Goal: Task Accomplishment & Management: Use online tool/utility

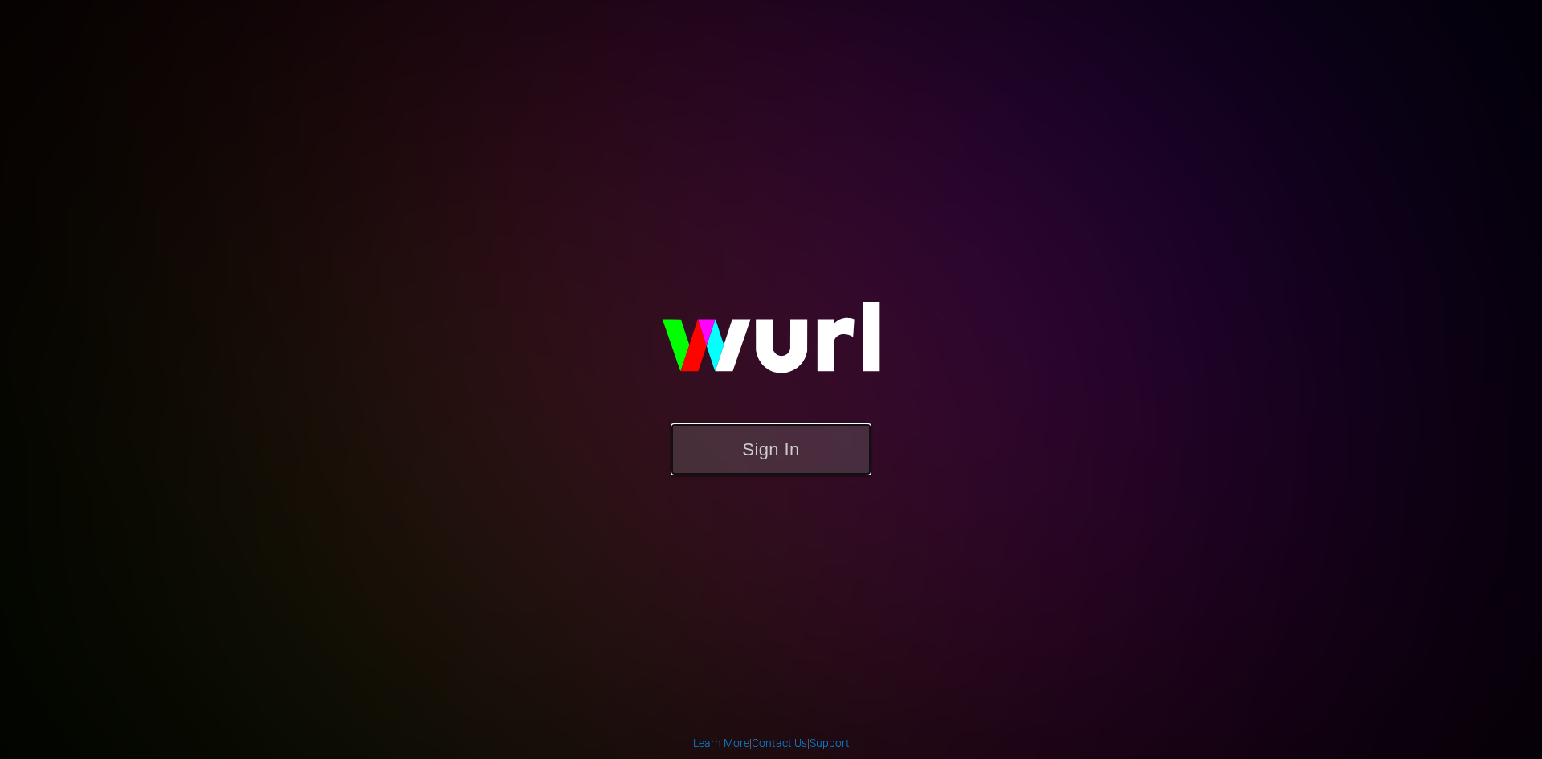
click at [776, 444] on button "Sign In" at bounding box center [771, 449] width 201 height 52
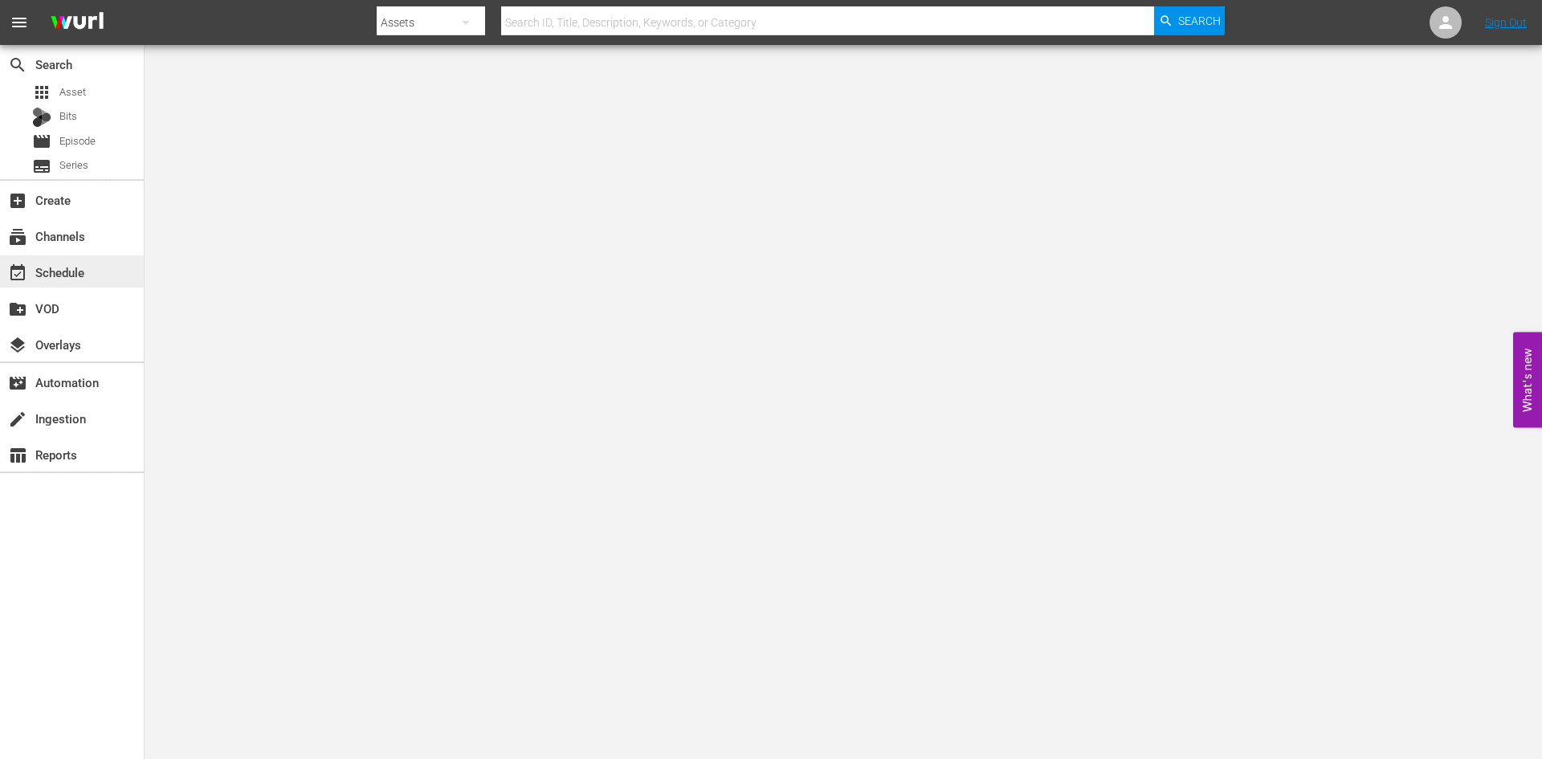
click at [79, 277] on div "event_available Schedule" at bounding box center [45, 270] width 90 height 14
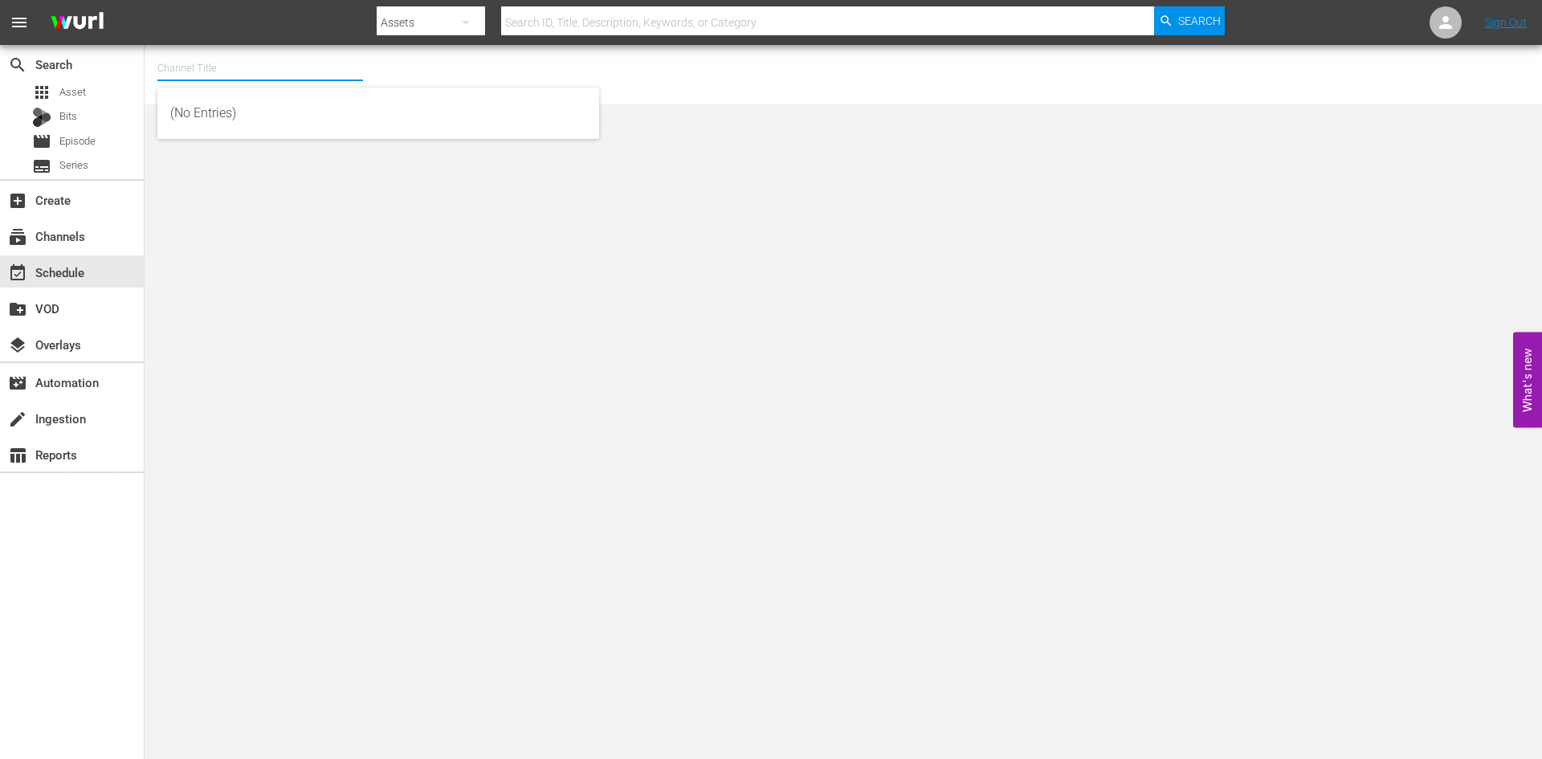
click at [179, 71] on input "text" at bounding box center [260, 68] width 206 height 39
click at [201, 115] on div "Forged in Fire Presented By History (1557 - aenetworks_forgedinfire_1)" at bounding box center [378, 113] width 416 height 39
type input "Forged in Fire Presented By History (1557 - aenetworks_forgedinfire_1)"
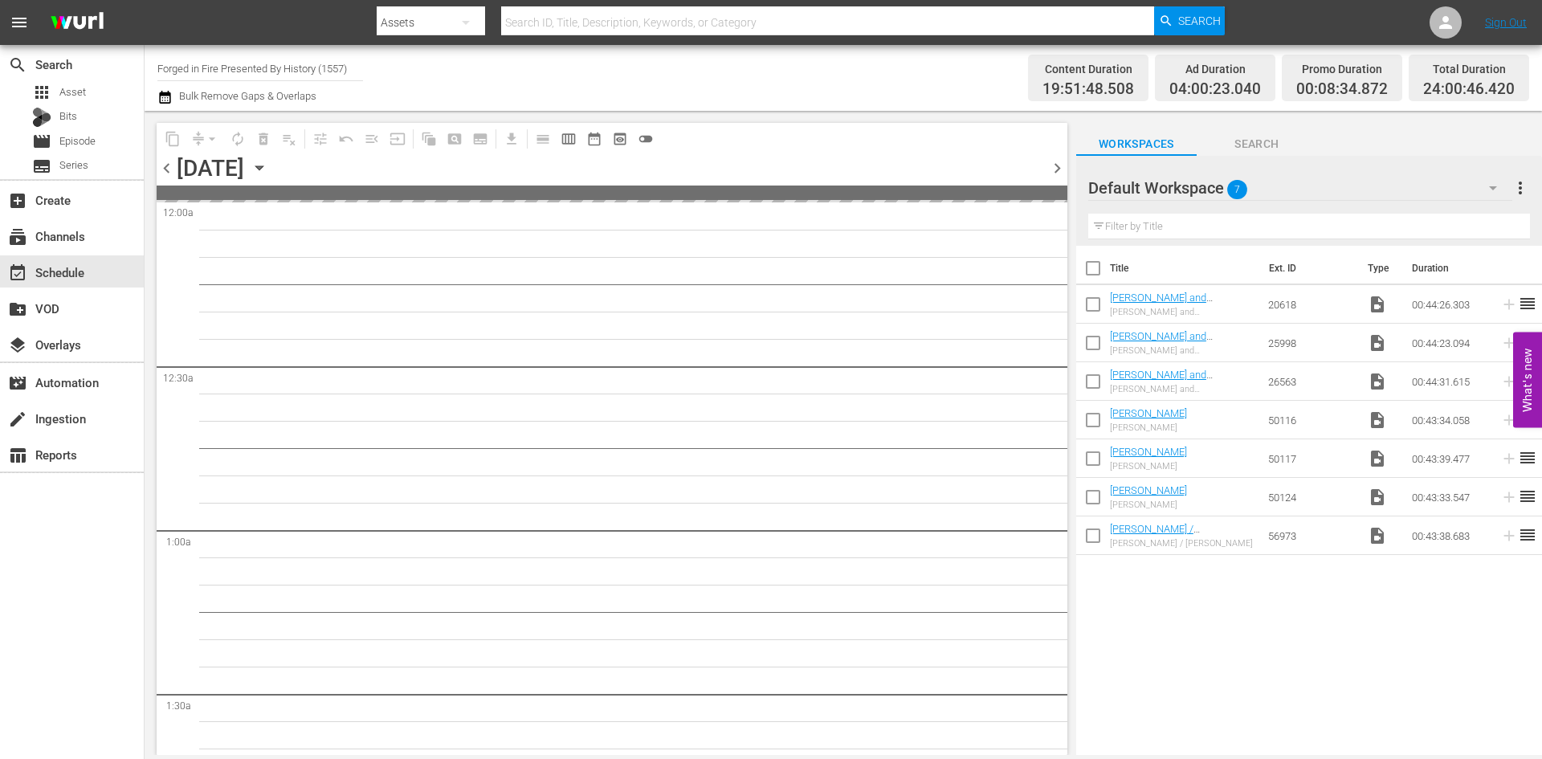
click at [268, 165] on icon "button" at bounding box center [260, 168] width 18 height 18
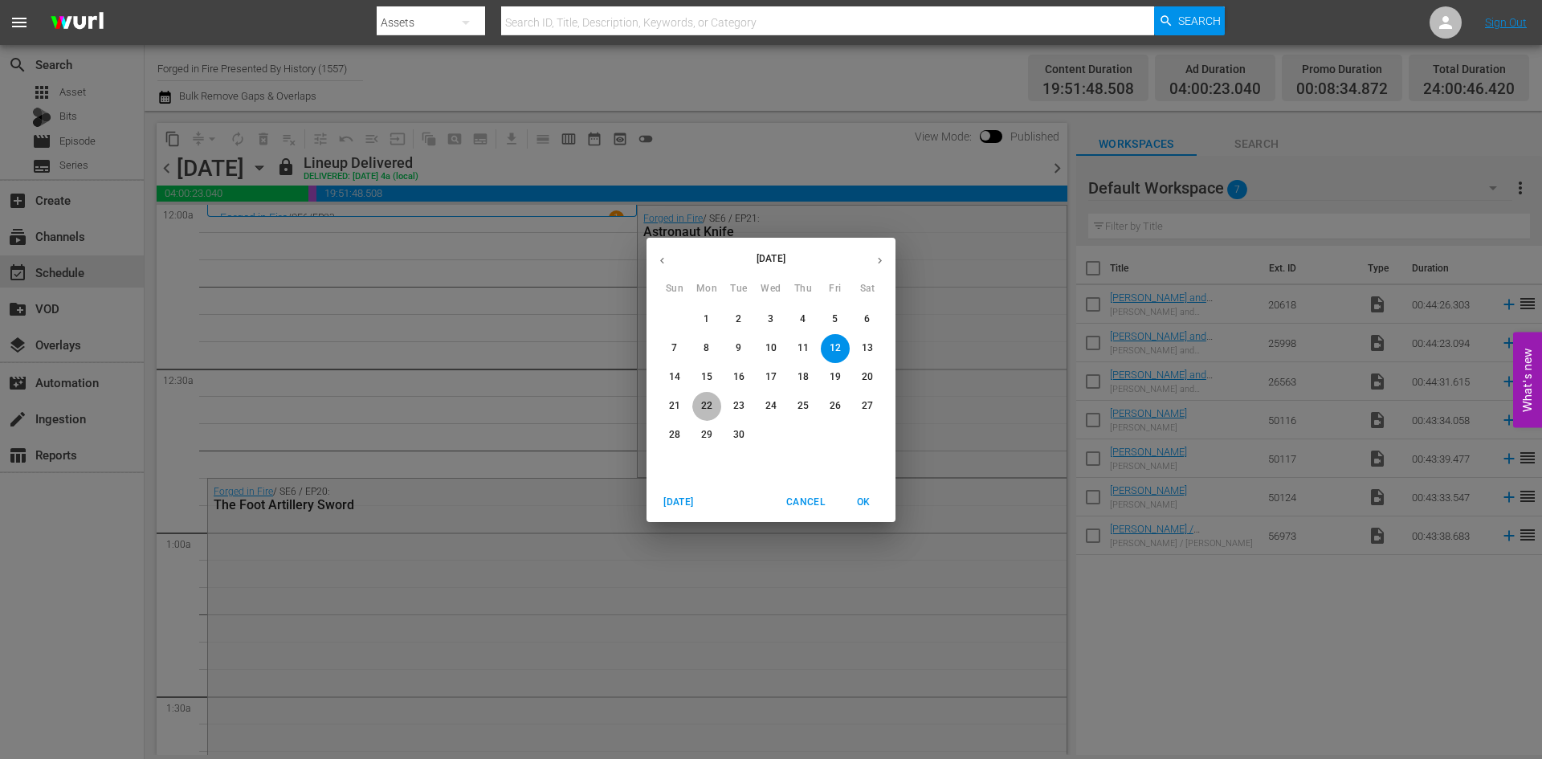
click at [701, 402] on p "22" at bounding box center [706, 406] width 11 height 14
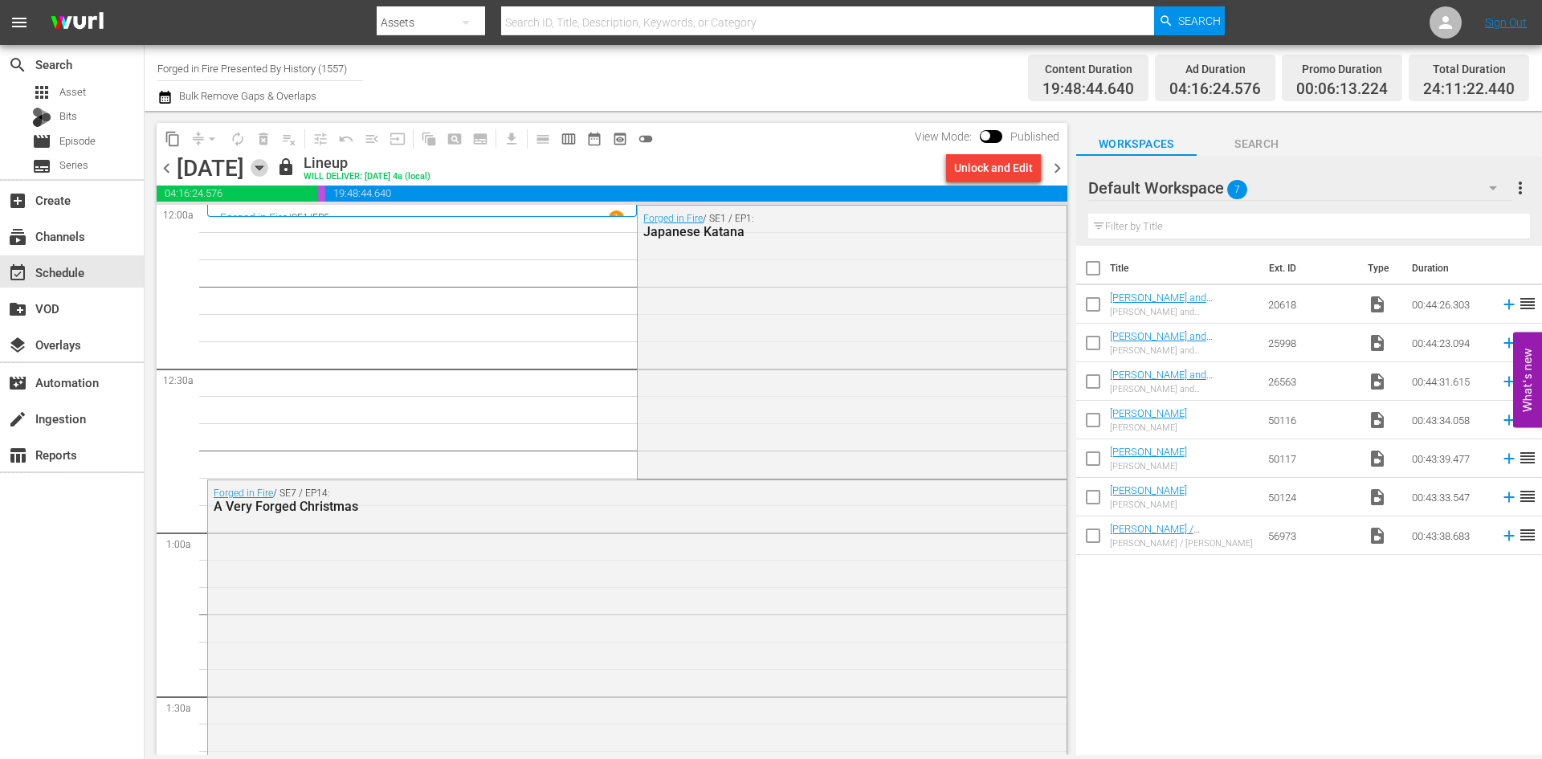
click at [268, 161] on icon "button" at bounding box center [260, 168] width 18 height 18
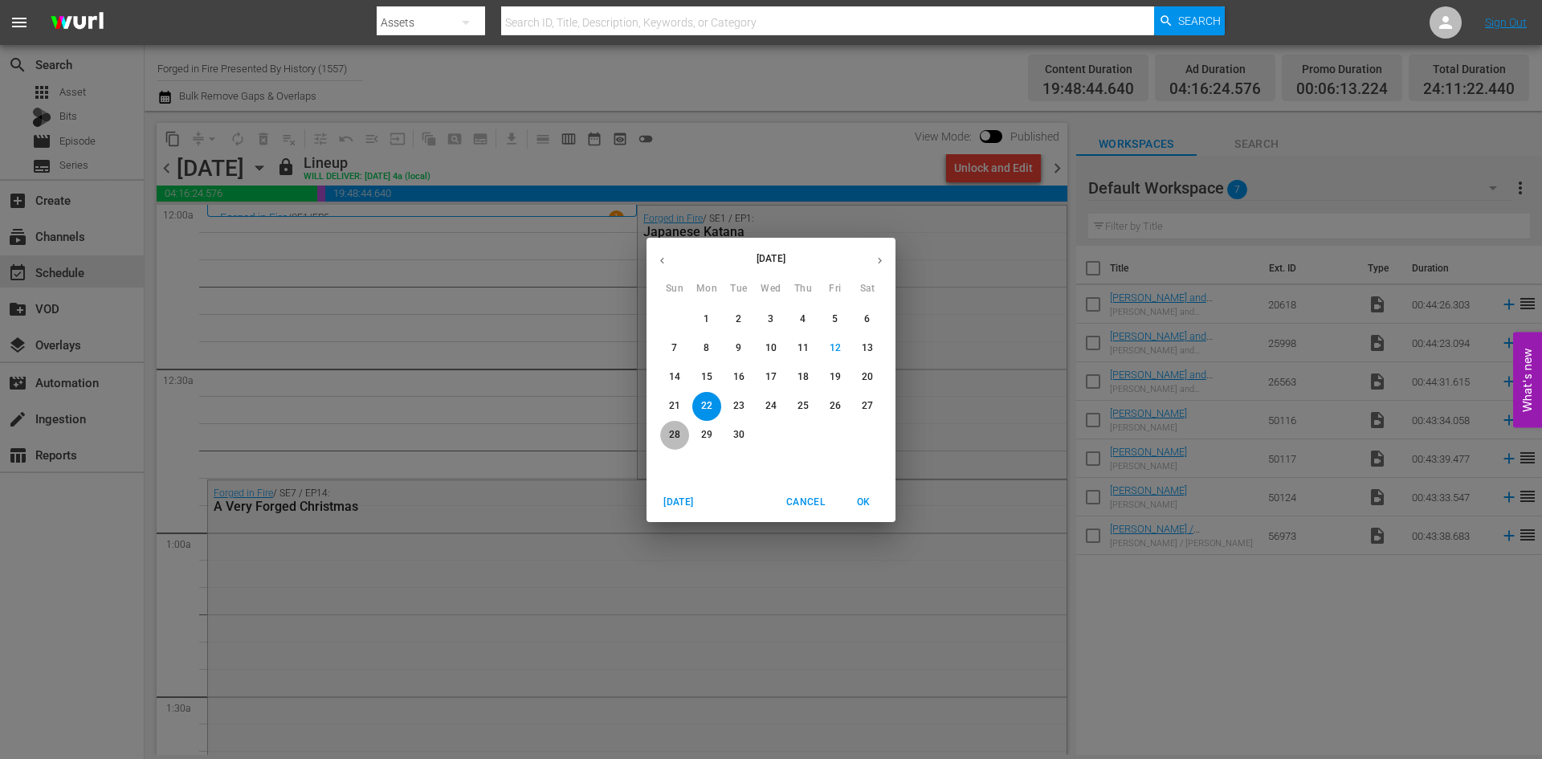
click at [678, 436] on p "28" at bounding box center [674, 435] width 11 height 14
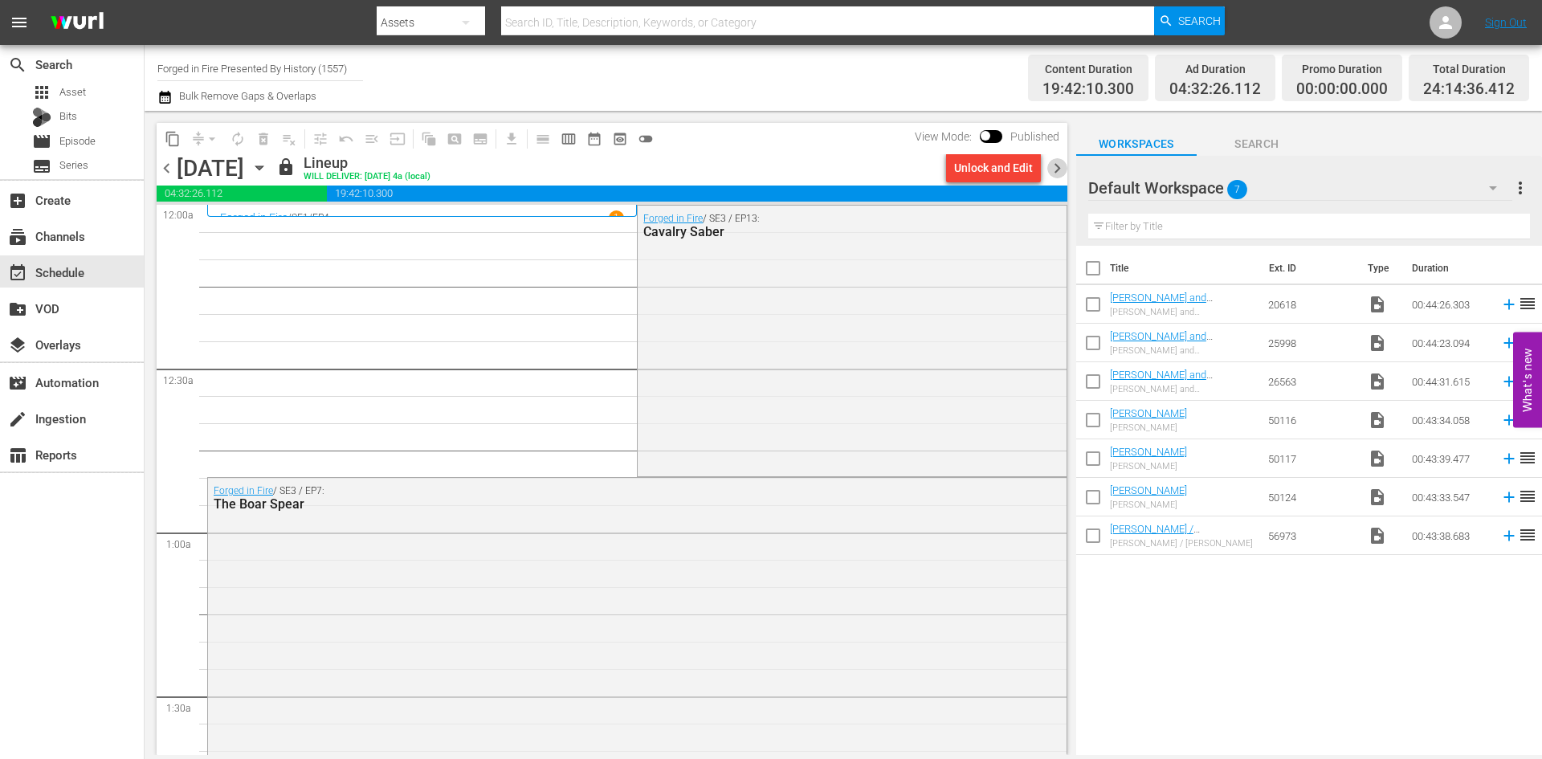
click at [1054, 170] on span "chevron_right" at bounding box center [1057, 168] width 20 height 20
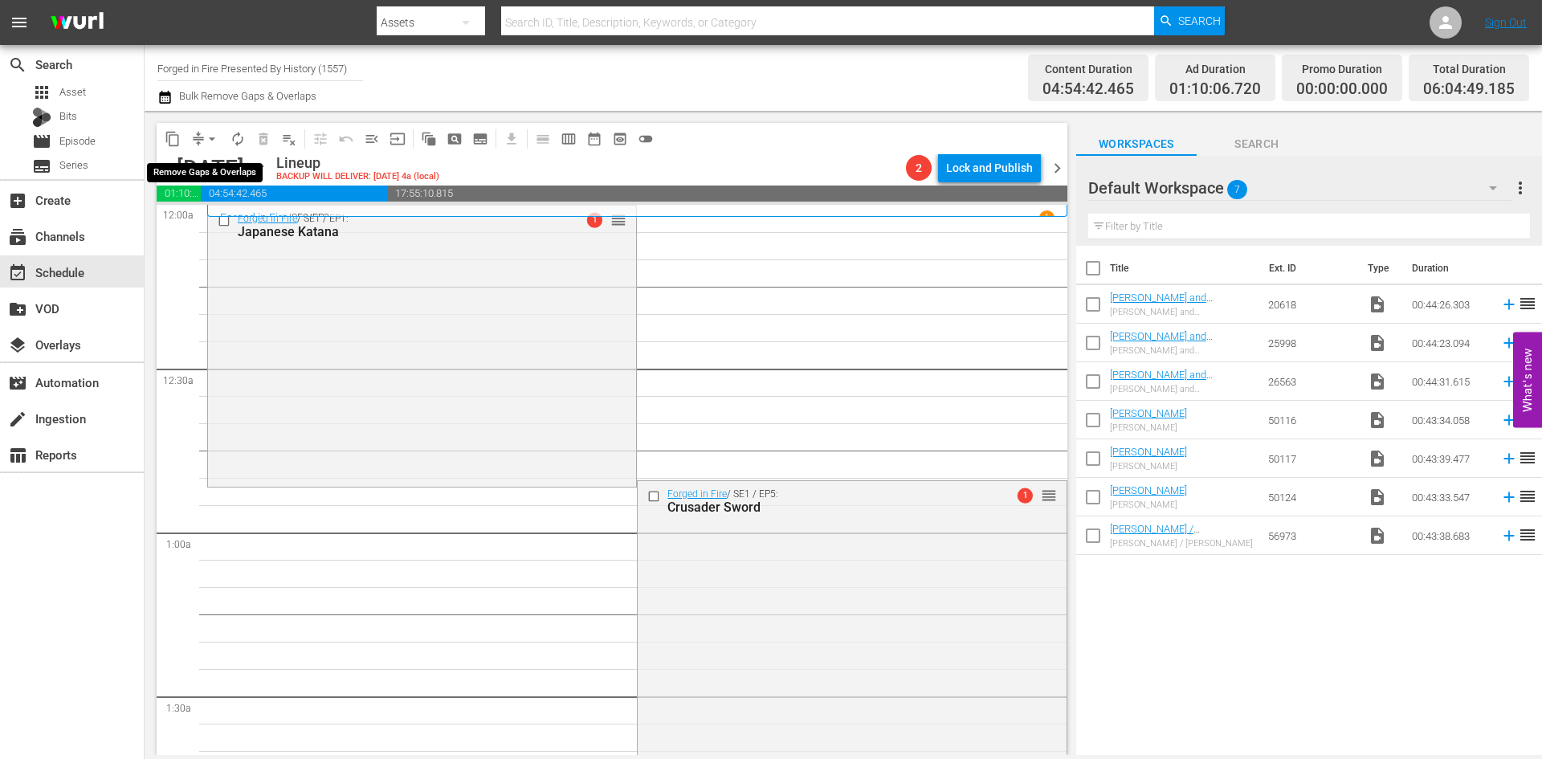
click at [213, 140] on span "arrow_drop_down" at bounding box center [212, 139] width 16 height 16
click at [212, 166] on li "Align to Midnight" at bounding box center [212, 171] width 169 height 26
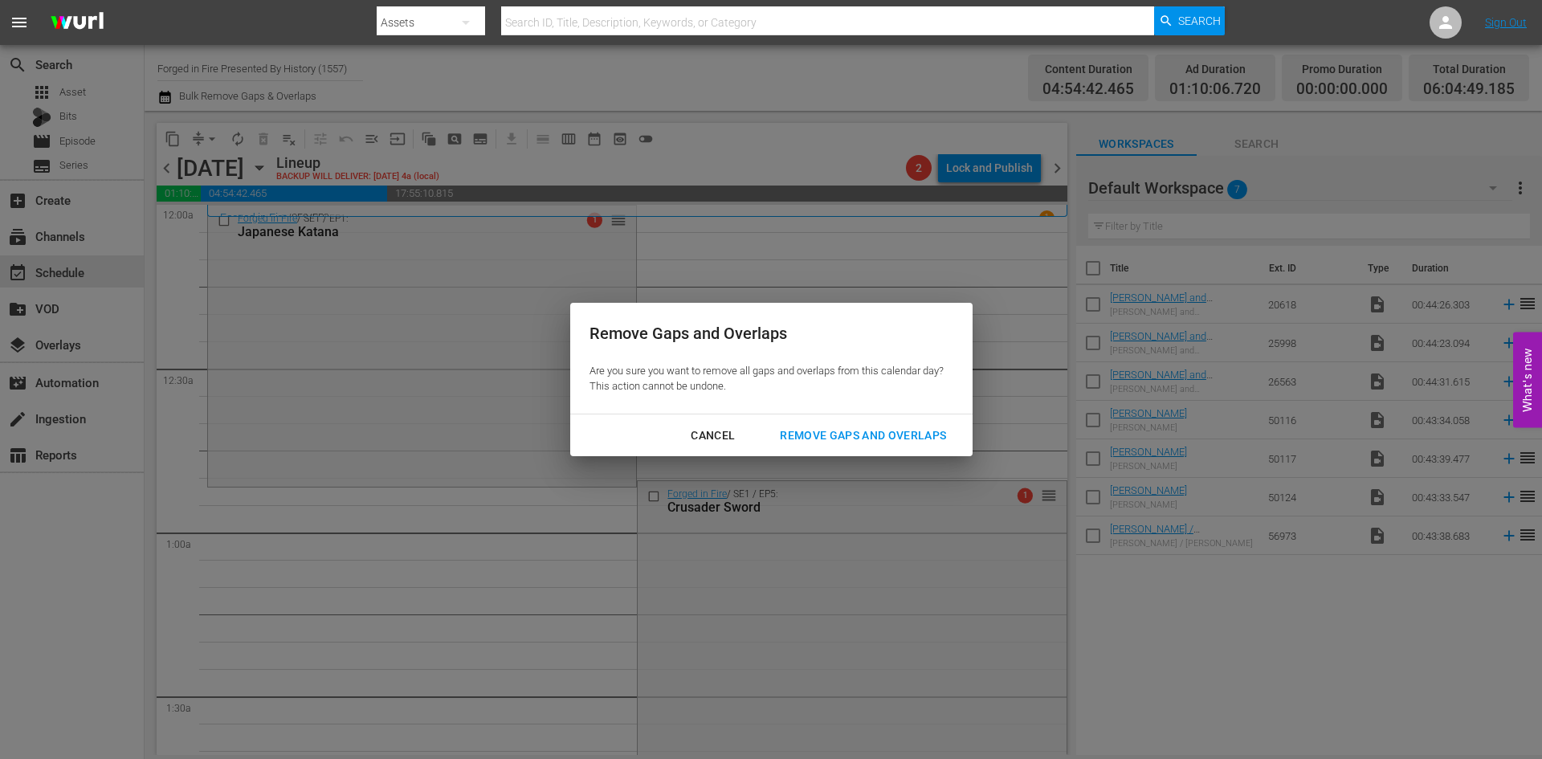
click at [830, 437] on div "Remove Gaps and Overlaps" at bounding box center [863, 436] width 192 height 20
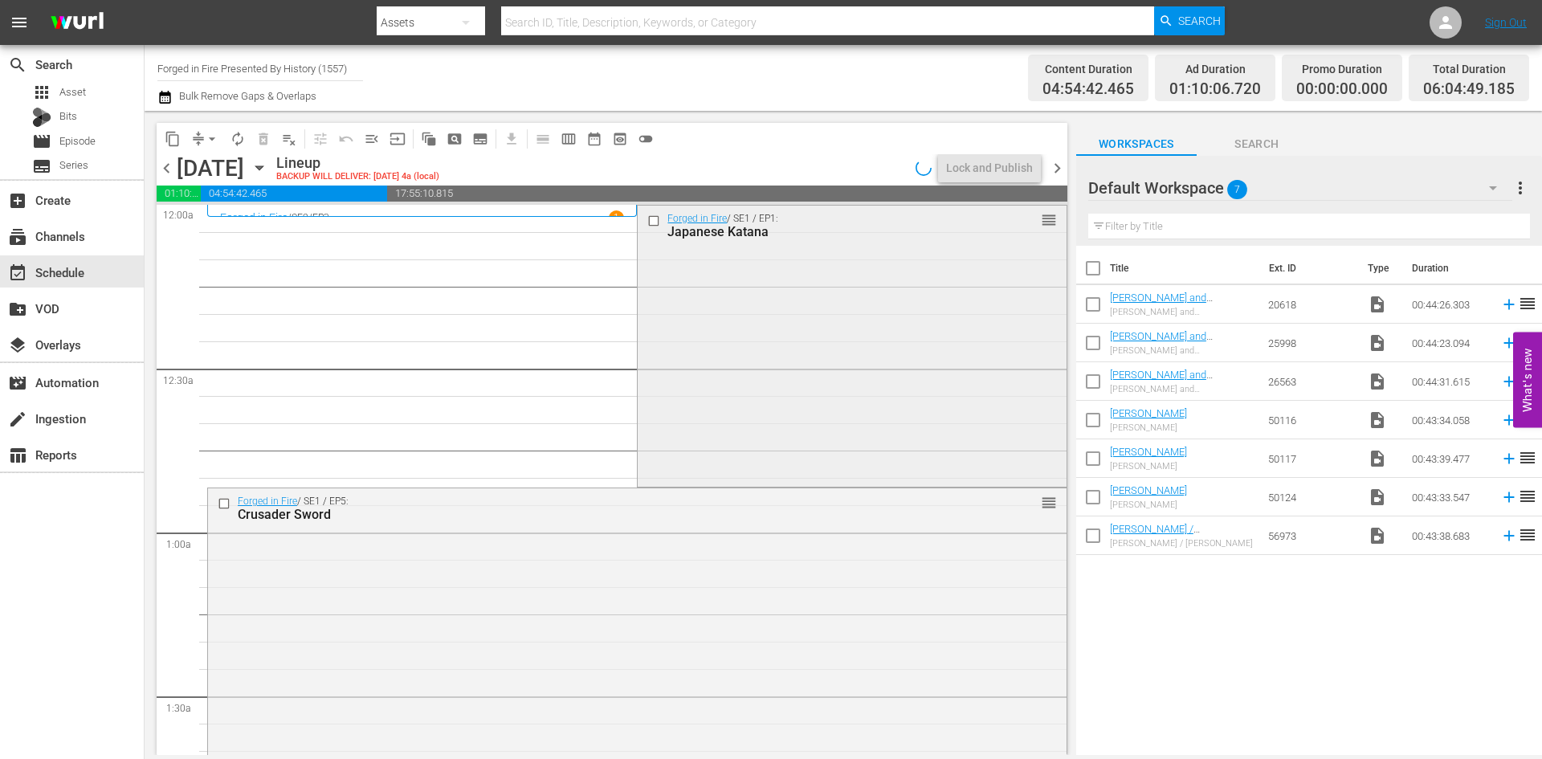
click at [825, 377] on div "Forged in Fire / SE1 / EP1: Japanese Katana reorder" at bounding box center [852, 345] width 428 height 278
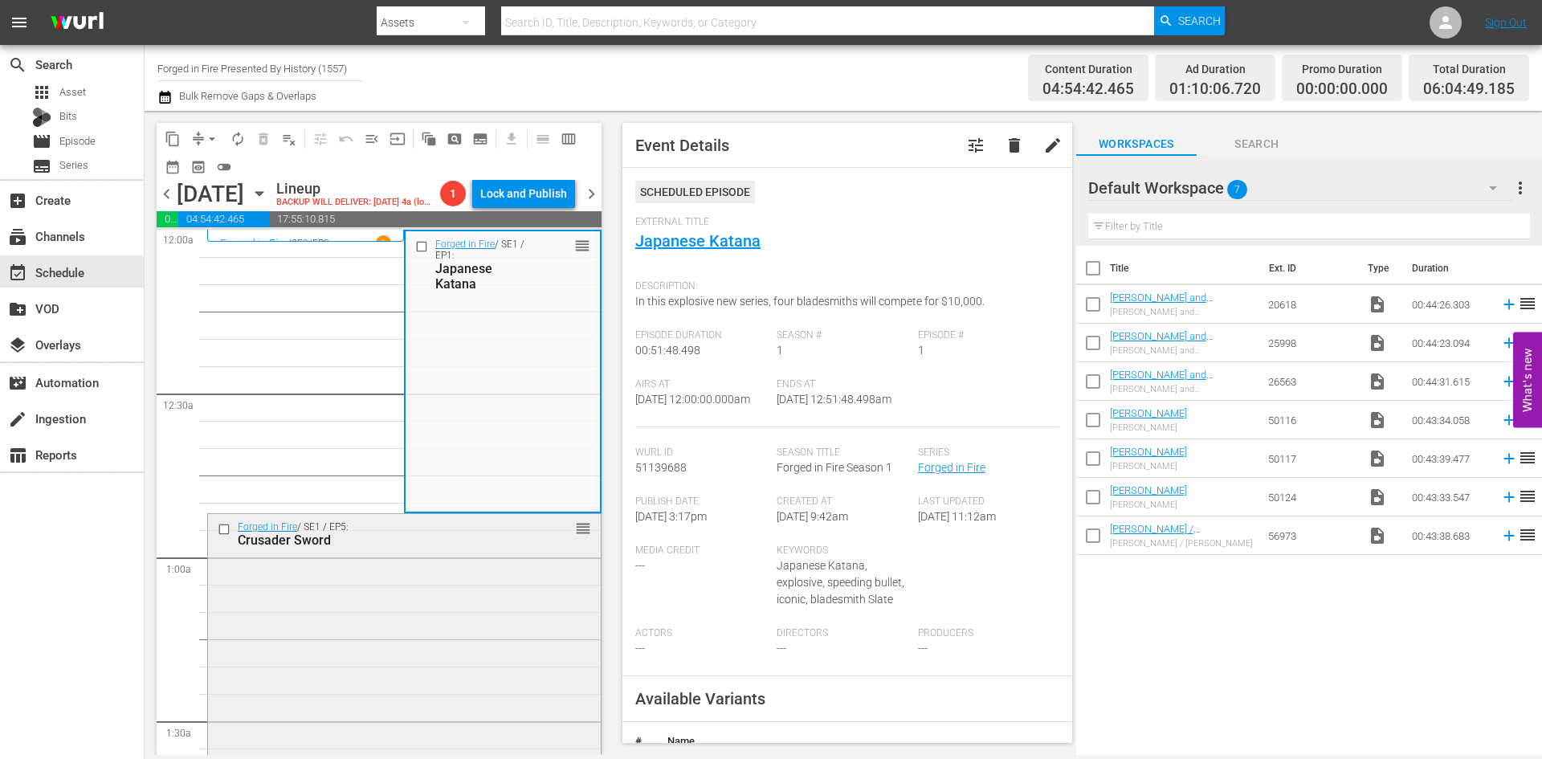
click at [391, 634] on div "Forged in Fire / SE1 / EP5: Crusader Sword reorder" at bounding box center [404, 655] width 393 height 283
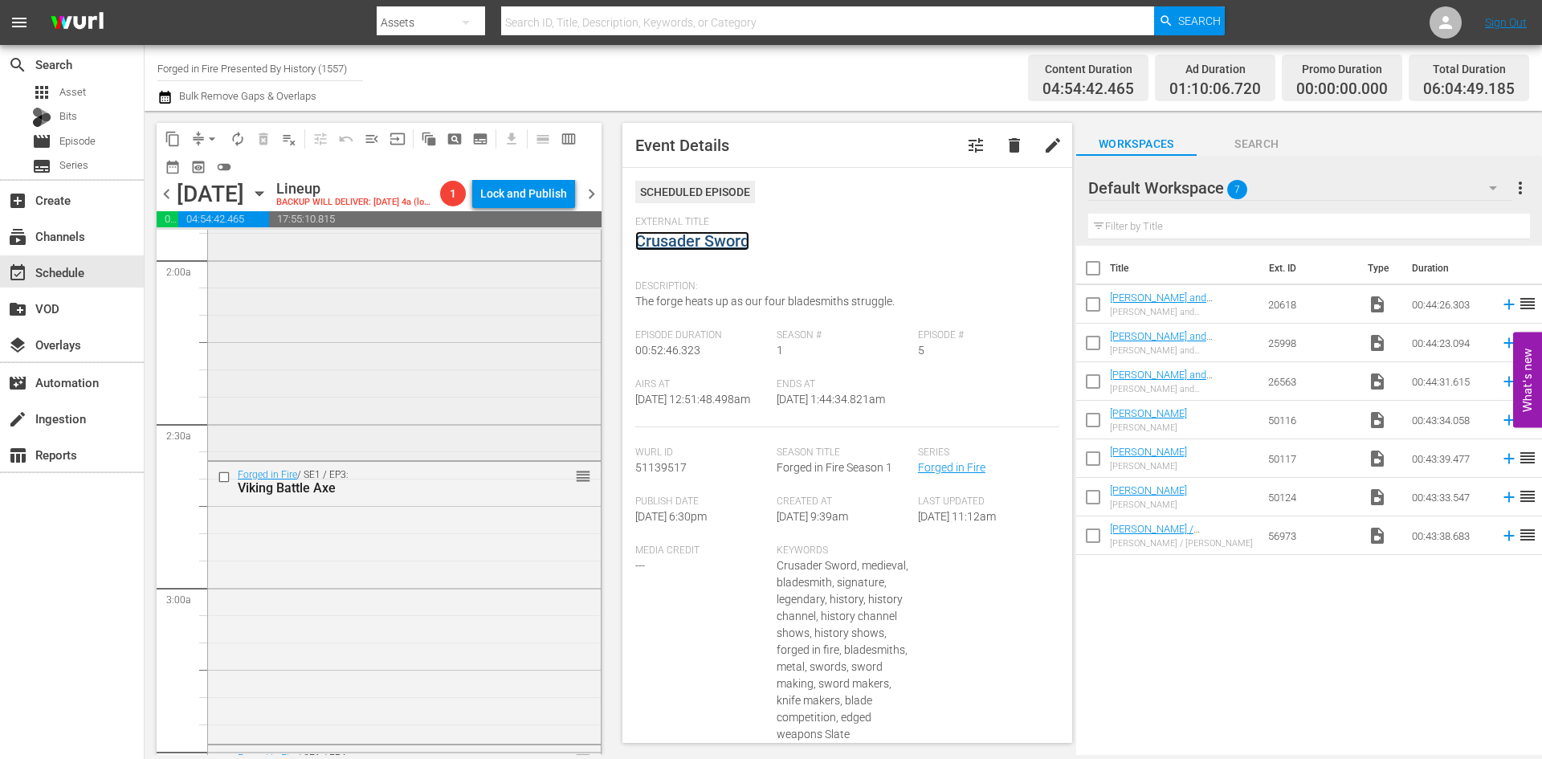
scroll to position [642, 0]
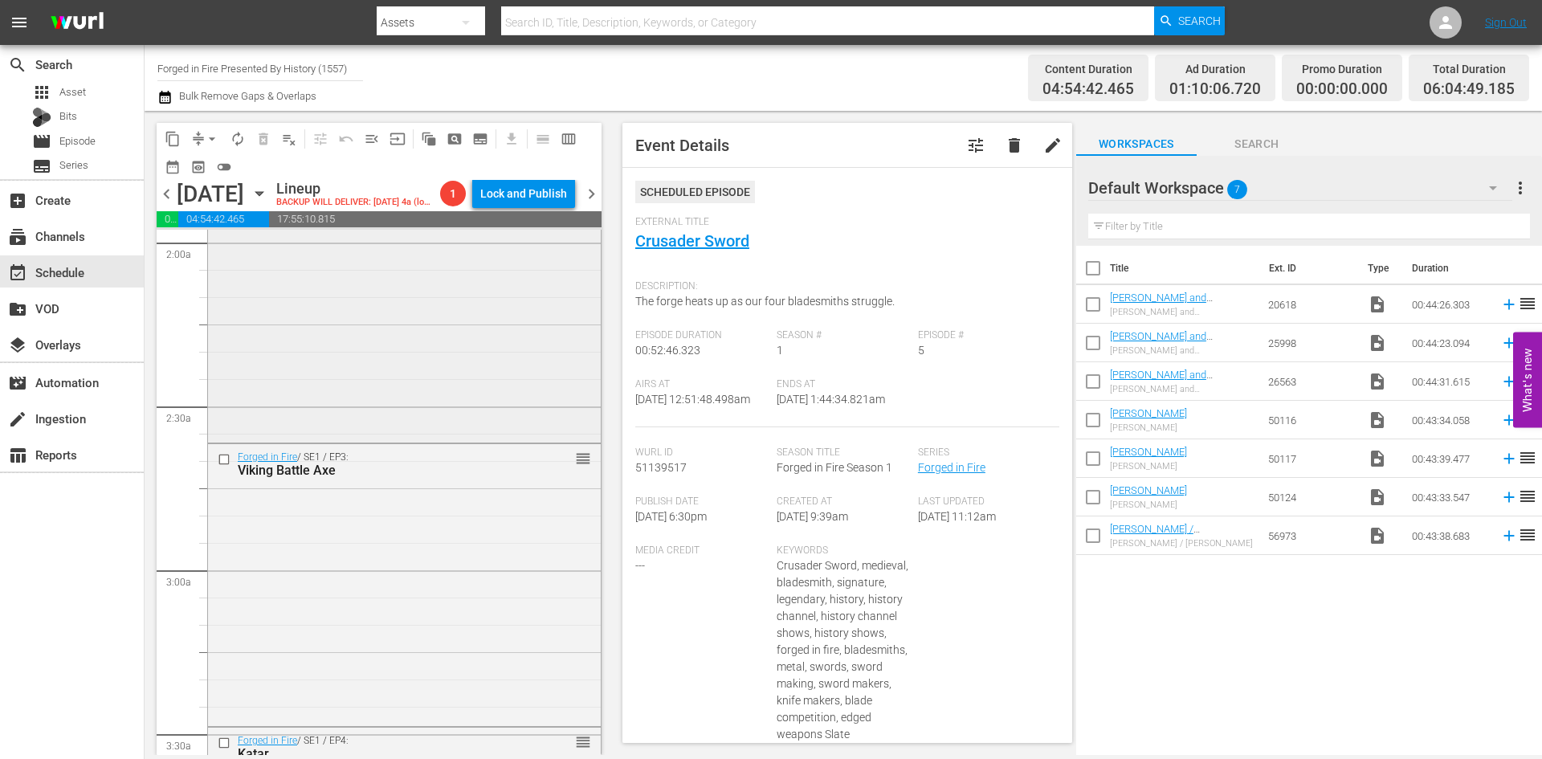
click at [464, 362] on div "Forged in Fire / SE1 / EP2: Chakram reorder" at bounding box center [404, 298] width 393 height 279
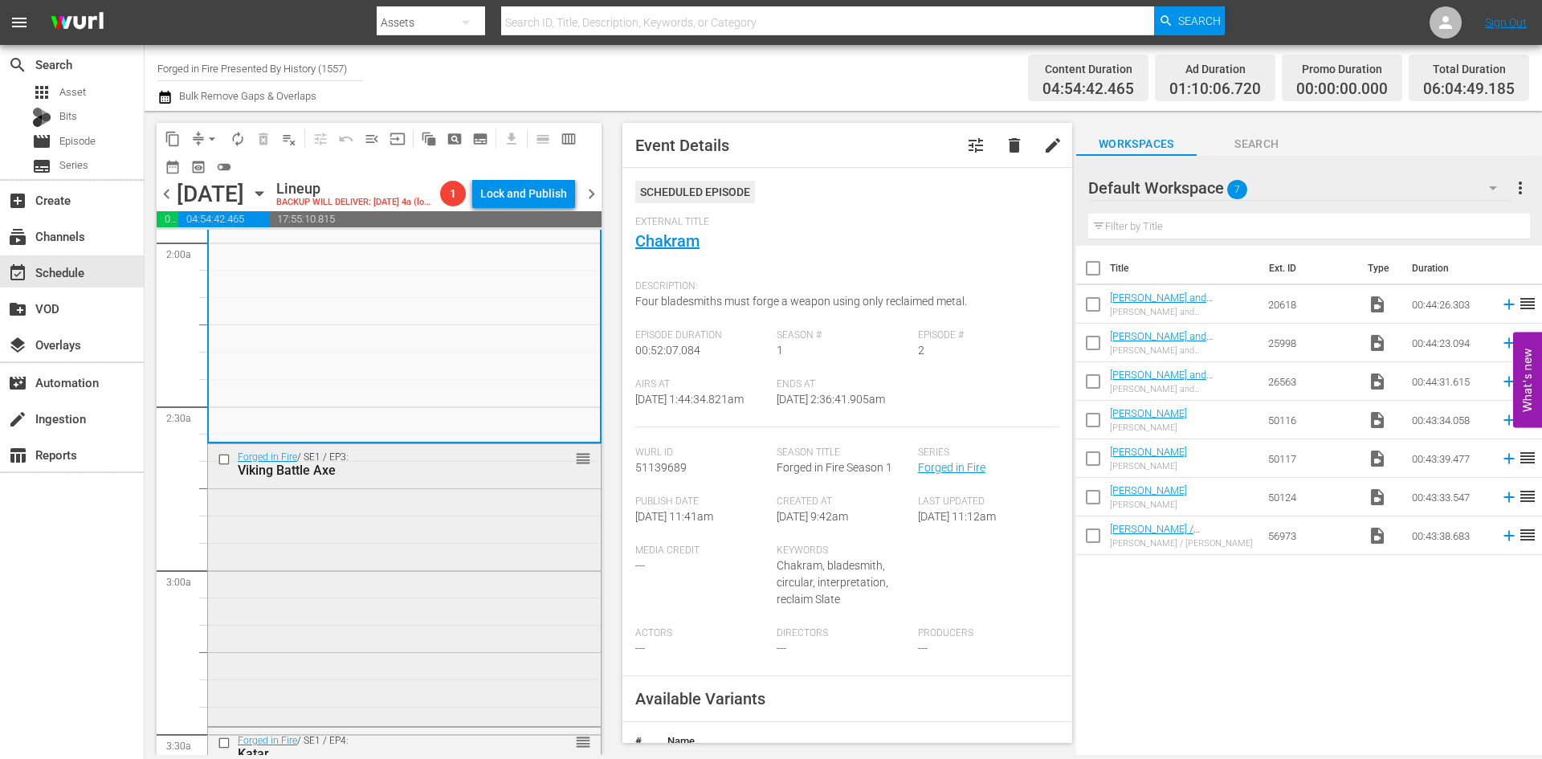
click at [521, 560] on div "Forged in Fire / SE1 / EP3: Viking Battle Axe reorder" at bounding box center [404, 583] width 393 height 279
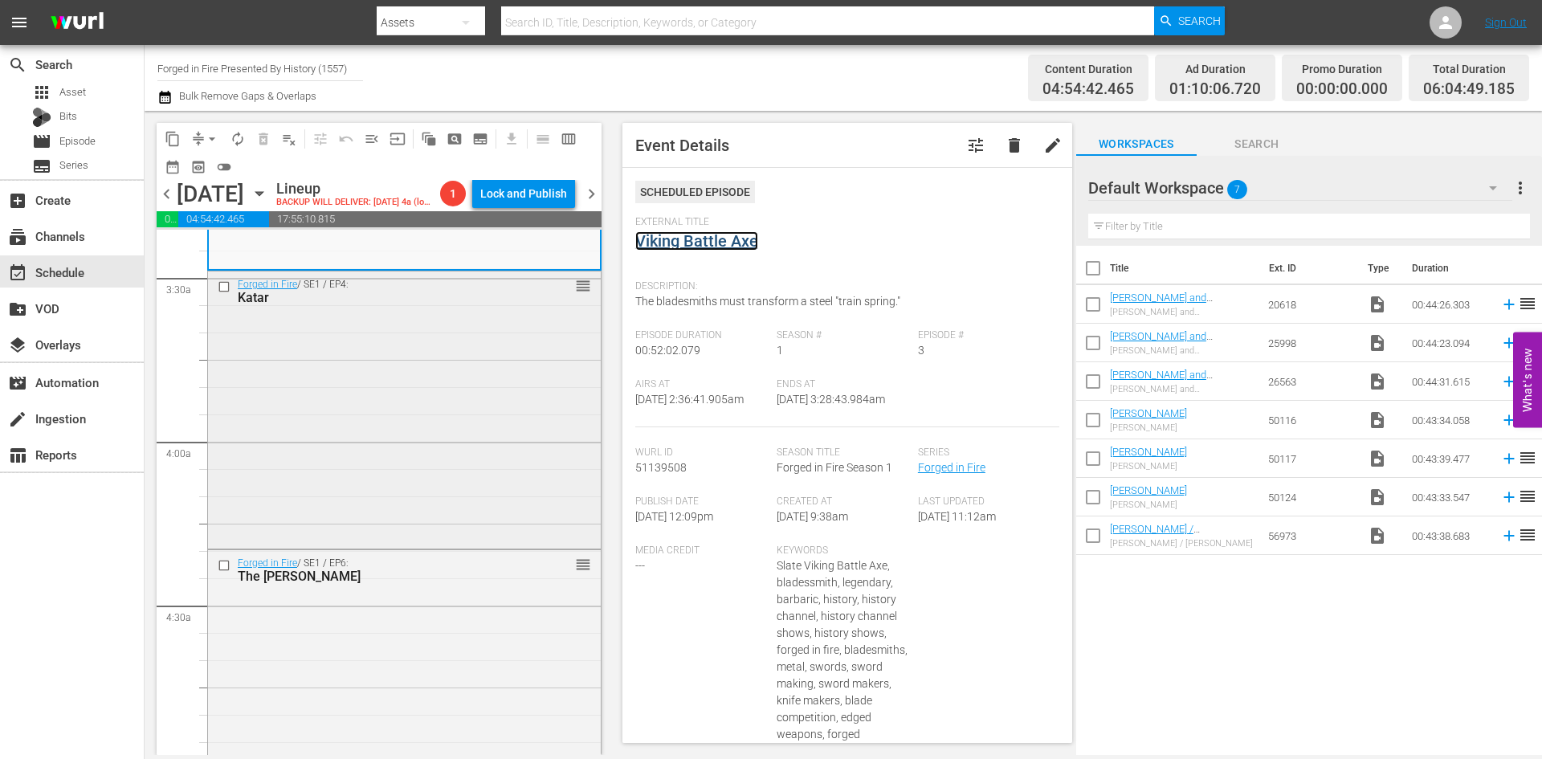
scroll to position [1124, 0]
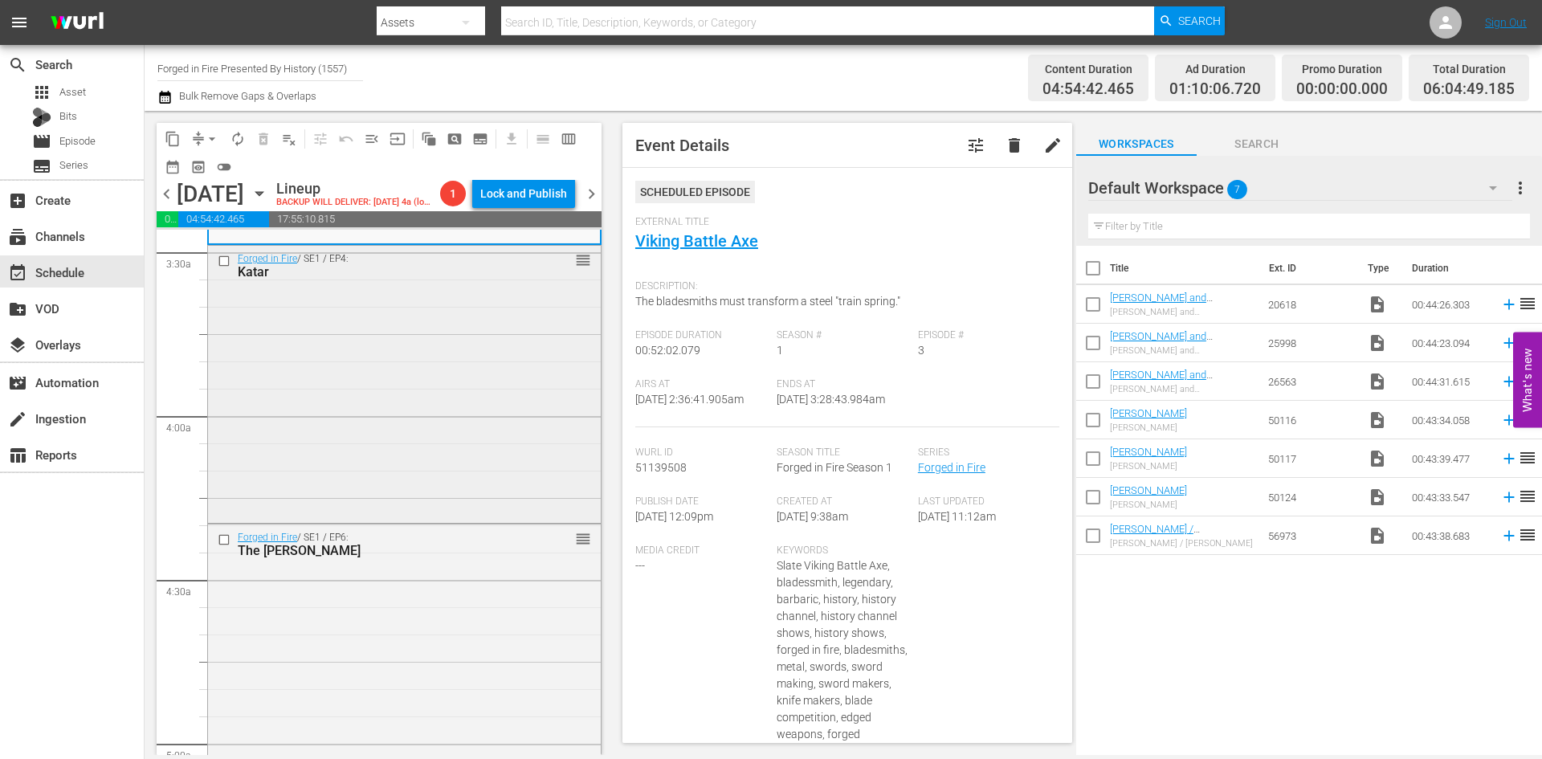
click at [468, 445] on div "Forged in Fire / SE1 / EP4: Katar reorder" at bounding box center [404, 382] width 393 height 273
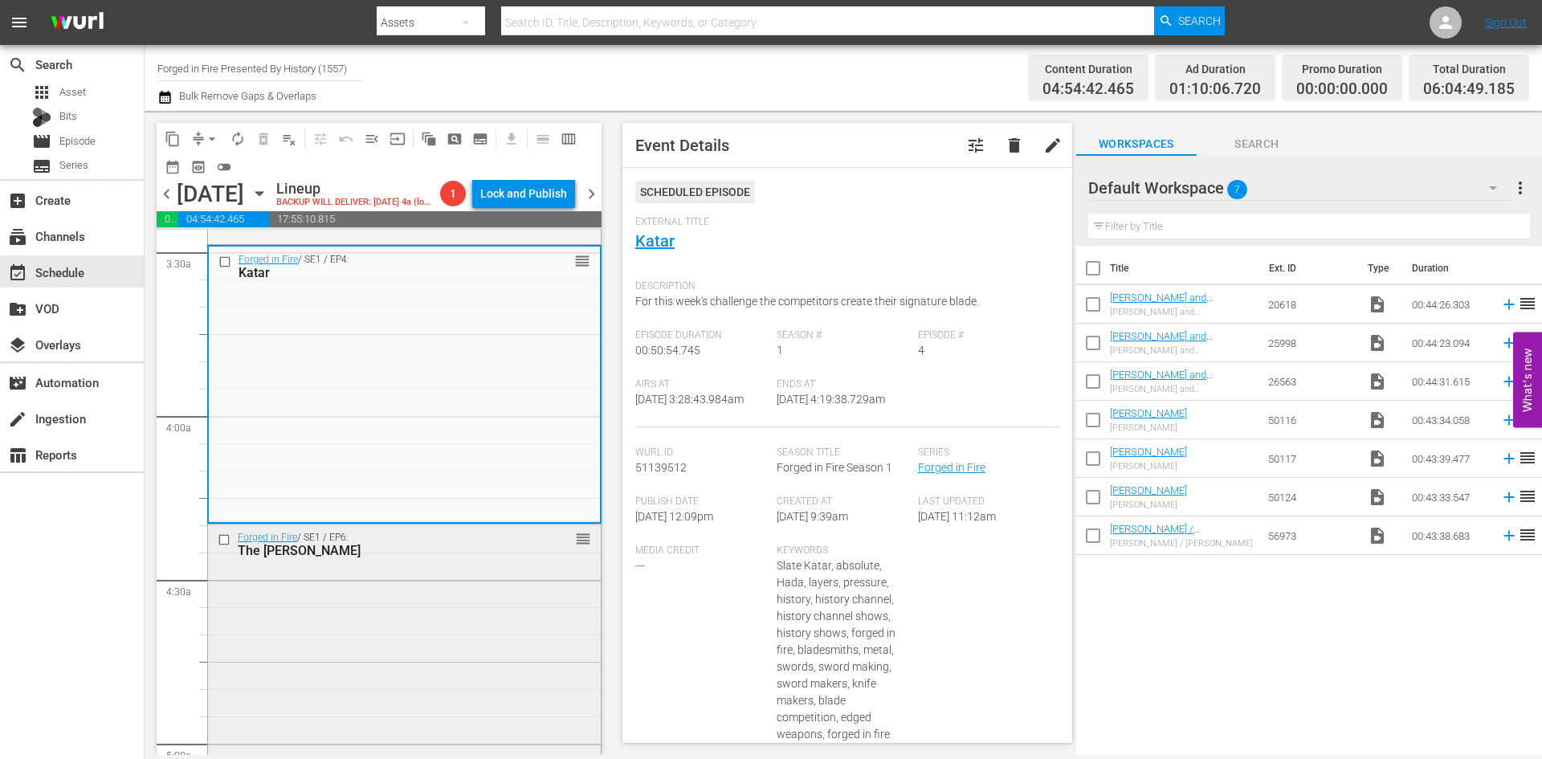
click at [483, 663] on div "Forged in Fire / SE1 / EP6: The Elizabethan Rapier reorder" at bounding box center [404, 664] width 393 height 281
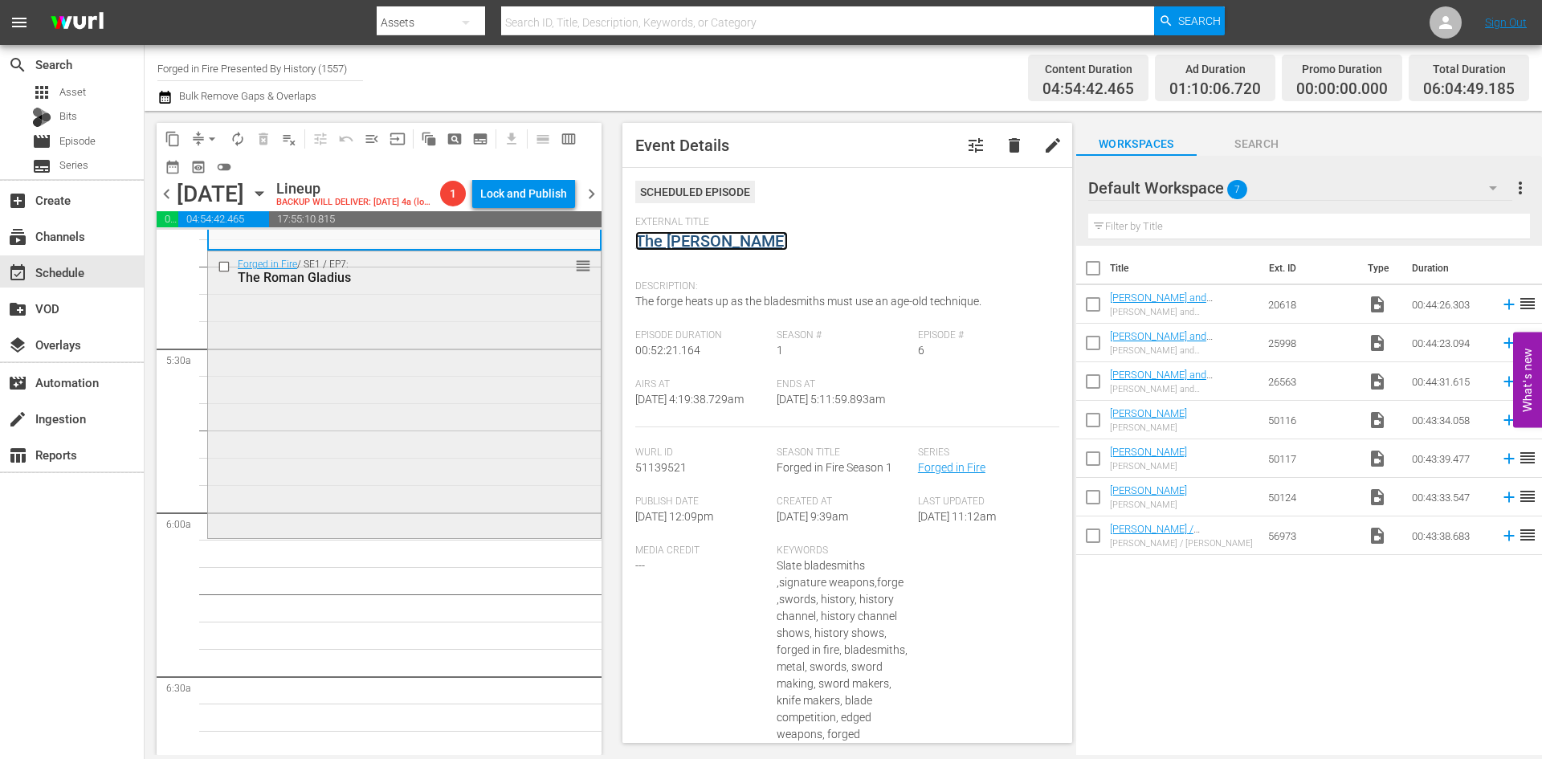
scroll to position [1686, 0]
click at [437, 464] on div "Forged in Fire / SE1 / EP7: The Roman Gladius reorder" at bounding box center [404, 389] width 393 height 283
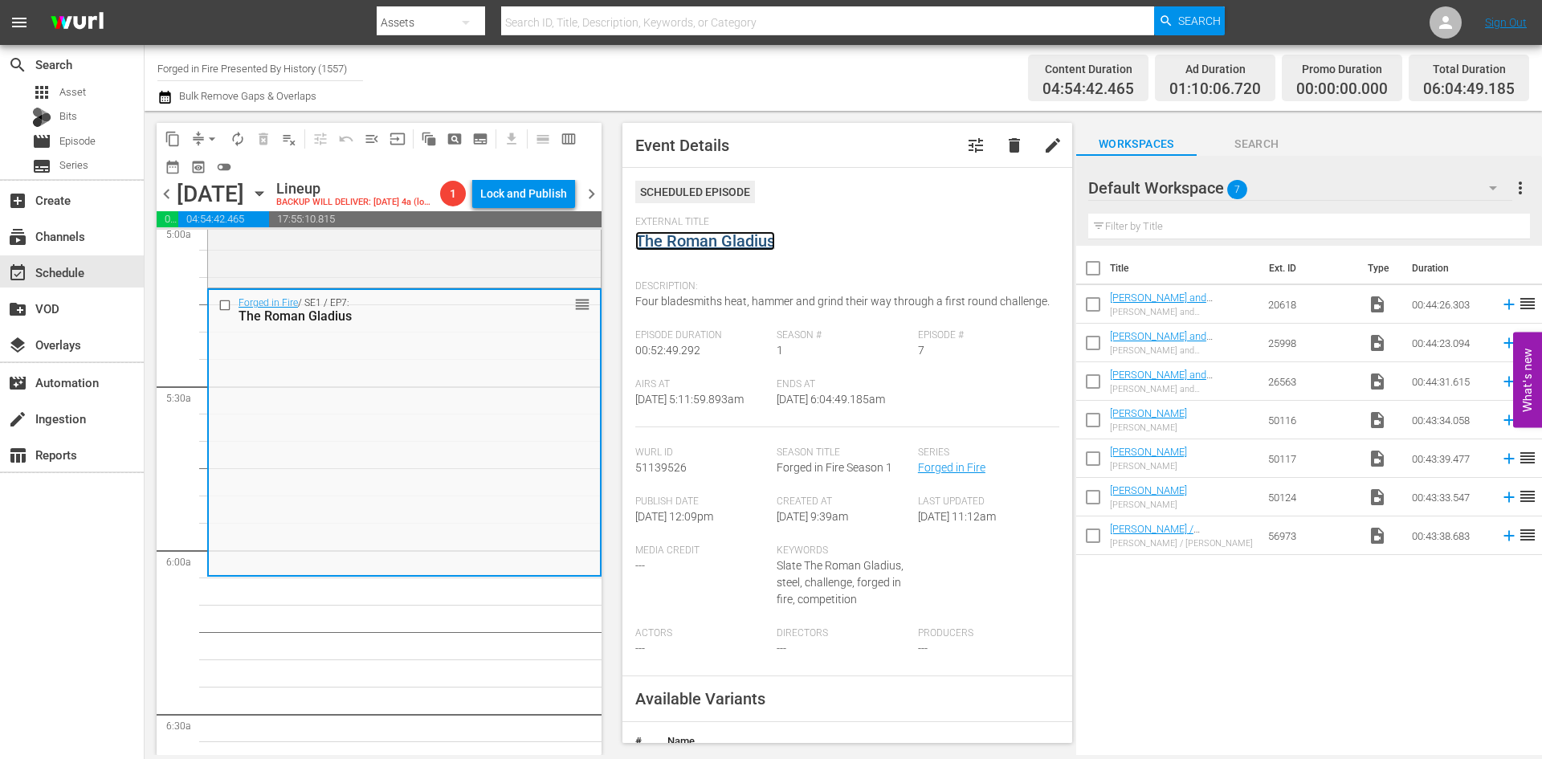
scroll to position [1606, 0]
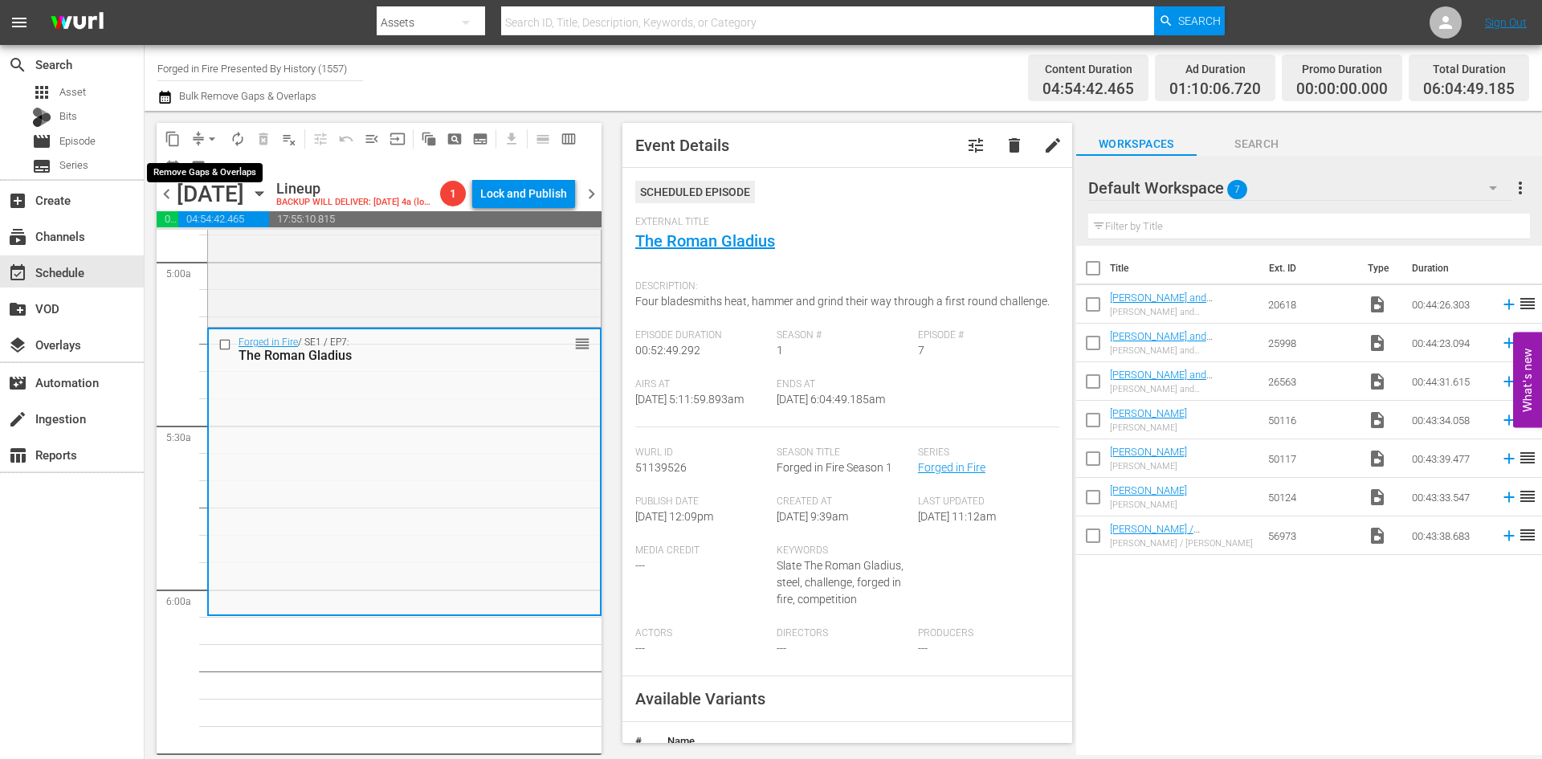
click at [210, 137] on span "arrow_drop_down" at bounding box center [212, 139] width 16 height 16
click at [214, 176] on li "Align to Midnight" at bounding box center [212, 171] width 169 height 26
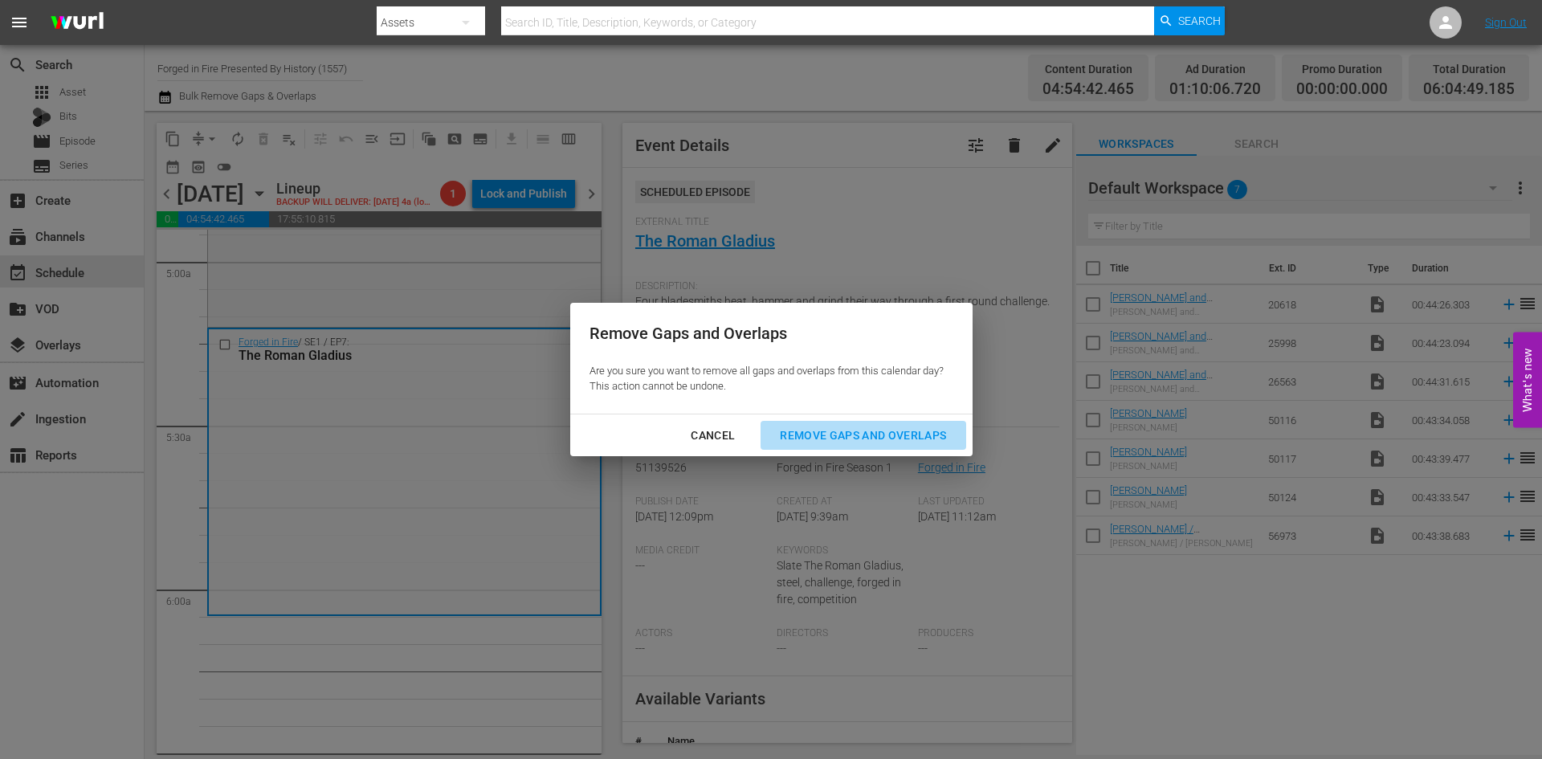
click at [873, 427] on div "Remove Gaps and Overlaps" at bounding box center [863, 436] width 192 height 20
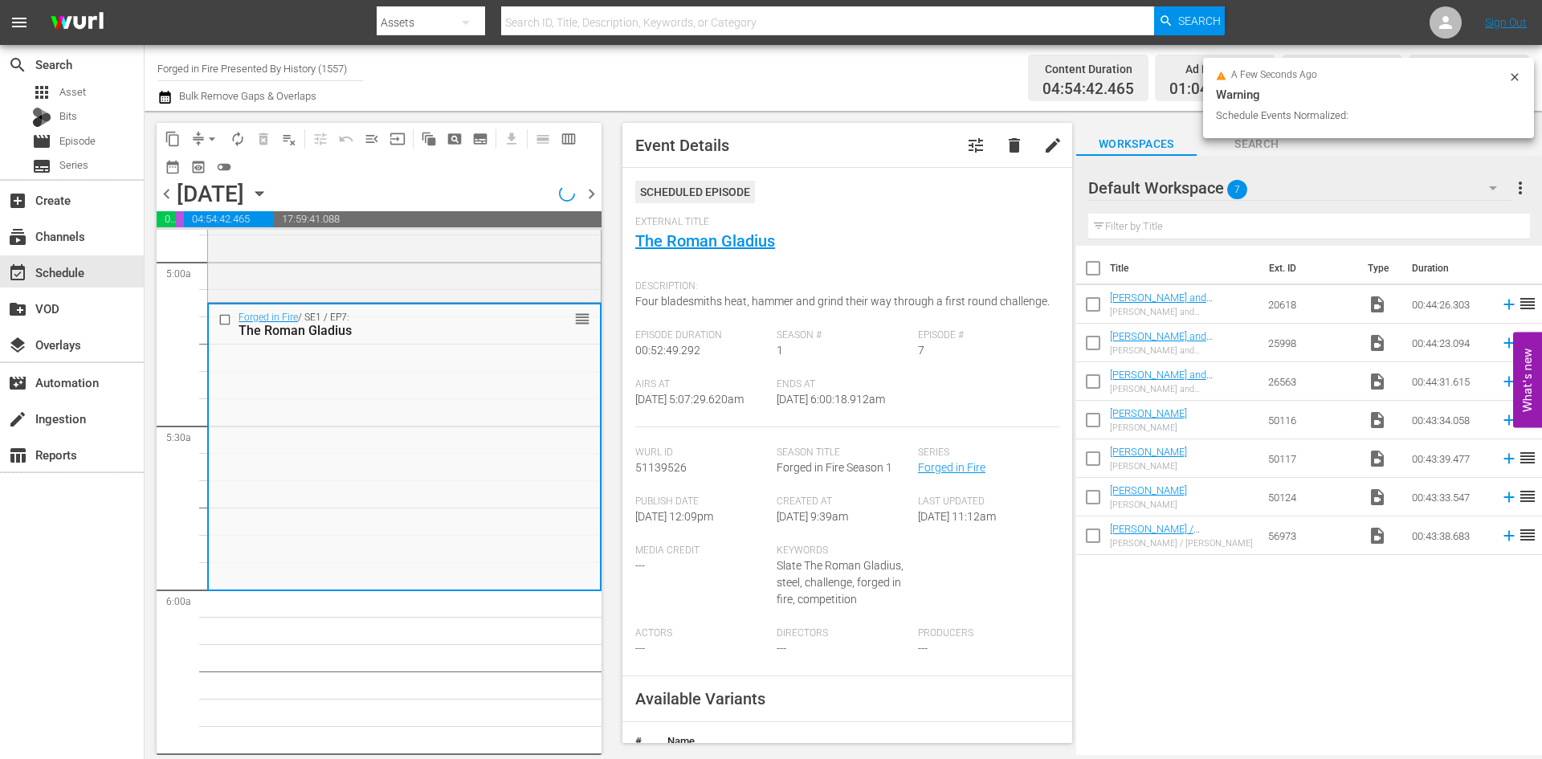
scroll to position [1633, 0]
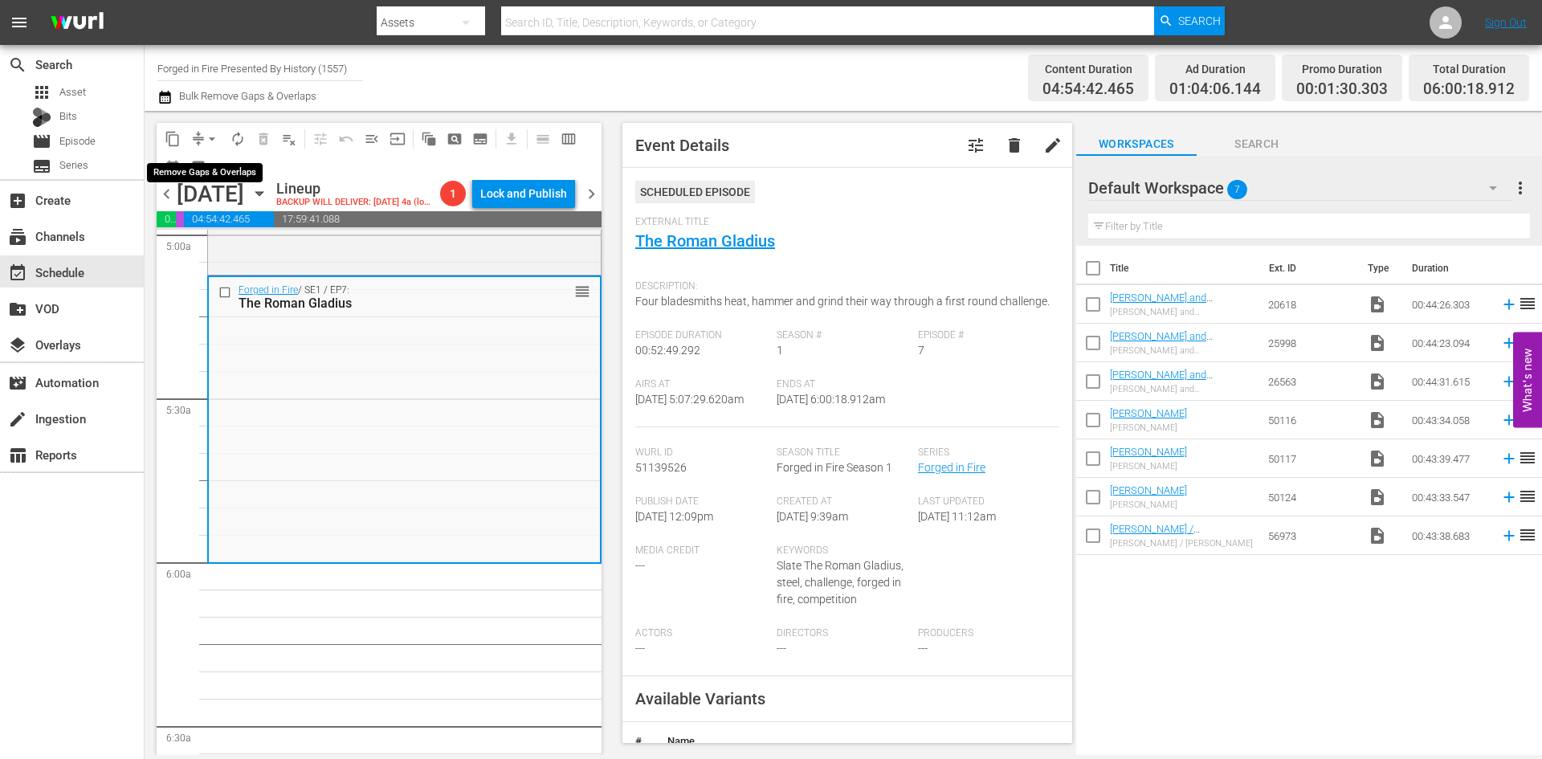
click at [212, 134] on span "arrow_drop_down" at bounding box center [212, 139] width 16 height 16
click at [202, 169] on li "Align to Midnight" at bounding box center [212, 171] width 169 height 26
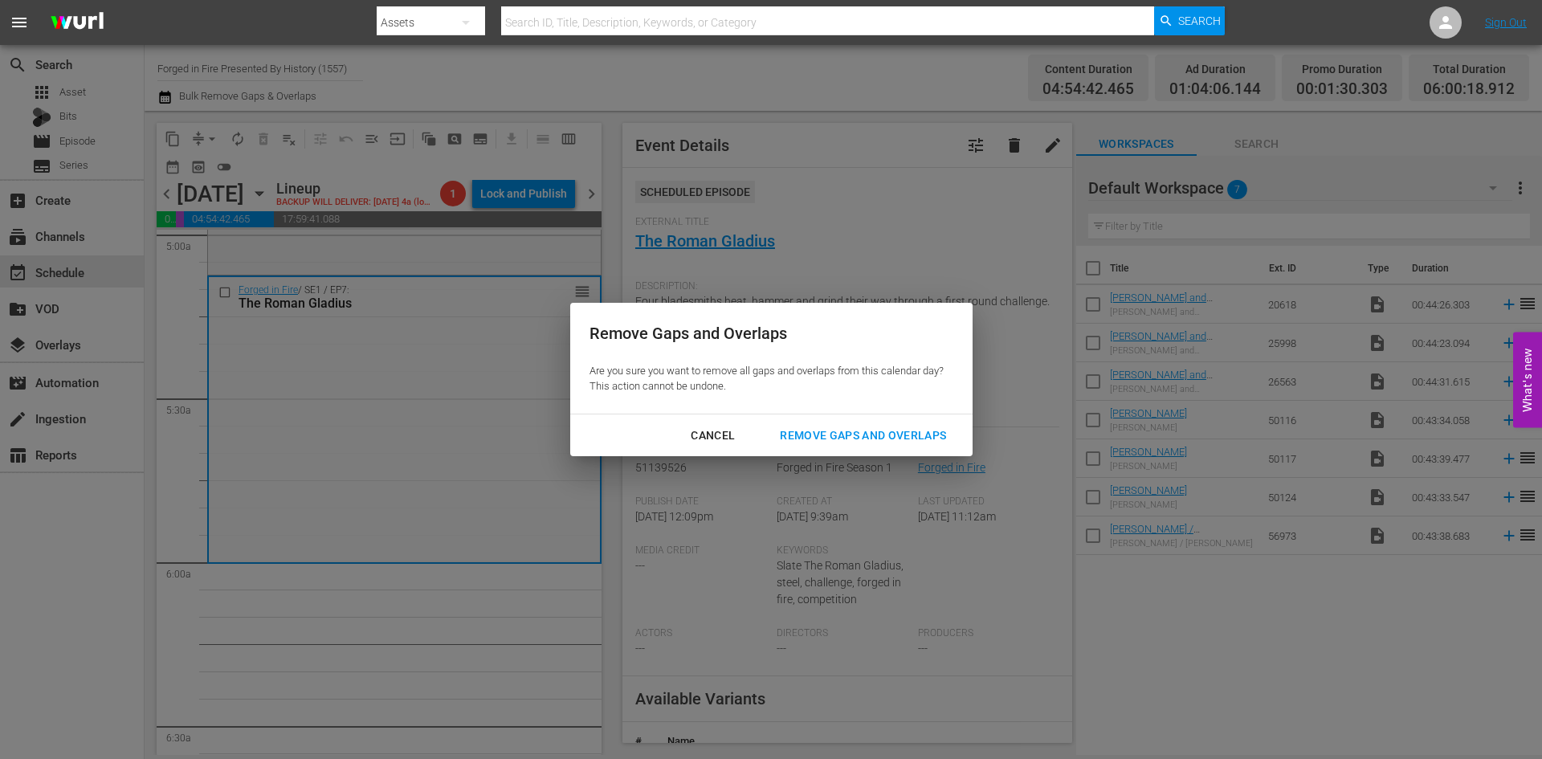
click at [882, 434] on div "Remove Gaps and Overlaps" at bounding box center [863, 436] width 192 height 20
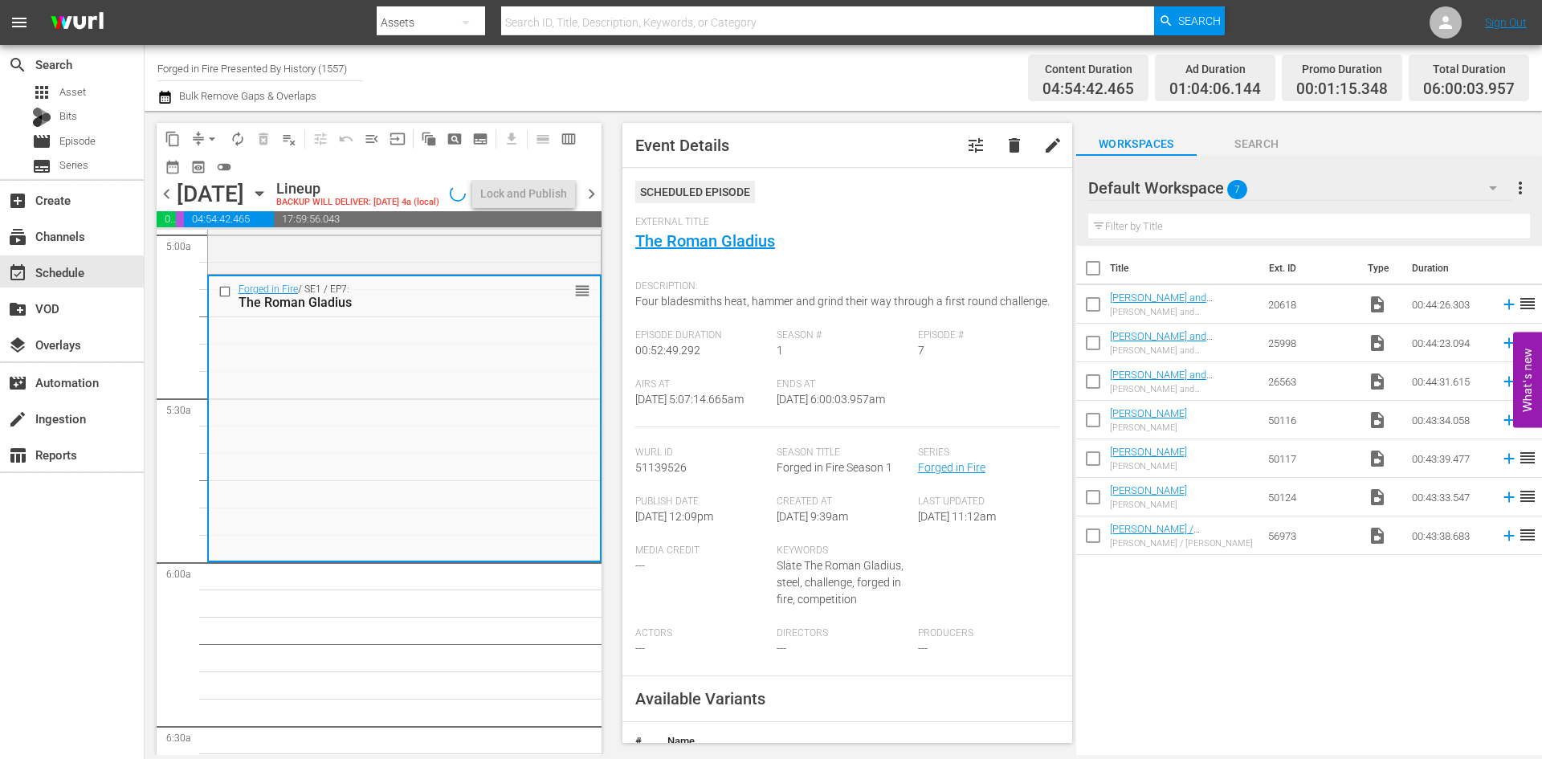
scroll to position [1606, 0]
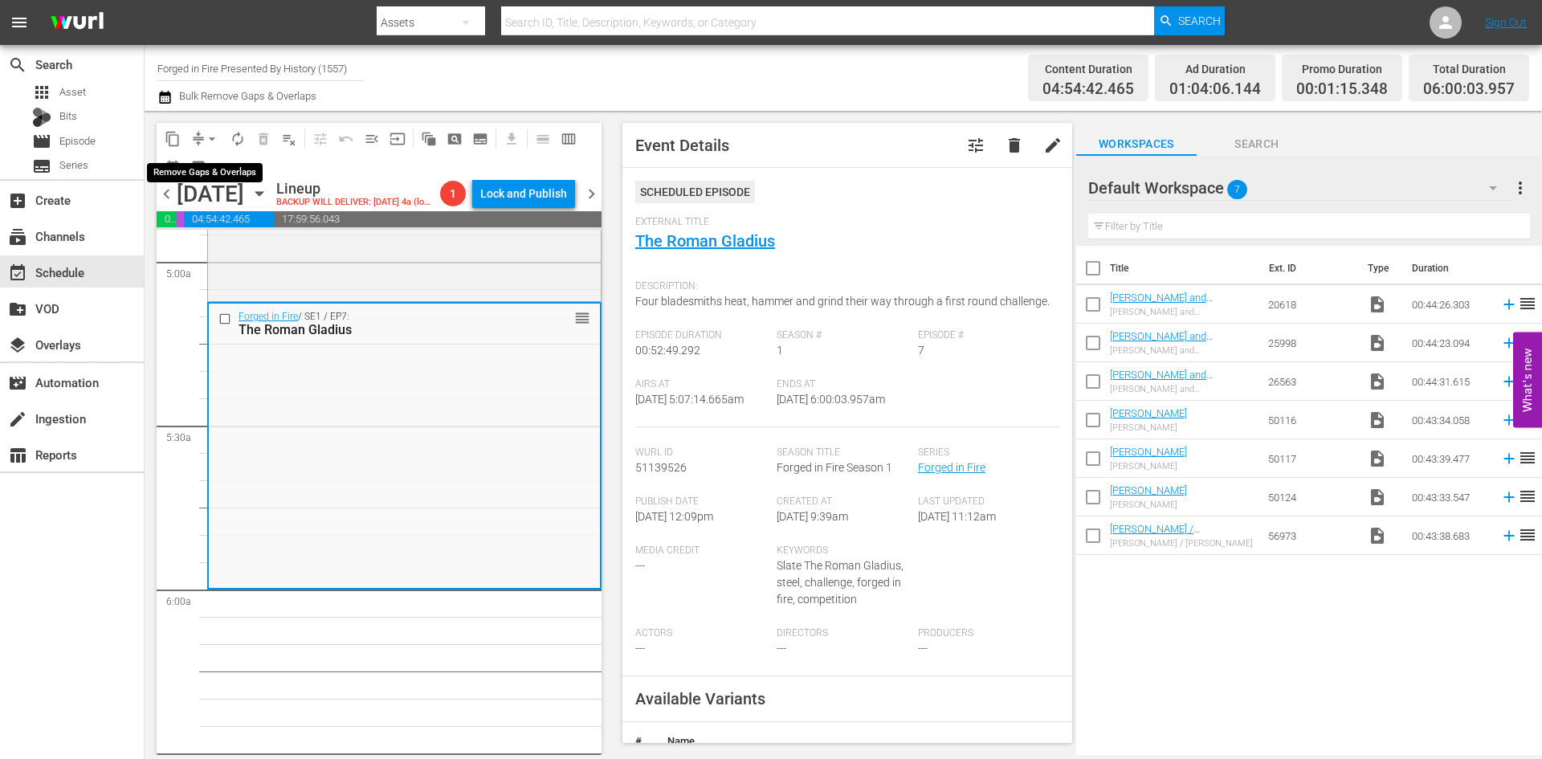
click at [203, 138] on button "arrow_drop_down" at bounding box center [212, 139] width 26 height 26
click at [210, 168] on li "Align to Midnight" at bounding box center [212, 171] width 169 height 26
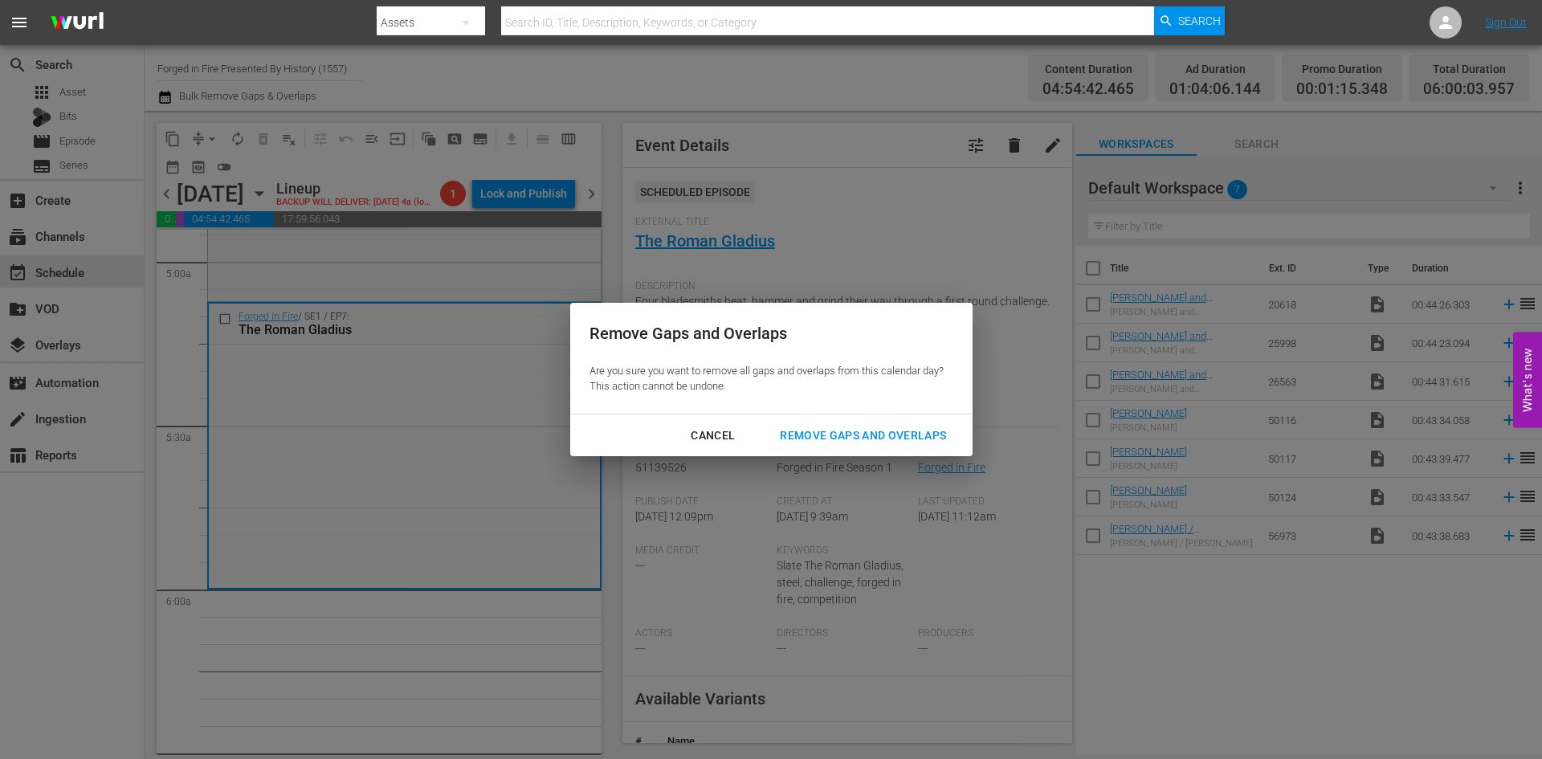
click at [874, 434] on div "Remove Gaps and Overlaps" at bounding box center [863, 436] width 192 height 20
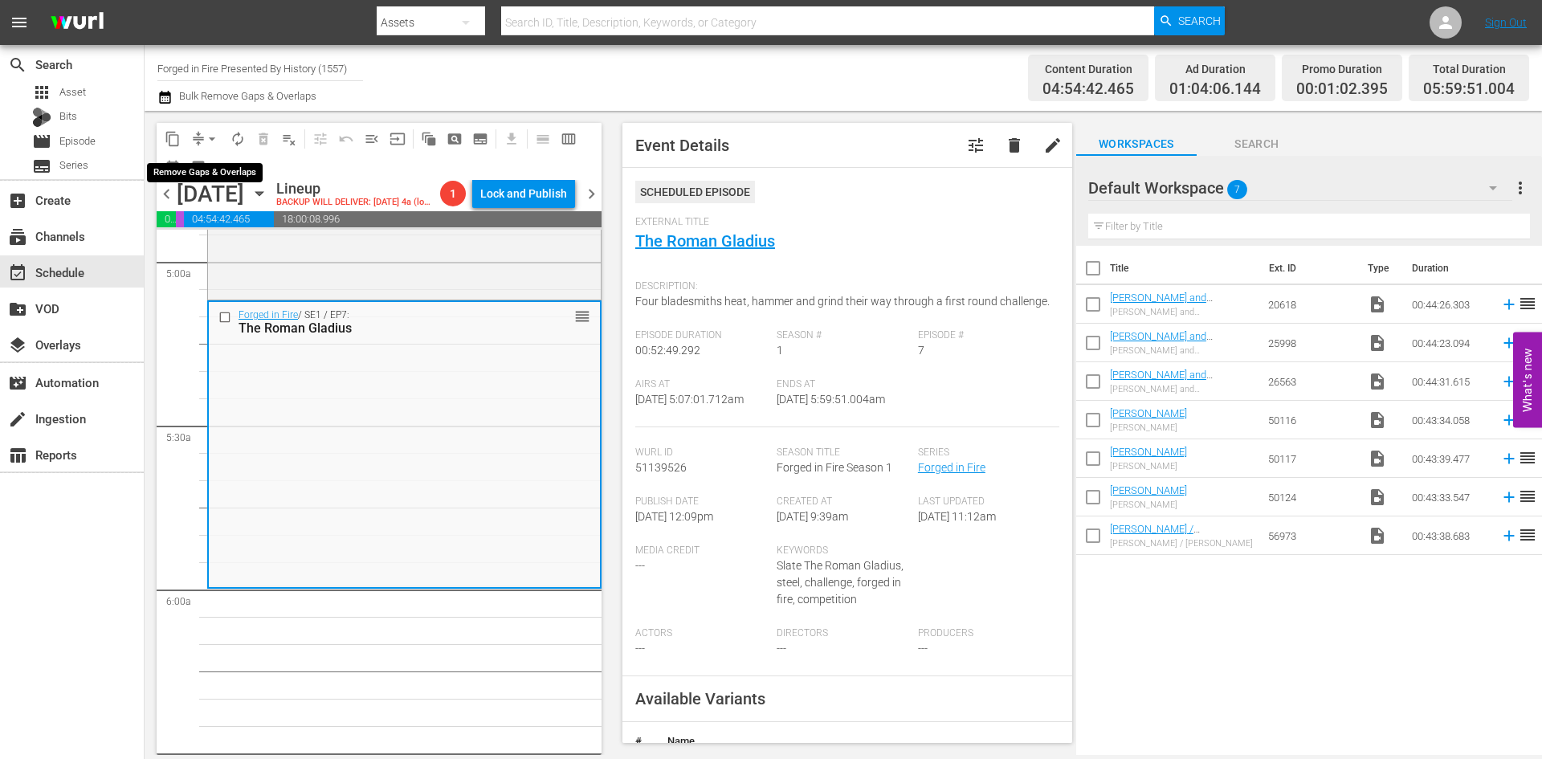
click at [211, 138] on span "arrow_drop_down" at bounding box center [212, 139] width 16 height 16
click at [202, 163] on li "Align to Midnight" at bounding box center [212, 171] width 169 height 26
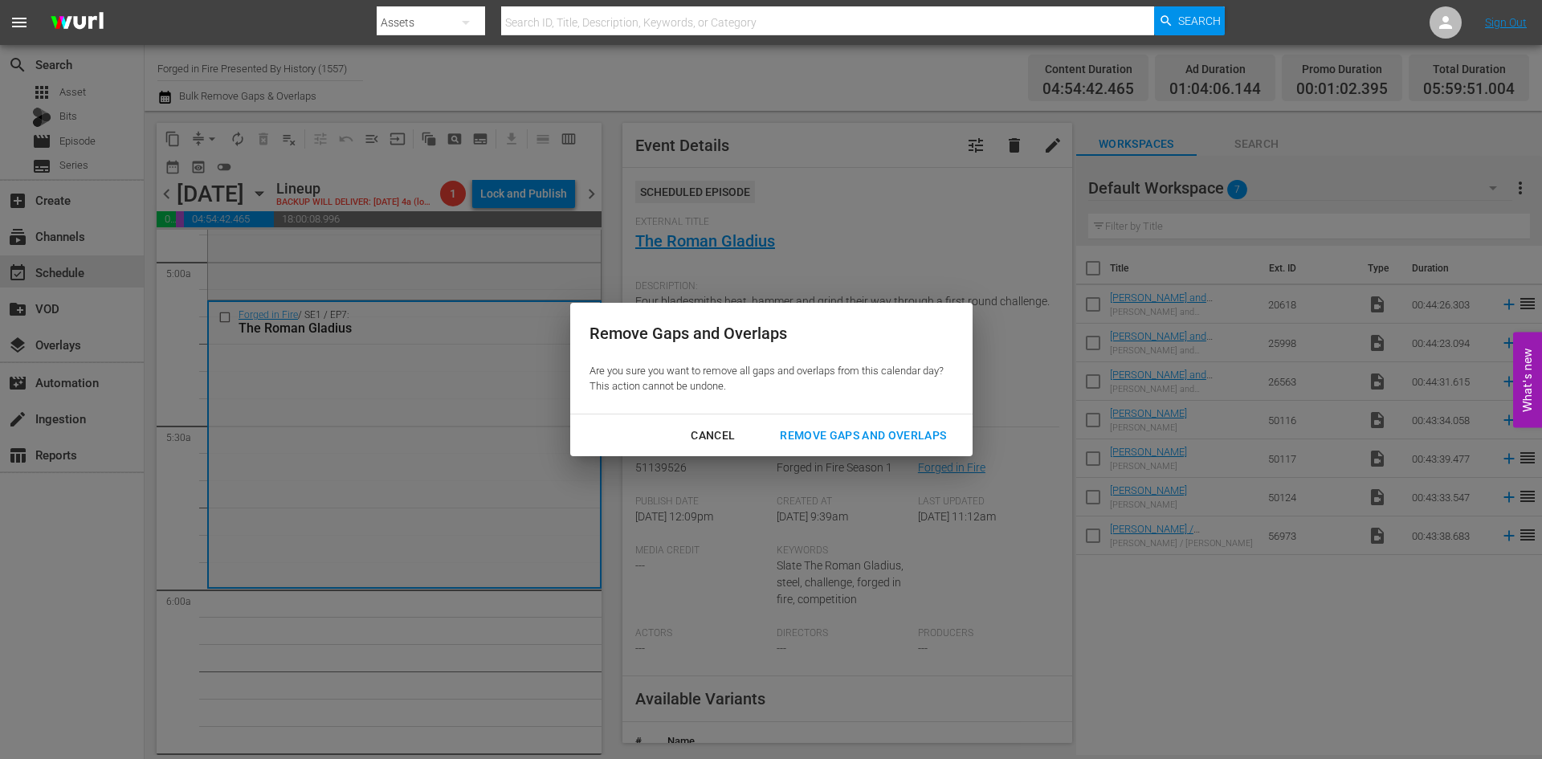
click at [825, 431] on div "Remove Gaps and Overlaps" at bounding box center [863, 436] width 192 height 20
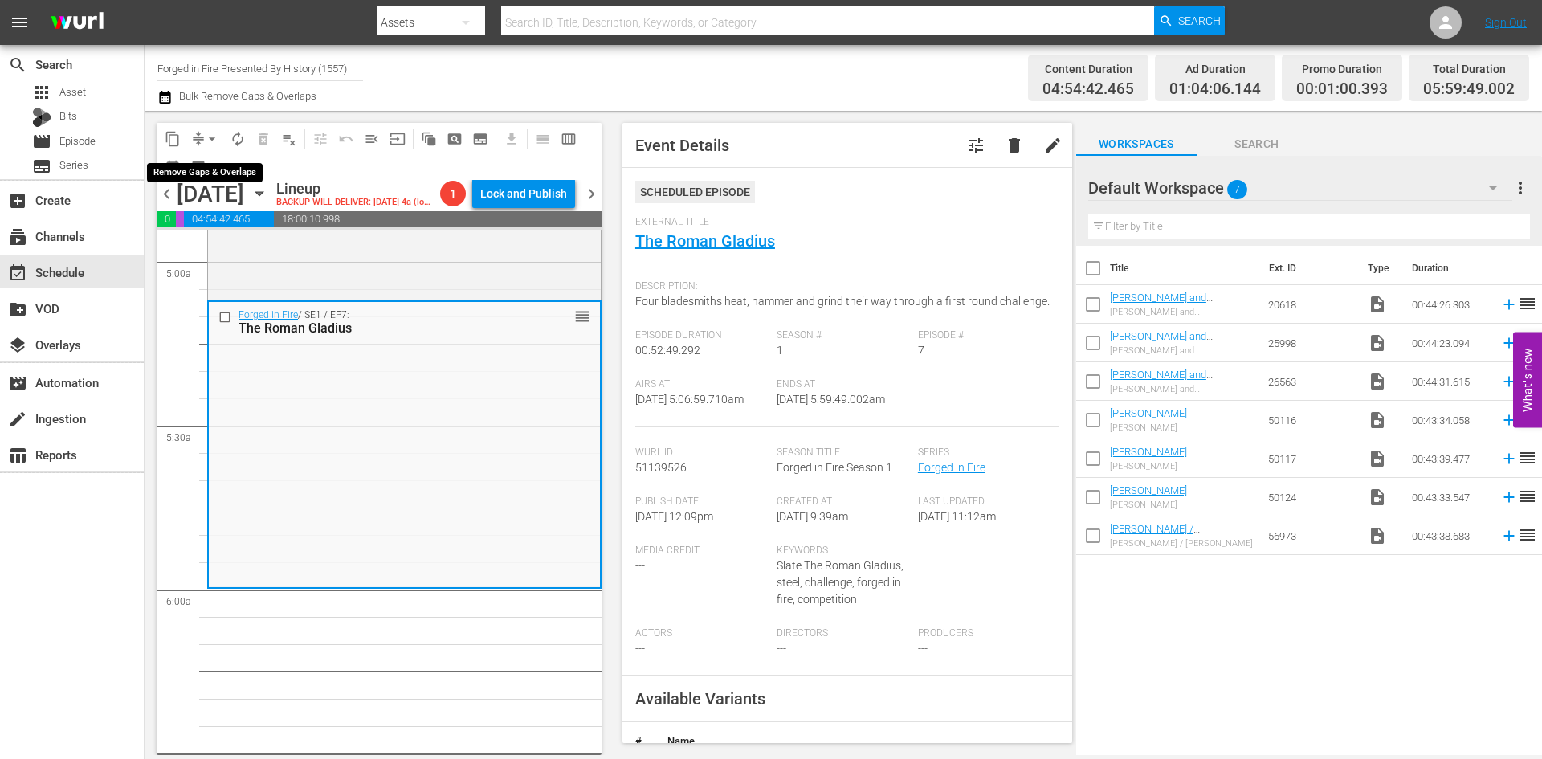
click at [207, 137] on span "arrow_drop_down" at bounding box center [212, 139] width 16 height 16
click at [194, 173] on li "Align to Midnight" at bounding box center [212, 171] width 169 height 26
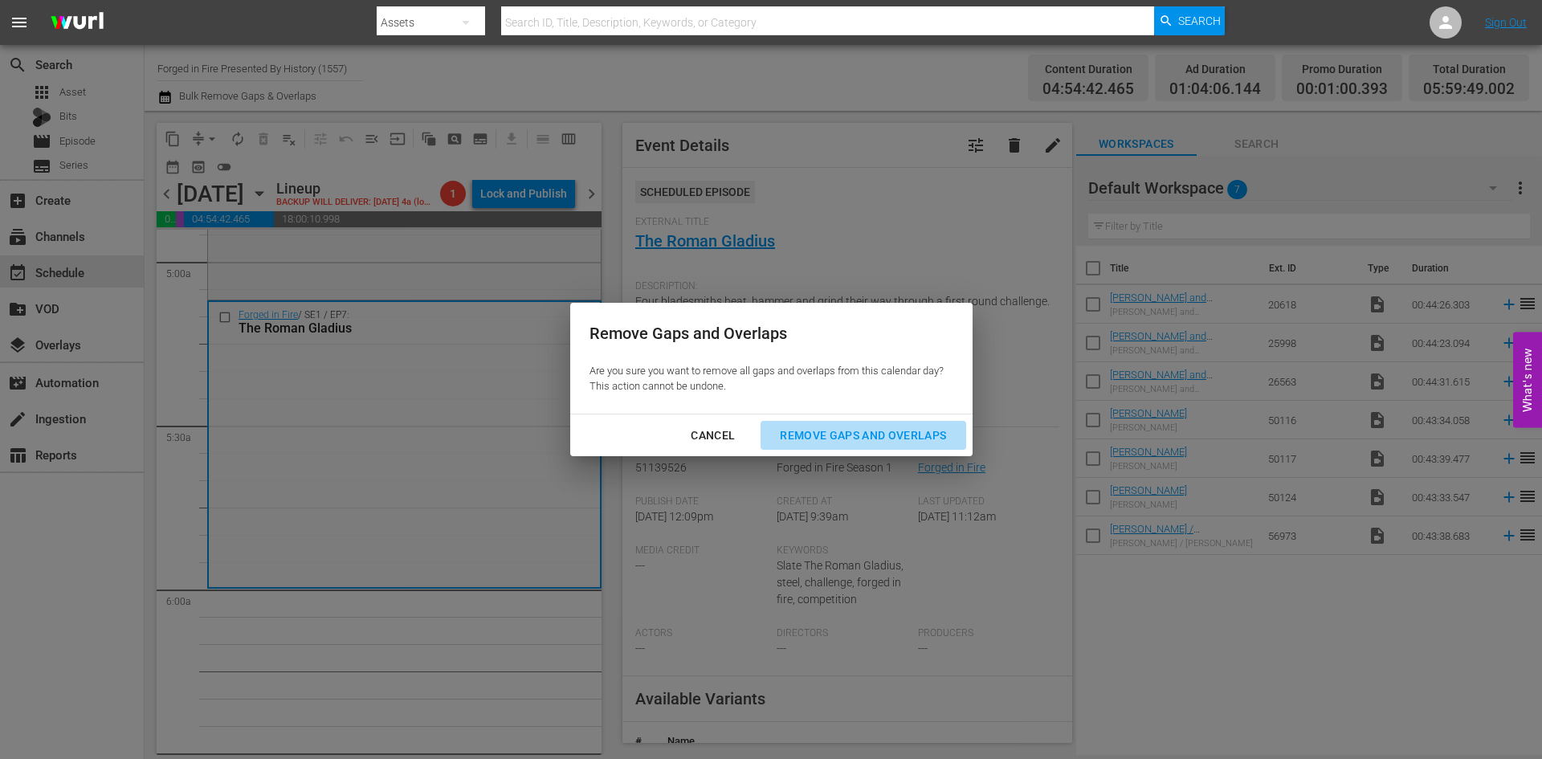
click at [814, 432] on div "Remove Gaps and Overlaps" at bounding box center [863, 436] width 192 height 20
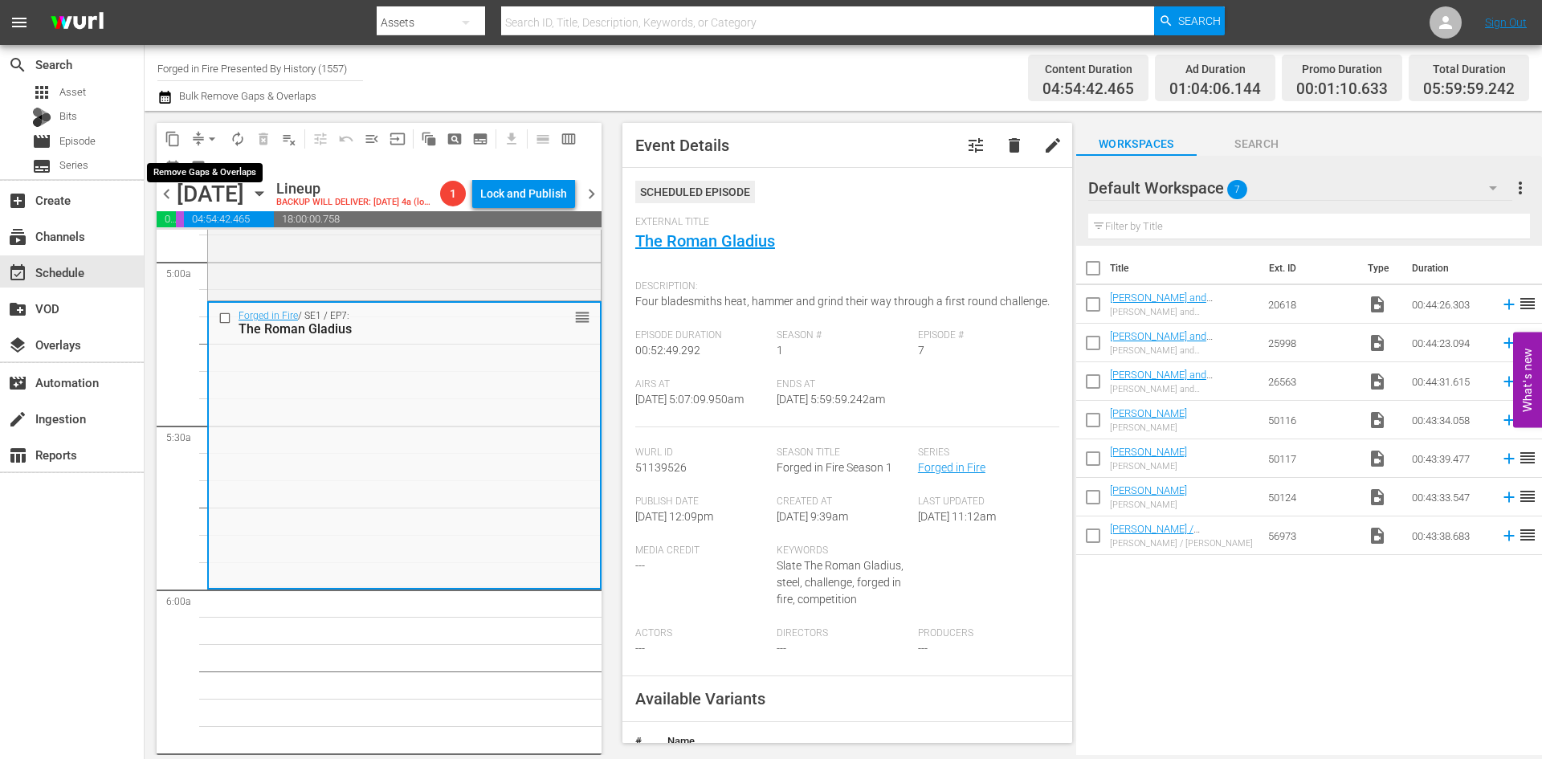
click at [210, 136] on span "arrow_drop_down" at bounding box center [212, 139] width 16 height 16
click at [207, 165] on li "Align to Midnight" at bounding box center [212, 171] width 169 height 26
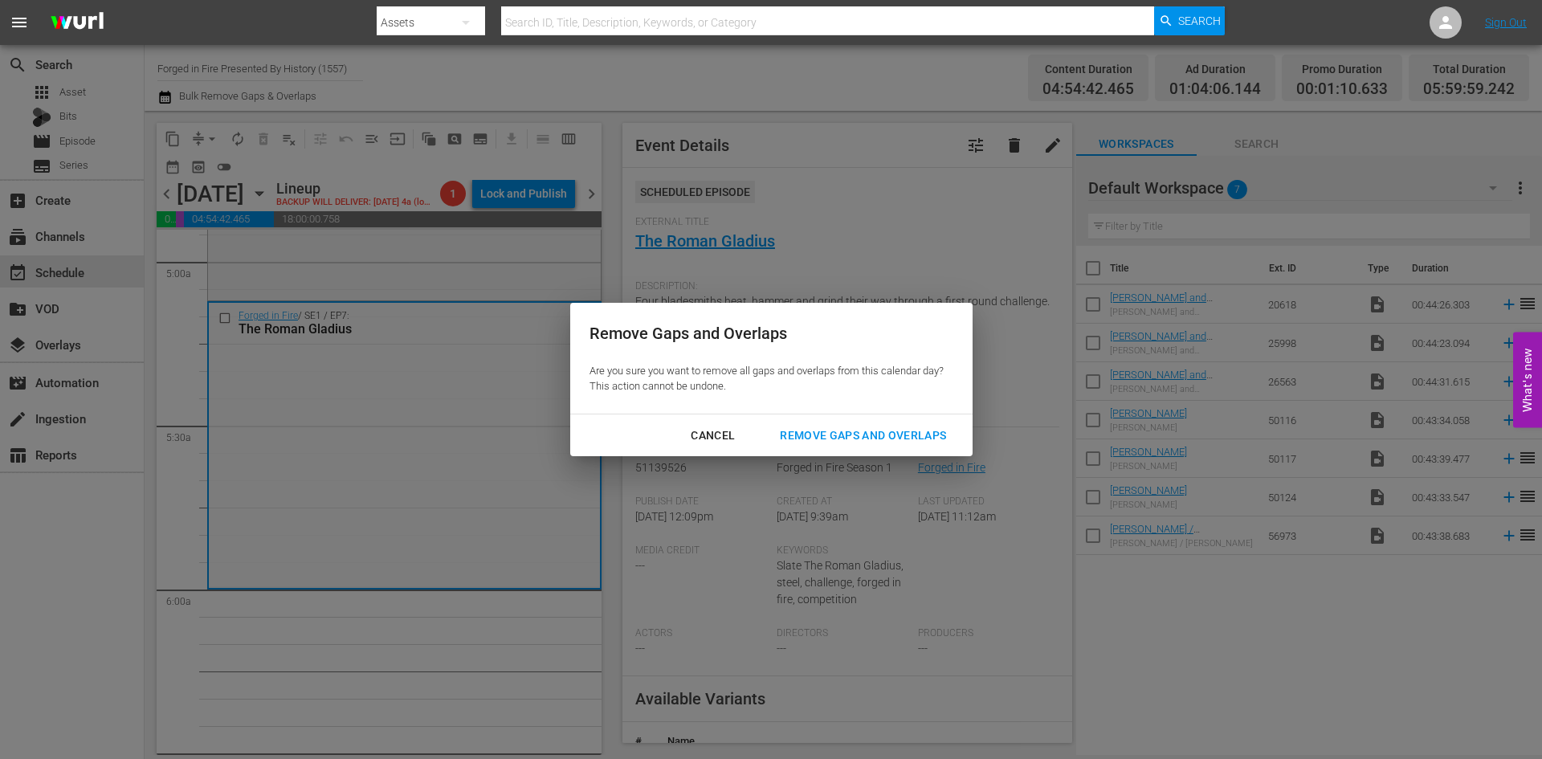
click at [799, 427] on div "Remove Gaps and Overlaps" at bounding box center [863, 436] width 192 height 20
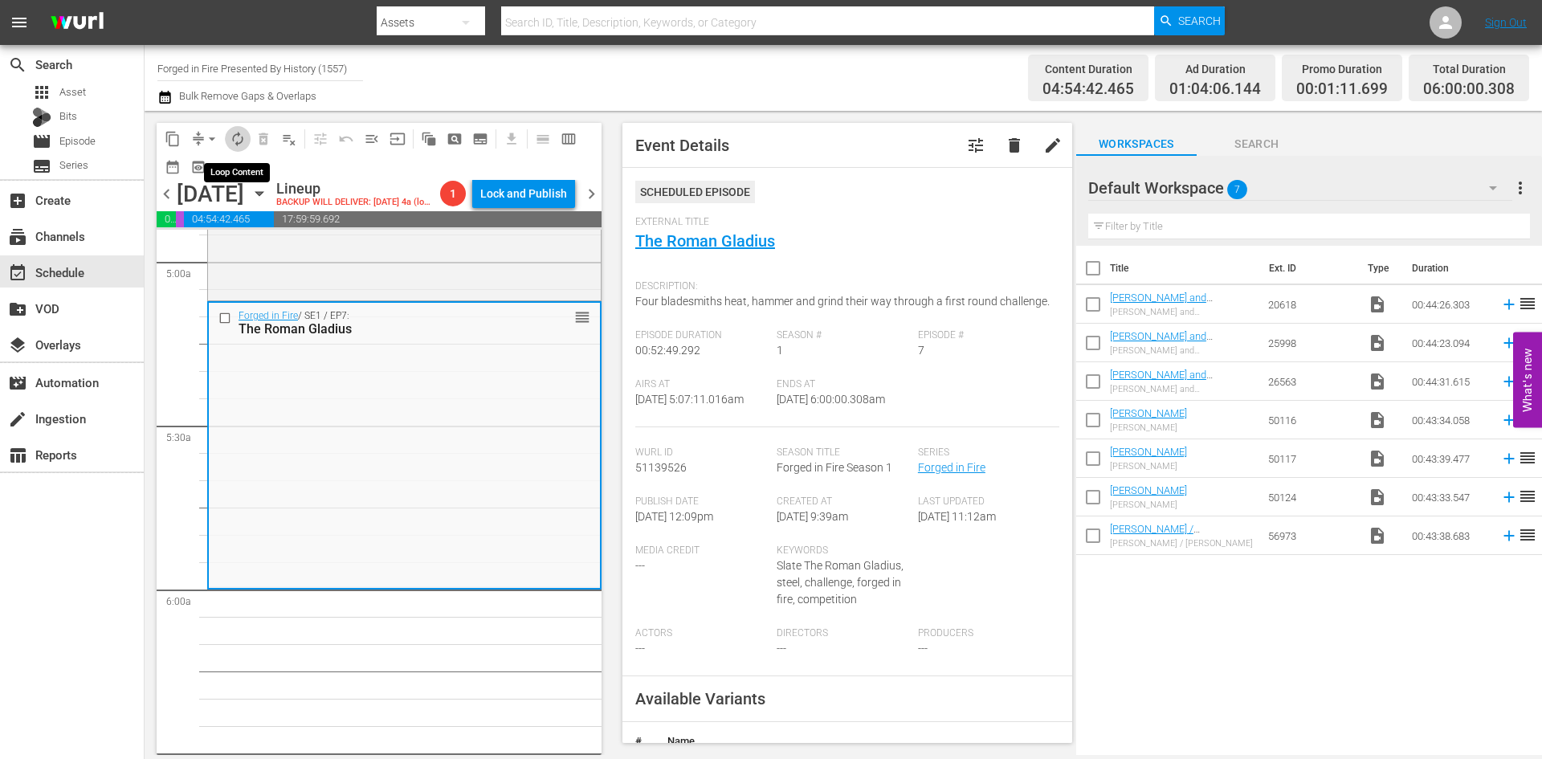
click at [239, 142] on span "autorenew_outlined" at bounding box center [238, 139] width 16 height 16
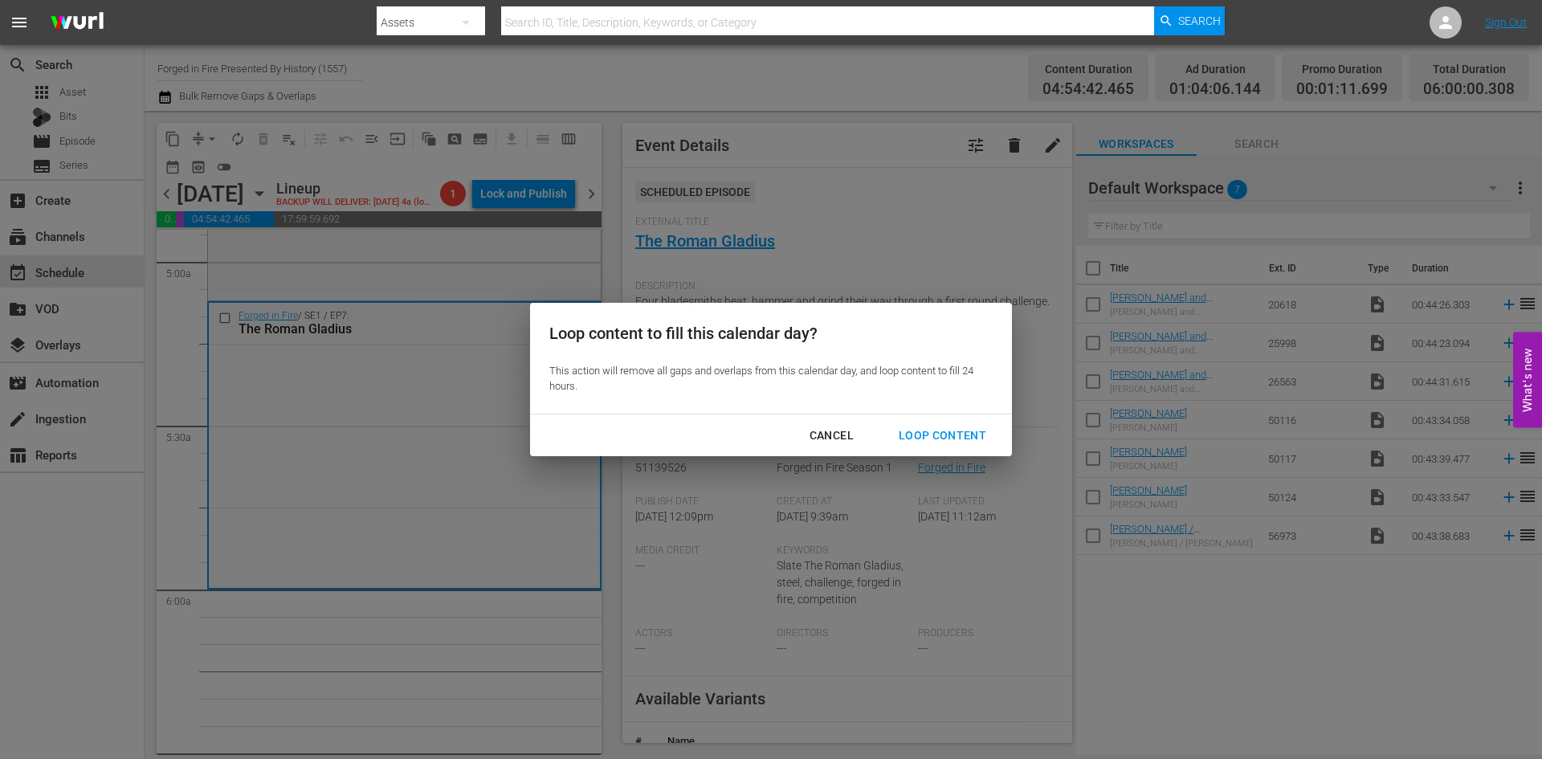
click at [946, 432] on div "Loop Content" at bounding box center [942, 436] width 113 height 20
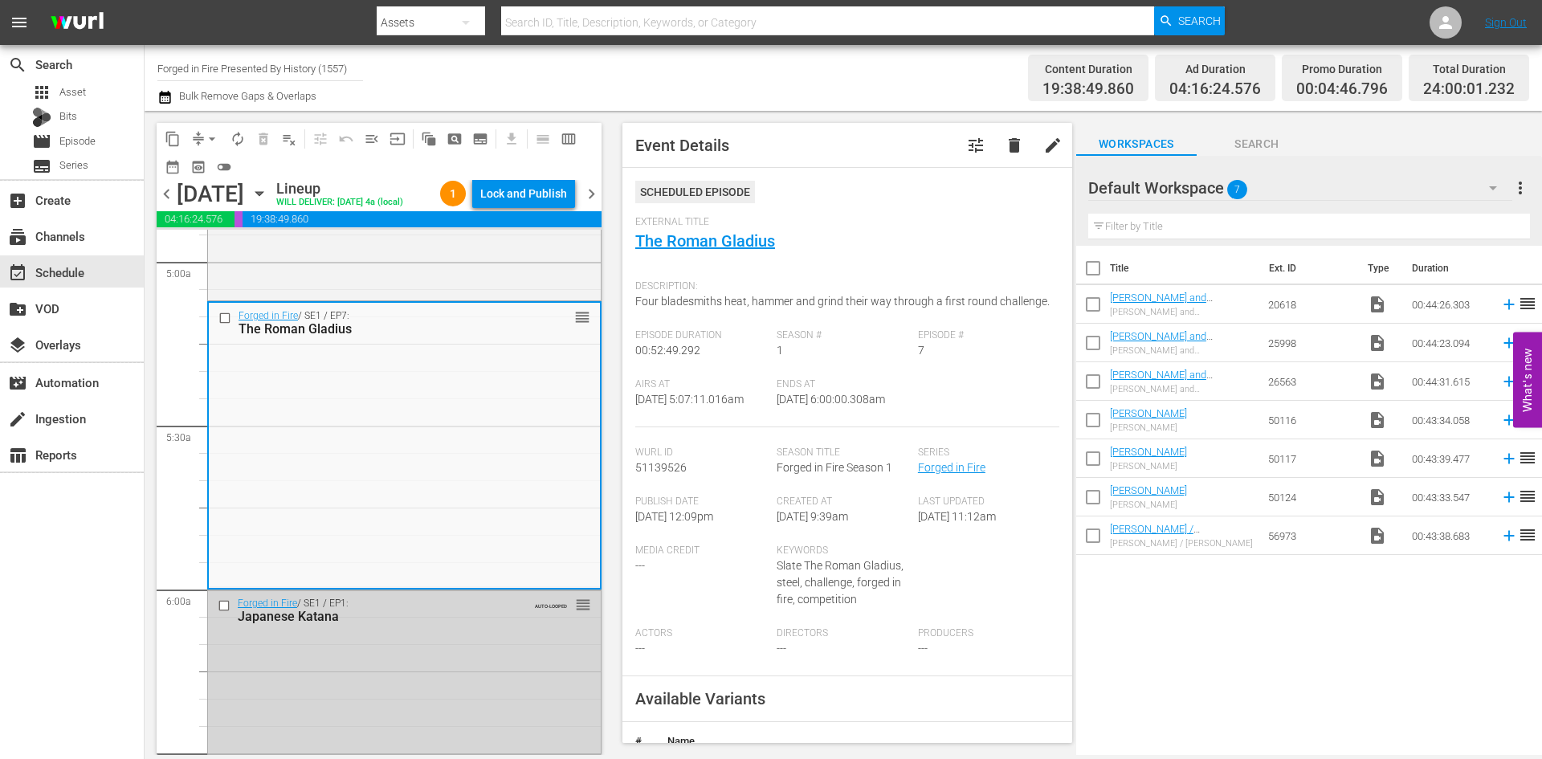
click at [532, 198] on div "Lock and Publish" at bounding box center [523, 193] width 87 height 29
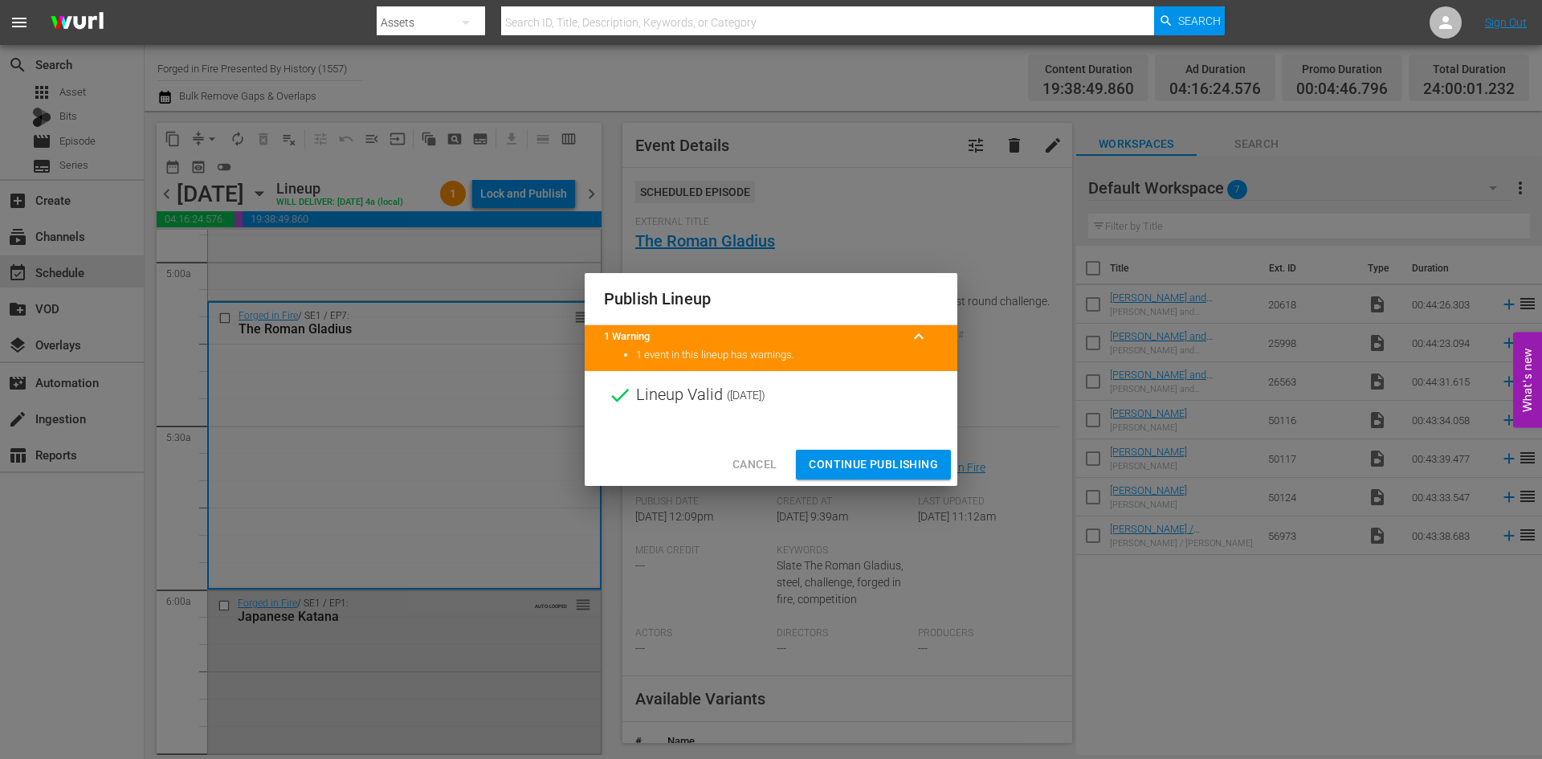
click at [868, 461] on span "Continue Publishing" at bounding box center [873, 465] width 129 height 20
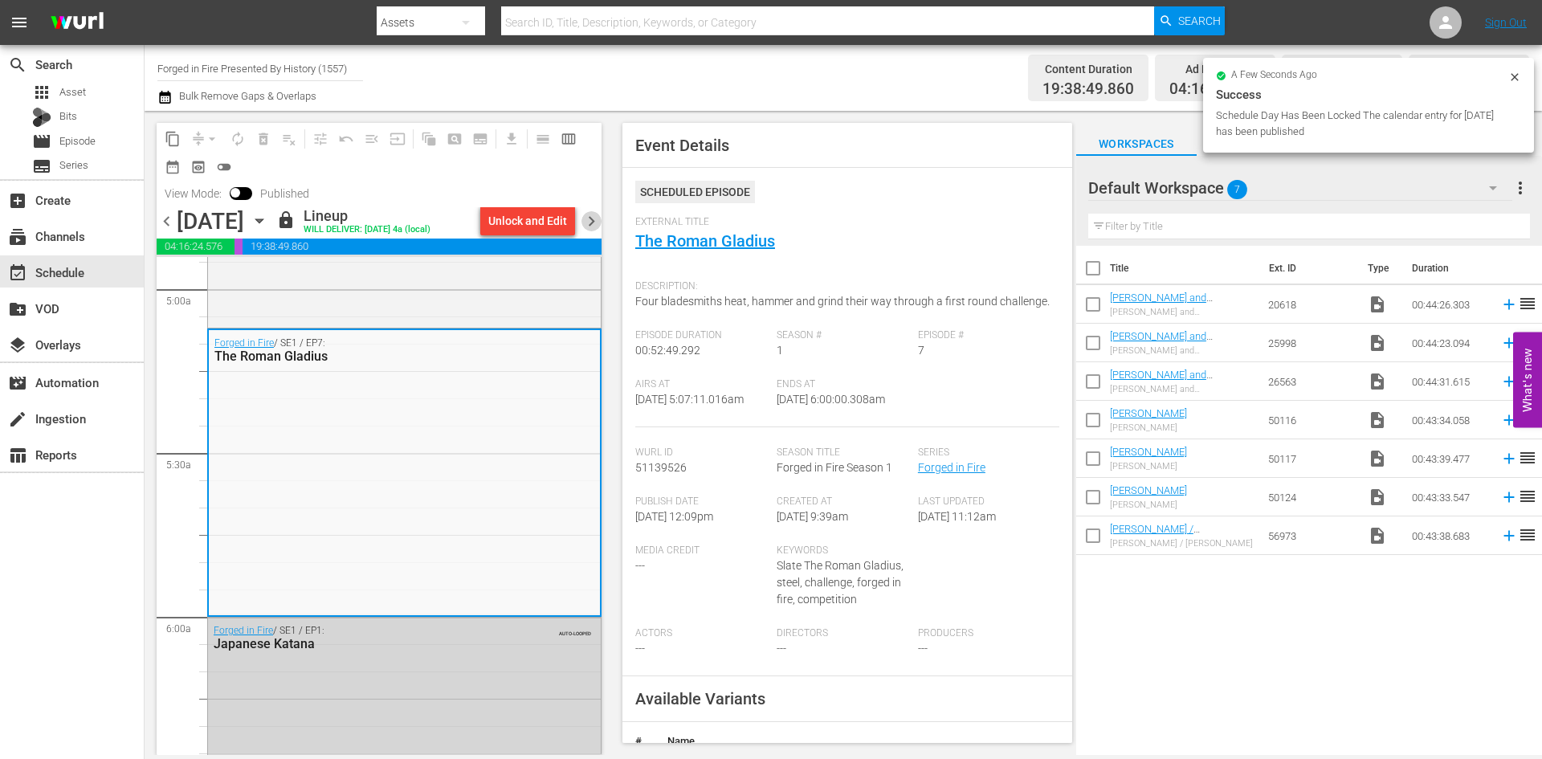
click at [594, 222] on span "chevron_right" at bounding box center [591, 221] width 20 height 20
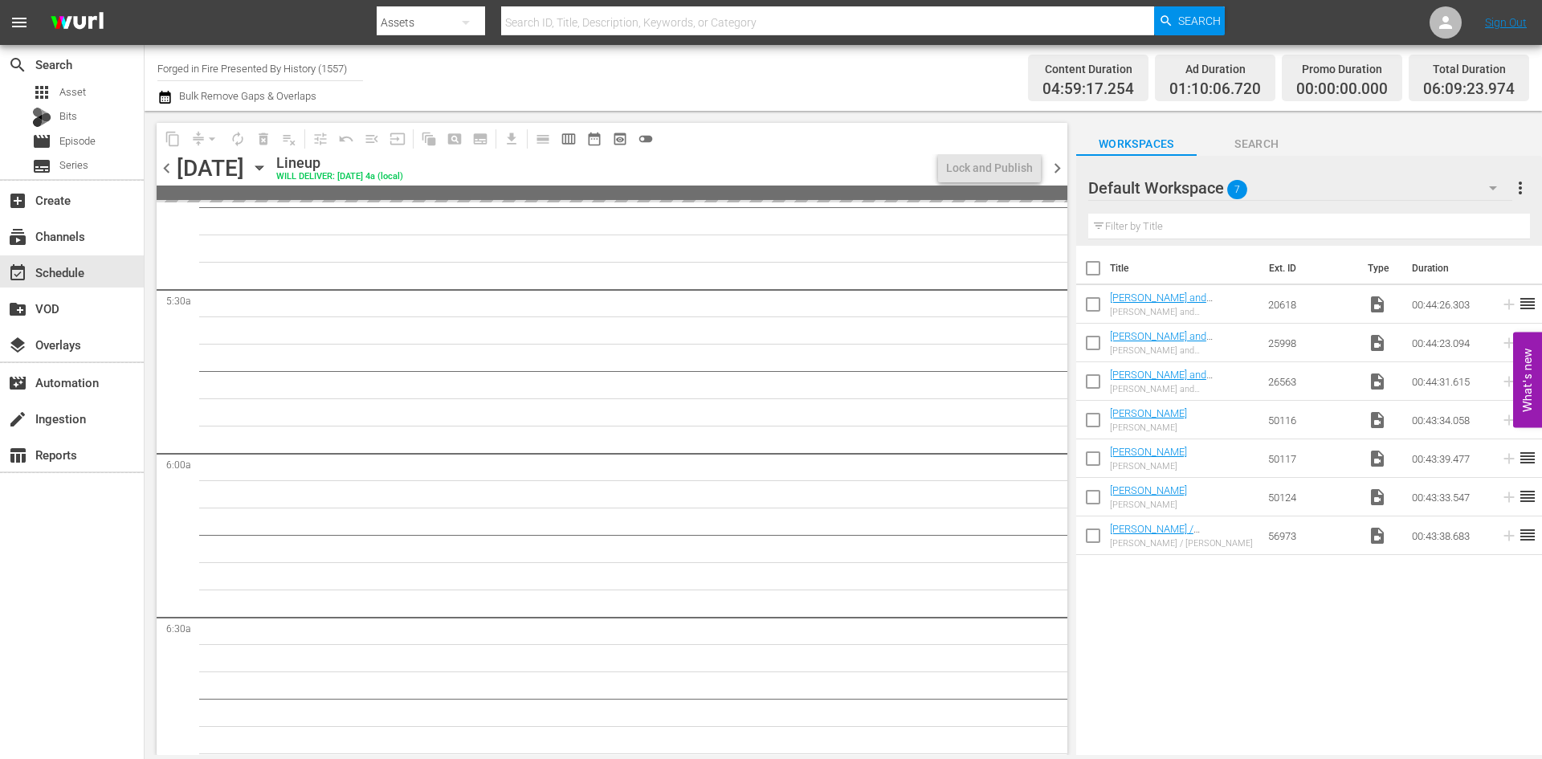
scroll to position [1633, 0]
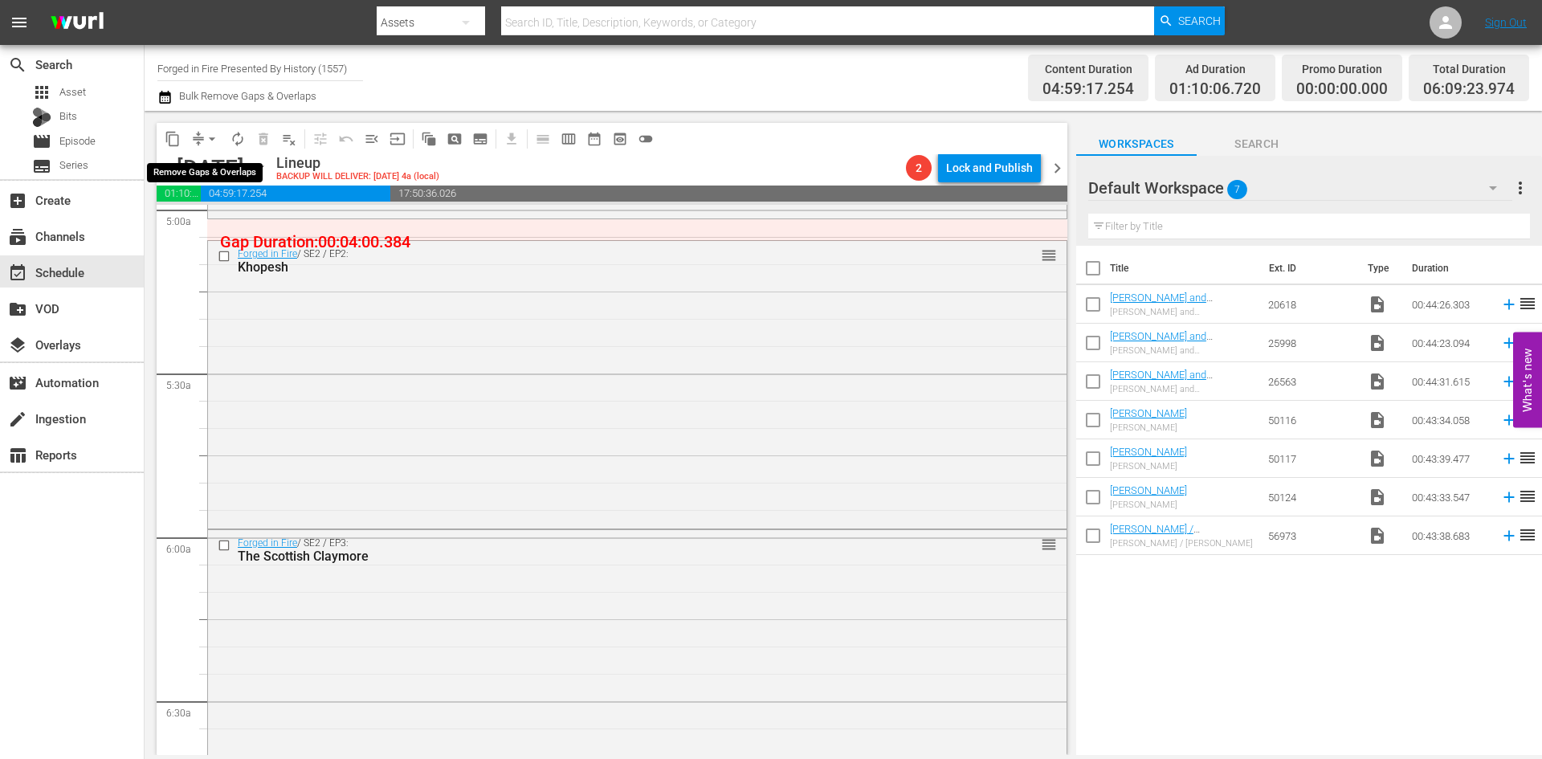
click at [214, 136] on span "arrow_drop_down" at bounding box center [212, 139] width 16 height 16
click at [218, 169] on li "Align to Midnight" at bounding box center [212, 171] width 169 height 26
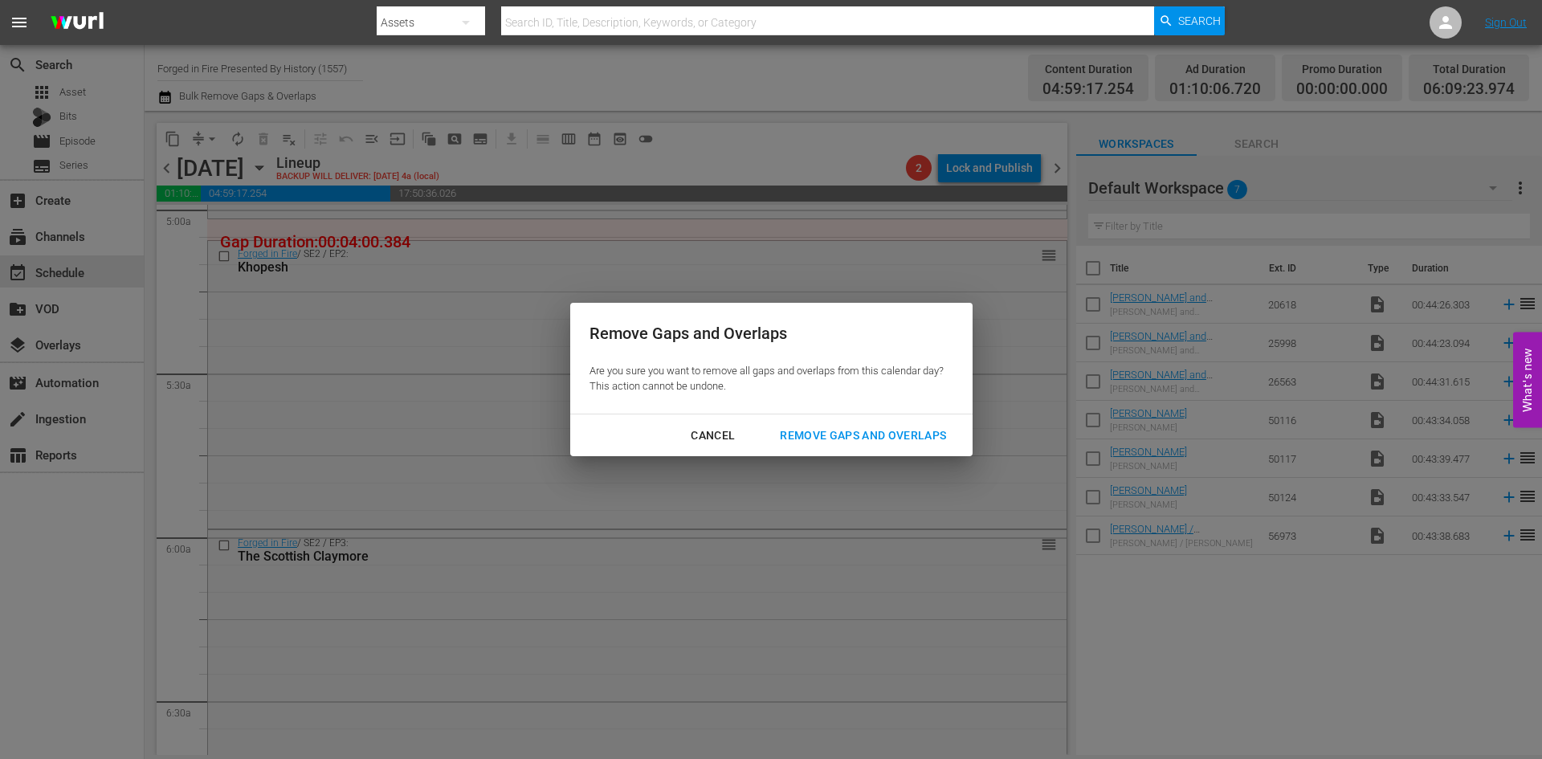
click at [814, 438] on div "Remove Gaps and Overlaps" at bounding box center [863, 436] width 192 height 20
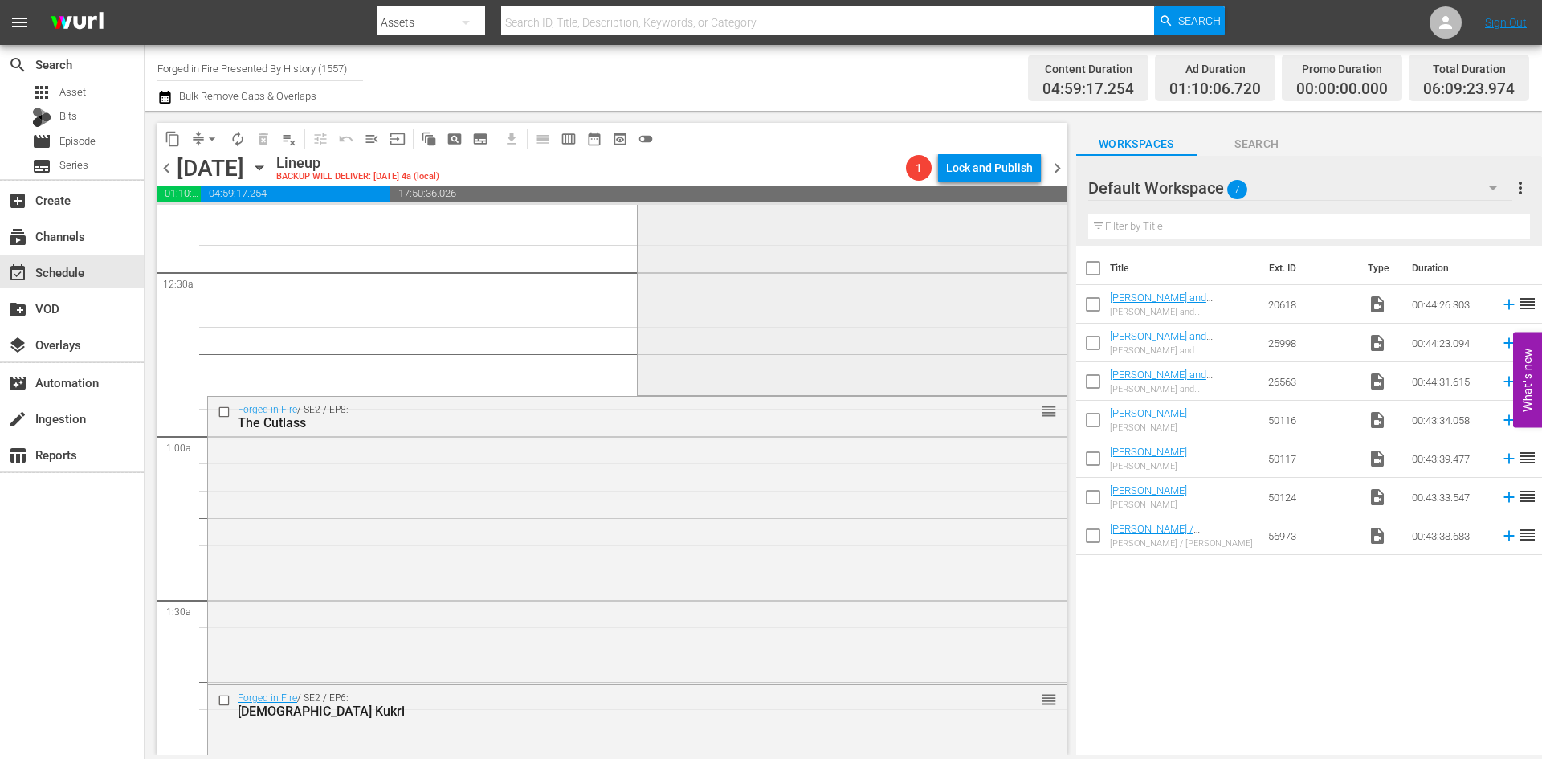
scroll to position [0, 0]
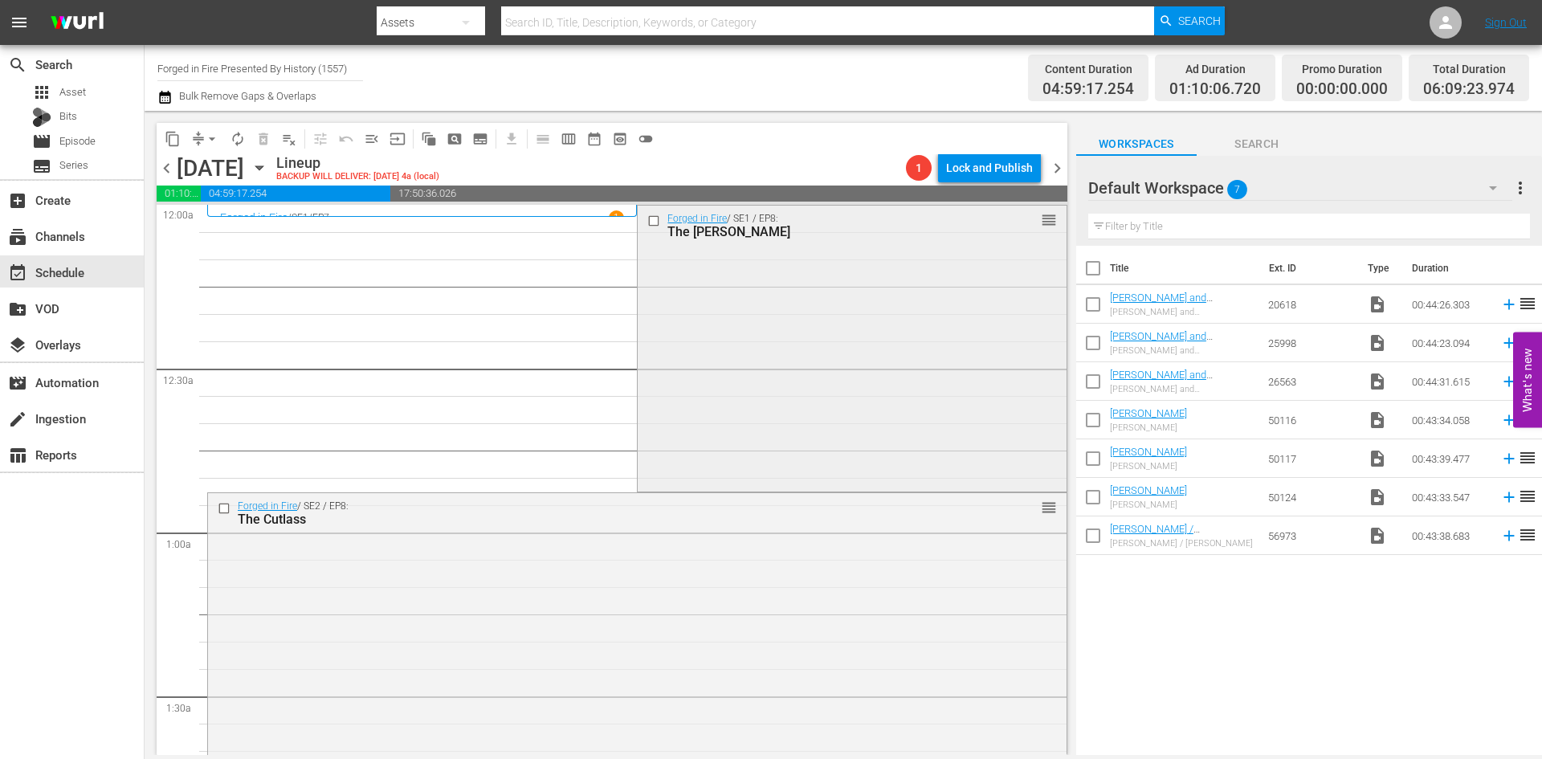
click at [764, 356] on div "Forged in Fire / SE1 / EP8: The Moro Kris reorder" at bounding box center [852, 347] width 428 height 283
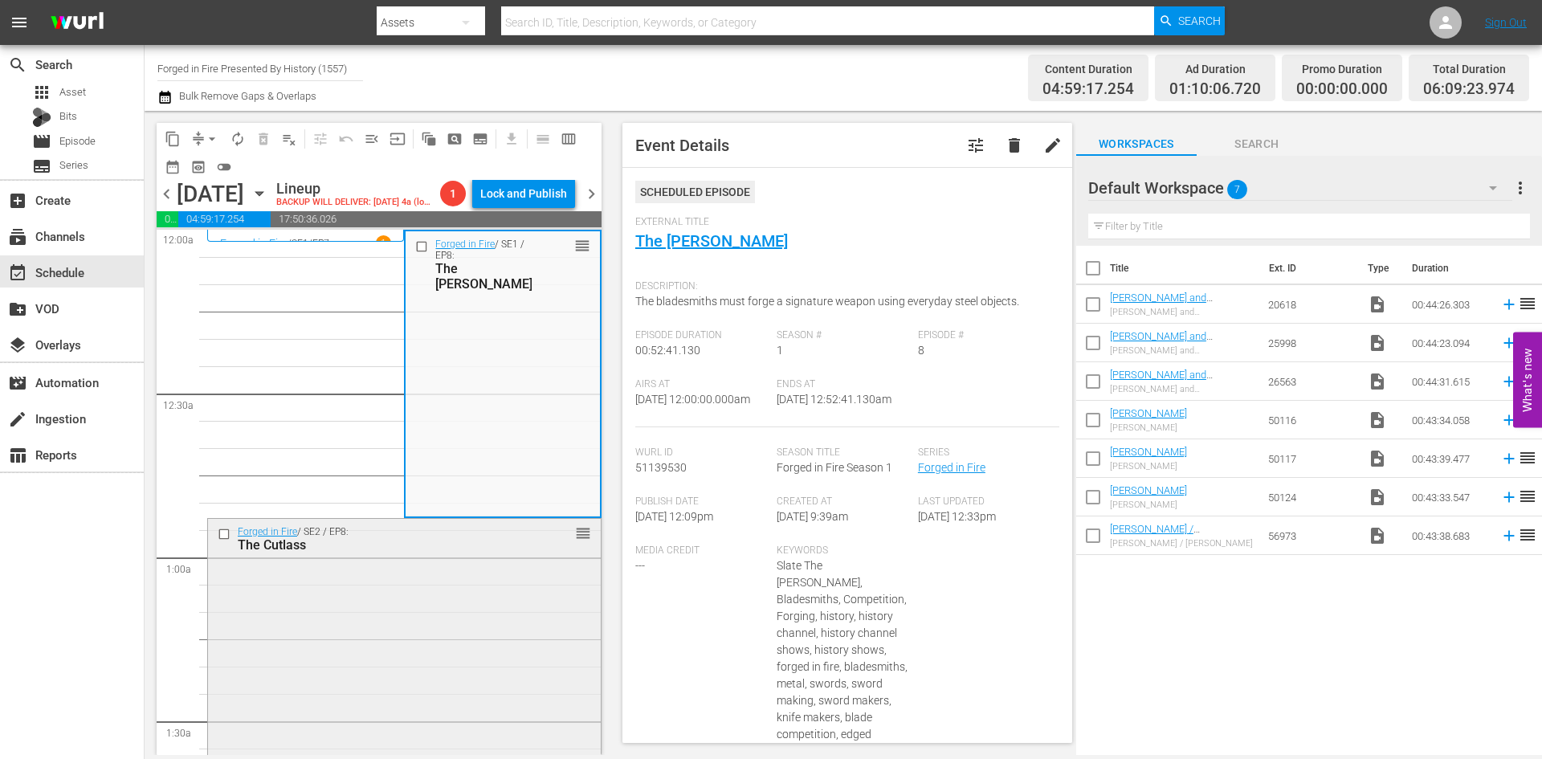
click at [455, 629] on div "Forged in Fire / SE2 / EP8: The Cutlass reorder" at bounding box center [404, 660] width 393 height 283
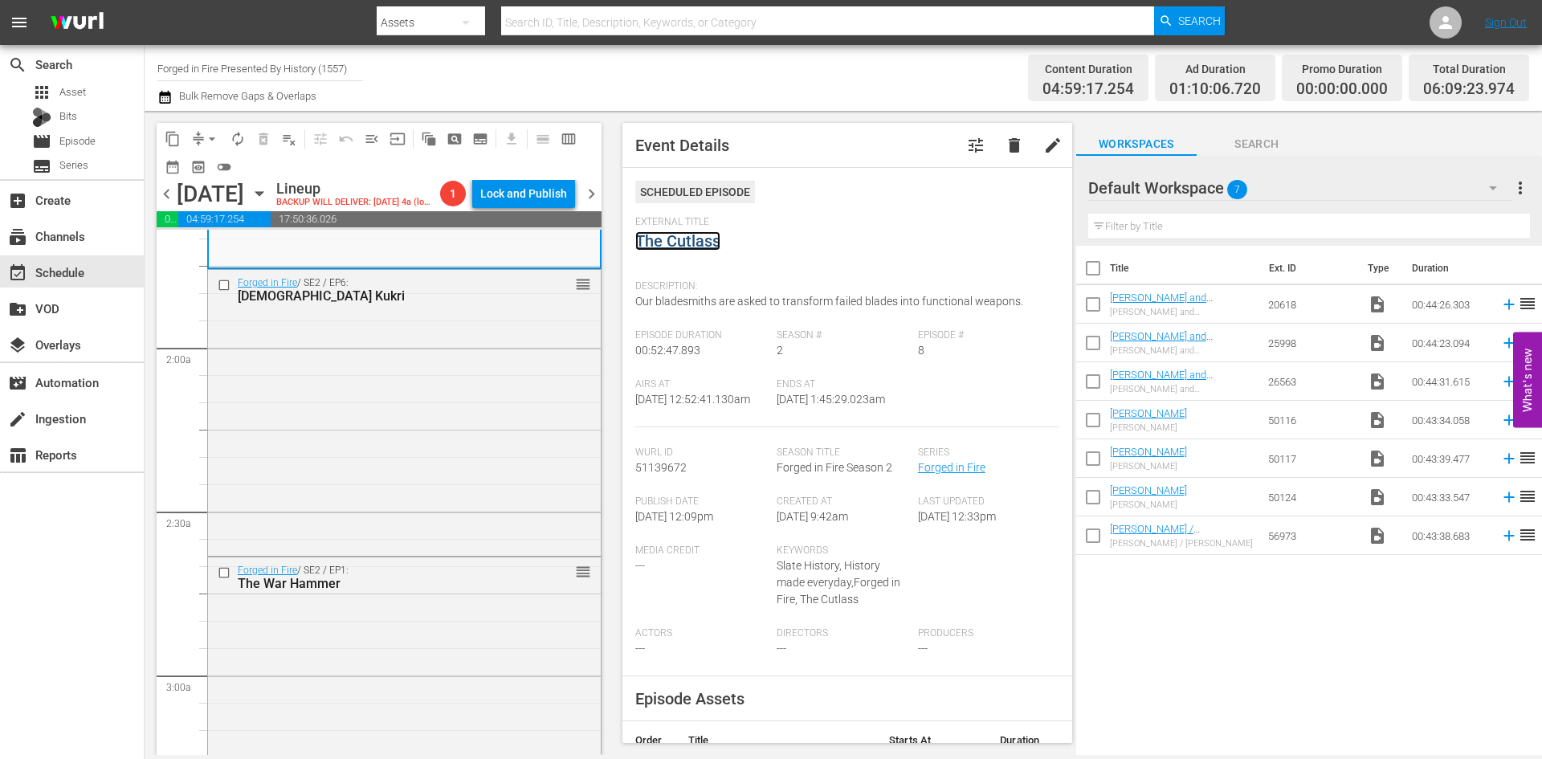
scroll to position [562, 0]
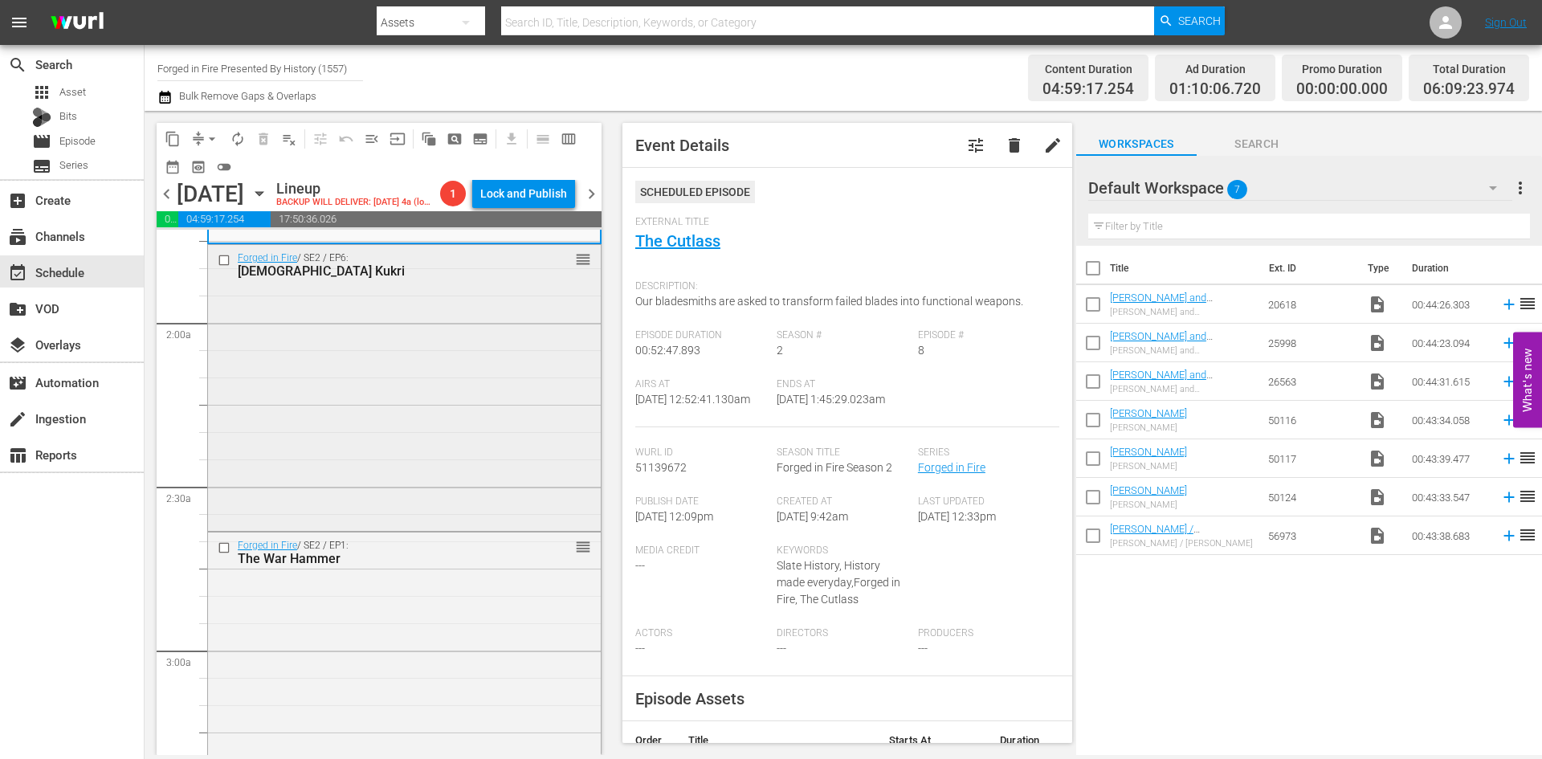
click at [474, 475] on div "Forged in Fire / SE2 / EP6: Nepalese Kukri reorder" at bounding box center [404, 386] width 393 height 283
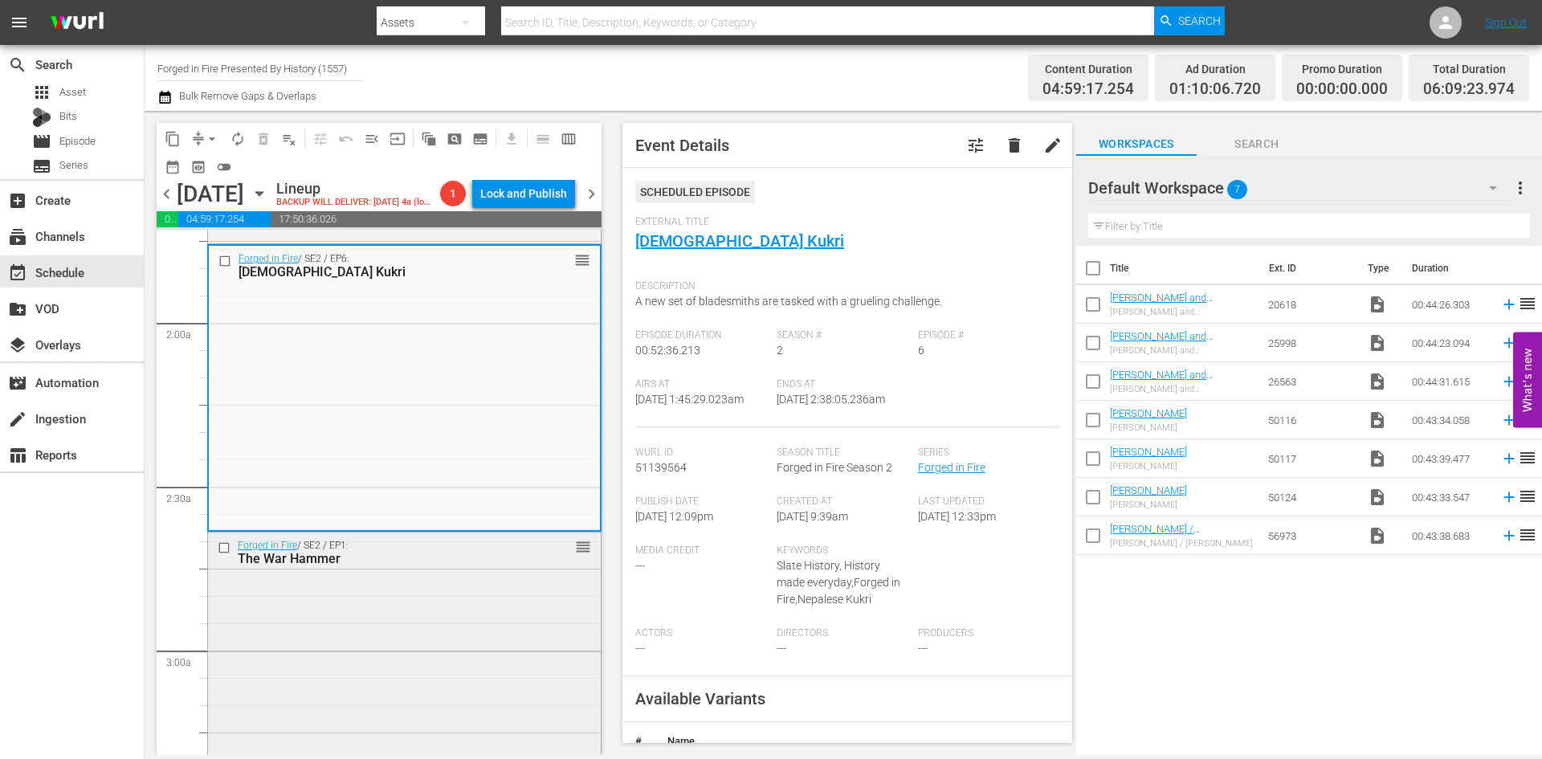
click at [471, 642] on div "Forged in Fire / SE2 / EP1: The War Hammer reorder" at bounding box center [404, 673] width 393 height 283
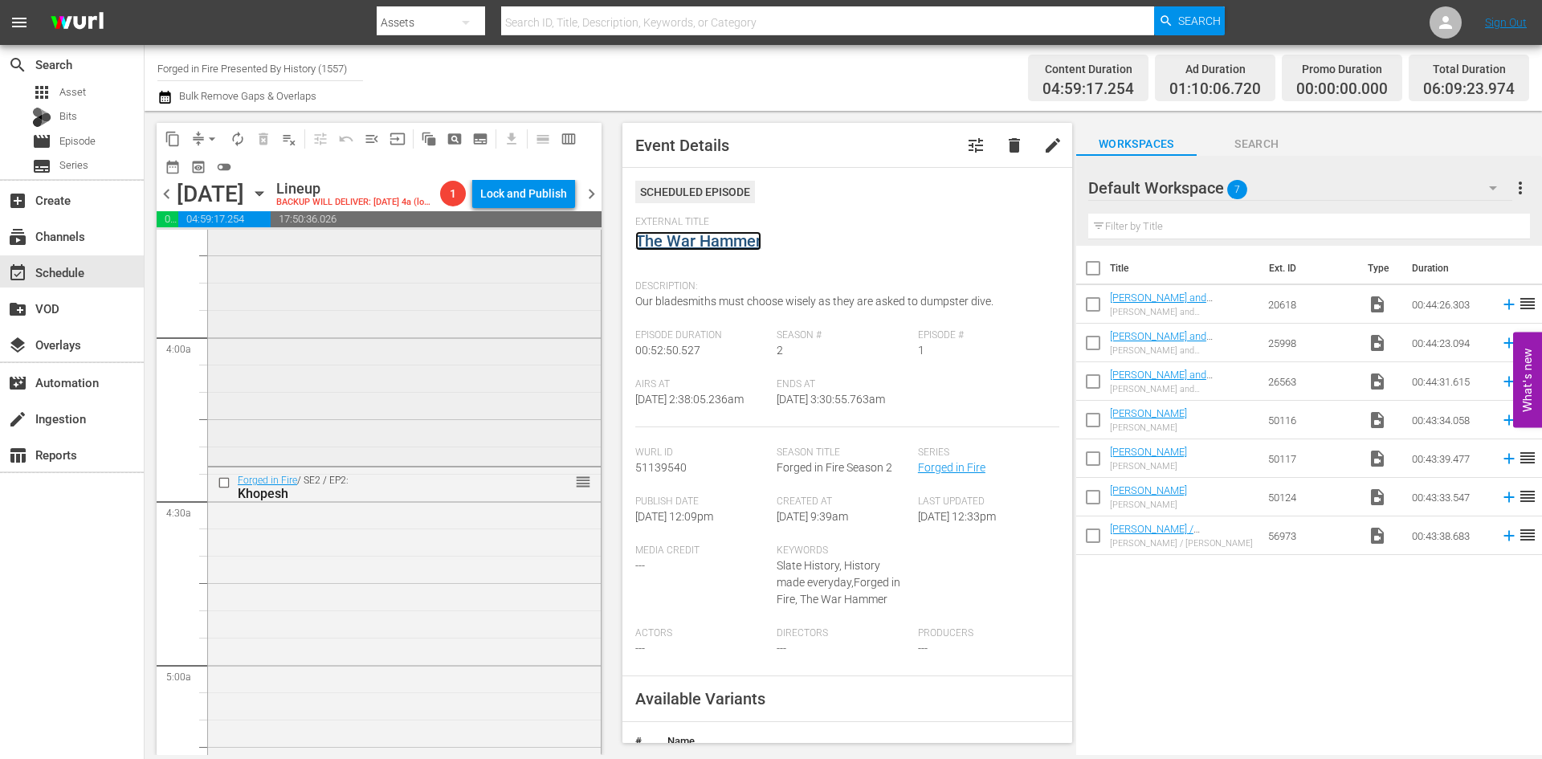
scroll to position [1205, 0]
click at [451, 419] on div "Forged in Fire / SE2 / EP7: The Shotel reorder" at bounding box center [404, 319] width 393 height 283
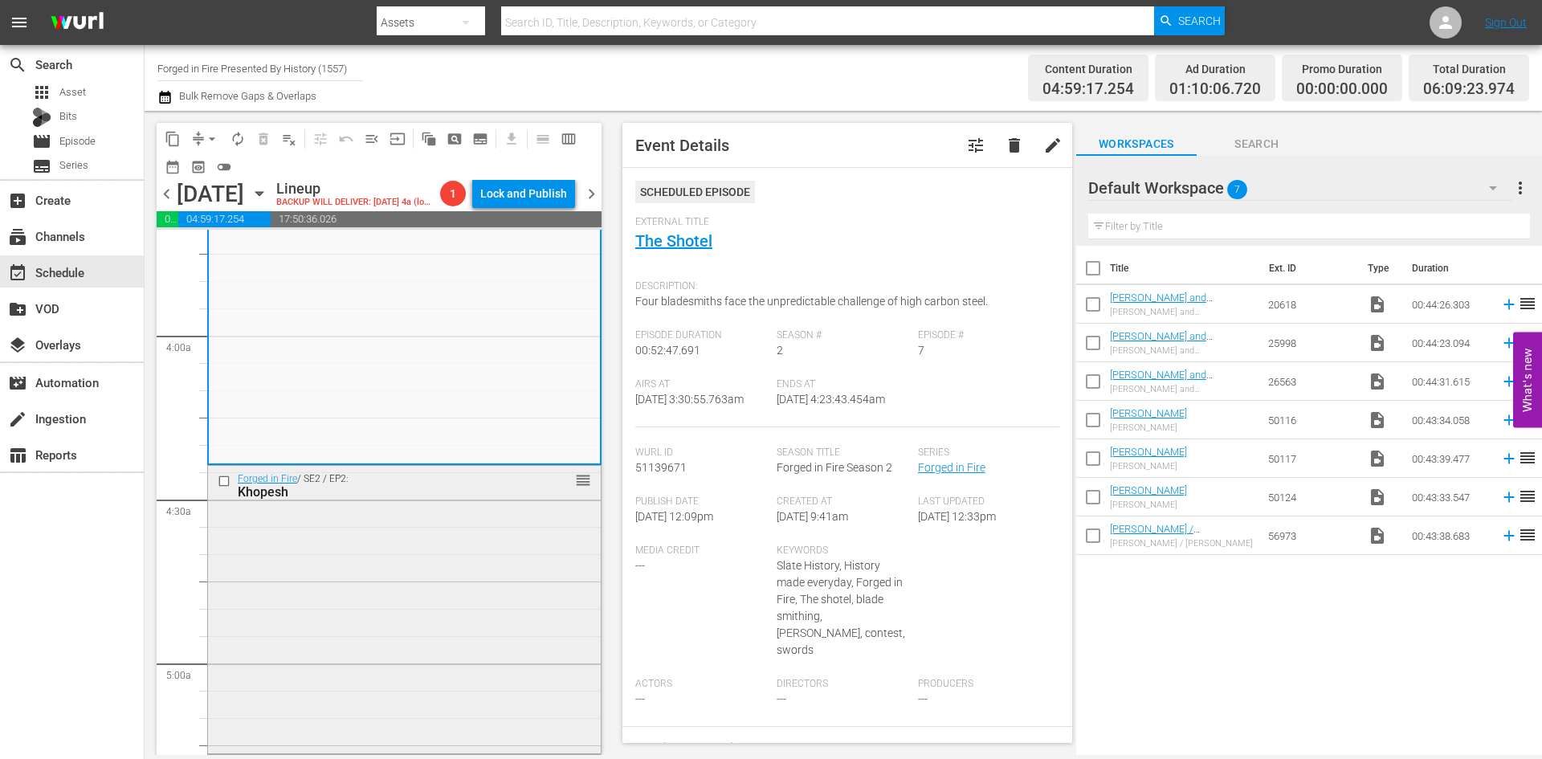
click at [491, 575] on div "Forged in Fire / SE2 / EP2: Khopesh reorder" at bounding box center [404, 607] width 393 height 283
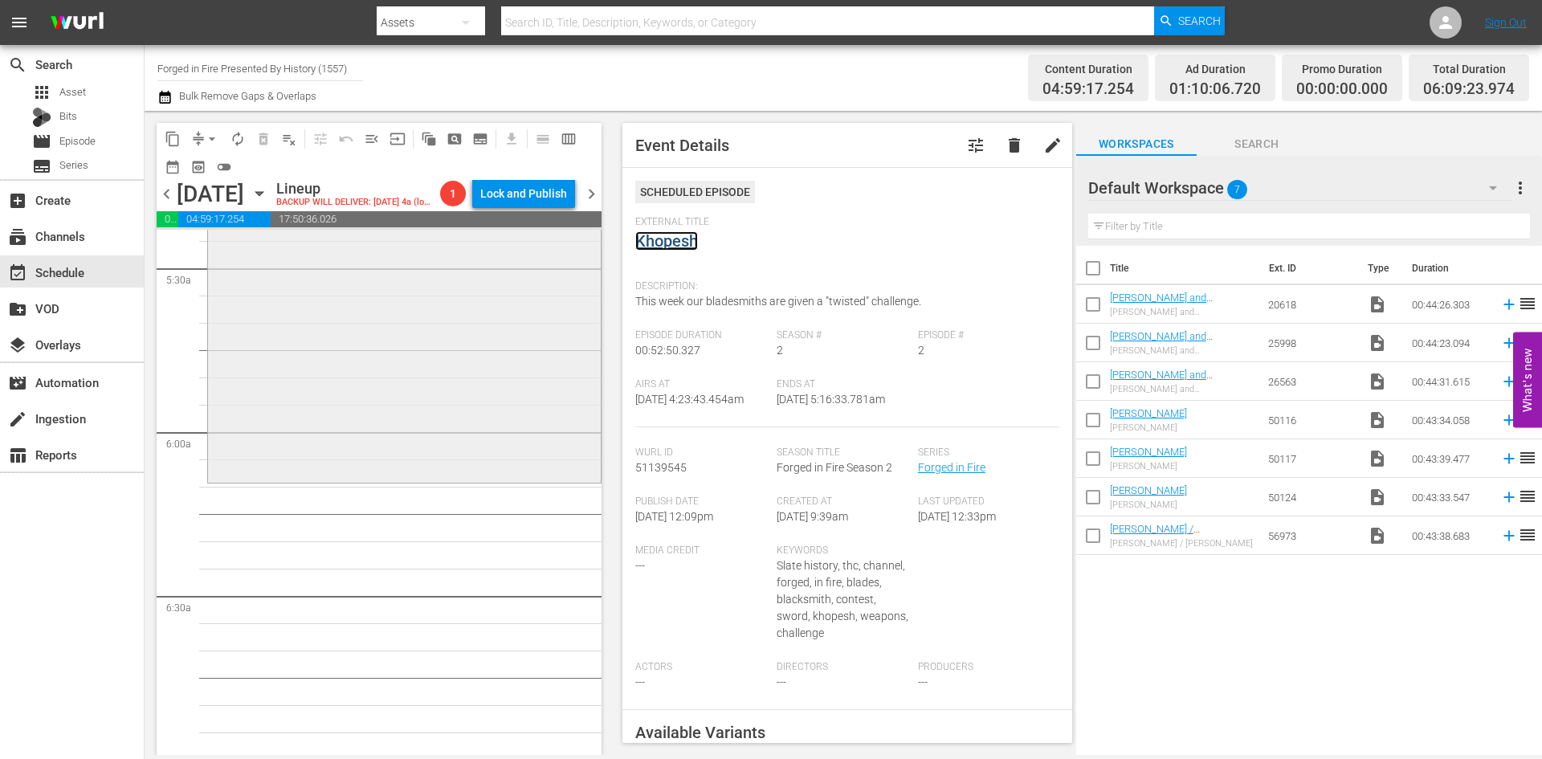
scroll to position [1767, 0]
click at [479, 433] on div "Forged in Fire / SE2 / EP3: The Scottish Claymore reorder" at bounding box center [404, 334] width 393 height 283
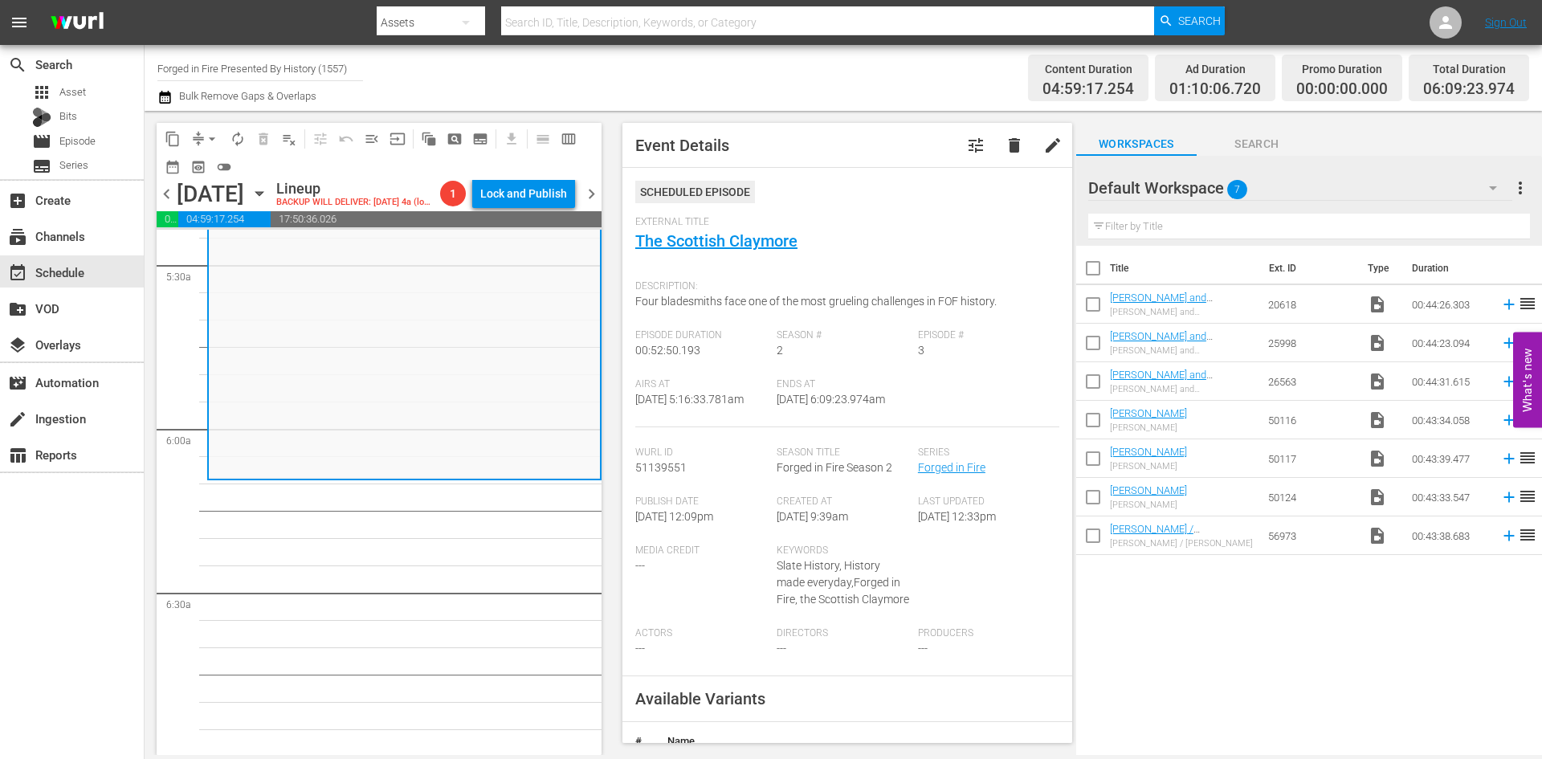
click at [206, 135] on span "arrow_drop_down" at bounding box center [212, 139] width 16 height 16
click at [191, 175] on li "Align to Midnight" at bounding box center [212, 171] width 169 height 26
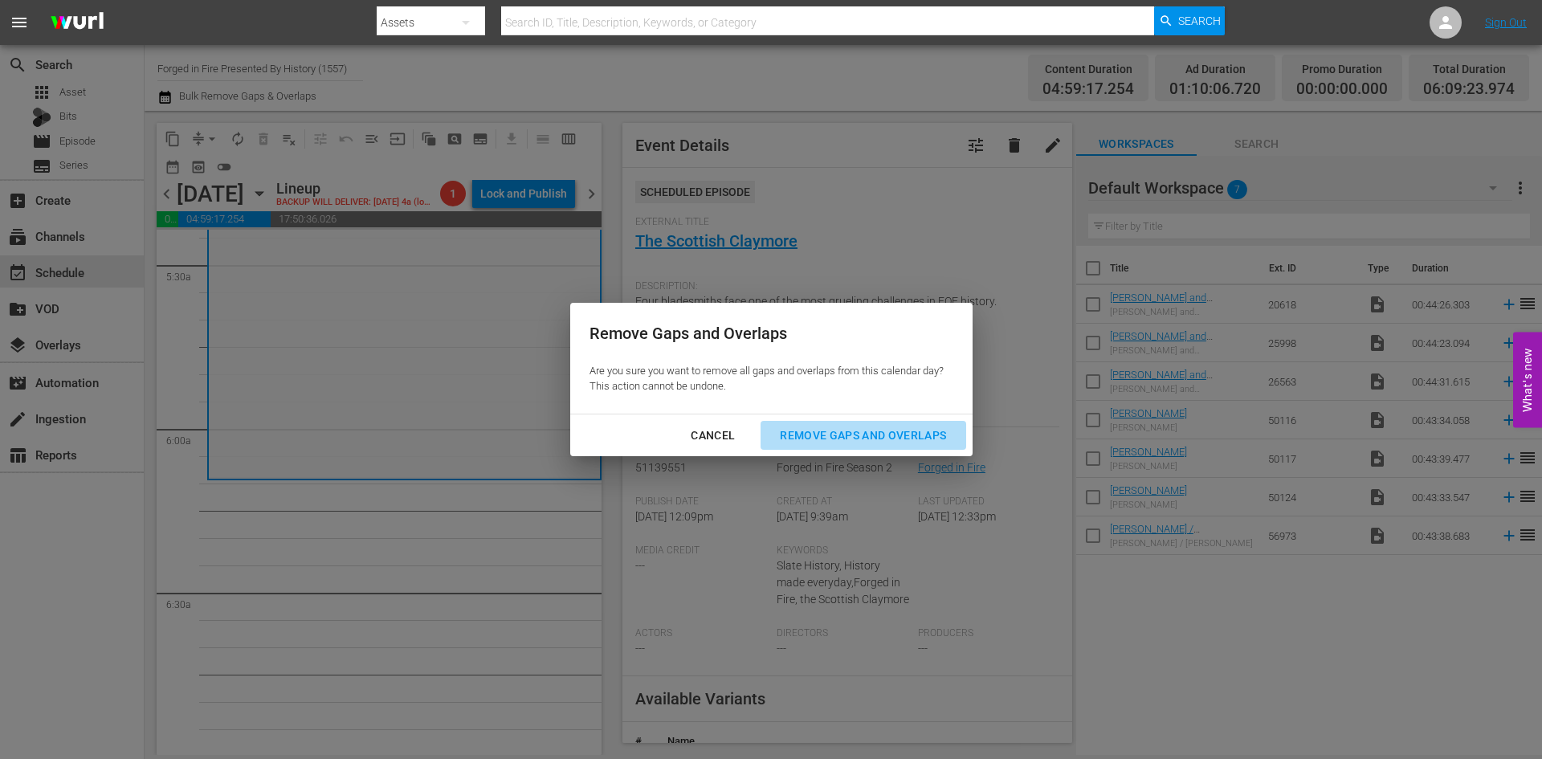
click at [836, 435] on div "Remove Gaps and Overlaps" at bounding box center [863, 436] width 192 height 20
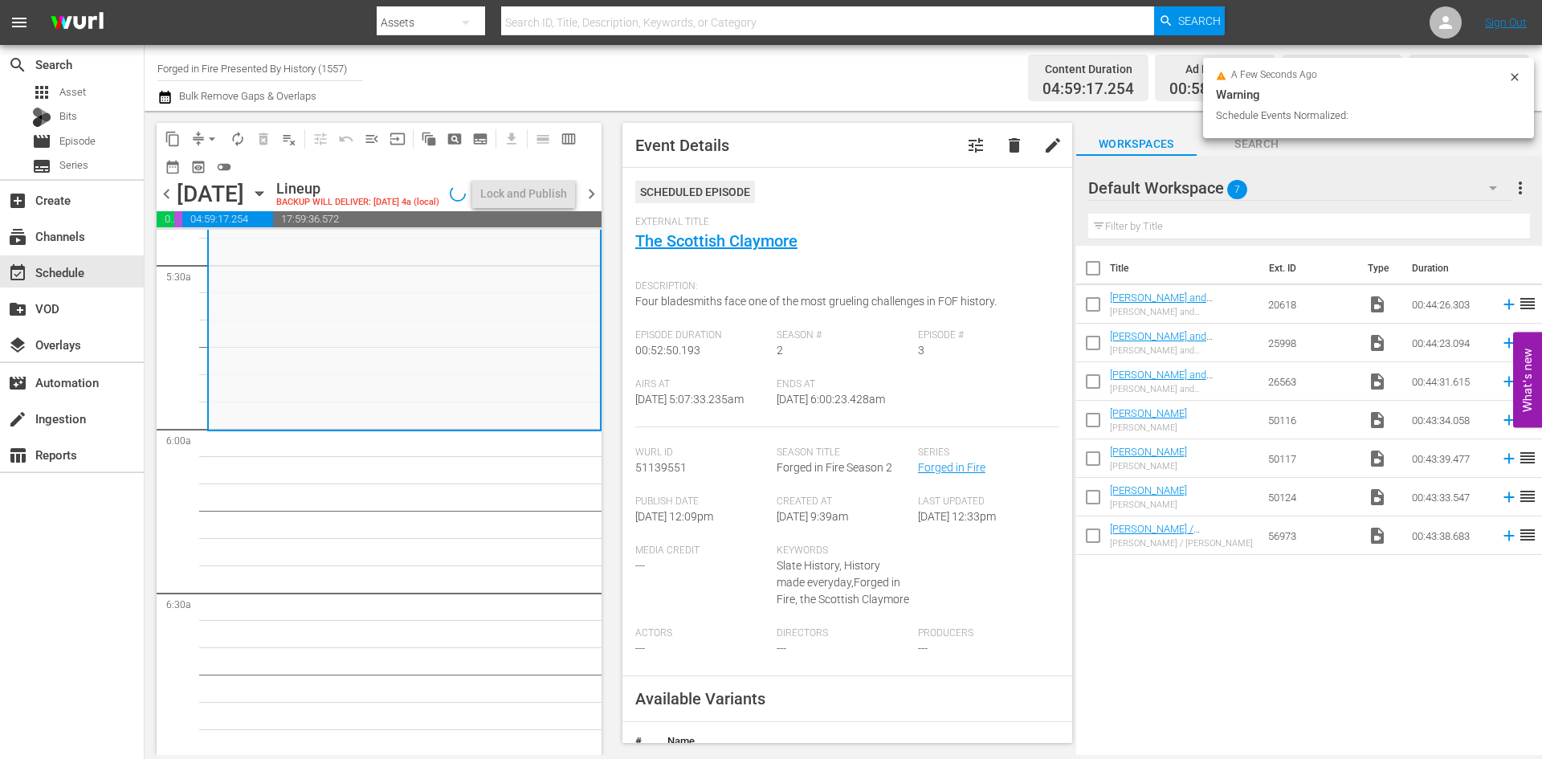
scroll to position [1739, 0]
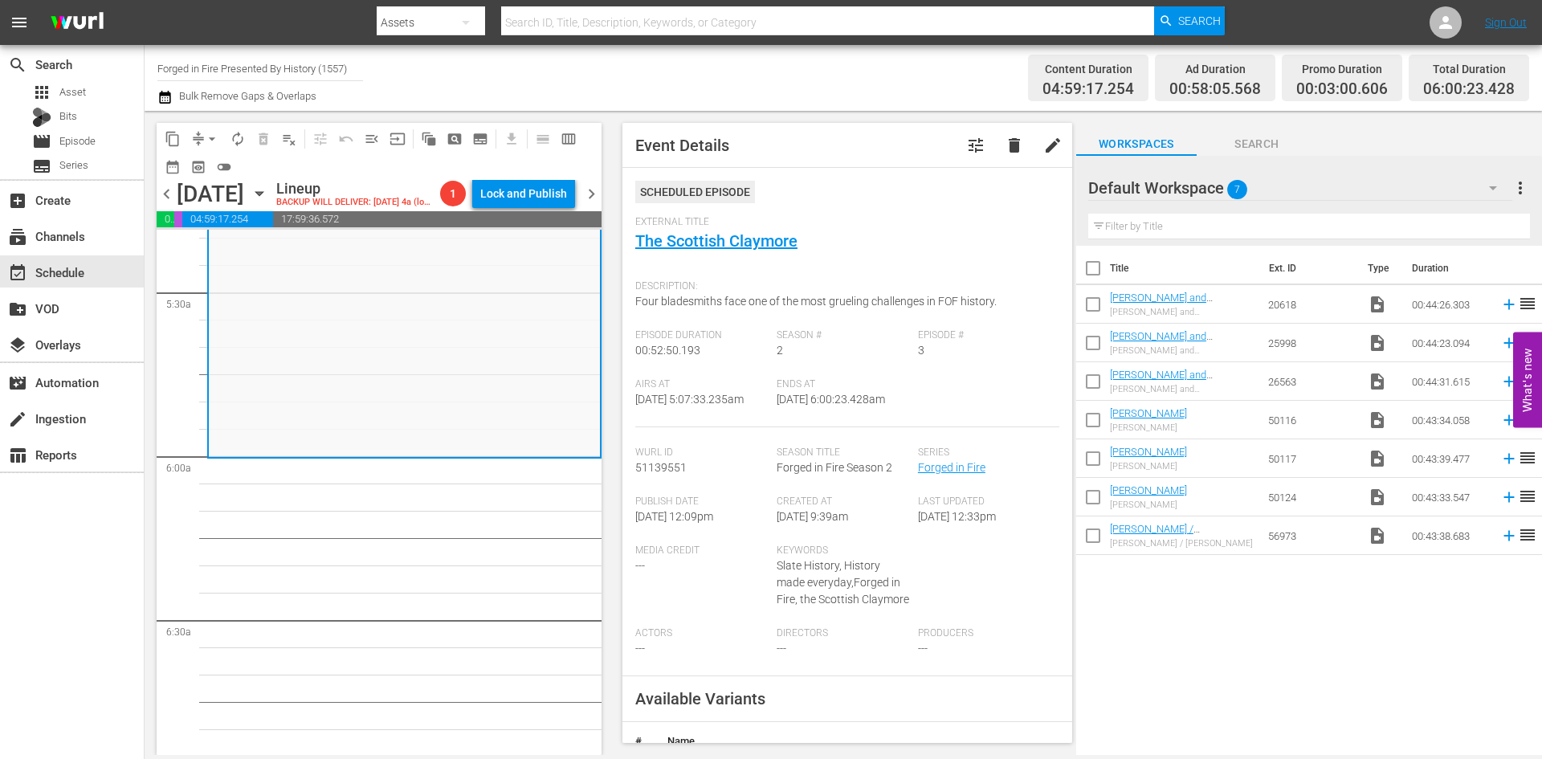
click at [211, 140] on span "arrow_drop_down" at bounding box center [212, 139] width 16 height 16
click at [209, 171] on li "Align to Midnight" at bounding box center [212, 171] width 169 height 26
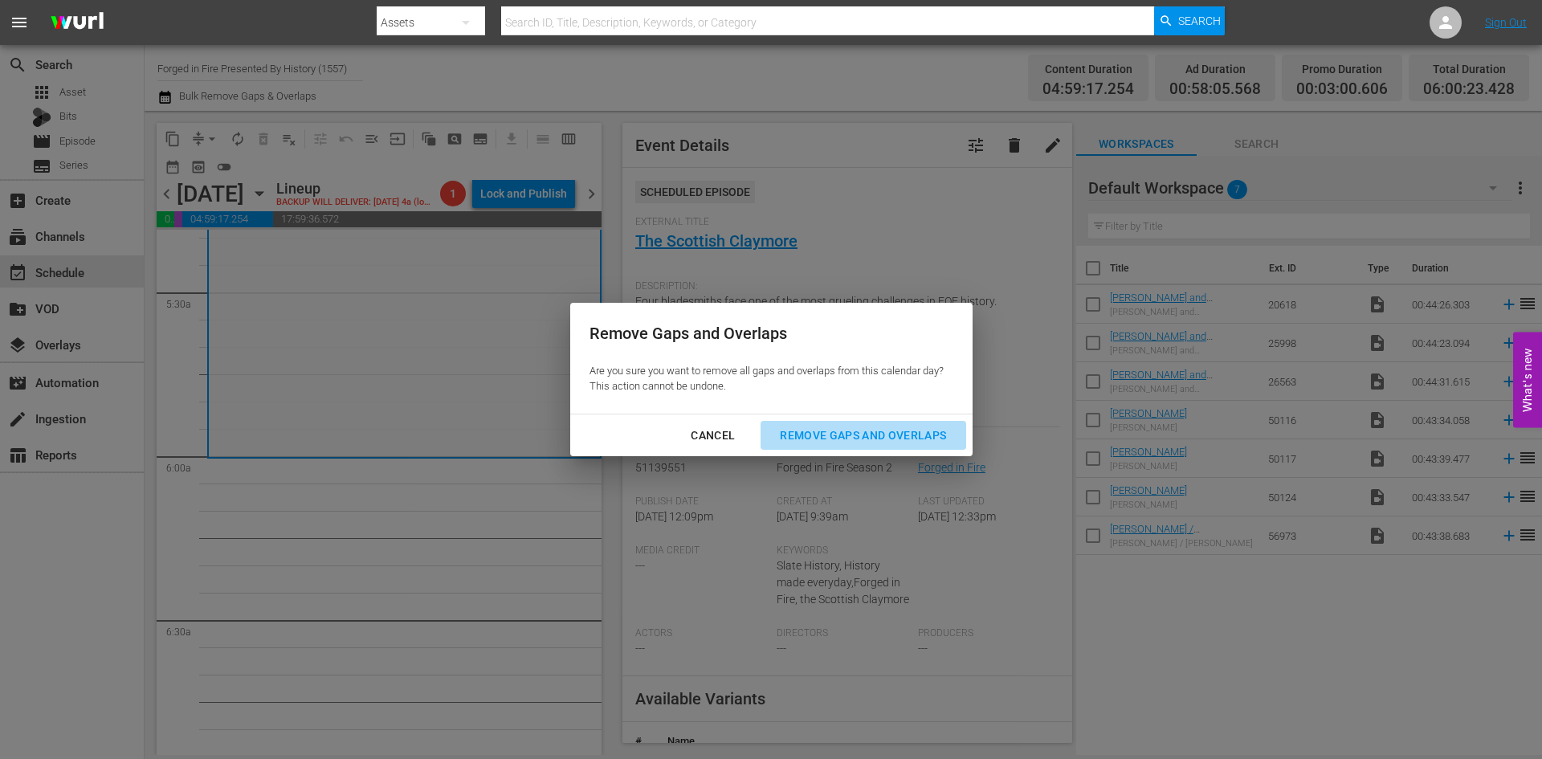
click at [817, 435] on div "Remove Gaps and Overlaps" at bounding box center [863, 436] width 192 height 20
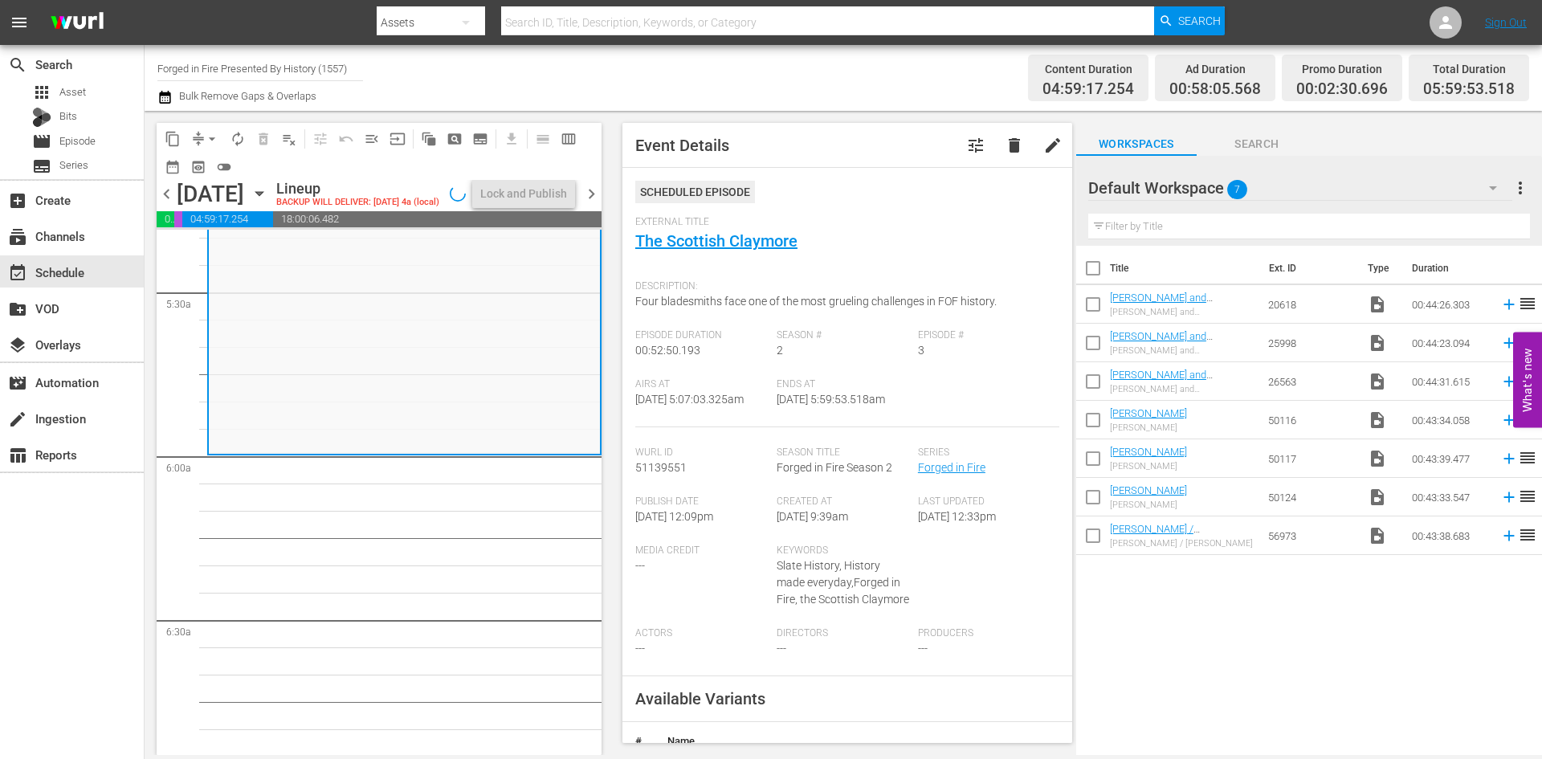
scroll to position [1767, 0]
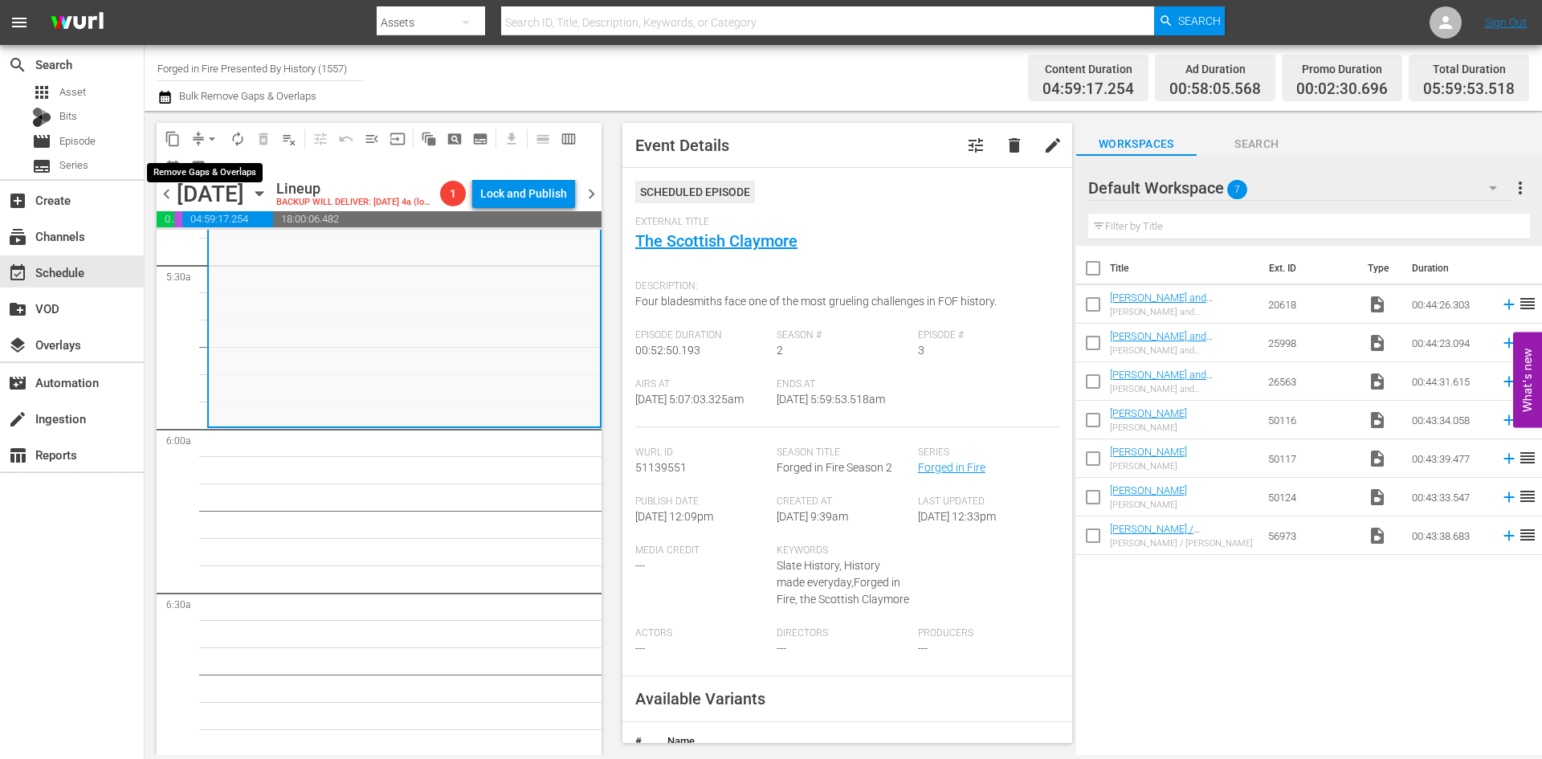
click at [211, 141] on span "arrow_drop_down" at bounding box center [212, 139] width 16 height 16
click at [214, 181] on li "Align to Midnight" at bounding box center [212, 171] width 169 height 26
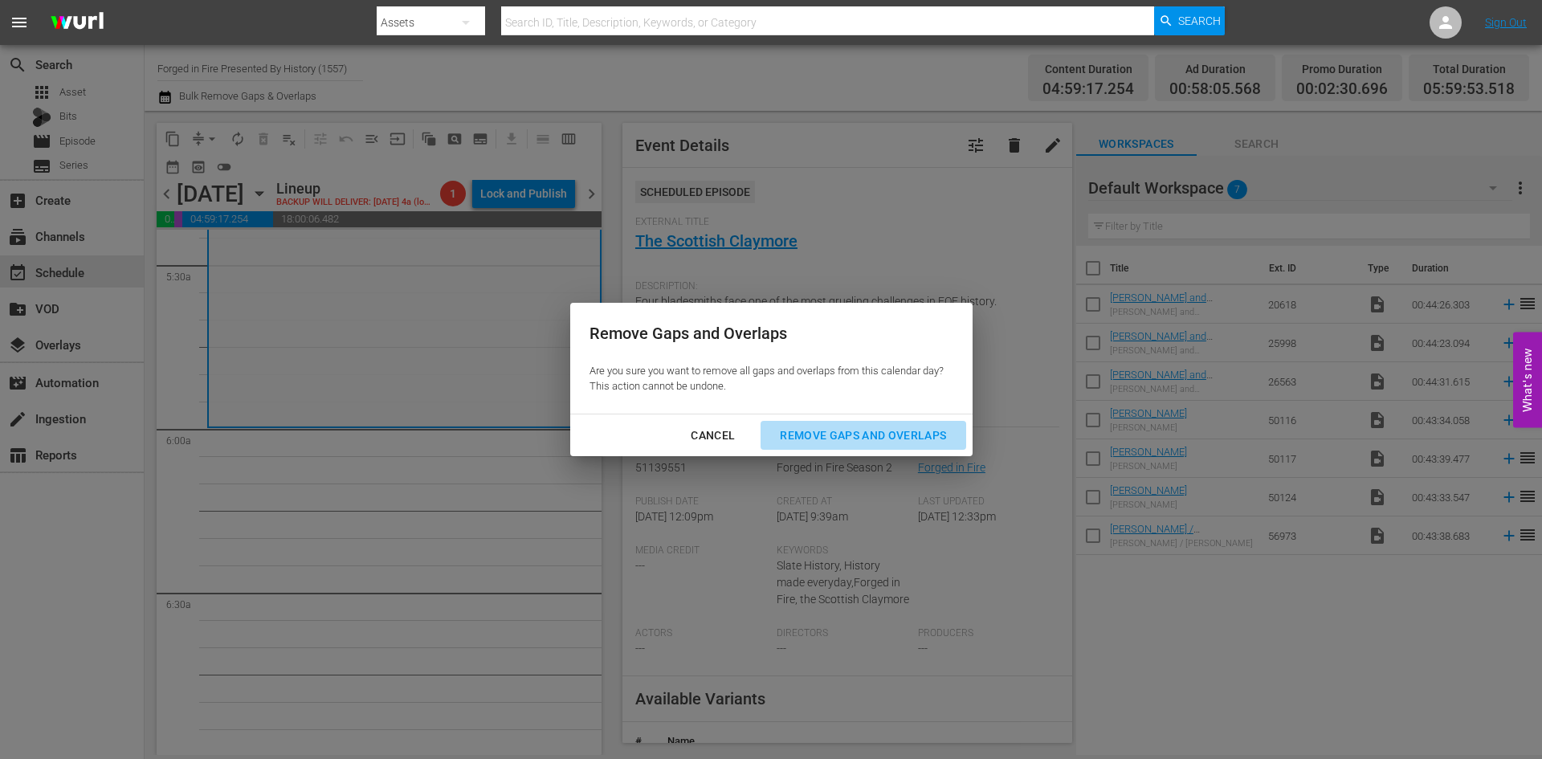
click at [833, 438] on div "Remove Gaps and Overlaps" at bounding box center [863, 436] width 192 height 20
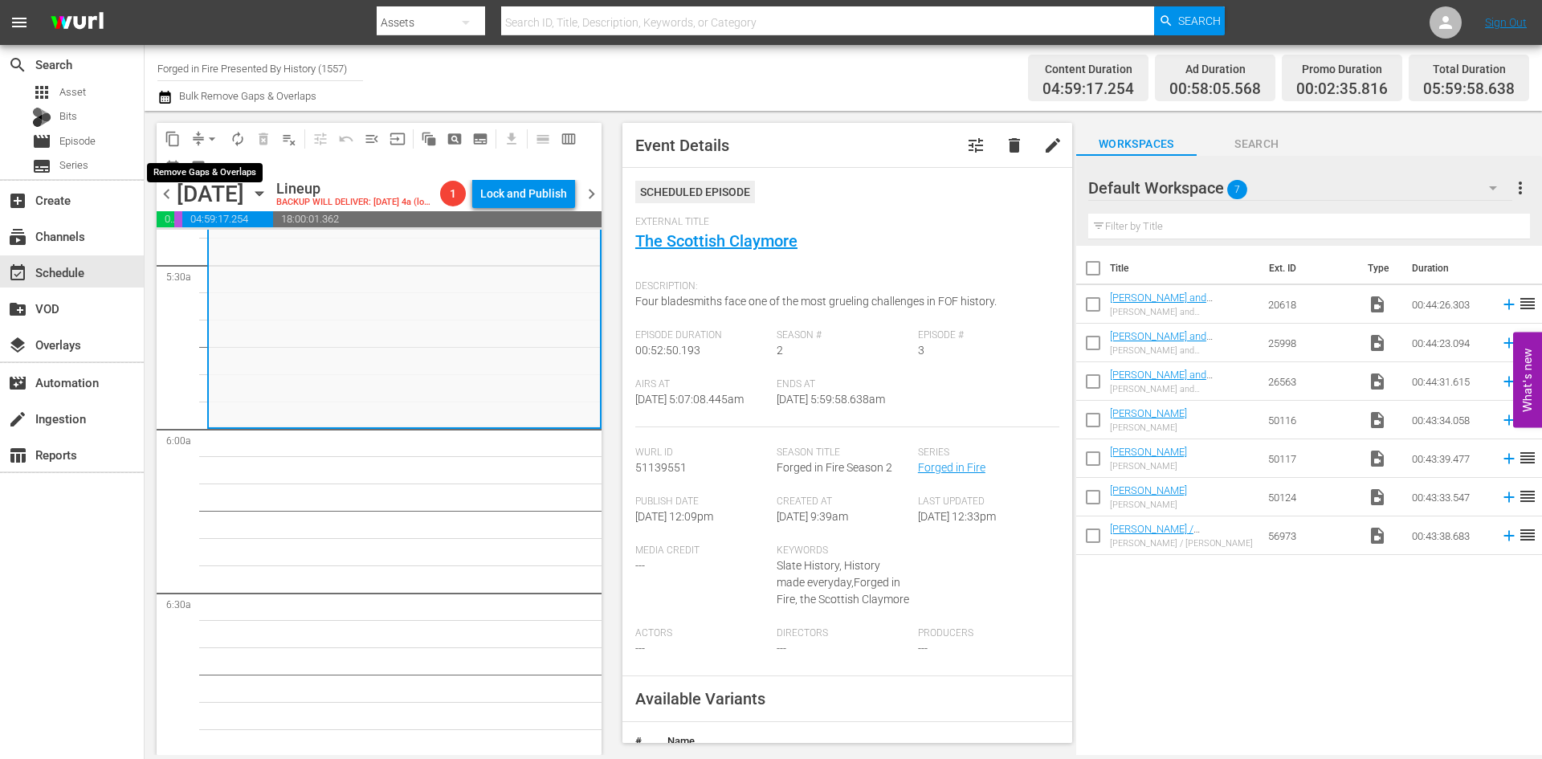
click at [206, 138] on span "arrow_drop_down" at bounding box center [212, 139] width 16 height 16
click at [194, 173] on li "Align to Midnight" at bounding box center [212, 171] width 169 height 26
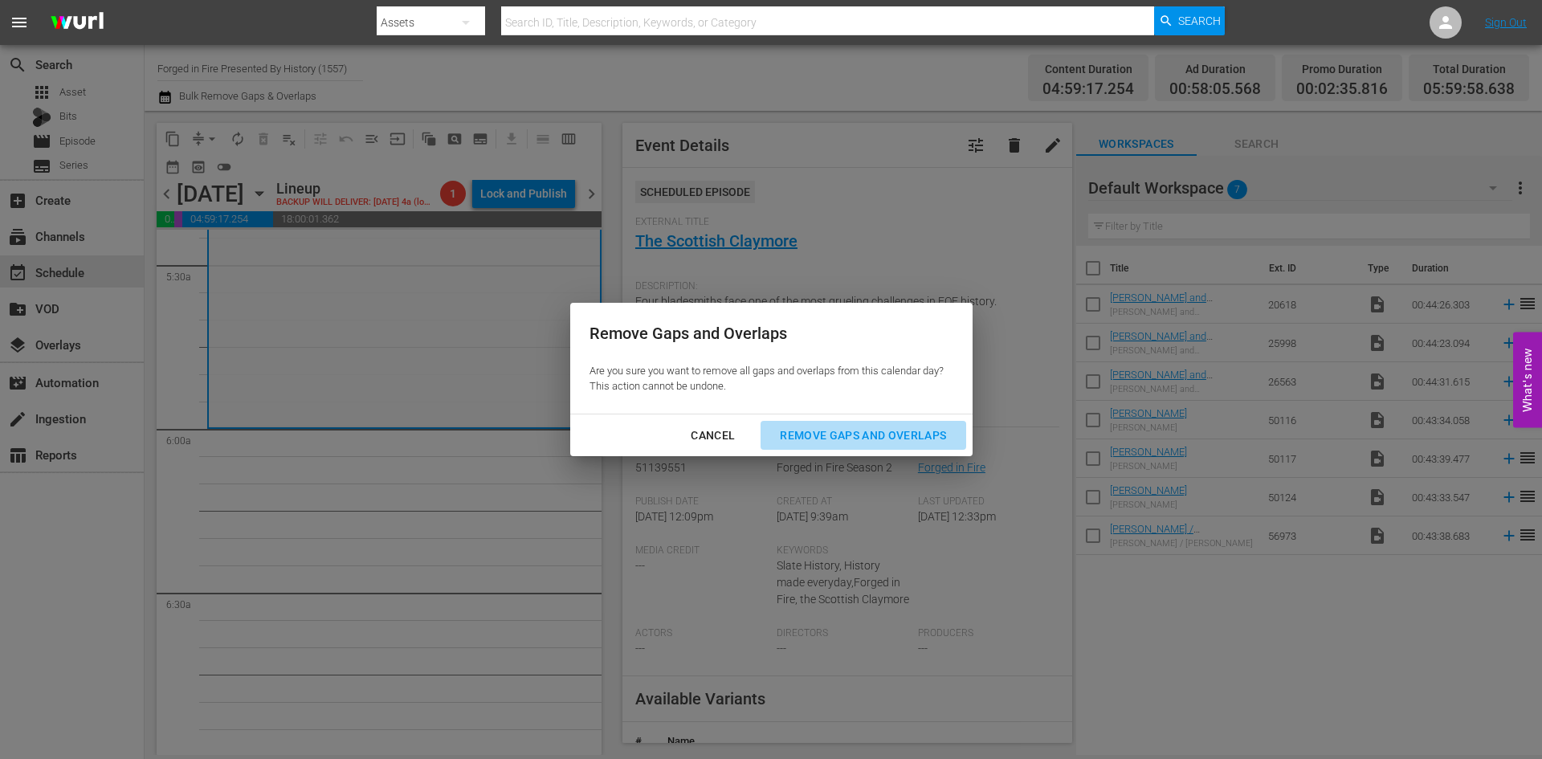
click at [866, 431] on div "Remove Gaps and Overlaps" at bounding box center [863, 436] width 192 height 20
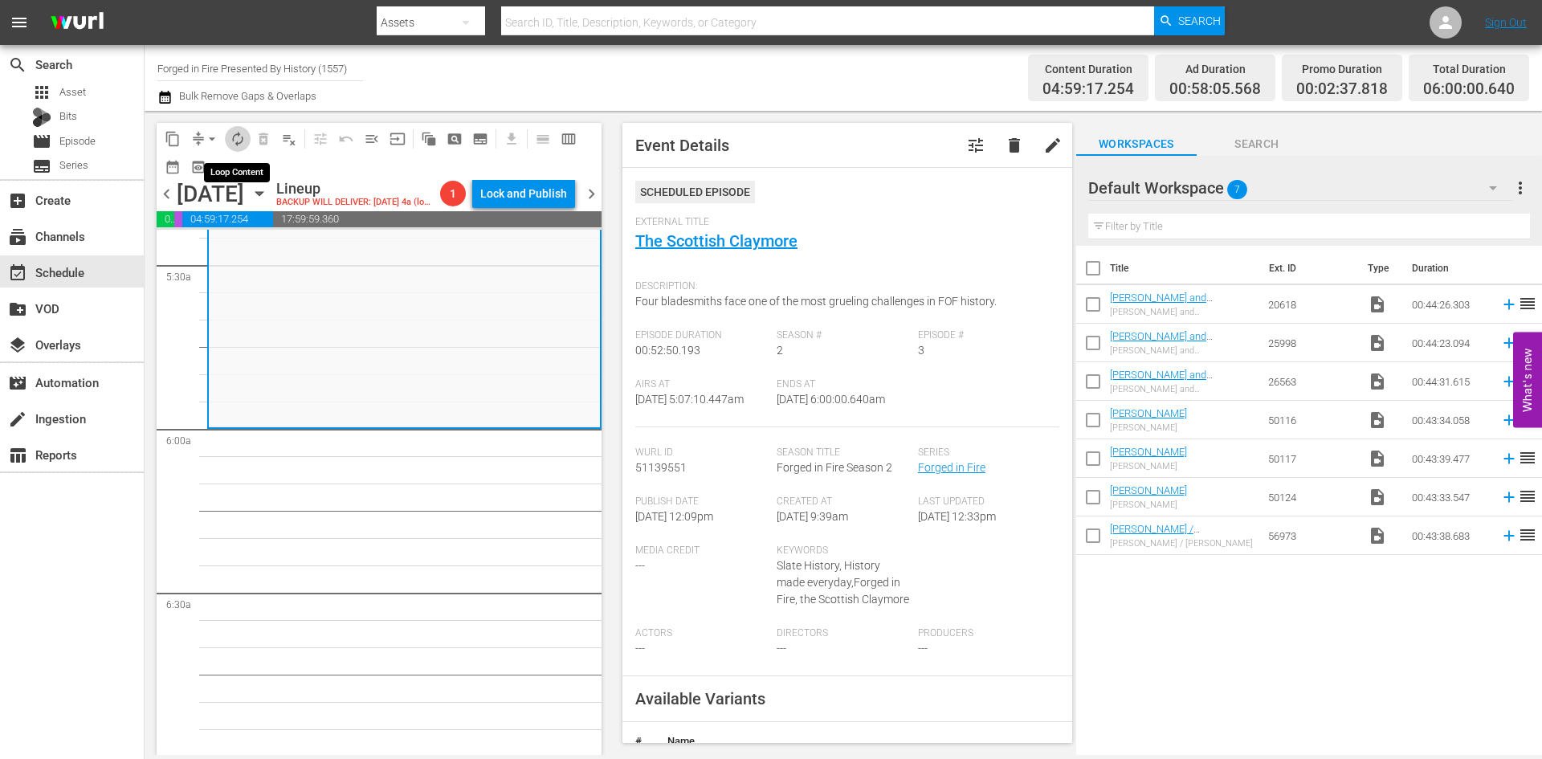
click at [240, 140] on span "autorenew_outlined" at bounding box center [238, 139] width 16 height 16
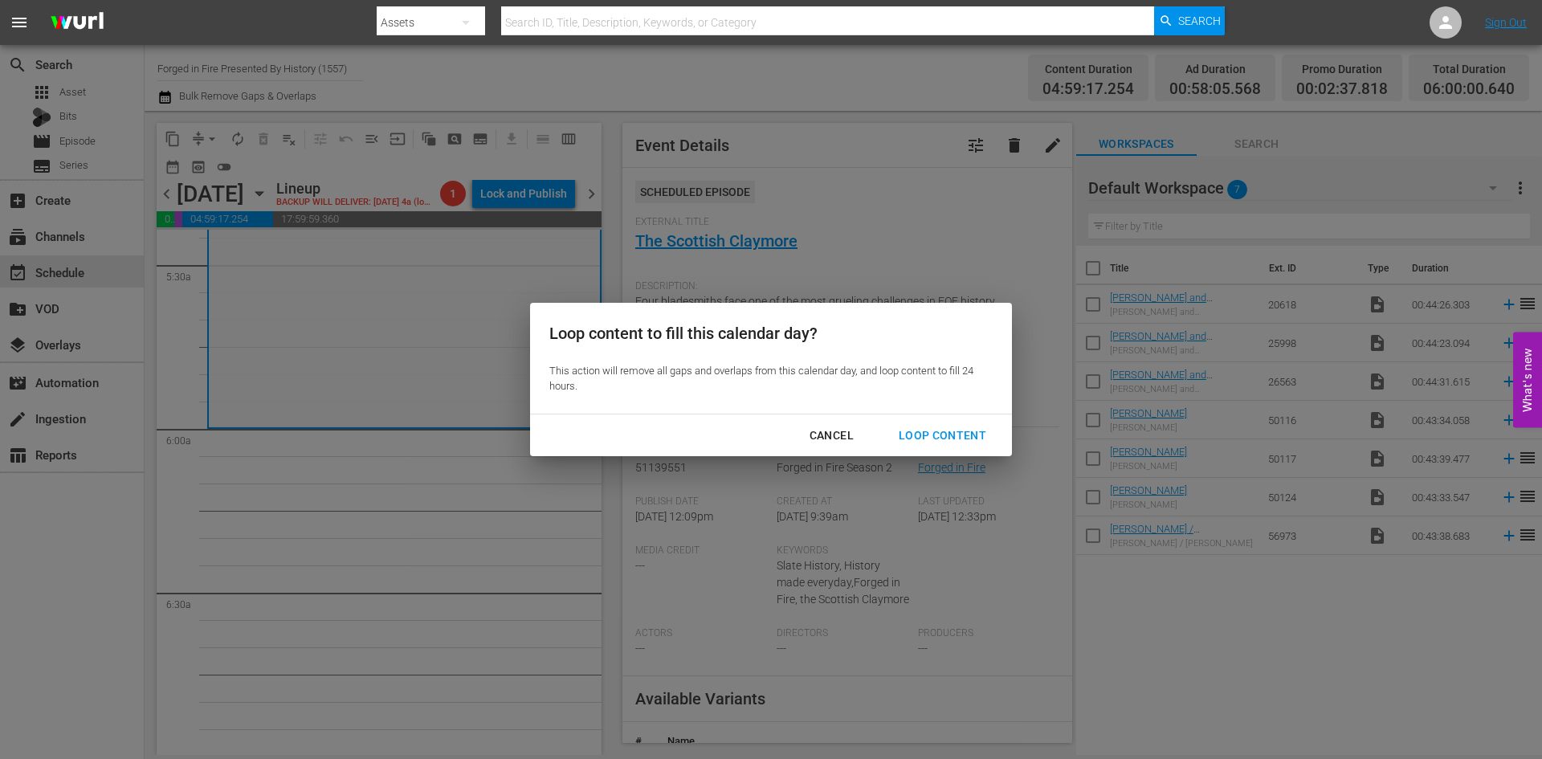
click at [953, 433] on div "Loop Content" at bounding box center [942, 436] width 113 height 20
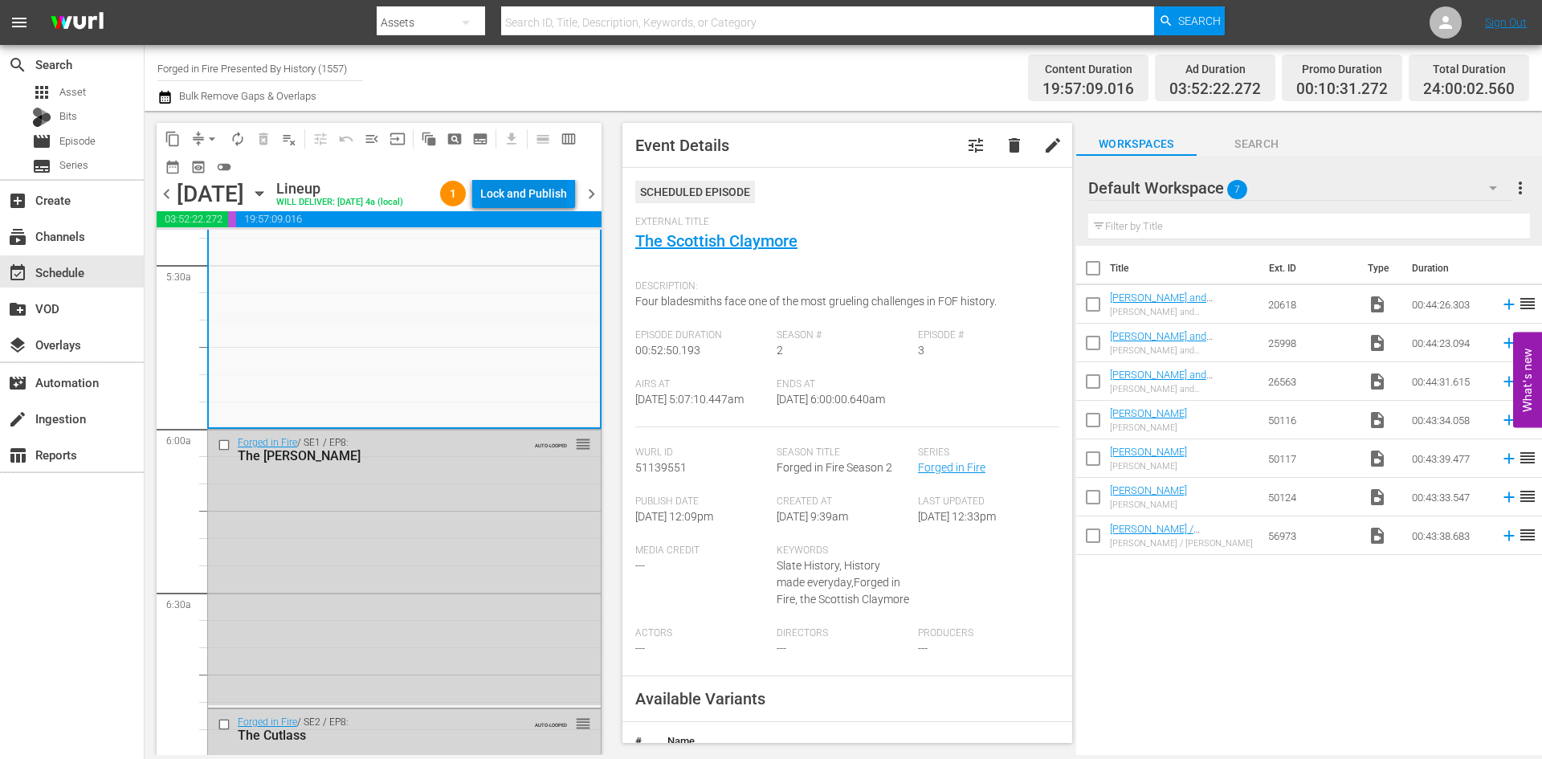
click at [517, 193] on div "Lock and Publish" at bounding box center [523, 193] width 87 height 29
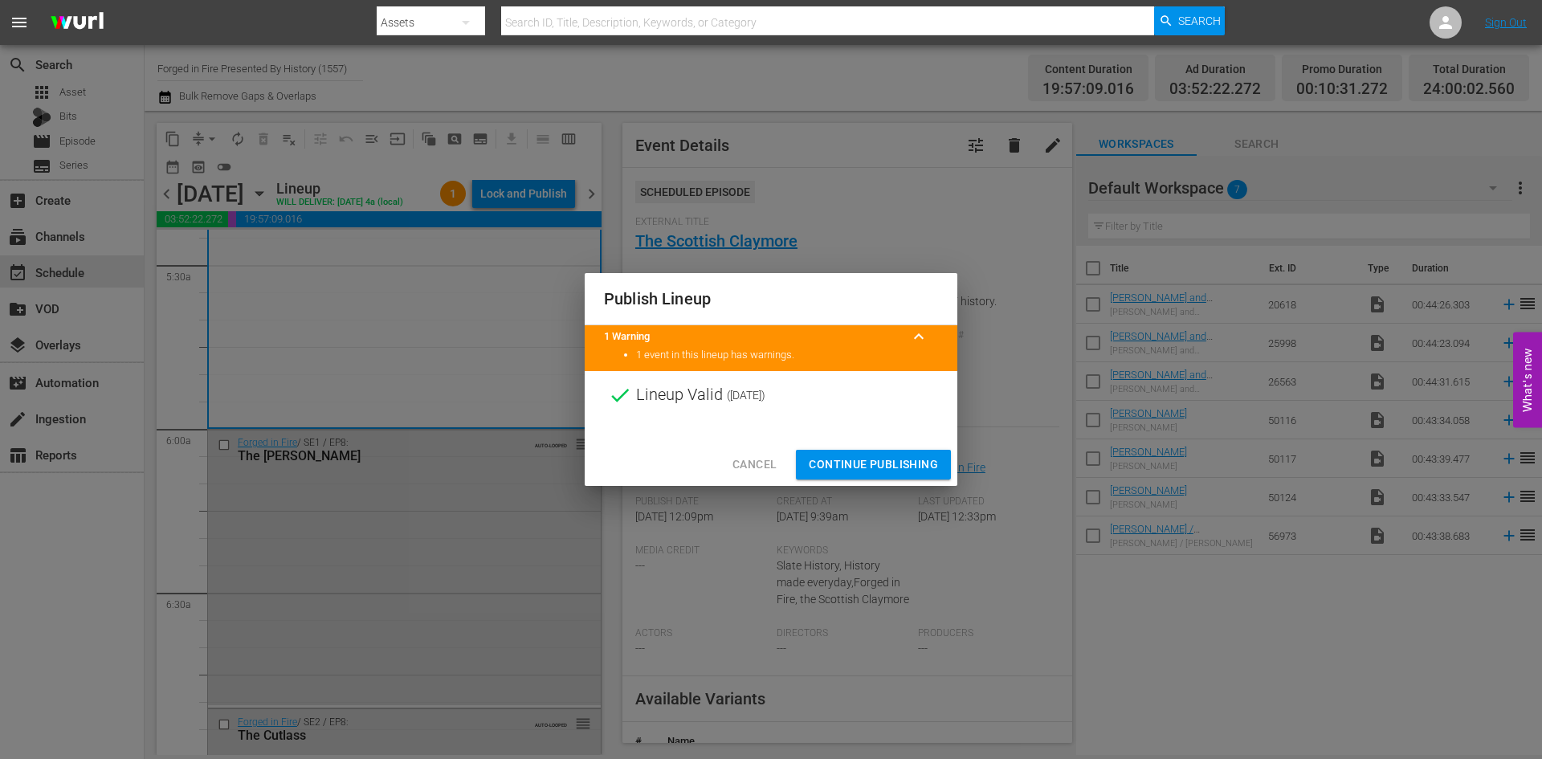
click at [871, 462] on span "Continue Publishing" at bounding box center [873, 465] width 129 height 20
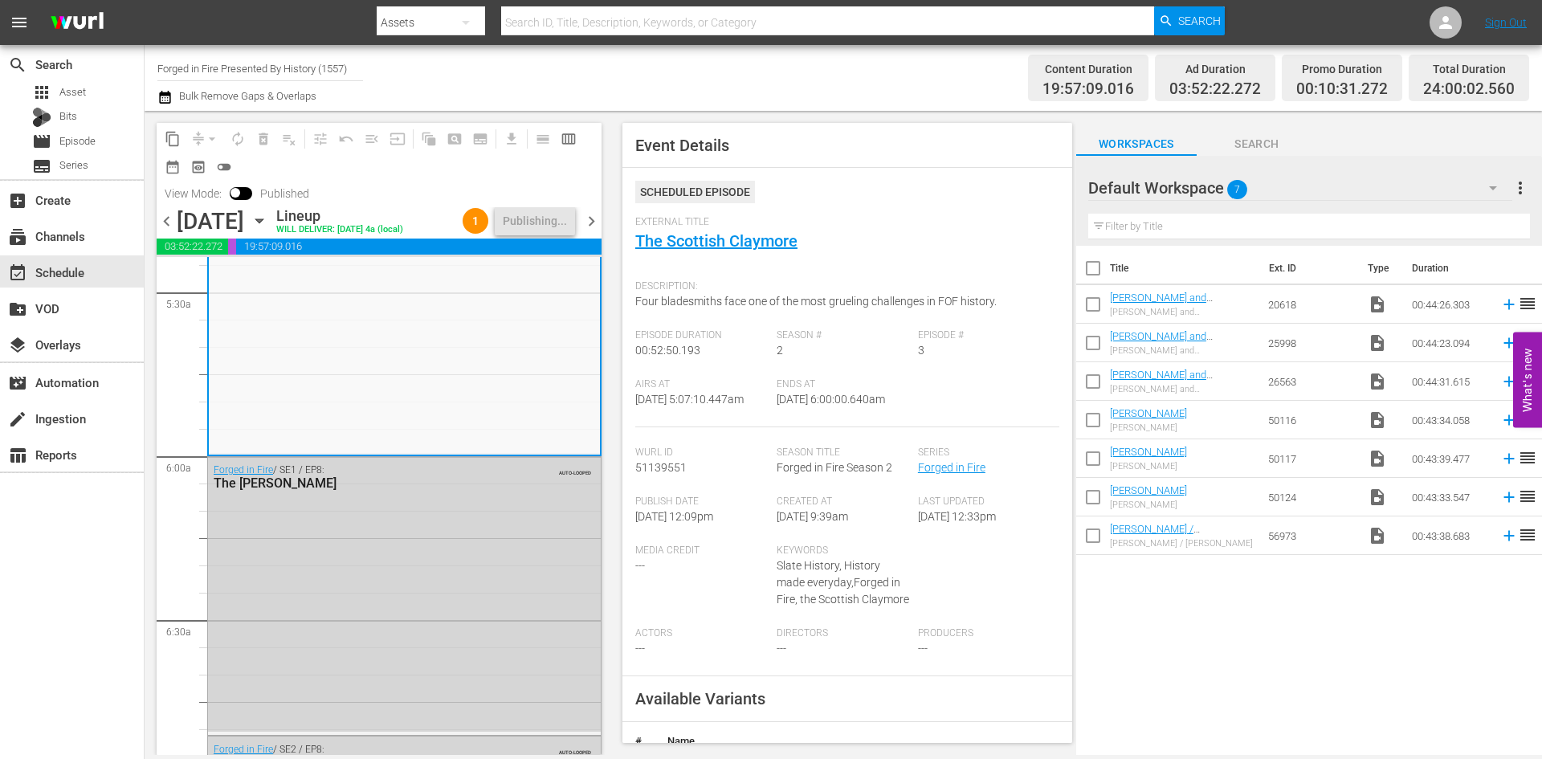
click at [588, 231] on span "chevron_right" at bounding box center [591, 221] width 20 height 20
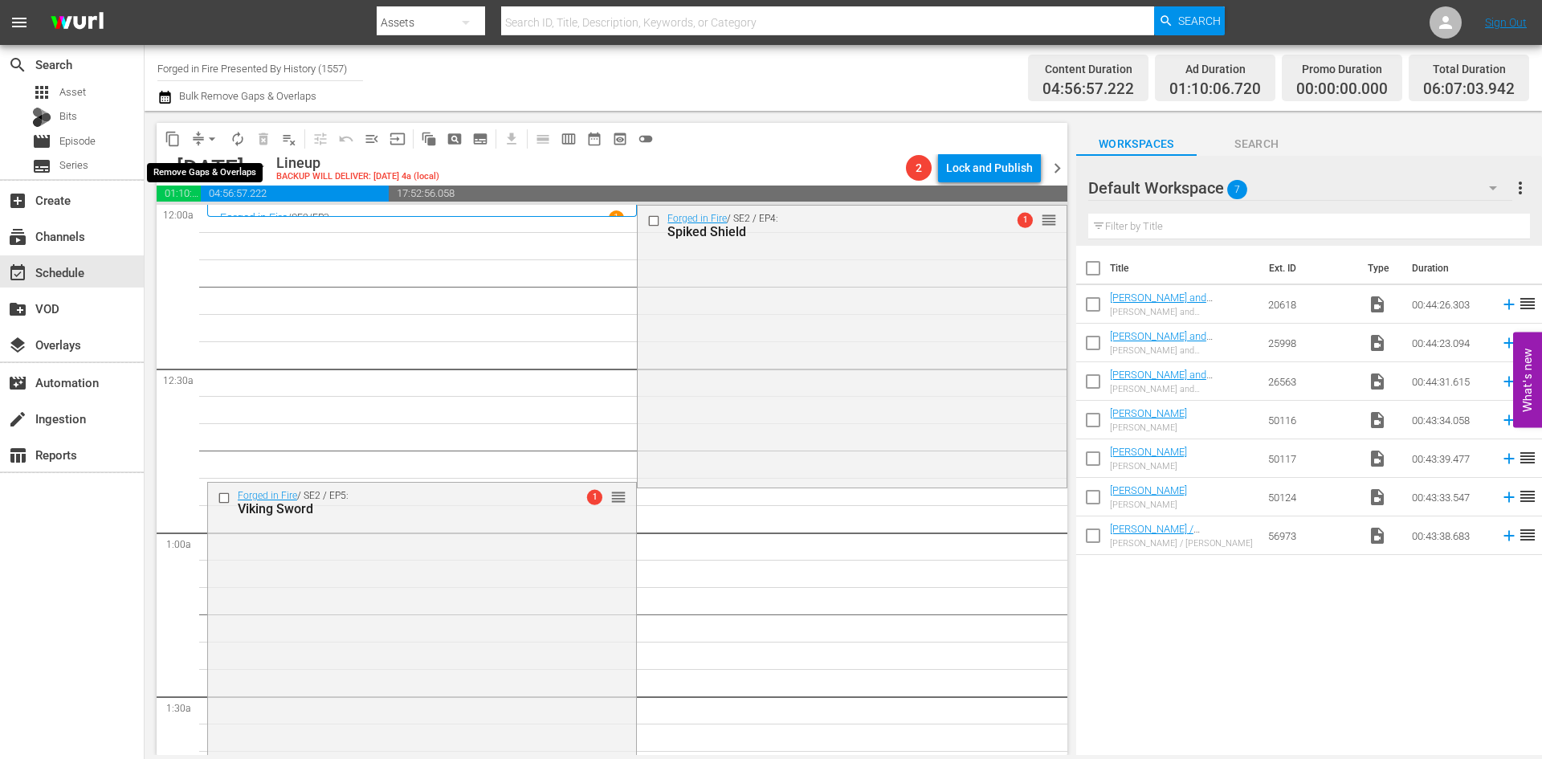
click at [210, 137] on span "arrow_drop_down" at bounding box center [212, 139] width 16 height 16
click at [208, 171] on li "Align to Midnight" at bounding box center [212, 171] width 169 height 26
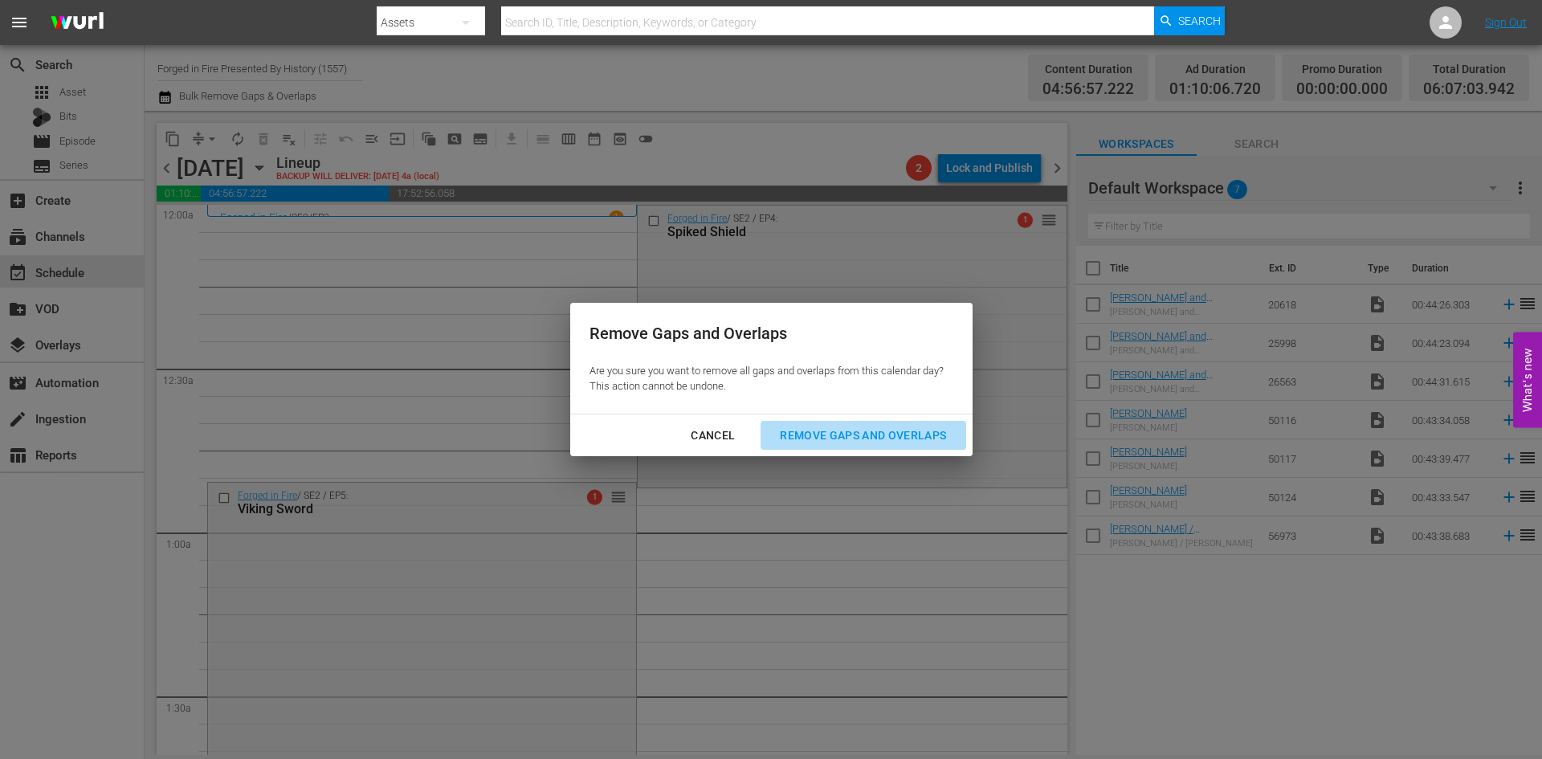
click at [814, 435] on div "Remove Gaps and Overlaps" at bounding box center [863, 436] width 192 height 20
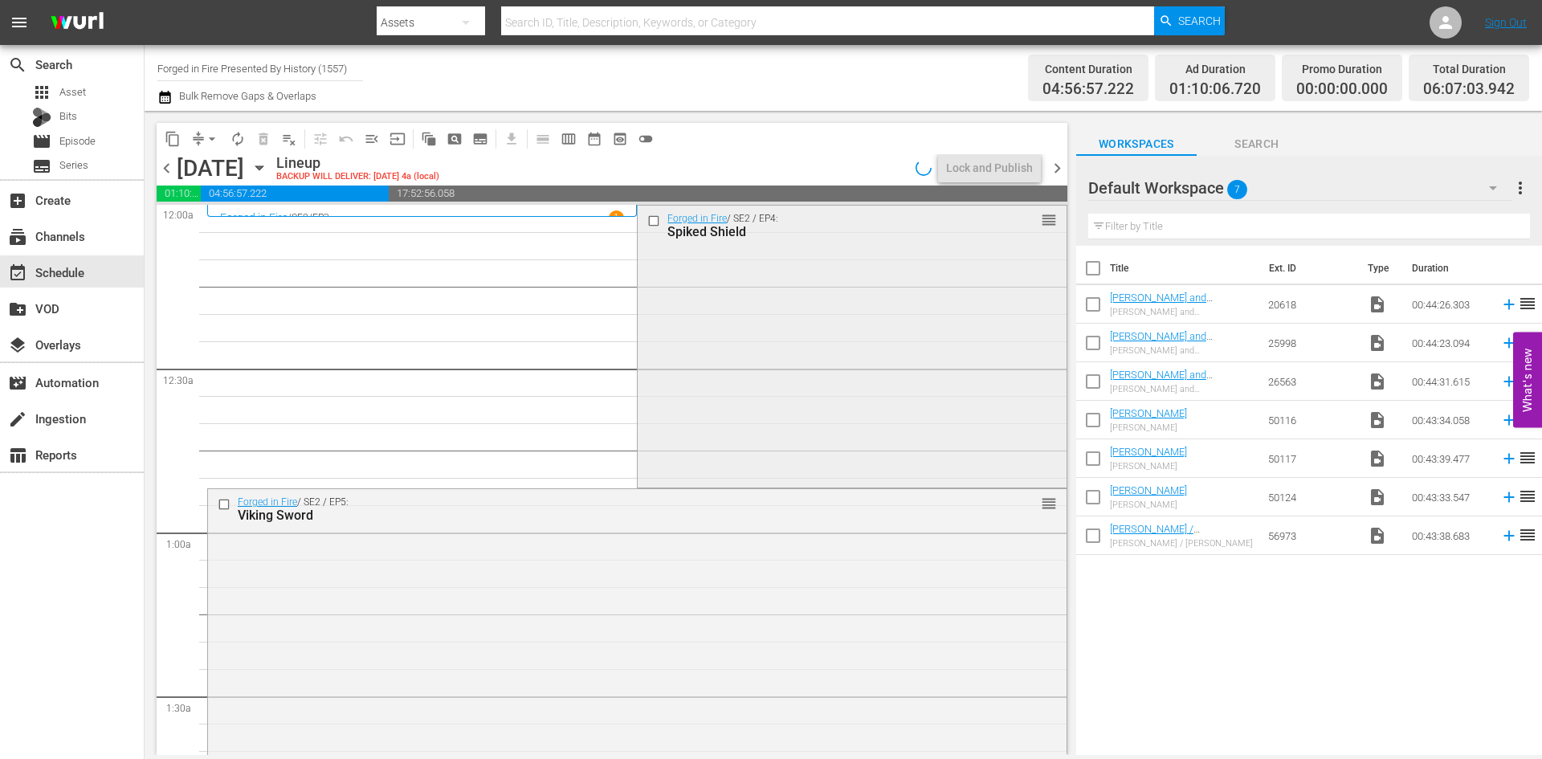
click at [810, 372] on div "Forged in Fire / SE2 / EP4: Spiked Shield reorder" at bounding box center [852, 345] width 428 height 279
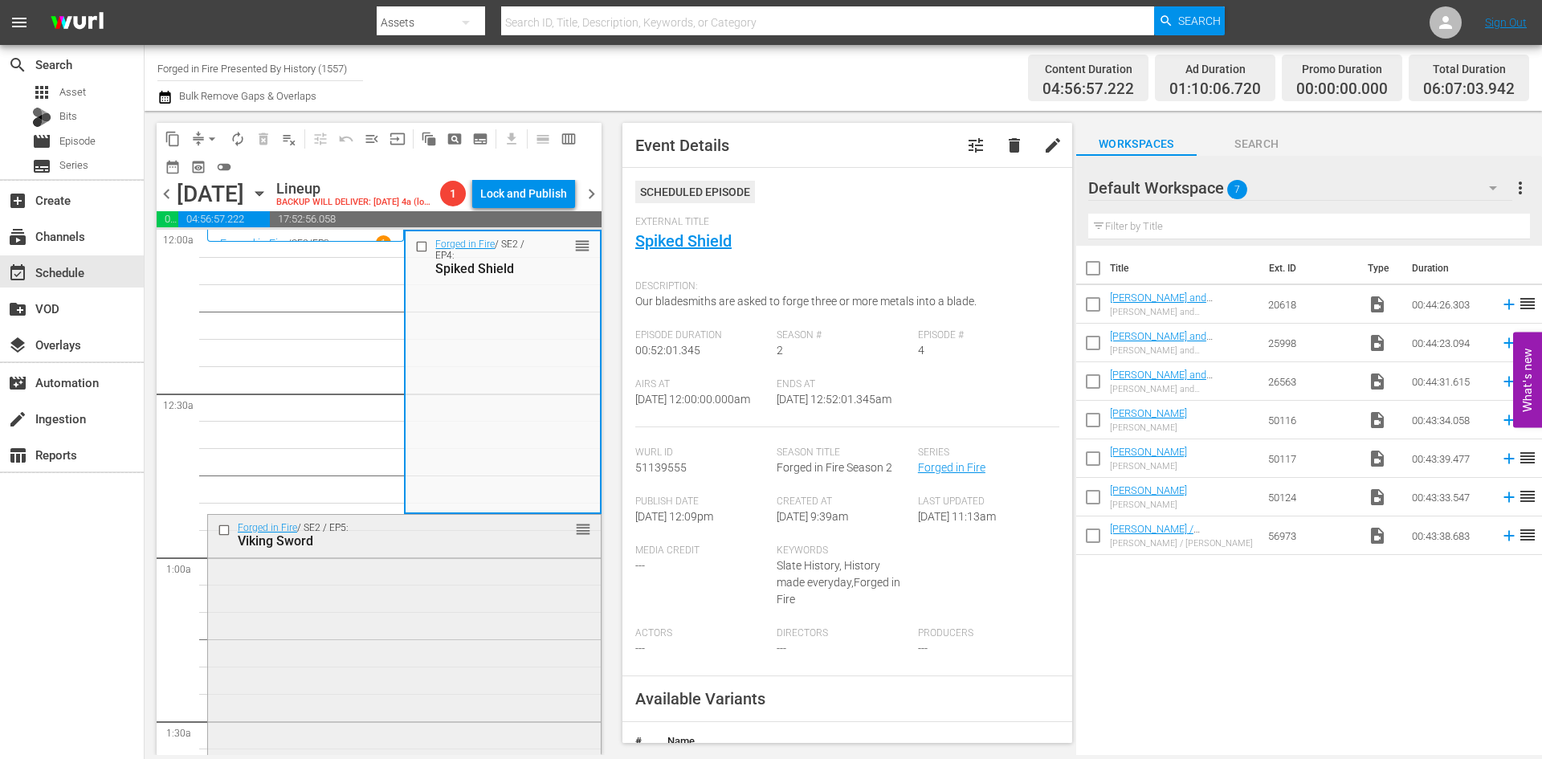
click at [455, 599] on div "Forged in Fire / SE2 / EP5: Viking Sword reorder" at bounding box center [404, 656] width 393 height 283
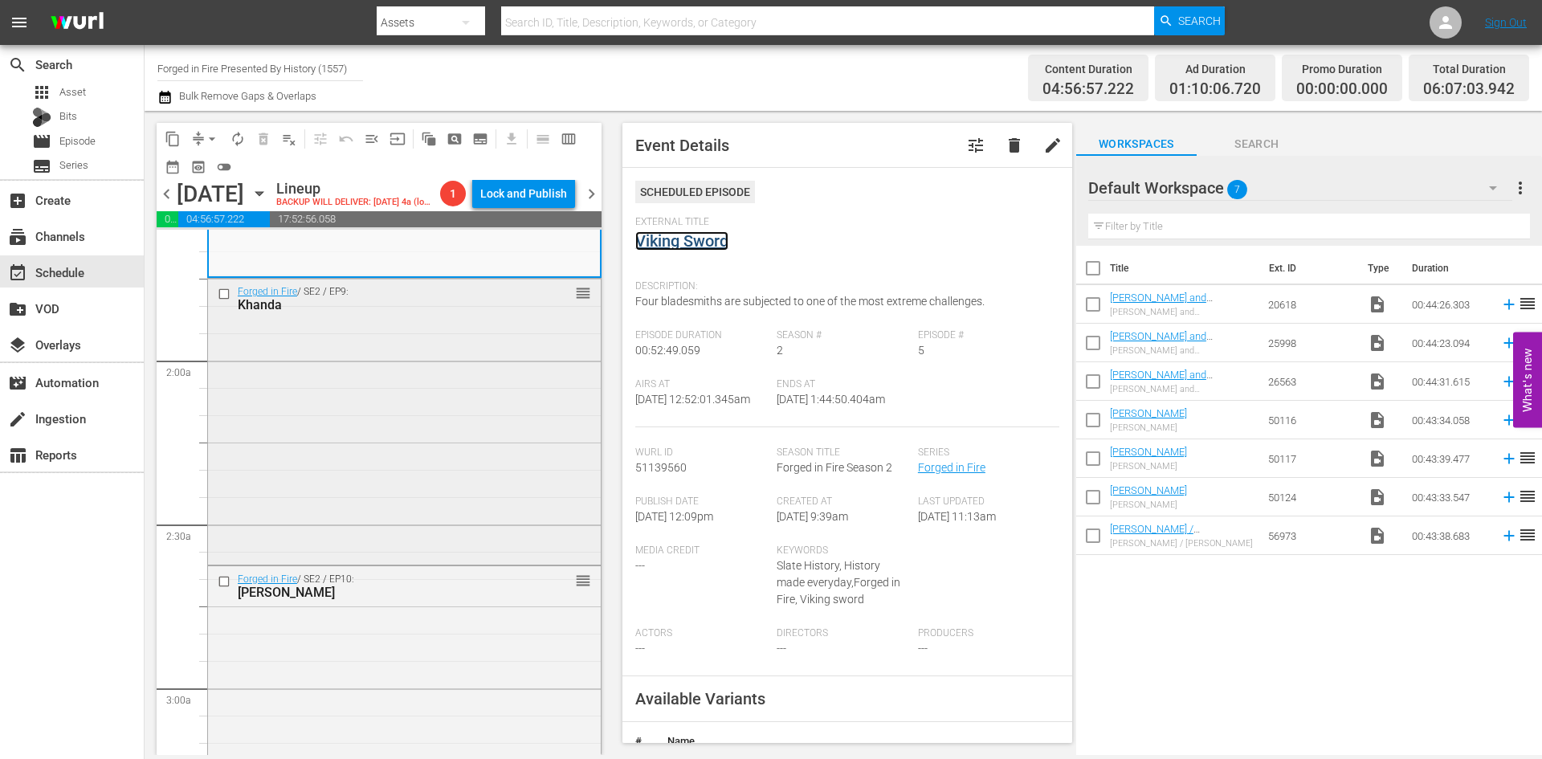
scroll to position [562, 0]
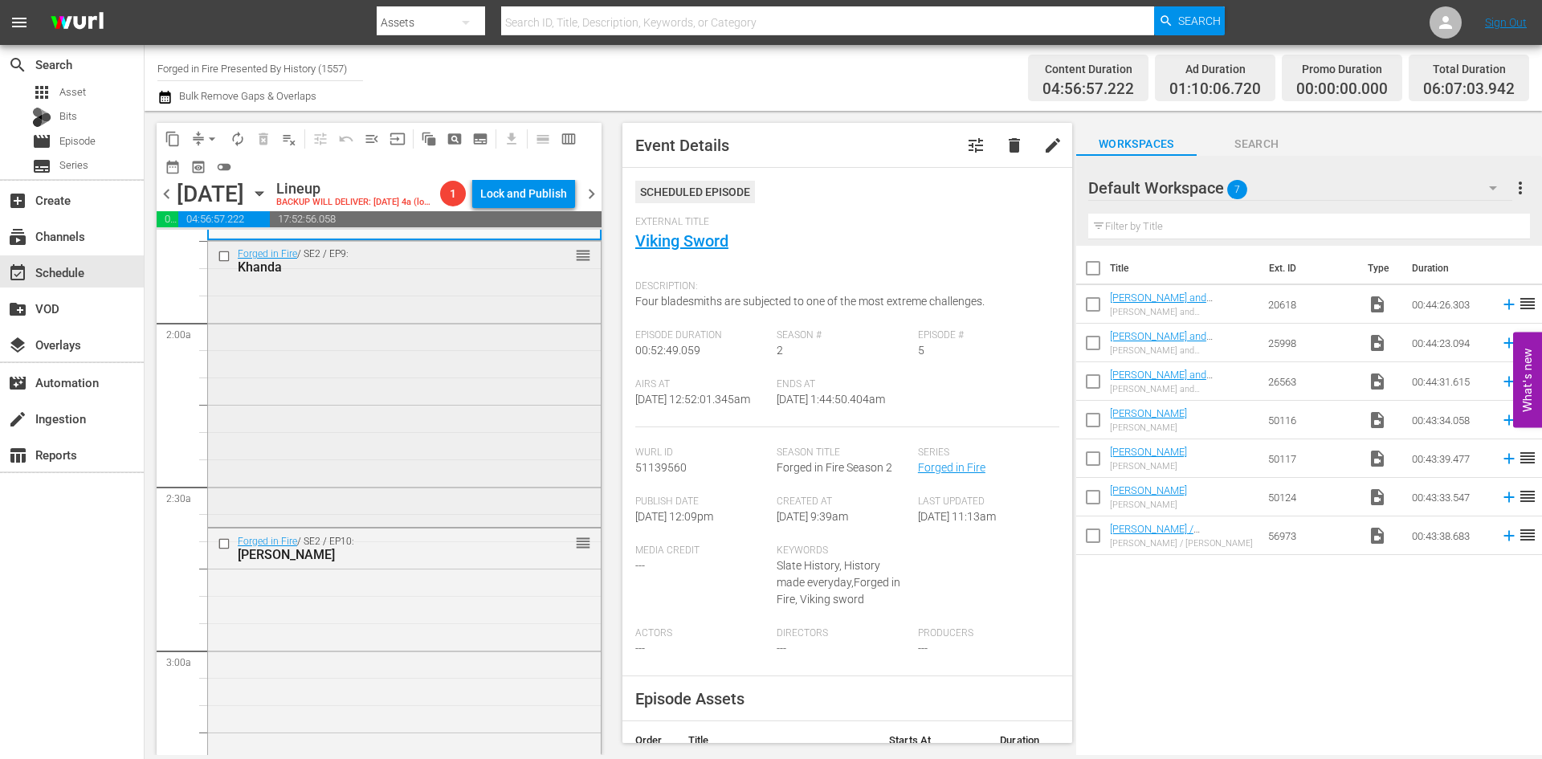
click at [469, 451] on div "Forged in Fire / SE2 / EP9: Khanda reorder" at bounding box center [404, 382] width 393 height 282
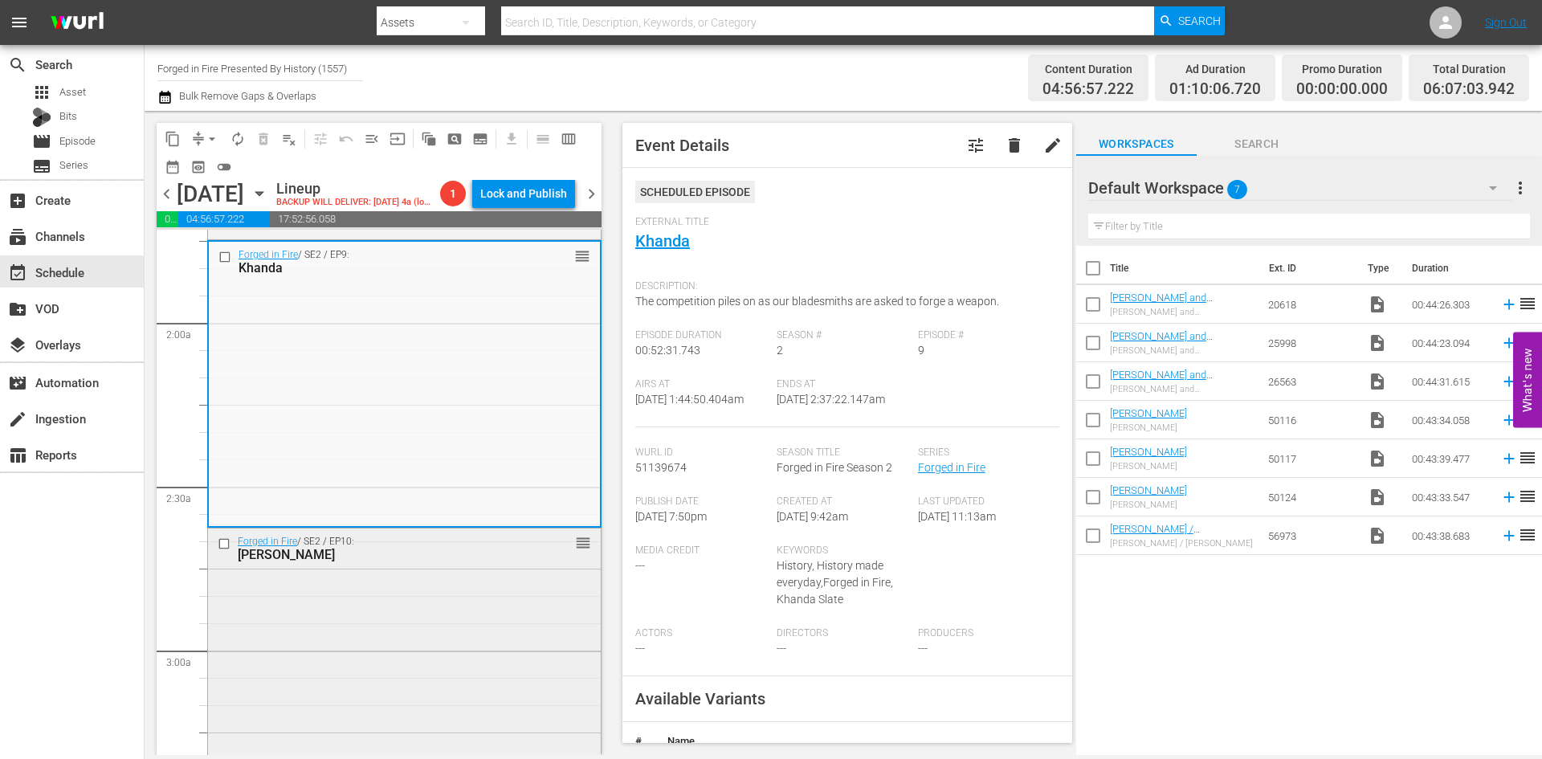
click at [478, 622] on div "Forged in Fire / SE2 / EP10: Tabar reorder" at bounding box center [404, 669] width 393 height 283
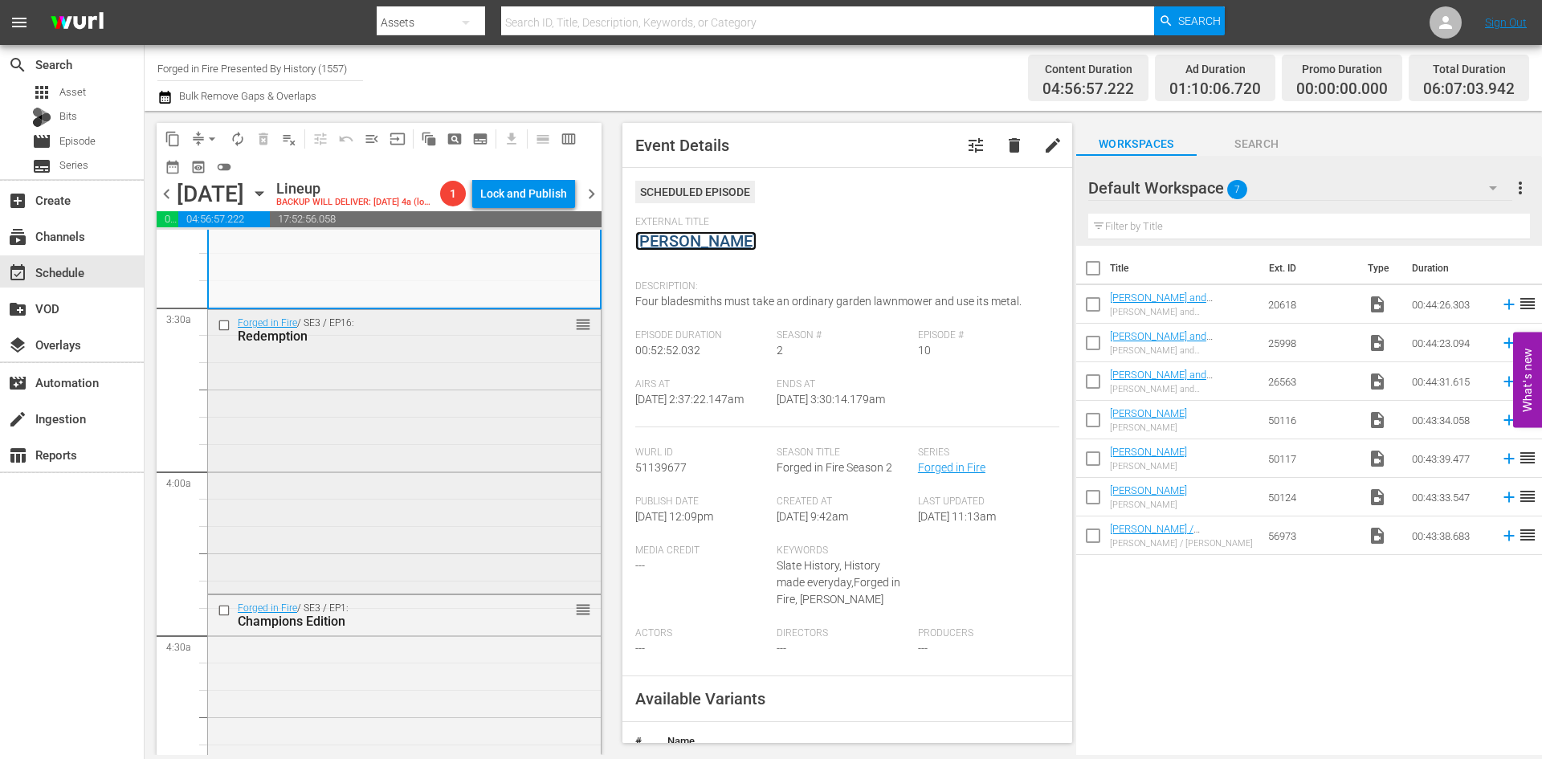
scroll to position [1124, 0]
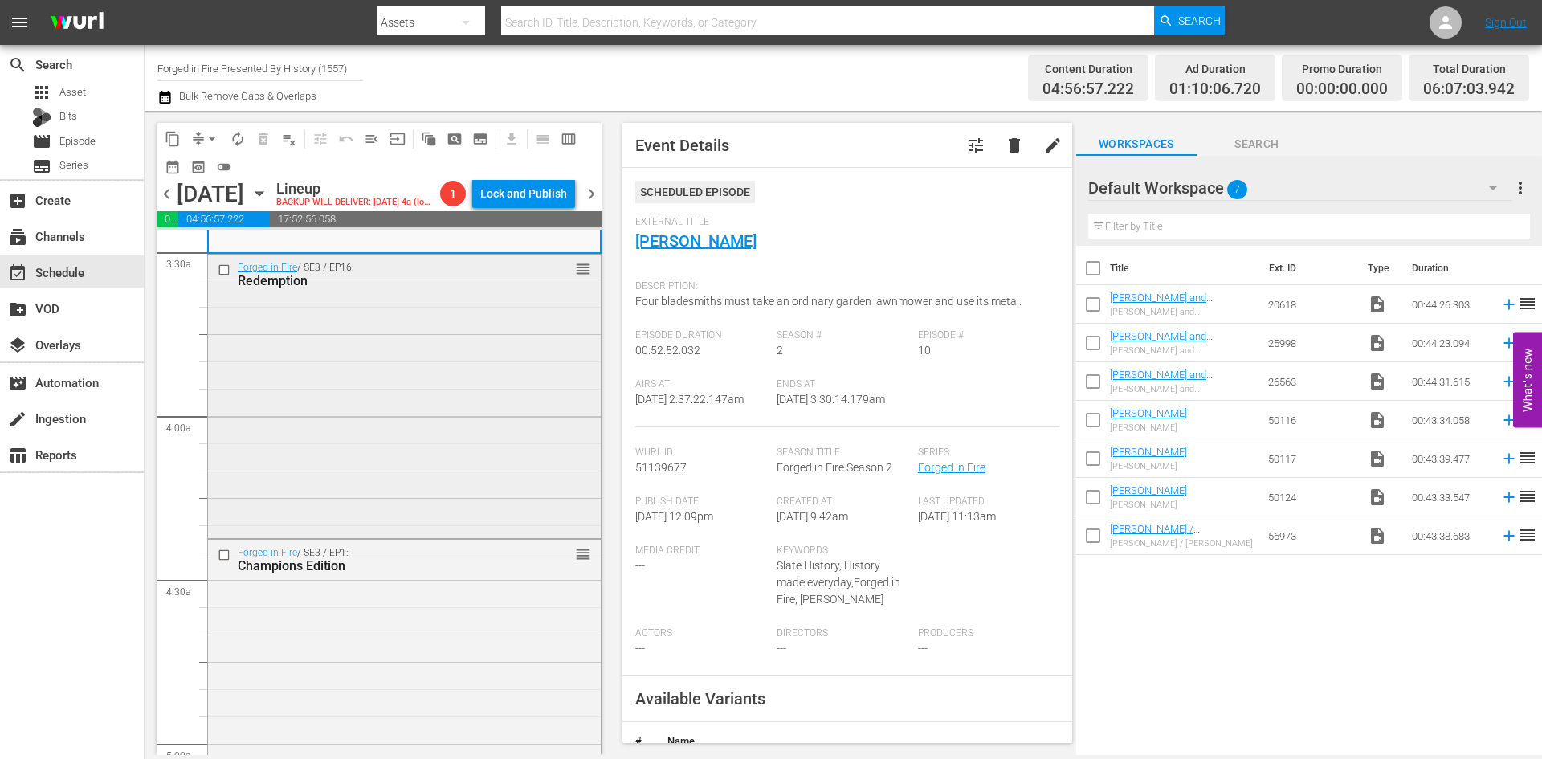
click at [414, 433] on div "Forged in Fire / SE3 / EP16: Redemption reorder" at bounding box center [404, 395] width 393 height 280
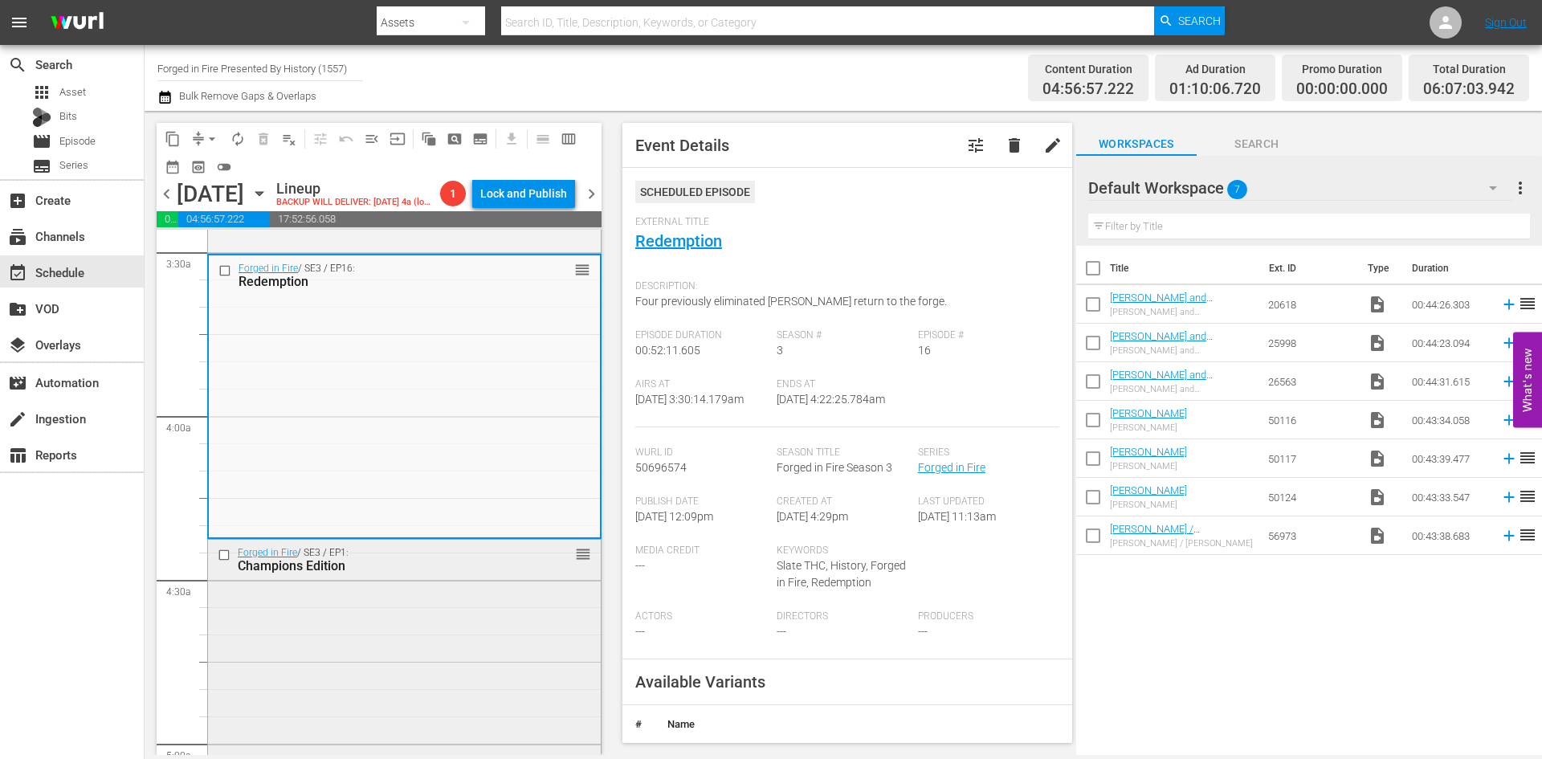
click at [471, 644] on div "Forged in Fire / SE3 / EP1: Champions Edition reorder" at bounding box center [404, 682] width 393 height 284
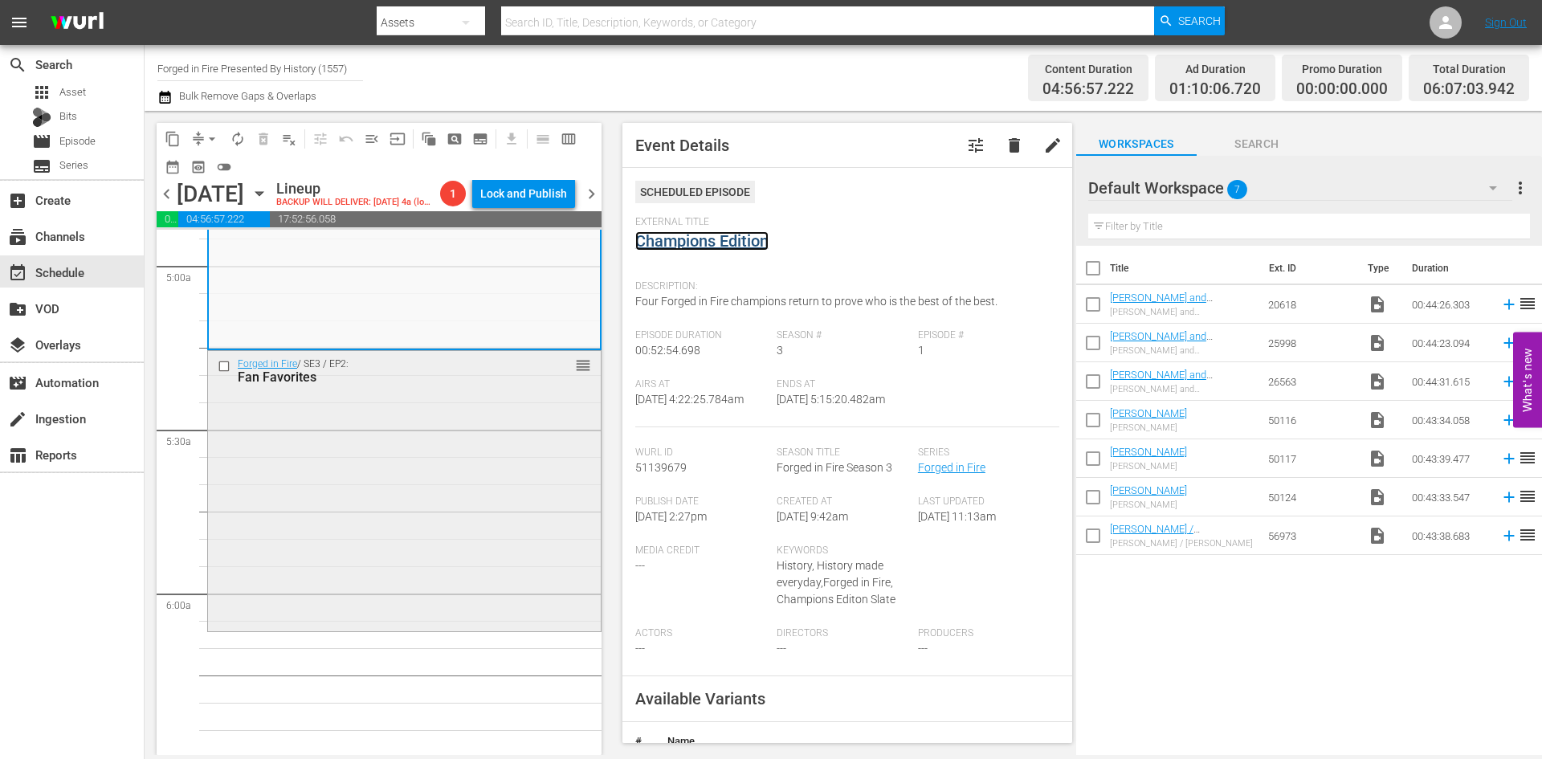
scroll to position [1606, 0]
click at [397, 523] on div "Forged in Fire / SE3 / EP2: Fan Favorites reorder" at bounding box center [404, 486] width 393 height 278
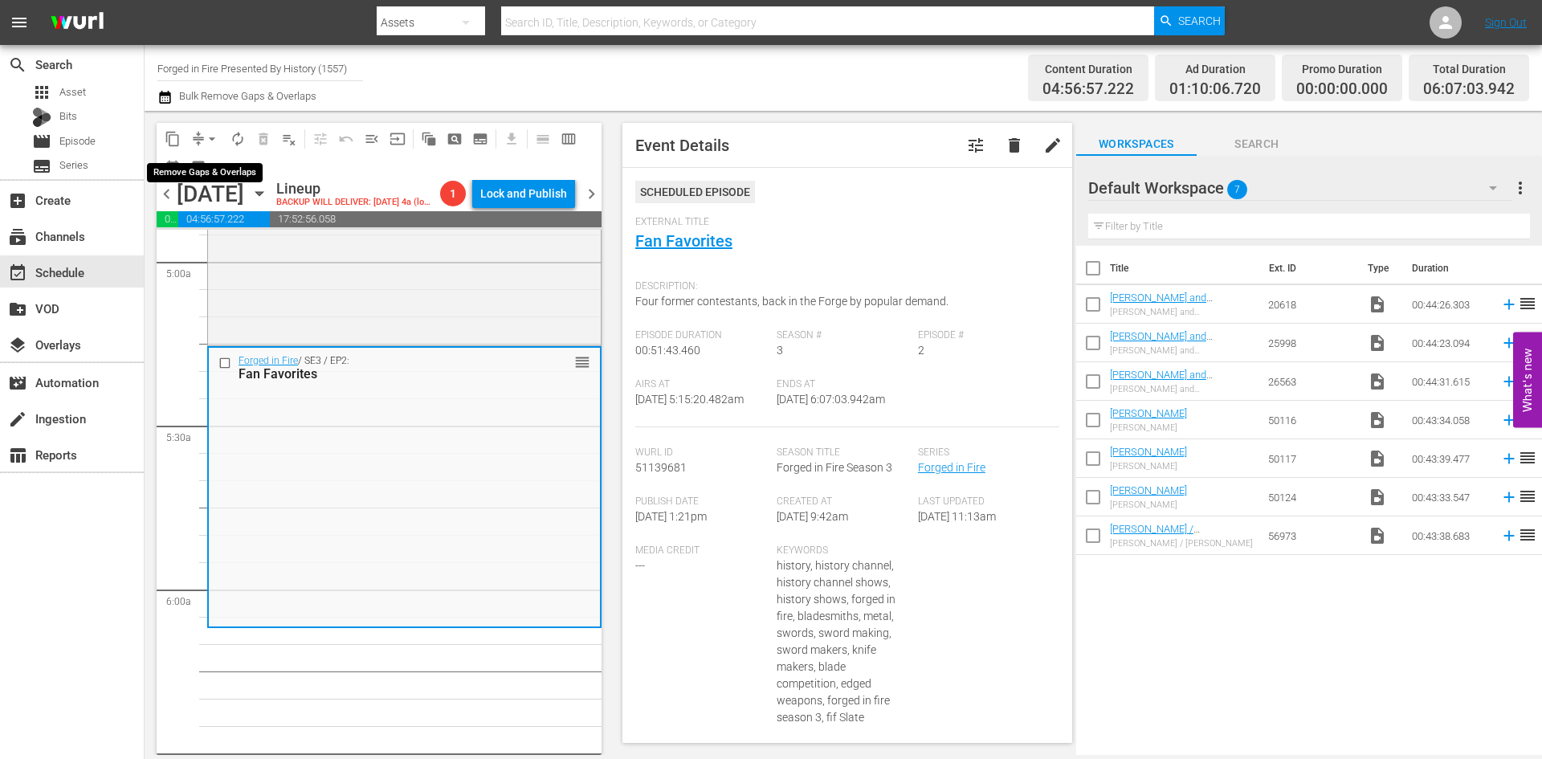
click at [200, 132] on button "arrow_drop_down" at bounding box center [212, 139] width 26 height 26
click at [206, 178] on li "Align to Midnight" at bounding box center [212, 171] width 169 height 26
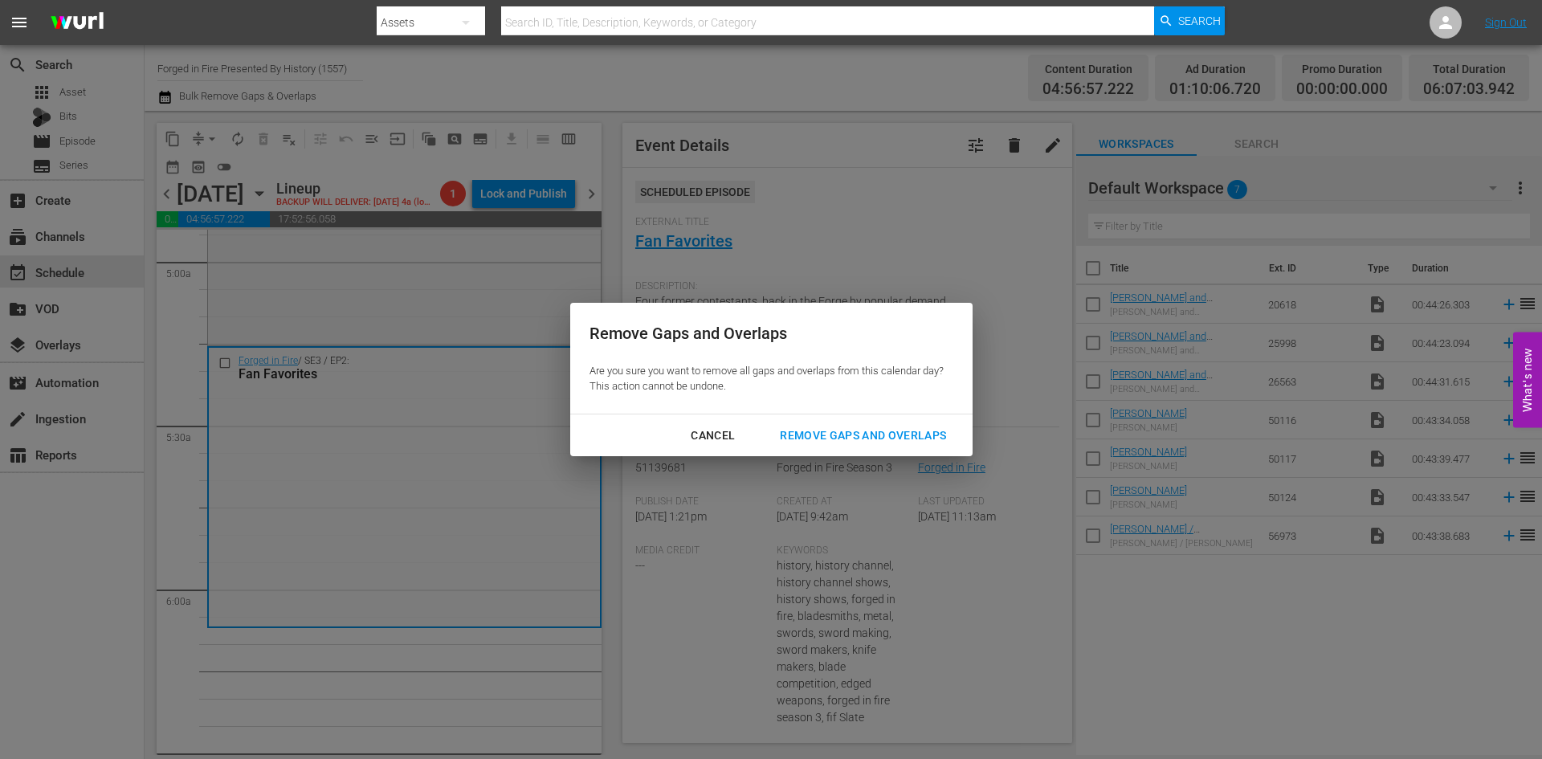
click at [866, 433] on div "Remove Gaps and Overlaps" at bounding box center [863, 436] width 192 height 20
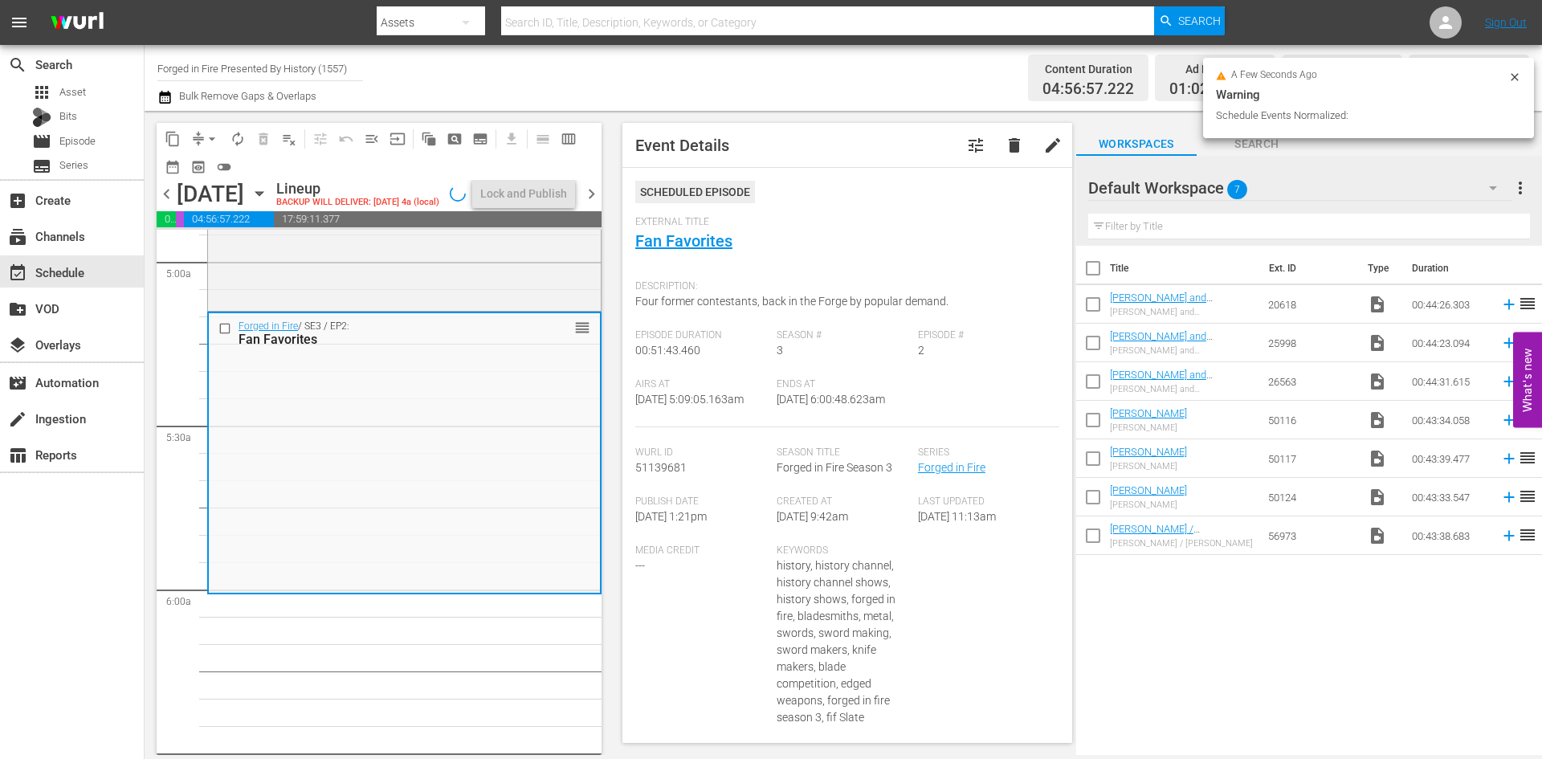
scroll to position [1579, 0]
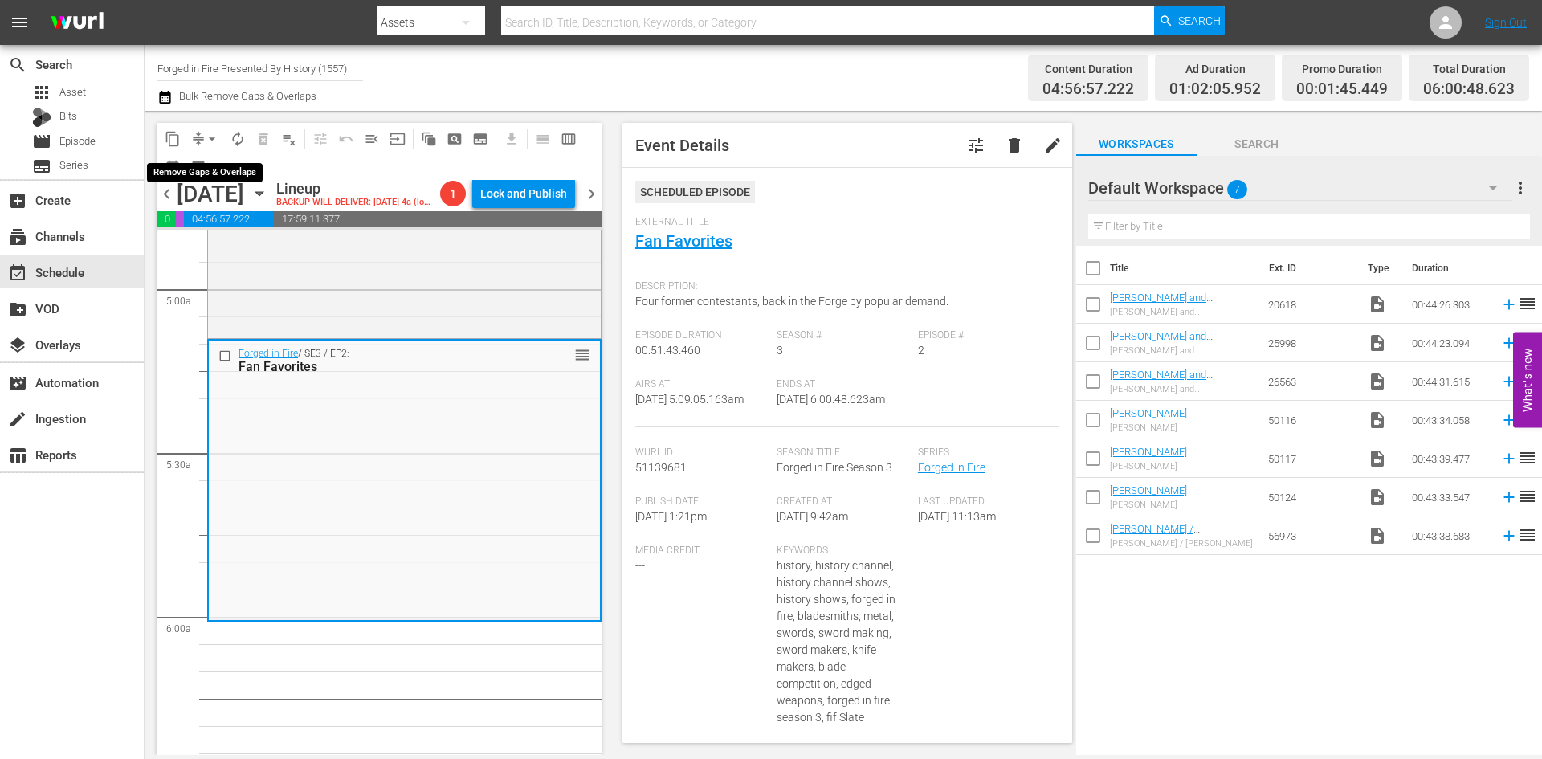
click at [210, 137] on span "arrow_drop_down" at bounding box center [212, 139] width 16 height 16
click at [177, 169] on li "Align to Midnight" at bounding box center [212, 171] width 169 height 26
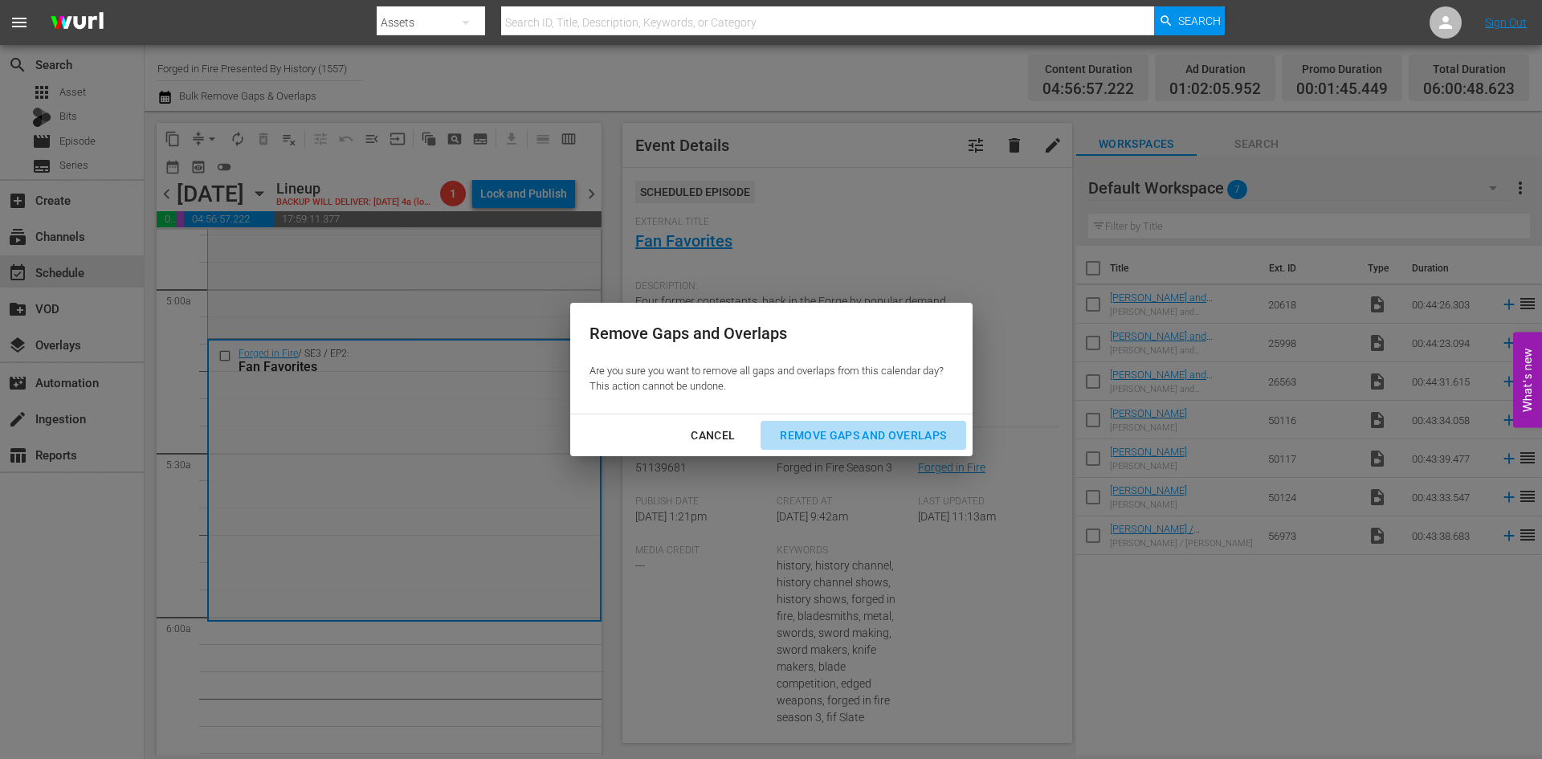
click at [827, 430] on div "Remove Gaps and Overlaps" at bounding box center [863, 436] width 192 height 20
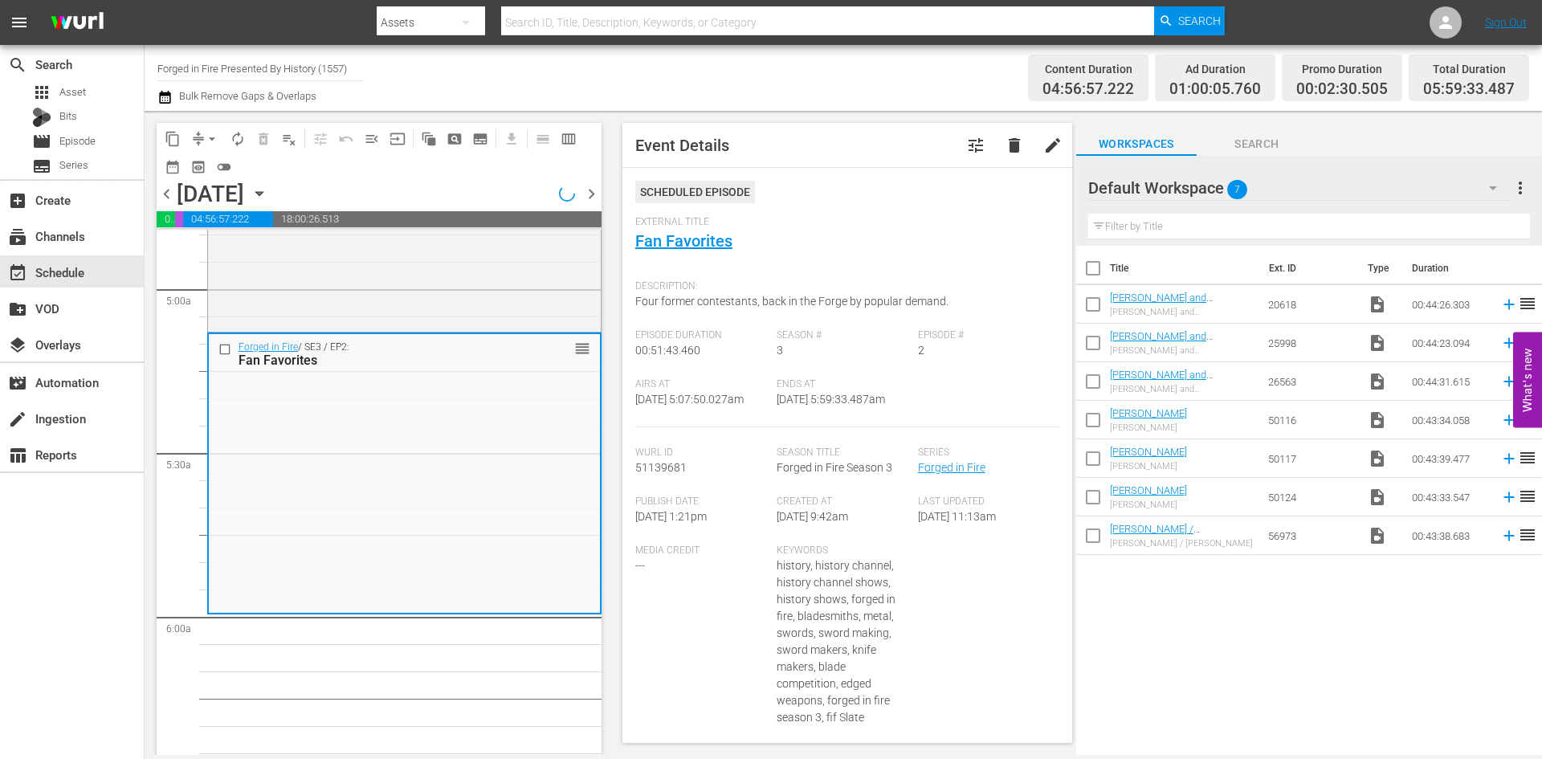
scroll to position [1633, 0]
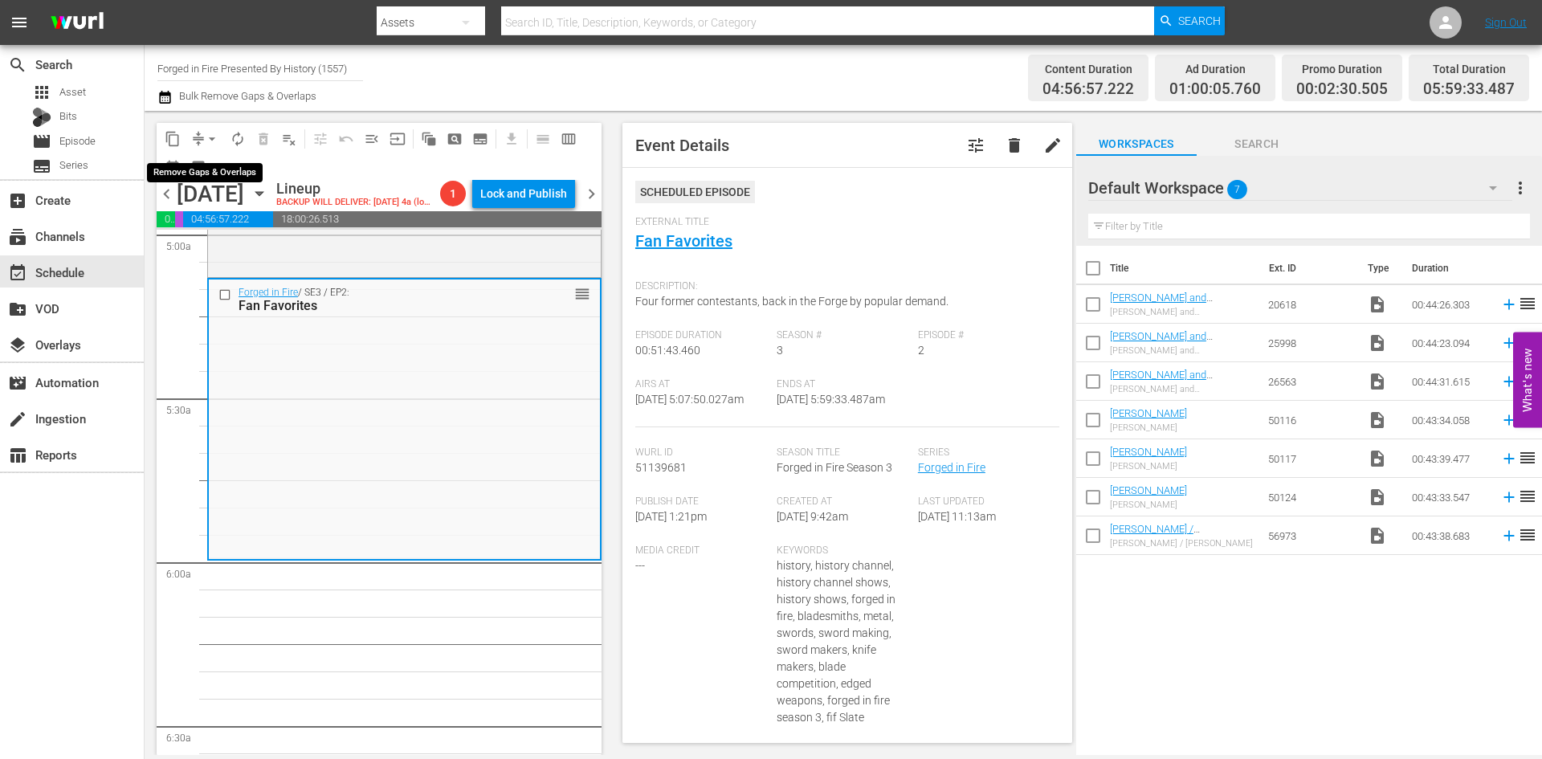
click at [197, 136] on span "compress" at bounding box center [198, 139] width 16 height 16
click at [214, 135] on span "arrow_drop_down" at bounding box center [212, 139] width 16 height 16
click at [226, 171] on li "Align to Midnight" at bounding box center [212, 171] width 169 height 26
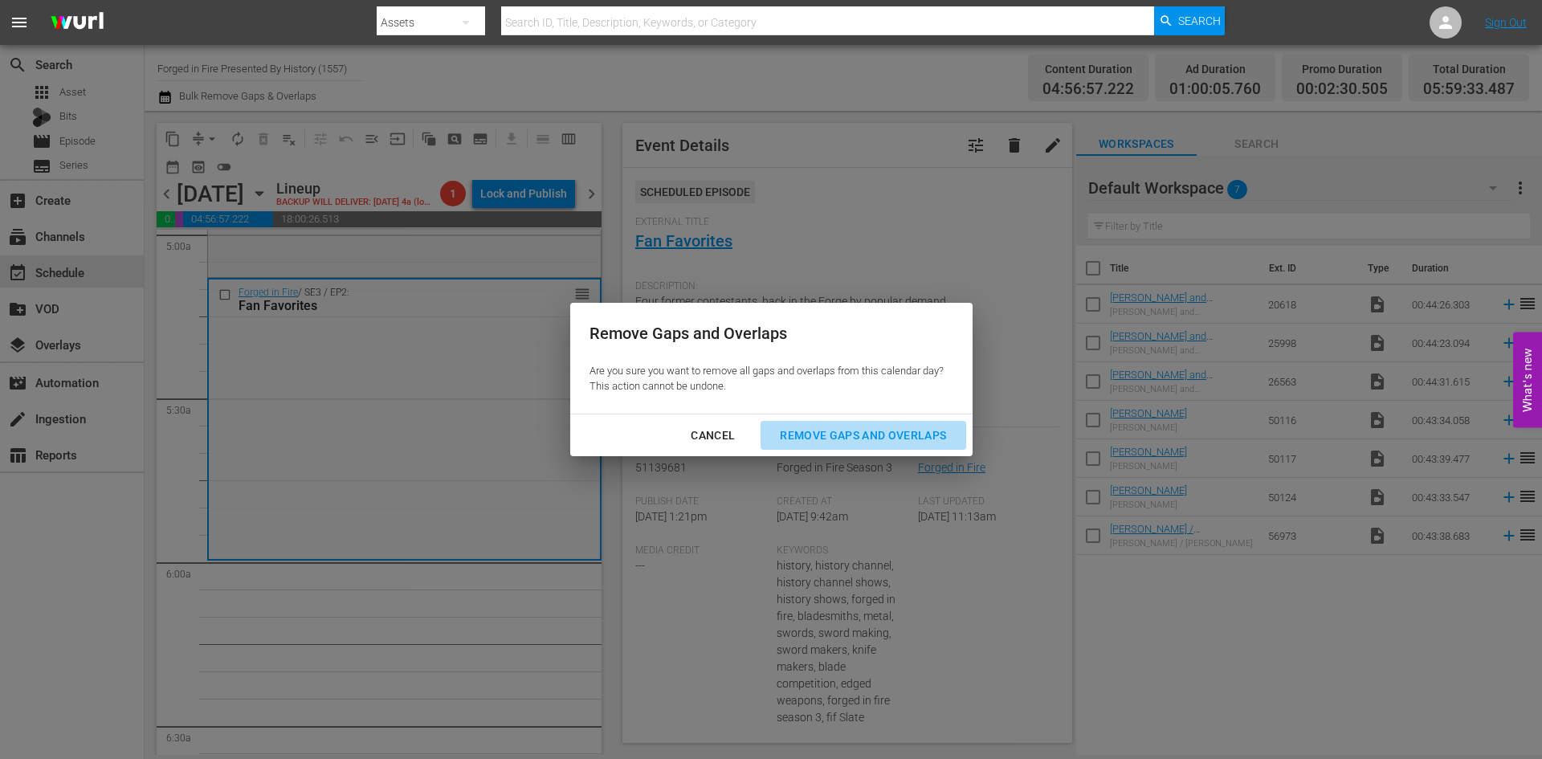
click at [834, 430] on div "Remove Gaps and Overlaps" at bounding box center [863, 436] width 192 height 20
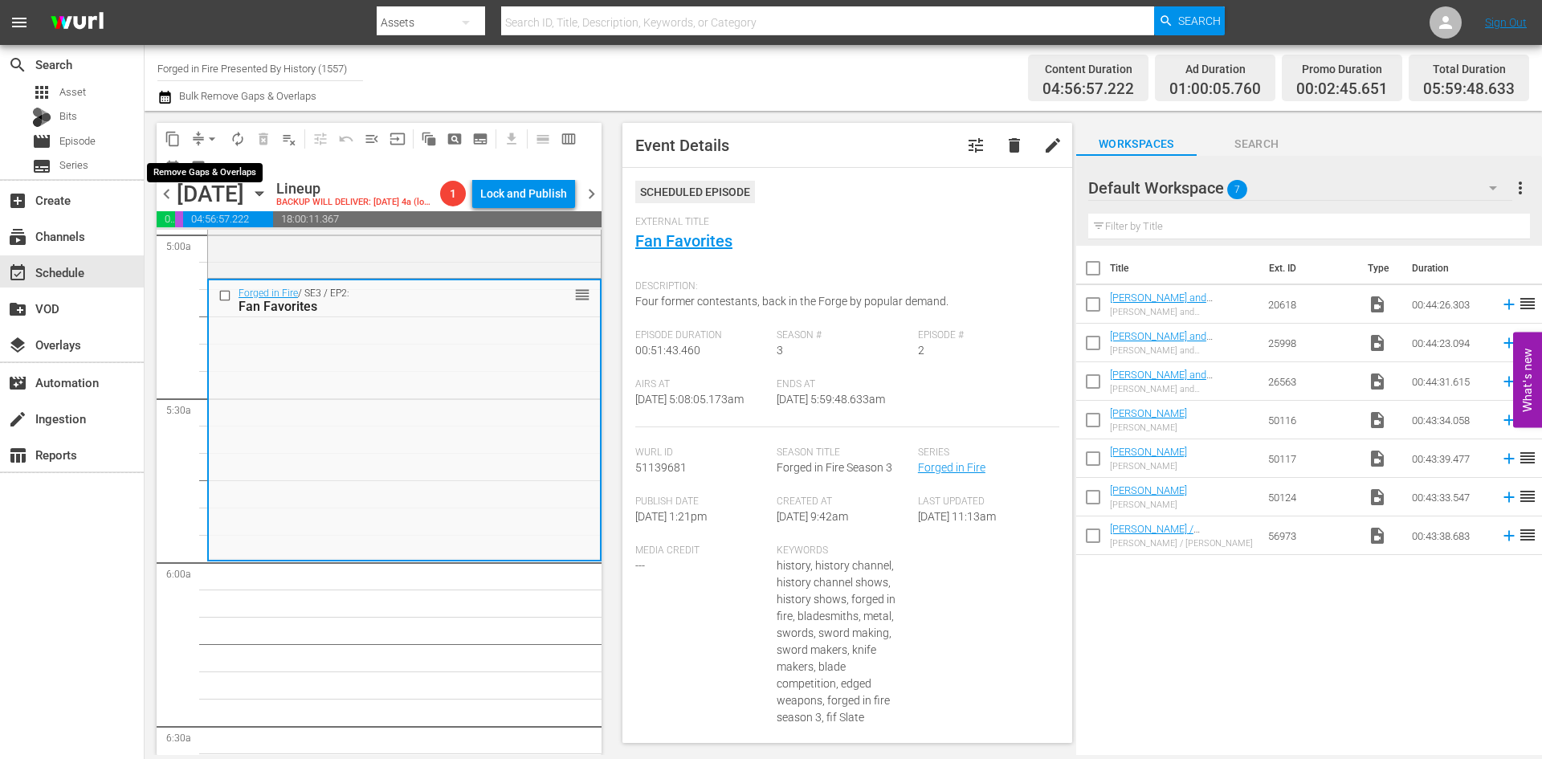
click at [213, 134] on span "arrow_drop_down" at bounding box center [212, 139] width 16 height 16
click at [218, 175] on li "Align to Midnight" at bounding box center [212, 171] width 169 height 26
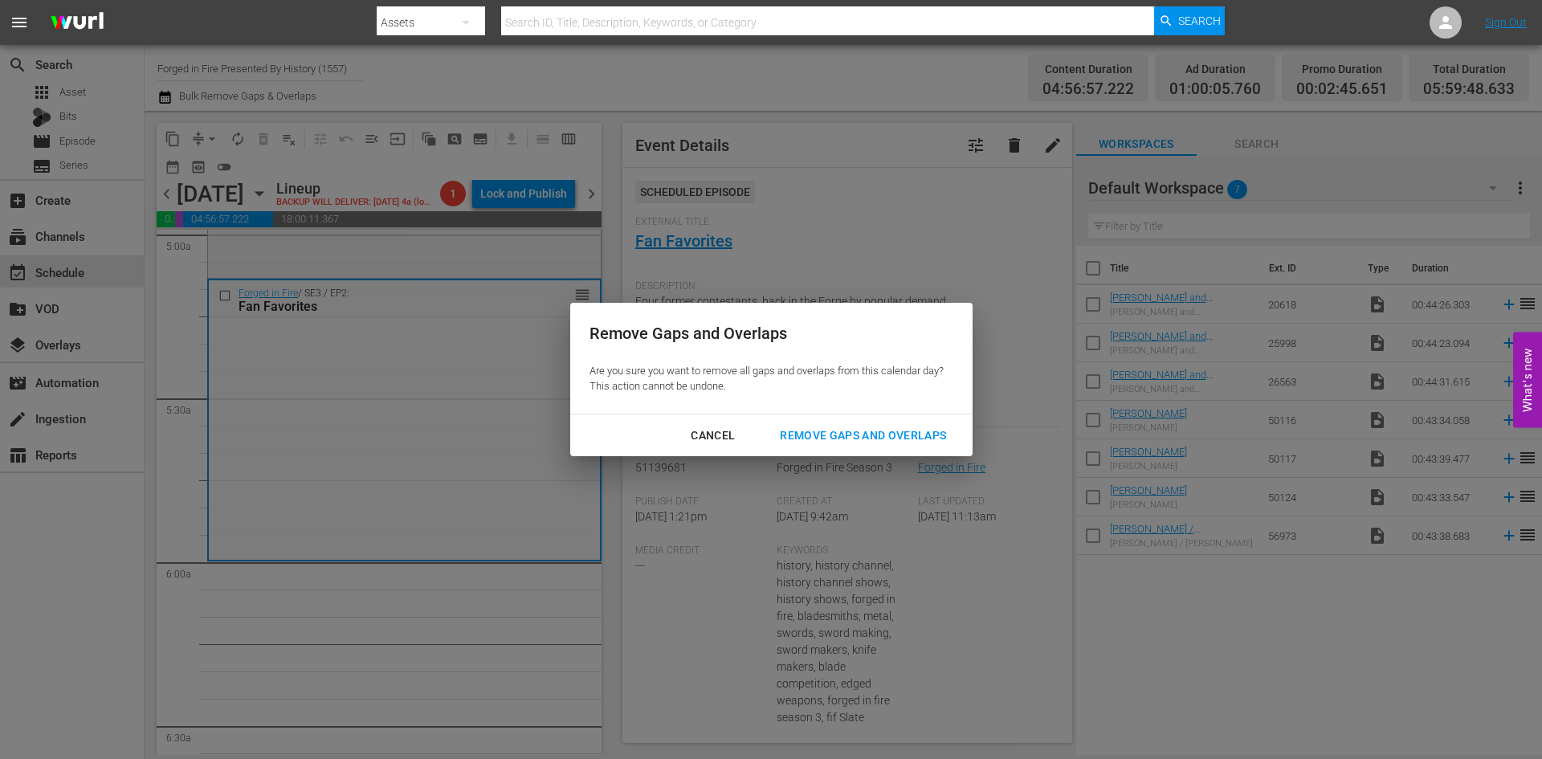
click at [810, 435] on div "Remove Gaps and Overlaps" at bounding box center [863, 436] width 192 height 20
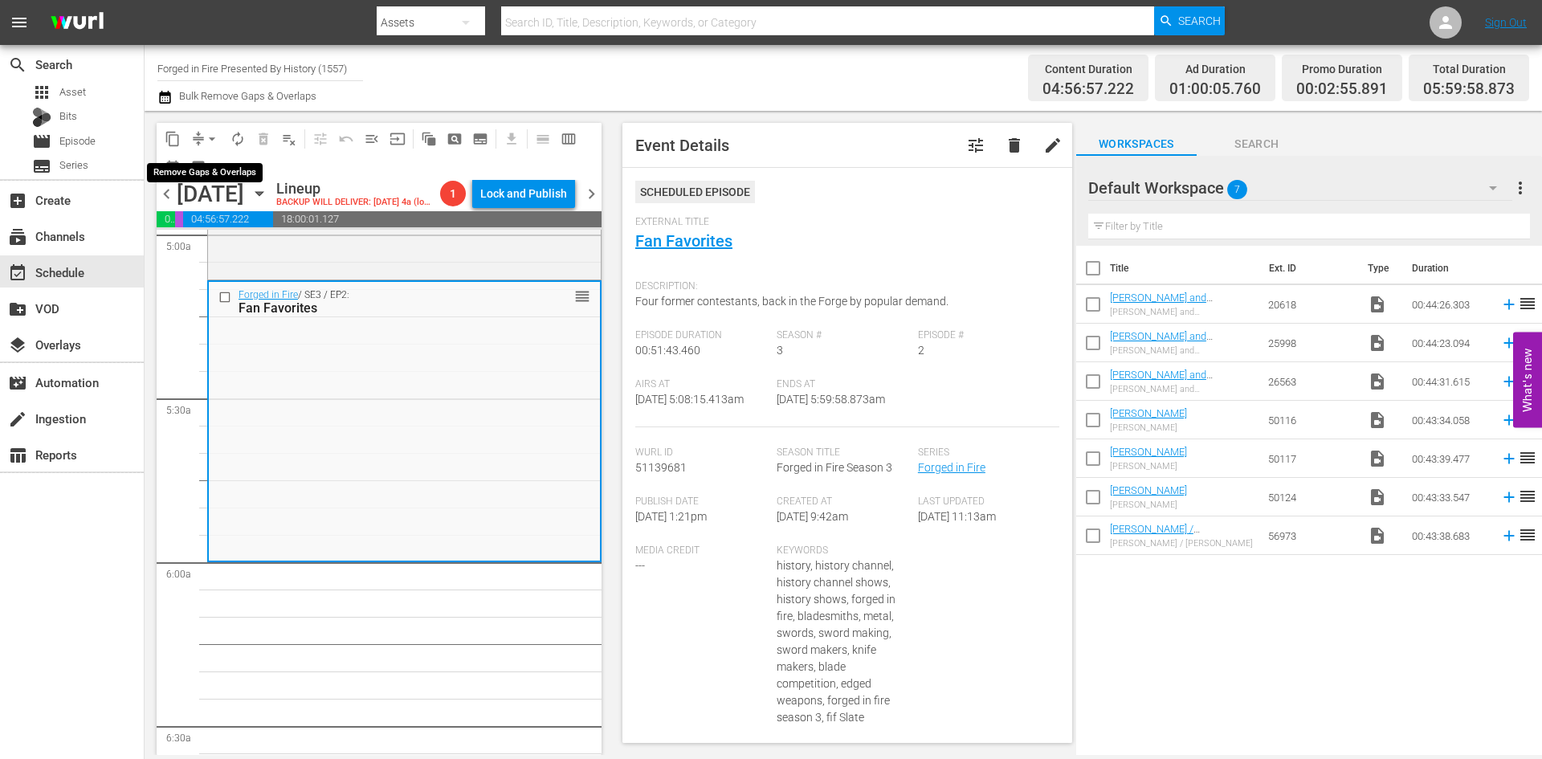
click at [214, 137] on span "arrow_drop_down" at bounding box center [212, 139] width 16 height 16
click at [205, 173] on li "Align to Midnight" at bounding box center [212, 171] width 169 height 26
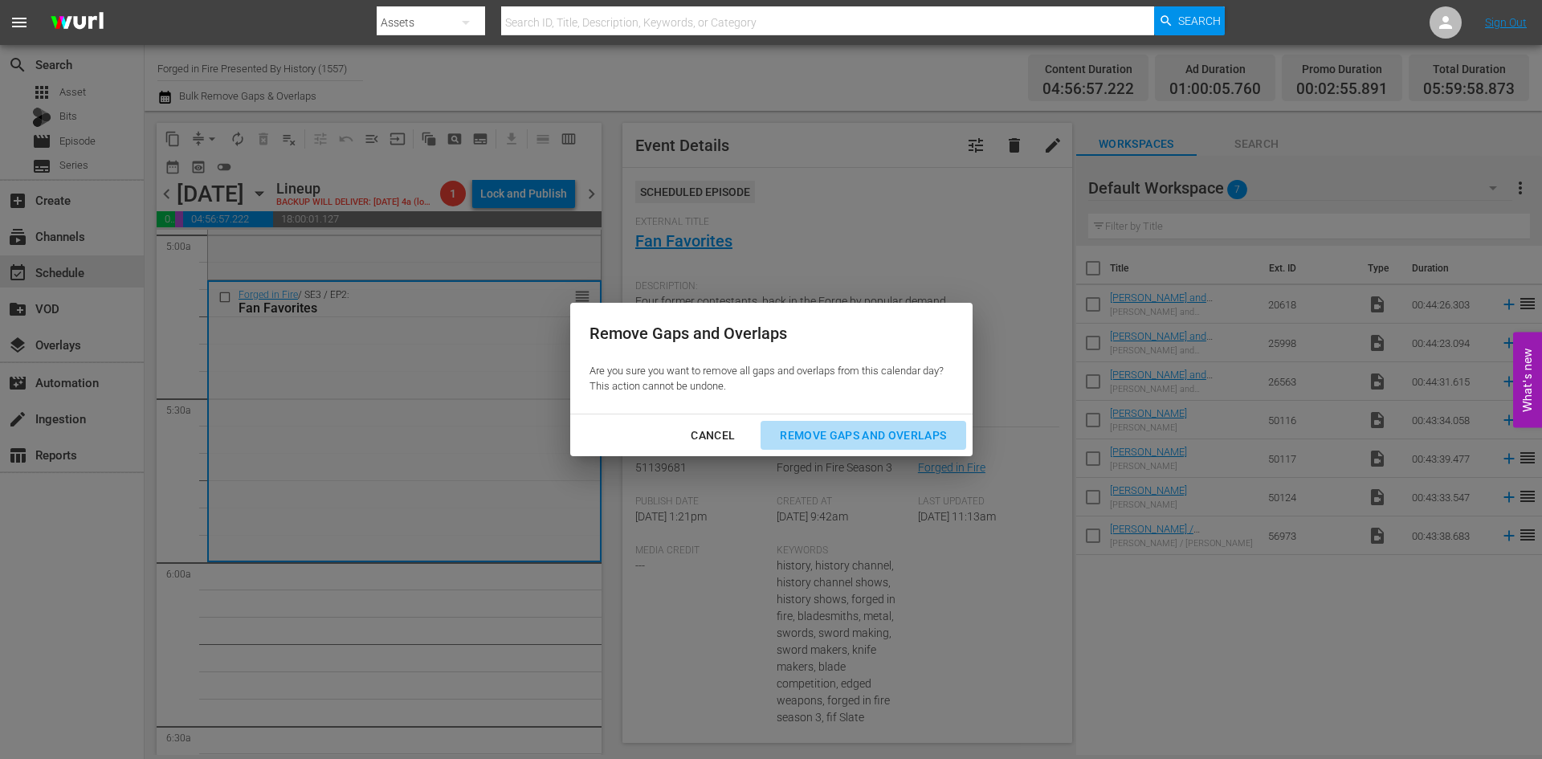
click at [813, 434] on div "Remove Gaps and Overlaps" at bounding box center [863, 436] width 192 height 20
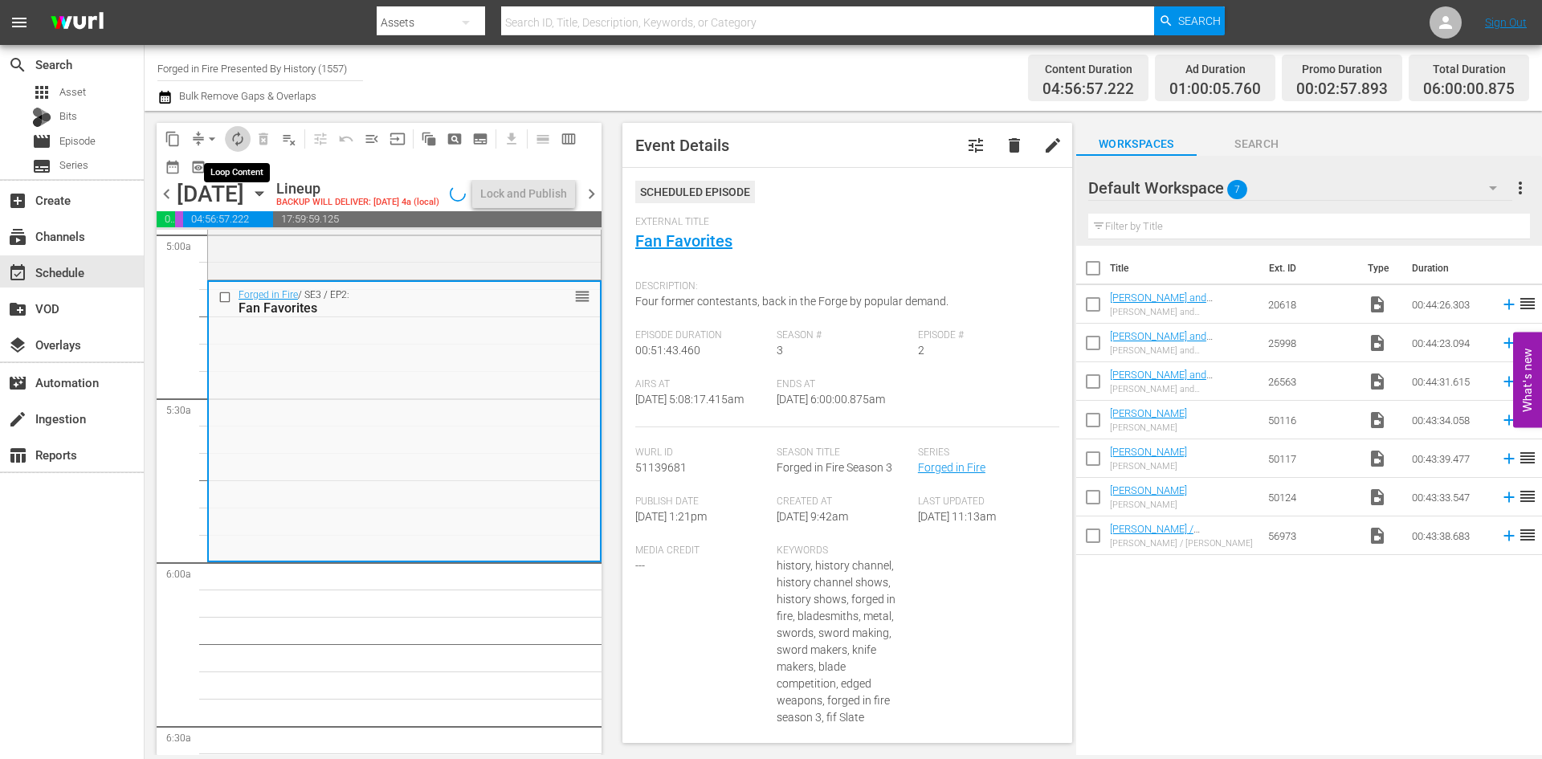
click at [238, 138] on span "autorenew_outlined" at bounding box center [238, 139] width 16 height 16
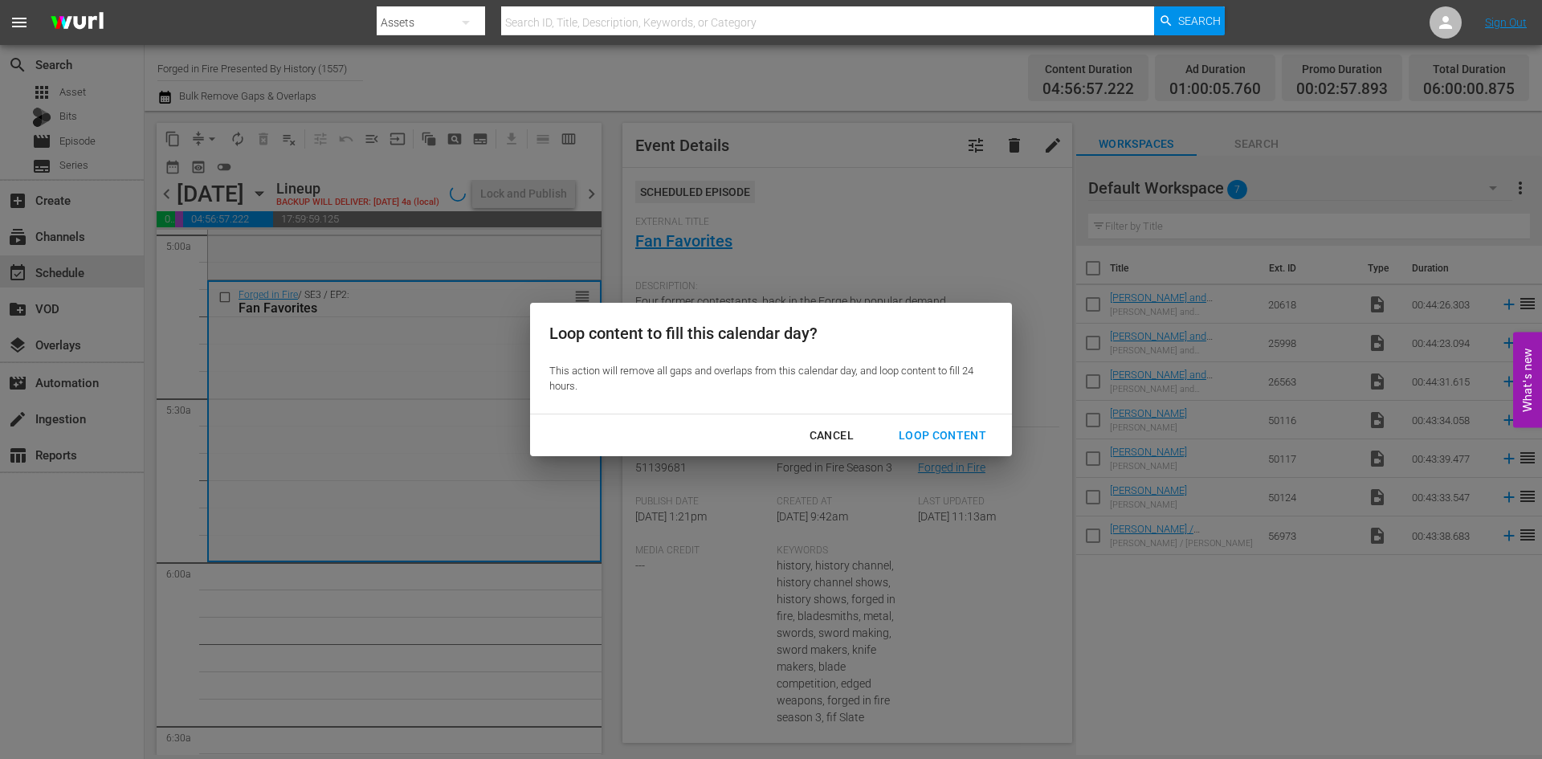
click at [936, 432] on div "Loop Content" at bounding box center [942, 436] width 113 height 20
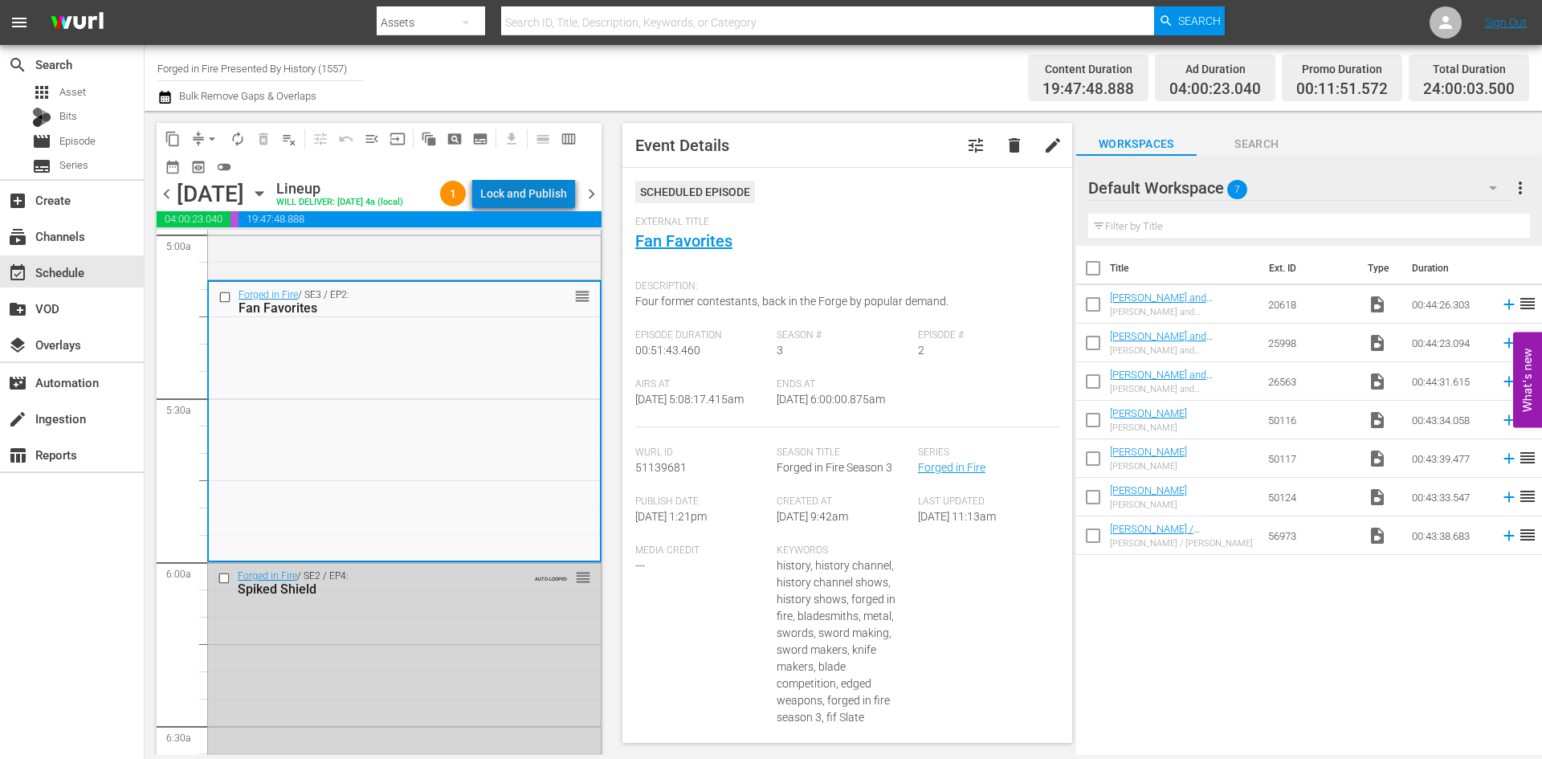
click at [539, 182] on div "Lock and Publish" at bounding box center [523, 193] width 87 height 29
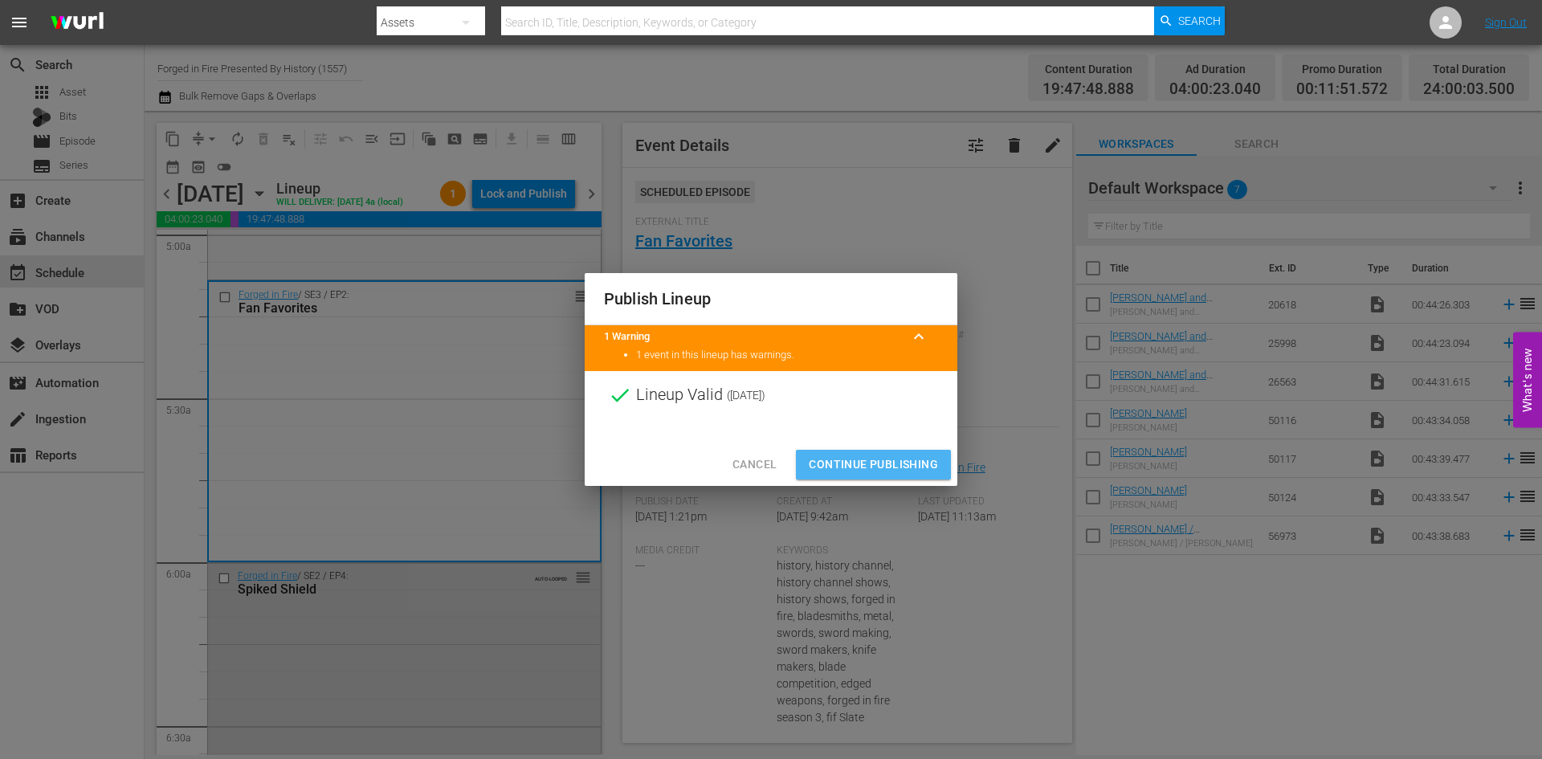
drag, startPoint x: 889, startPoint y: 468, endPoint x: 881, endPoint y: 461, distance: 10.8
click at [888, 467] on span "Continue Publishing" at bounding box center [873, 465] width 129 height 20
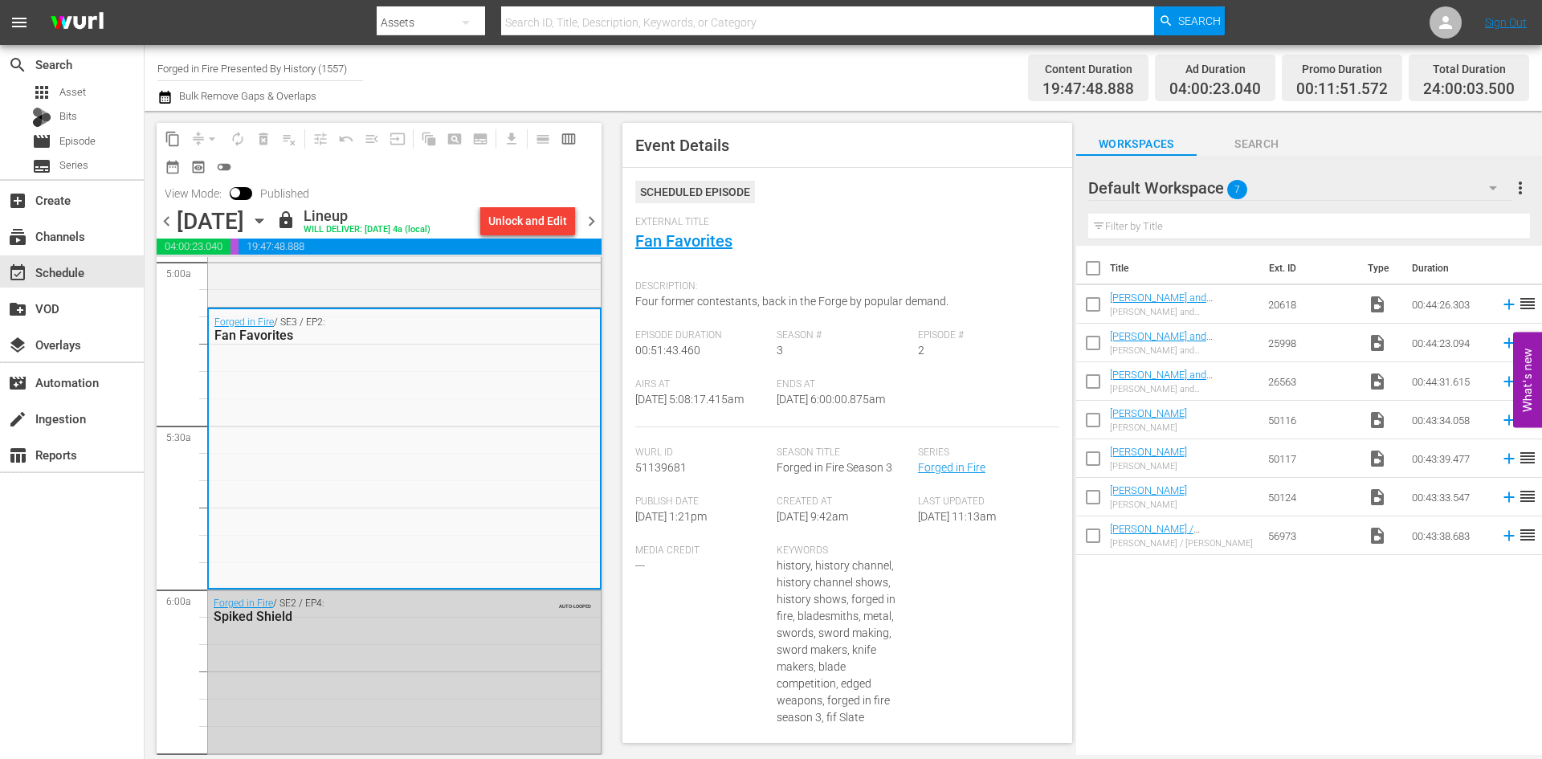
click at [589, 221] on span "chevron_right" at bounding box center [591, 221] width 20 height 20
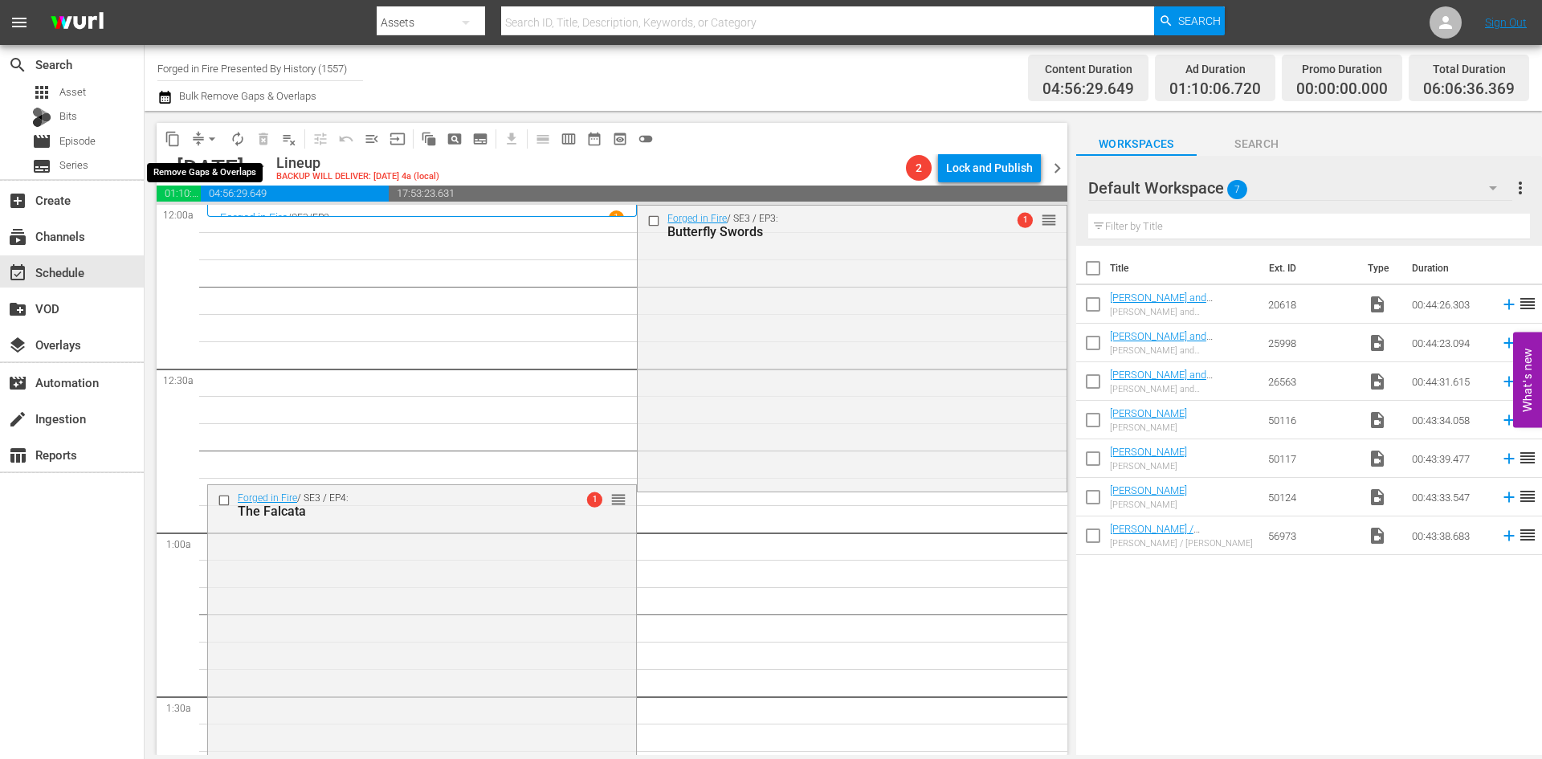
click at [212, 136] on span "arrow_drop_down" at bounding box center [212, 139] width 16 height 16
click at [200, 176] on li "Align to Midnight" at bounding box center [212, 171] width 169 height 26
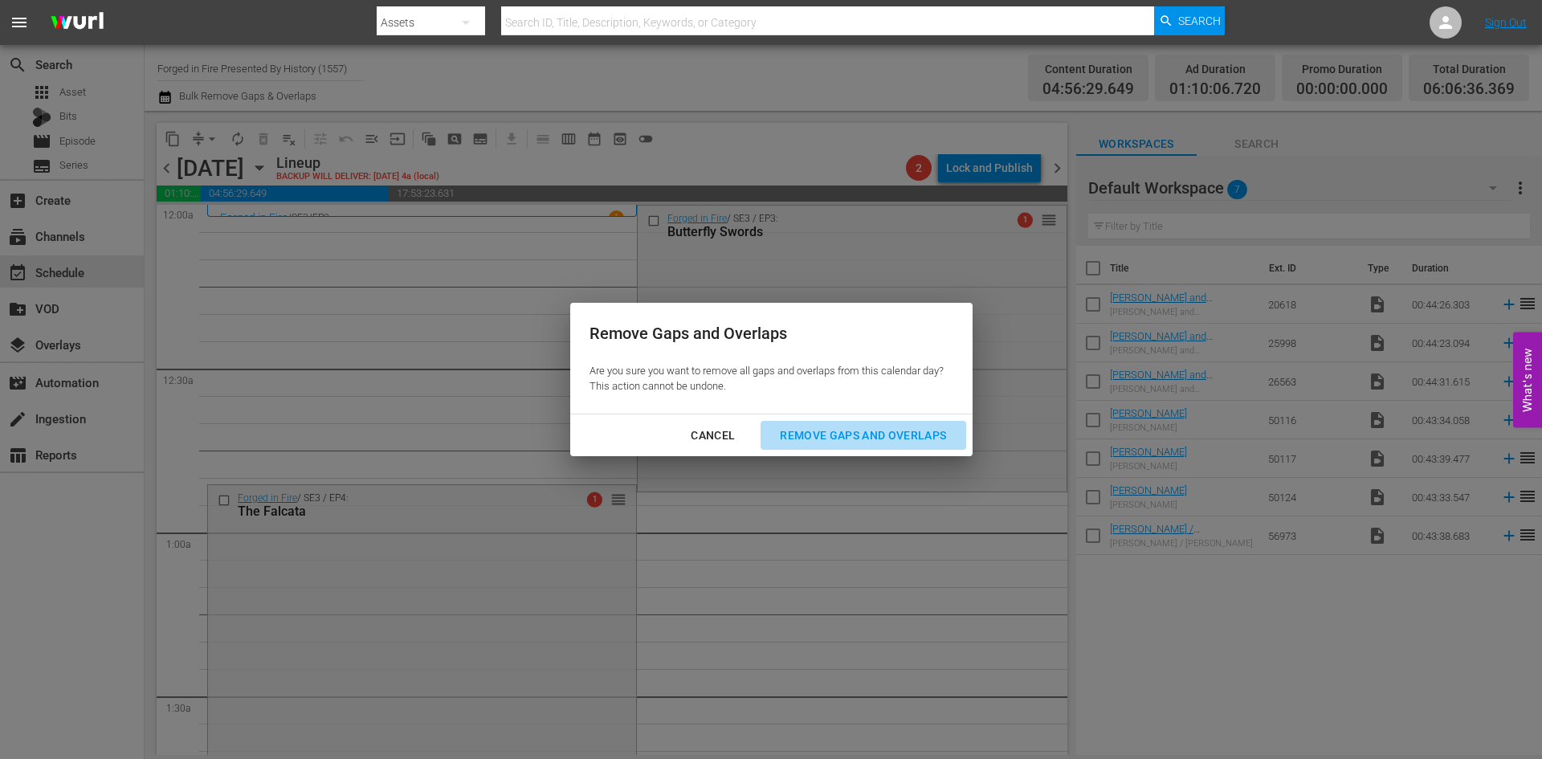
click at [802, 432] on div "Remove Gaps and Overlaps" at bounding box center [863, 436] width 192 height 20
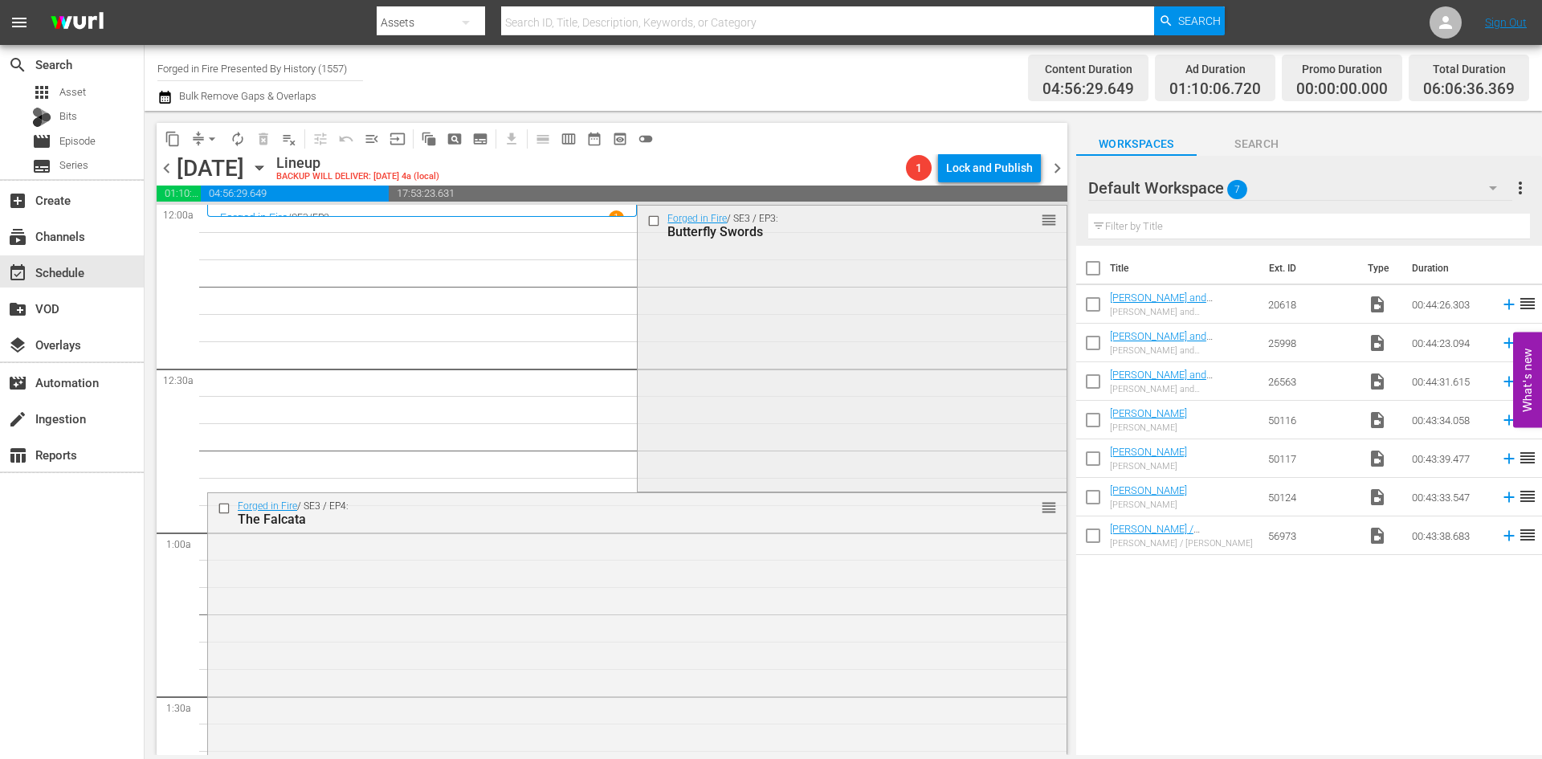
click at [755, 328] on div "Forged in Fire / SE3 / EP3: Butterfly Swords reorder" at bounding box center [852, 347] width 428 height 283
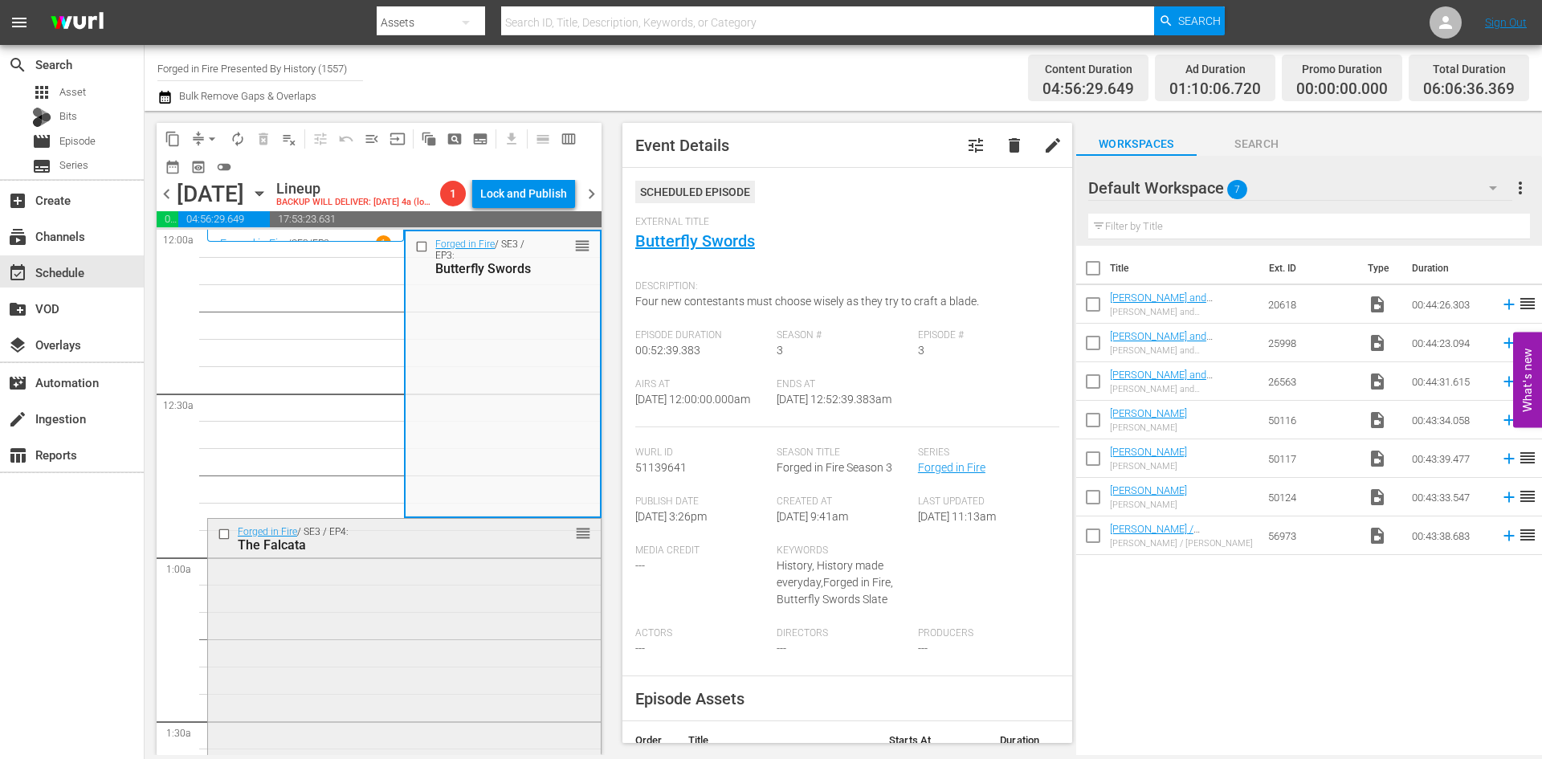
click at [492, 593] on div "Forged in Fire / SE3 / EP4: The Falcata reorder" at bounding box center [404, 661] width 393 height 284
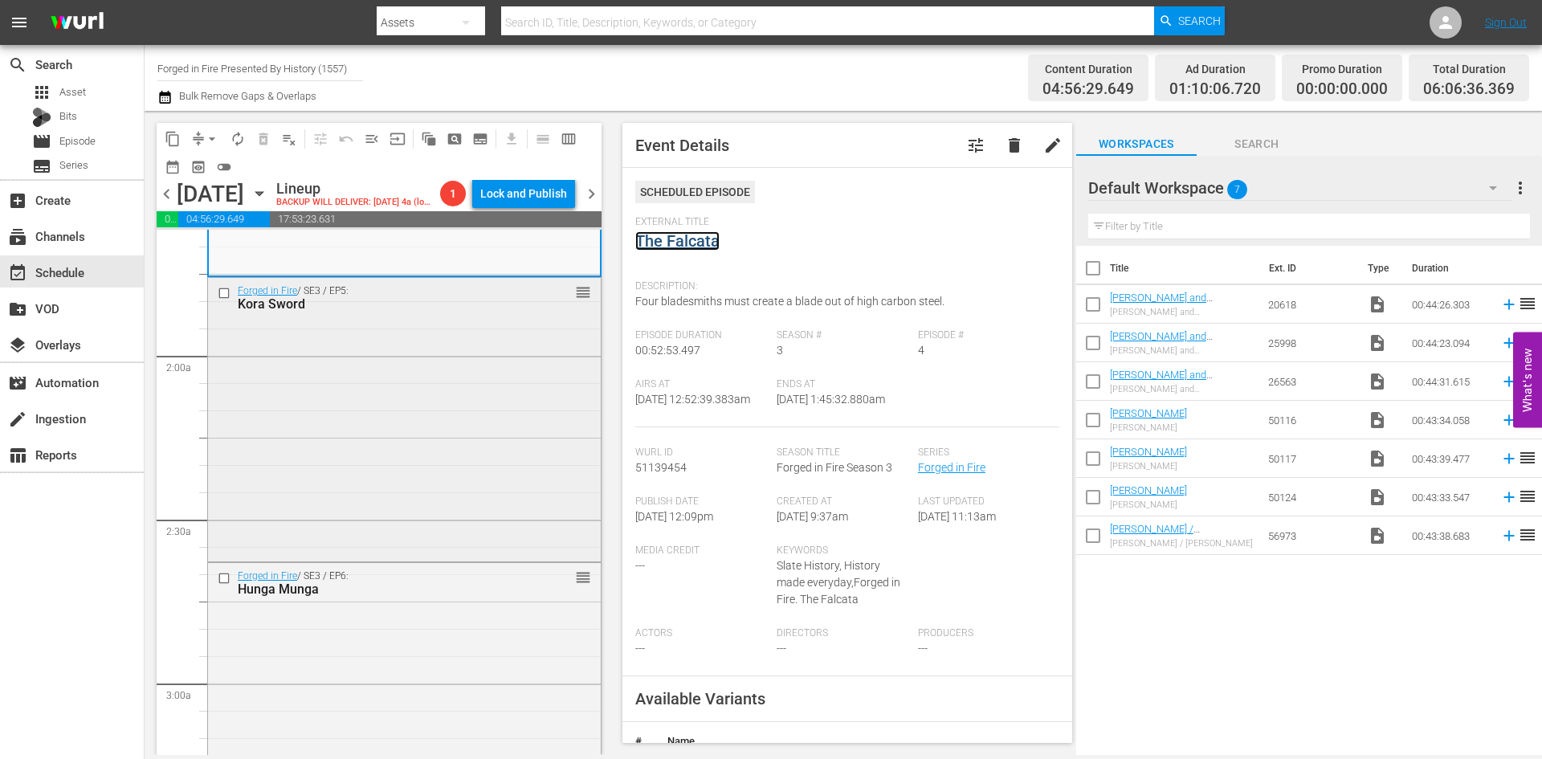
scroll to position [562, 0]
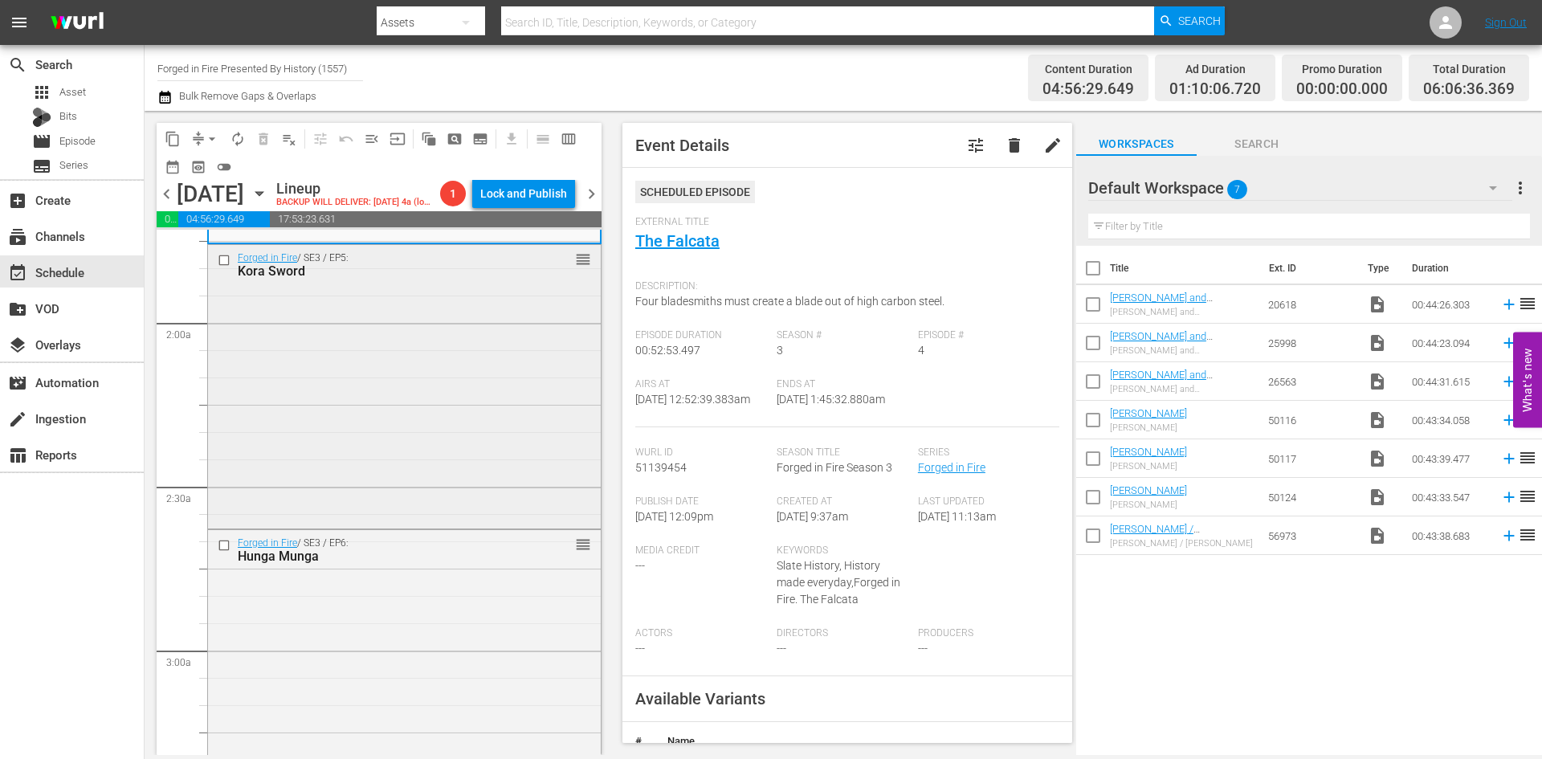
click at [502, 430] on div "Forged in Fire / SE3 / EP5: Kora Sword reorder" at bounding box center [404, 385] width 393 height 280
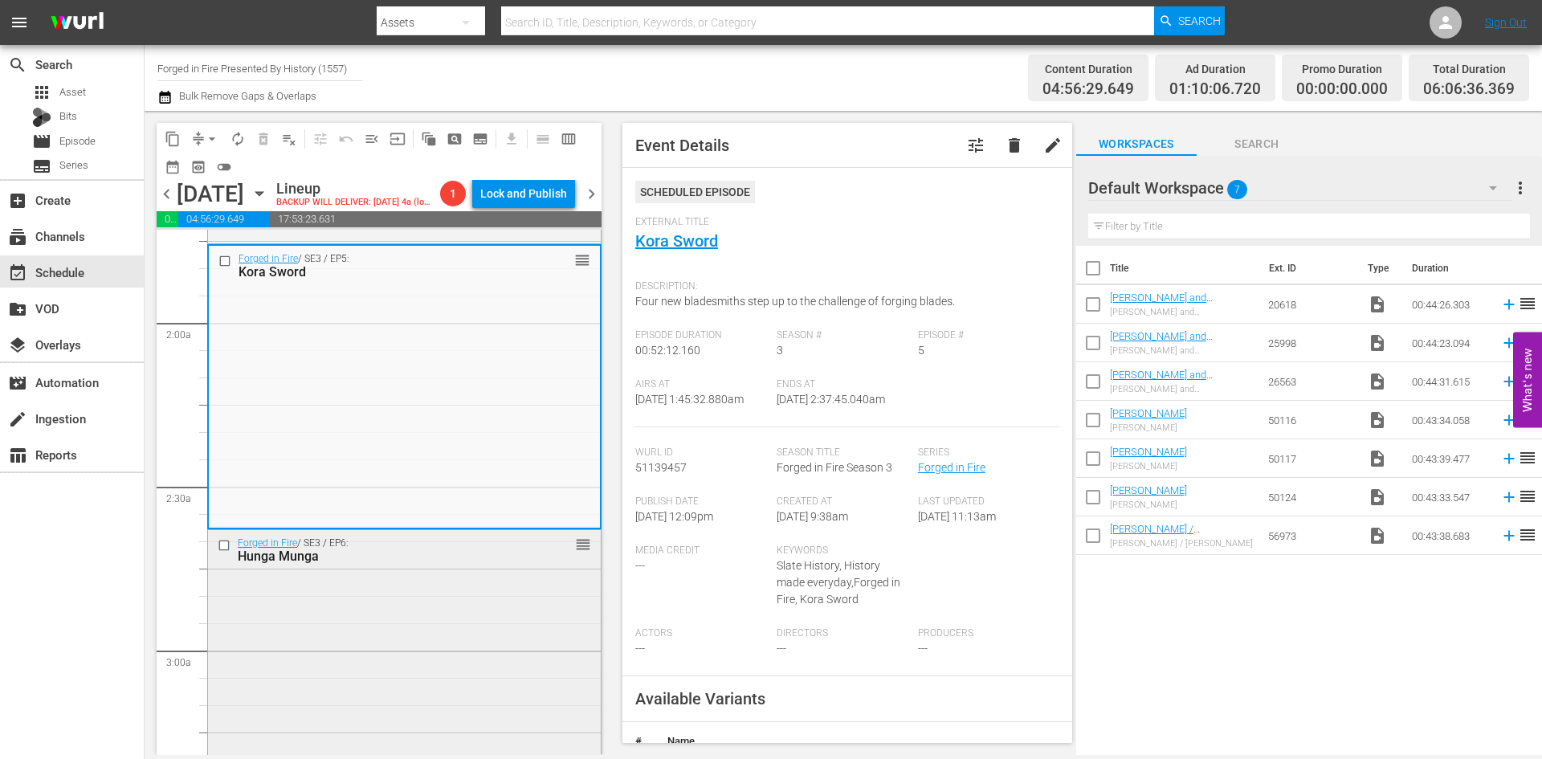
click at [457, 633] on div "Forged in Fire / SE3 / EP6: Hunga Munga reorder" at bounding box center [404, 670] width 393 height 281
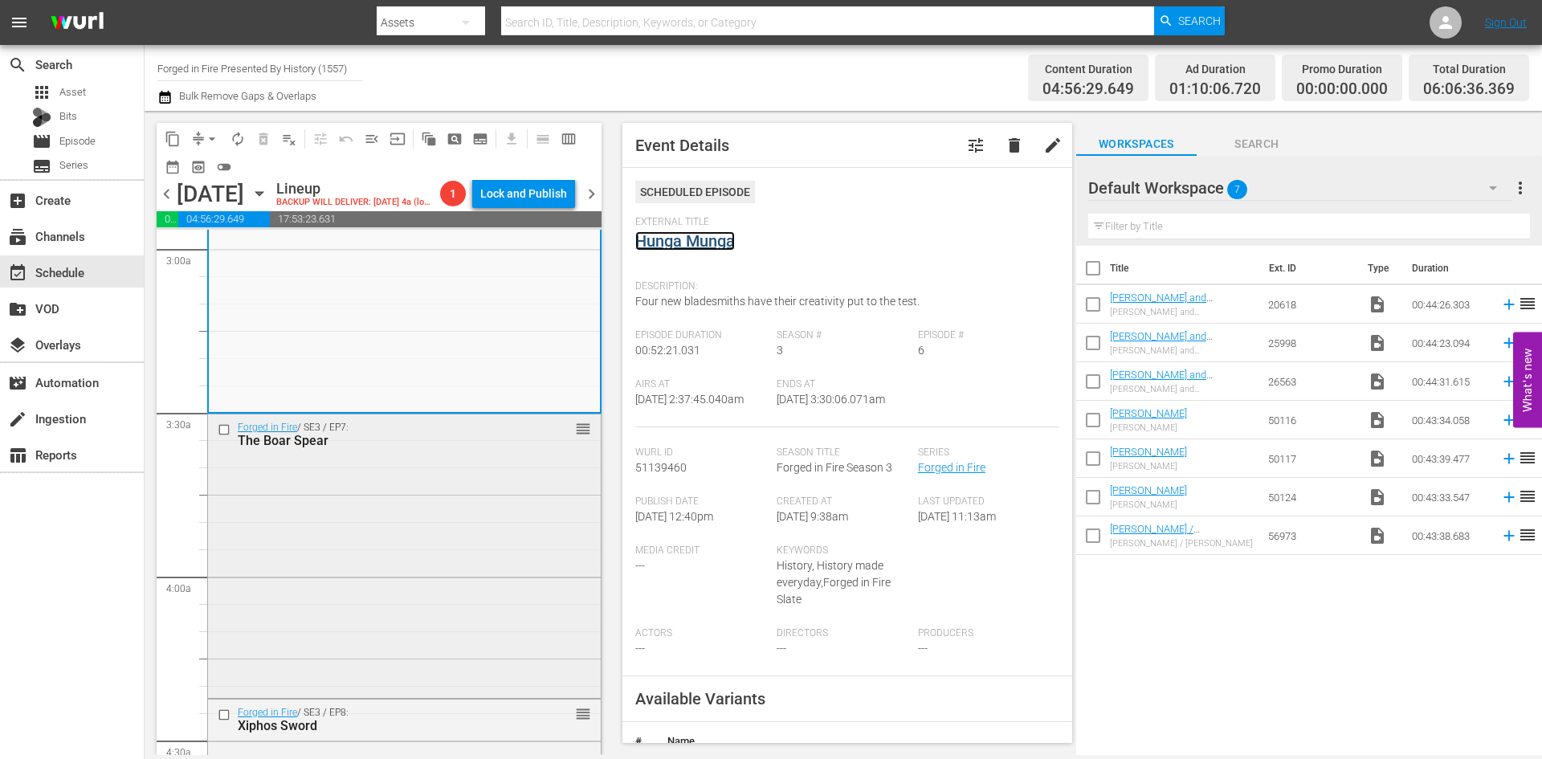
scroll to position [1044, 0]
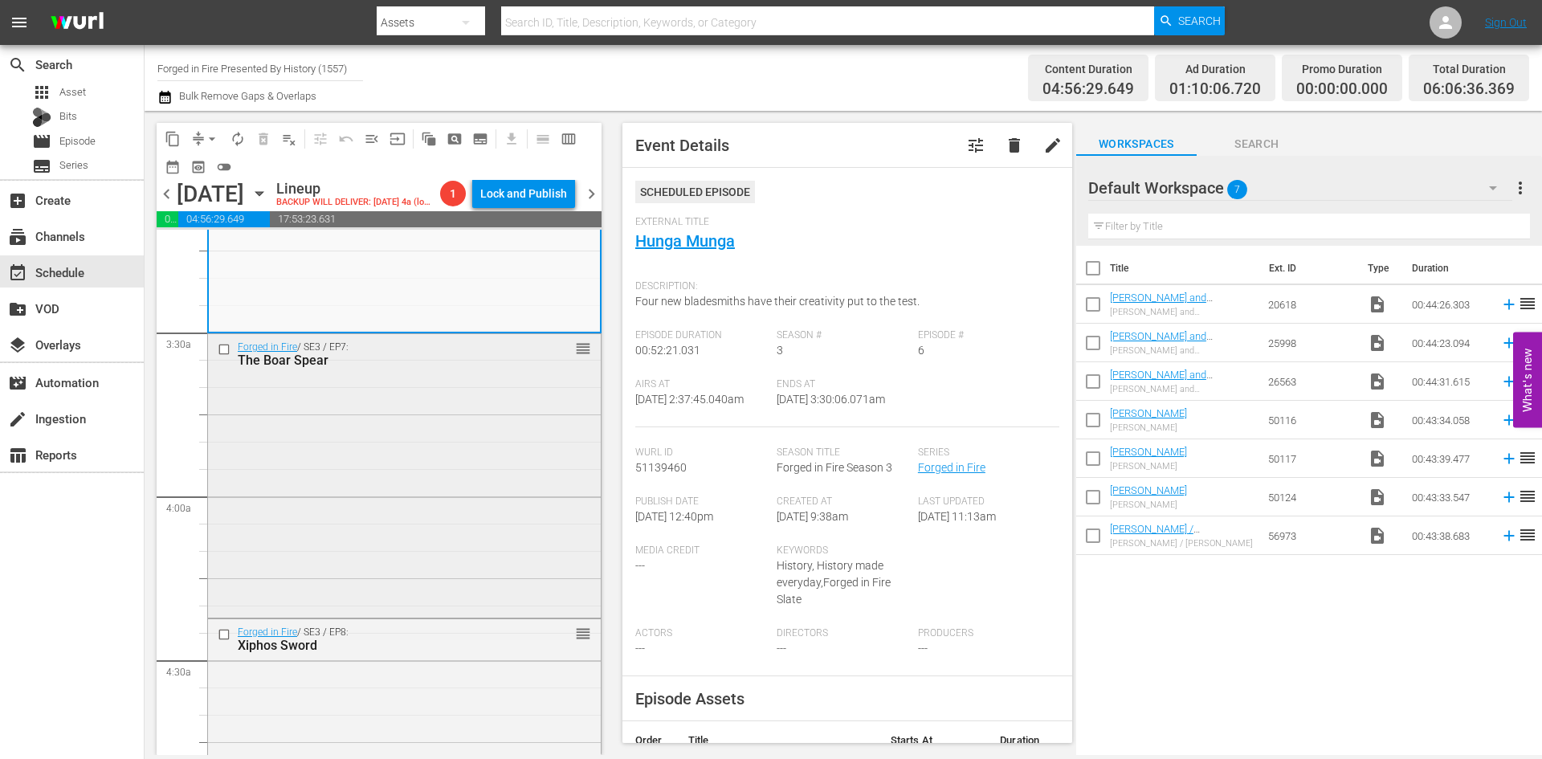
click at [456, 508] on div "Forged in Fire / SE3 / EP7: The Boar Spear reorder" at bounding box center [404, 474] width 393 height 280
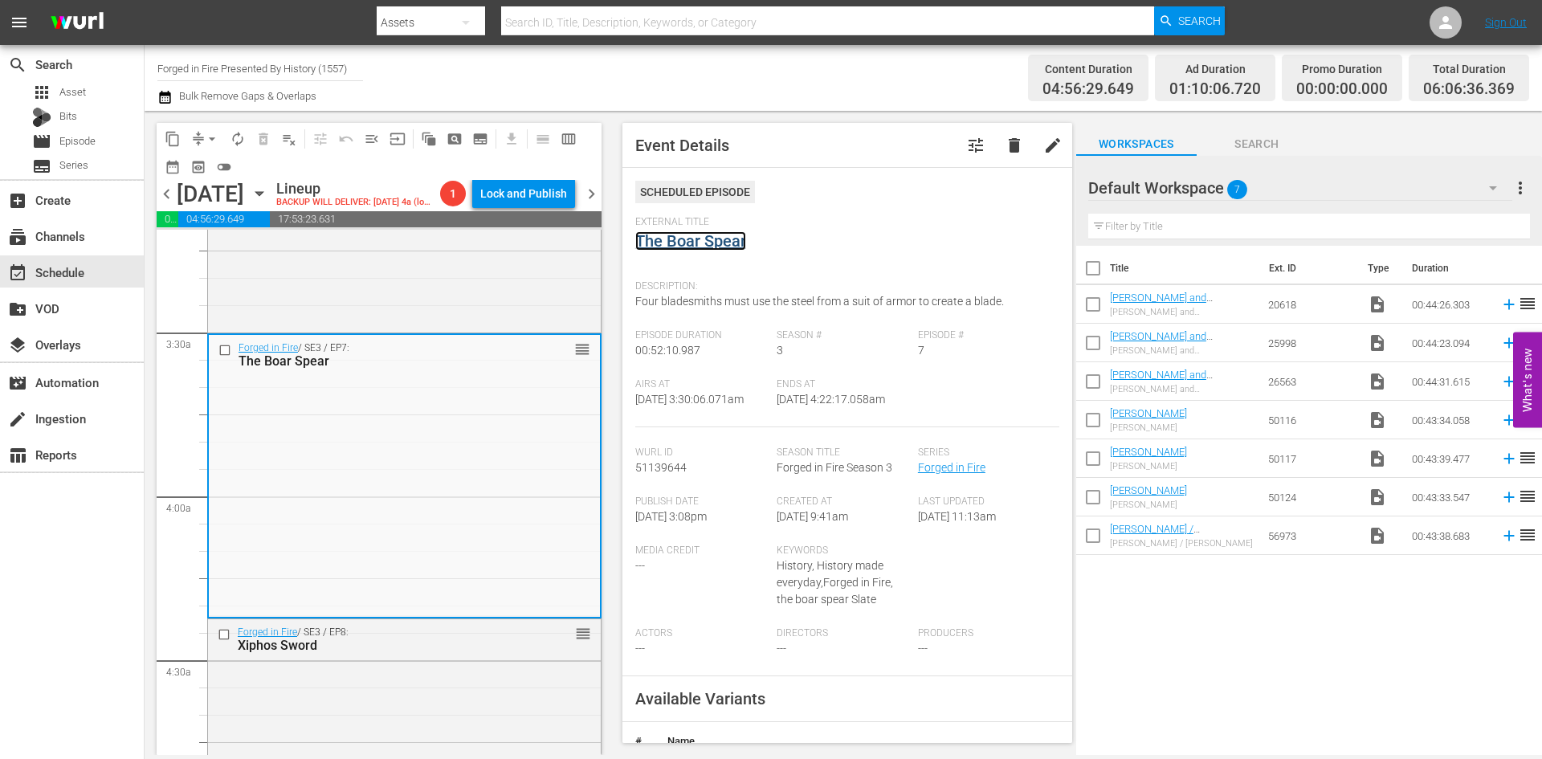
drag, startPoint x: 672, startPoint y: 238, endPoint x: 681, endPoint y: 242, distance: 9.7
click at [441, 687] on div "Forged in Fire / SE3 / EP8: Xiphos Sword reorder" at bounding box center [404, 760] width 393 height 283
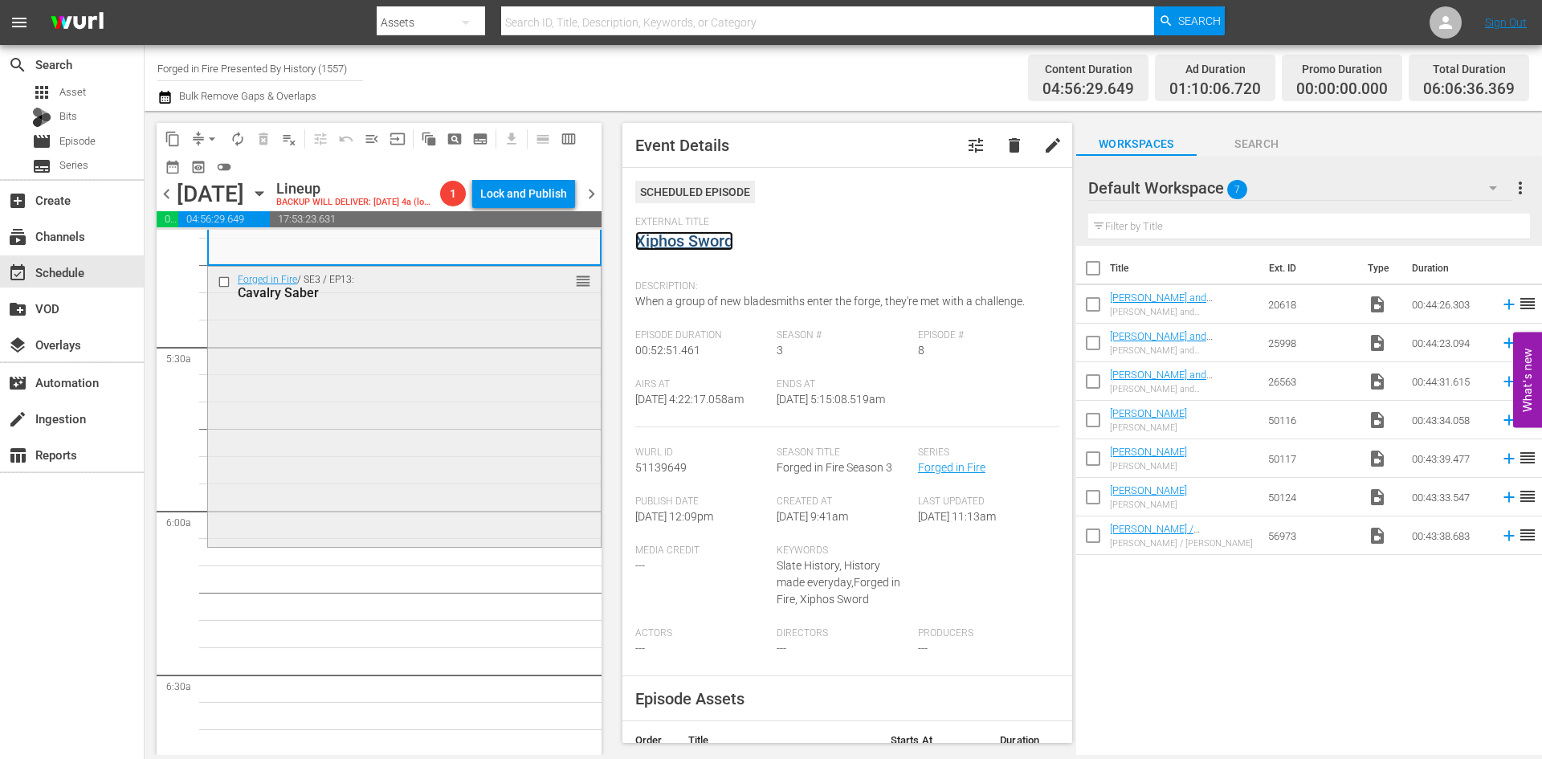
scroll to position [1686, 0]
click at [453, 422] on div "Forged in Fire / SE3 / EP13: Cavalry Saber reorder" at bounding box center [404, 403] width 393 height 276
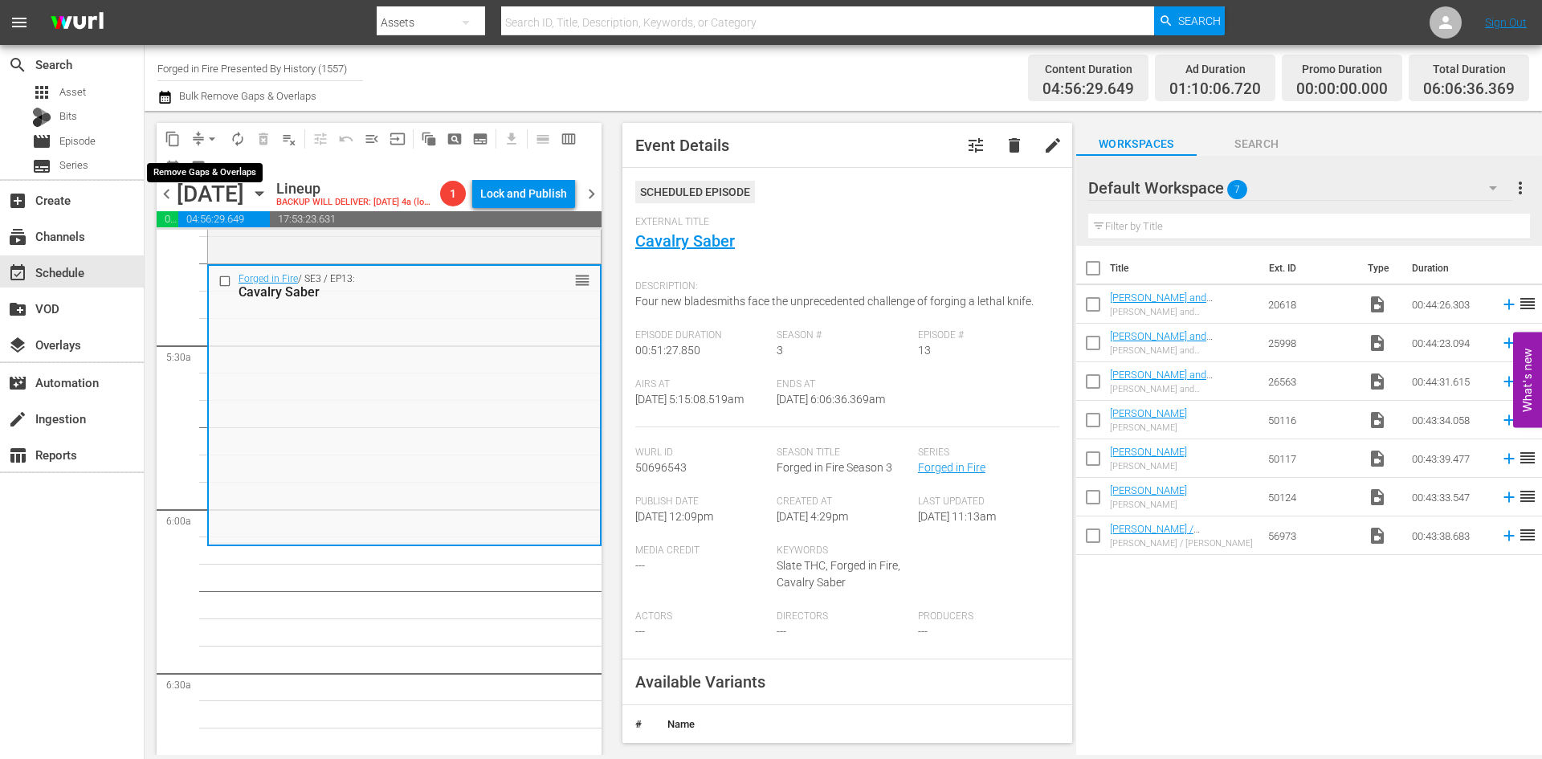
click at [210, 136] on span "arrow_drop_down" at bounding box center [212, 139] width 16 height 16
click at [201, 174] on li "Align to Midnight" at bounding box center [212, 171] width 169 height 26
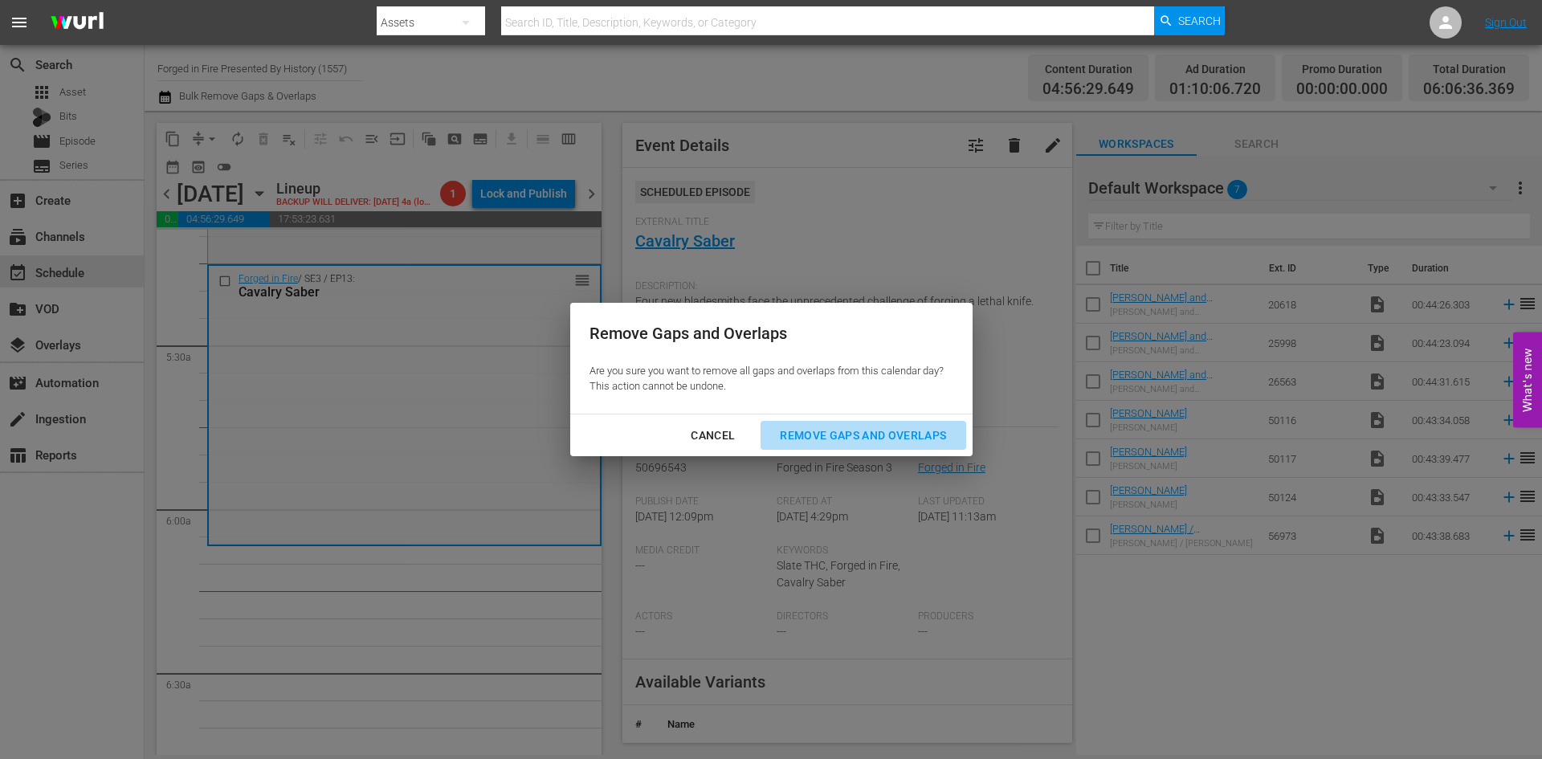
click at [833, 432] on div "Remove Gaps and Overlaps" at bounding box center [863, 436] width 192 height 20
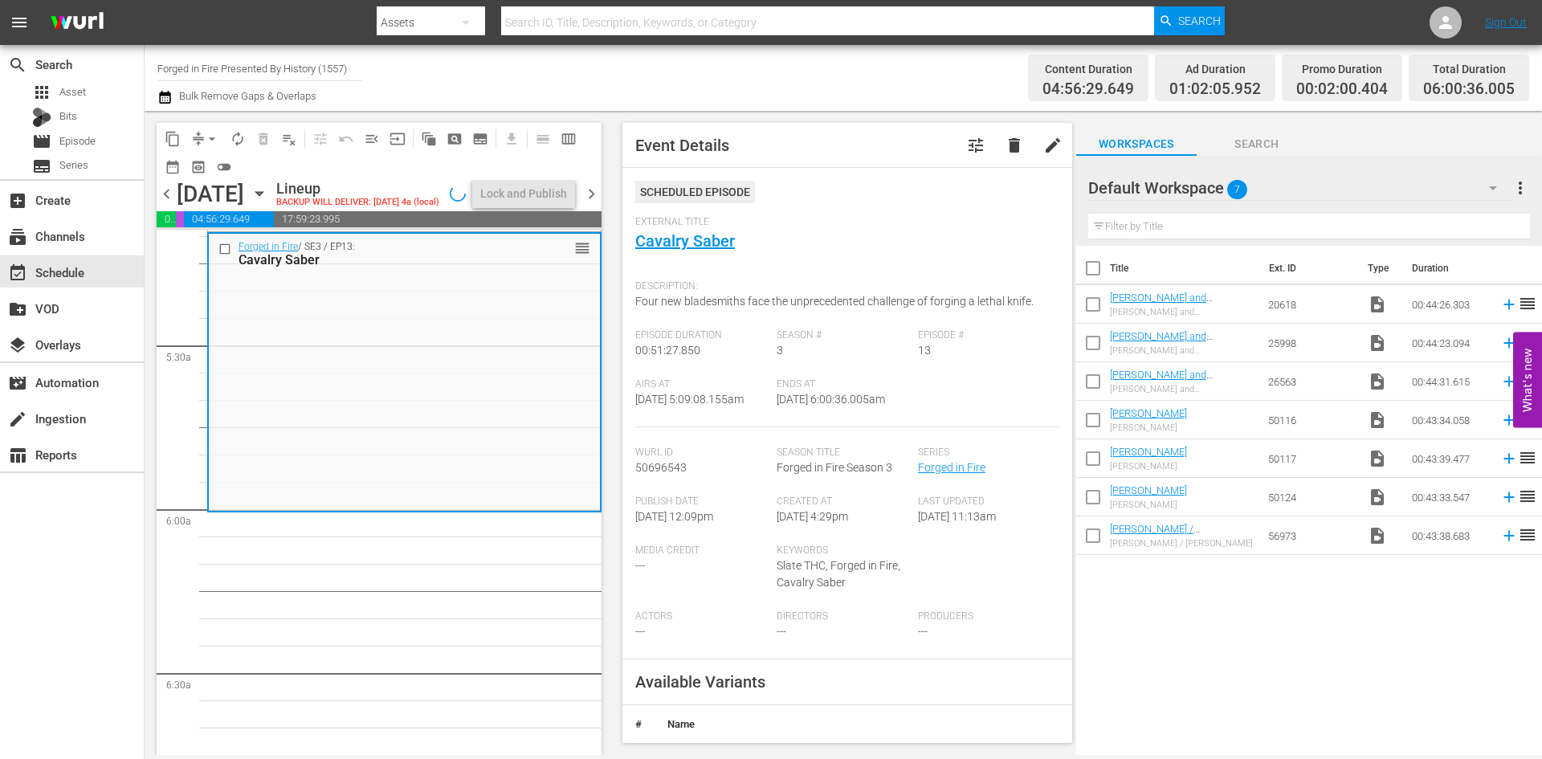
scroll to position [1659, 0]
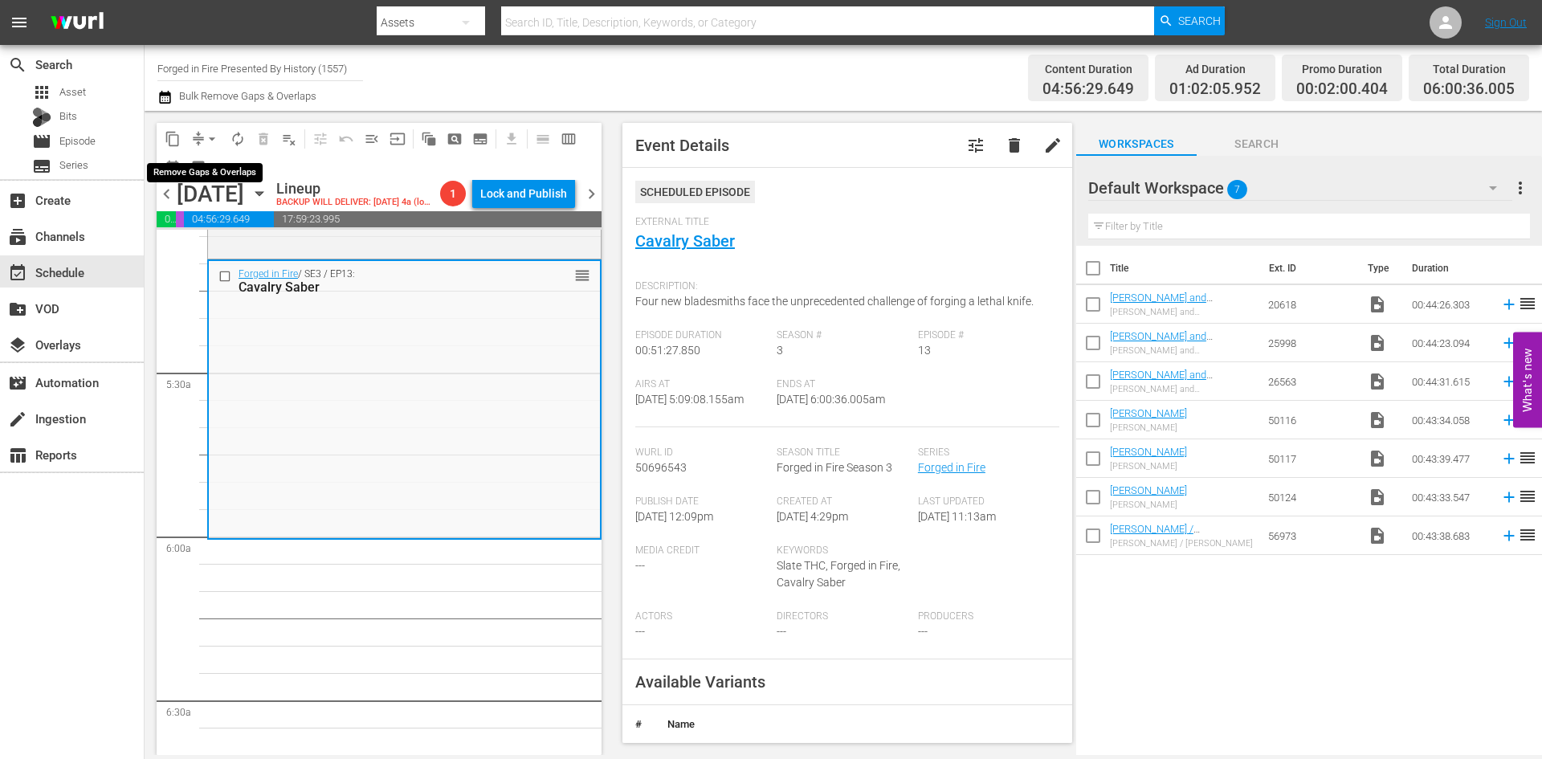
click at [207, 133] on span "arrow_drop_down" at bounding box center [212, 139] width 16 height 16
click at [211, 169] on li "Align to Midnight" at bounding box center [212, 171] width 169 height 26
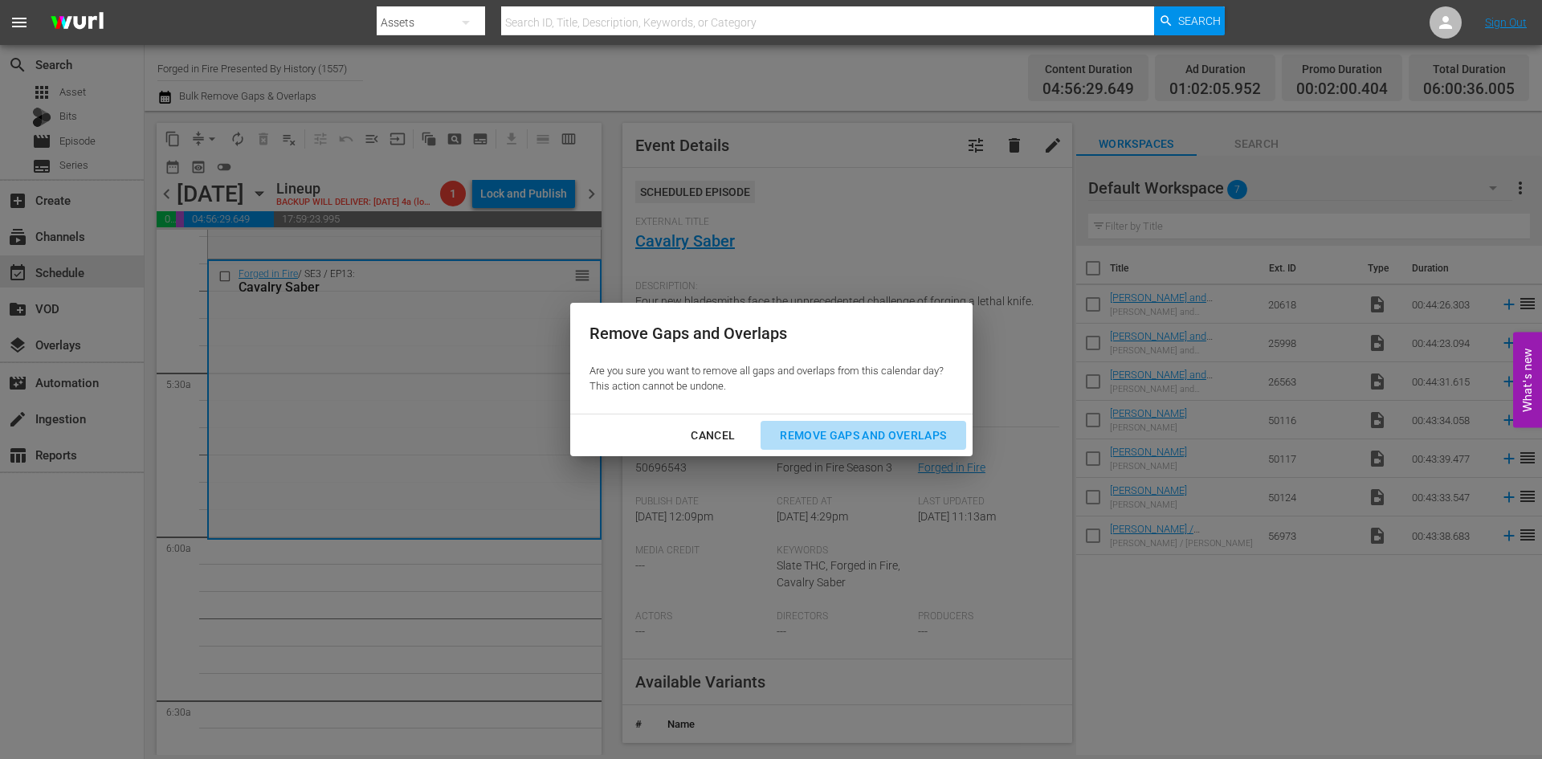
click at [828, 434] on div "Remove Gaps and Overlaps" at bounding box center [863, 436] width 192 height 20
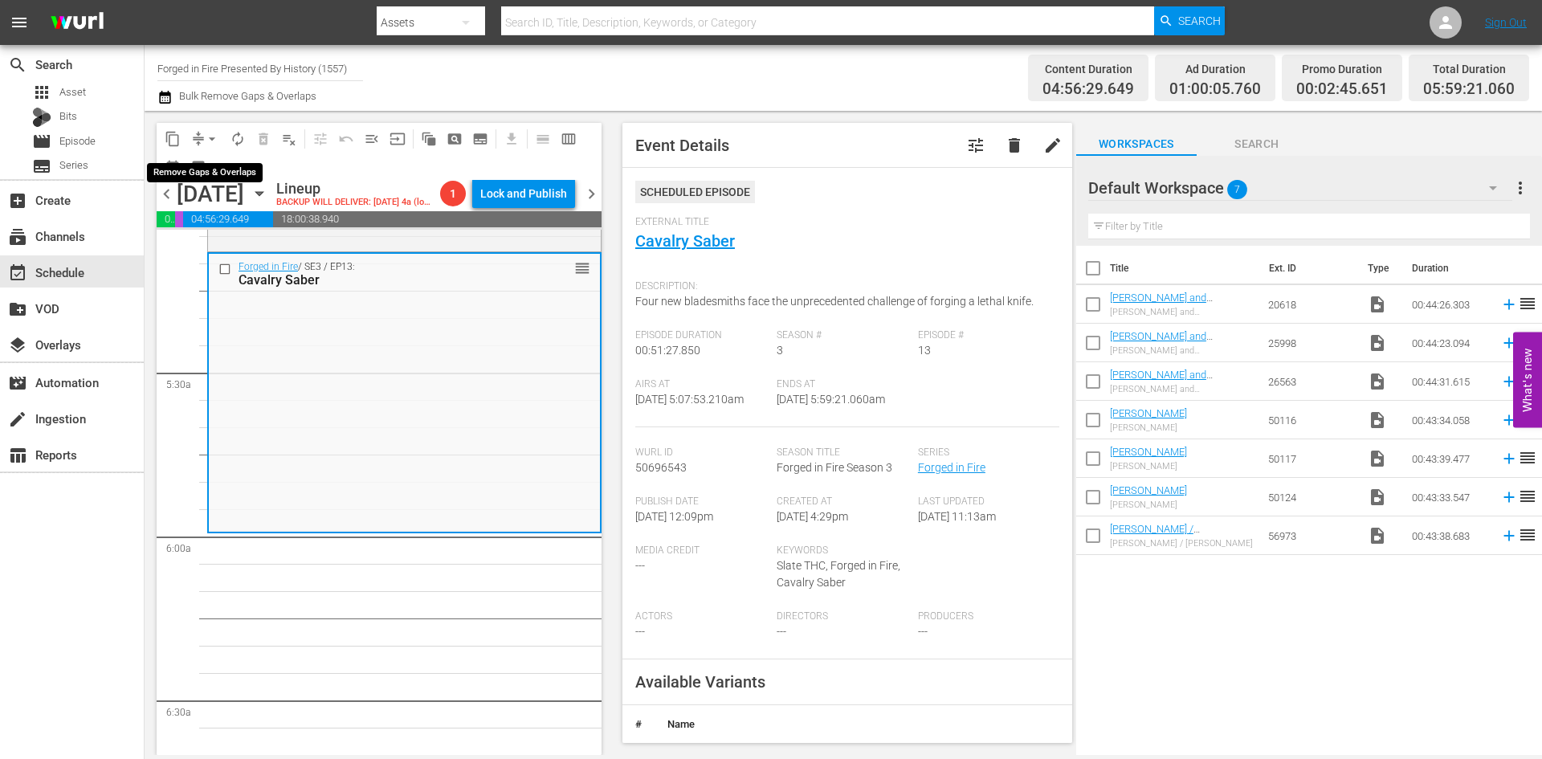
click at [207, 138] on span "arrow_drop_down" at bounding box center [212, 139] width 16 height 16
click at [203, 171] on li "Align to Midnight" at bounding box center [212, 171] width 169 height 26
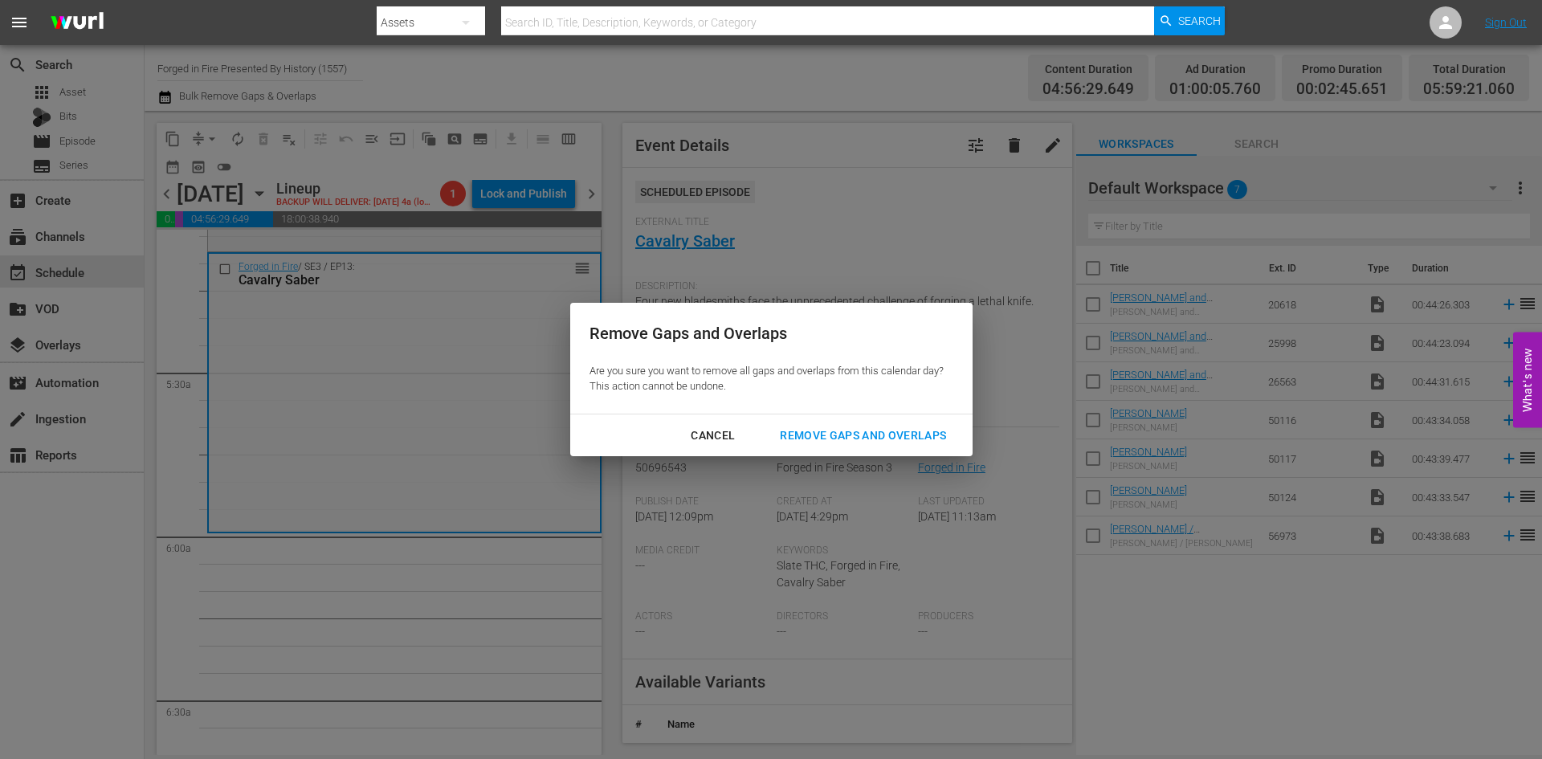
click at [817, 433] on div "Remove Gaps and Overlaps" at bounding box center [863, 436] width 192 height 20
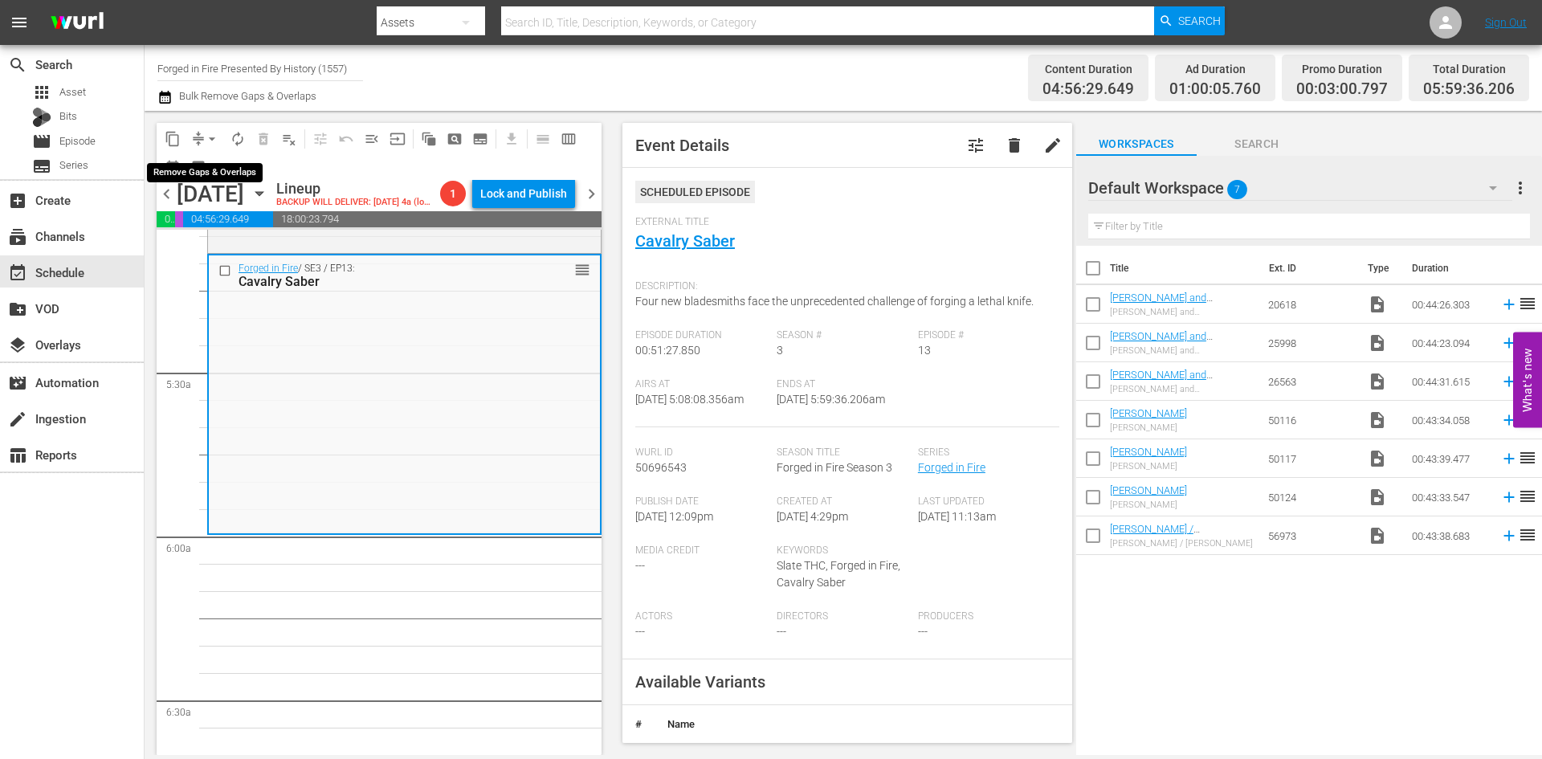
click at [207, 136] on span "arrow_drop_down" at bounding box center [212, 139] width 16 height 16
click at [206, 173] on li "Align to Midnight" at bounding box center [212, 171] width 169 height 26
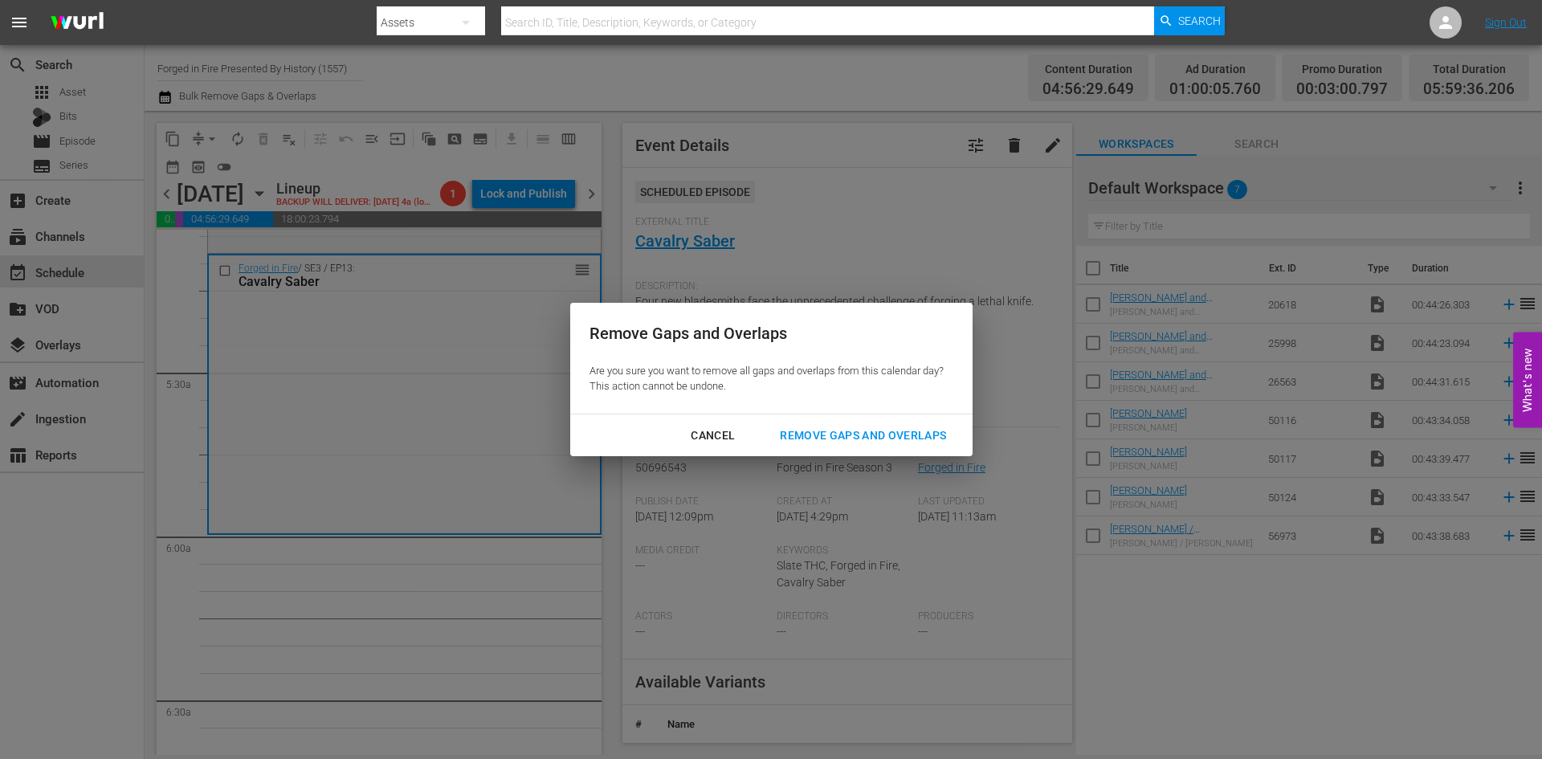
click at [826, 424] on button "Remove Gaps and Overlaps" at bounding box center [862, 436] width 205 height 30
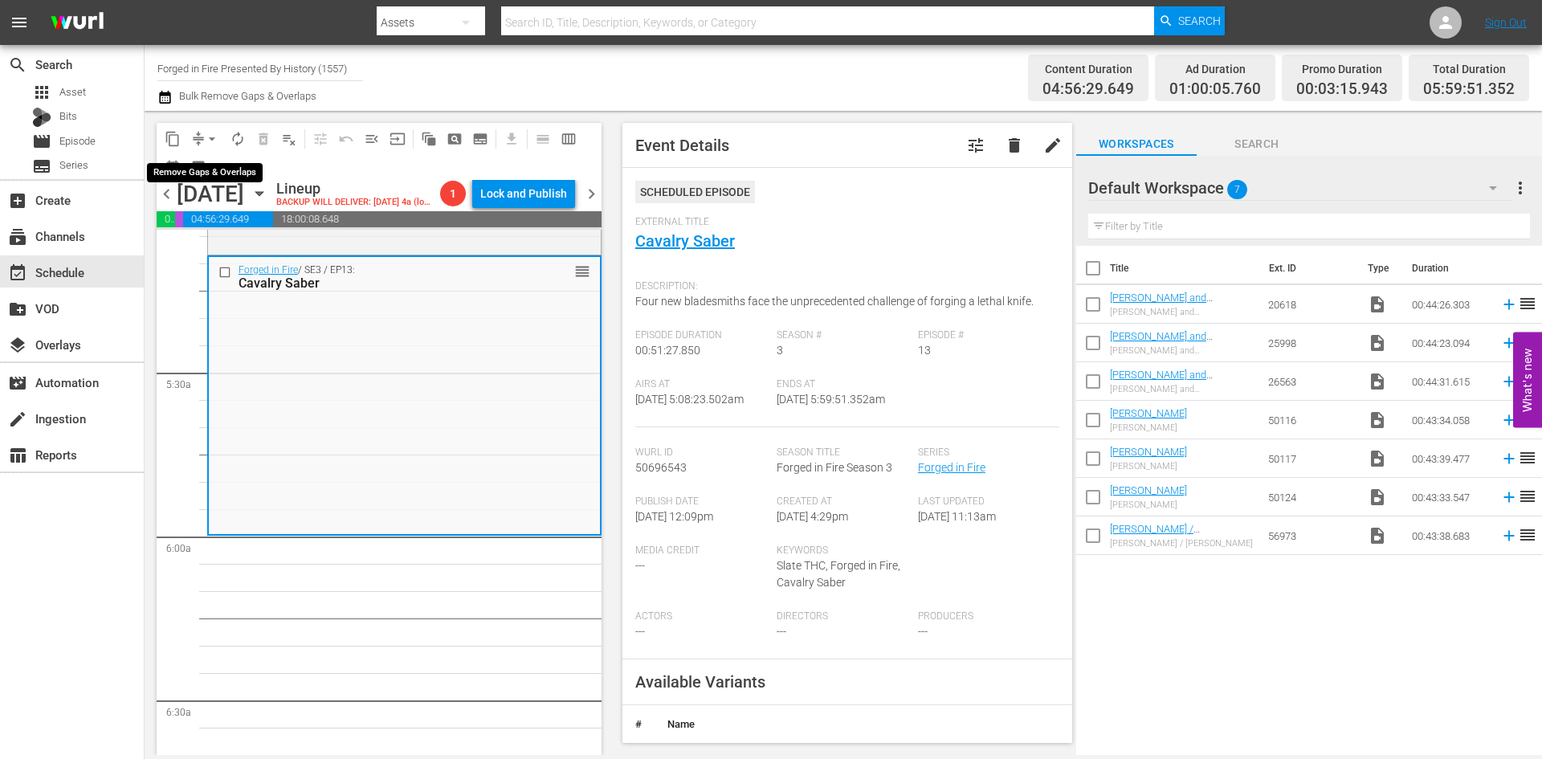
click at [212, 138] on span "arrow_drop_down" at bounding box center [212, 139] width 16 height 16
click at [194, 169] on li "Align to Midnight" at bounding box center [212, 171] width 169 height 26
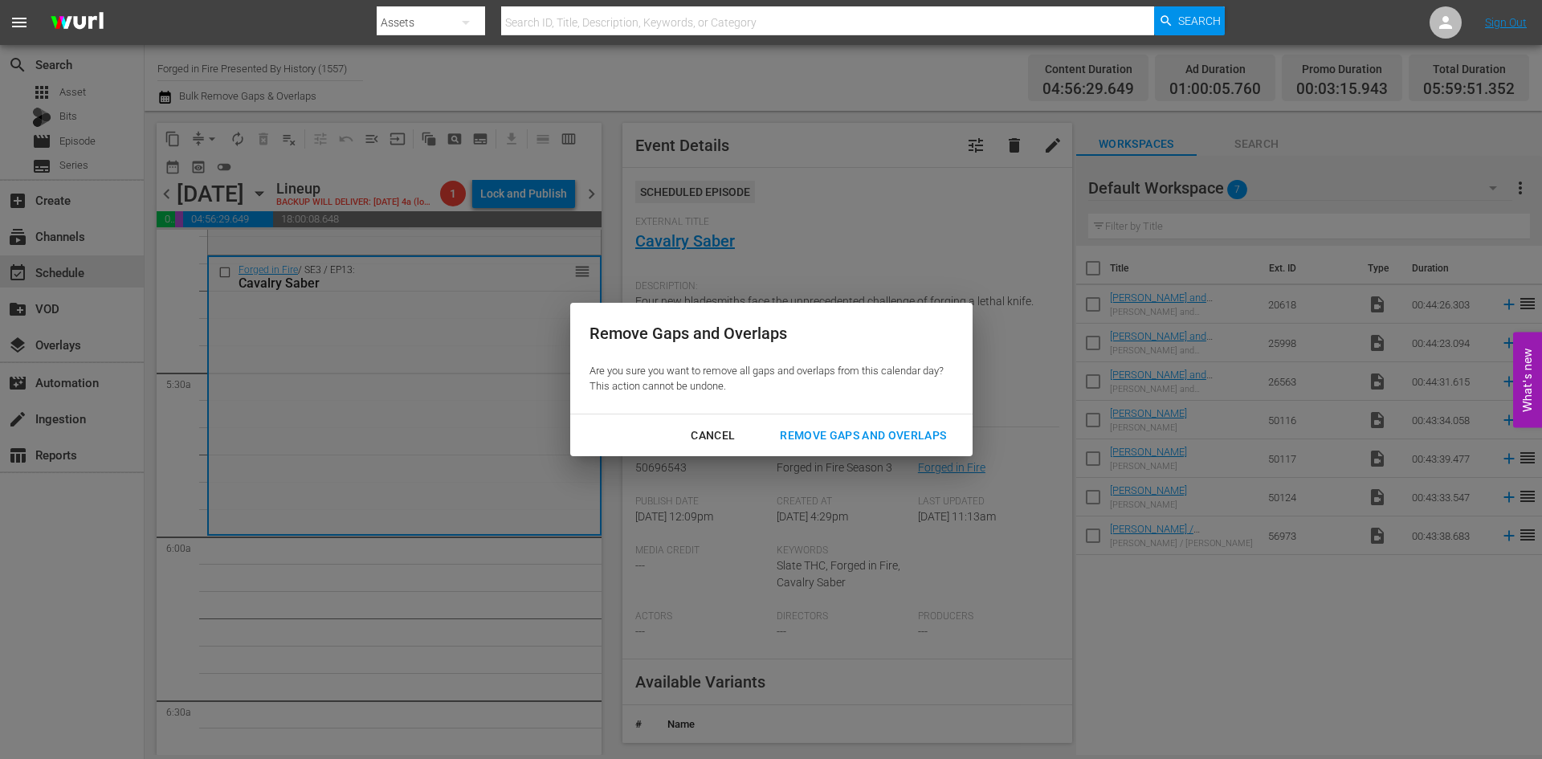
click at [842, 433] on div "Remove Gaps and Overlaps" at bounding box center [863, 436] width 192 height 20
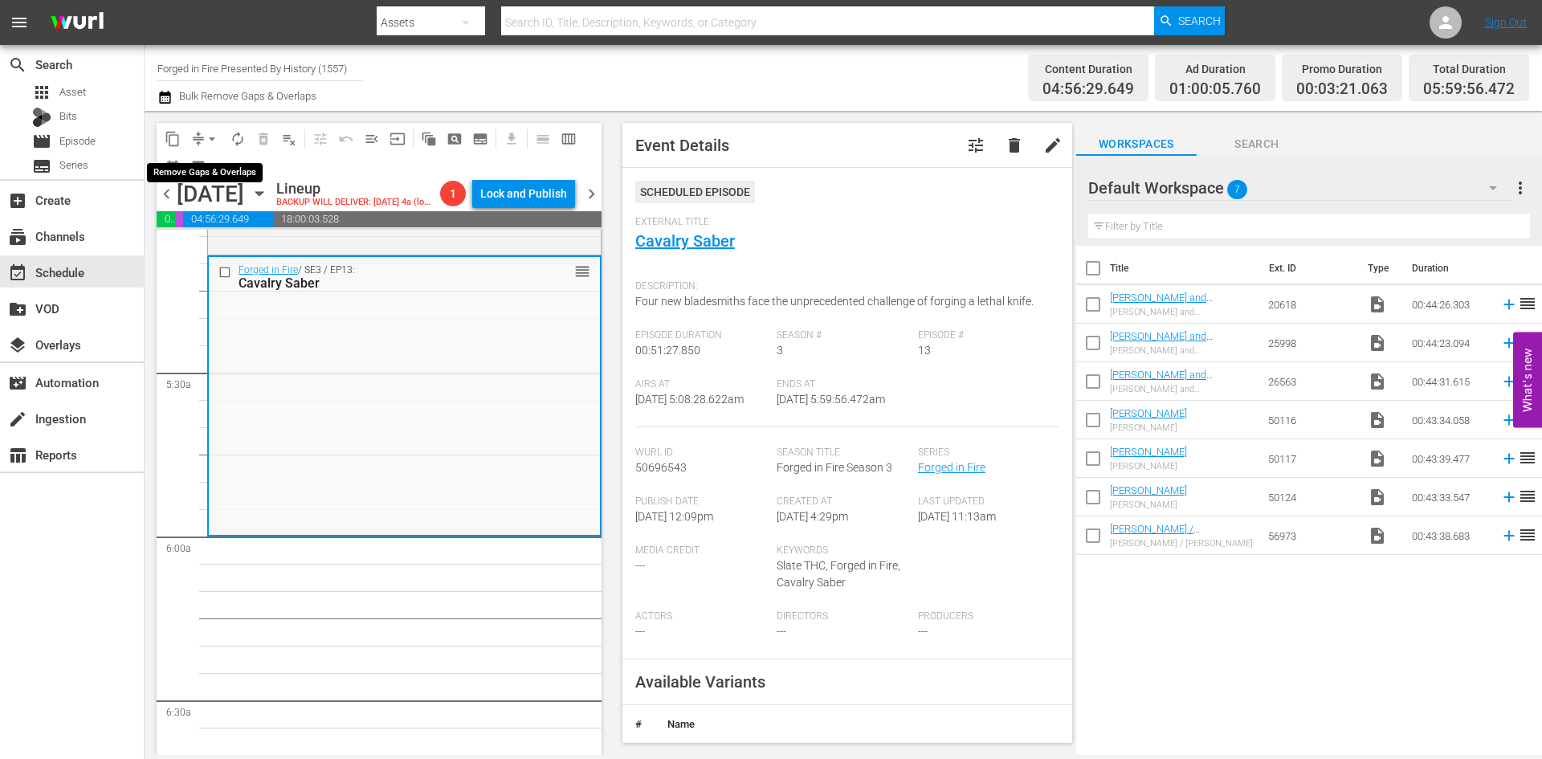
click at [210, 139] on span "arrow_drop_down" at bounding box center [212, 139] width 16 height 16
click at [189, 169] on li "Align to Midnight" at bounding box center [212, 171] width 169 height 26
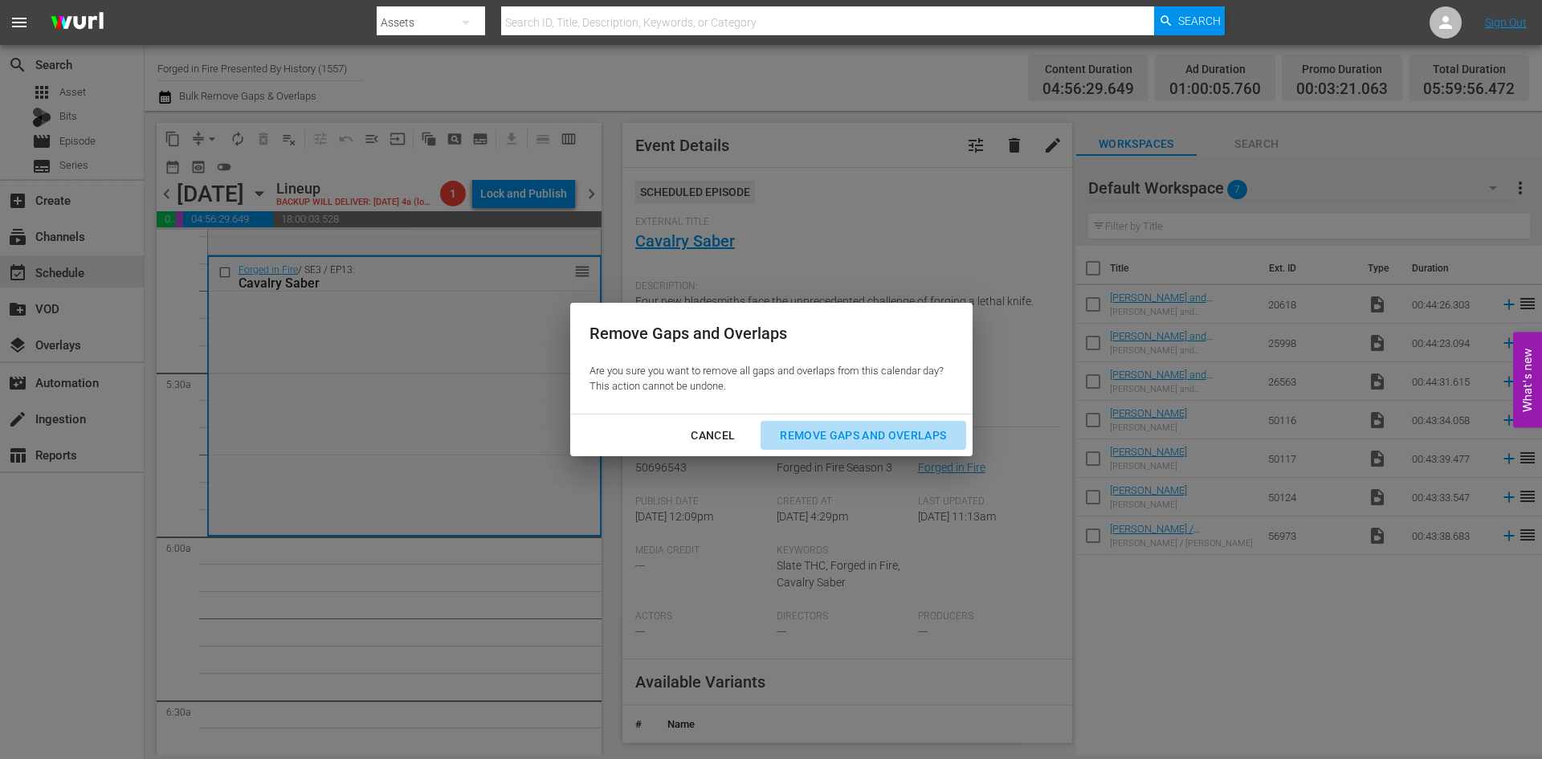
click at [862, 424] on button "Remove Gaps and Overlaps" at bounding box center [862, 436] width 205 height 30
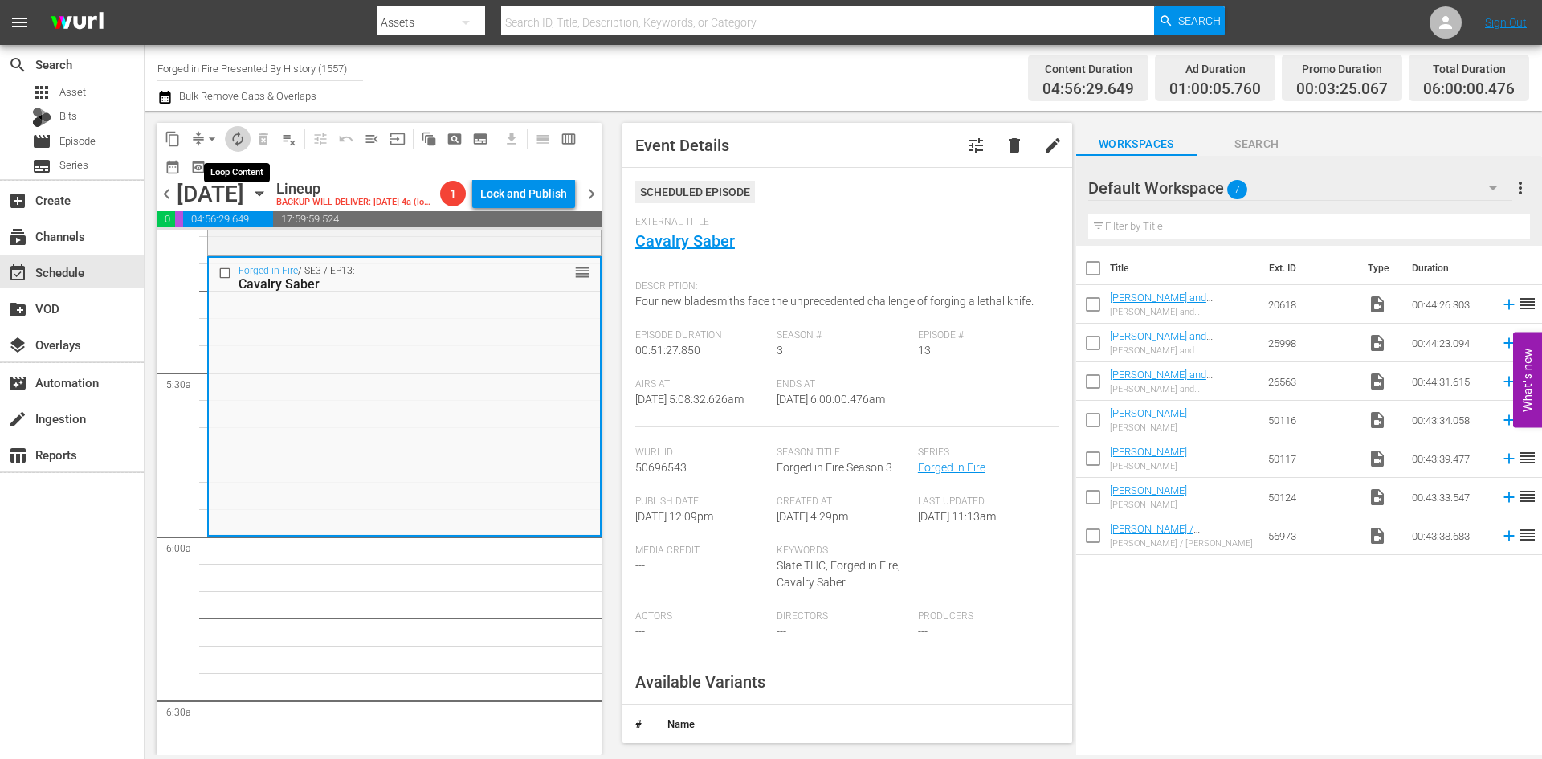
click at [234, 142] on span "autorenew_outlined" at bounding box center [238, 139] width 16 height 16
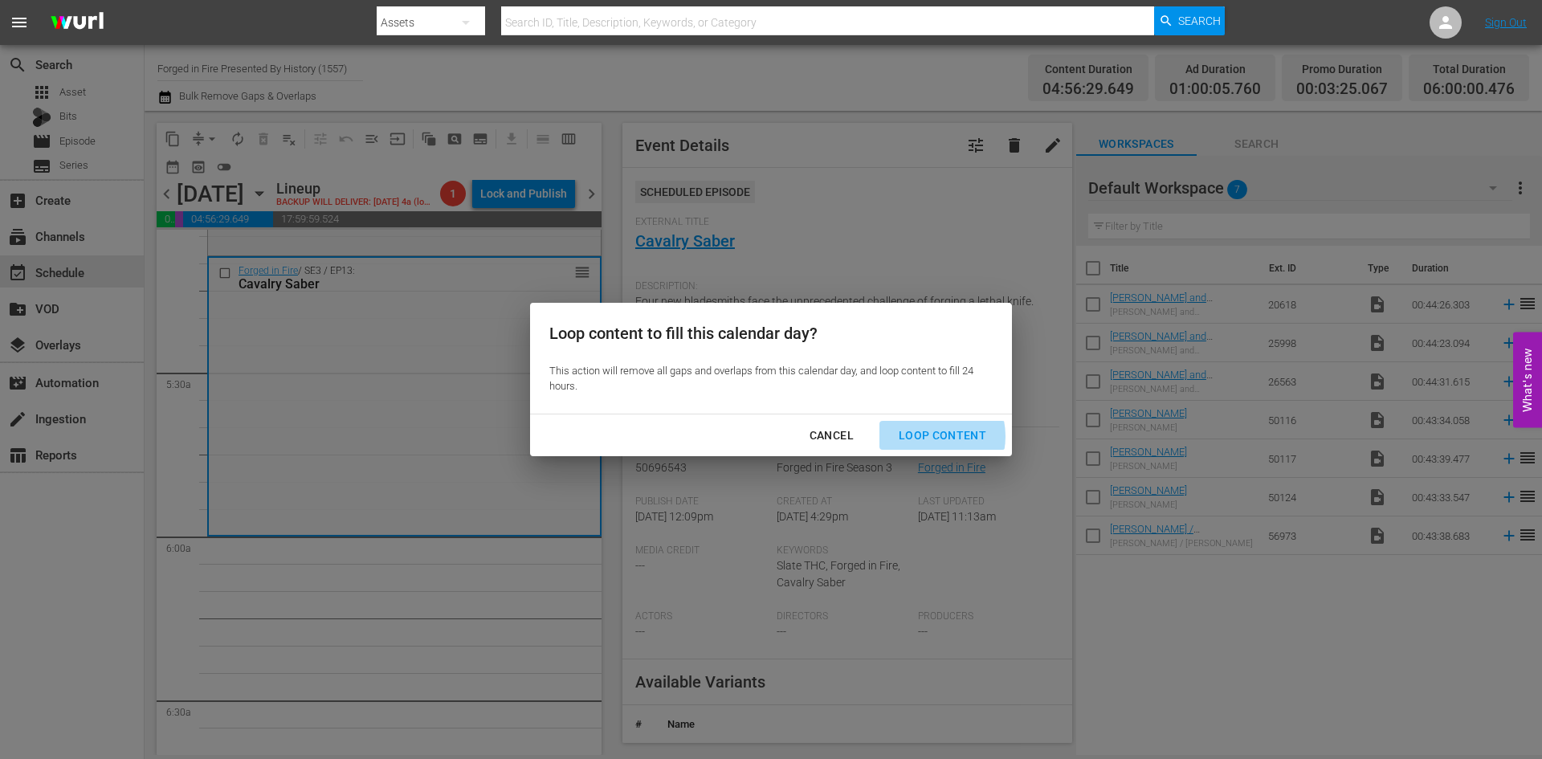
click at [928, 436] on div "Loop Content" at bounding box center [942, 436] width 113 height 20
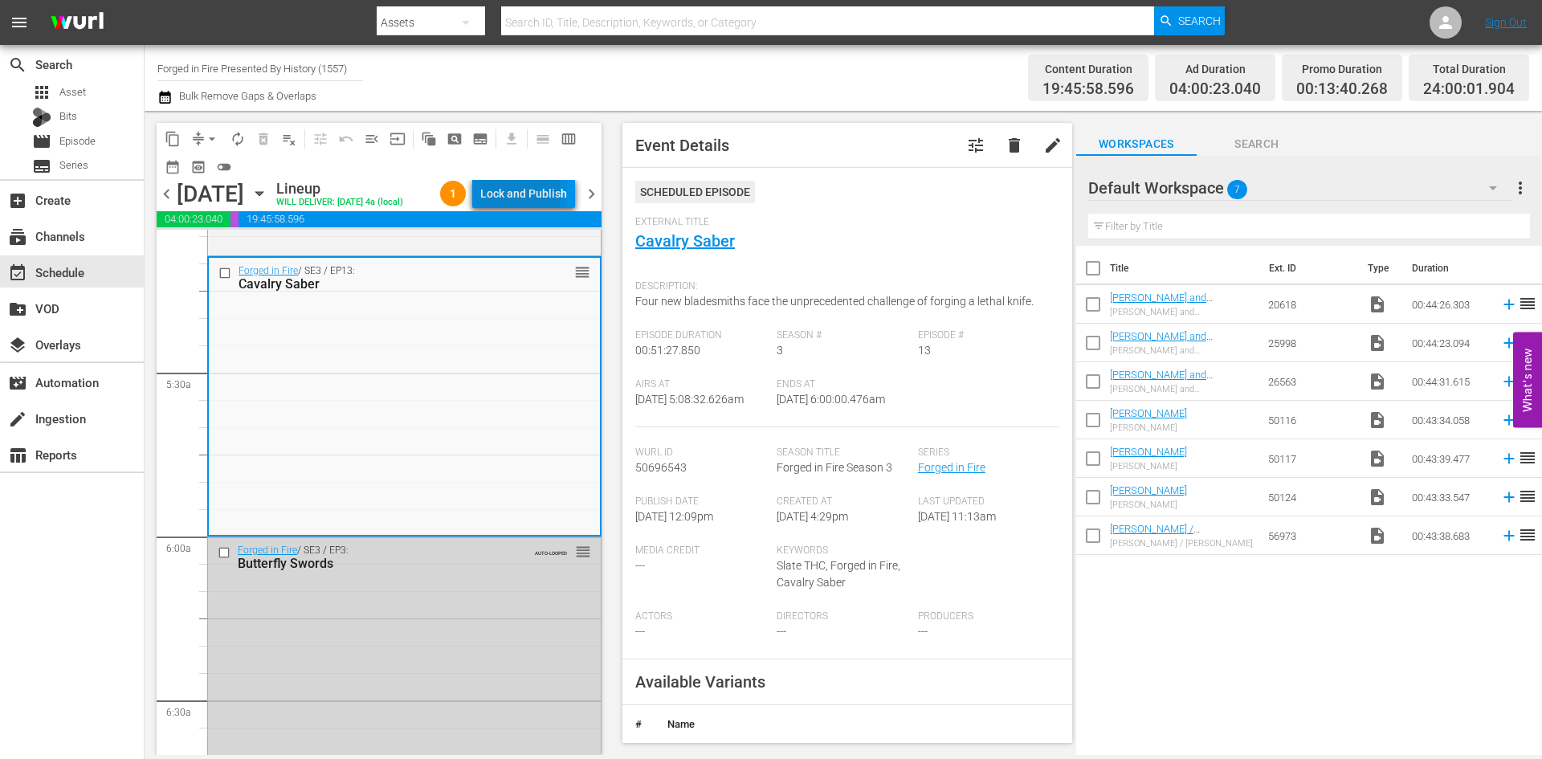
click at [516, 198] on div "Lock and Publish" at bounding box center [523, 193] width 87 height 29
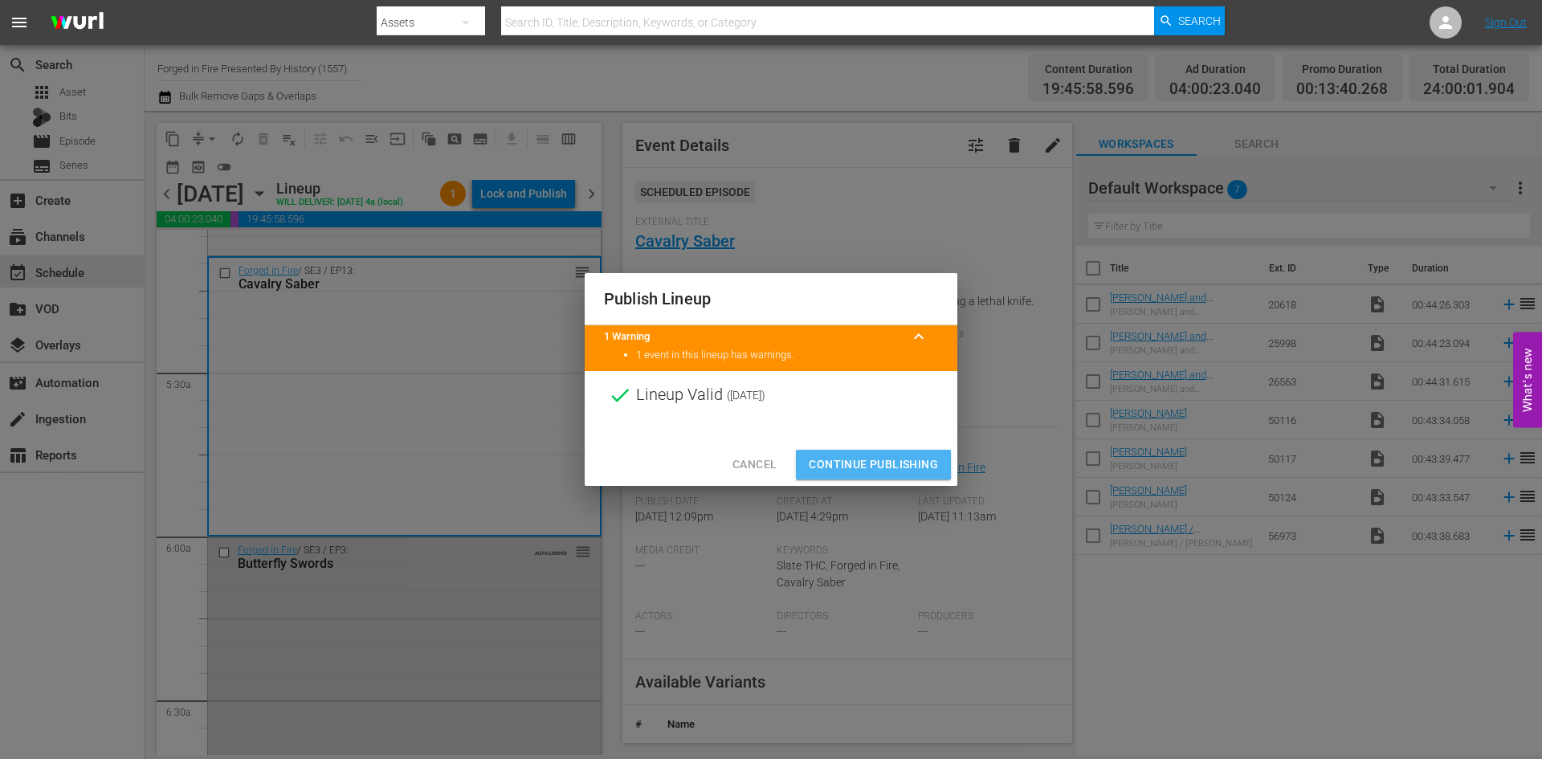
click at [862, 459] on span "Continue Publishing" at bounding box center [873, 465] width 129 height 20
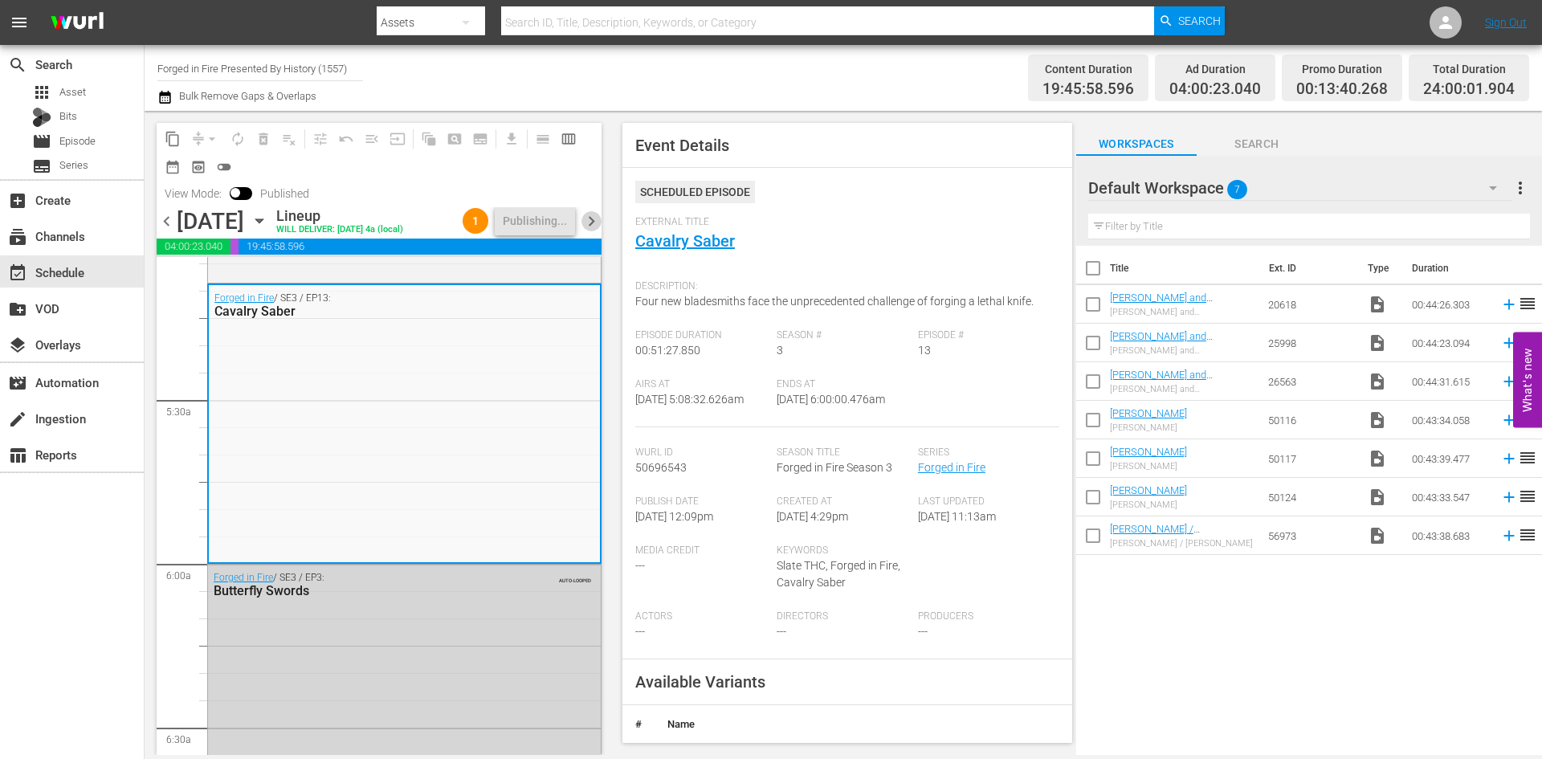
click at [592, 220] on span "chevron_right" at bounding box center [591, 221] width 20 height 20
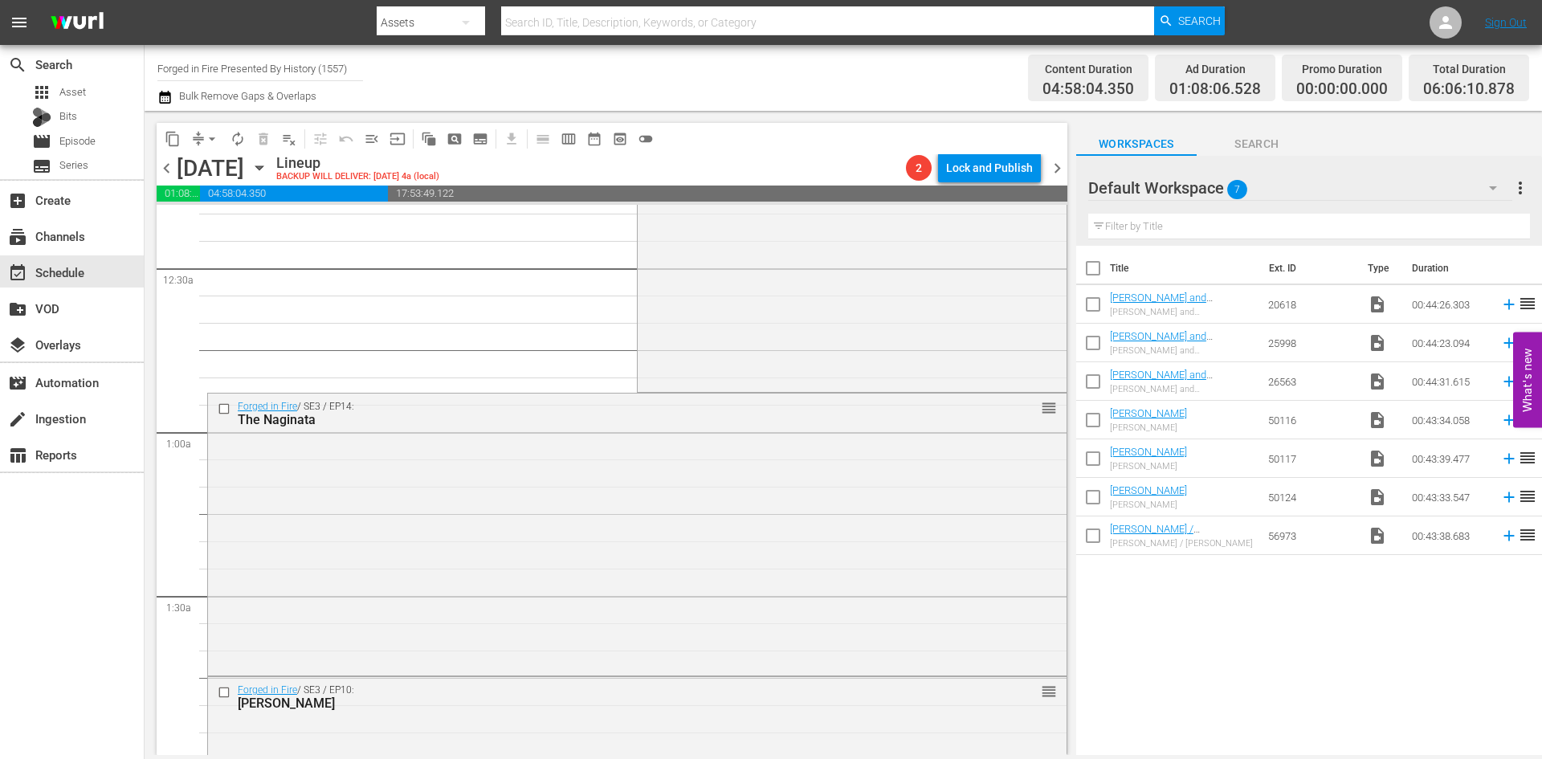
scroll to position [53, 0]
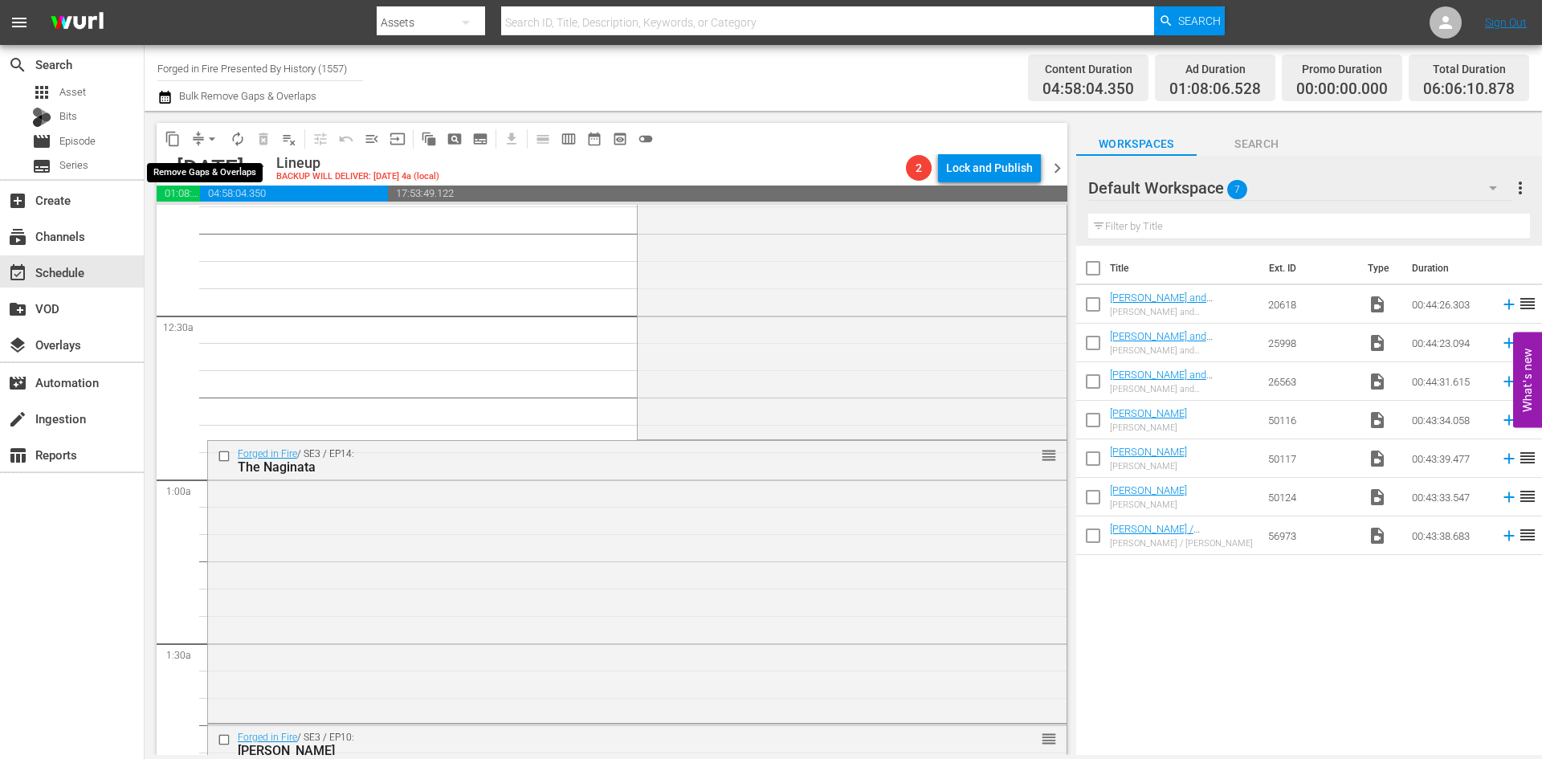
click at [212, 135] on span "arrow_drop_down" at bounding box center [212, 139] width 16 height 16
click at [206, 169] on li "Align to Midnight" at bounding box center [212, 171] width 169 height 26
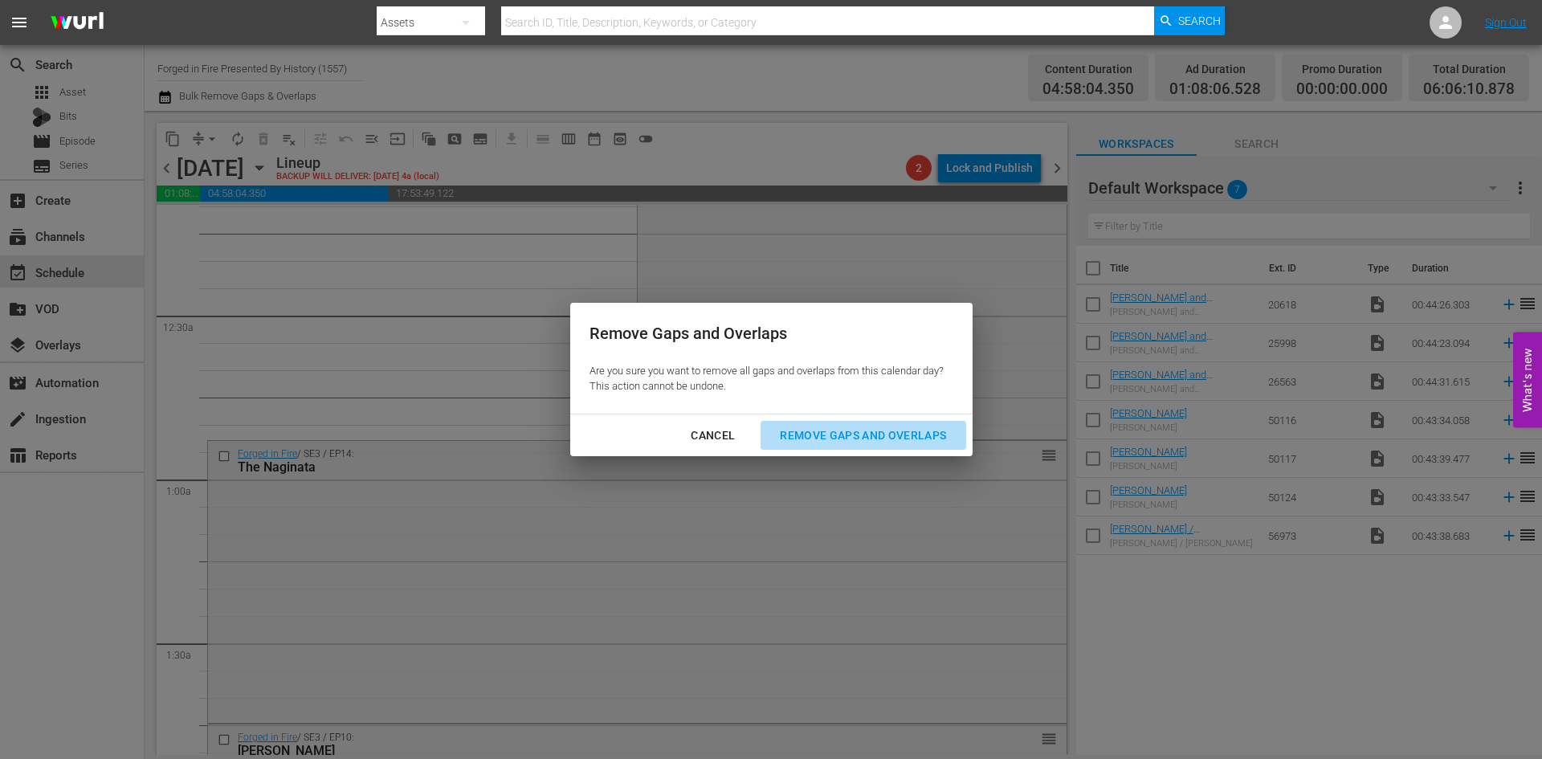
click at [808, 430] on div "Remove Gaps and Overlaps" at bounding box center [863, 436] width 192 height 20
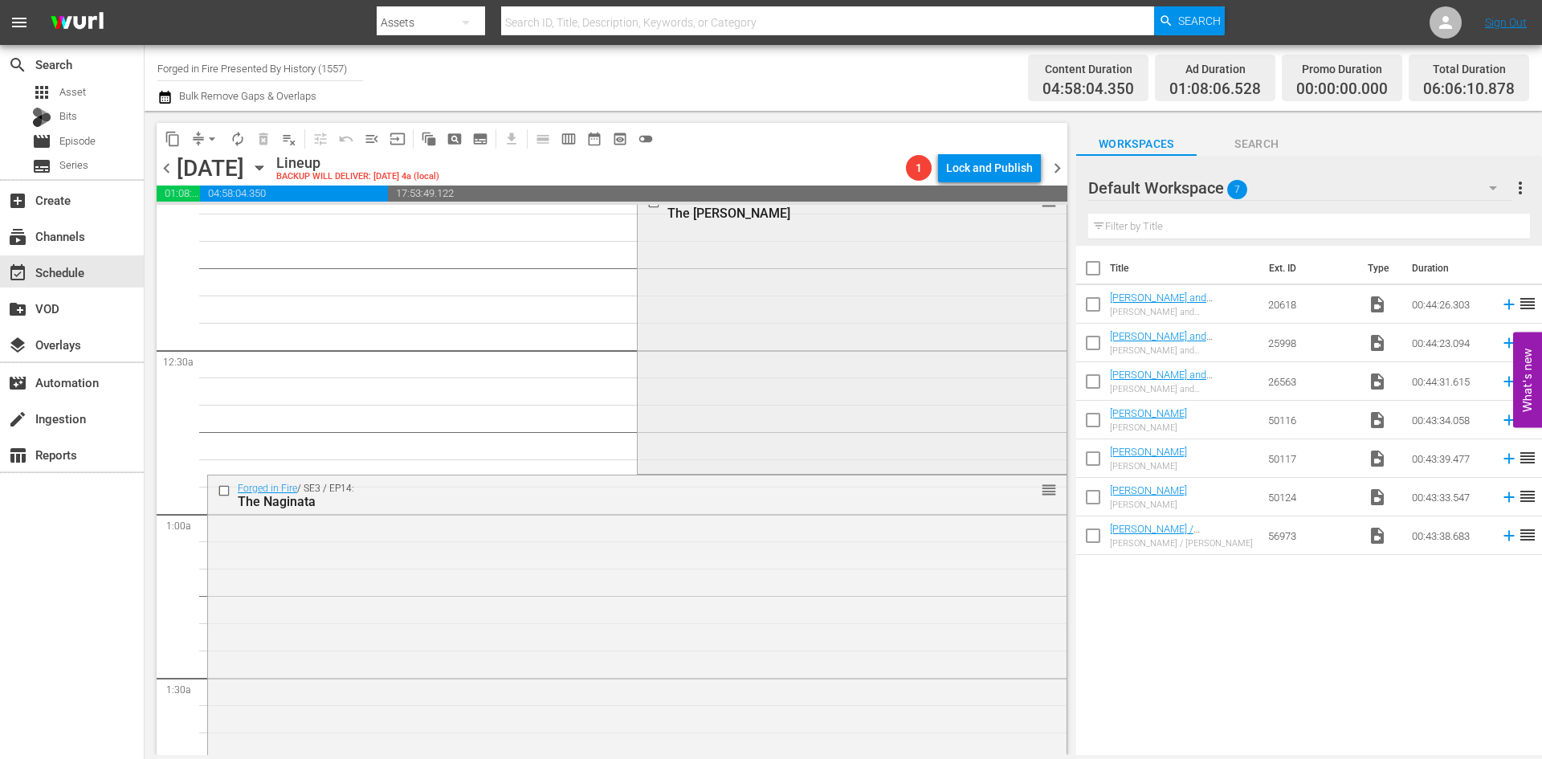
scroll to position [0, 0]
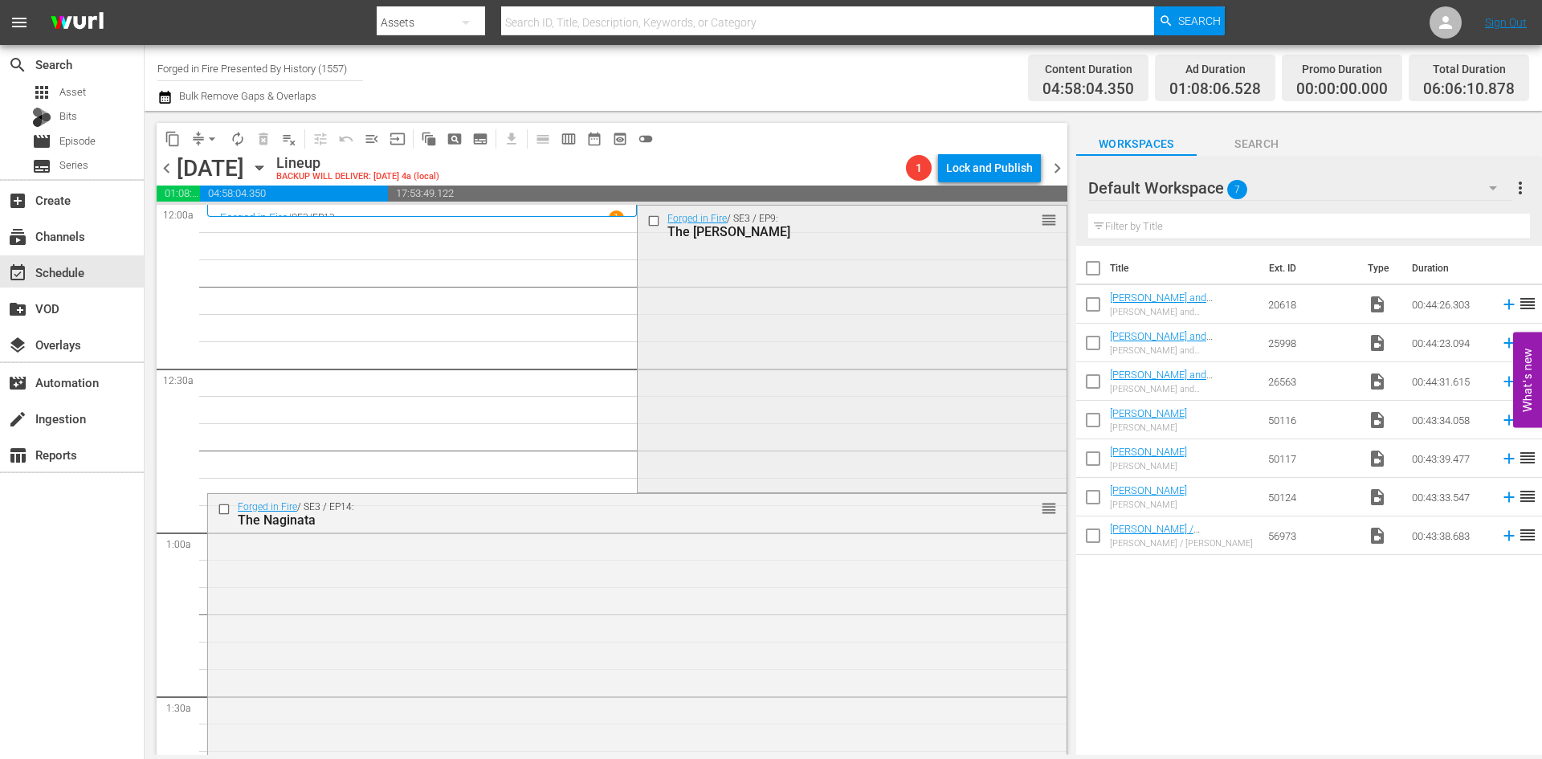
click at [733, 335] on div "Forged in Fire / SE3 / EP9: The Pandat reorder" at bounding box center [852, 348] width 428 height 284
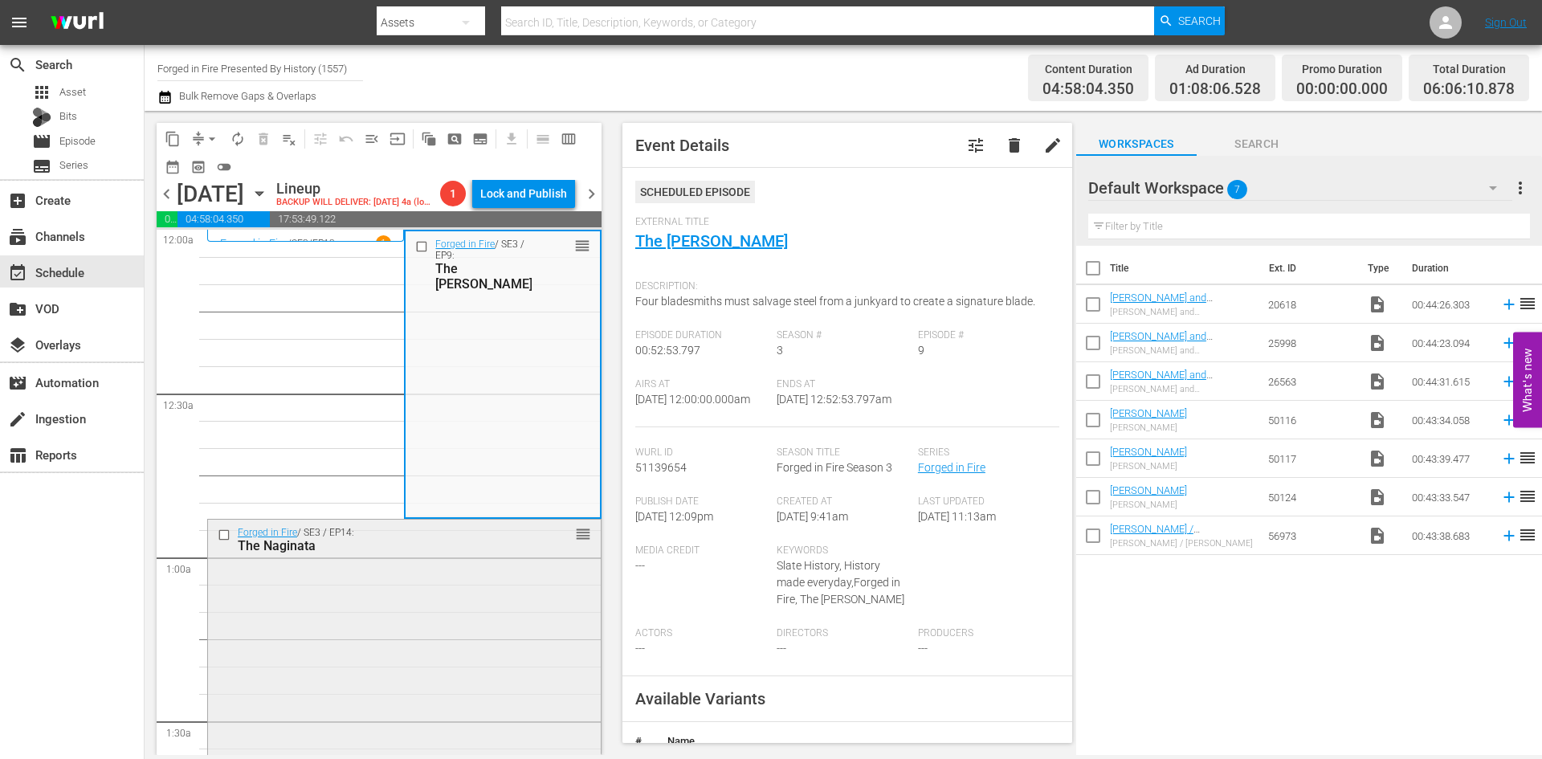
click at [492, 595] on div "Forged in Fire / SE3 / EP14: The Naginata reorder" at bounding box center [404, 659] width 393 height 279
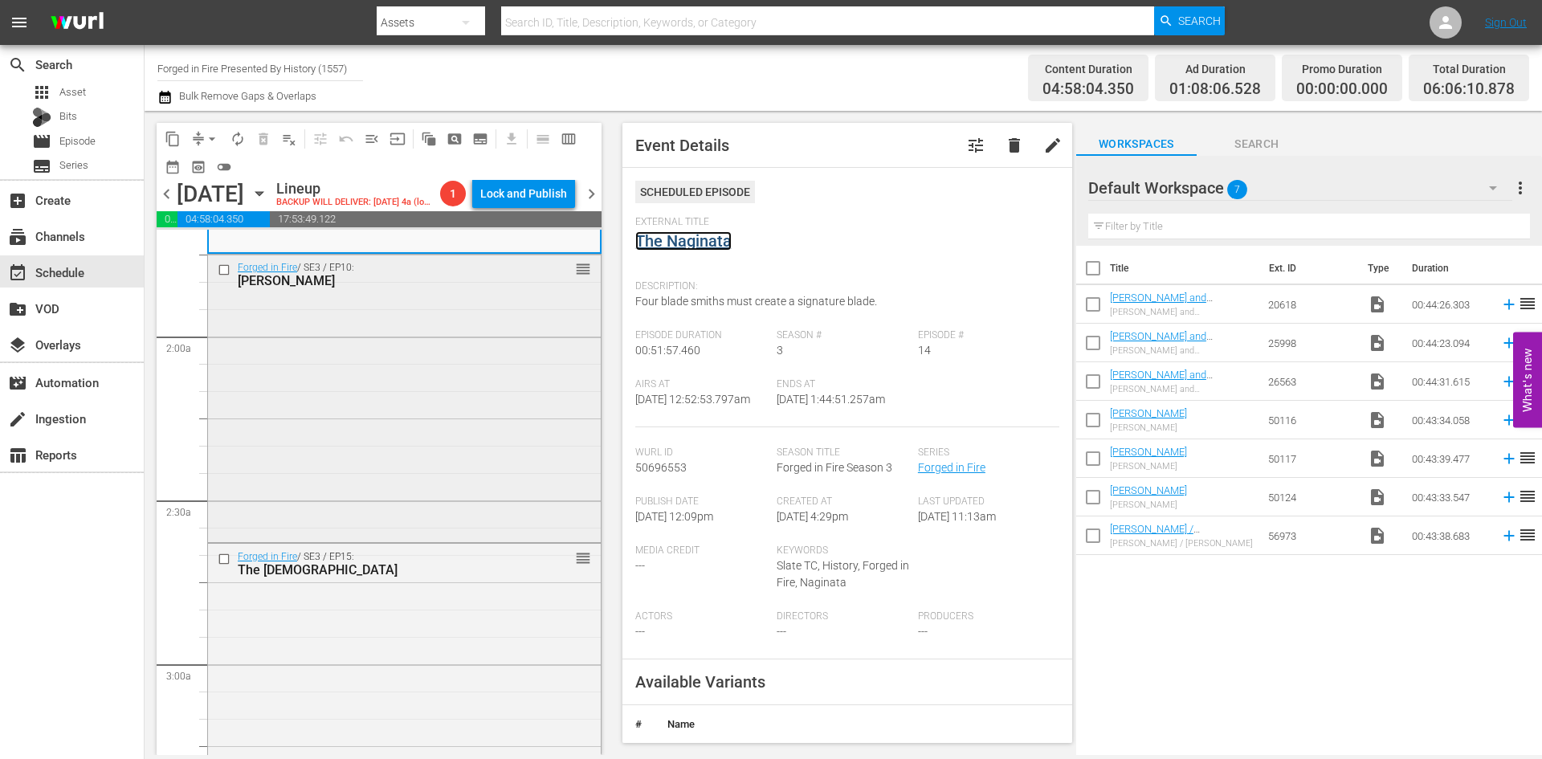
scroll to position [562, 0]
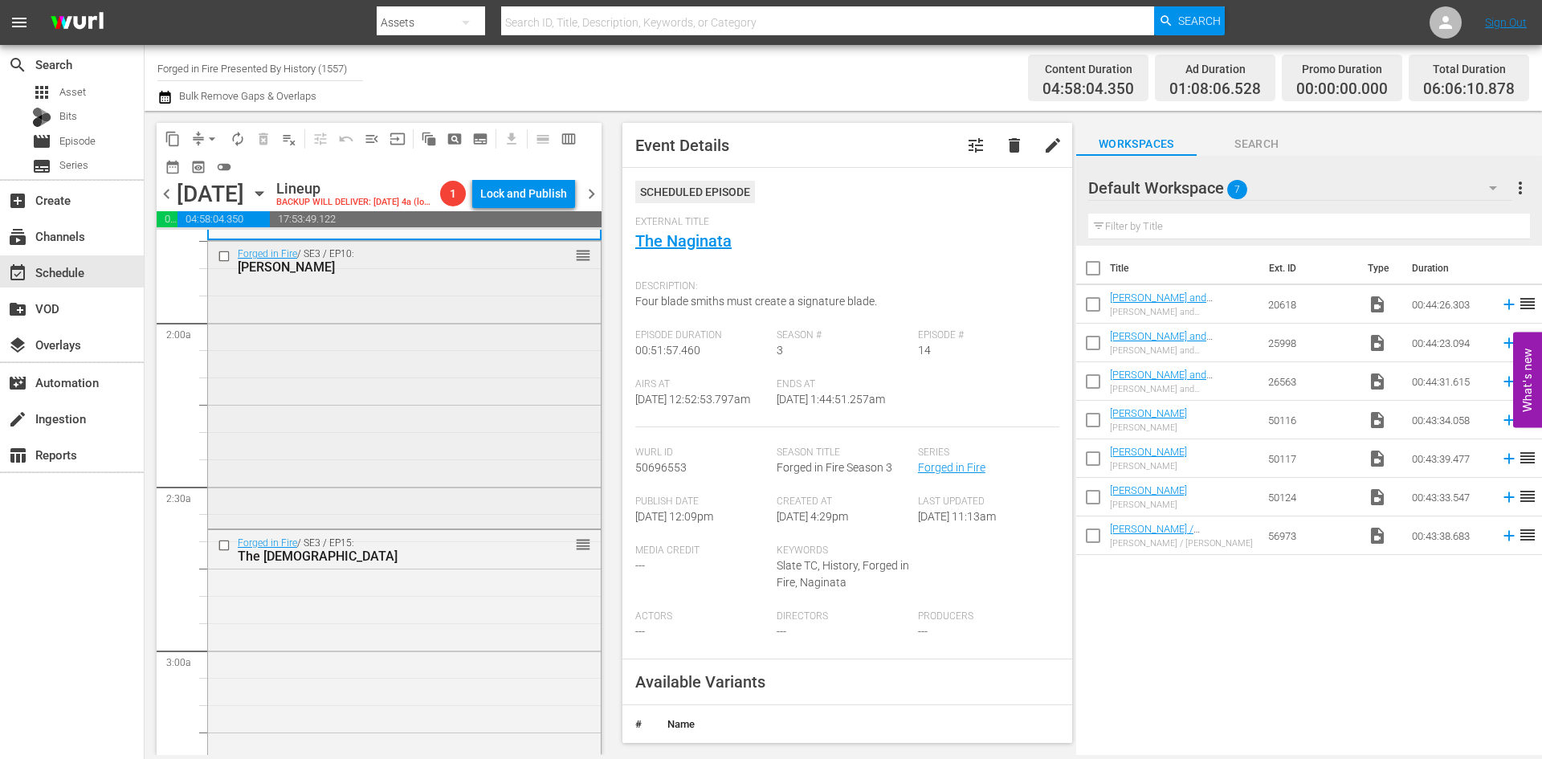
click at [479, 449] on div "Forged in Fire / SE3 / EP10: Zulu Iklwa reorder" at bounding box center [404, 383] width 393 height 284
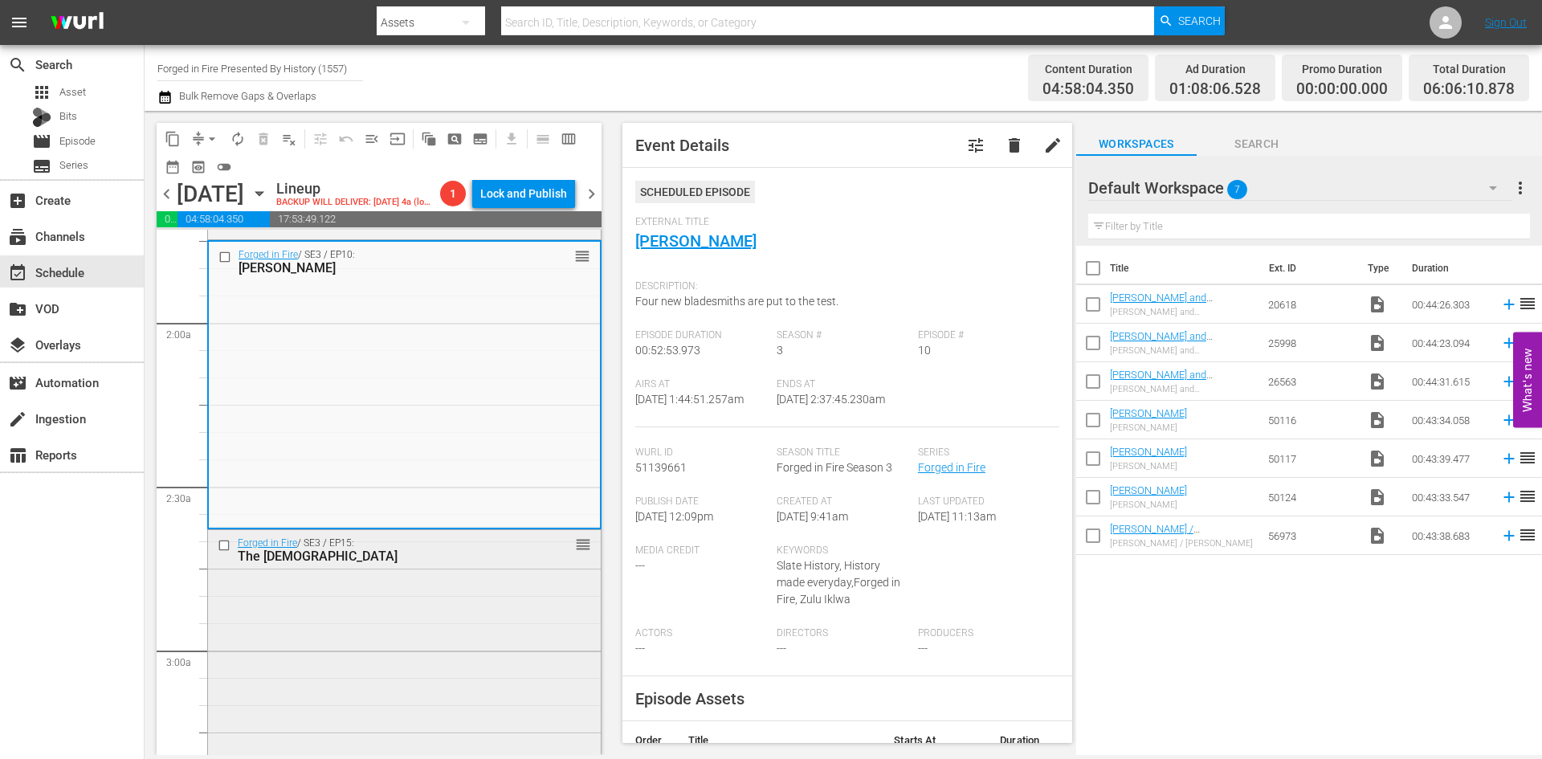
click at [488, 655] on div "Forged in Fire / SE3 / EP15: The Haladie reorder" at bounding box center [404, 665] width 393 height 270
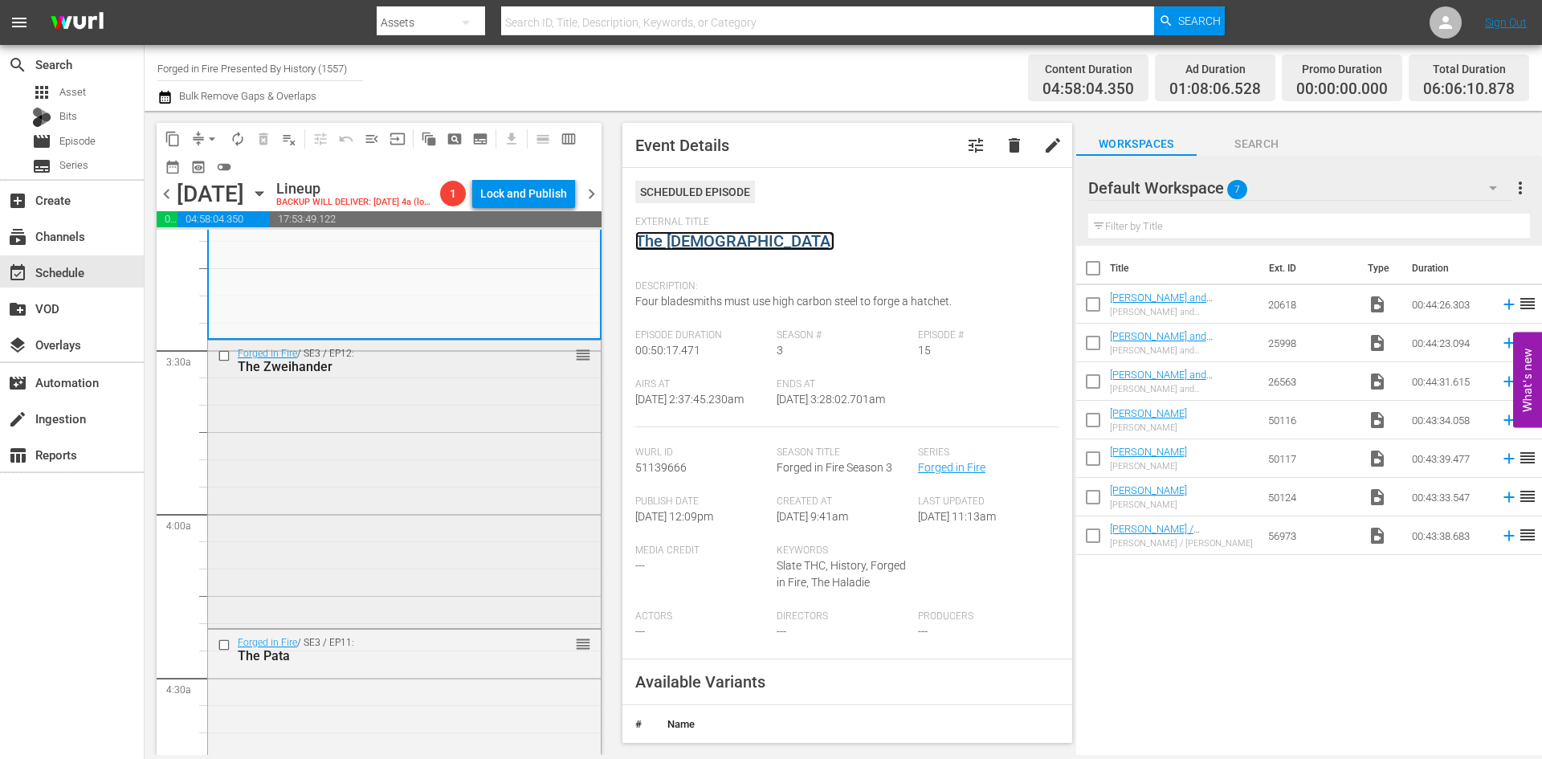
scroll to position [1044, 0]
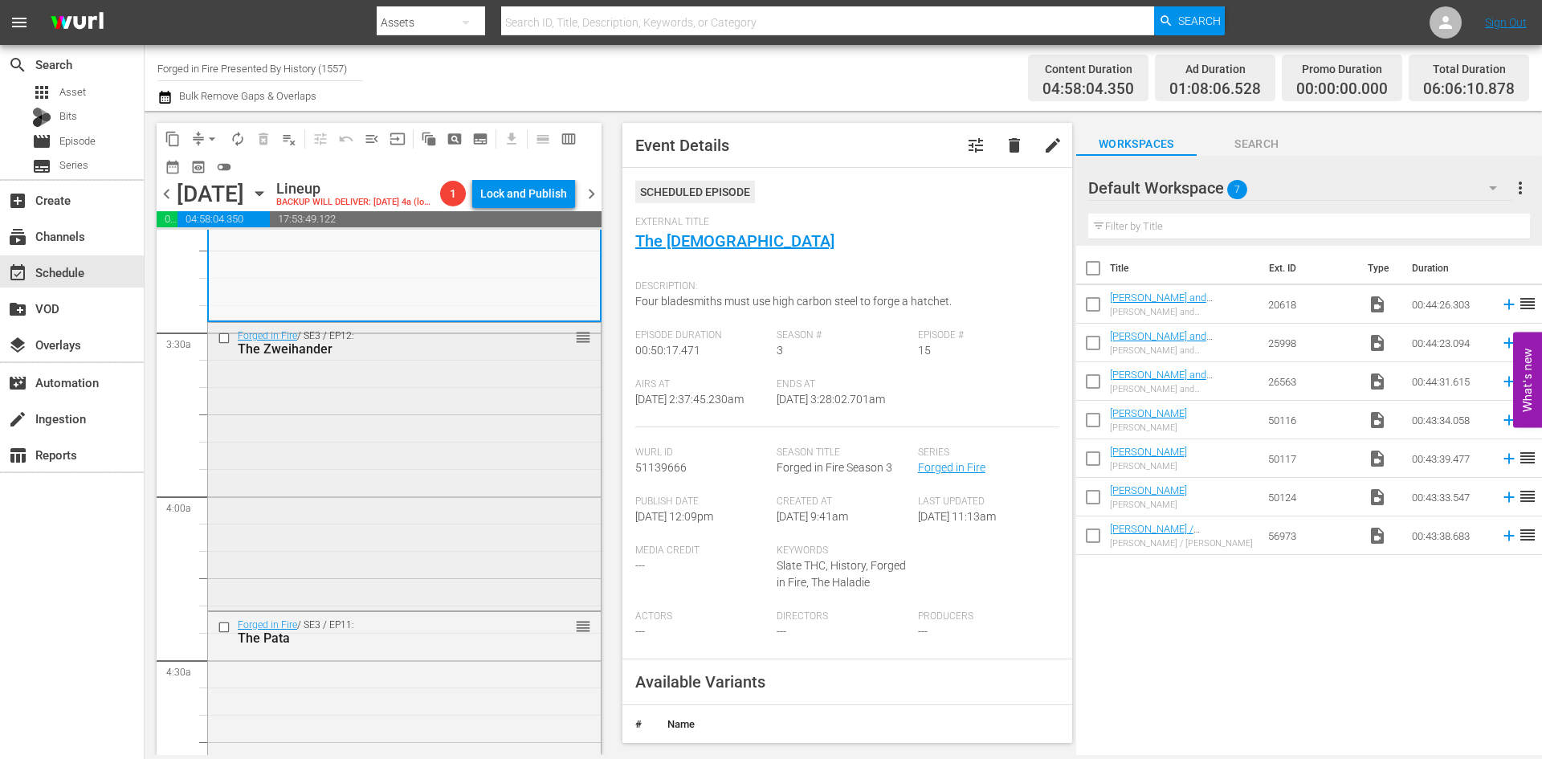
click at [455, 519] on div "Forged in Fire / SE3 / EP12: The Zweihander reorder" at bounding box center [404, 465] width 393 height 284
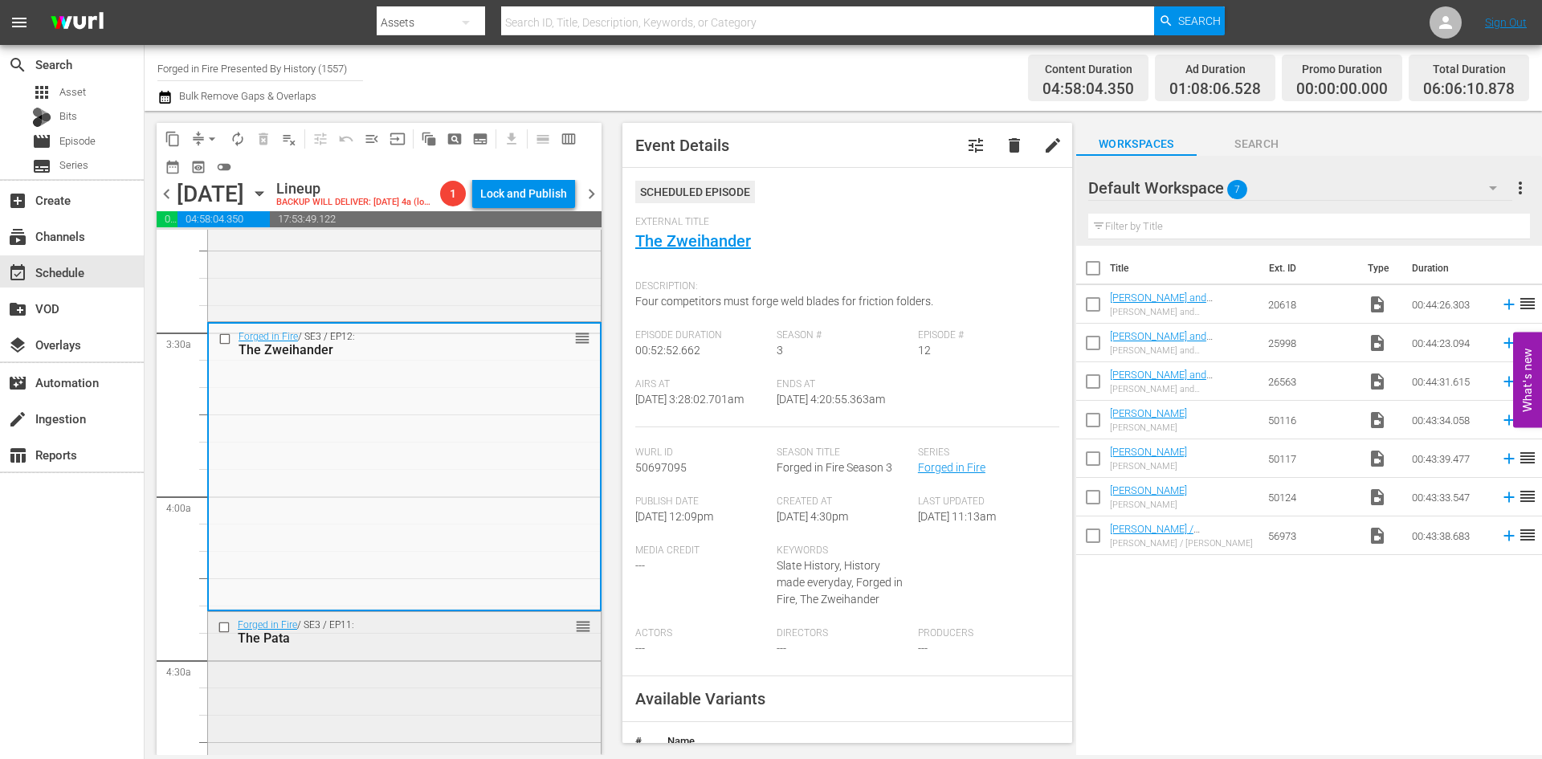
click at [446, 708] on div "Forged in Fire / SE3 / EP11: The Pata reorder" at bounding box center [404, 752] width 393 height 281
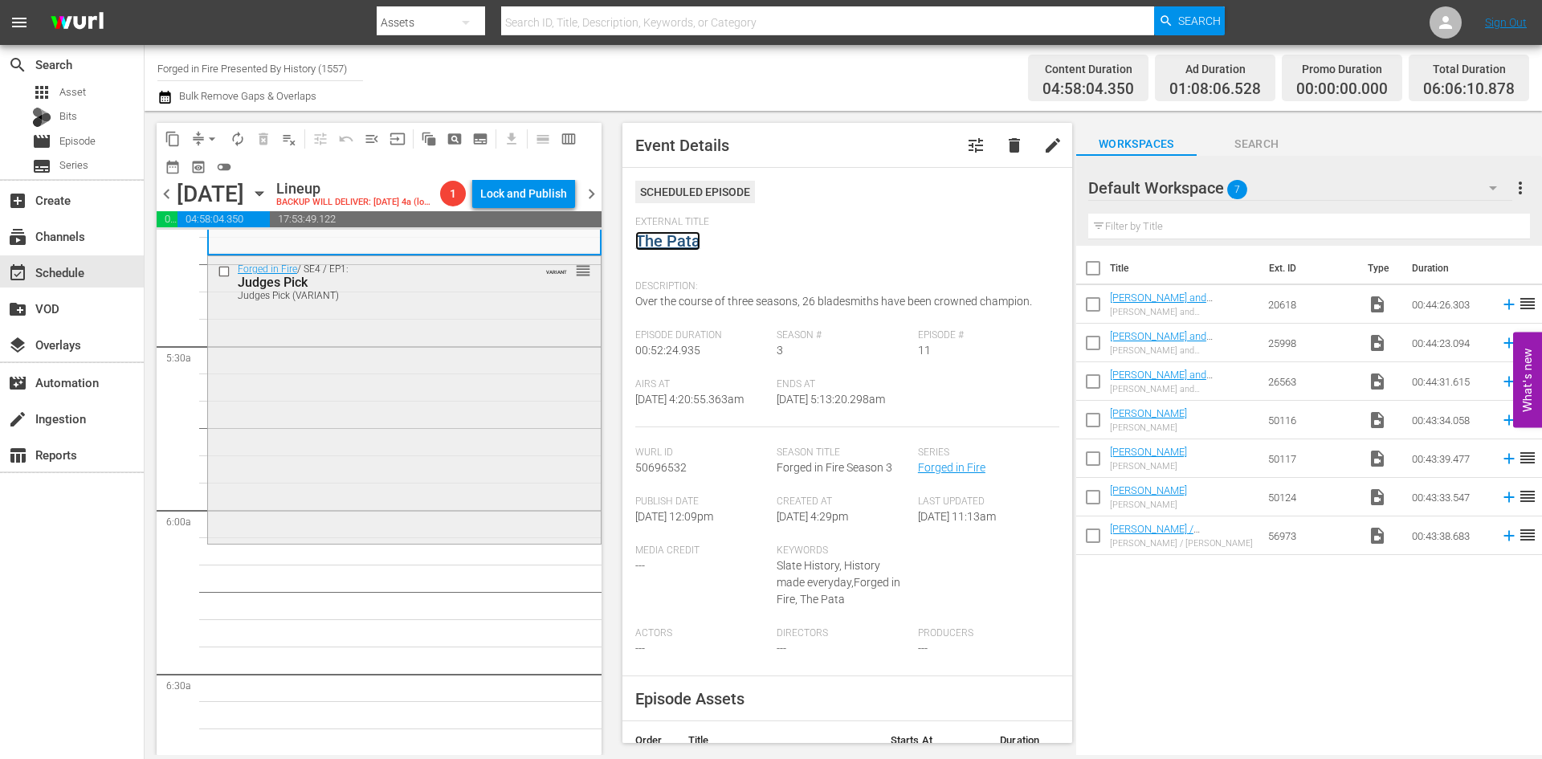
scroll to position [1686, 0]
click at [459, 446] on div "Forged in Fire / SE4 / EP1: Judges Pick Judges Pick (VARIANT) VARIANT reorder" at bounding box center [404, 396] width 393 height 283
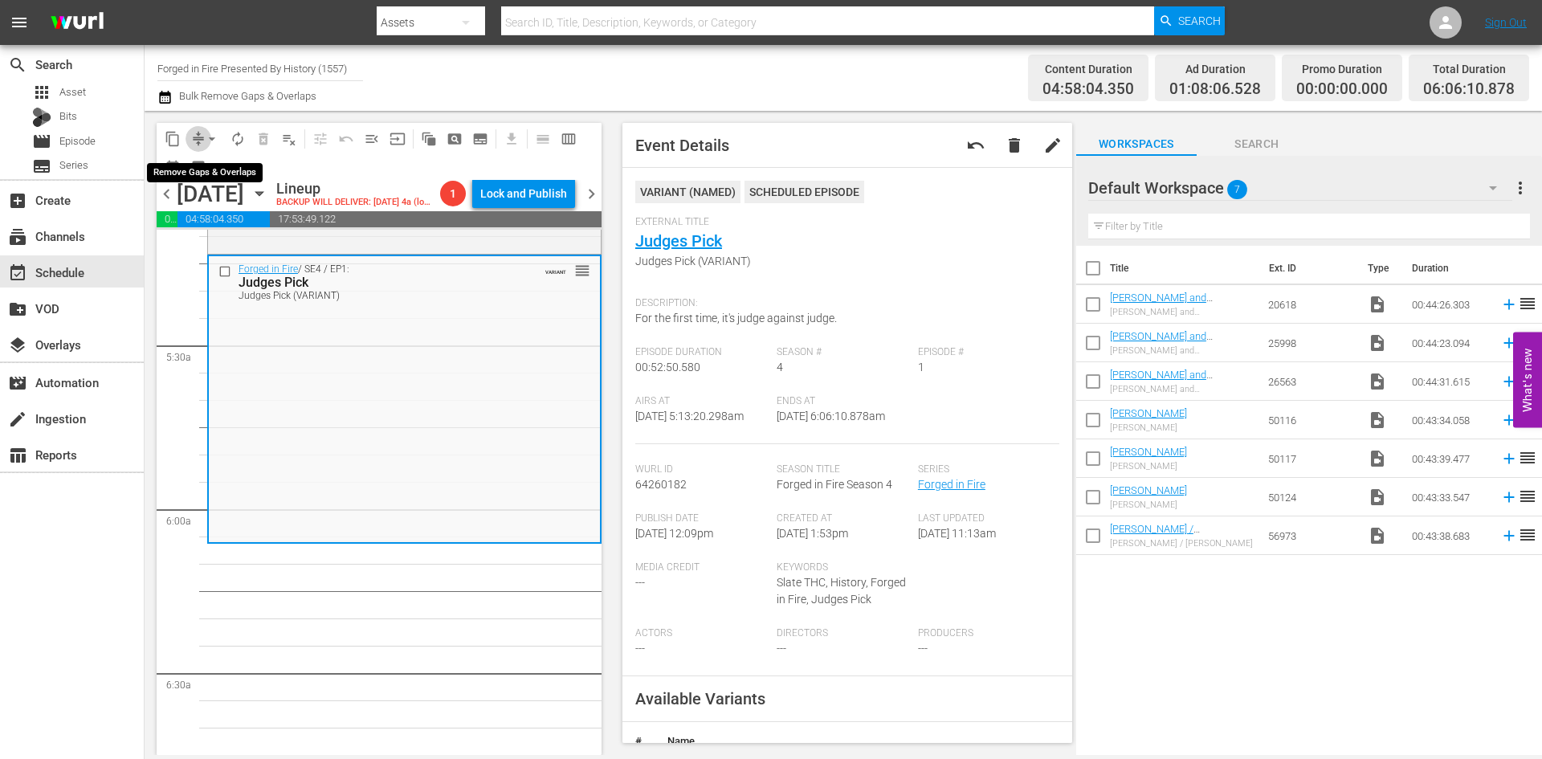
click at [198, 138] on span "compress" at bounding box center [198, 139] width 16 height 16
click at [218, 137] on span "arrow_drop_down" at bounding box center [212, 139] width 16 height 16
click at [214, 169] on li "Align to Midnight" at bounding box center [212, 171] width 169 height 26
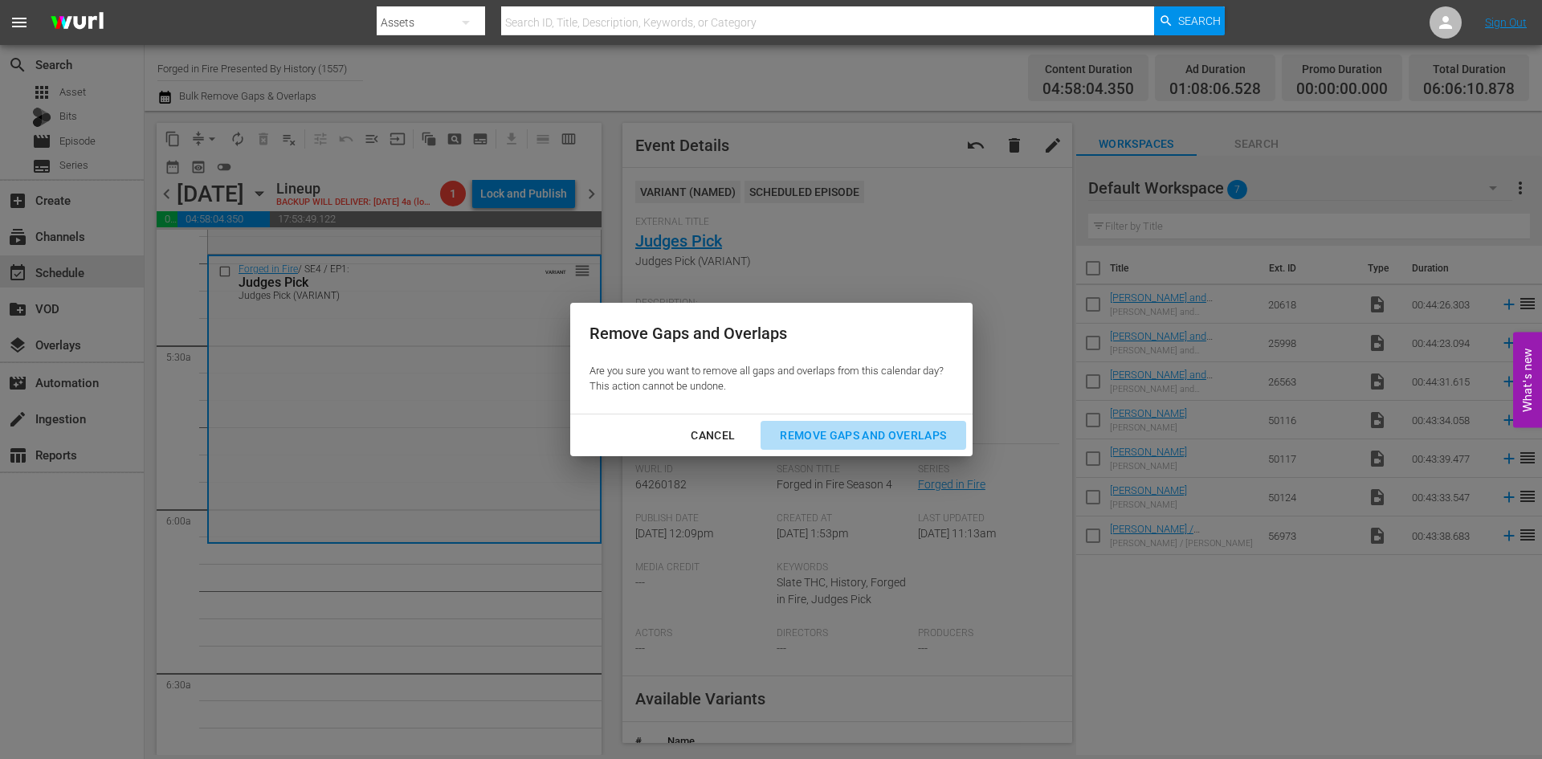
click at [859, 427] on div "Remove Gaps and Overlaps" at bounding box center [863, 436] width 192 height 20
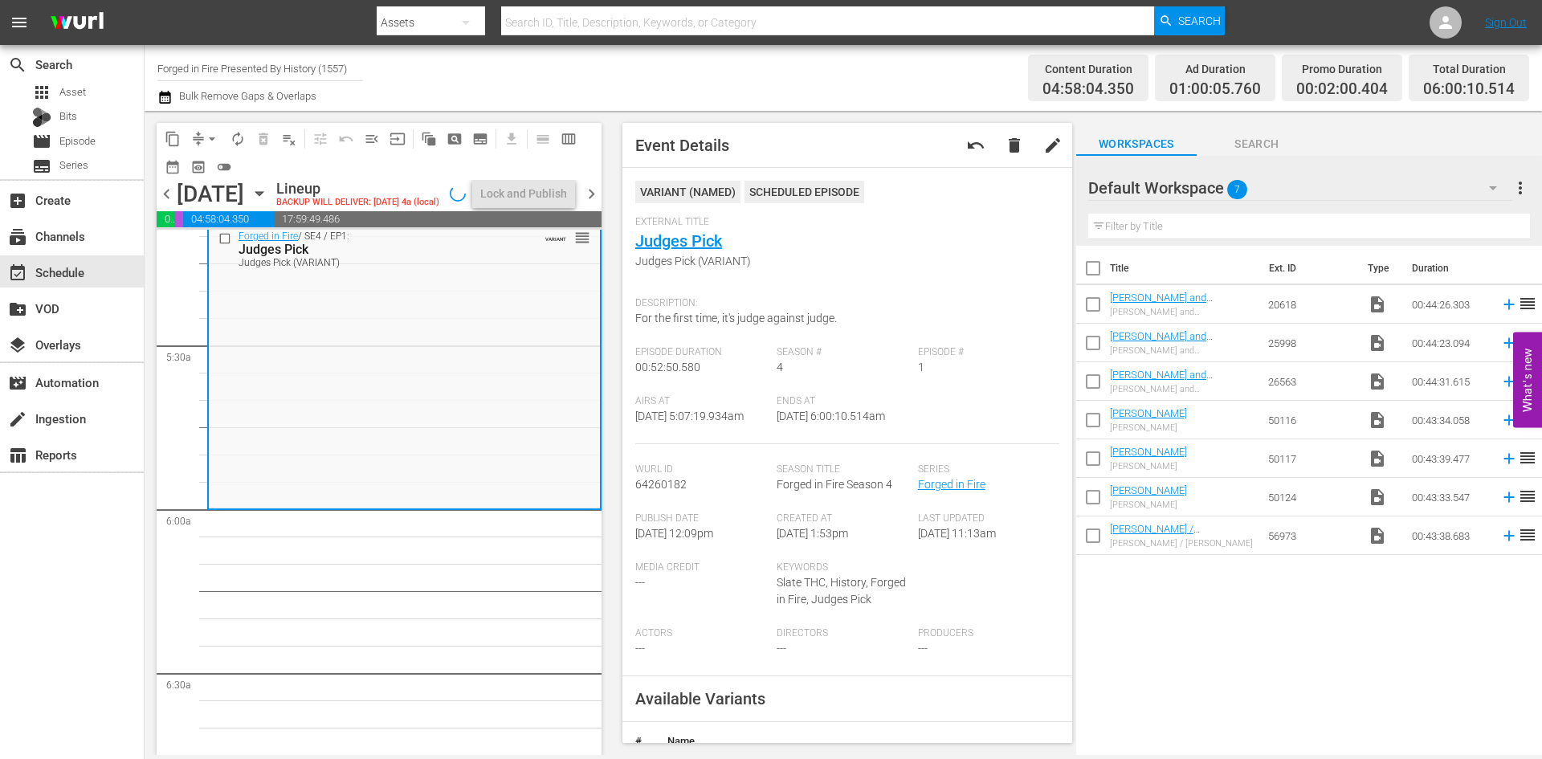
scroll to position [1659, 0]
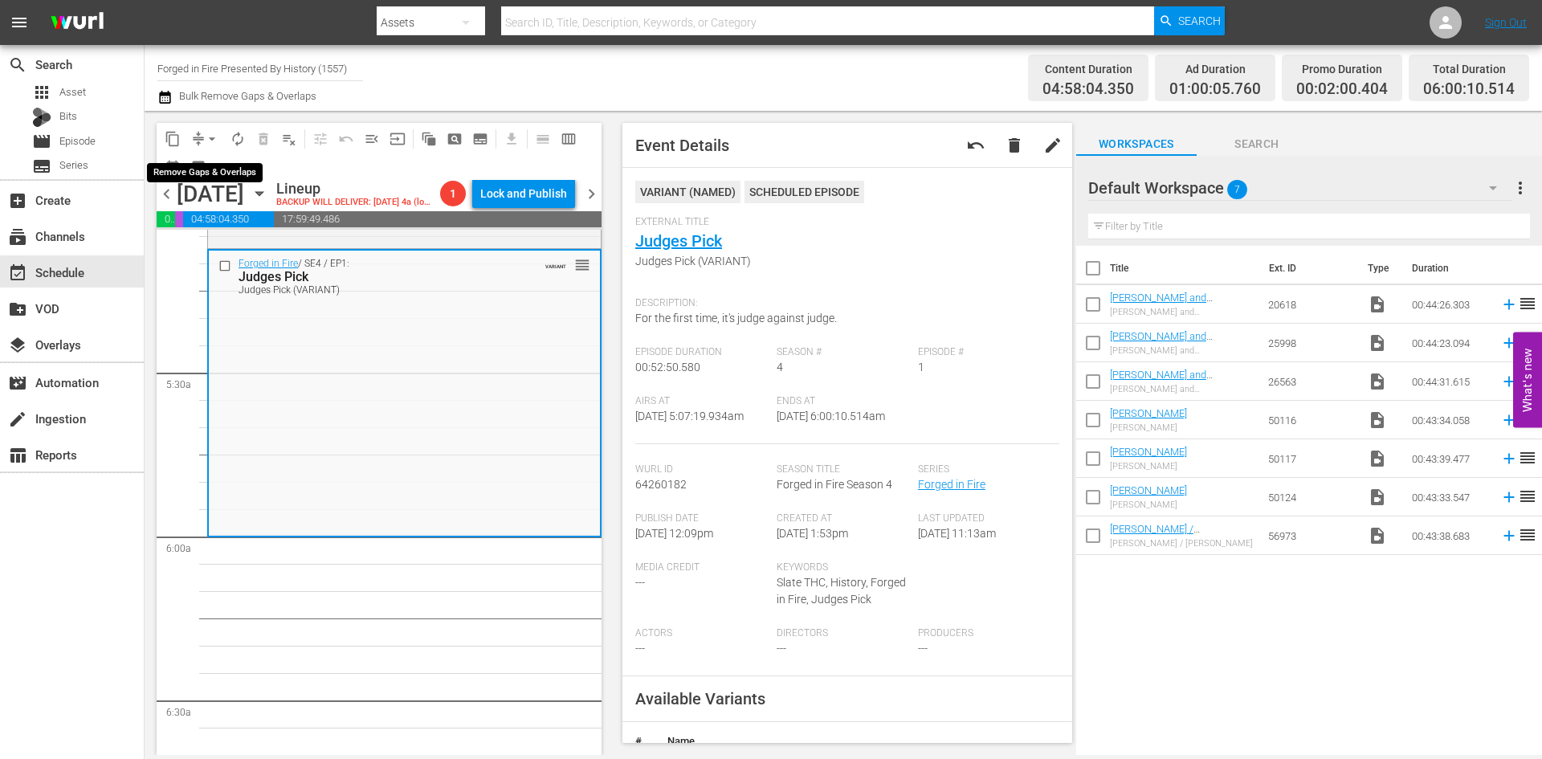
click at [209, 135] on span "arrow_drop_down" at bounding box center [212, 139] width 16 height 16
click at [203, 169] on li "Align to Midnight" at bounding box center [212, 171] width 169 height 26
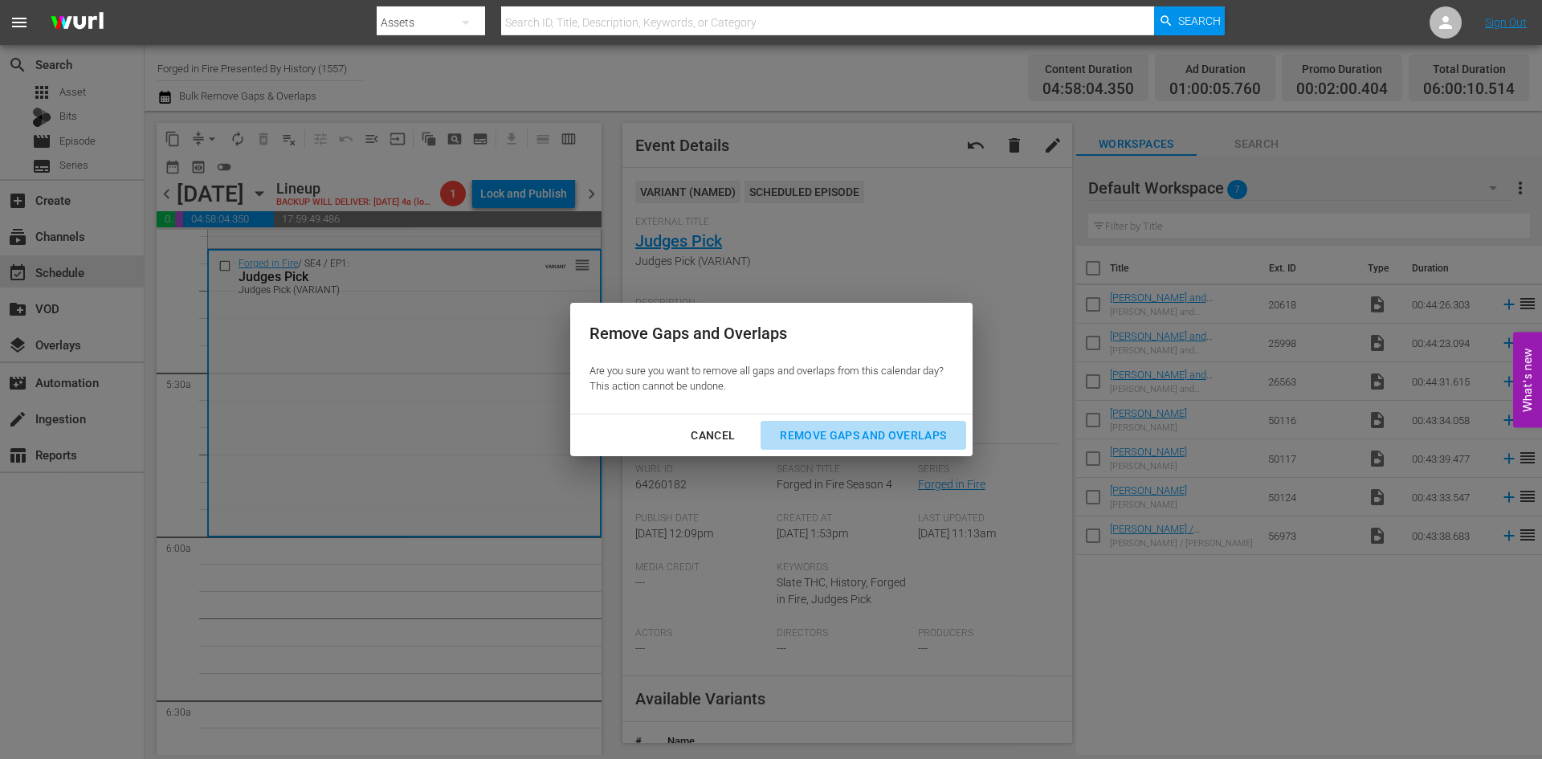
click at [841, 430] on div "Remove Gaps and Overlaps" at bounding box center [863, 436] width 192 height 20
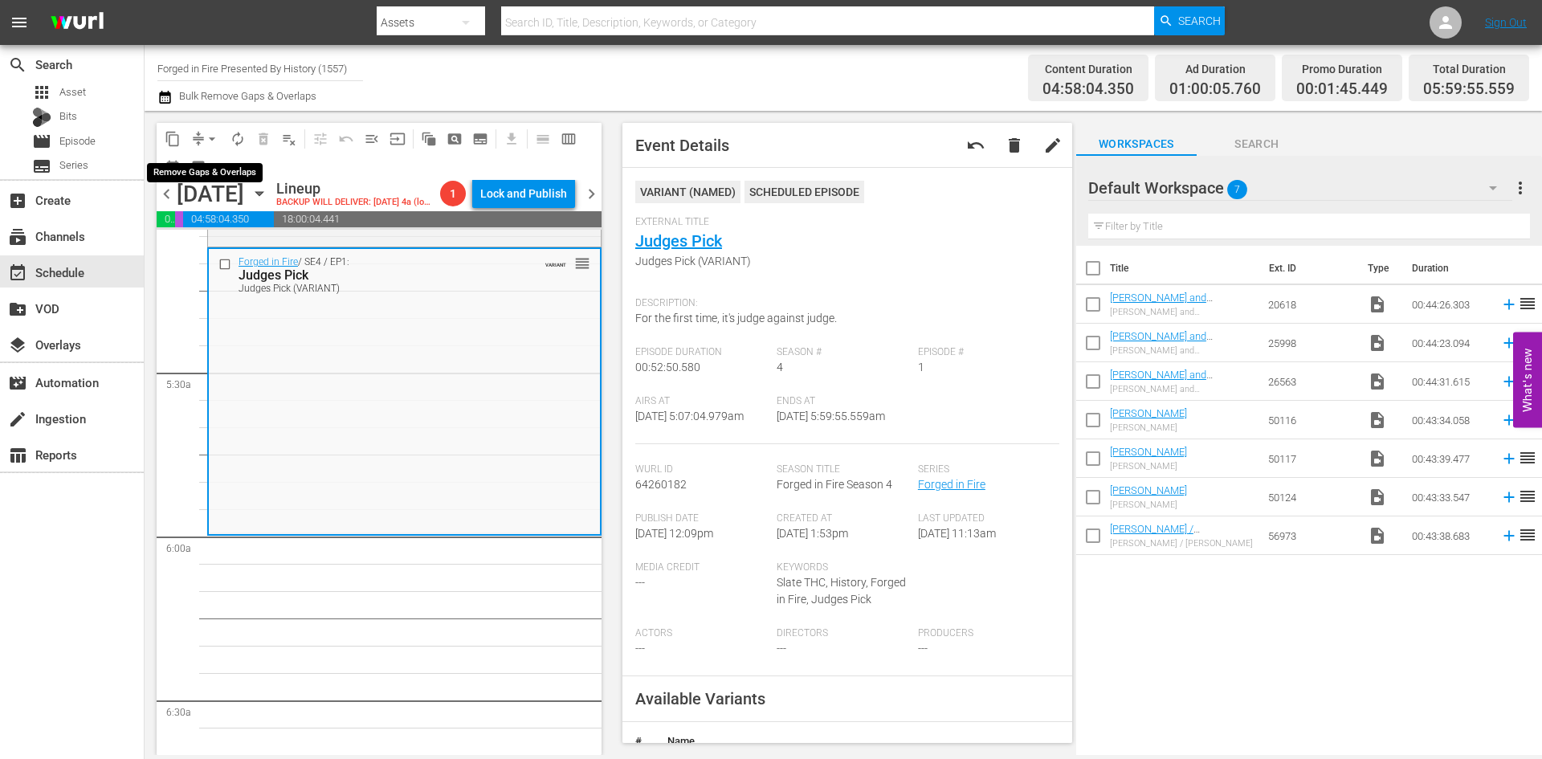
click at [209, 136] on span "arrow_drop_down" at bounding box center [212, 139] width 16 height 16
click at [207, 177] on li "Align to Midnight" at bounding box center [212, 171] width 169 height 26
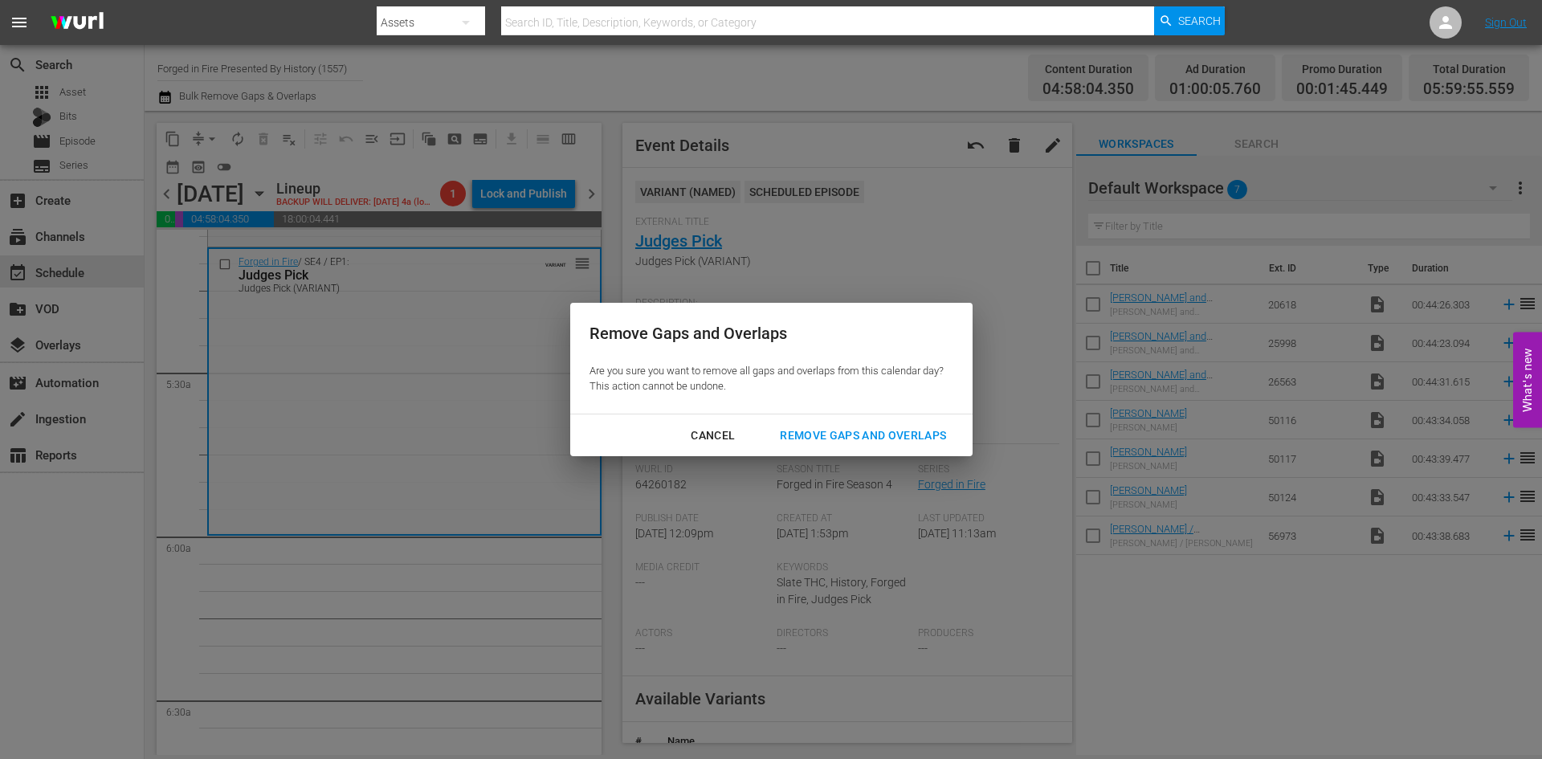
click at [833, 432] on div "Remove Gaps and Overlaps" at bounding box center [863, 436] width 192 height 20
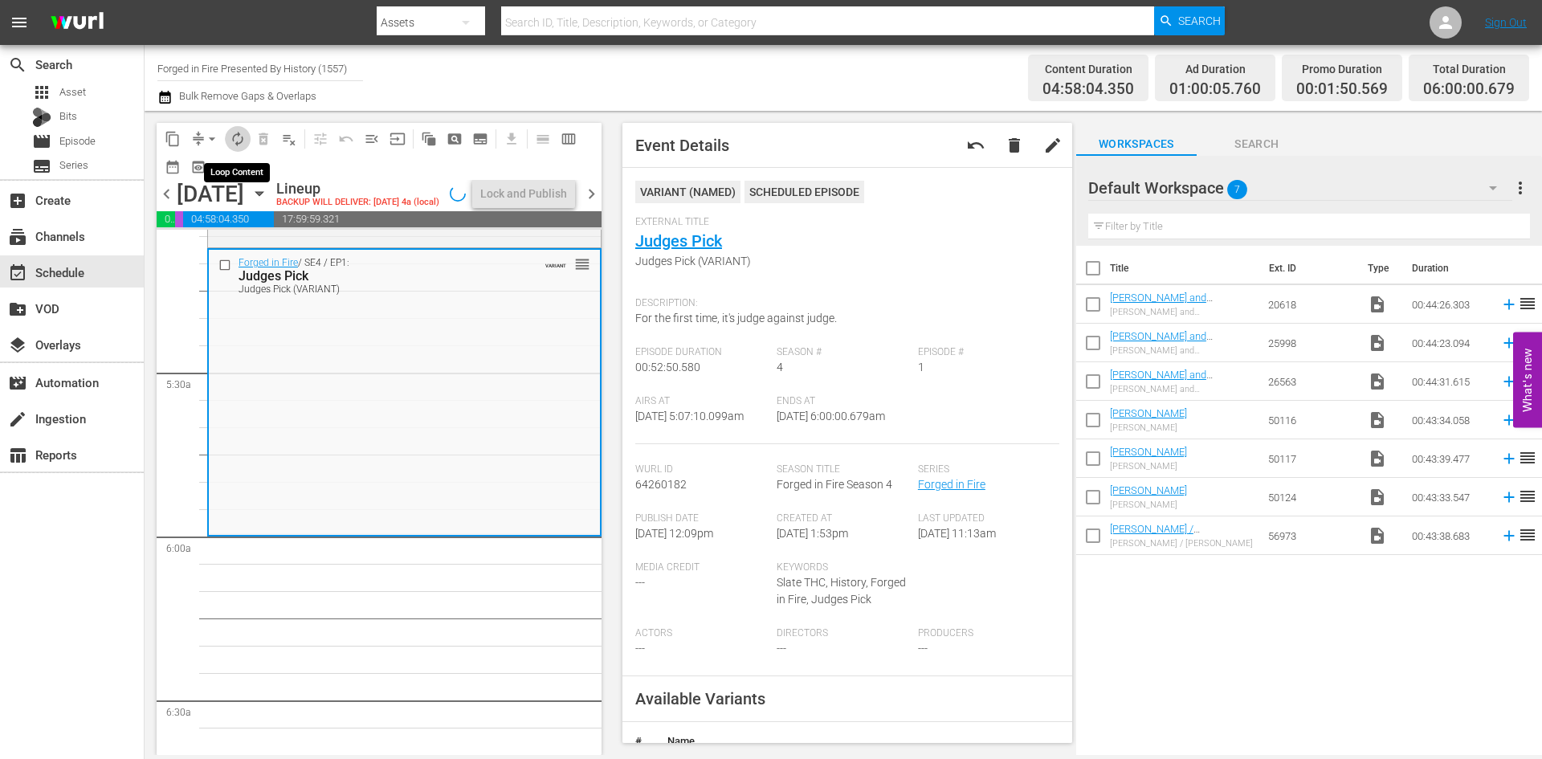
click at [243, 136] on span "autorenew_outlined" at bounding box center [238, 139] width 16 height 16
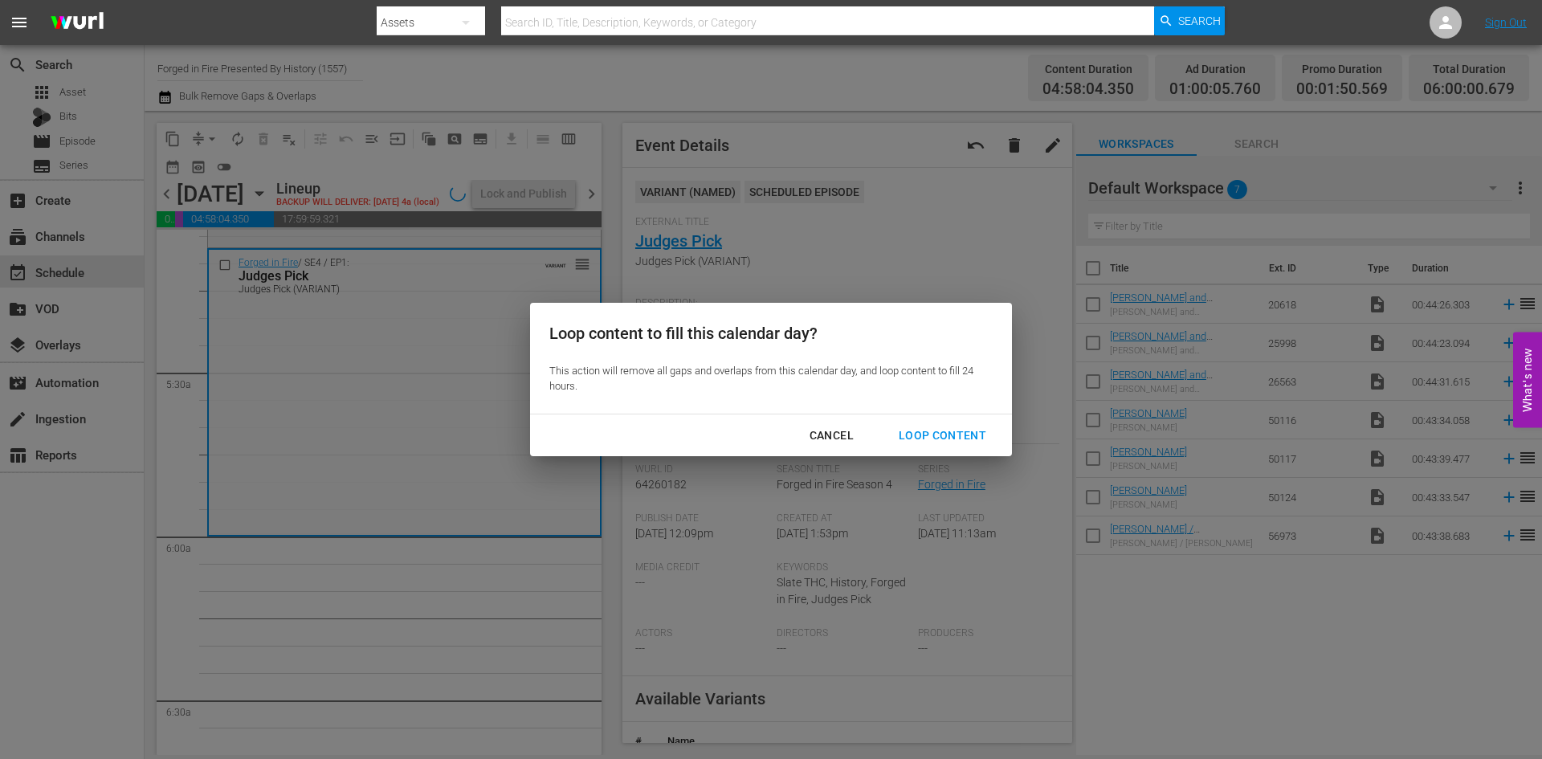
click at [937, 433] on div "Loop Content" at bounding box center [942, 436] width 113 height 20
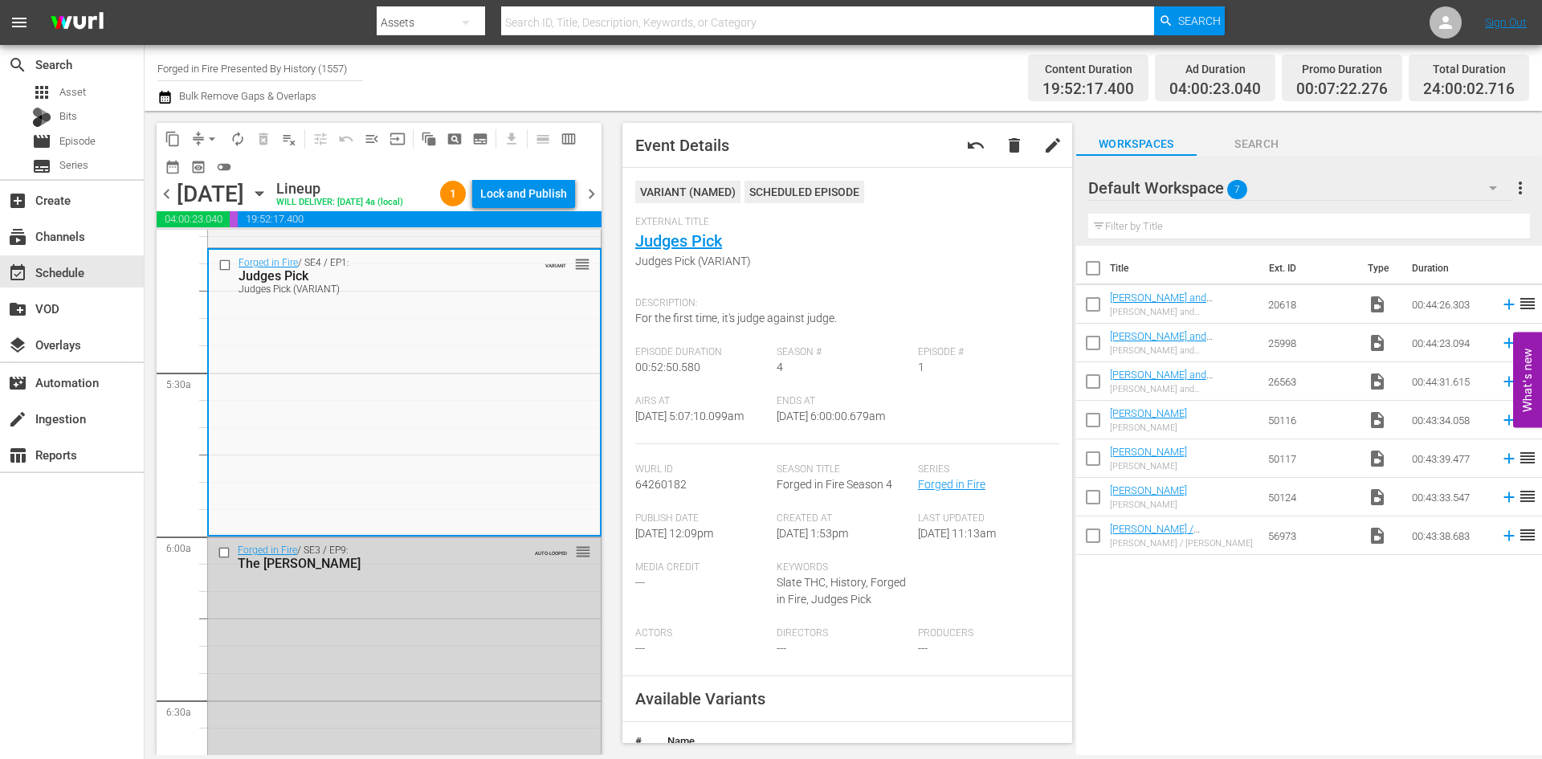
click at [516, 192] on div "Lock and Publish" at bounding box center [523, 193] width 87 height 29
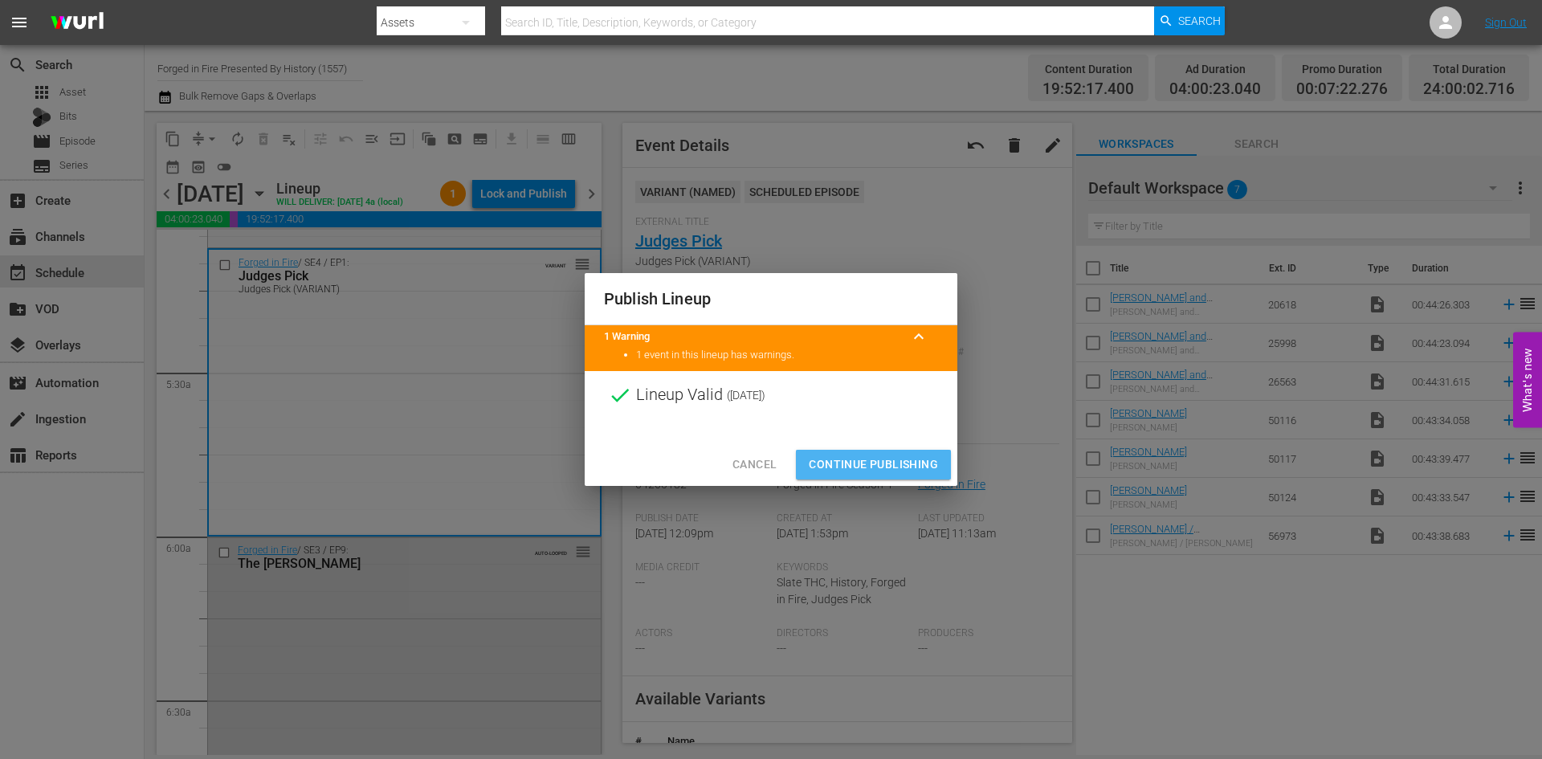
click at [863, 460] on span "Continue Publishing" at bounding box center [873, 465] width 129 height 20
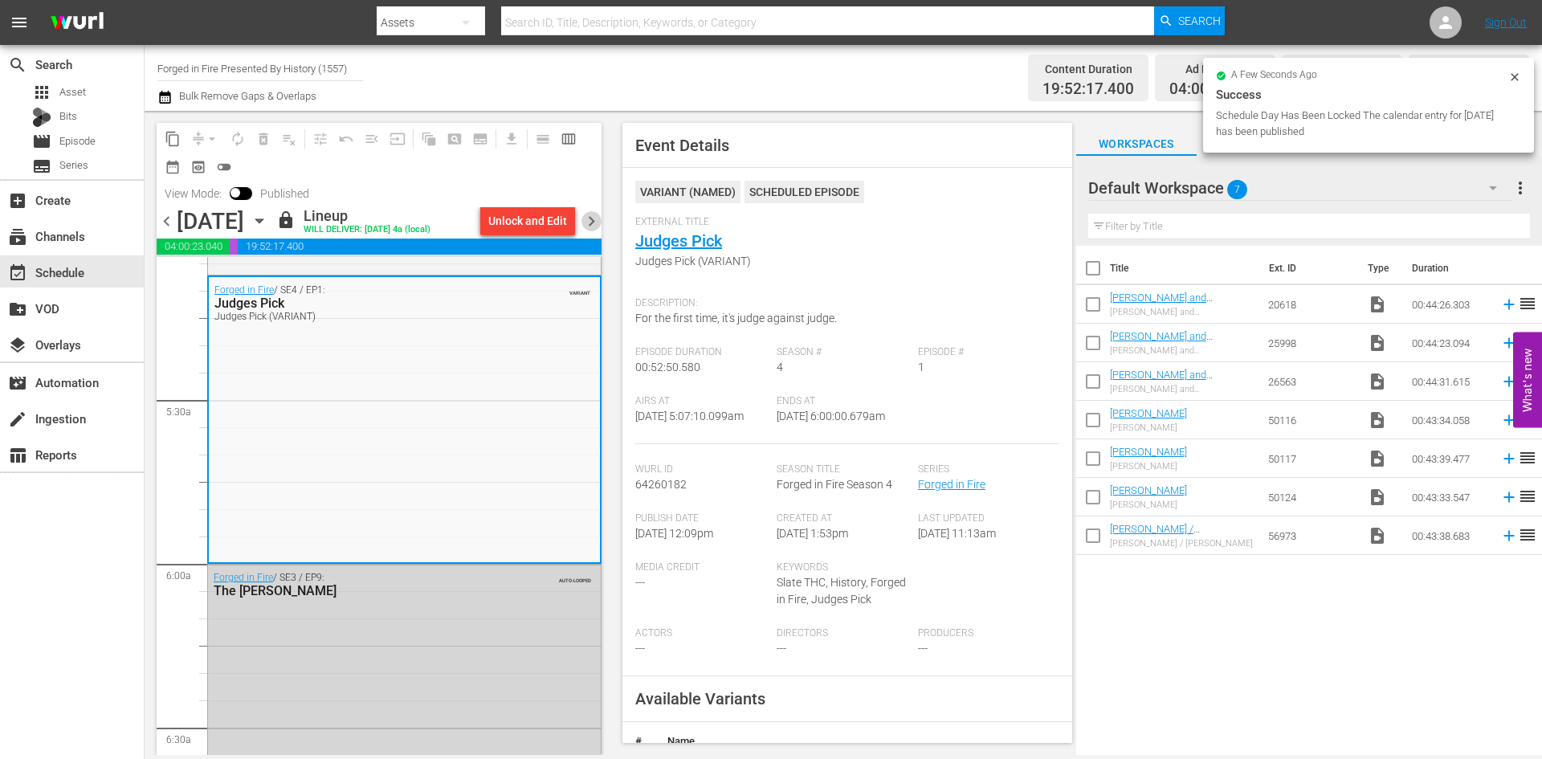
click at [593, 221] on span "chevron_right" at bounding box center [591, 221] width 20 height 20
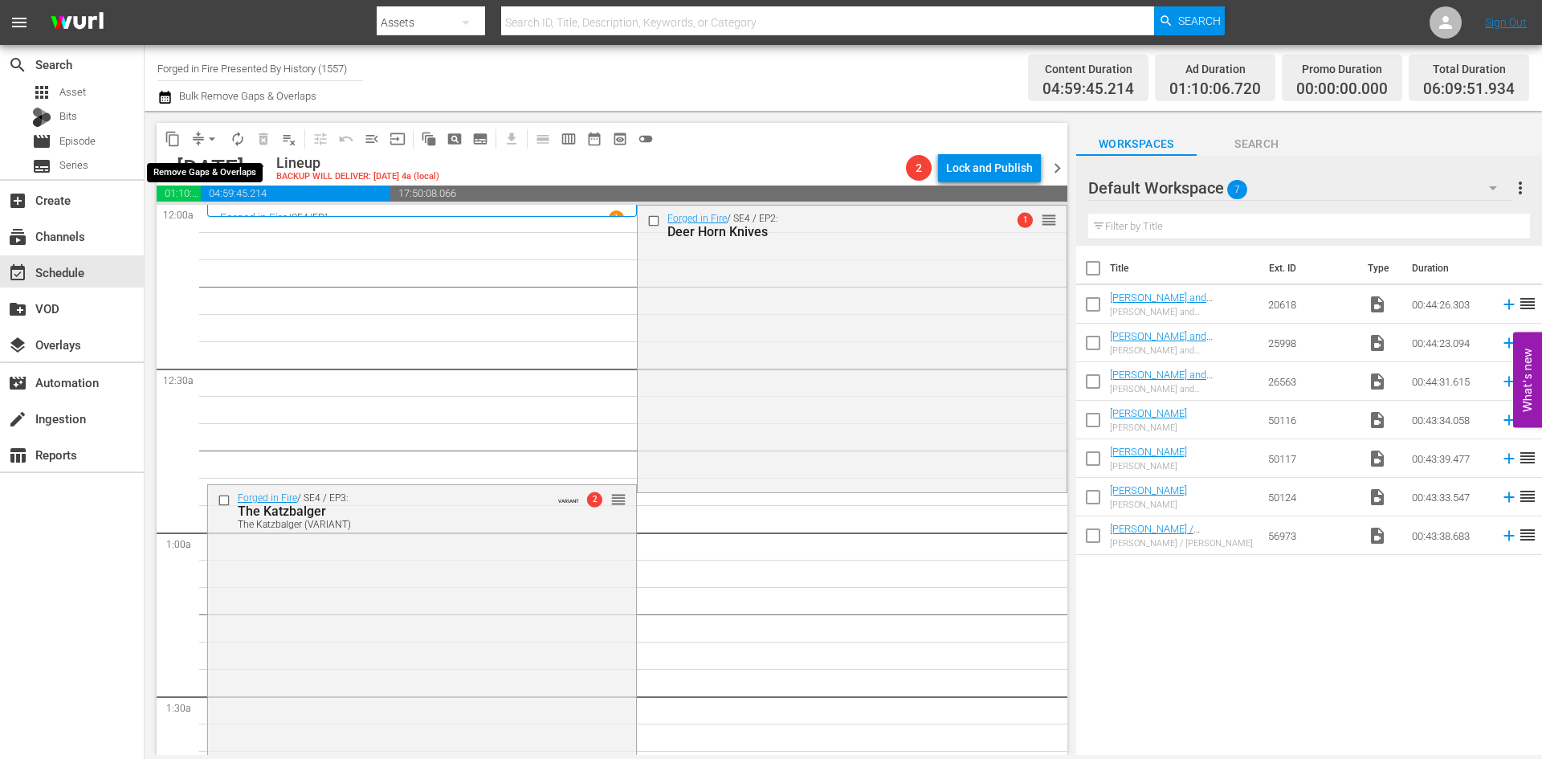
click at [213, 141] on span "arrow_drop_down" at bounding box center [212, 139] width 16 height 16
click at [211, 168] on li "Align to Midnight" at bounding box center [212, 171] width 169 height 26
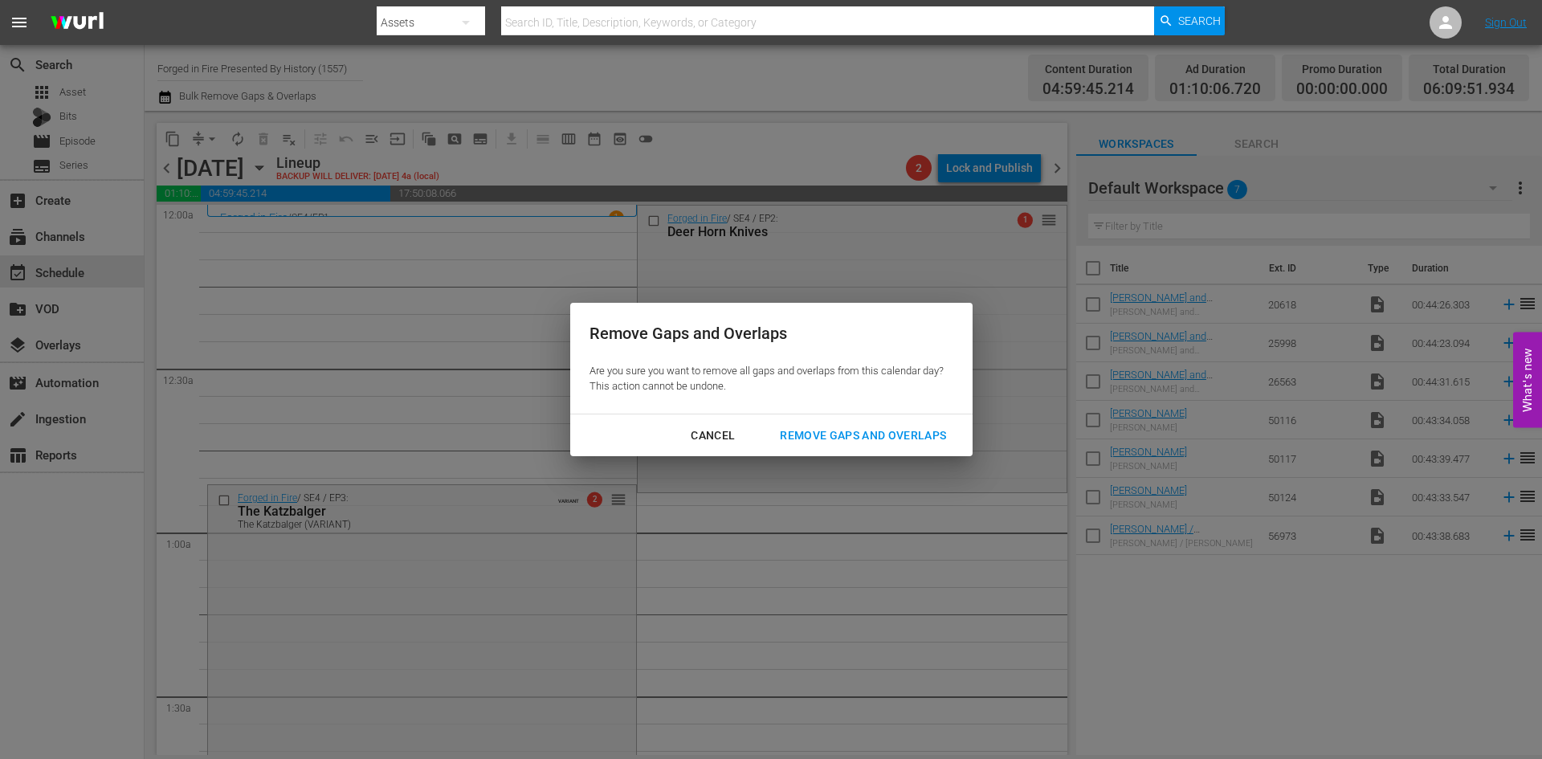
click at [830, 434] on div "Remove Gaps and Overlaps" at bounding box center [863, 436] width 192 height 20
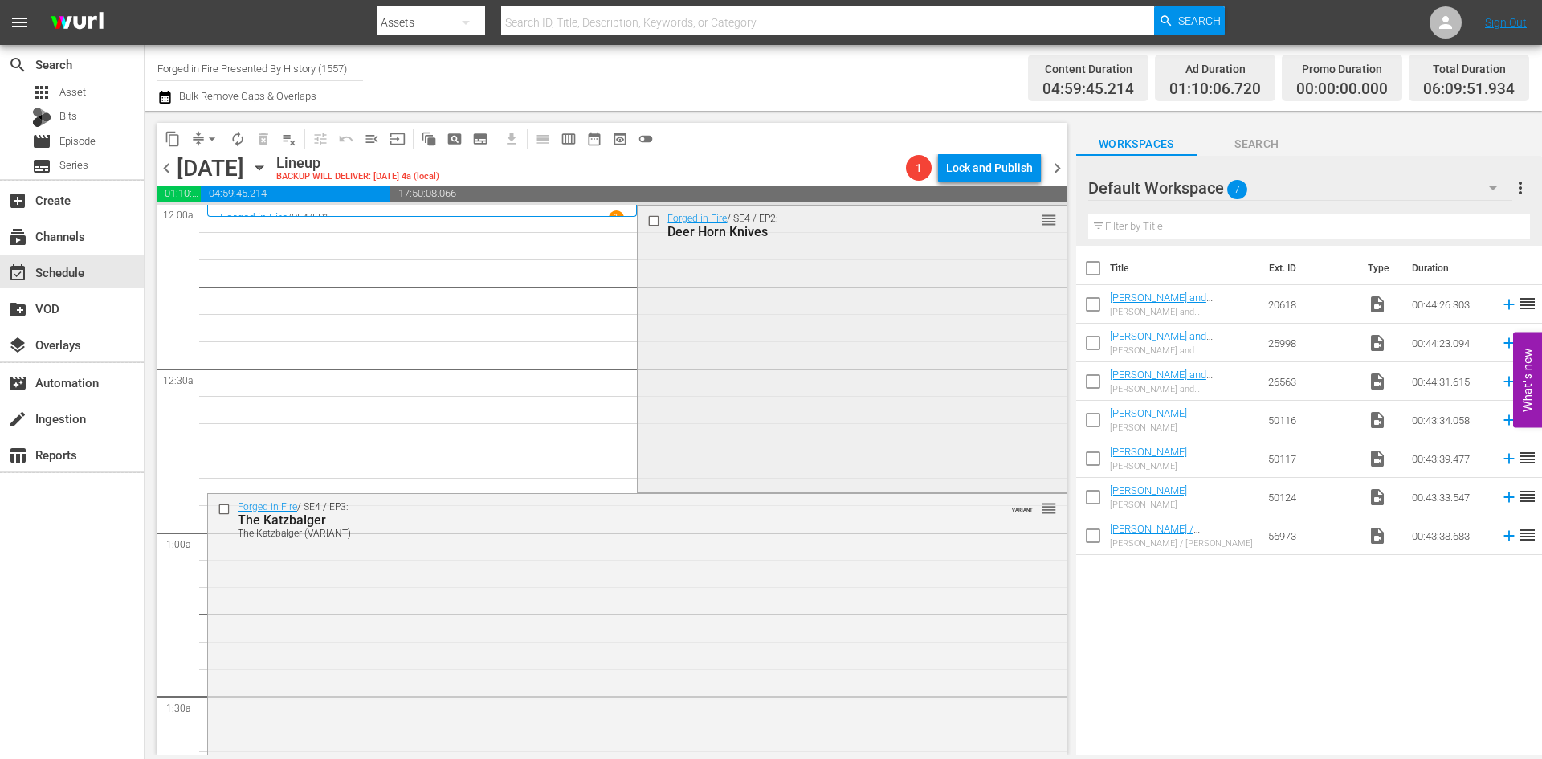
click at [769, 357] on div "Forged in Fire / SE4 / EP2: Deer Horn Knives reorder" at bounding box center [852, 347] width 428 height 283
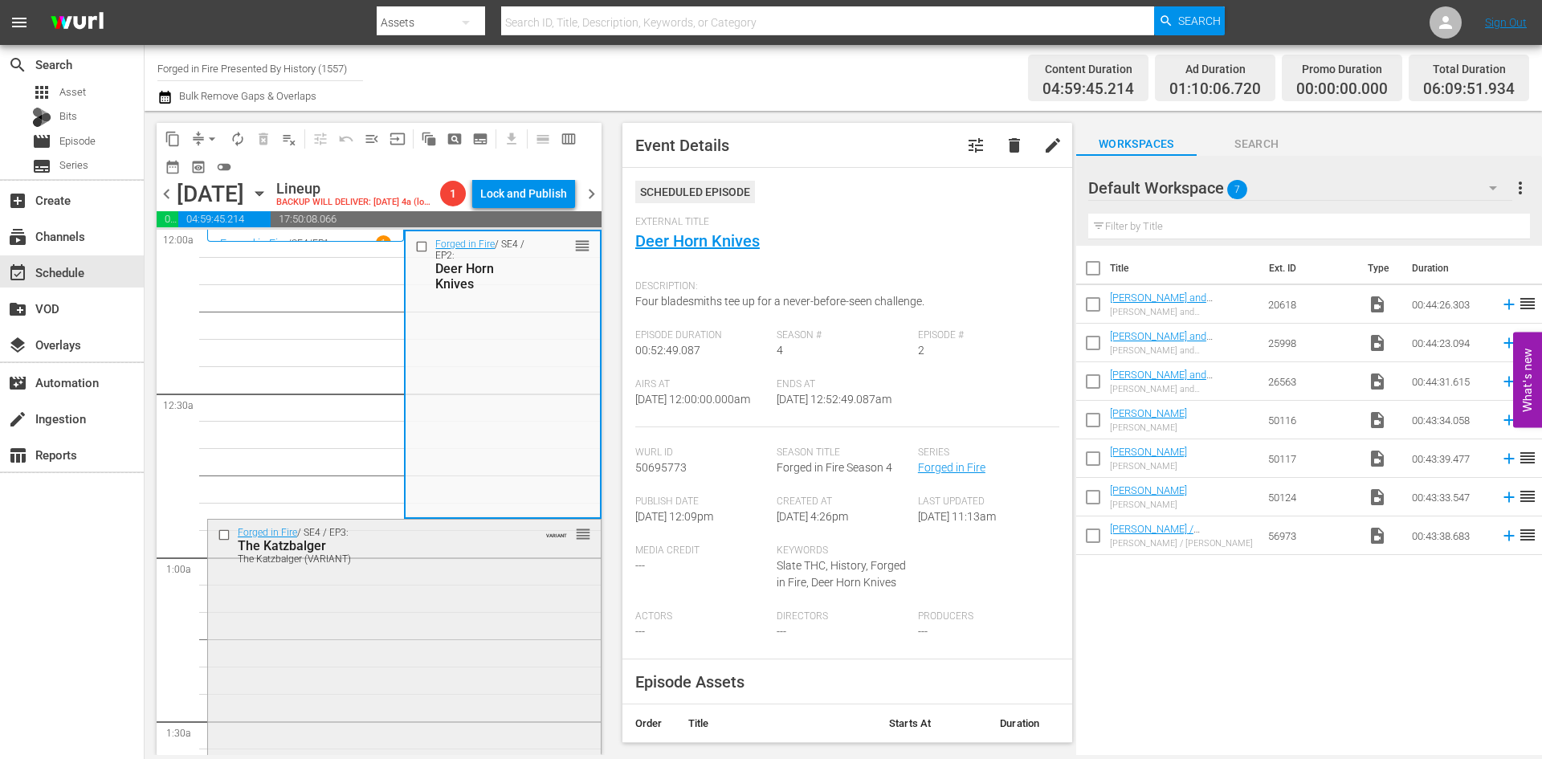
click at [516, 631] on div "Forged in Fire / SE4 / EP3: The Katzbalger The Katzbalger (VARIANT) VARIANT reo…" at bounding box center [404, 661] width 393 height 283
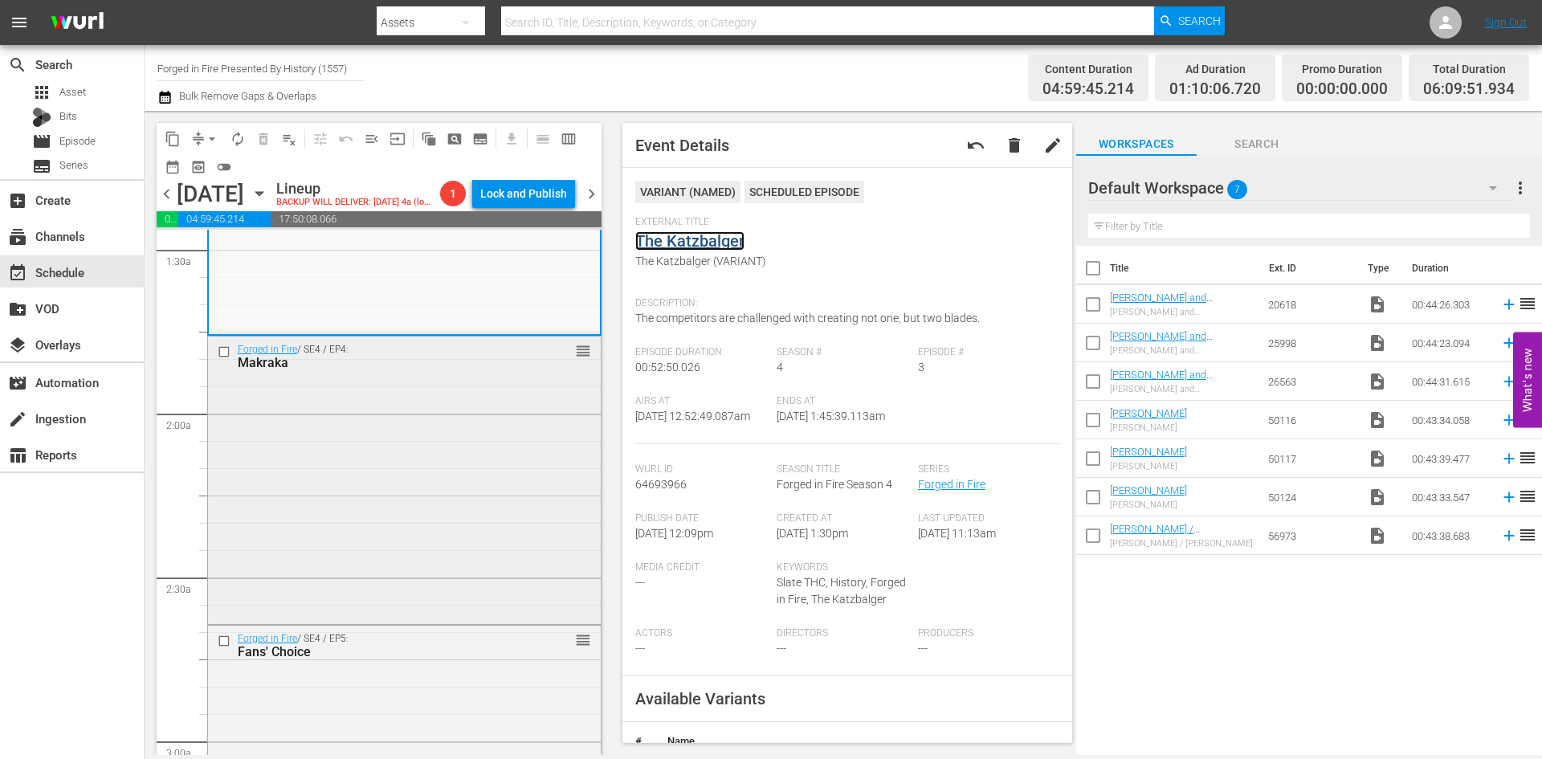
scroll to position [482, 0]
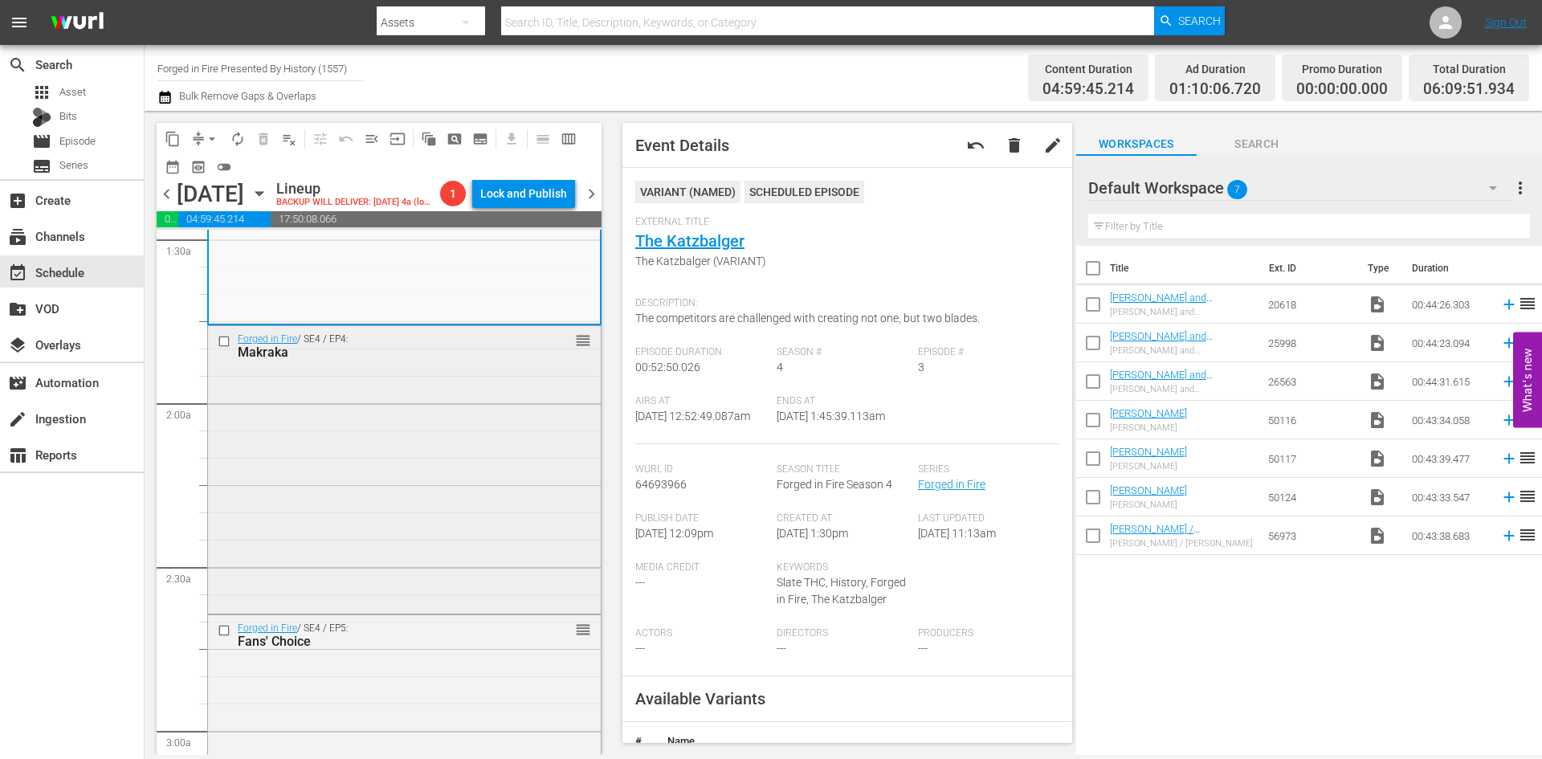
click at [515, 480] on div "Forged in Fire / SE4 / EP4: Makraka reorder" at bounding box center [404, 467] width 393 height 283
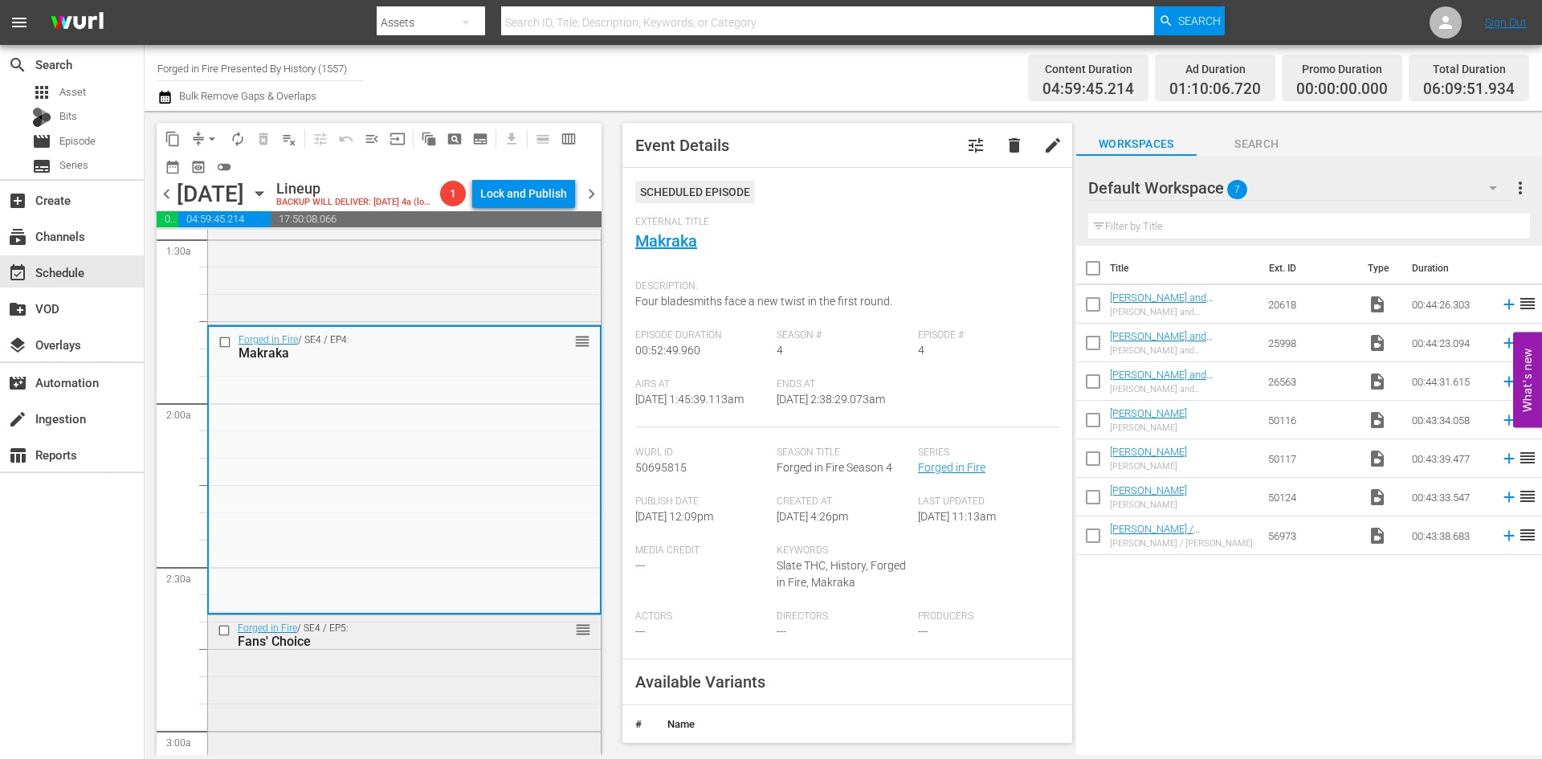
click at [482, 685] on div "Forged in Fire / SE4 / EP5: Fans' Choice reorder" at bounding box center [404, 756] width 393 height 283
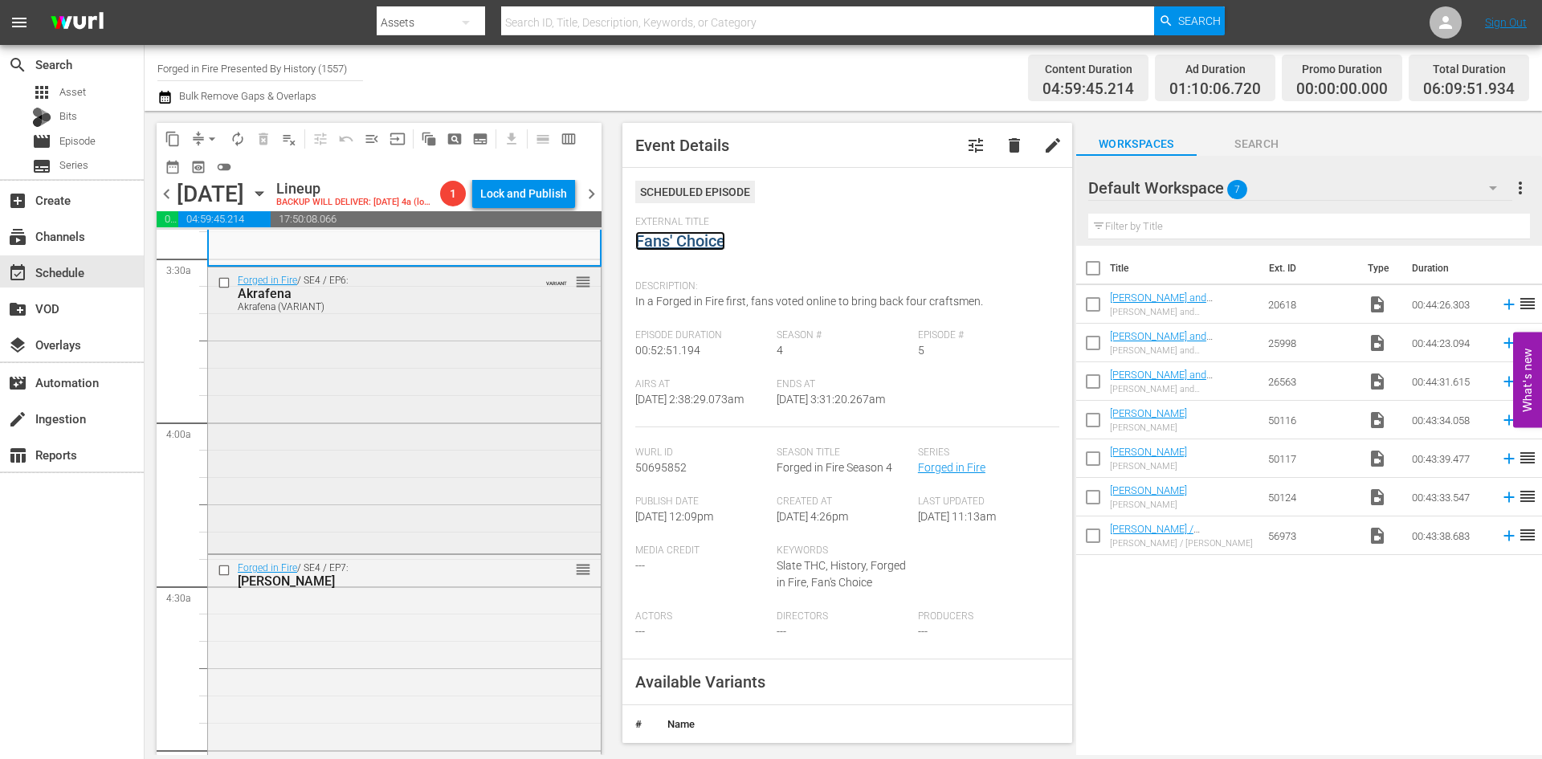
scroll to position [1124, 0]
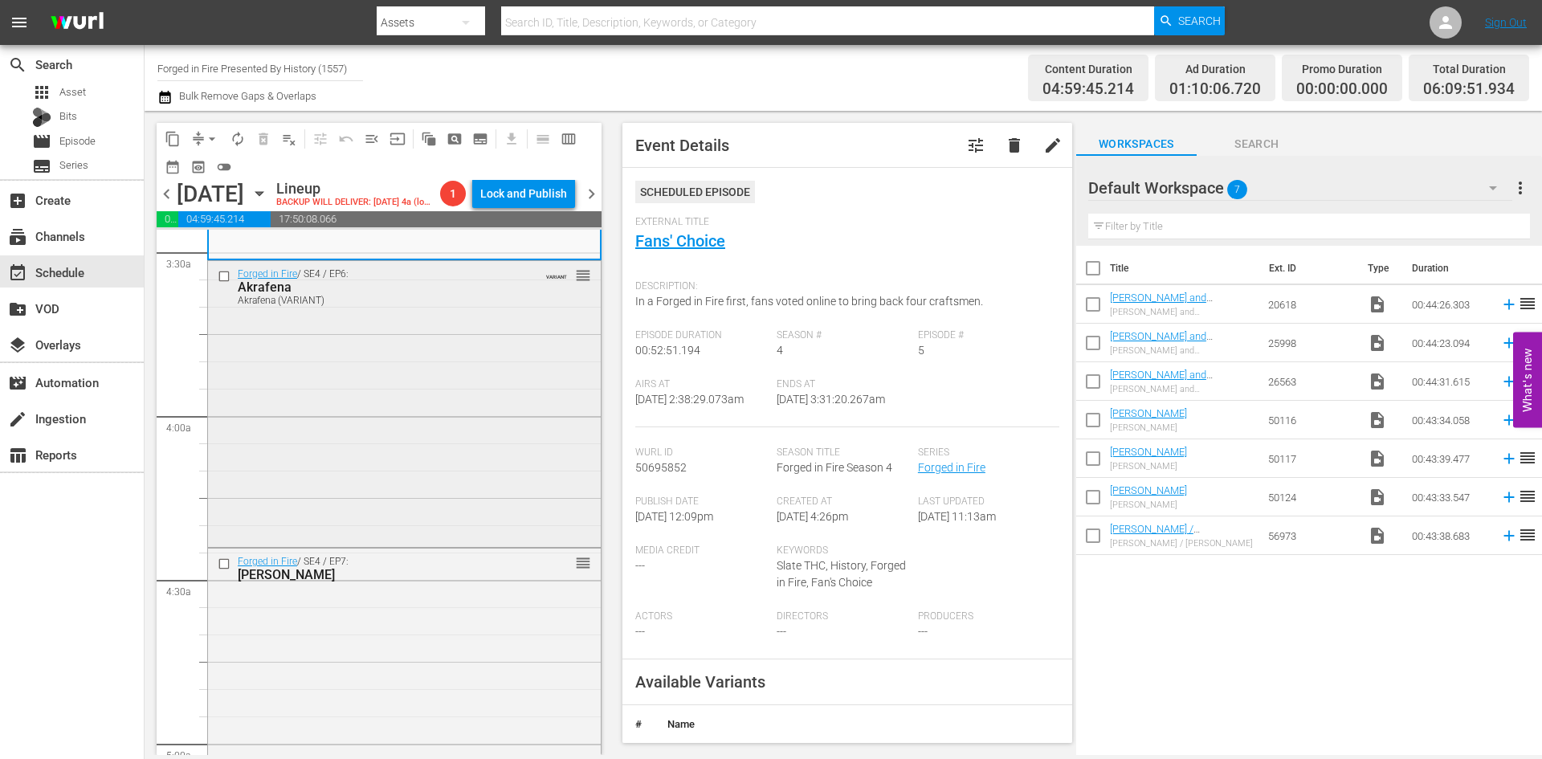
click at [489, 431] on div "Forged in Fire / SE4 / EP6: Akrafena Akrafena (VARIANT) VARIANT reorder" at bounding box center [404, 402] width 393 height 283
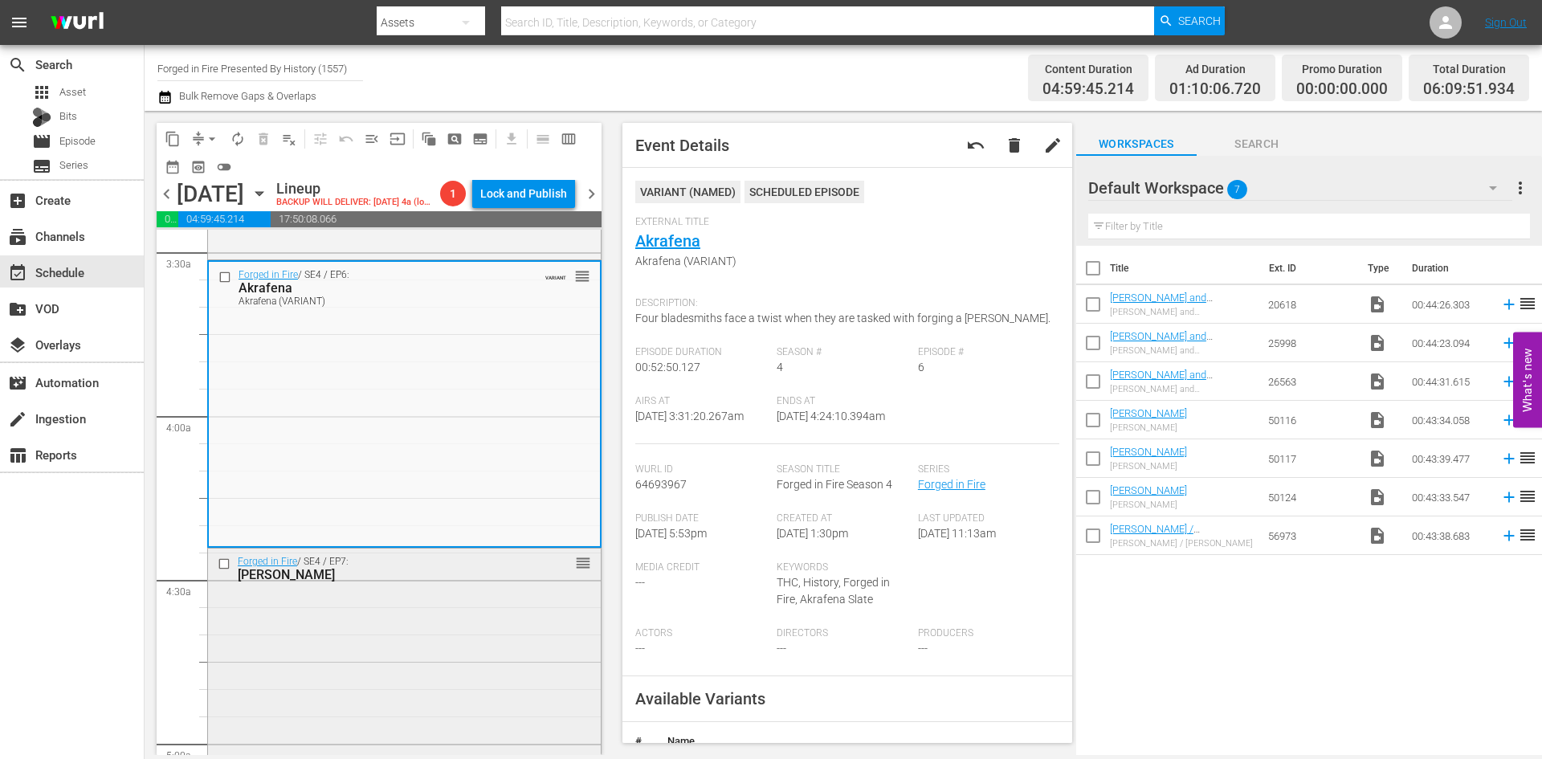
click at [487, 611] on div "Forged in Fire / SE4 / EP7: Talwar reorder" at bounding box center [404, 689] width 393 height 283
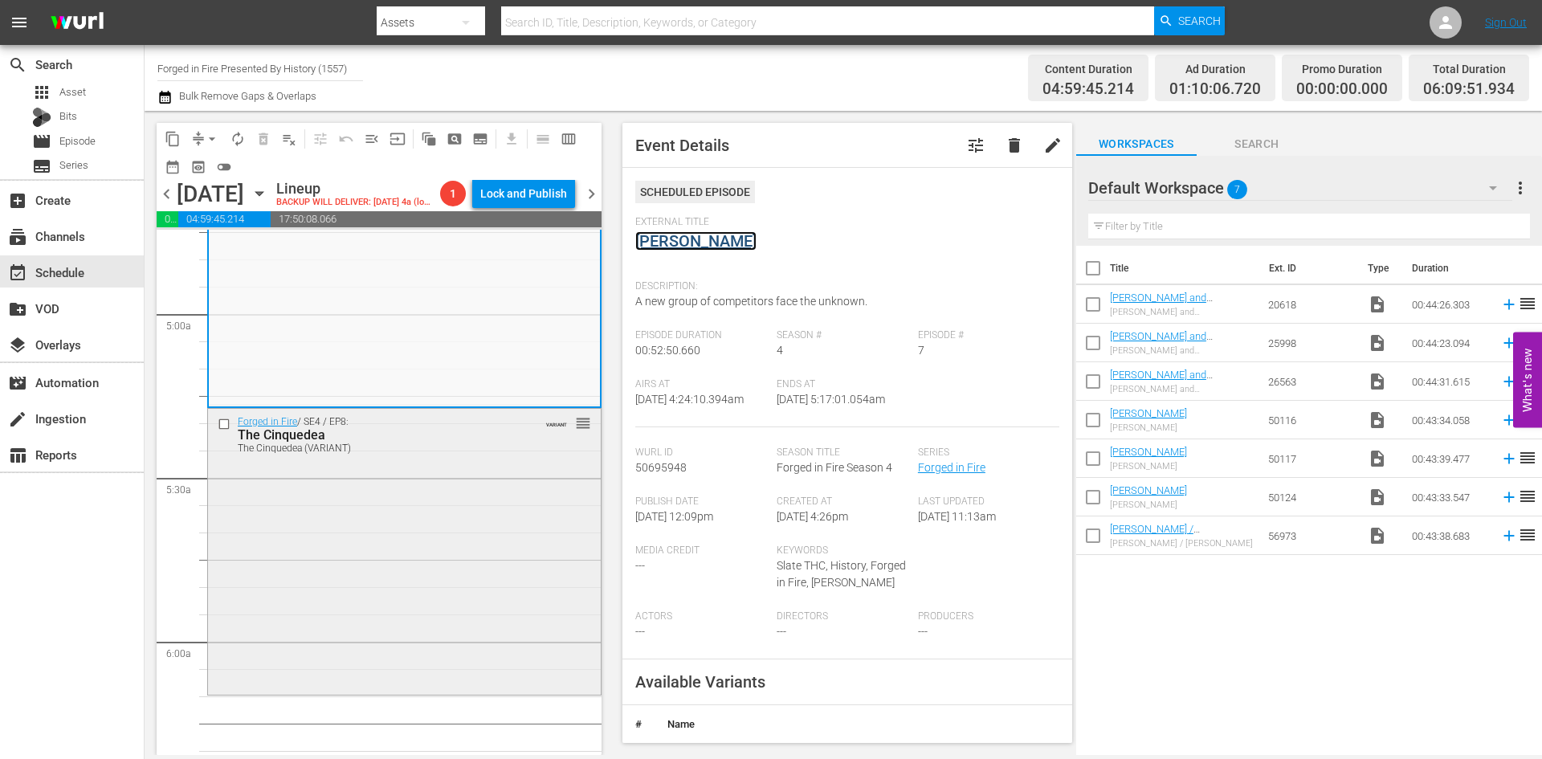
scroll to position [1606, 0]
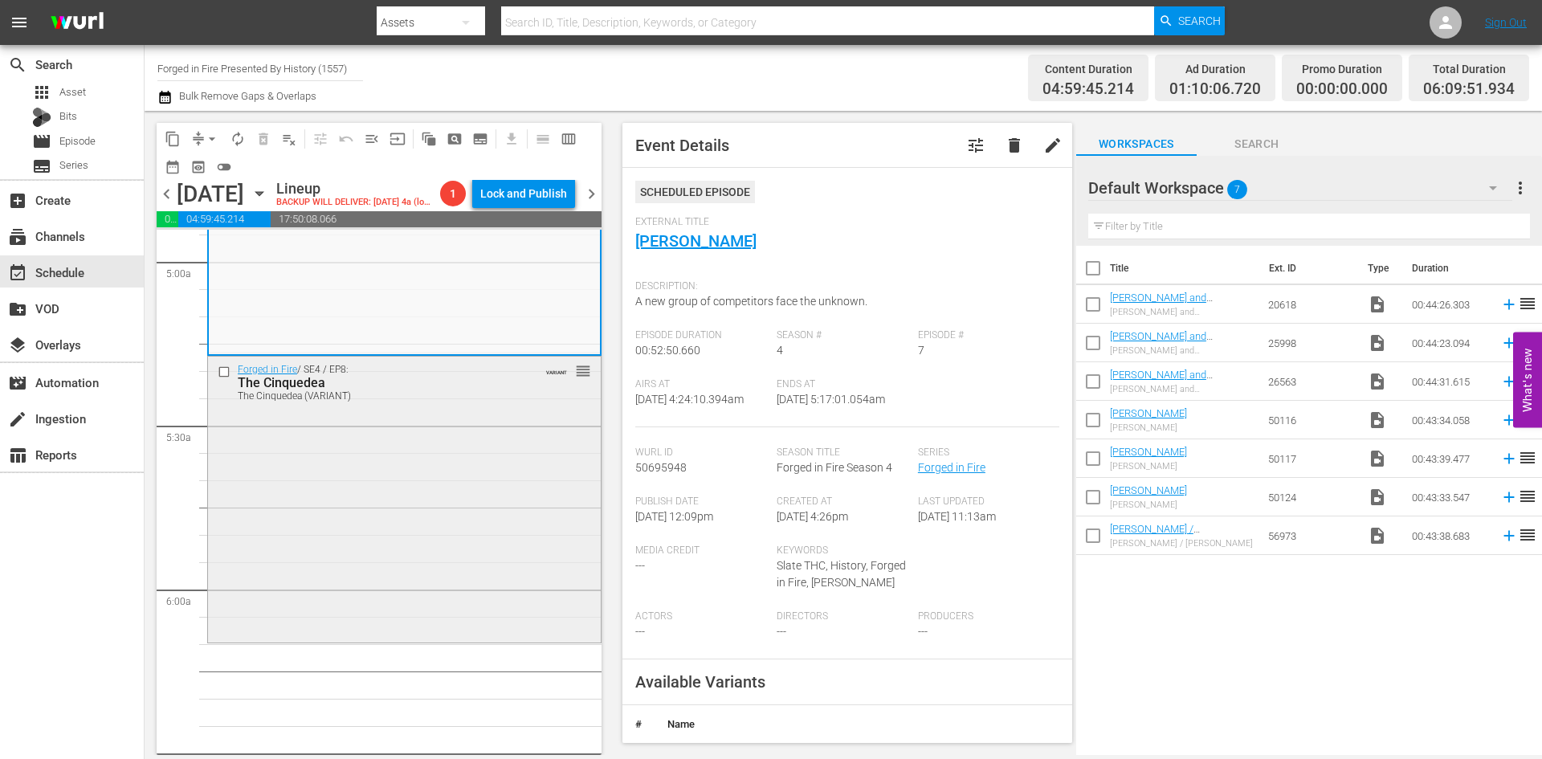
click at [465, 507] on div "Forged in Fire / SE4 / EP8: The Cinquedea The Cinquedea (VARIANT) VARIANT reord…" at bounding box center [404, 498] width 393 height 283
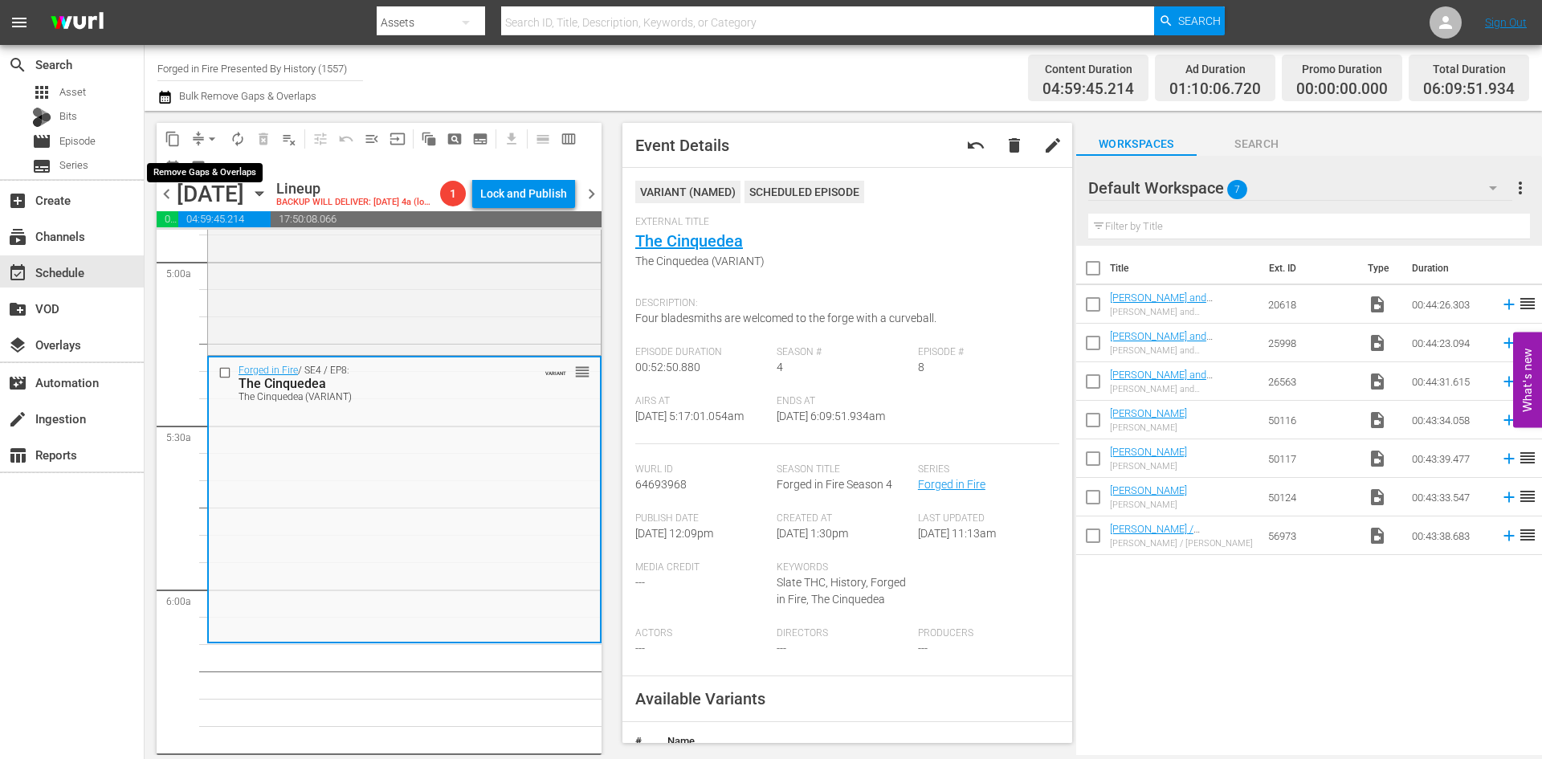
click at [208, 135] on span "arrow_drop_down" at bounding box center [212, 139] width 16 height 16
click at [197, 167] on li "Align to Midnight" at bounding box center [212, 171] width 169 height 26
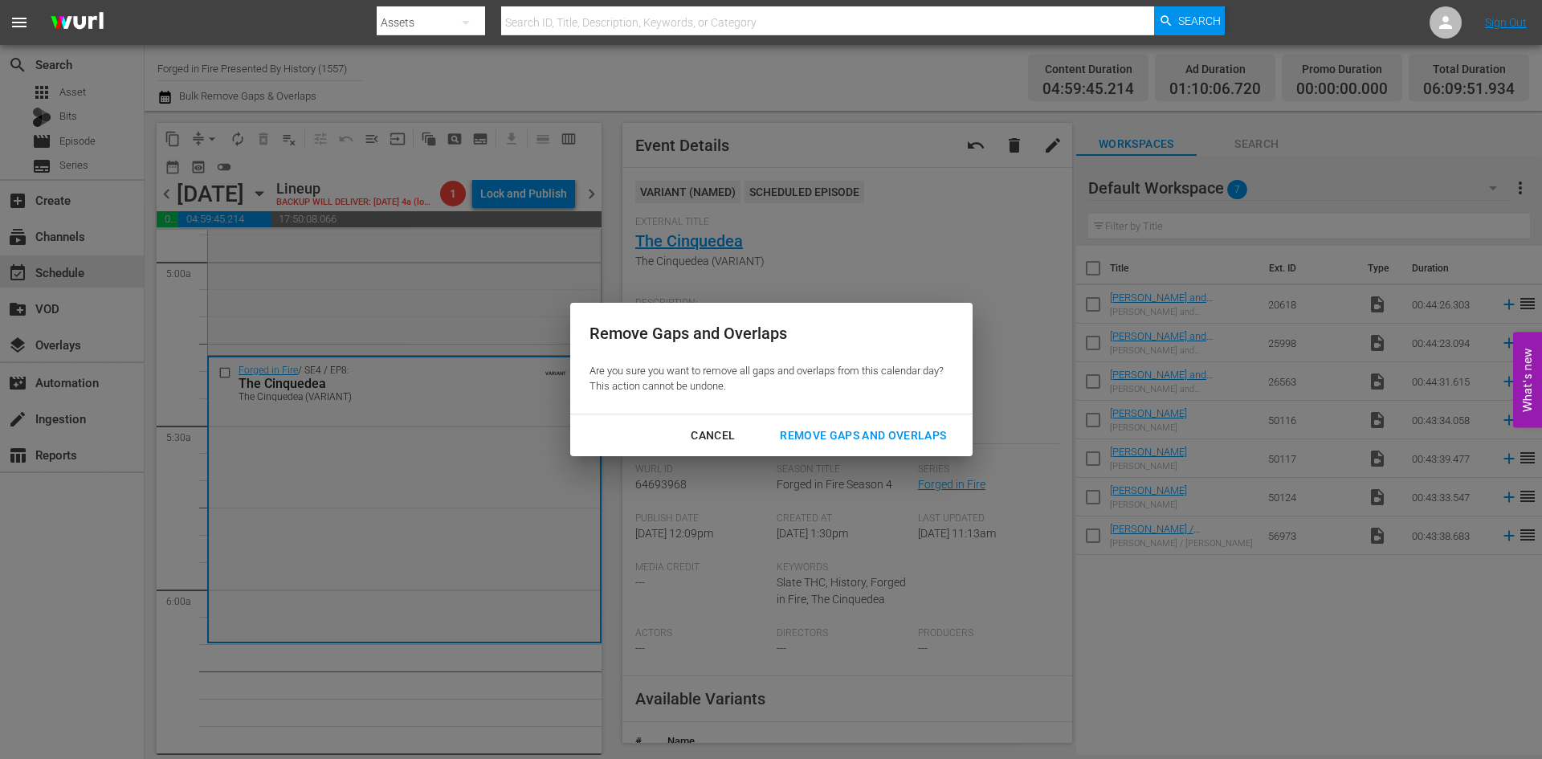
click at [883, 434] on div "Remove Gaps and Overlaps" at bounding box center [863, 436] width 192 height 20
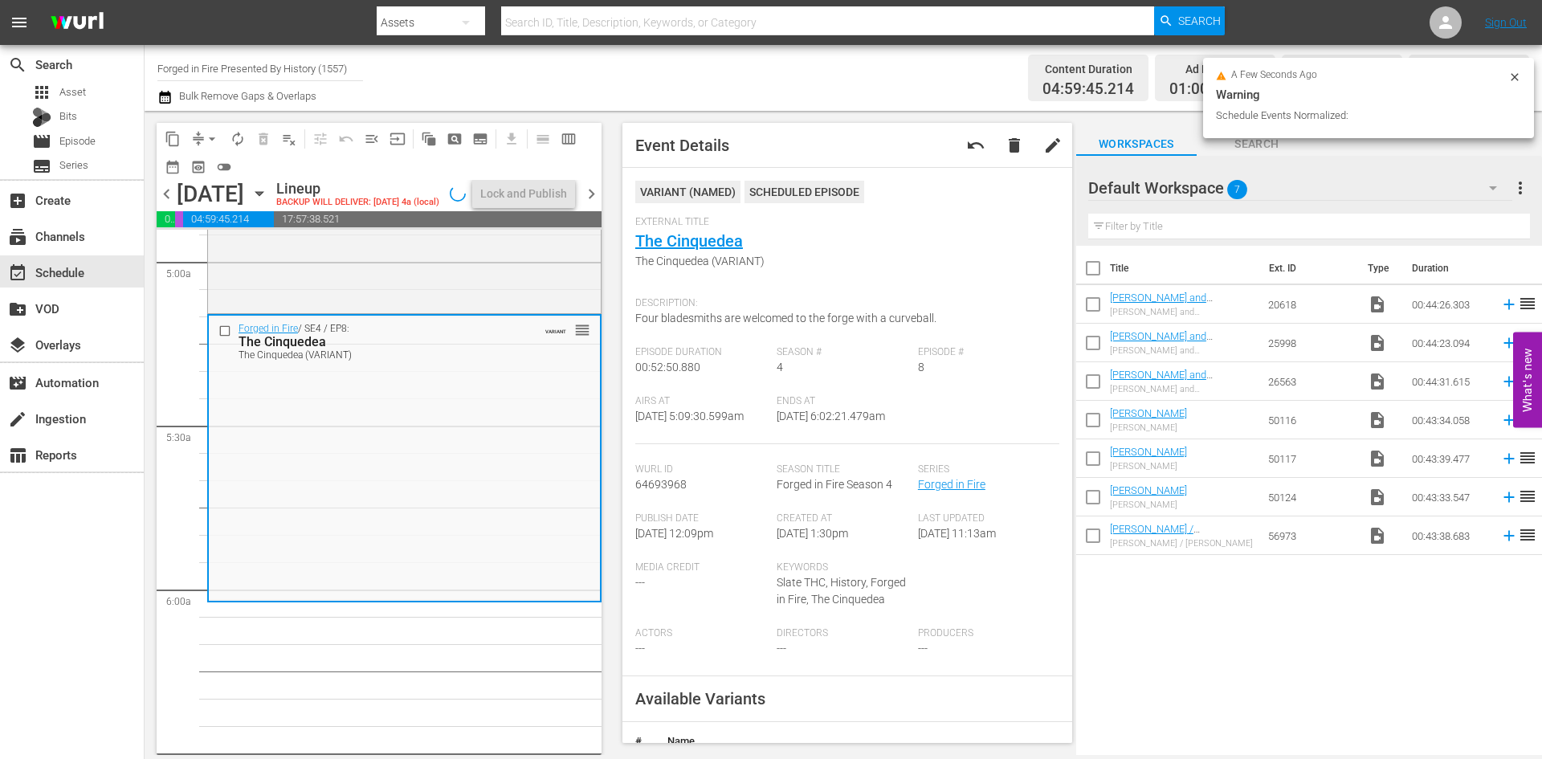
scroll to position [1579, 0]
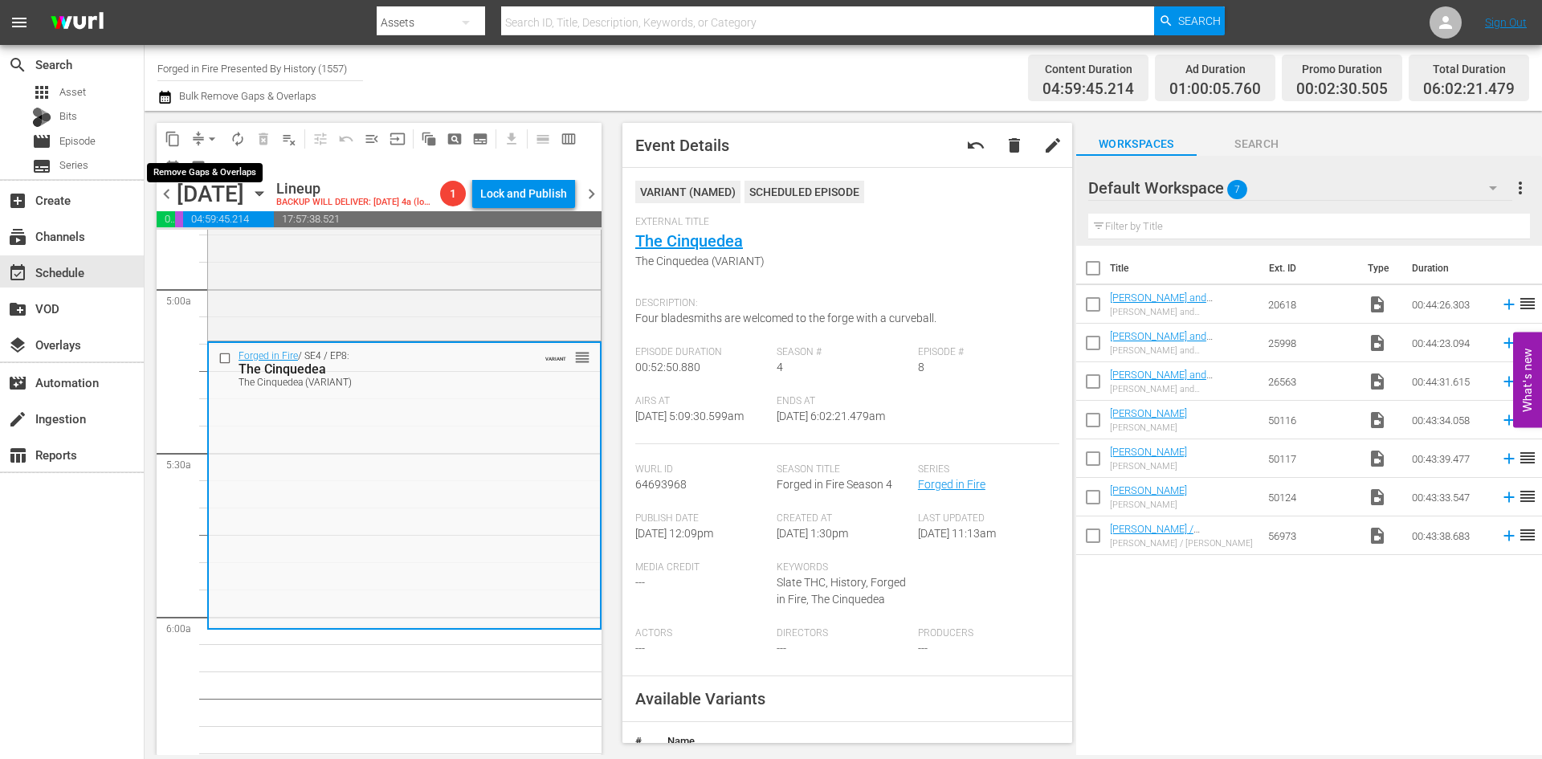
drag, startPoint x: 214, startPoint y: 132, endPoint x: 200, endPoint y: 132, distance: 14.5
click at [214, 134] on span "arrow_drop_down" at bounding box center [212, 139] width 16 height 16
click at [198, 167] on li "Align to Midnight" at bounding box center [212, 171] width 169 height 26
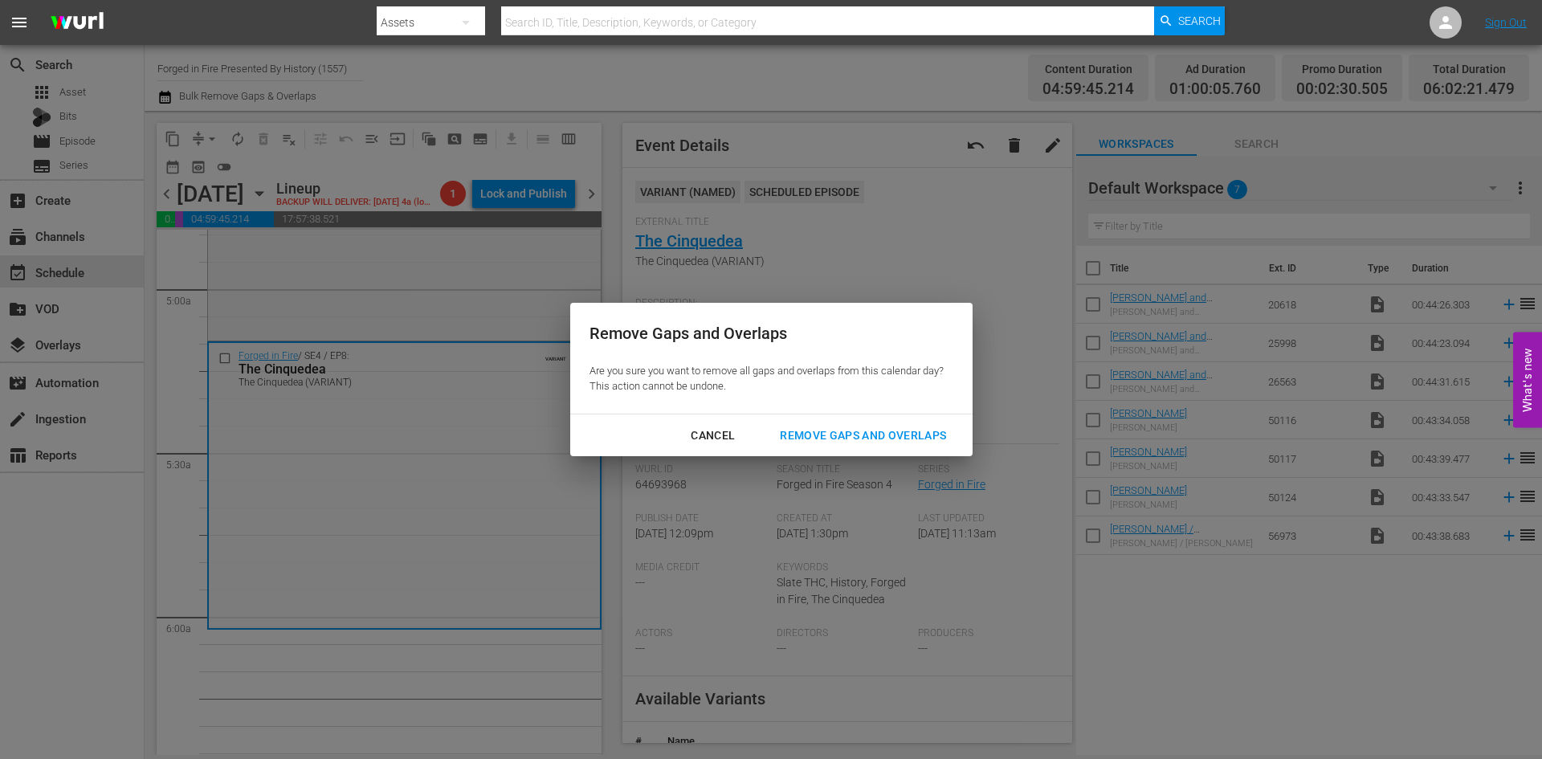
click at [854, 435] on div "Remove Gaps and Overlaps" at bounding box center [863, 436] width 192 height 20
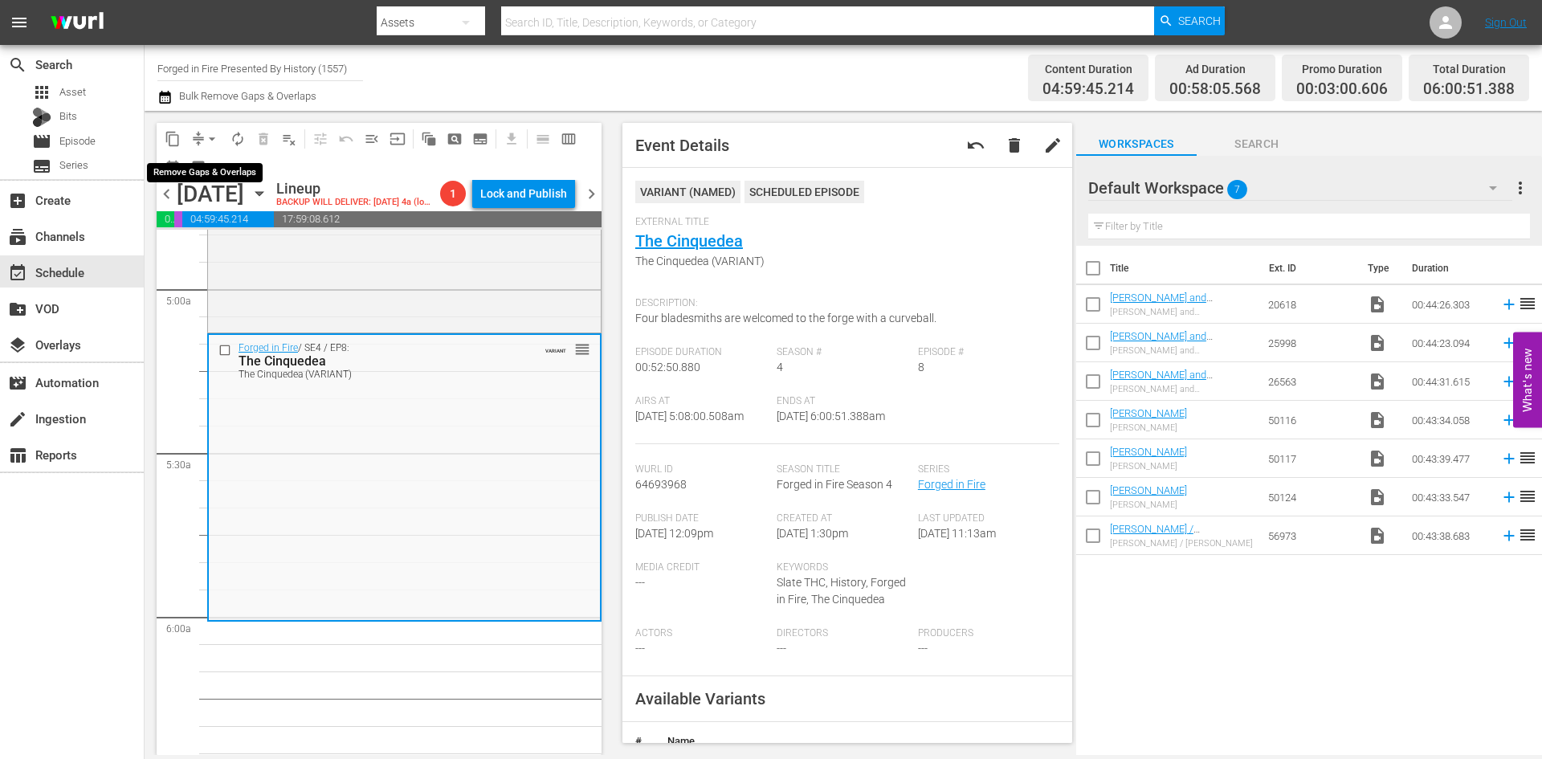
click at [211, 138] on span "arrow_drop_down" at bounding box center [212, 139] width 16 height 16
click at [206, 171] on li "Align to Midnight" at bounding box center [212, 171] width 169 height 26
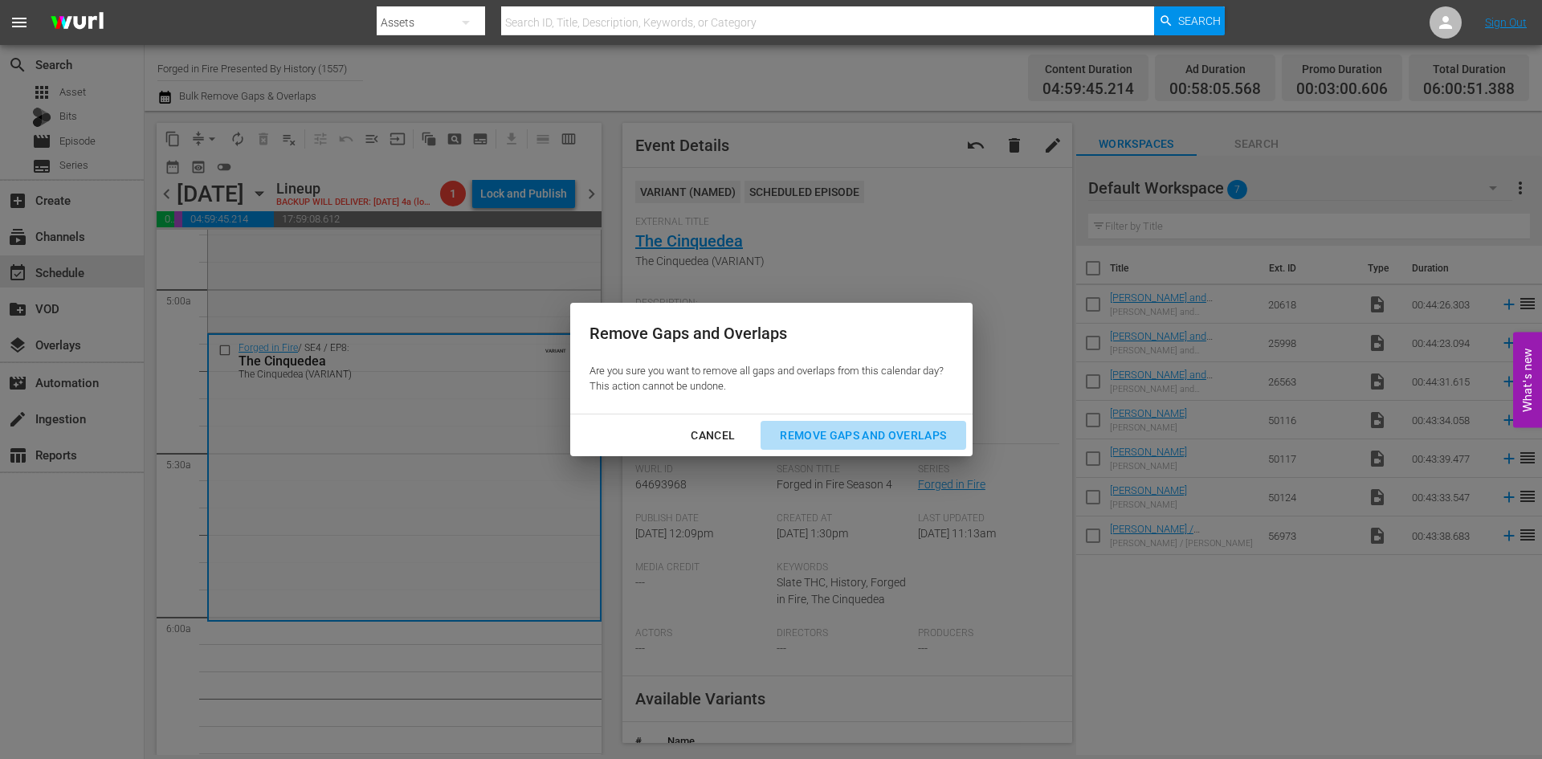
click at [884, 433] on div "Remove Gaps and Overlaps" at bounding box center [863, 436] width 192 height 20
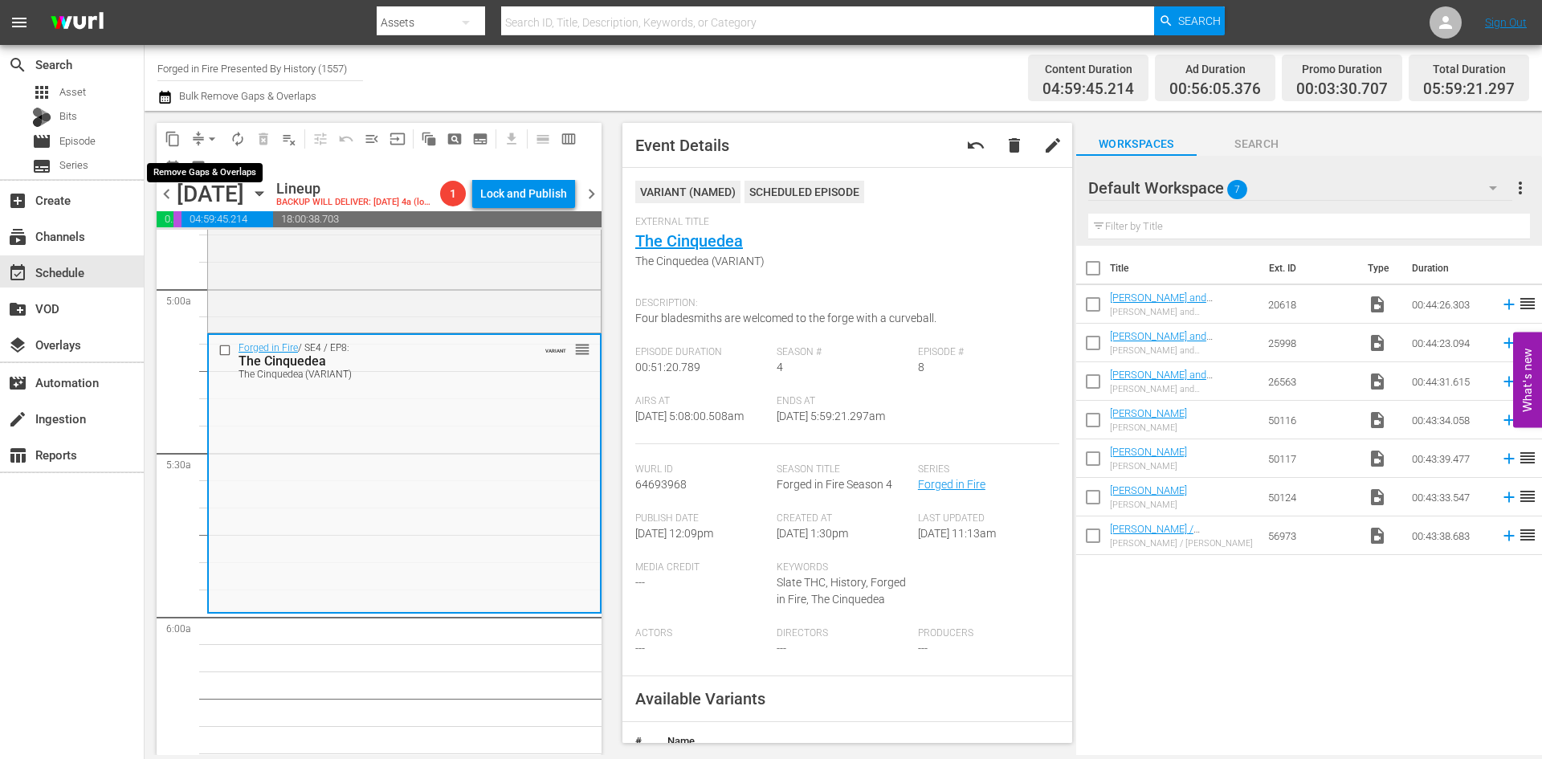
click at [206, 137] on span "arrow_drop_down" at bounding box center [212, 139] width 16 height 16
click at [195, 172] on li "Align to Midnight" at bounding box center [212, 171] width 169 height 26
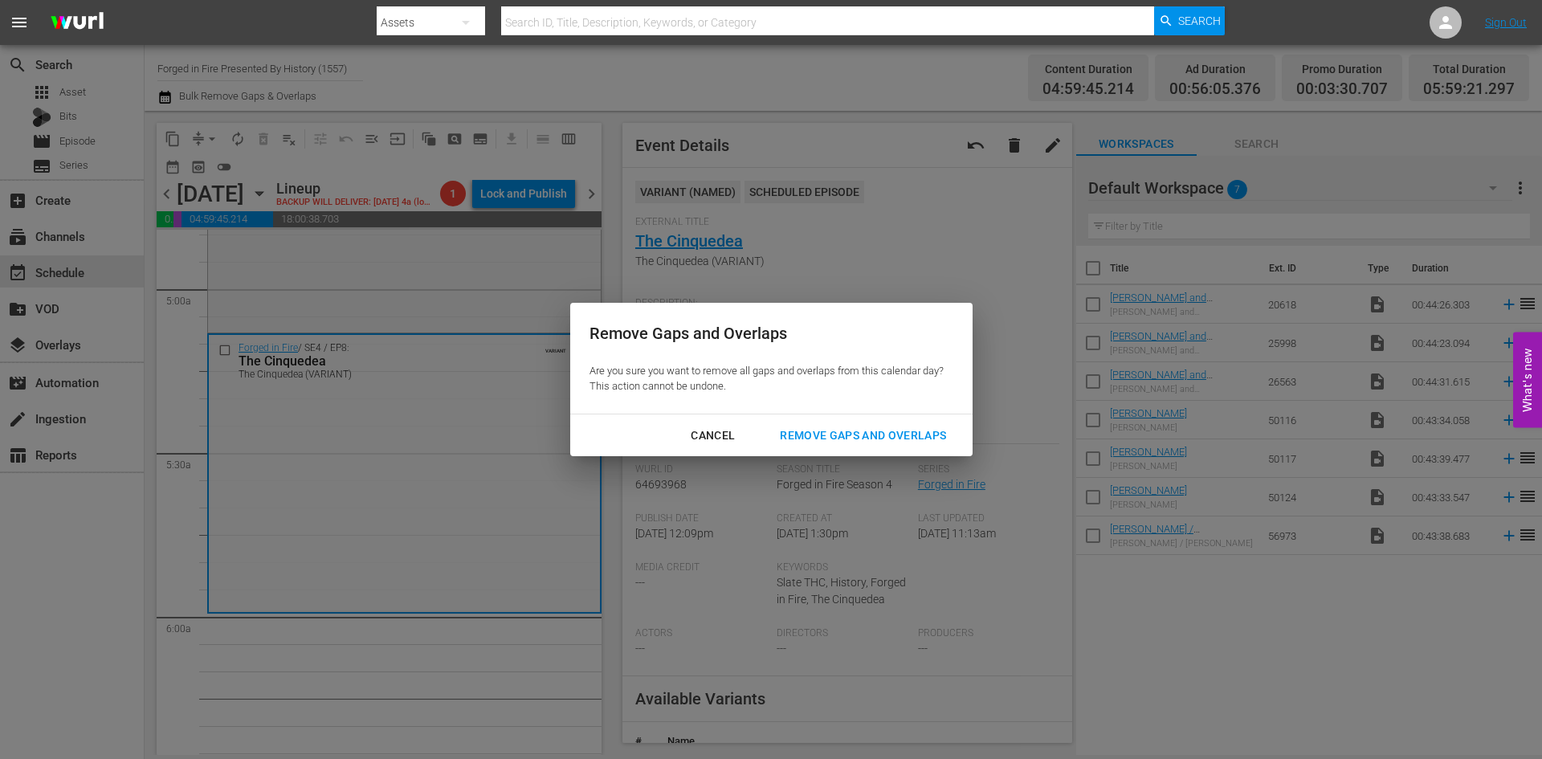
click at [817, 438] on div "Remove Gaps and Overlaps" at bounding box center [863, 436] width 192 height 20
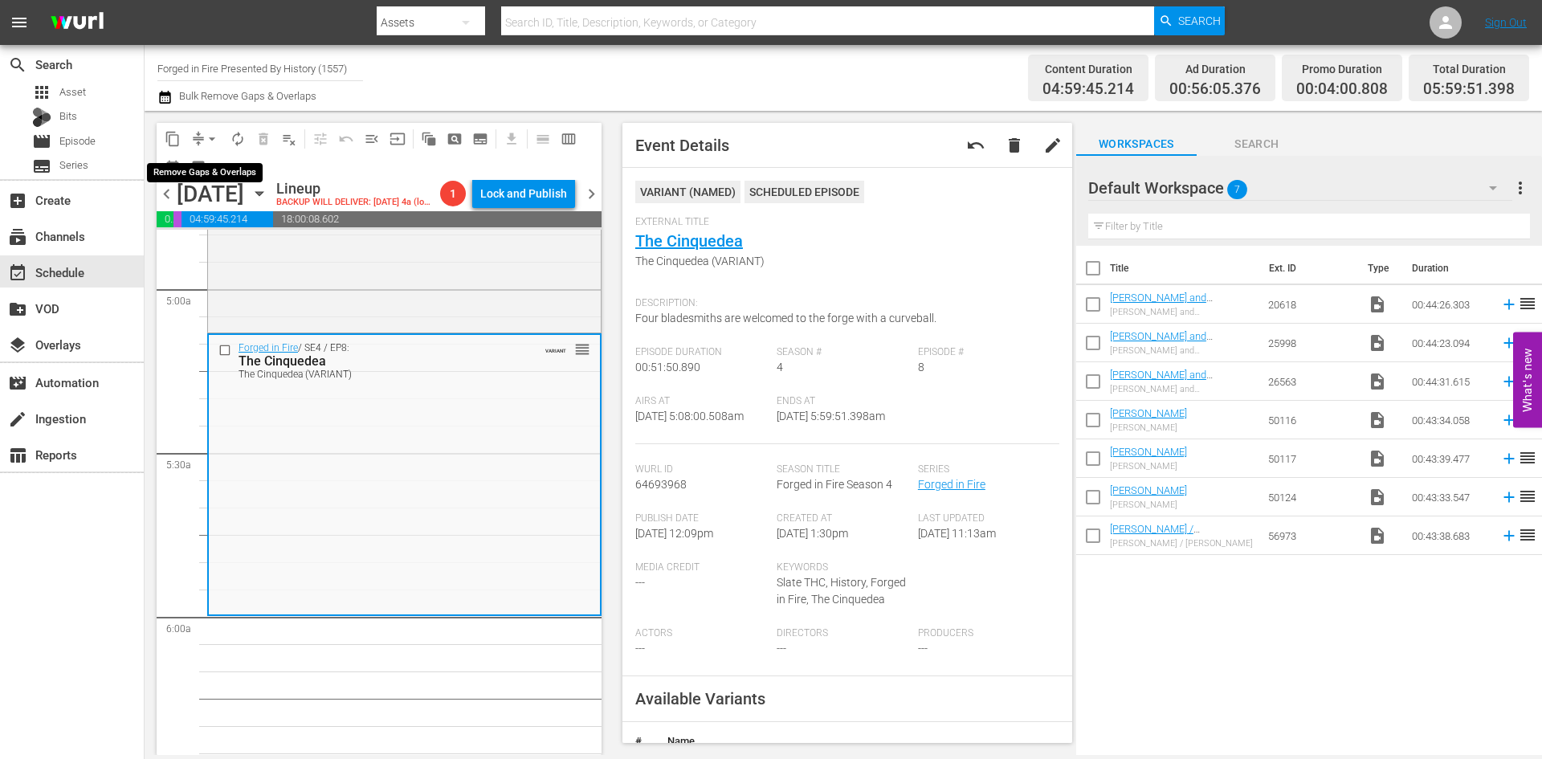
click at [210, 136] on span "arrow_drop_down" at bounding box center [212, 139] width 16 height 16
click at [211, 170] on li "Align to Midnight" at bounding box center [212, 171] width 169 height 26
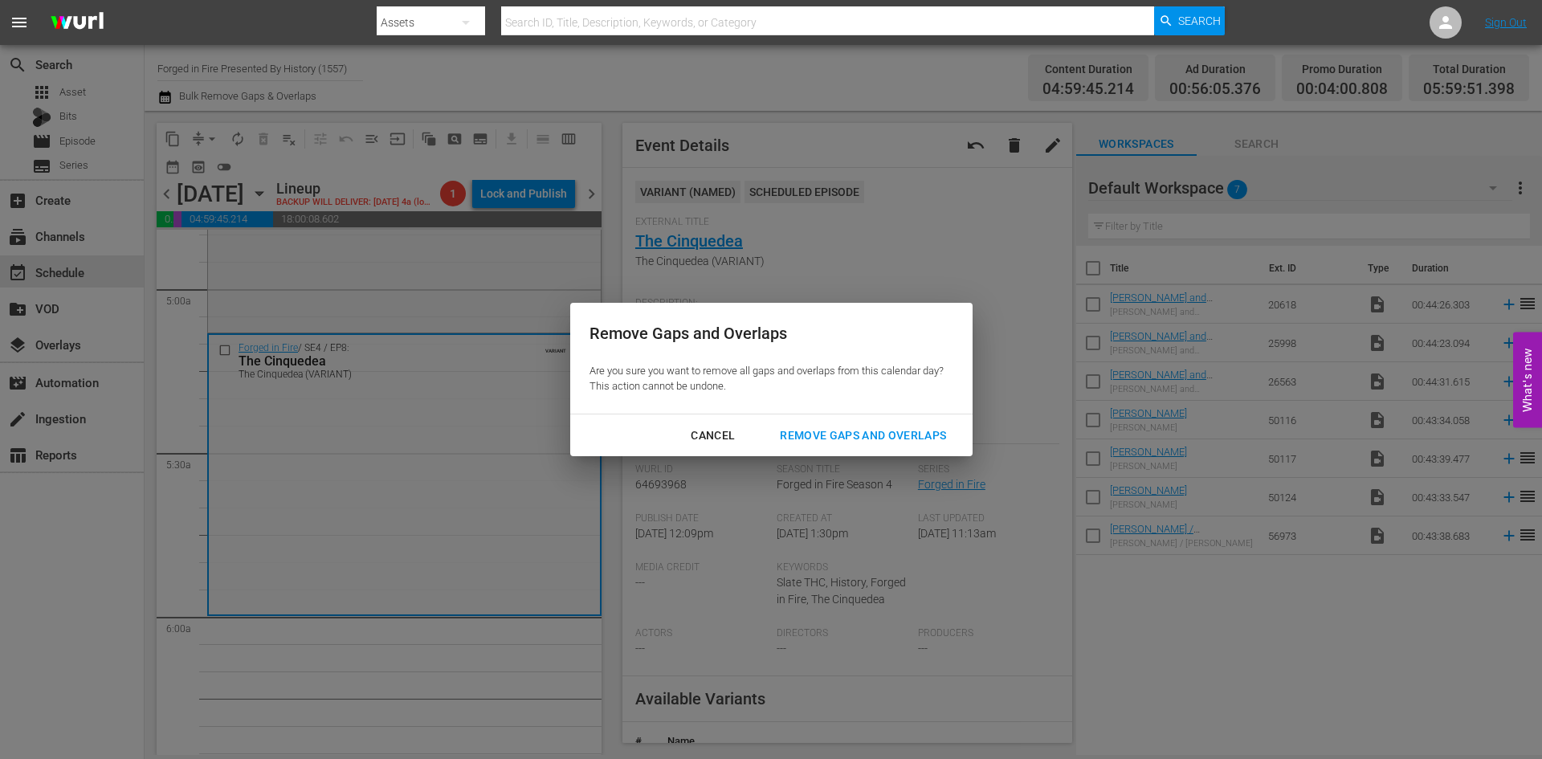
click at [864, 432] on div "Remove Gaps and Overlaps" at bounding box center [863, 436] width 192 height 20
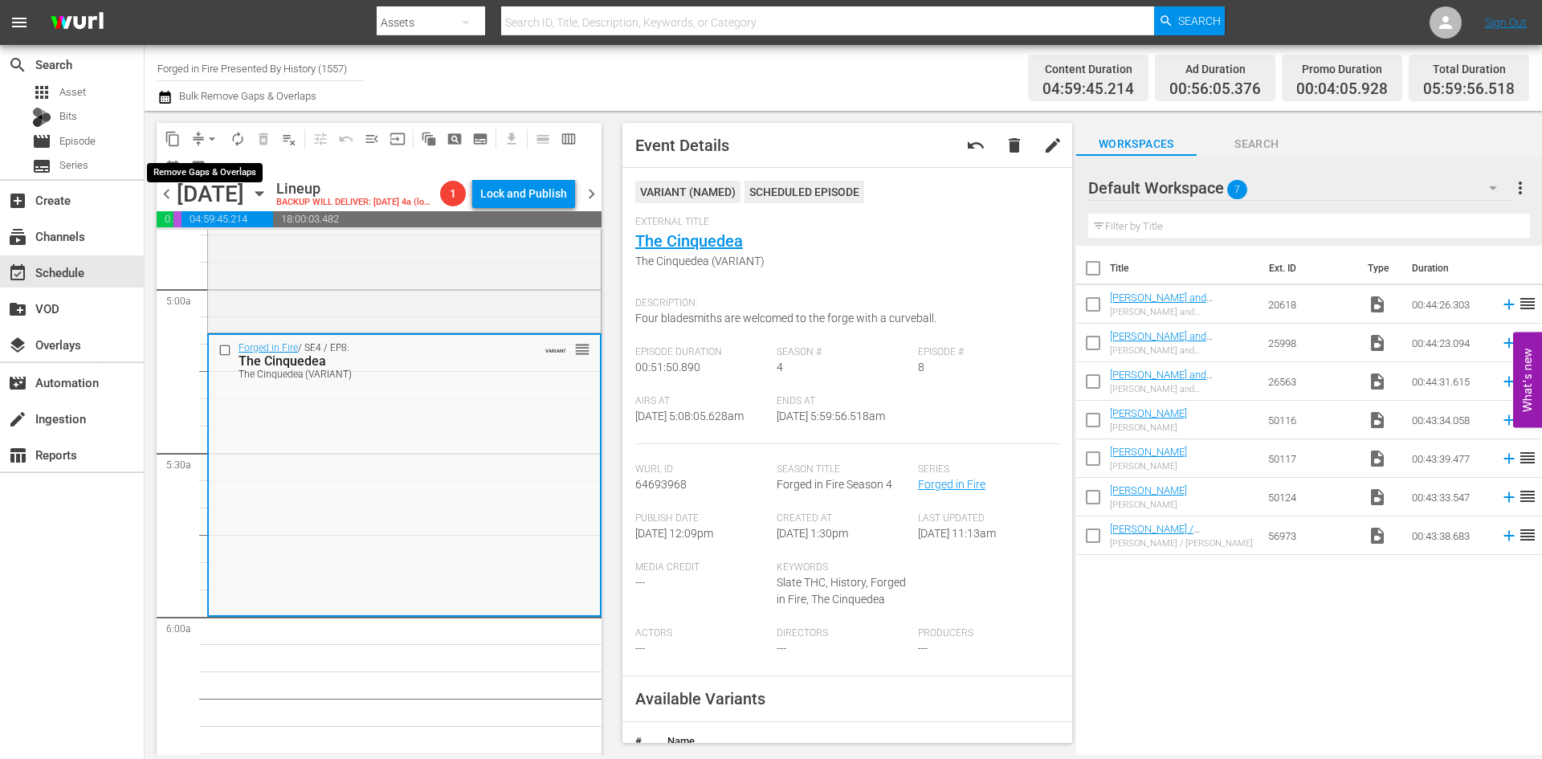
click at [210, 137] on span "arrow_drop_down" at bounding box center [212, 139] width 16 height 16
click at [210, 169] on li "Align to Midnight" at bounding box center [212, 171] width 169 height 26
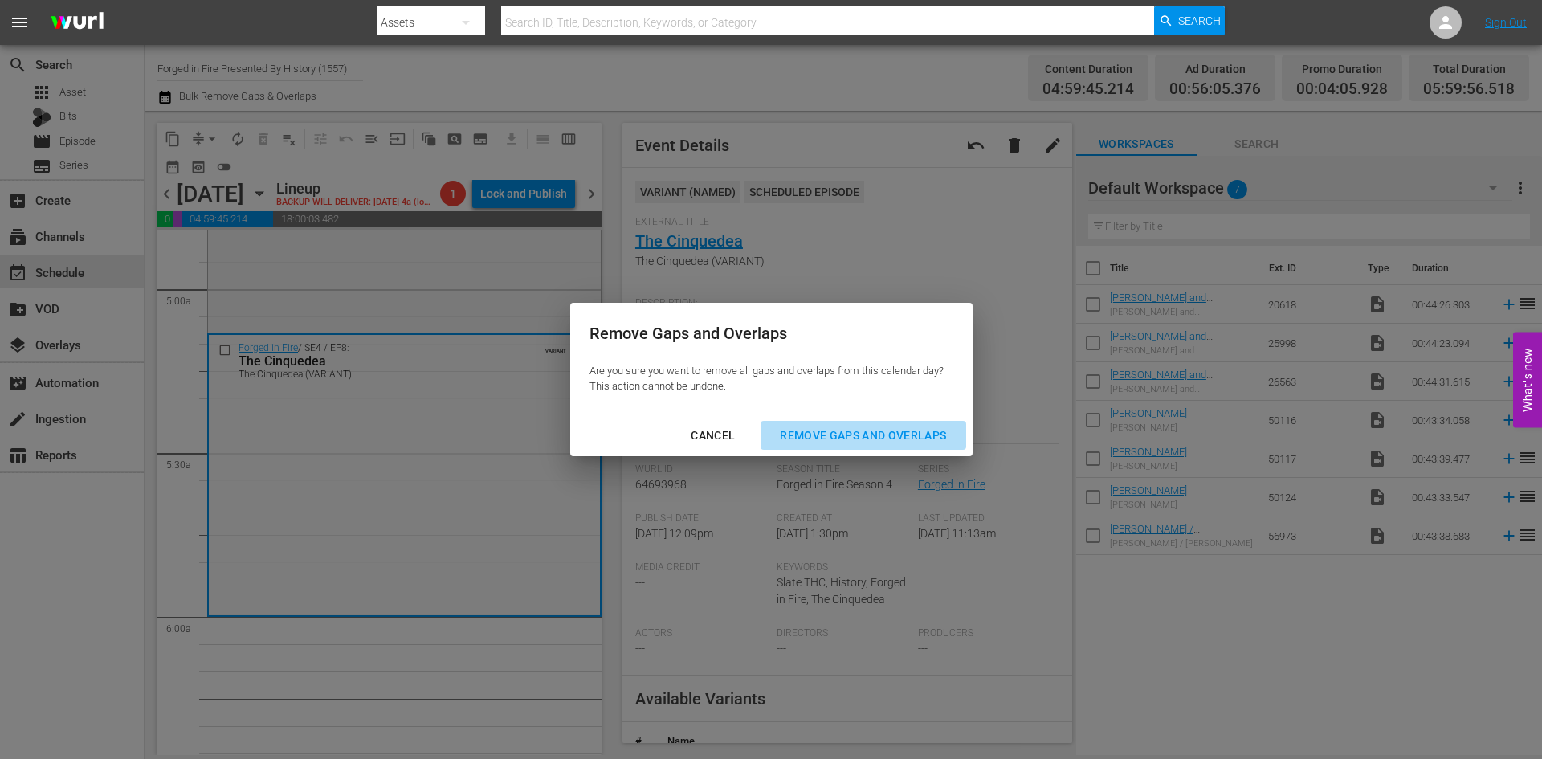
click at [881, 439] on div "Remove Gaps and Overlaps" at bounding box center [863, 436] width 192 height 20
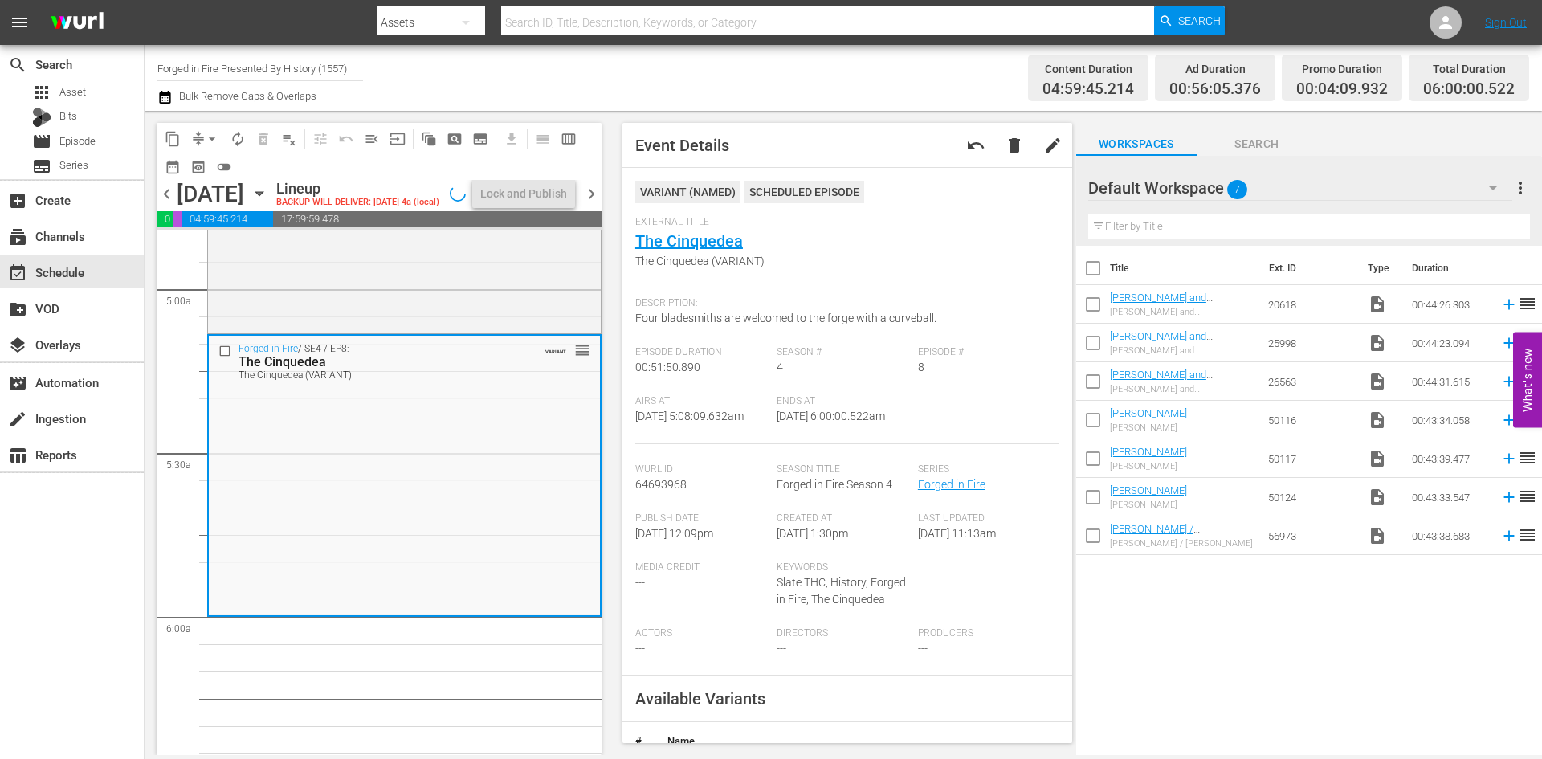
scroll to position [1606, 0]
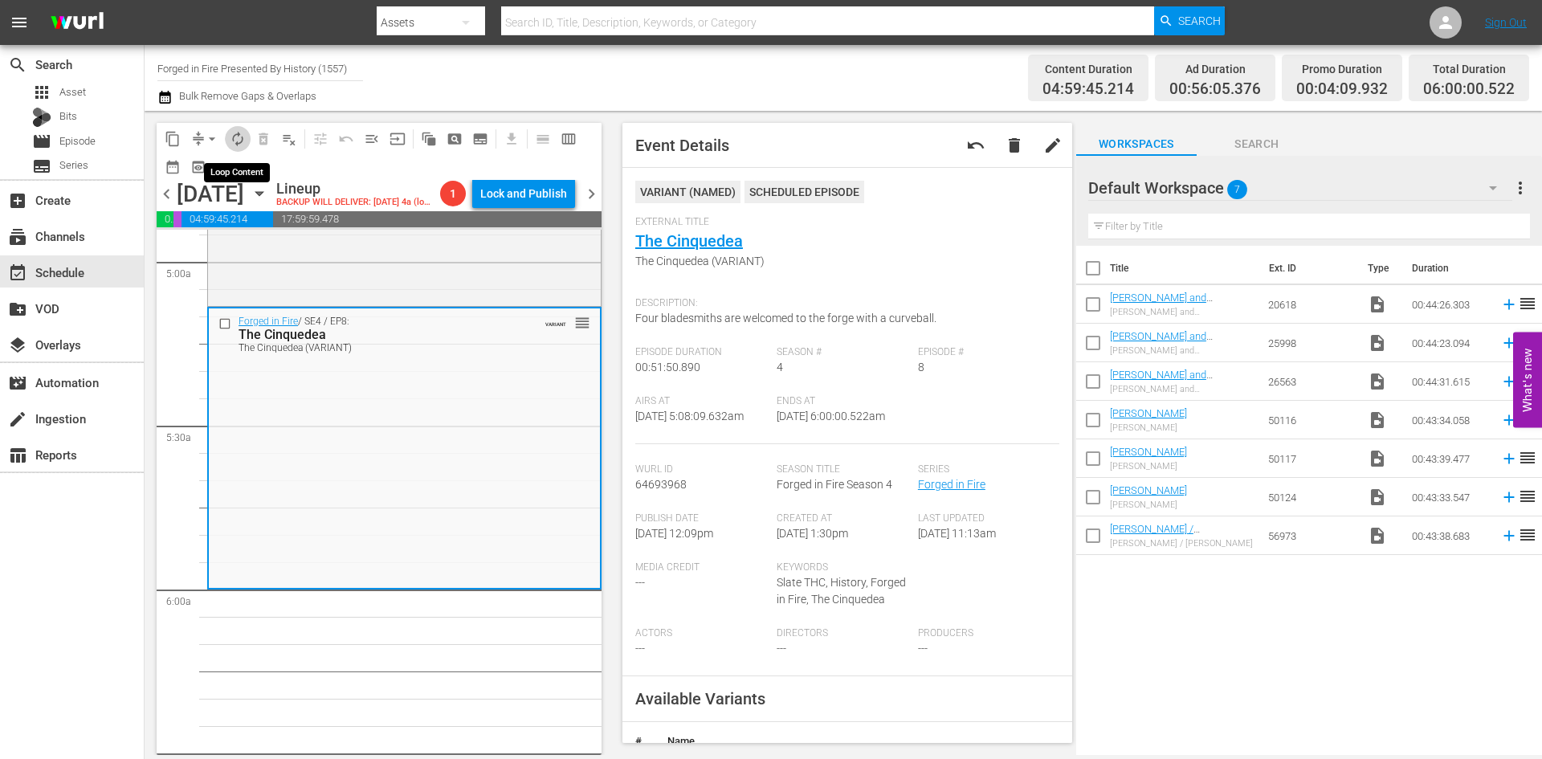
click at [238, 133] on span "autorenew_outlined" at bounding box center [238, 139] width 16 height 16
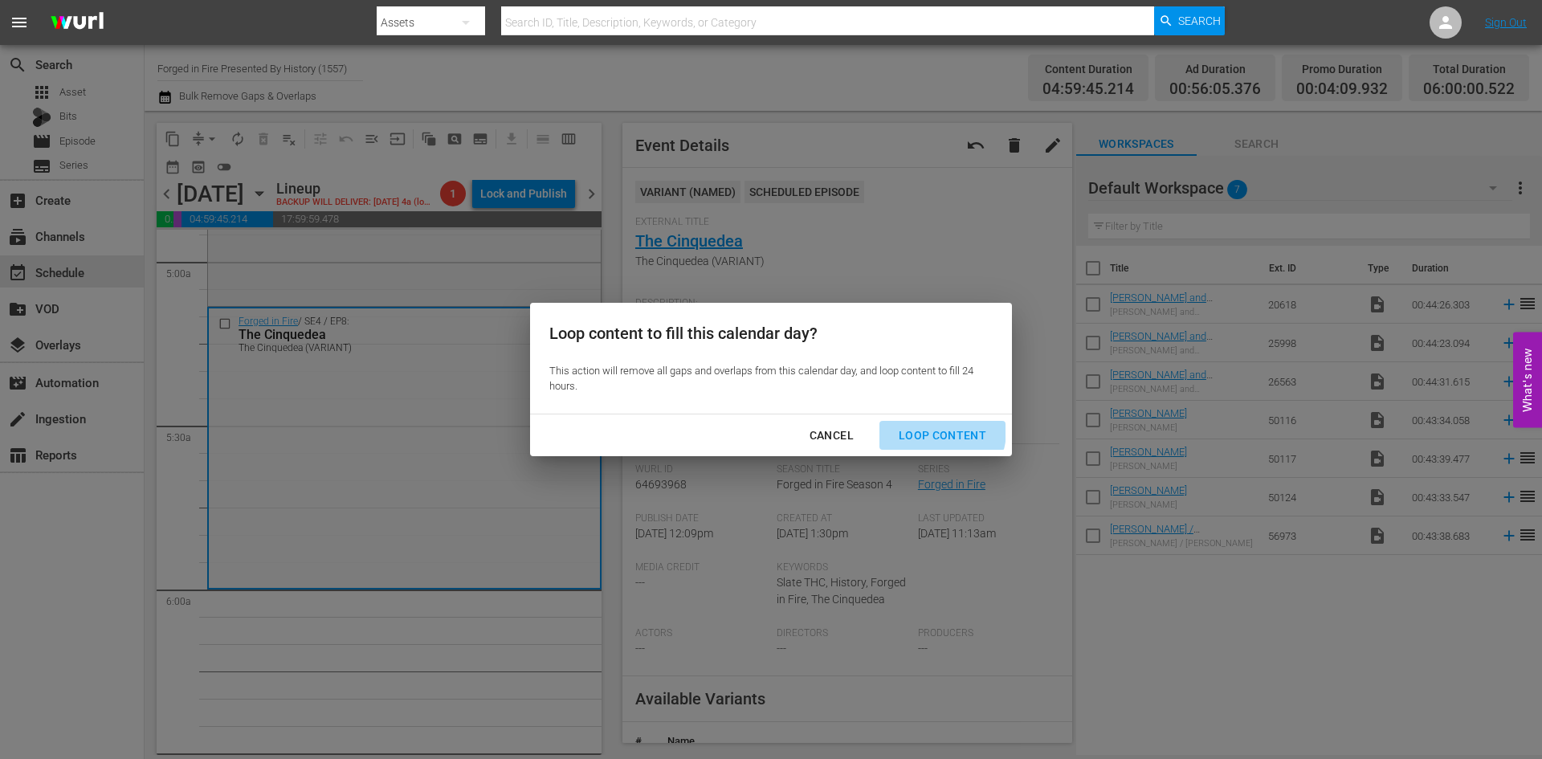
click at [937, 431] on div "Loop Content" at bounding box center [942, 436] width 113 height 20
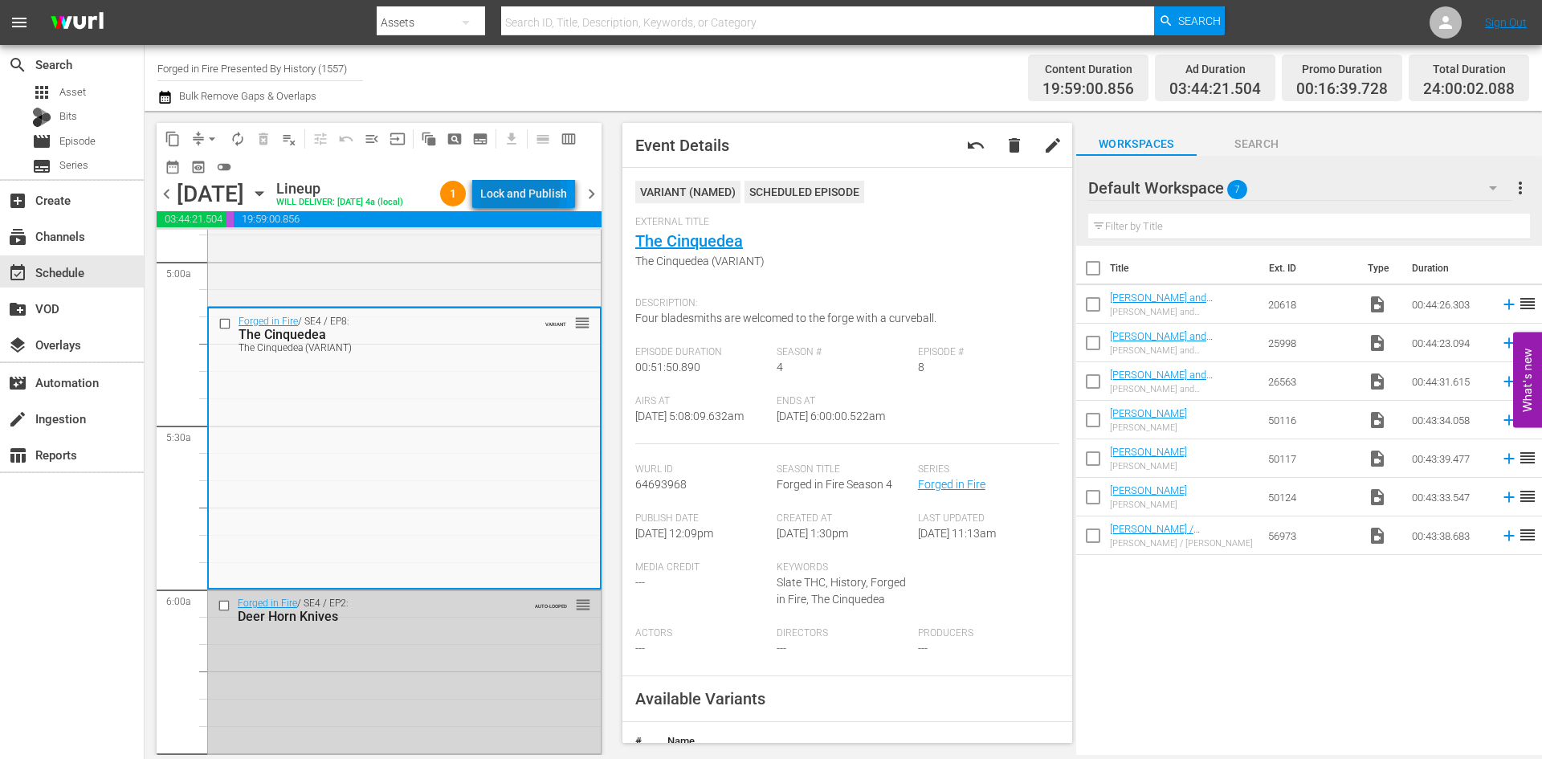
click at [499, 189] on div "Lock and Publish" at bounding box center [523, 193] width 87 height 29
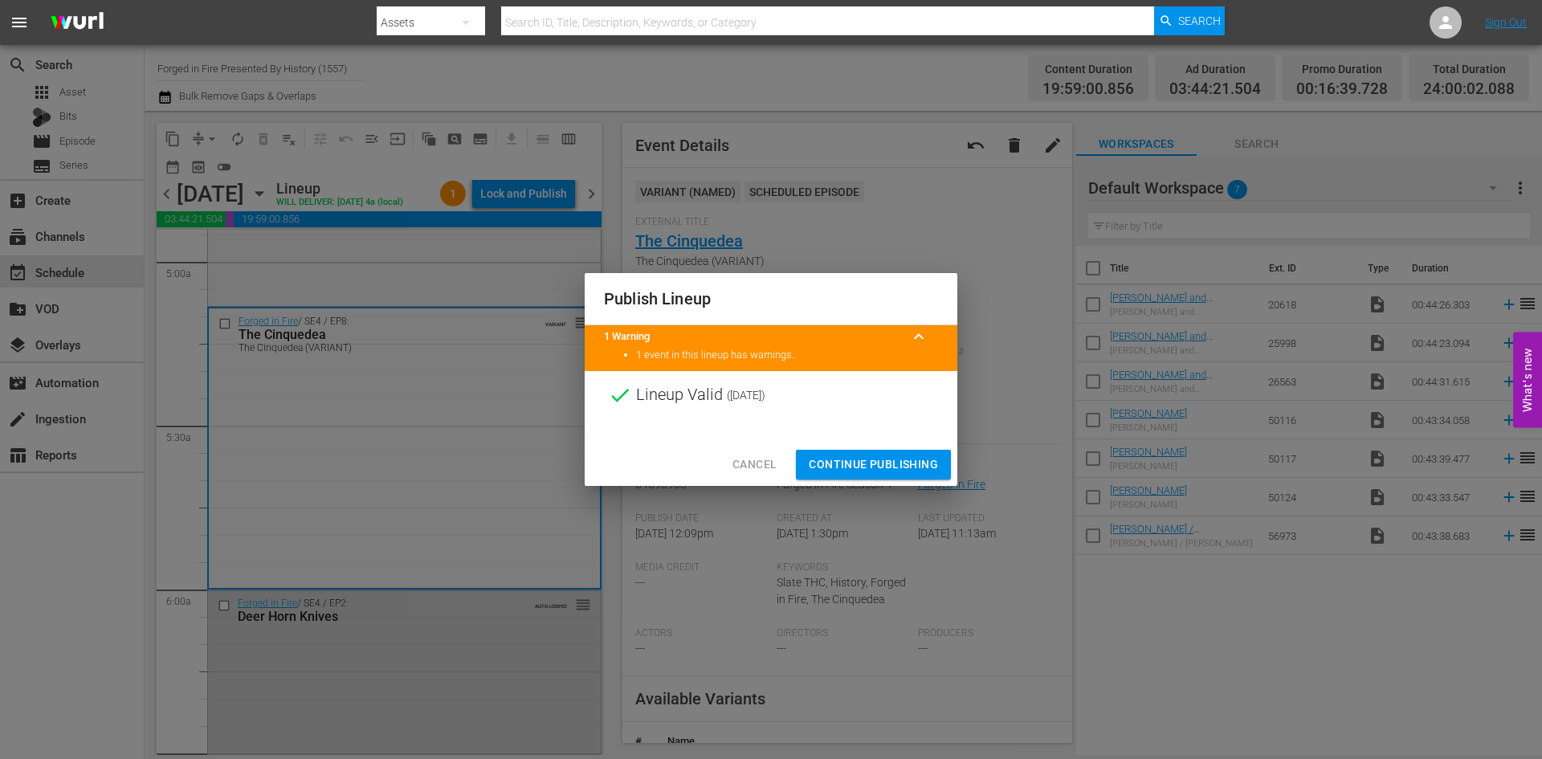
click at [850, 463] on span "Continue Publishing" at bounding box center [873, 465] width 129 height 20
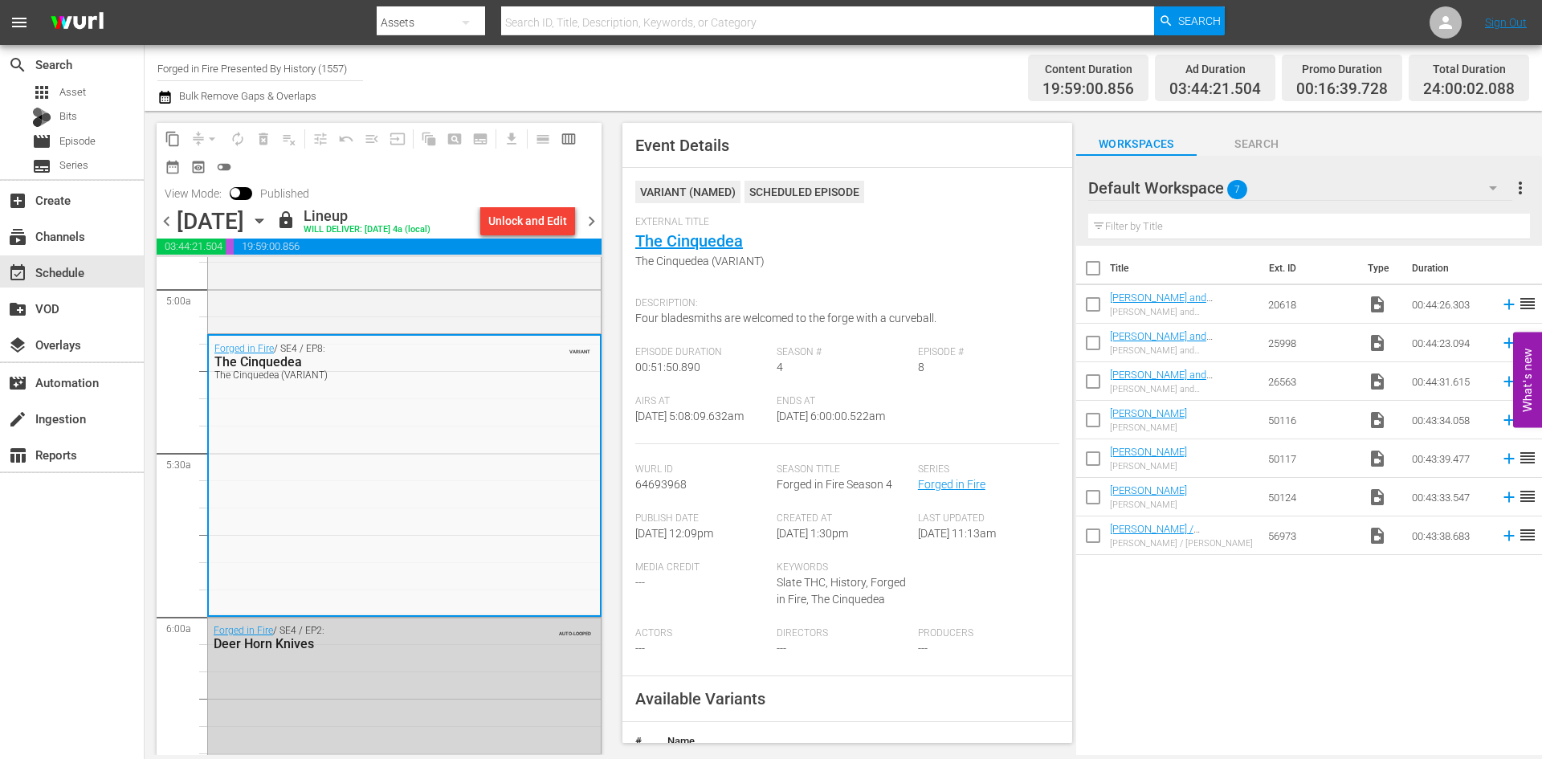
click at [592, 226] on span "chevron_right" at bounding box center [591, 221] width 20 height 20
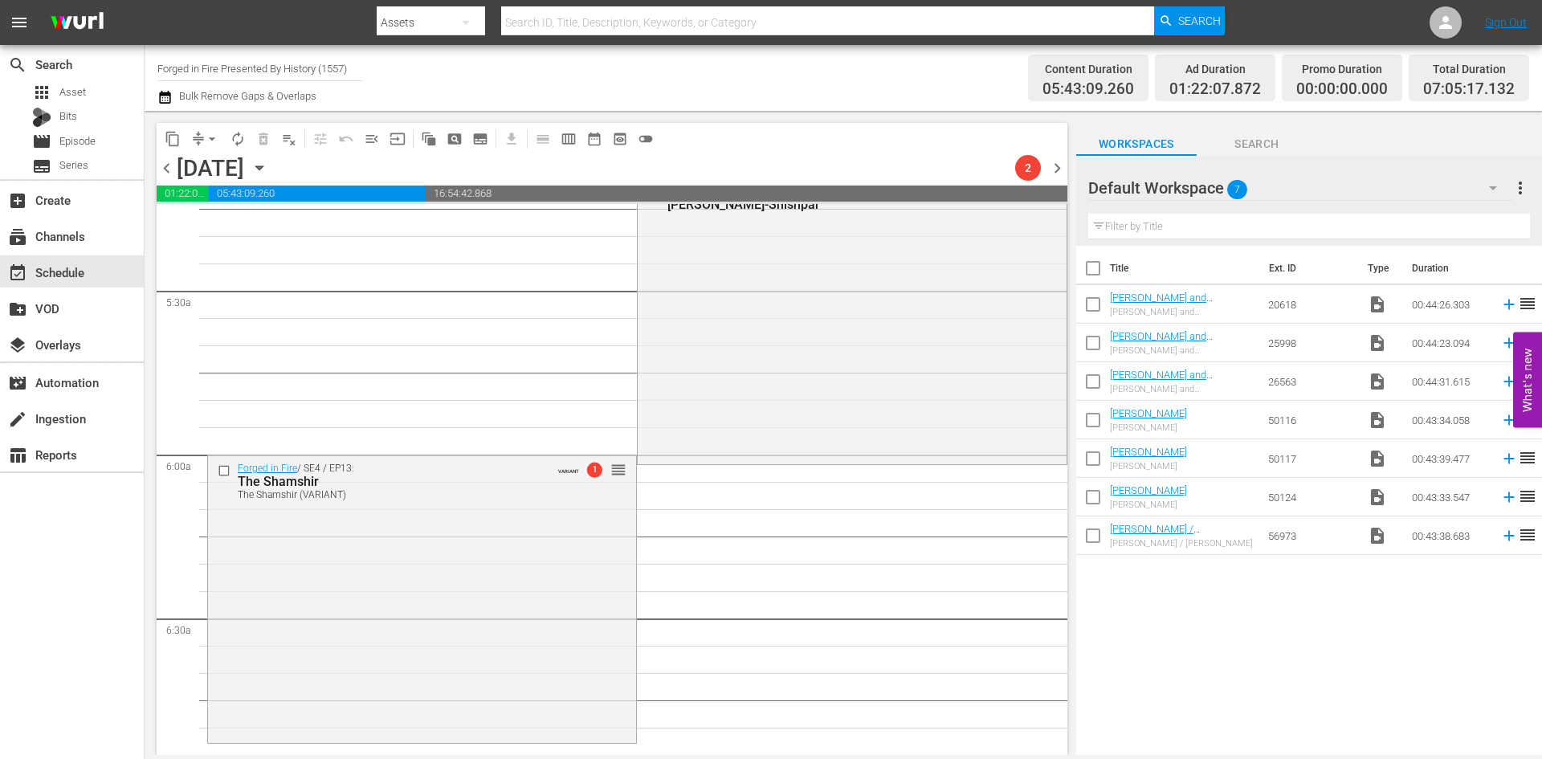
scroll to position [1579, 0]
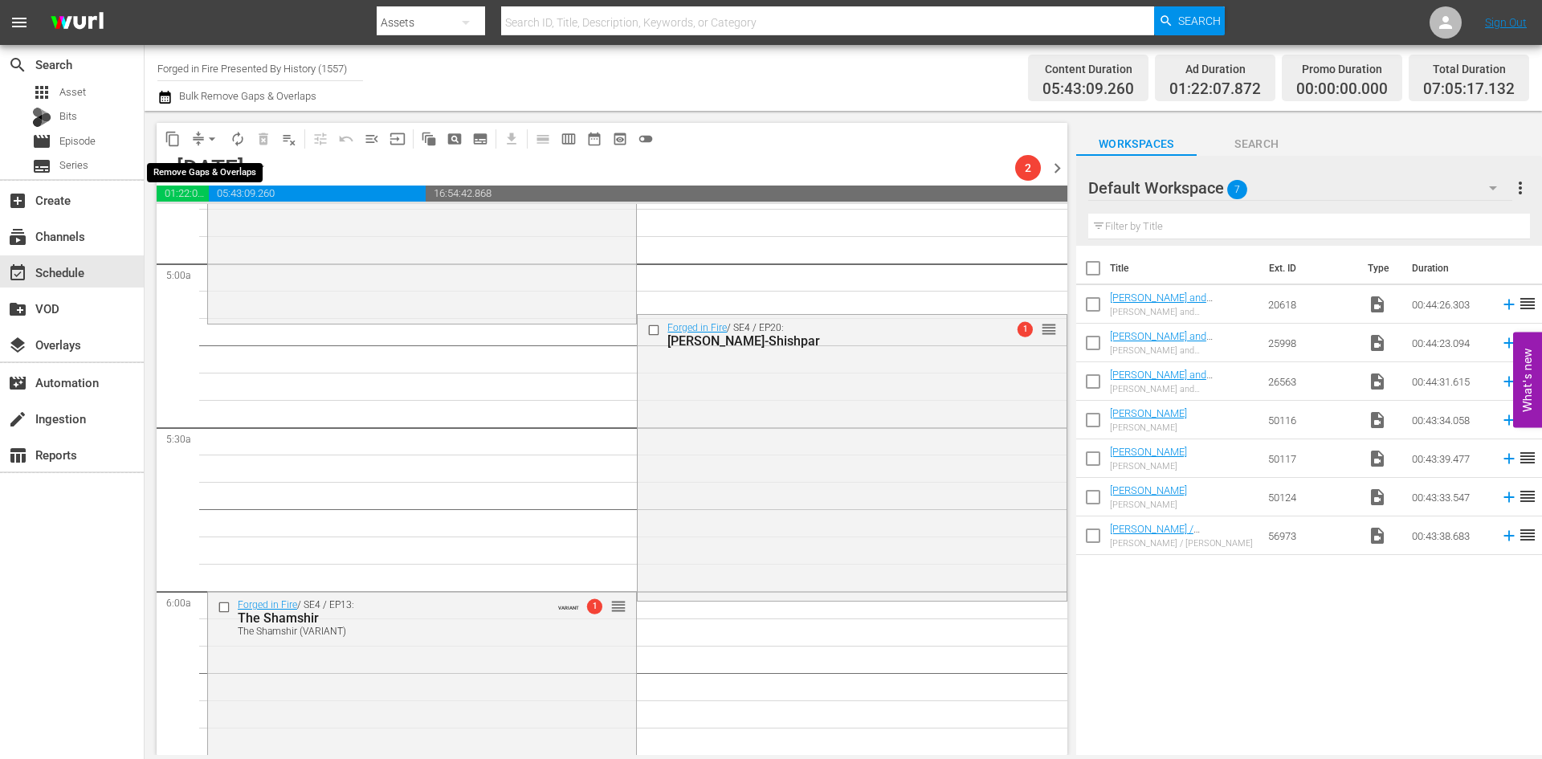
click at [212, 131] on span "arrow_drop_down" at bounding box center [212, 139] width 16 height 16
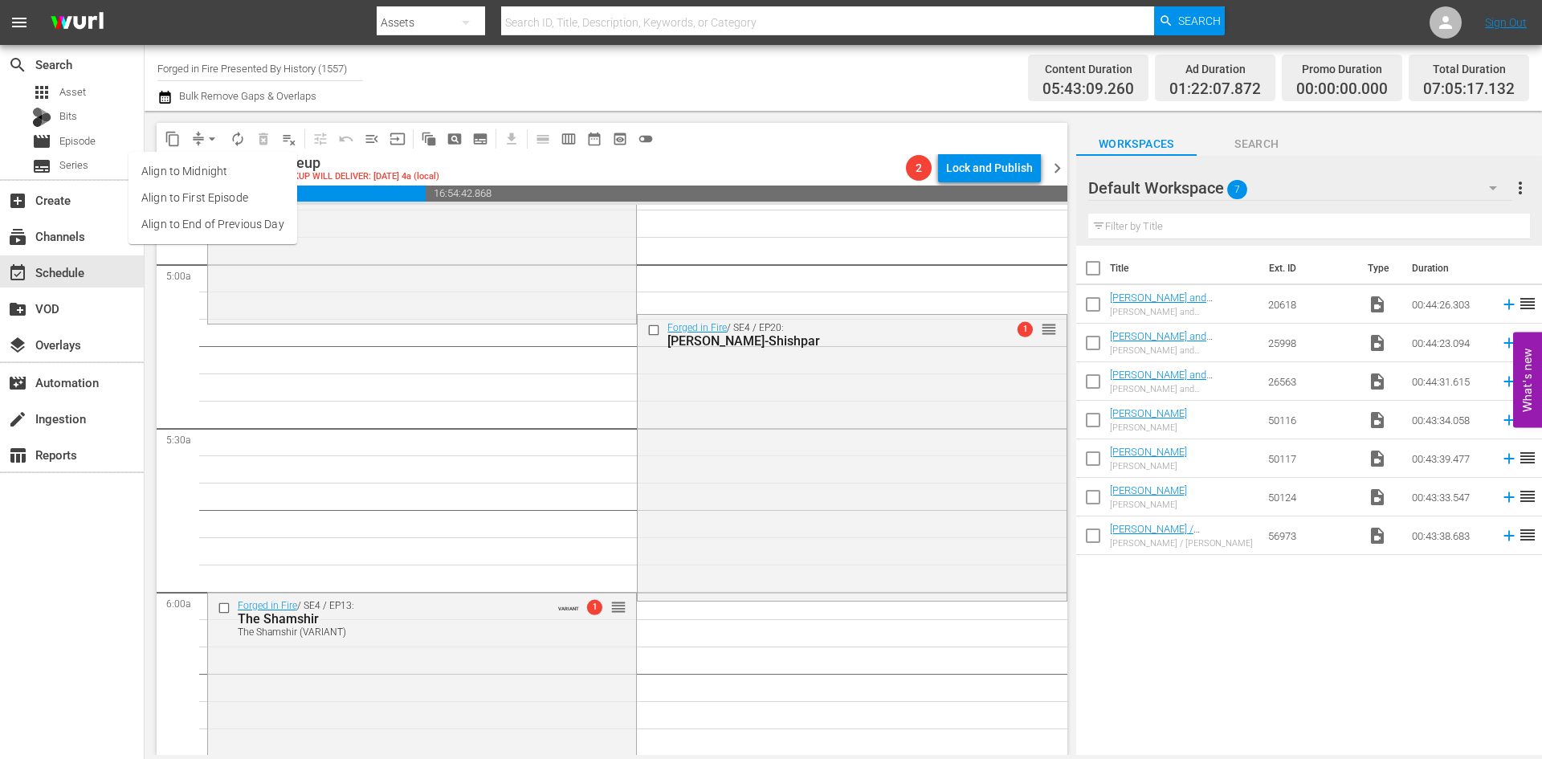
click at [202, 177] on li "Align to Midnight" at bounding box center [212, 171] width 169 height 26
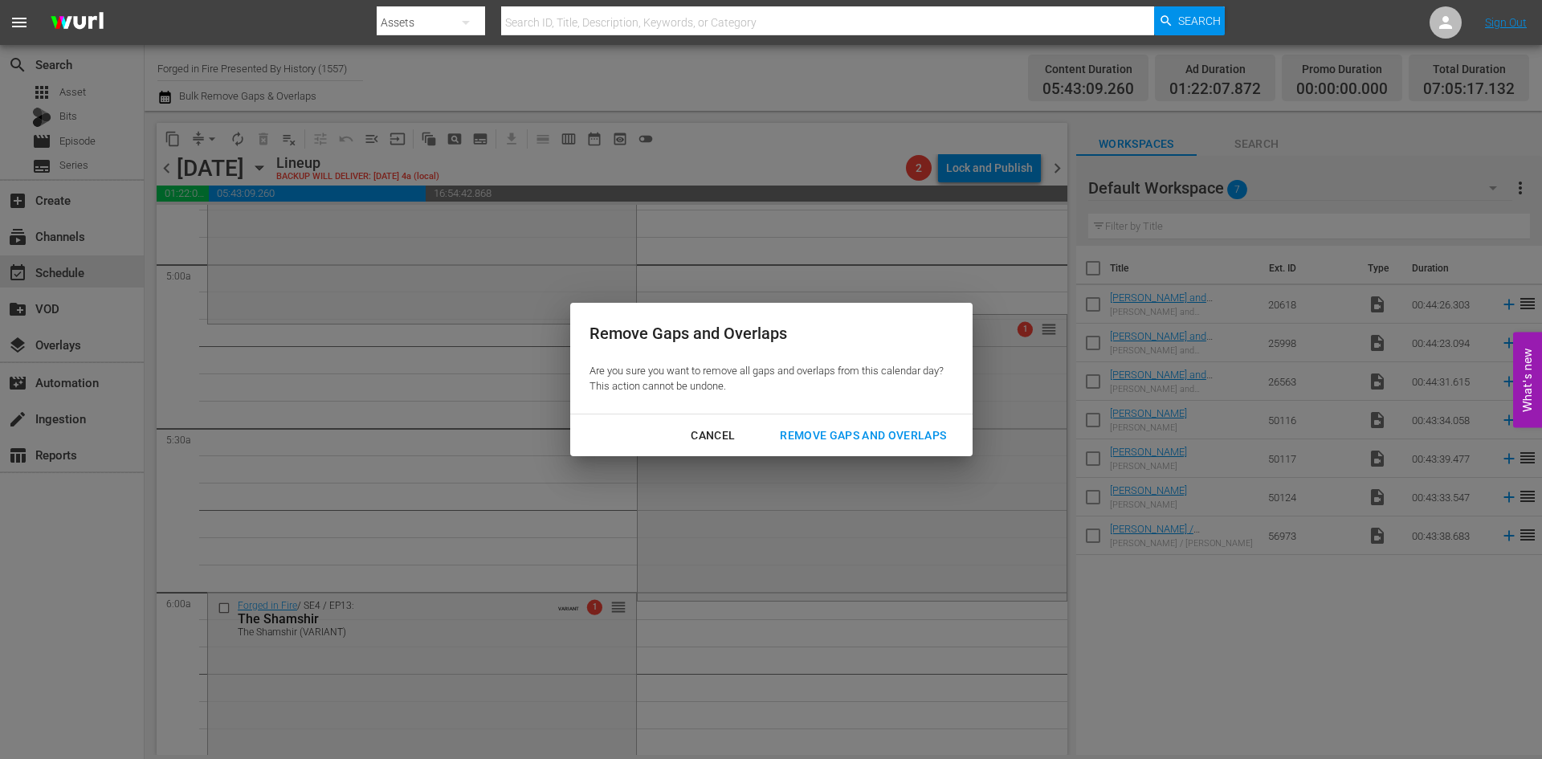
click at [882, 434] on div "Remove Gaps and Overlaps" at bounding box center [863, 436] width 192 height 20
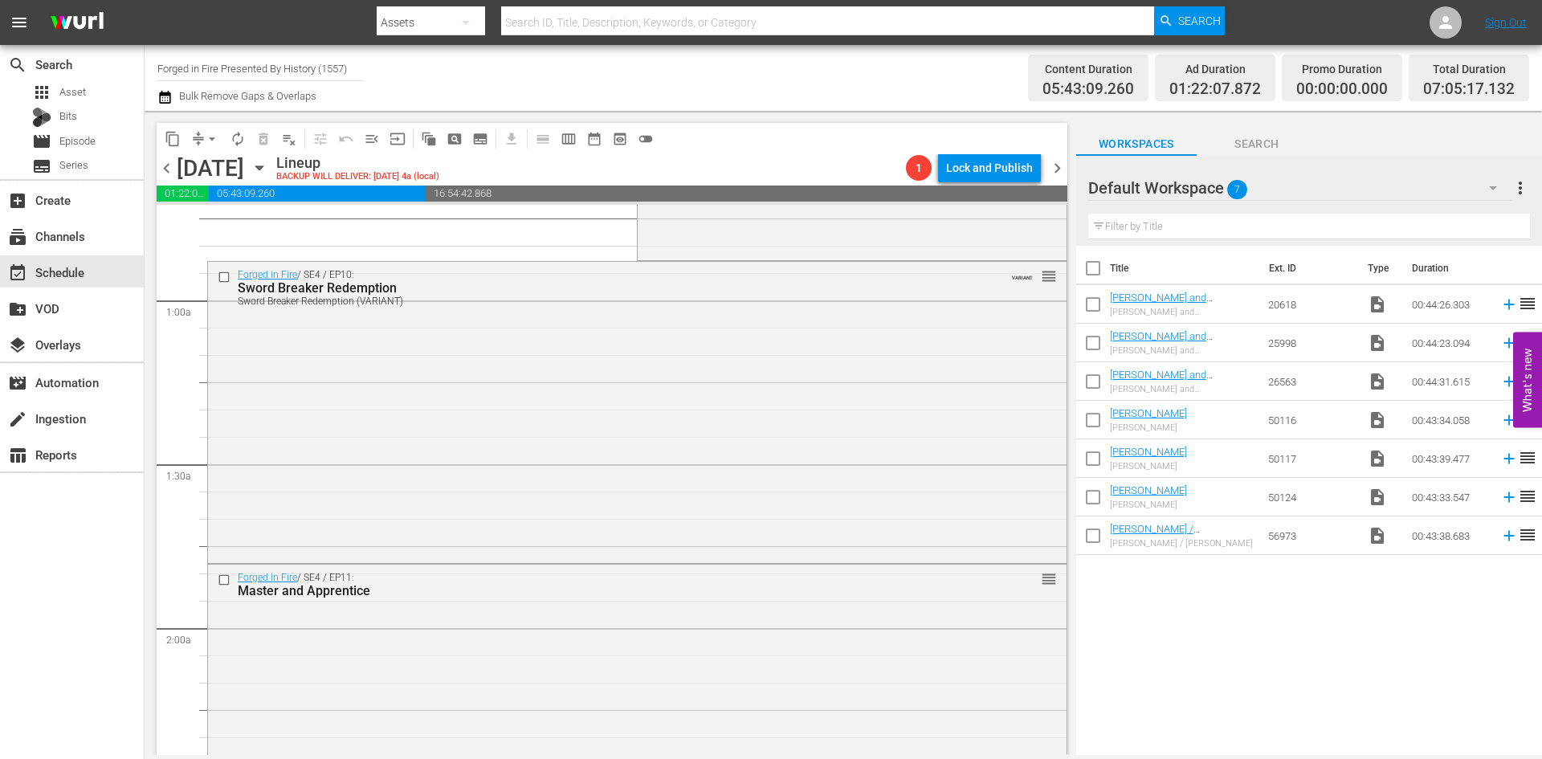
scroll to position [0, 0]
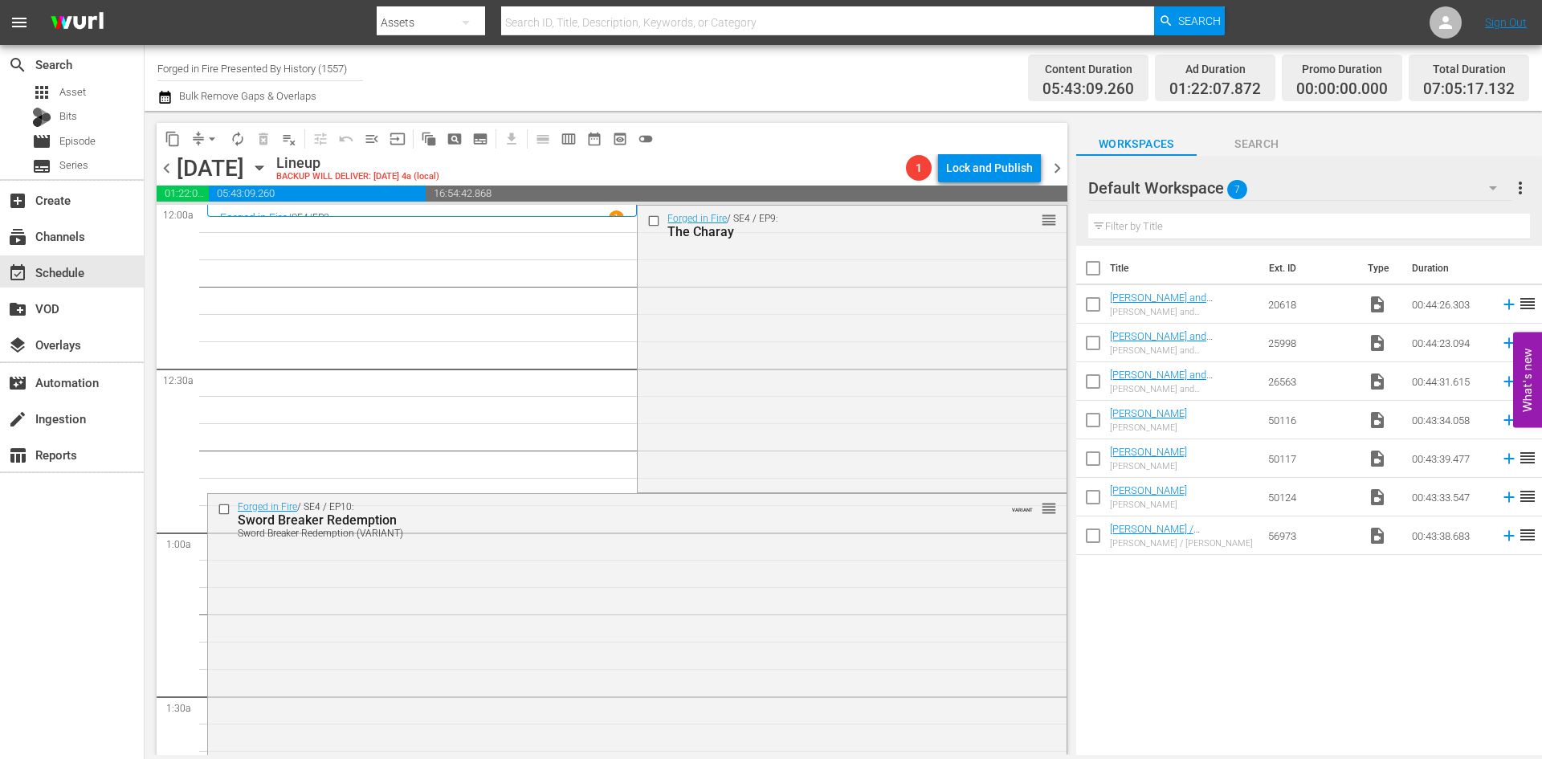
click at [704, 328] on div "Forged in Fire / SE4 / EP9: The Charay reorder" at bounding box center [852, 347] width 428 height 283
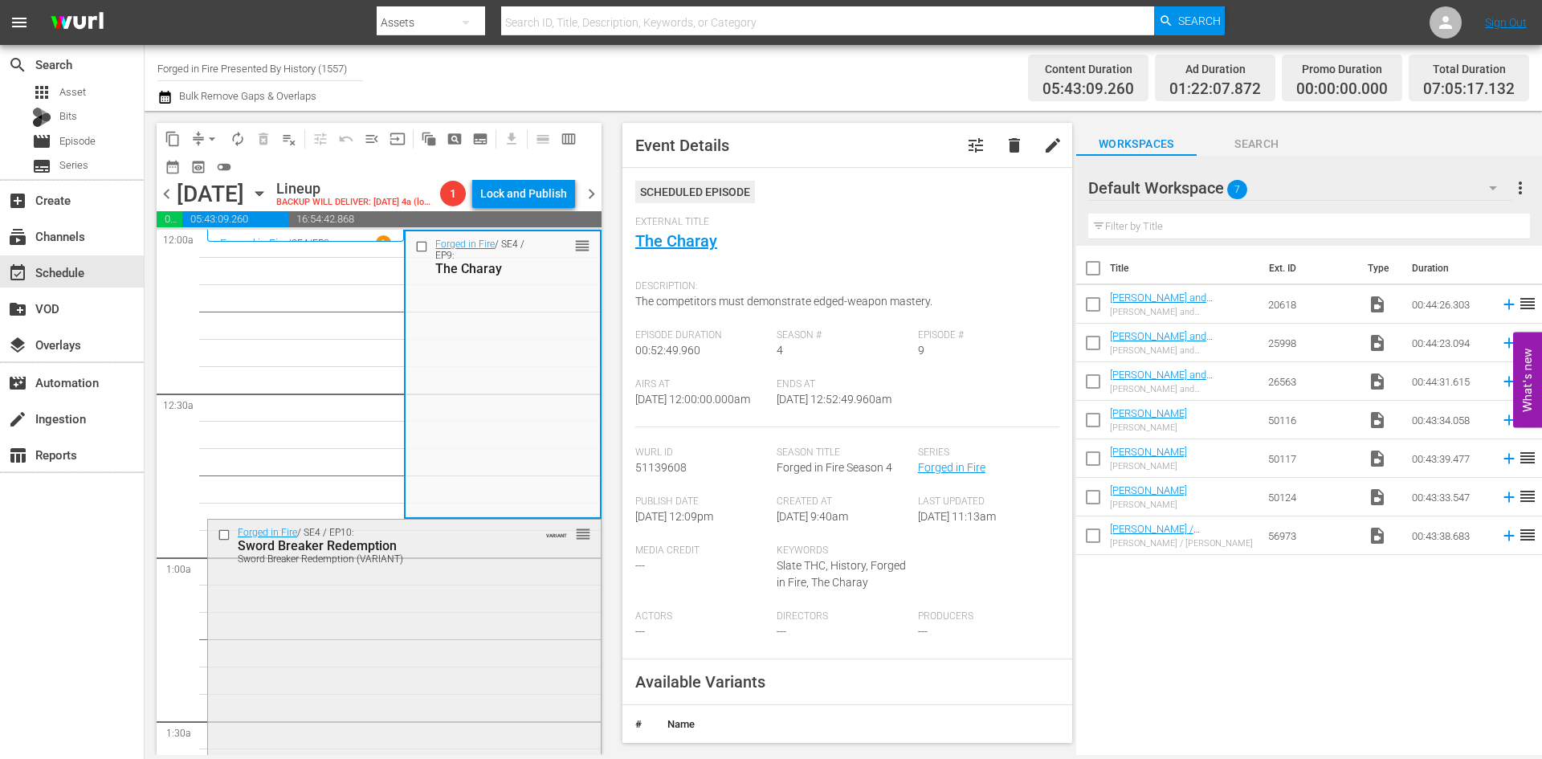
click at [499, 595] on div "Forged in Fire / SE4 / EP10: Sword Breaker Redemption Sword Breaker Redemption …" at bounding box center [404, 669] width 393 height 298
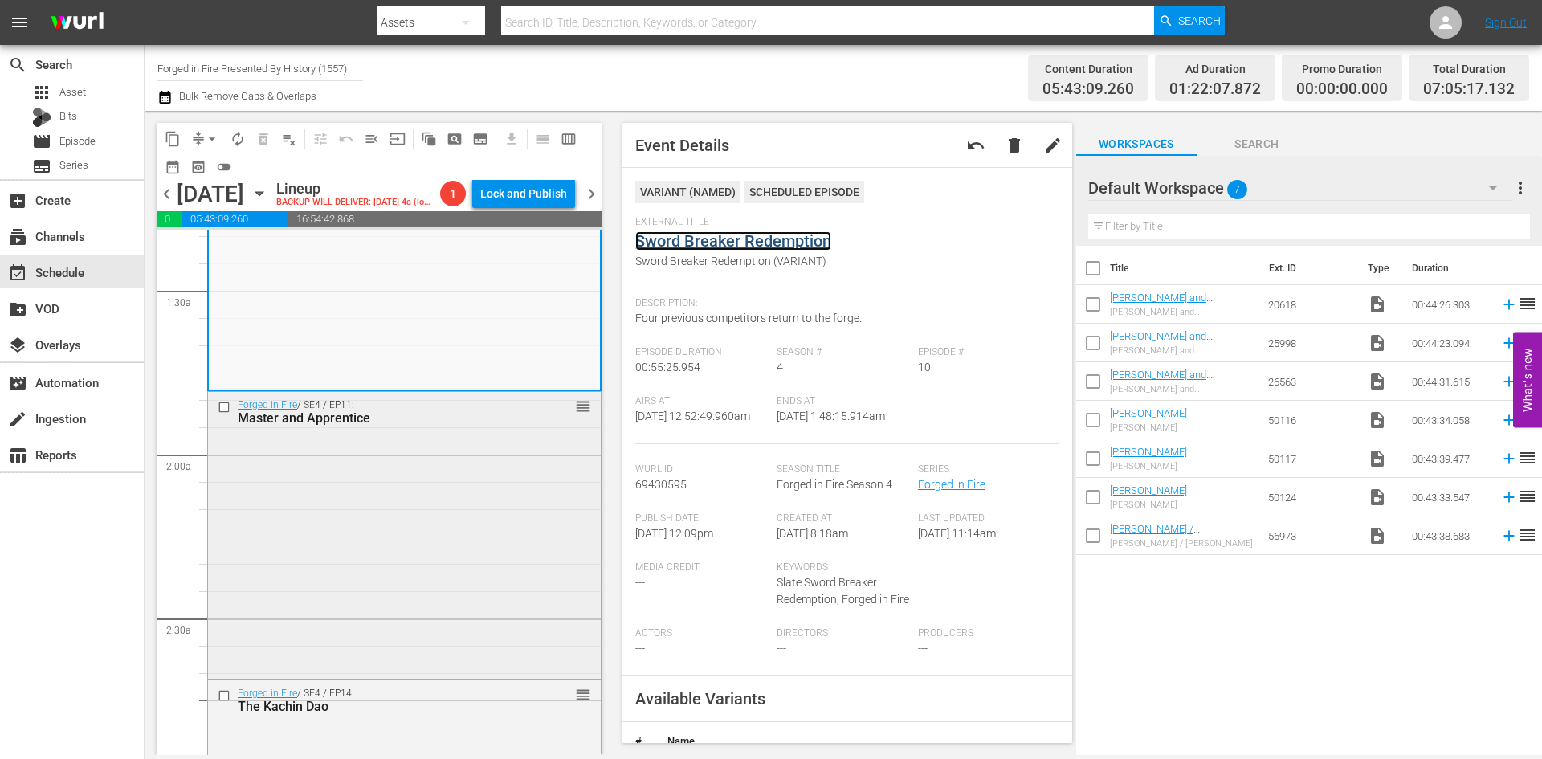
scroll to position [482, 0]
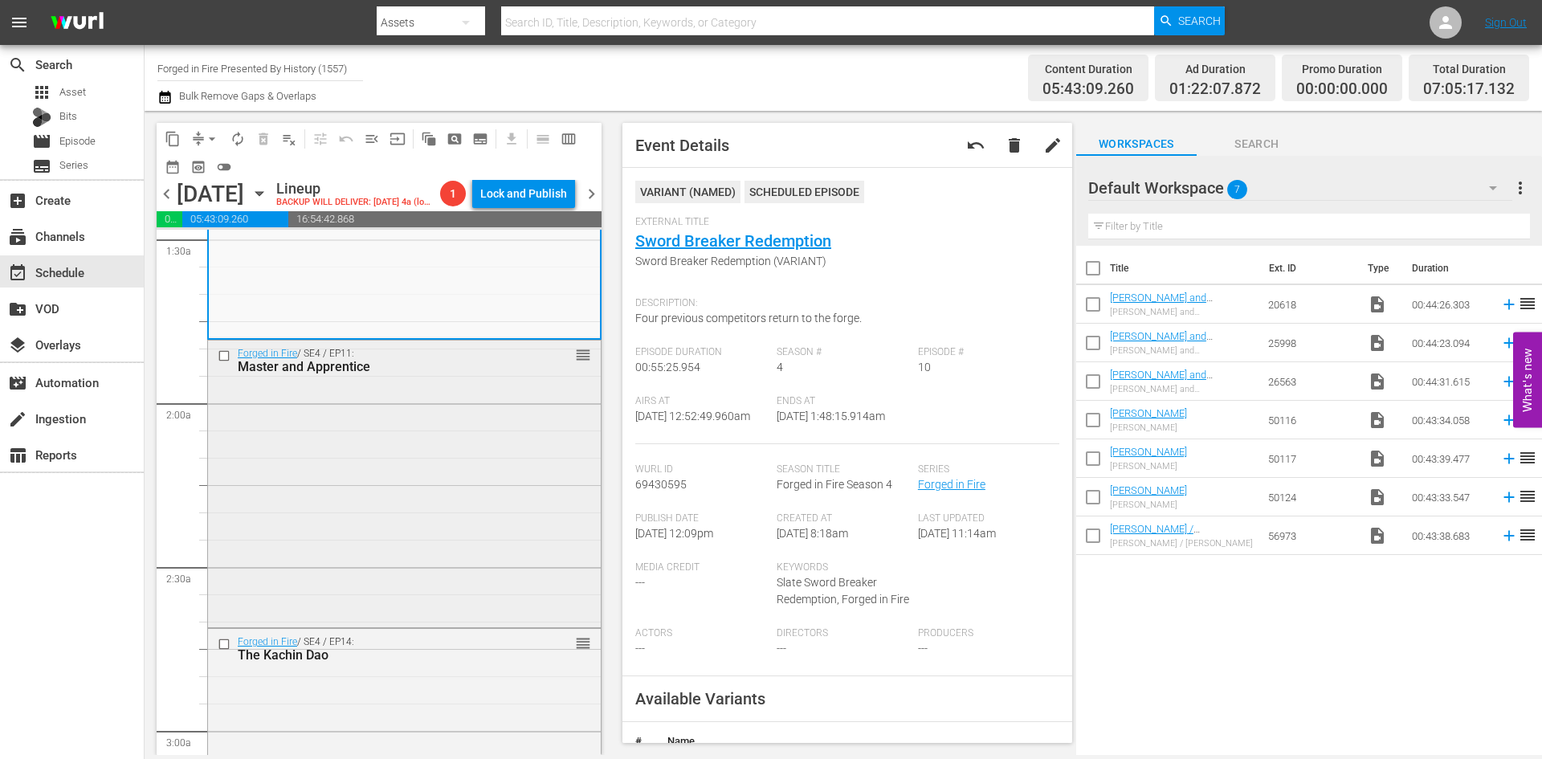
click at [449, 538] on div "Forged in Fire / SE4 / EP11: Master and Apprentice reorder" at bounding box center [404, 481] width 393 height 283
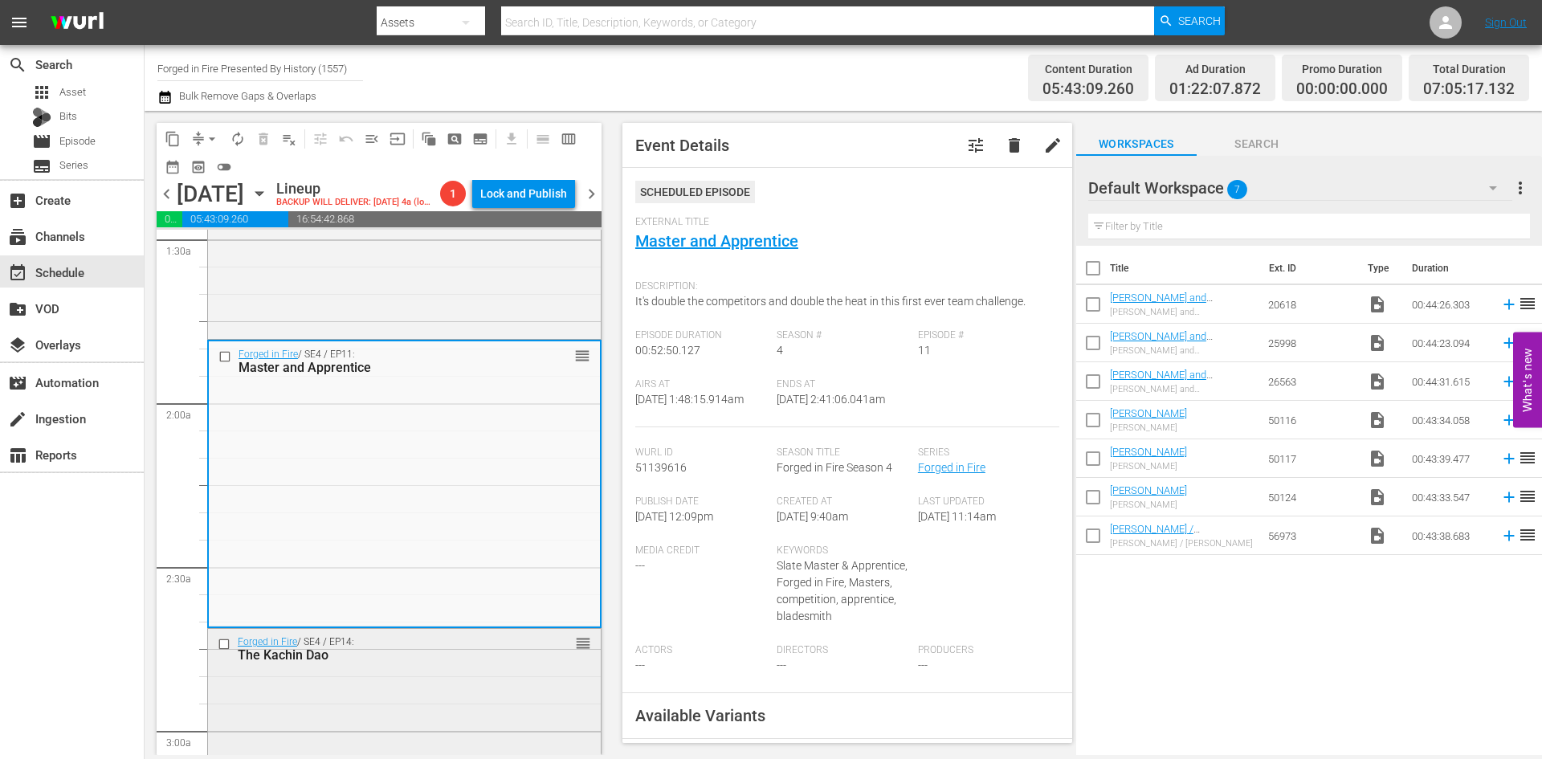
click at [464, 699] on div "Forged in Fire / SE4 / EP14: The Kachin Dao reorder" at bounding box center [404, 770] width 393 height 283
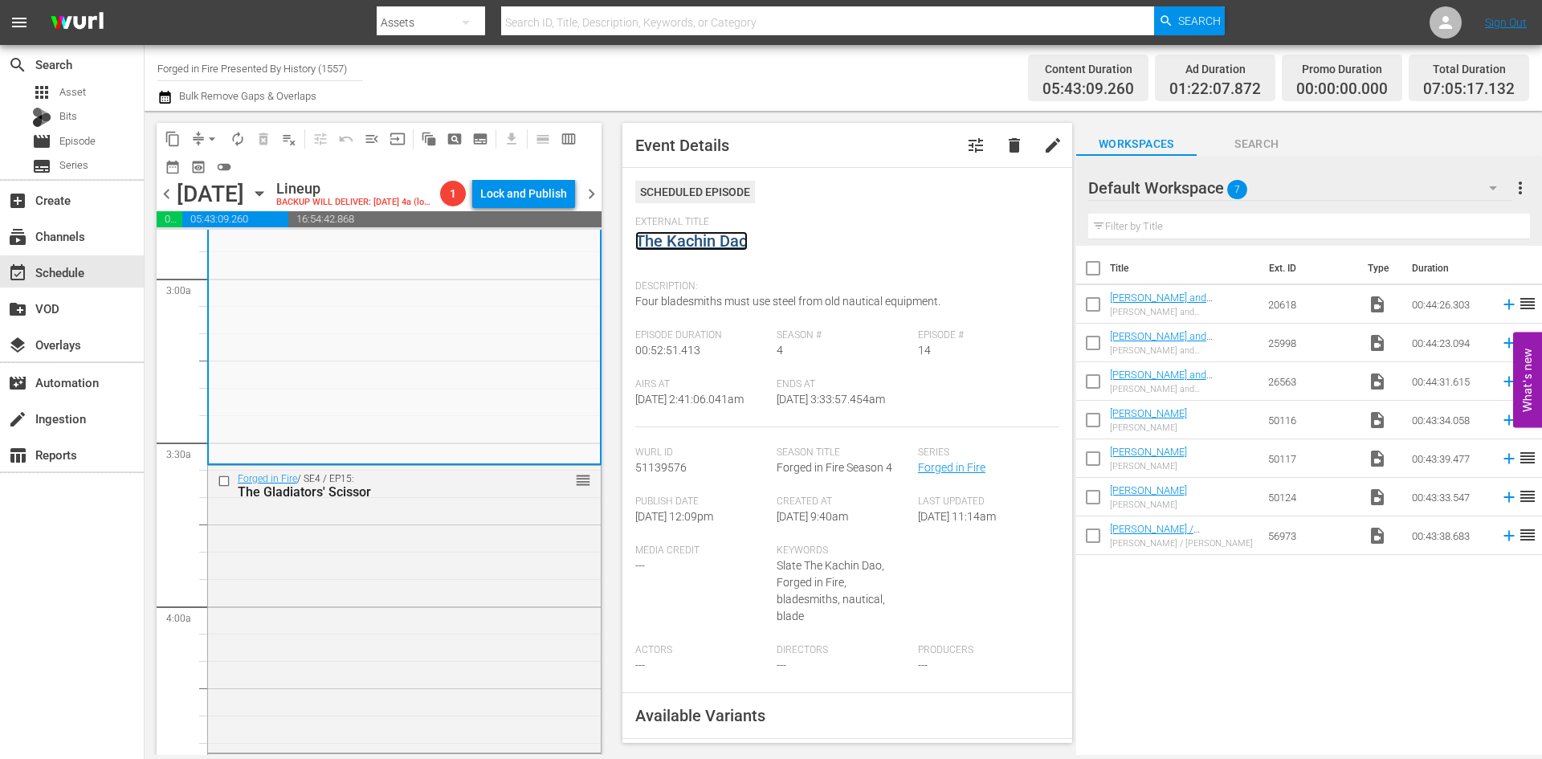
scroll to position [1044, 0]
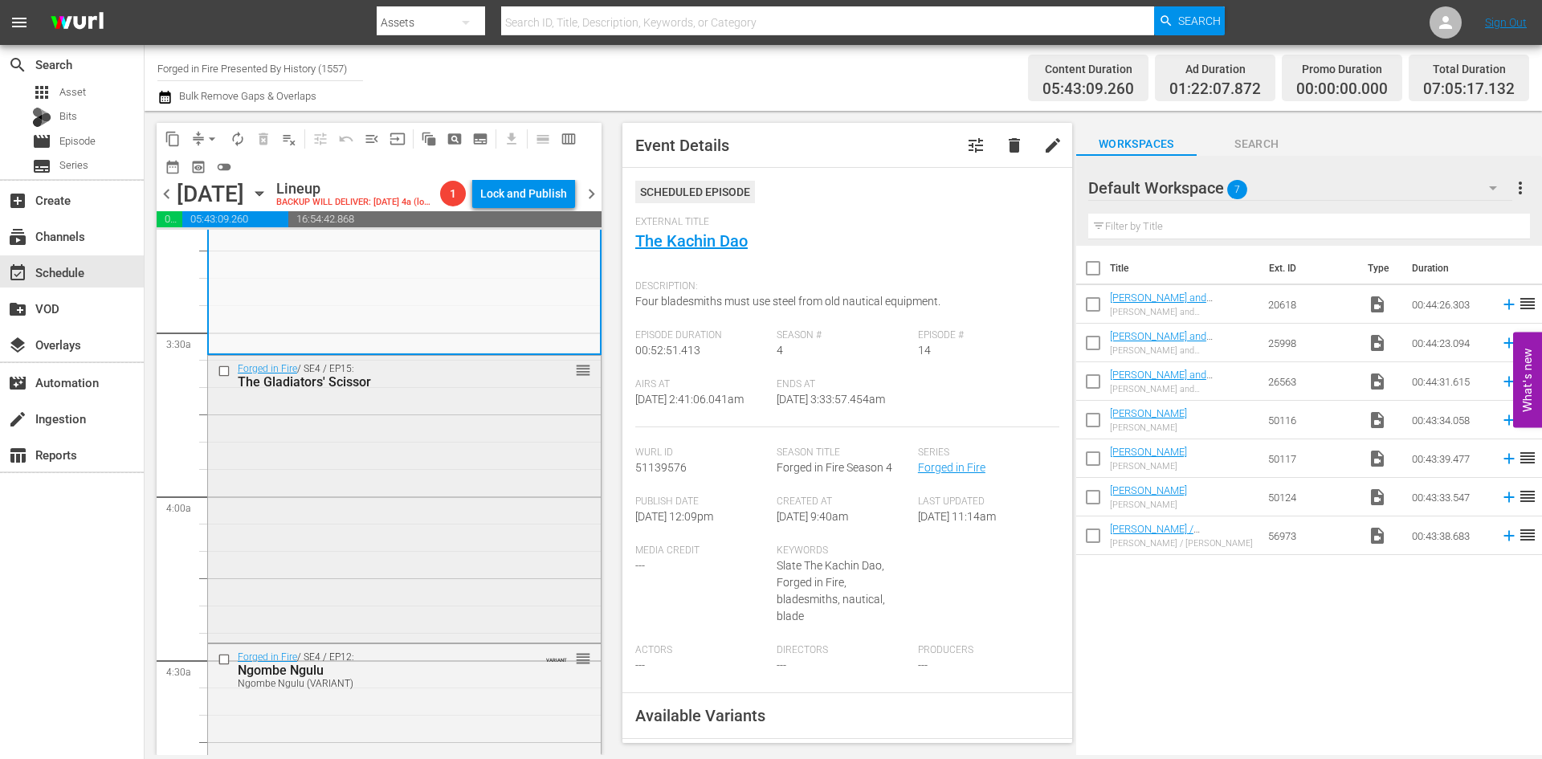
click at [429, 450] on div "Forged in Fire / SE4 / EP15: The Gladiators' Scissor reorder" at bounding box center [404, 497] width 393 height 283
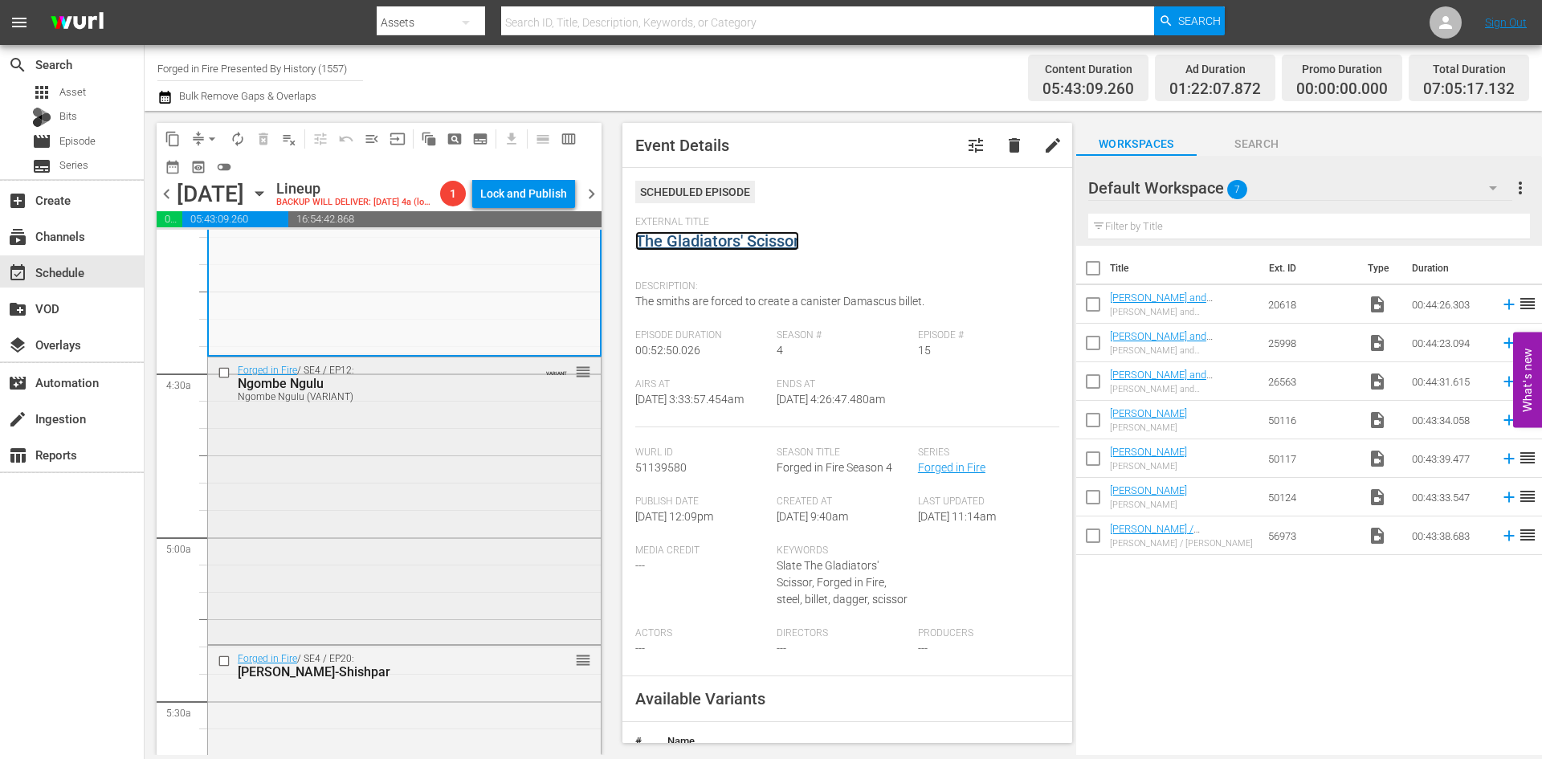
scroll to position [1365, 0]
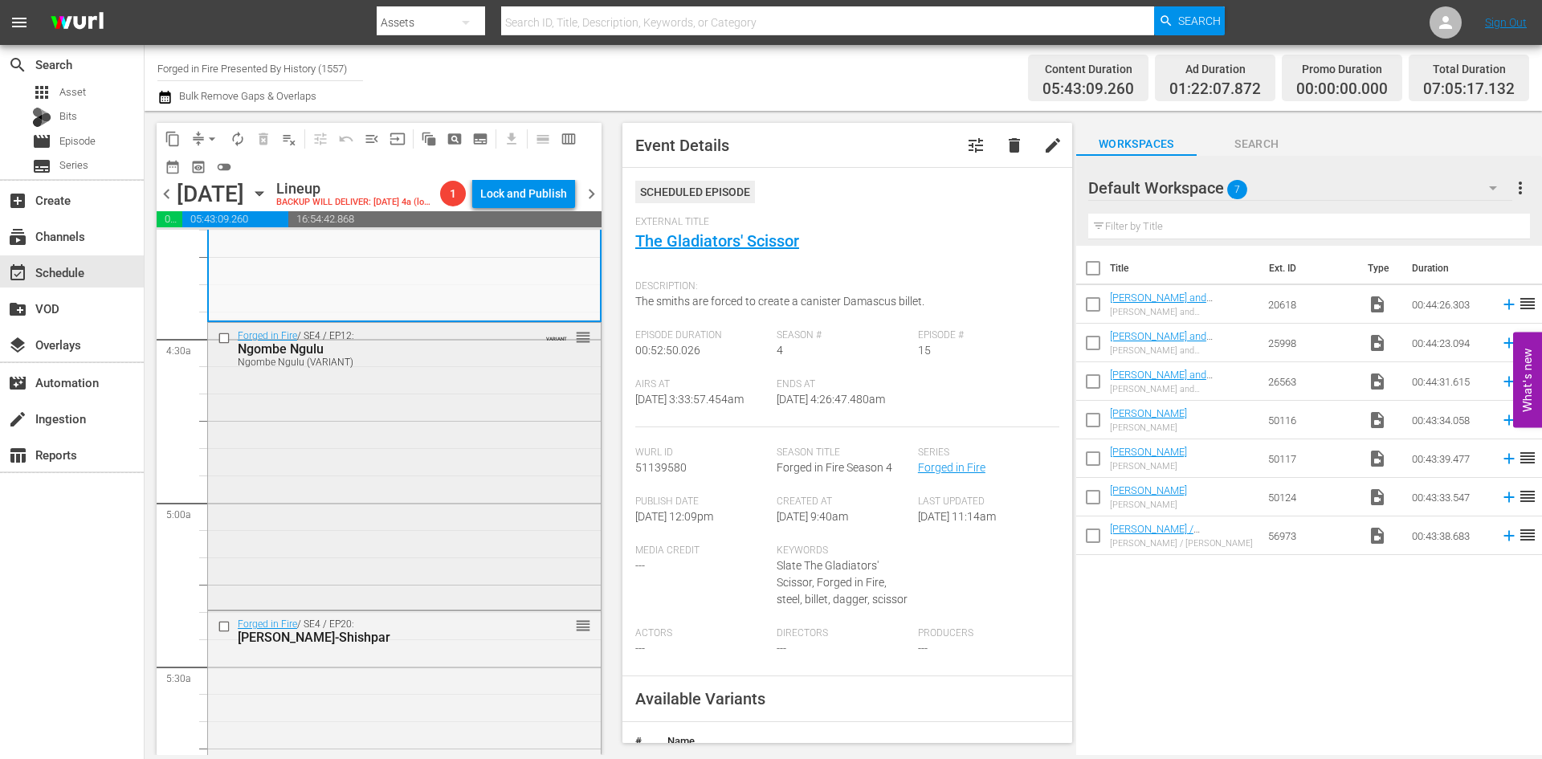
click at [419, 444] on div "Forged in Fire / SE4 / EP12: Ngombe Ngulu Ngombe Ngulu (VARIANT) VARIANT reorder" at bounding box center [404, 464] width 393 height 283
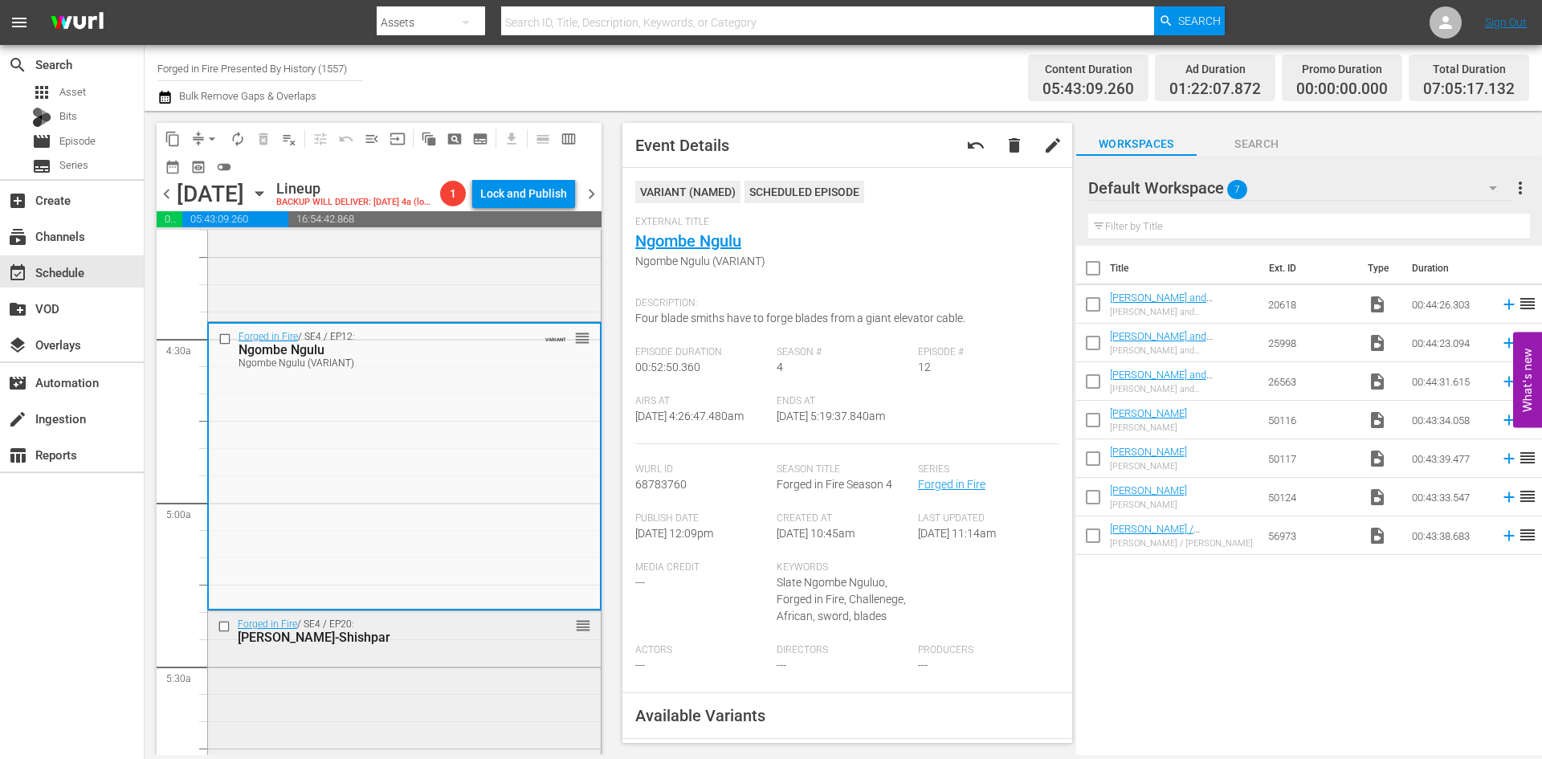
click at [463, 649] on div "Forged in Fire / SE4 / EP20: Tabar-Shishpar reorder" at bounding box center [404, 630] width 393 height 39
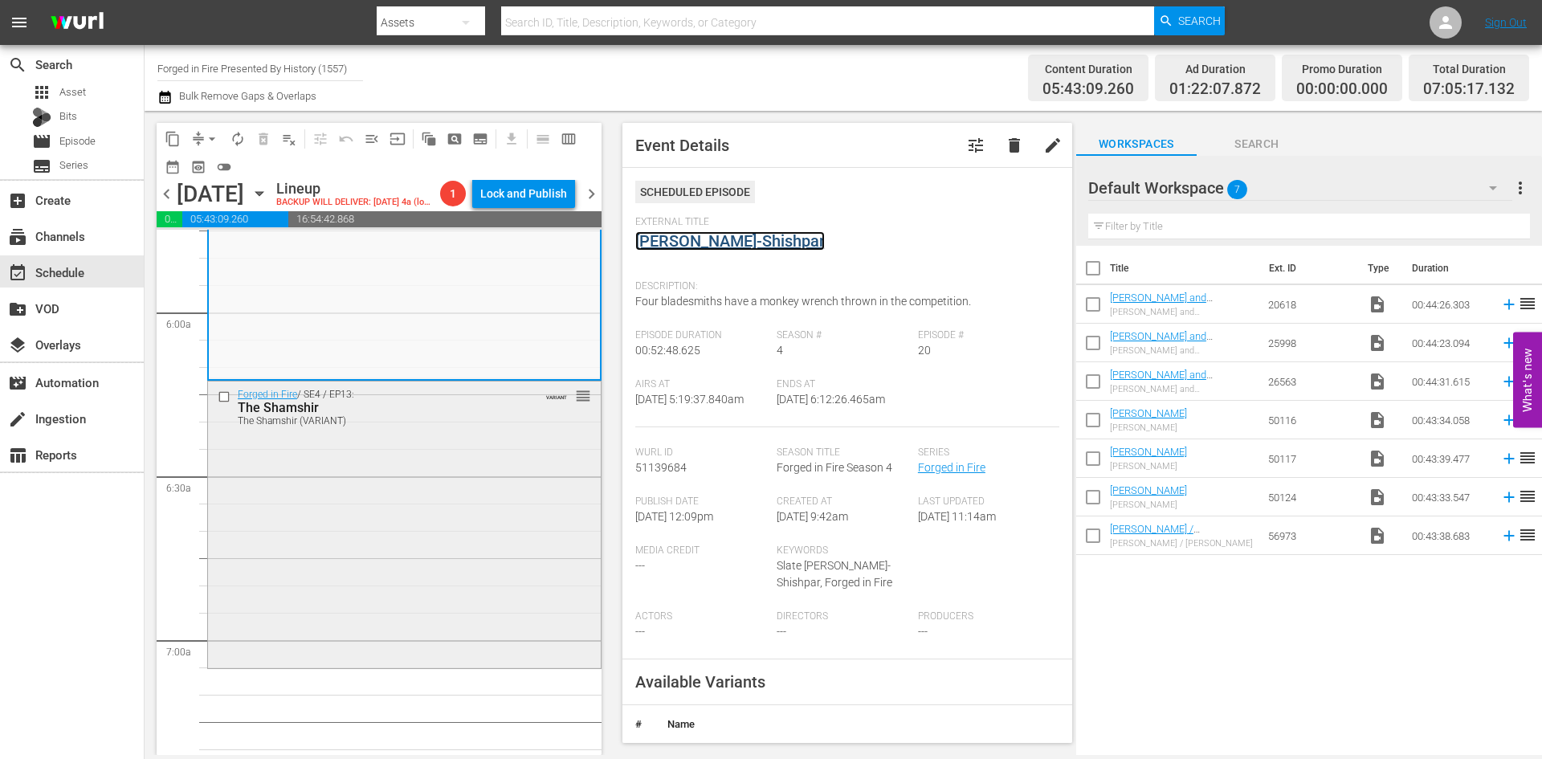
scroll to position [1927, 0]
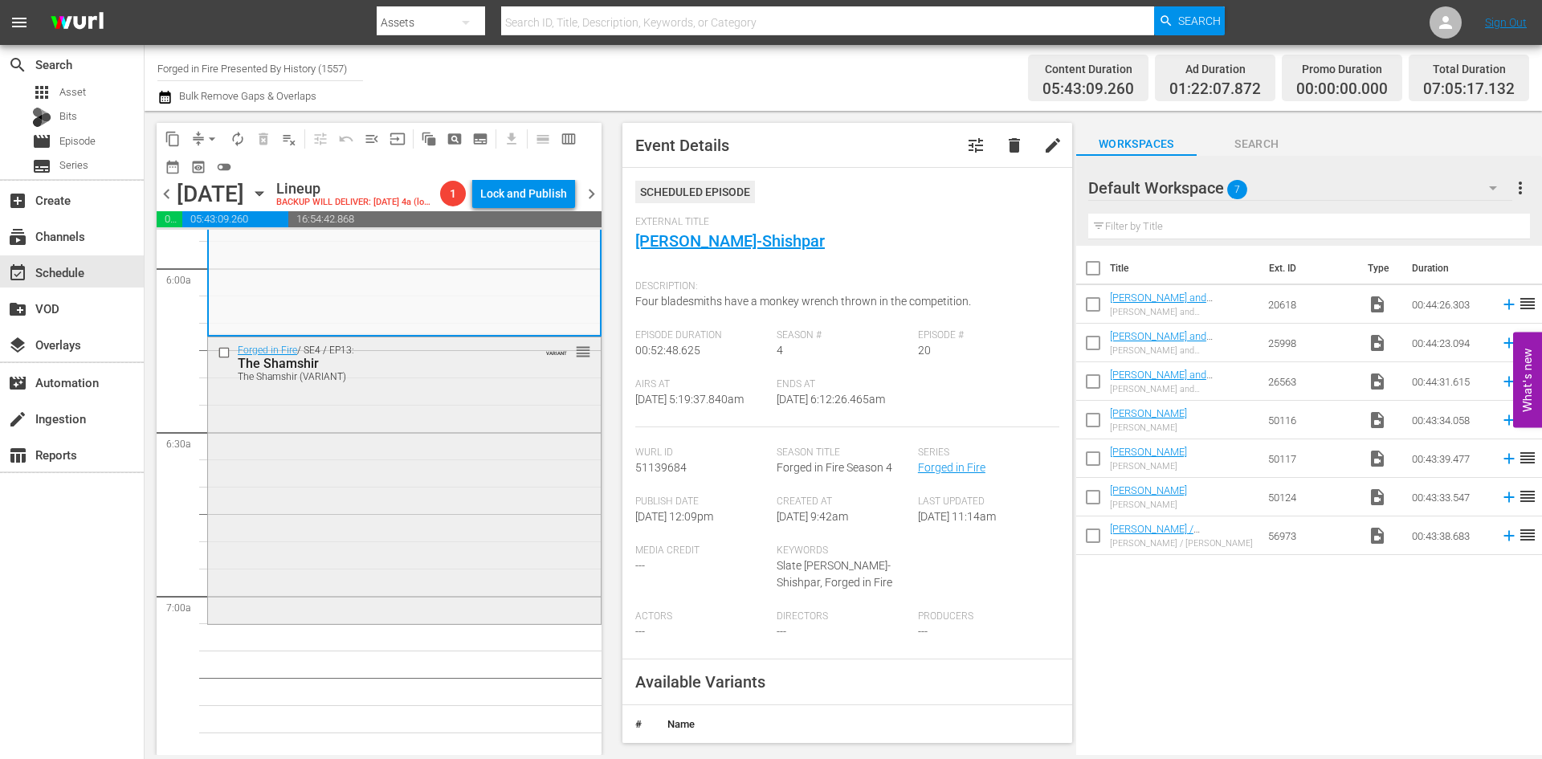
click at [493, 510] on div "Forged in Fire / SE4 / EP13: The Shamshir The Shamshir (VARIANT) VARIANT reorder" at bounding box center [404, 478] width 393 height 283
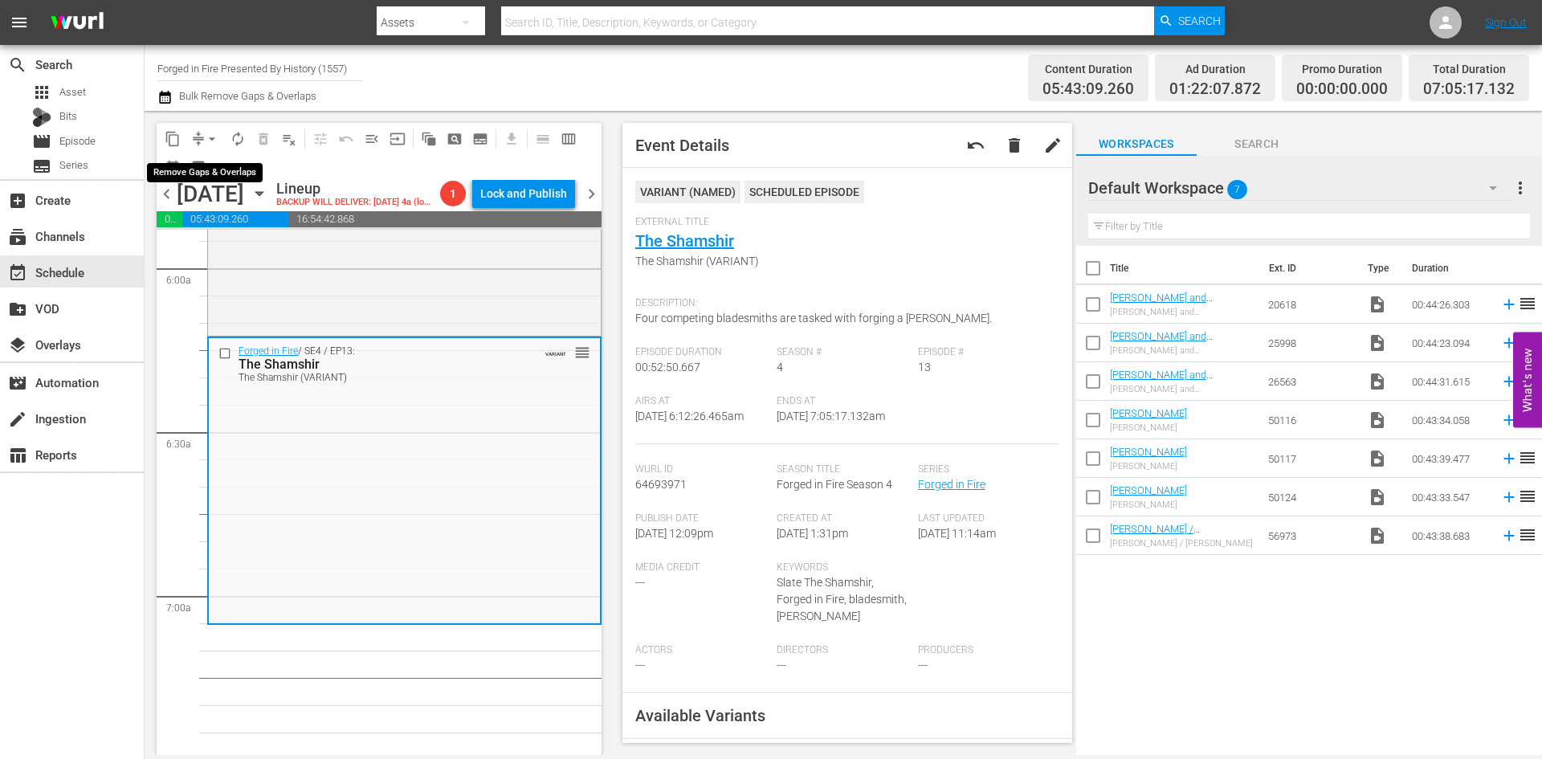
click at [211, 139] on span "arrow_drop_down" at bounding box center [212, 139] width 16 height 16
click at [204, 169] on li "Align to Midnight" at bounding box center [212, 171] width 169 height 26
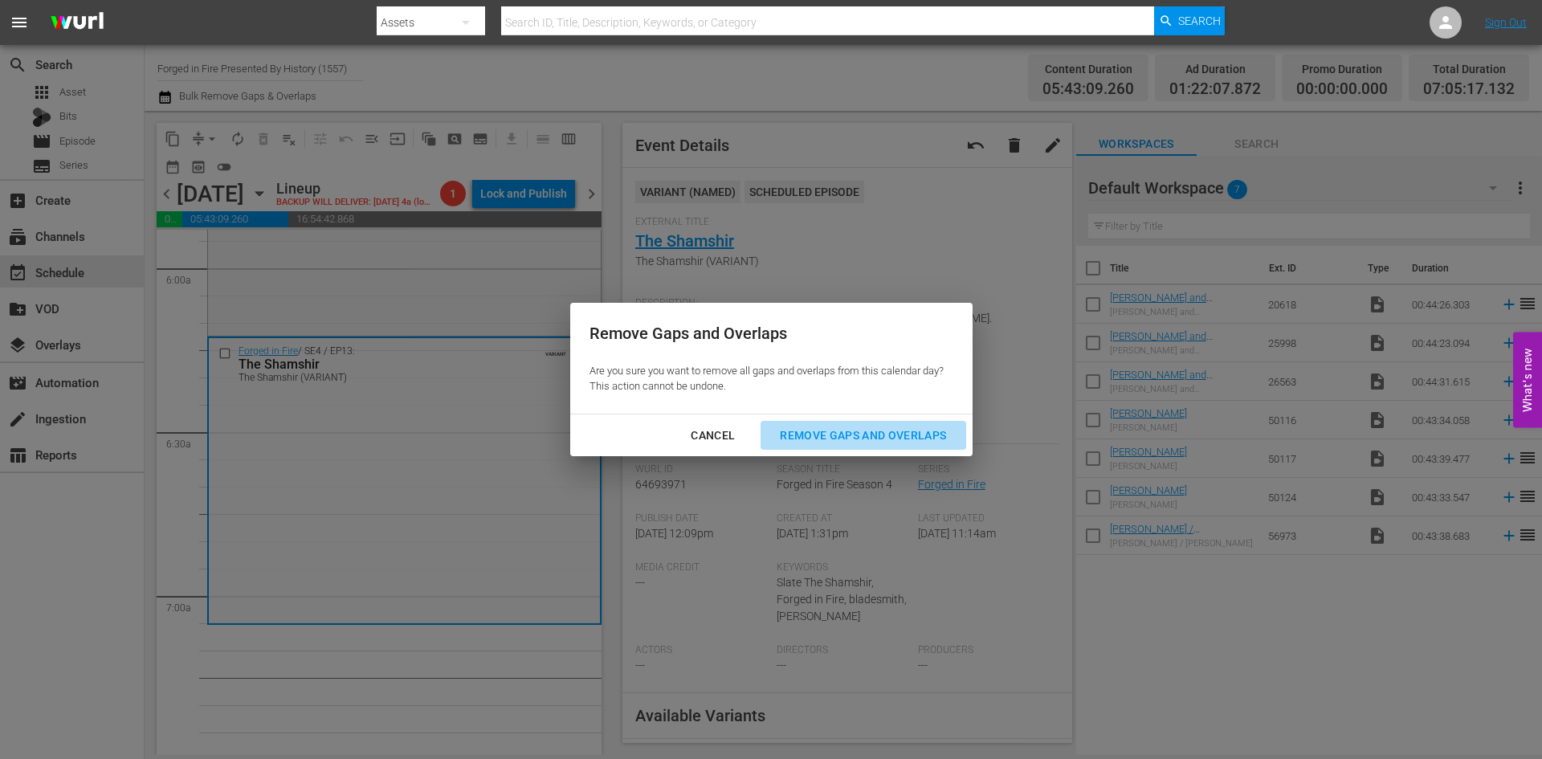
click at [858, 426] on div "Remove Gaps and Overlaps" at bounding box center [863, 436] width 192 height 20
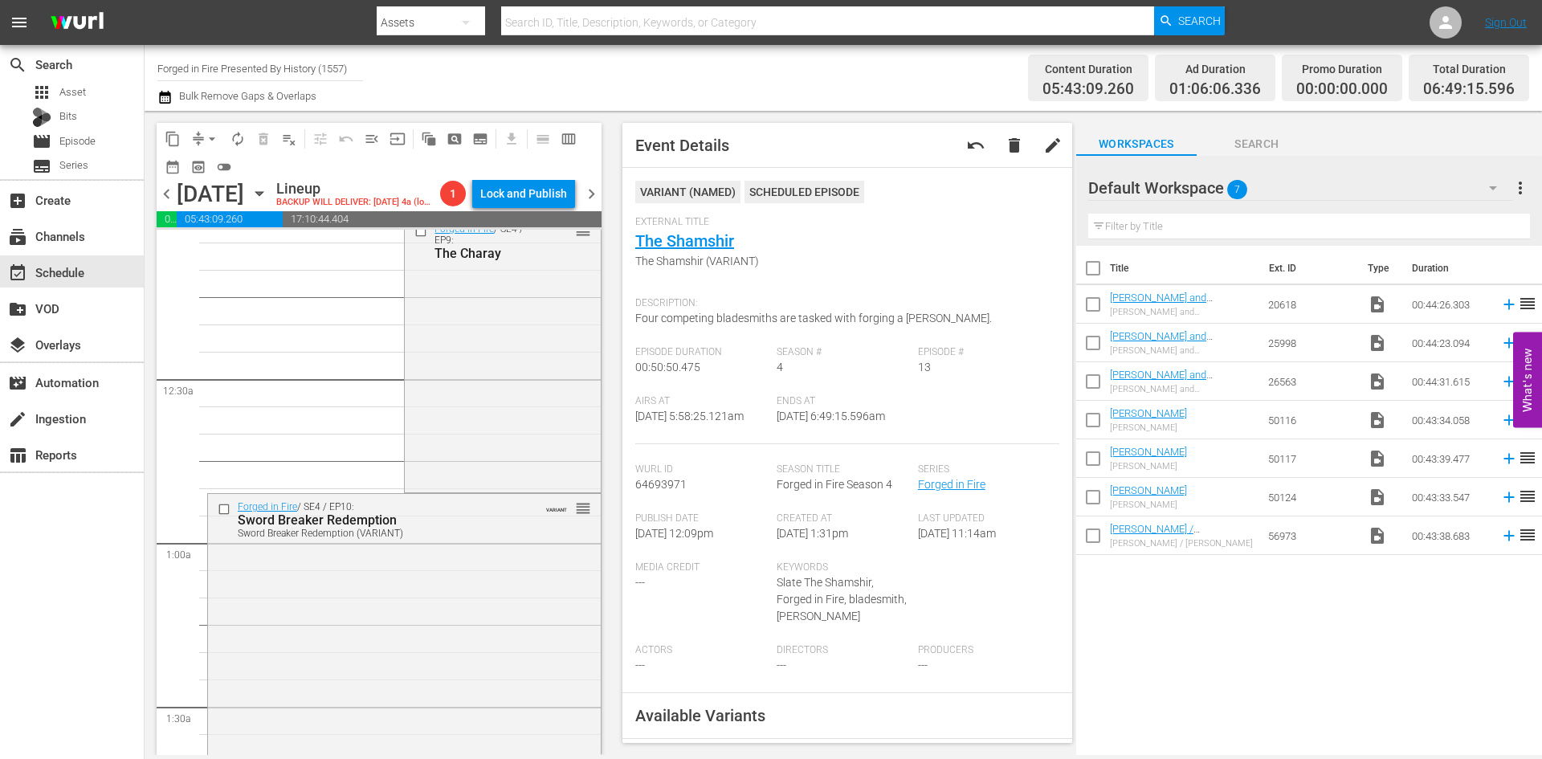
scroll to position [0, 0]
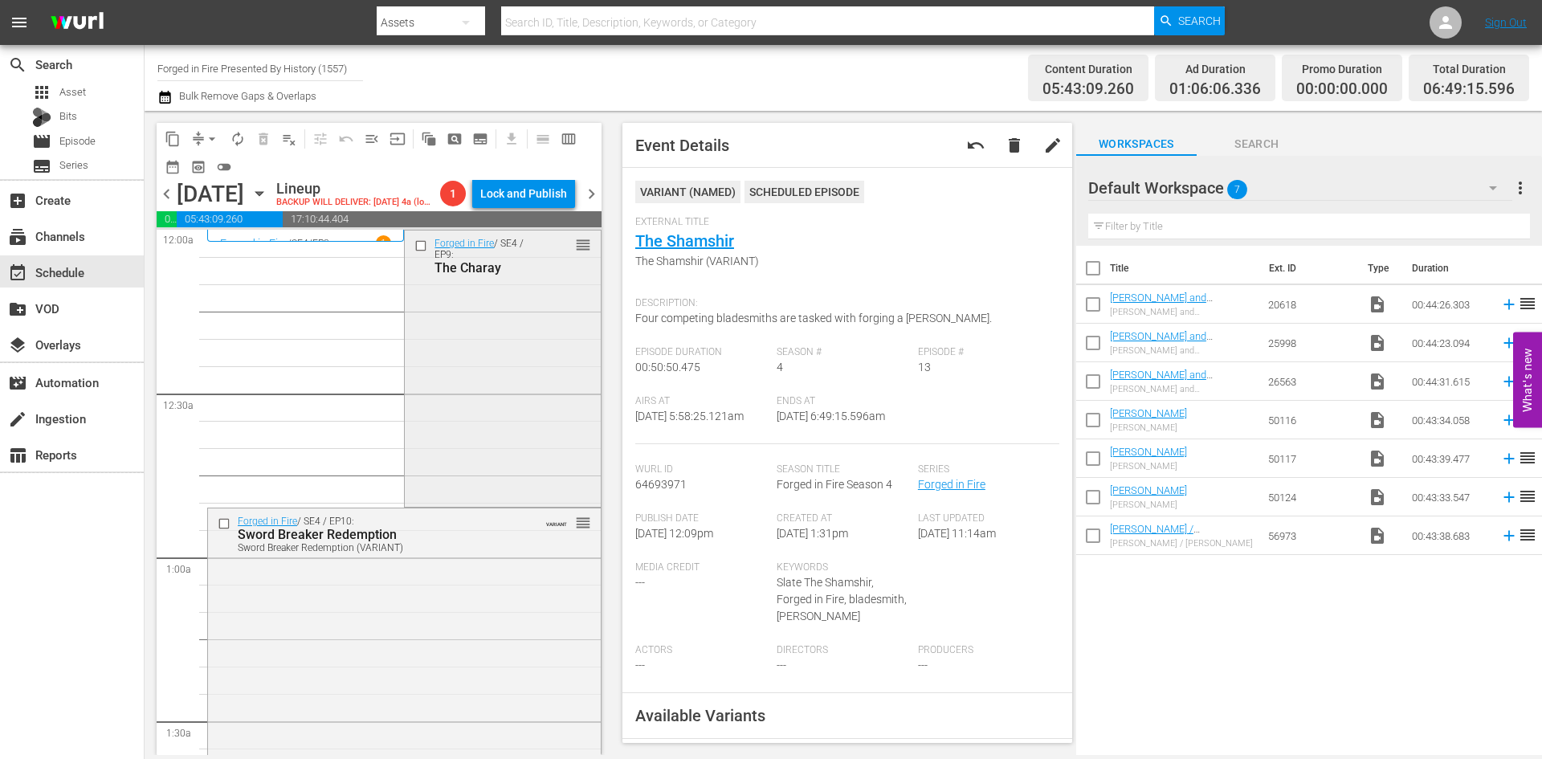
click at [414, 246] on input "checkbox" at bounding box center [422, 246] width 17 height 14
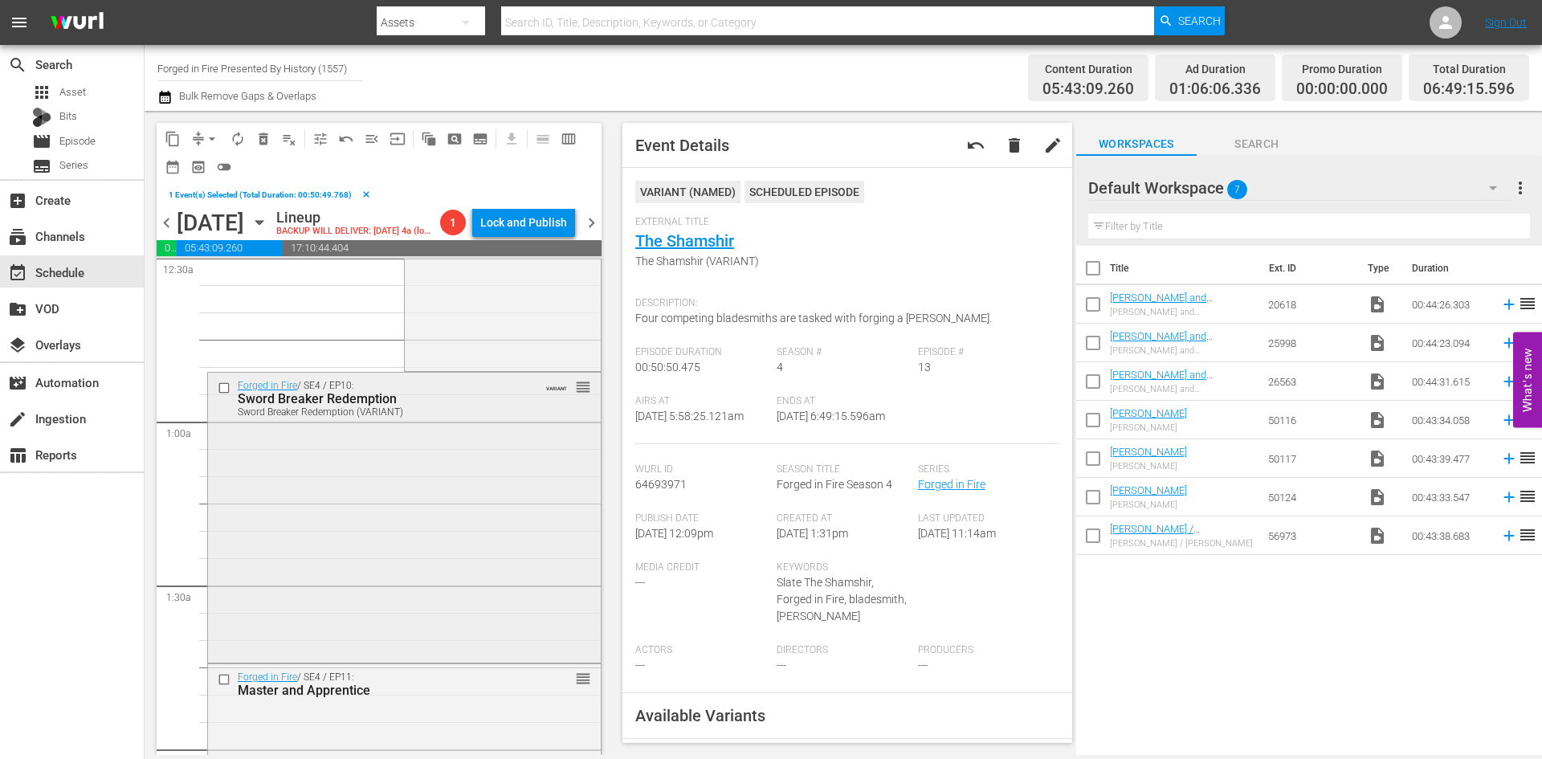
scroll to position [161, 0]
click at [225, 388] on input "checkbox" at bounding box center [226, 392] width 17 height 14
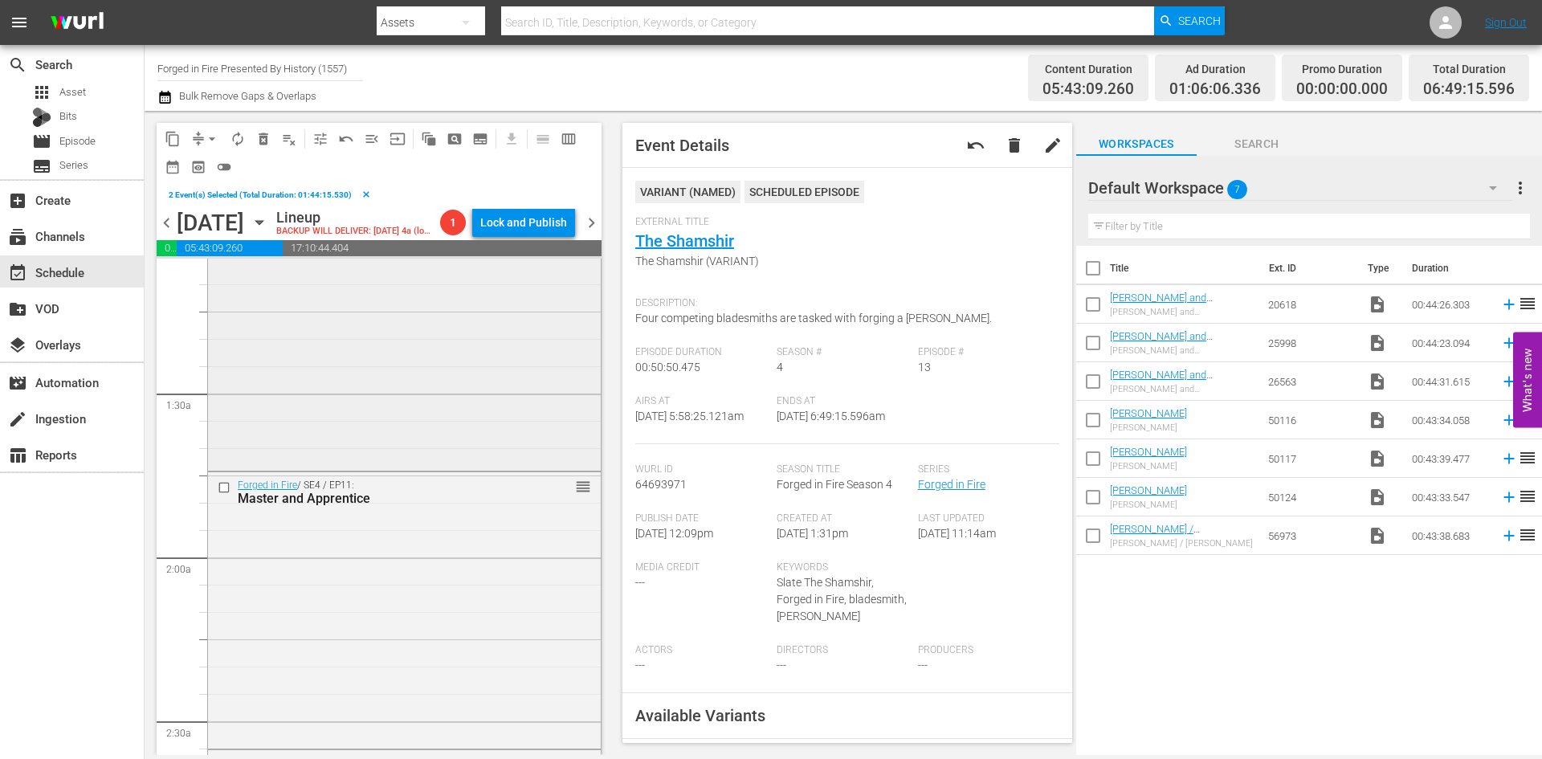
scroll to position [402, 0]
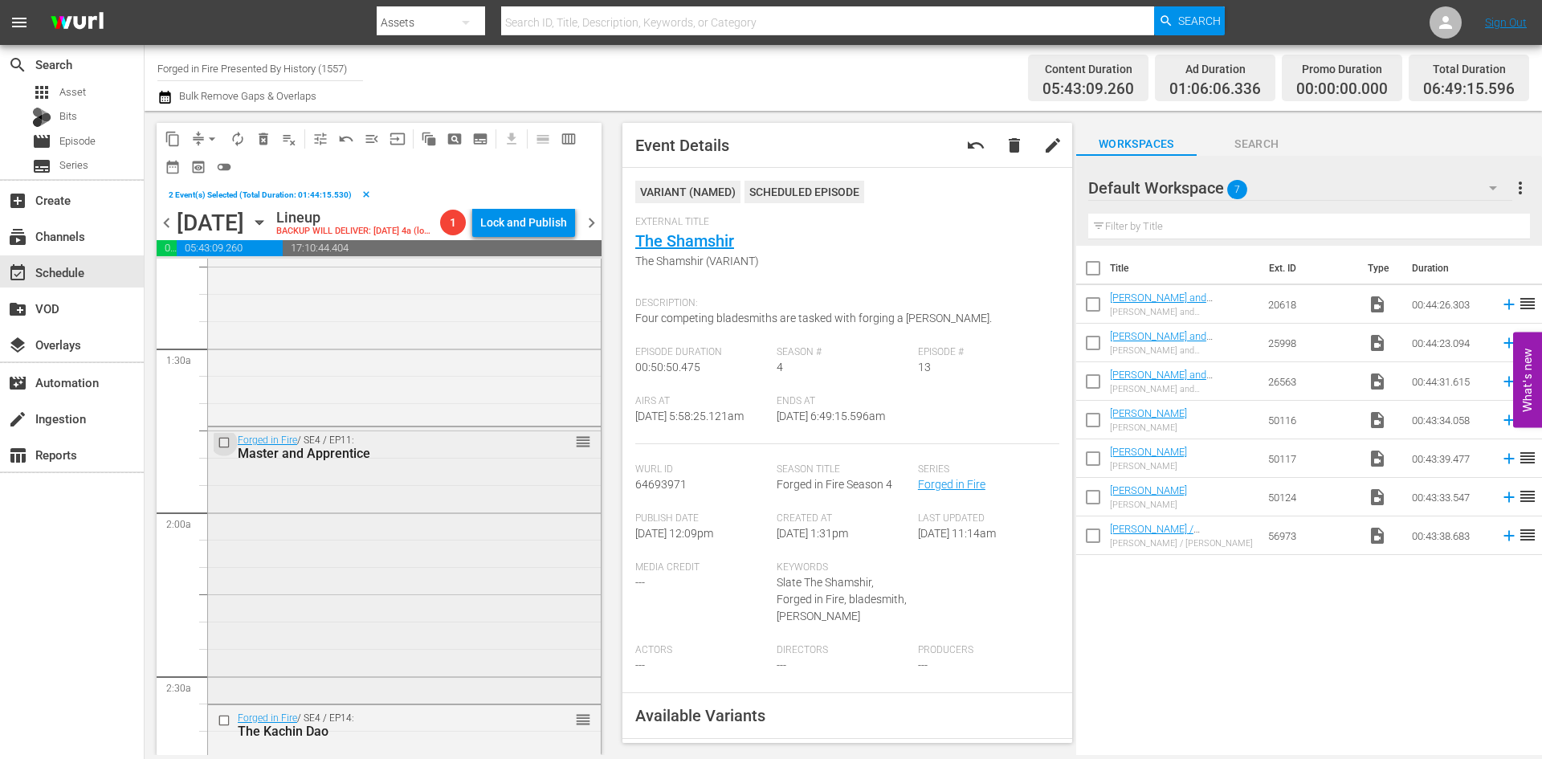
click at [222, 440] on input "checkbox" at bounding box center [226, 443] width 17 height 14
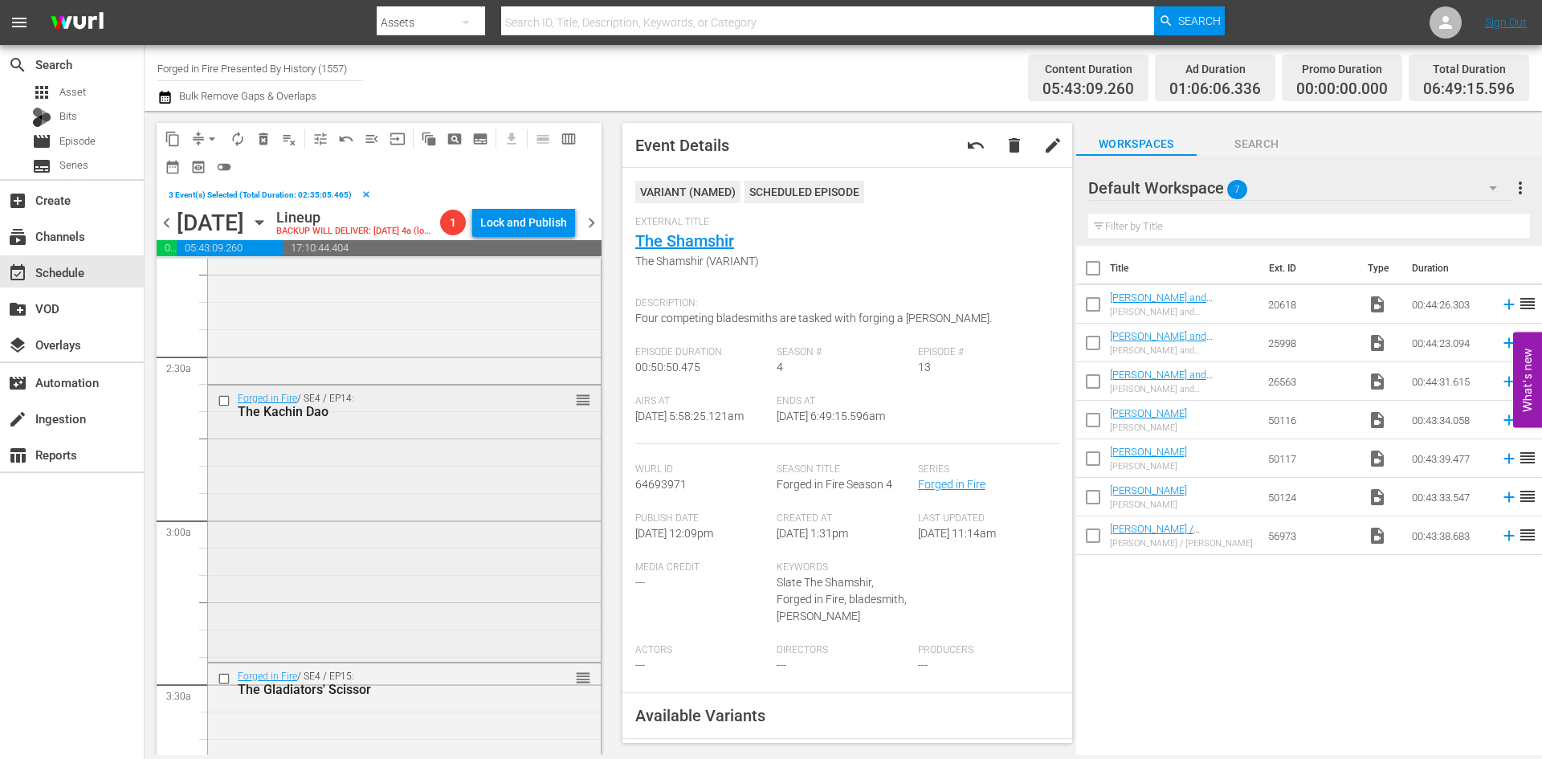
scroll to position [723, 0]
click at [224, 397] on input "checkbox" at bounding box center [226, 399] width 17 height 14
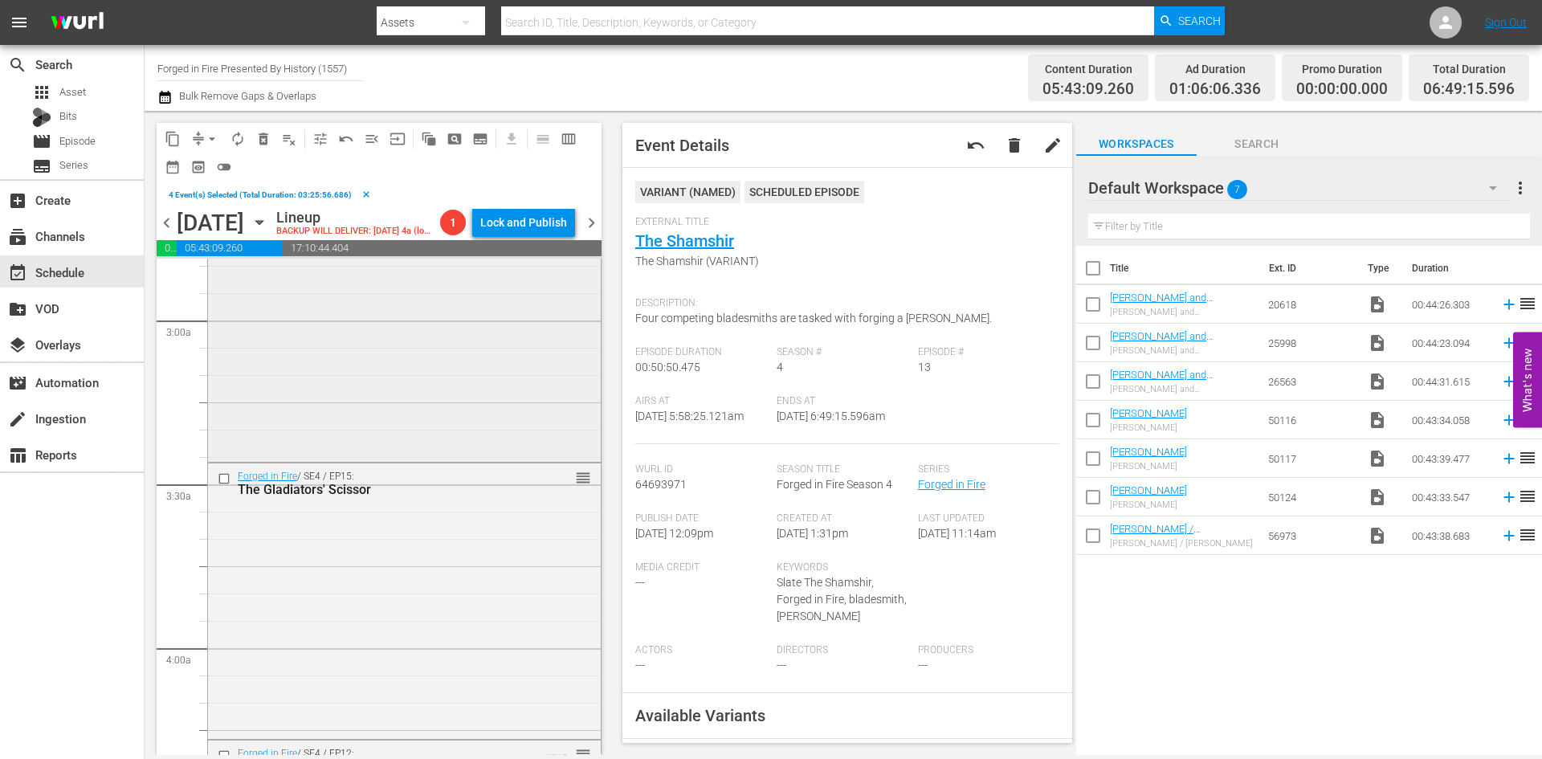
scroll to position [964, 0]
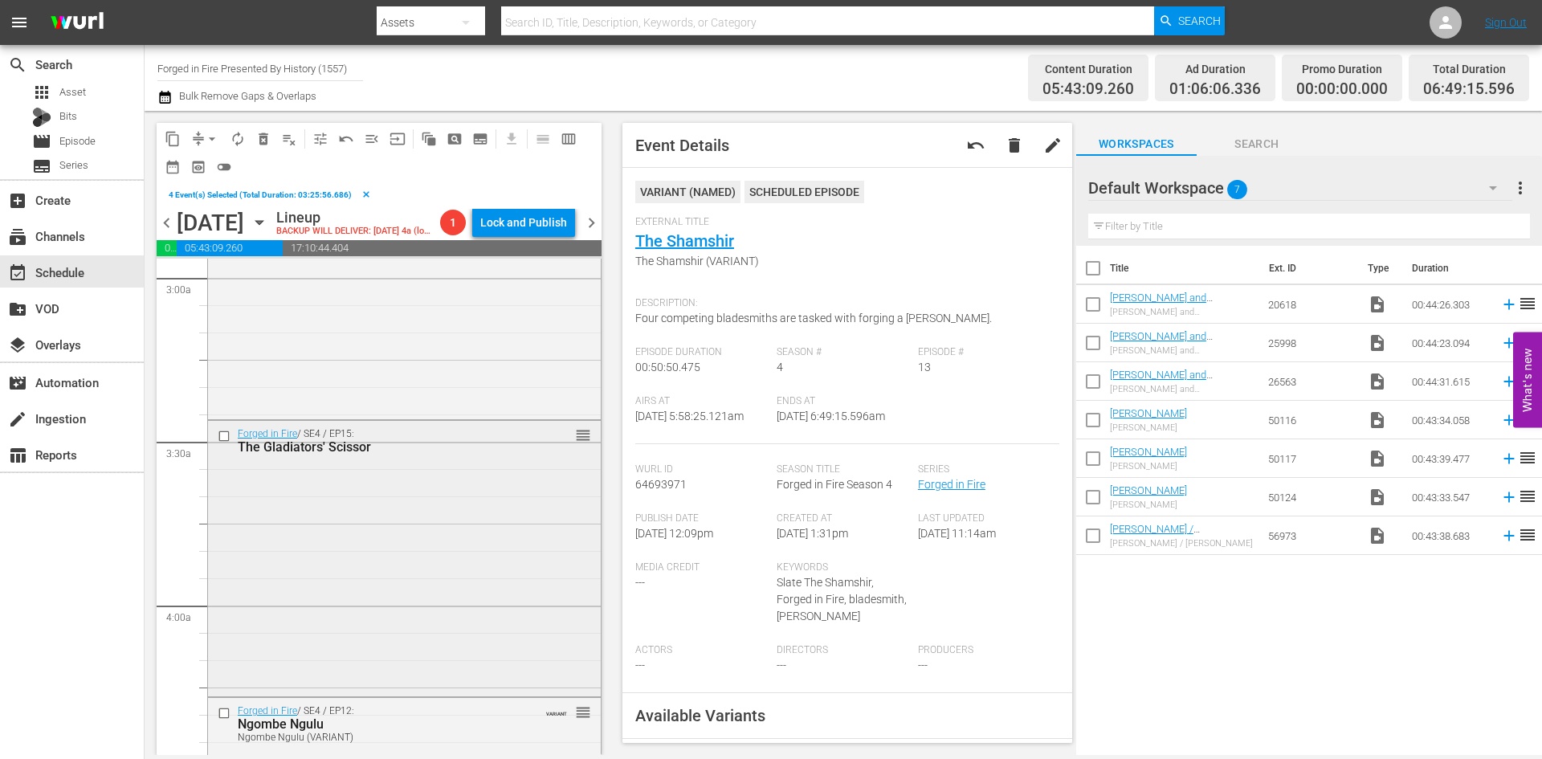
click at [226, 437] on input "checkbox" at bounding box center [226, 436] width 17 height 14
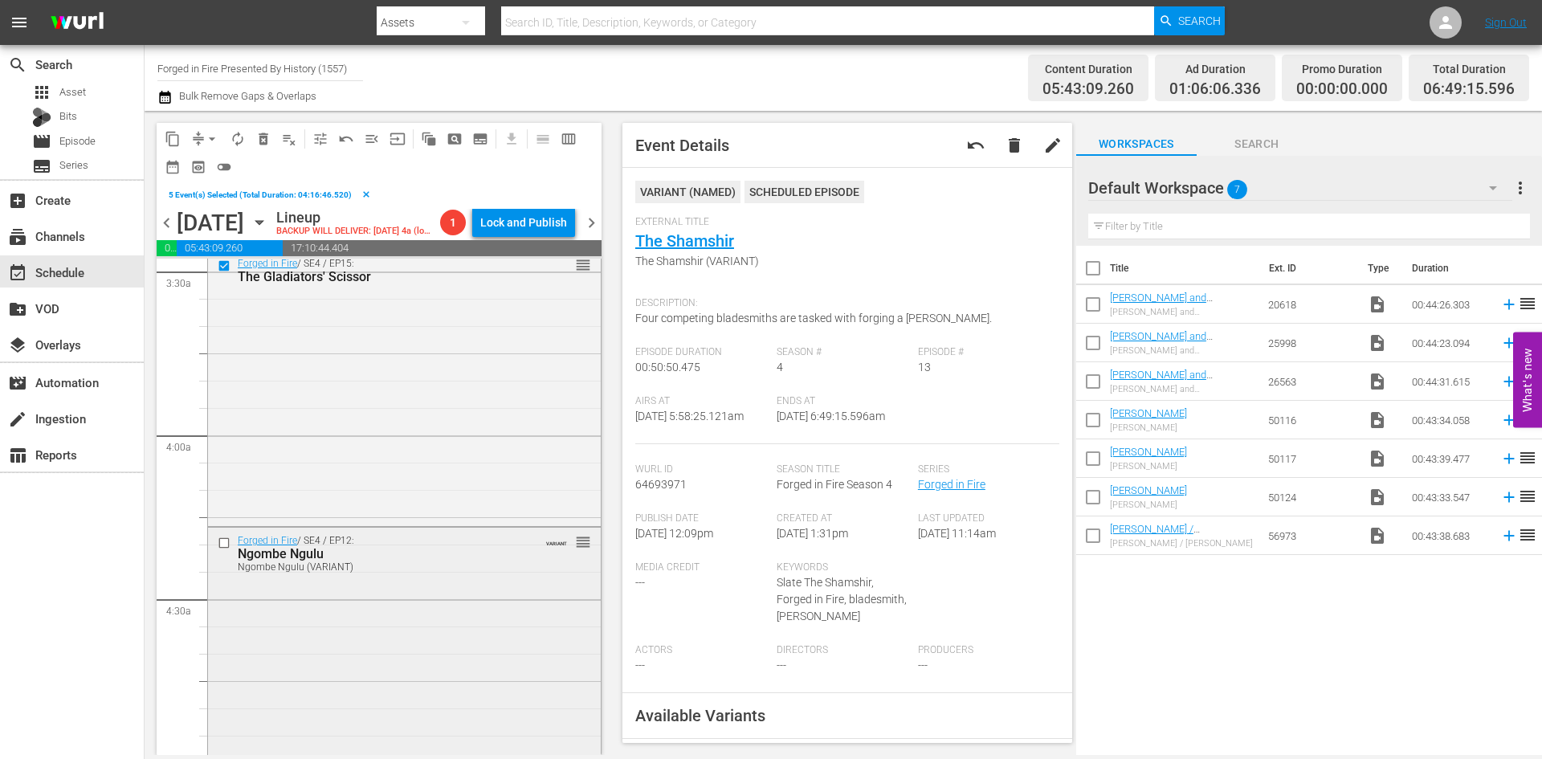
scroll to position [1205, 0]
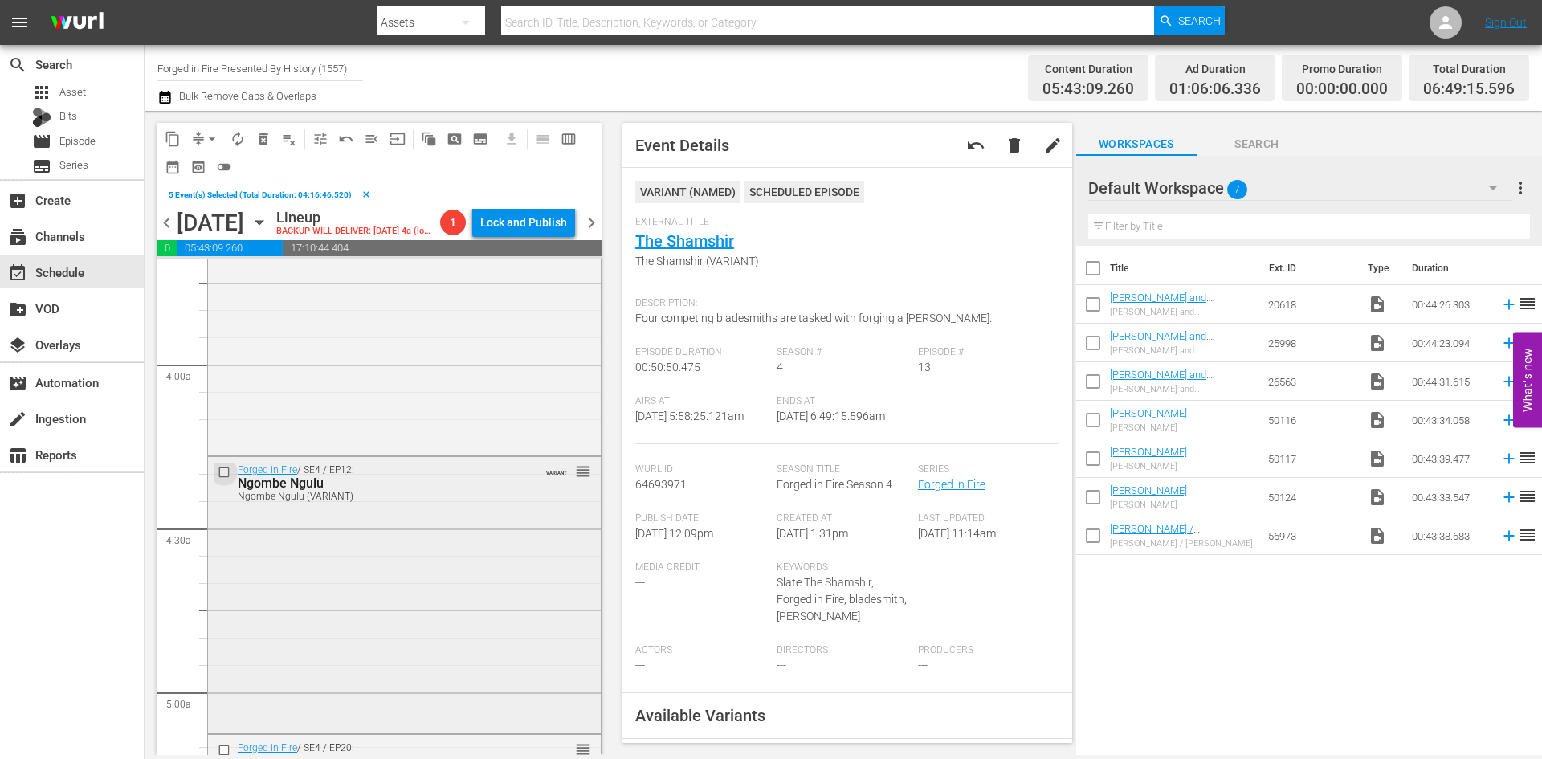
click at [221, 475] on input "checkbox" at bounding box center [226, 473] width 17 height 14
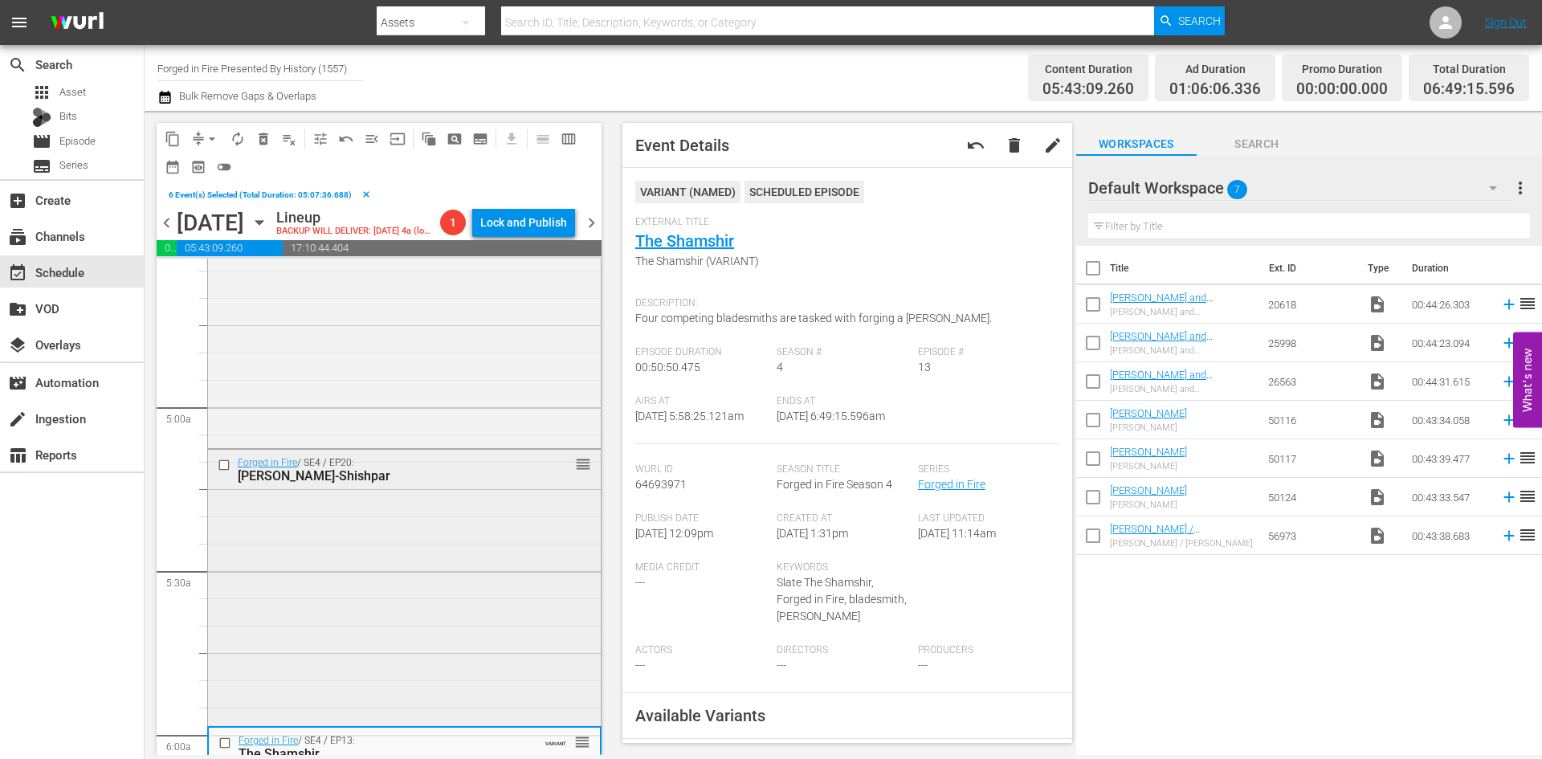
scroll to position [1526, 0]
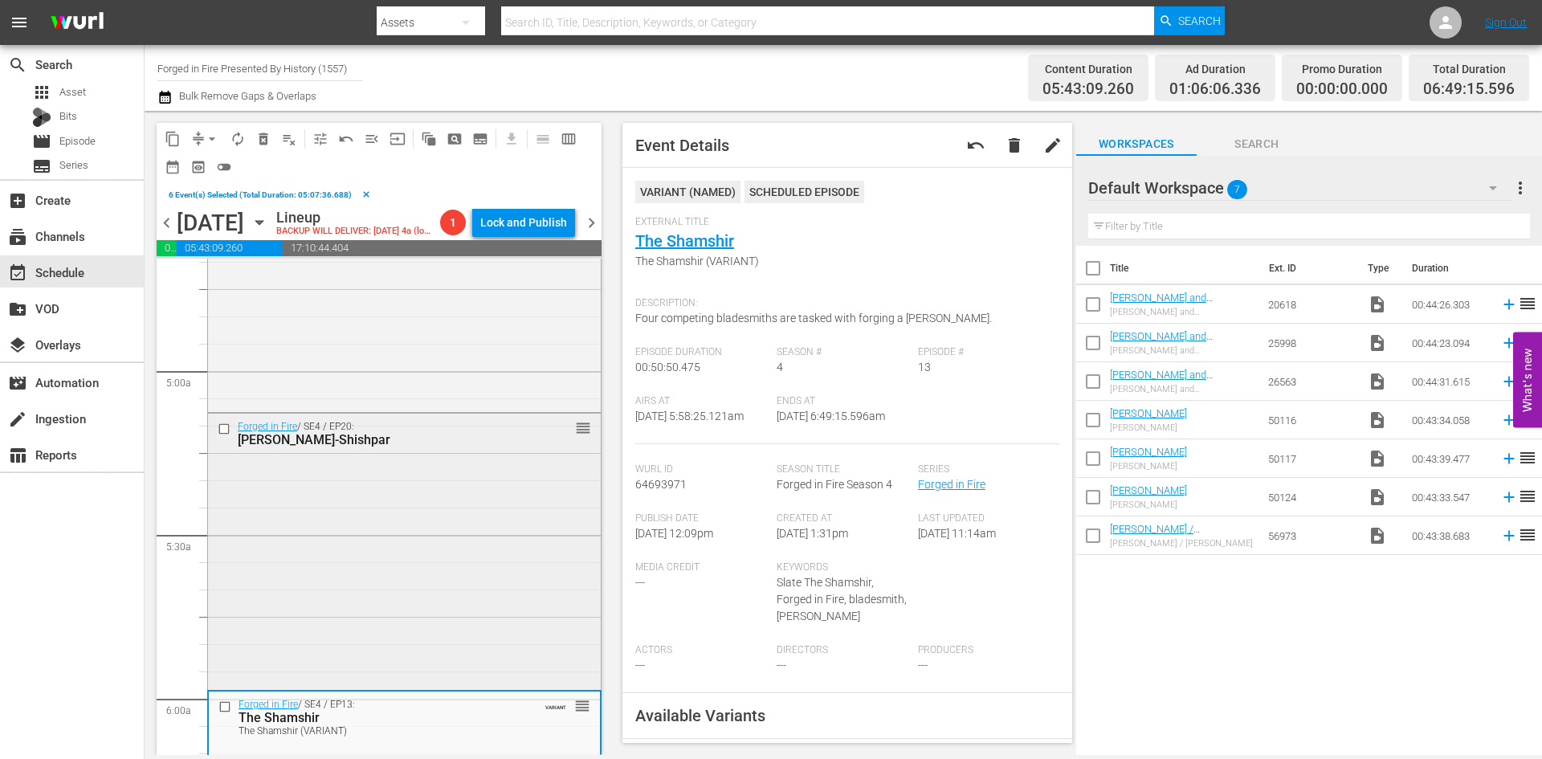
click at [225, 427] on input "checkbox" at bounding box center [226, 429] width 17 height 14
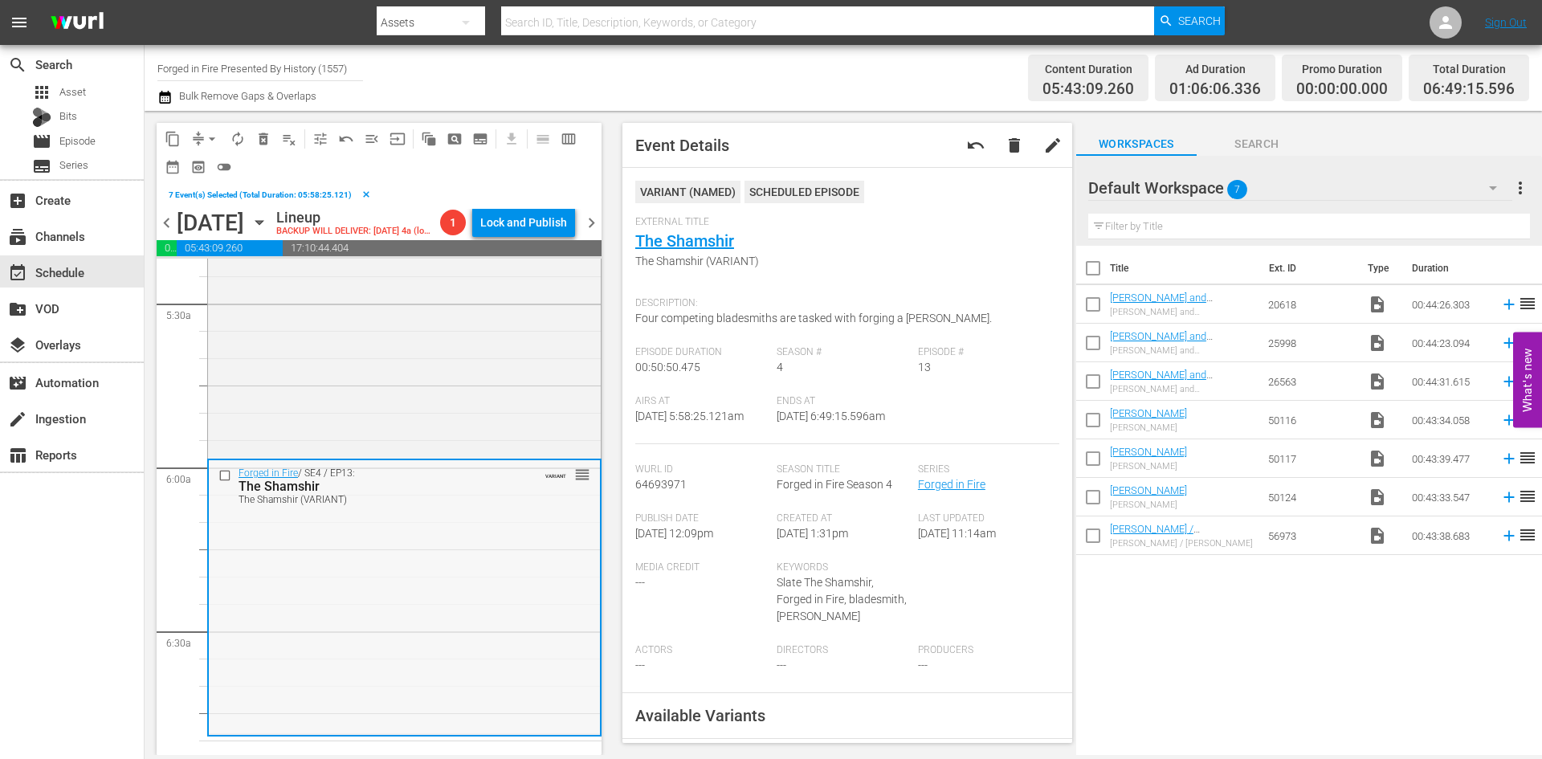
scroll to position [1767, 0]
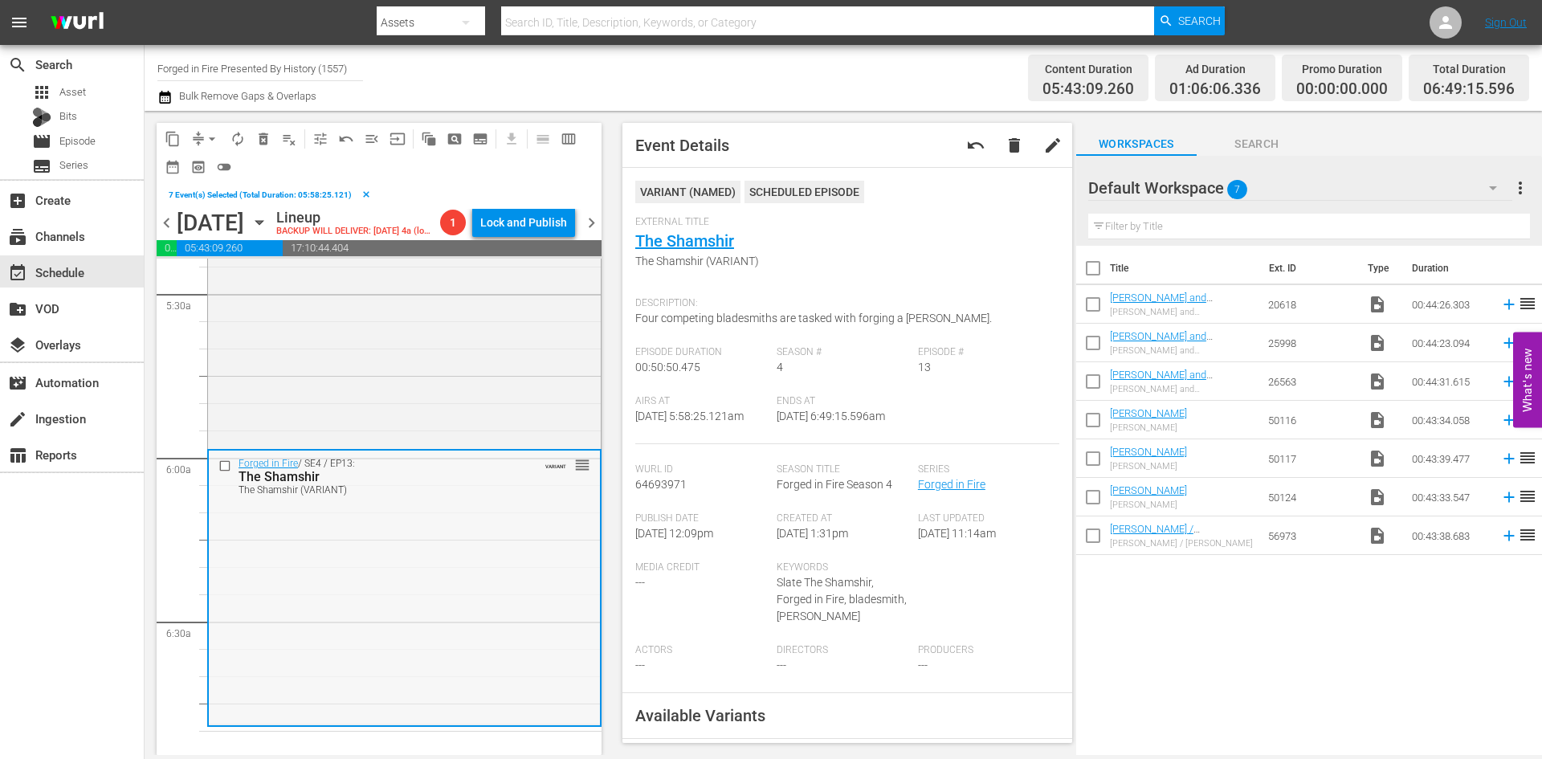
click at [226, 469] on input "checkbox" at bounding box center [226, 466] width 17 height 14
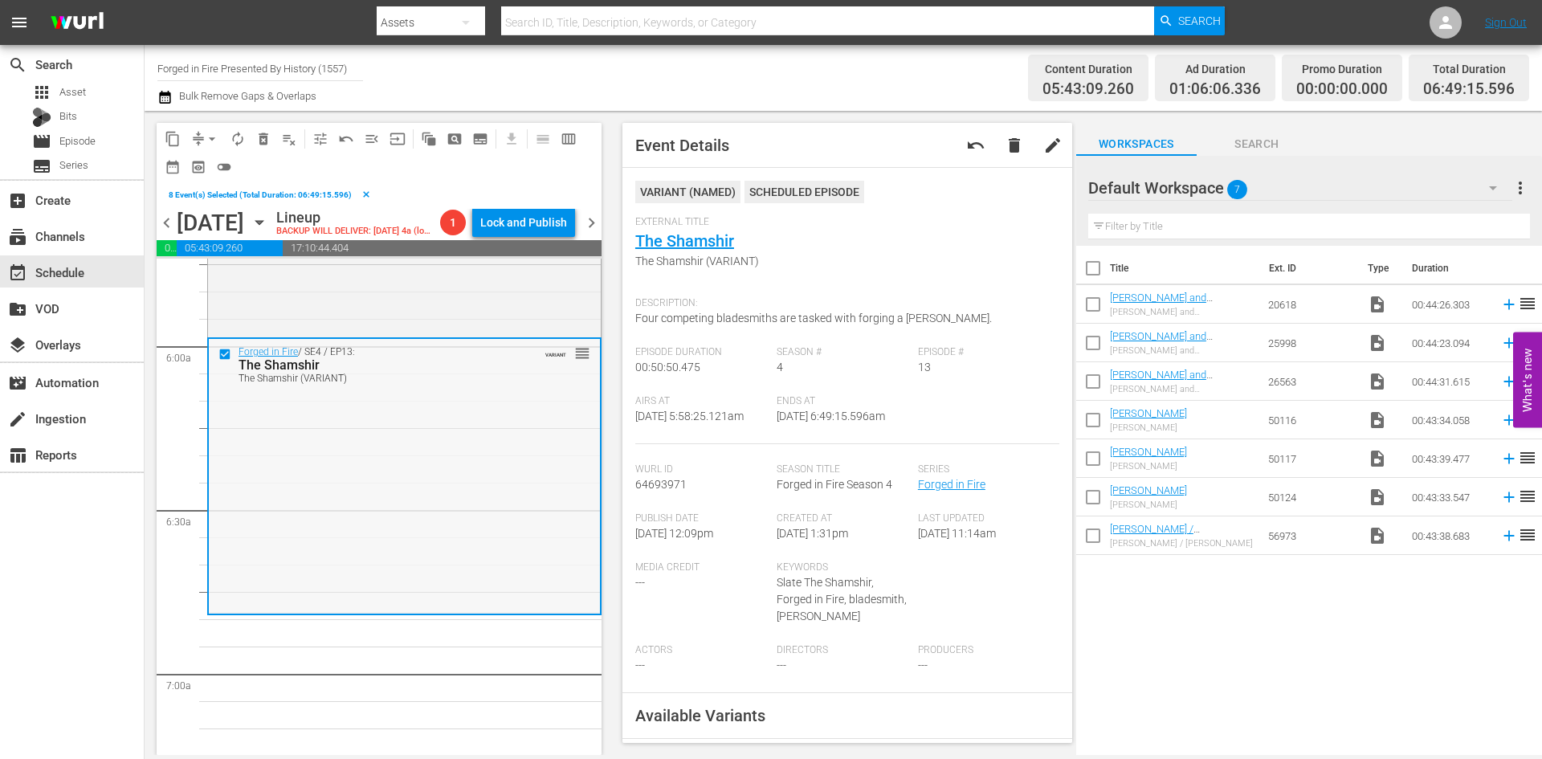
scroll to position [1686, 0]
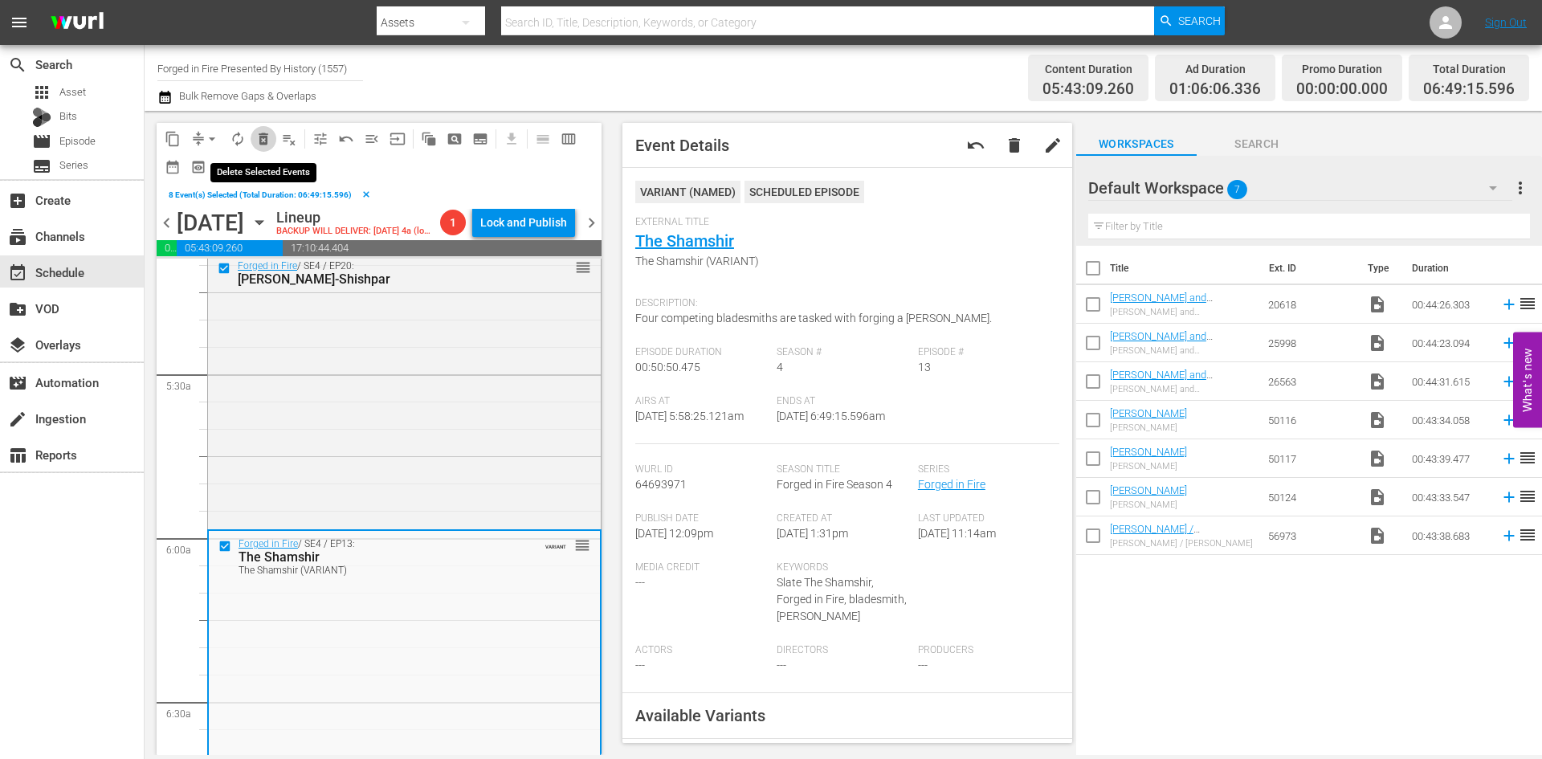
click at [262, 142] on span "delete_forever_outlined" at bounding box center [263, 139] width 16 height 16
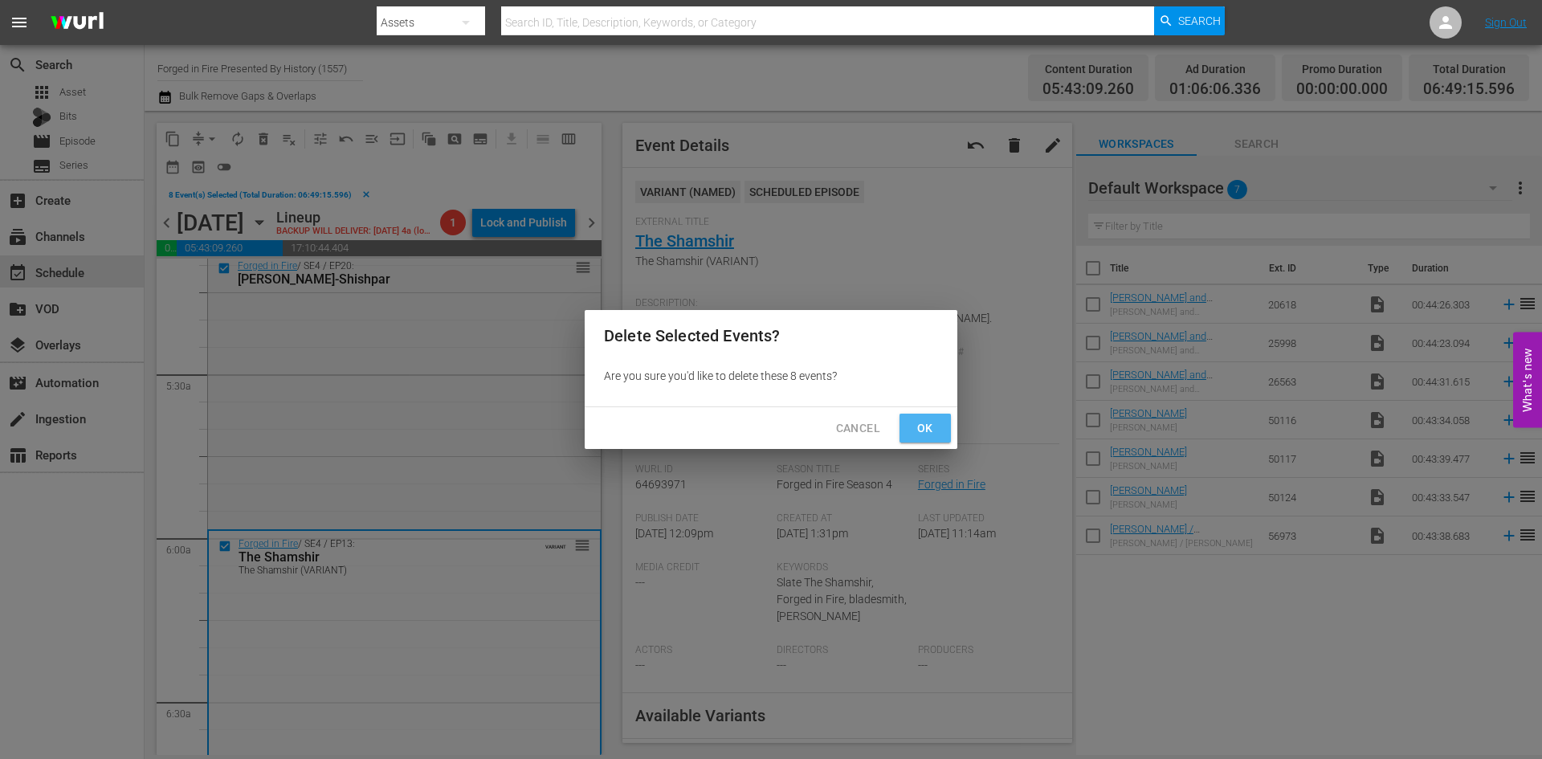
click at [922, 423] on span "Ok" at bounding box center [925, 428] width 26 height 20
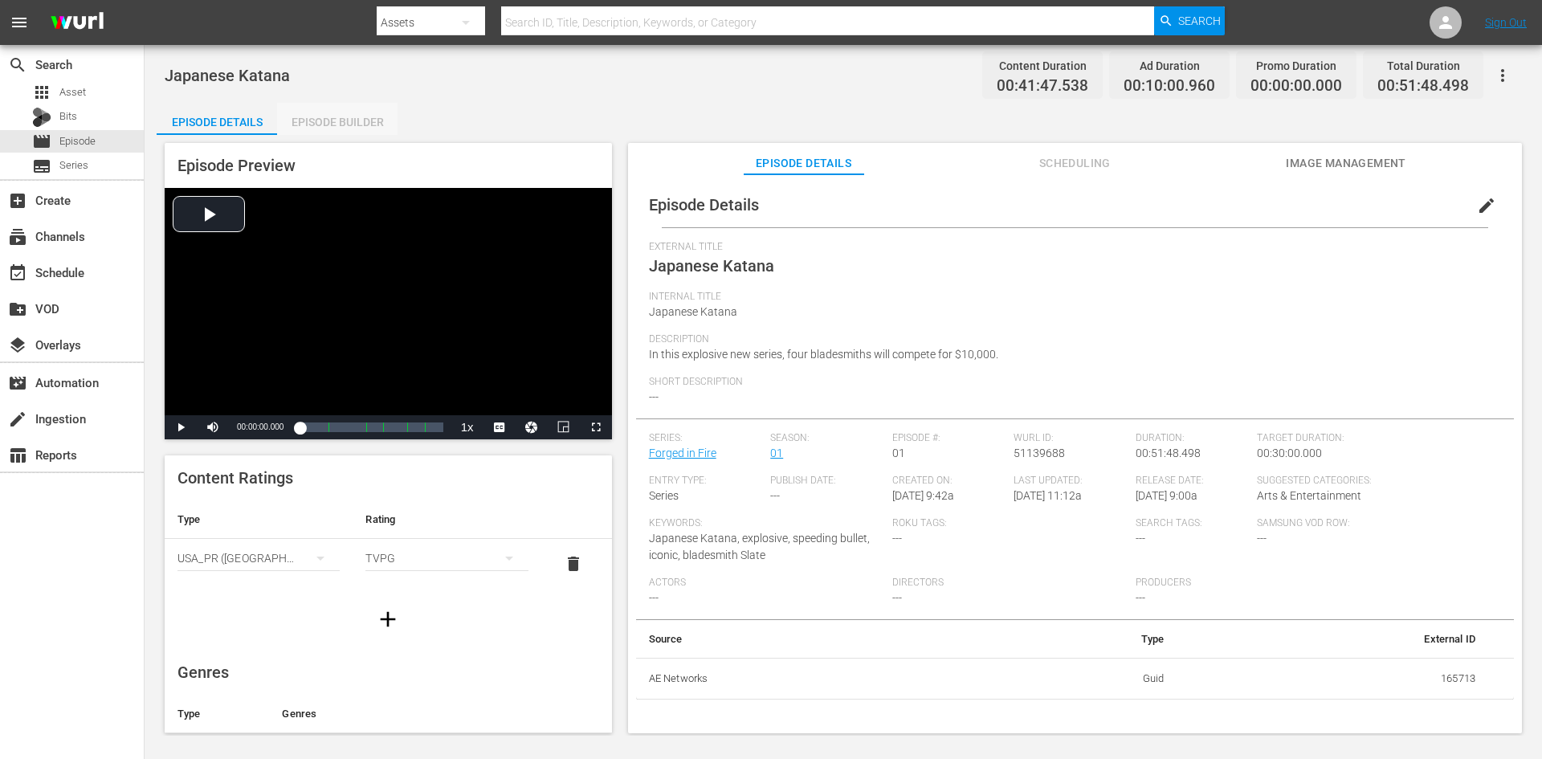
click at [349, 118] on div "Episode Builder" at bounding box center [337, 122] width 120 height 39
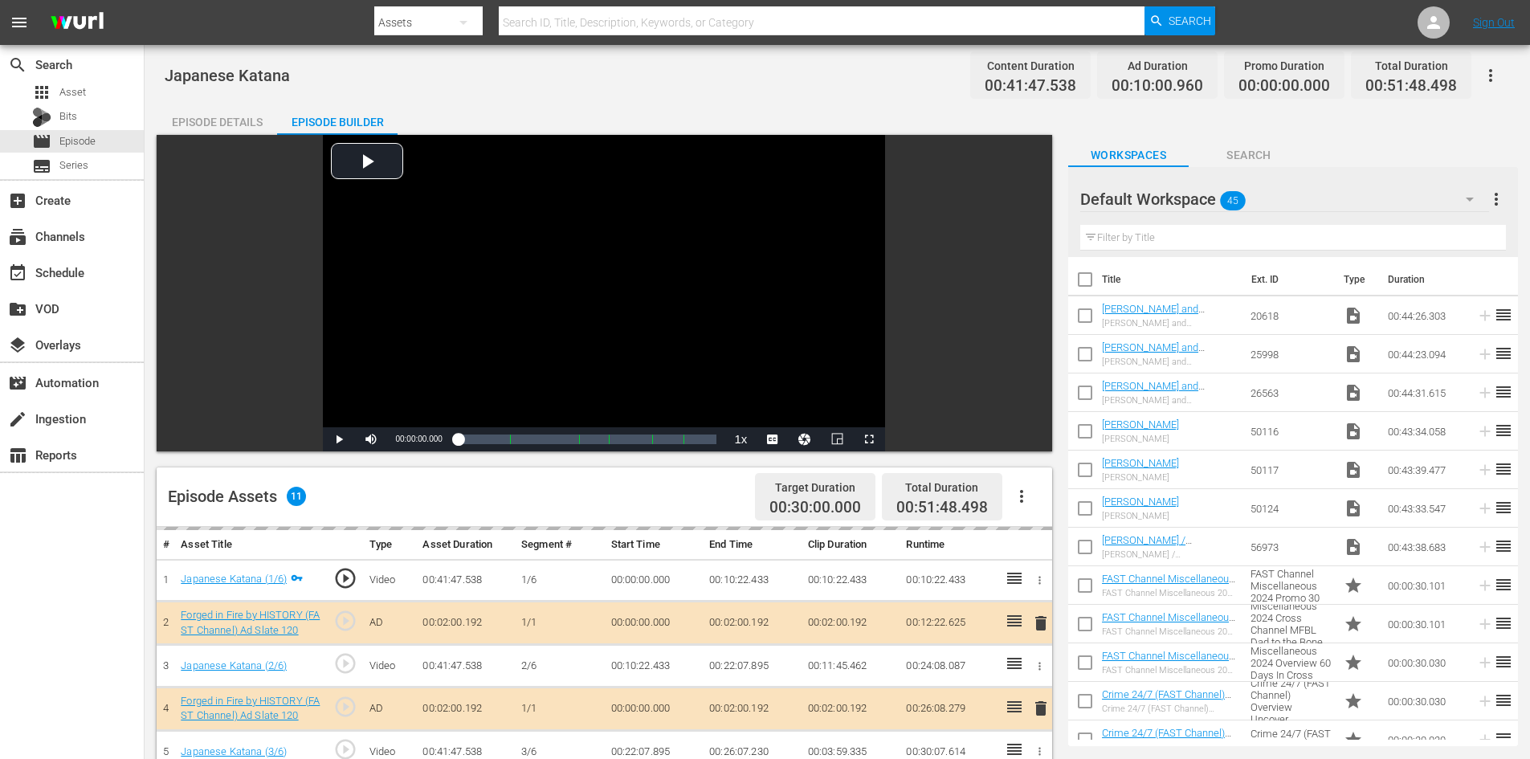
click at [1340, 194] on div "Default Workspace 45" at bounding box center [1284, 199] width 409 height 45
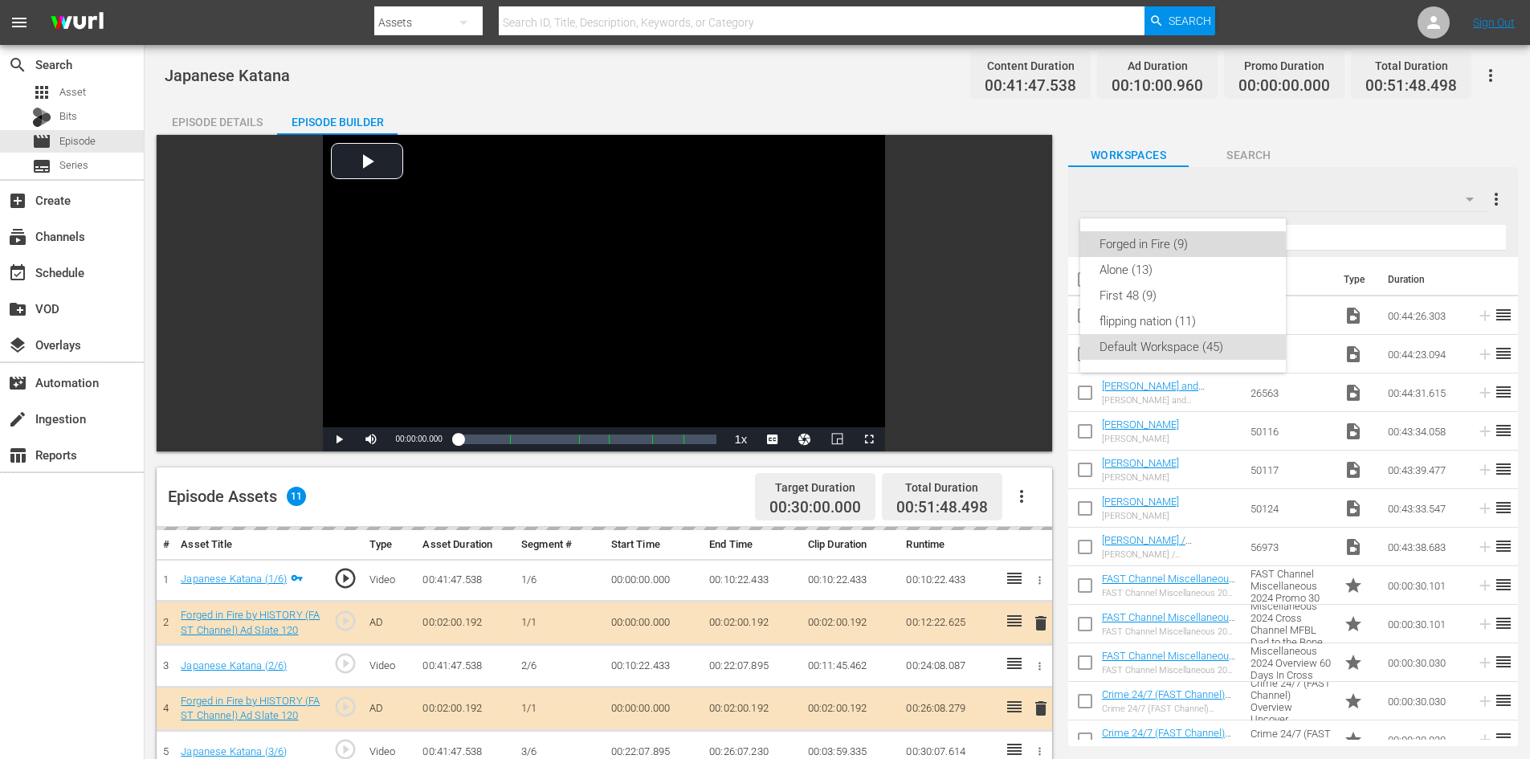
drag, startPoint x: 1151, startPoint y: 247, endPoint x: 1116, endPoint y: 240, distance: 35.3
click at [1150, 247] on div "Forged in Fire (9)" at bounding box center [1182, 244] width 167 height 26
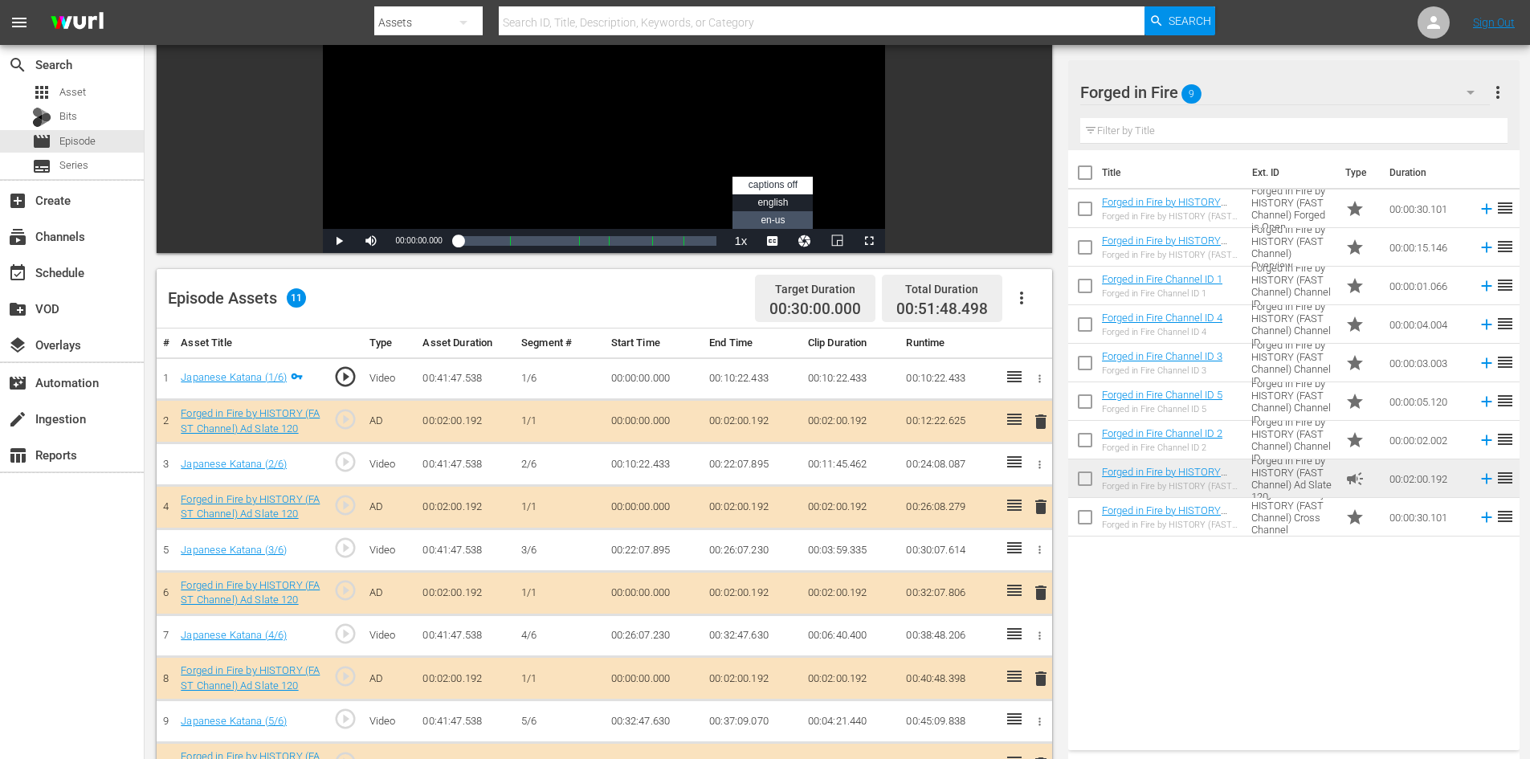
scroll to position [418, 0]
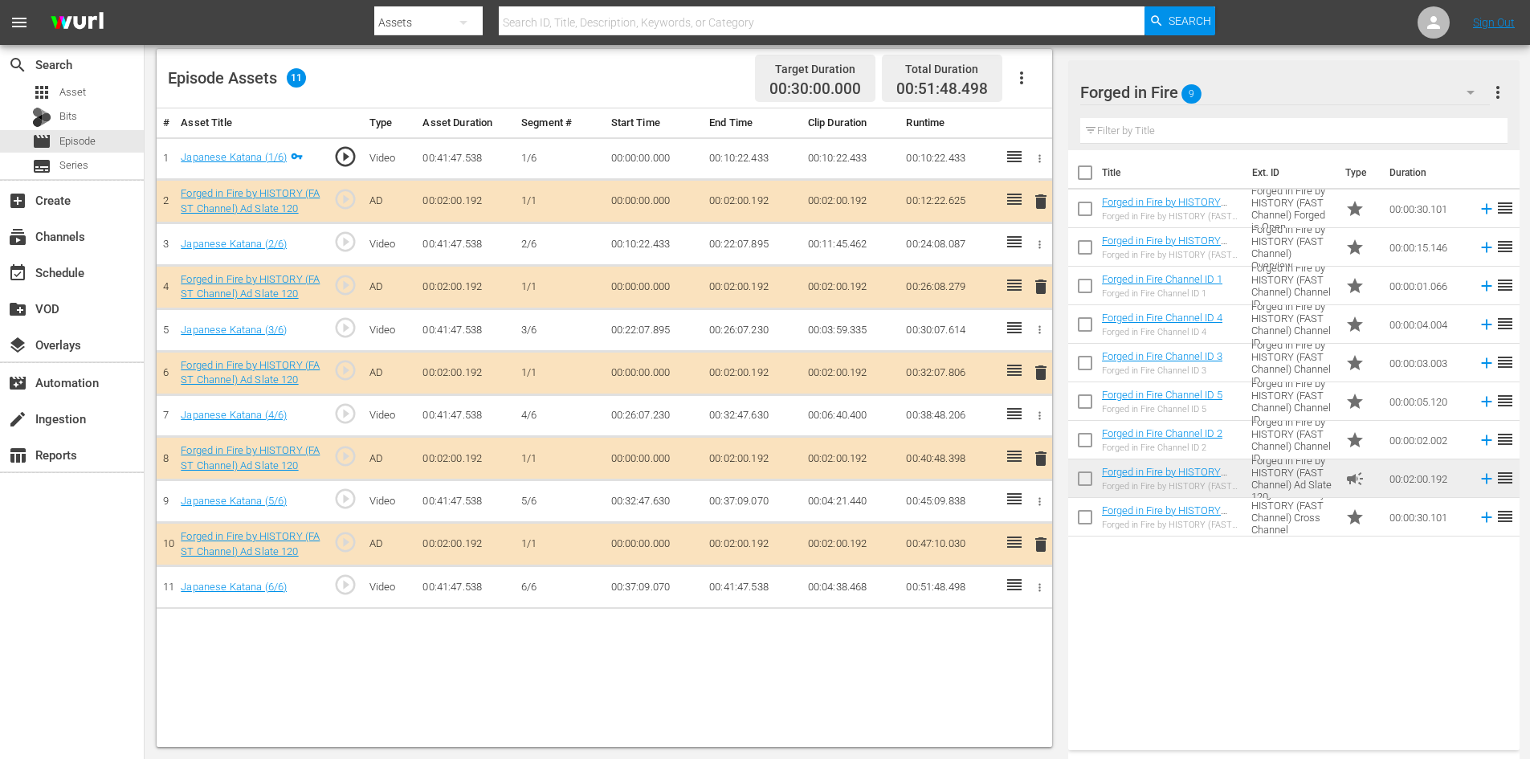
click at [1042, 458] on span "delete" at bounding box center [1040, 458] width 19 height 19
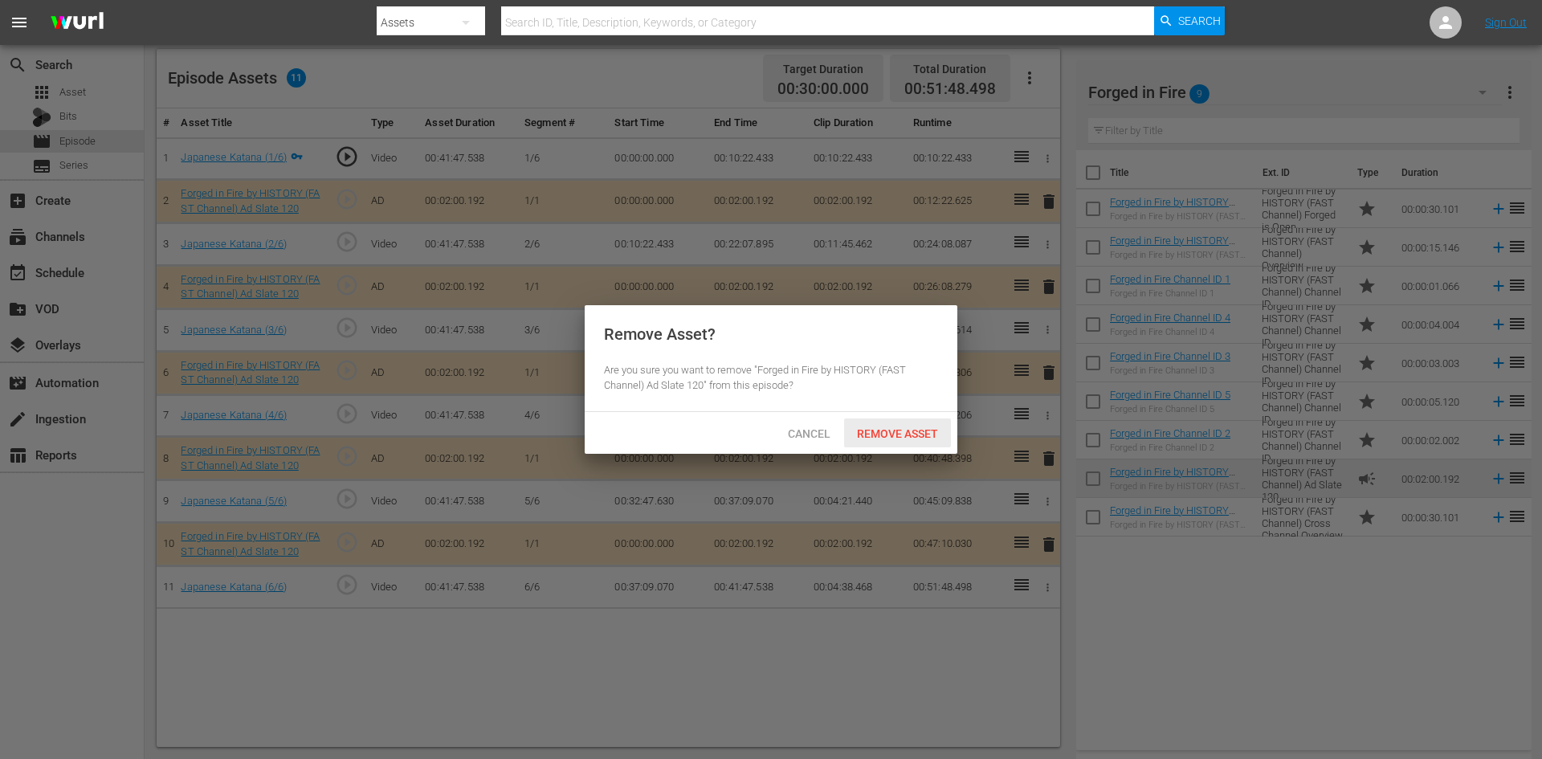
drag, startPoint x: 913, startPoint y: 437, endPoint x: 878, endPoint y: 422, distance: 38.5
click at [910, 434] on span "Remove Asset" at bounding box center [897, 433] width 107 height 13
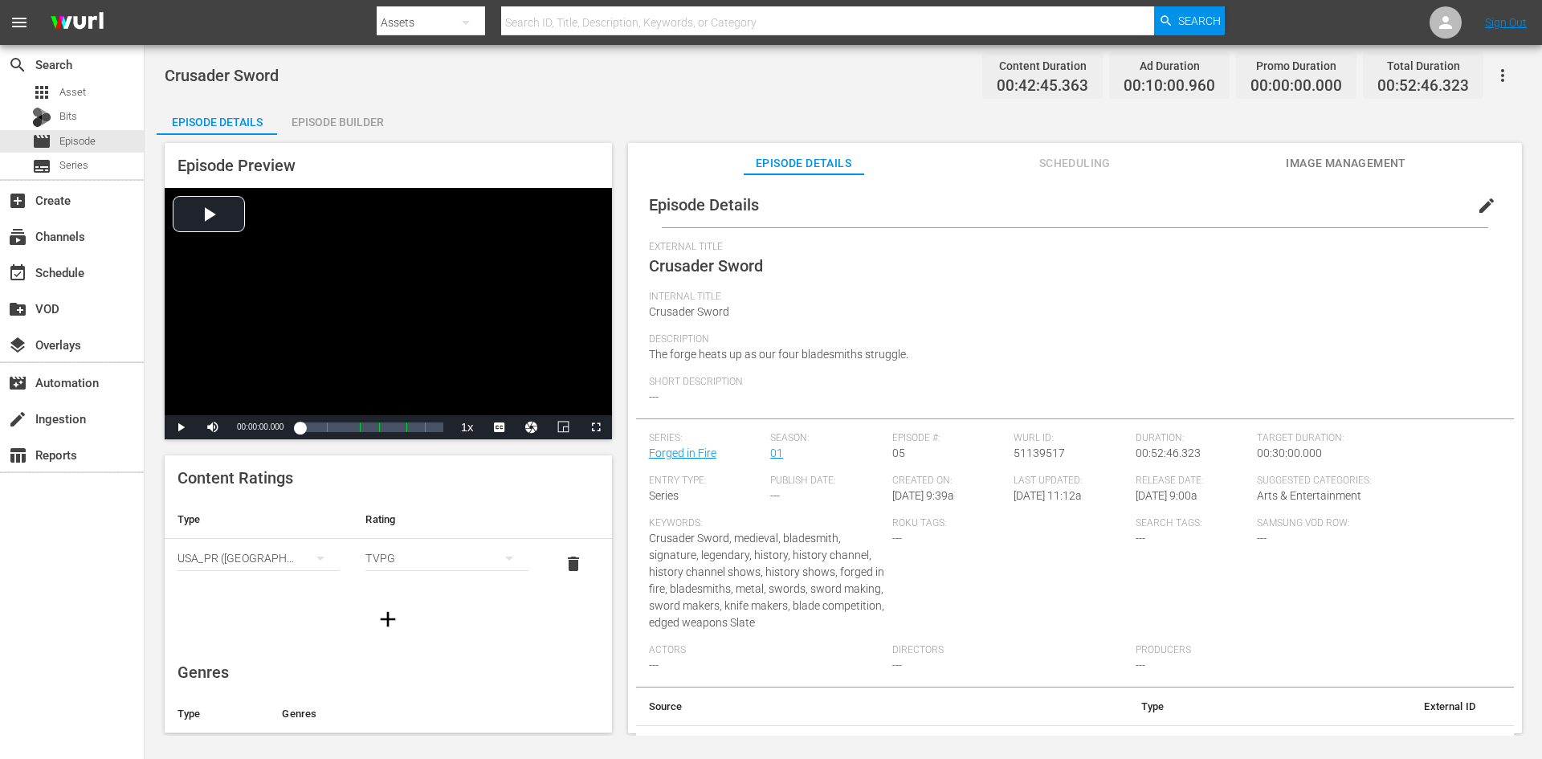
click at [369, 120] on div "Episode Builder" at bounding box center [337, 122] width 120 height 39
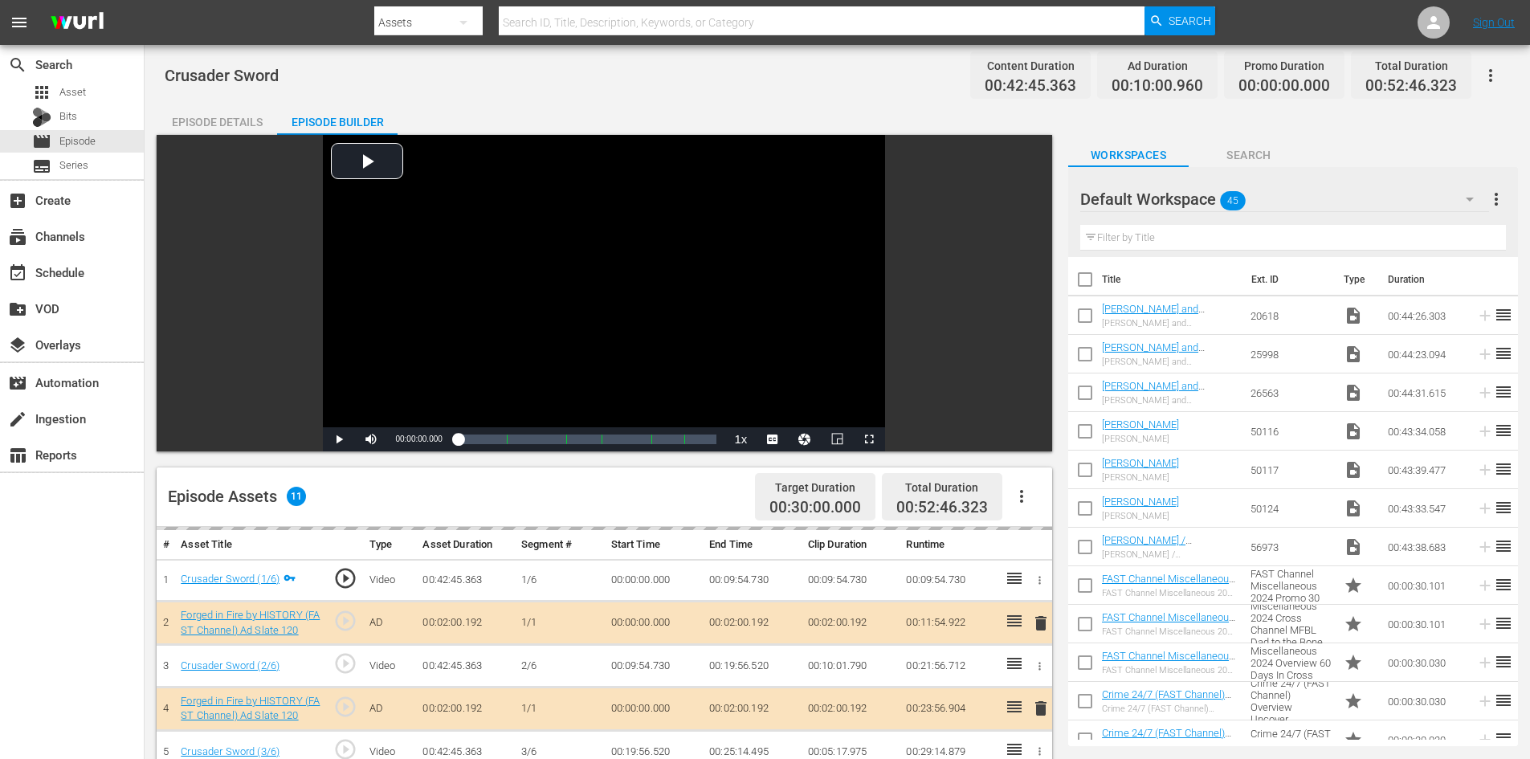
click at [1298, 203] on div "Default Workspace 45" at bounding box center [1284, 199] width 409 height 45
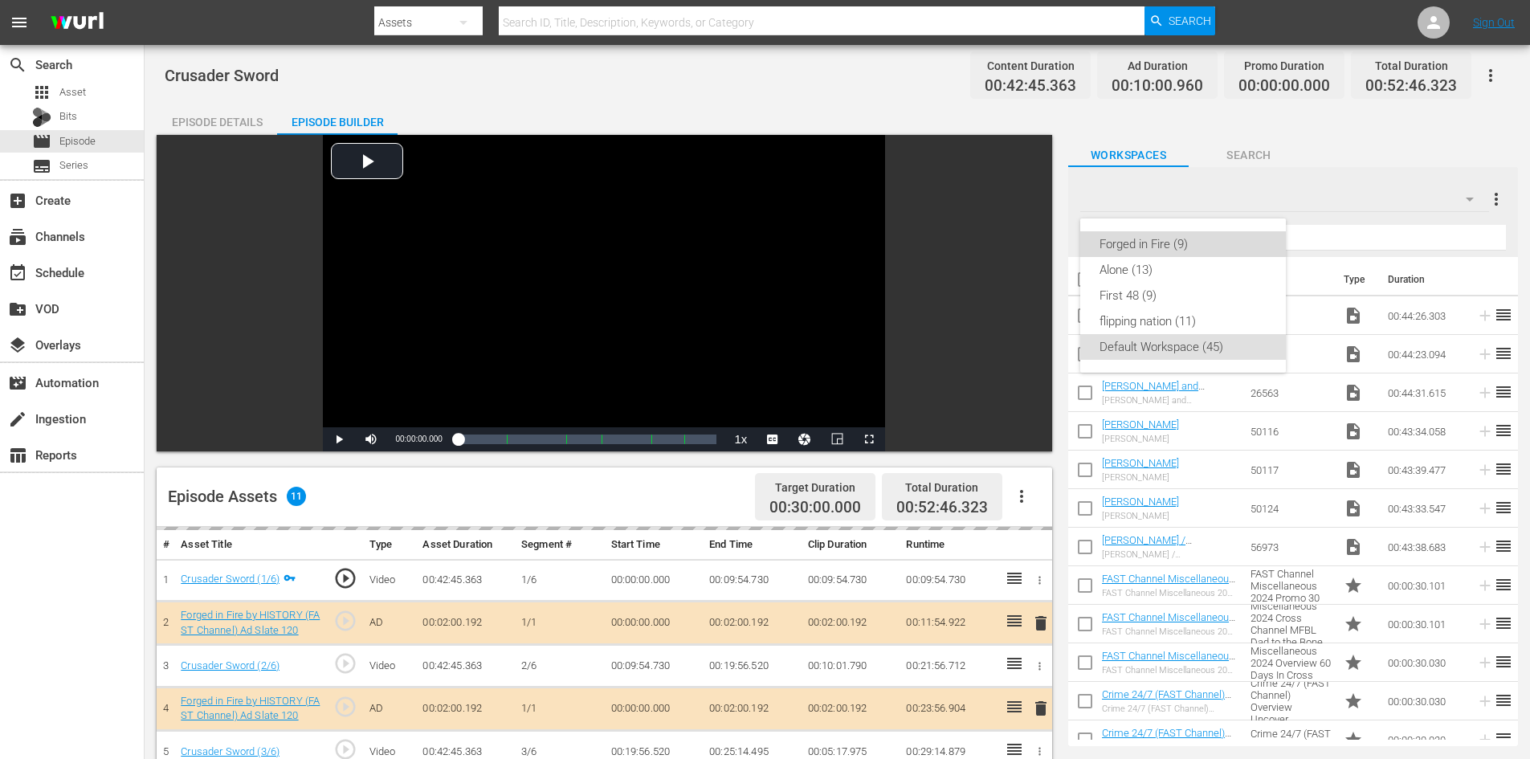
click at [1139, 240] on div "Forged in Fire (9)" at bounding box center [1182, 244] width 167 height 26
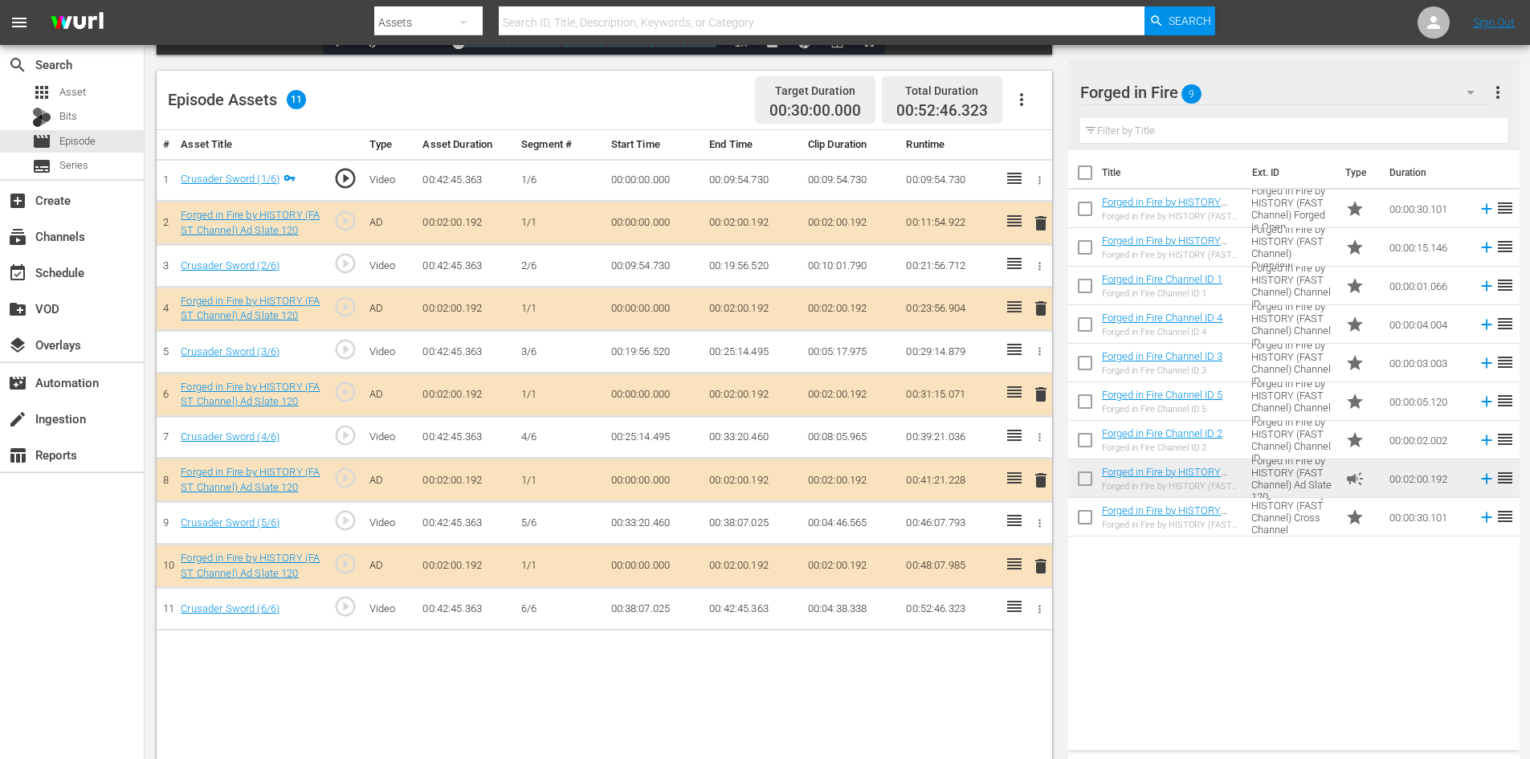
scroll to position [418, 0]
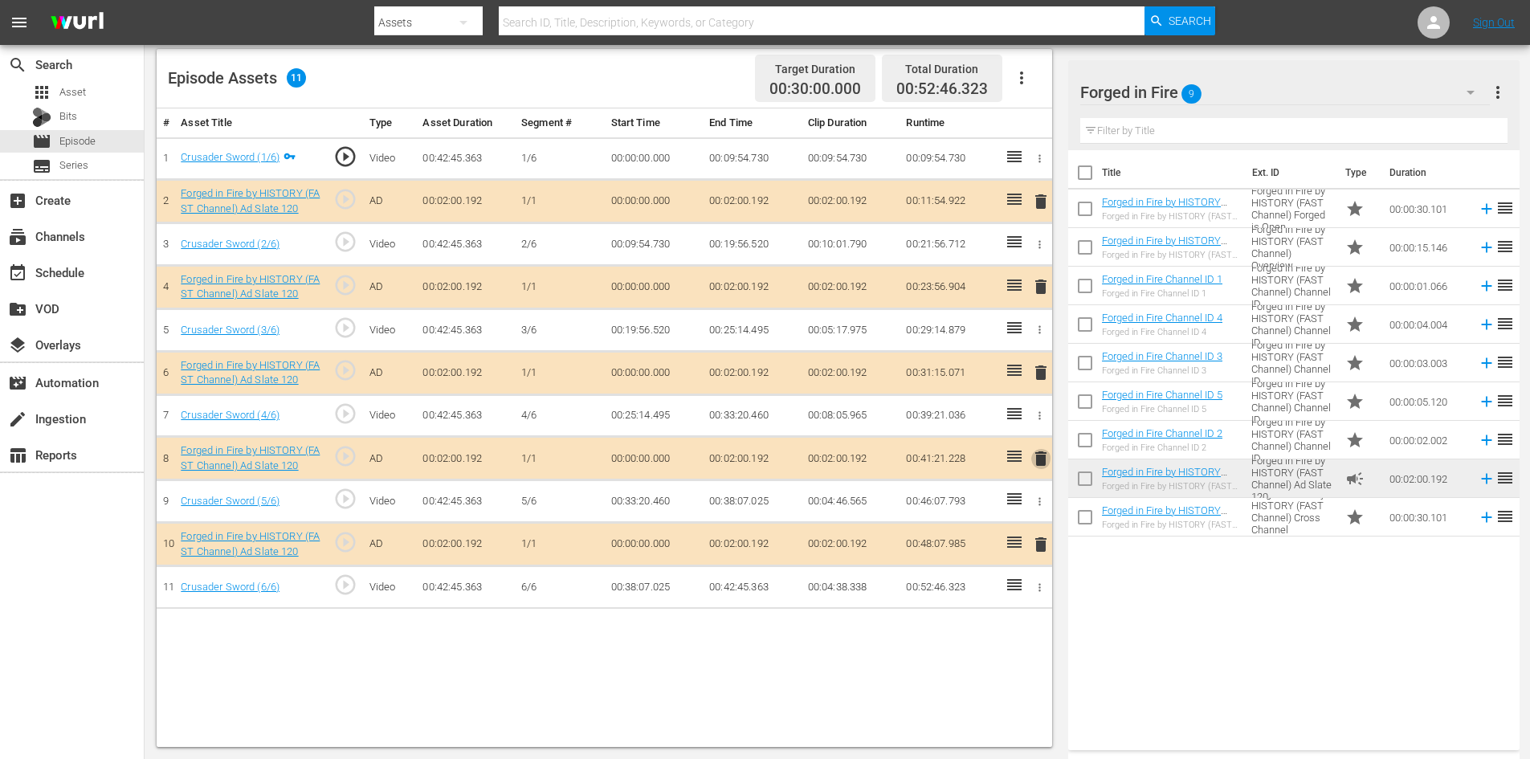
click at [1039, 460] on span "delete" at bounding box center [1040, 458] width 19 height 19
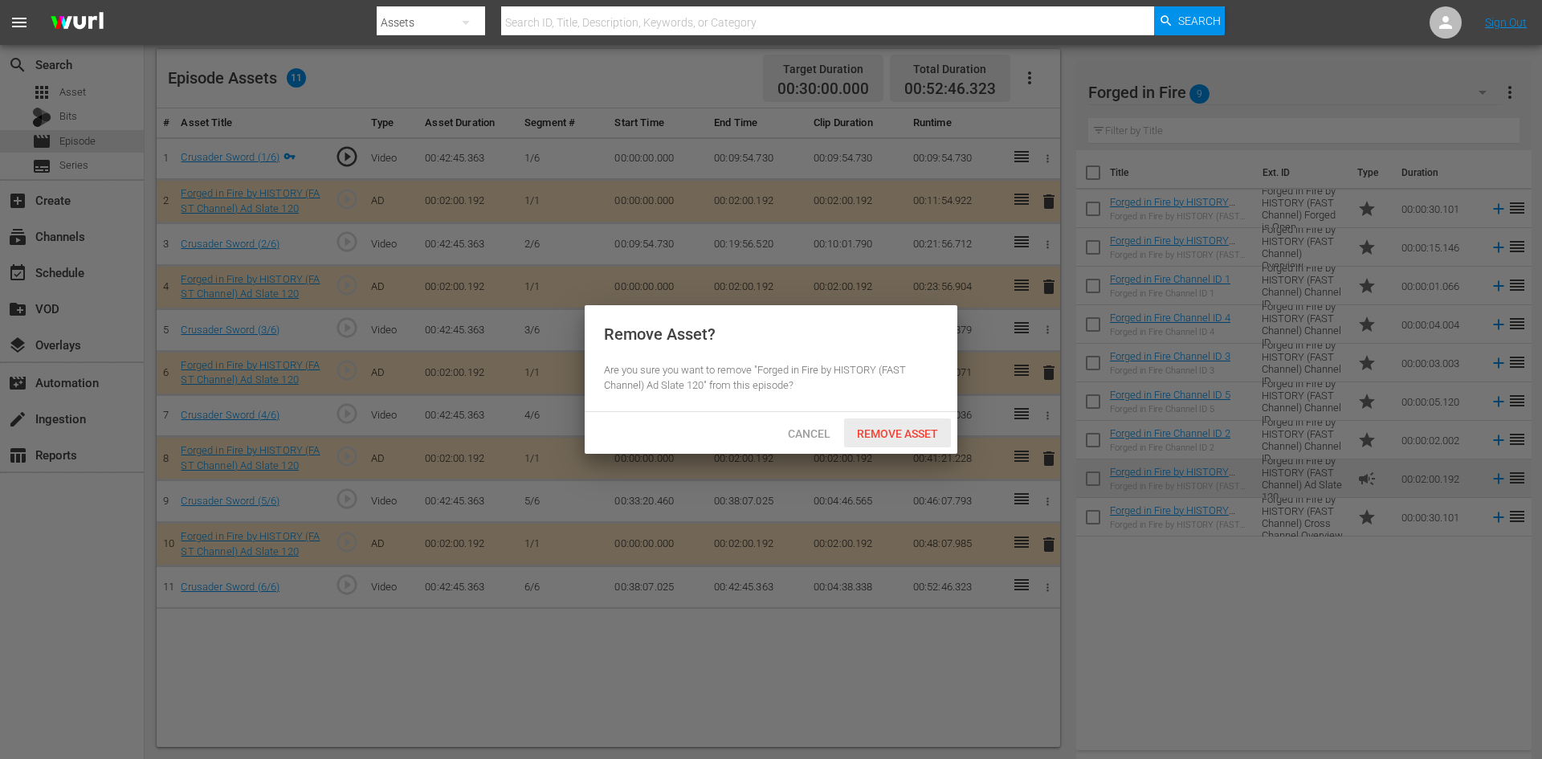
drag, startPoint x: 895, startPoint y: 437, endPoint x: 868, endPoint y: 426, distance: 29.5
click at [894, 435] on span "Remove Asset" at bounding box center [897, 433] width 107 height 13
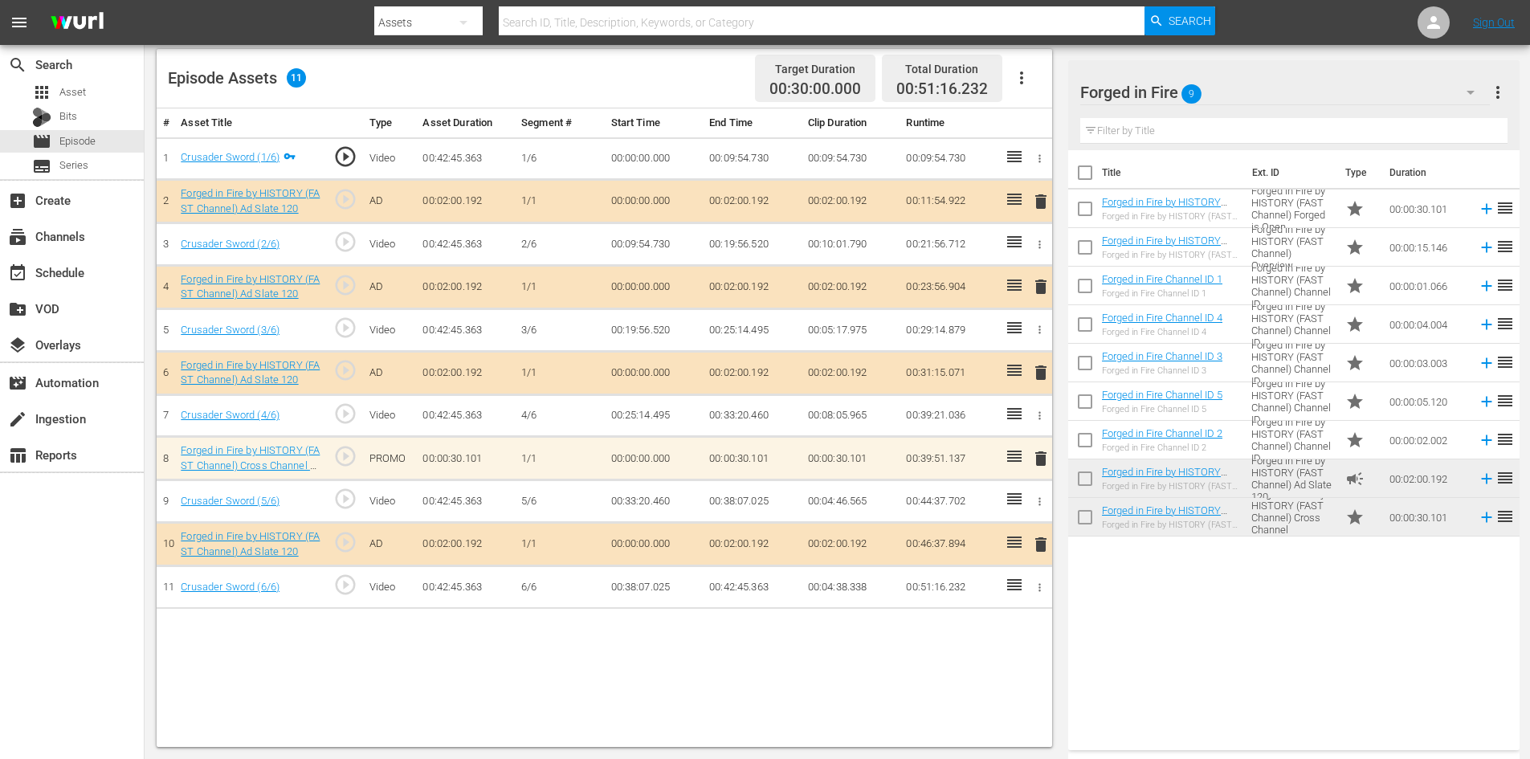
click at [1039, 458] on span "delete" at bounding box center [1040, 458] width 19 height 19
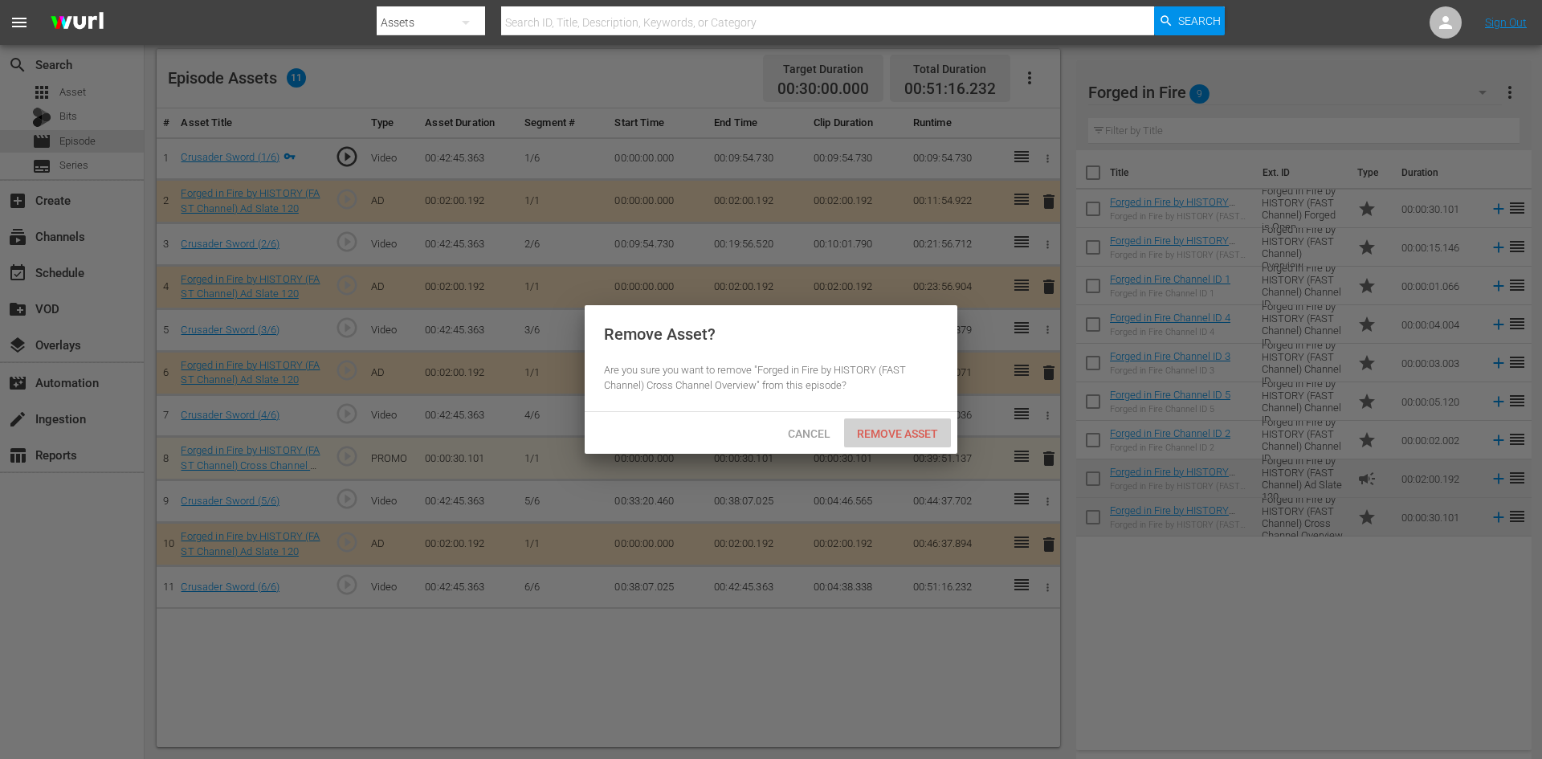
click at [919, 435] on span "Remove Asset" at bounding box center [897, 433] width 107 height 13
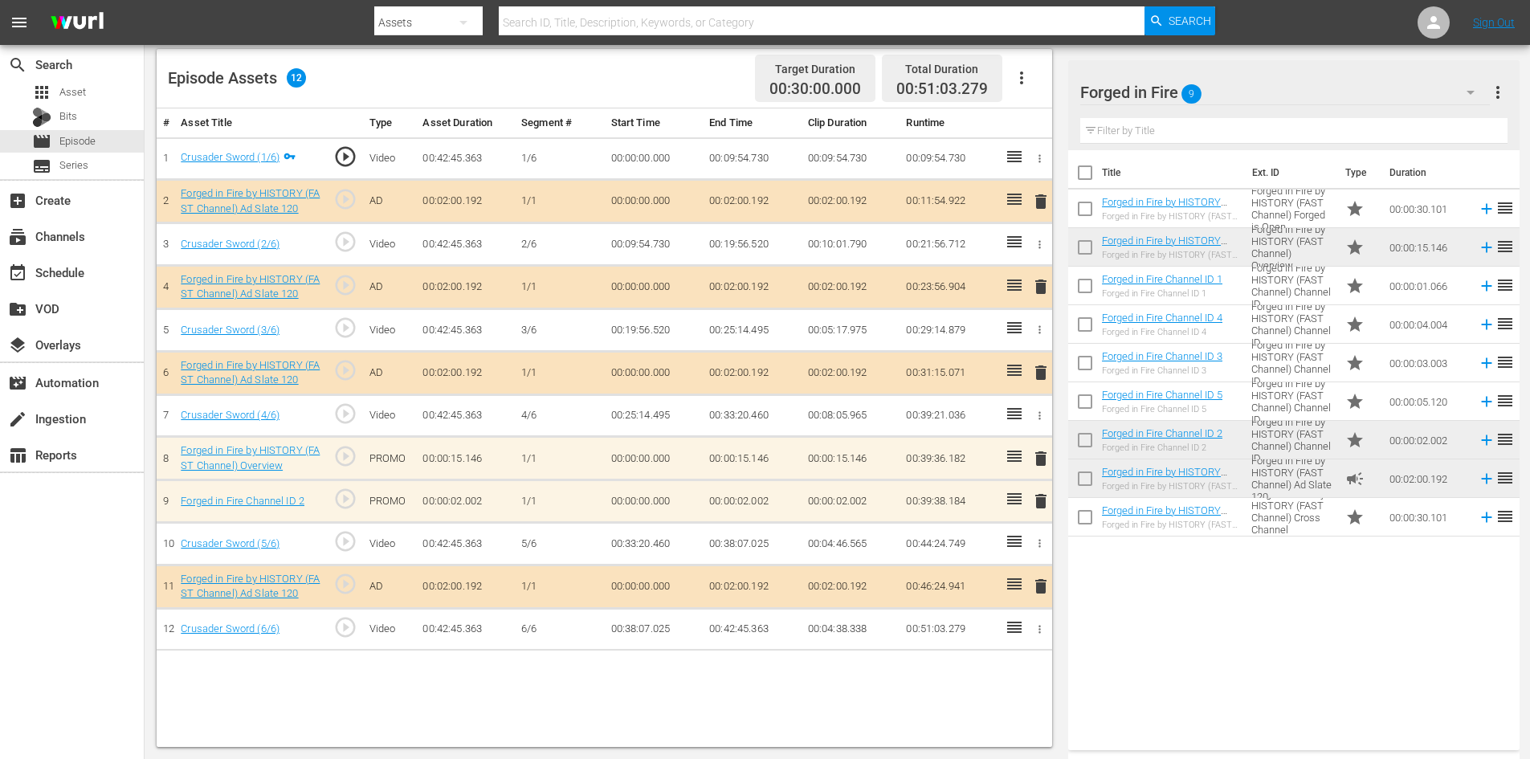
click at [1044, 502] on span "delete" at bounding box center [1040, 500] width 19 height 19
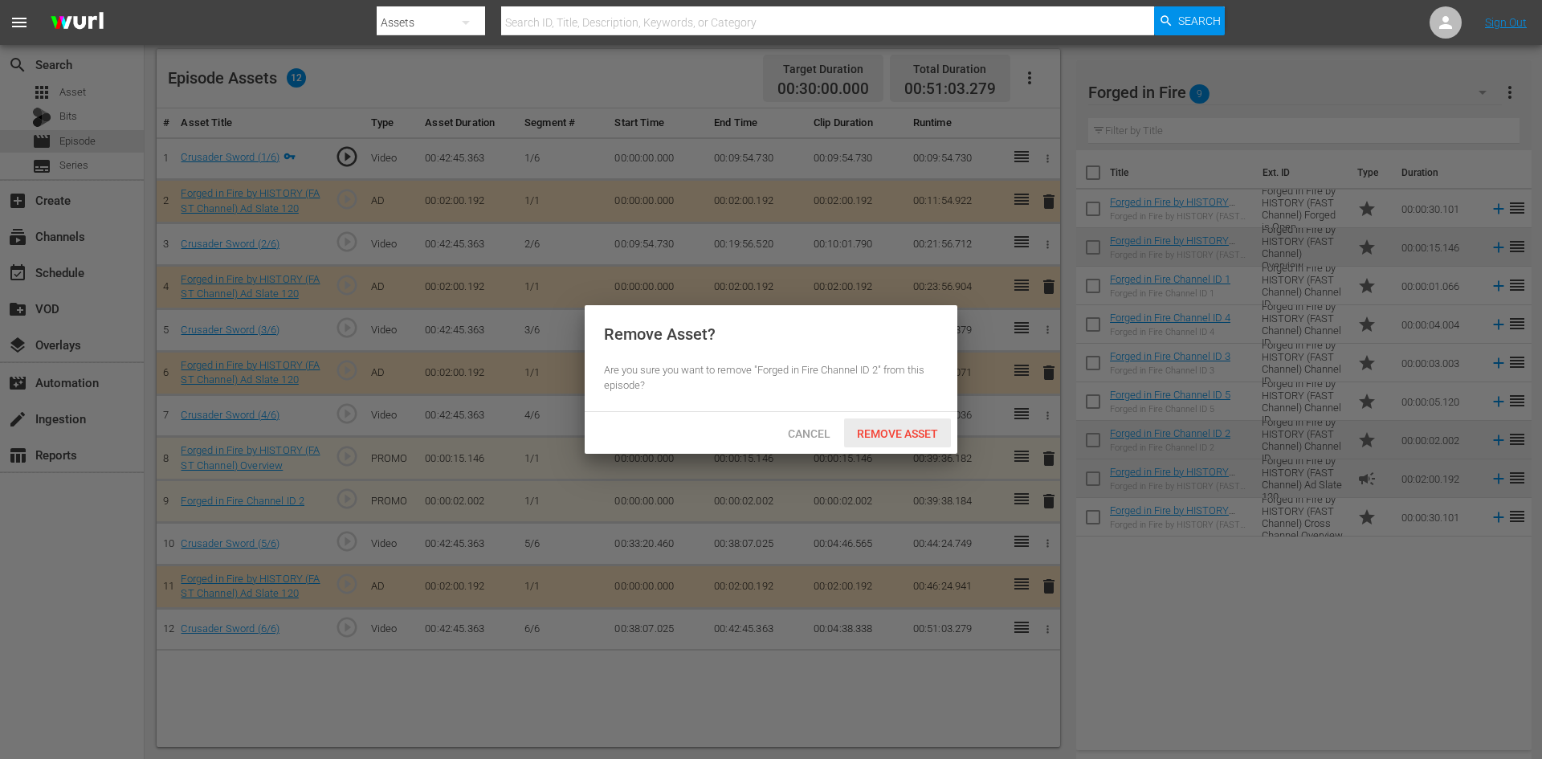
click at [907, 433] on span "Remove Asset" at bounding box center [897, 433] width 107 height 13
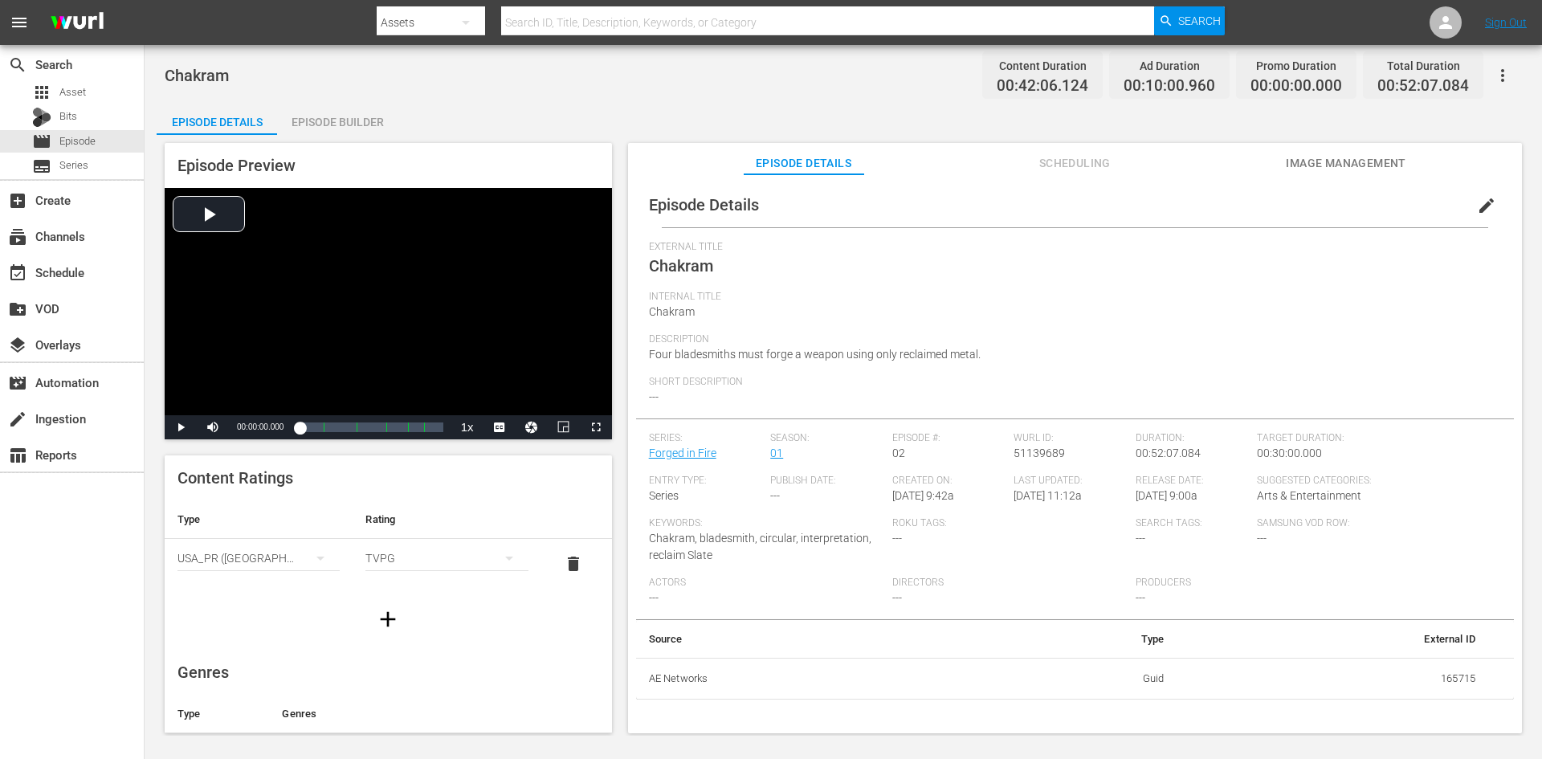
click at [361, 116] on div "Episode Builder" at bounding box center [337, 122] width 120 height 39
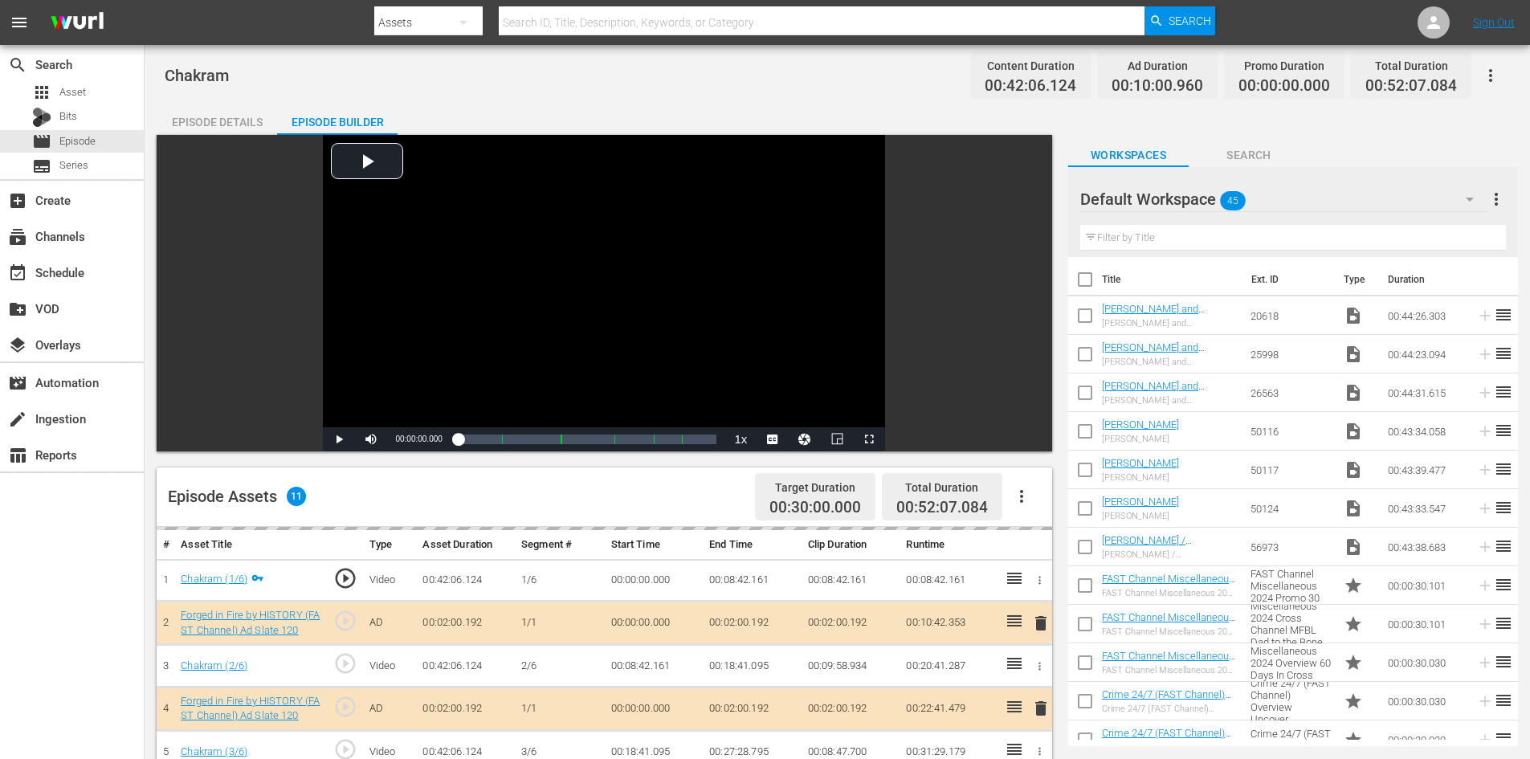
click at [1302, 199] on div "Default Workspace 45" at bounding box center [1284, 199] width 409 height 45
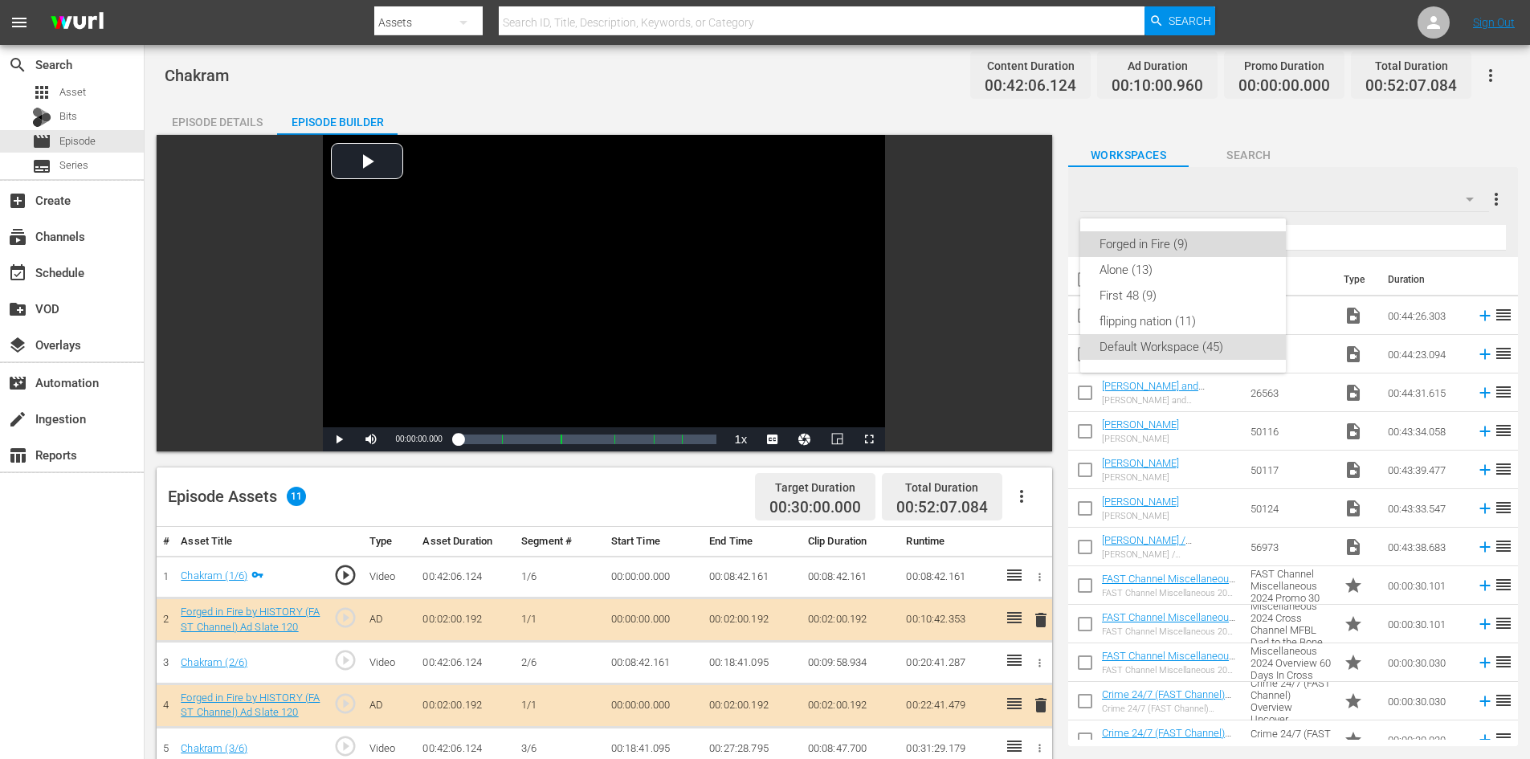
drag, startPoint x: 1133, startPoint y: 244, endPoint x: 1107, endPoint y: 233, distance: 28.0
click at [1132, 244] on div "Forged in Fire (9)" at bounding box center [1182, 244] width 167 height 26
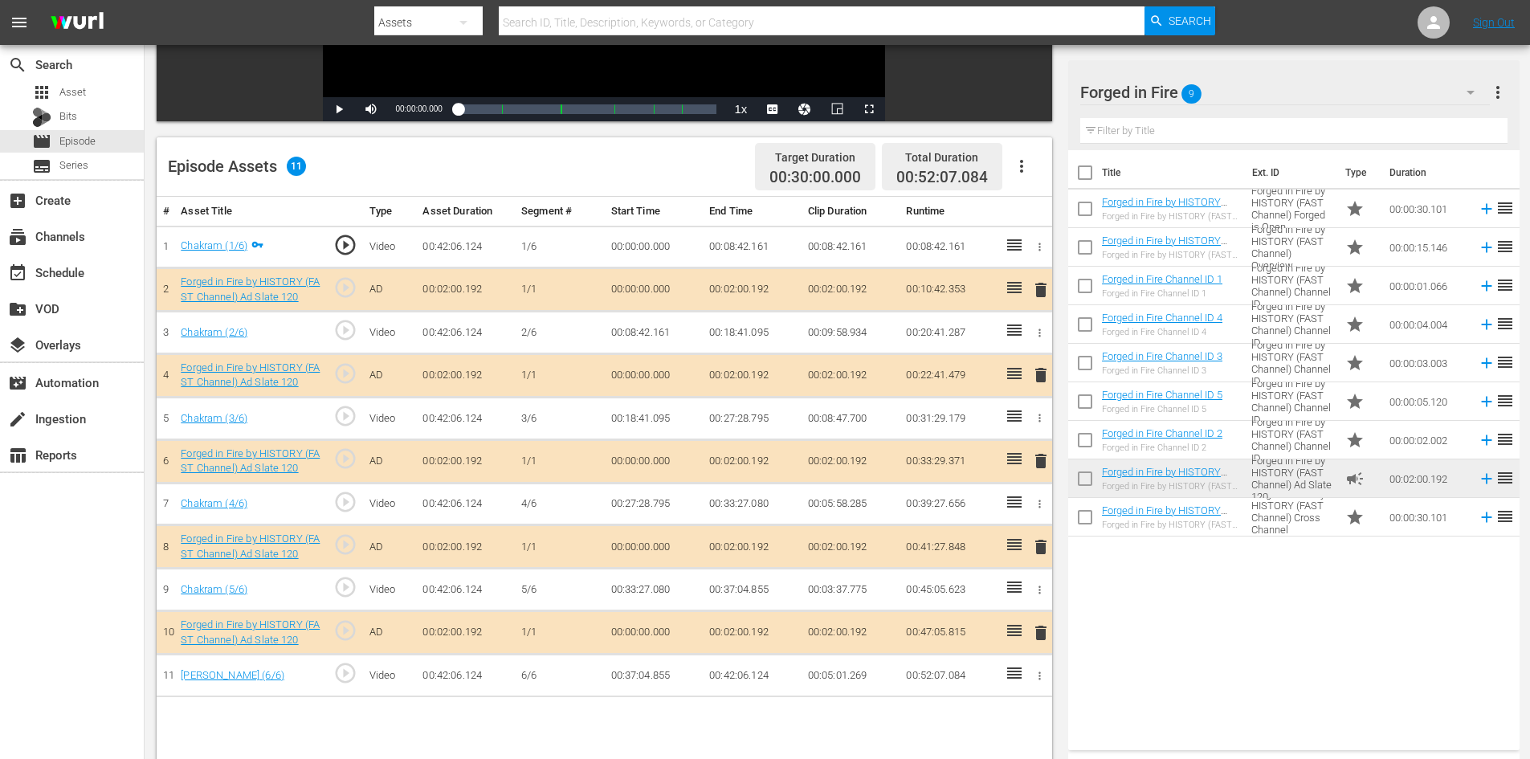
scroll to position [418, 0]
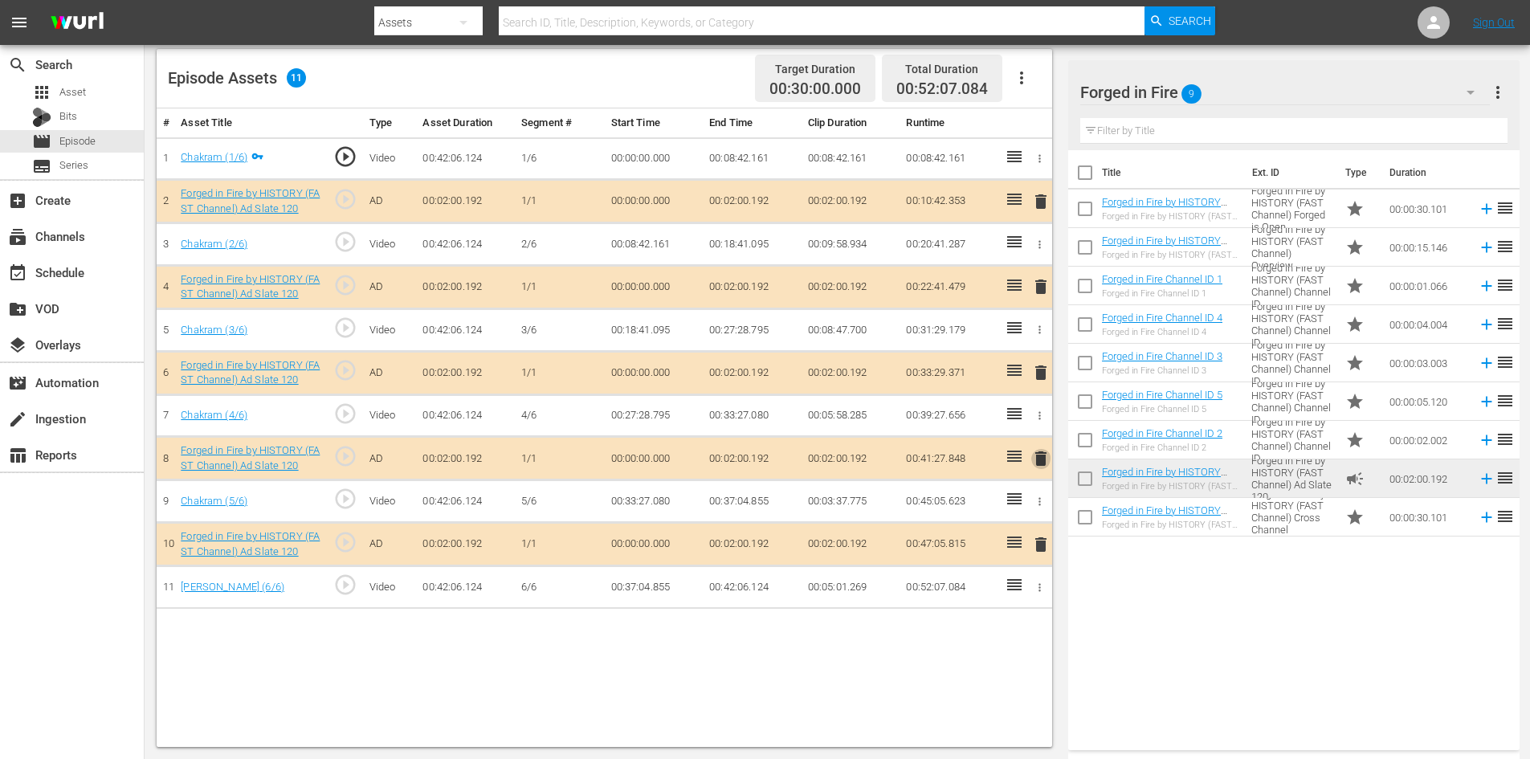
click at [1036, 459] on span "delete" at bounding box center [1040, 458] width 19 height 19
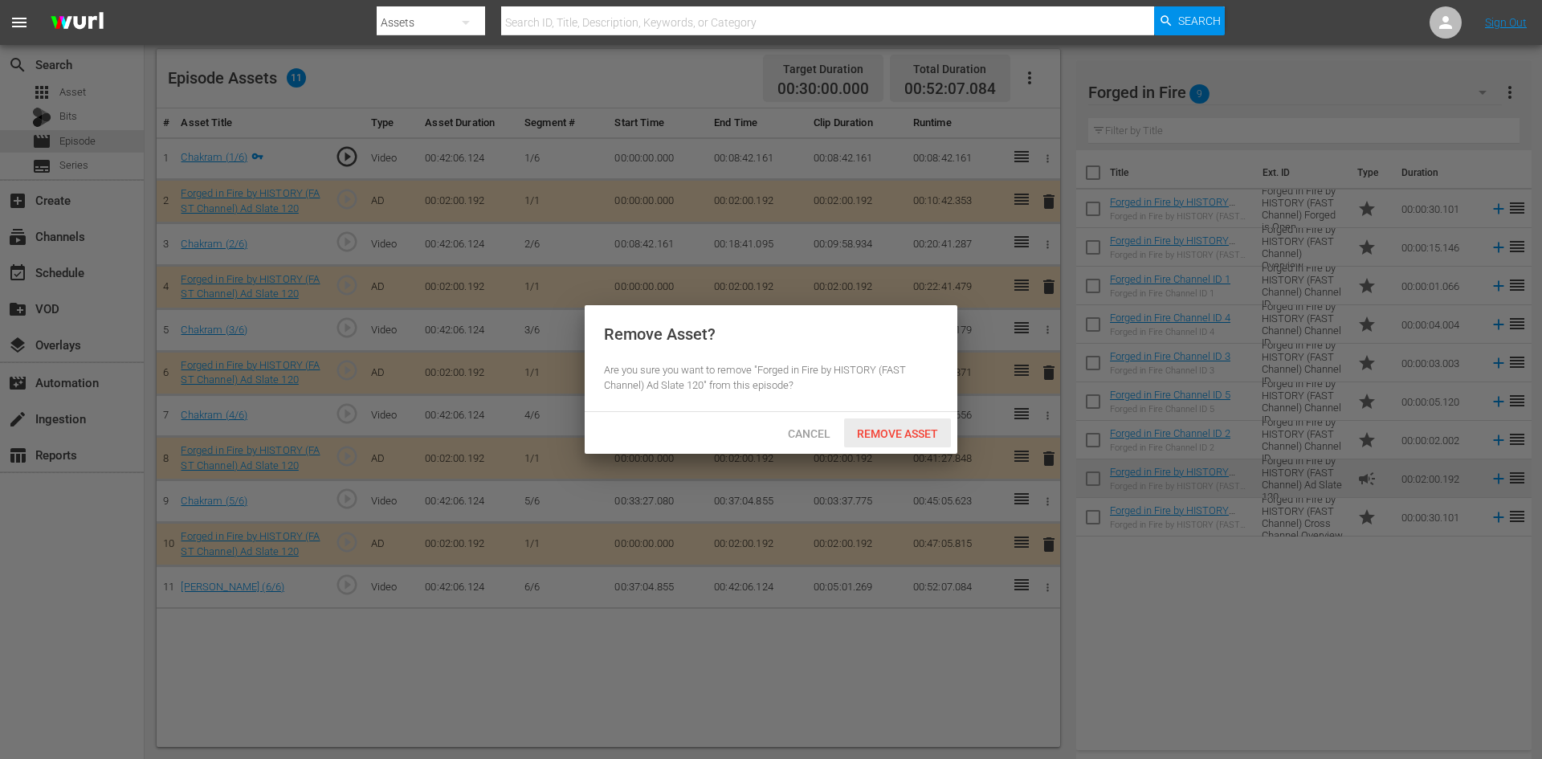
drag, startPoint x: 905, startPoint y: 428, endPoint x: 893, endPoint y: 426, distance: 12.3
click at [904, 427] on span "Remove Asset" at bounding box center [897, 433] width 107 height 13
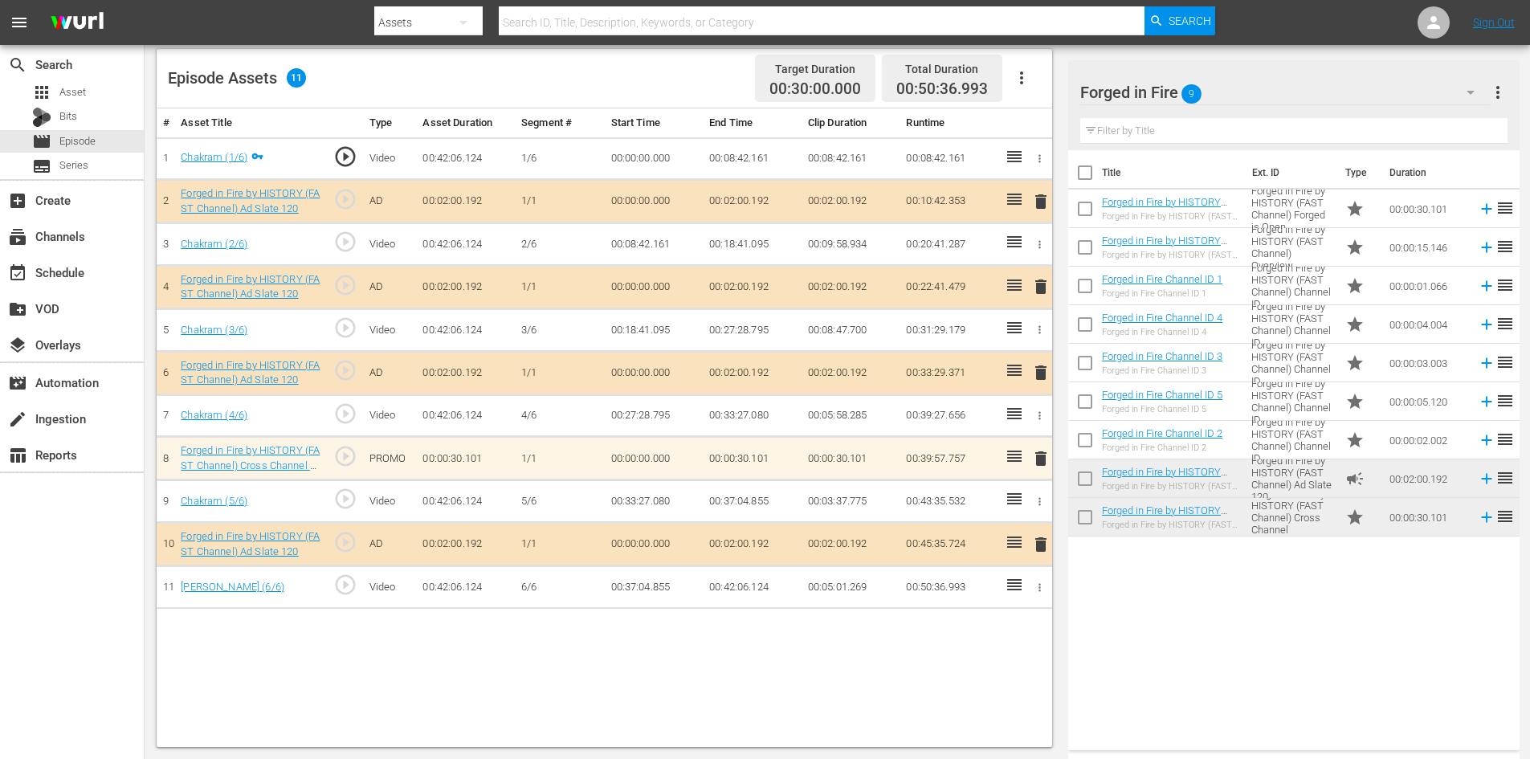
click at [1041, 460] on span "delete" at bounding box center [1040, 458] width 19 height 19
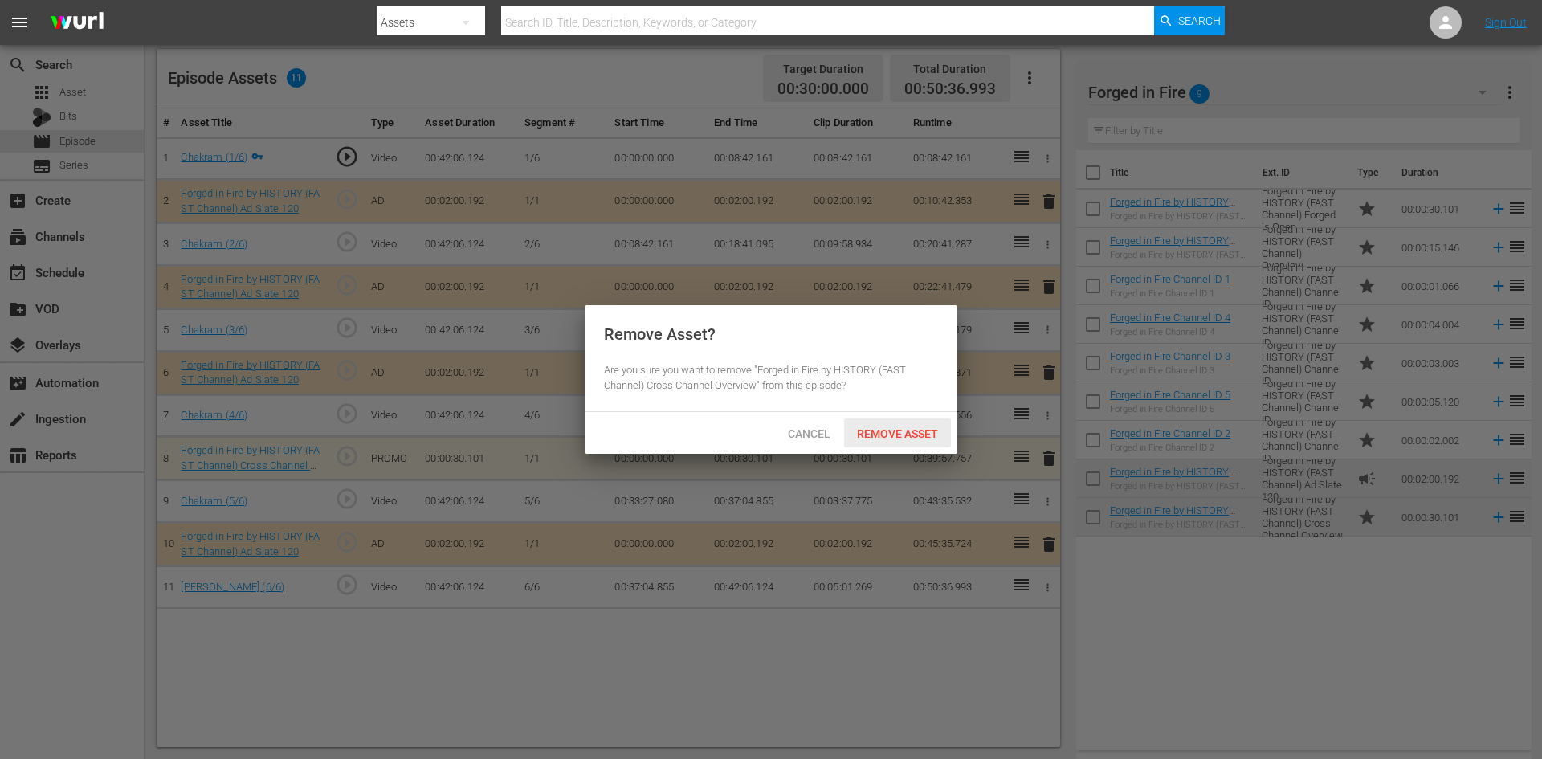
click at [899, 430] on span "Remove Asset" at bounding box center [897, 433] width 107 height 13
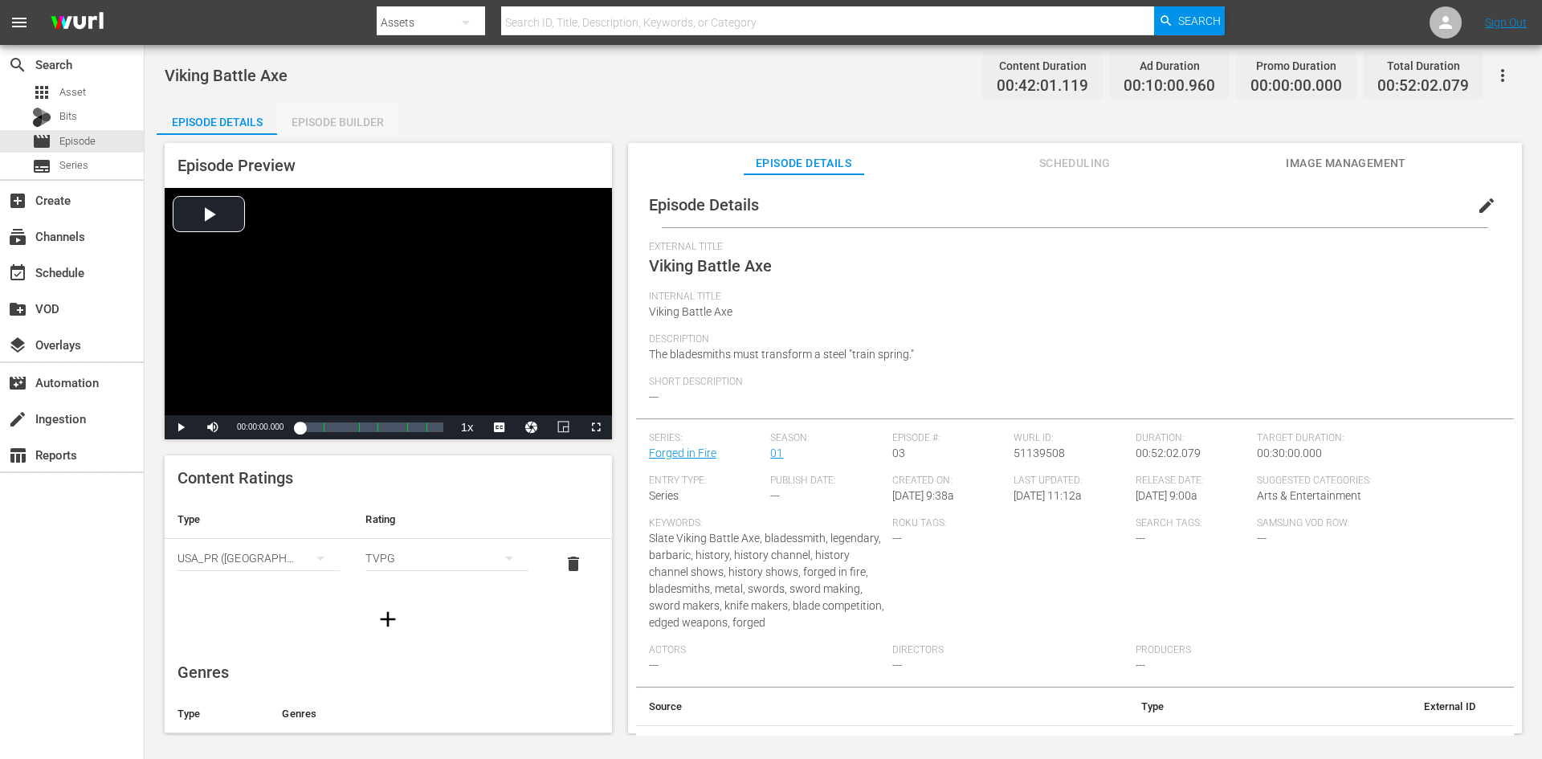
click at [349, 121] on div "Episode Builder" at bounding box center [337, 122] width 120 height 39
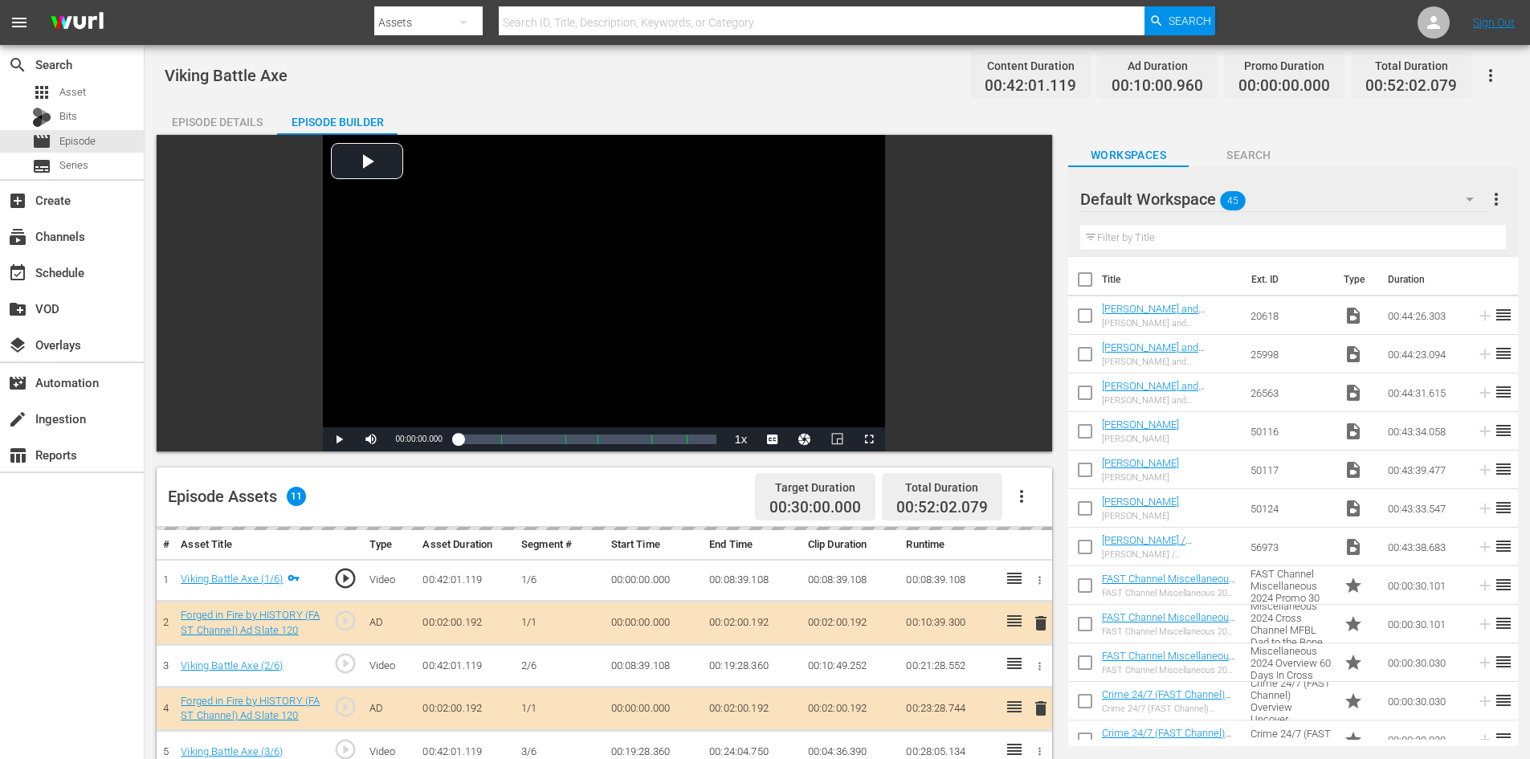
click at [1340, 194] on div "Default Workspace 45" at bounding box center [1284, 199] width 409 height 45
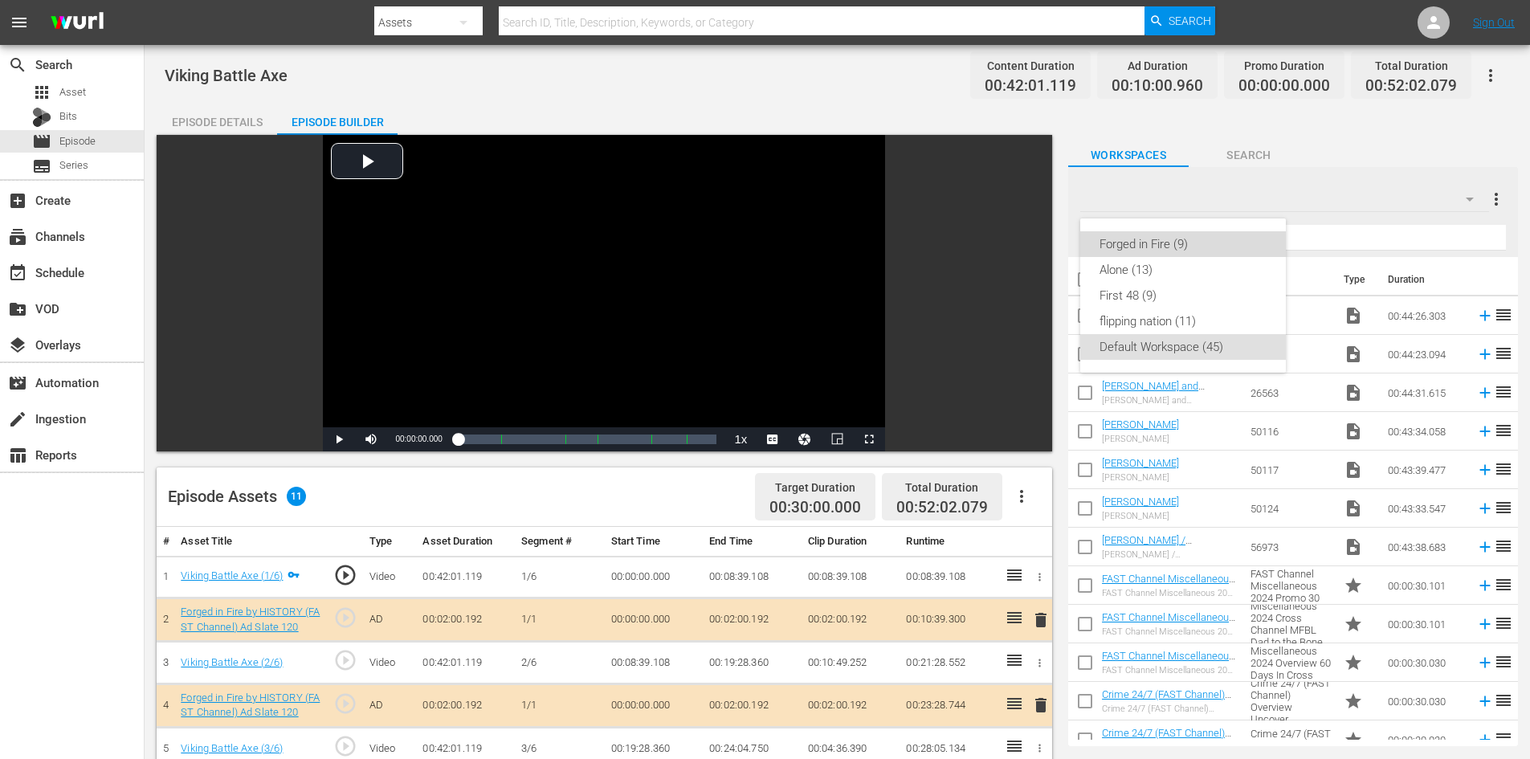
click at [1149, 245] on div "Forged in Fire (9)" at bounding box center [1182, 244] width 167 height 26
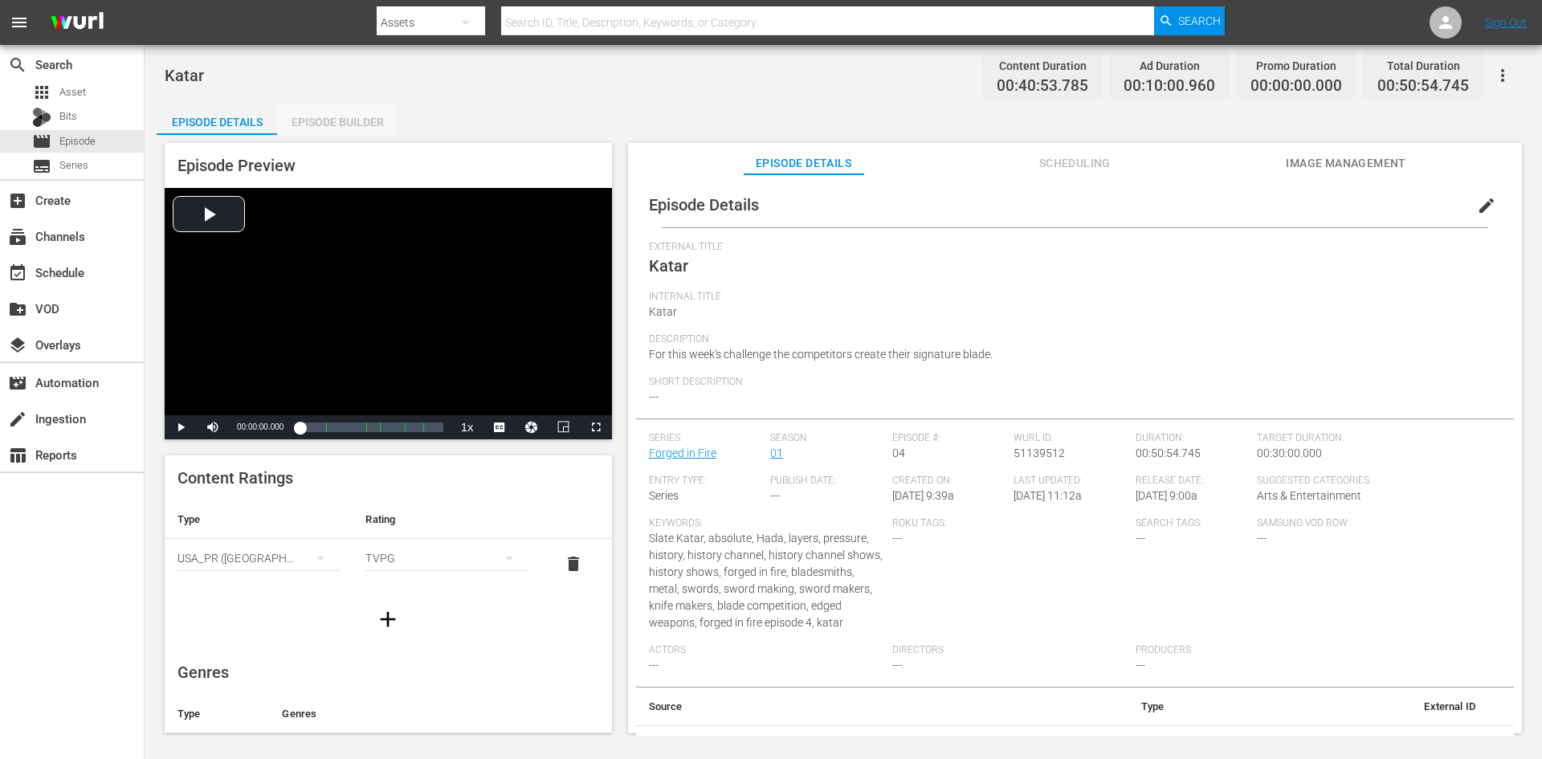
click at [363, 115] on div "Episode Builder" at bounding box center [337, 122] width 120 height 39
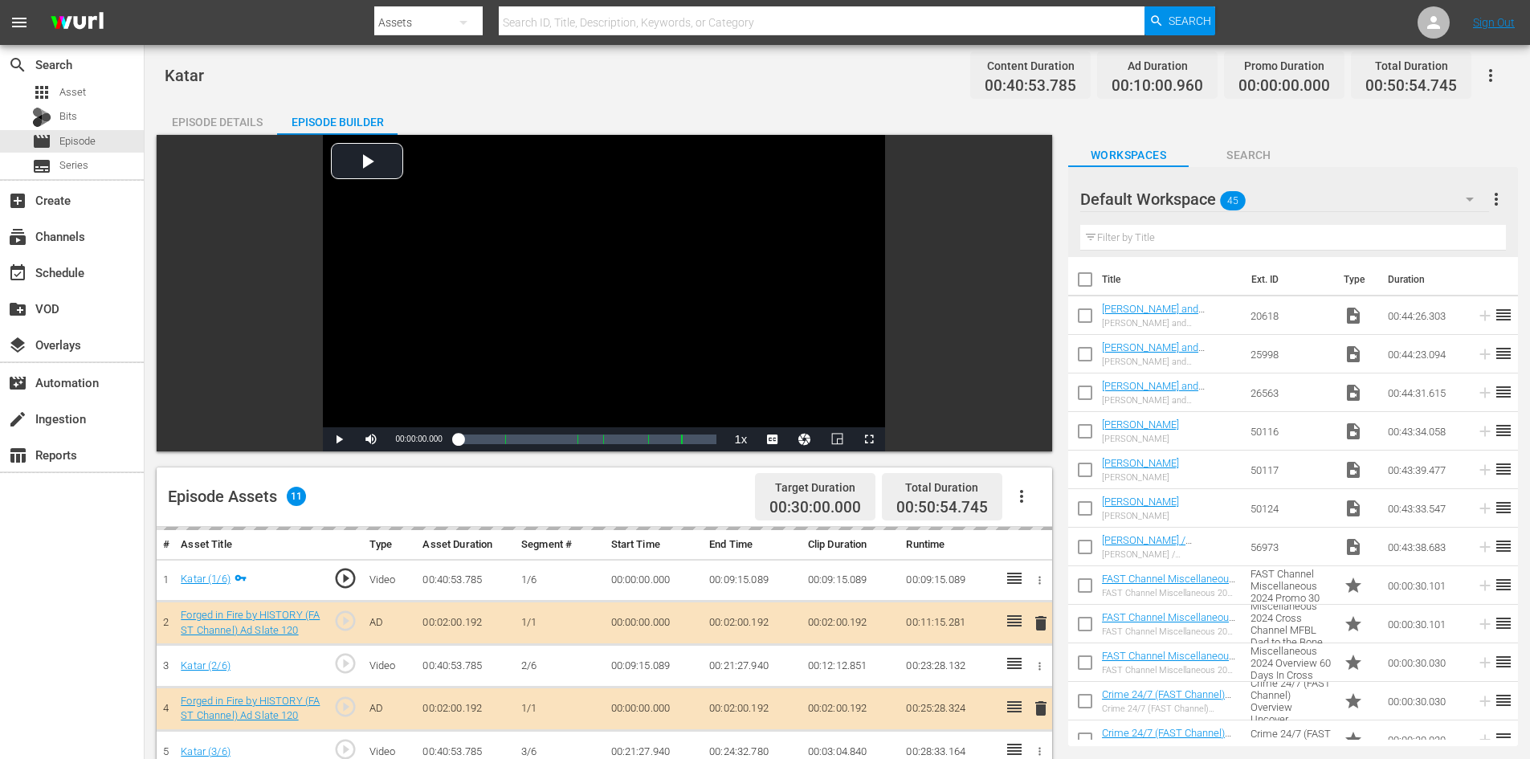
click at [1312, 202] on div "Default Workspace 45" at bounding box center [1284, 199] width 409 height 45
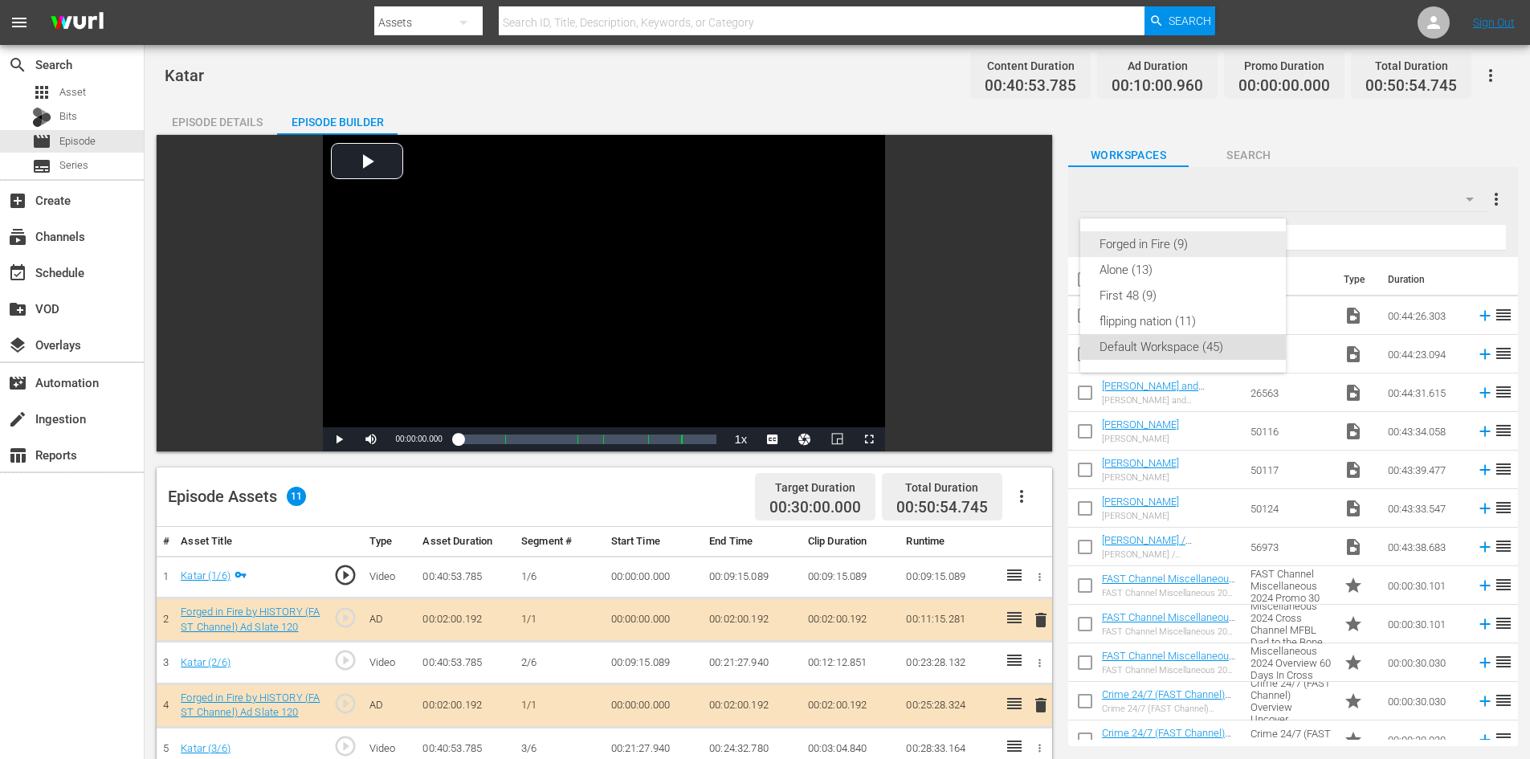
click at [1172, 242] on div "Forged in Fire (9)" at bounding box center [1182, 244] width 167 height 26
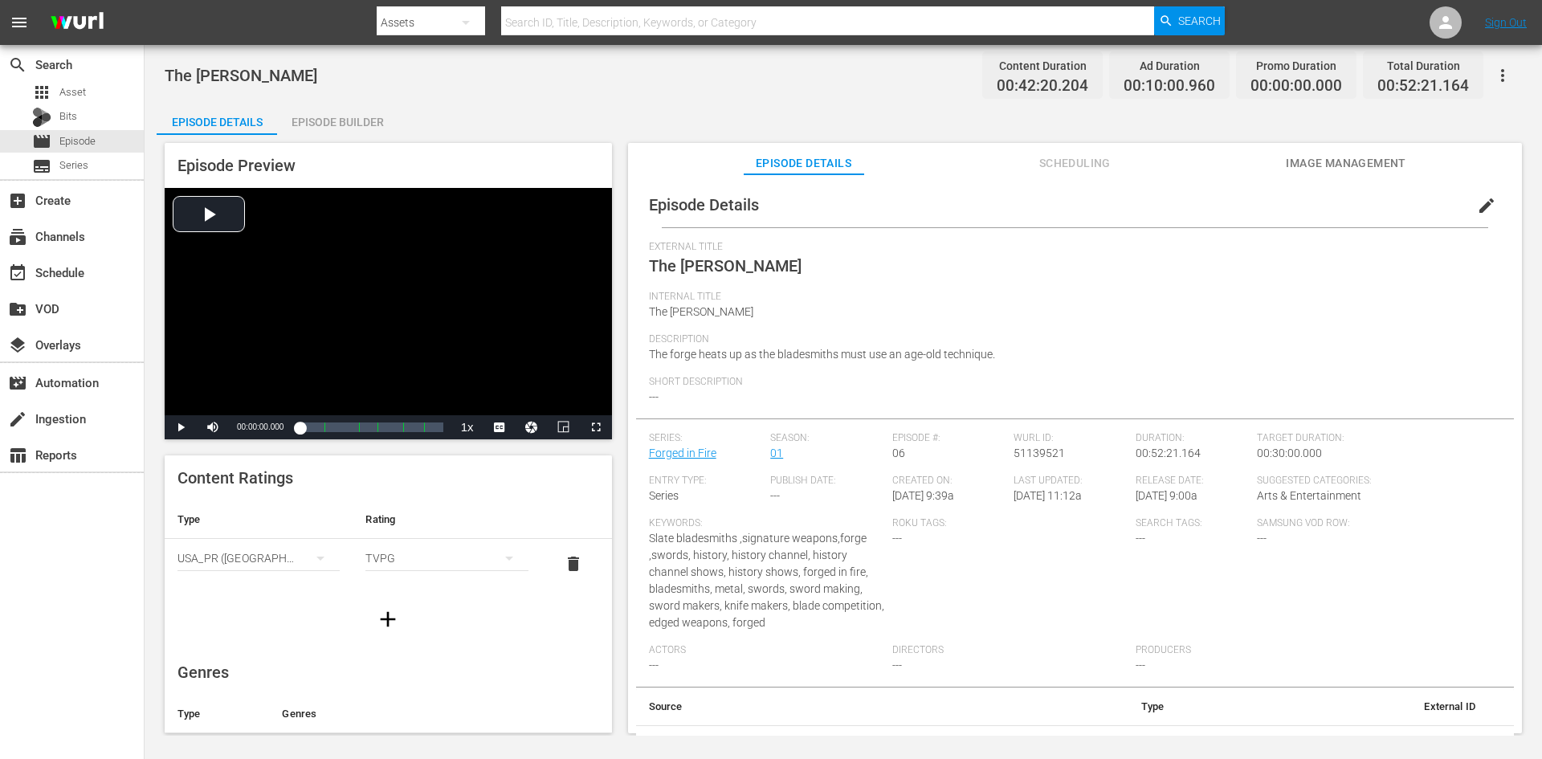
click at [352, 123] on div "Episode Builder" at bounding box center [337, 122] width 120 height 39
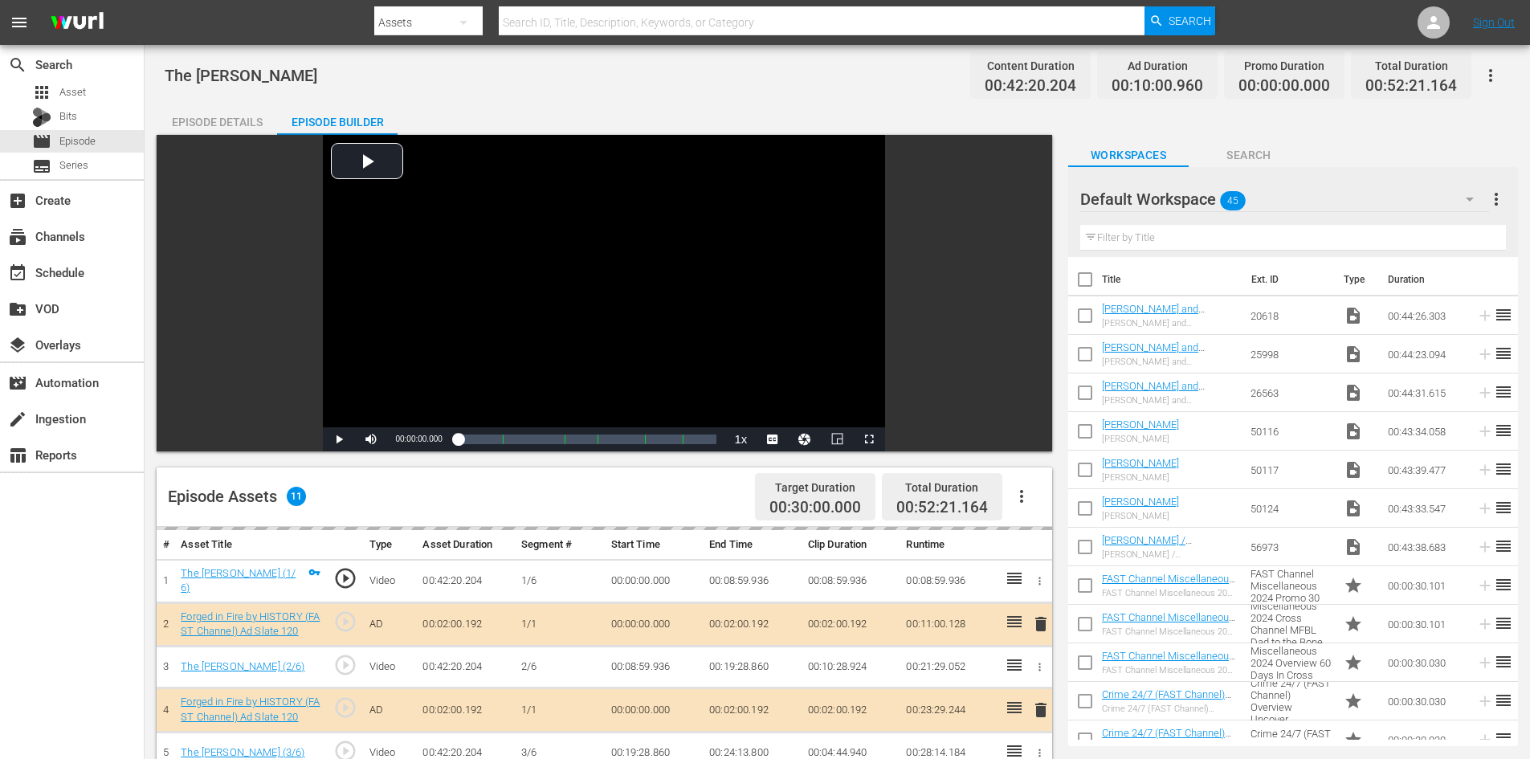
click at [1333, 202] on div "Default Workspace 45" at bounding box center [1284, 199] width 409 height 45
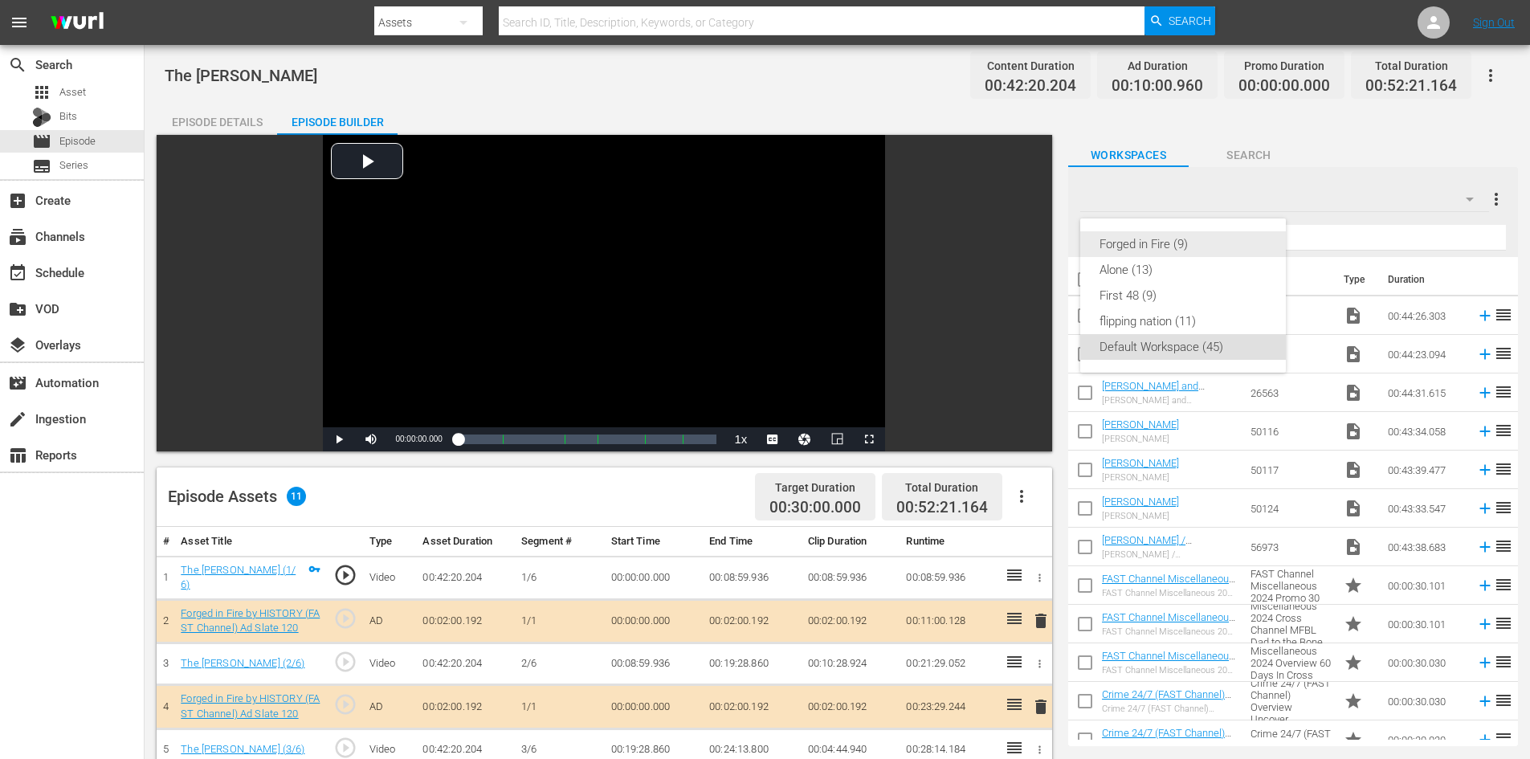
click at [1127, 243] on div "Forged in Fire (9)" at bounding box center [1182, 244] width 167 height 26
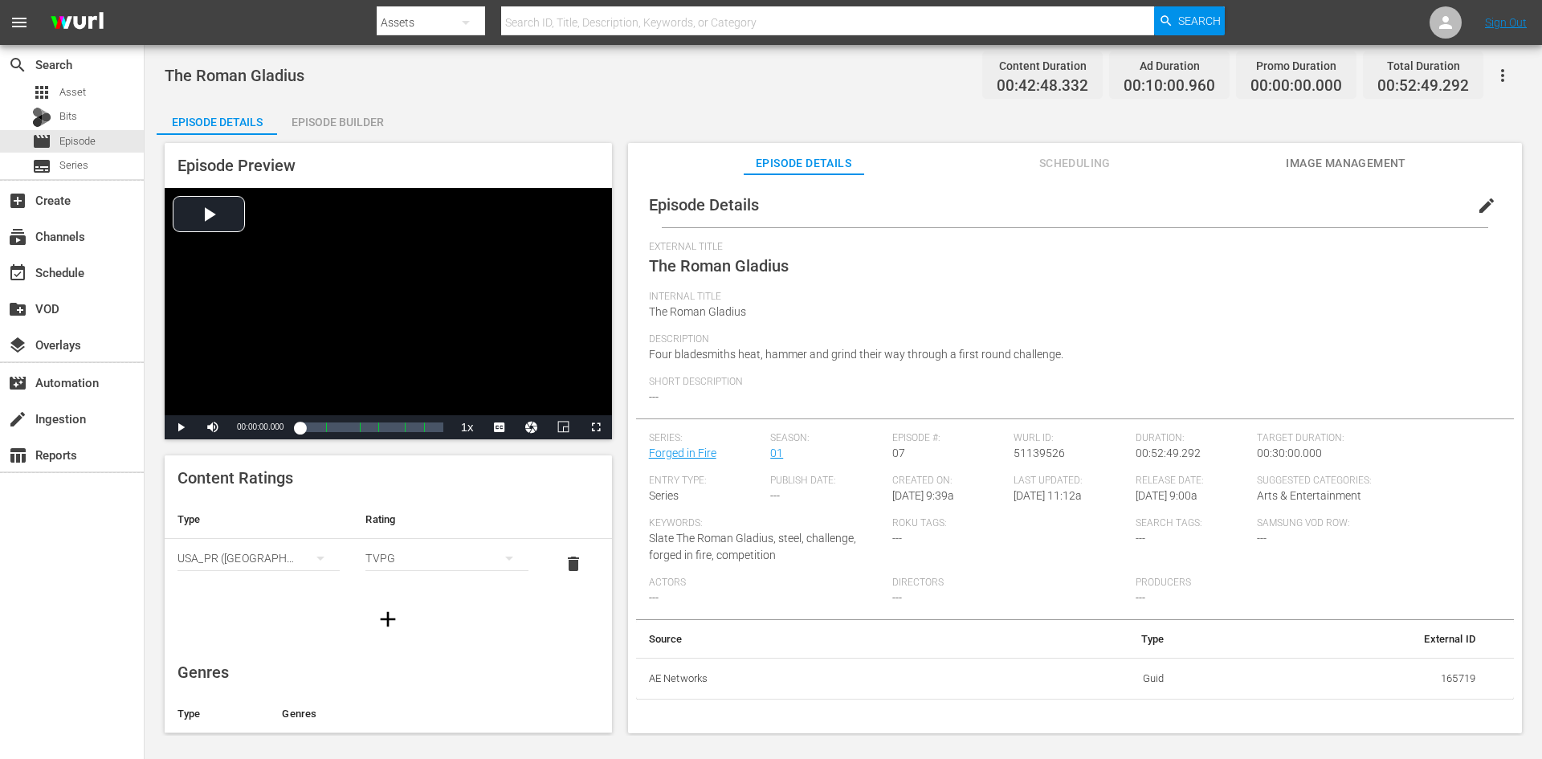
click at [360, 116] on div "Episode Builder" at bounding box center [337, 122] width 120 height 39
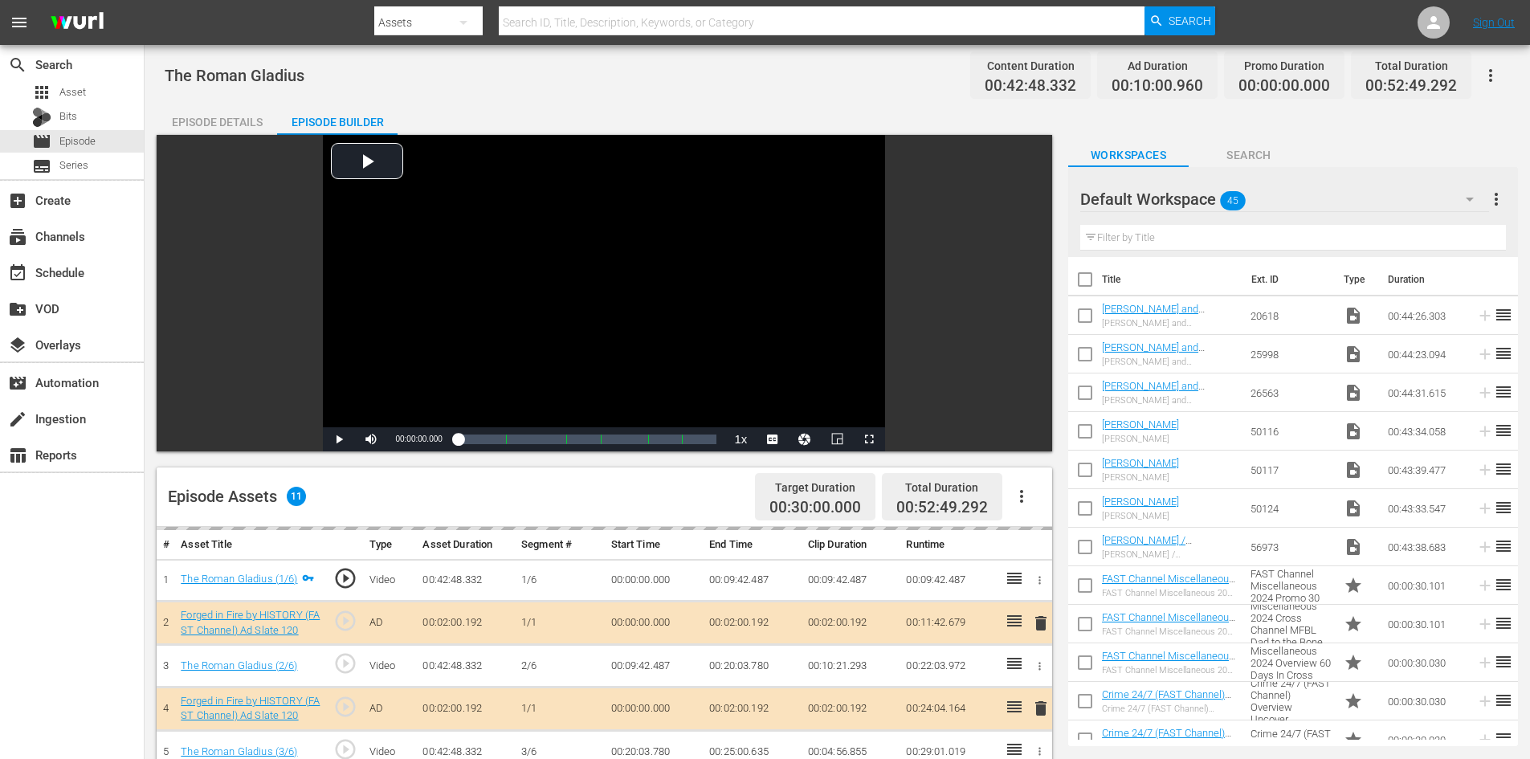
click at [1351, 198] on div "Default Workspace 45" at bounding box center [1284, 199] width 409 height 45
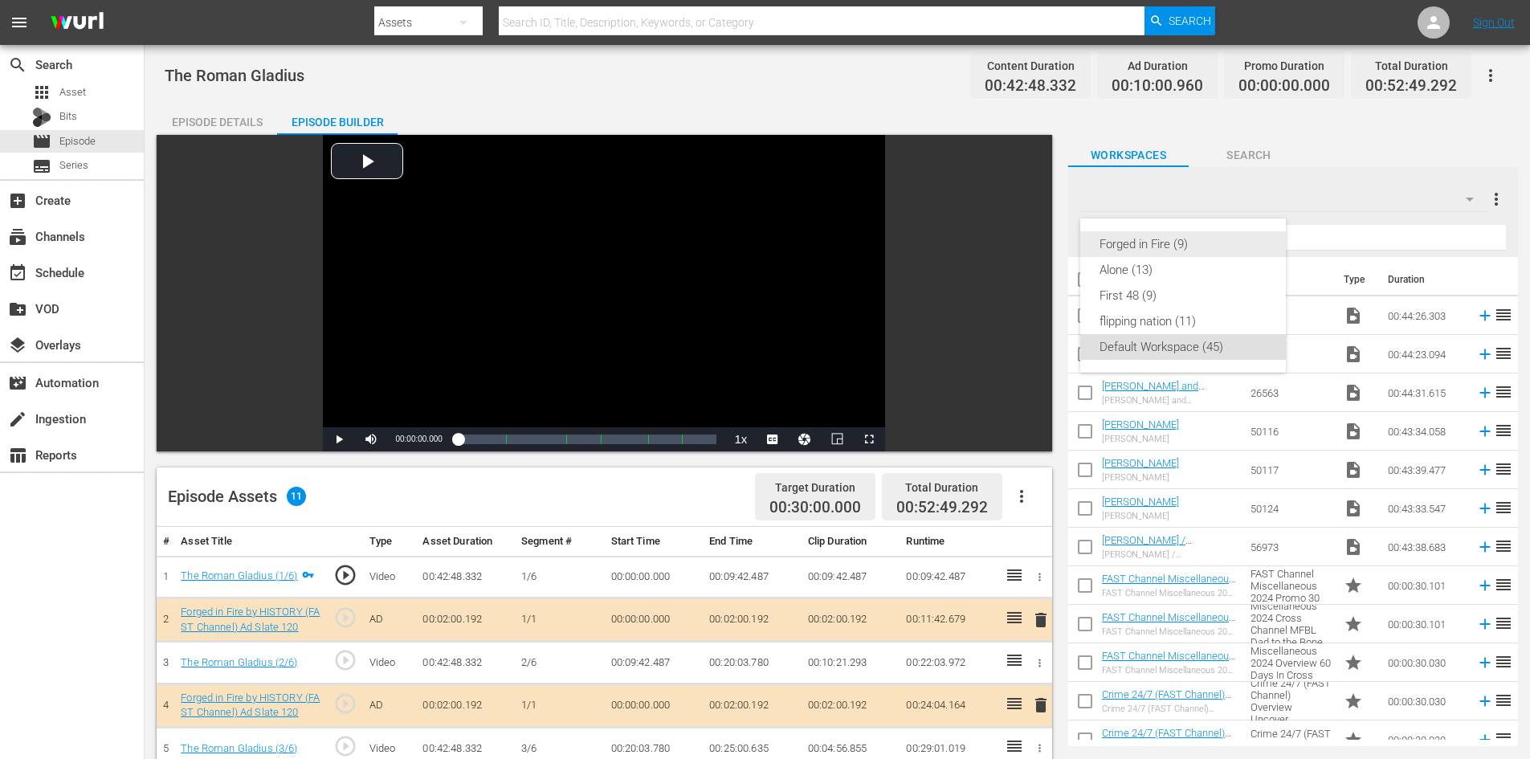
click at [1168, 243] on div "Forged in Fire (9)" at bounding box center [1182, 244] width 167 height 26
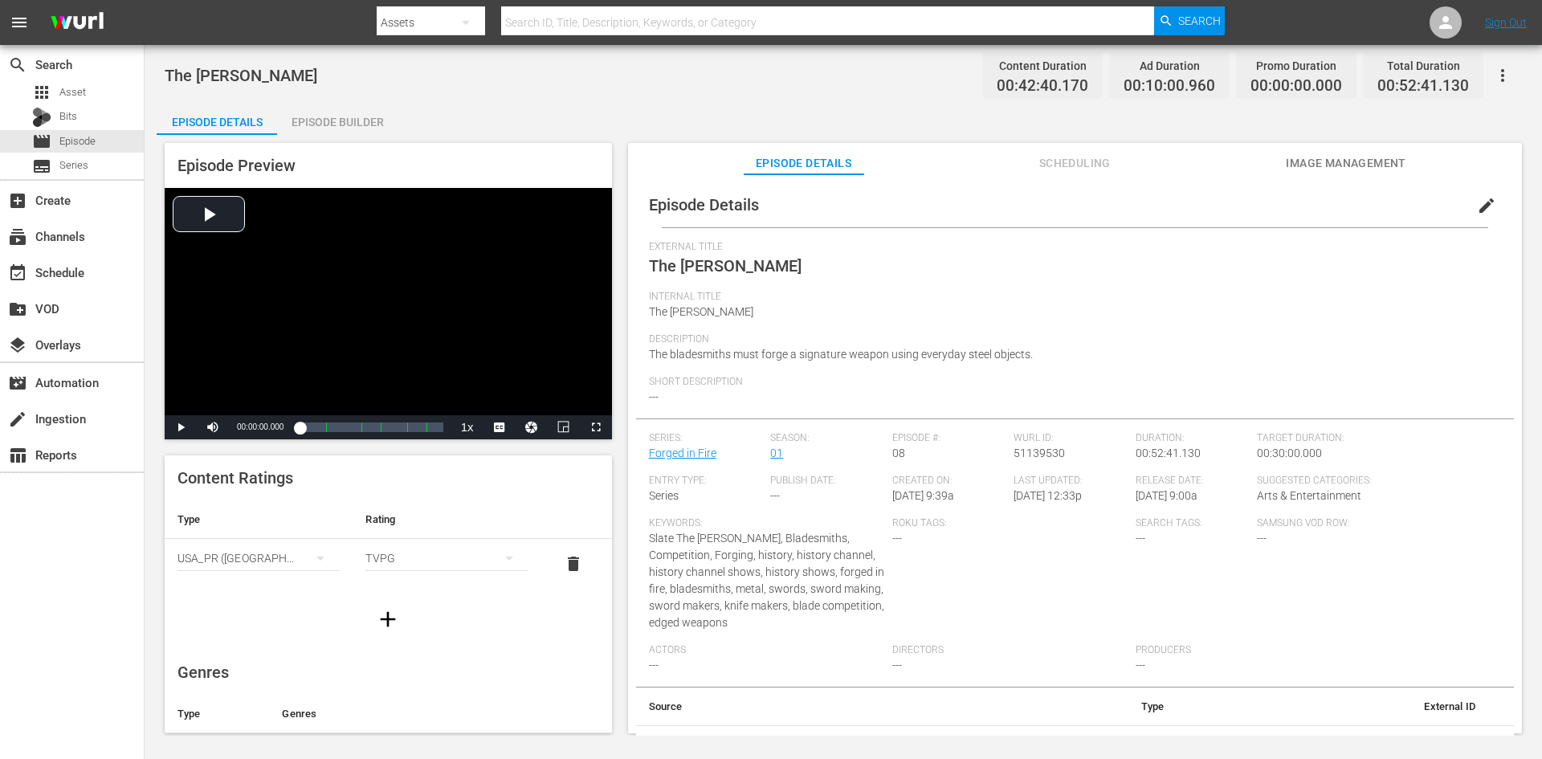
click at [350, 117] on div "Episode Builder" at bounding box center [337, 122] width 120 height 39
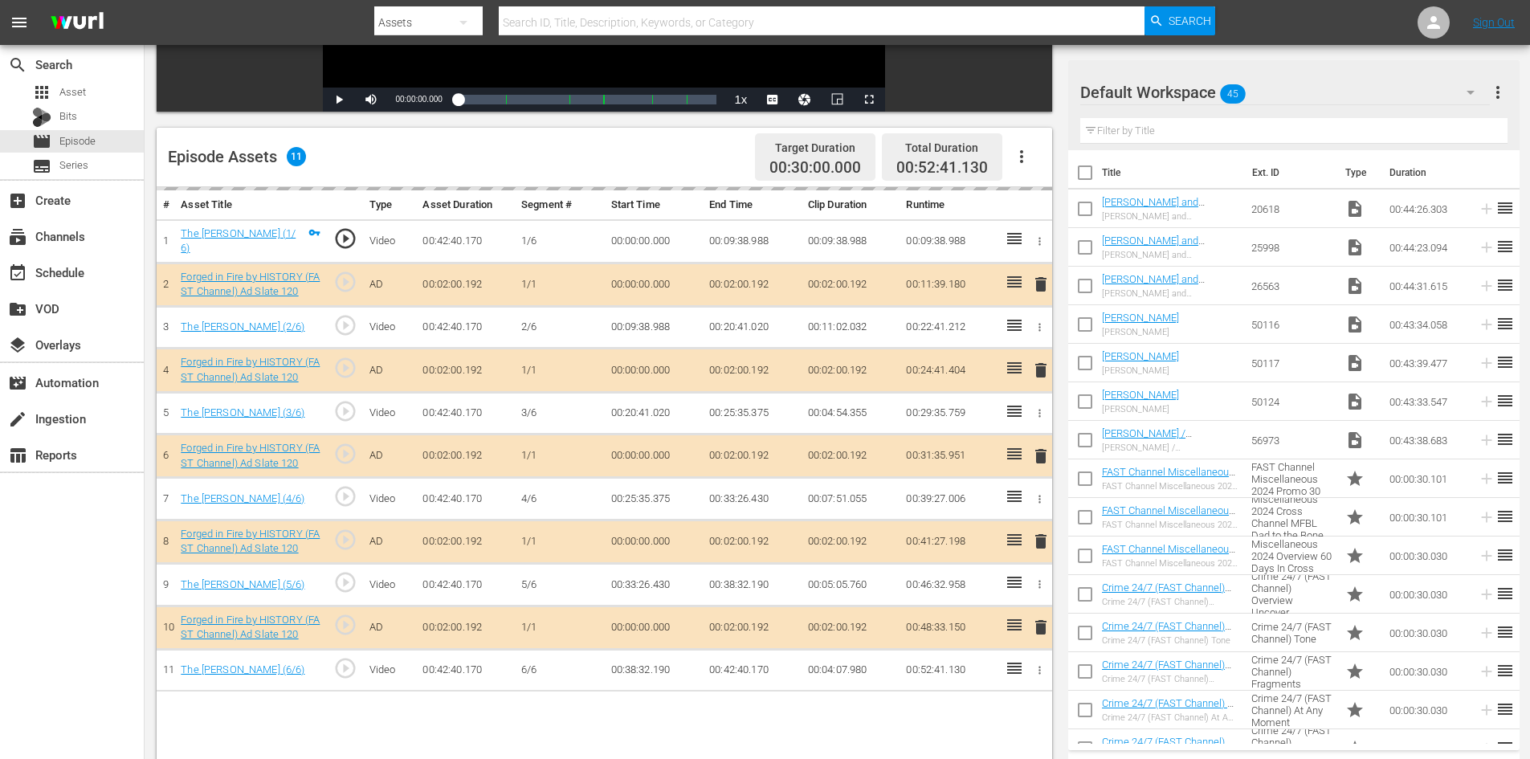
scroll to position [418, 0]
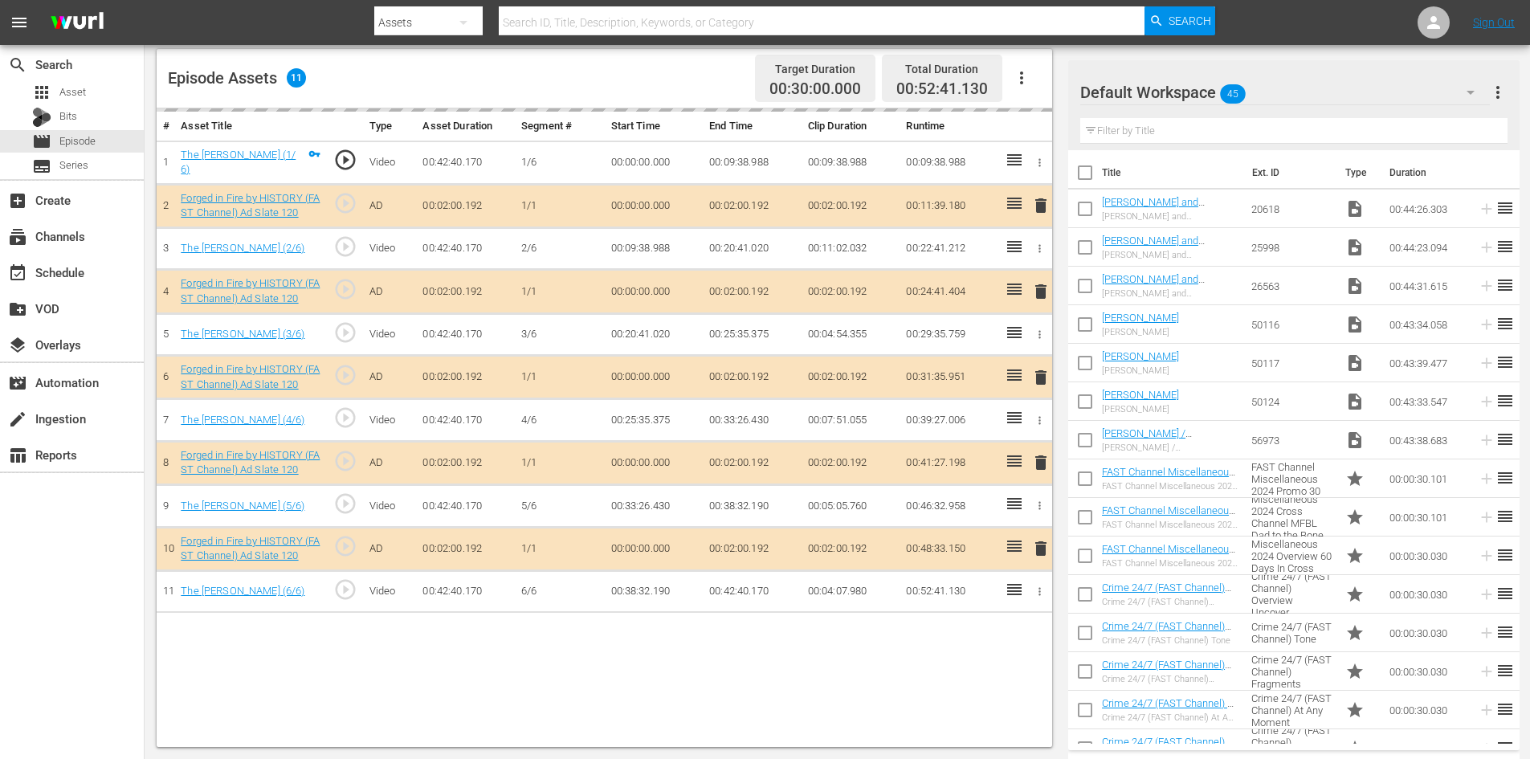
click at [1332, 84] on div "Default Workspace 45" at bounding box center [1285, 92] width 410 height 45
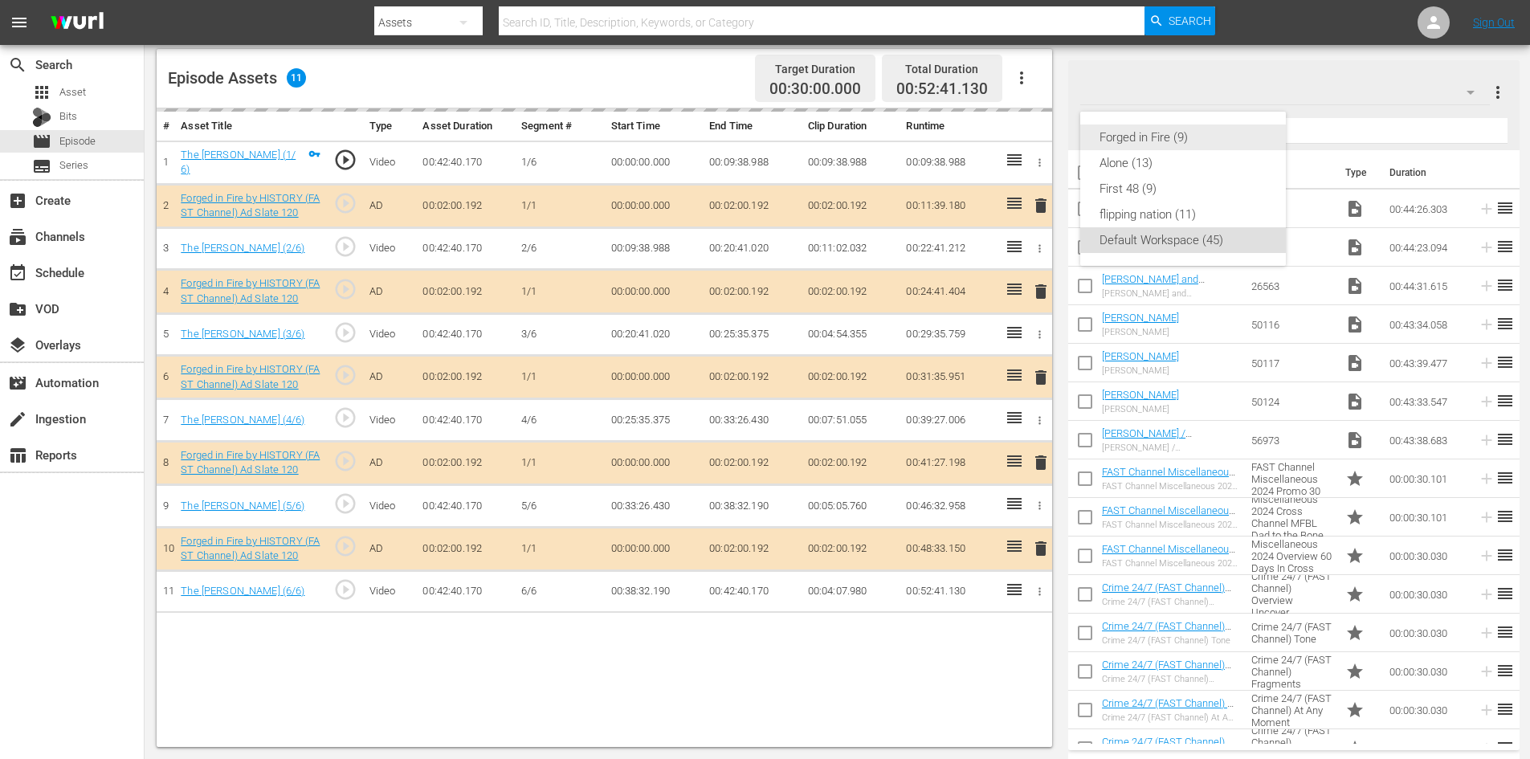
click at [1157, 132] on div "Forged in Fire (9)" at bounding box center [1182, 137] width 167 height 26
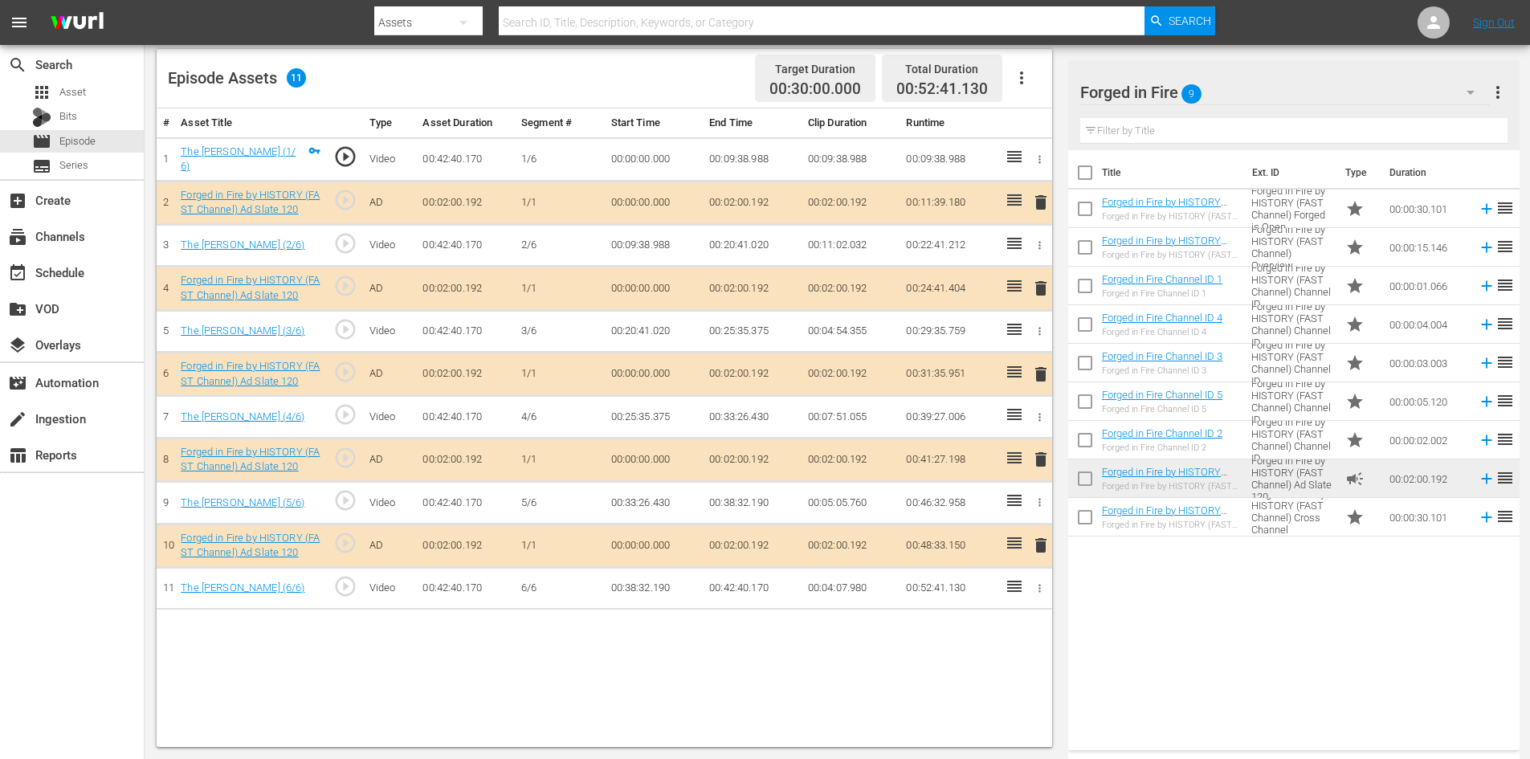
click at [1039, 457] on span "delete" at bounding box center [1040, 459] width 19 height 19
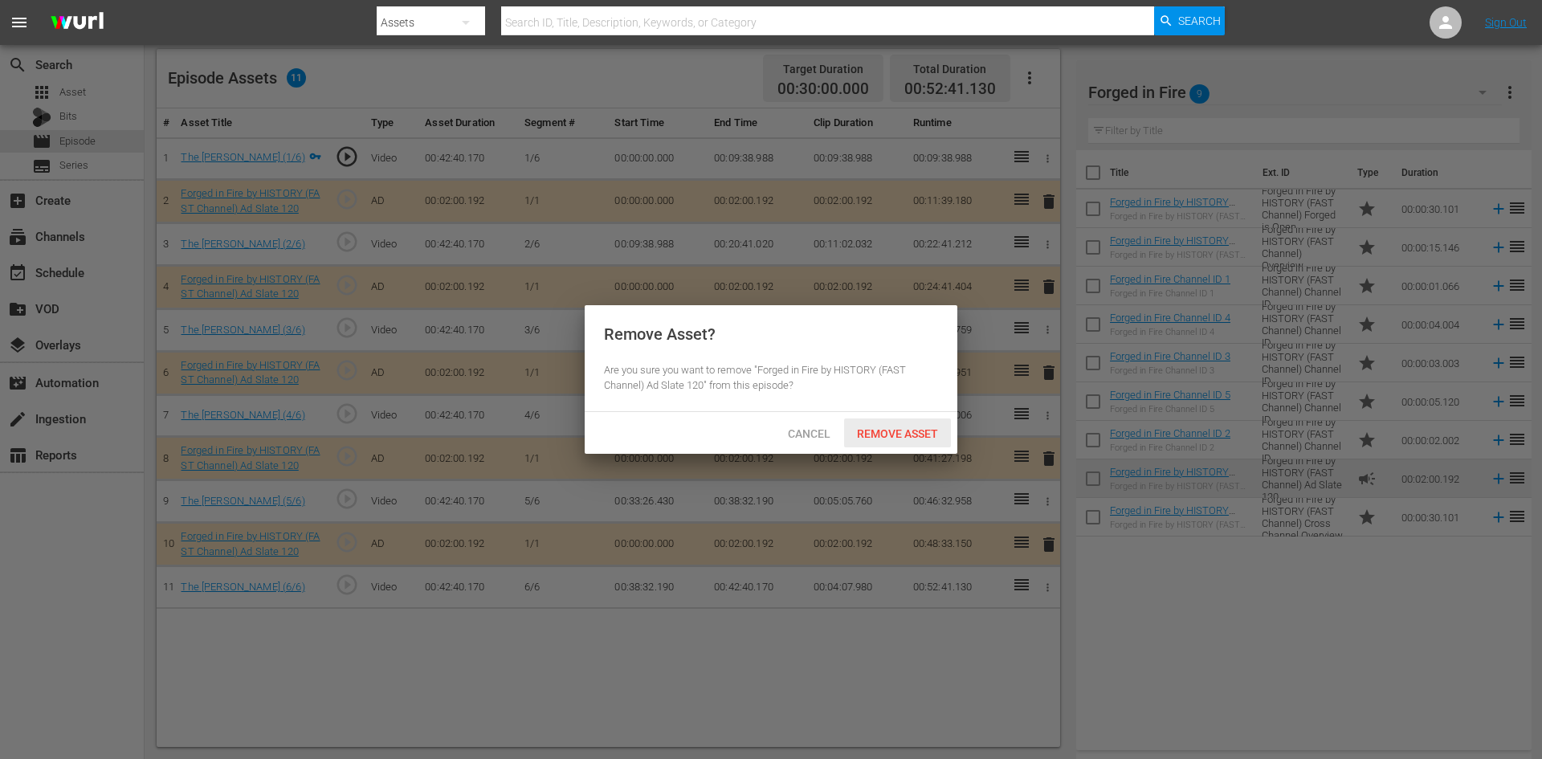
click at [883, 430] on span "Remove Asset" at bounding box center [897, 433] width 107 height 13
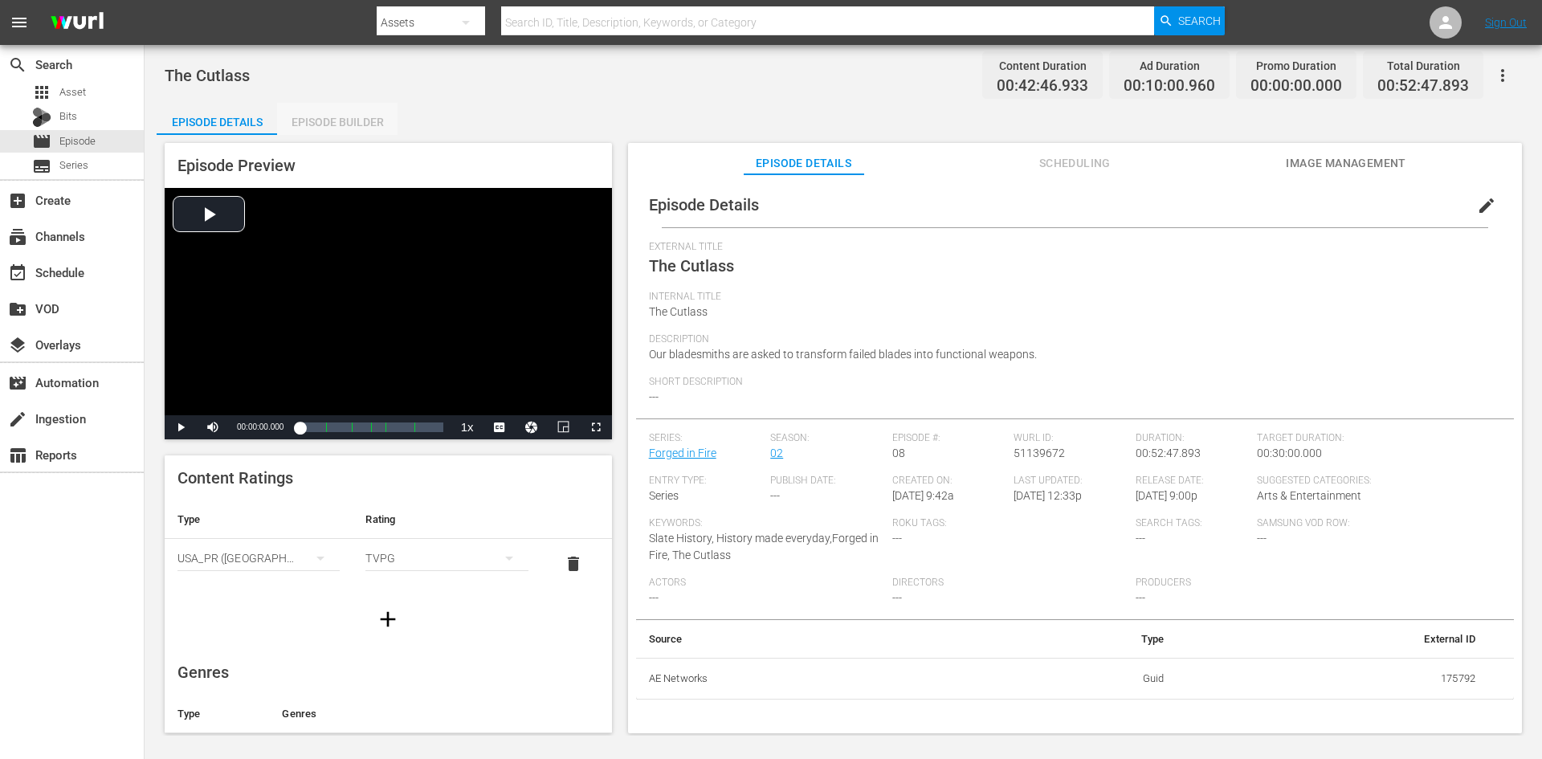
click at [349, 111] on div "Episode Builder" at bounding box center [337, 122] width 120 height 39
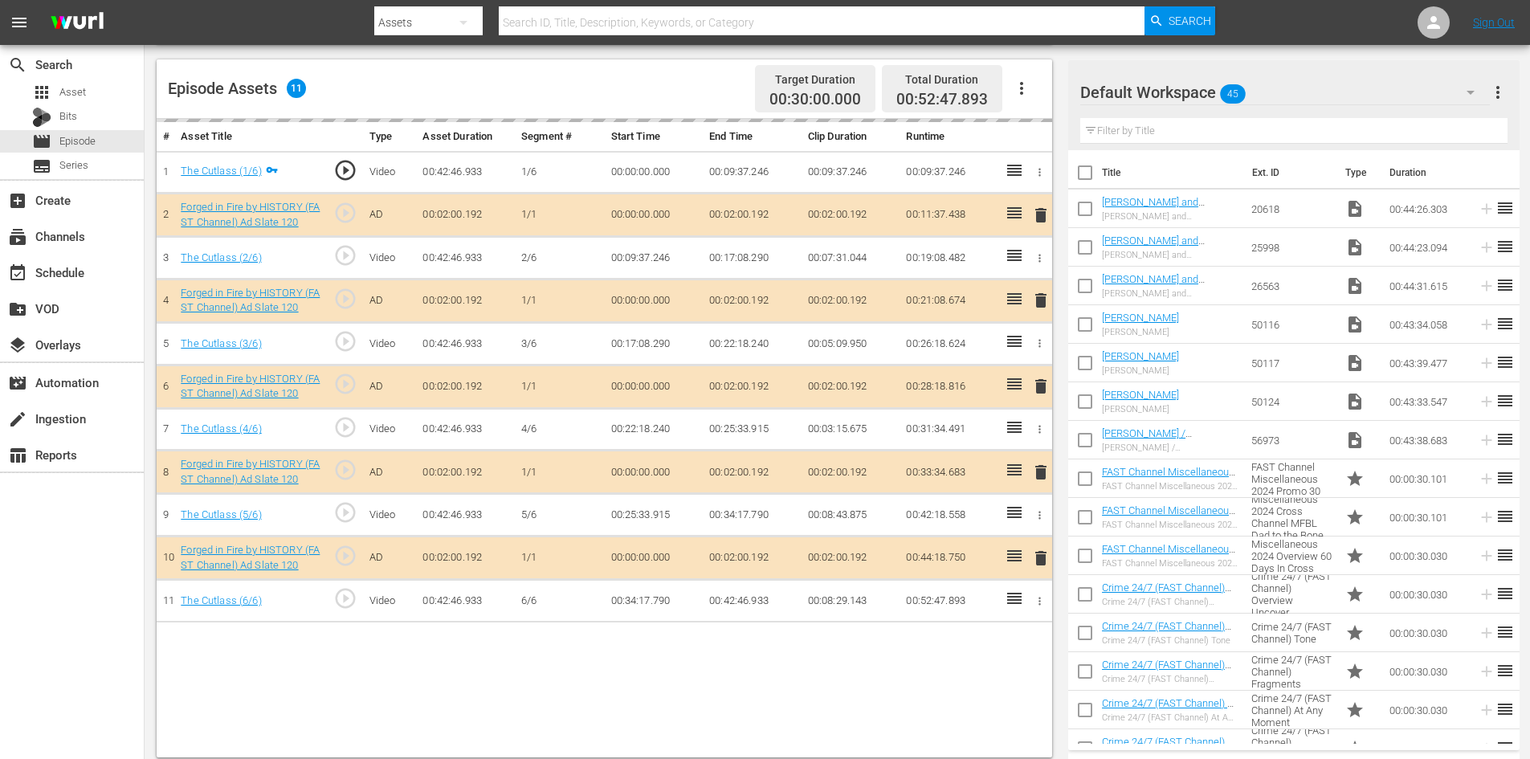
scroll to position [418, 0]
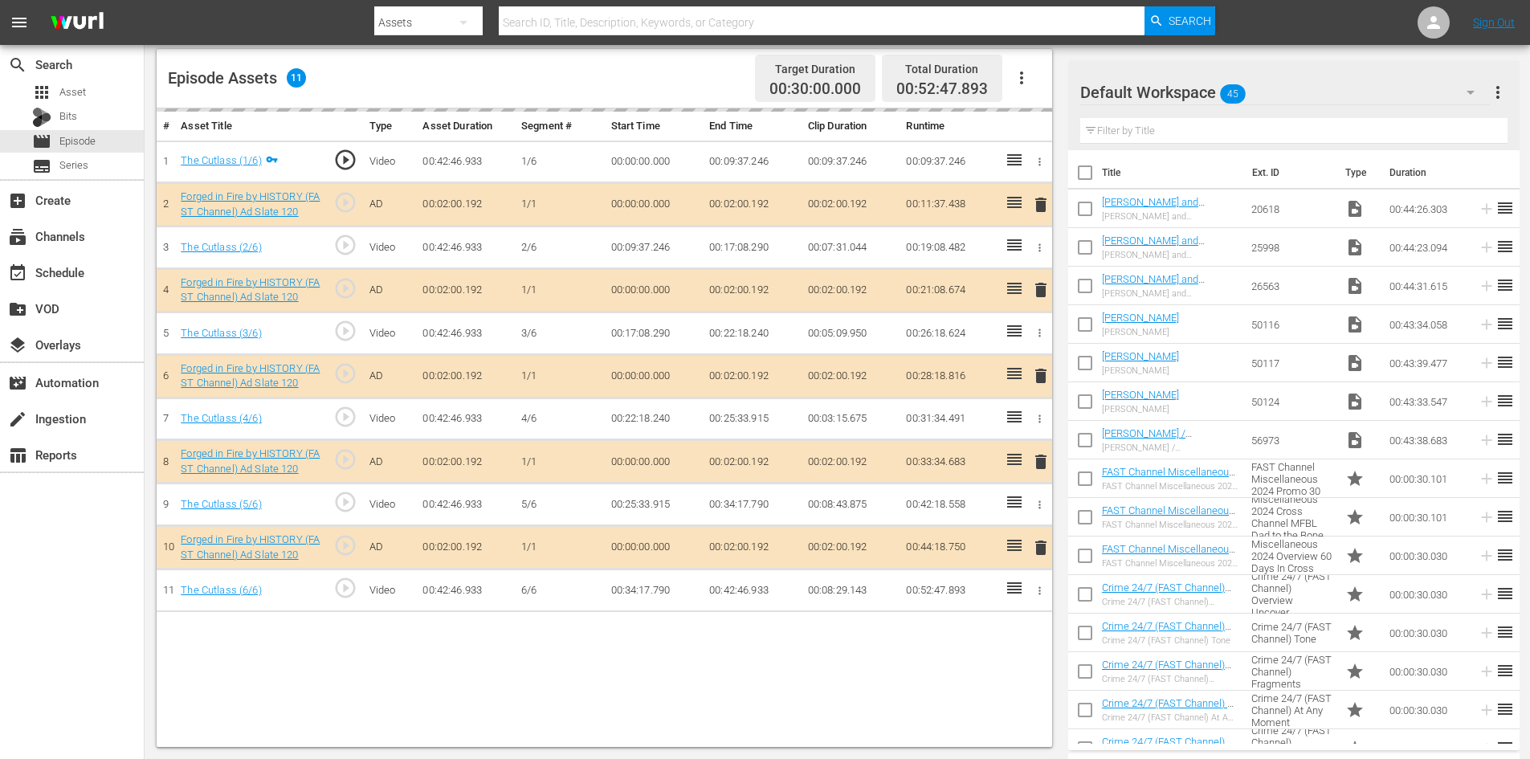
click at [1300, 98] on div "Default Workspace 45" at bounding box center [1285, 92] width 410 height 45
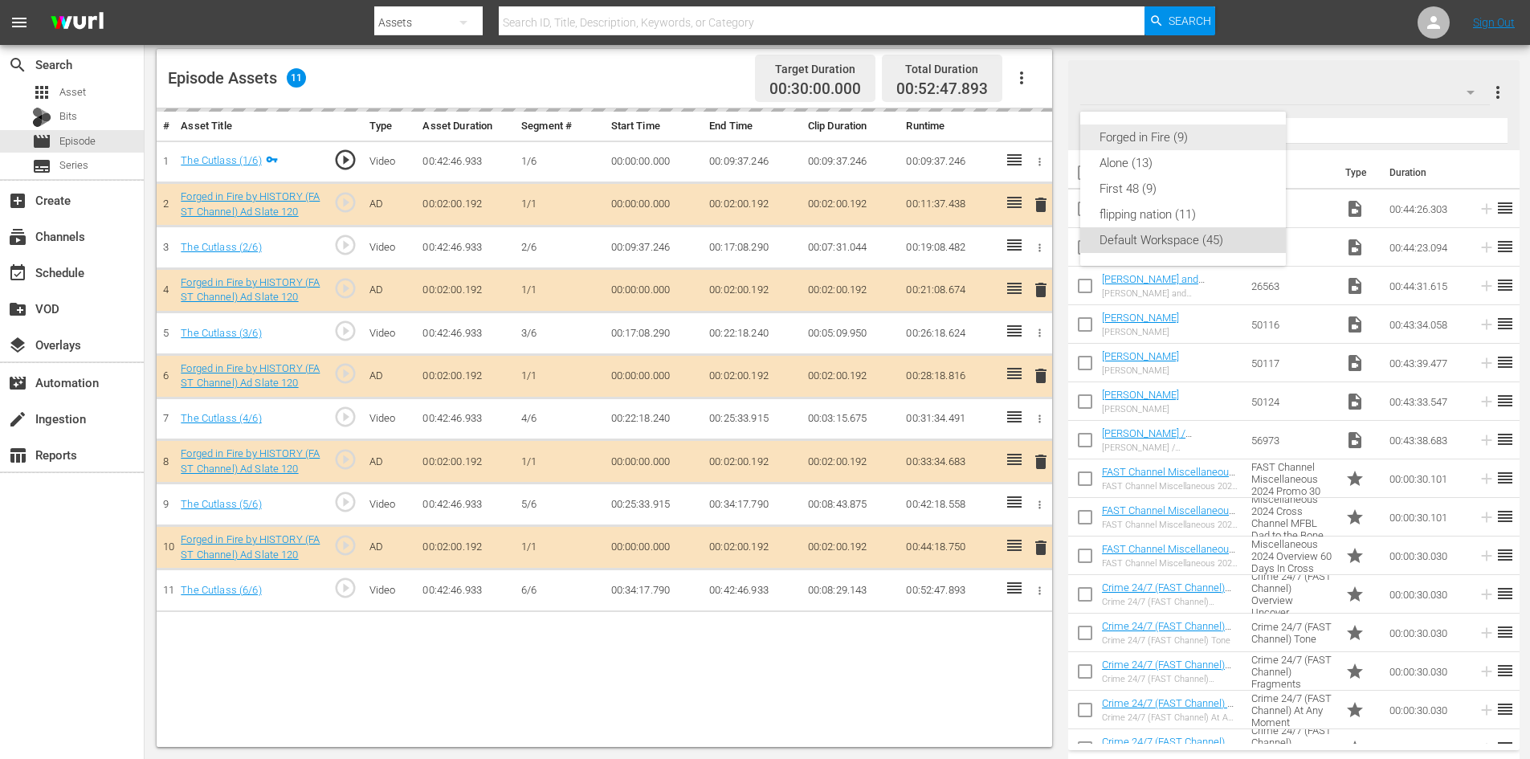
click at [1150, 137] on div "Forged in Fire (9)" at bounding box center [1182, 137] width 167 height 26
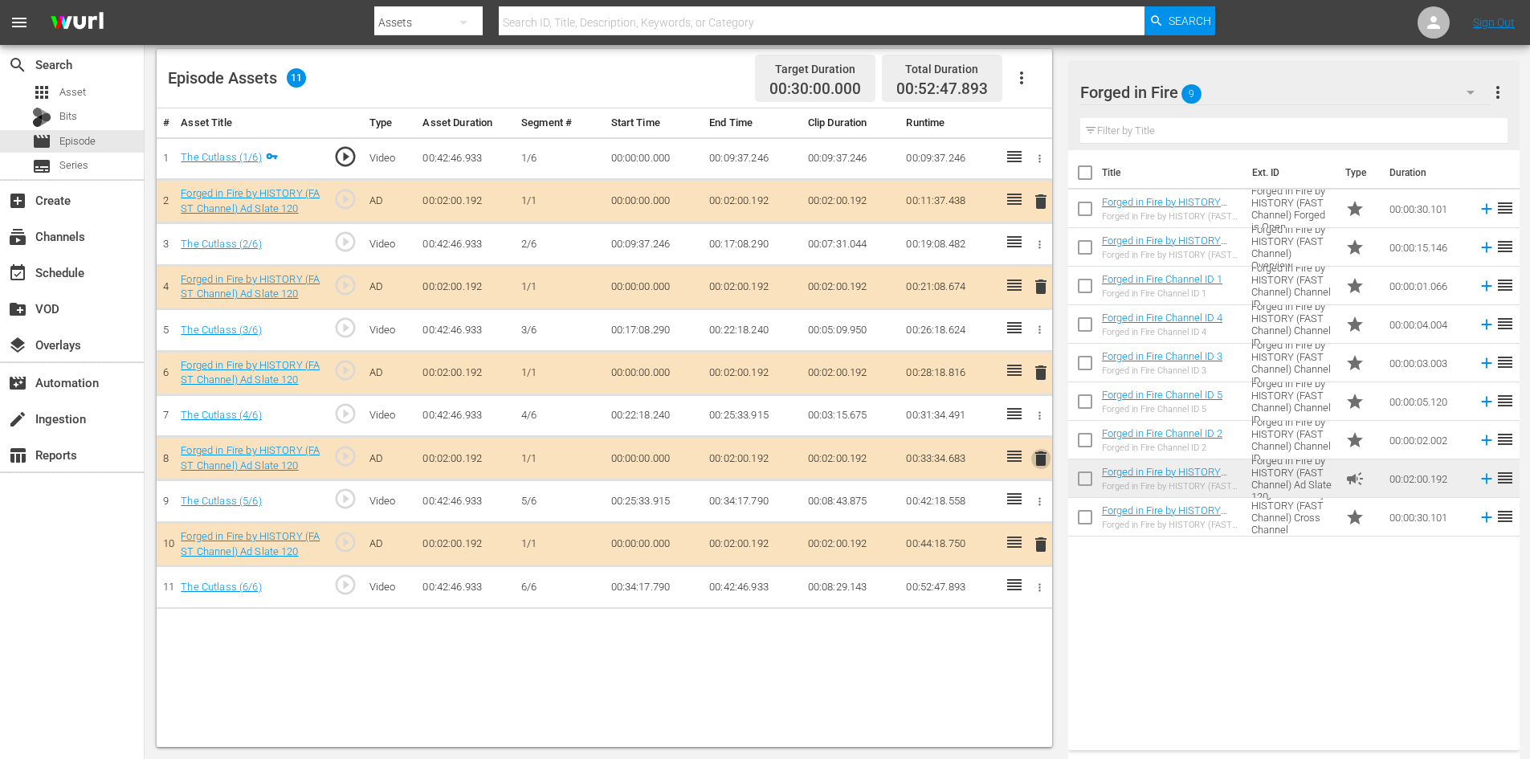
click at [1043, 455] on span "delete" at bounding box center [1040, 458] width 19 height 19
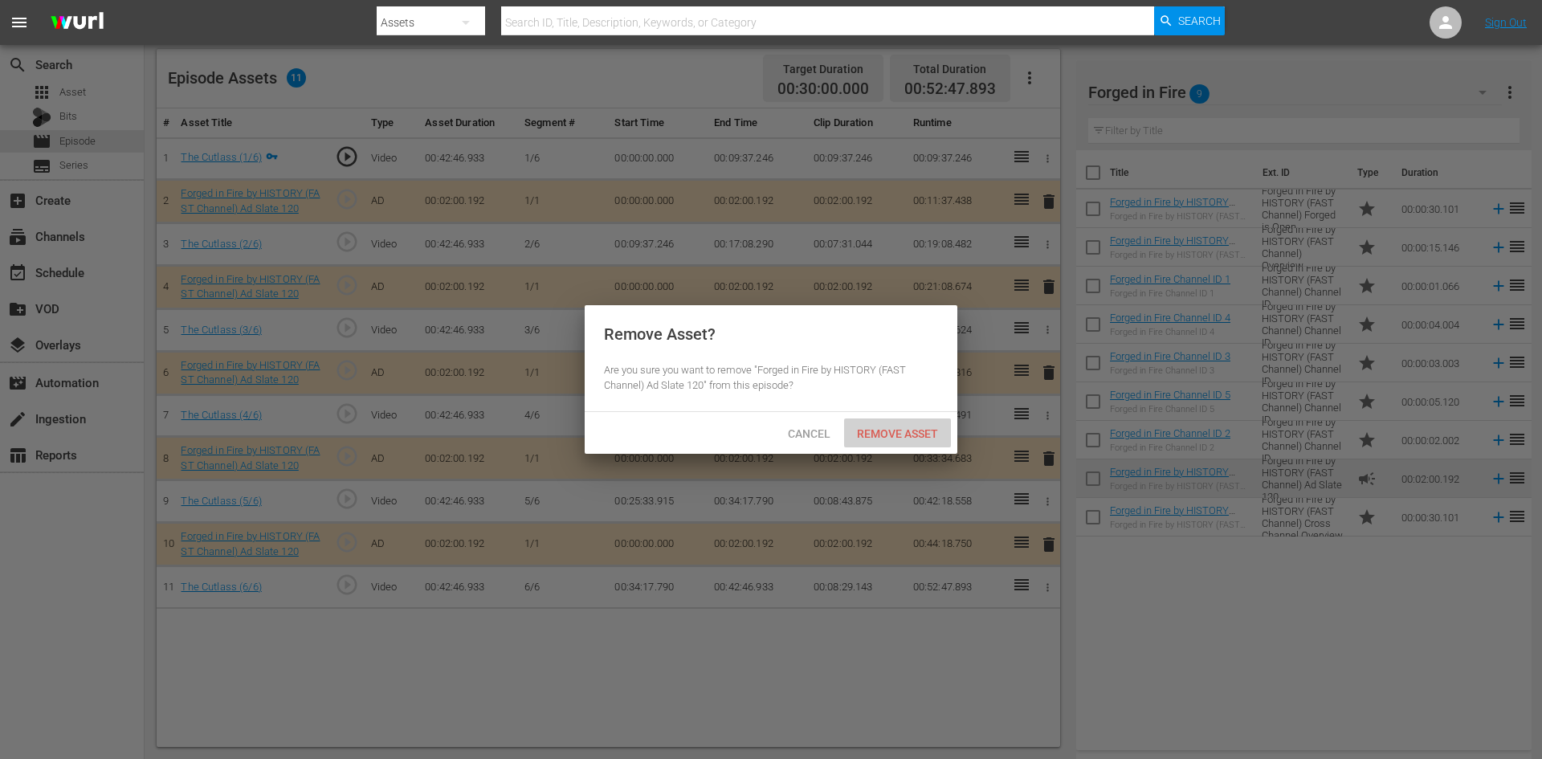
click at [915, 427] on span "Remove Asset" at bounding box center [897, 433] width 107 height 13
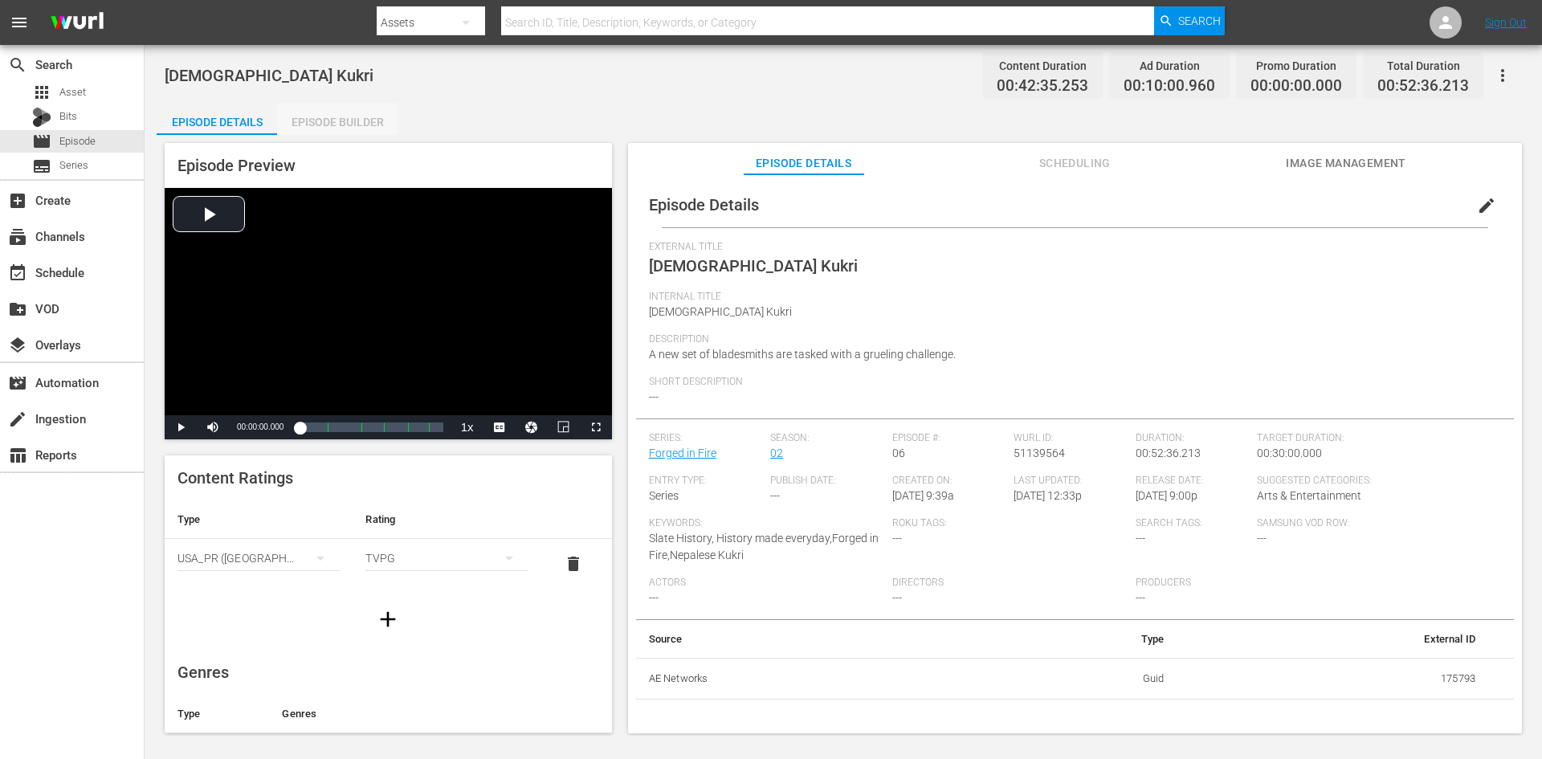
click at [352, 114] on div "Episode Builder" at bounding box center [337, 122] width 120 height 39
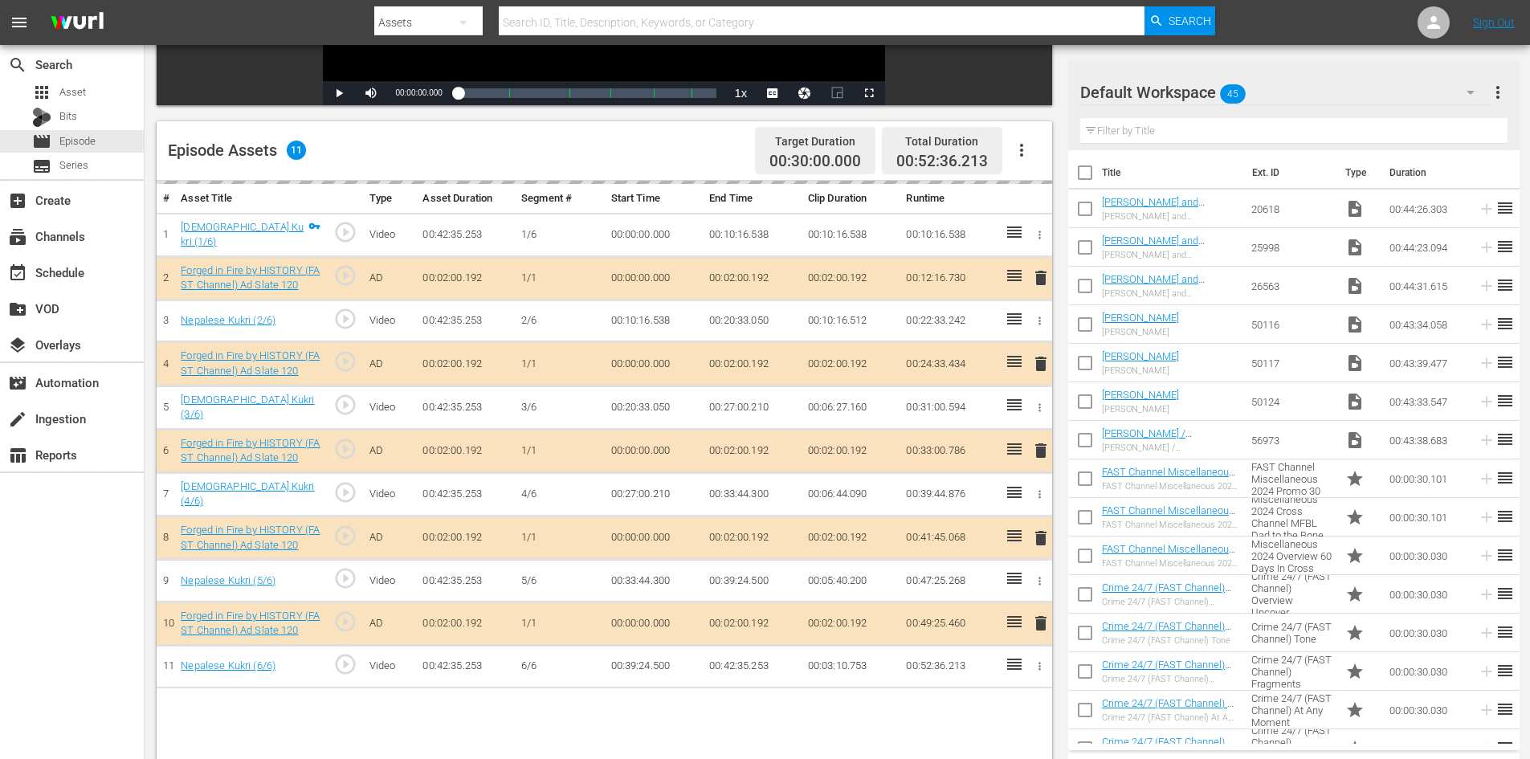
scroll to position [418, 0]
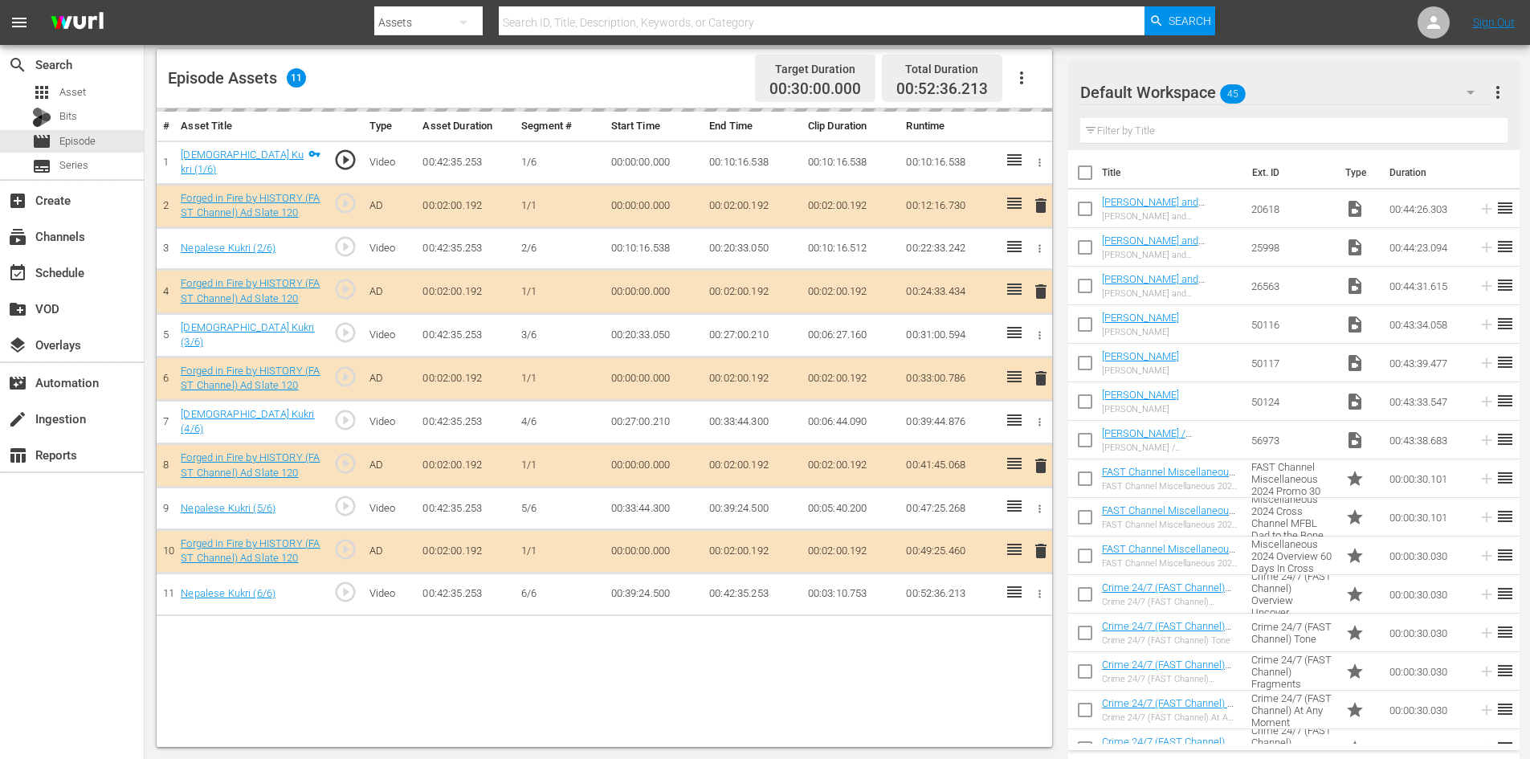
click at [1319, 100] on div "Default Workspace 45" at bounding box center [1285, 92] width 410 height 45
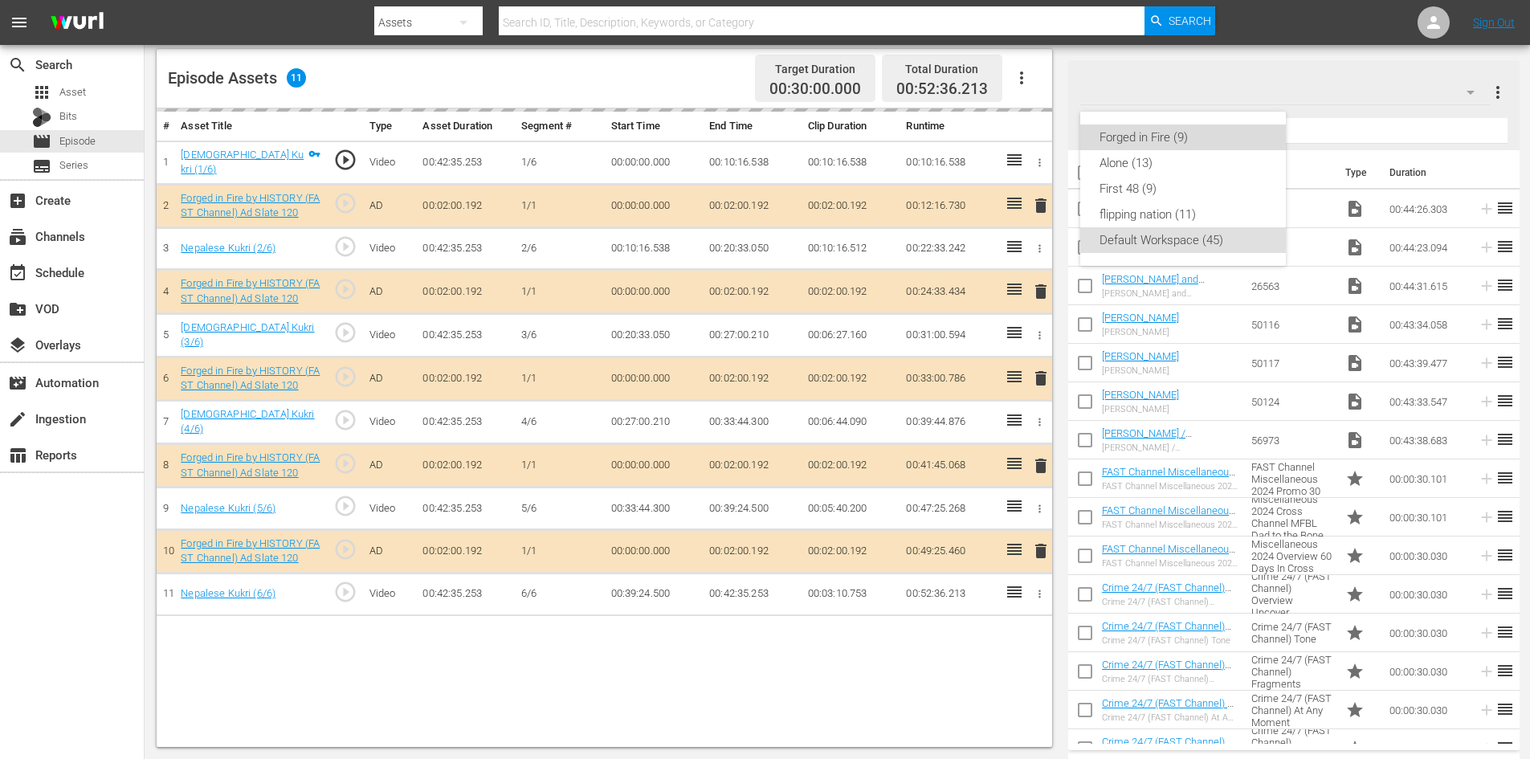
click at [1133, 136] on div "Forged in Fire (9)" at bounding box center [1182, 137] width 167 height 26
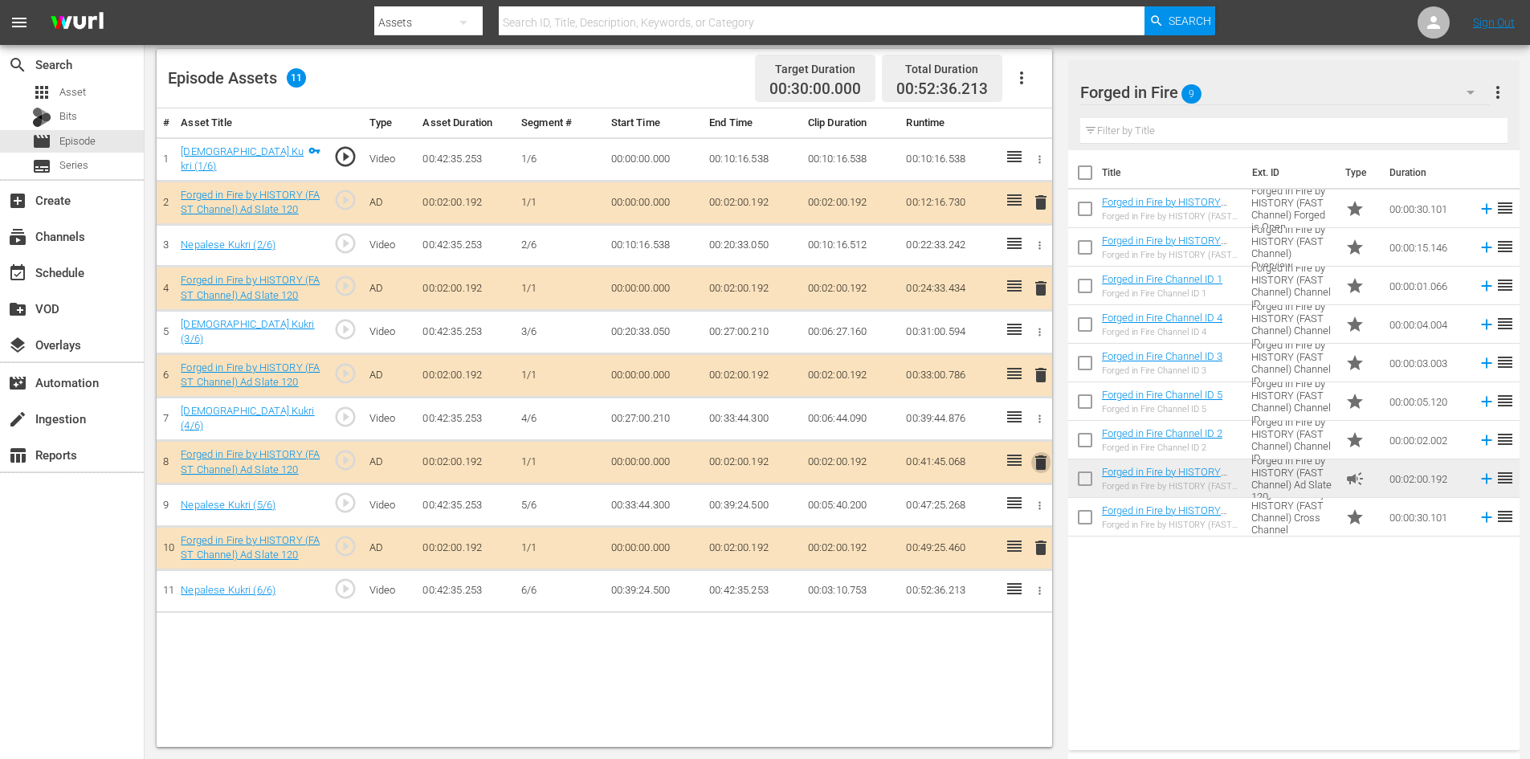
click at [1044, 455] on span "delete" at bounding box center [1040, 462] width 19 height 19
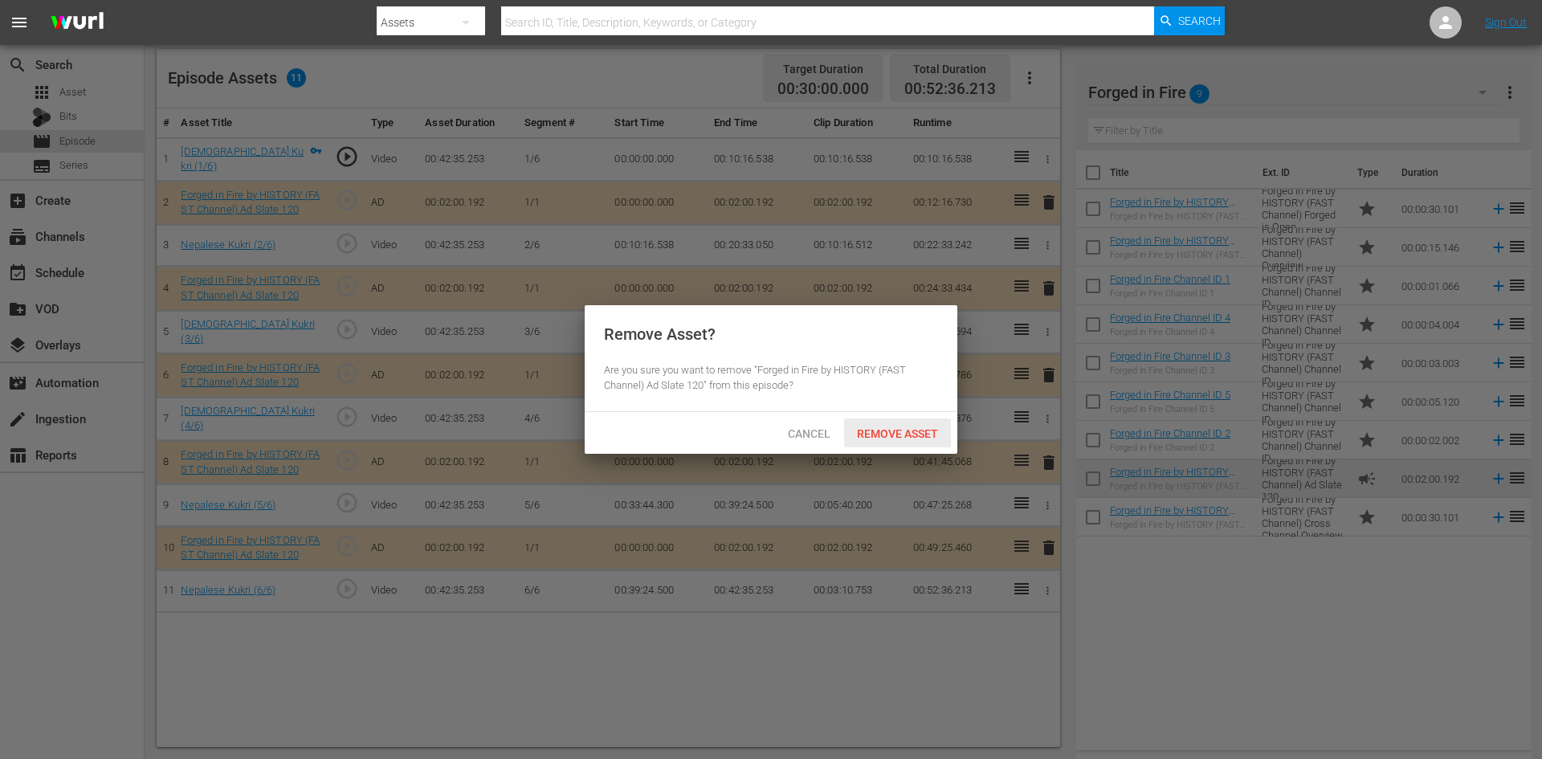
click at [916, 430] on span "Remove Asset" at bounding box center [897, 433] width 107 height 13
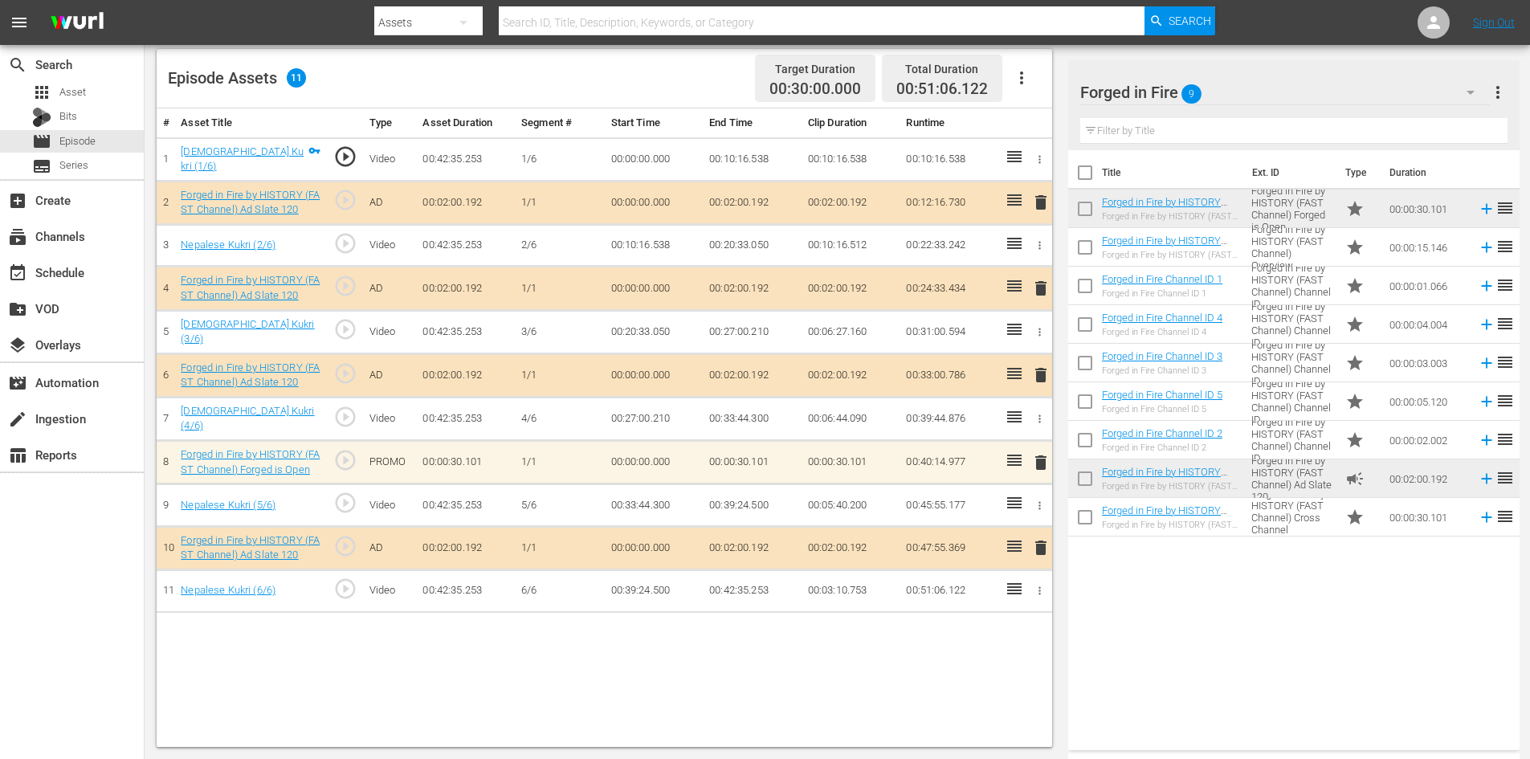
click at [1035, 456] on span "delete" at bounding box center [1040, 462] width 19 height 19
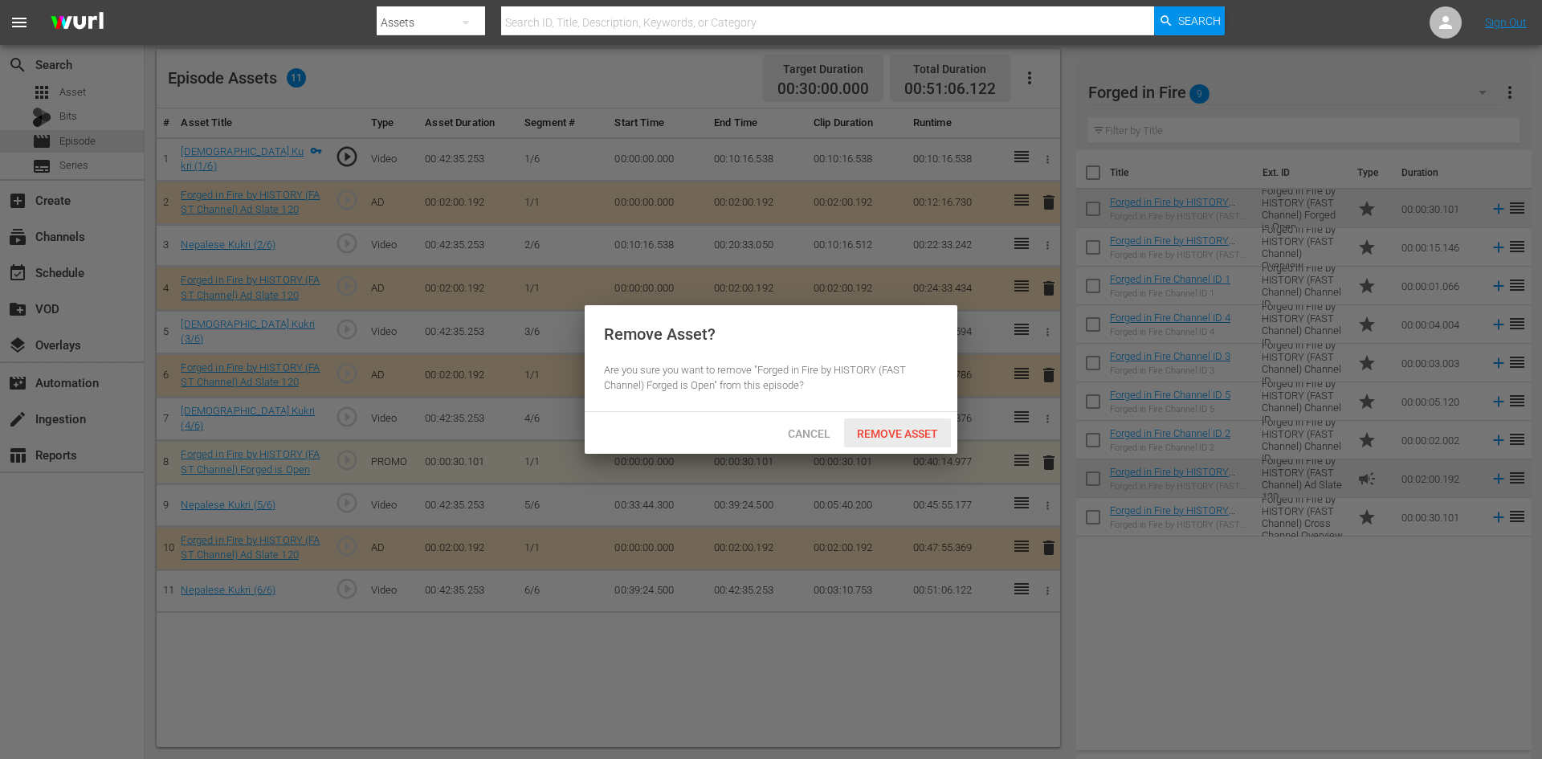
click at [917, 431] on span "Remove Asset" at bounding box center [897, 433] width 107 height 13
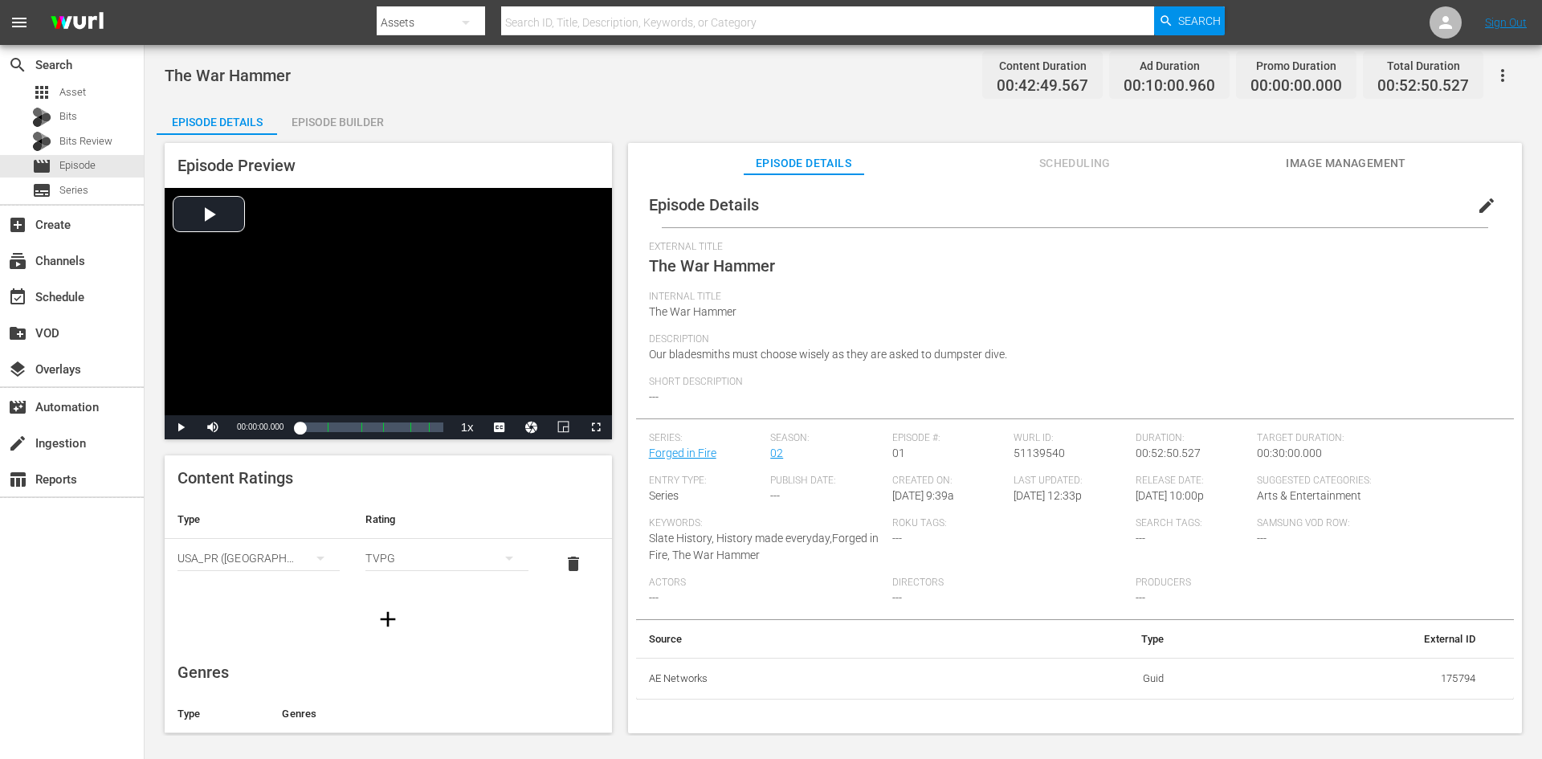
click at [369, 120] on div "Episode Builder" at bounding box center [337, 122] width 120 height 39
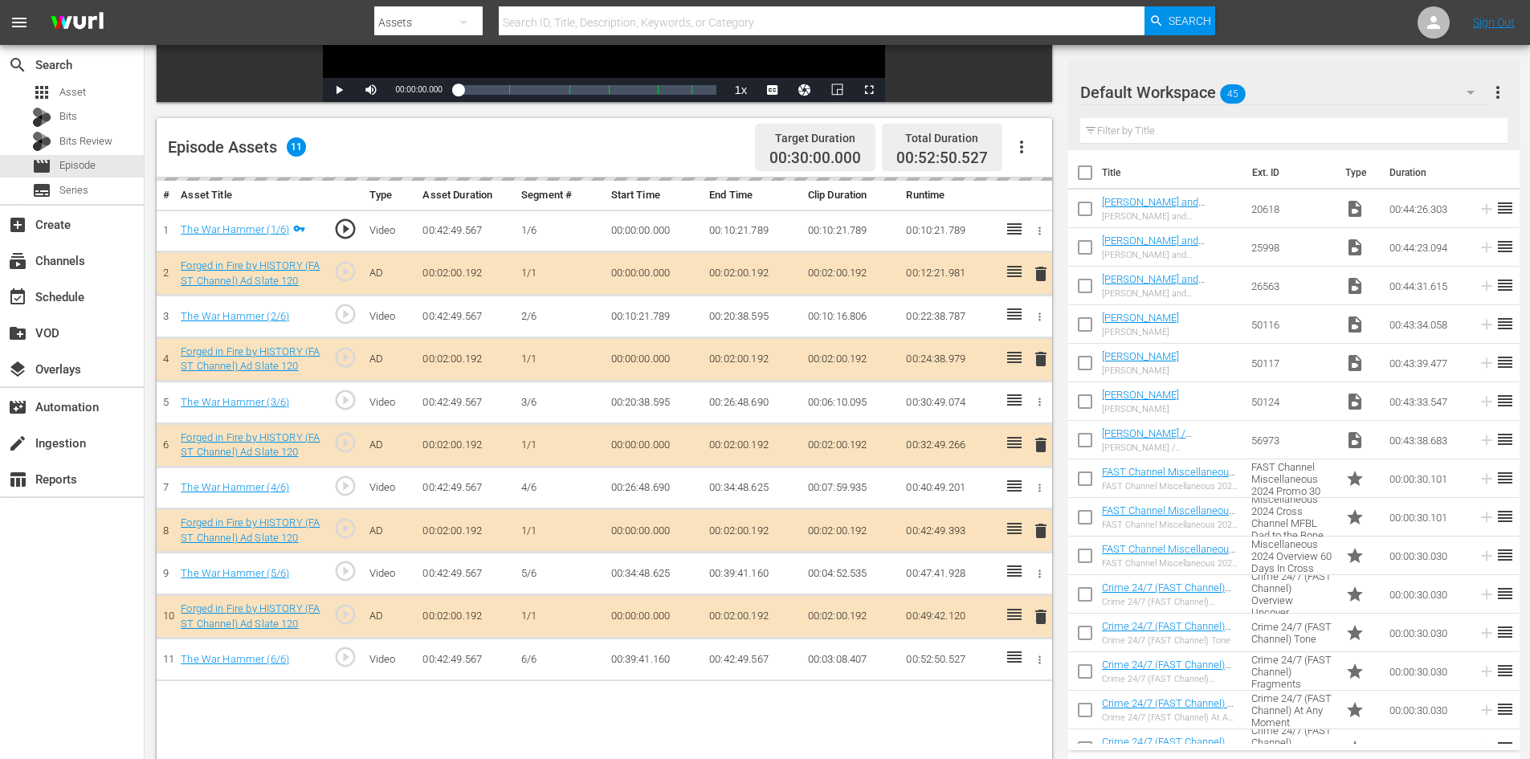
scroll to position [418, 0]
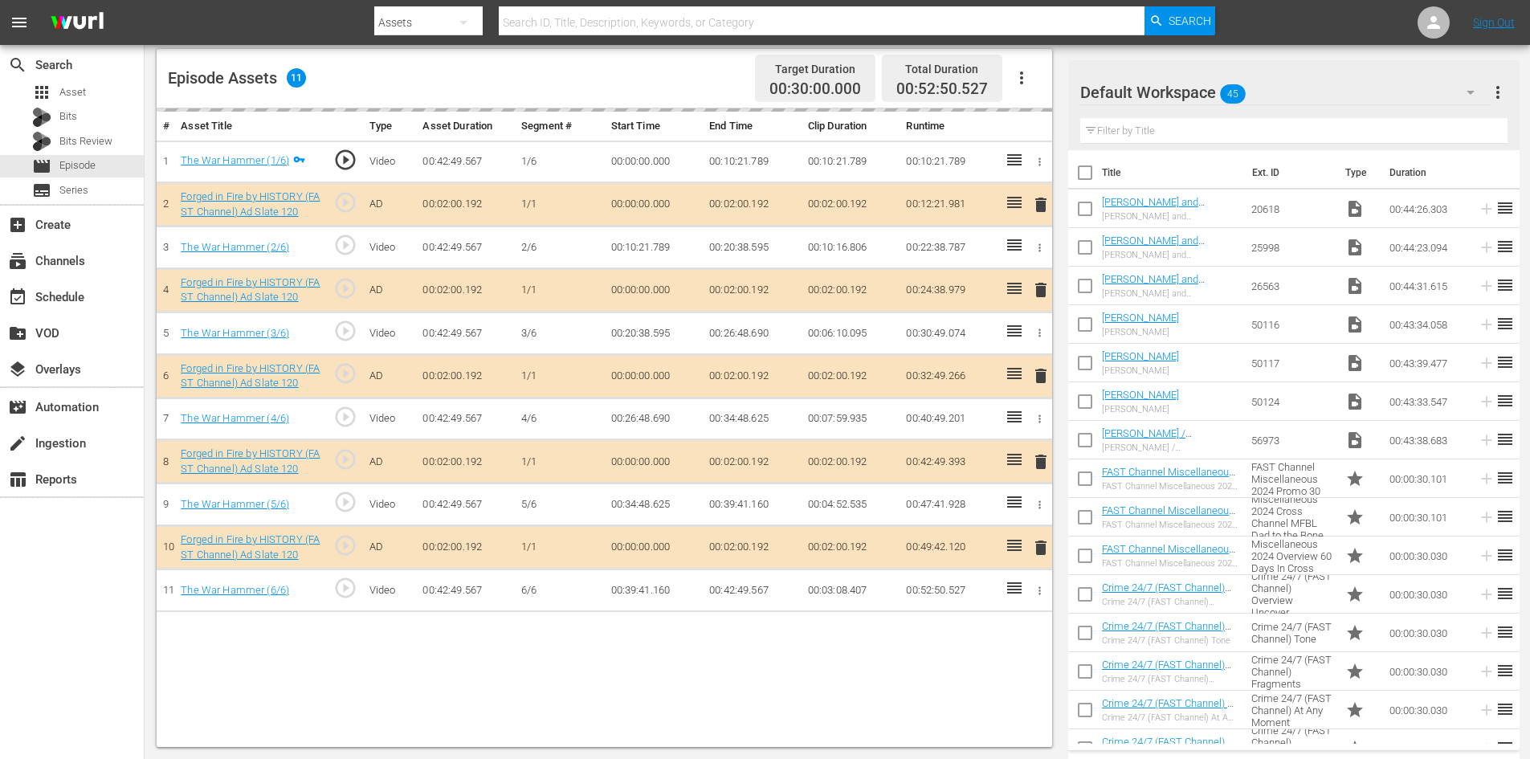
click at [1327, 92] on div "Default Workspace 45" at bounding box center [1285, 92] width 410 height 45
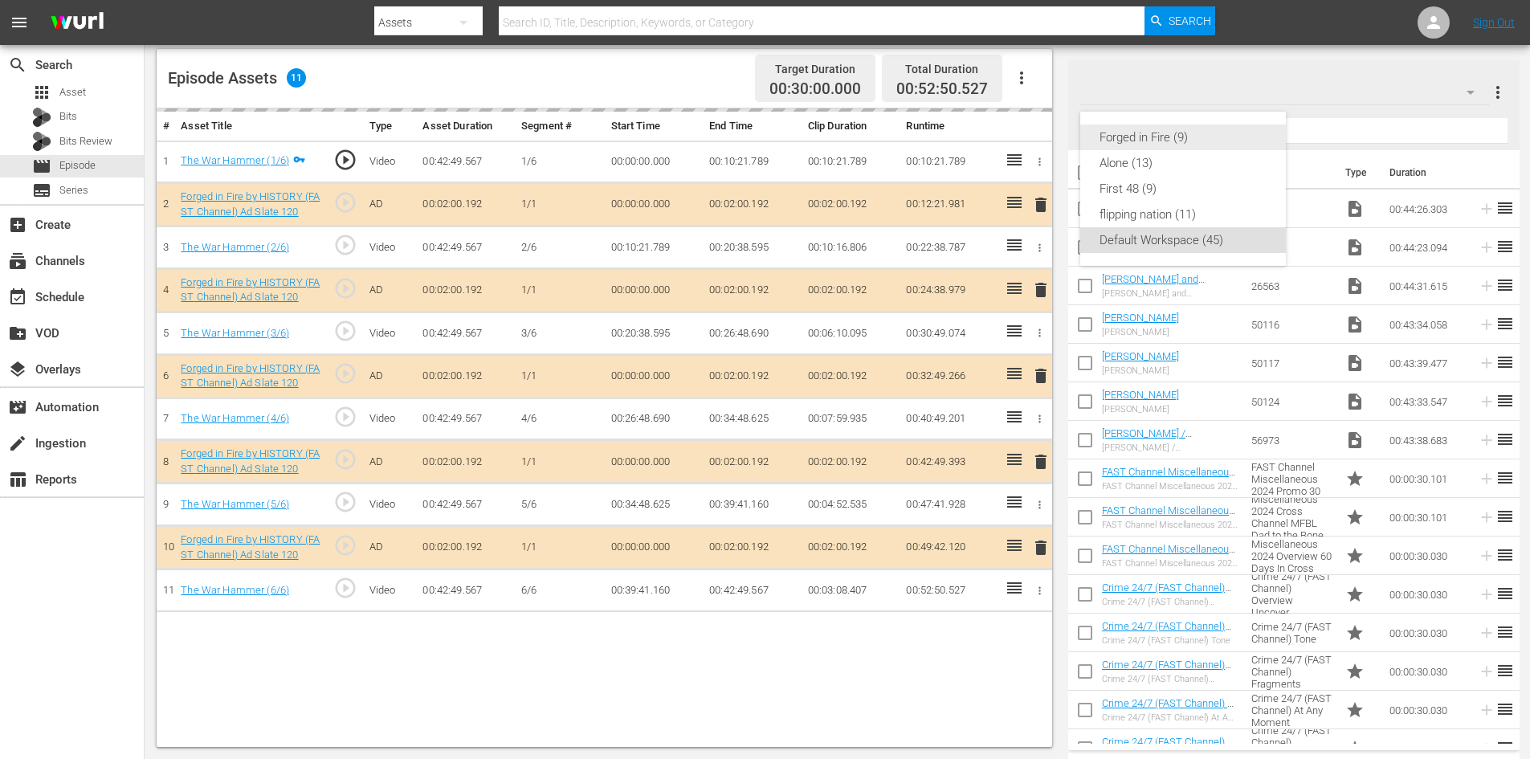
drag, startPoint x: 1144, startPoint y: 138, endPoint x: 1136, endPoint y: 130, distance: 11.4
click at [1143, 138] on div "Forged in Fire (9)" at bounding box center [1182, 137] width 167 height 26
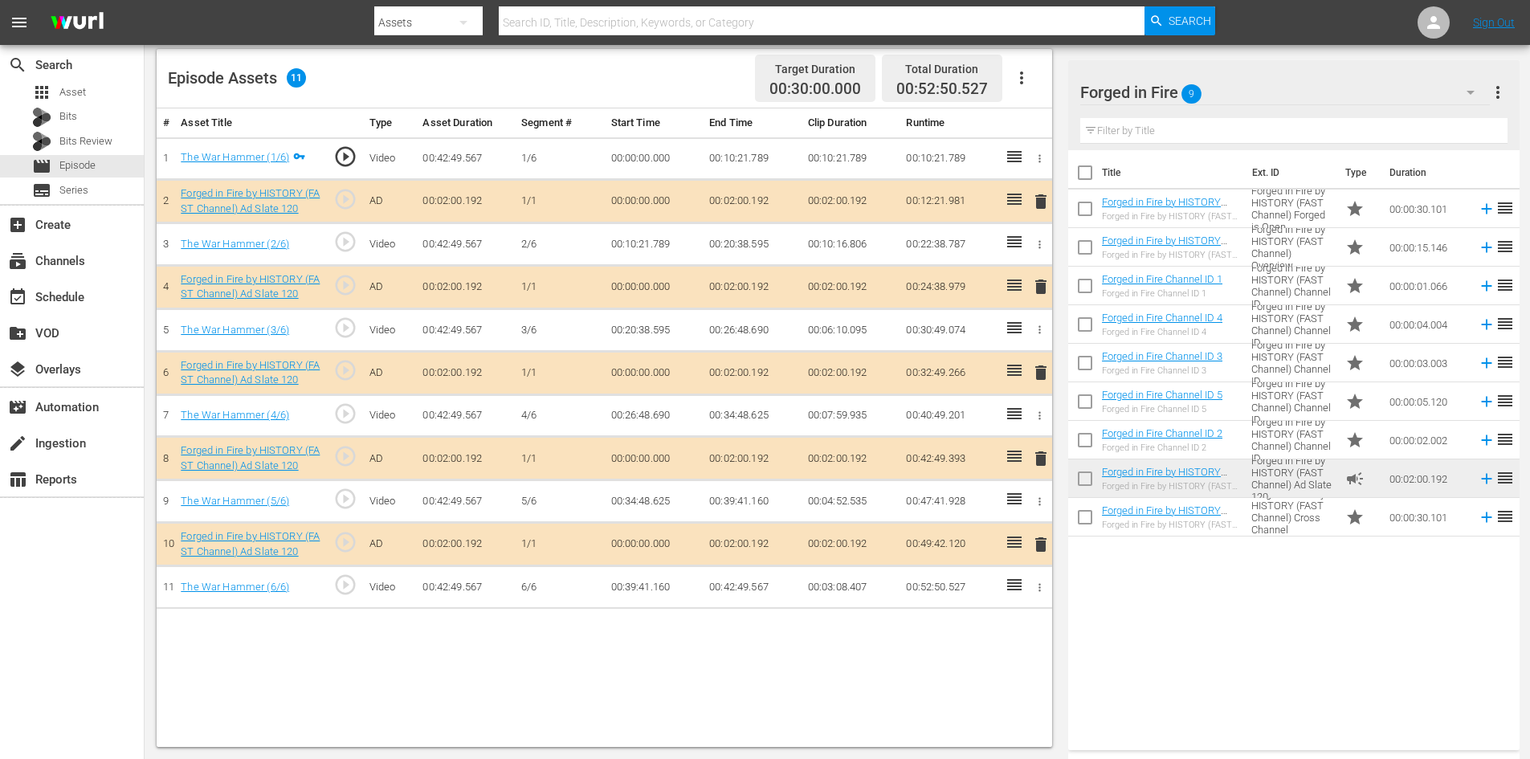
click at [1037, 457] on span "delete" at bounding box center [1040, 458] width 19 height 19
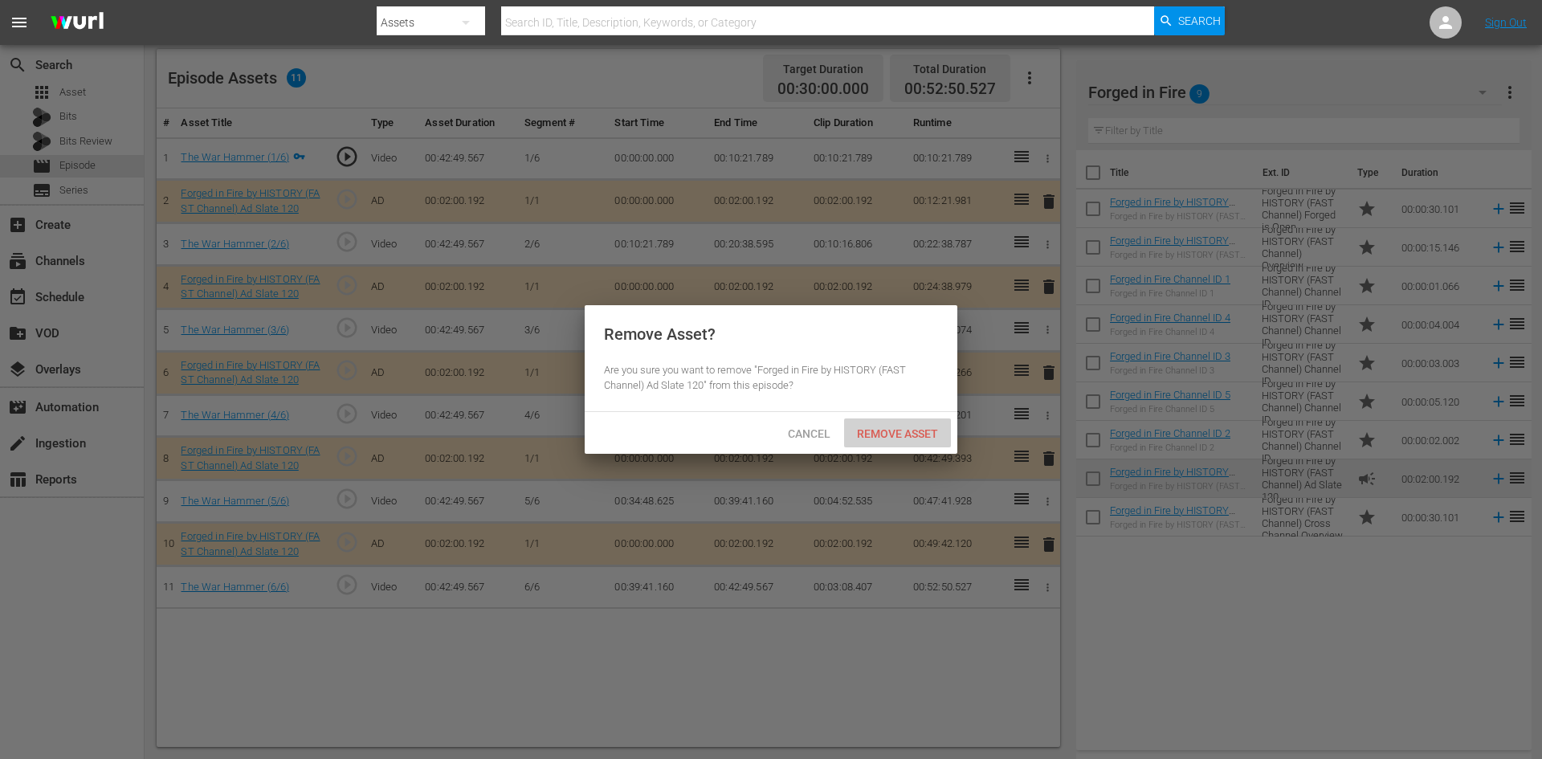
drag, startPoint x: 924, startPoint y: 430, endPoint x: 923, endPoint y: 336, distance: 94.8
click at [924, 430] on span "Remove Asset" at bounding box center [897, 433] width 107 height 13
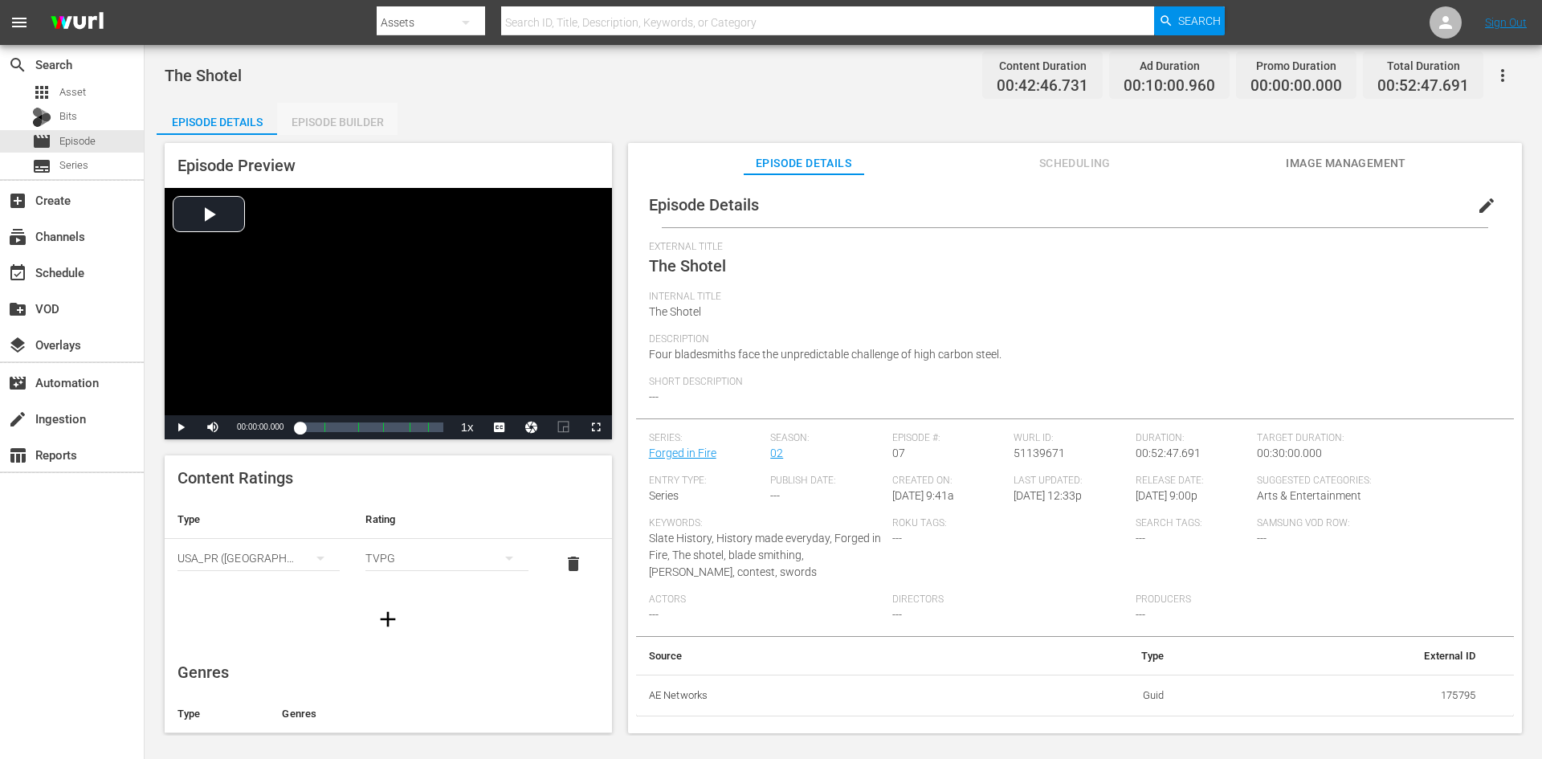
click at [364, 118] on div "Episode Builder" at bounding box center [337, 122] width 120 height 39
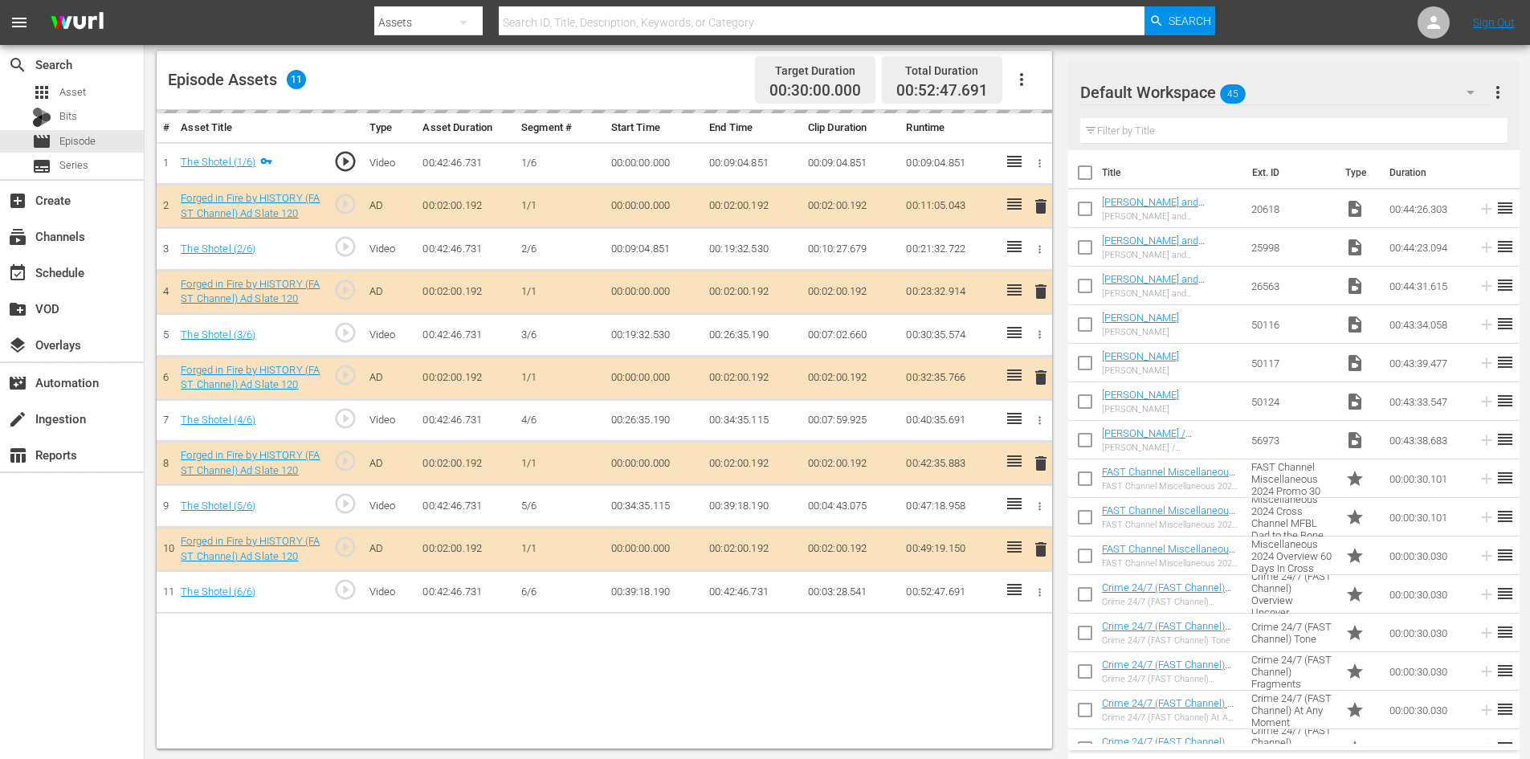
scroll to position [418, 0]
click at [1305, 100] on div "Default Workspace 45" at bounding box center [1285, 92] width 410 height 45
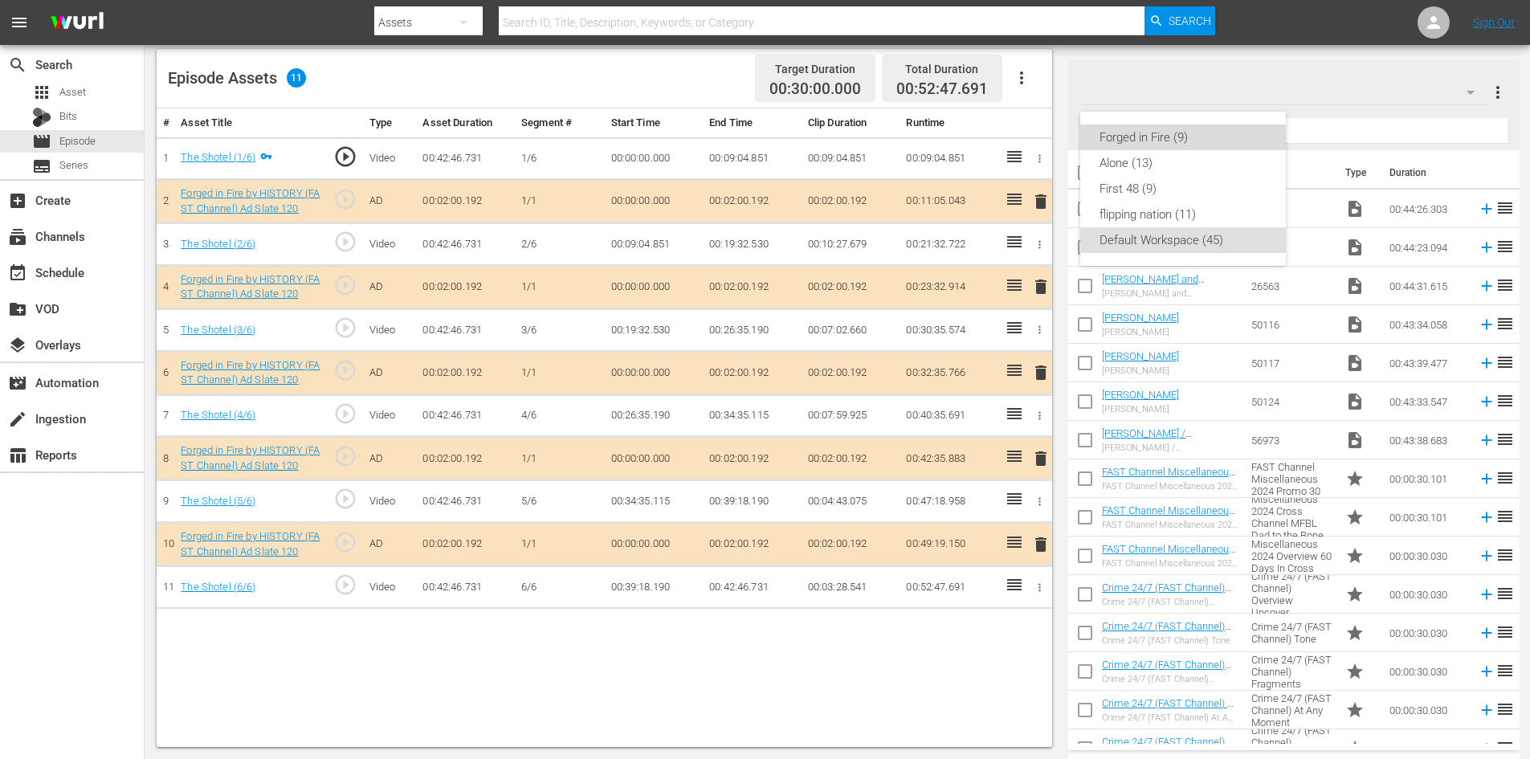
click at [1150, 137] on div "Forged in Fire (9)" at bounding box center [1182, 137] width 167 height 26
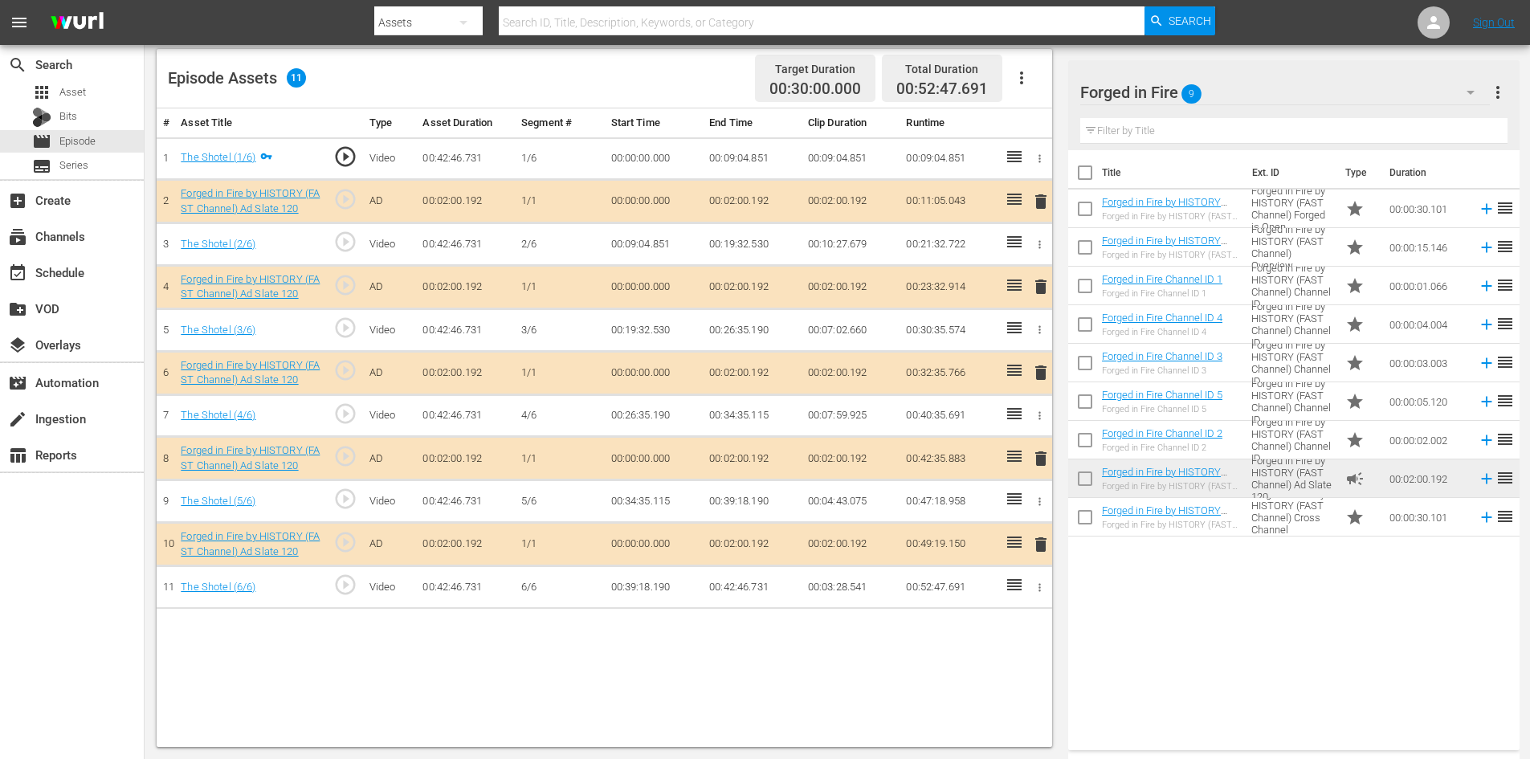
click at [1039, 454] on span "delete" at bounding box center [1040, 458] width 19 height 19
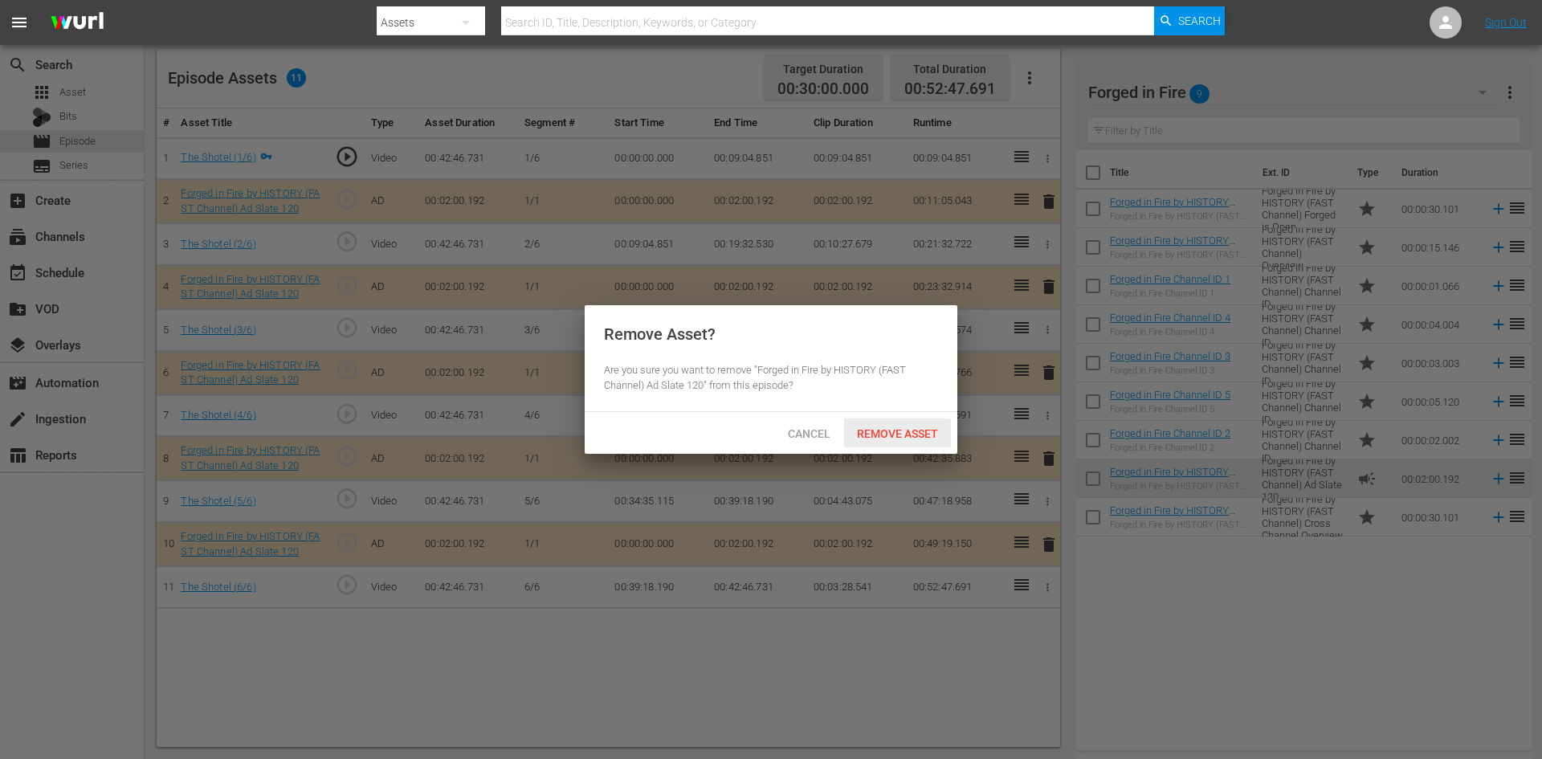
click at [882, 431] on span "Remove Asset" at bounding box center [897, 433] width 107 height 13
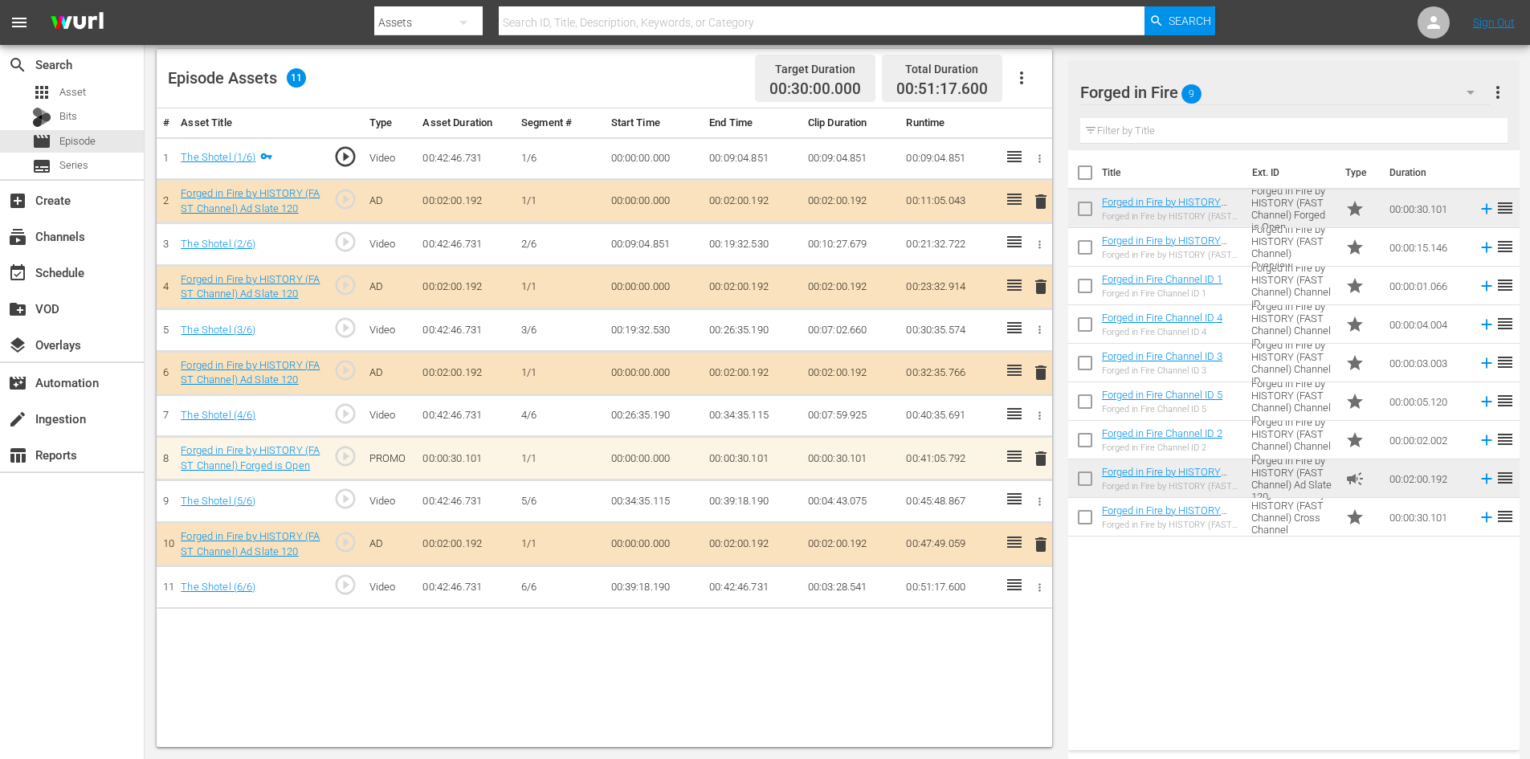
click at [1039, 458] on span "delete" at bounding box center [1040, 458] width 19 height 19
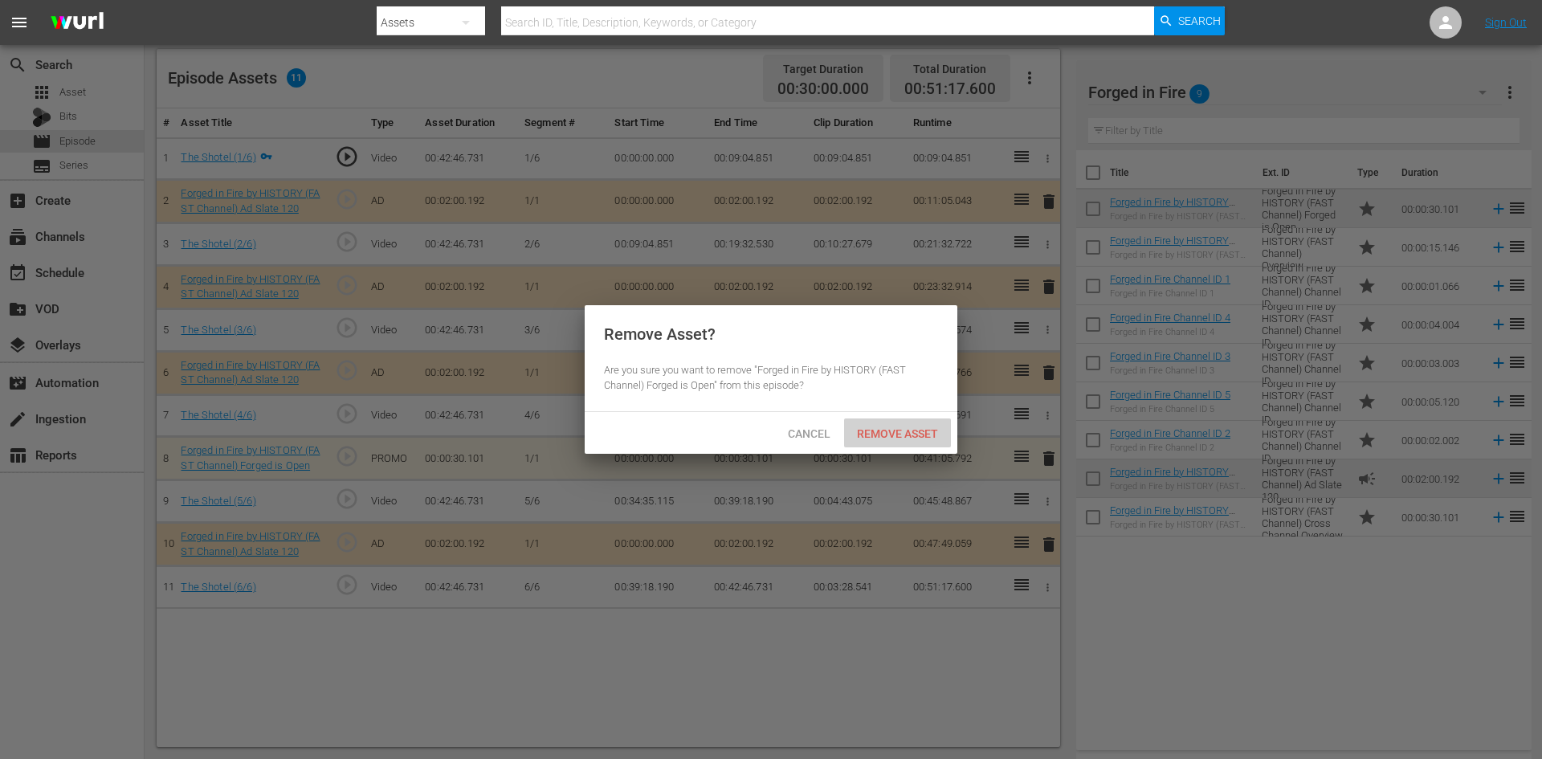
click at [901, 436] on span "Remove Asset" at bounding box center [897, 433] width 107 height 13
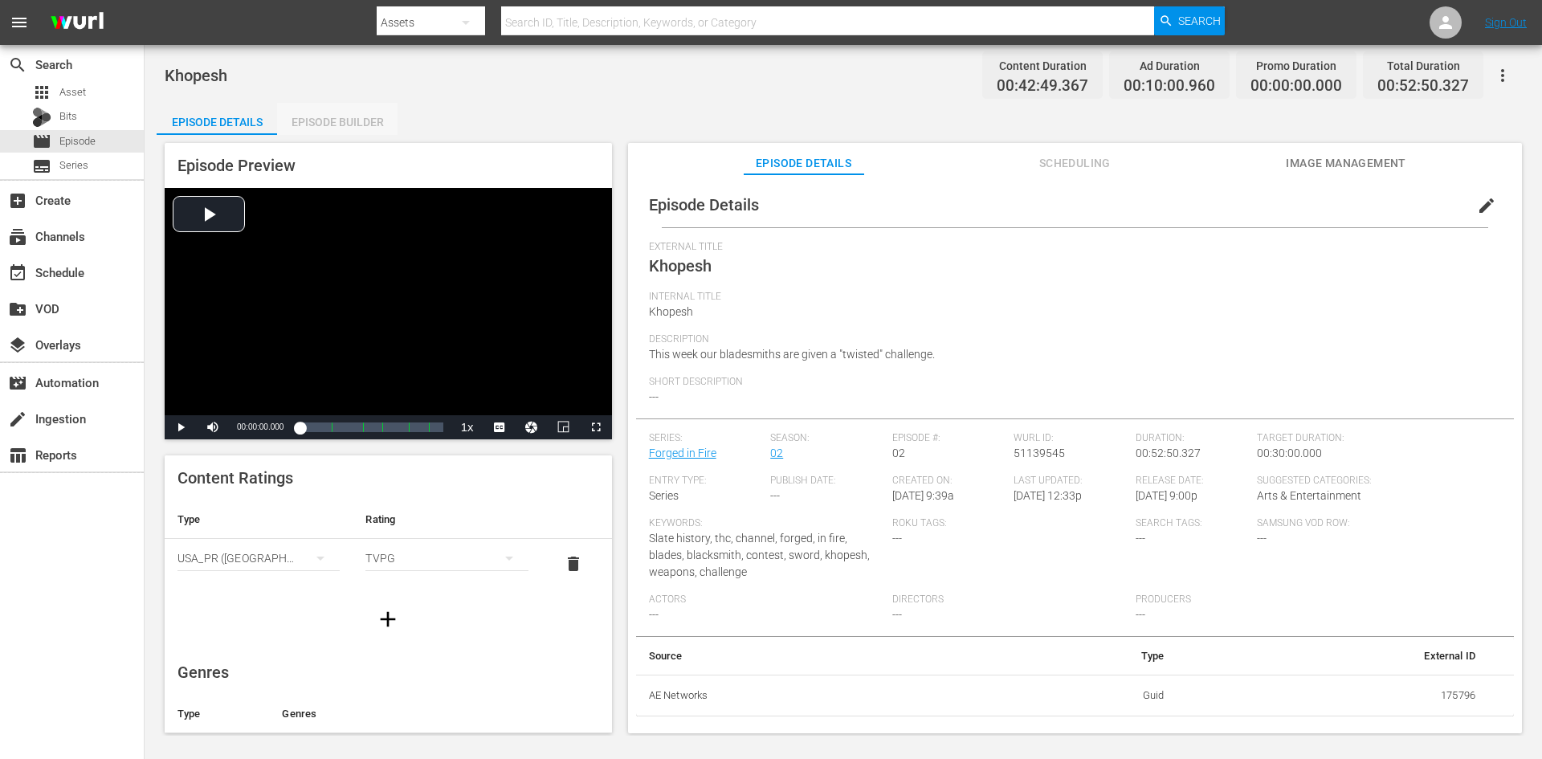
click at [351, 120] on div "Episode Builder" at bounding box center [337, 122] width 120 height 39
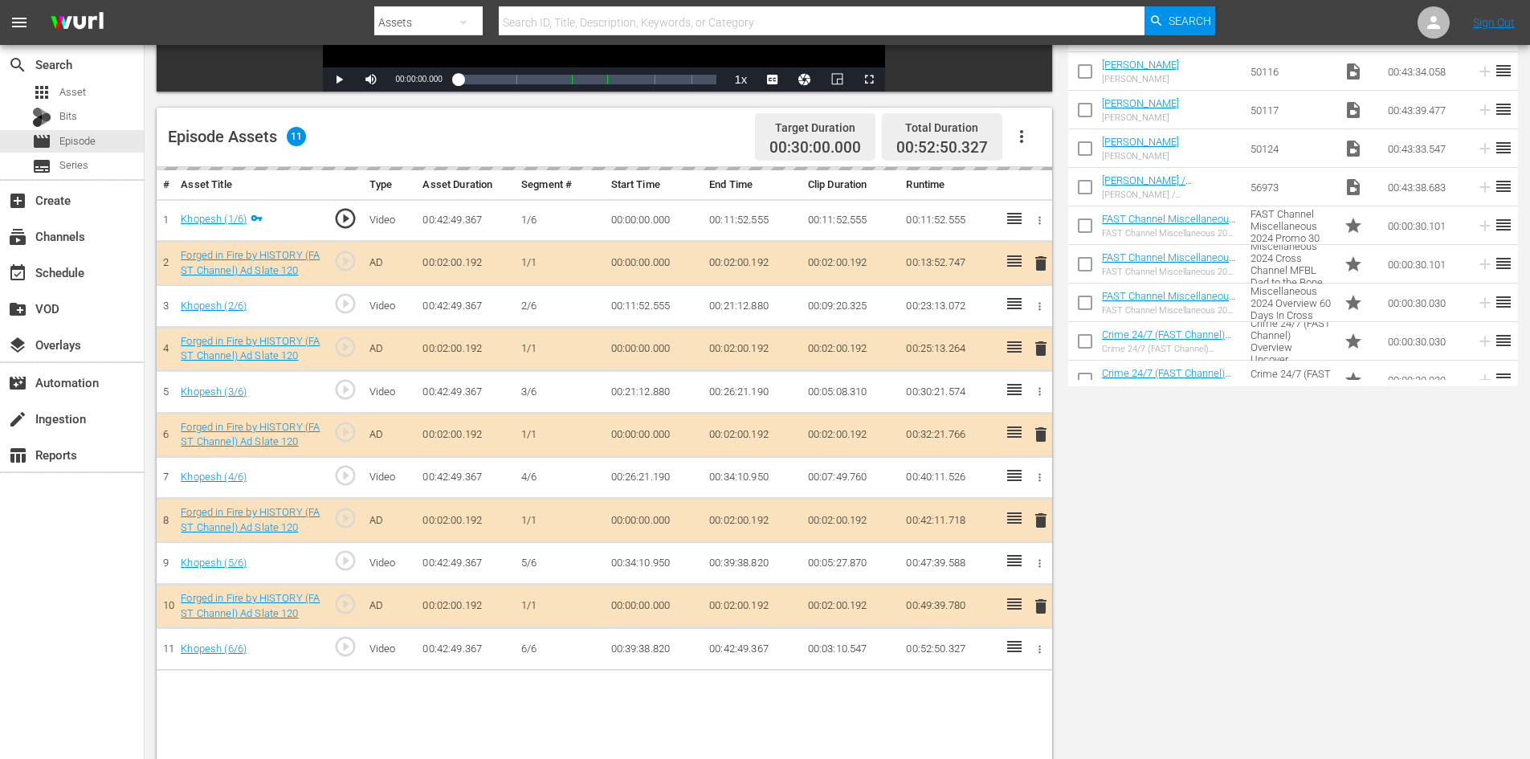
scroll to position [402, 0]
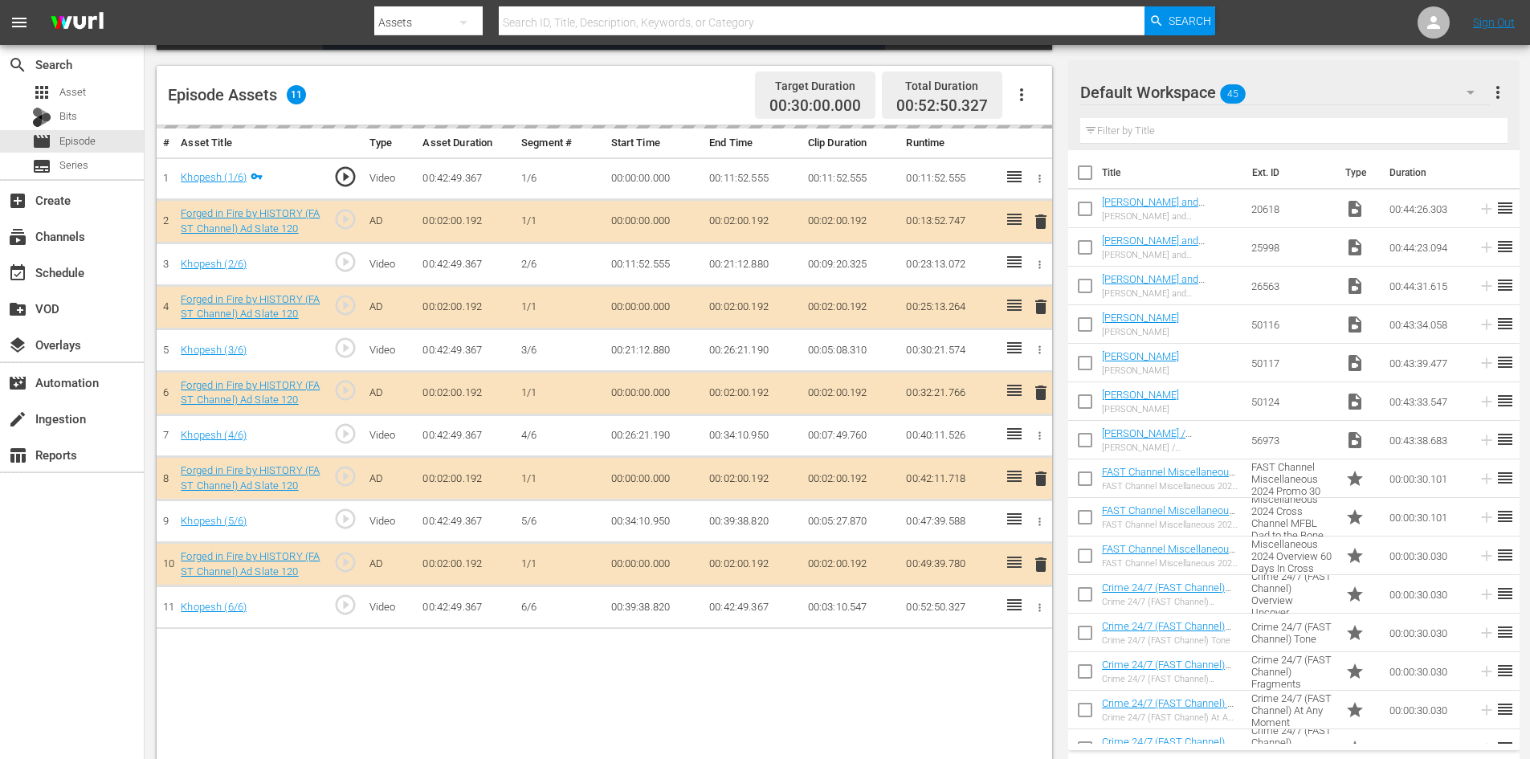
click at [1312, 85] on div "Default Workspace 45" at bounding box center [1285, 92] width 410 height 45
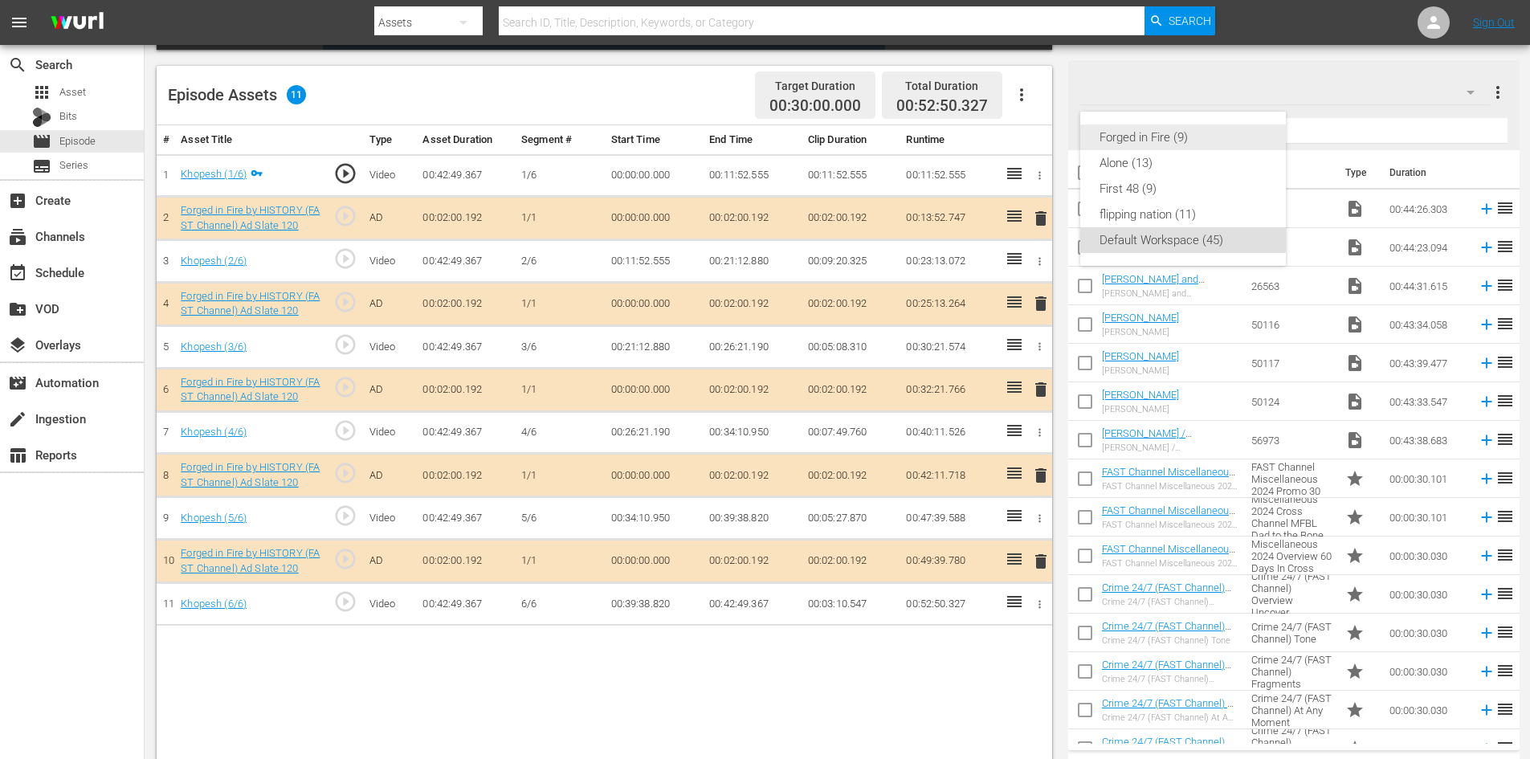
click at [1123, 132] on div "Forged in Fire (9)" at bounding box center [1182, 137] width 167 height 26
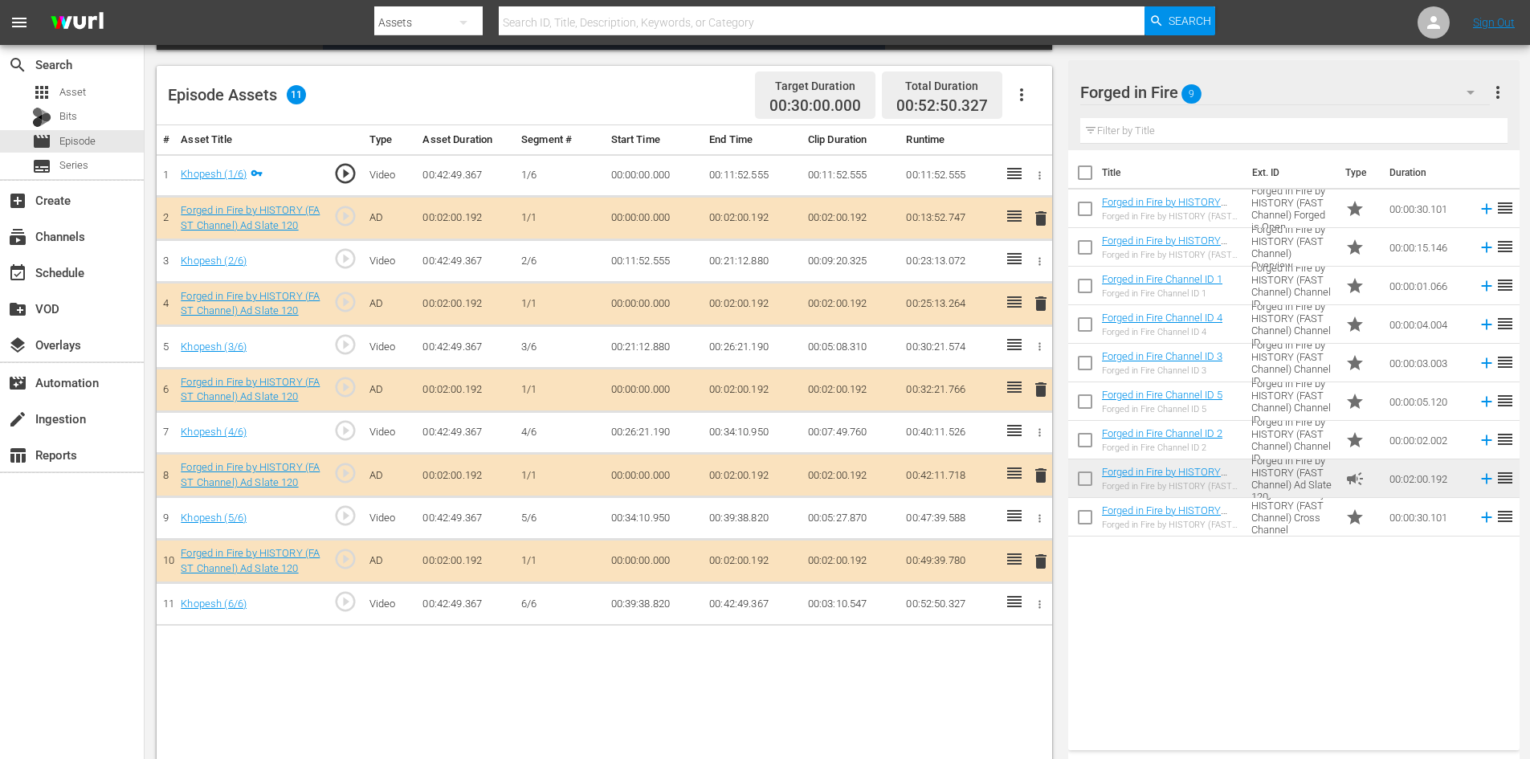
click at [1041, 471] on span "delete" at bounding box center [1040, 475] width 19 height 19
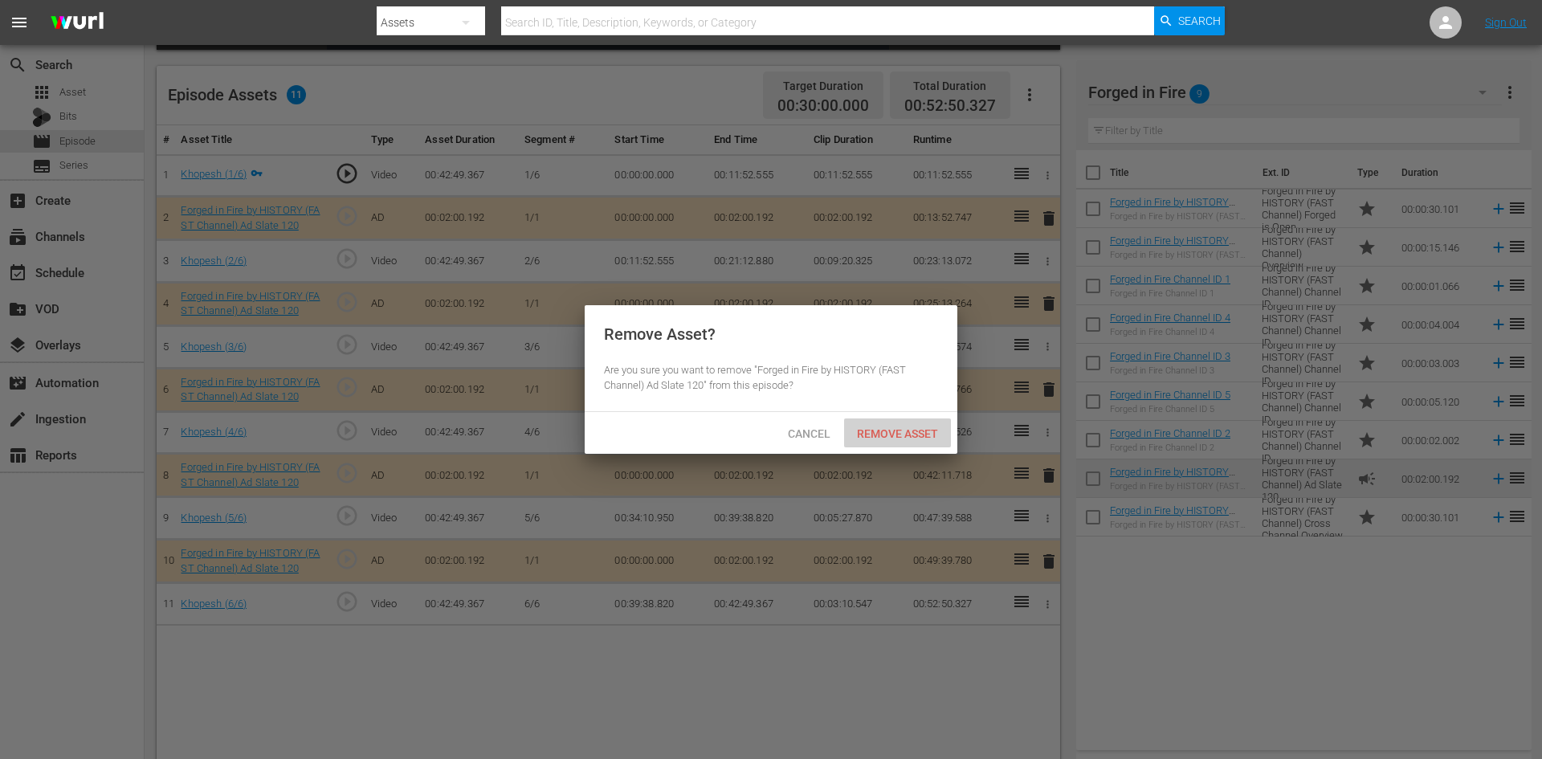
click at [924, 432] on span "Remove Asset" at bounding box center [897, 433] width 107 height 13
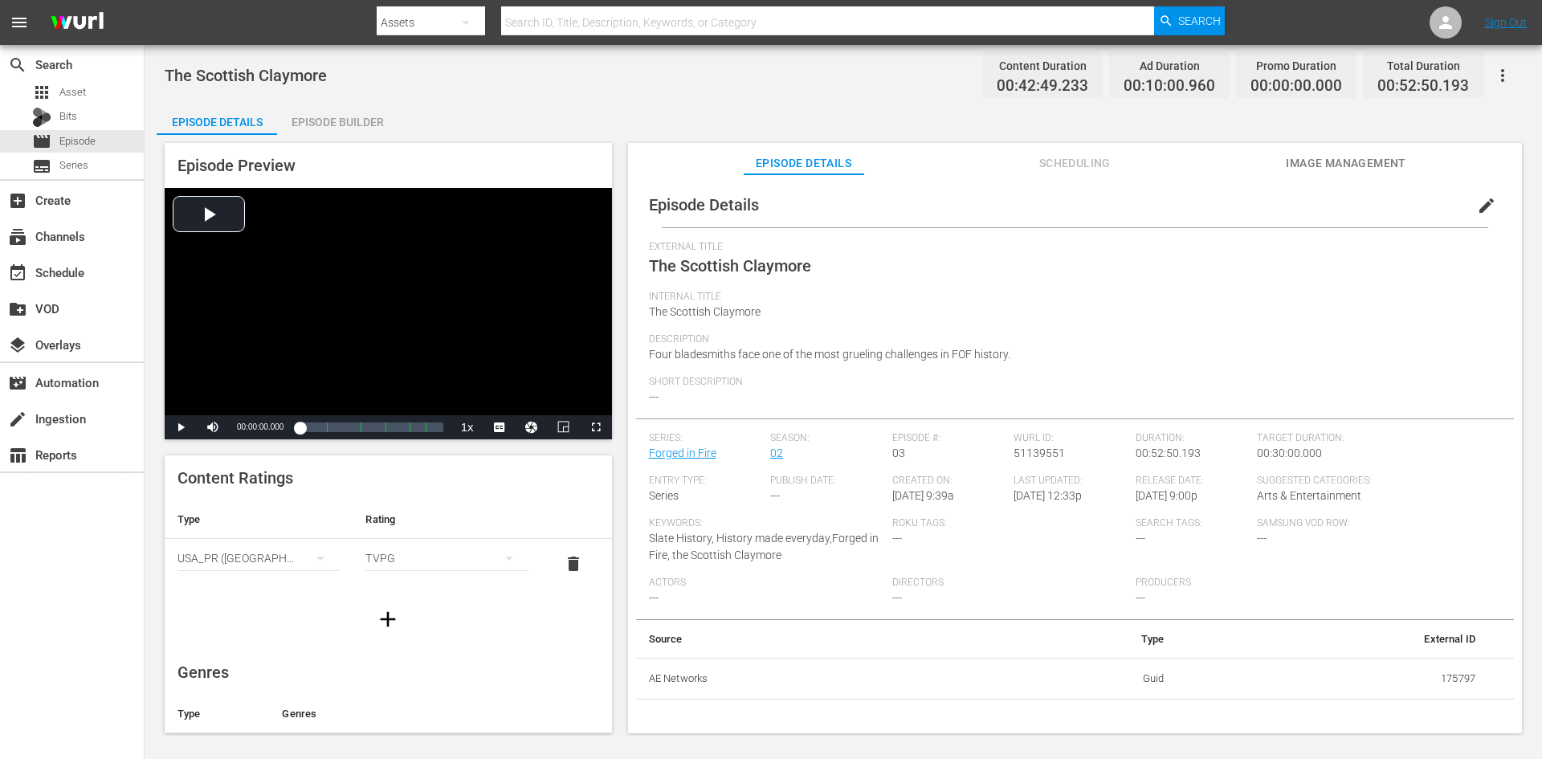
click at [349, 124] on div "Episode Builder" at bounding box center [337, 122] width 120 height 39
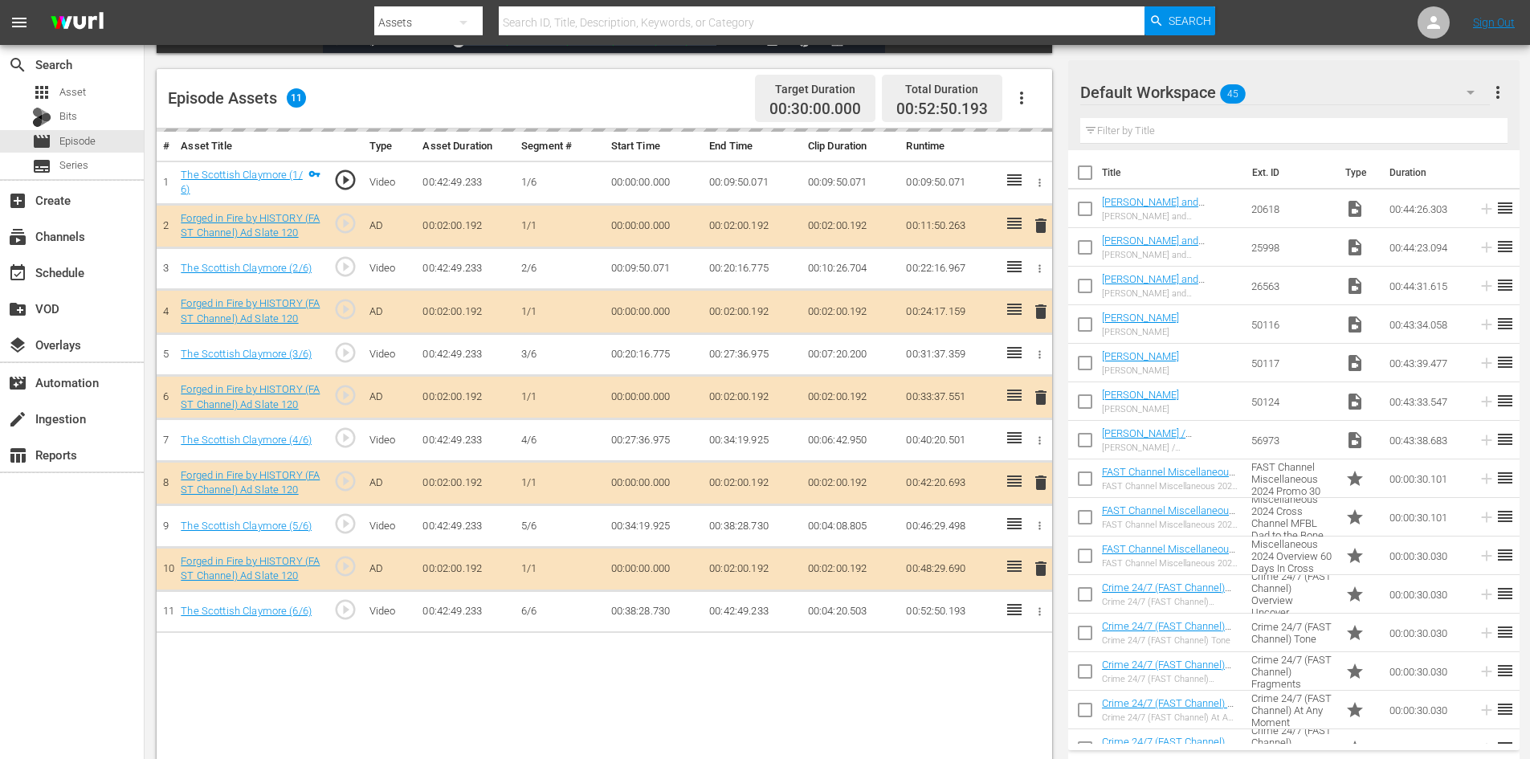
scroll to position [418, 0]
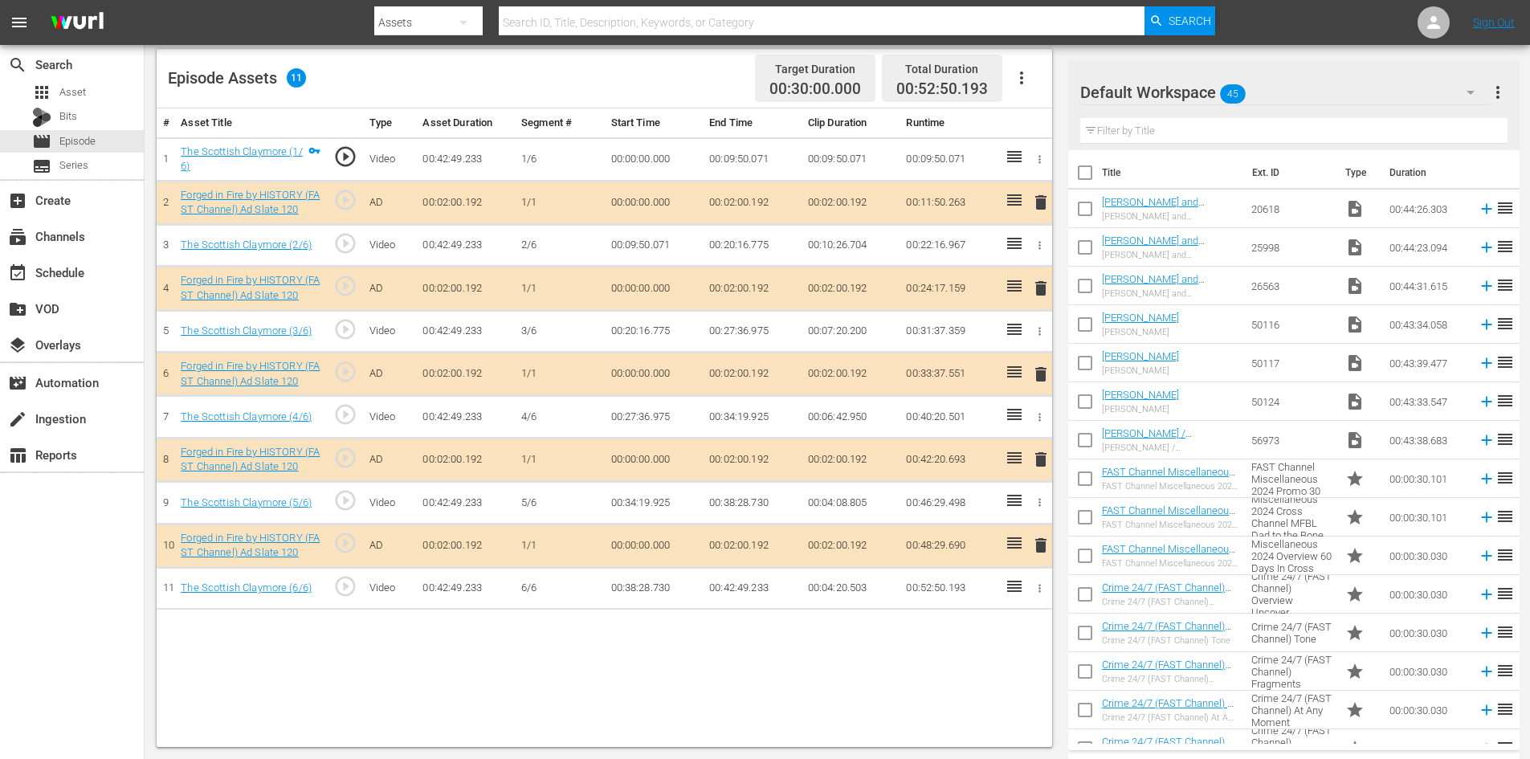
click at [1301, 85] on div "Default Workspace 45" at bounding box center [1285, 92] width 410 height 45
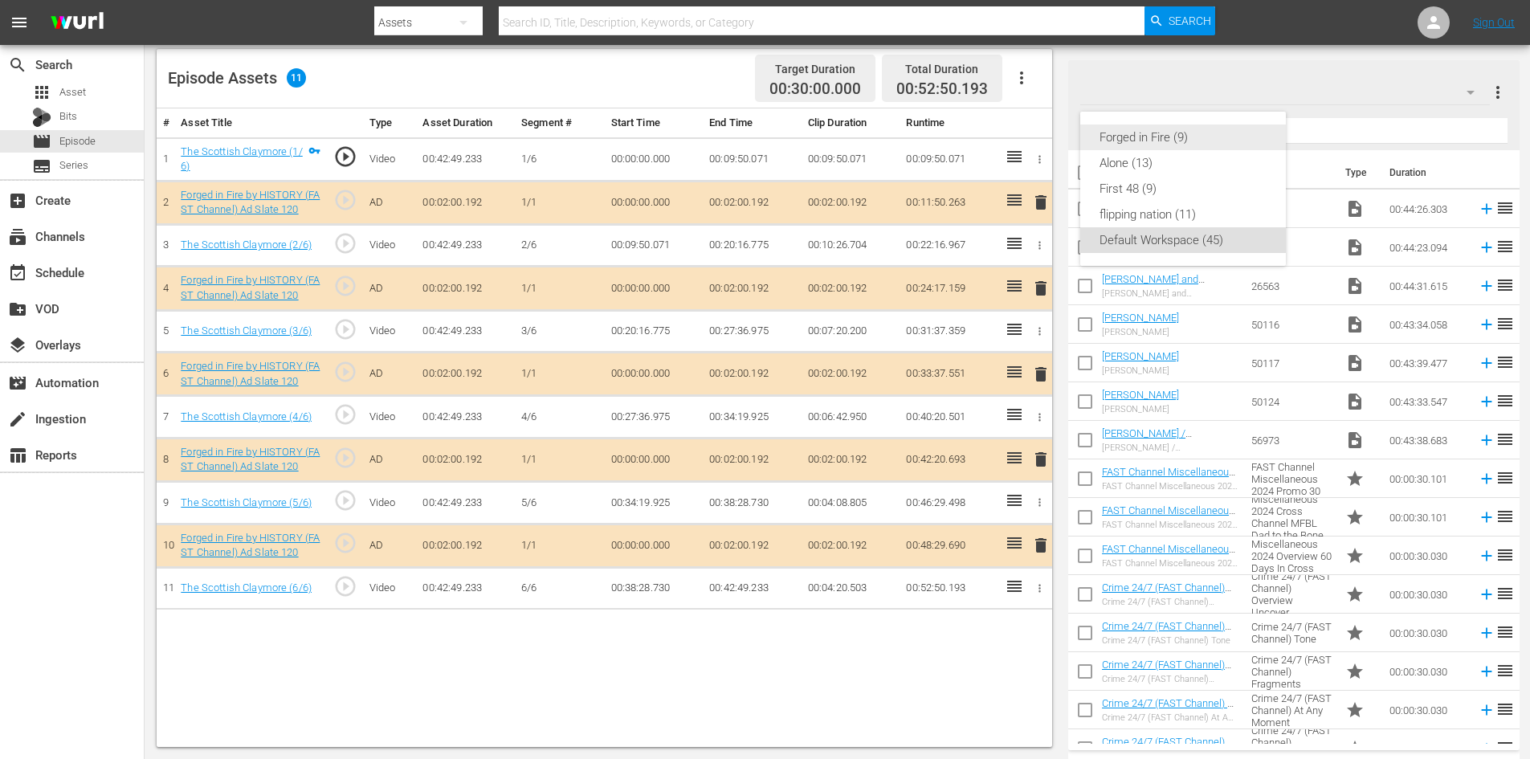
click at [1111, 141] on div "Forged in Fire (9)" at bounding box center [1182, 137] width 167 height 26
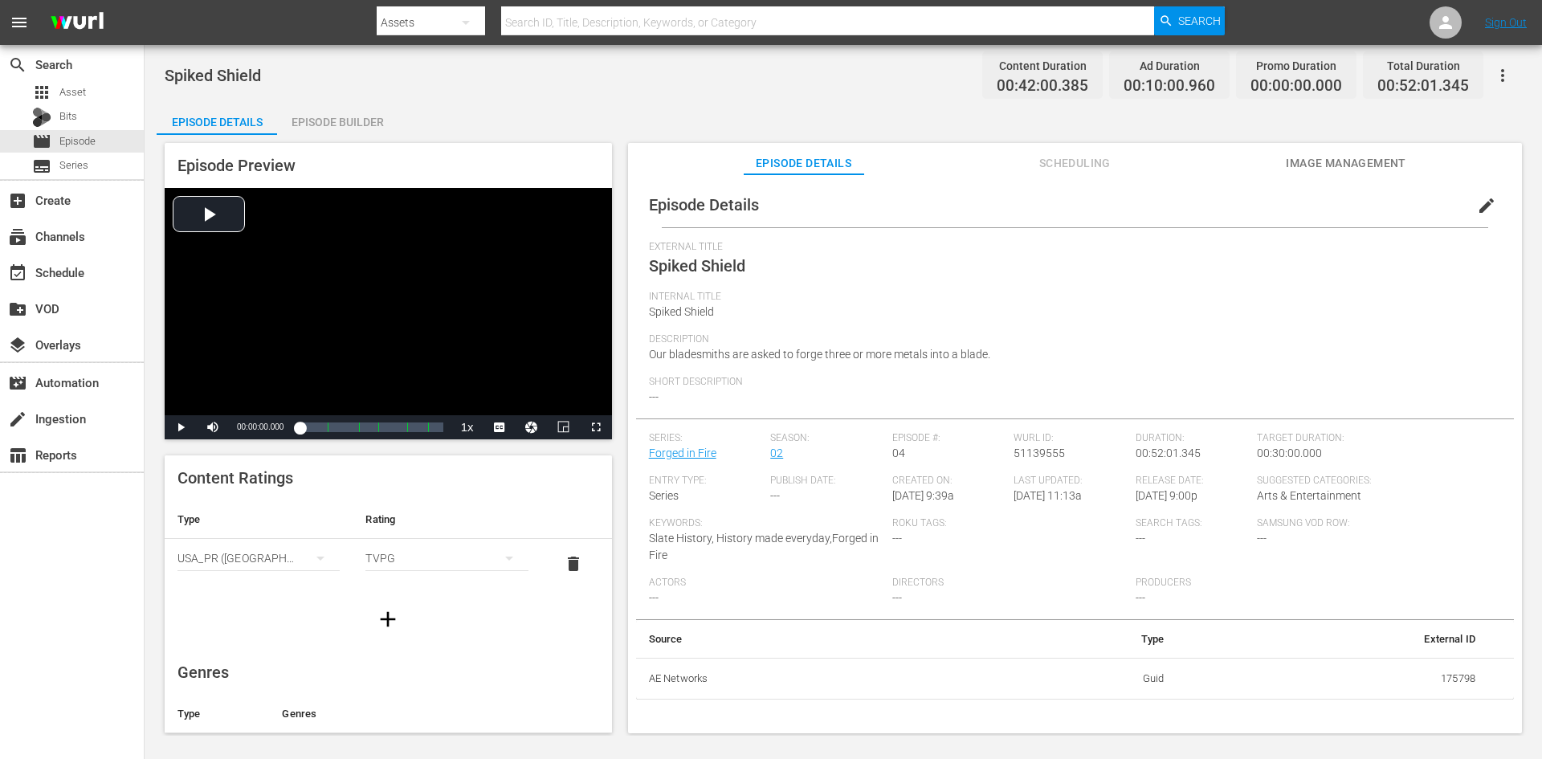
click at [329, 118] on div "Episode Builder" at bounding box center [337, 122] width 120 height 39
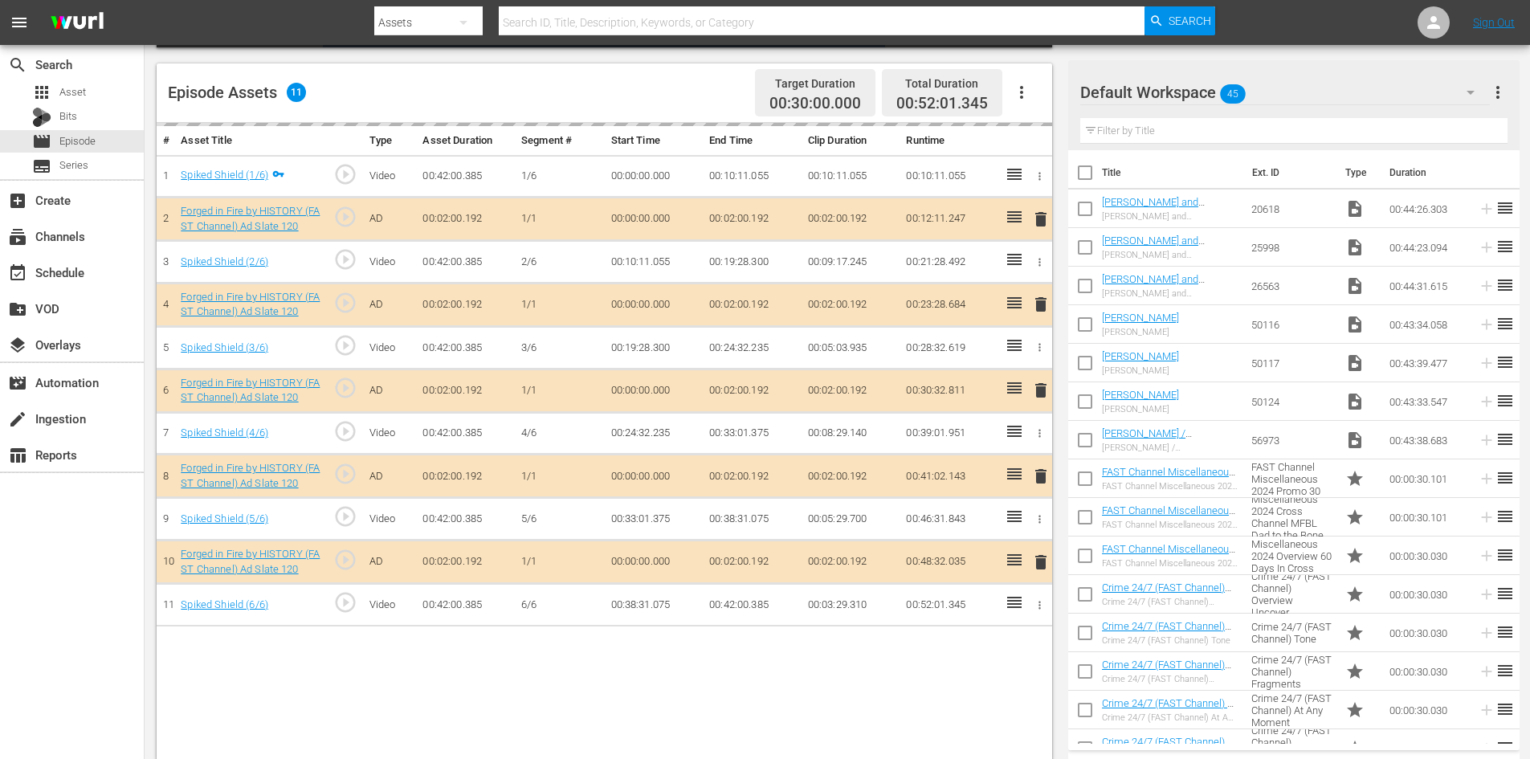
scroll to position [418, 0]
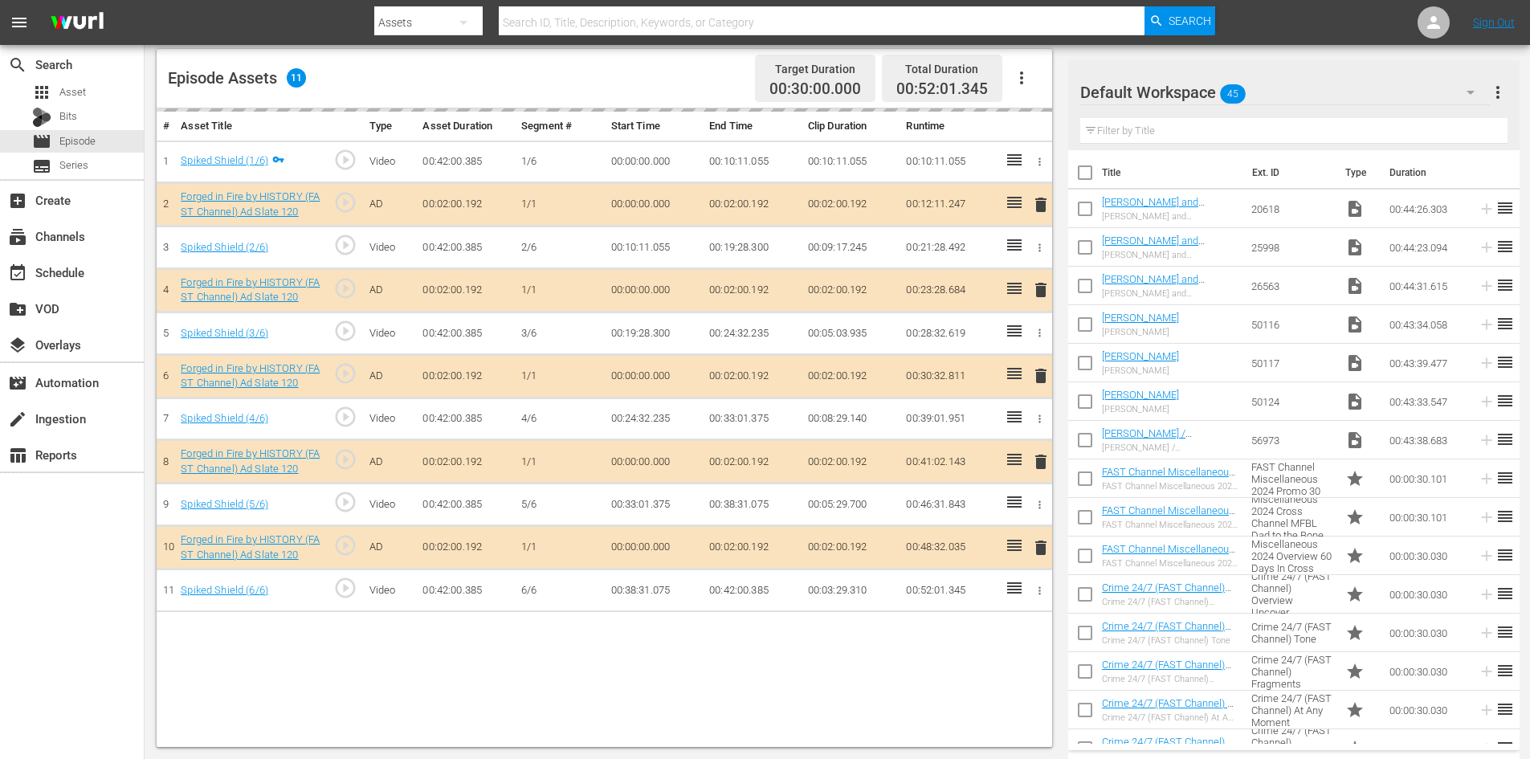
click at [1328, 87] on div "Default Workspace 45" at bounding box center [1285, 92] width 410 height 45
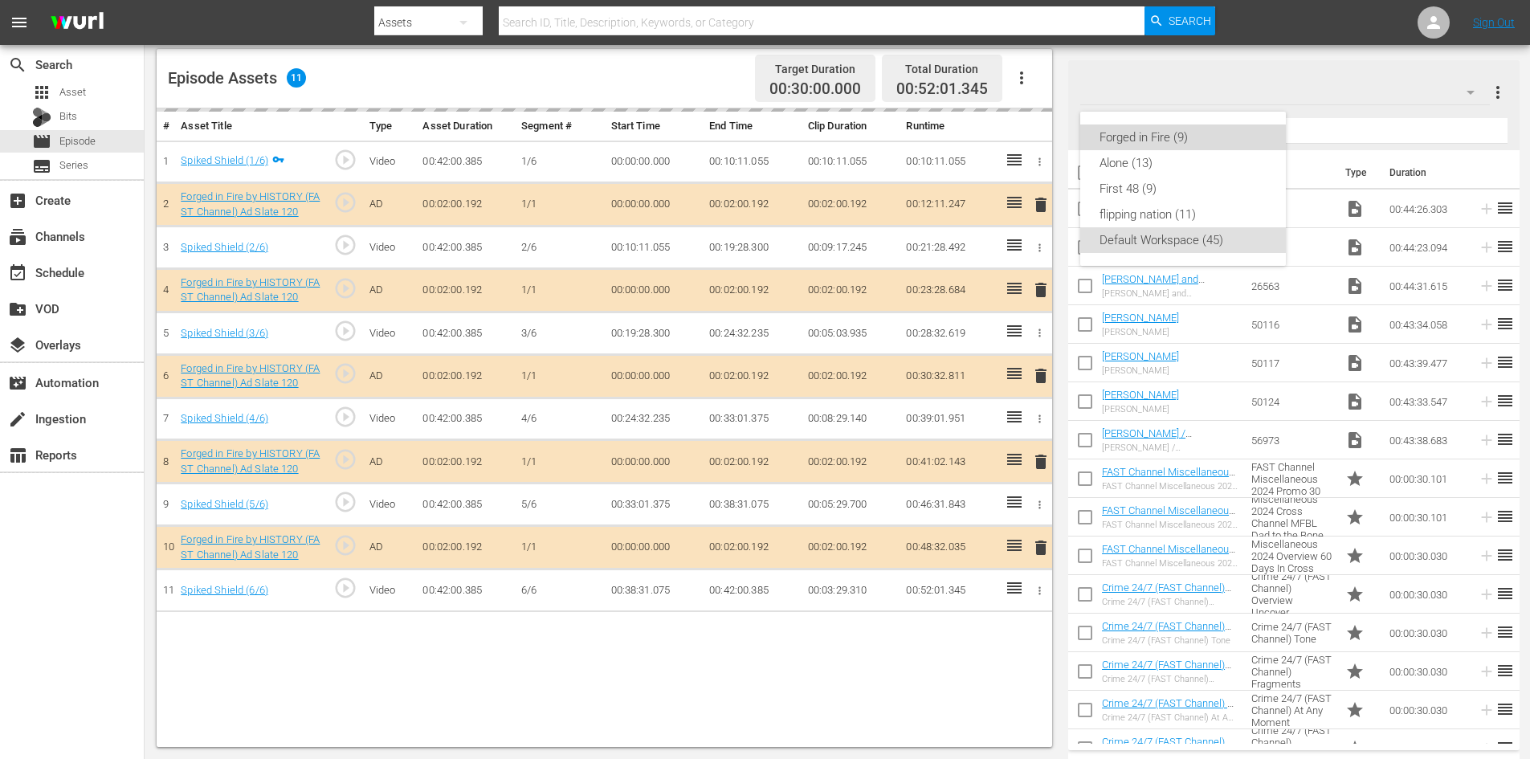
click at [1176, 144] on div "Forged in Fire (9)" at bounding box center [1182, 137] width 167 height 26
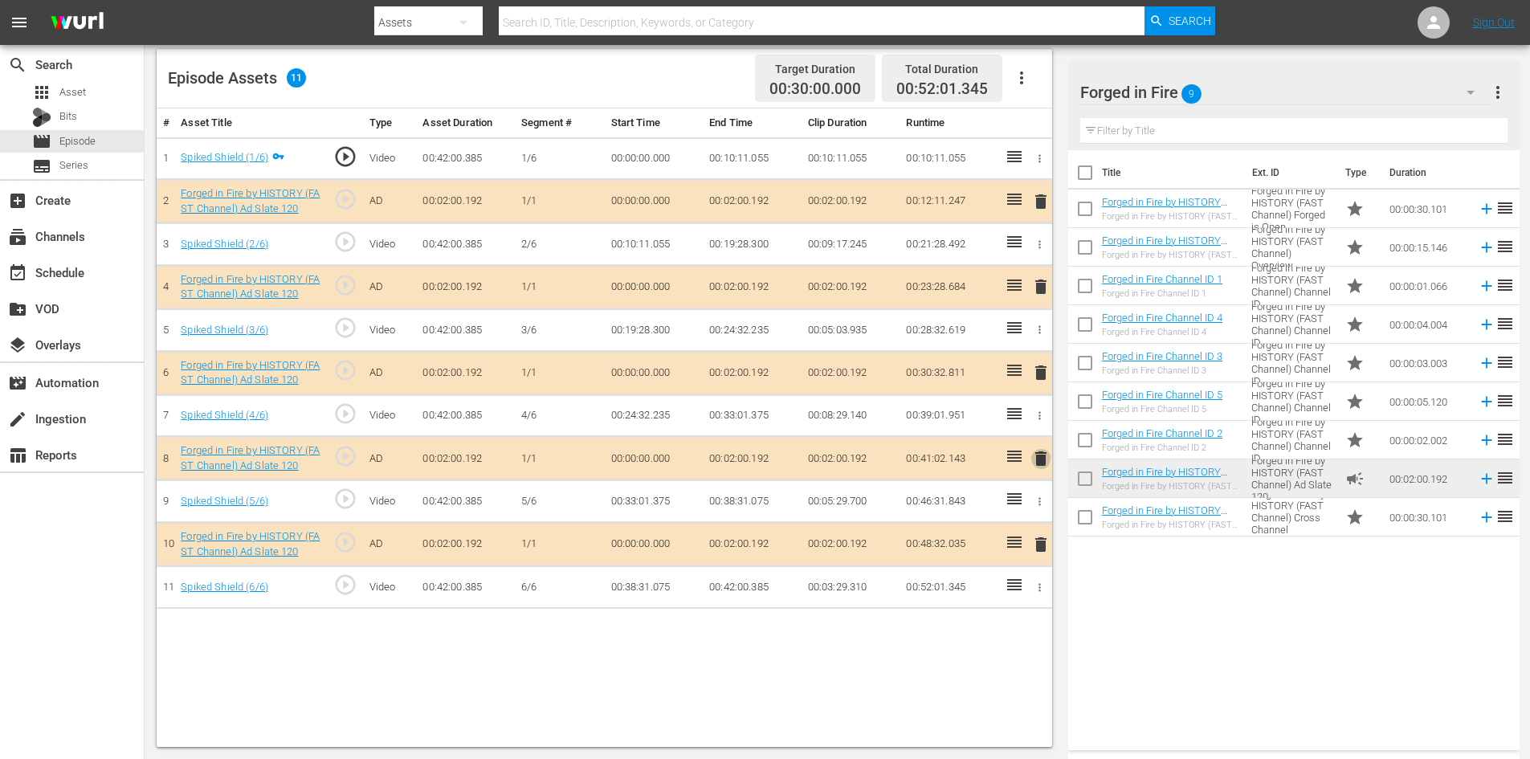
click at [1044, 456] on span "delete" at bounding box center [1040, 458] width 19 height 19
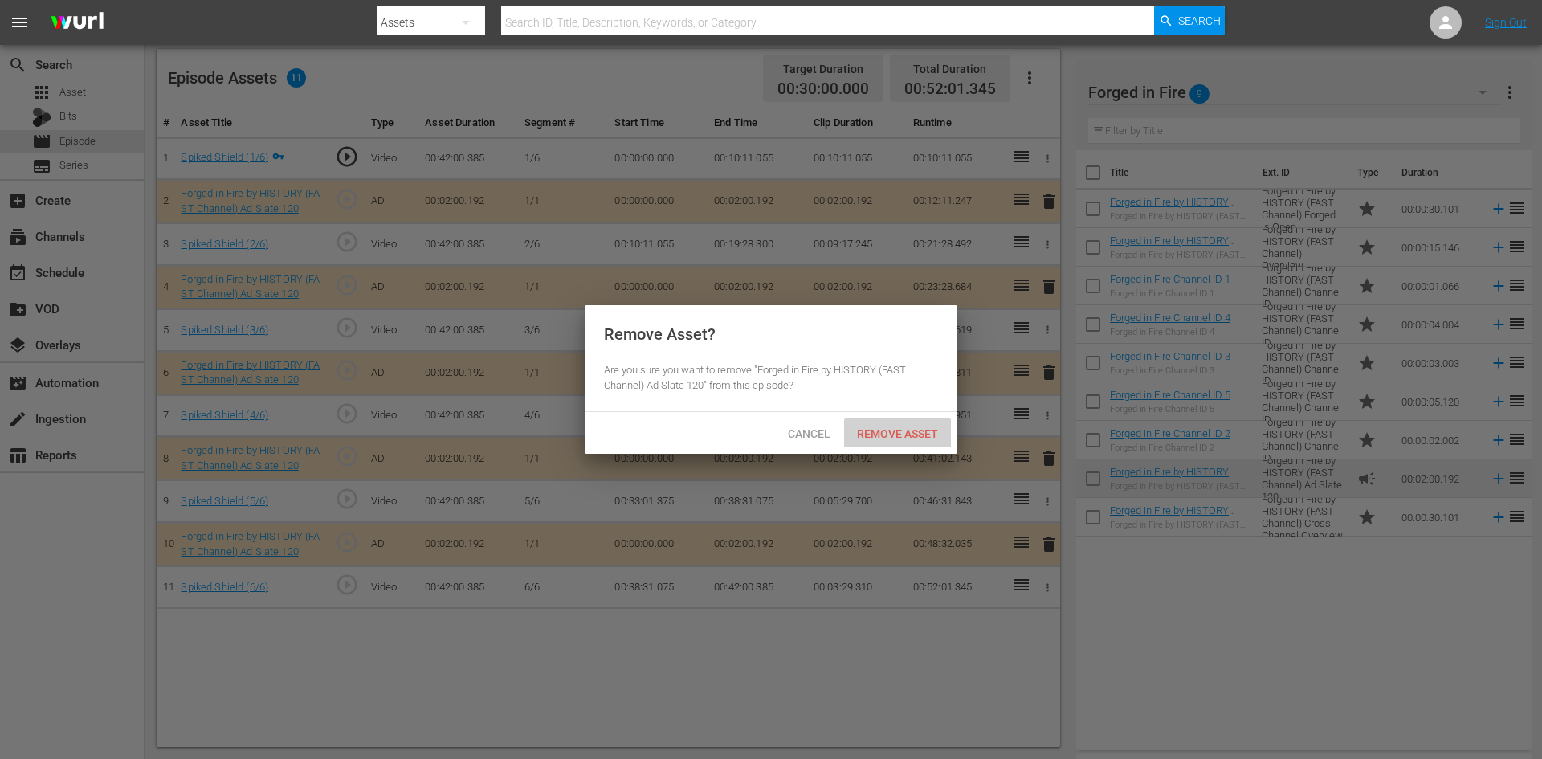
click at [876, 427] on span "Remove Asset" at bounding box center [897, 433] width 107 height 13
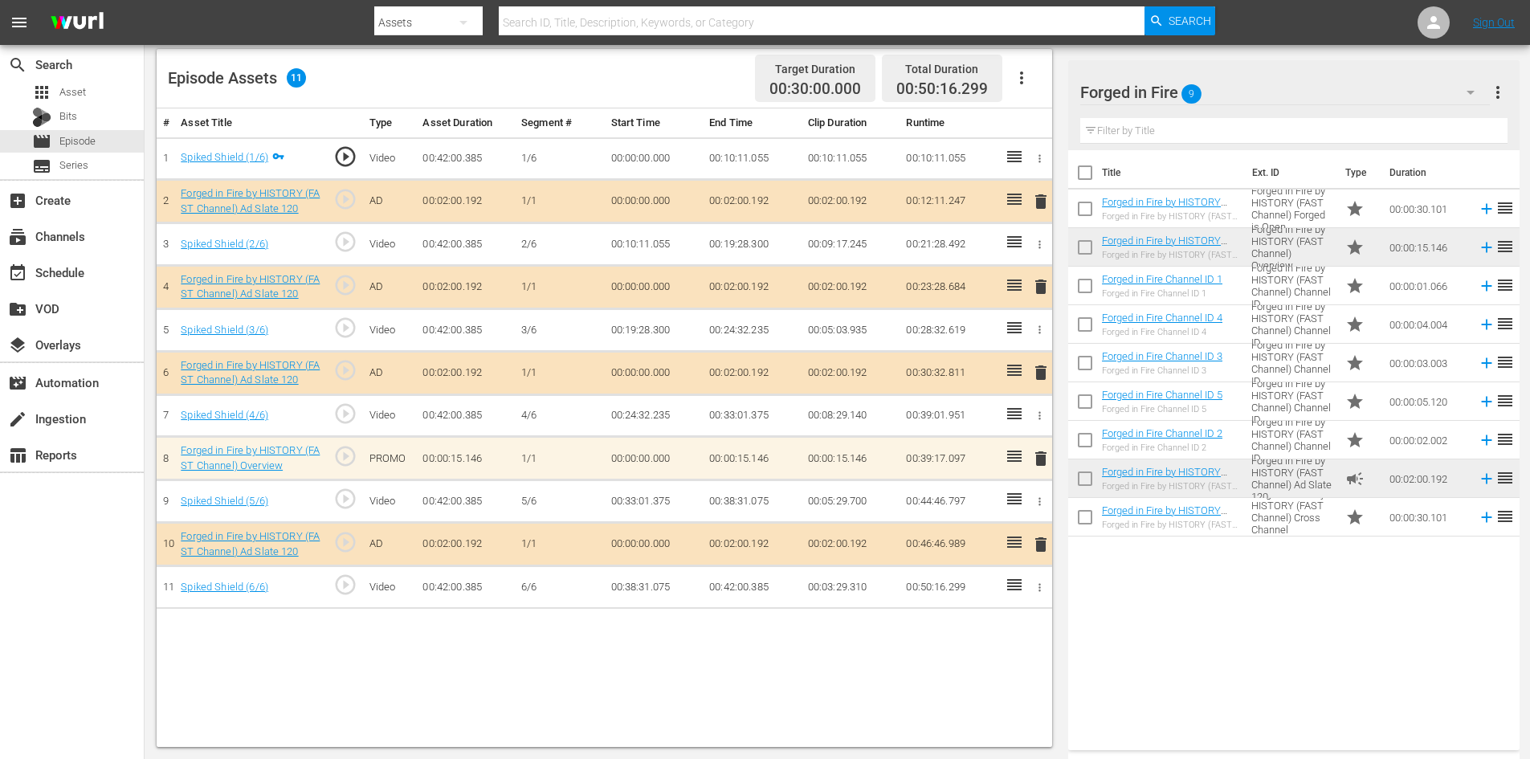
click at [1039, 461] on span "delete" at bounding box center [1040, 458] width 19 height 19
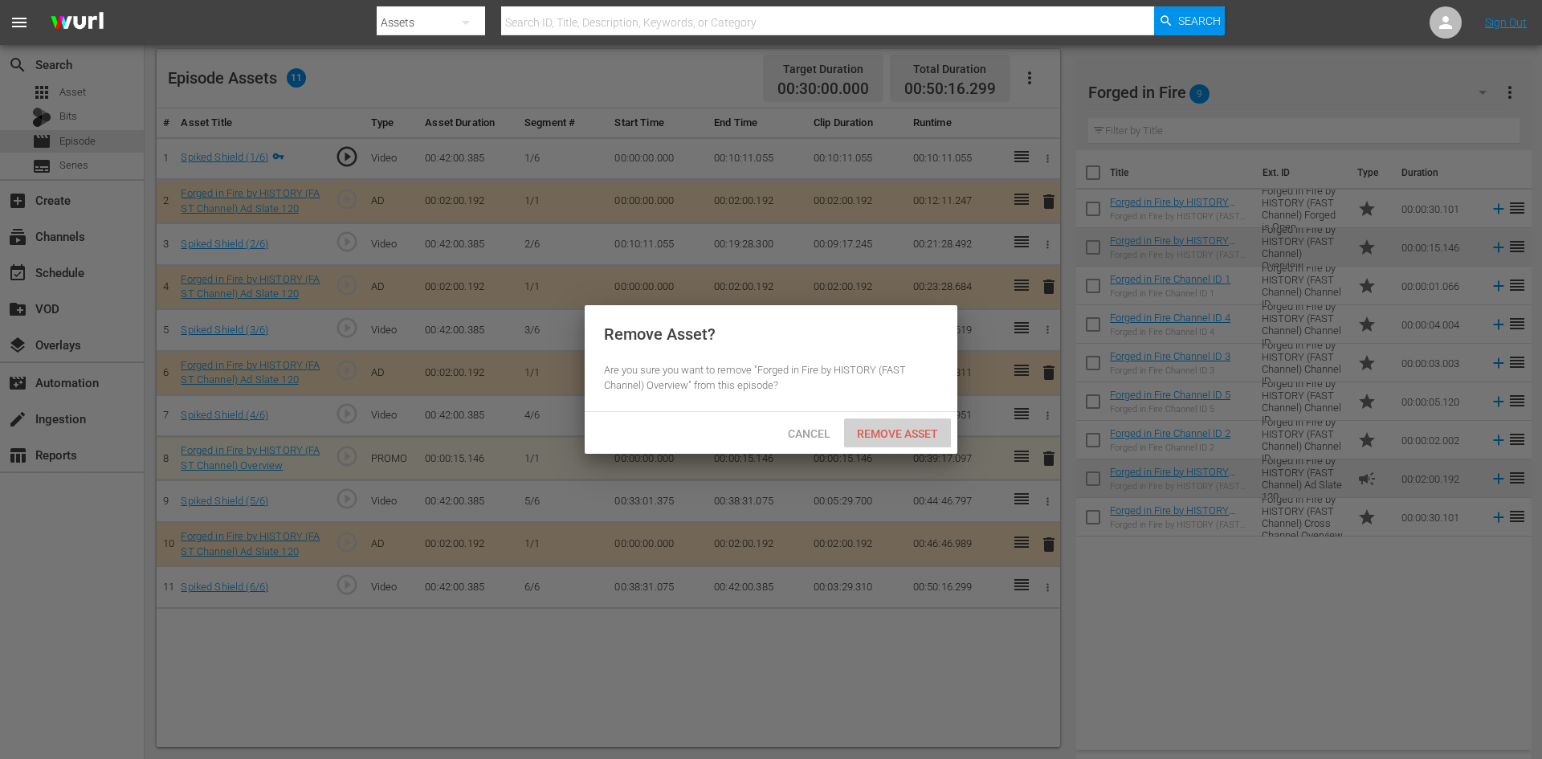
click at [892, 435] on span "Remove Asset" at bounding box center [897, 433] width 107 height 13
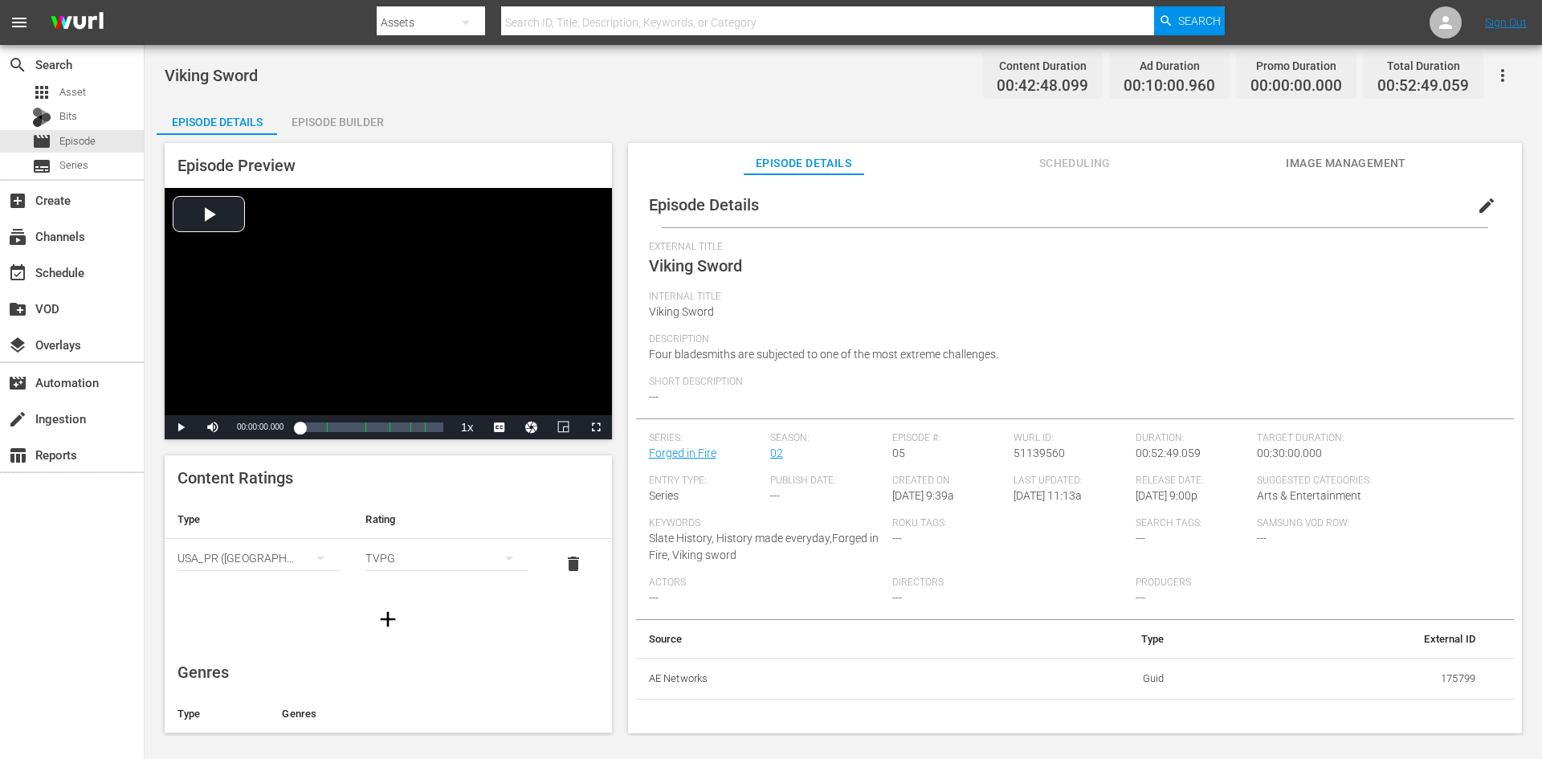
click at [310, 120] on div "Episode Builder" at bounding box center [337, 122] width 120 height 39
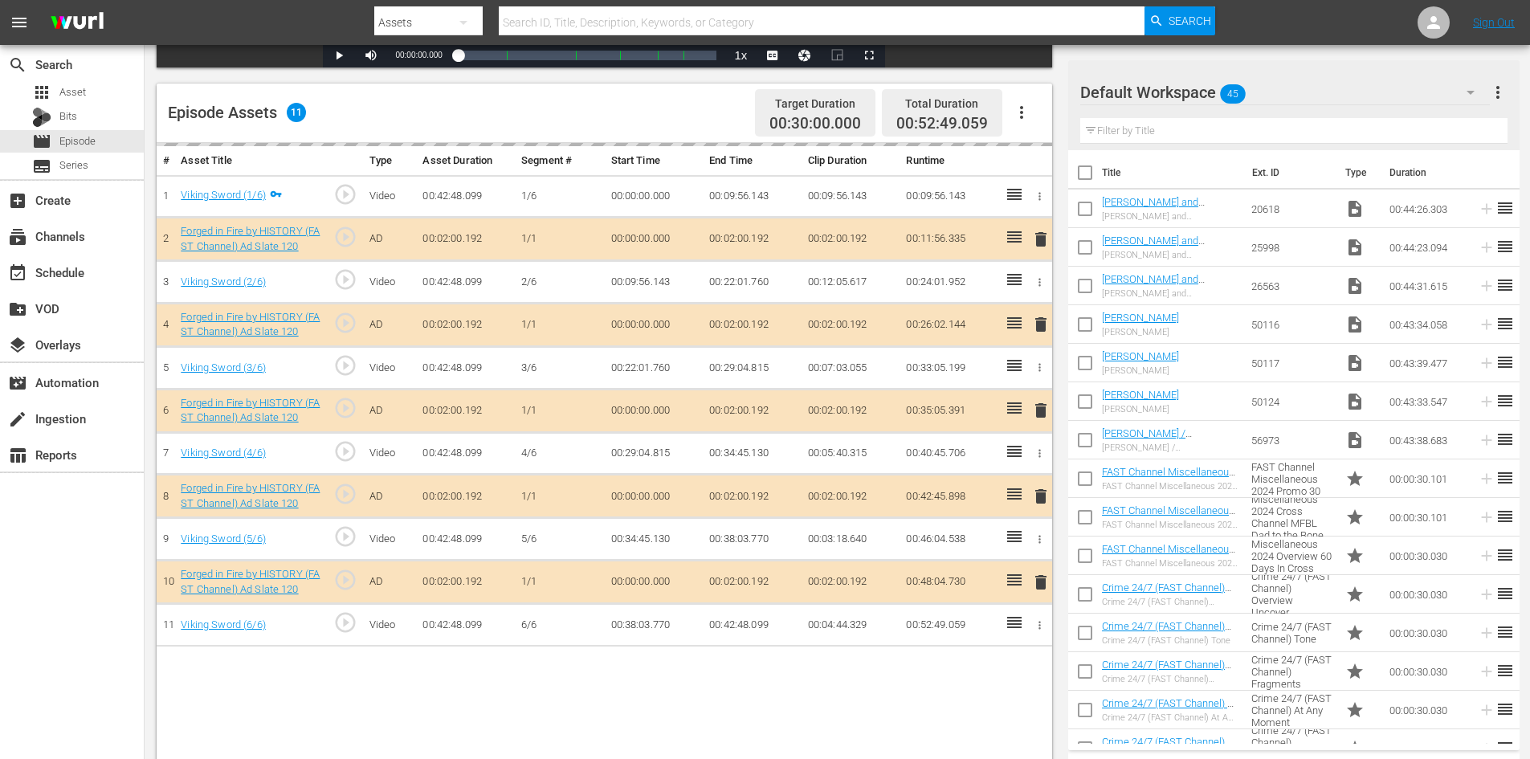
scroll to position [418, 0]
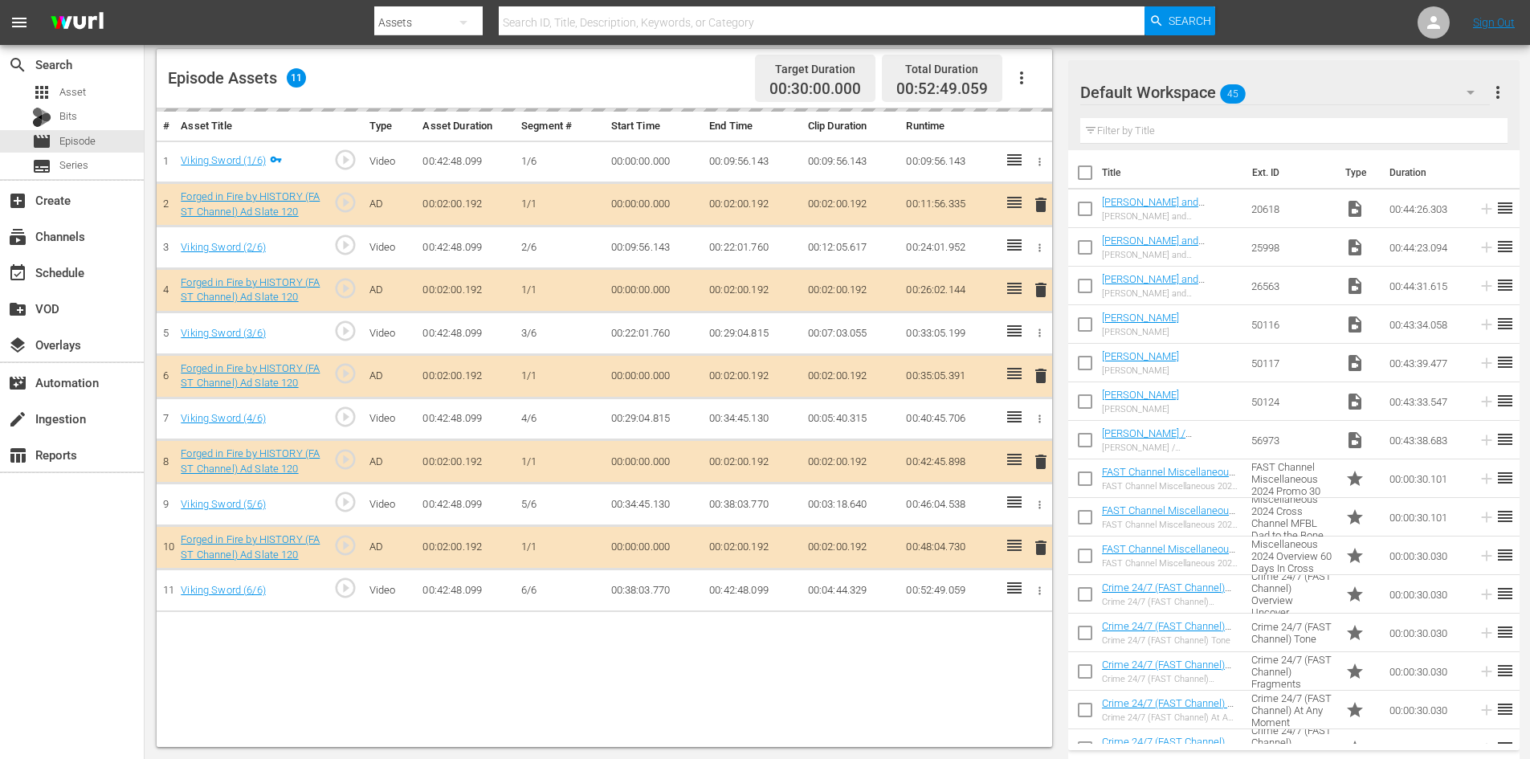
click at [1278, 86] on div "Default Workspace 45" at bounding box center [1285, 92] width 410 height 45
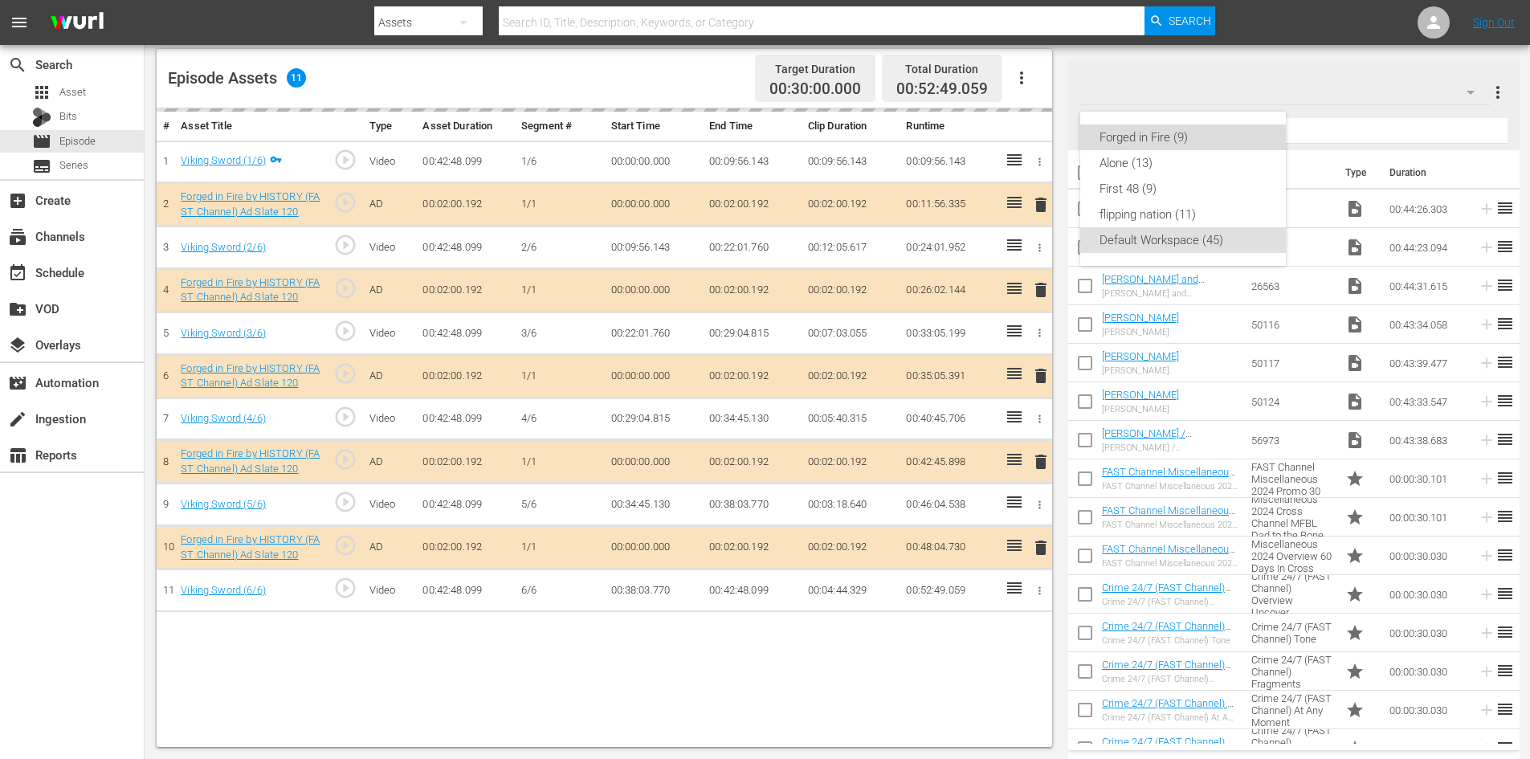
click at [1149, 138] on div "Forged in Fire (9)" at bounding box center [1182, 137] width 167 height 26
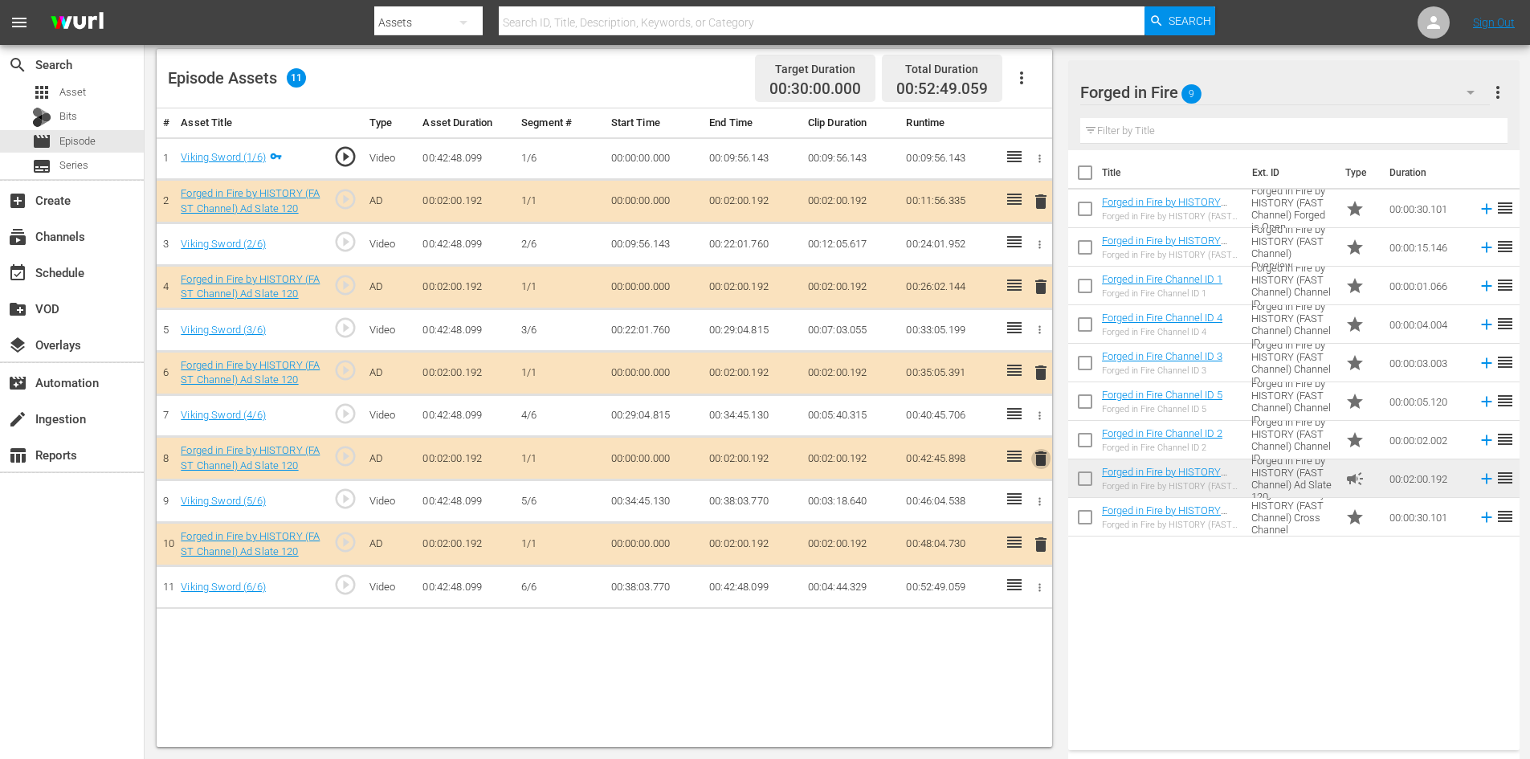
click at [1044, 455] on span "delete" at bounding box center [1040, 458] width 19 height 19
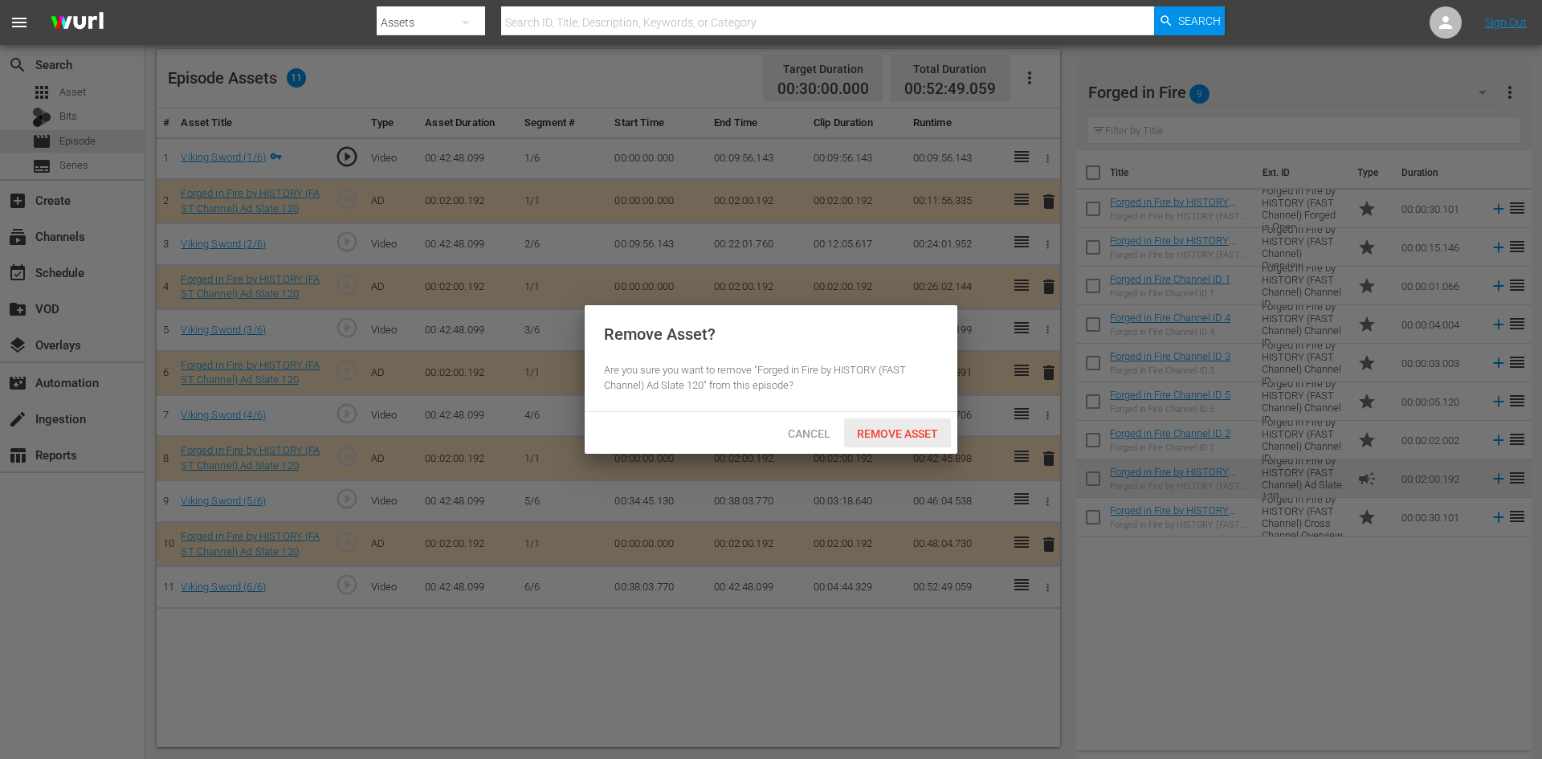
click at [878, 430] on span "Remove Asset" at bounding box center [897, 433] width 107 height 13
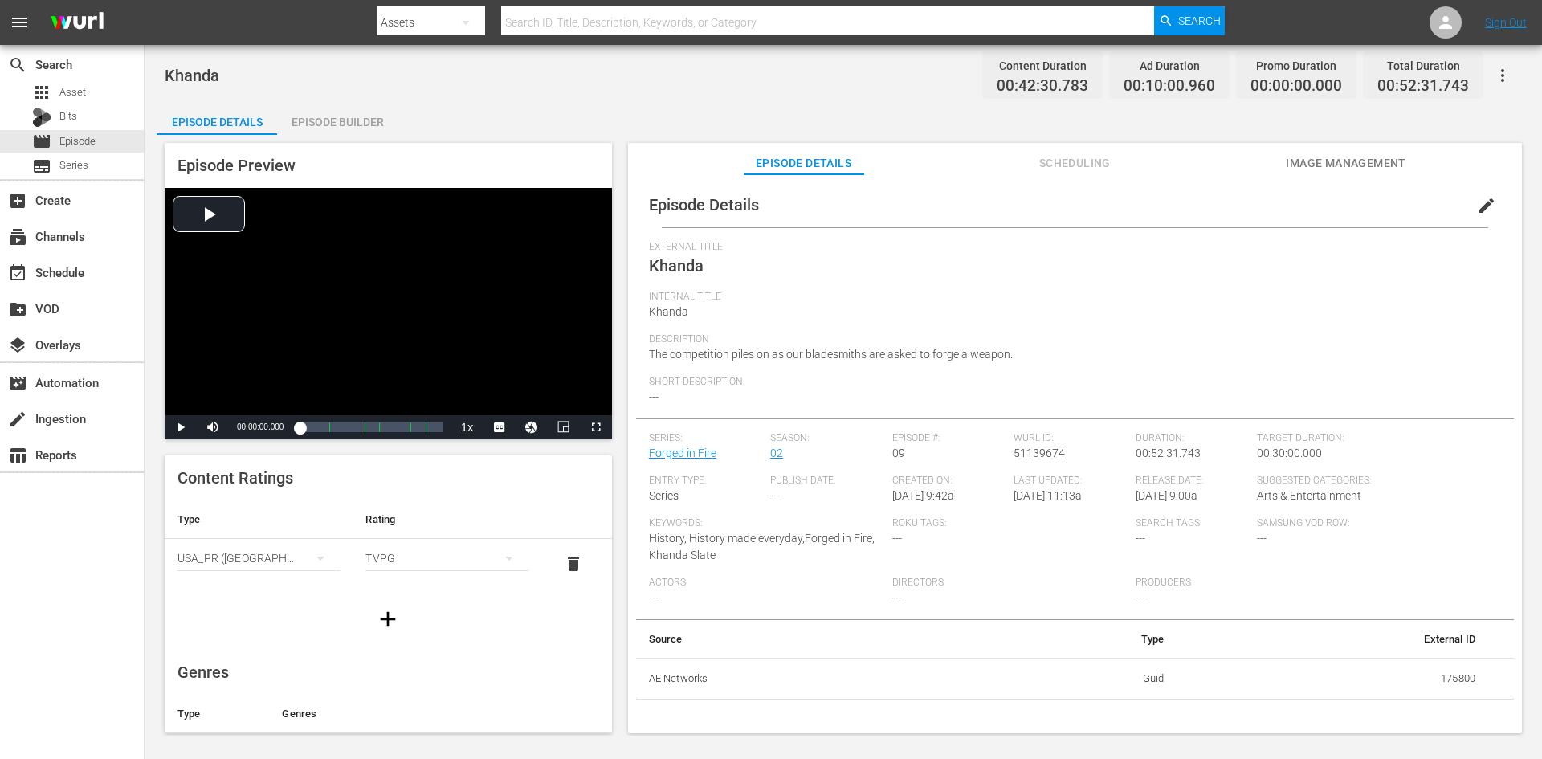
click at [337, 117] on div "Episode Builder" at bounding box center [337, 122] width 120 height 39
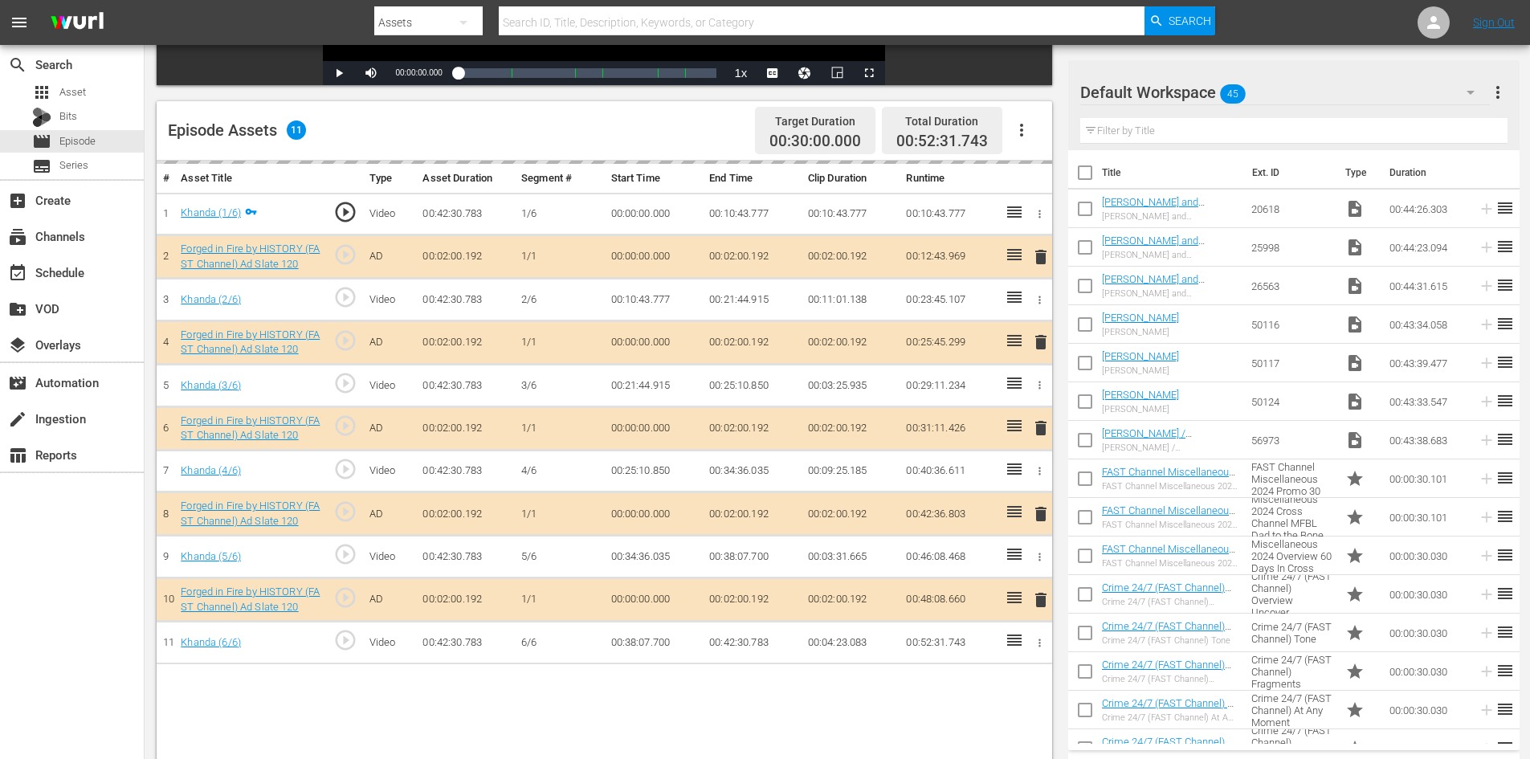
scroll to position [418, 0]
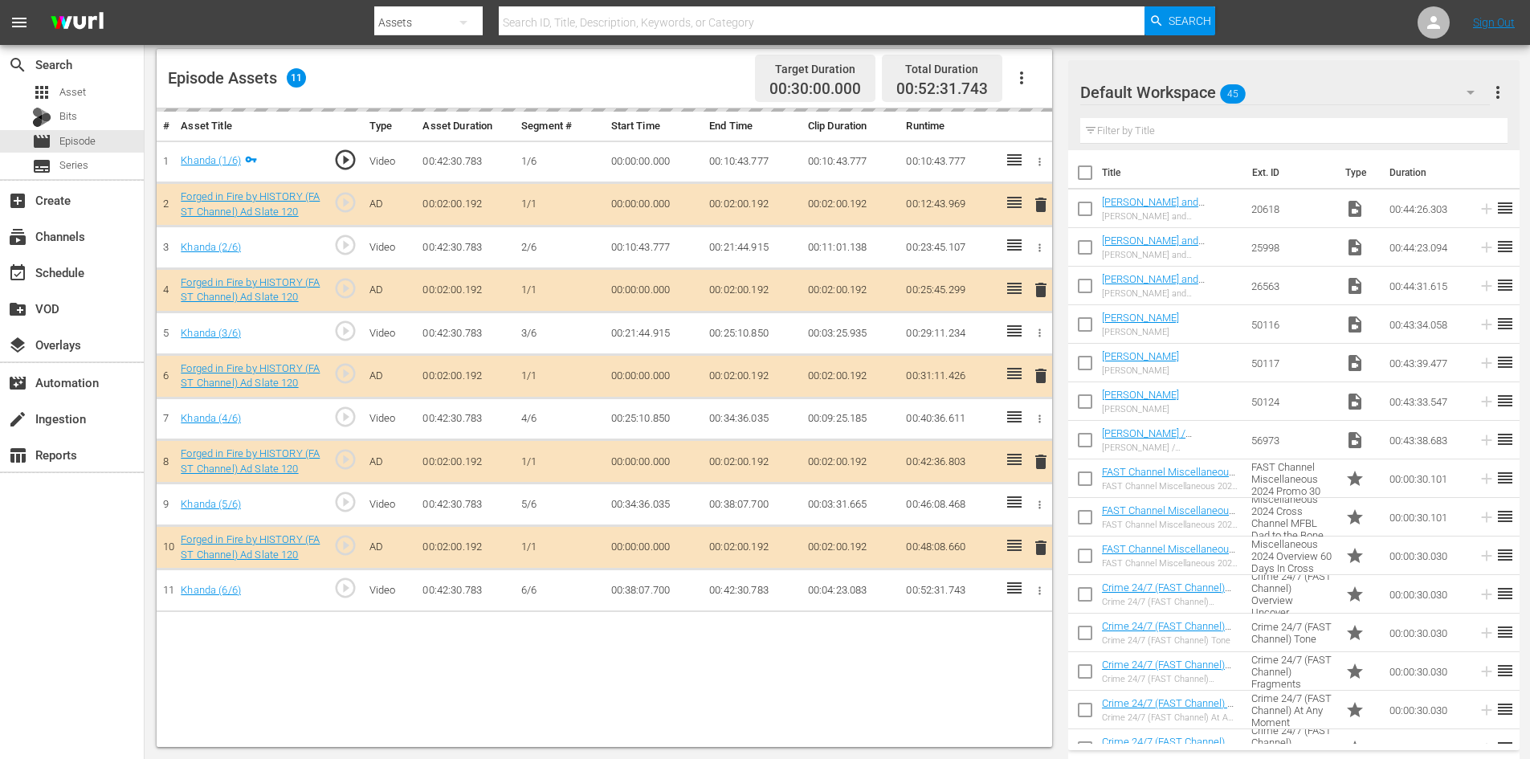
click at [1342, 96] on div "Default Workspace 45" at bounding box center [1285, 92] width 410 height 45
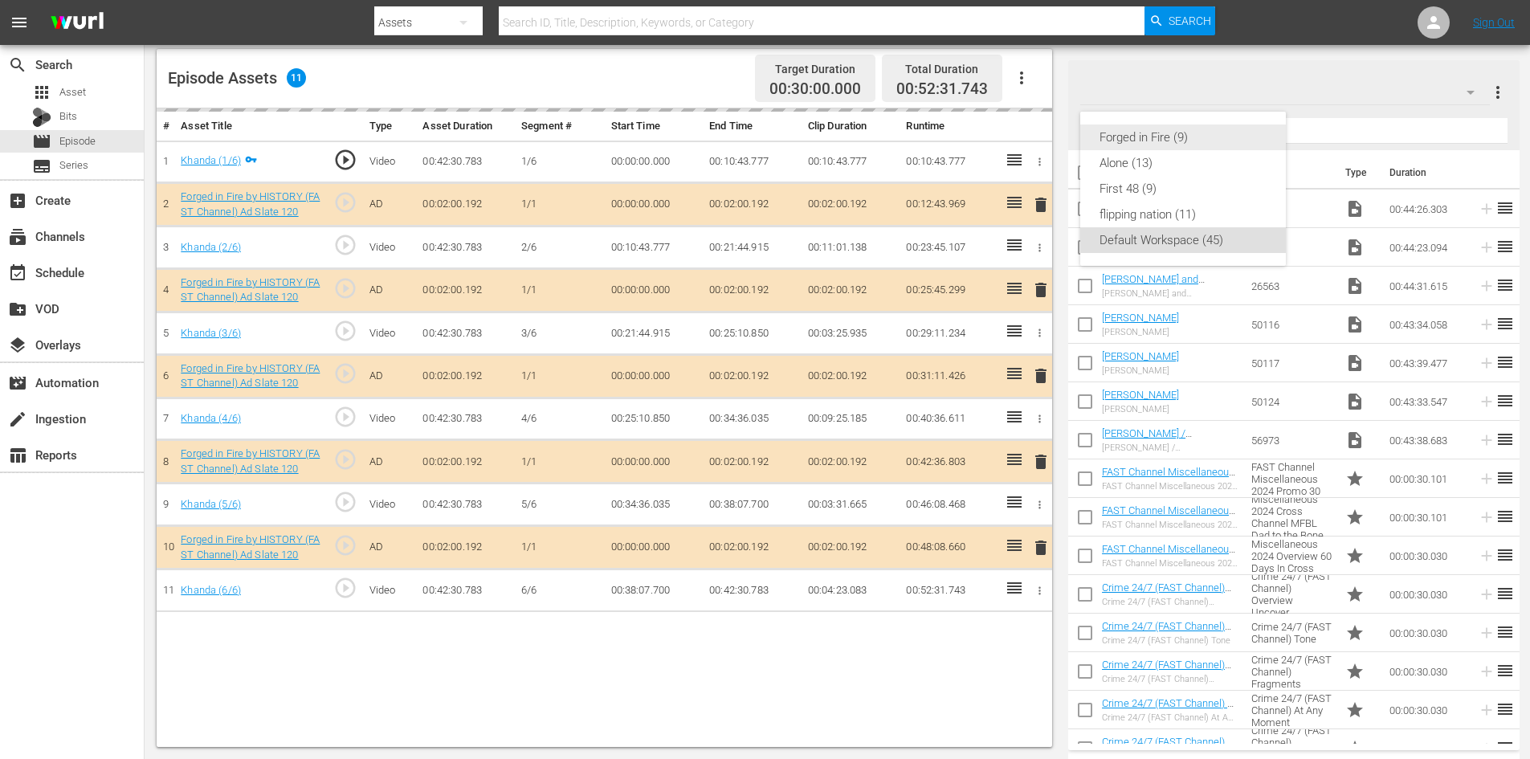
click at [1109, 137] on div "Forged in Fire (9)" at bounding box center [1182, 137] width 167 height 26
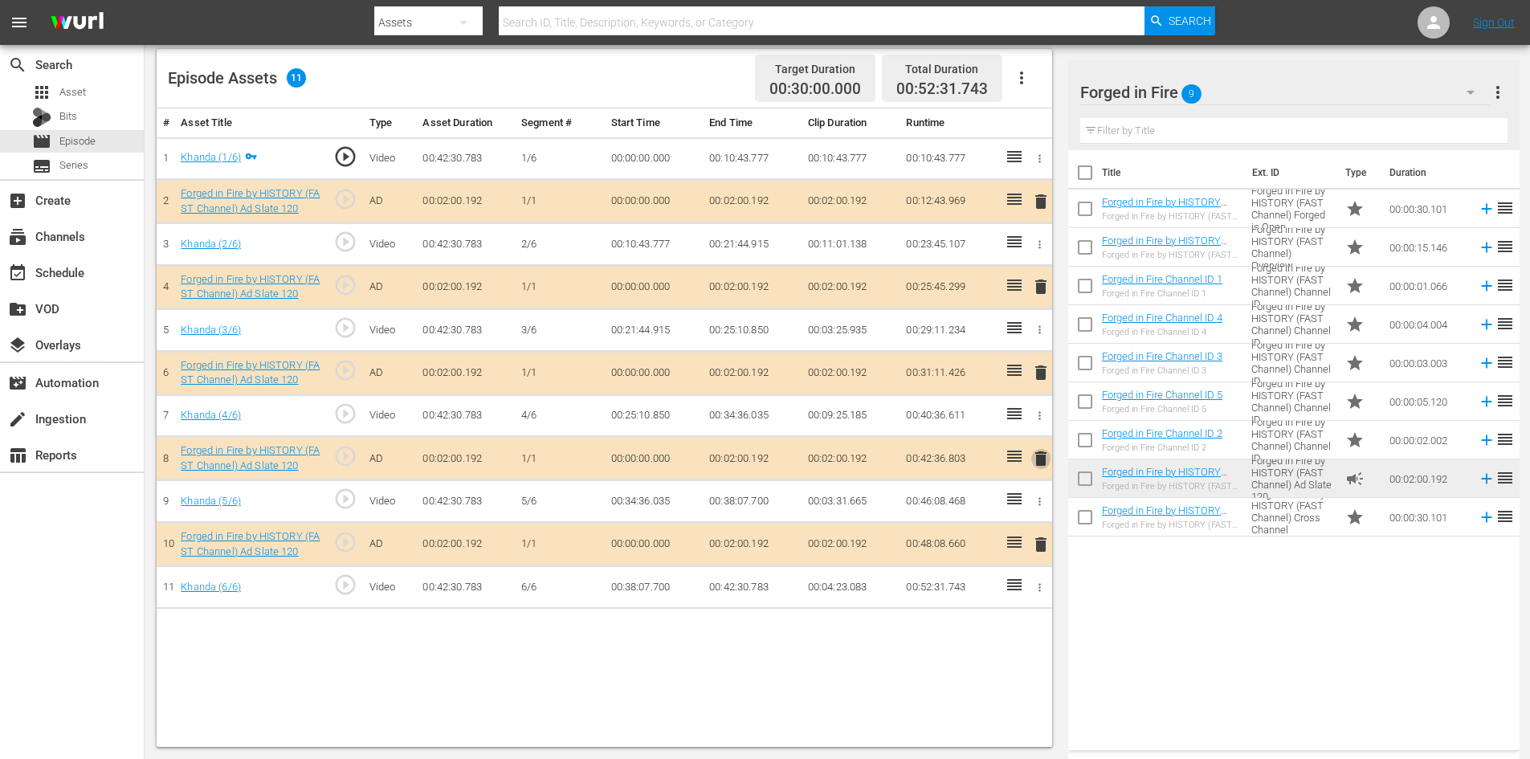
click at [1035, 458] on span "delete" at bounding box center [1040, 458] width 19 height 19
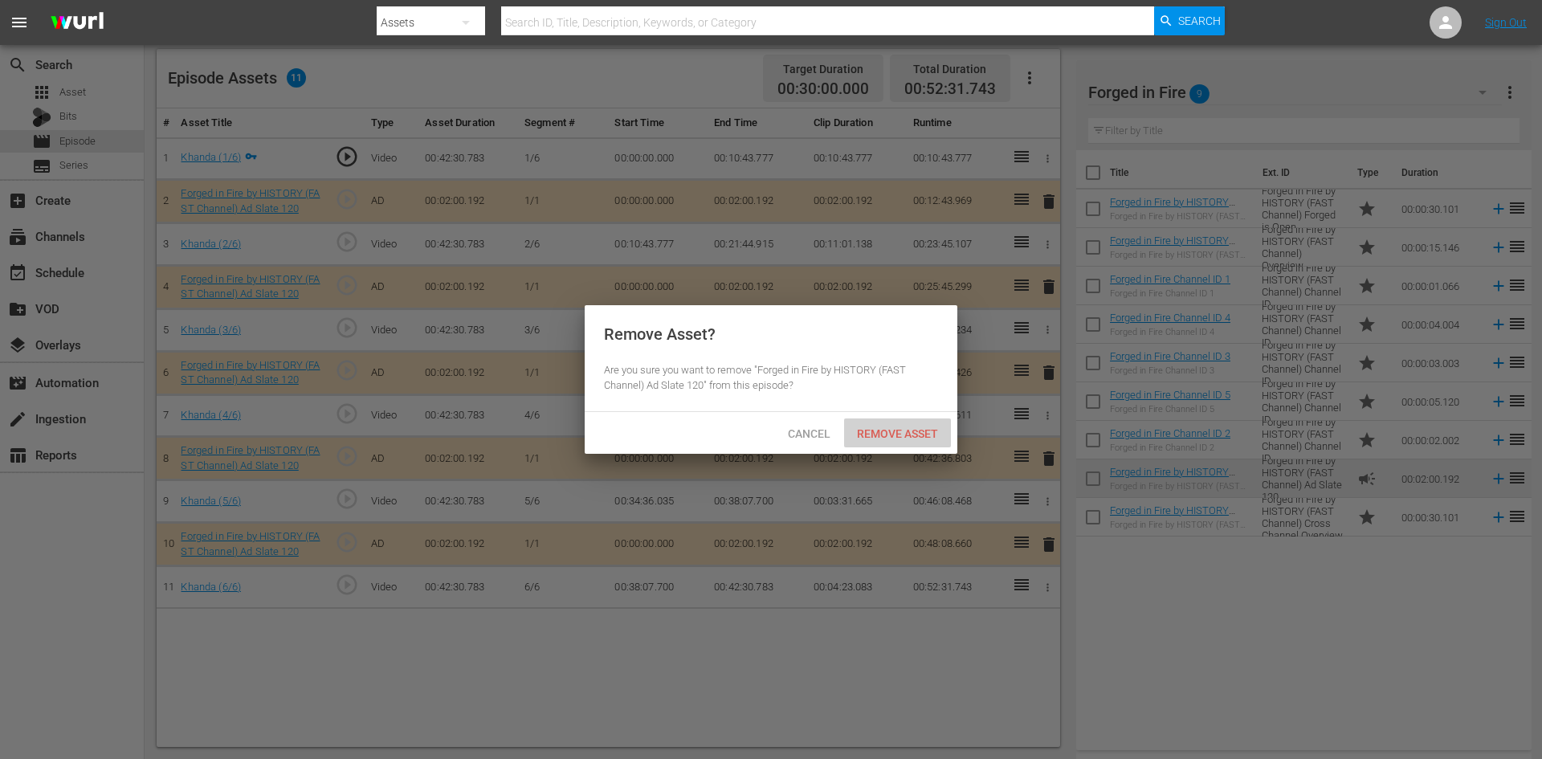
drag, startPoint x: 911, startPoint y: 427, endPoint x: 884, endPoint y: 357, distance: 75.8
click at [909, 427] on span "Remove Asset" at bounding box center [897, 433] width 107 height 13
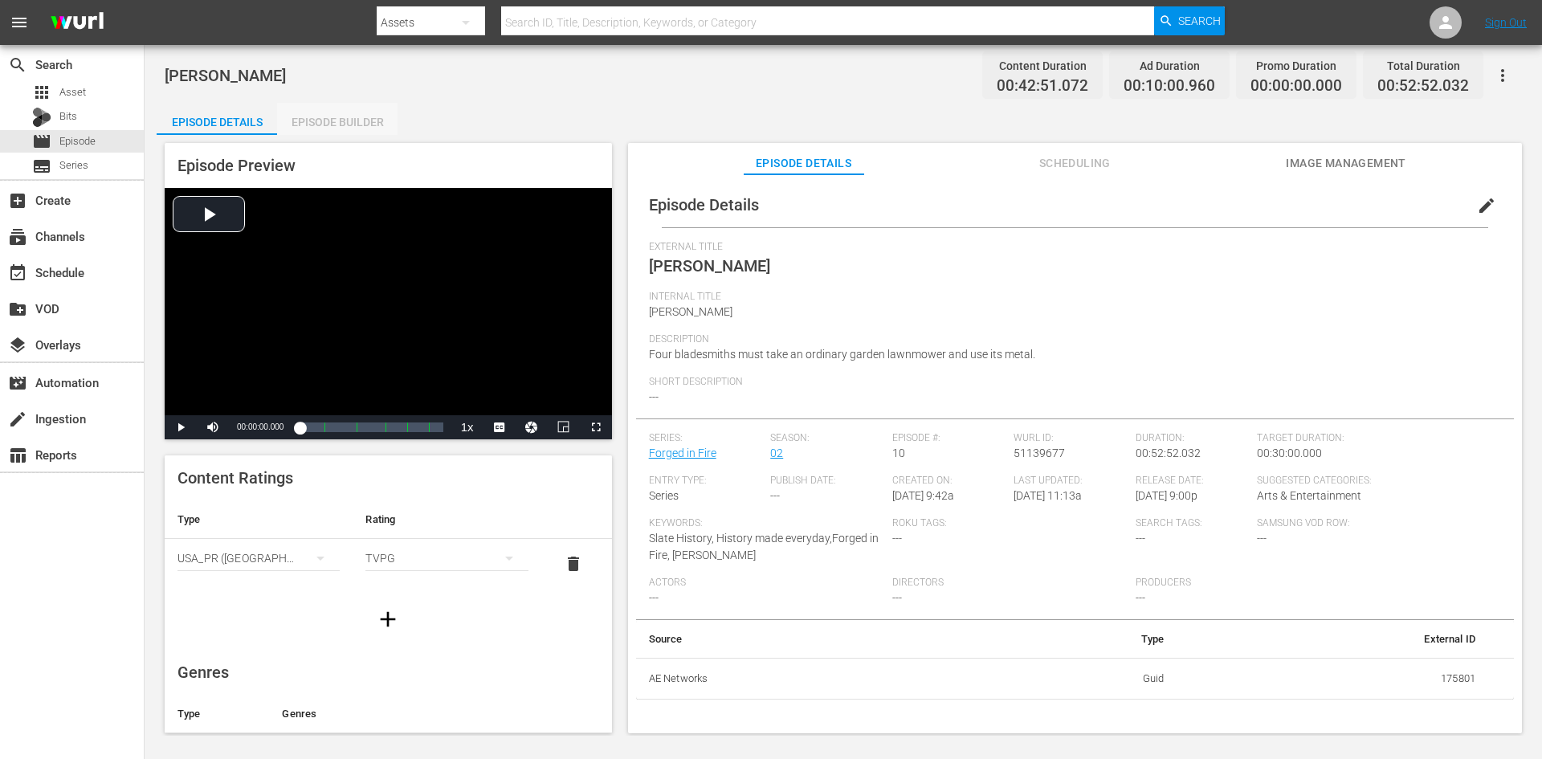
click at [359, 117] on div "Episode Builder" at bounding box center [337, 122] width 120 height 39
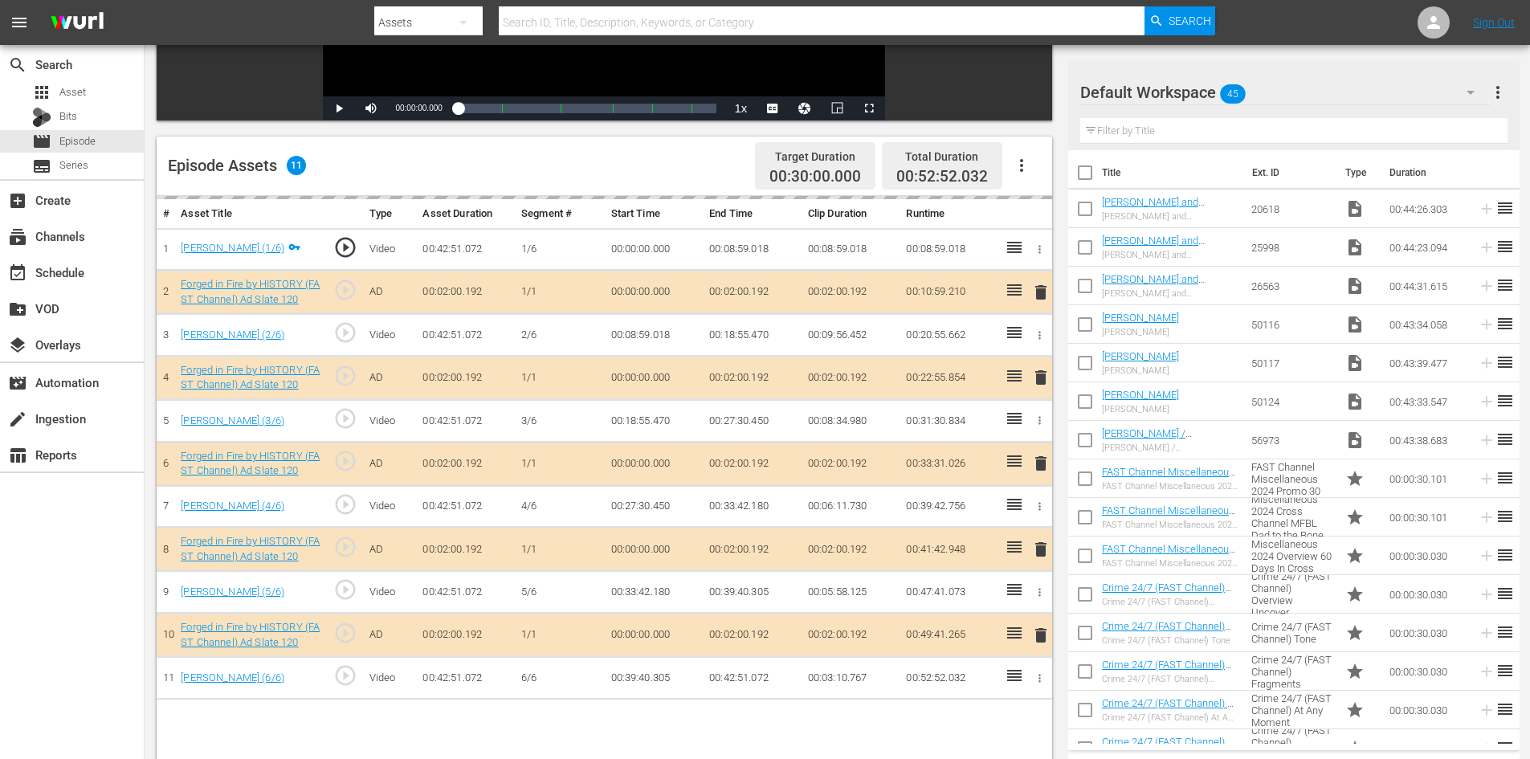
scroll to position [418, 0]
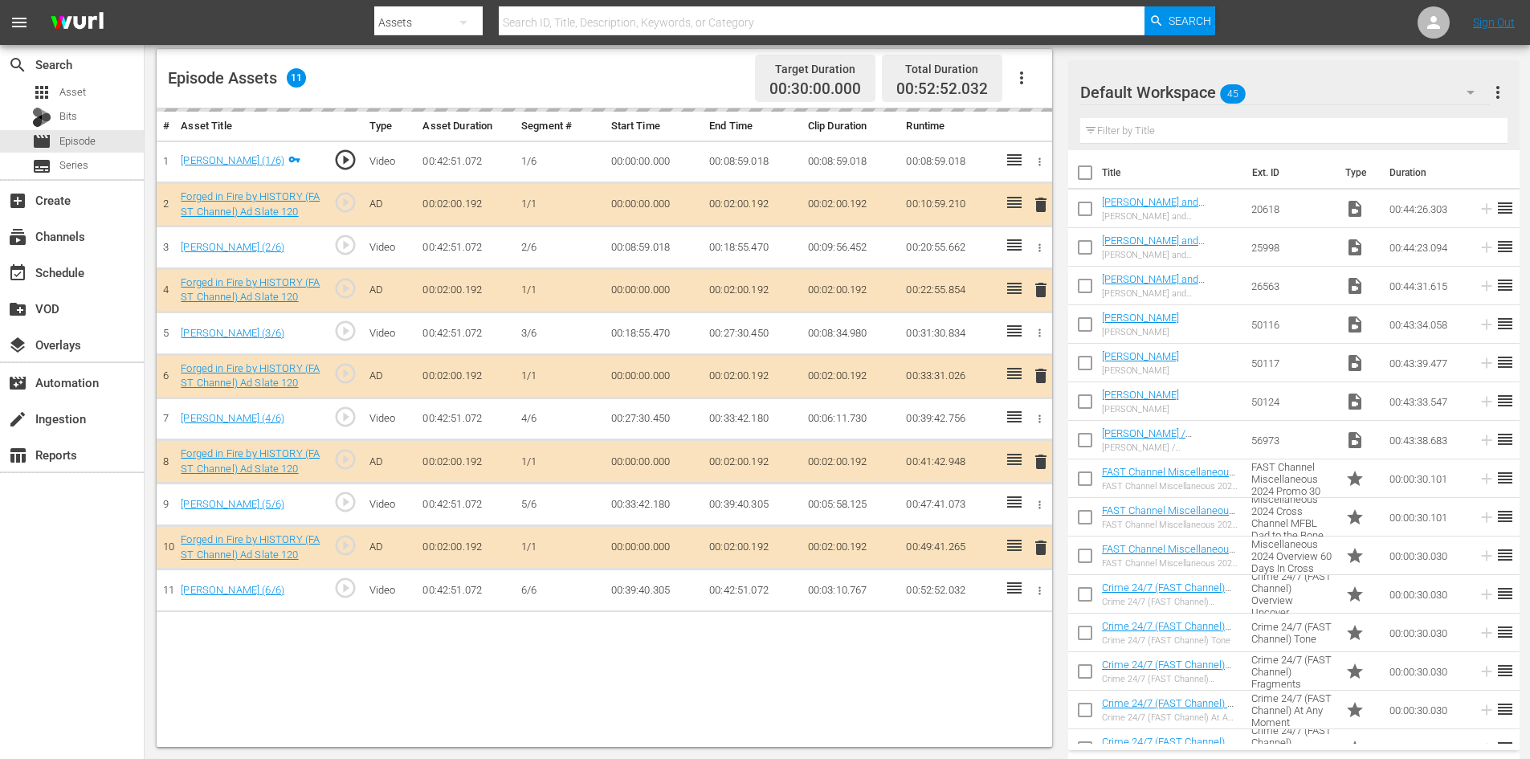
click at [1302, 91] on div "Default Workspace 45" at bounding box center [1285, 92] width 410 height 45
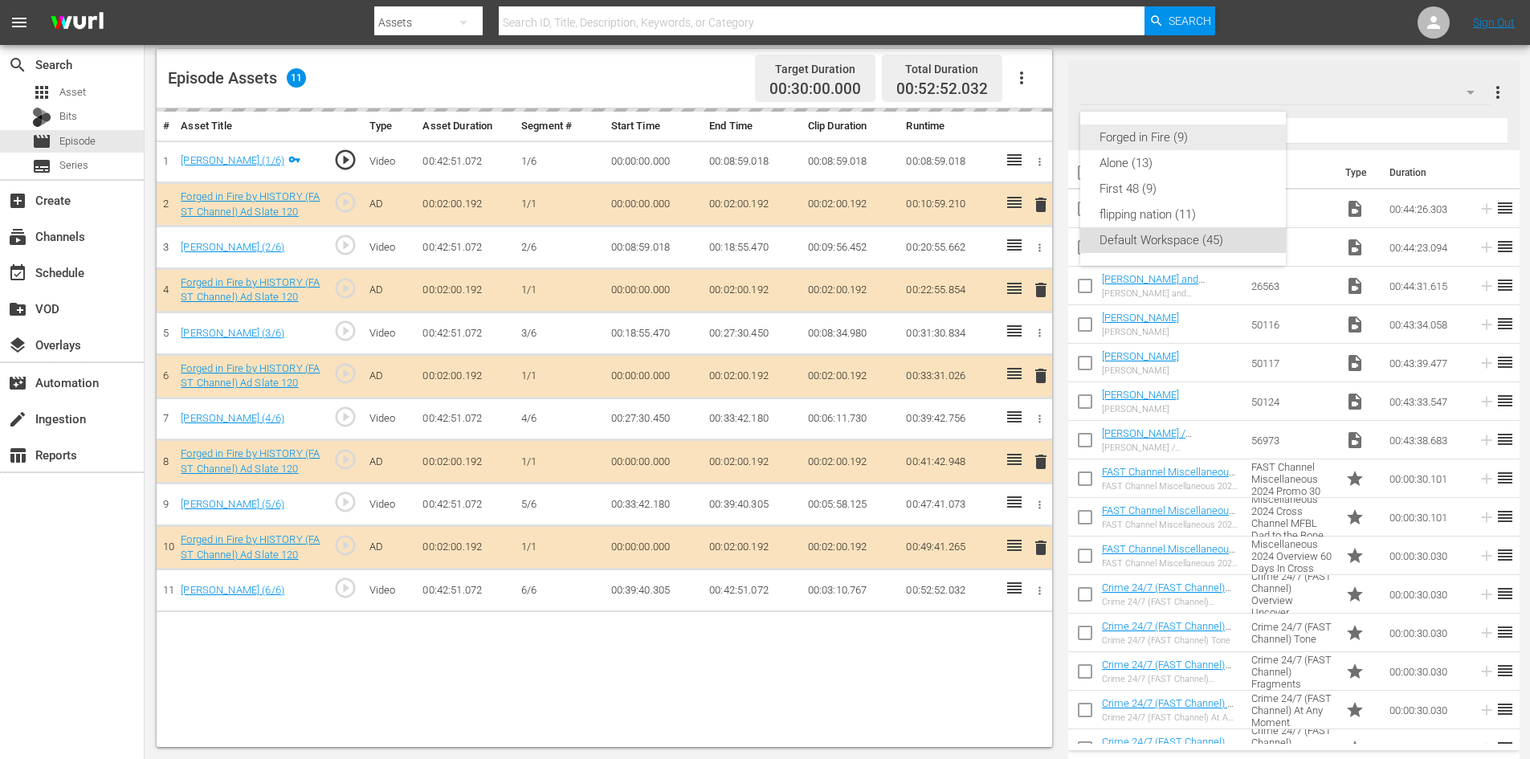
click at [1117, 138] on div "Forged in Fire (9)" at bounding box center [1182, 137] width 167 height 26
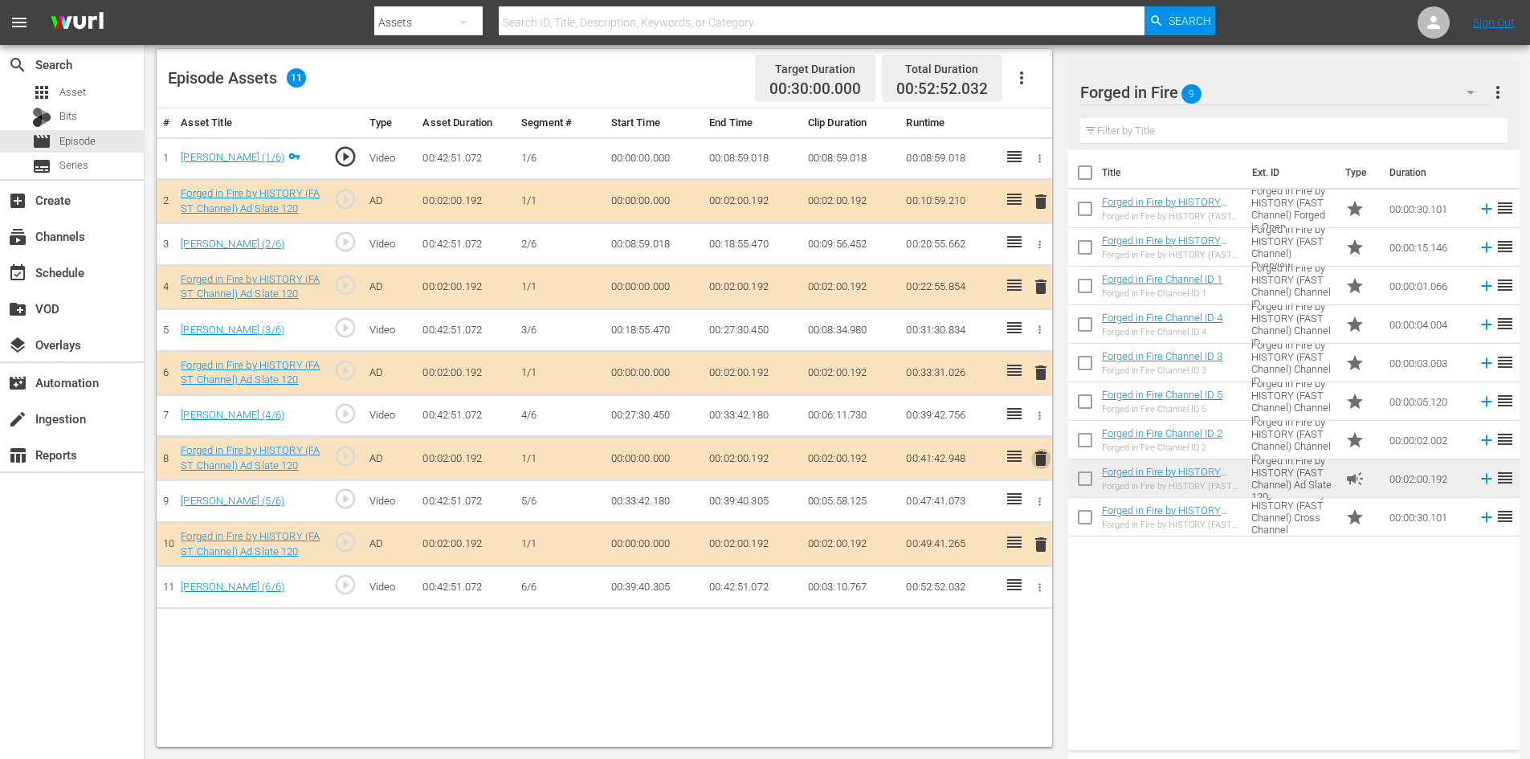
click at [1044, 456] on span "delete" at bounding box center [1040, 458] width 19 height 19
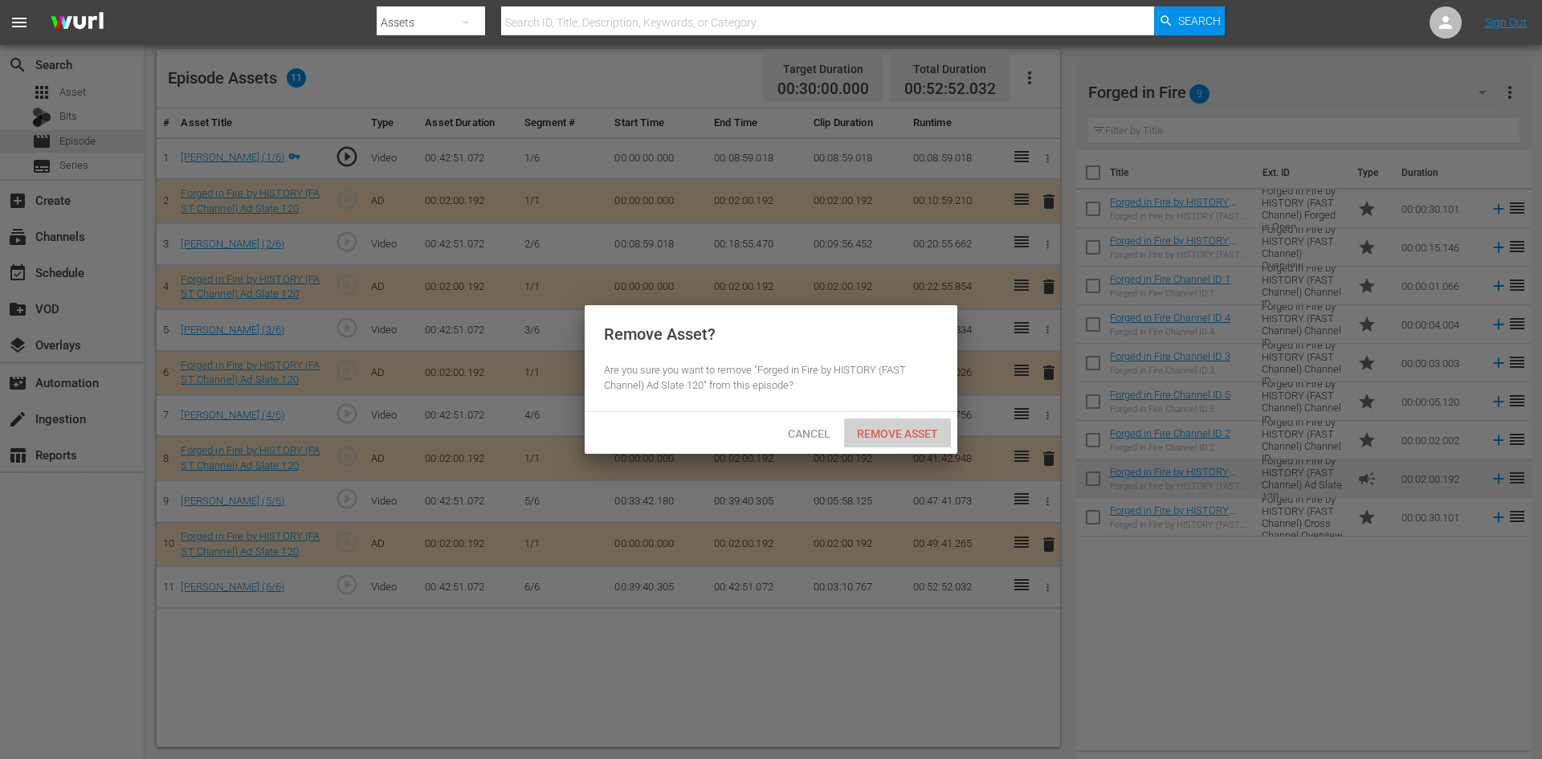
click at [899, 427] on span "Remove Asset" at bounding box center [897, 433] width 107 height 13
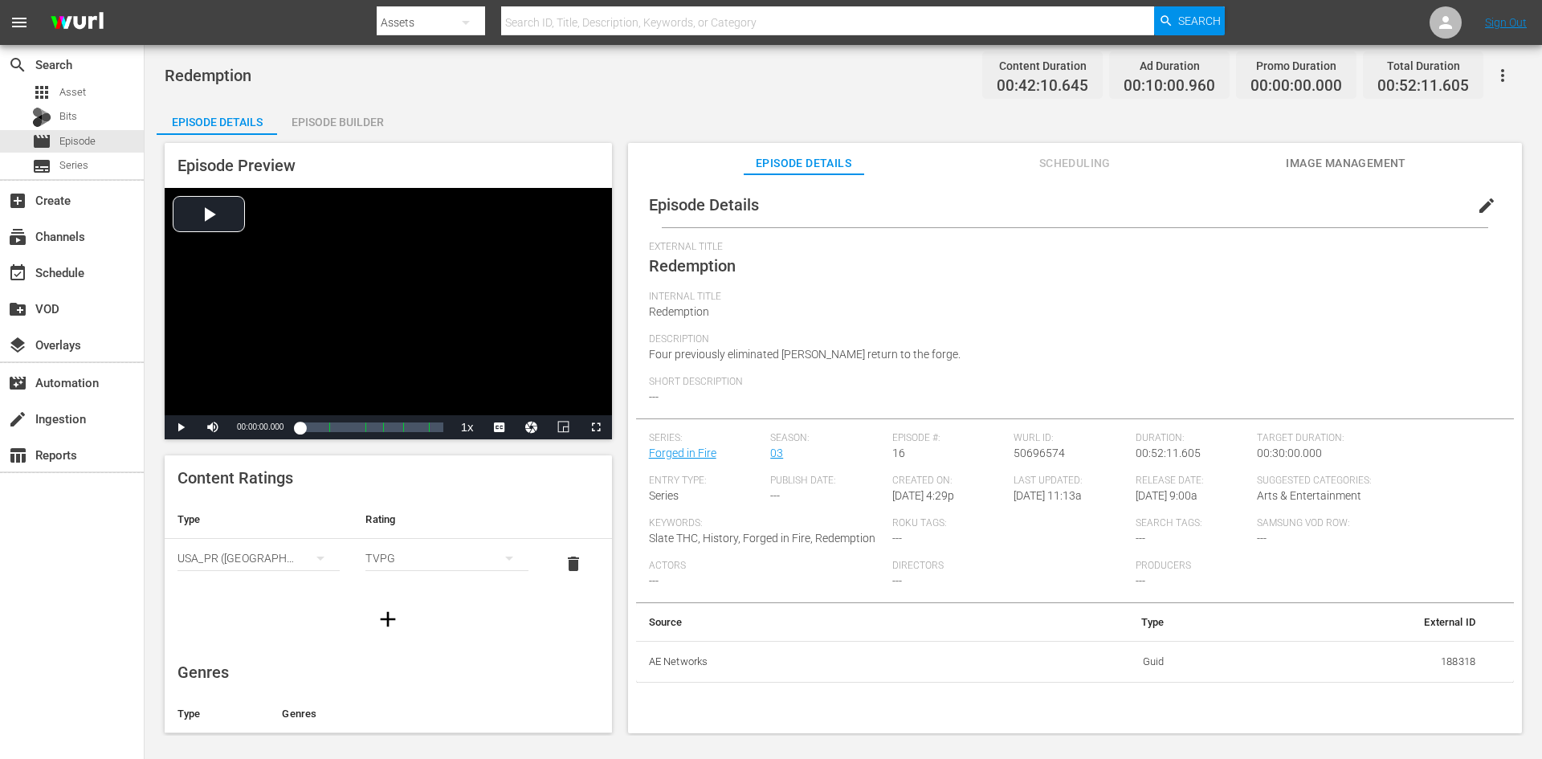
click at [365, 117] on div "Episode Builder" at bounding box center [337, 122] width 120 height 39
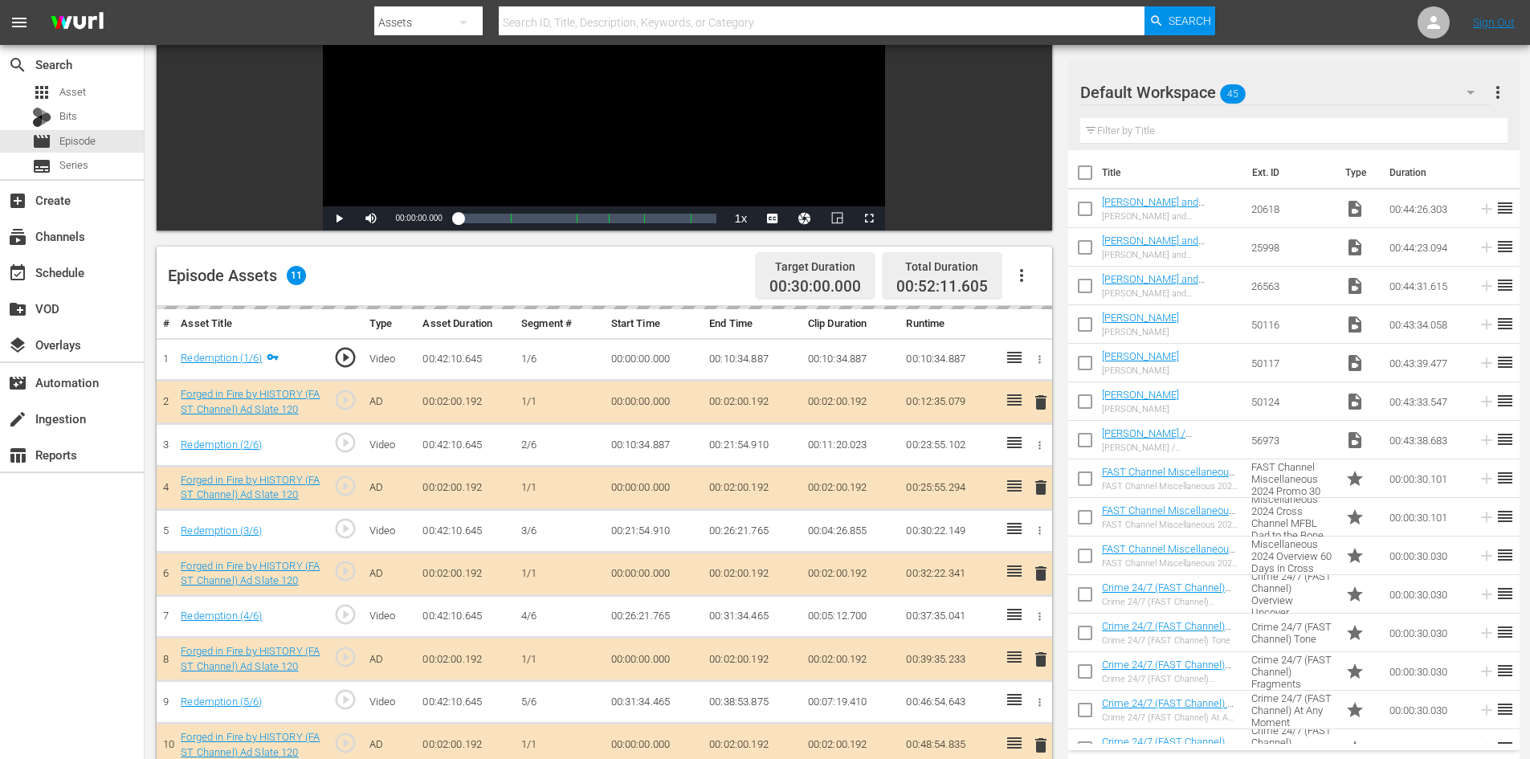
scroll to position [321, 0]
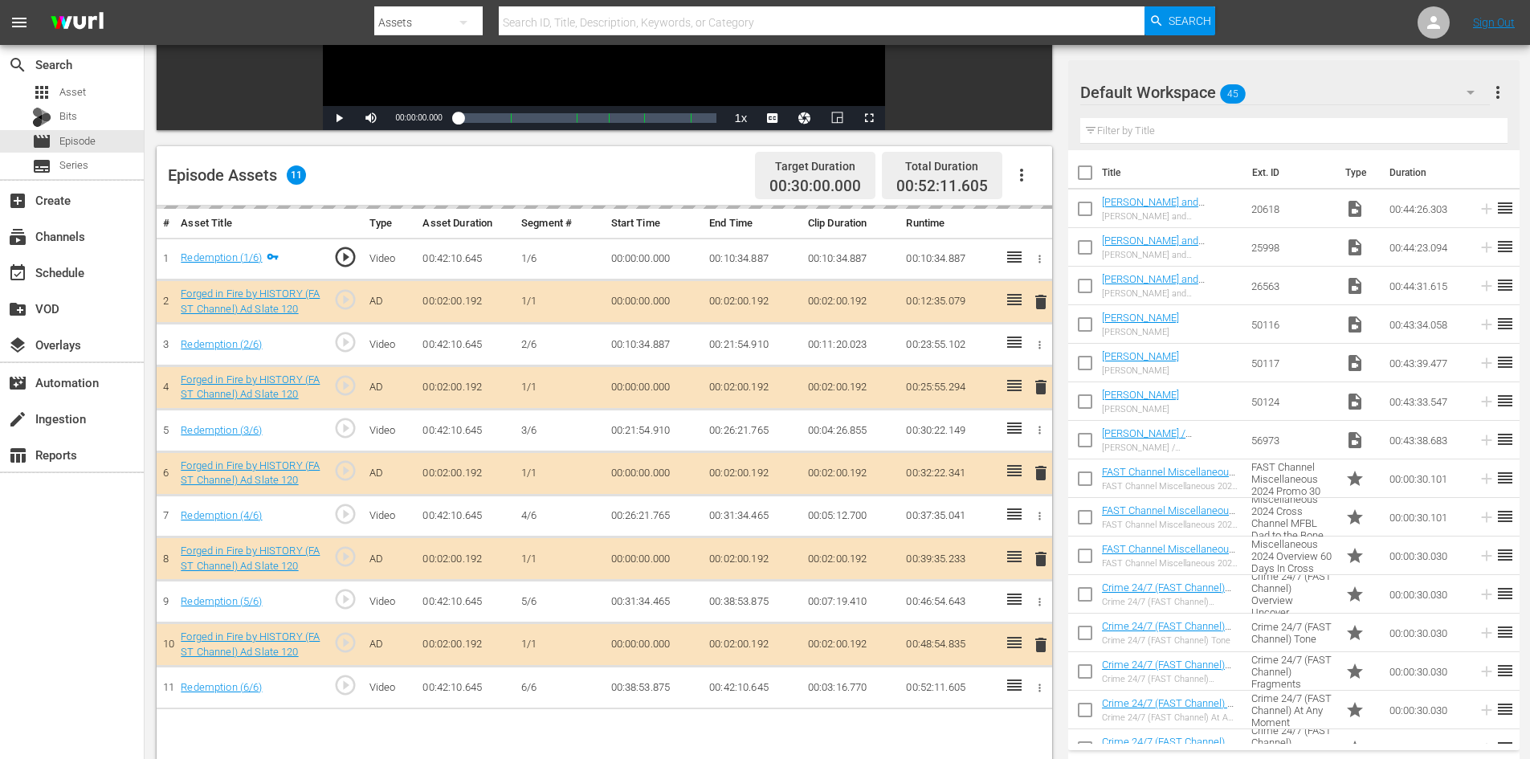
click at [1347, 93] on div "Default Workspace 45" at bounding box center [1285, 92] width 410 height 45
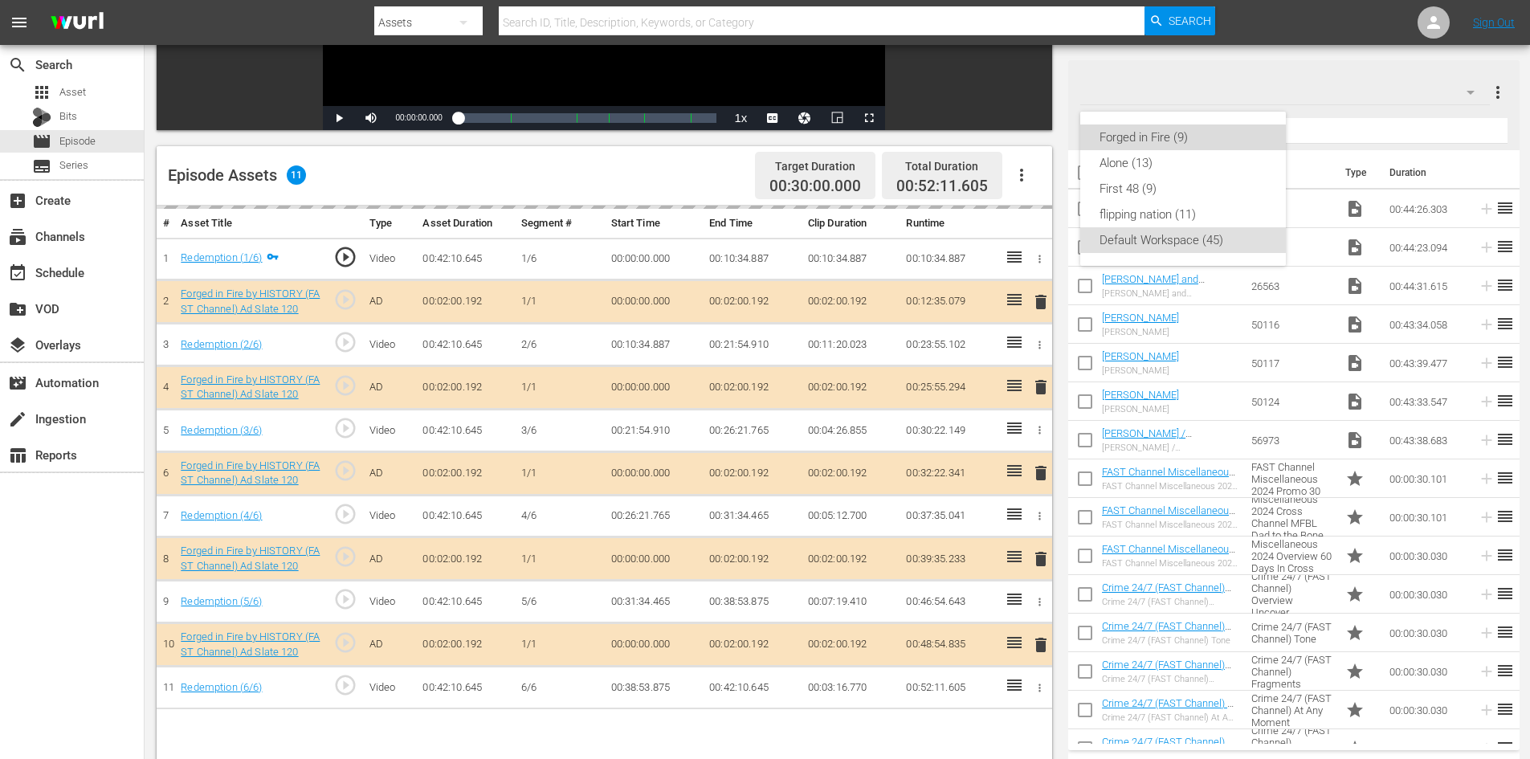
click at [1118, 142] on div "Forged in Fire (9)" at bounding box center [1182, 137] width 167 height 26
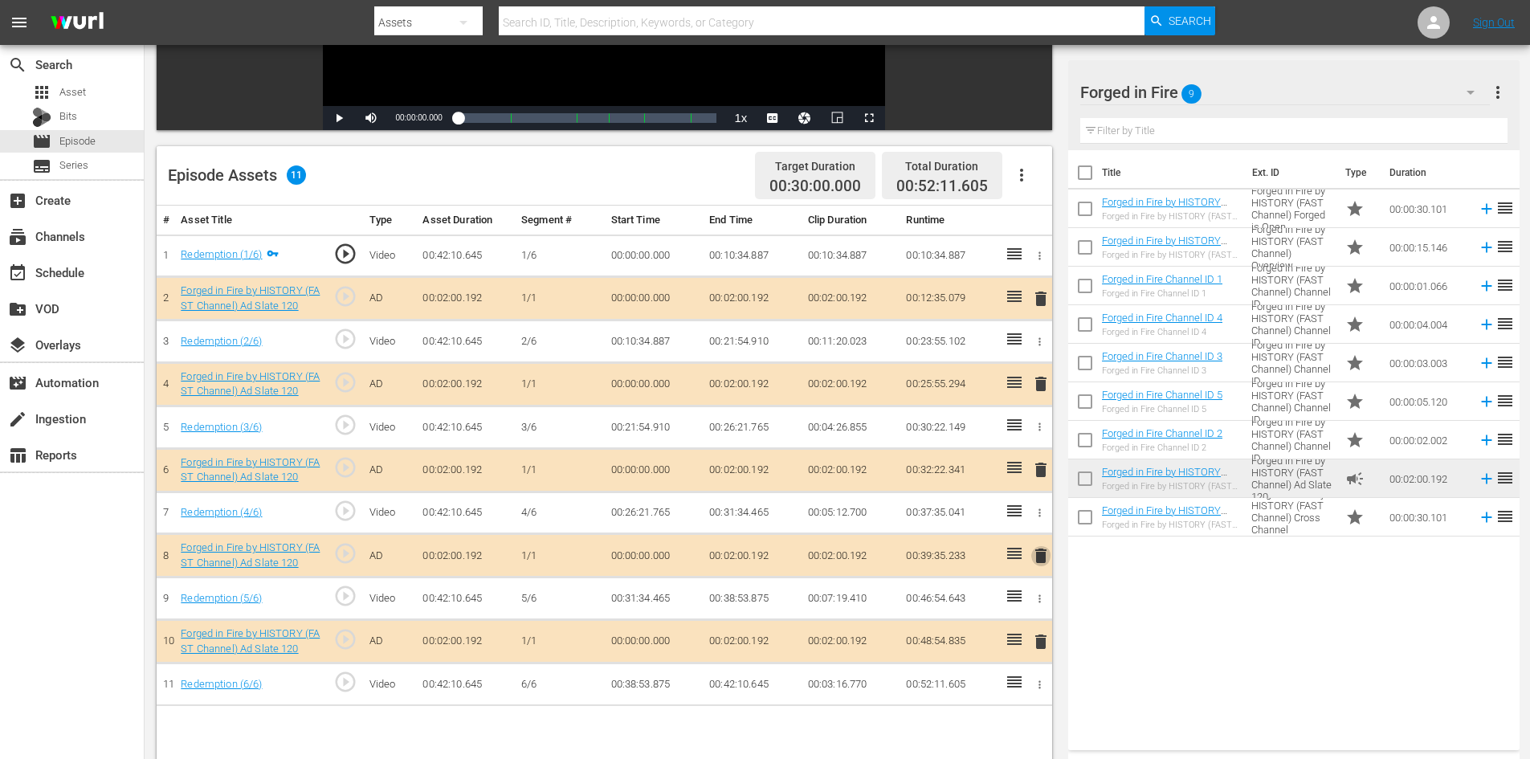
click at [1037, 549] on span "delete" at bounding box center [1040, 555] width 19 height 19
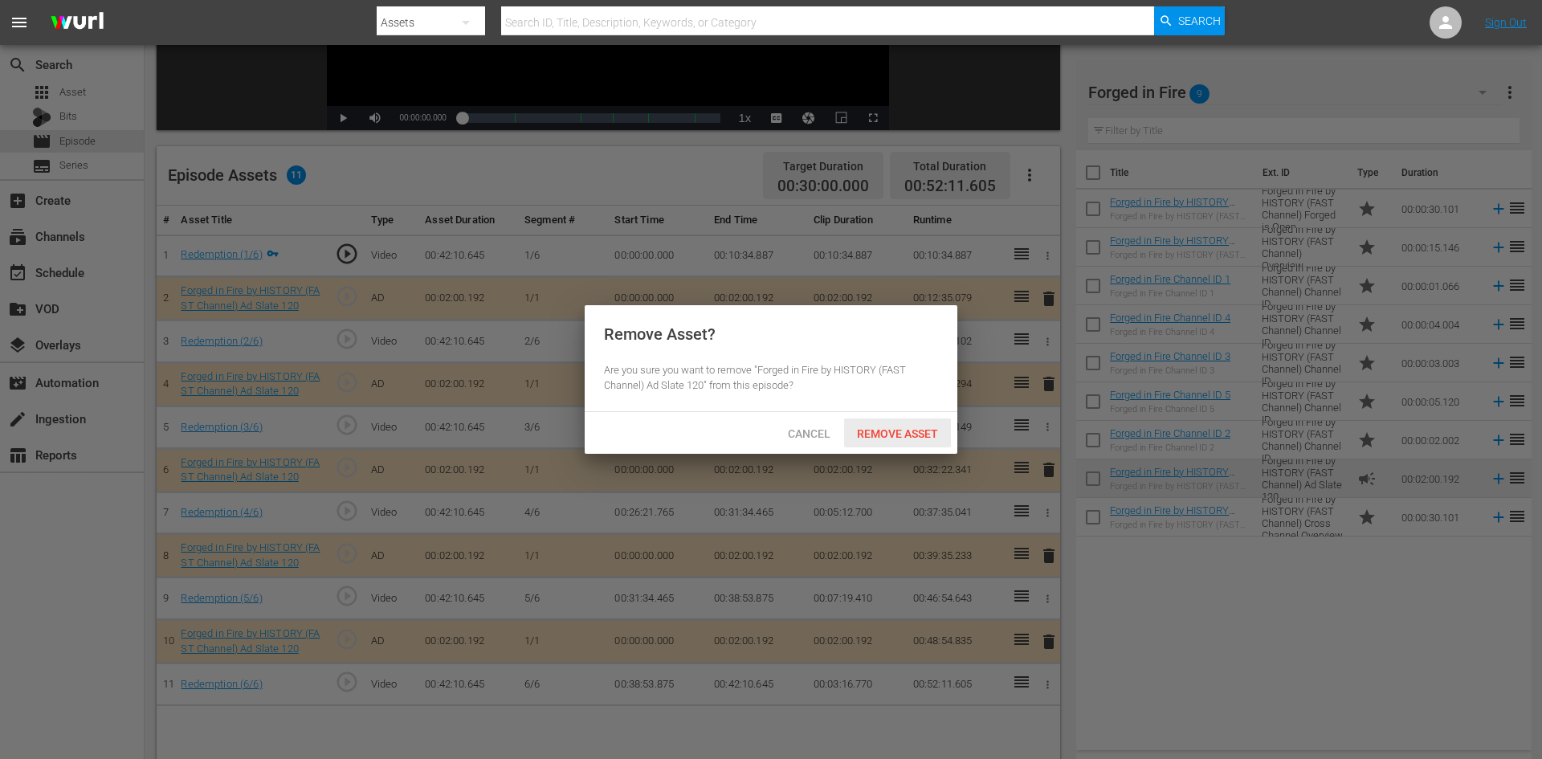
click at [889, 445] on div "Remove Asset" at bounding box center [897, 433] width 107 height 30
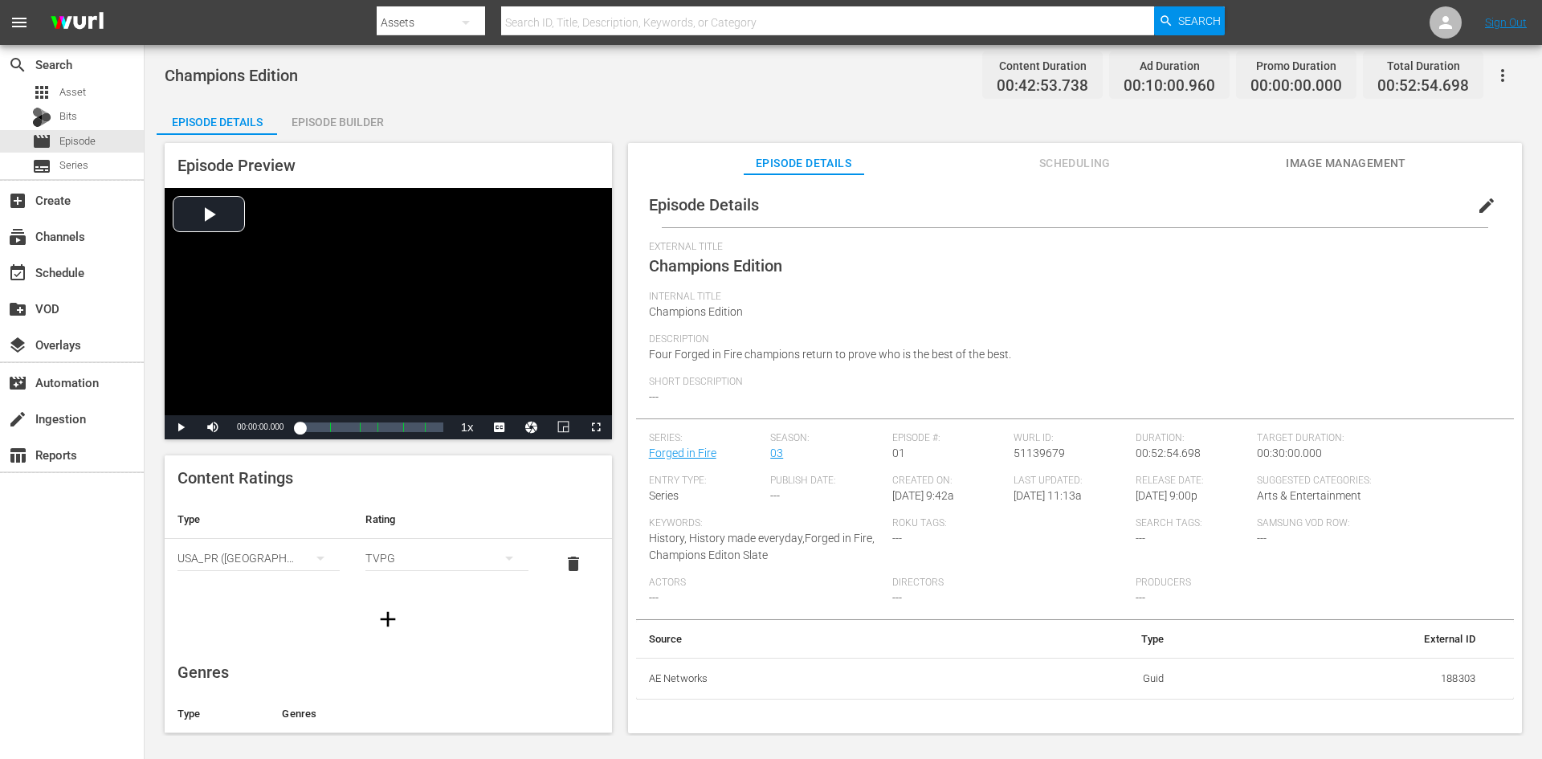
click at [353, 114] on div "Episode Builder" at bounding box center [337, 122] width 120 height 39
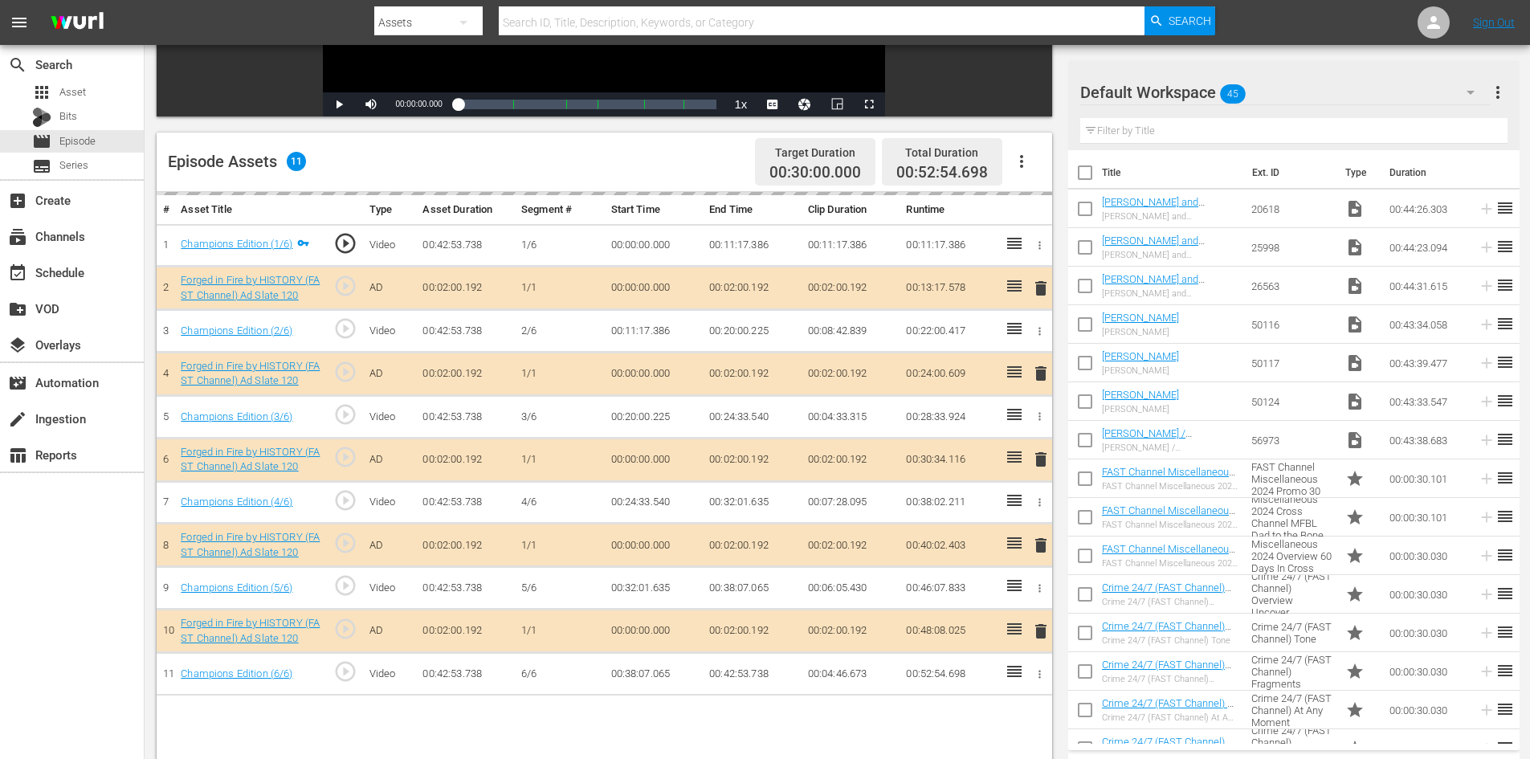
scroll to position [402, 0]
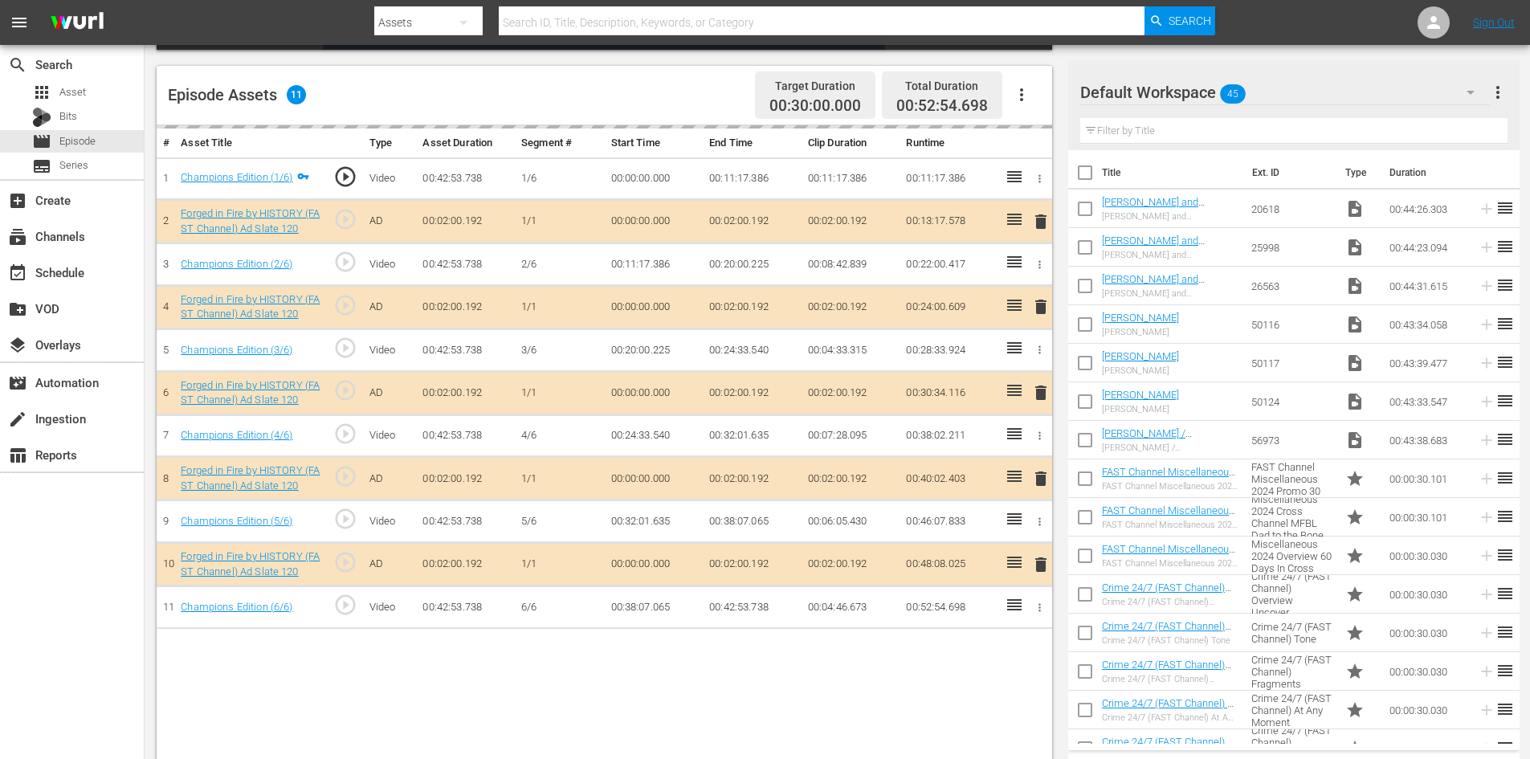
click at [1298, 94] on div "Default Workspace 45" at bounding box center [1285, 92] width 410 height 45
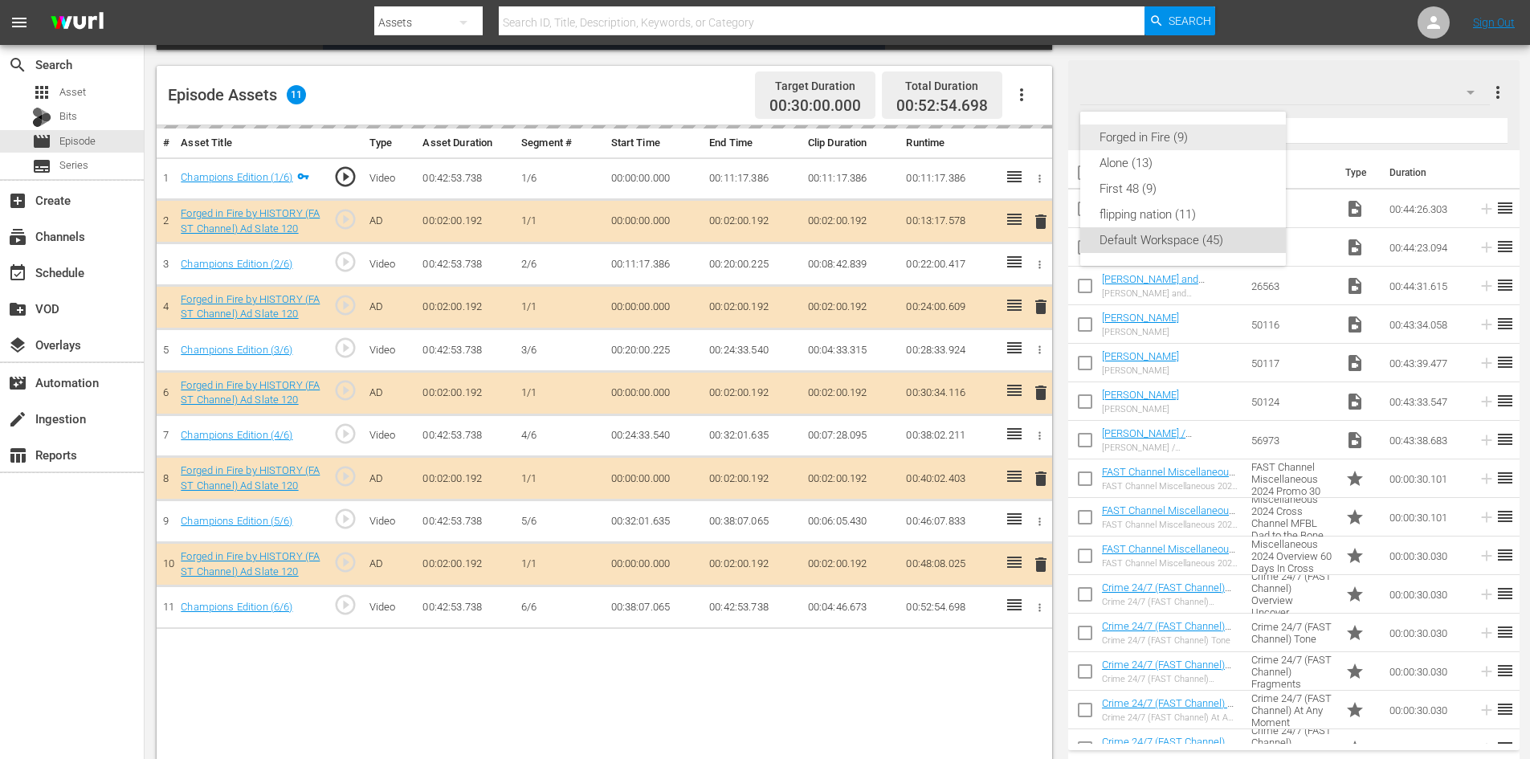
click at [1143, 141] on div "Forged in Fire (9)" at bounding box center [1182, 137] width 167 height 26
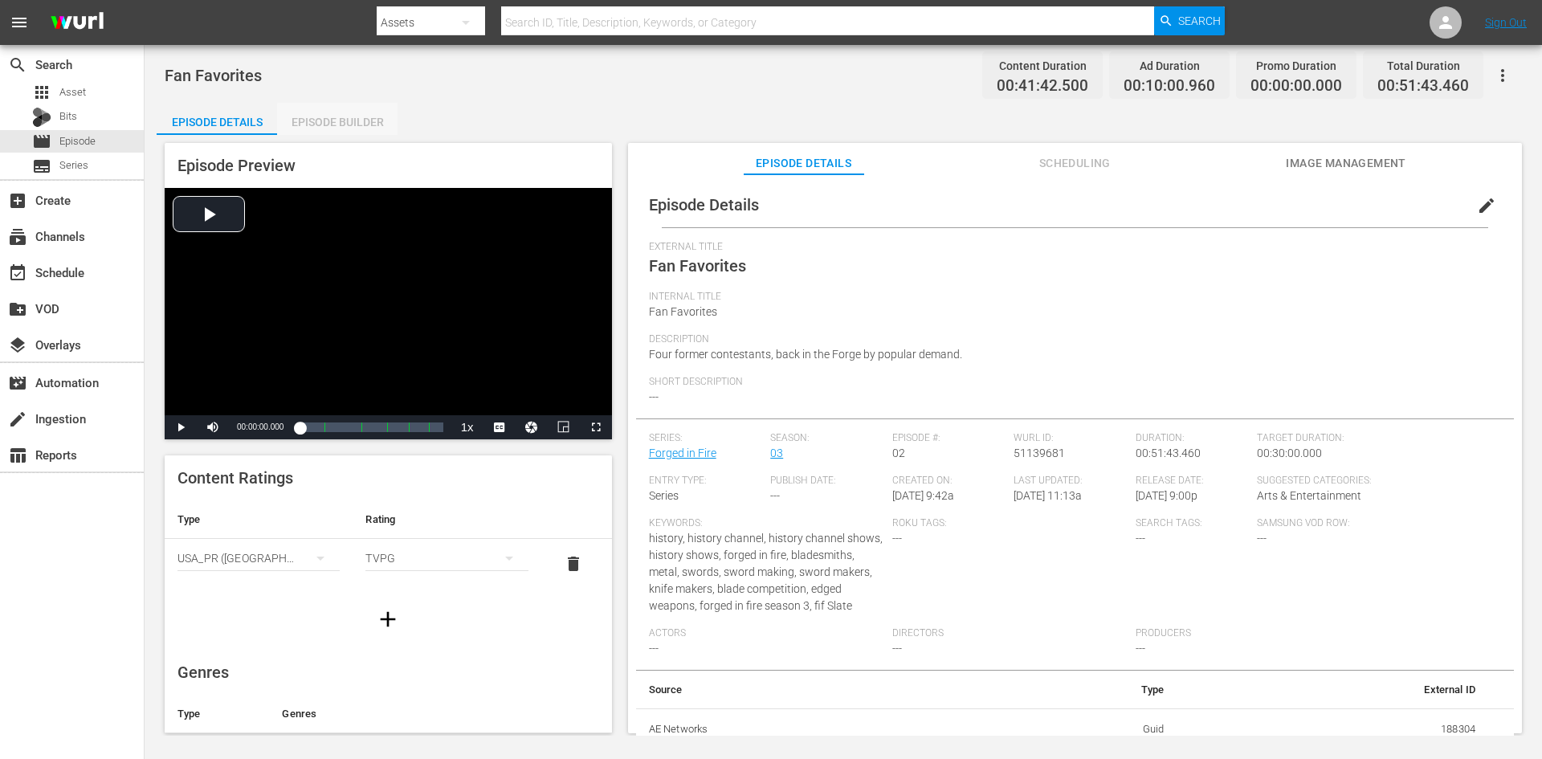
click at [361, 128] on div "Episode Builder" at bounding box center [337, 122] width 120 height 39
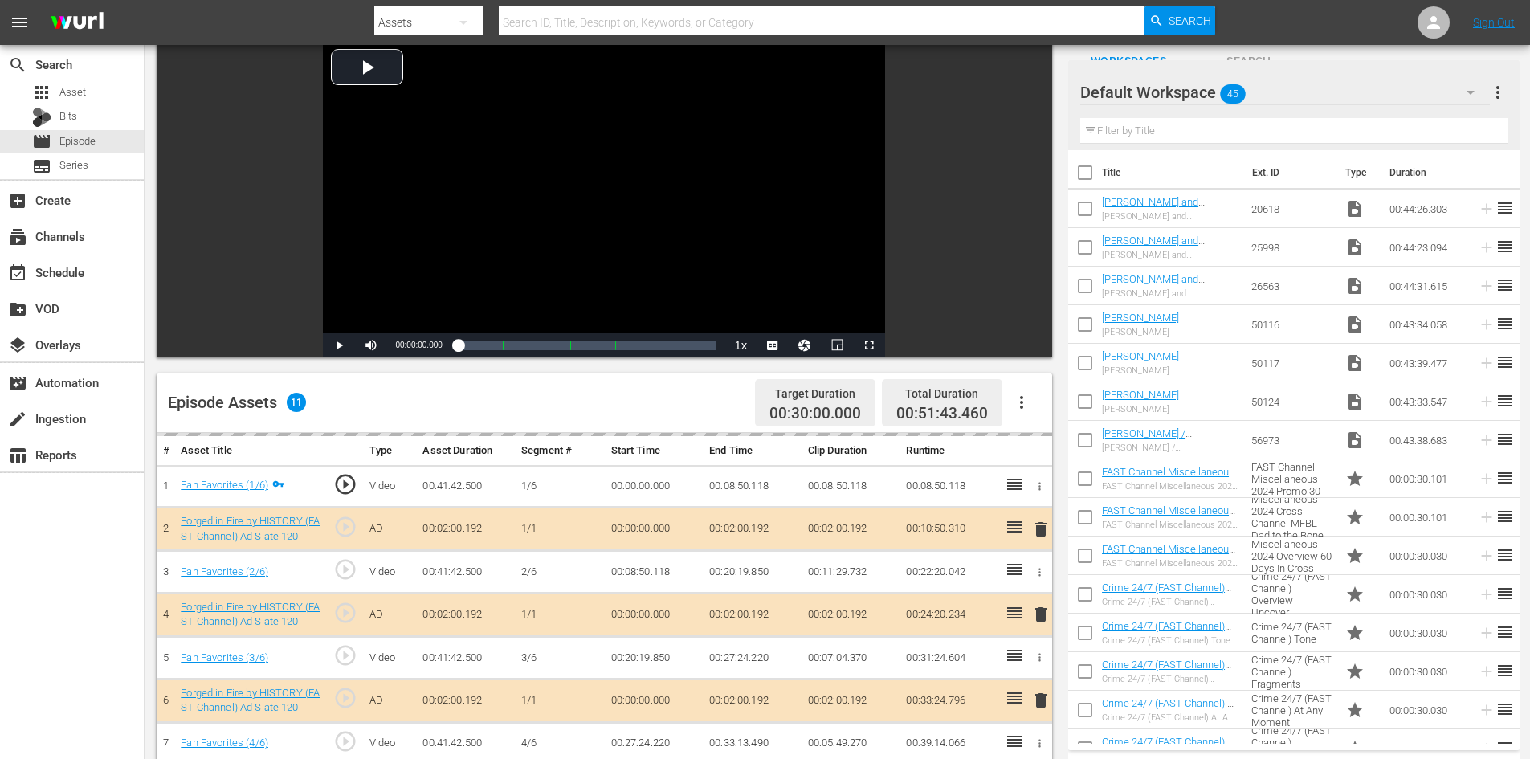
scroll to position [418, 0]
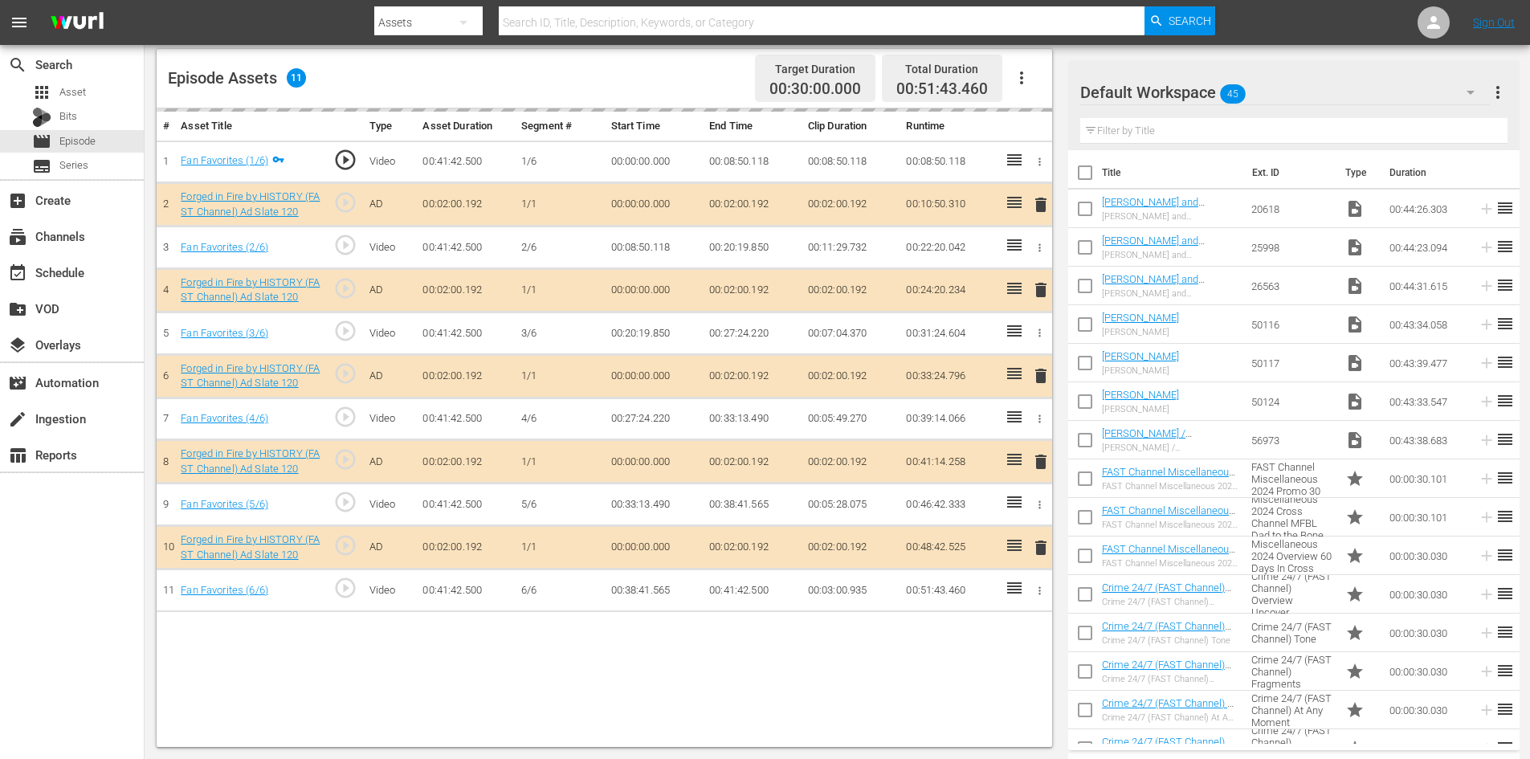
click at [1290, 97] on div "Default Workspace 45" at bounding box center [1285, 92] width 410 height 45
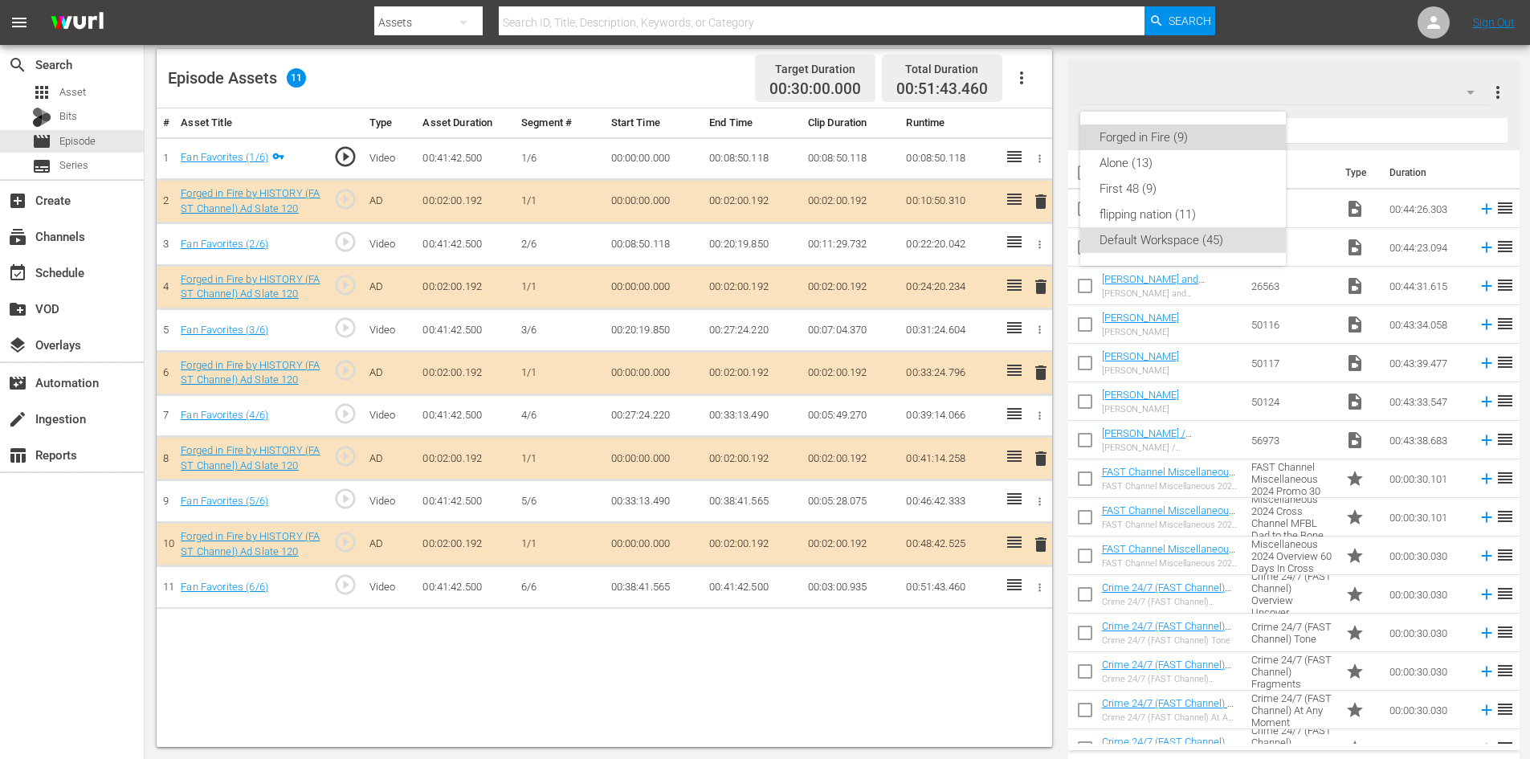
click at [1192, 139] on div "Forged in Fire (9)" at bounding box center [1182, 137] width 167 height 26
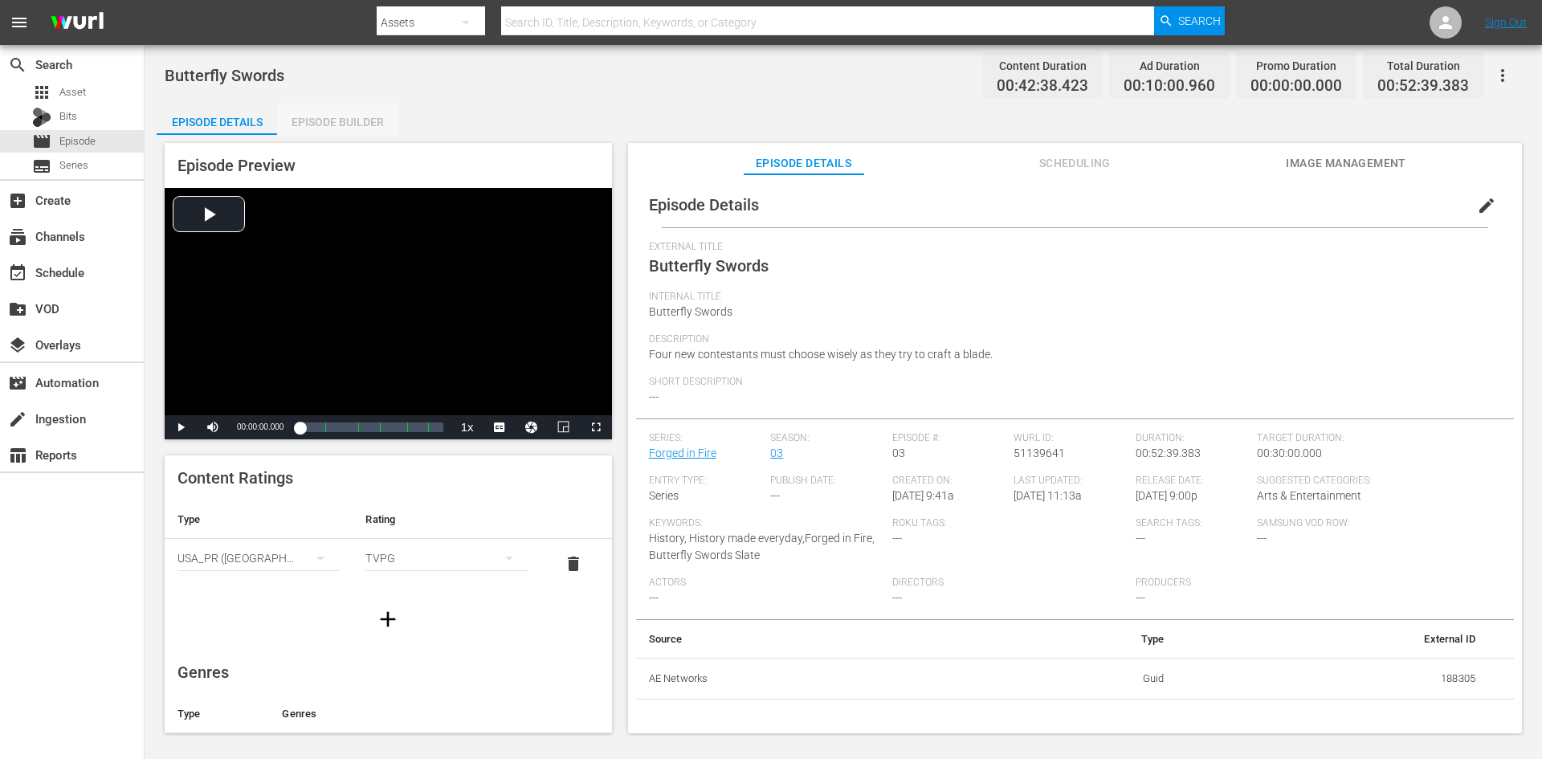
click at [336, 115] on div "Episode Builder" at bounding box center [337, 122] width 120 height 39
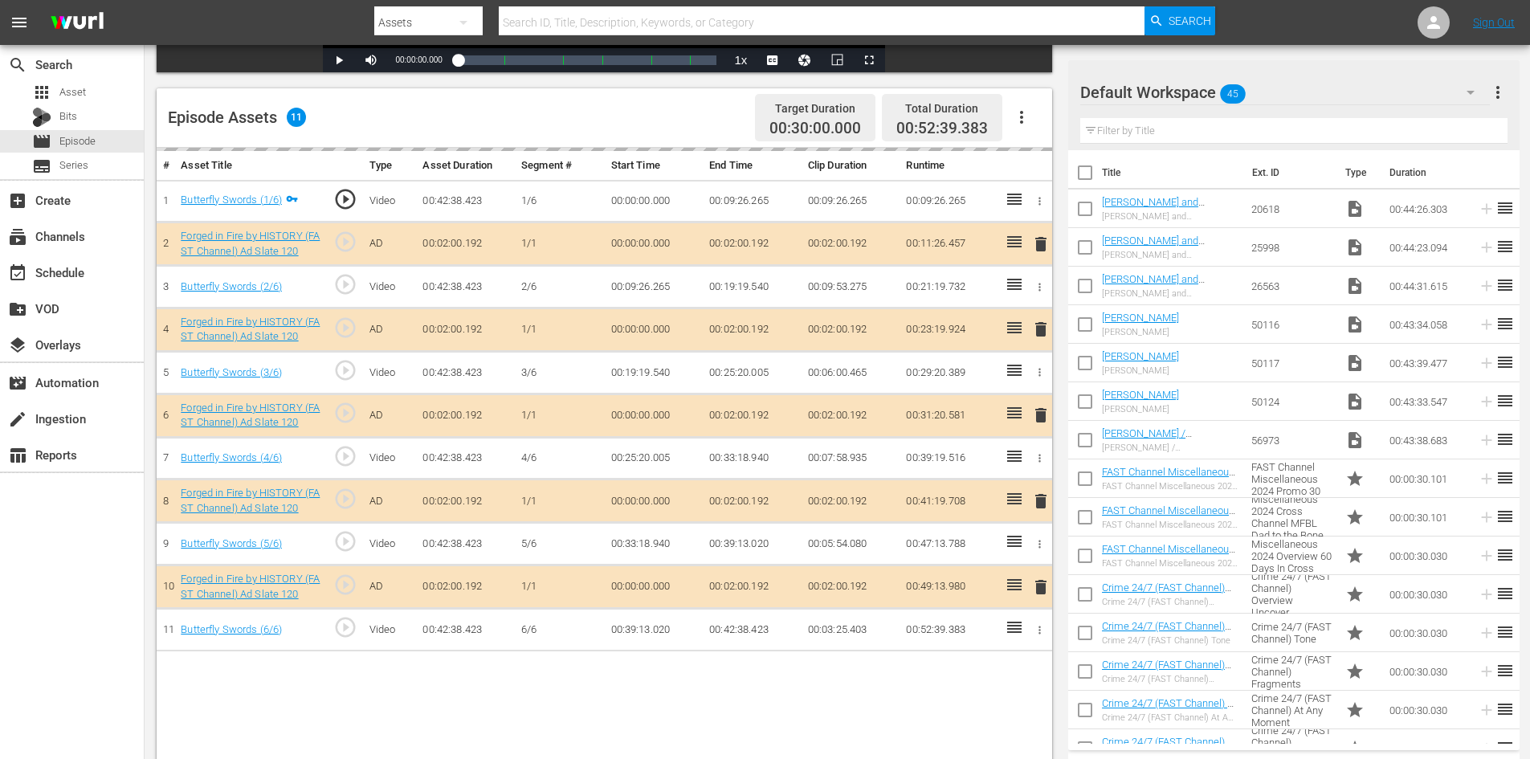
scroll to position [418, 0]
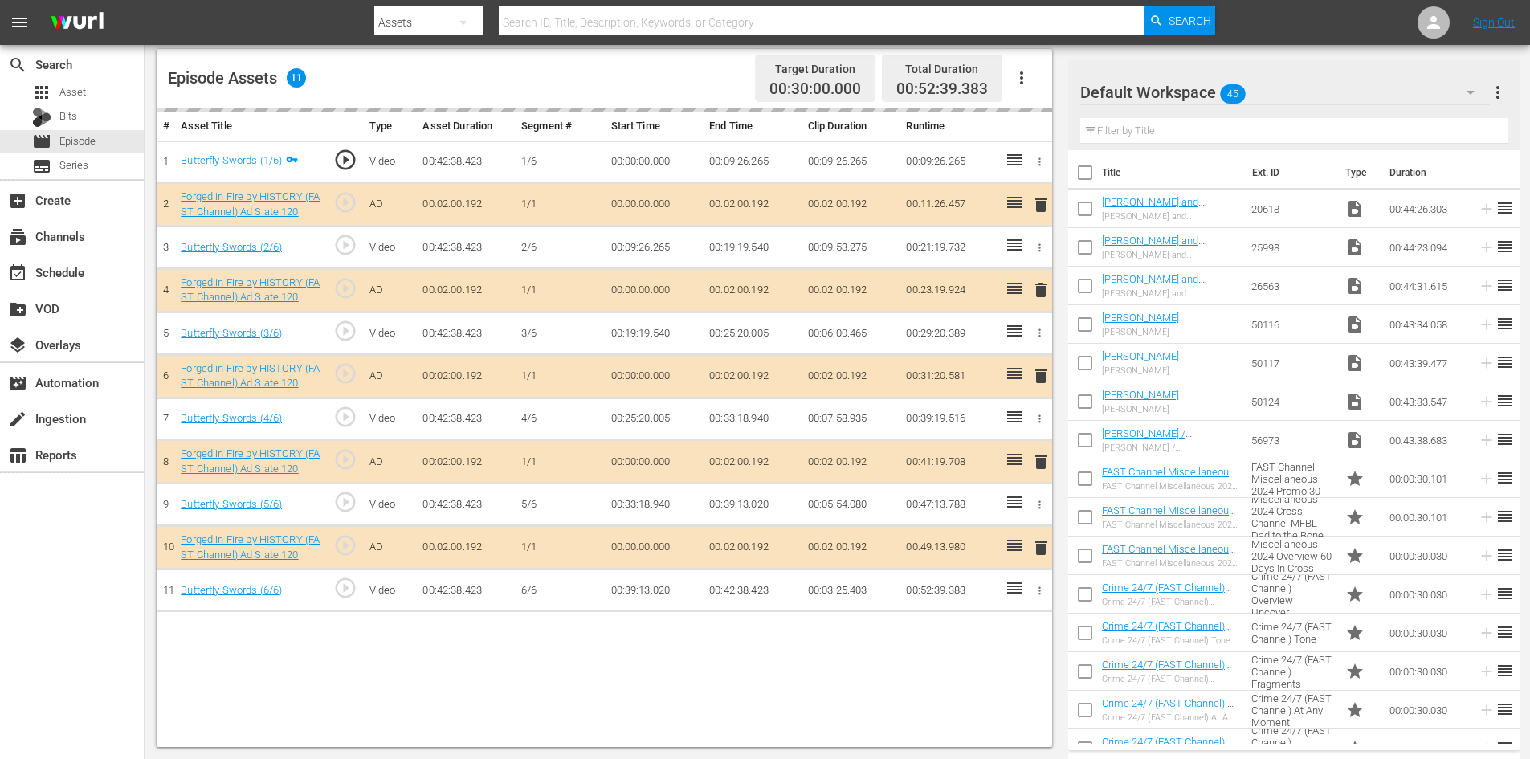
click at [1291, 91] on div "Default Workspace 45" at bounding box center [1285, 92] width 410 height 45
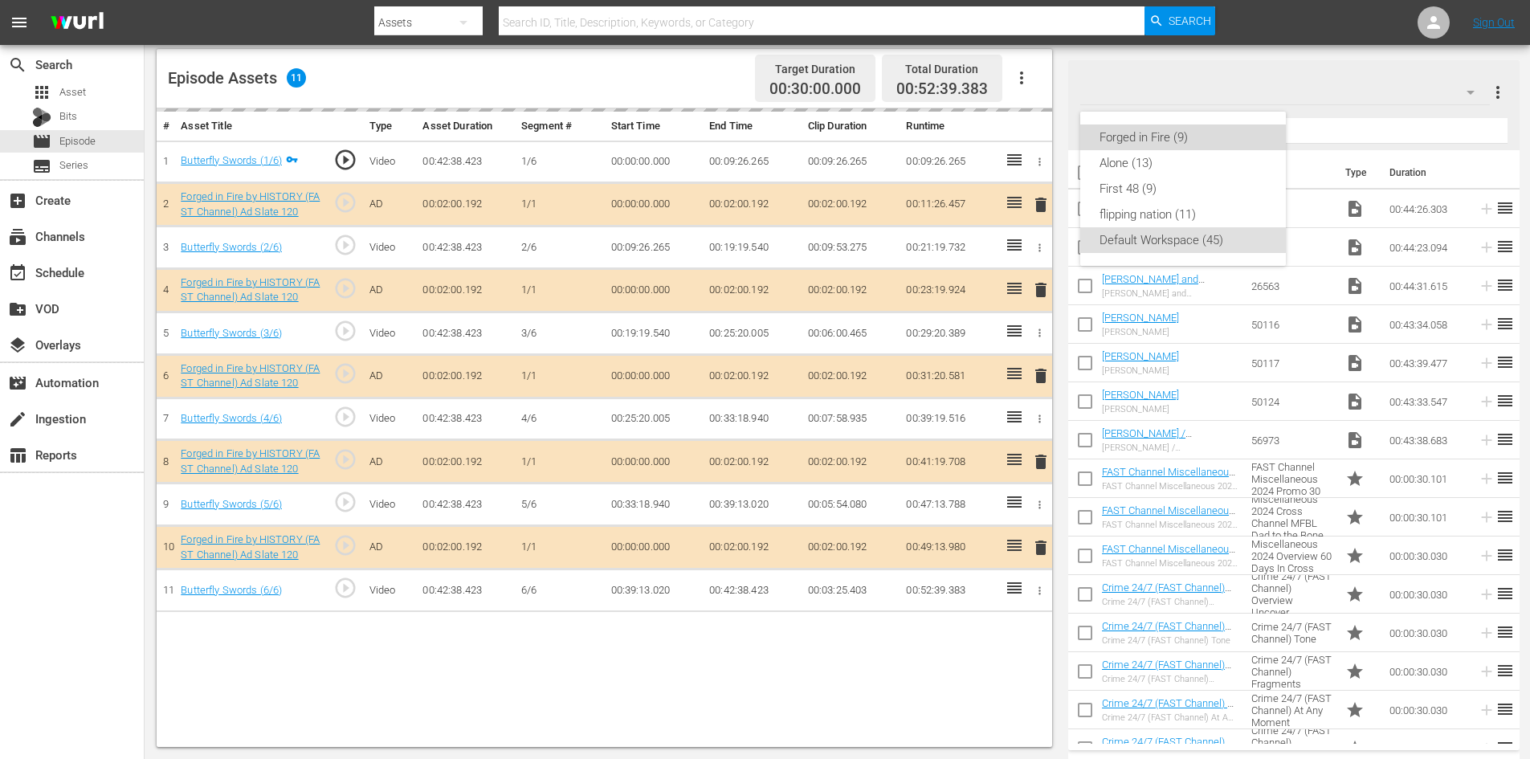
click at [1164, 132] on div "Forged in Fire (9)" at bounding box center [1182, 137] width 167 height 26
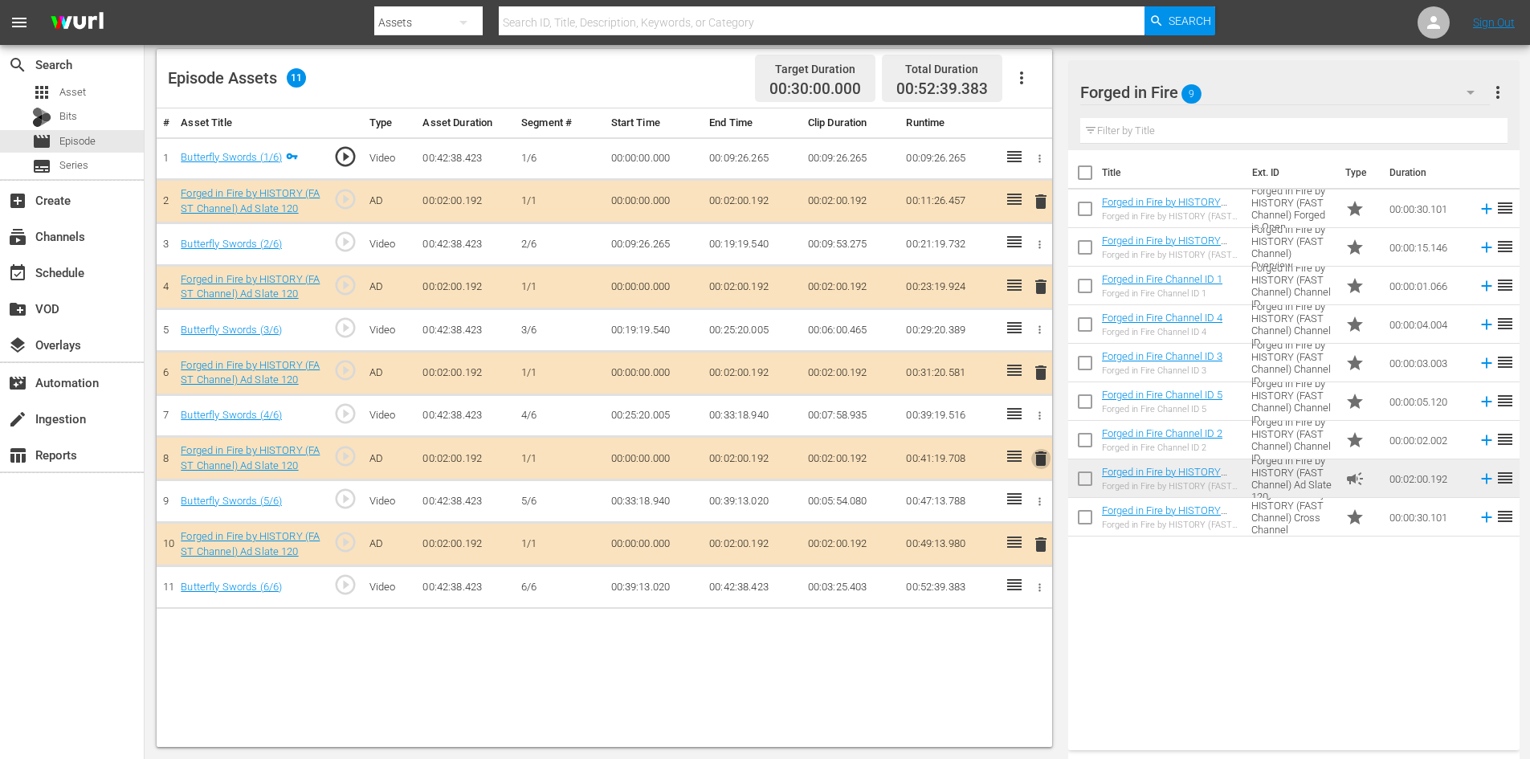
click at [1042, 456] on span "delete" at bounding box center [1040, 458] width 19 height 19
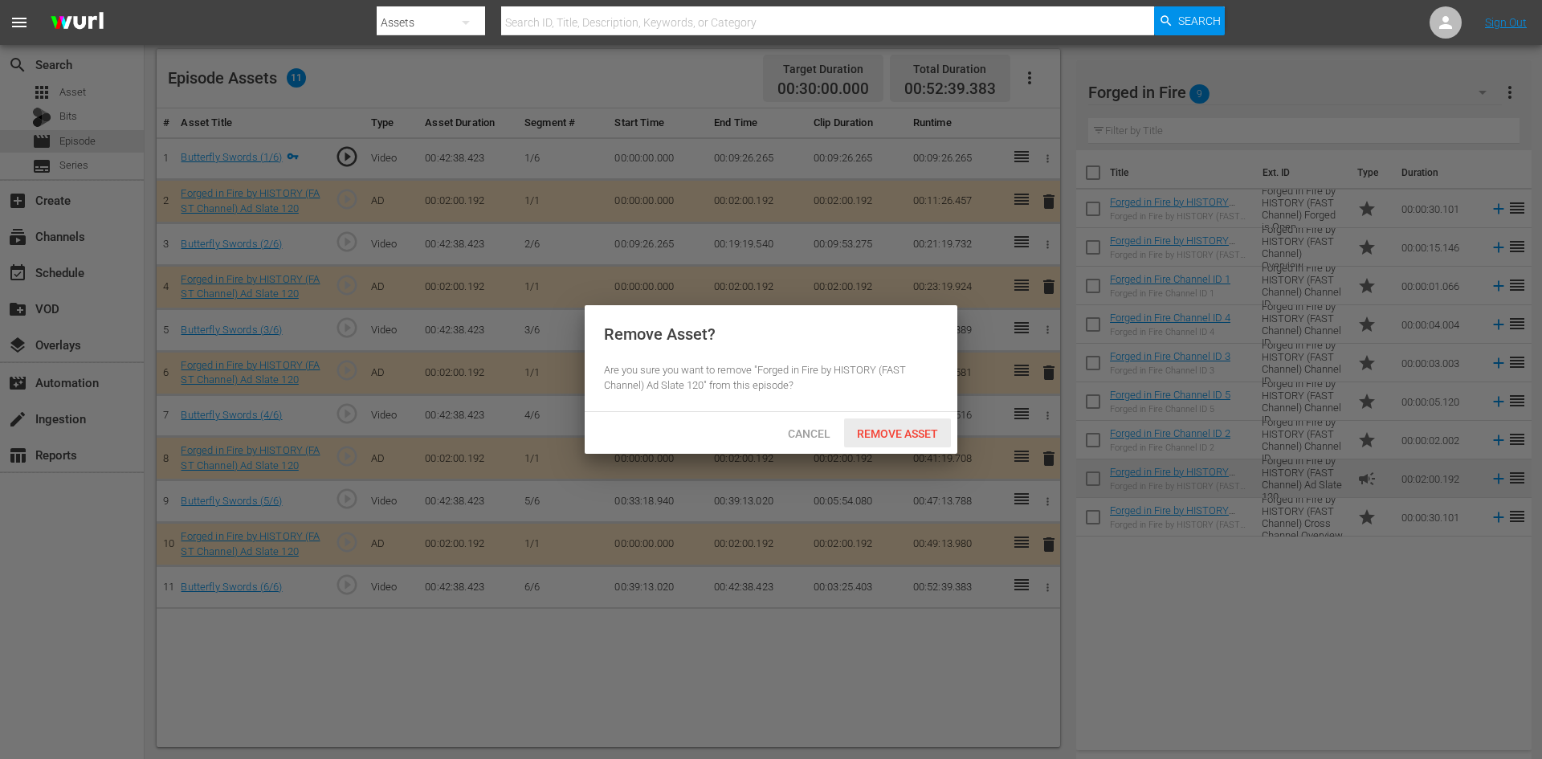
drag, startPoint x: 891, startPoint y: 430, endPoint x: 873, endPoint y: 417, distance: 22.3
click at [889, 428] on span "Remove Asset" at bounding box center [897, 433] width 107 height 13
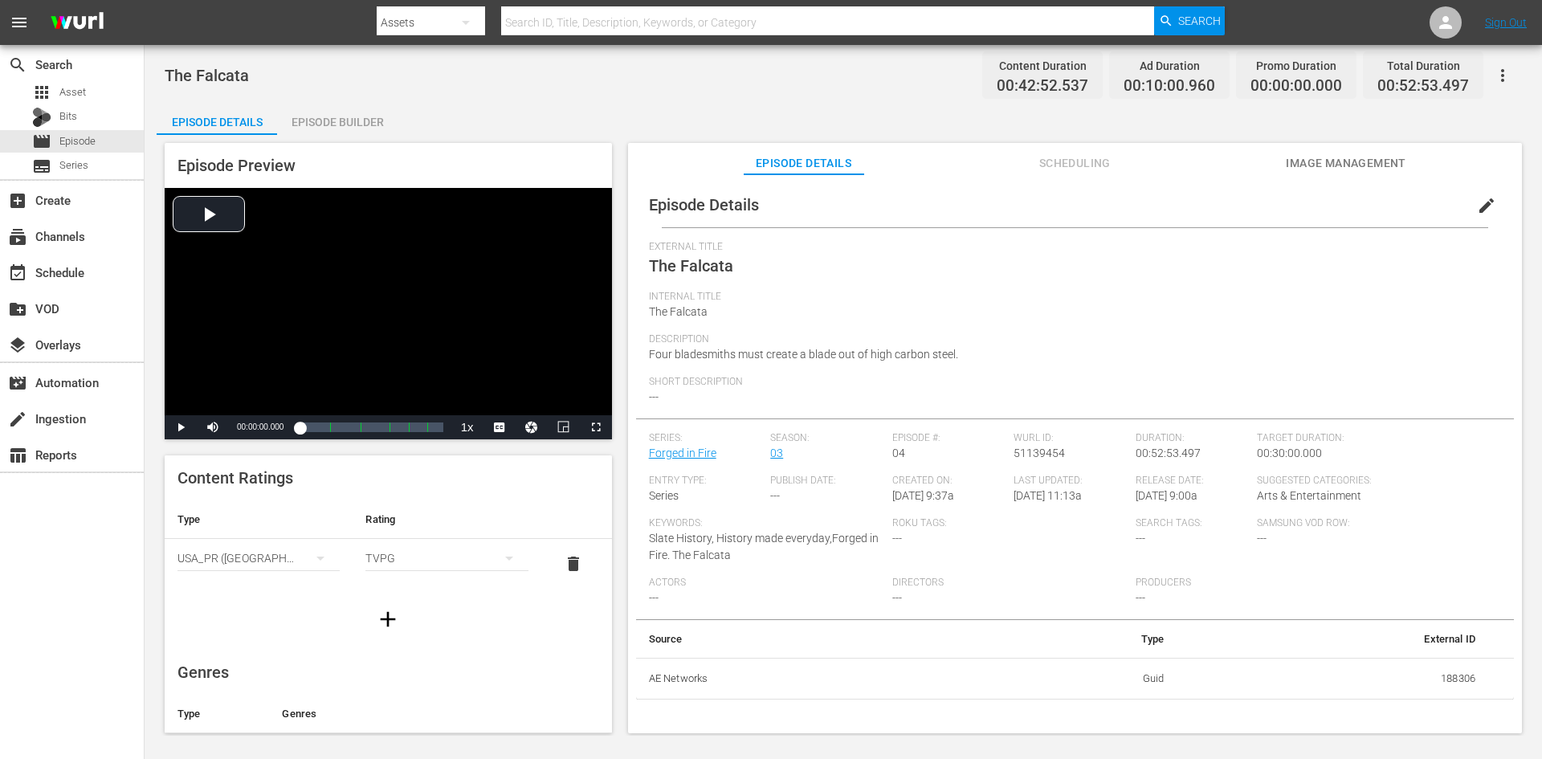
click at [357, 133] on div "Episode Details Episode Builder Episode Preview Video Player is loading. Play V…" at bounding box center [843, 424] width 1373 height 643
click at [352, 118] on div "Episode Builder" at bounding box center [337, 122] width 120 height 39
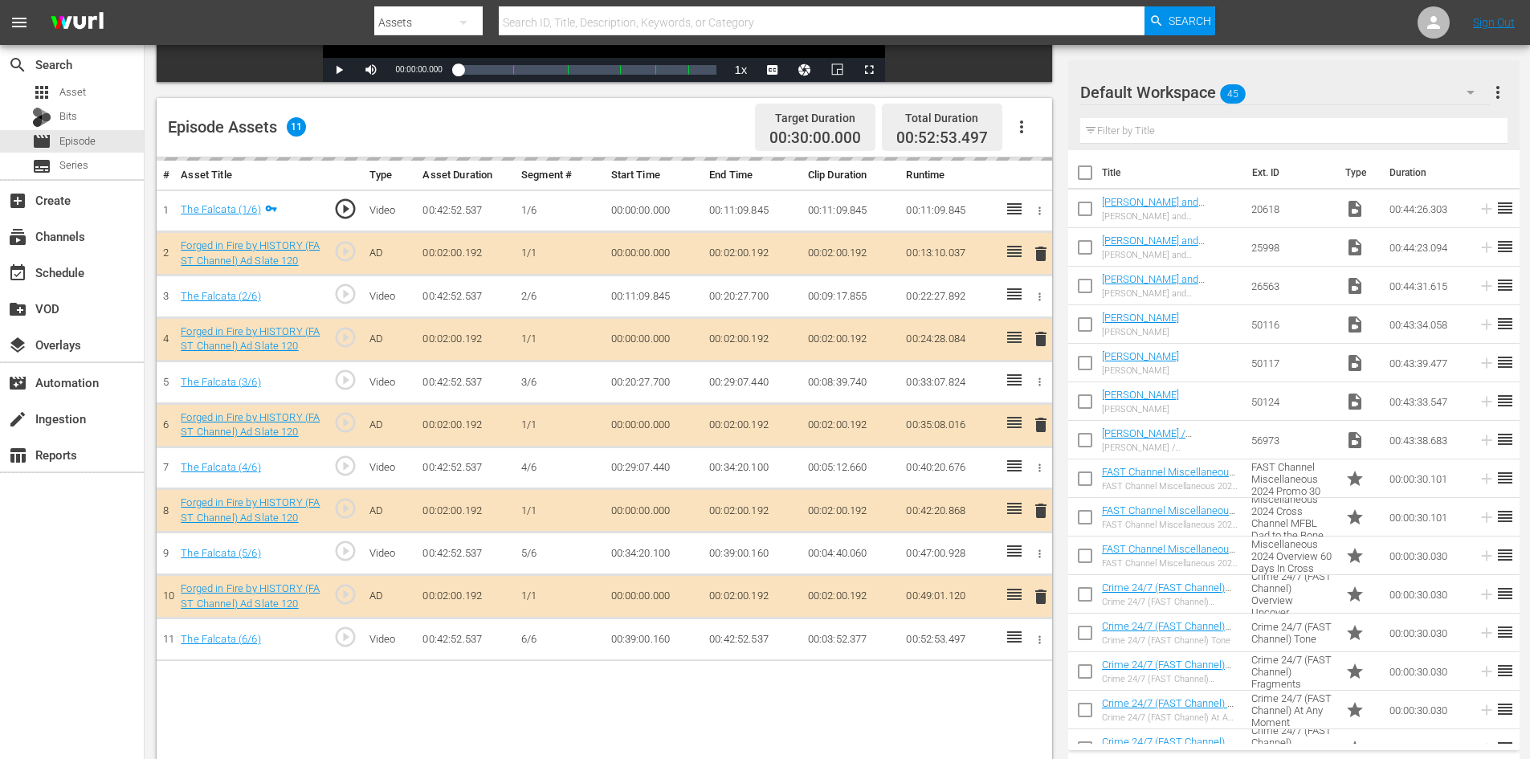
scroll to position [418, 0]
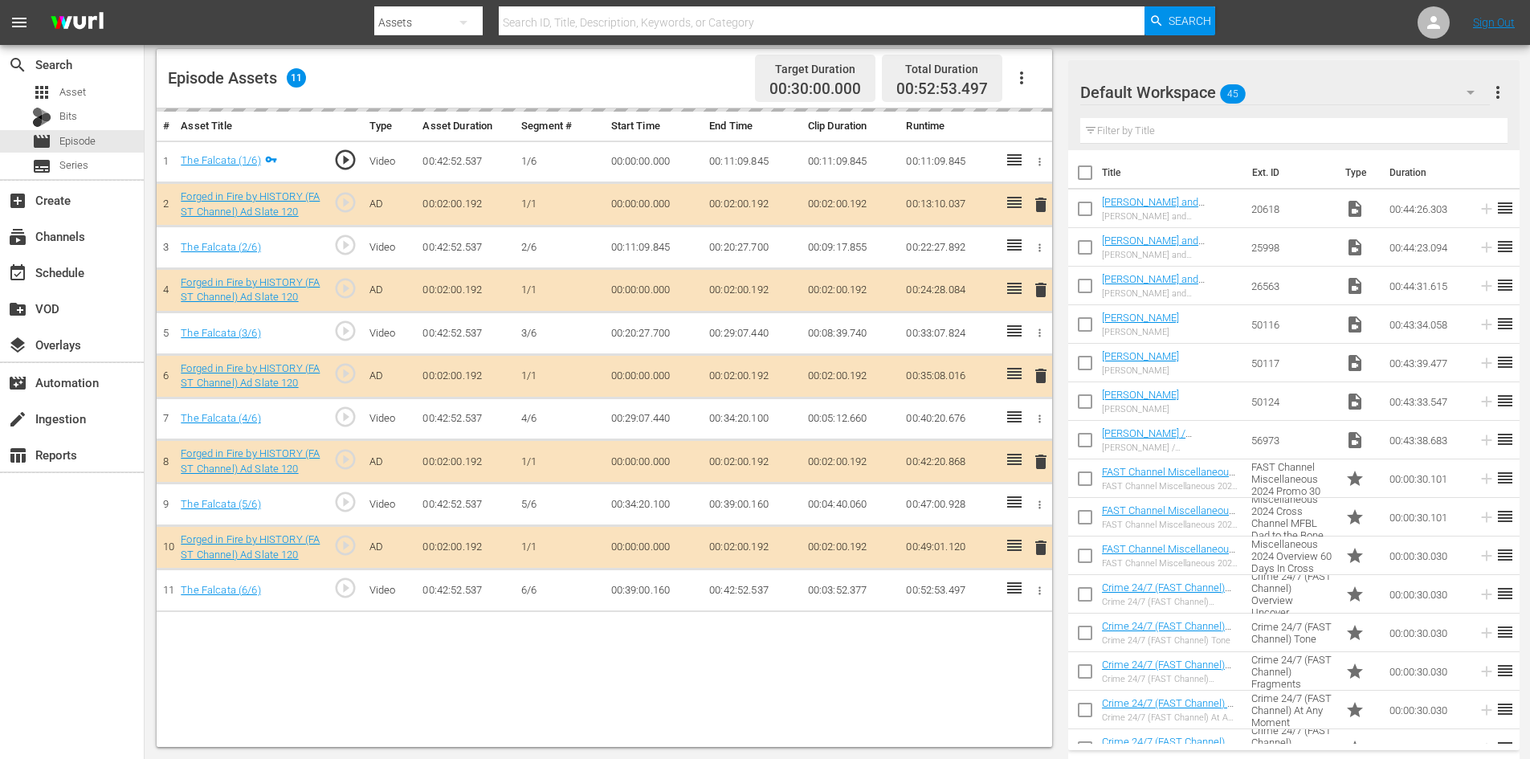
click at [1360, 93] on div "Default Workspace 45" at bounding box center [1285, 92] width 410 height 45
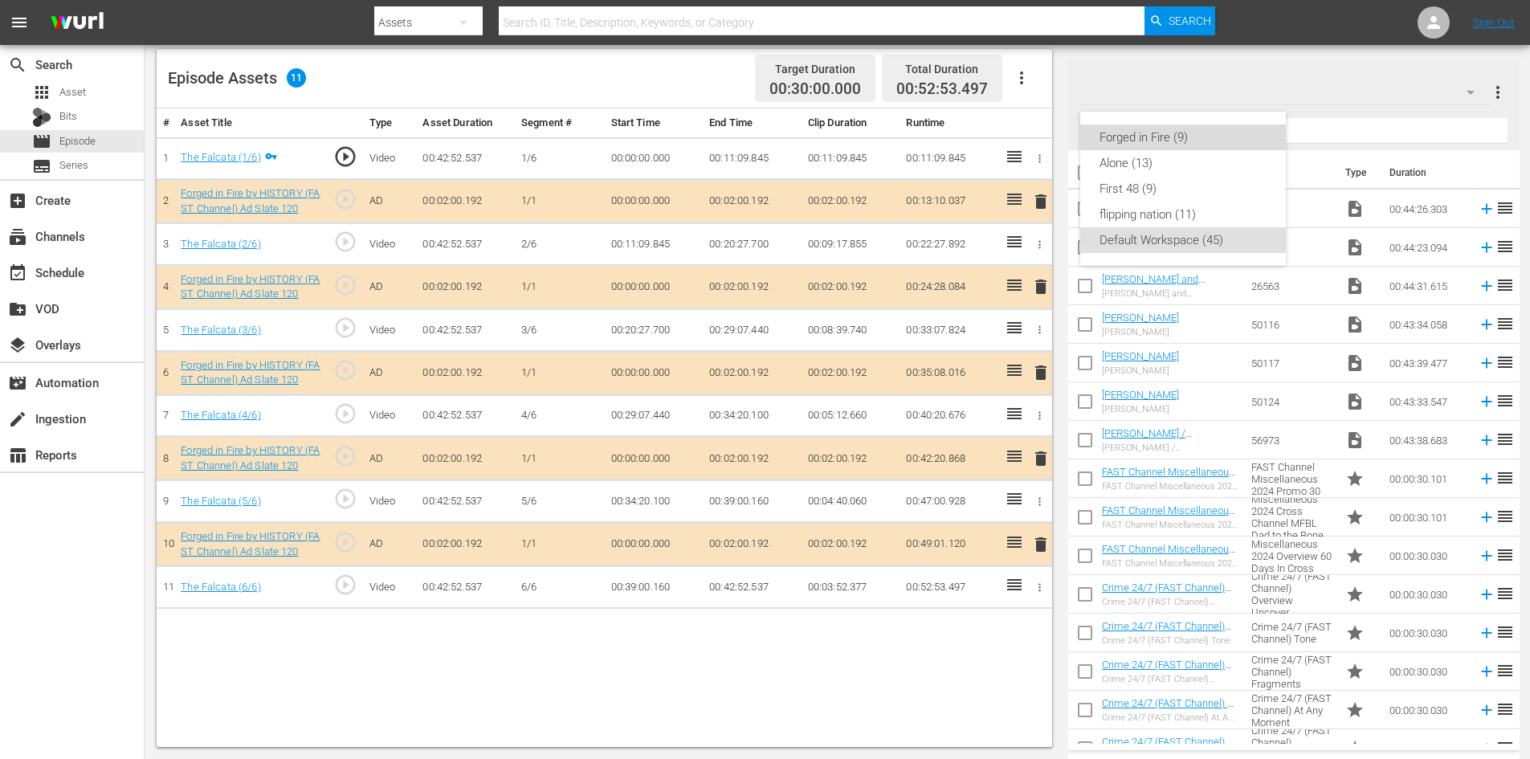
click at [1157, 132] on div "Forged in Fire (9)" at bounding box center [1182, 137] width 167 height 26
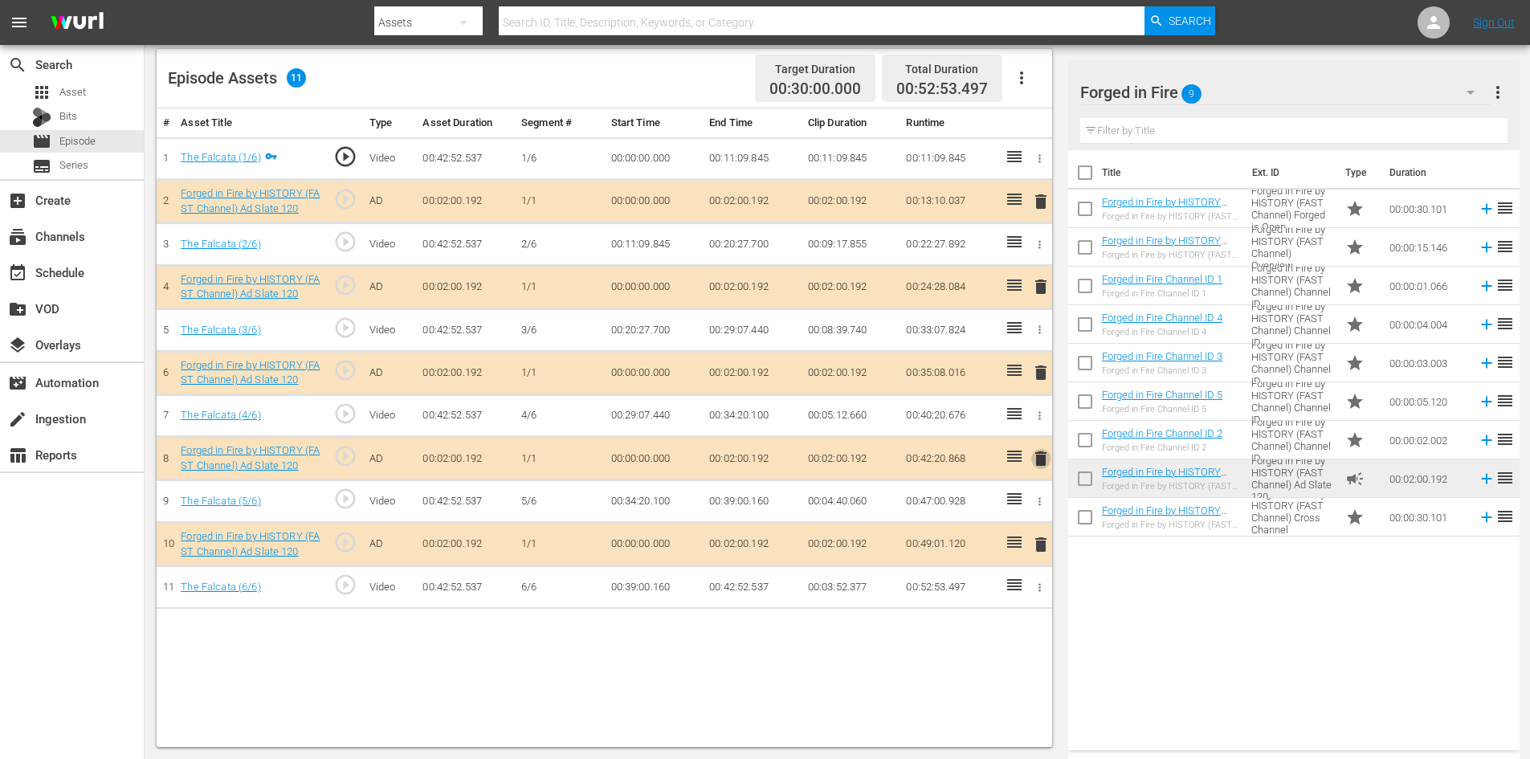
click at [1042, 462] on span "delete" at bounding box center [1040, 458] width 19 height 19
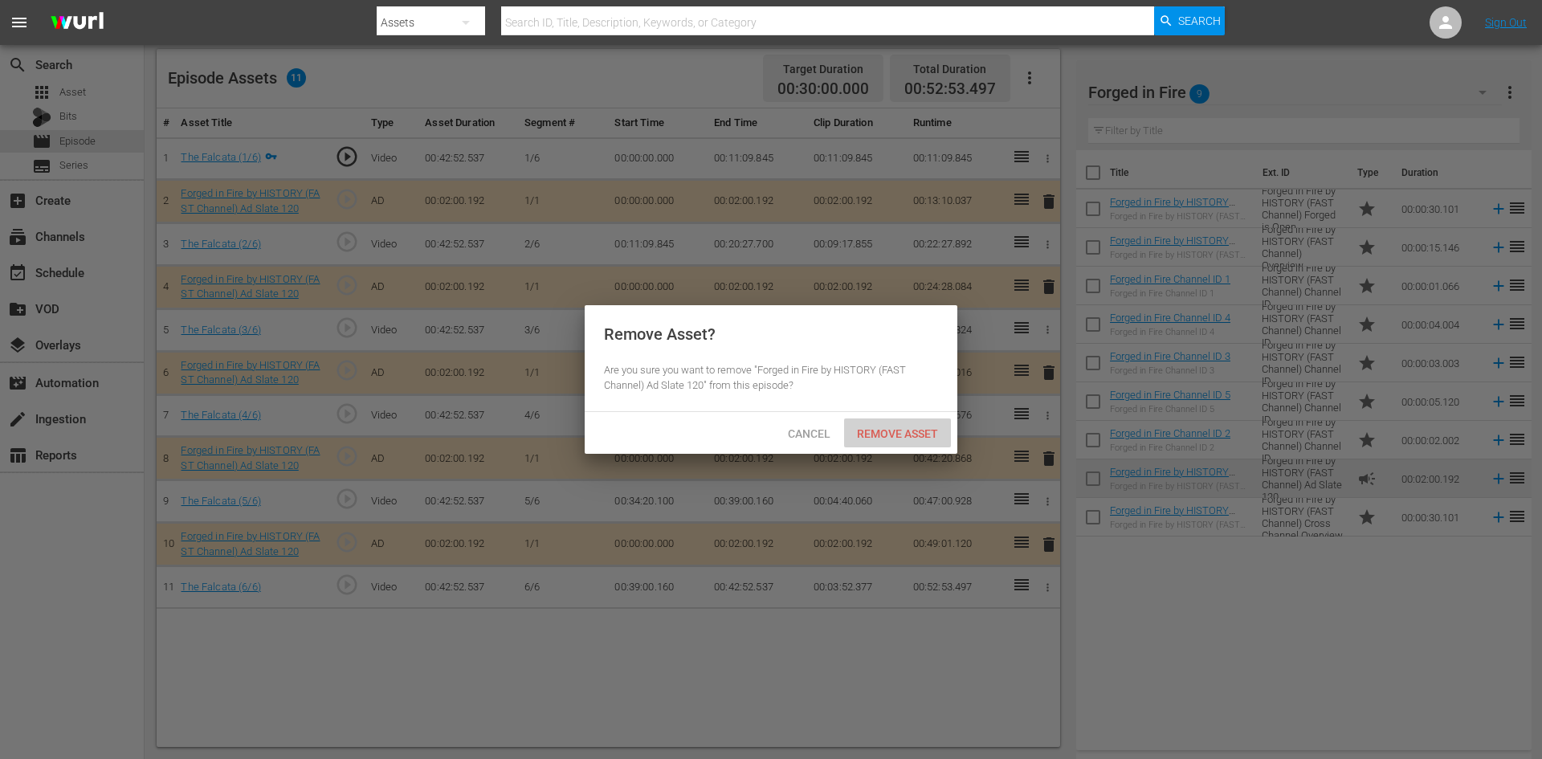
drag, startPoint x: 903, startPoint y: 435, endPoint x: 806, endPoint y: 371, distance: 115.8
click at [901, 431] on span "Remove Asset" at bounding box center [897, 433] width 107 height 13
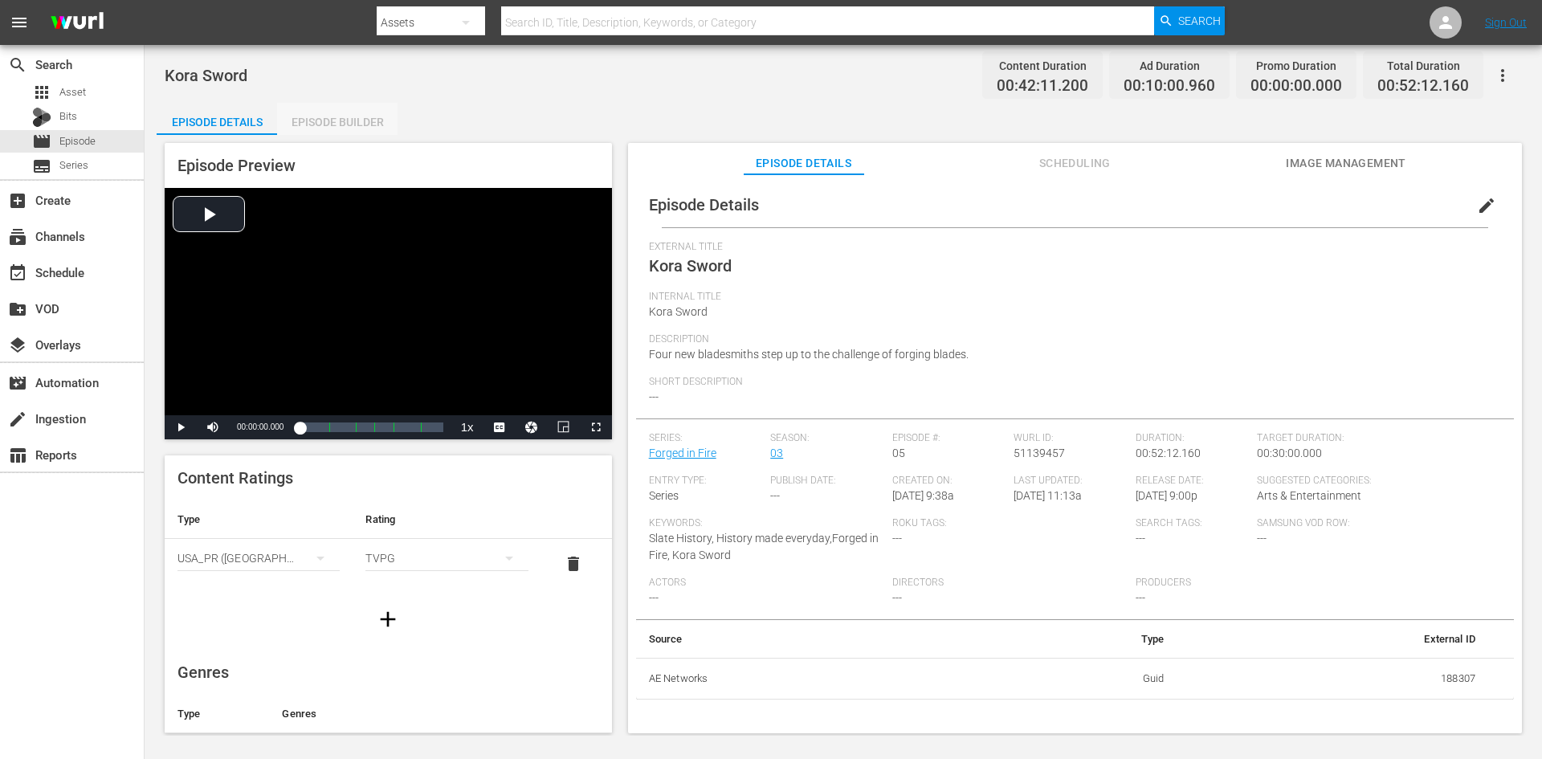
click at [330, 116] on div "Episode Builder" at bounding box center [337, 122] width 120 height 39
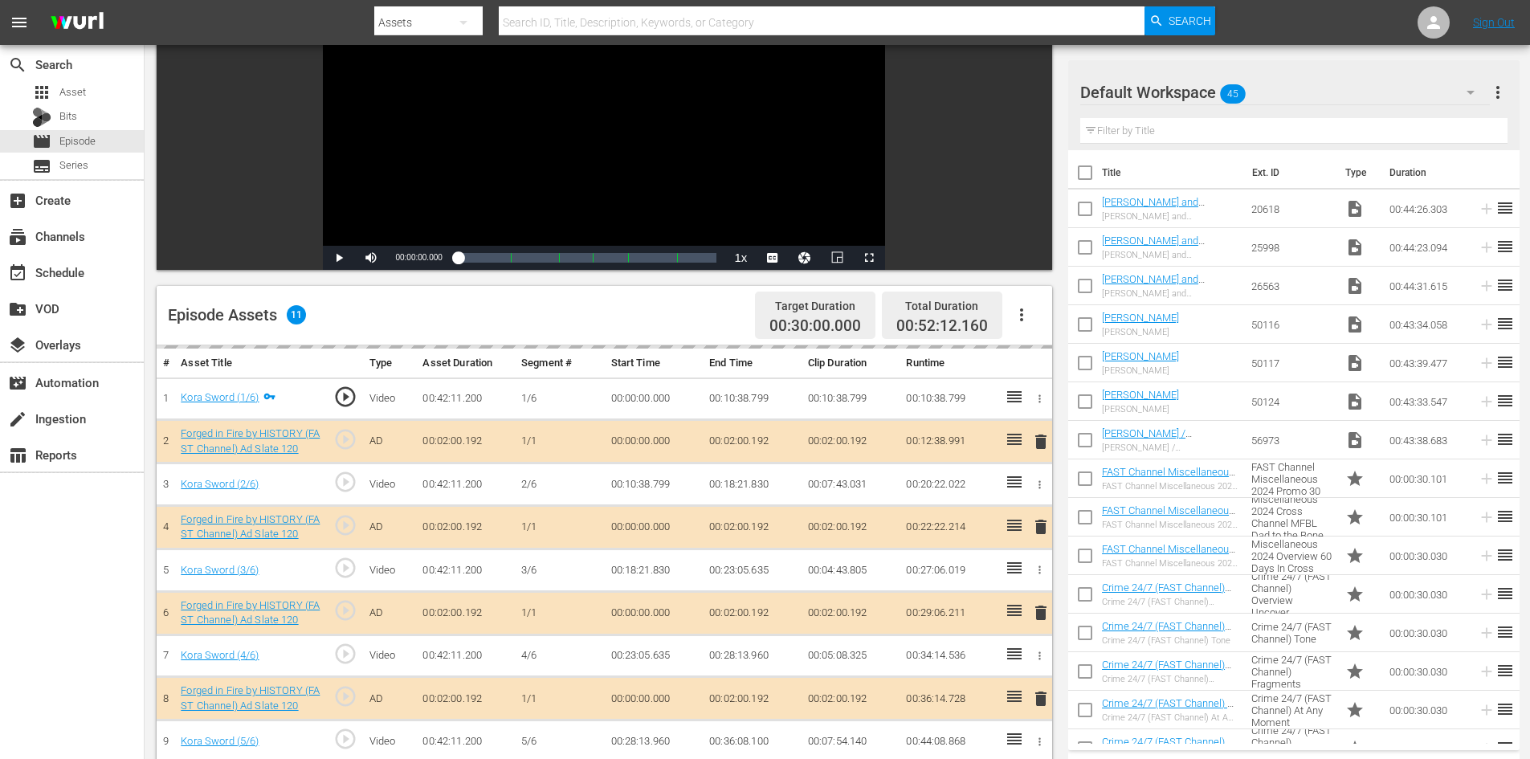
scroll to position [418, 0]
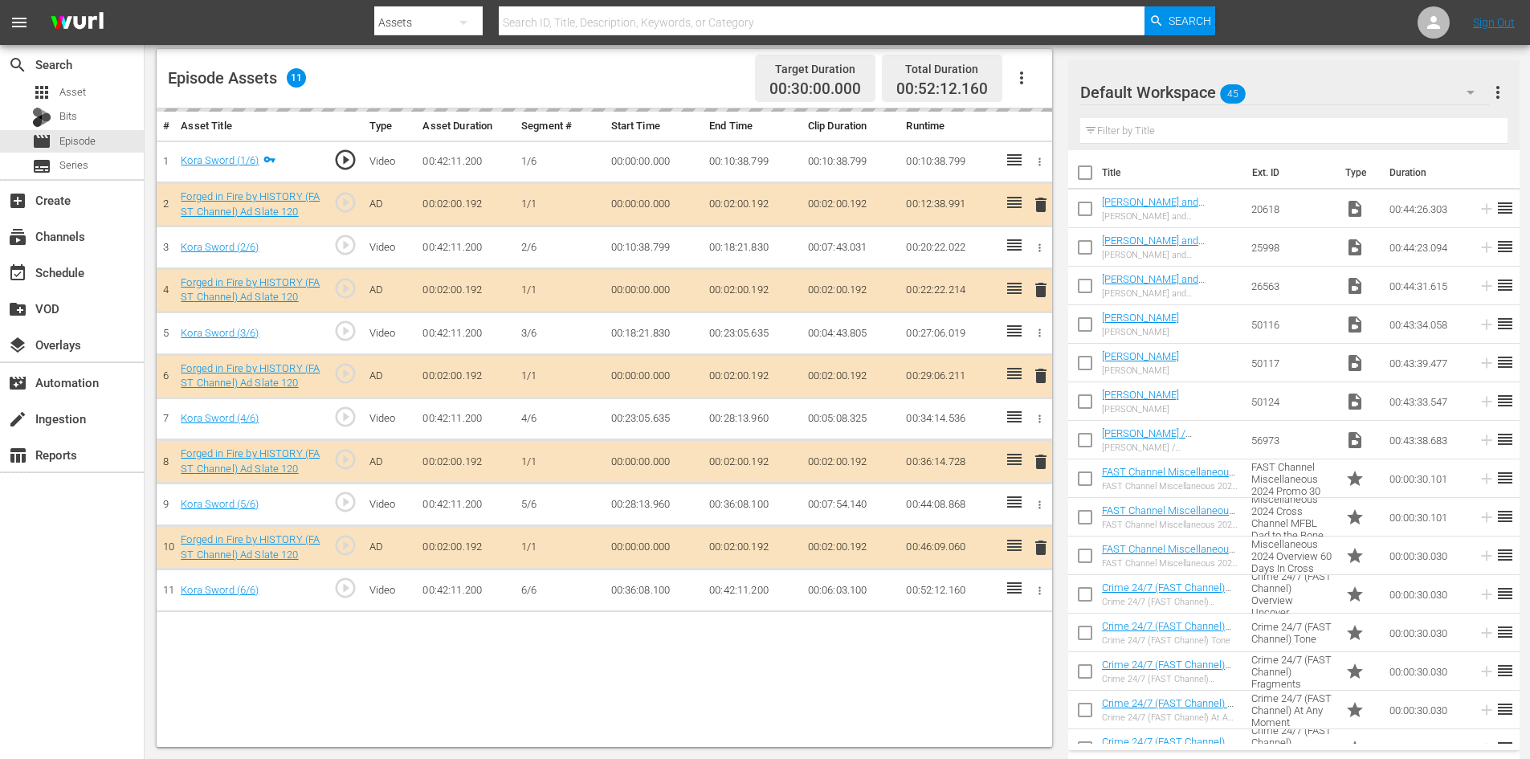
click at [1323, 85] on div "Default Workspace 45" at bounding box center [1285, 92] width 410 height 45
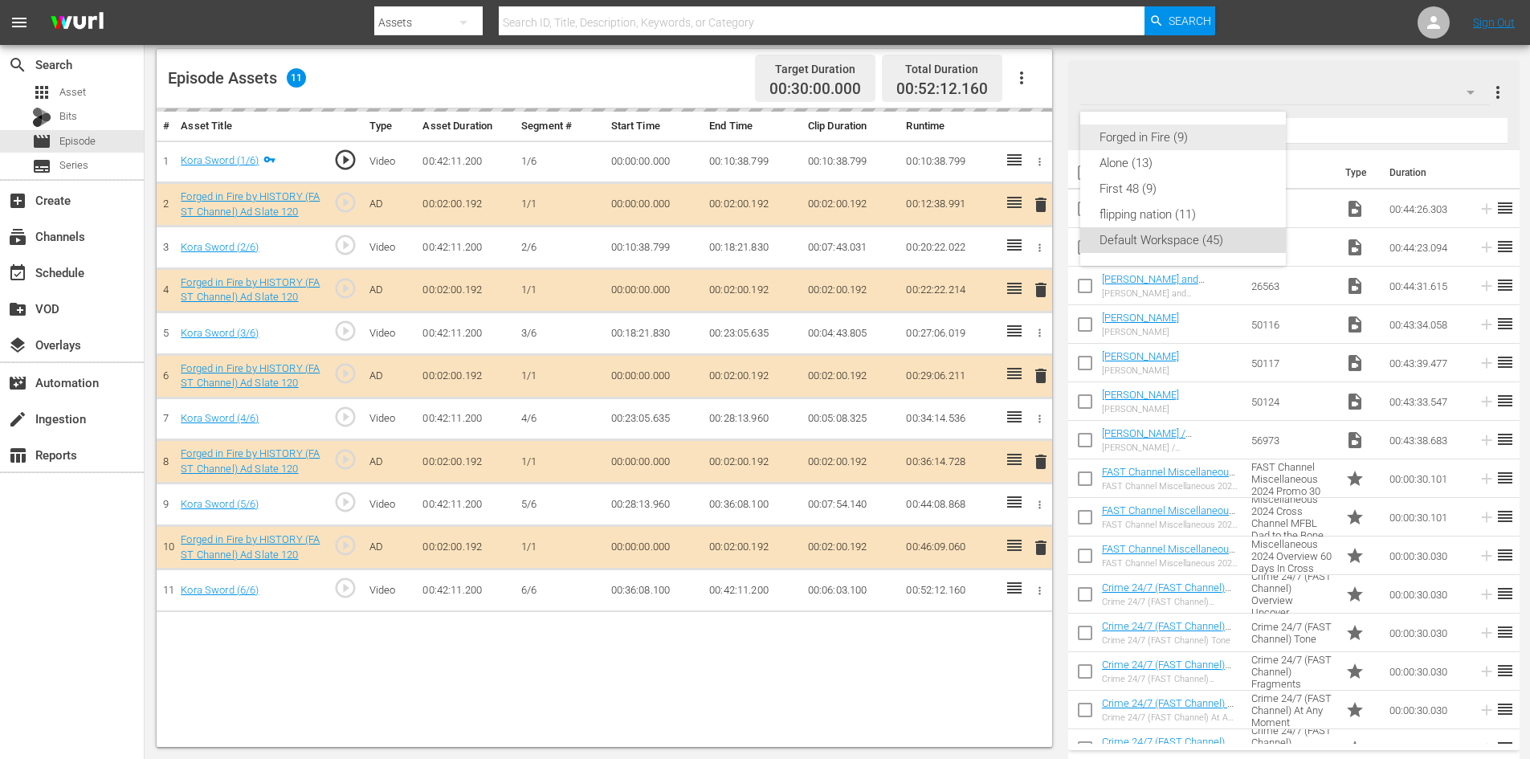
drag, startPoint x: 1141, startPoint y: 137, endPoint x: 1115, endPoint y: 119, distance: 31.8
click at [1141, 133] on div "Forged in Fire (9)" at bounding box center [1182, 137] width 167 height 26
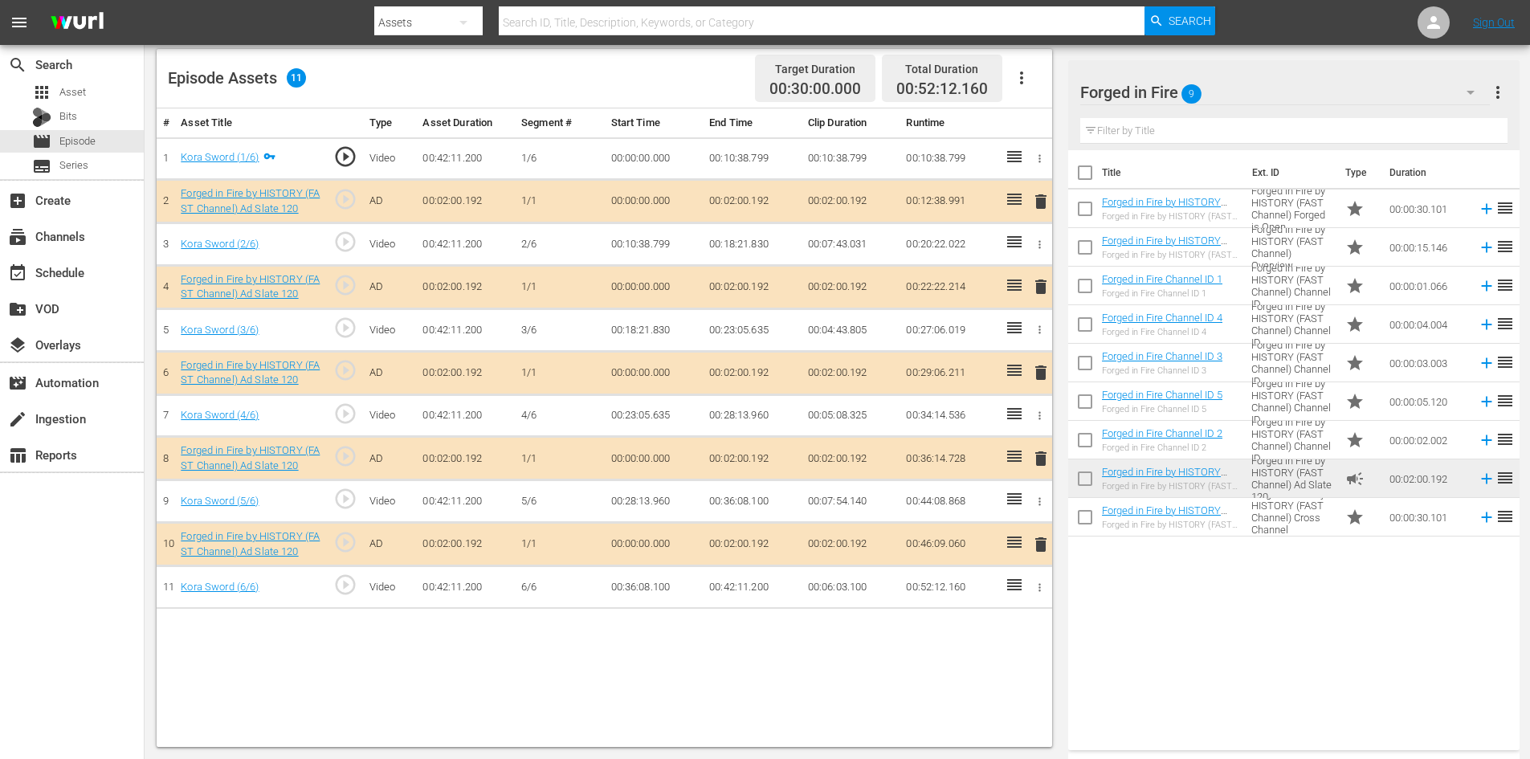
click at [1046, 465] on span "delete" at bounding box center [1040, 458] width 19 height 19
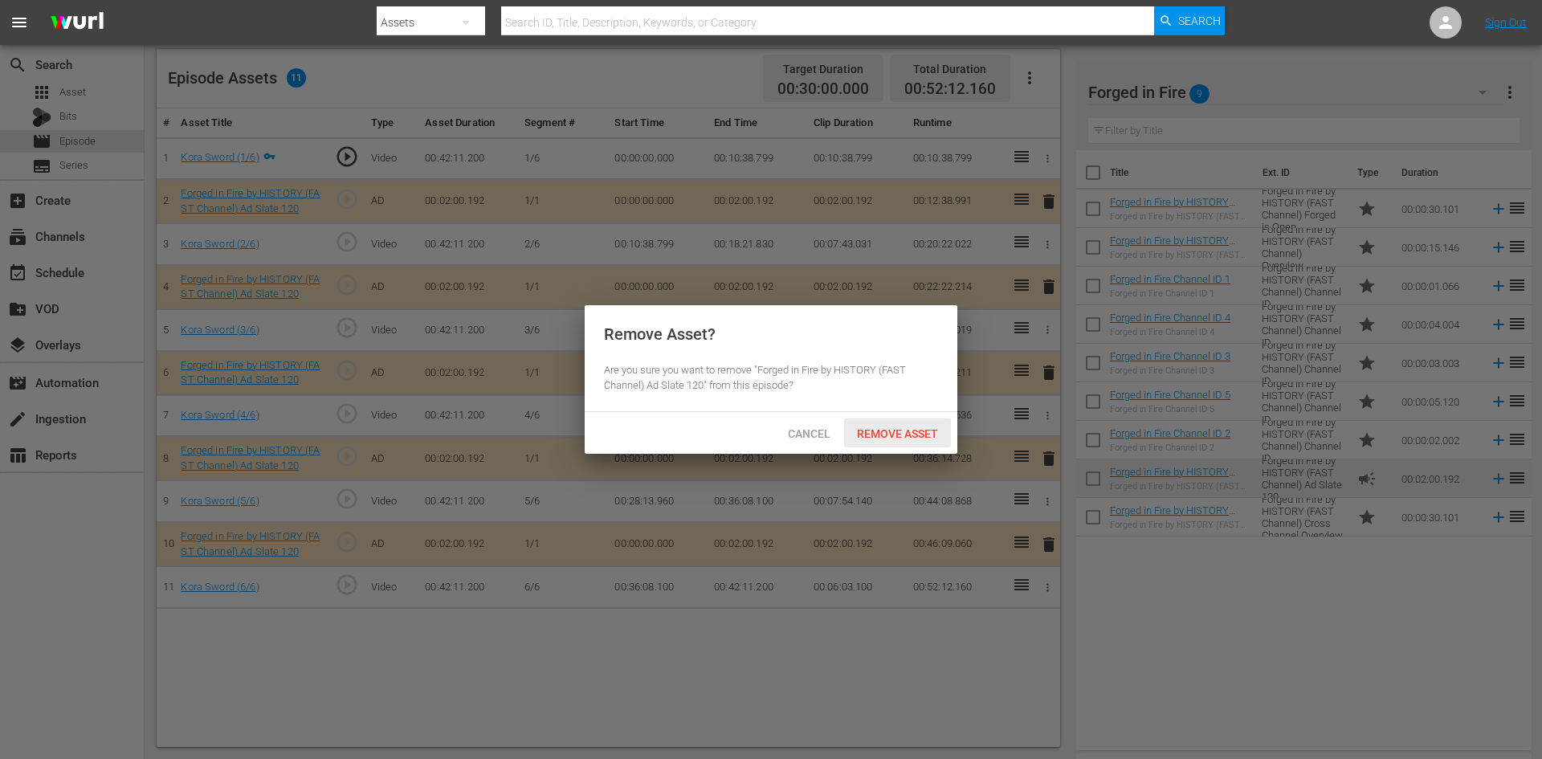
click at [899, 432] on span "Remove Asset" at bounding box center [897, 433] width 107 height 13
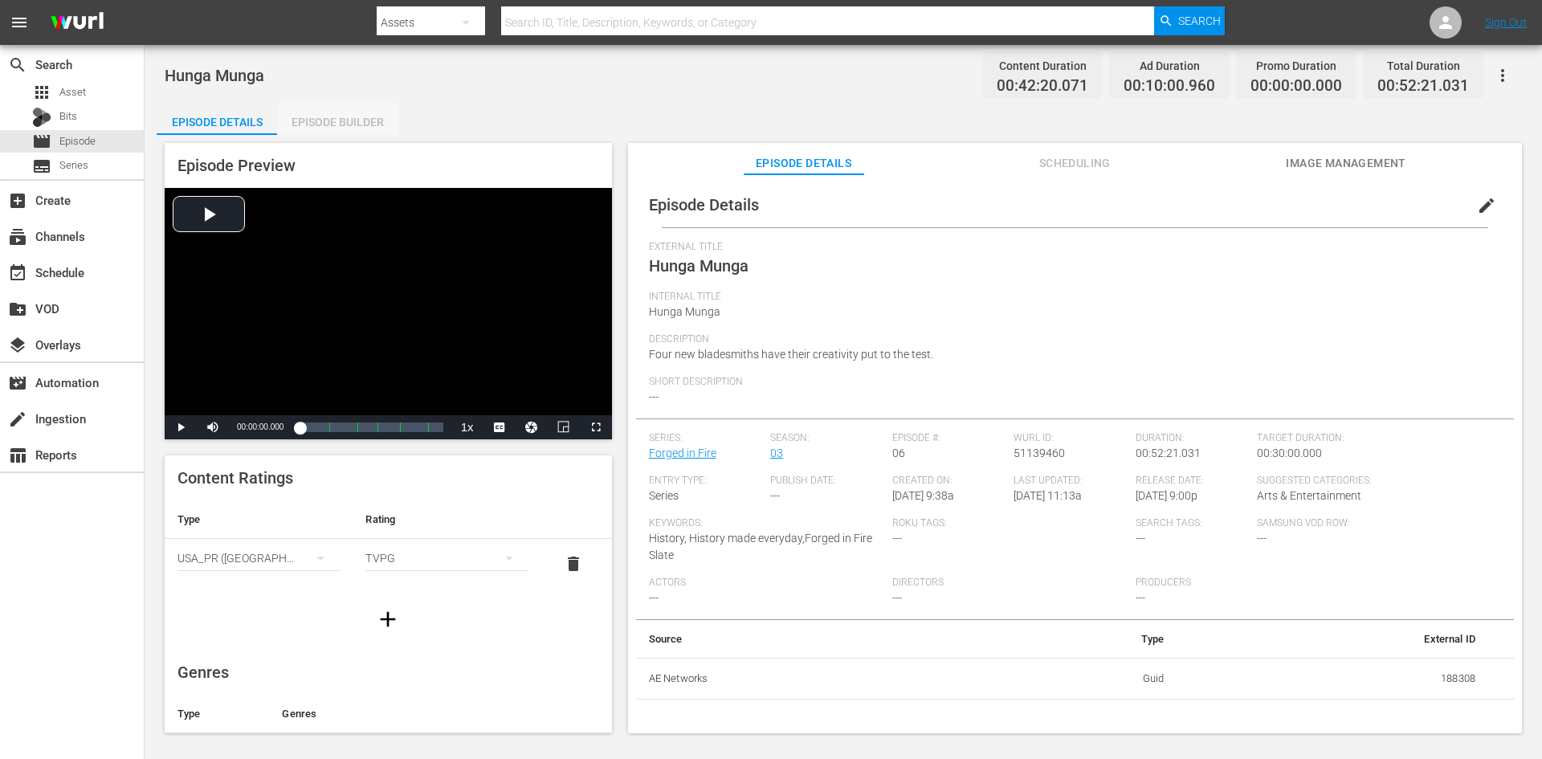
click at [357, 119] on div "Episode Builder" at bounding box center [337, 122] width 120 height 39
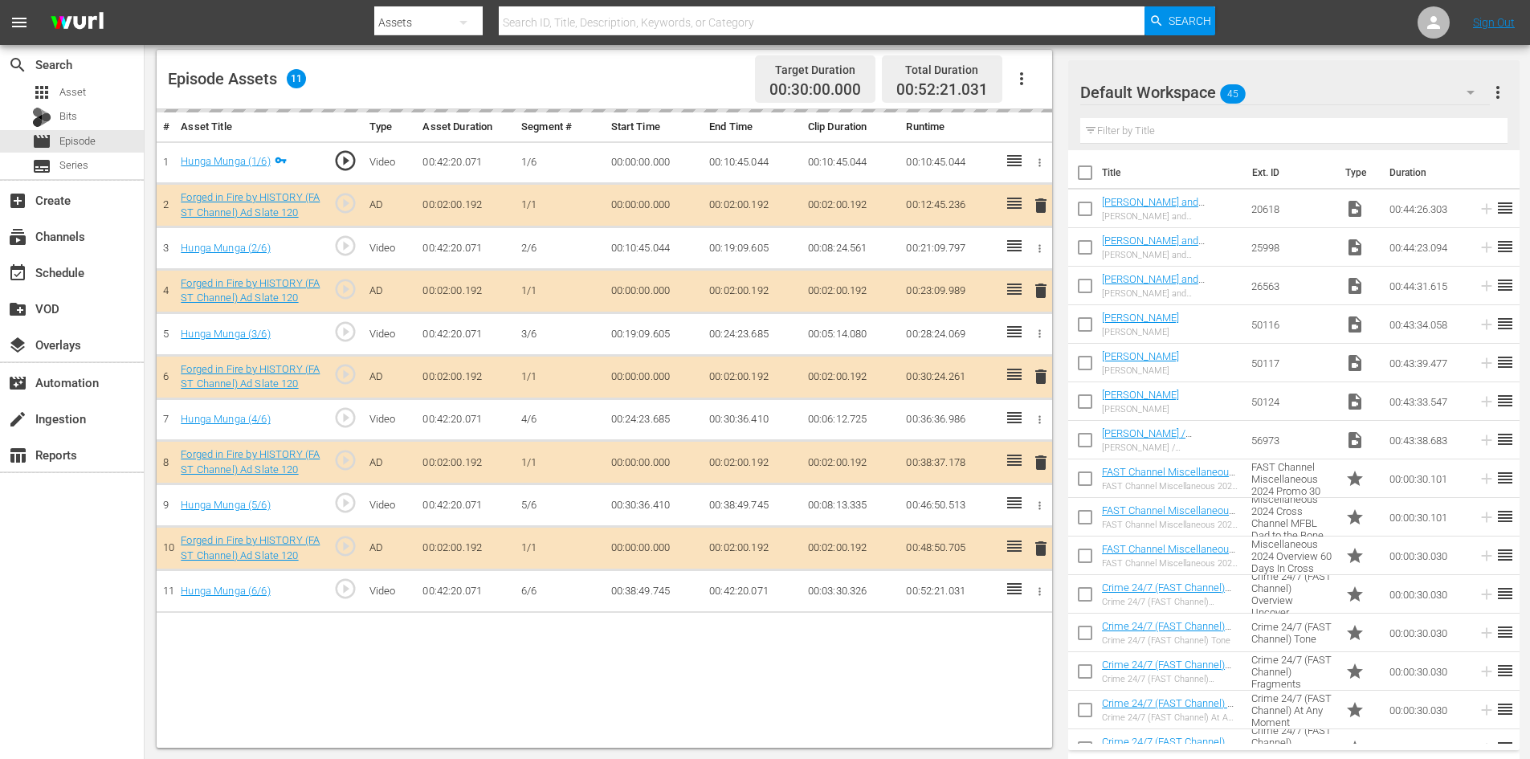
scroll to position [418, 0]
click at [1374, 87] on div "Default Workspace 45" at bounding box center [1285, 92] width 410 height 45
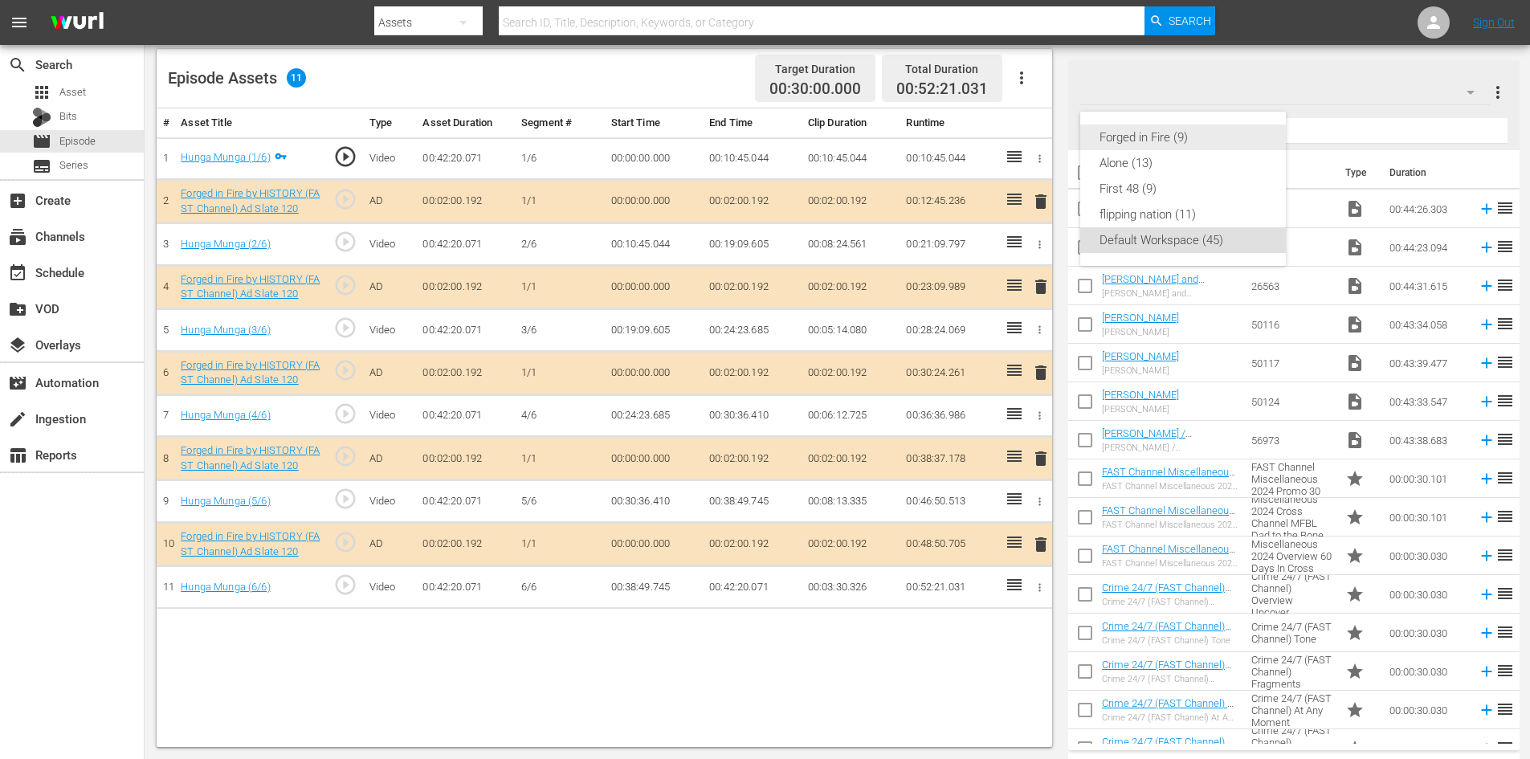
click at [1129, 139] on div "Forged in Fire (9)" at bounding box center [1182, 137] width 167 height 26
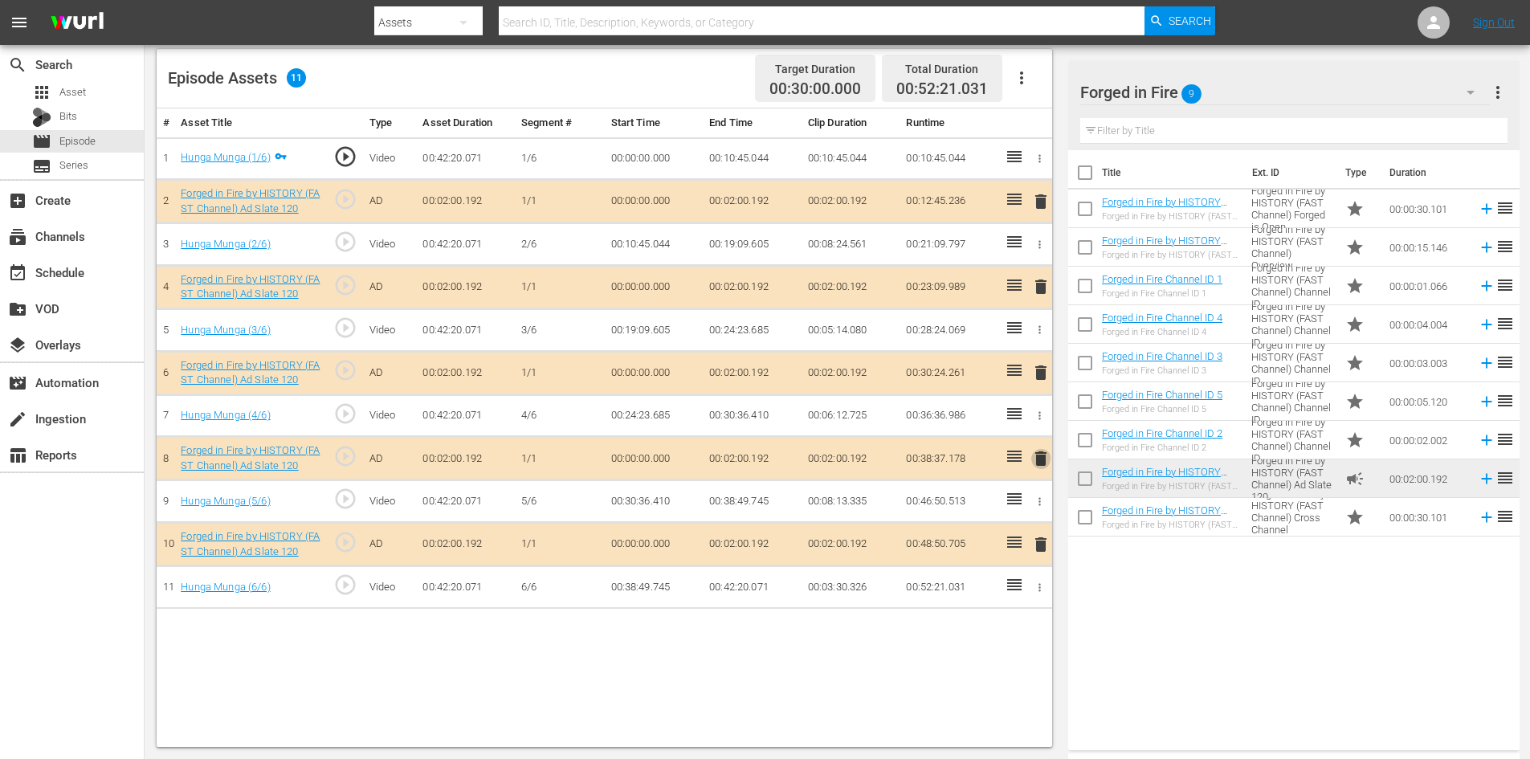
click at [1037, 462] on span "delete" at bounding box center [1040, 458] width 19 height 19
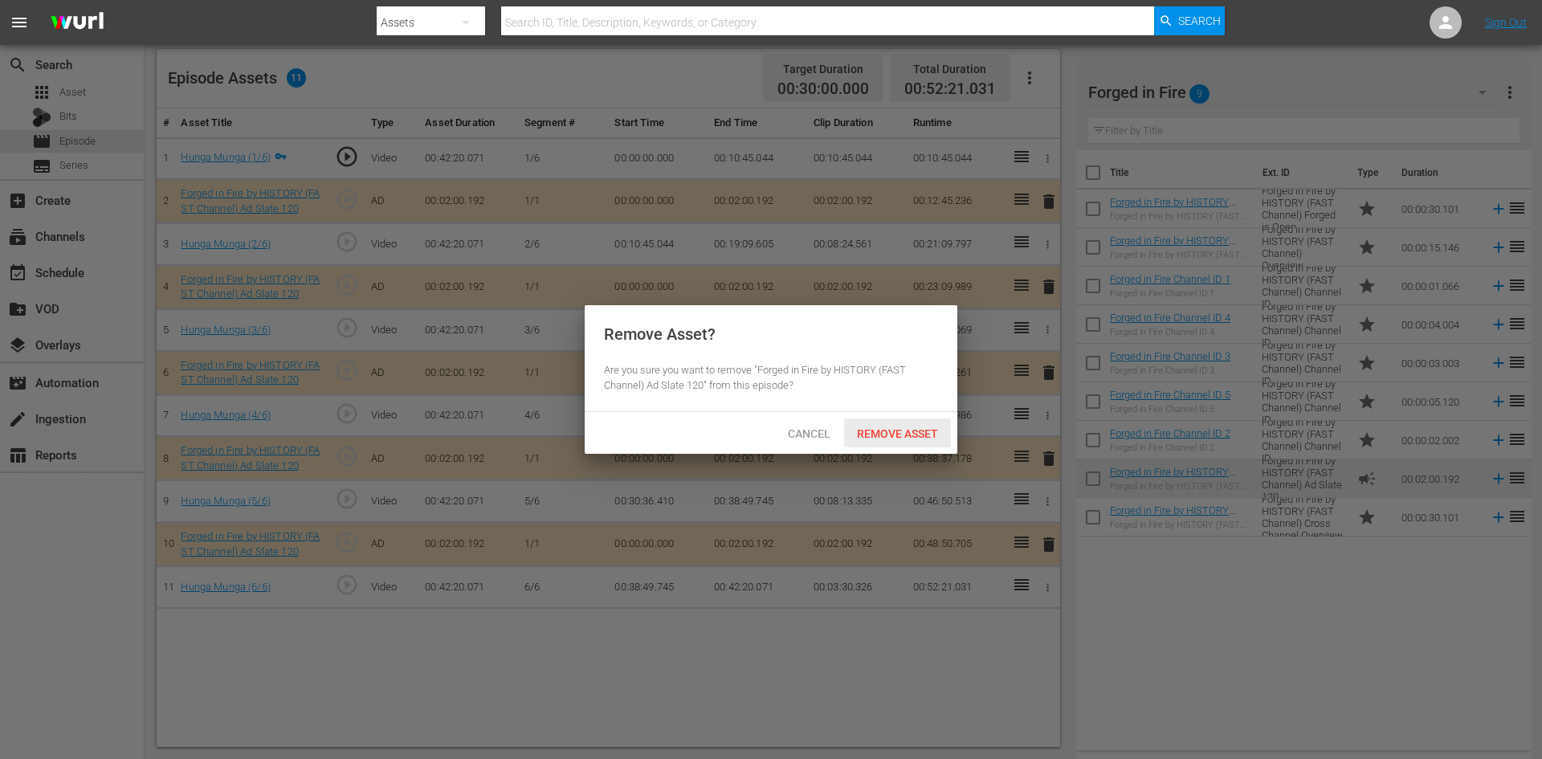
click at [899, 429] on span "Remove Asset" at bounding box center [897, 433] width 107 height 13
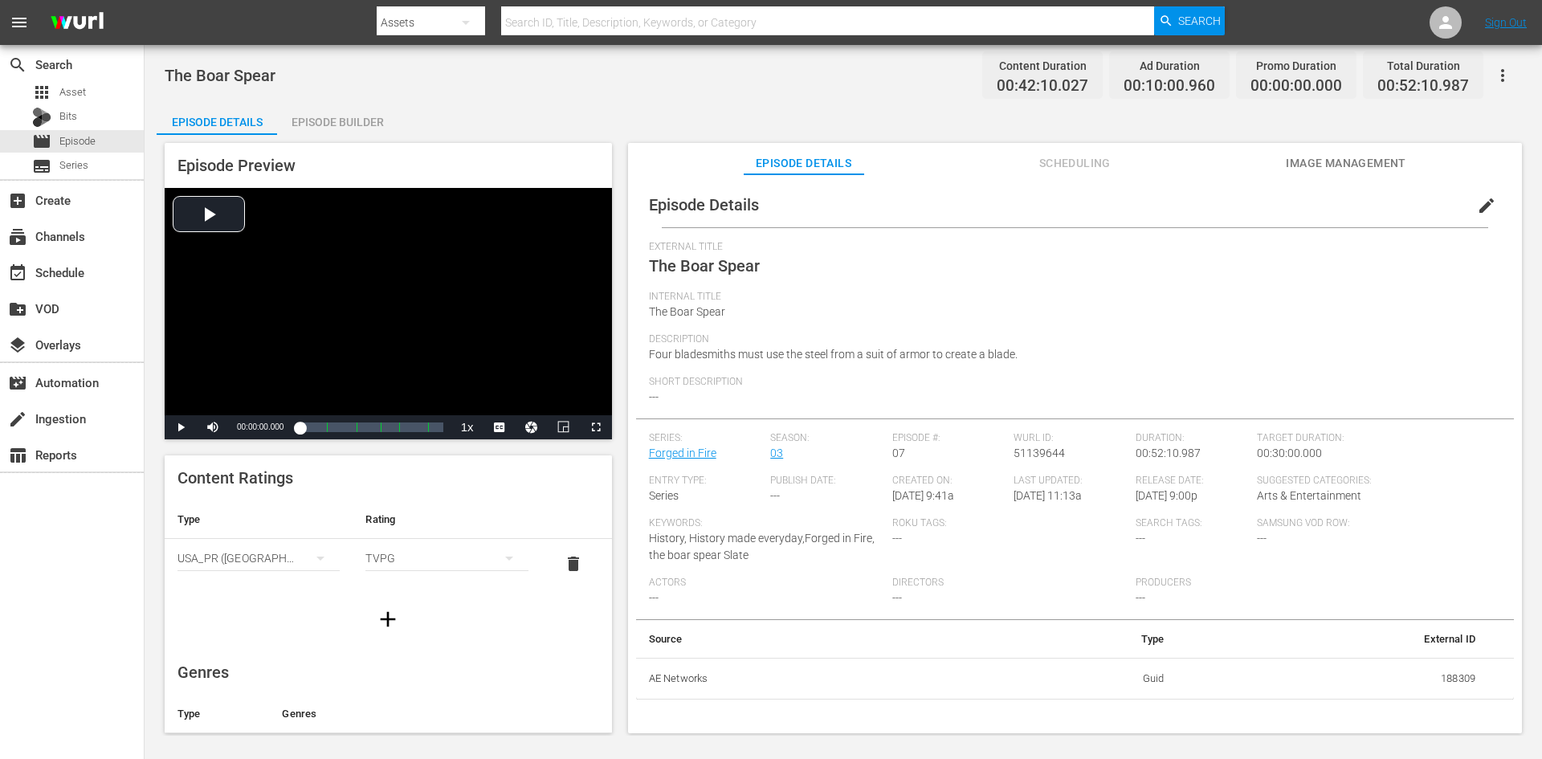
click at [316, 126] on div "Episode Builder" at bounding box center [337, 122] width 120 height 39
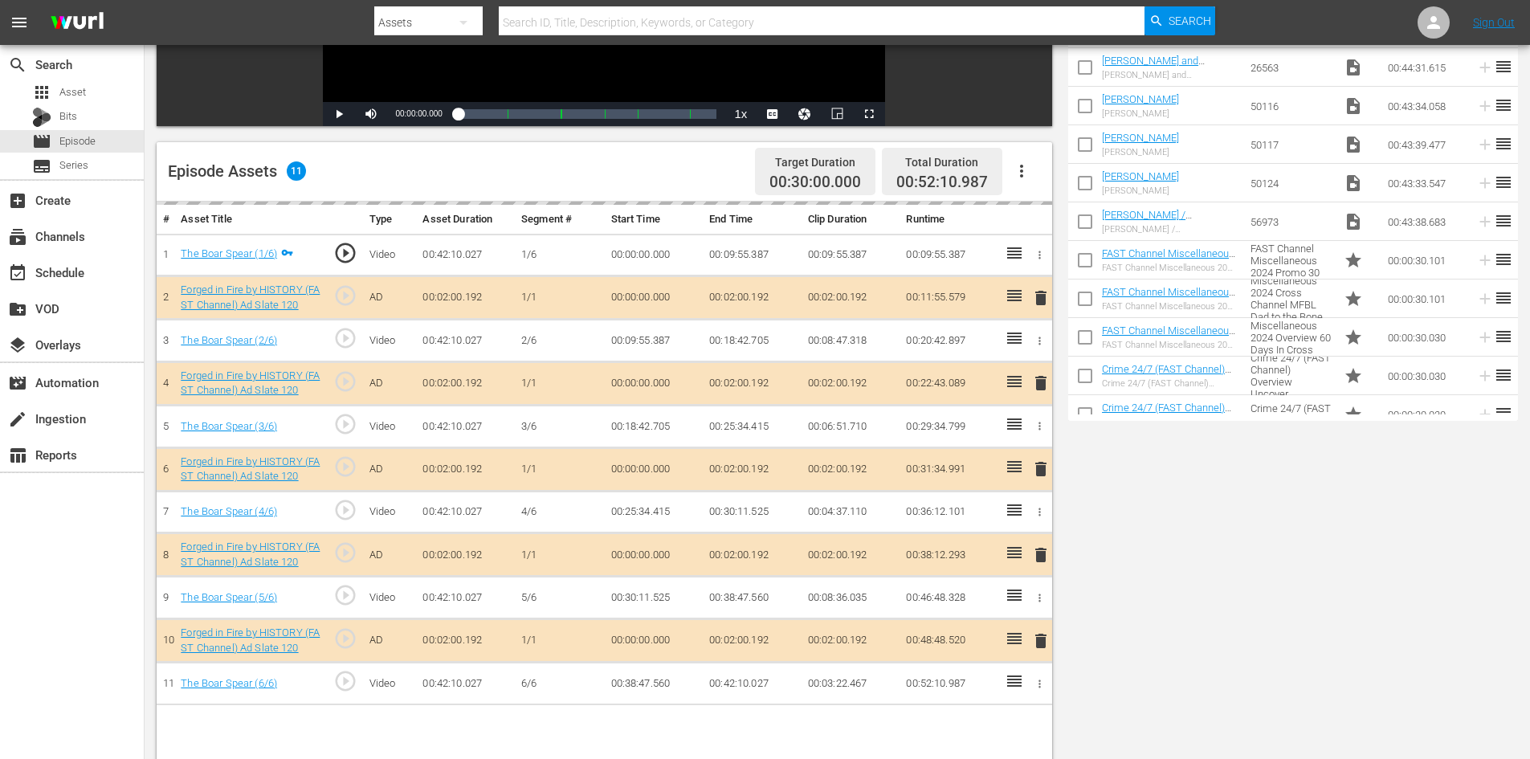
scroll to position [418, 0]
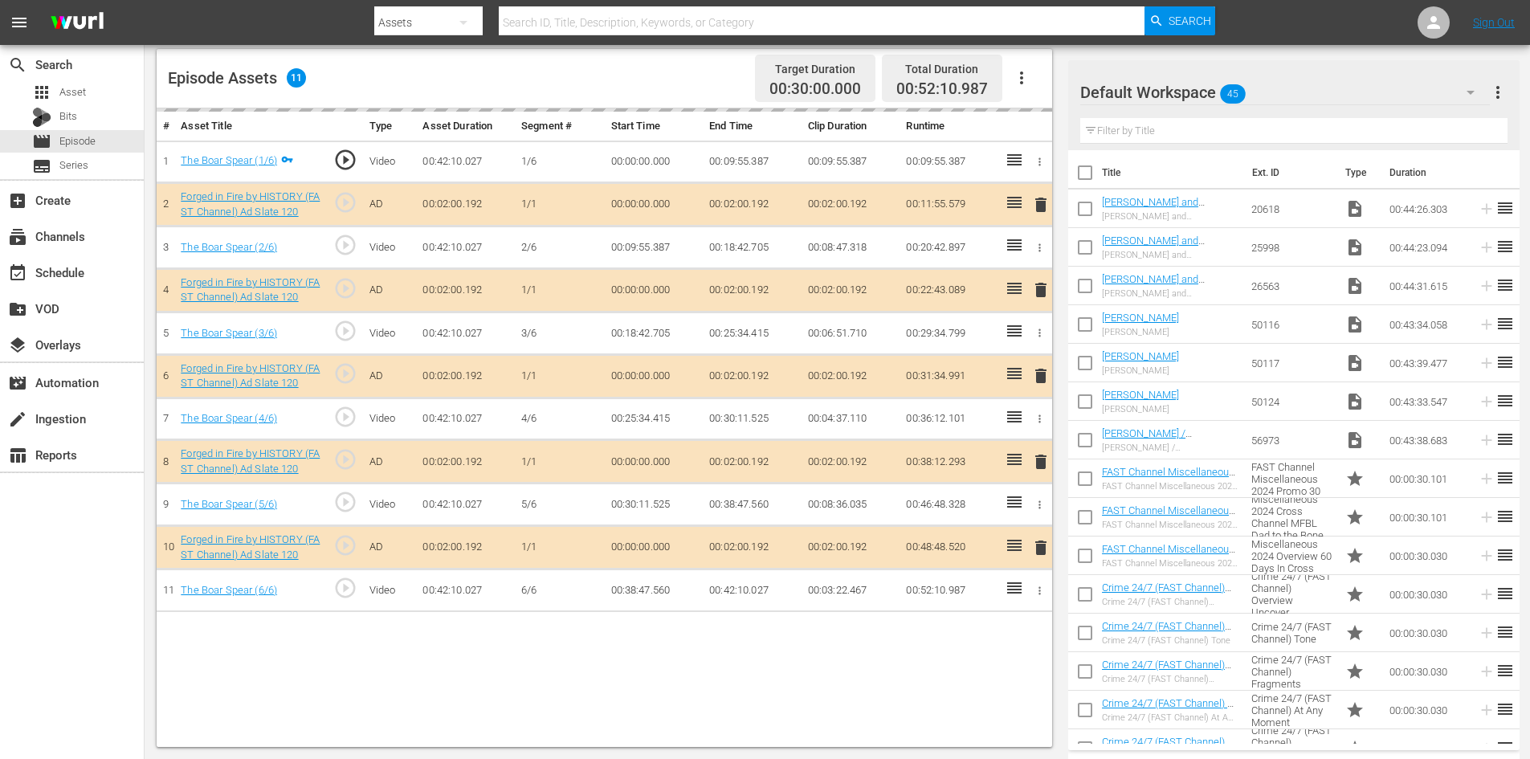
click at [1358, 96] on div "Default Workspace 45" at bounding box center [1285, 92] width 410 height 45
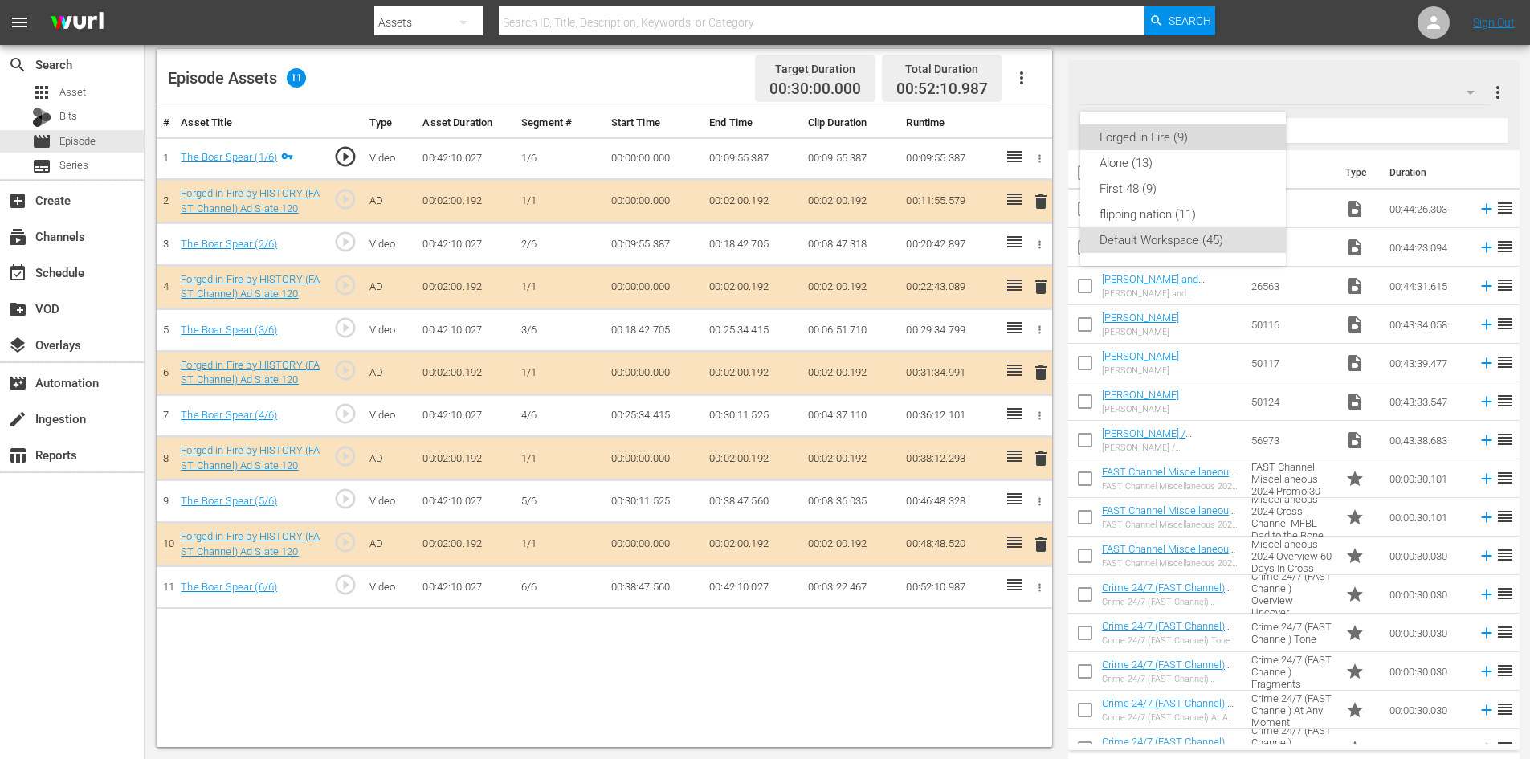
drag, startPoint x: 1134, startPoint y: 140, endPoint x: 1080, endPoint y: 119, distance: 57.7
click at [1134, 139] on div "Forged in Fire (9)" at bounding box center [1182, 137] width 167 height 26
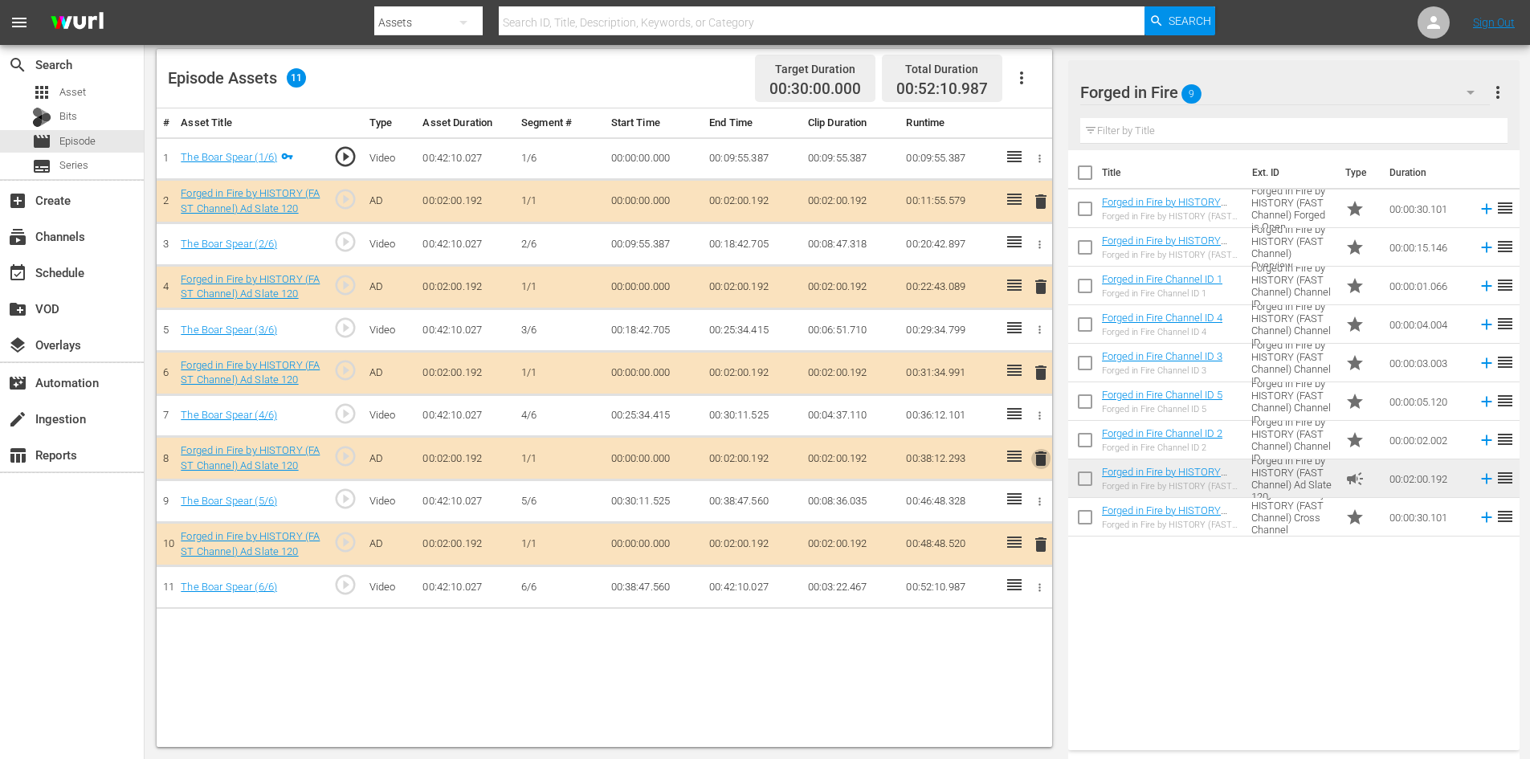
click at [1037, 459] on span "delete" at bounding box center [1040, 458] width 19 height 19
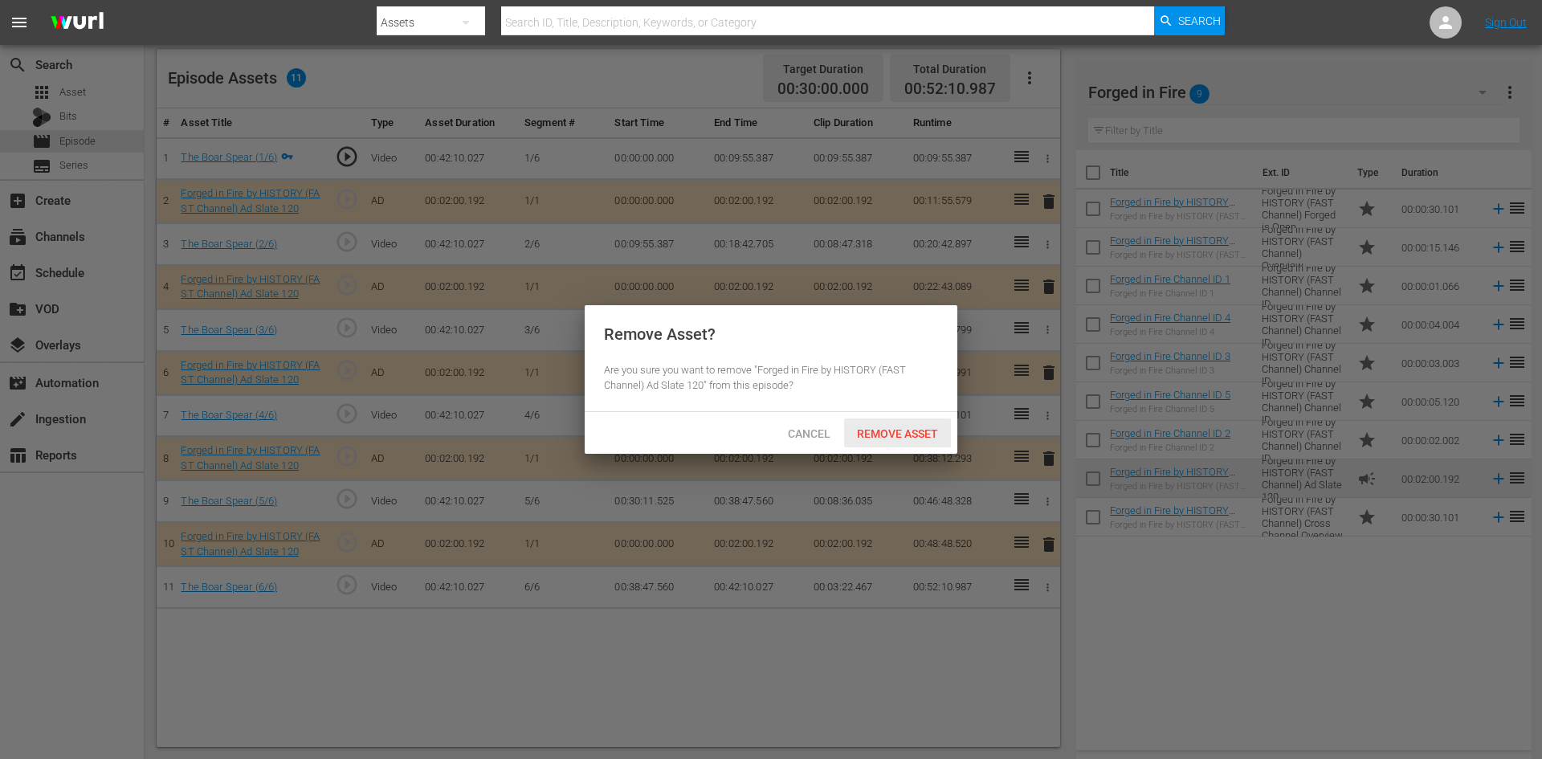
click at [895, 434] on span "Remove Asset" at bounding box center [897, 433] width 107 height 13
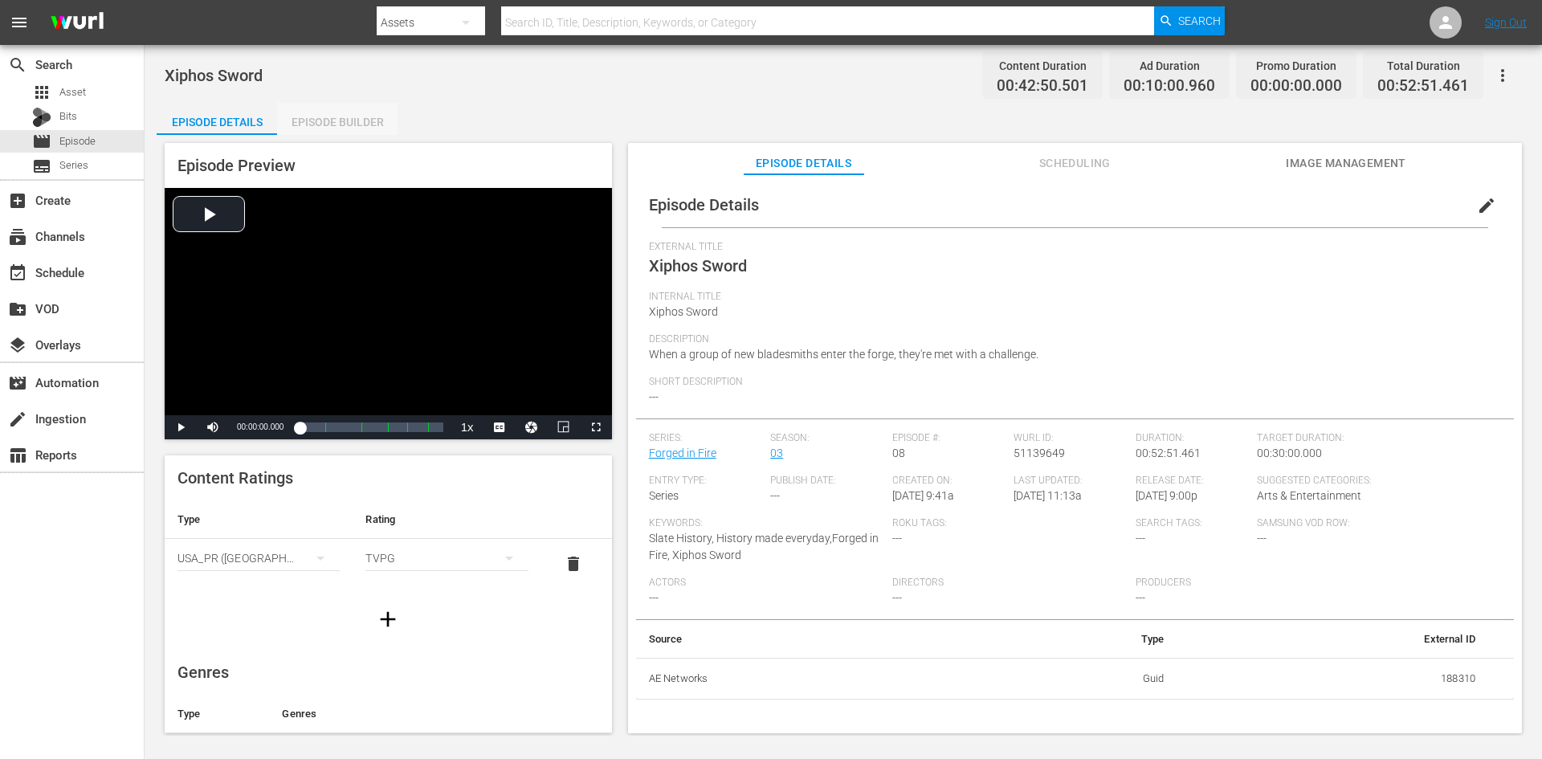
drag, startPoint x: 312, startPoint y: 124, endPoint x: 320, endPoint y: 122, distance: 8.2
click at [312, 123] on div "Episode Builder" at bounding box center [337, 122] width 120 height 39
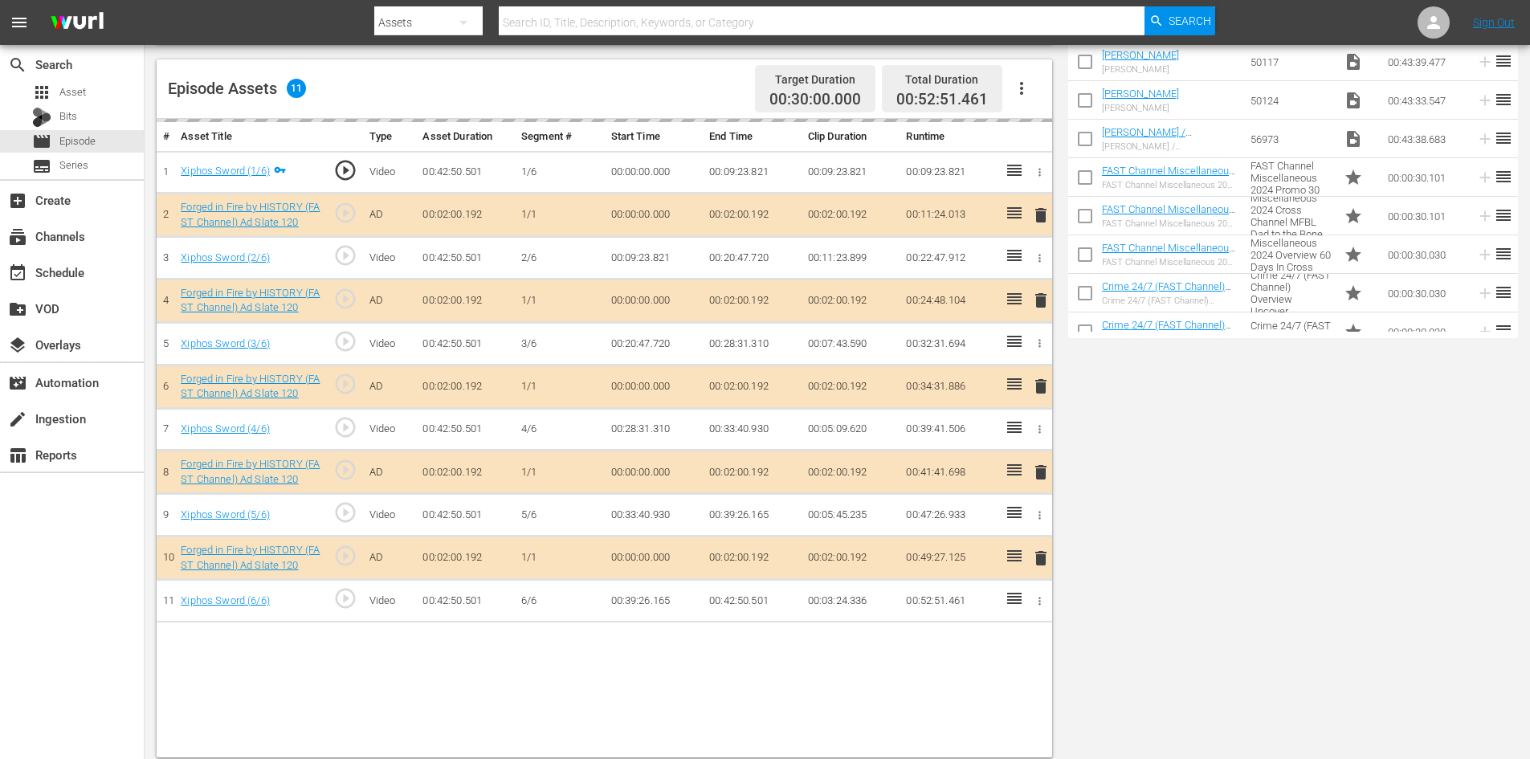
scroll to position [418, 0]
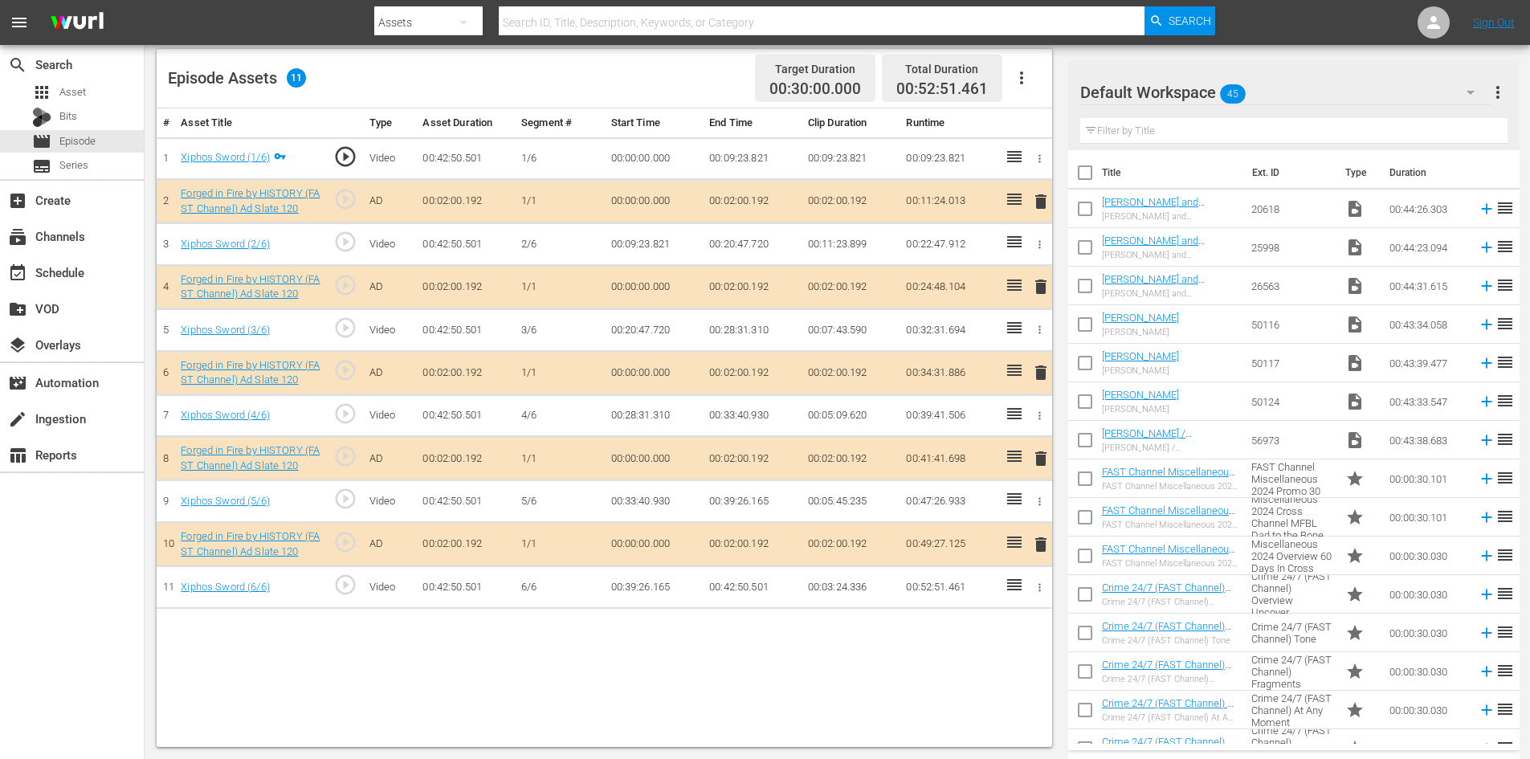
click at [1315, 88] on div "Default Workspace 45" at bounding box center [1285, 92] width 410 height 45
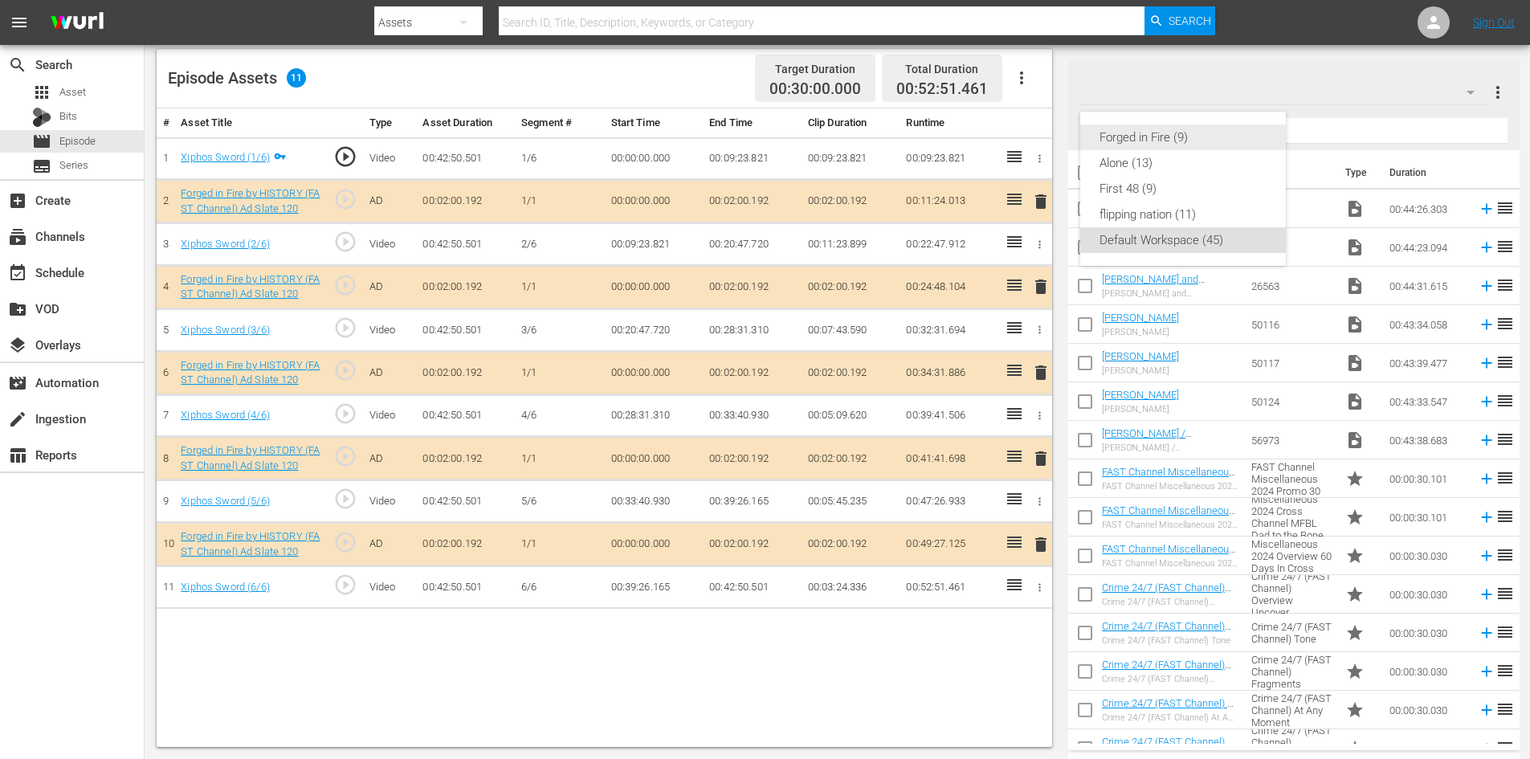
click at [1148, 139] on div "Forged in Fire (9)" at bounding box center [1182, 137] width 167 height 26
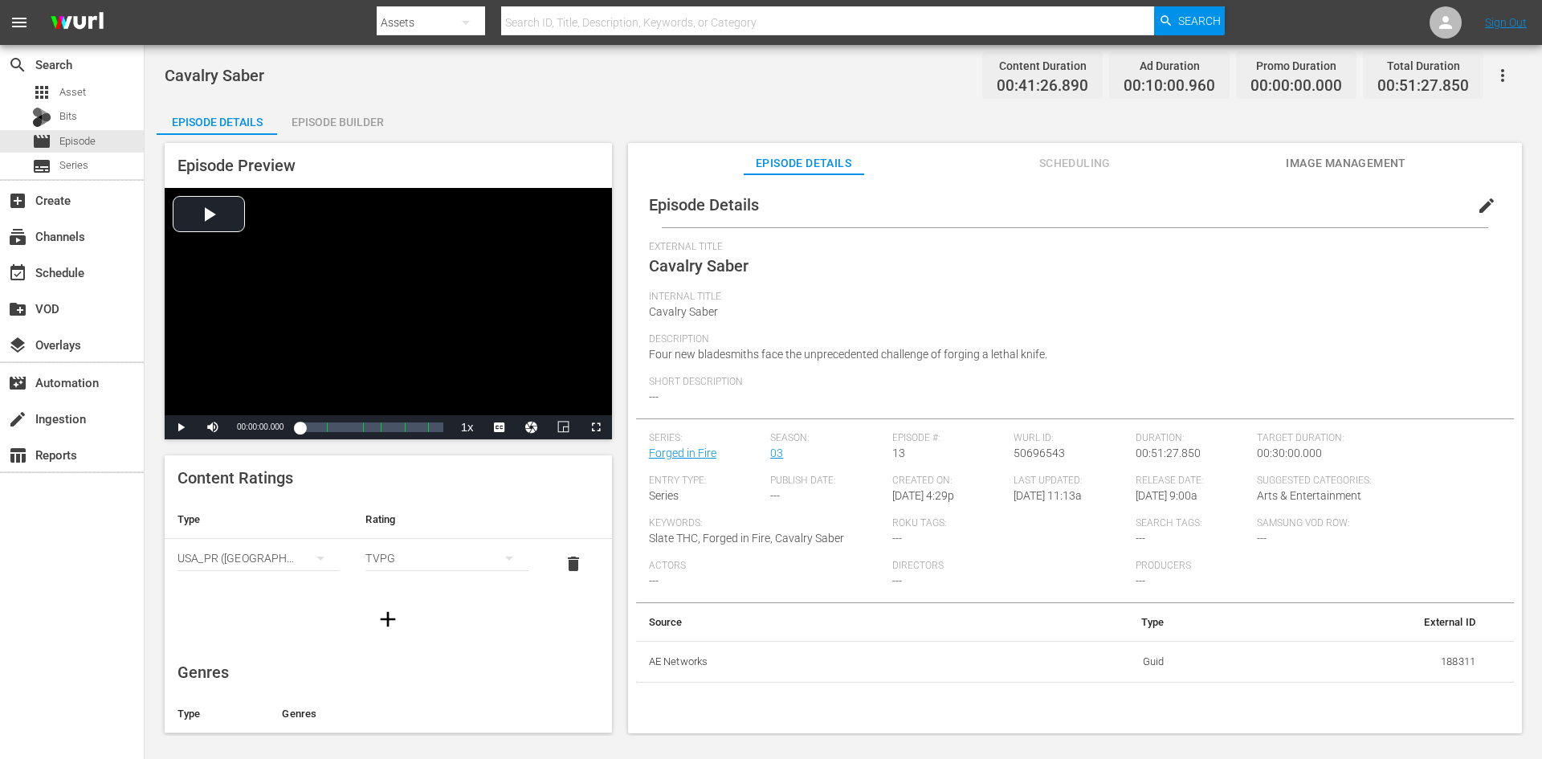
click at [352, 120] on div "Episode Builder" at bounding box center [337, 122] width 120 height 39
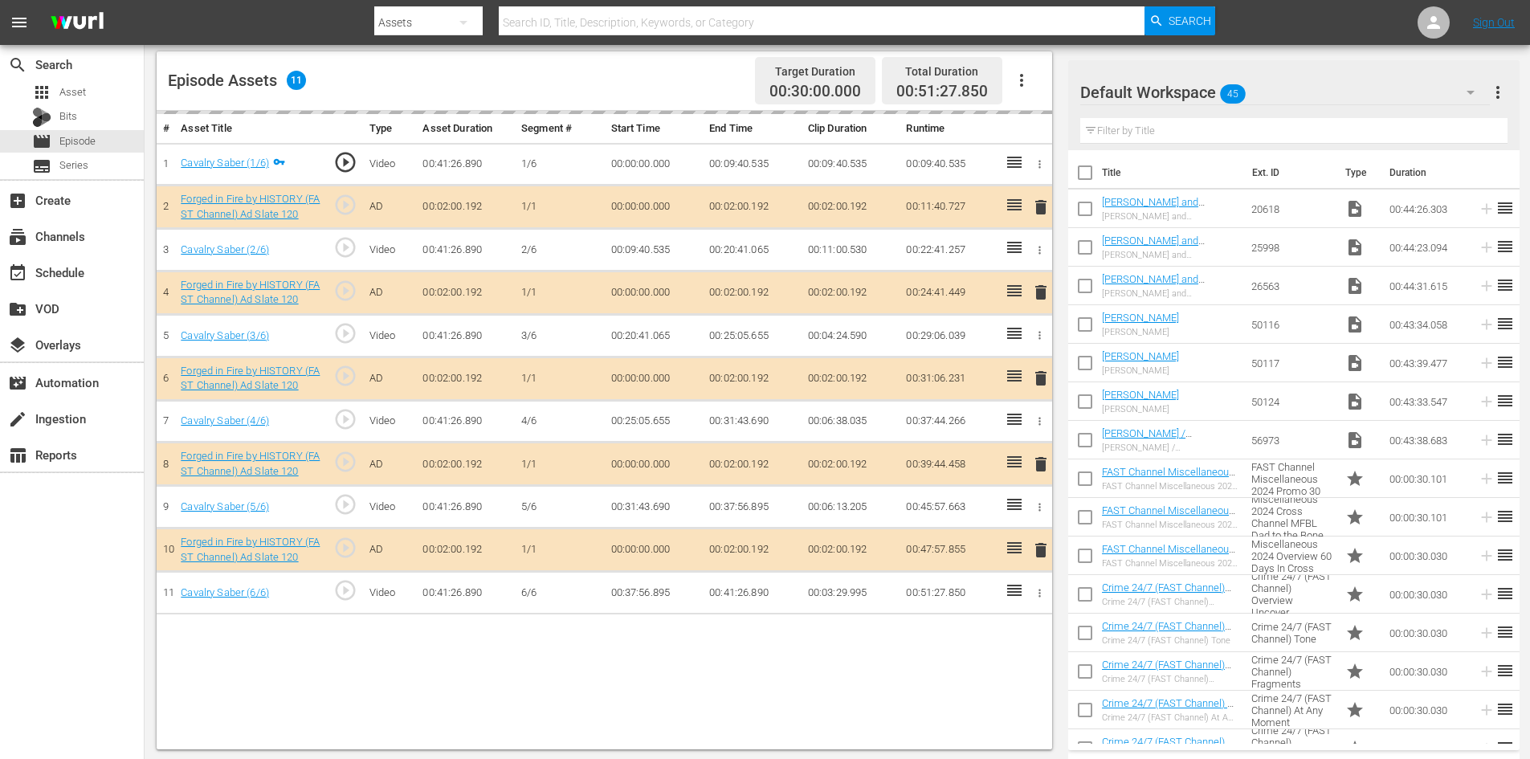
scroll to position [418, 0]
click at [1282, 98] on div "Default Workspace 45" at bounding box center [1285, 92] width 410 height 45
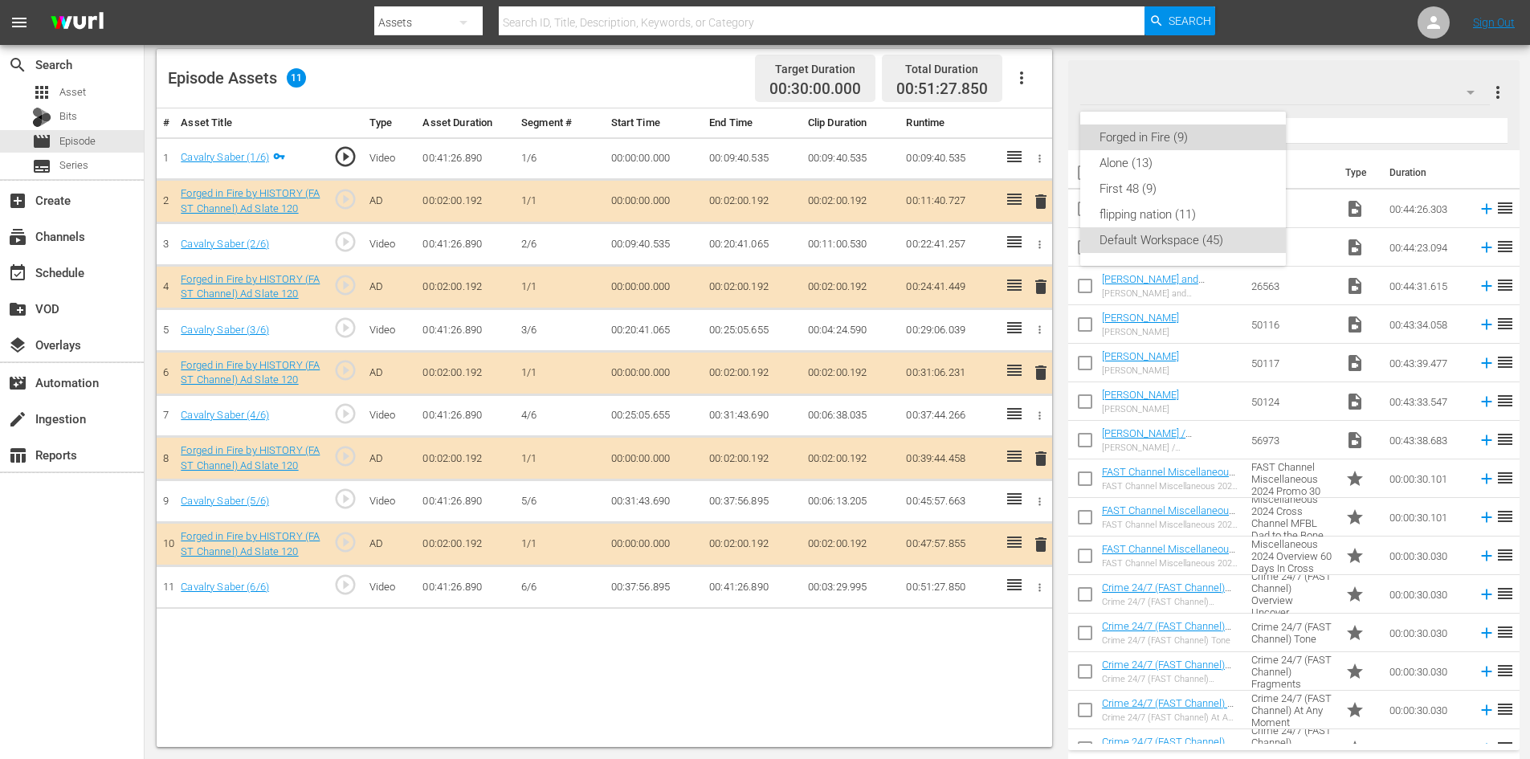
click at [1160, 136] on div "Forged in Fire (9)" at bounding box center [1182, 137] width 167 height 26
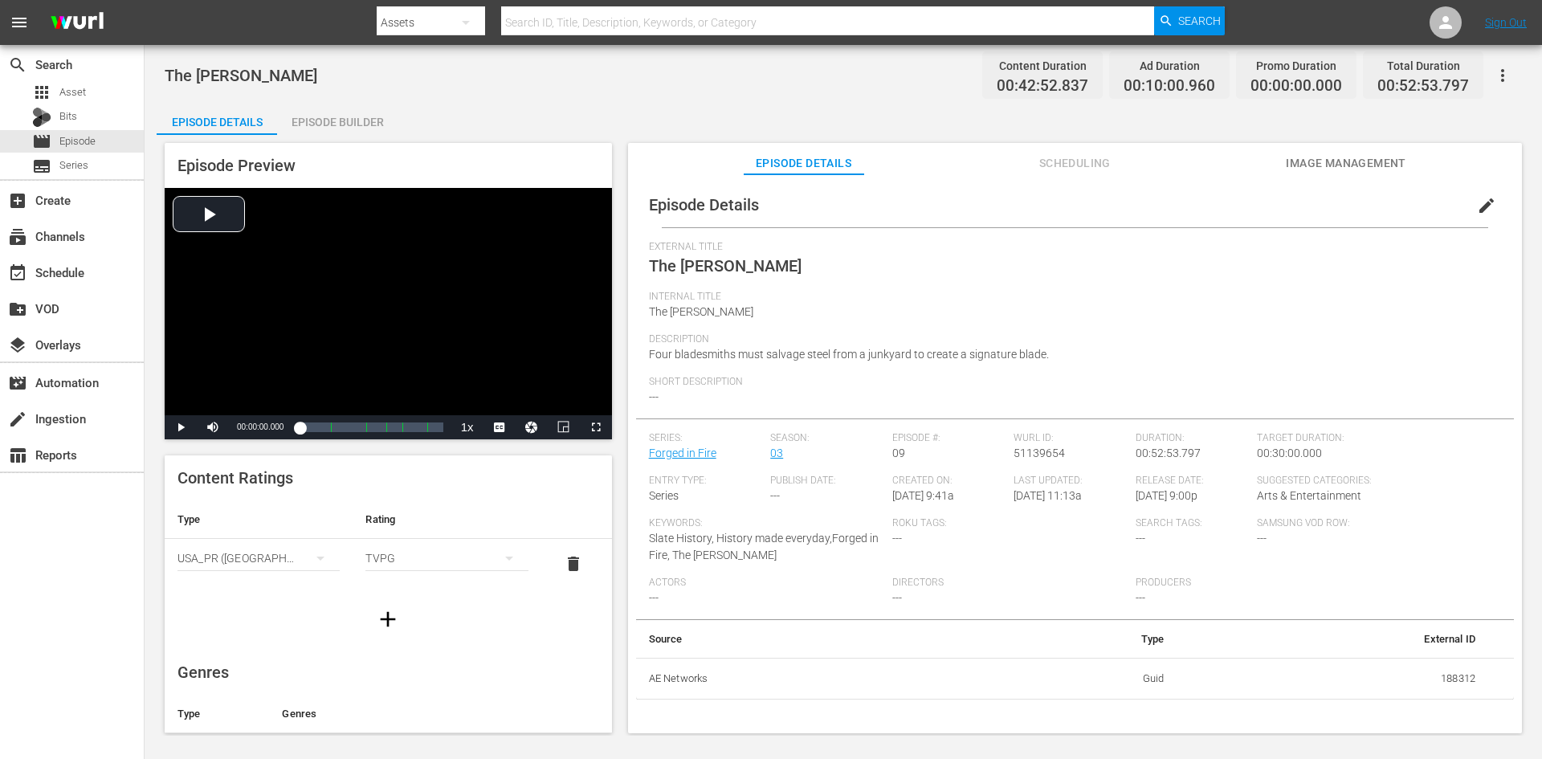
click at [321, 116] on div "Episode Builder" at bounding box center [337, 122] width 120 height 39
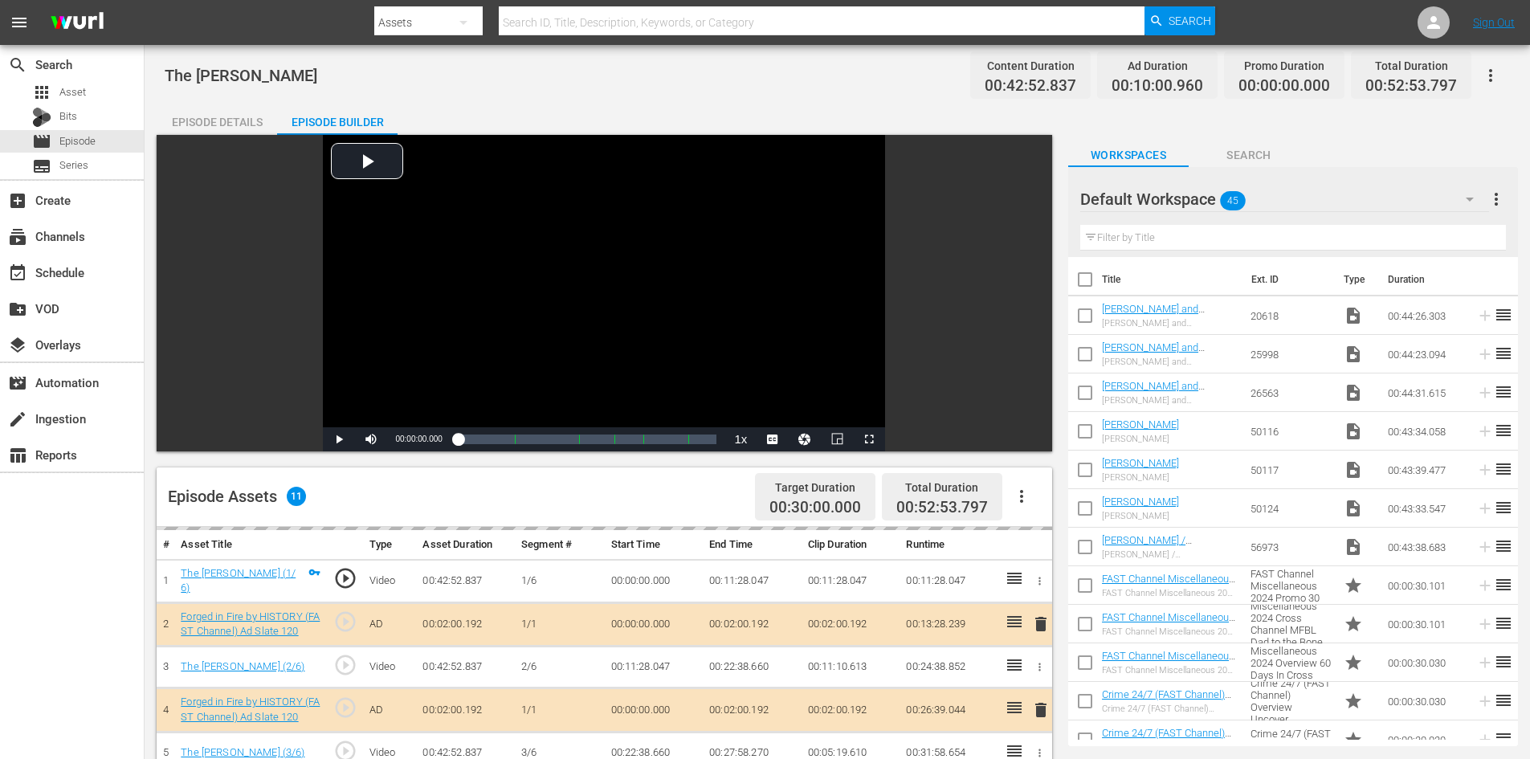
click at [1335, 199] on div "Default Workspace 45" at bounding box center [1284, 199] width 409 height 45
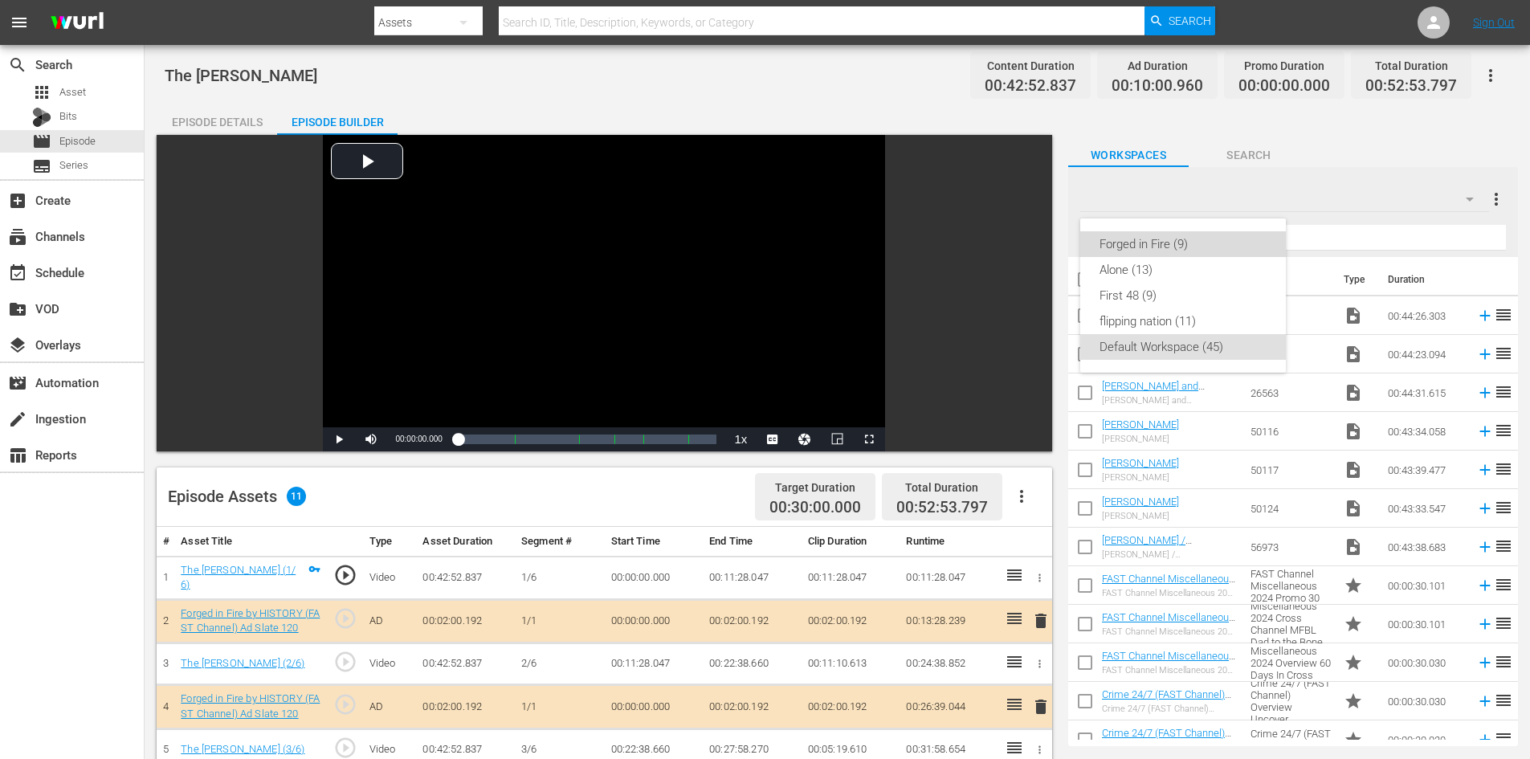
click at [1152, 237] on div "Forged in Fire (9)" at bounding box center [1182, 244] width 167 height 26
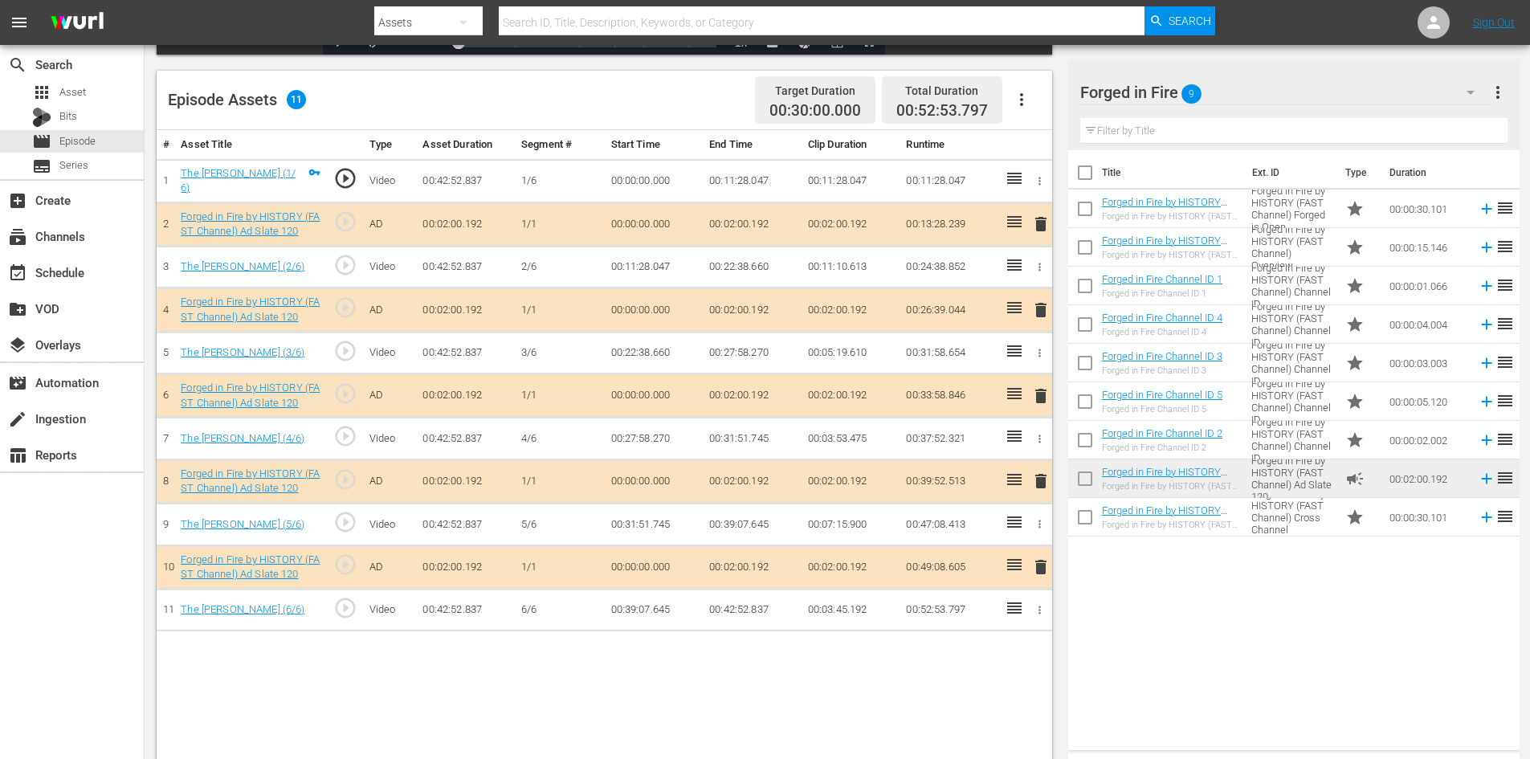
scroll to position [418, 0]
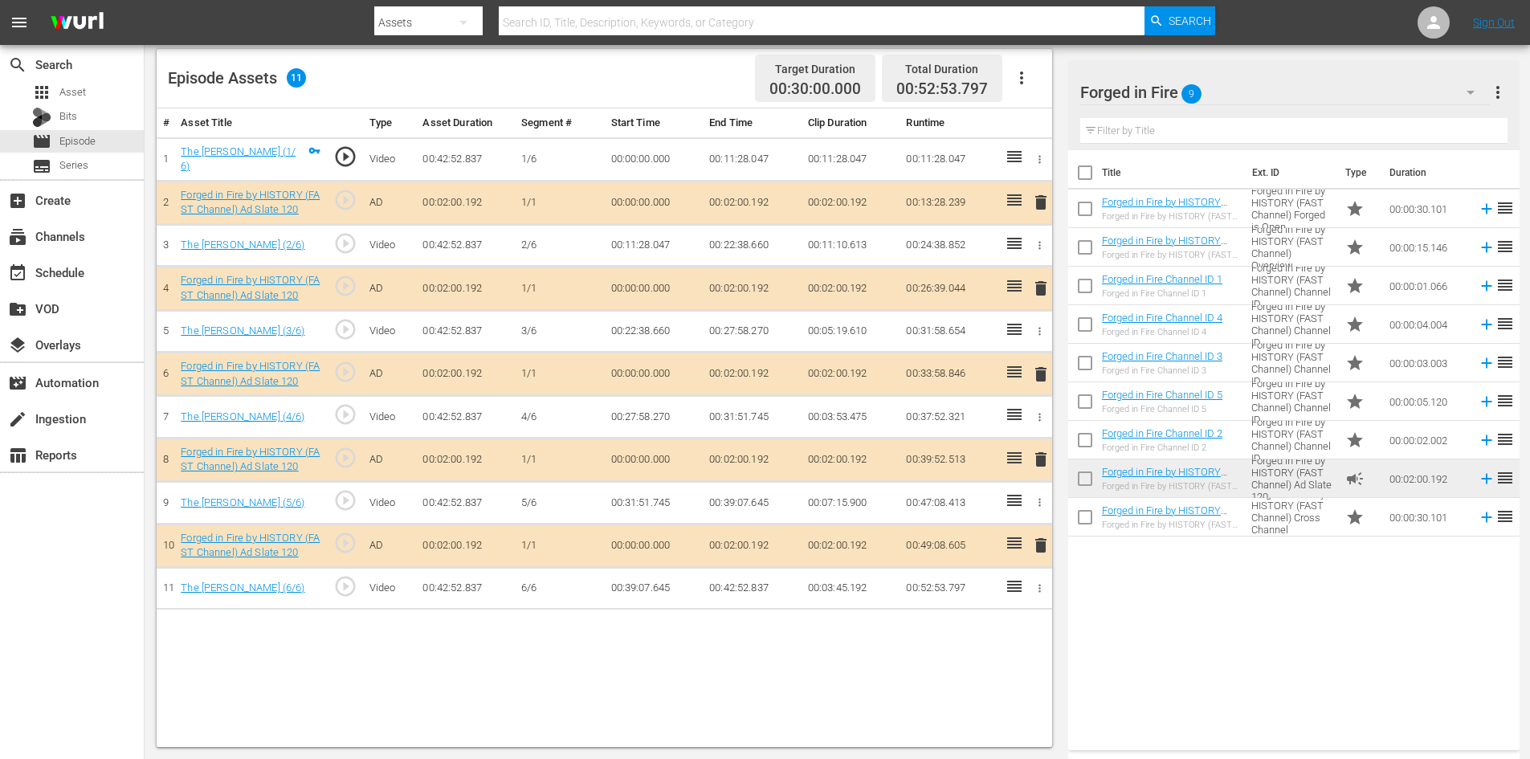
click at [1039, 455] on span "delete" at bounding box center [1040, 459] width 19 height 19
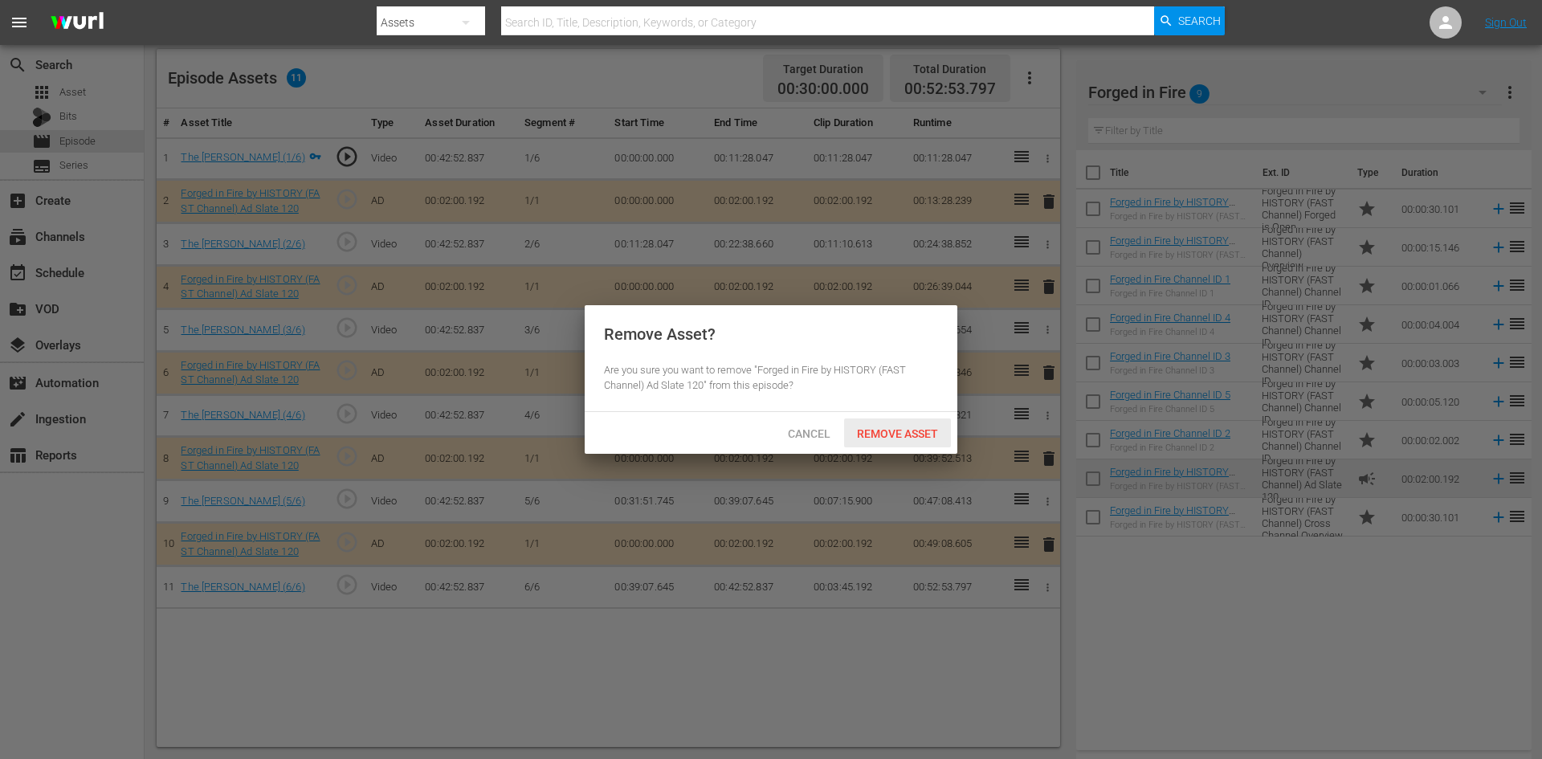
click at [889, 430] on span "Remove Asset" at bounding box center [897, 433] width 107 height 13
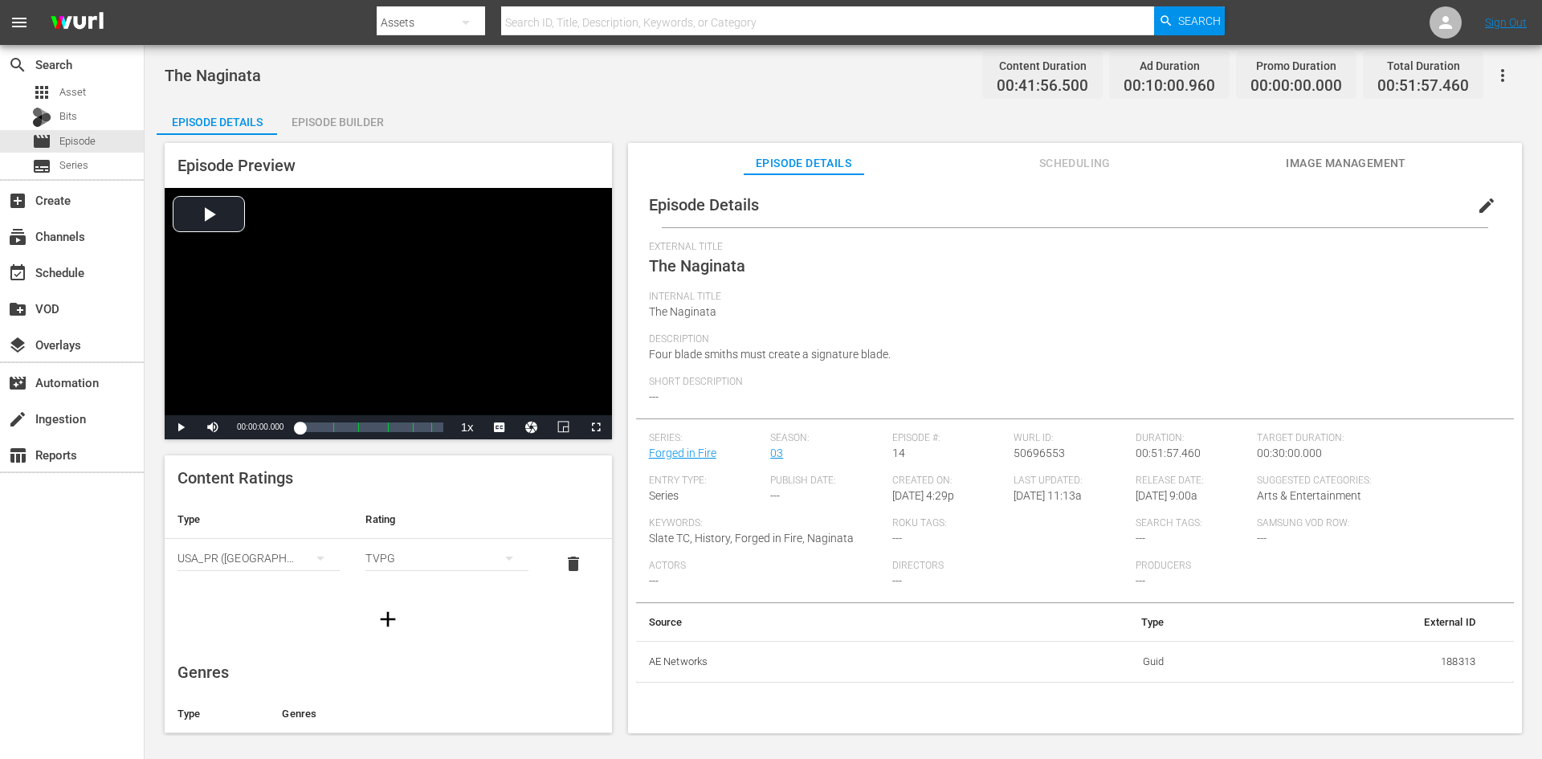
click at [327, 123] on div "Episode Builder" at bounding box center [337, 122] width 120 height 39
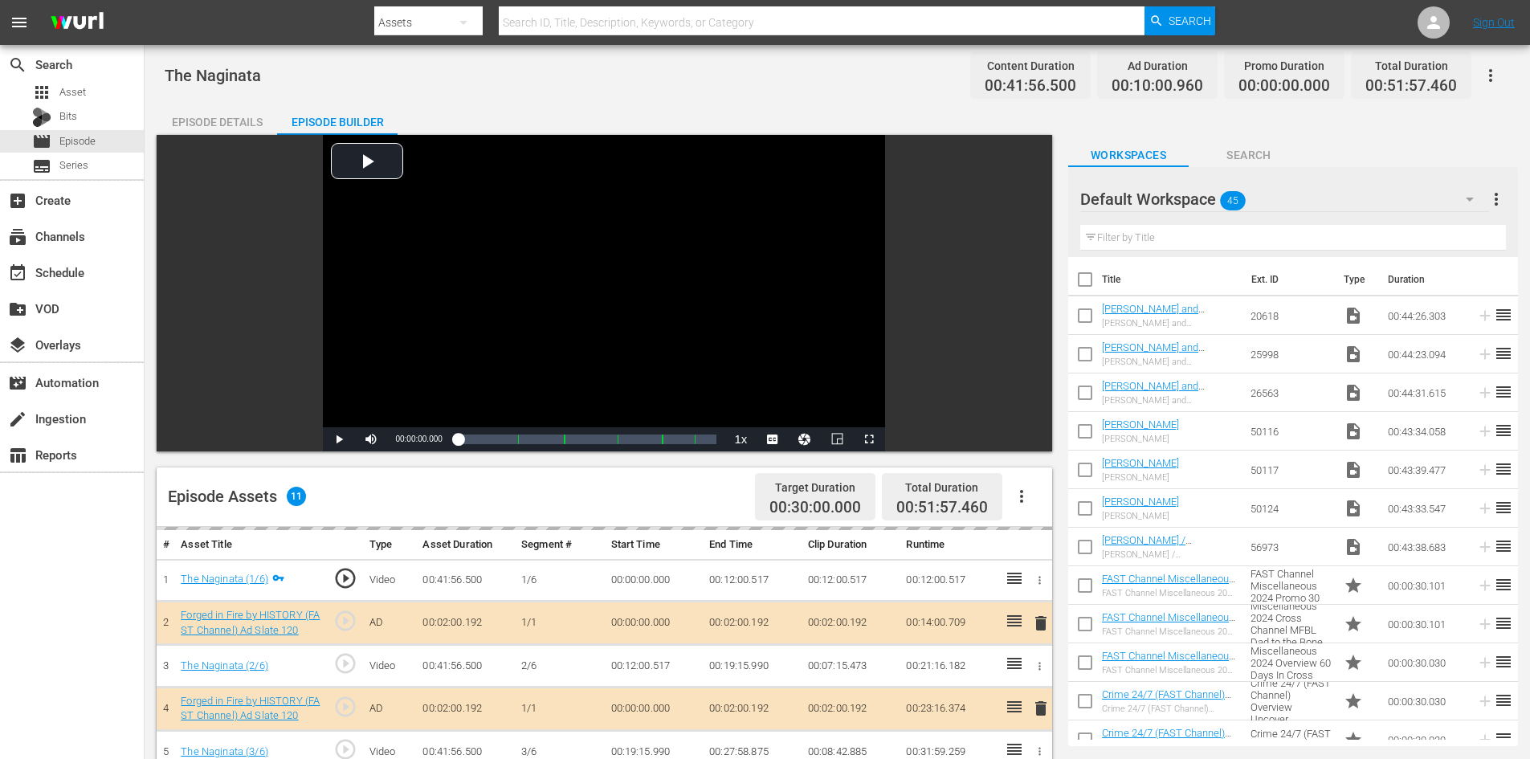
click at [1380, 202] on div "Default Workspace 45" at bounding box center [1284, 199] width 409 height 45
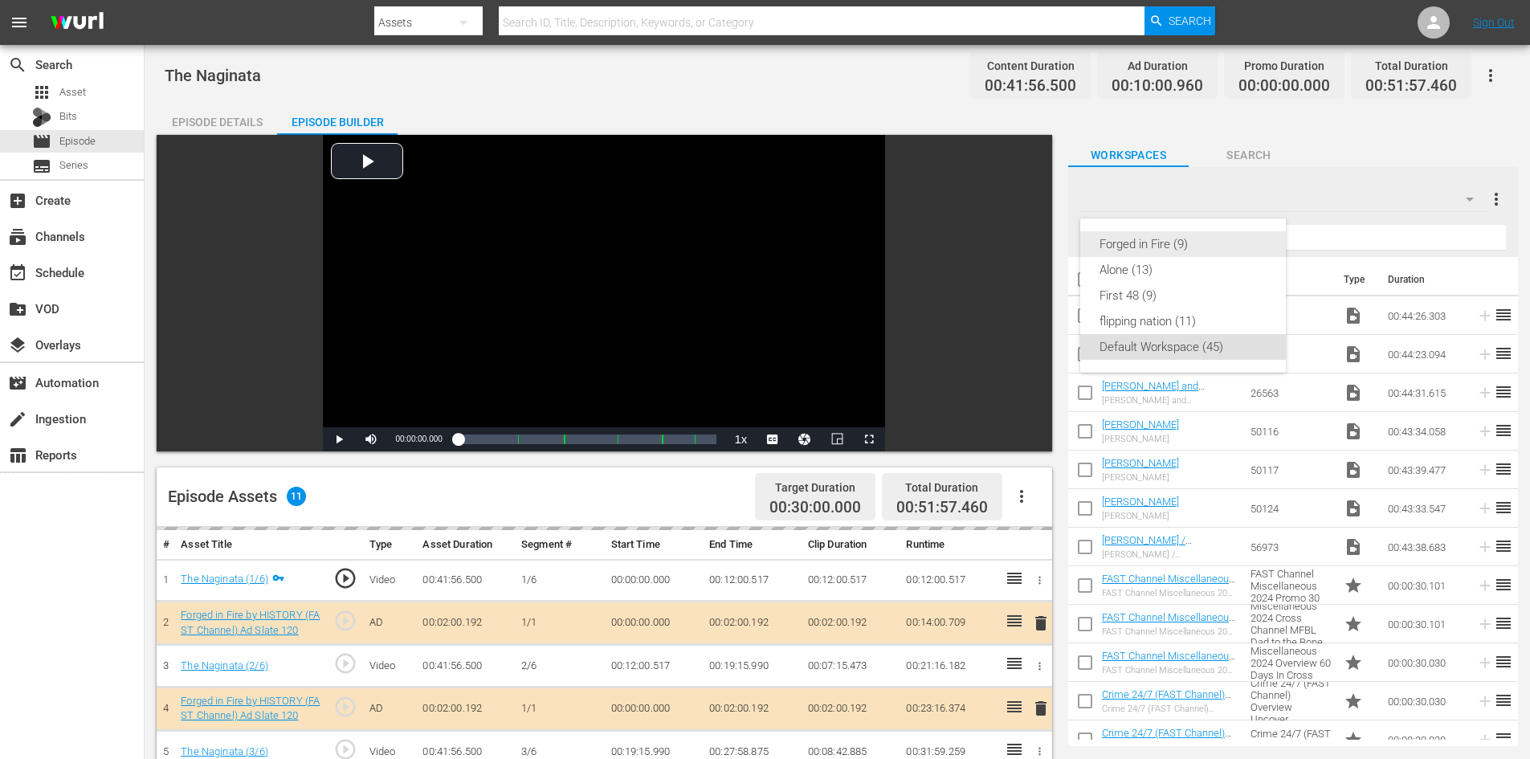
click at [1160, 238] on div "Forged in Fire (9)" at bounding box center [1182, 244] width 167 height 26
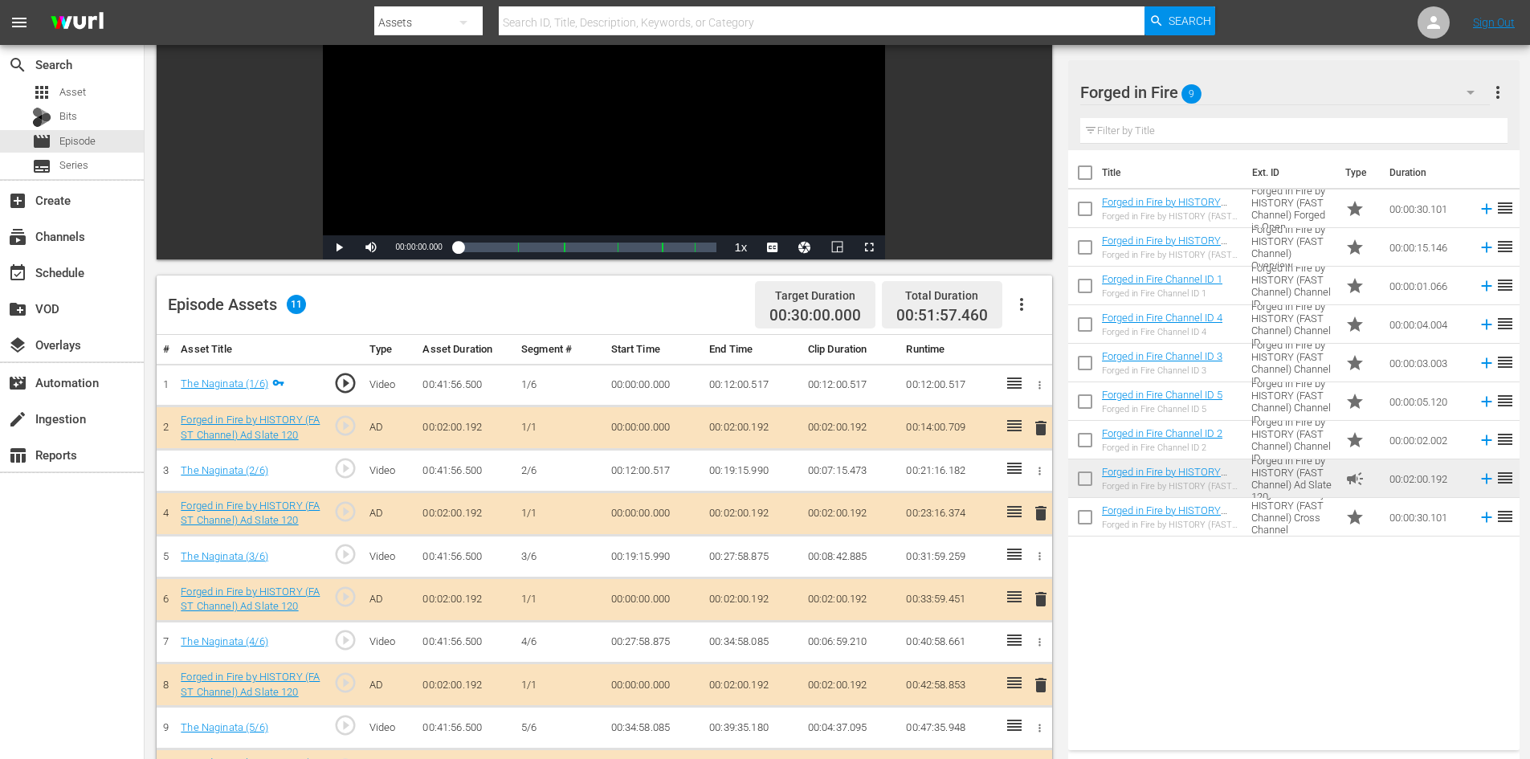
scroll to position [418, 0]
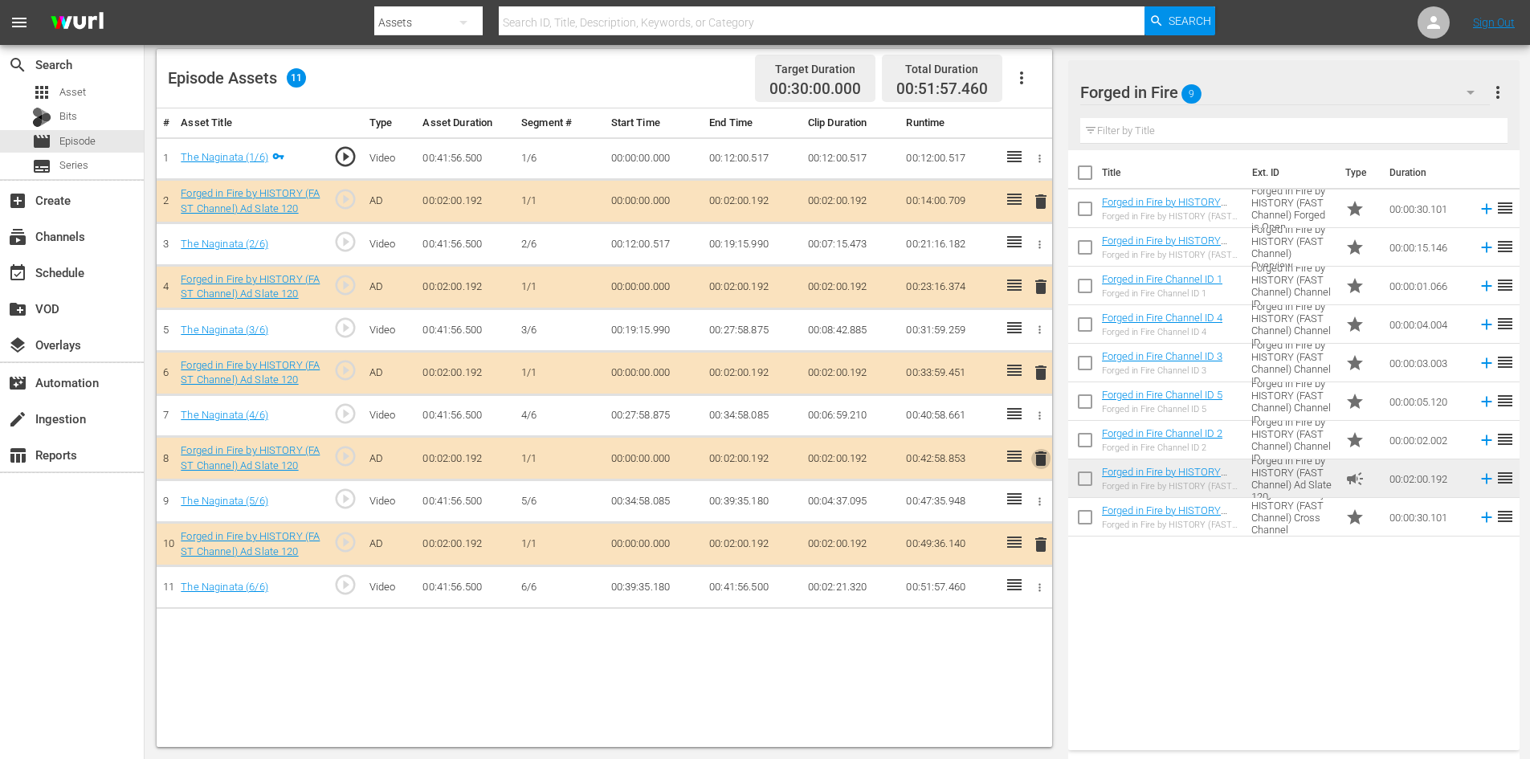
click at [1037, 460] on span "delete" at bounding box center [1040, 458] width 19 height 19
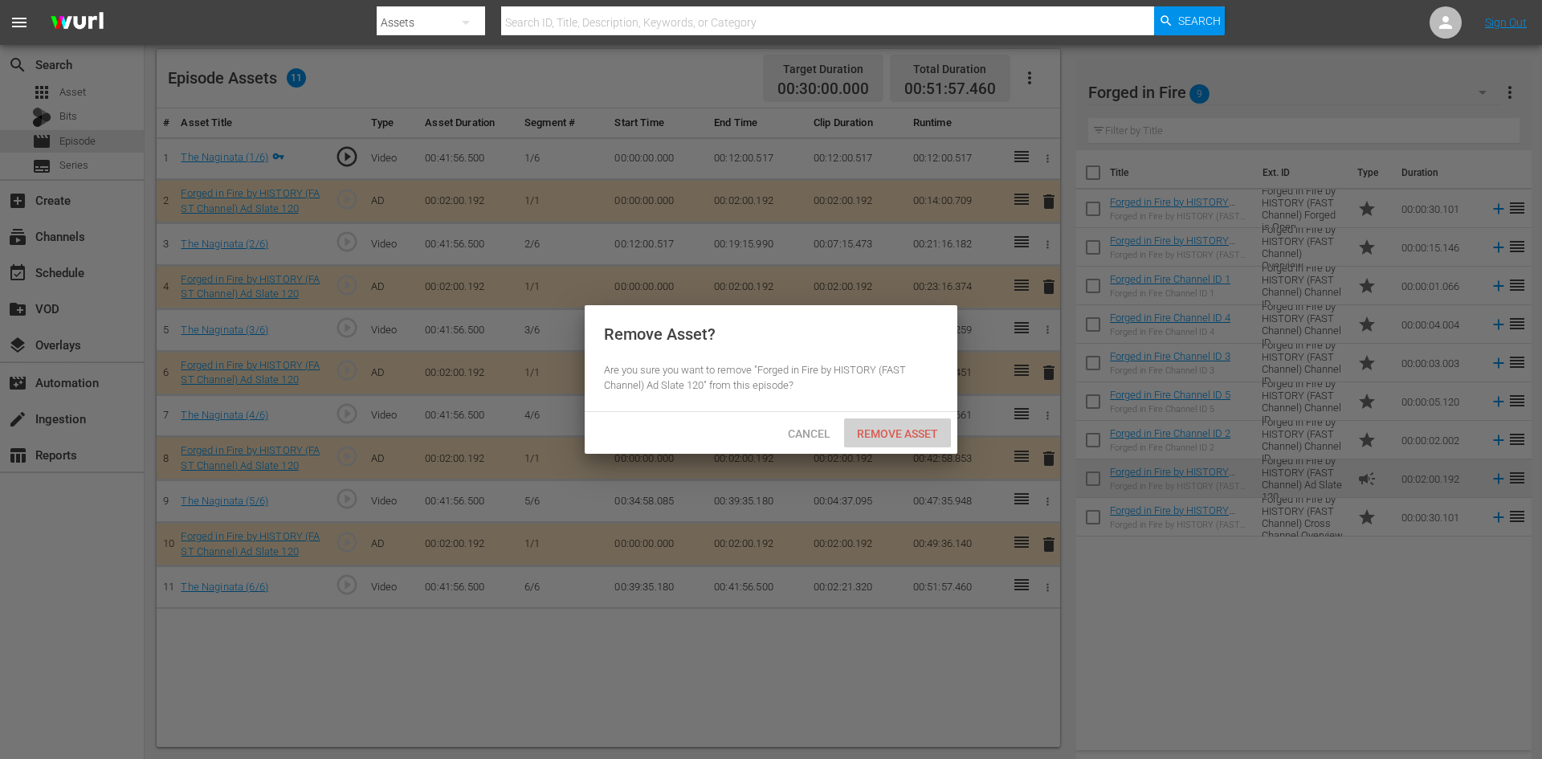
drag, startPoint x: 919, startPoint y: 439, endPoint x: 835, endPoint y: 400, distance: 92.3
click at [918, 435] on div "Remove Asset" at bounding box center [897, 433] width 107 height 30
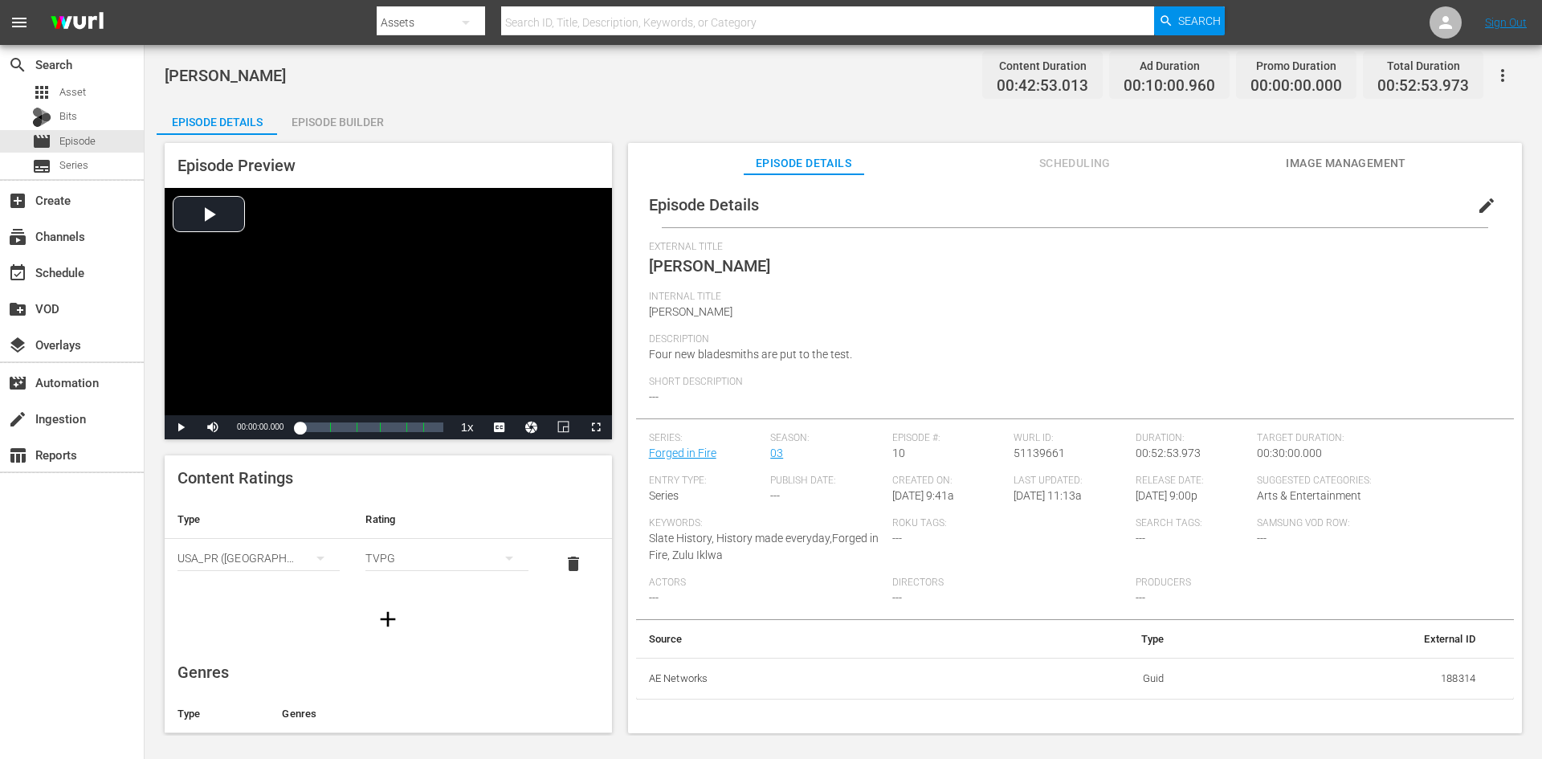
click at [332, 116] on div "Episode Builder" at bounding box center [337, 122] width 120 height 39
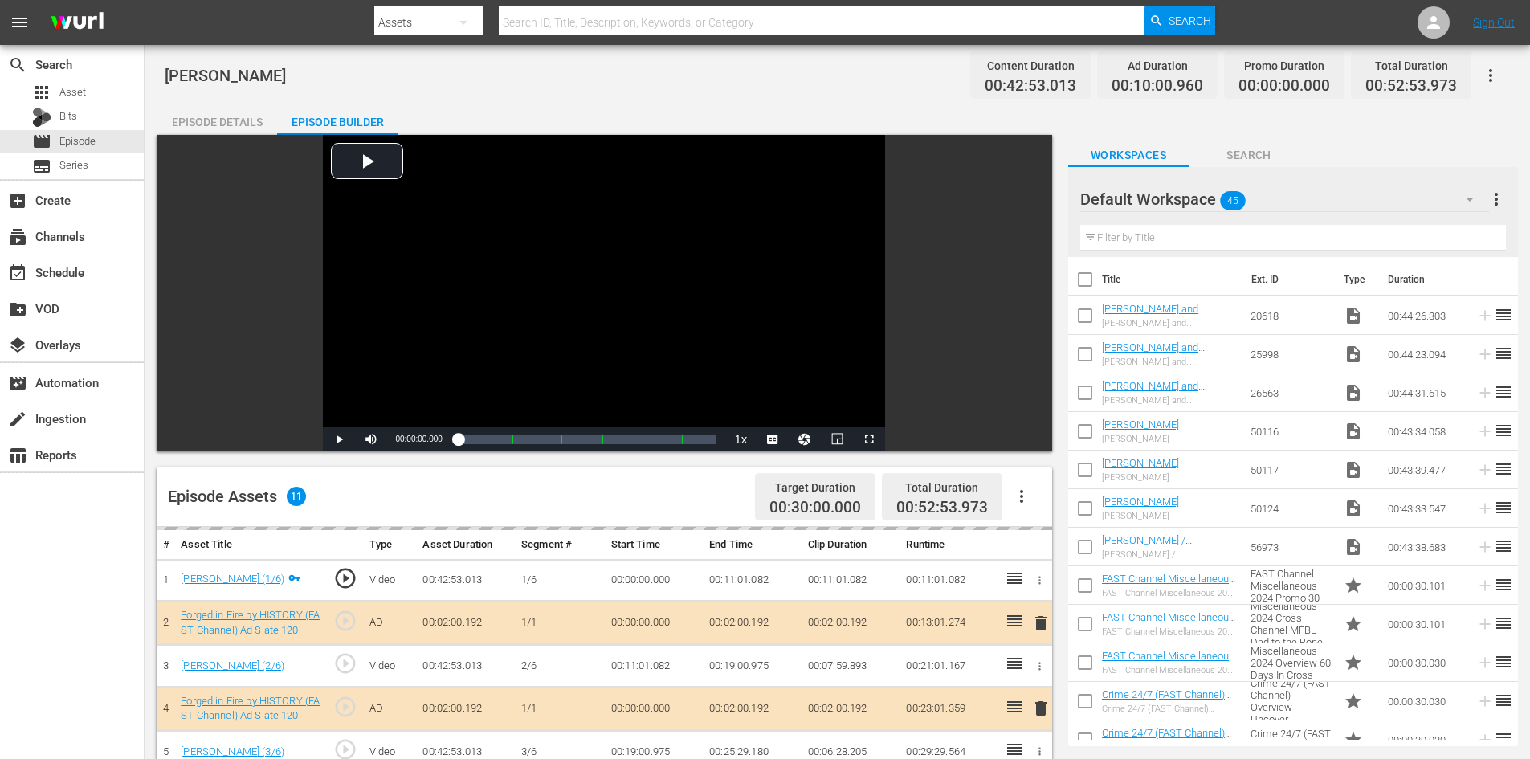
click at [1343, 195] on div "Default Workspace 45" at bounding box center [1284, 199] width 409 height 45
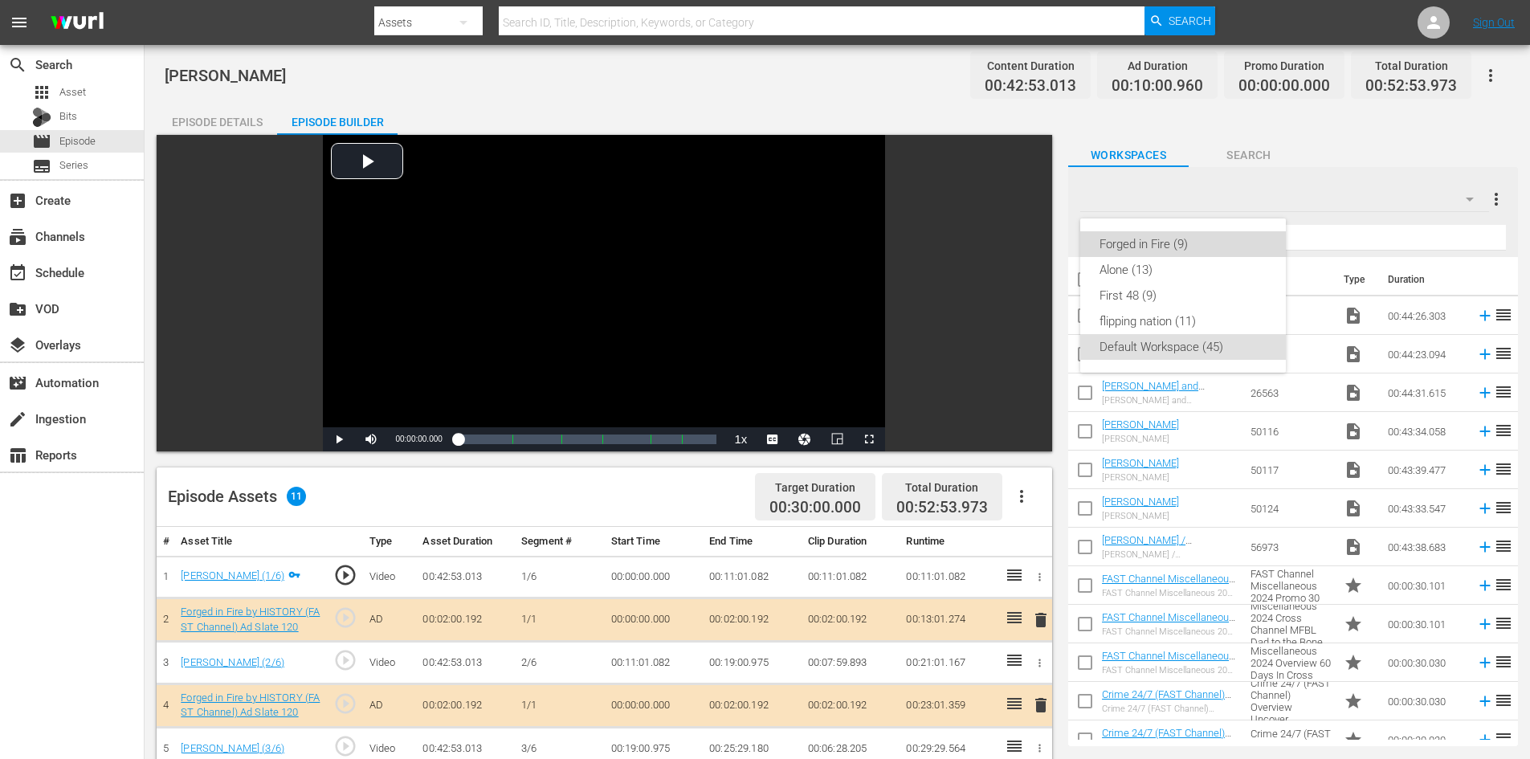
click at [1176, 239] on div "Forged in Fire (9)" at bounding box center [1182, 244] width 167 height 26
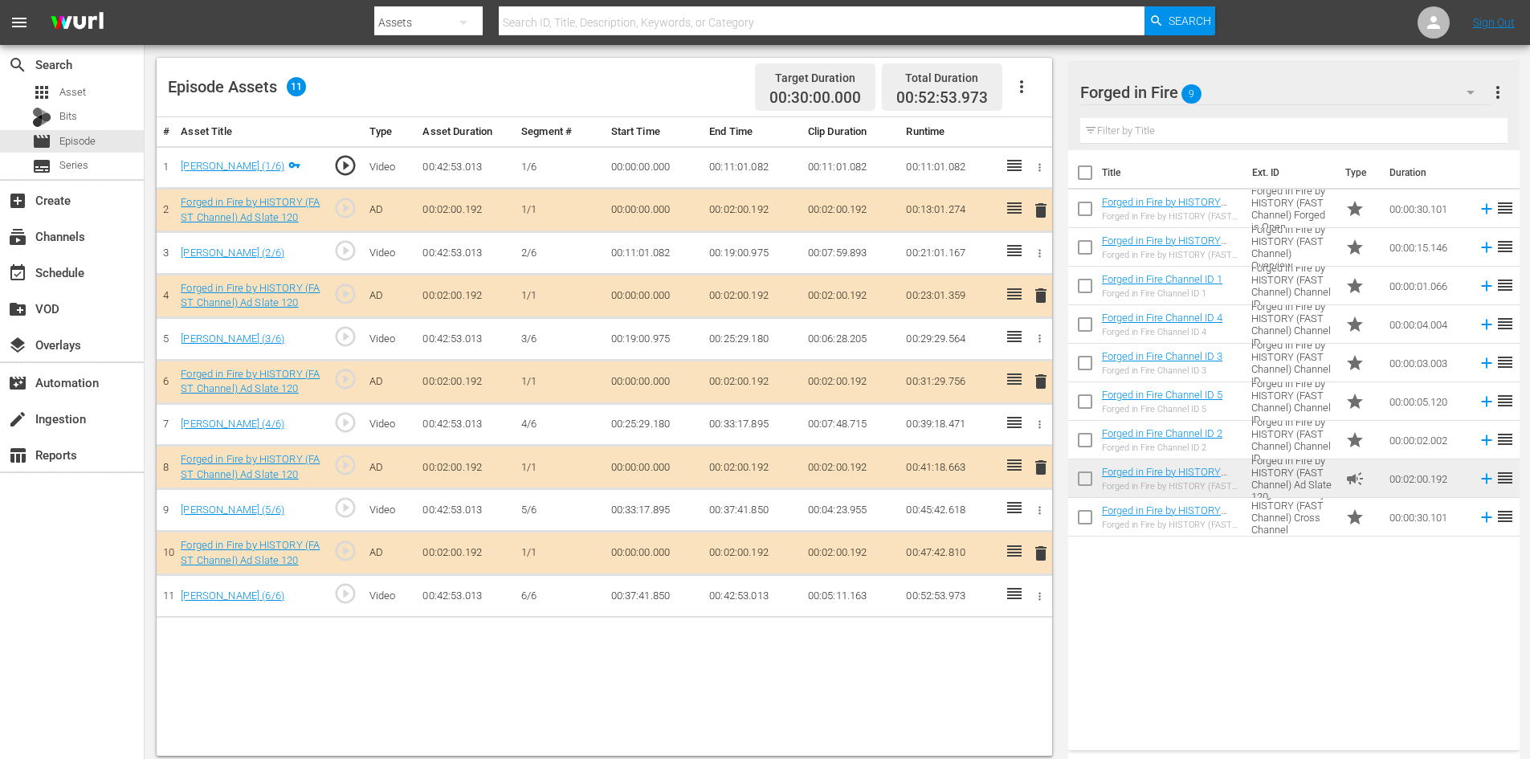
scroll to position [418, 0]
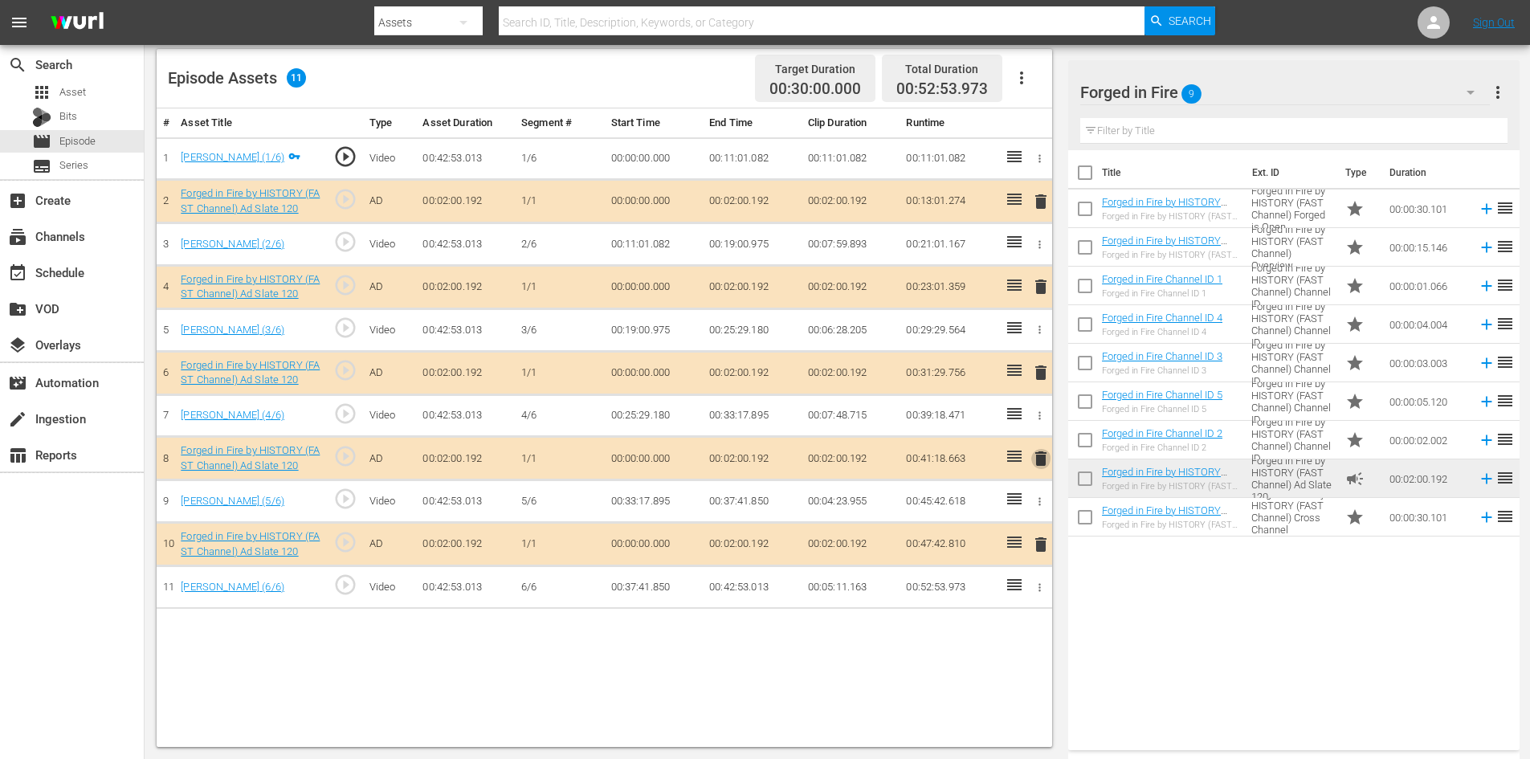
click at [1043, 461] on span "delete" at bounding box center [1040, 458] width 19 height 19
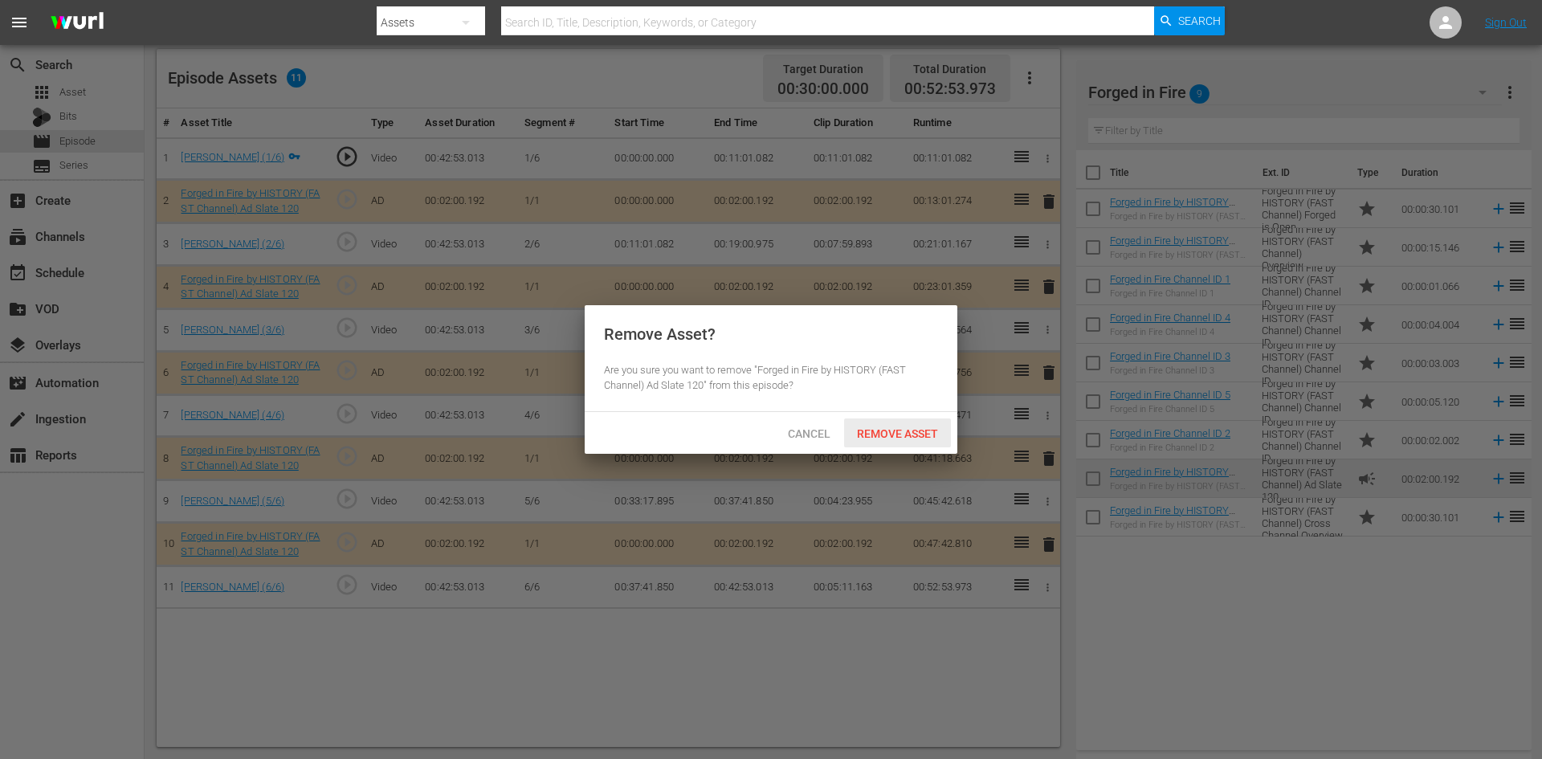
click at [891, 425] on div "Remove Asset" at bounding box center [897, 433] width 107 height 30
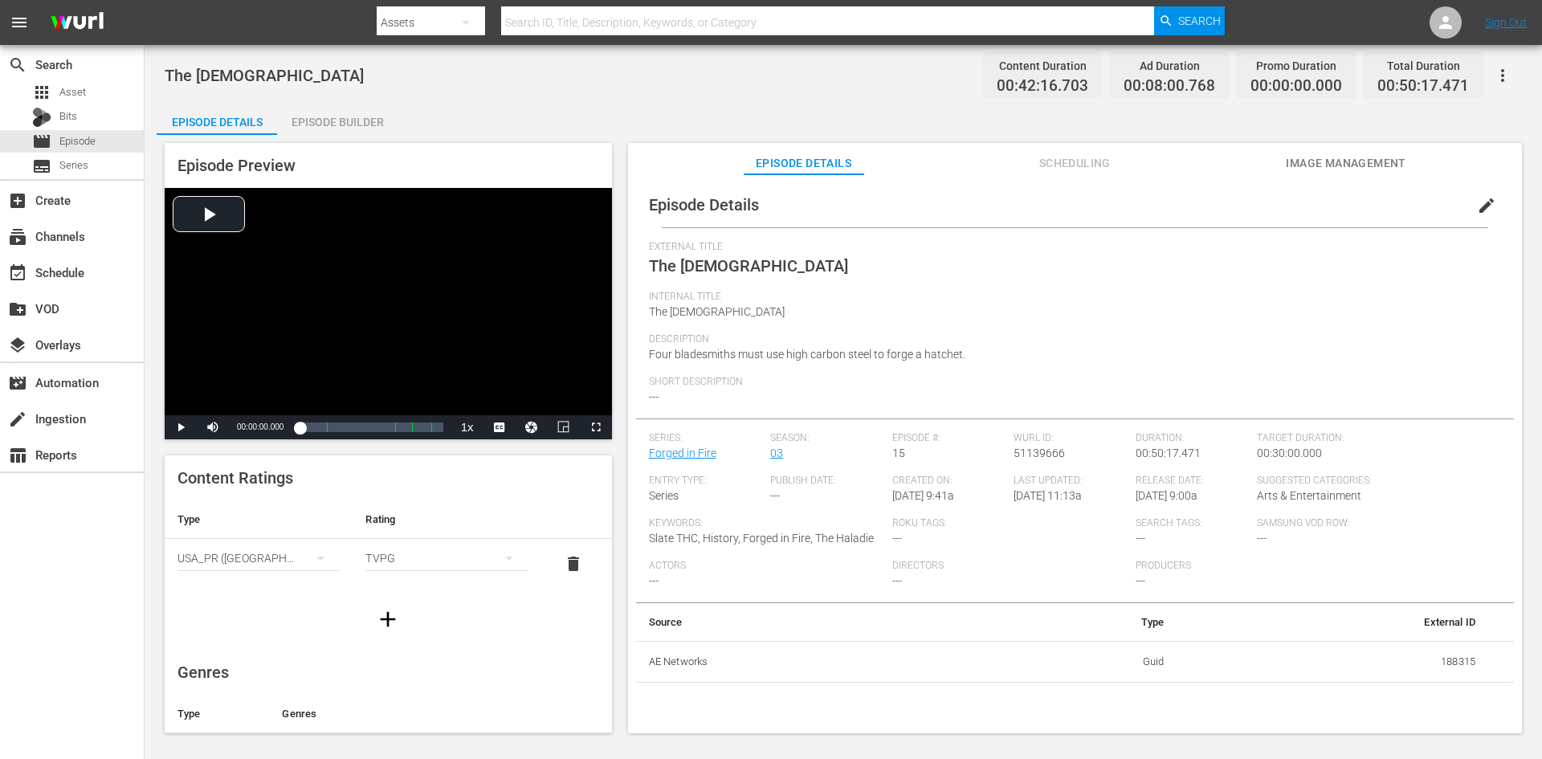
click at [335, 119] on div "Episode Builder" at bounding box center [337, 122] width 120 height 39
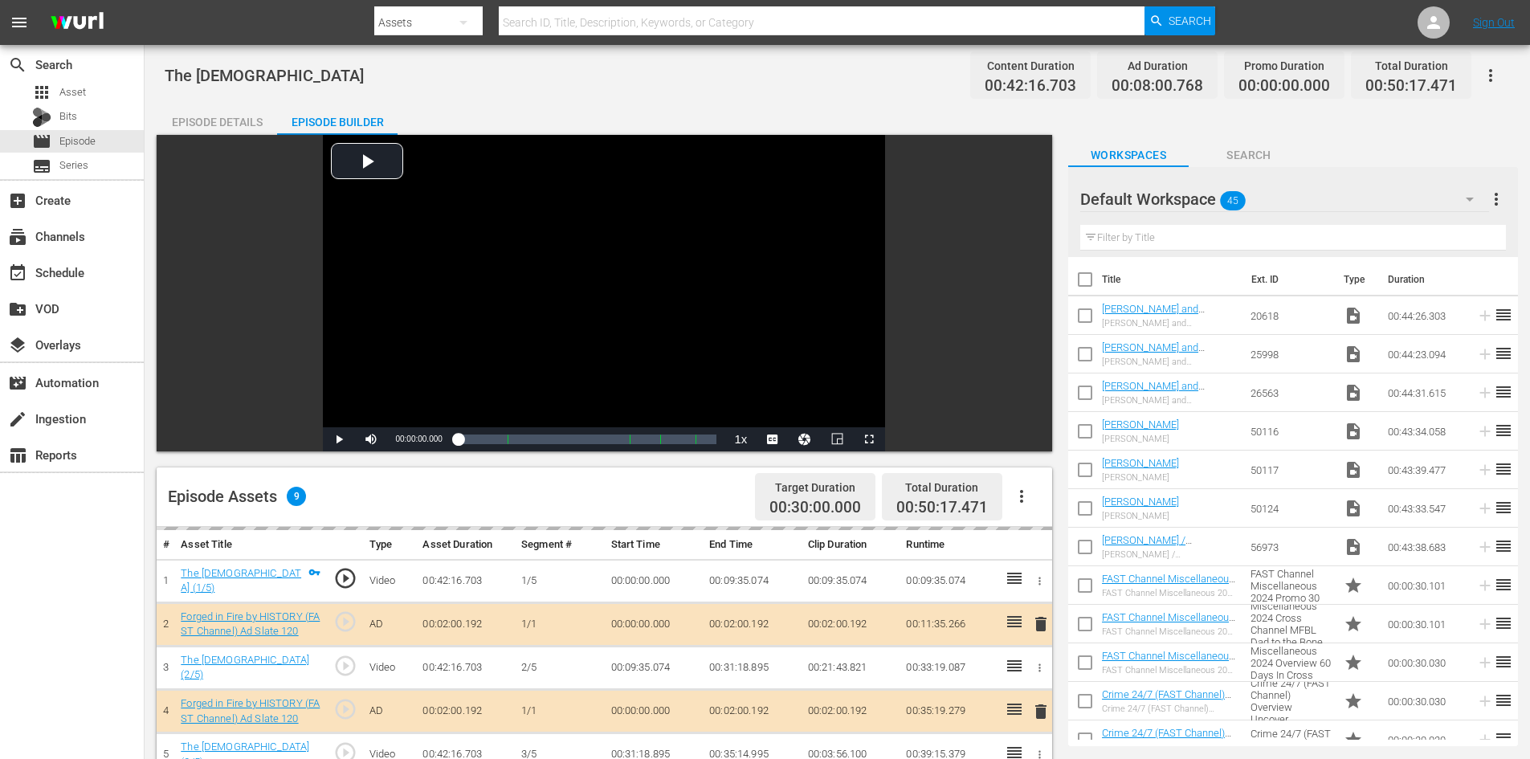
click at [1313, 202] on div "Default Workspace 45" at bounding box center [1284, 199] width 409 height 45
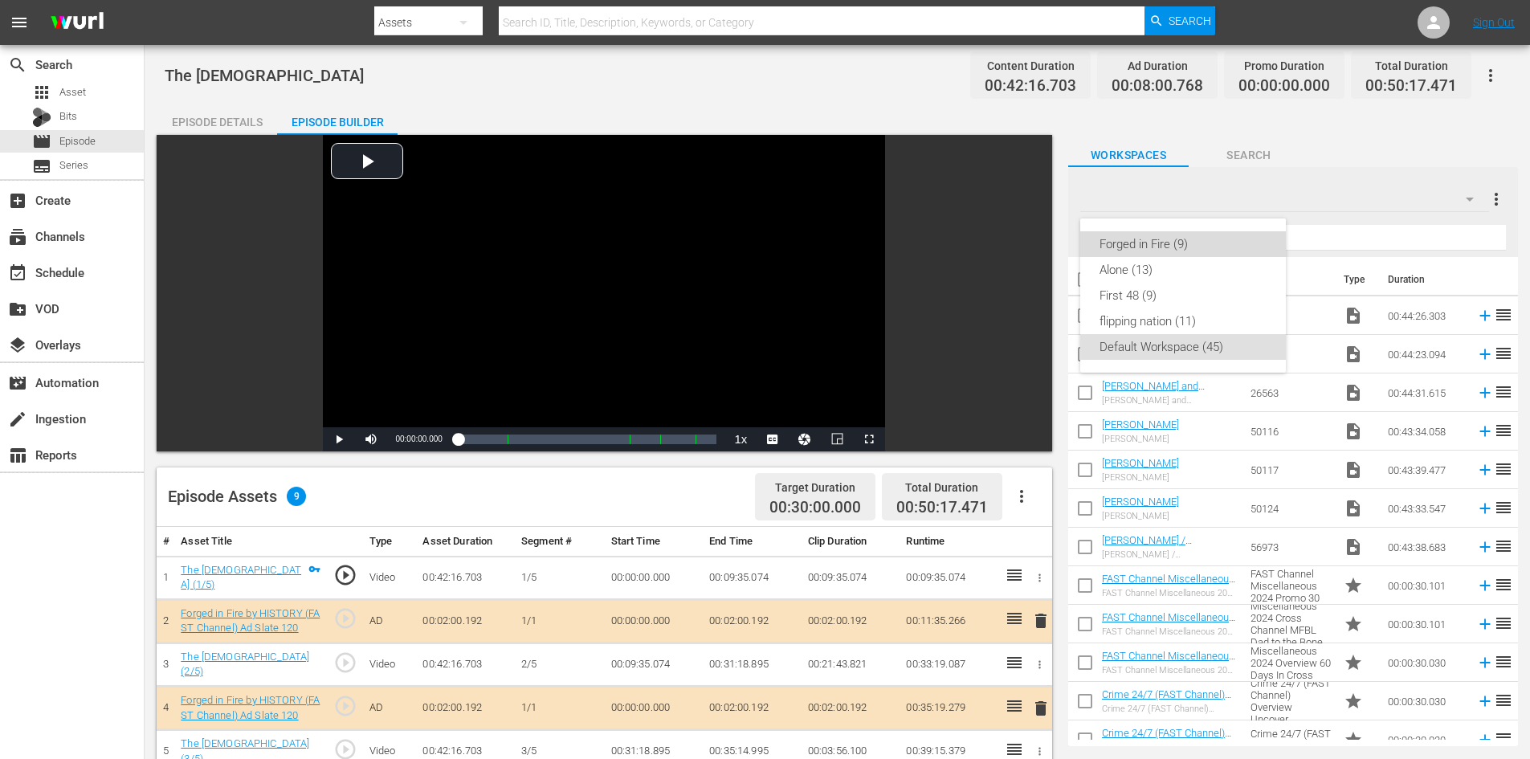
click at [1157, 243] on div "Forged in Fire (9)" at bounding box center [1182, 244] width 167 height 26
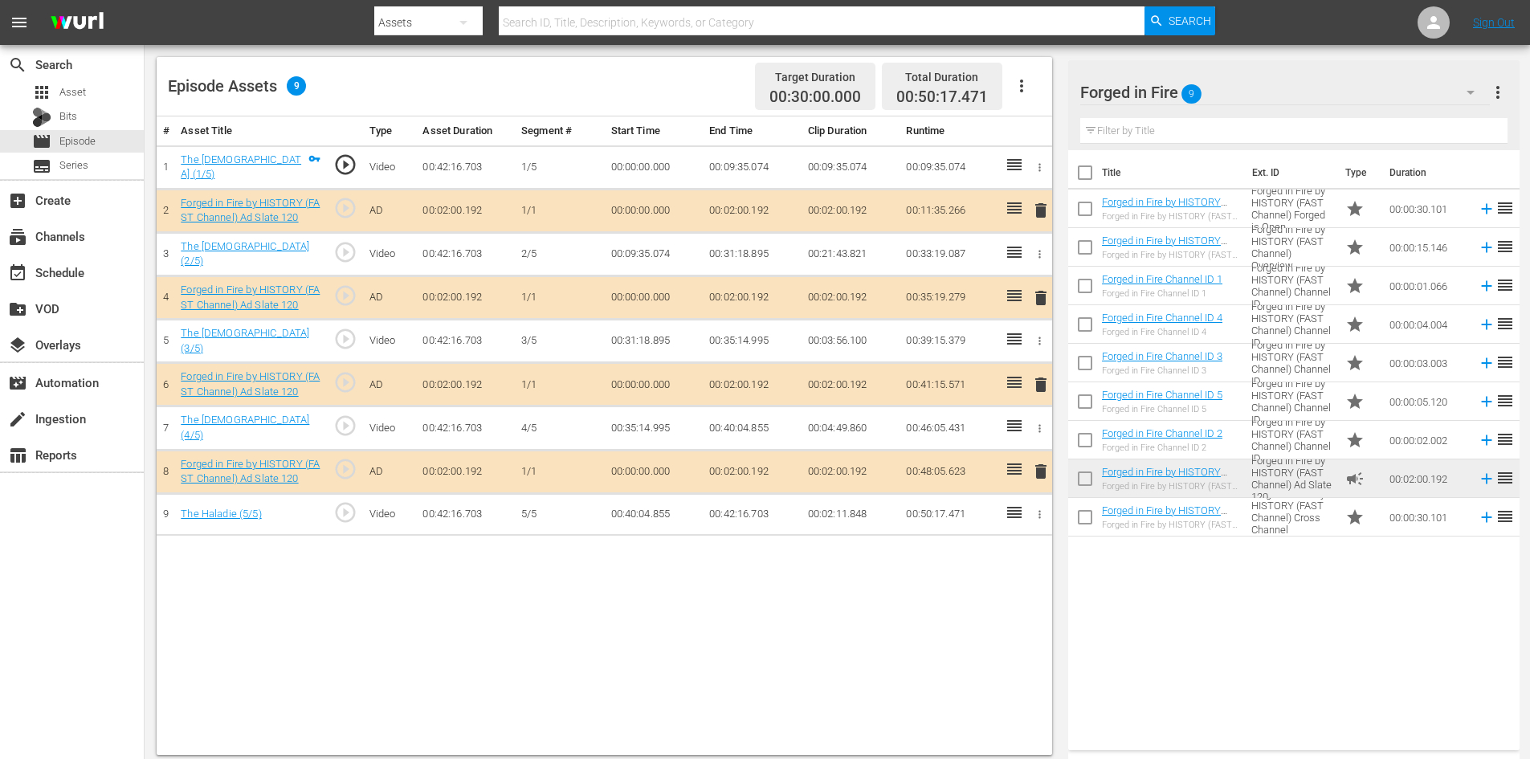
scroll to position [418, 0]
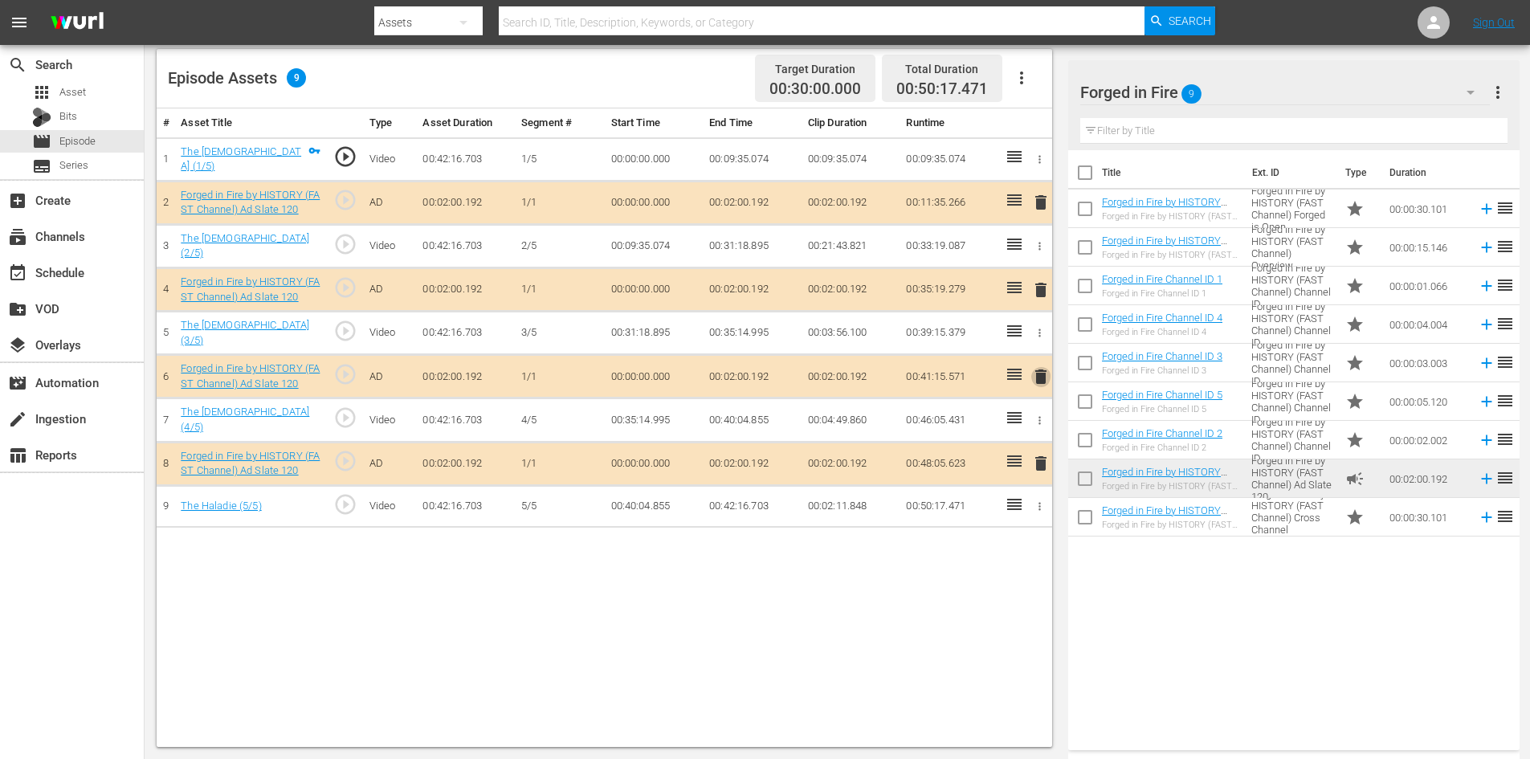
click at [1039, 370] on span "delete" at bounding box center [1040, 376] width 19 height 19
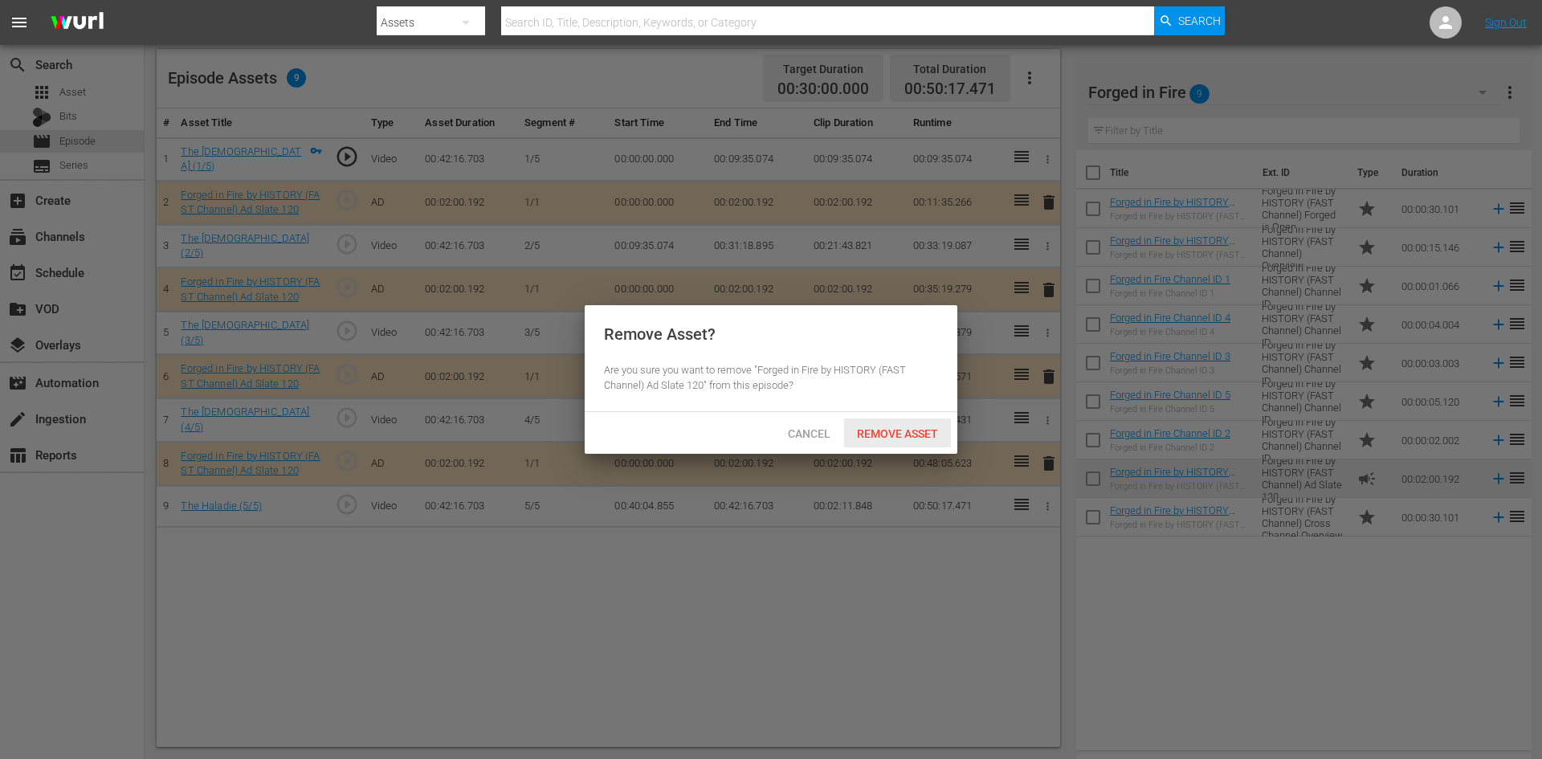
click at [890, 425] on div "Remove Asset" at bounding box center [897, 433] width 107 height 30
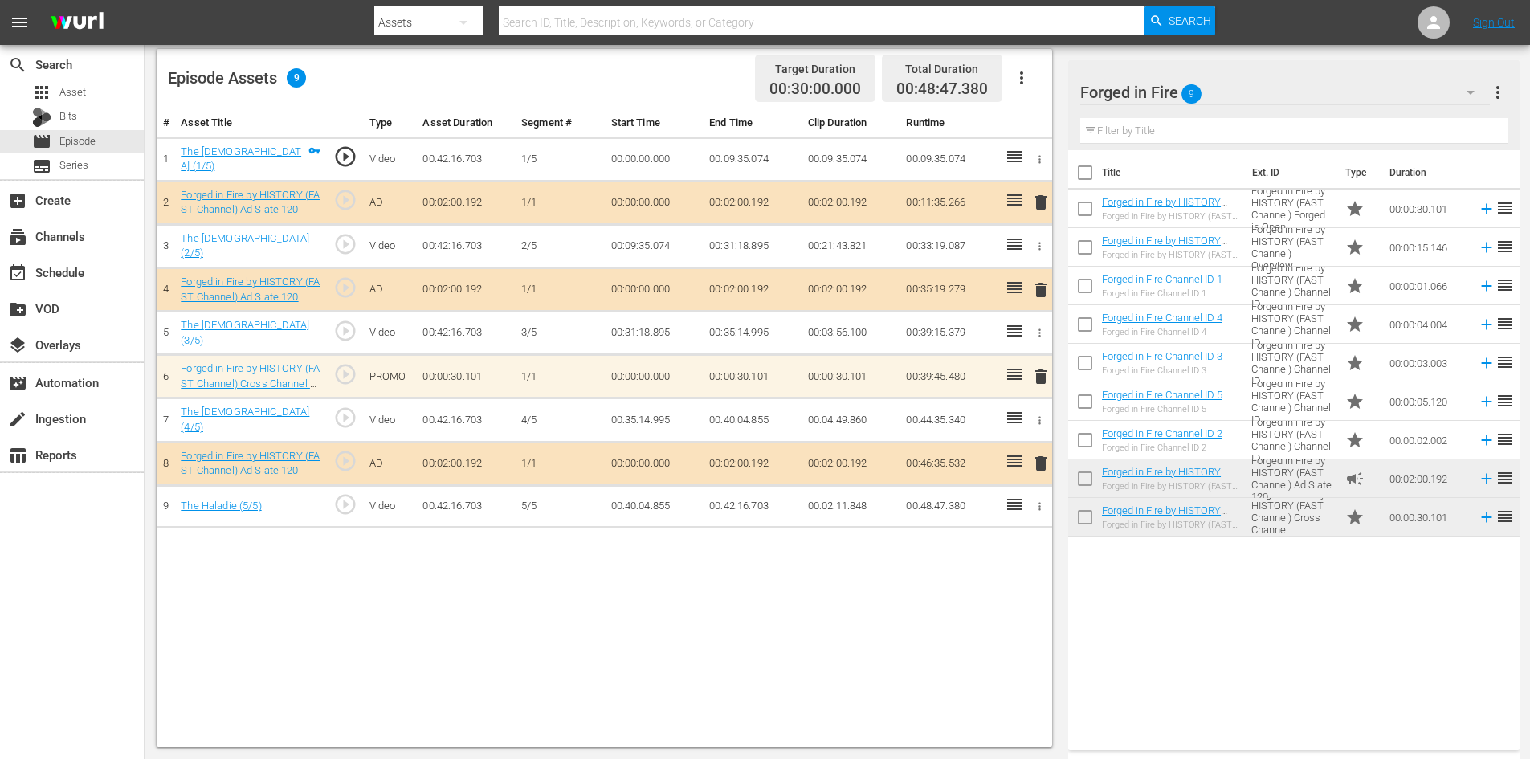
click at [1041, 373] on span "delete" at bounding box center [1040, 376] width 19 height 19
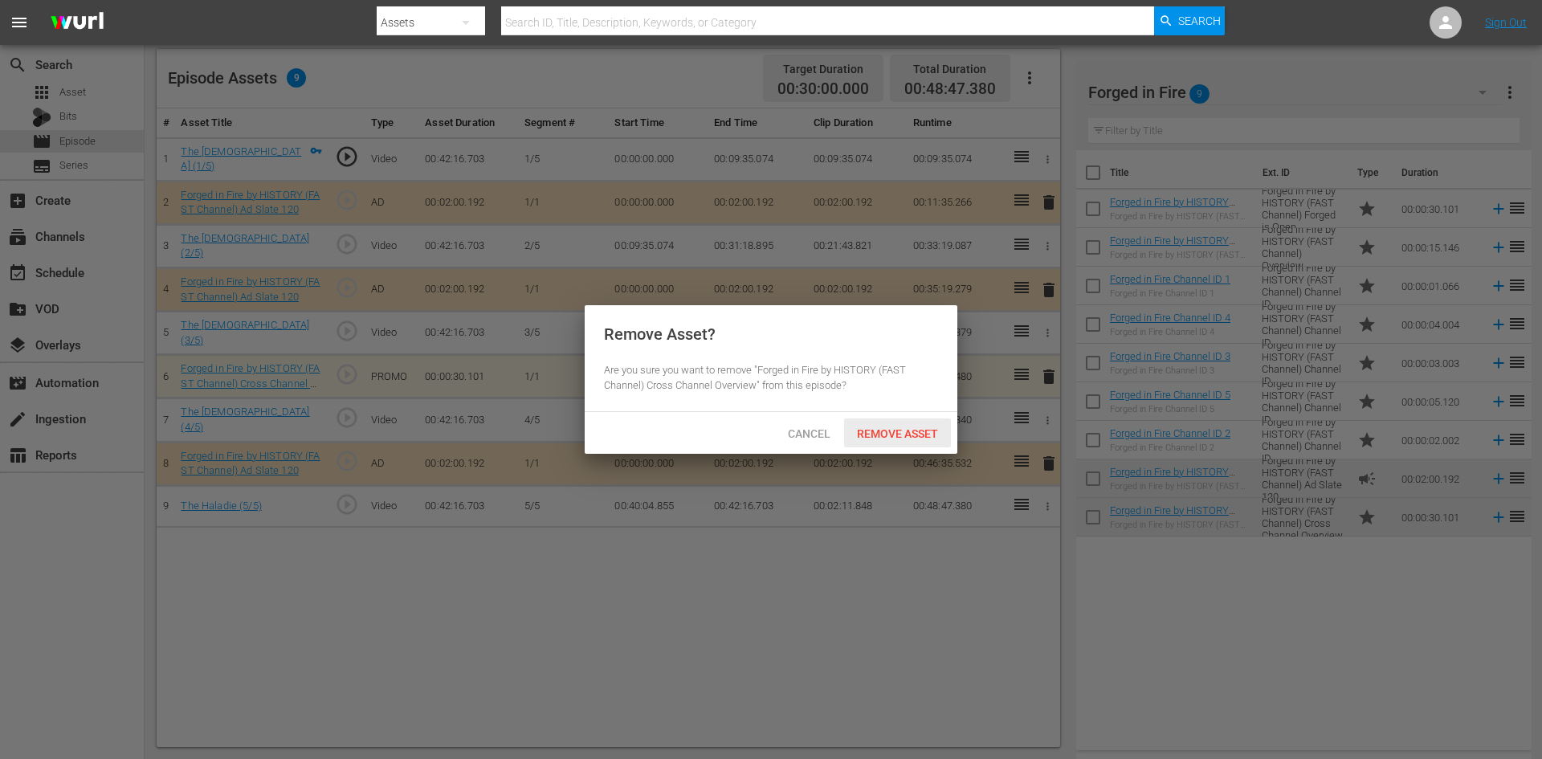
click at [910, 432] on span "Remove Asset" at bounding box center [897, 433] width 107 height 13
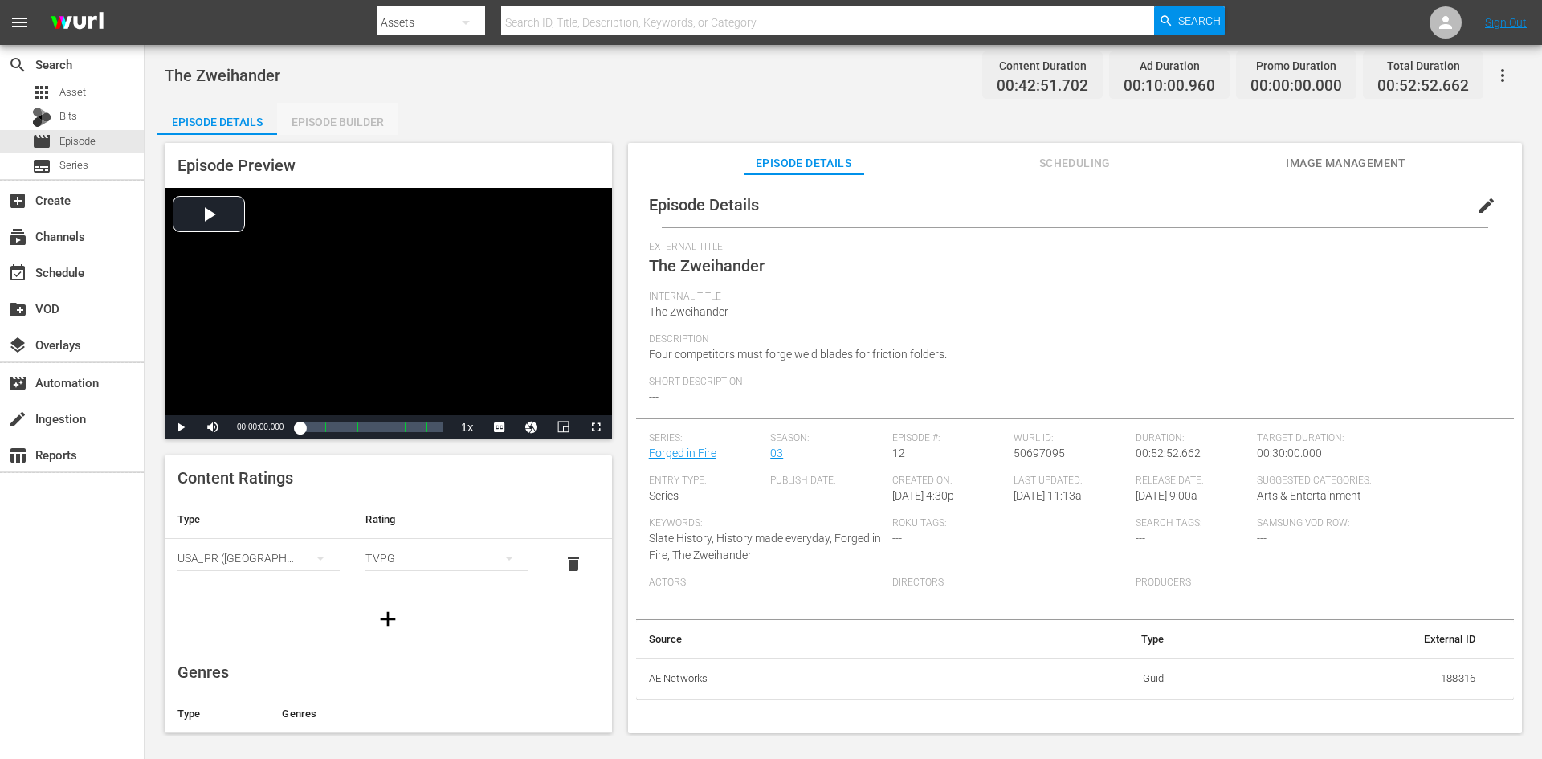
click at [305, 125] on div "Episode Builder" at bounding box center [337, 122] width 120 height 39
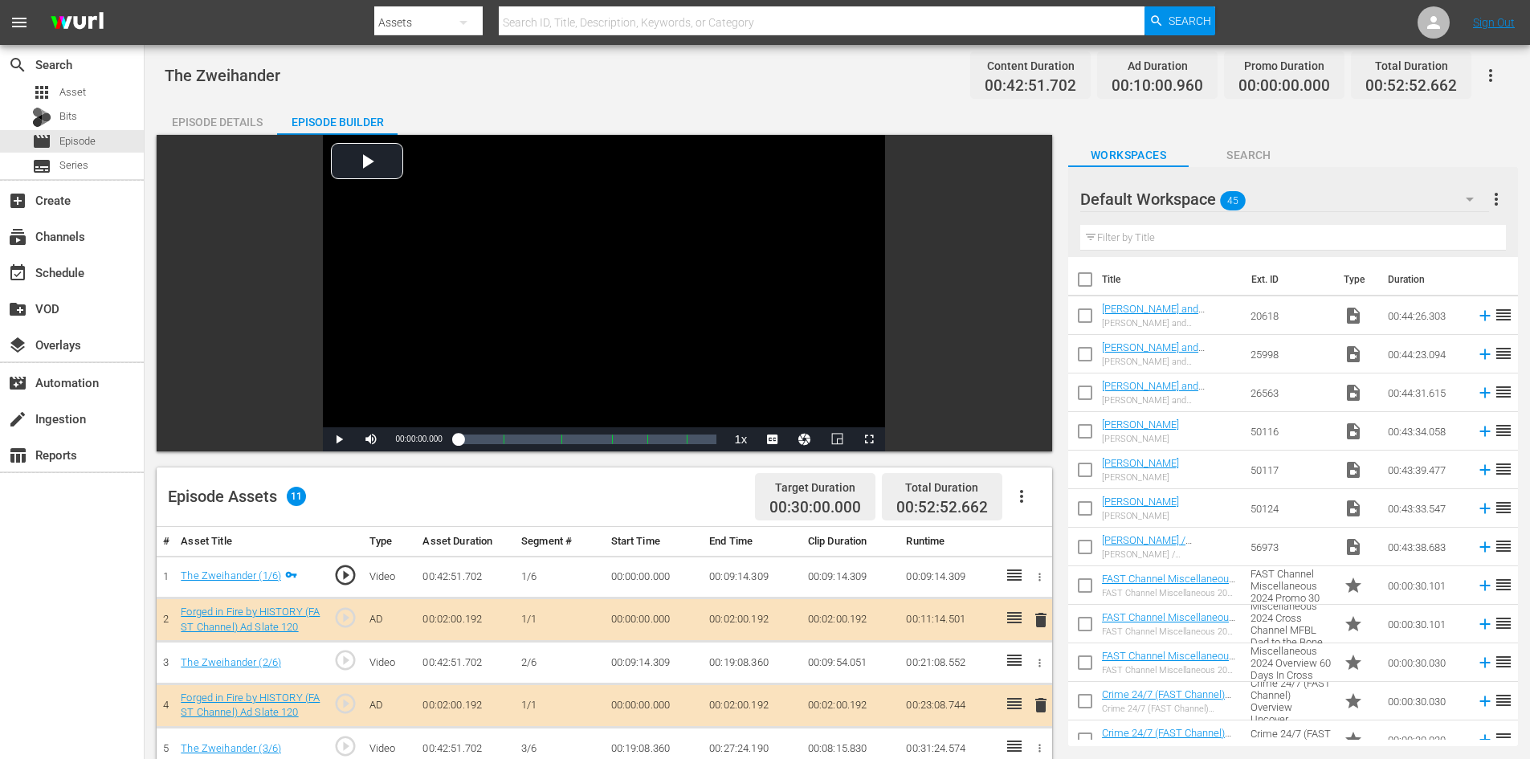
click at [1319, 202] on div "Default Workspace 45" at bounding box center [1284, 199] width 409 height 45
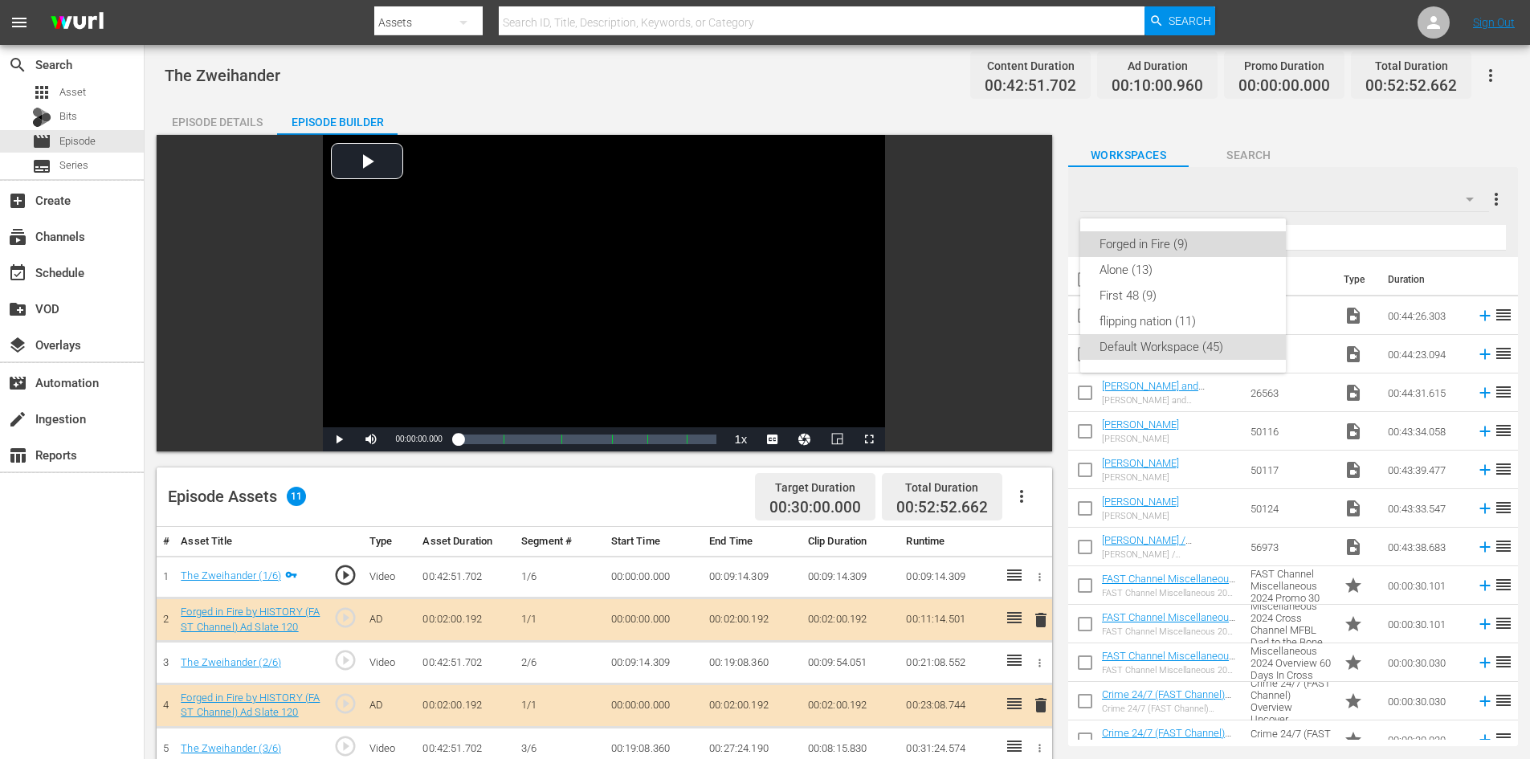
click at [1139, 243] on div "Forged in Fire (9)" at bounding box center [1182, 244] width 167 height 26
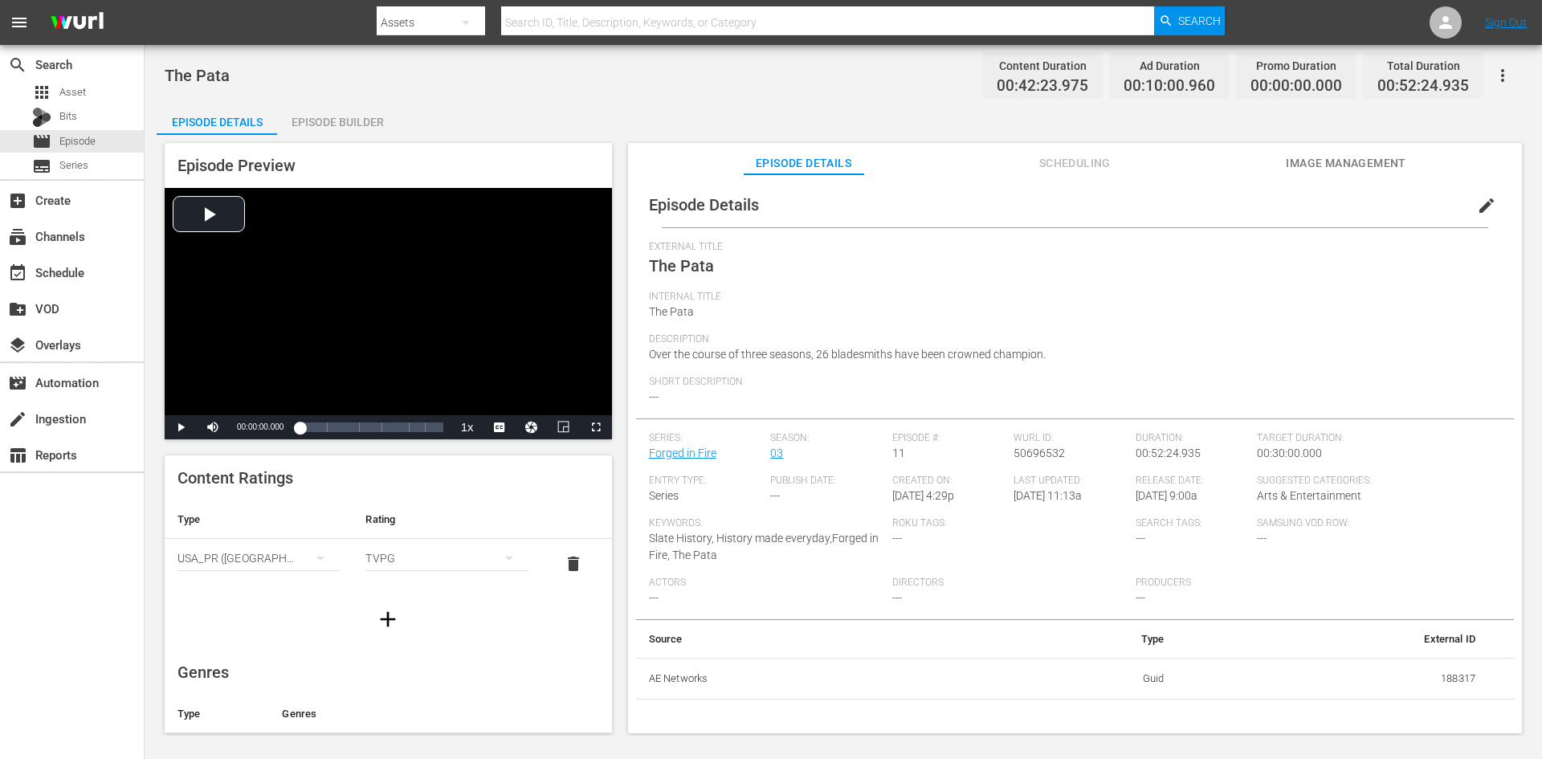
click at [349, 120] on div "Episode Builder" at bounding box center [337, 122] width 120 height 39
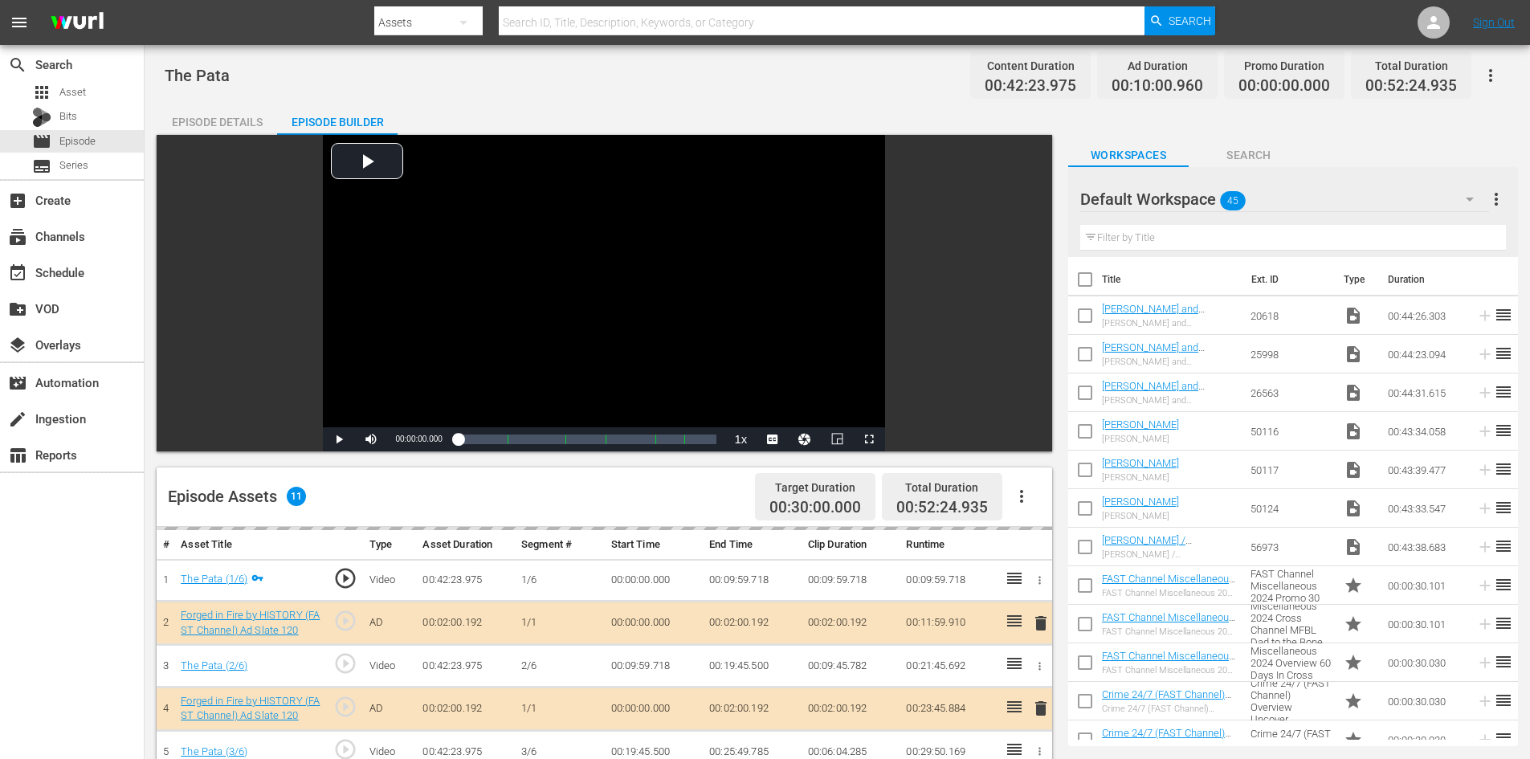
click at [1380, 191] on div "Default Workspace 45" at bounding box center [1284, 199] width 409 height 45
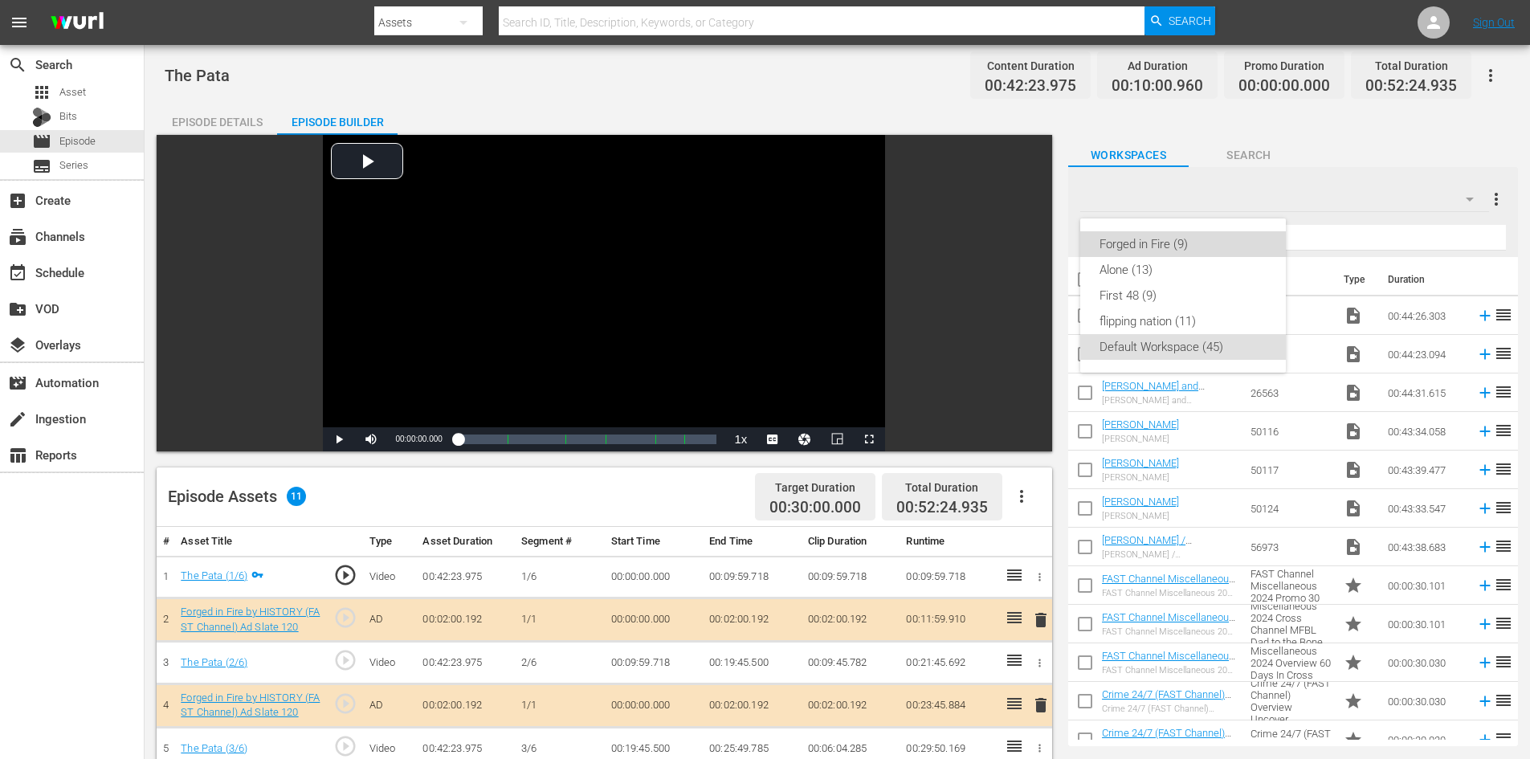
click at [1147, 241] on div "Forged in Fire (9)" at bounding box center [1182, 244] width 167 height 26
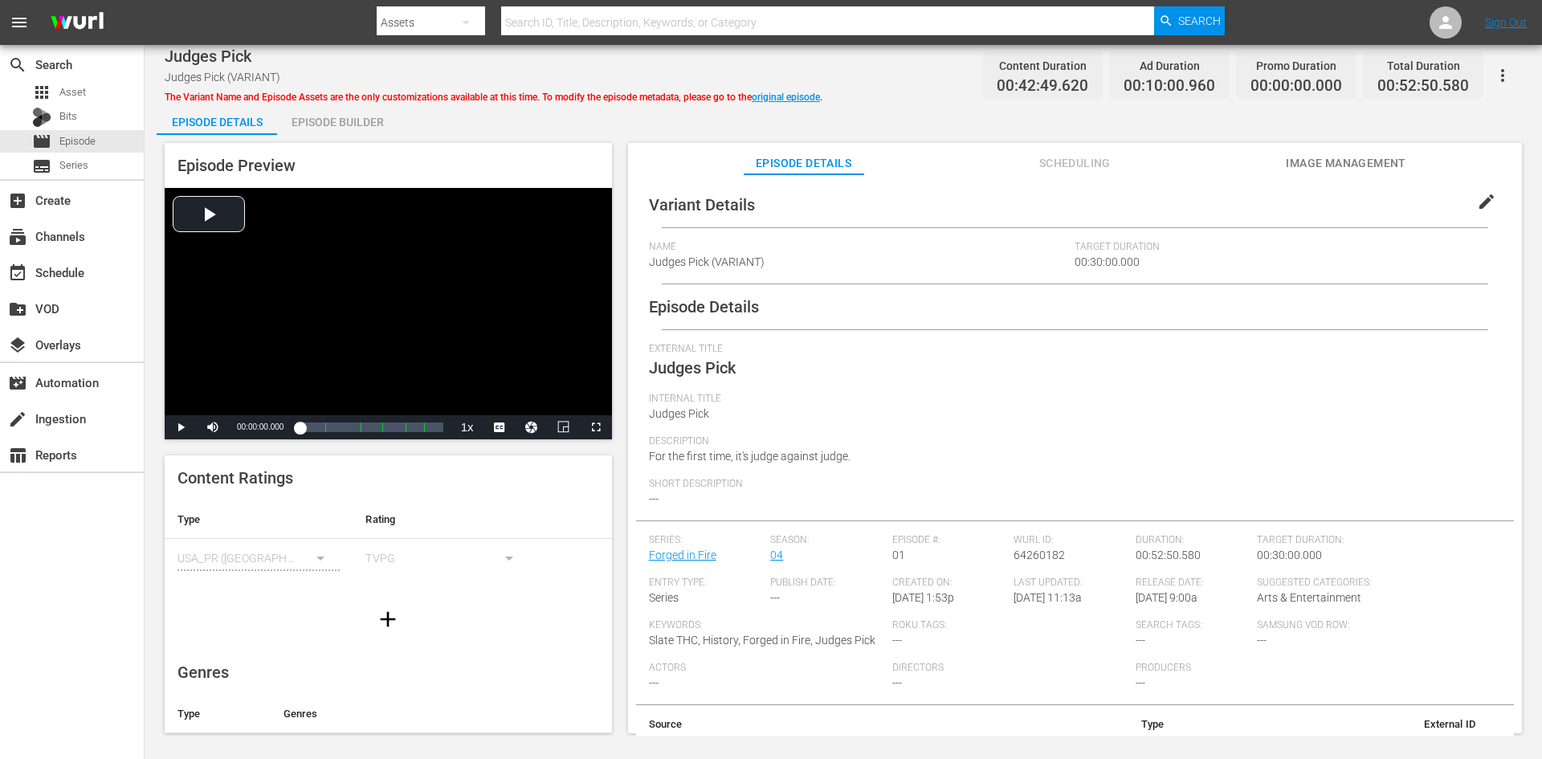
click at [344, 118] on div "Episode Builder" at bounding box center [337, 122] width 120 height 39
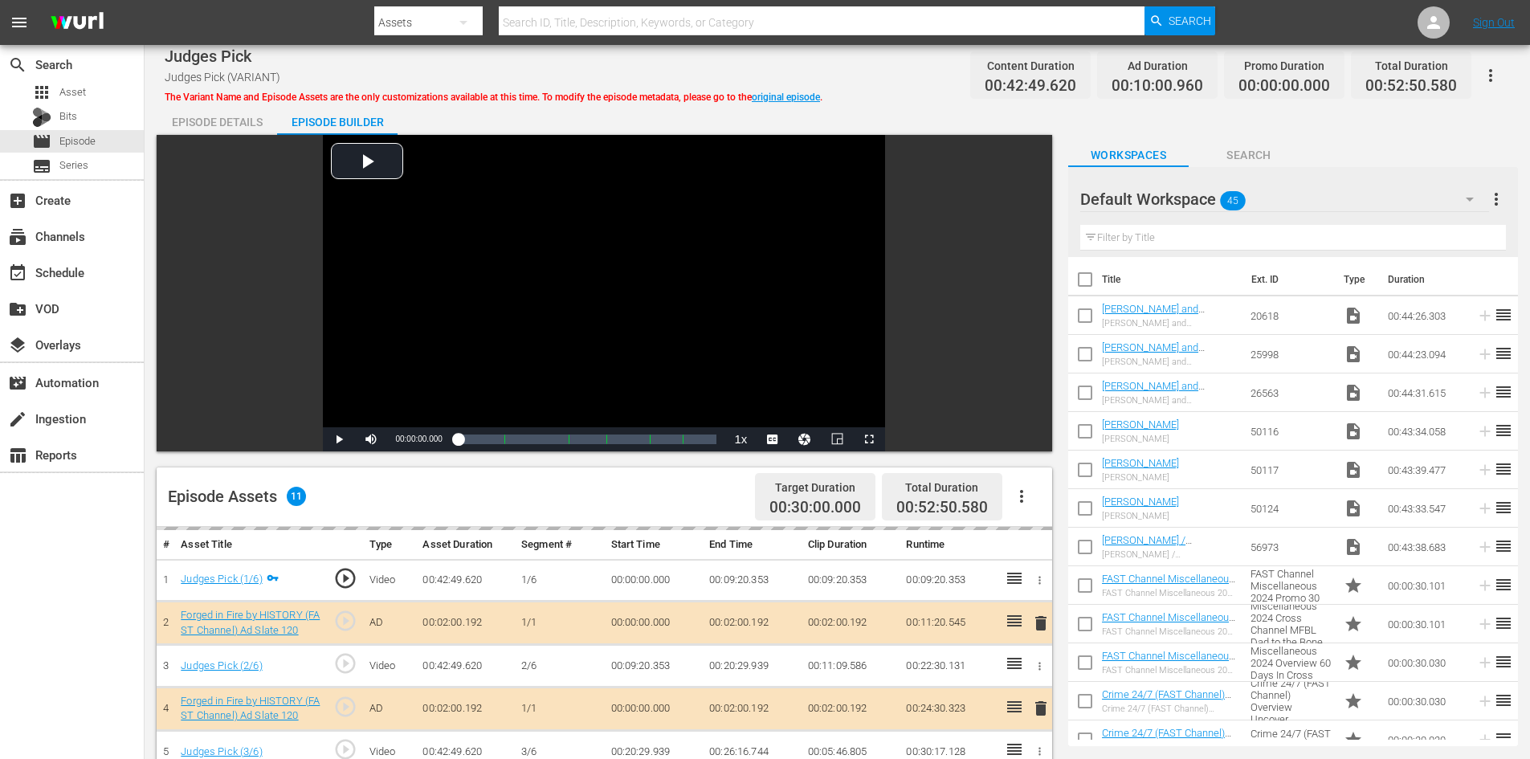
click at [1347, 193] on div "Default Workspace 45" at bounding box center [1284, 199] width 409 height 45
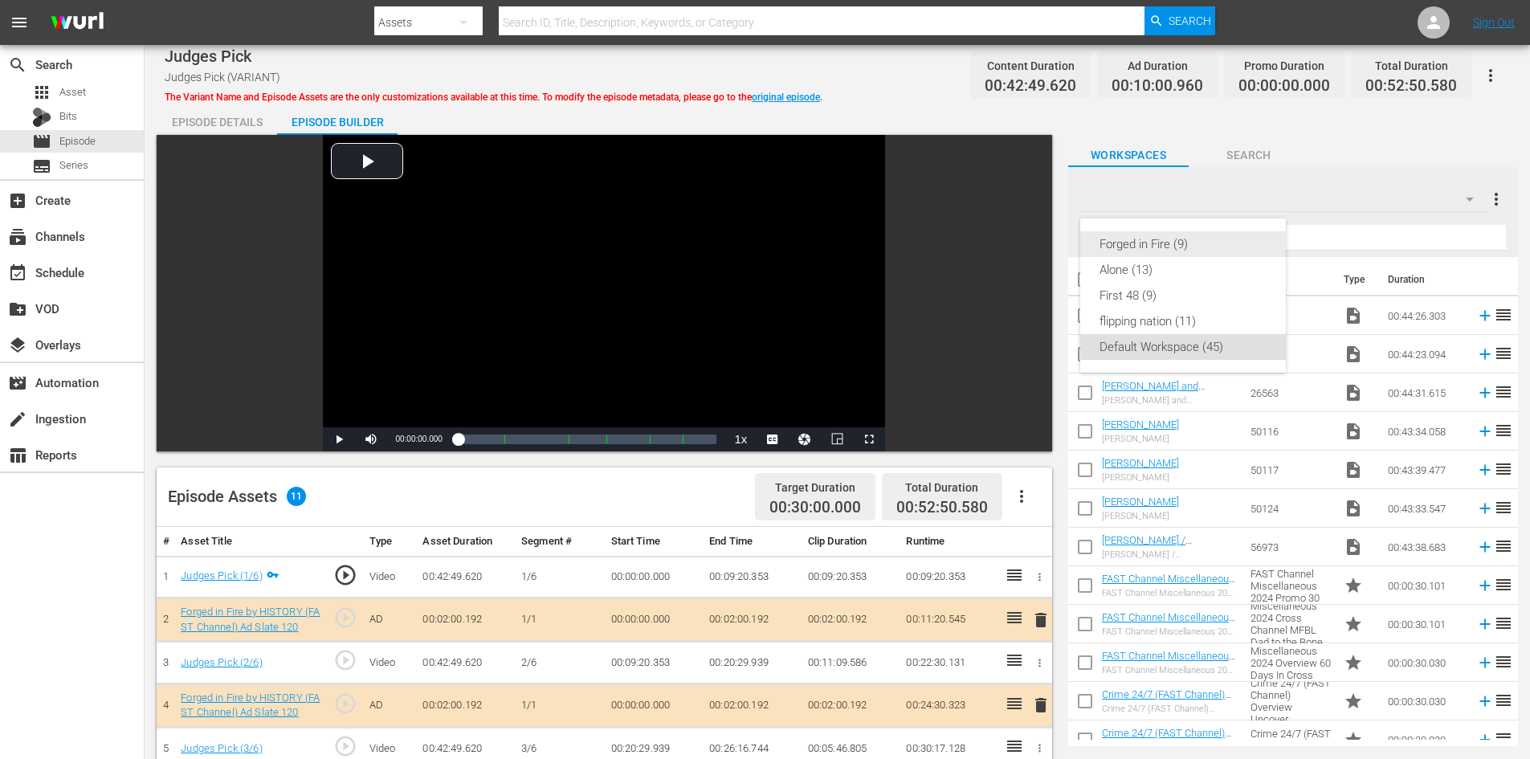
click at [1135, 246] on div "Forged in Fire (9)" at bounding box center [1182, 244] width 167 height 26
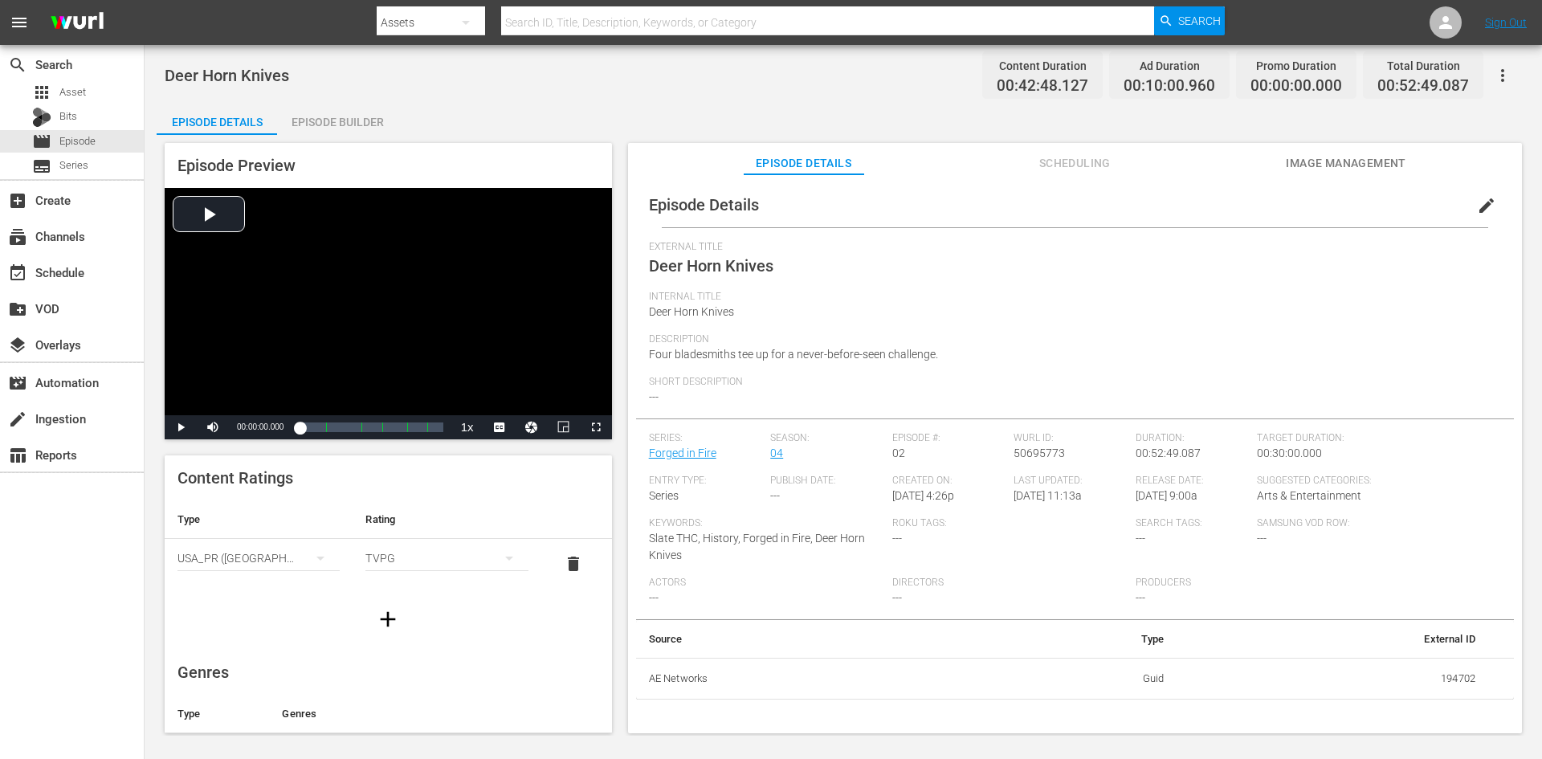
click at [342, 112] on div "Episode Builder" at bounding box center [337, 122] width 120 height 39
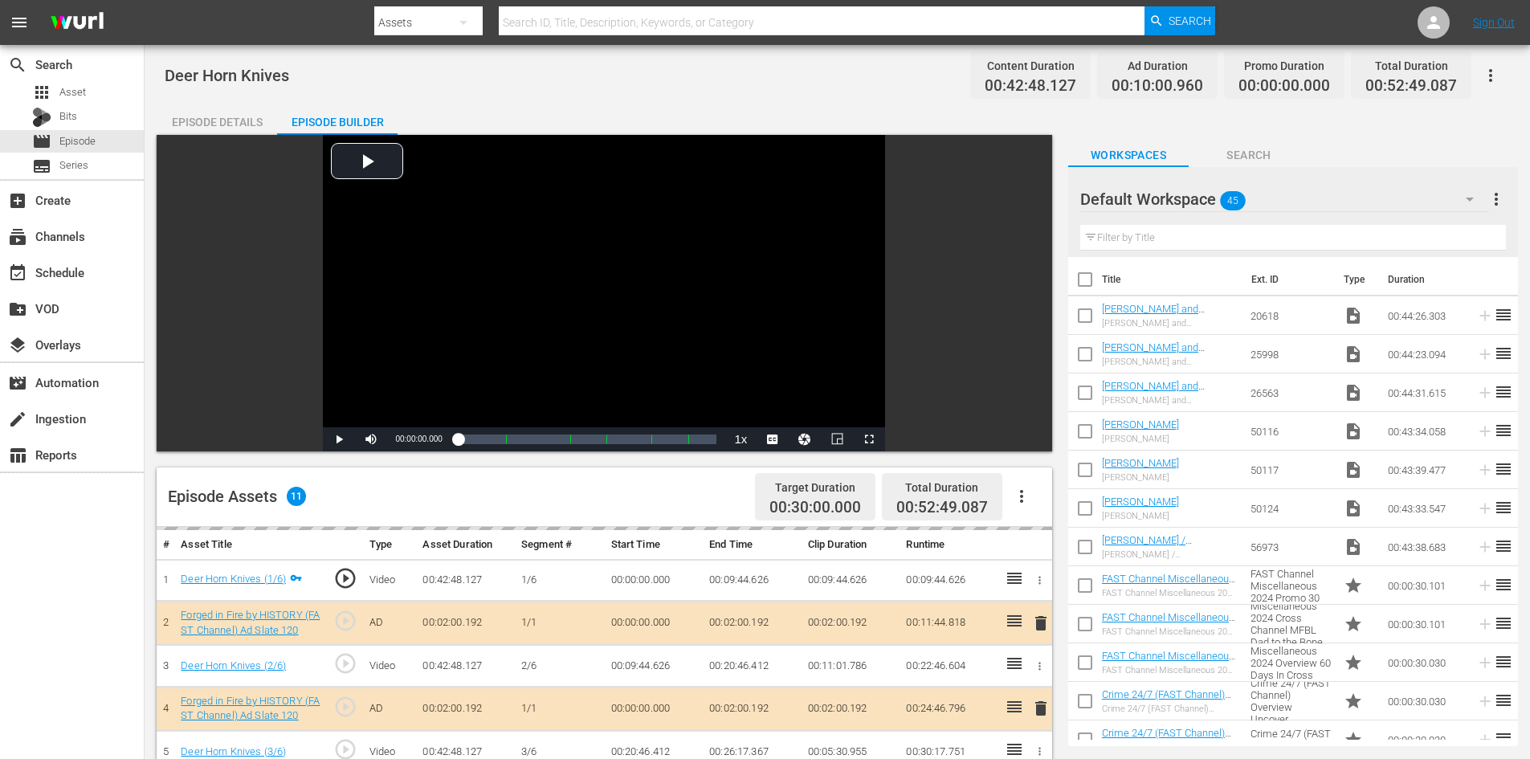
scroll to position [418, 0]
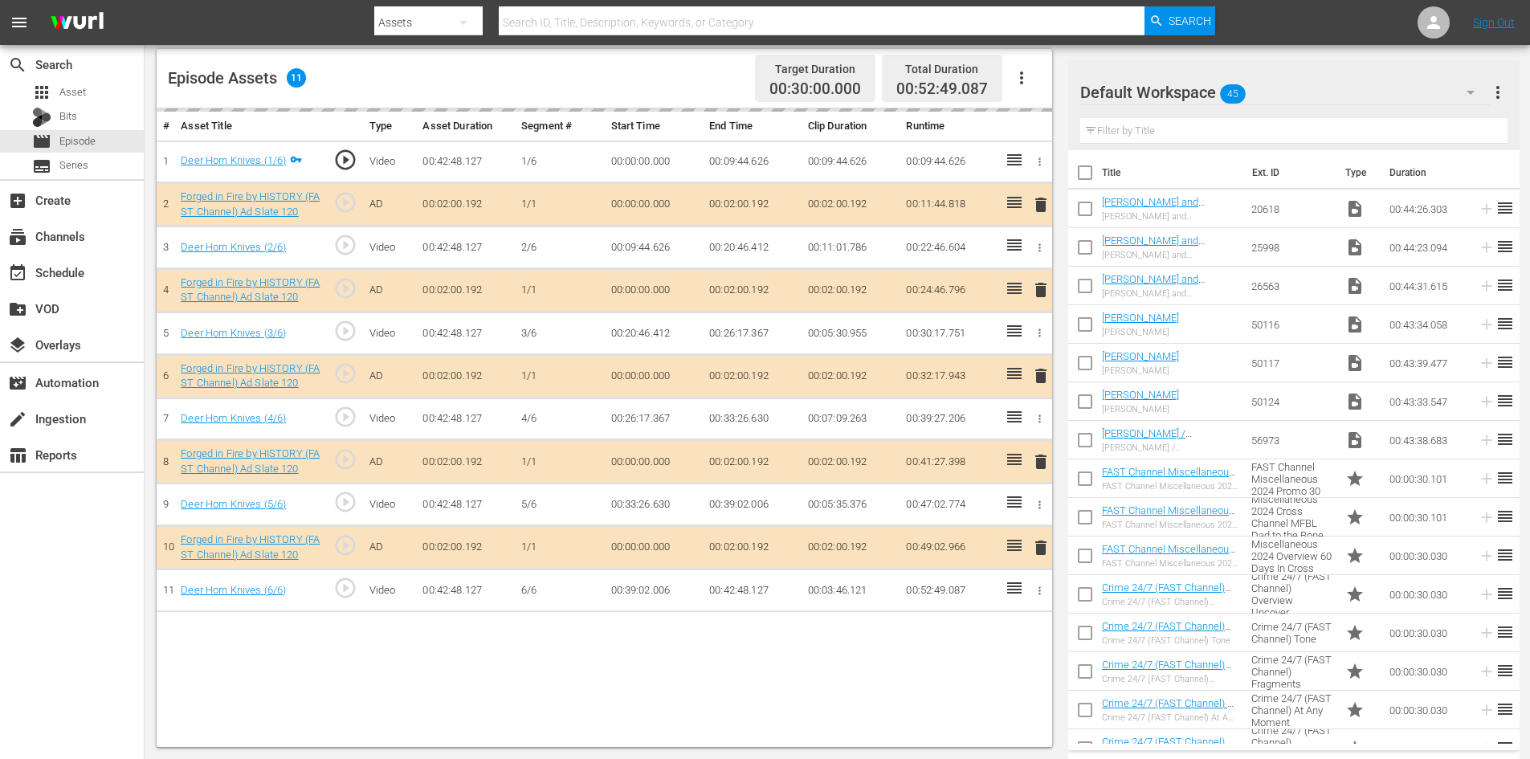
click at [1319, 88] on div "Default Workspace 45" at bounding box center [1285, 92] width 410 height 45
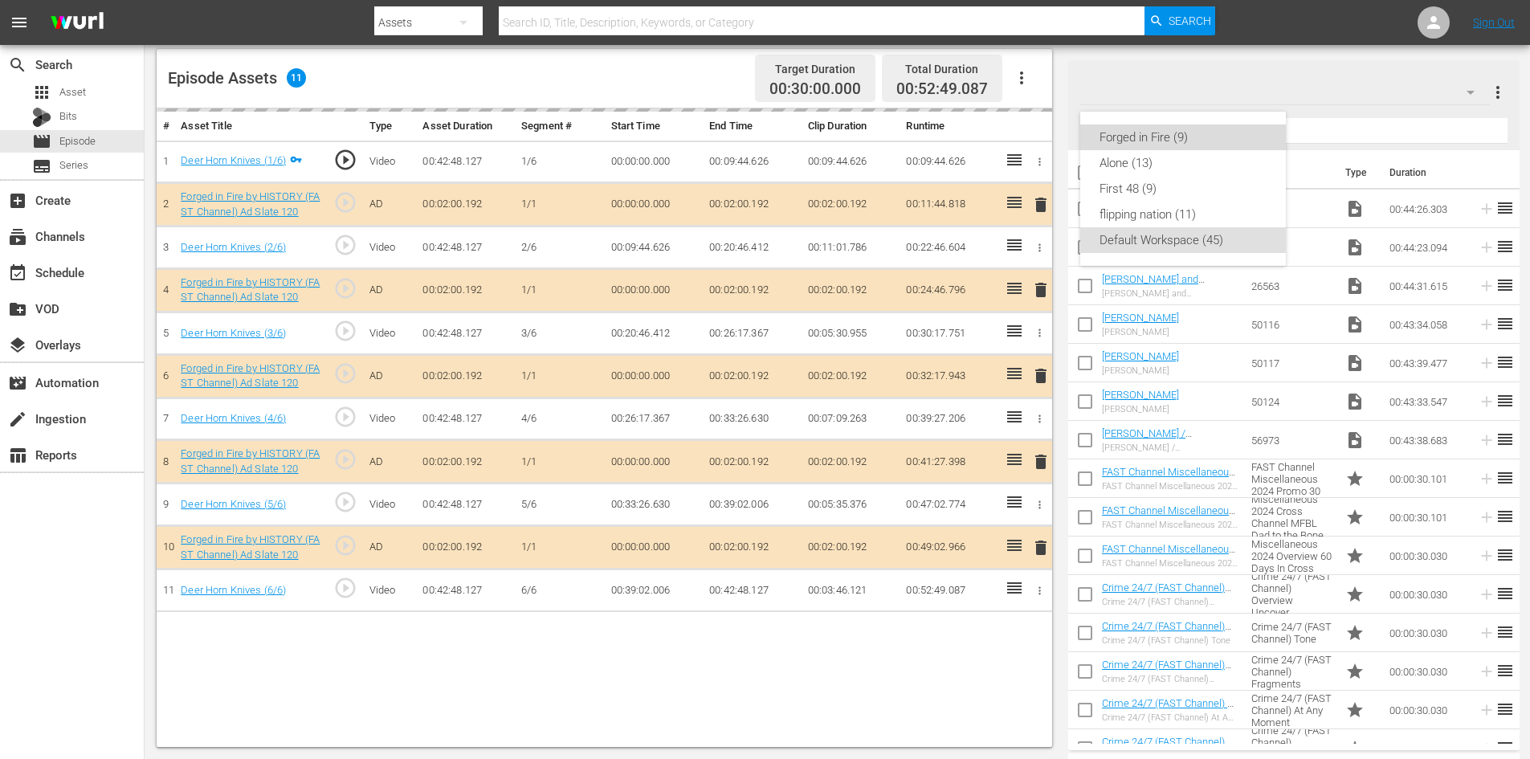
click at [1129, 137] on div "Forged in Fire (9)" at bounding box center [1182, 137] width 167 height 26
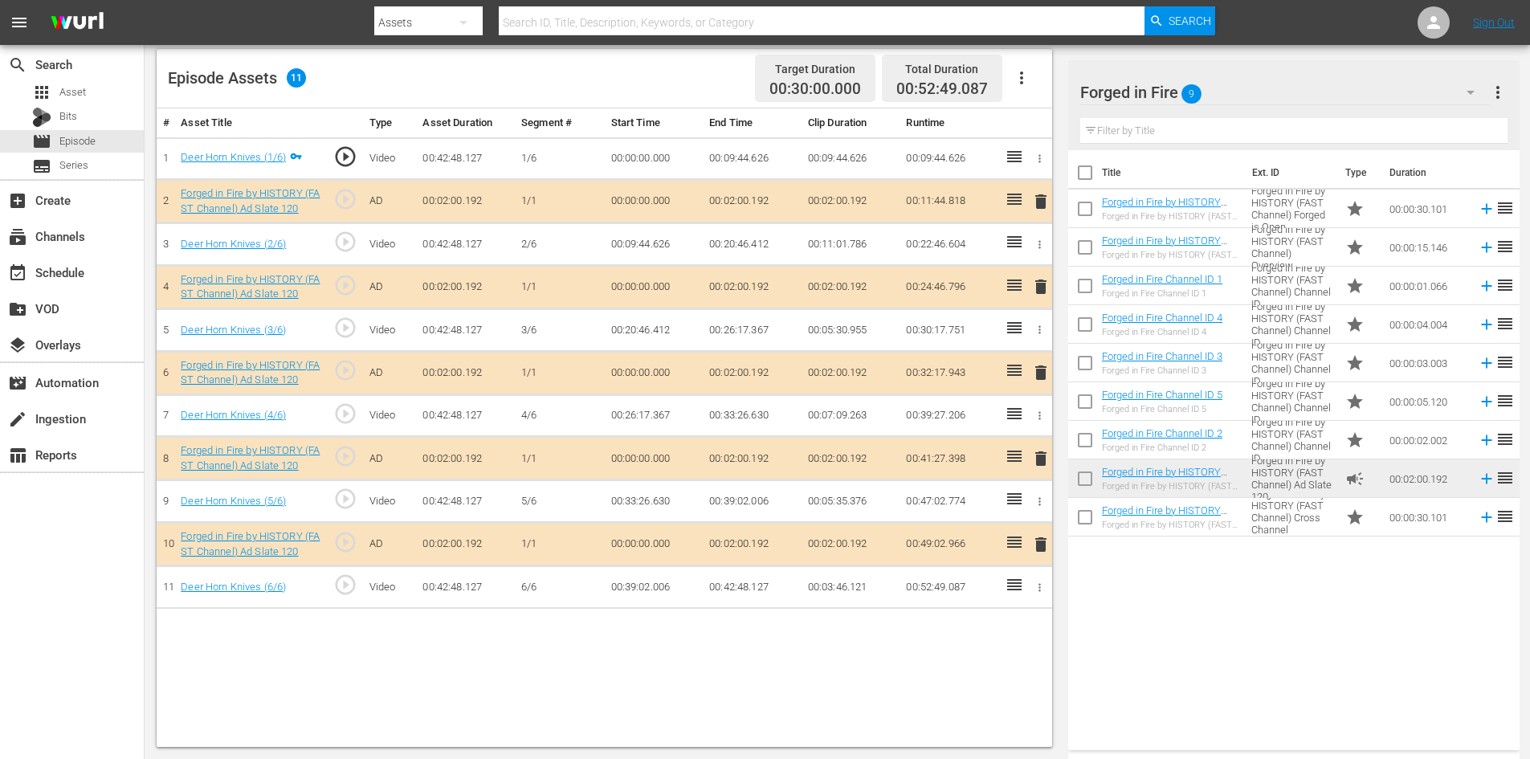
click at [1044, 458] on span "delete" at bounding box center [1040, 458] width 19 height 19
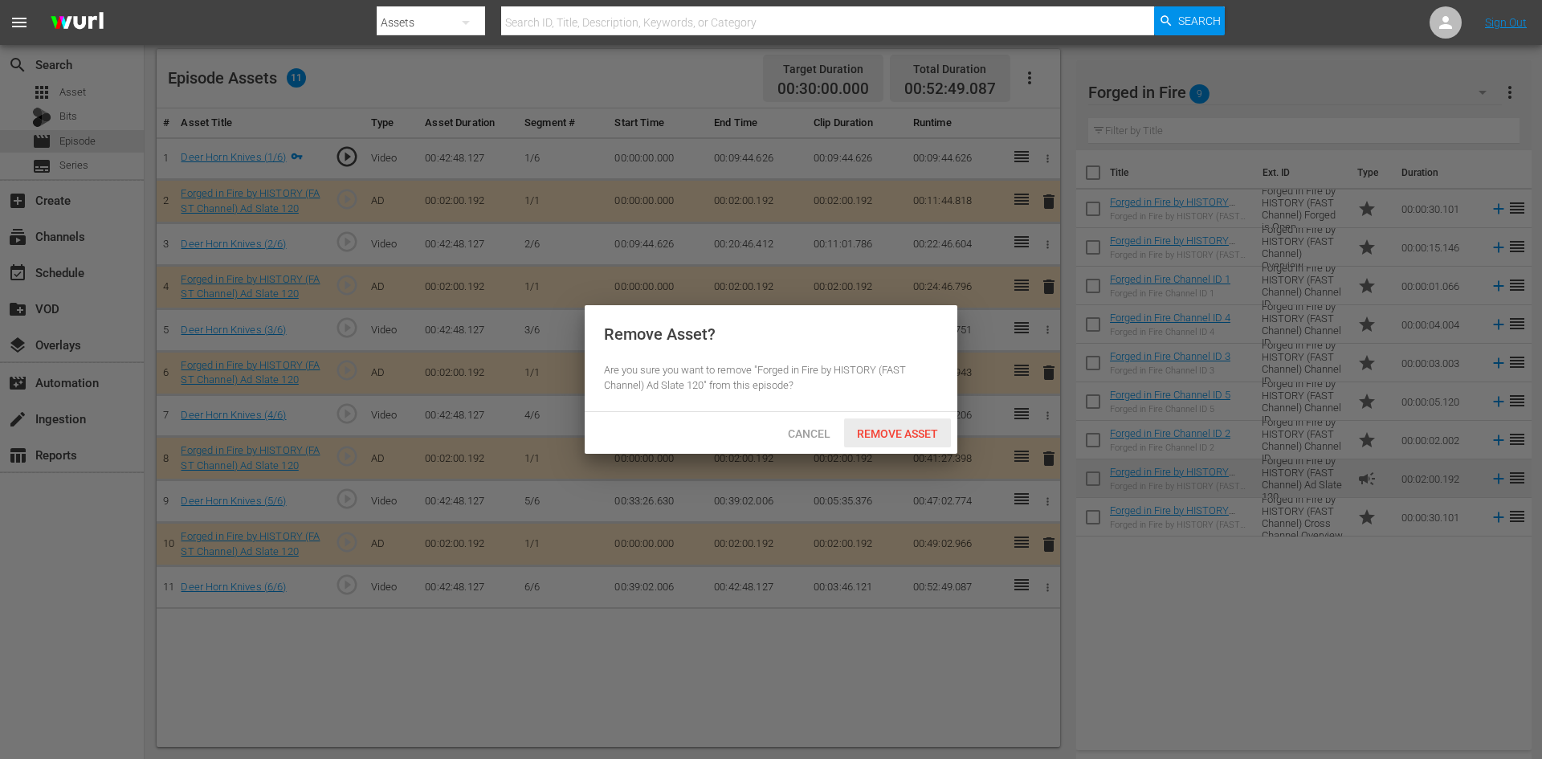
click at [900, 433] on span "Remove Asset" at bounding box center [897, 433] width 107 height 13
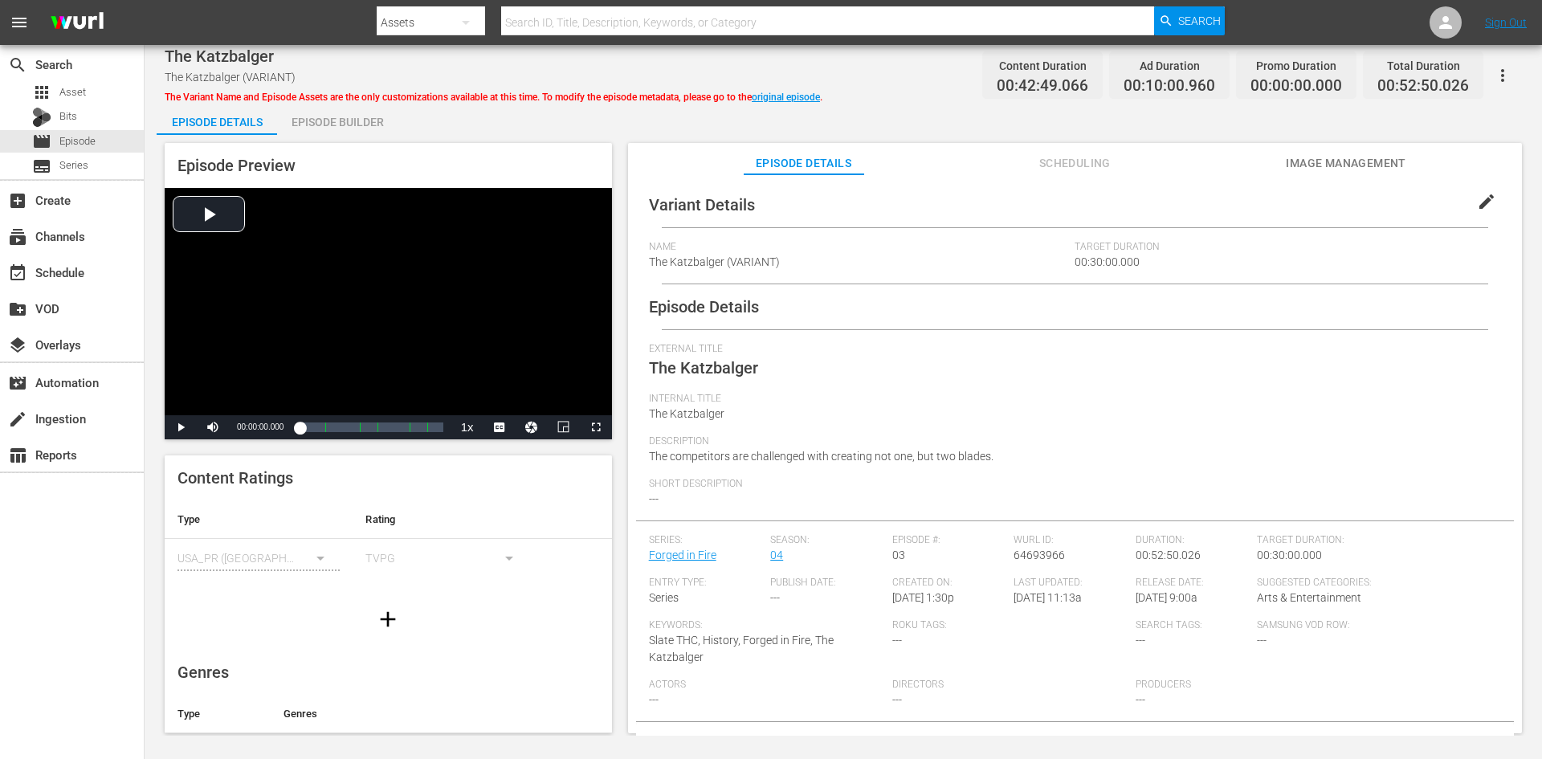
click at [366, 115] on div "Episode Builder" at bounding box center [337, 122] width 120 height 39
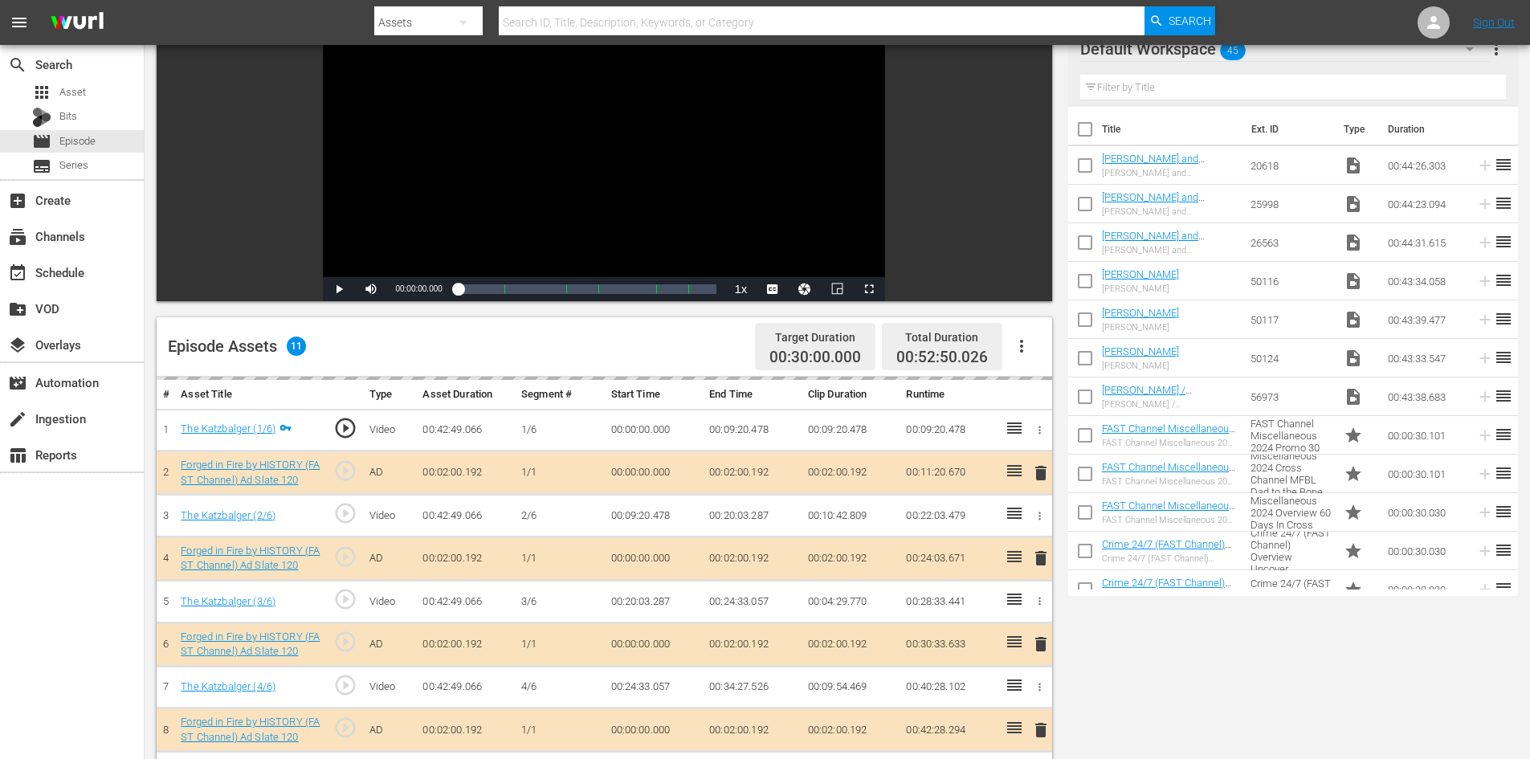
scroll to position [418, 0]
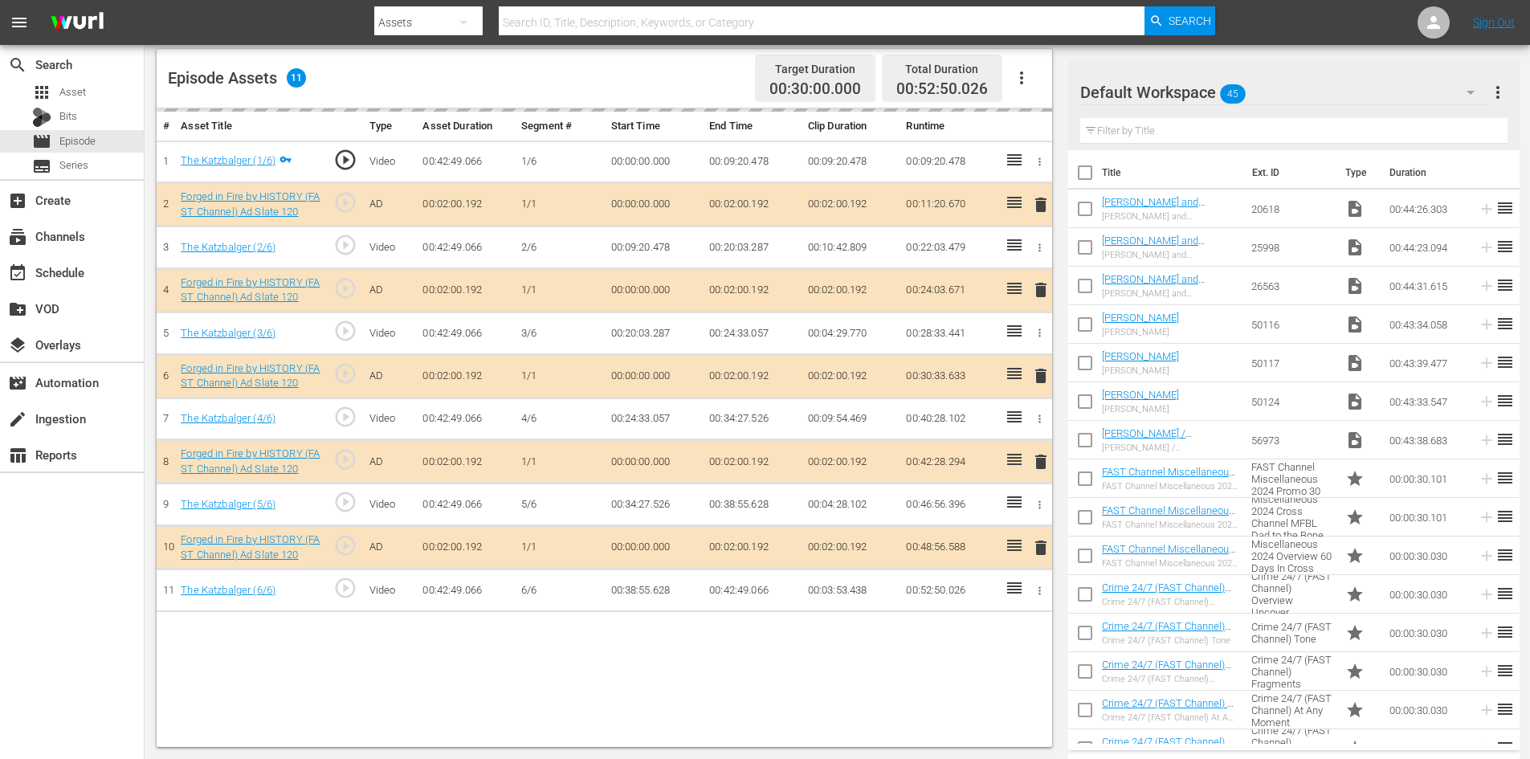
click at [1291, 90] on div "Default Workspace 45" at bounding box center [1285, 92] width 410 height 45
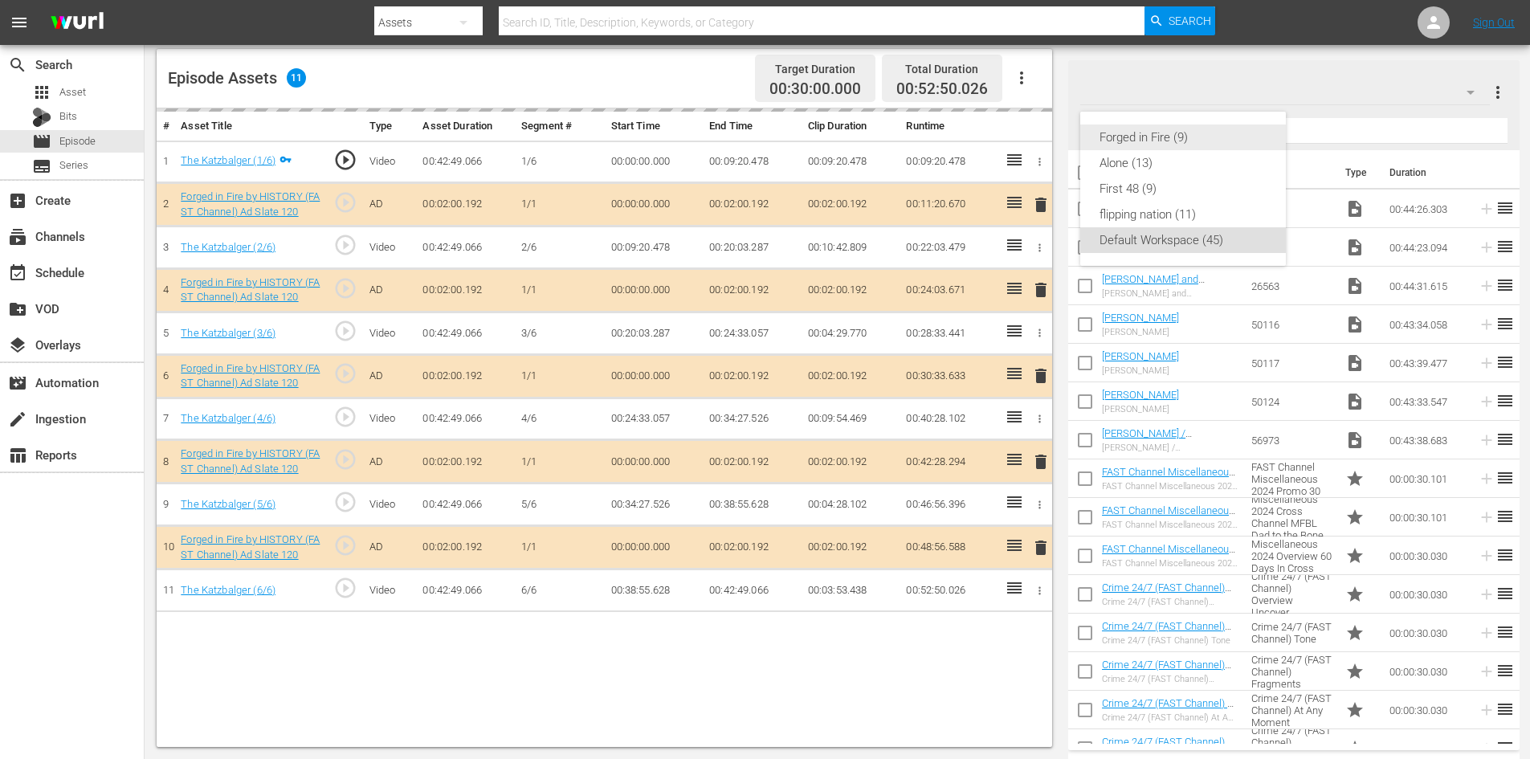
click at [1122, 133] on div "Forged in Fire (9)" at bounding box center [1182, 137] width 167 height 26
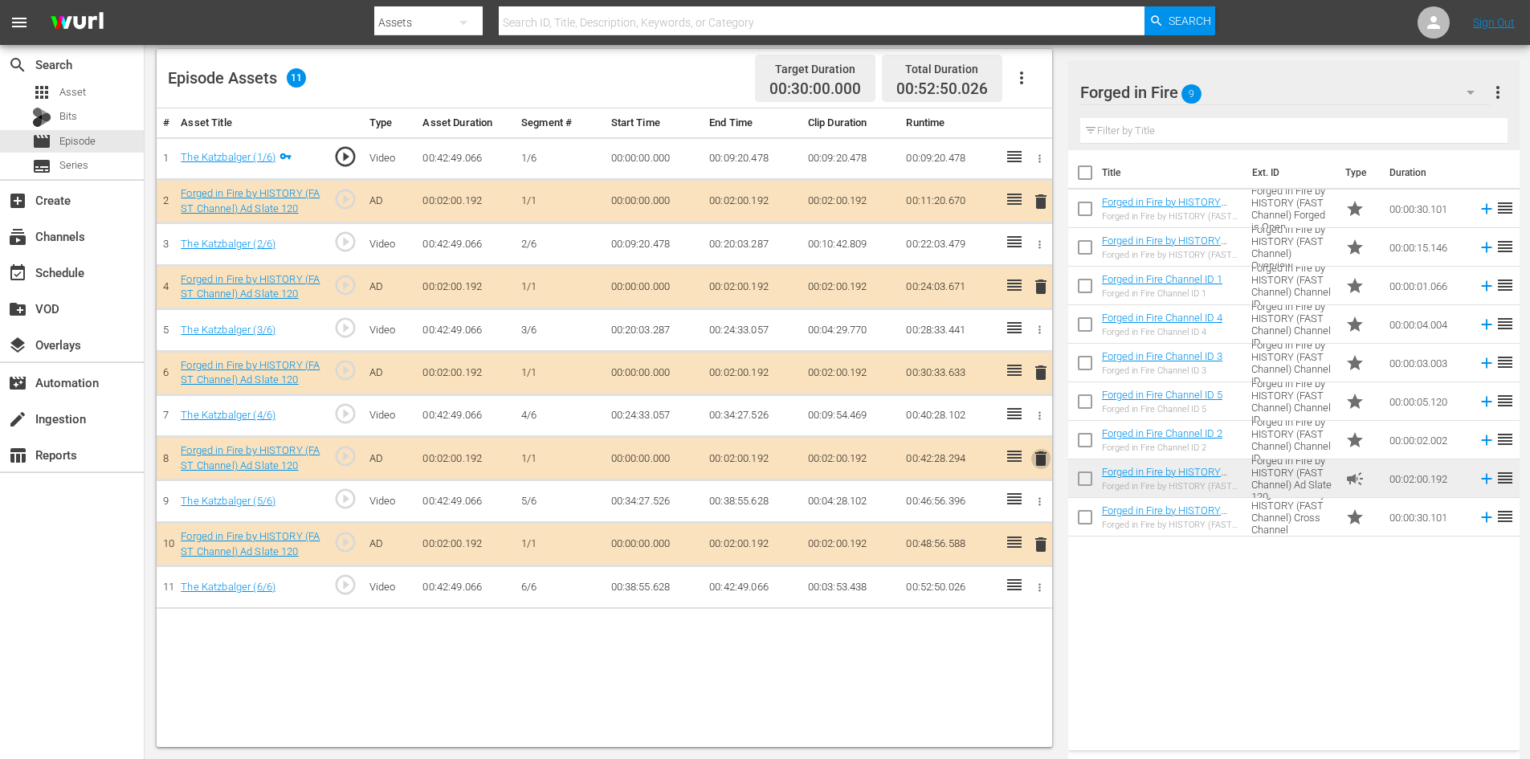
click at [1036, 457] on span "delete" at bounding box center [1040, 458] width 19 height 19
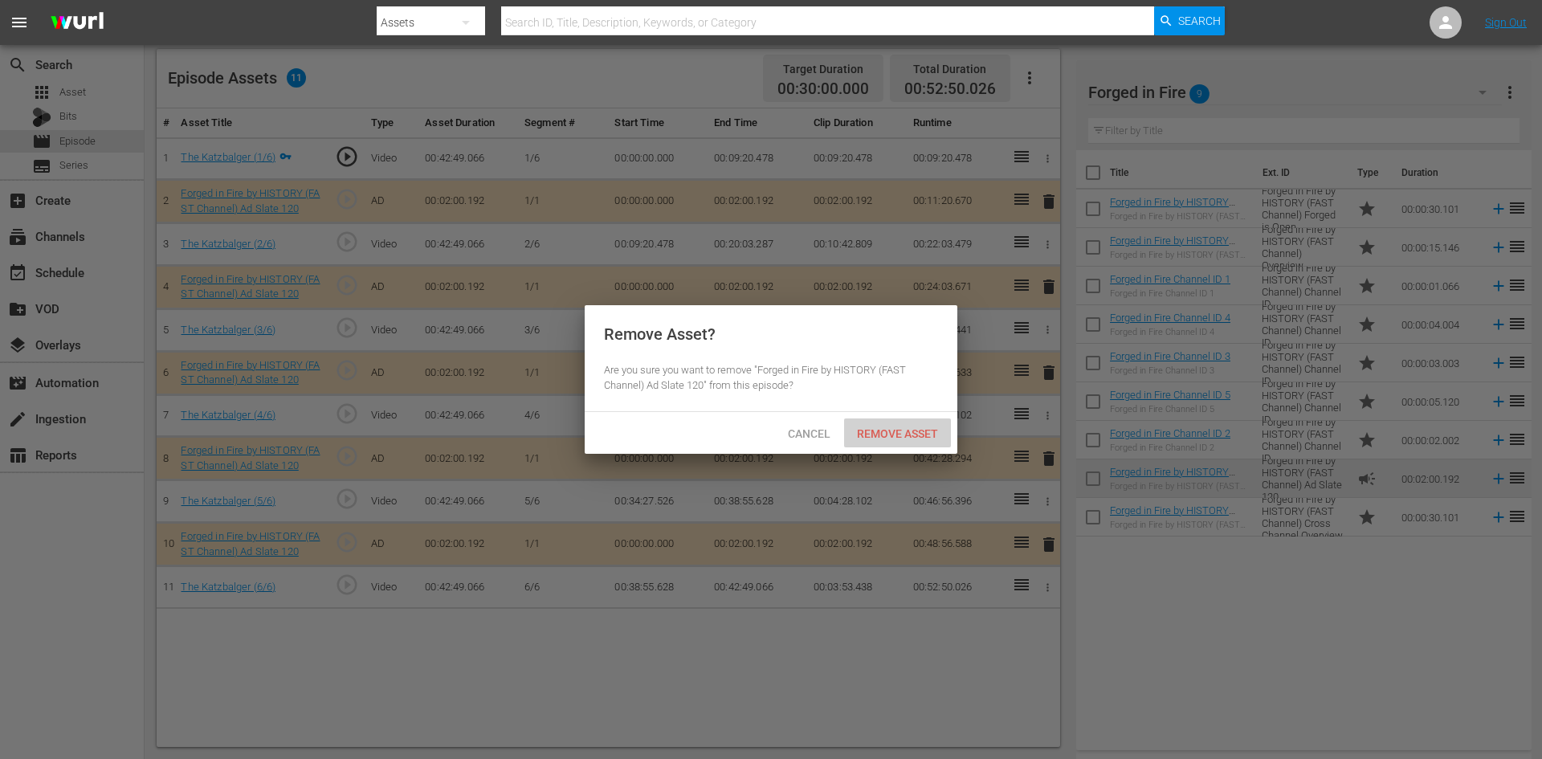
click at [883, 430] on span "Remove Asset" at bounding box center [897, 433] width 107 height 13
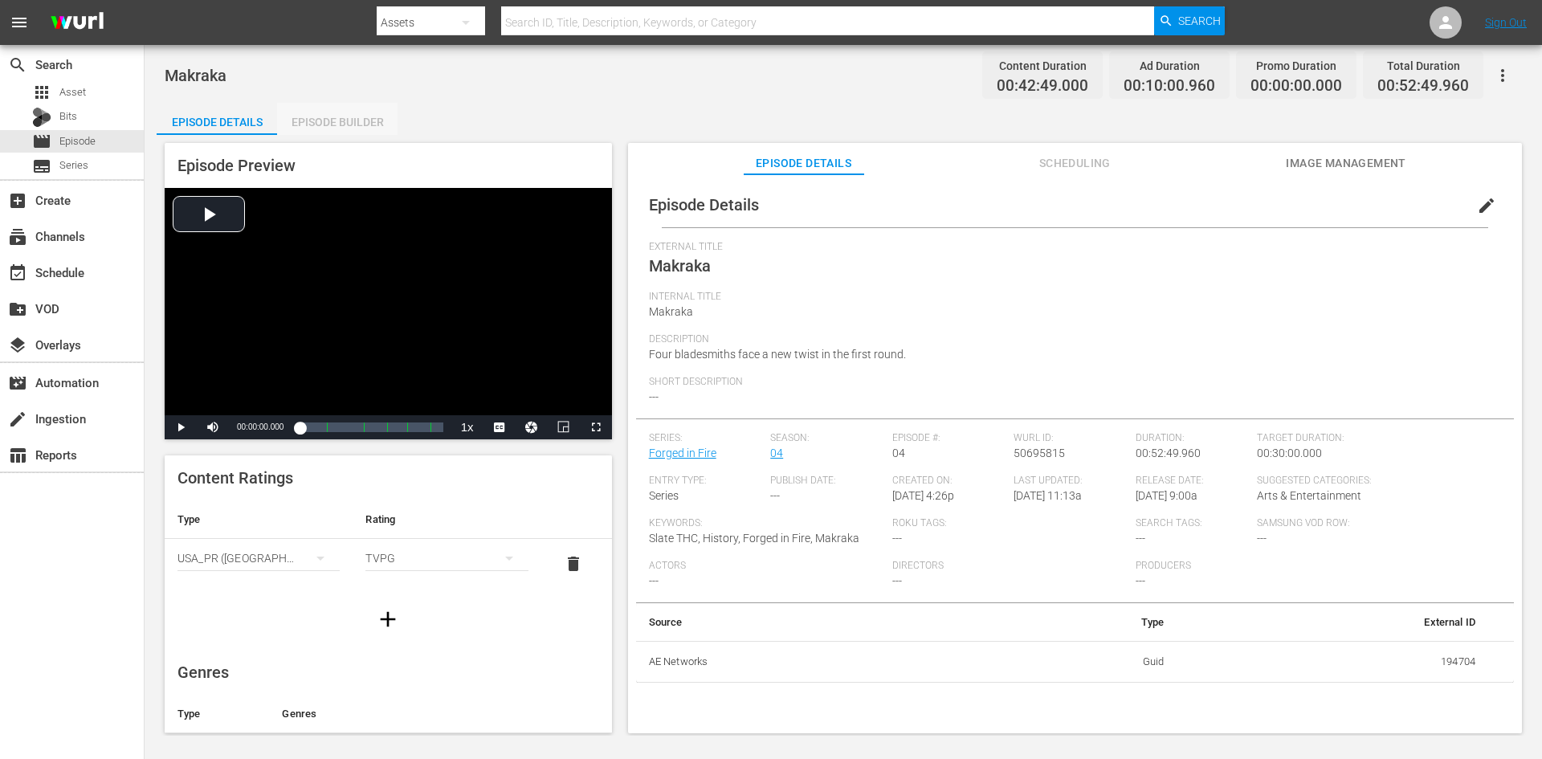
click at [313, 122] on div "Episode Builder" at bounding box center [337, 122] width 120 height 39
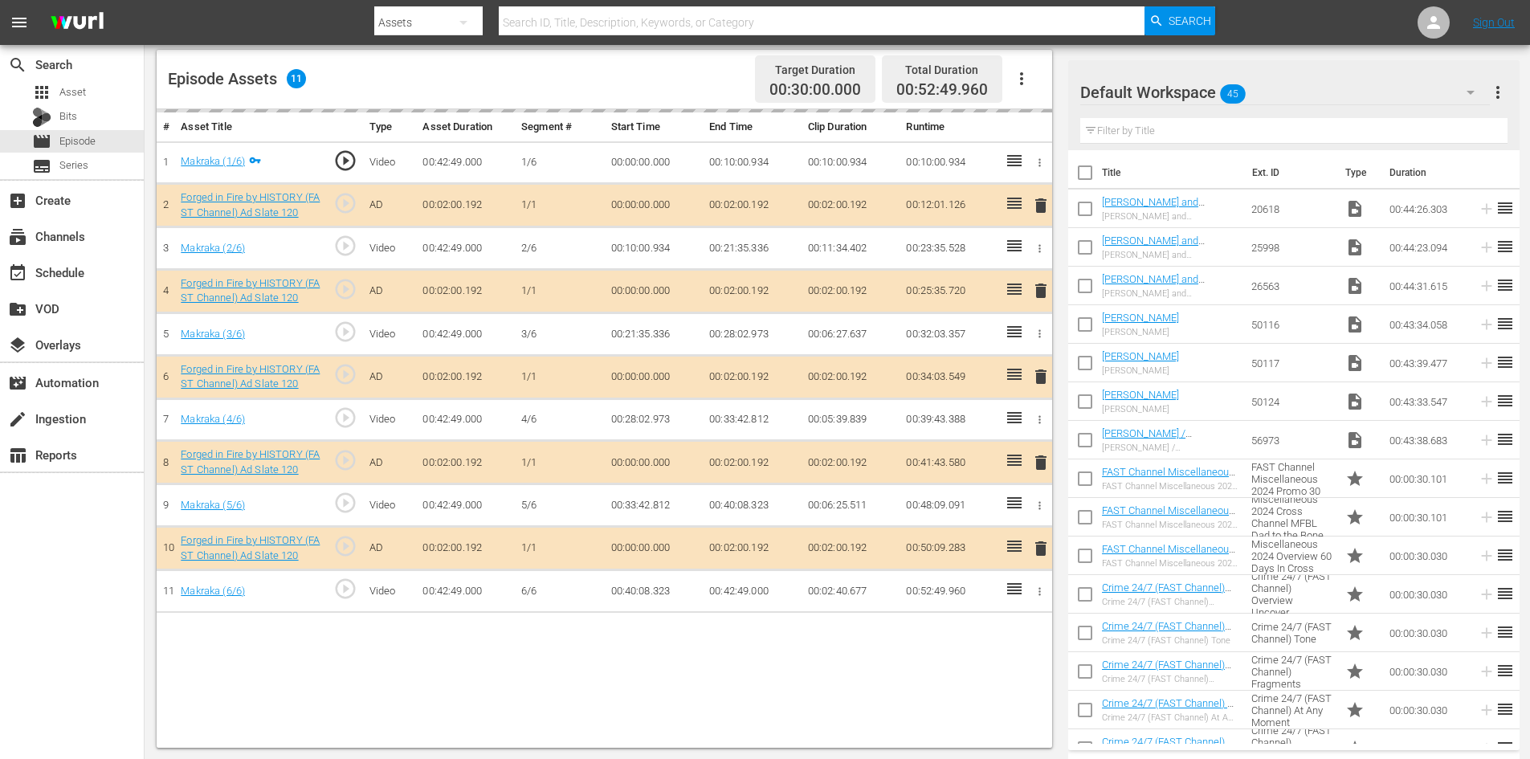
scroll to position [418, 0]
click at [1276, 92] on div "Default Workspace 45" at bounding box center [1285, 92] width 410 height 45
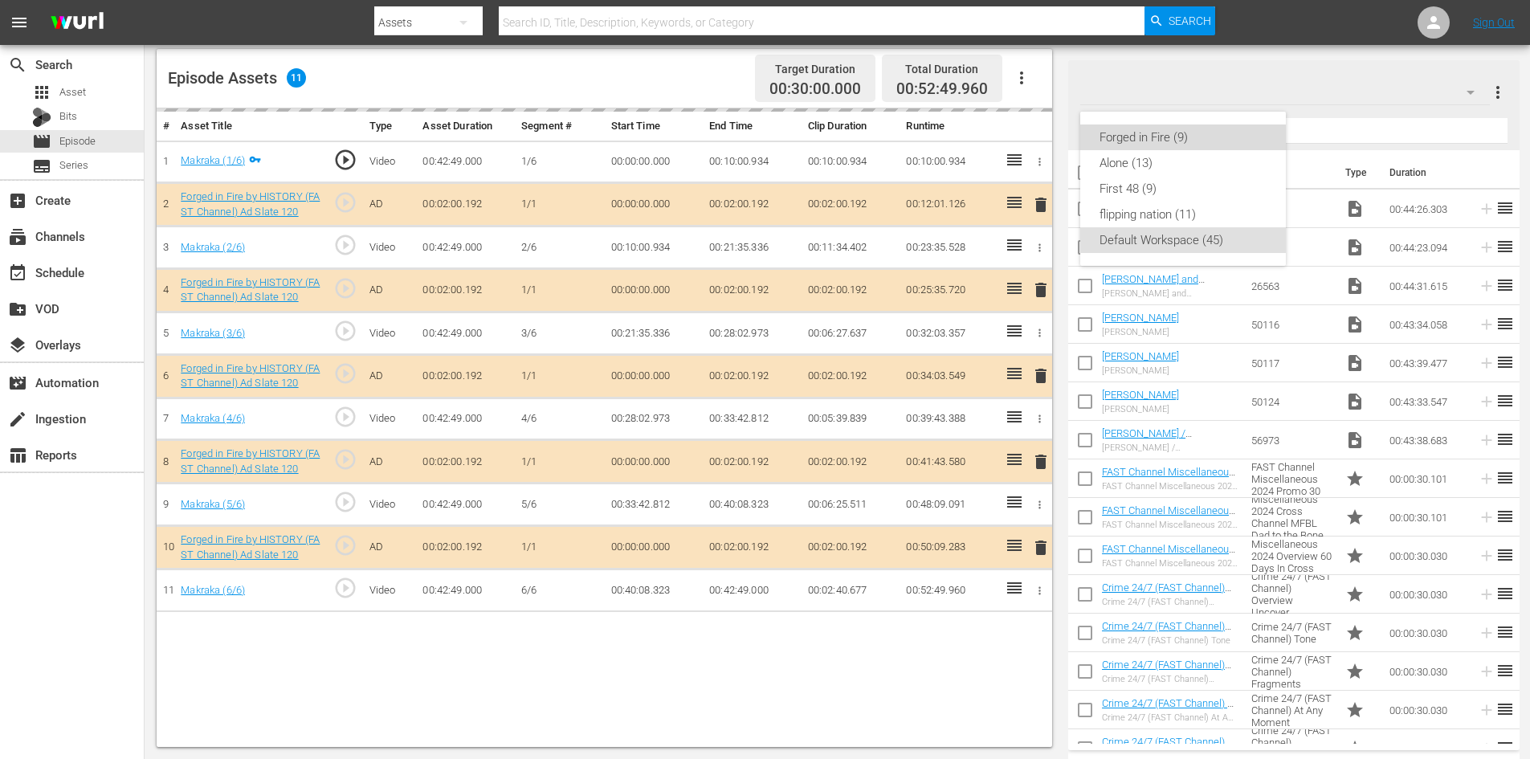
click at [1138, 134] on div "Forged in Fire (9)" at bounding box center [1182, 137] width 167 height 26
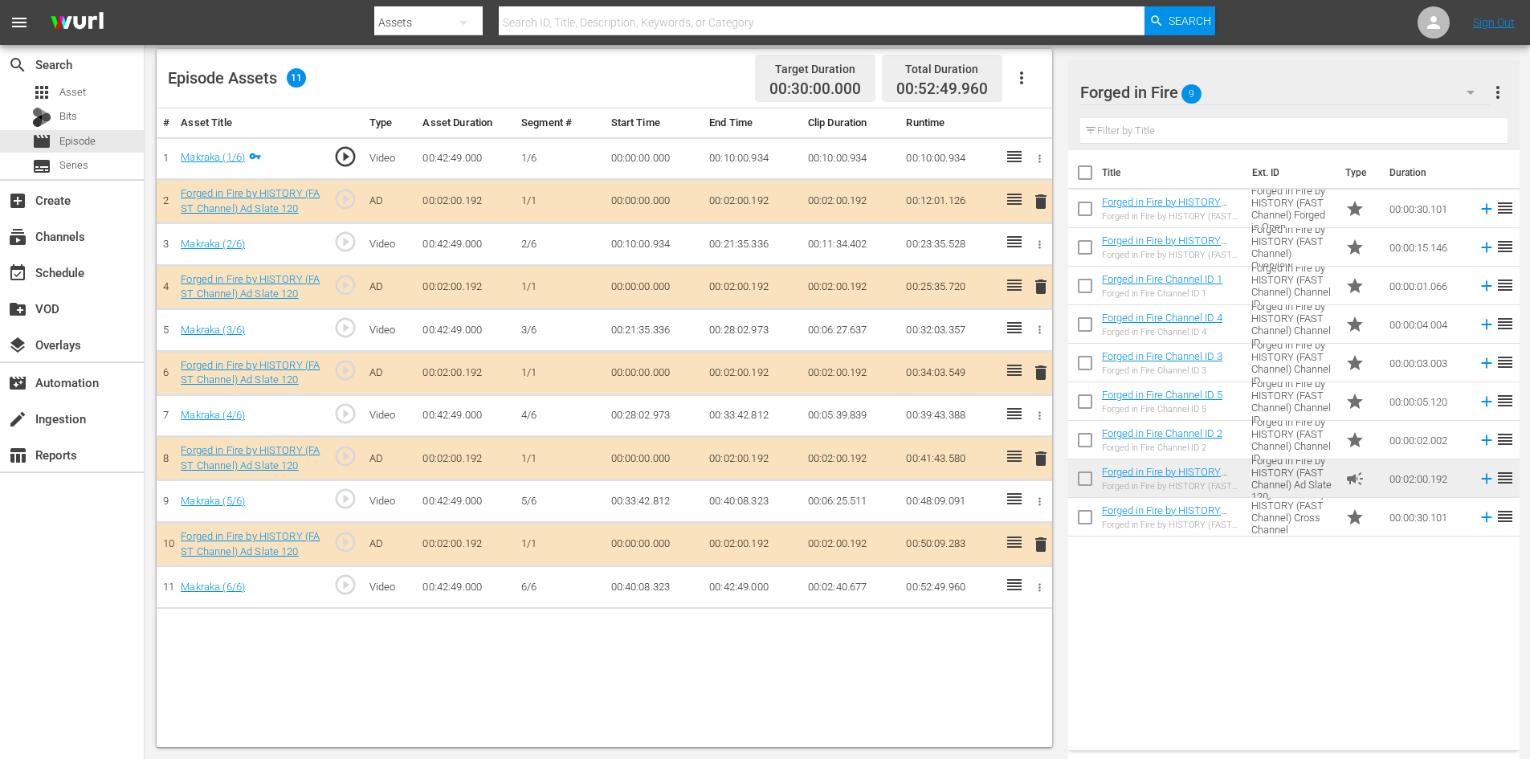
click at [1040, 456] on span "delete" at bounding box center [1040, 458] width 19 height 19
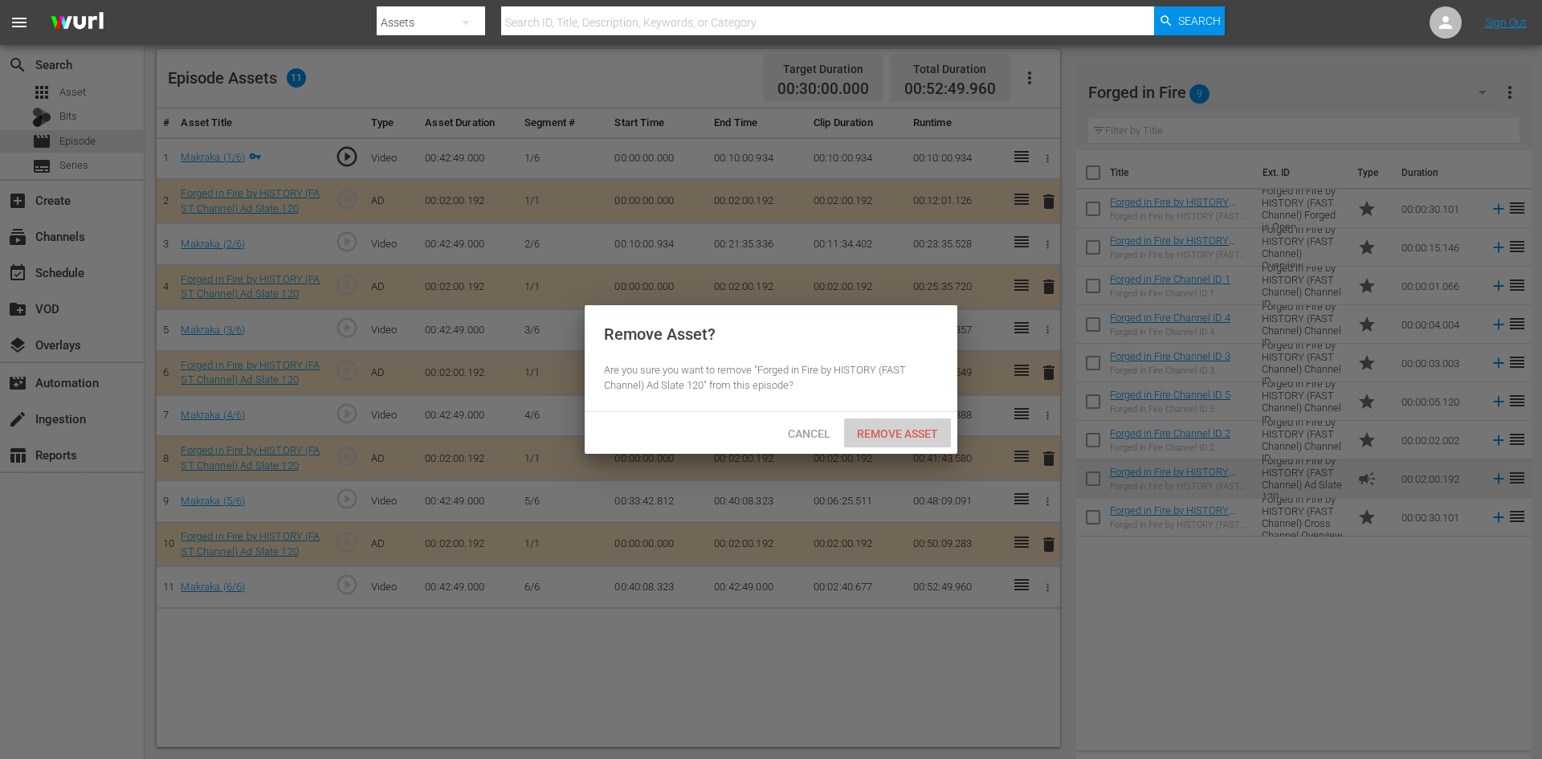
click at [876, 431] on span "Remove Asset" at bounding box center [897, 433] width 107 height 13
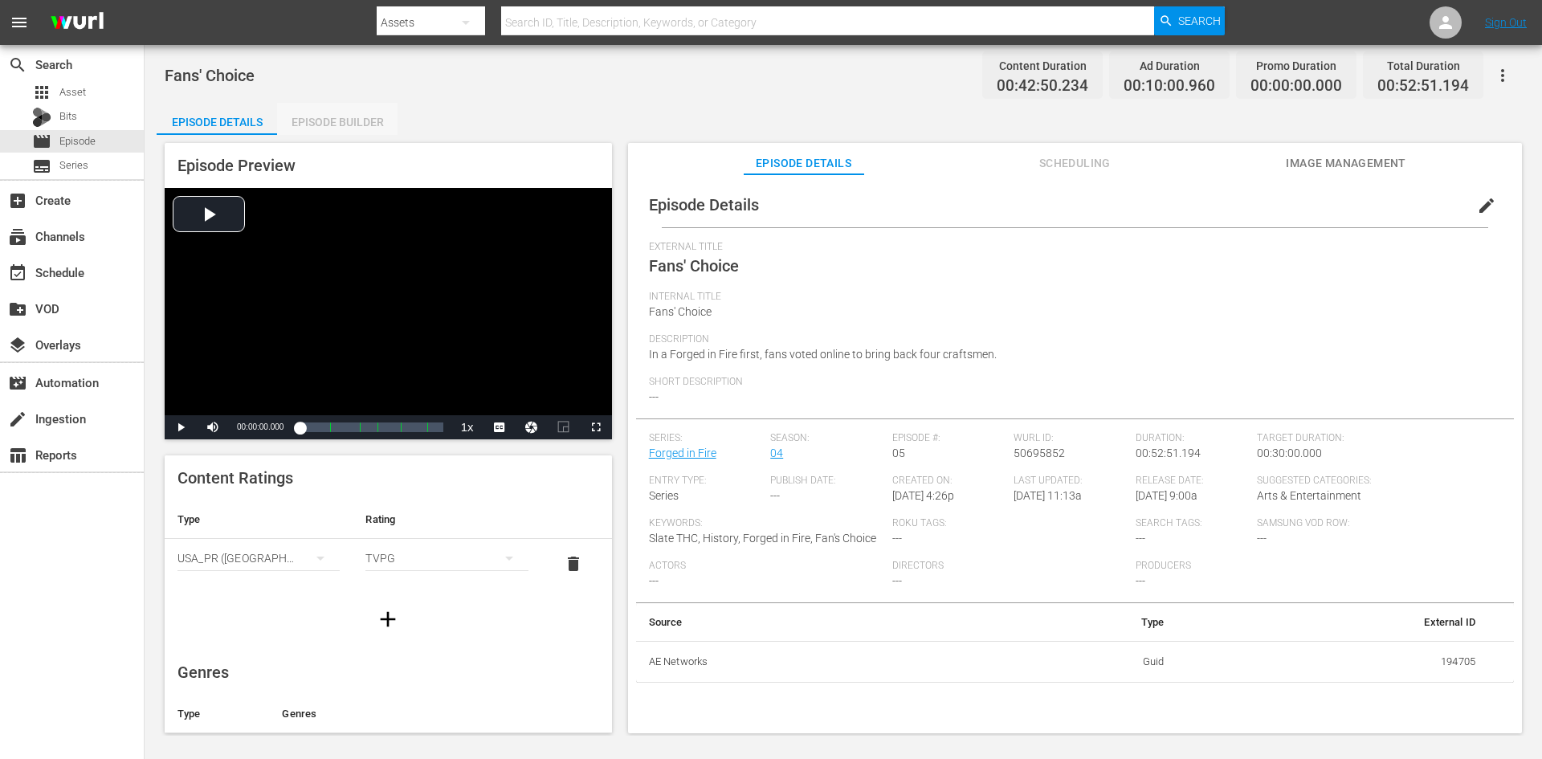
click at [356, 119] on div "Episode Builder" at bounding box center [337, 122] width 120 height 39
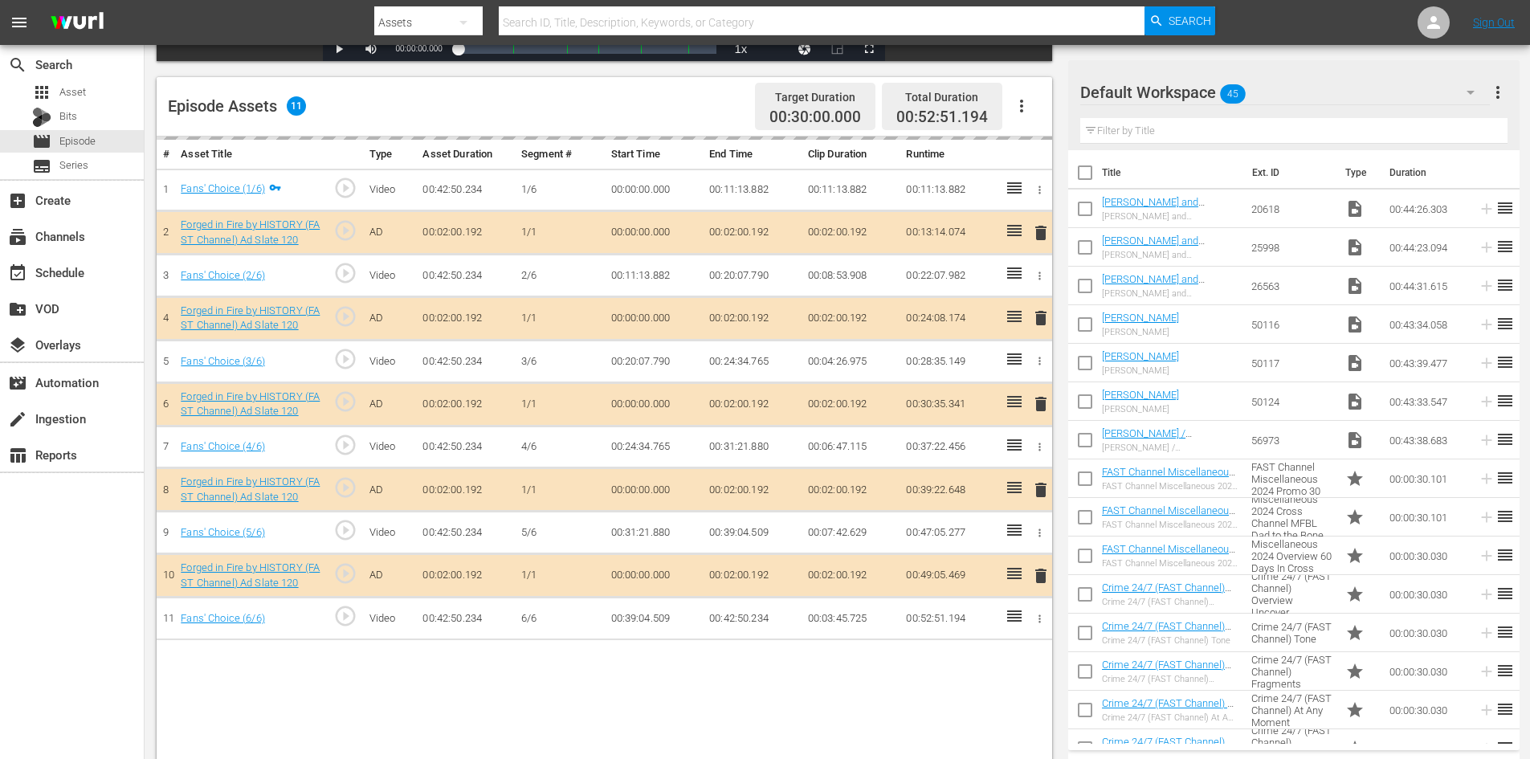
scroll to position [418, 0]
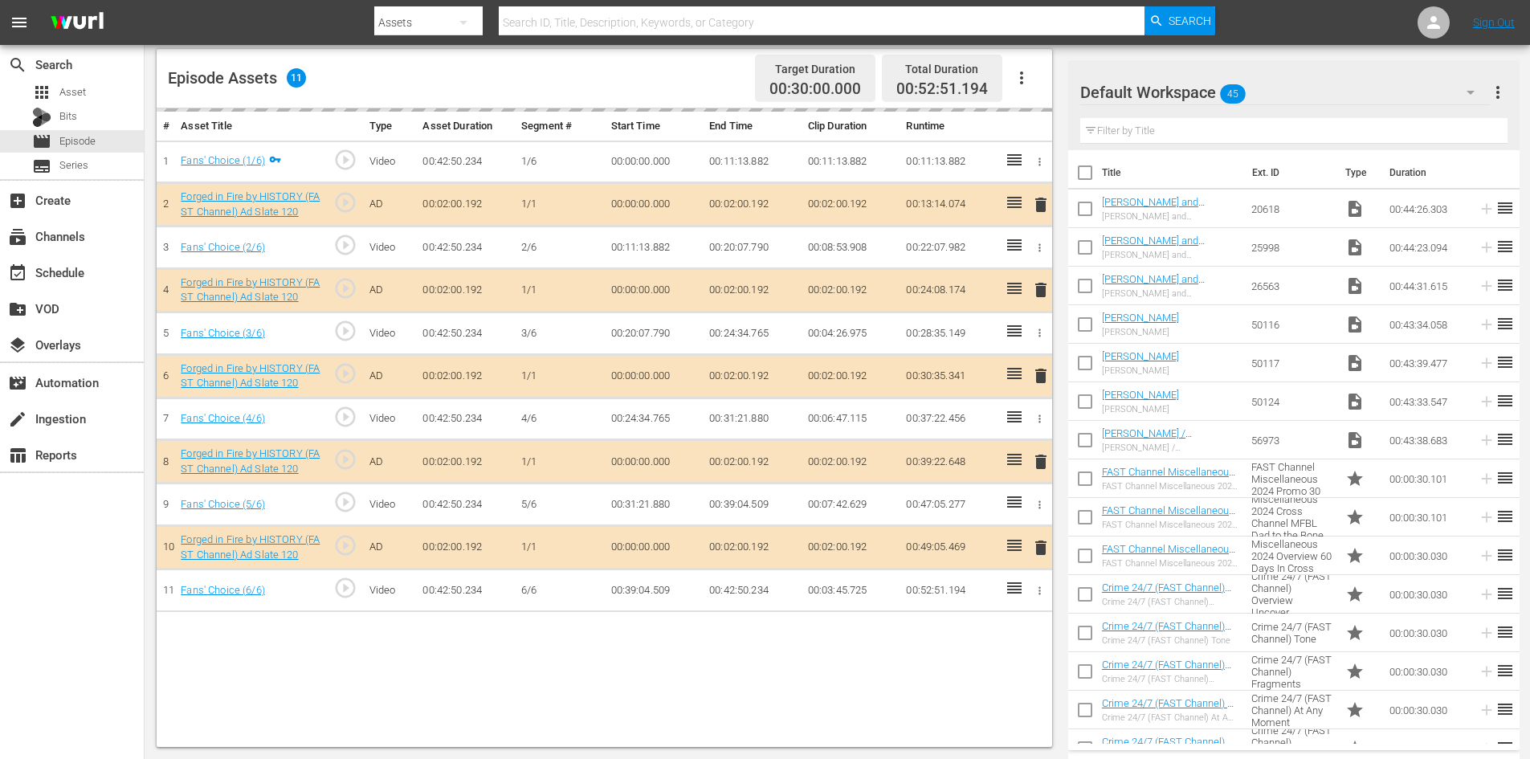
click at [1302, 90] on div "Default Workspace 45" at bounding box center [1285, 92] width 410 height 45
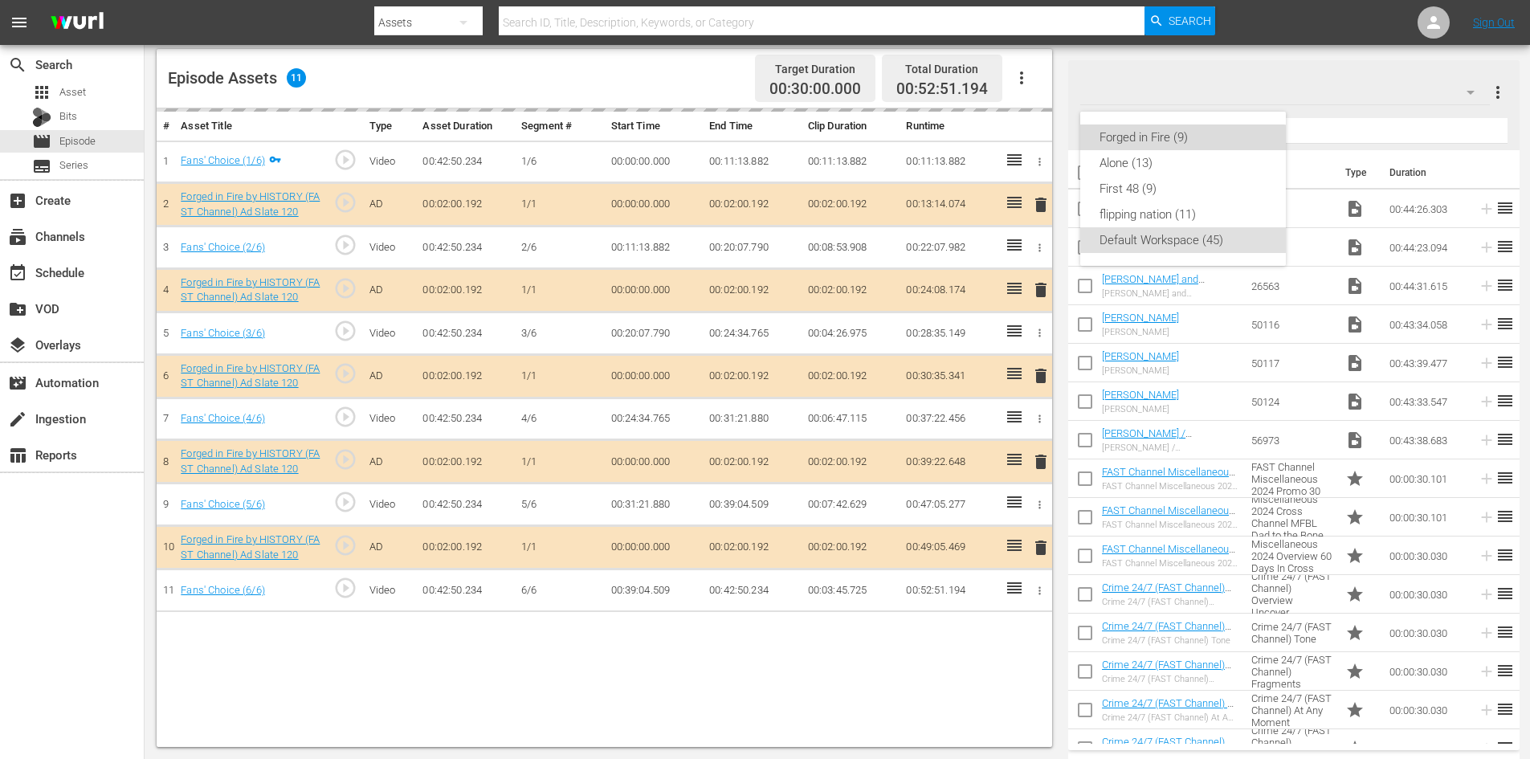
click at [1154, 137] on div "Forged in Fire (9)" at bounding box center [1182, 137] width 167 height 26
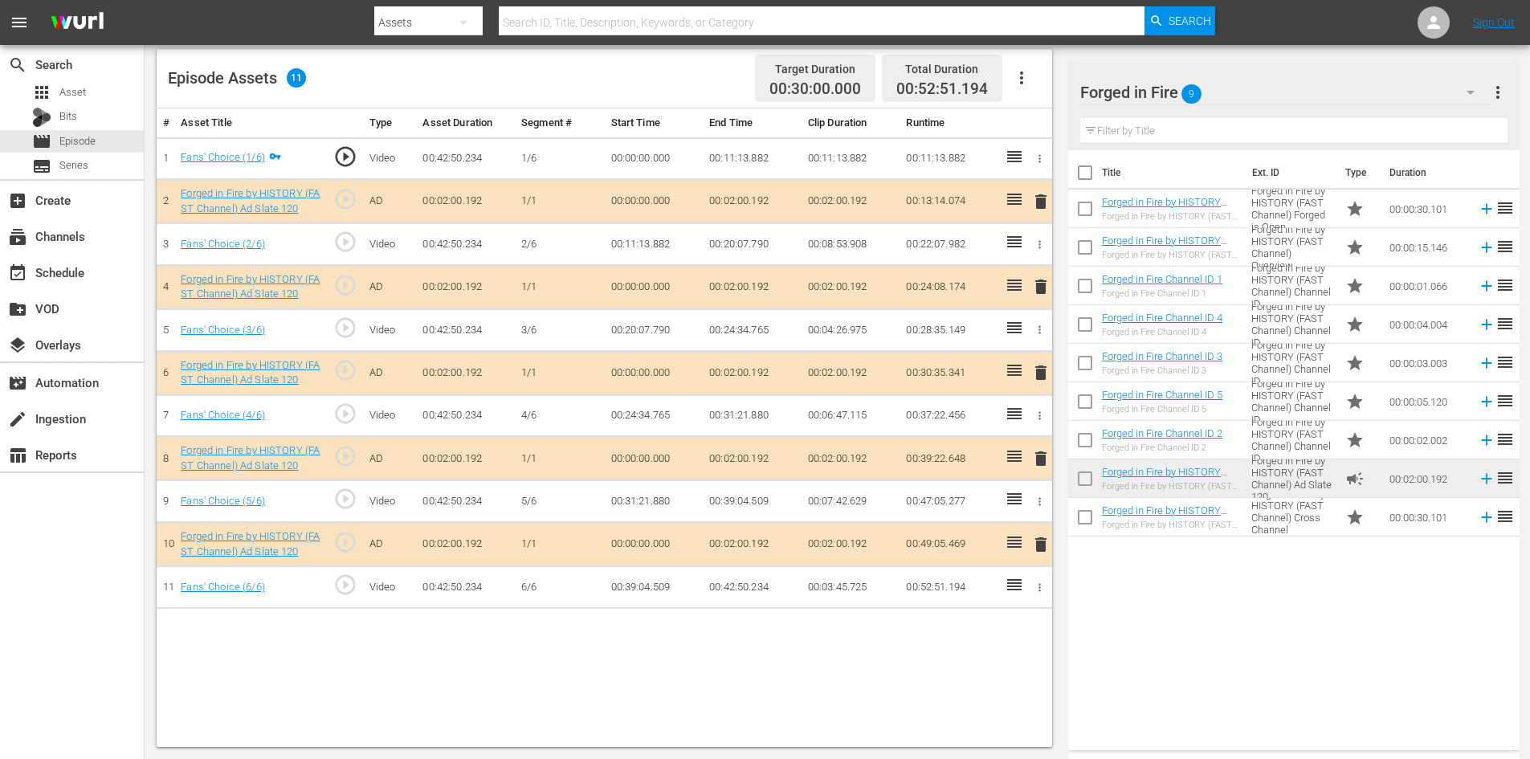
click at [1037, 459] on span "delete" at bounding box center [1040, 458] width 19 height 19
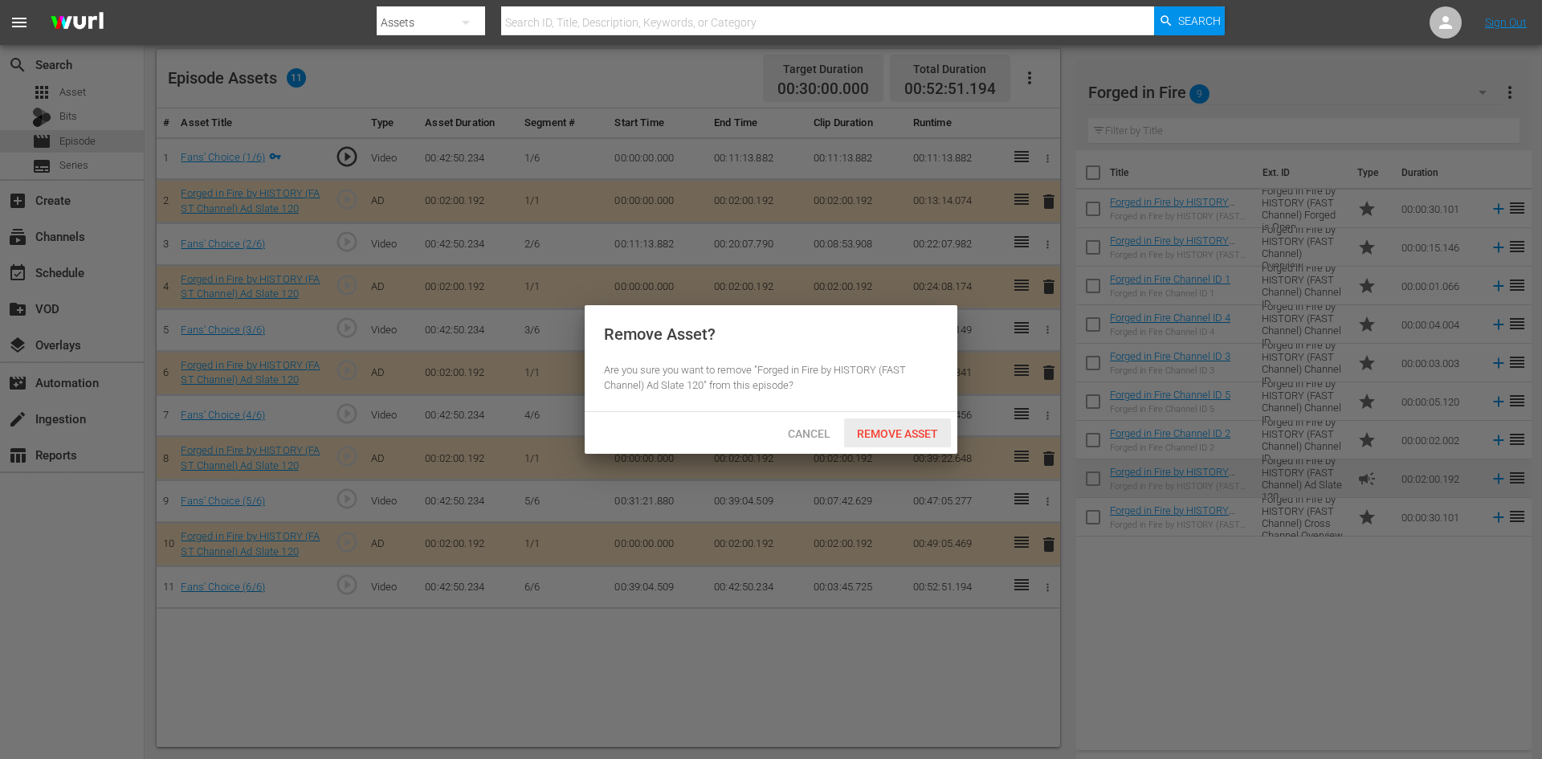
click at [903, 432] on span "Remove Asset" at bounding box center [897, 433] width 107 height 13
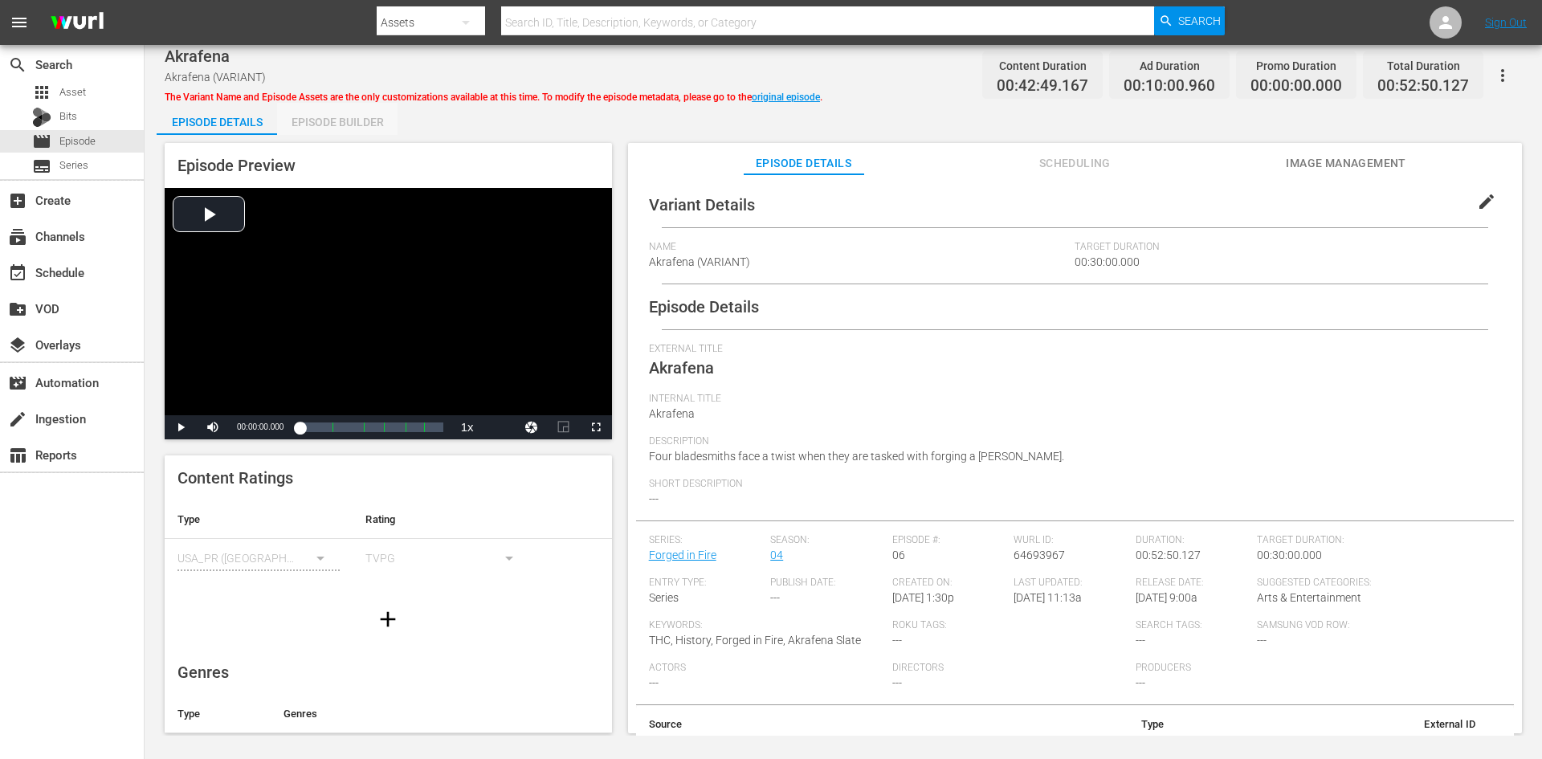
click at [372, 120] on div "Episode Builder" at bounding box center [337, 122] width 120 height 39
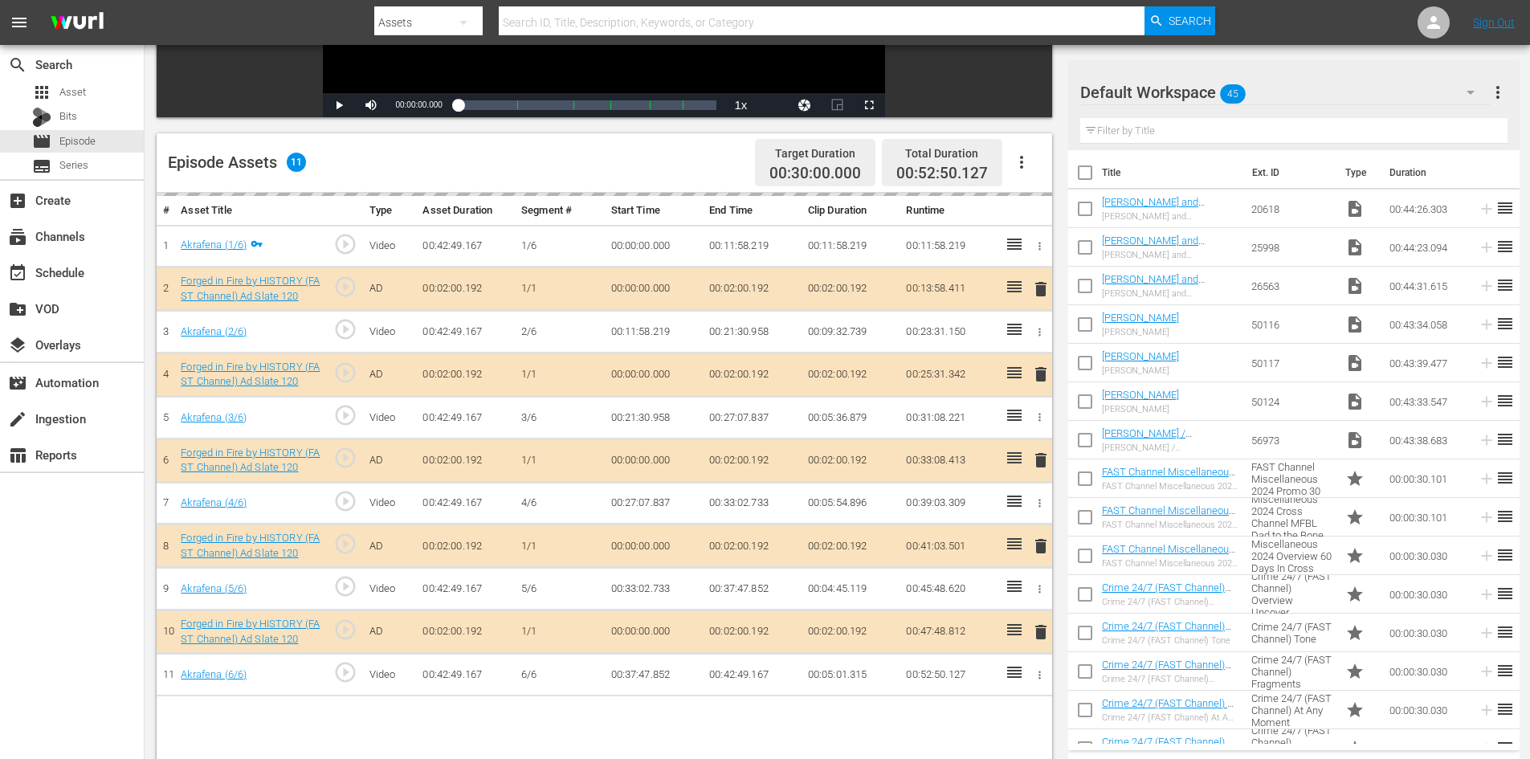
scroll to position [418, 0]
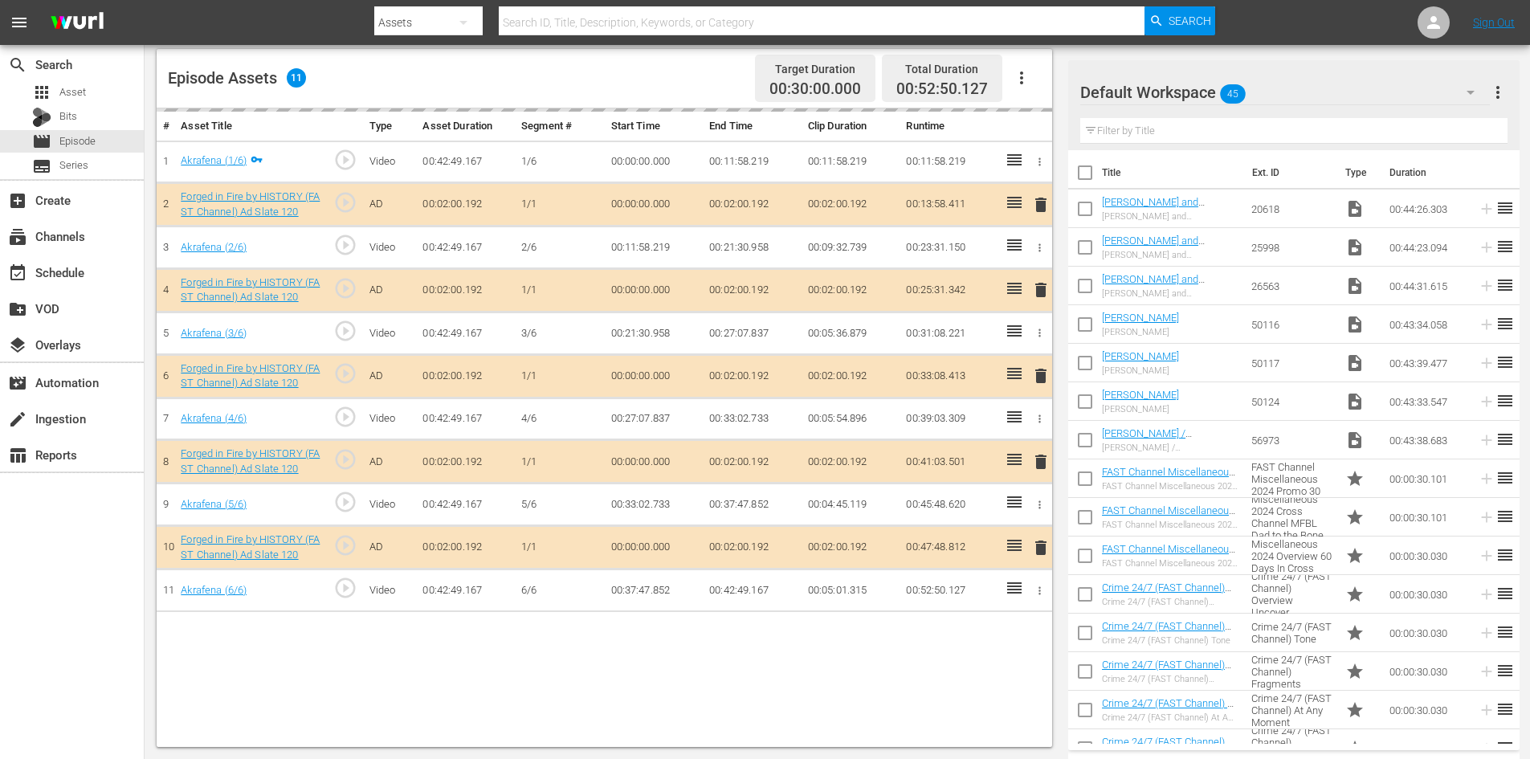
click at [1355, 96] on div "Default Workspace 45" at bounding box center [1285, 92] width 410 height 45
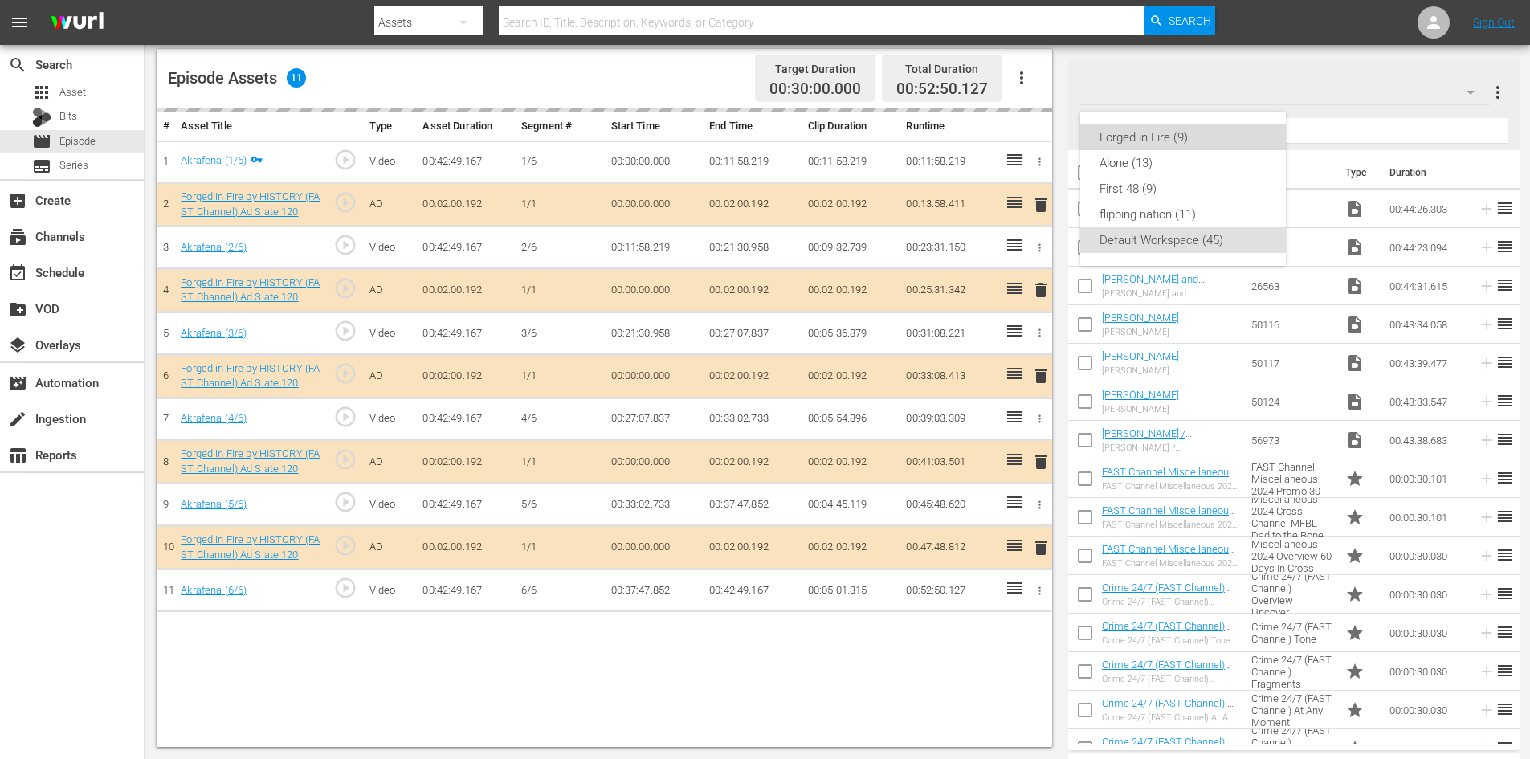
click at [1172, 141] on div "Forged in Fire (9)" at bounding box center [1182, 137] width 167 height 26
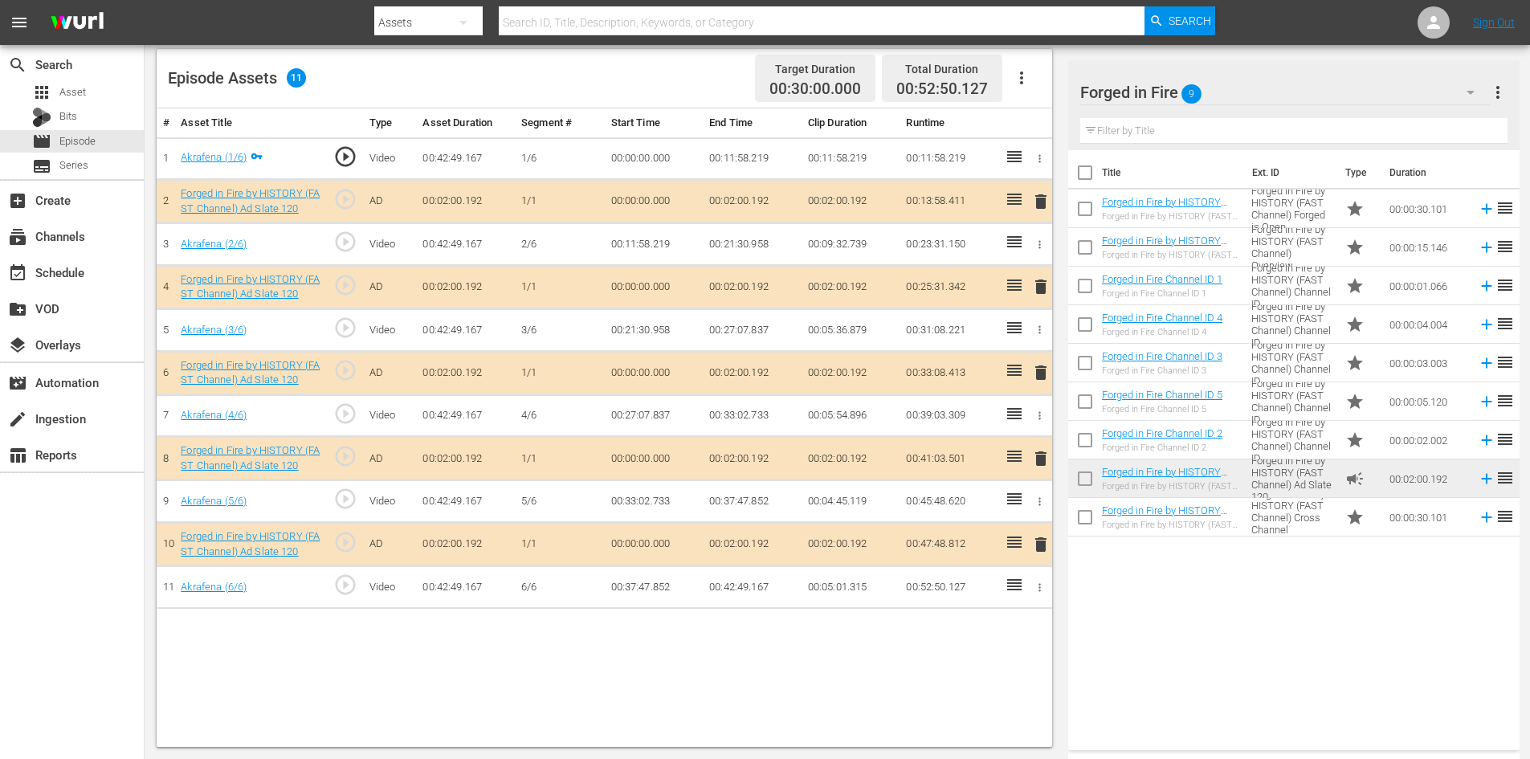
click at [1036, 459] on span "delete" at bounding box center [1040, 458] width 19 height 19
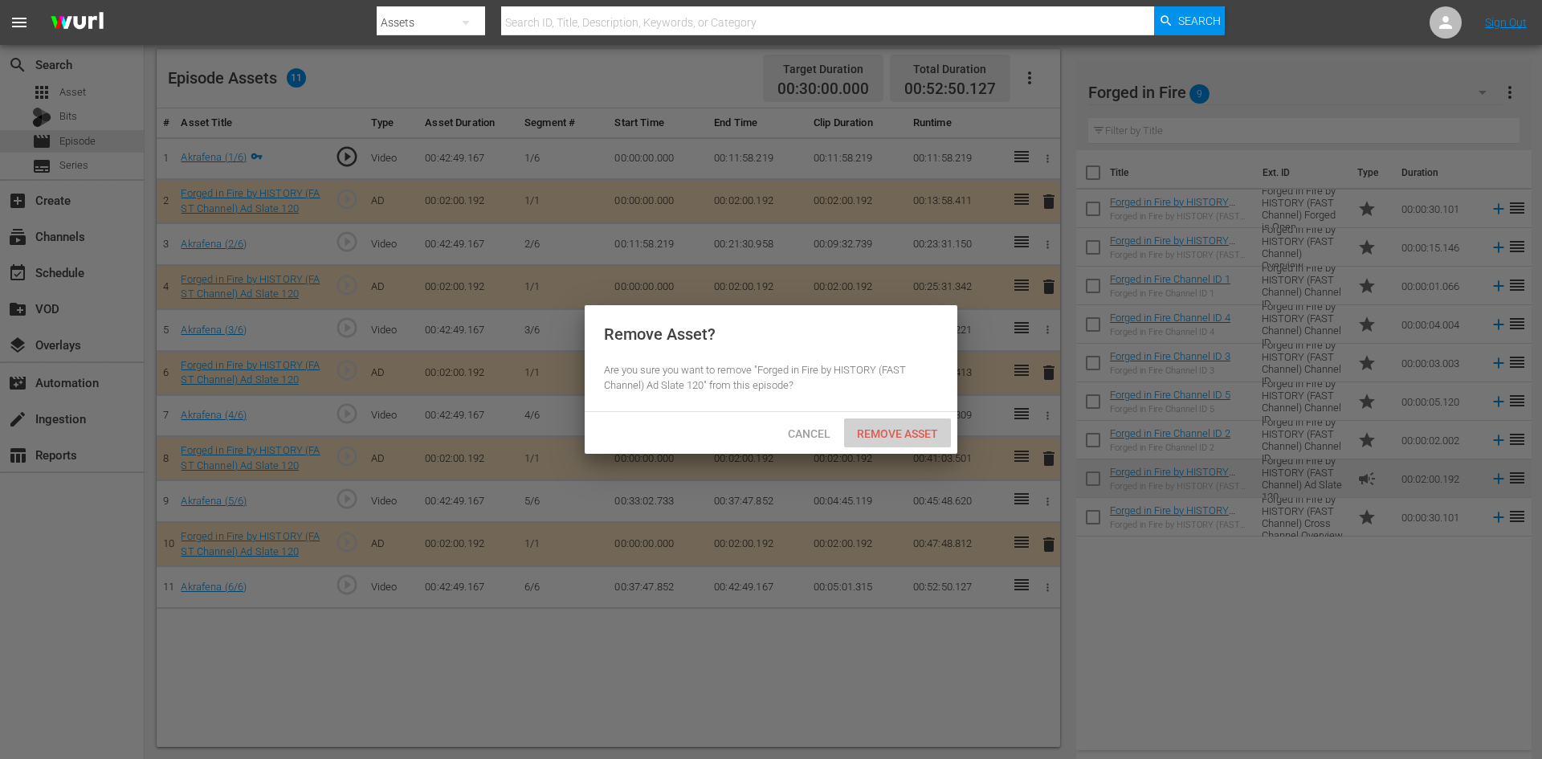
drag, startPoint x: 920, startPoint y: 430, endPoint x: 945, endPoint y: 427, distance: 25.1
click at [920, 430] on span "Remove Asset" at bounding box center [897, 433] width 107 height 13
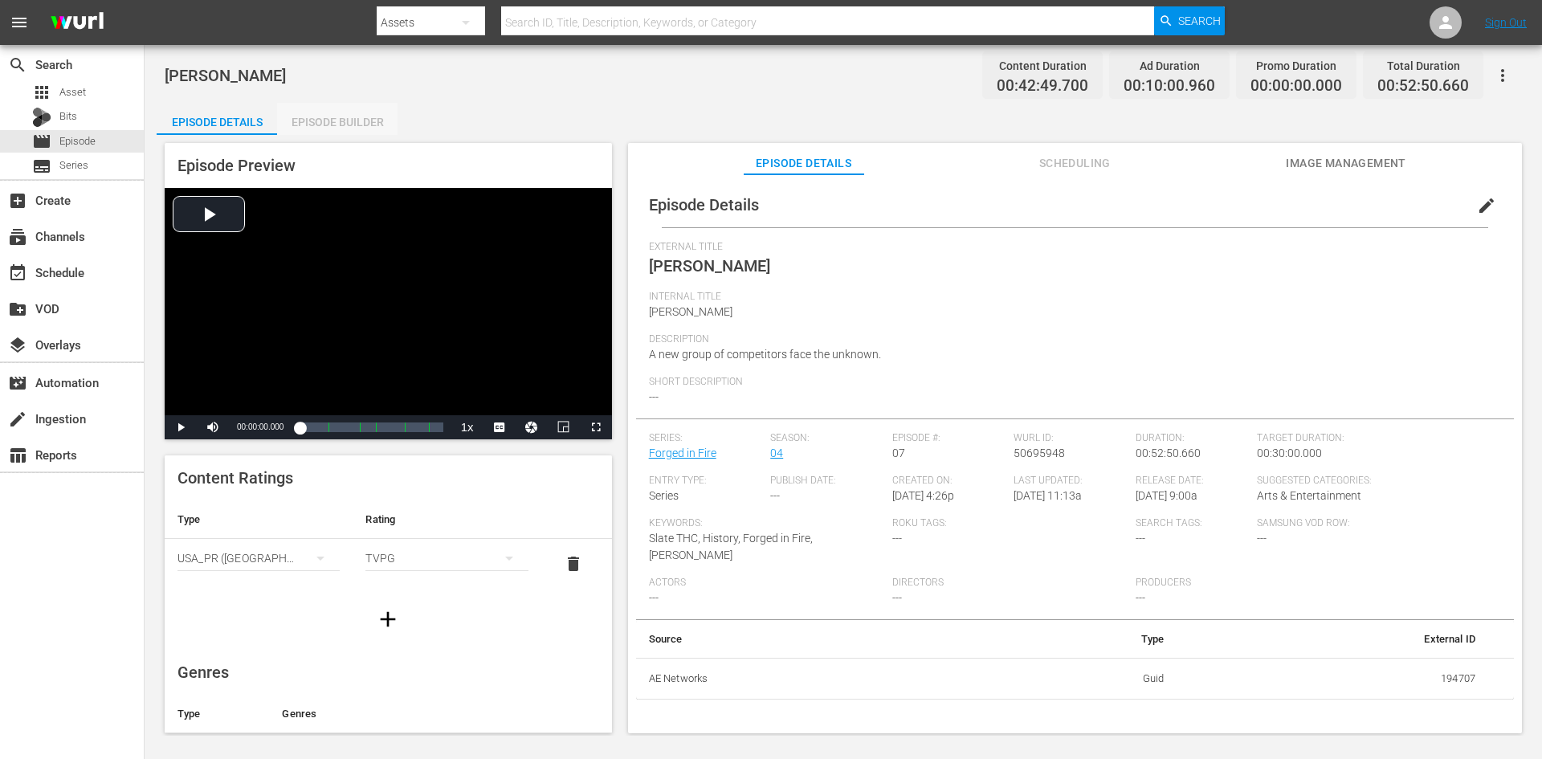
drag, startPoint x: 356, startPoint y: 109, endPoint x: 361, endPoint y: 173, distance: 63.6
click at [356, 111] on div "Episode Builder" at bounding box center [337, 122] width 120 height 39
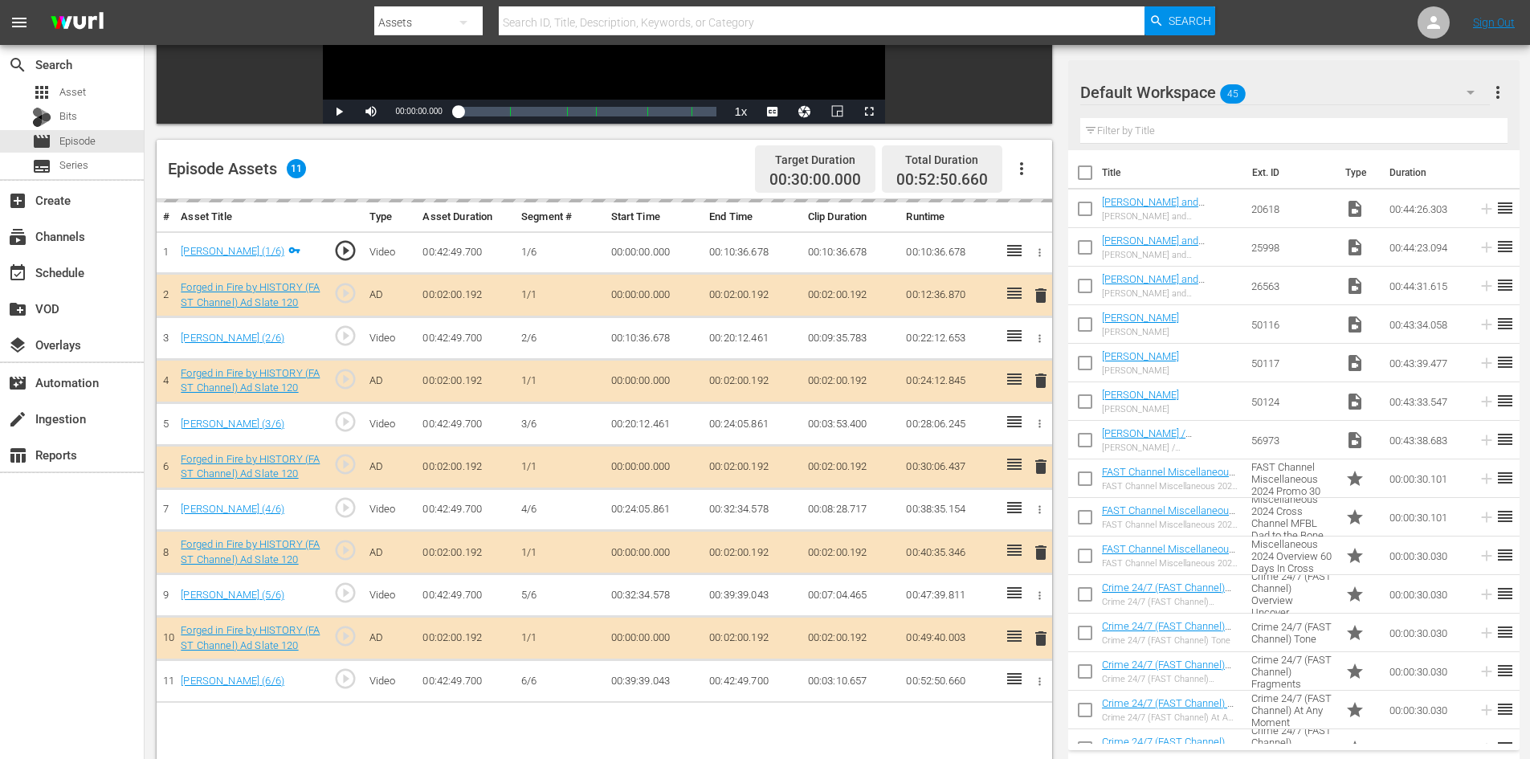
scroll to position [418, 0]
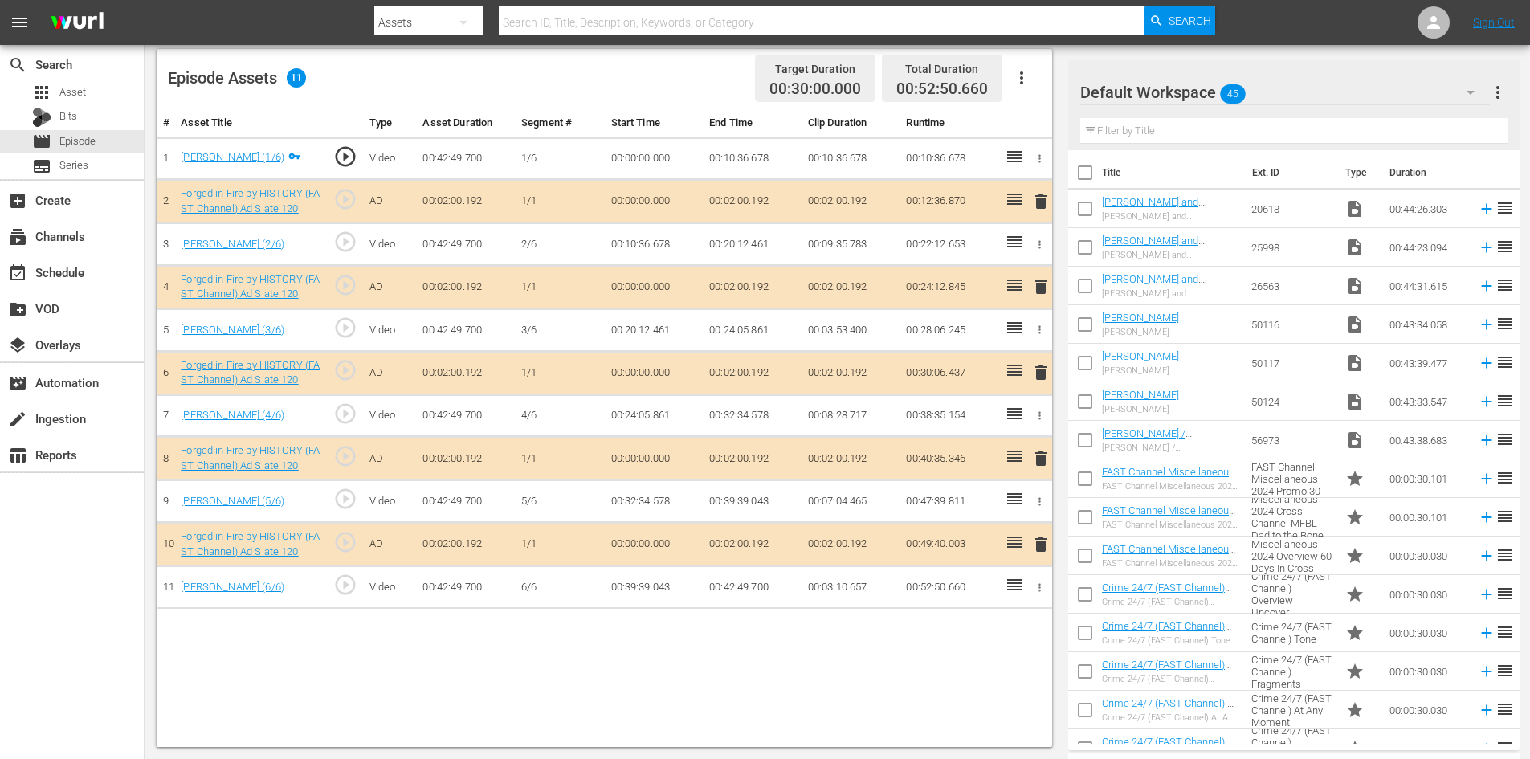
click at [1036, 462] on span "delete" at bounding box center [1040, 458] width 19 height 19
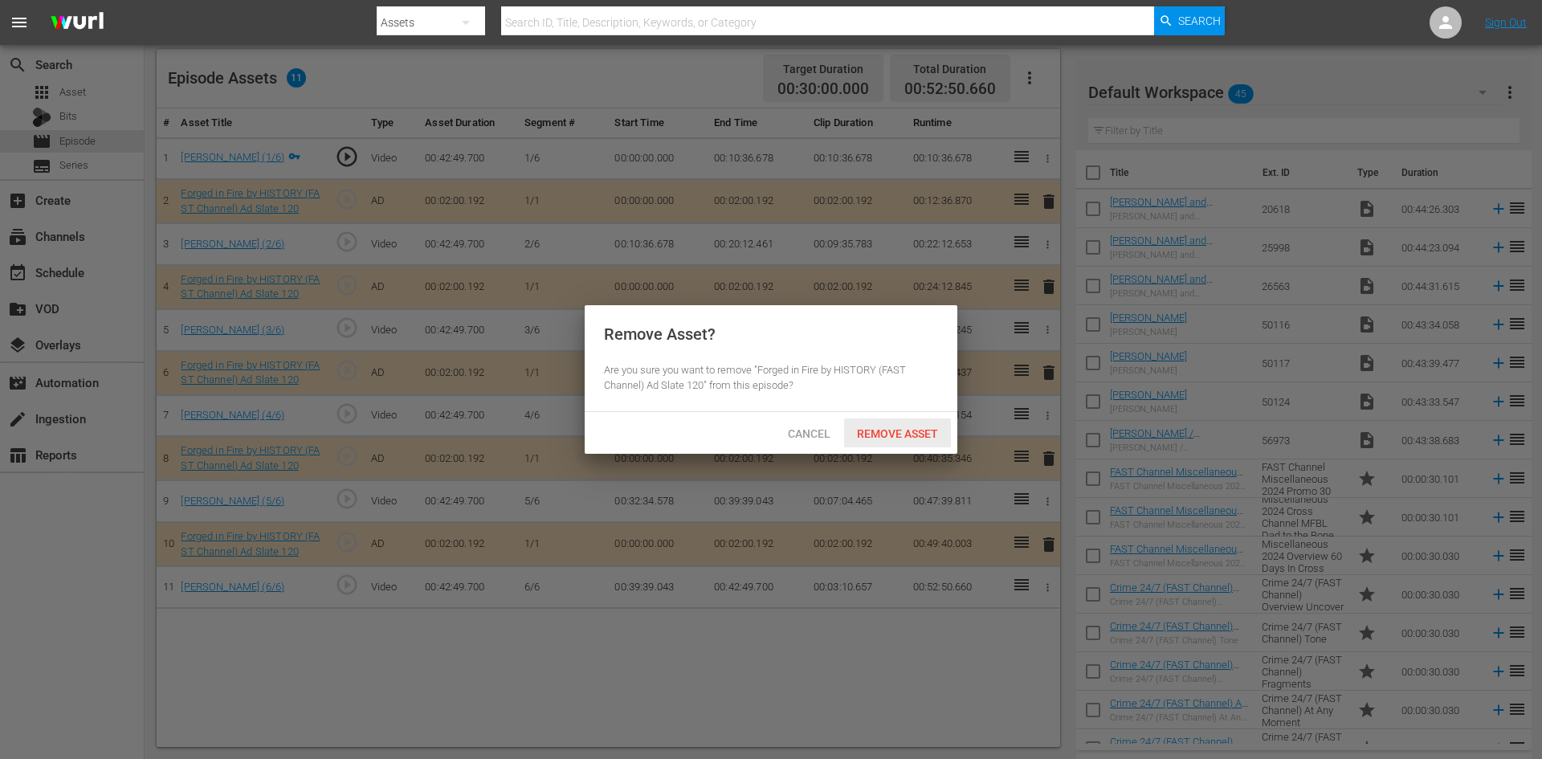
click at [907, 437] on span "Remove Asset" at bounding box center [897, 433] width 107 height 13
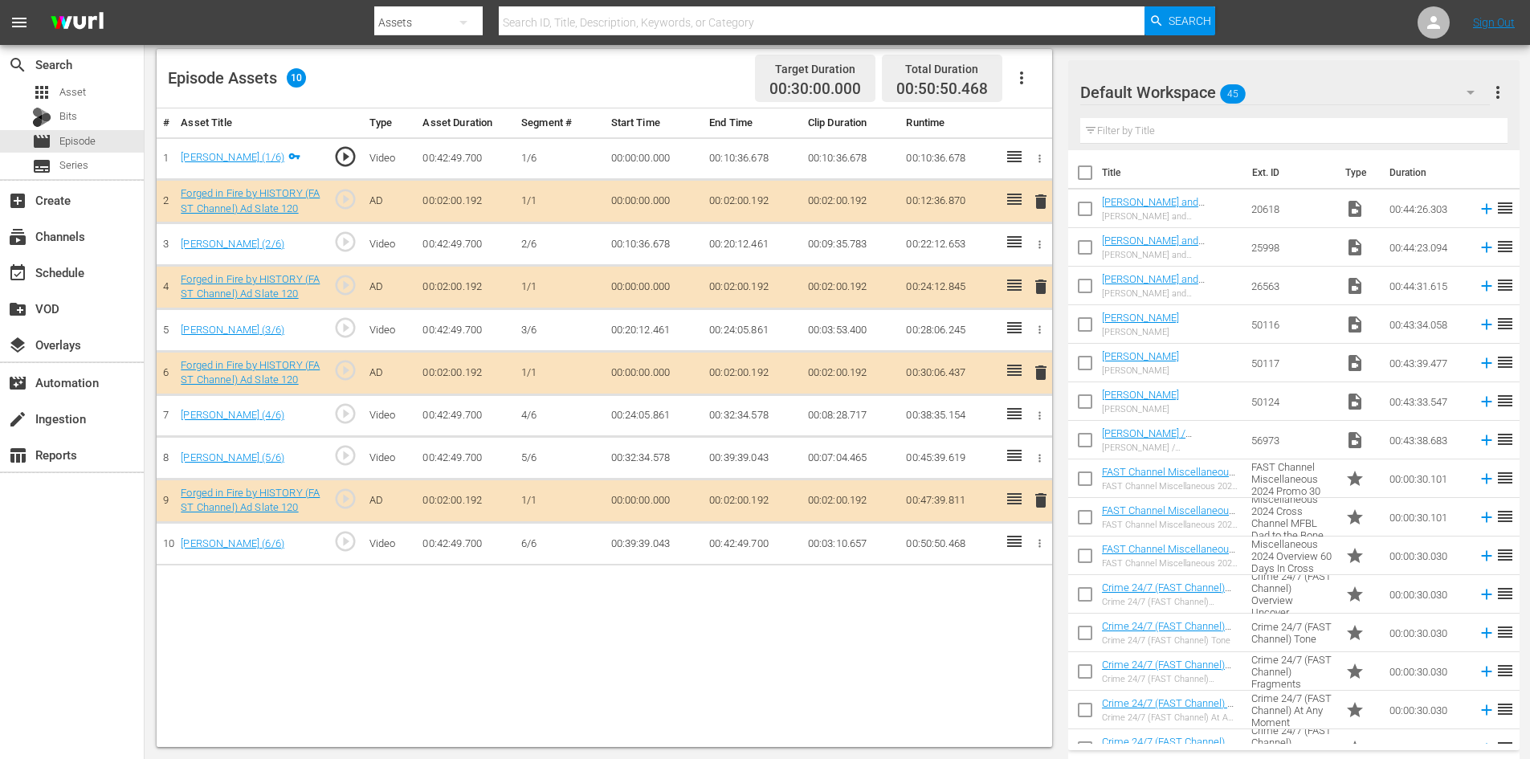
click at [1316, 96] on div "Default Workspace 45" at bounding box center [1285, 92] width 410 height 45
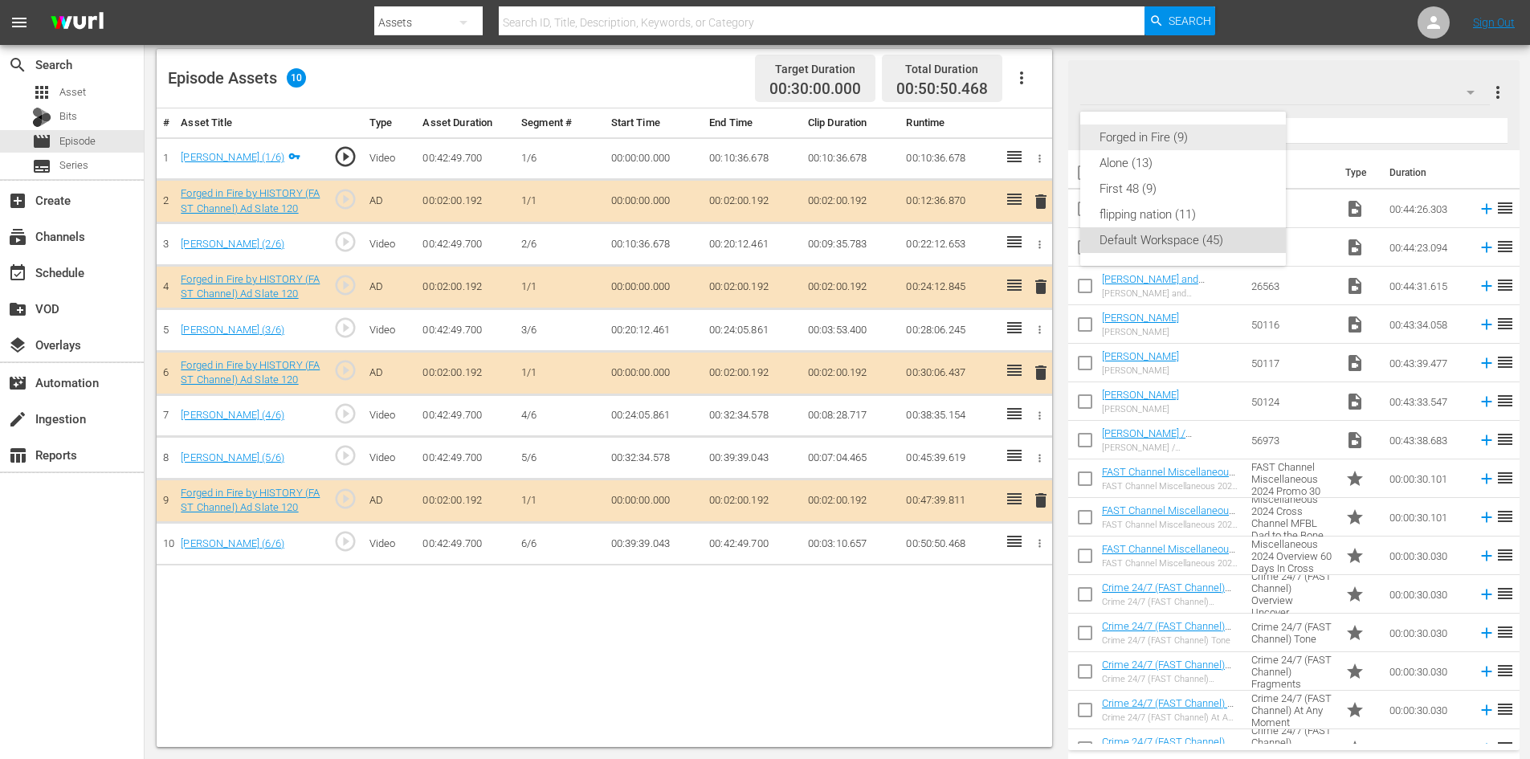
click at [1151, 135] on div "Forged in Fire (9)" at bounding box center [1182, 137] width 167 height 26
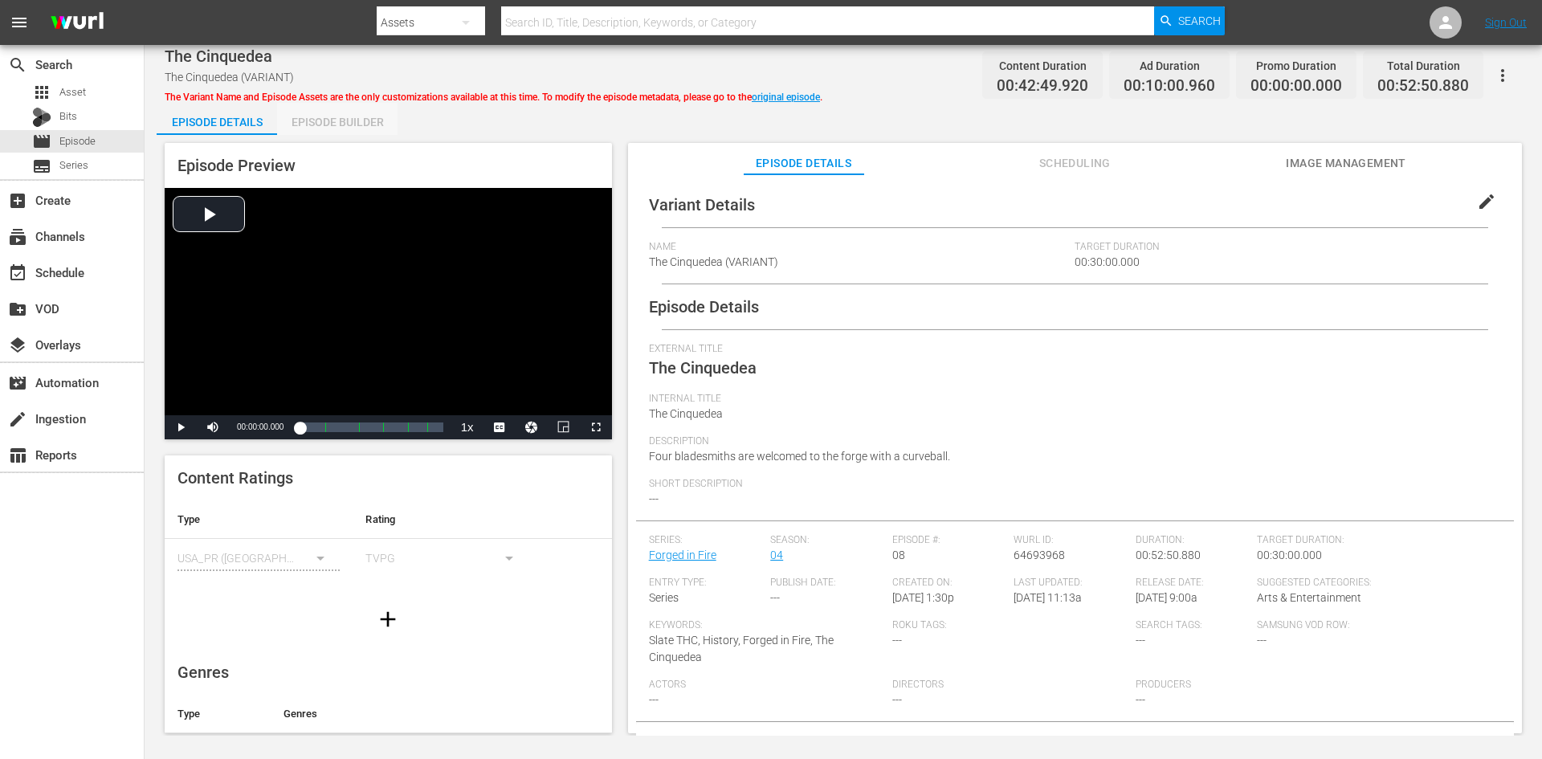
click at [320, 121] on div "Episode Builder" at bounding box center [337, 122] width 120 height 39
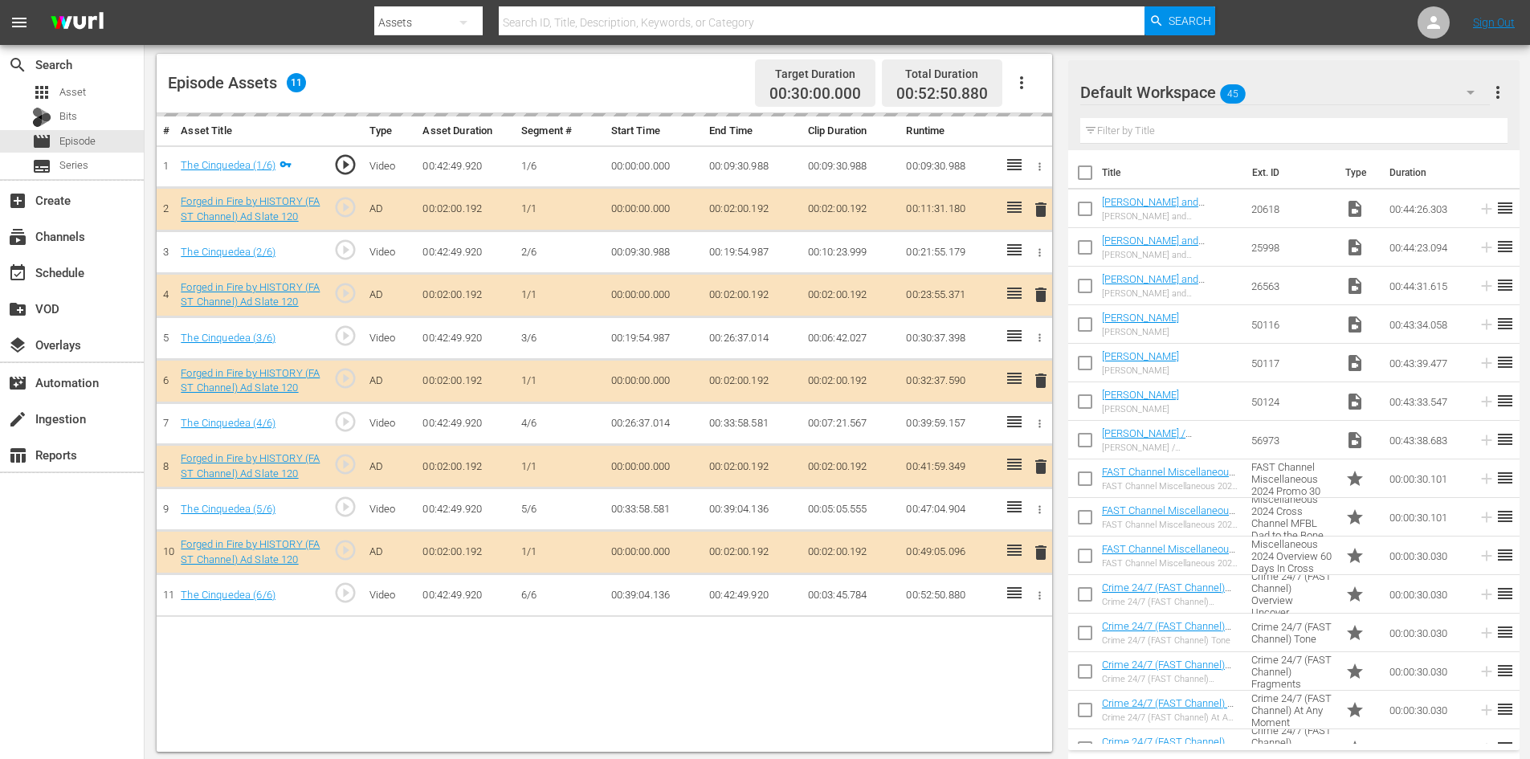
scroll to position [418, 0]
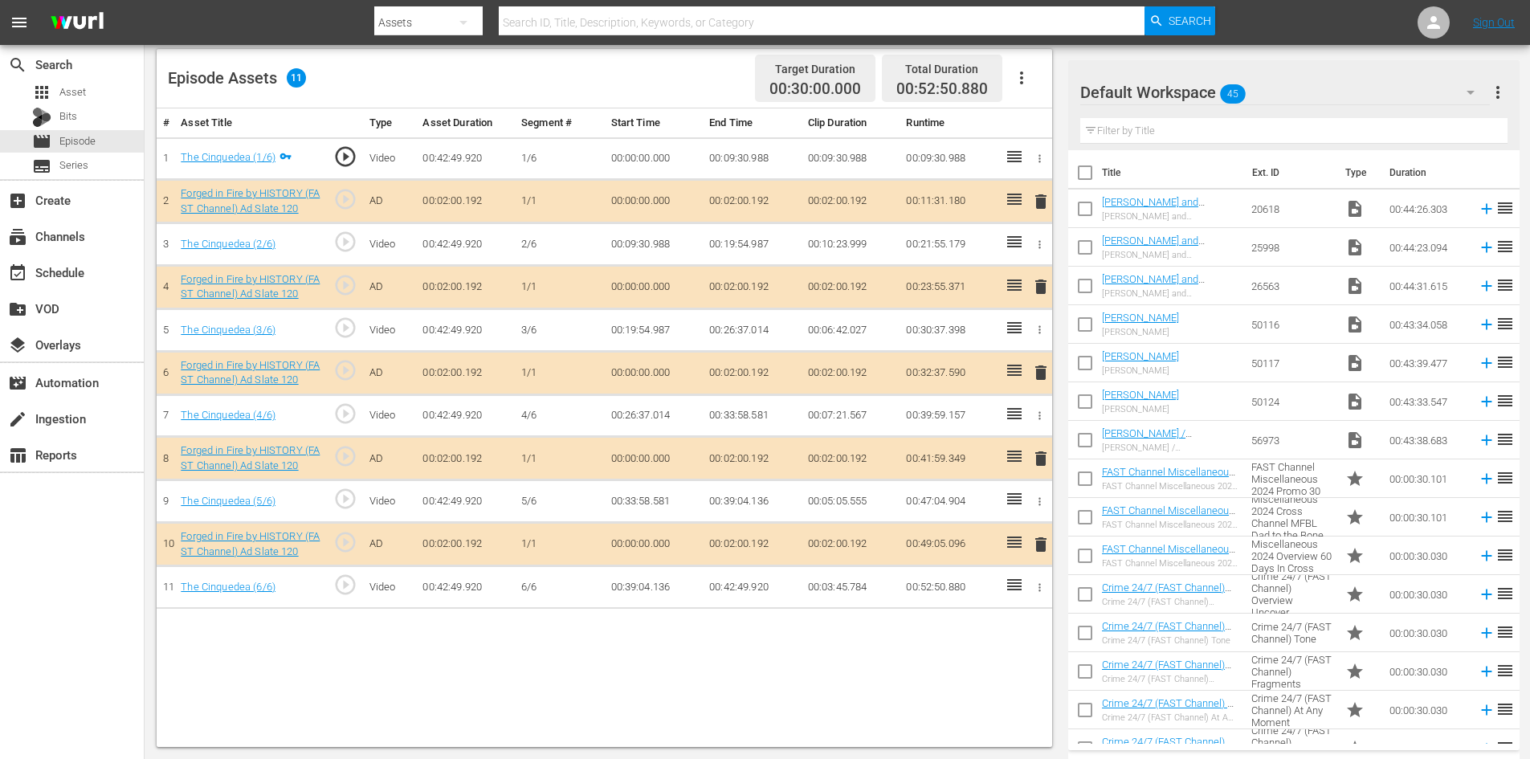
click at [1317, 86] on div "Default Workspace 45" at bounding box center [1285, 92] width 410 height 45
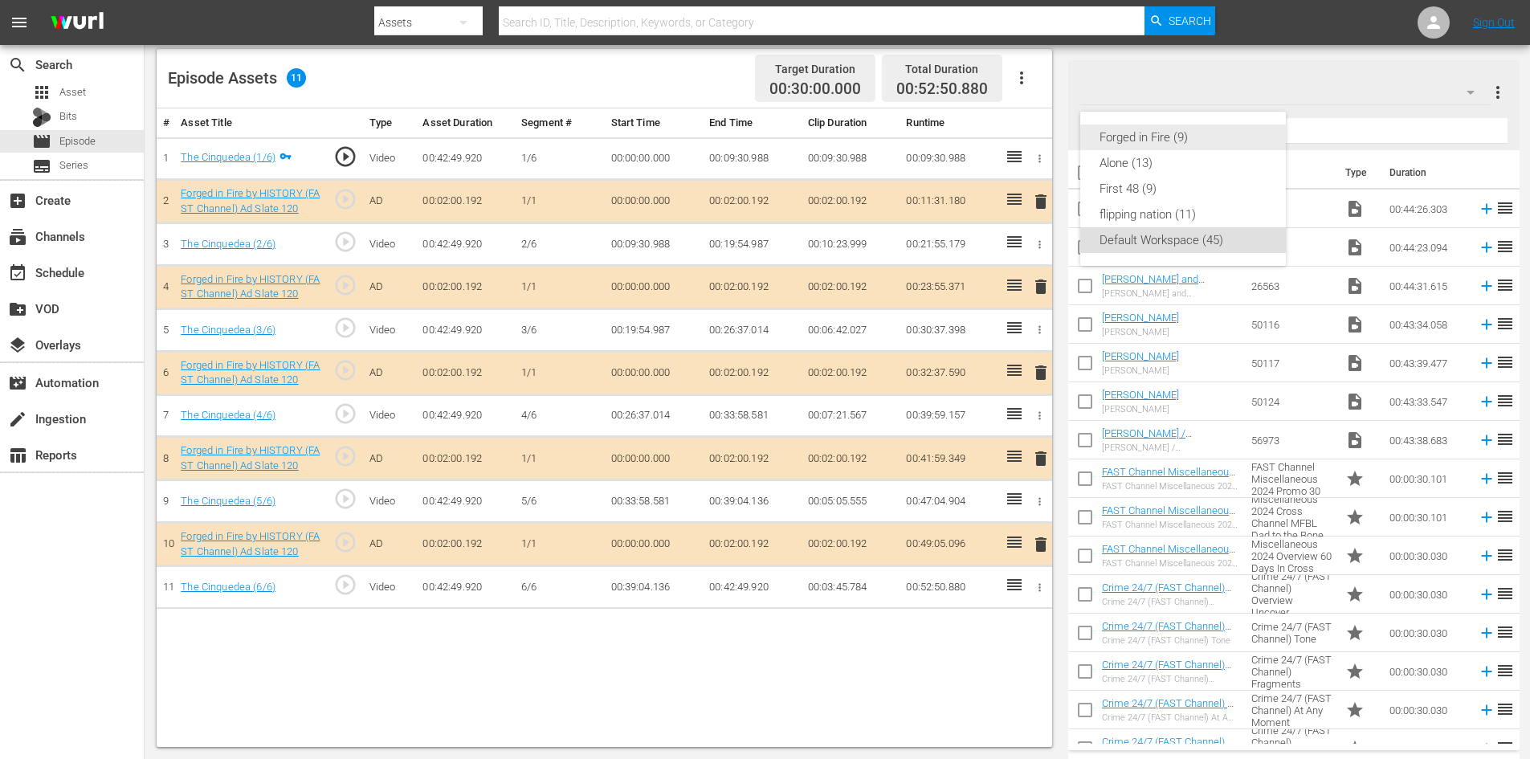
click at [1139, 136] on div "Forged in Fire (9)" at bounding box center [1182, 137] width 167 height 26
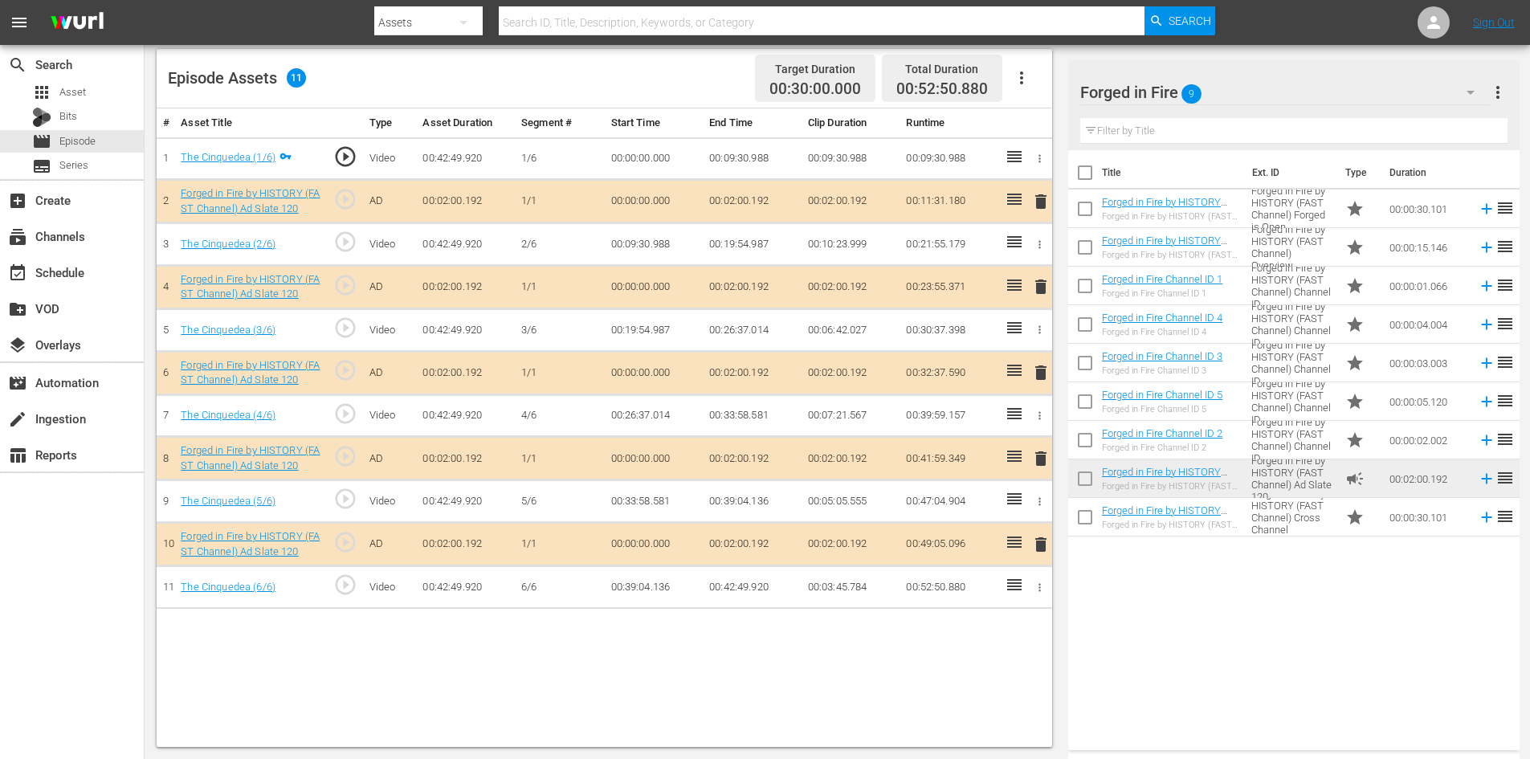
click at [1404, 210] on td "00:00:30.101" at bounding box center [1427, 209] width 88 height 39
click at [1042, 459] on span "delete" at bounding box center [1040, 458] width 19 height 19
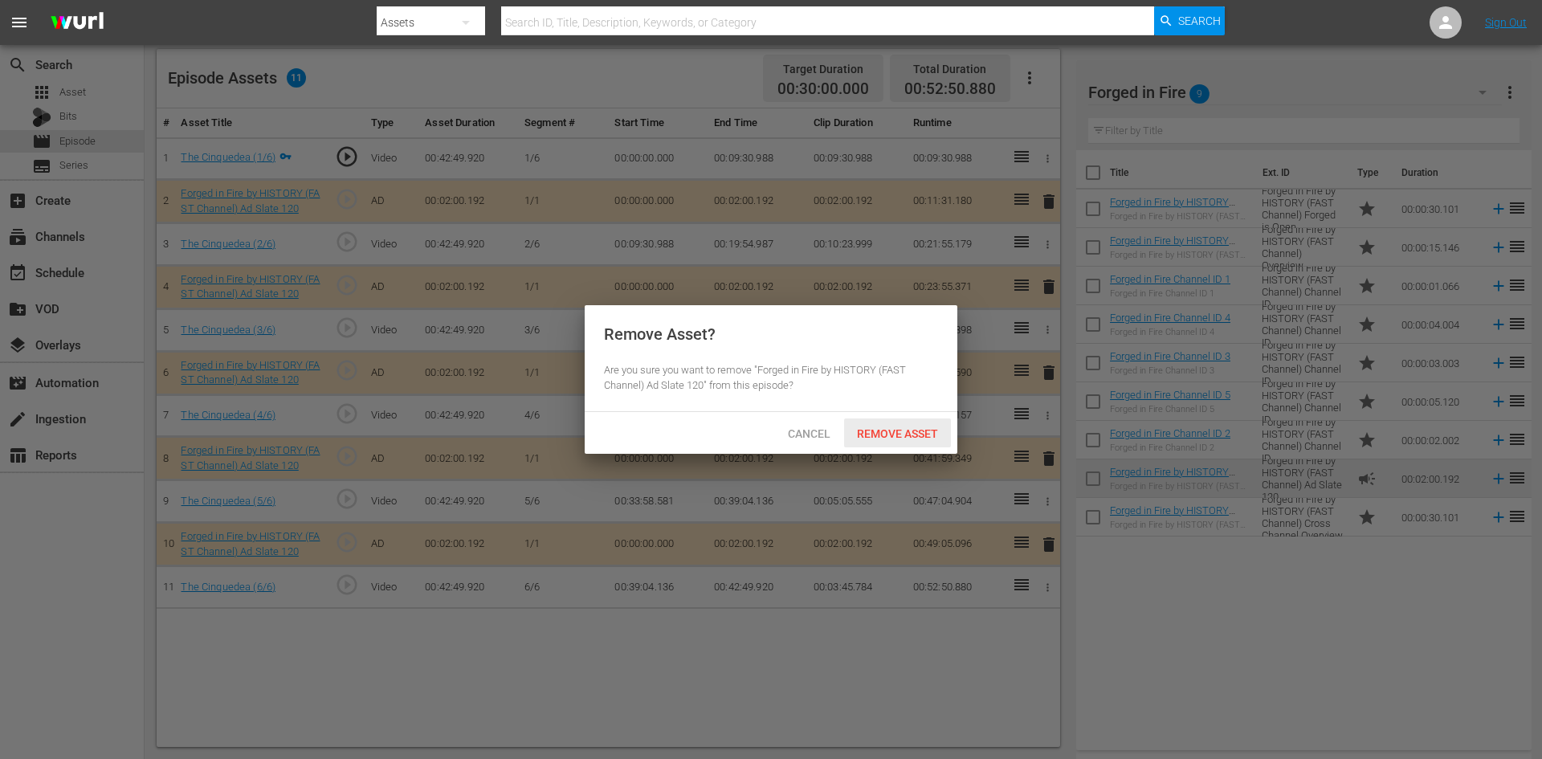
click at [893, 428] on span "Remove Asset" at bounding box center [897, 433] width 107 height 13
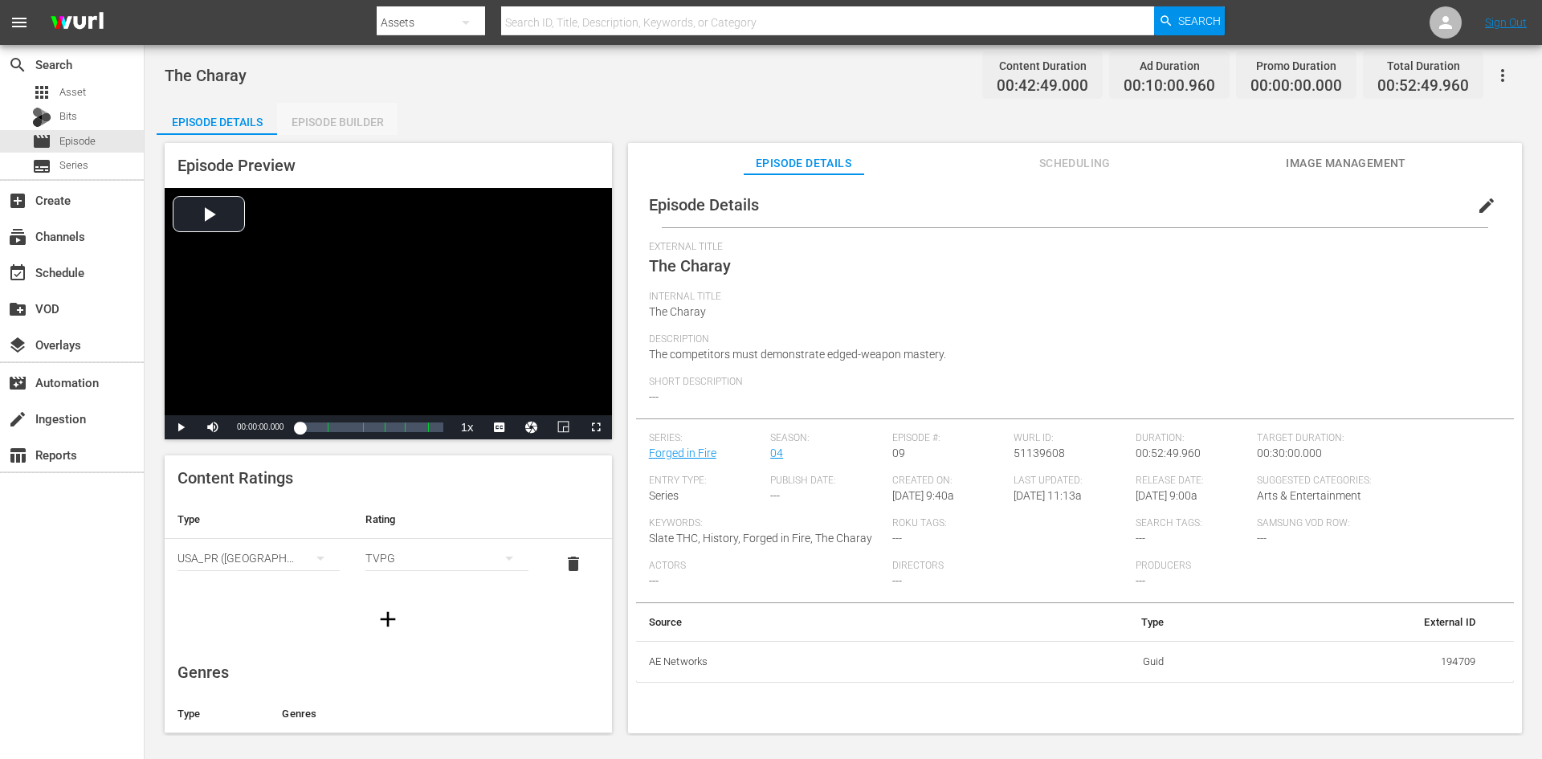
drag, startPoint x: 337, startPoint y: 124, endPoint x: 362, endPoint y: 123, distance: 24.9
click at [338, 123] on div "Episode Builder" at bounding box center [337, 122] width 120 height 39
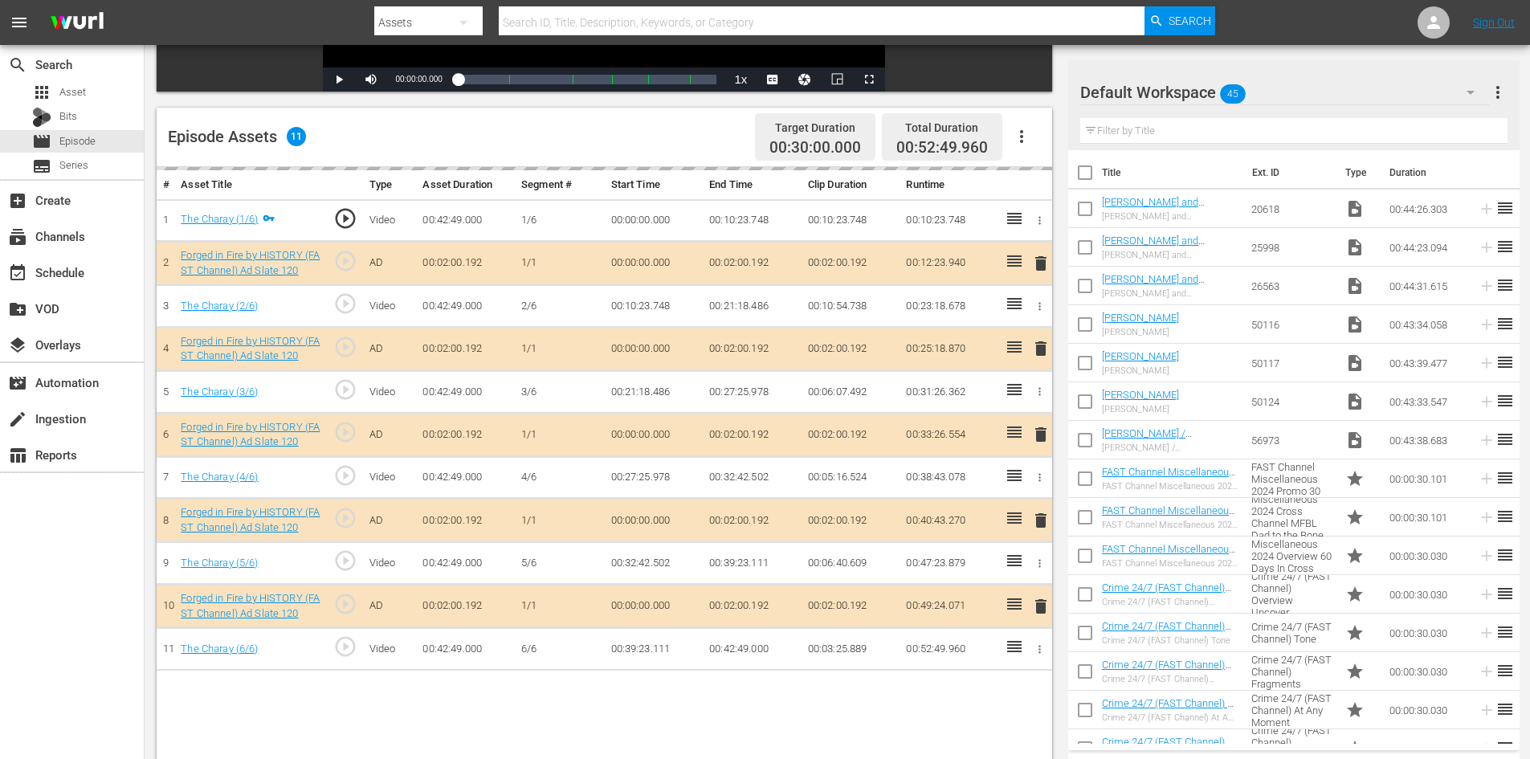
scroll to position [418, 0]
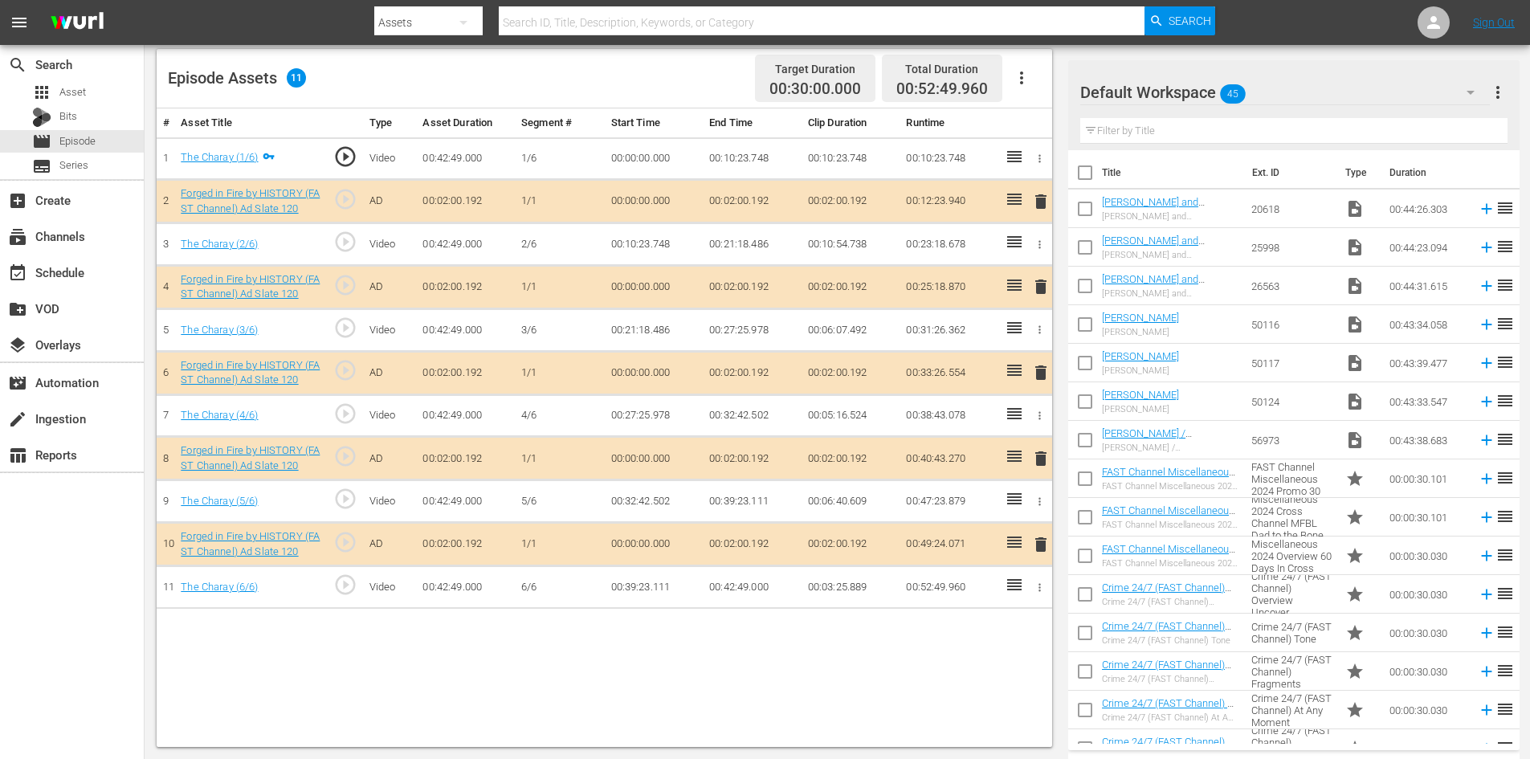
click at [1360, 90] on div "Default Workspace 45" at bounding box center [1285, 92] width 410 height 45
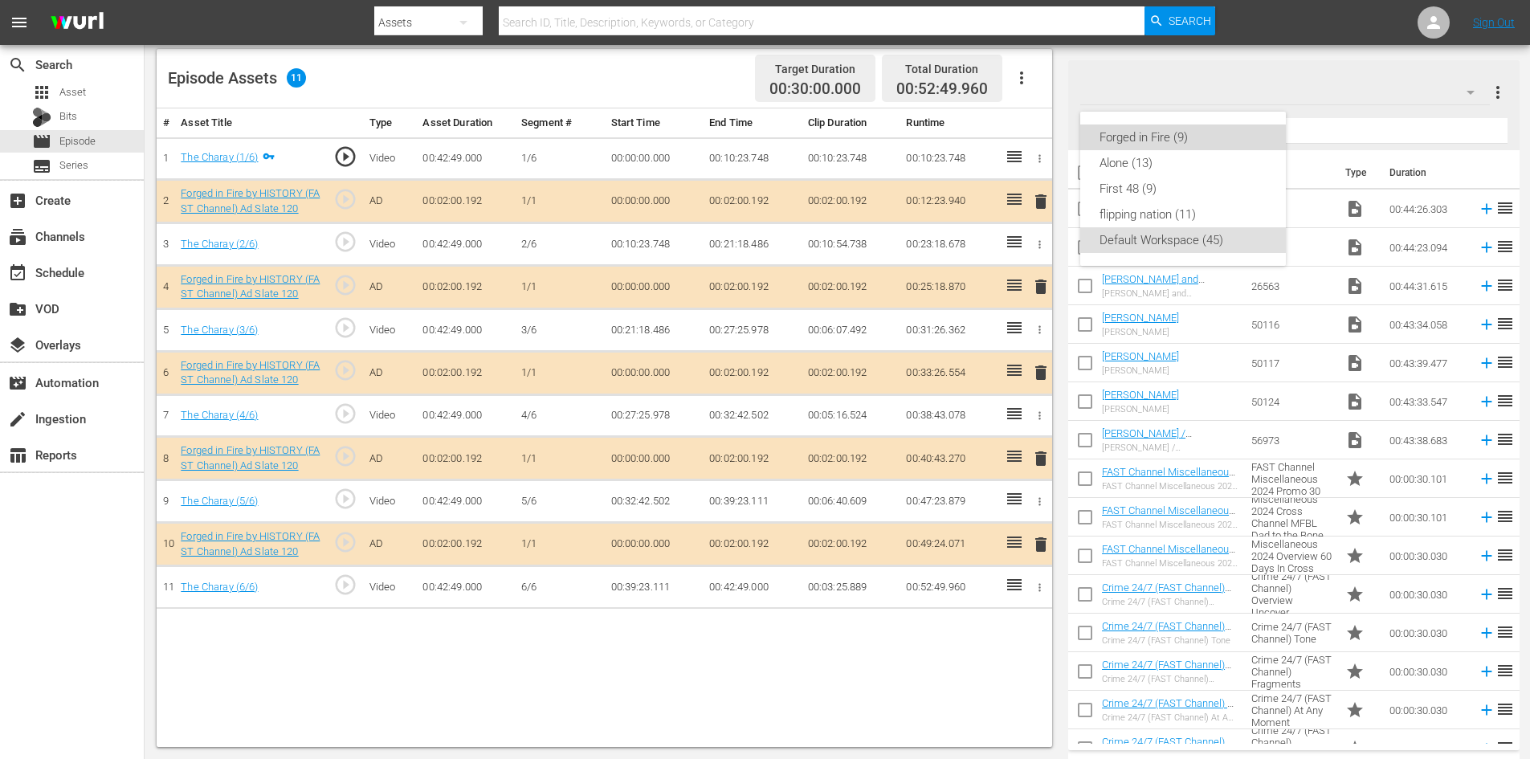
click at [1137, 142] on div "Forged in Fire (9)" at bounding box center [1182, 137] width 167 height 26
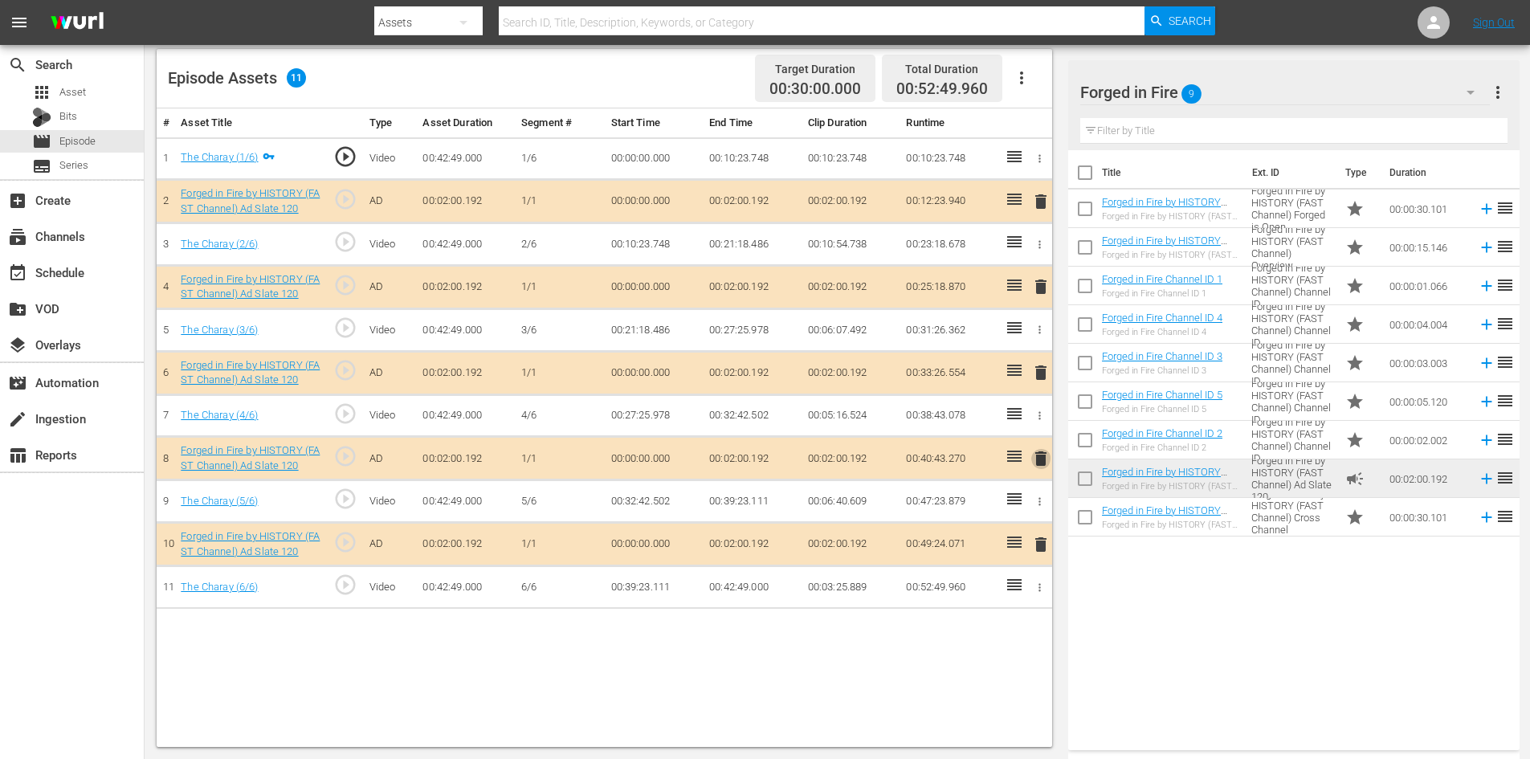
click at [1042, 460] on span "delete" at bounding box center [1040, 458] width 19 height 19
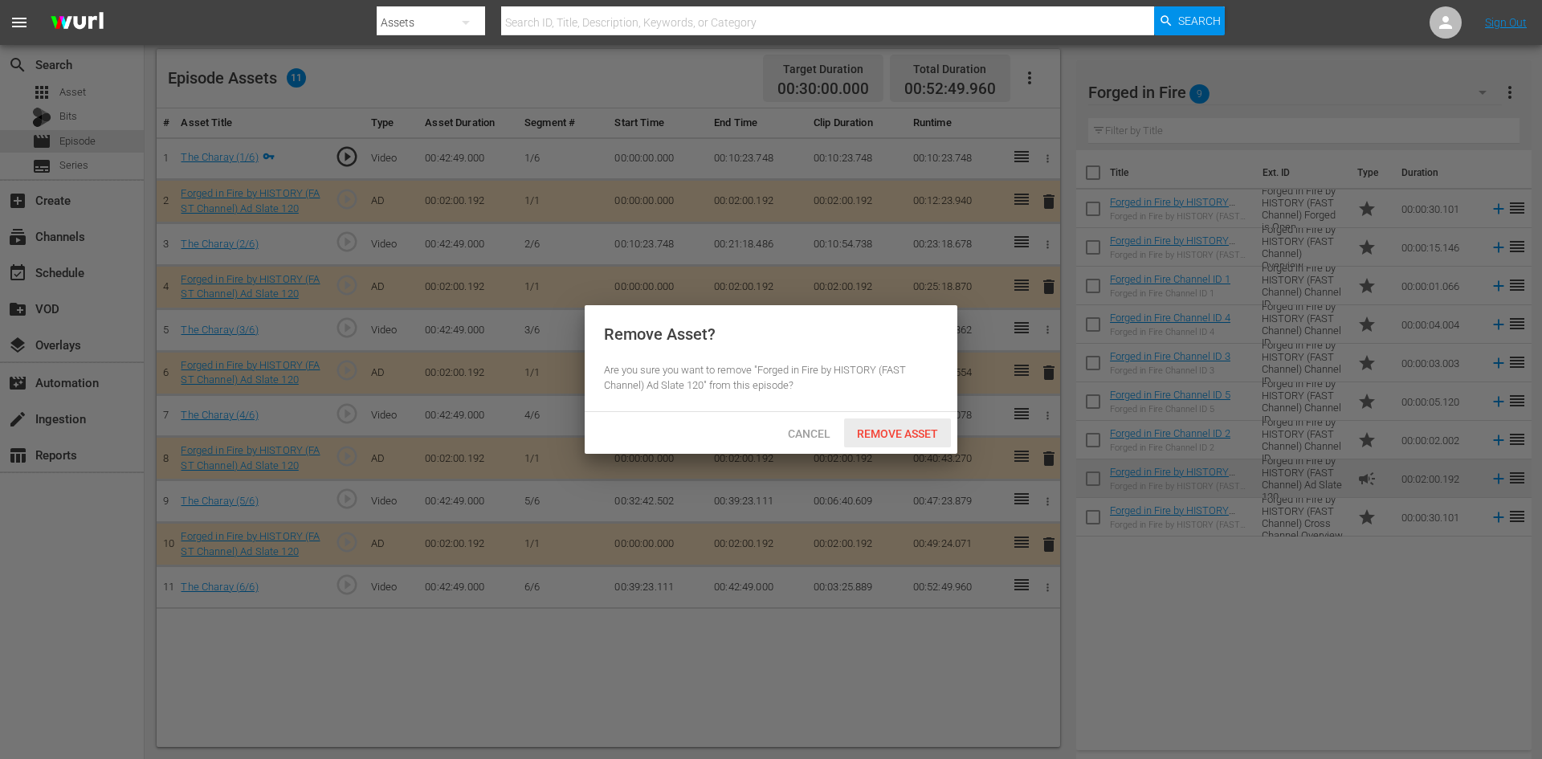
drag, startPoint x: 861, startPoint y: 426, endPoint x: 838, endPoint y: 406, distance: 30.1
click at [861, 427] on span "Remove Asset" at bounding box center [897, 433] width 107 height 13
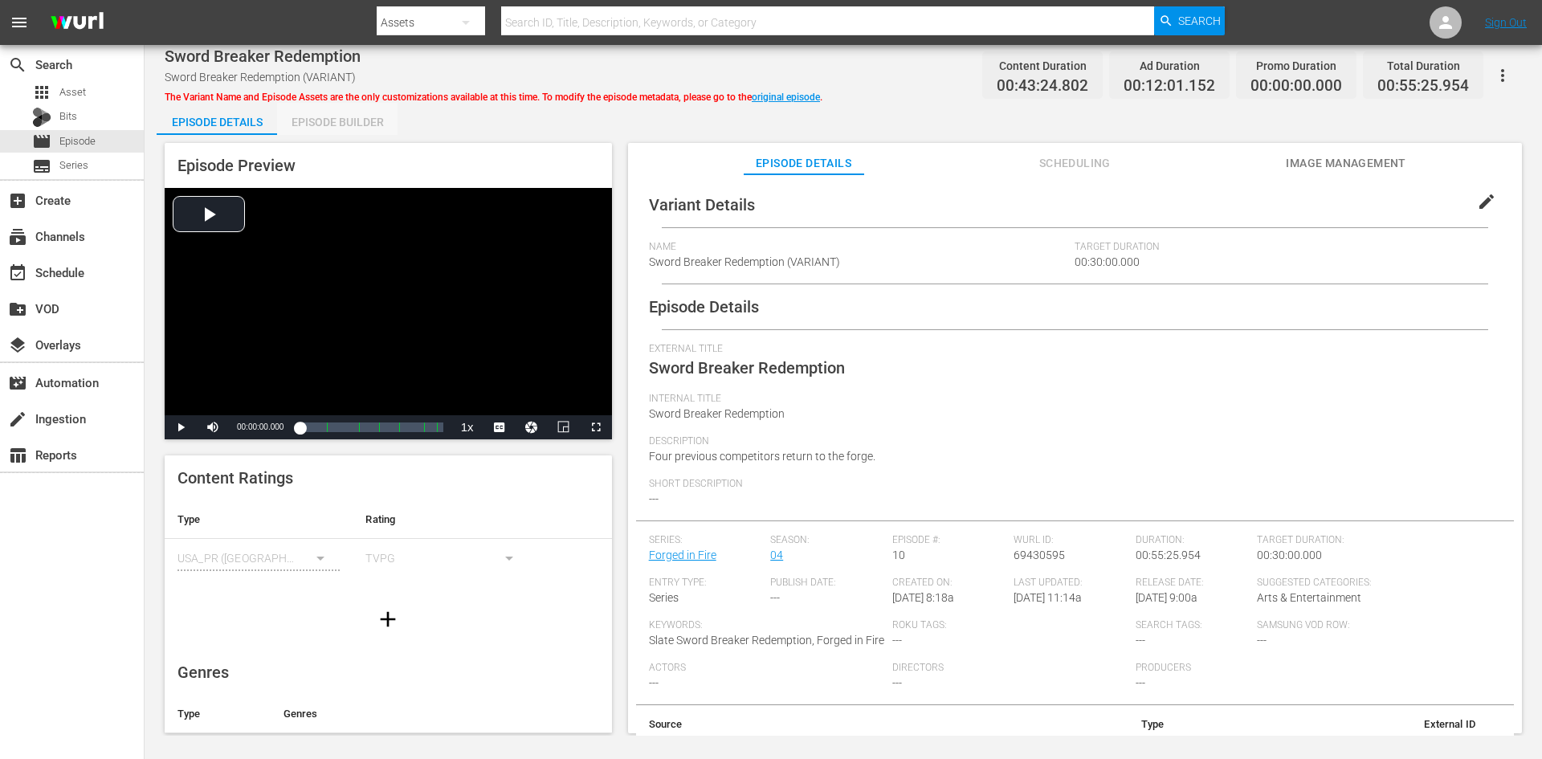
click at [344, 123] on div "Episode Builder" at bounding box center [337, 122] width 120 height 39
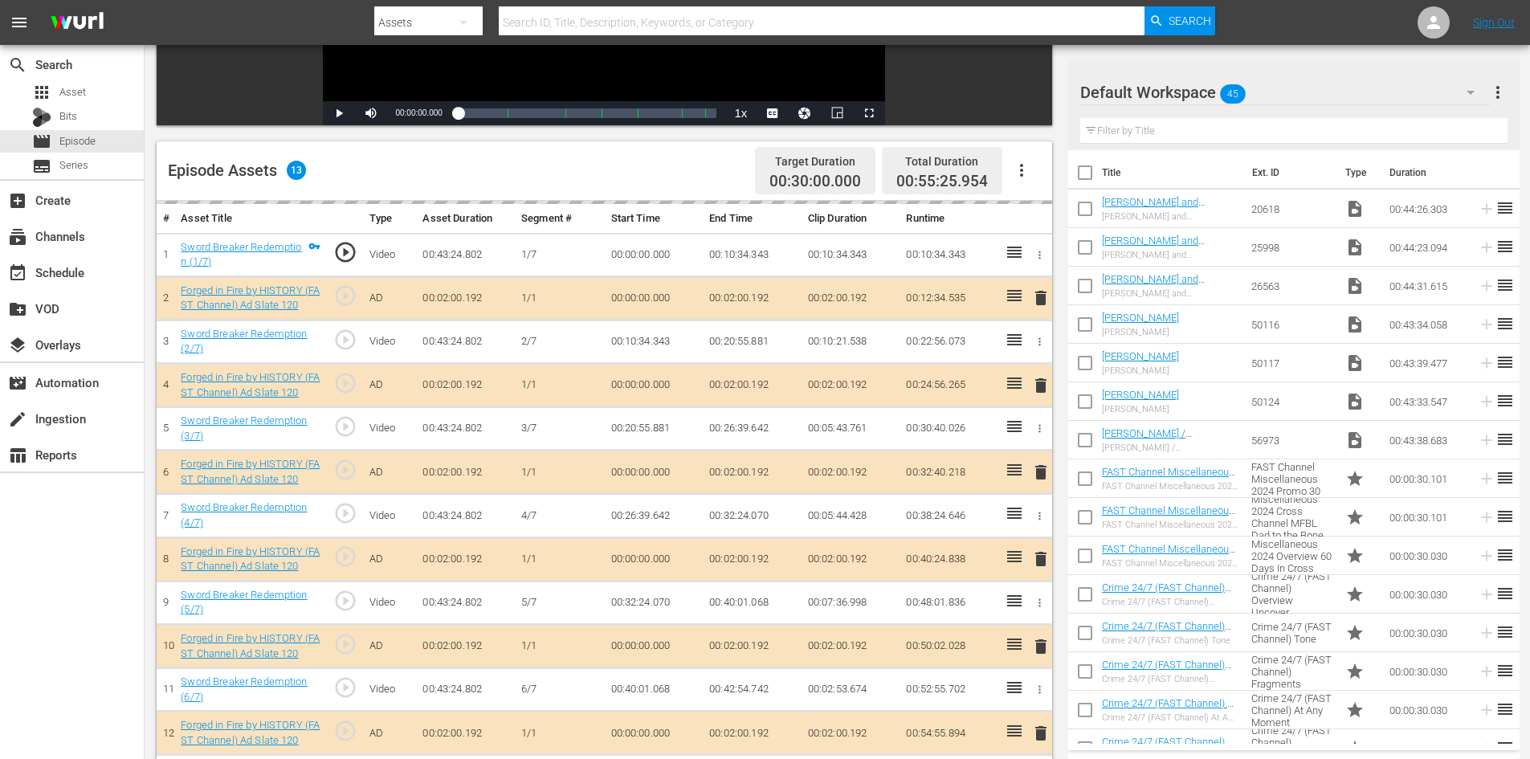
scroll to position [418, 0]
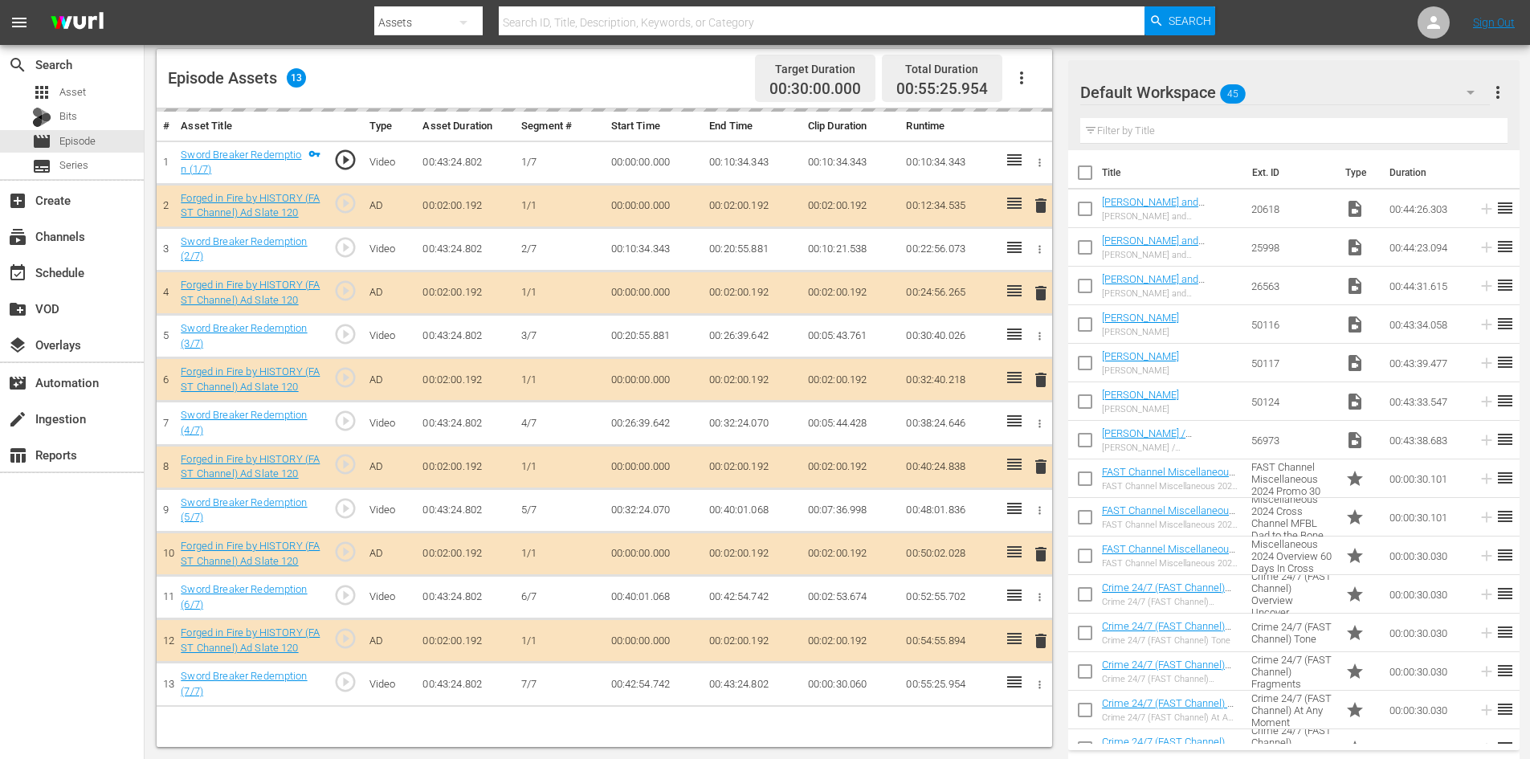
click at [1364, 86] on div "Default Workspace 45" at bounding box center [1285, 92] width 410 height 45
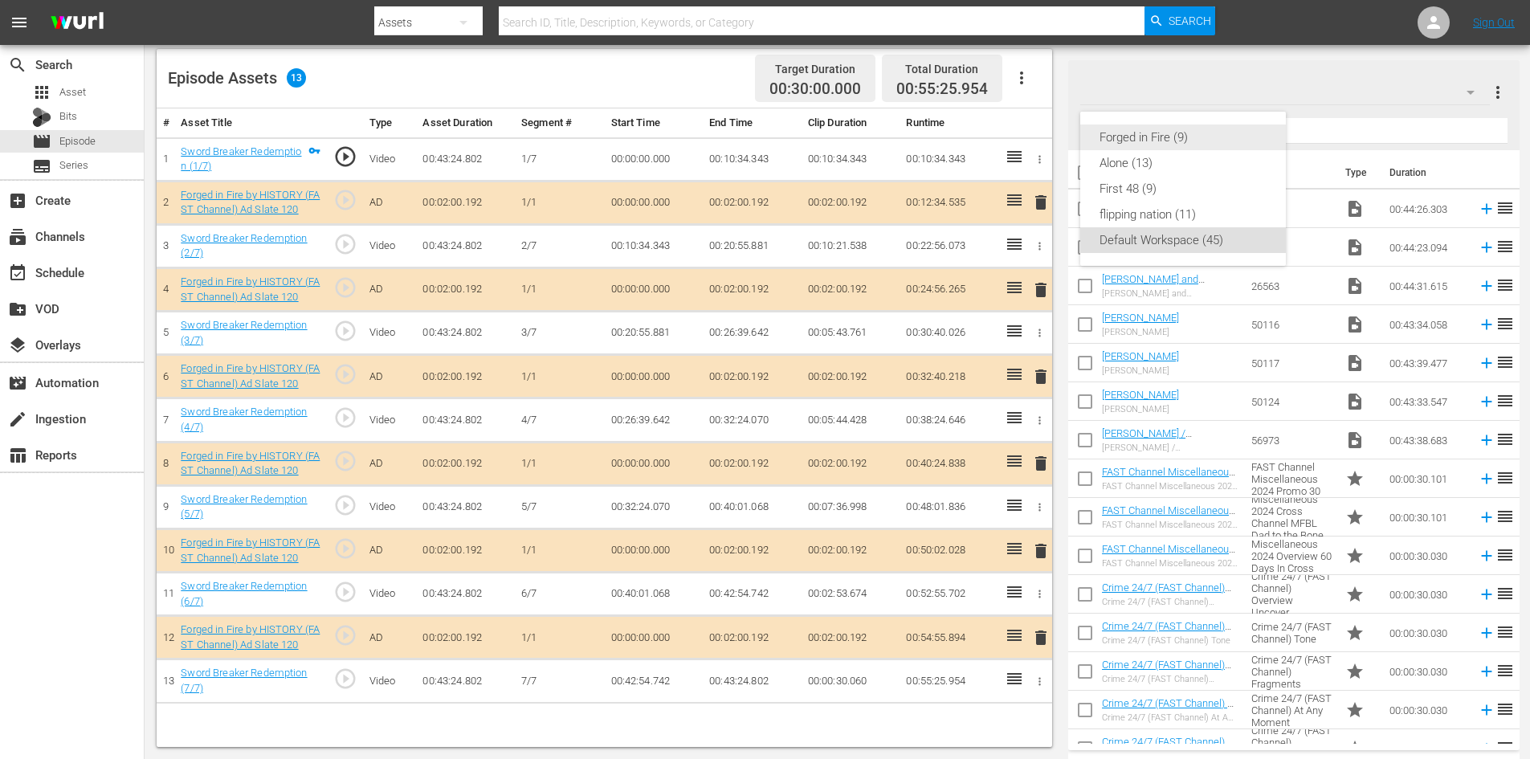
click at [1128, 132] on div "Forged in Fire (9)" at bounding box center [1182, 137] width 167 height 26
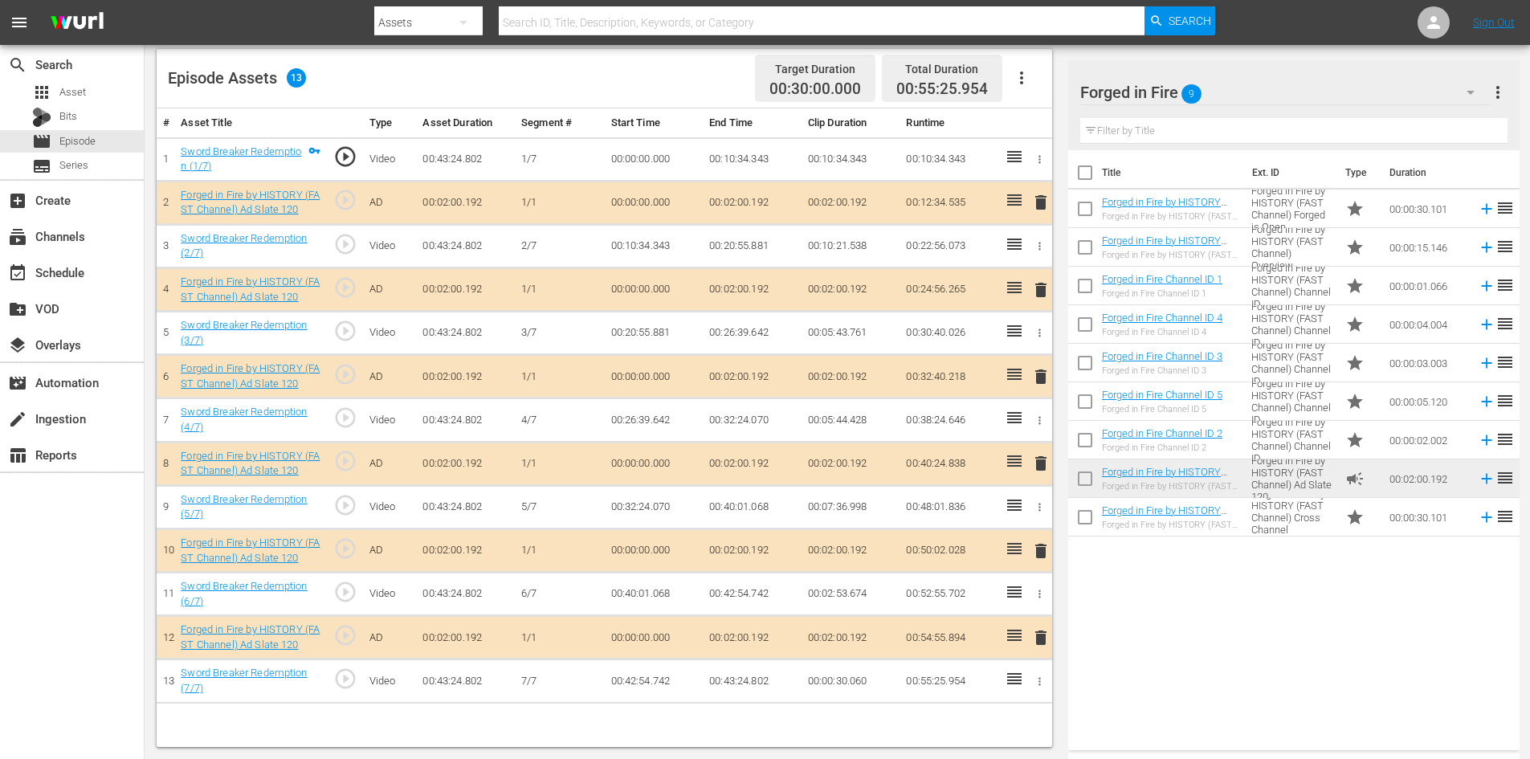
click at [1037, 550] on span "delete" at bounding box center [1040, 550] width 19 height 19
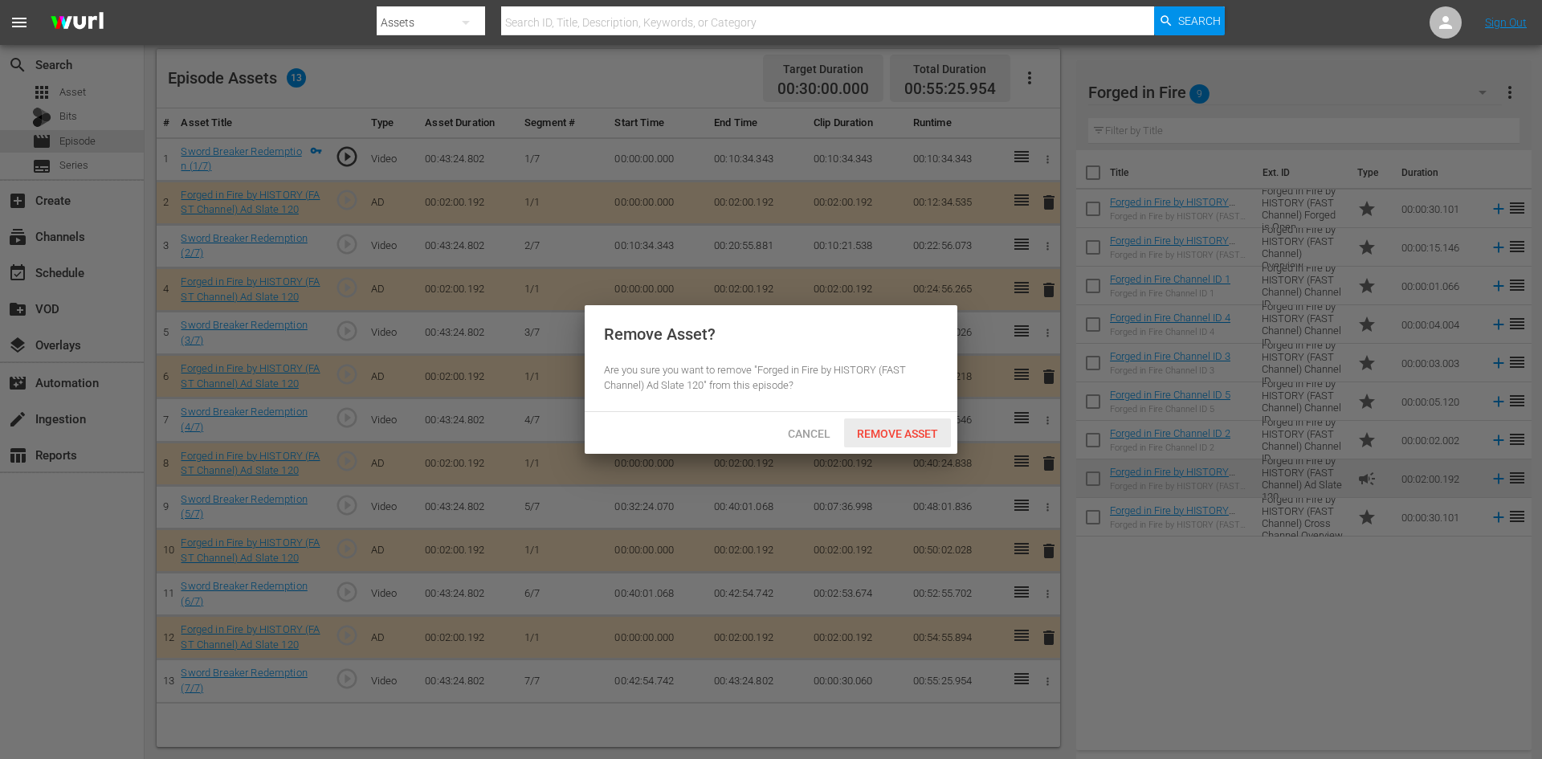
drag, startPoint x: 896, startPoint y: 431, endPoint x: 877, endPoint y: 404, distance: 33.4
click at [895, 429] on span "Remove Asset" at bounding box center [897, 433] width 107 height 13
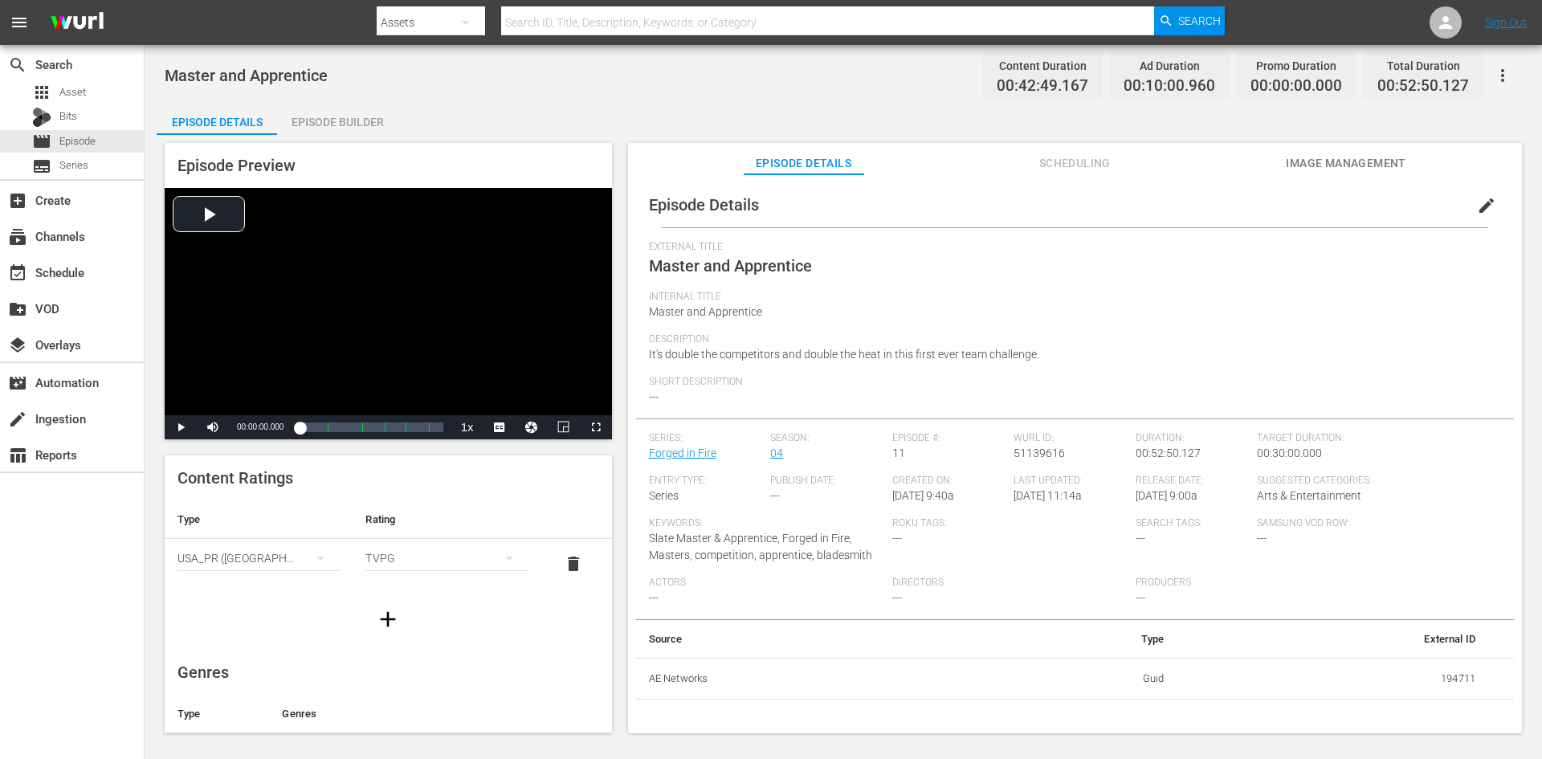
click at [357, 115] on div "Episode Builder" at bounding box center [337, 122] width 120 height 39
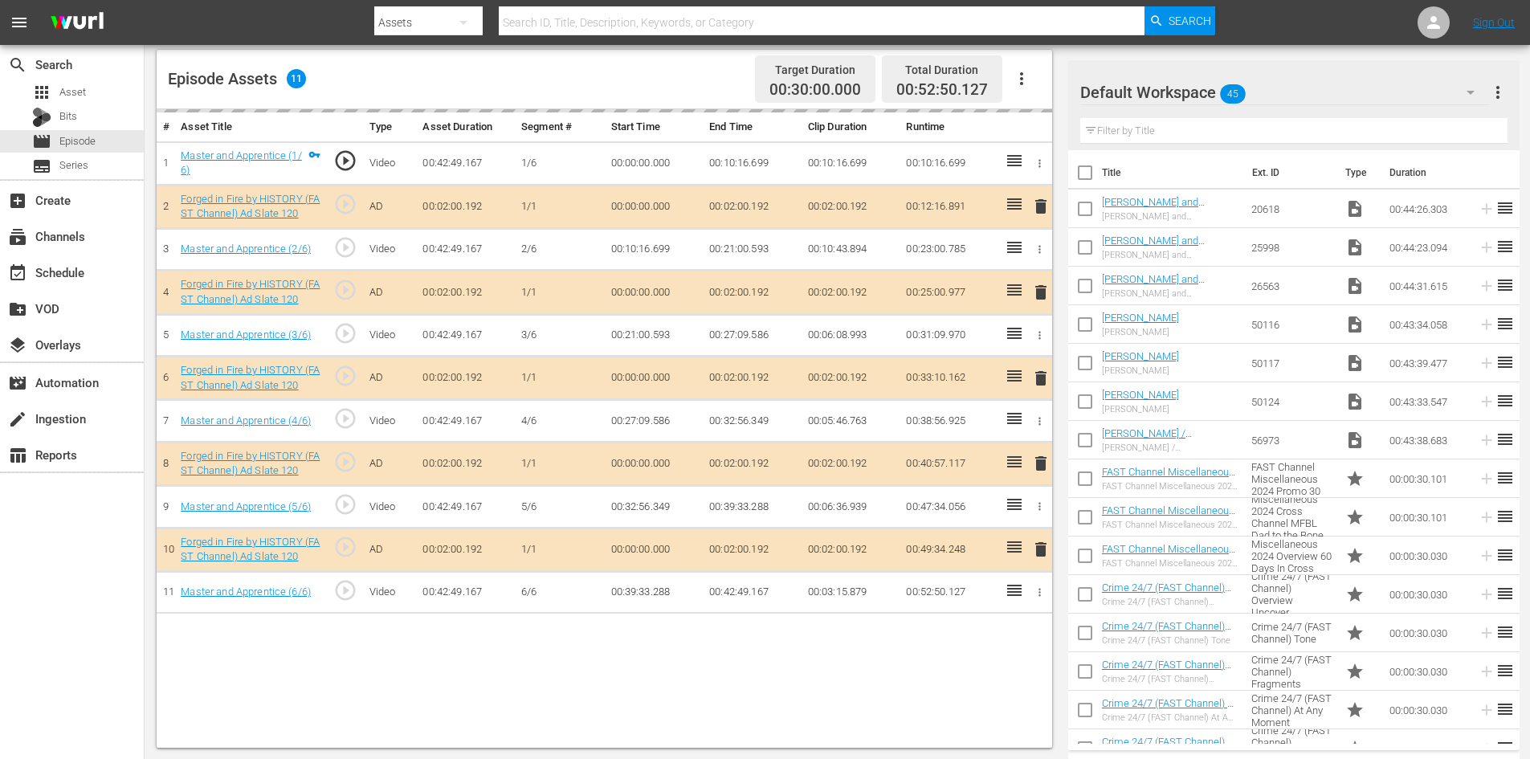
scroll to position [418, 0]
click at [1292, 88] on div "Default Workspace 45" at bounding box center [1285, 92] width 410 height 45
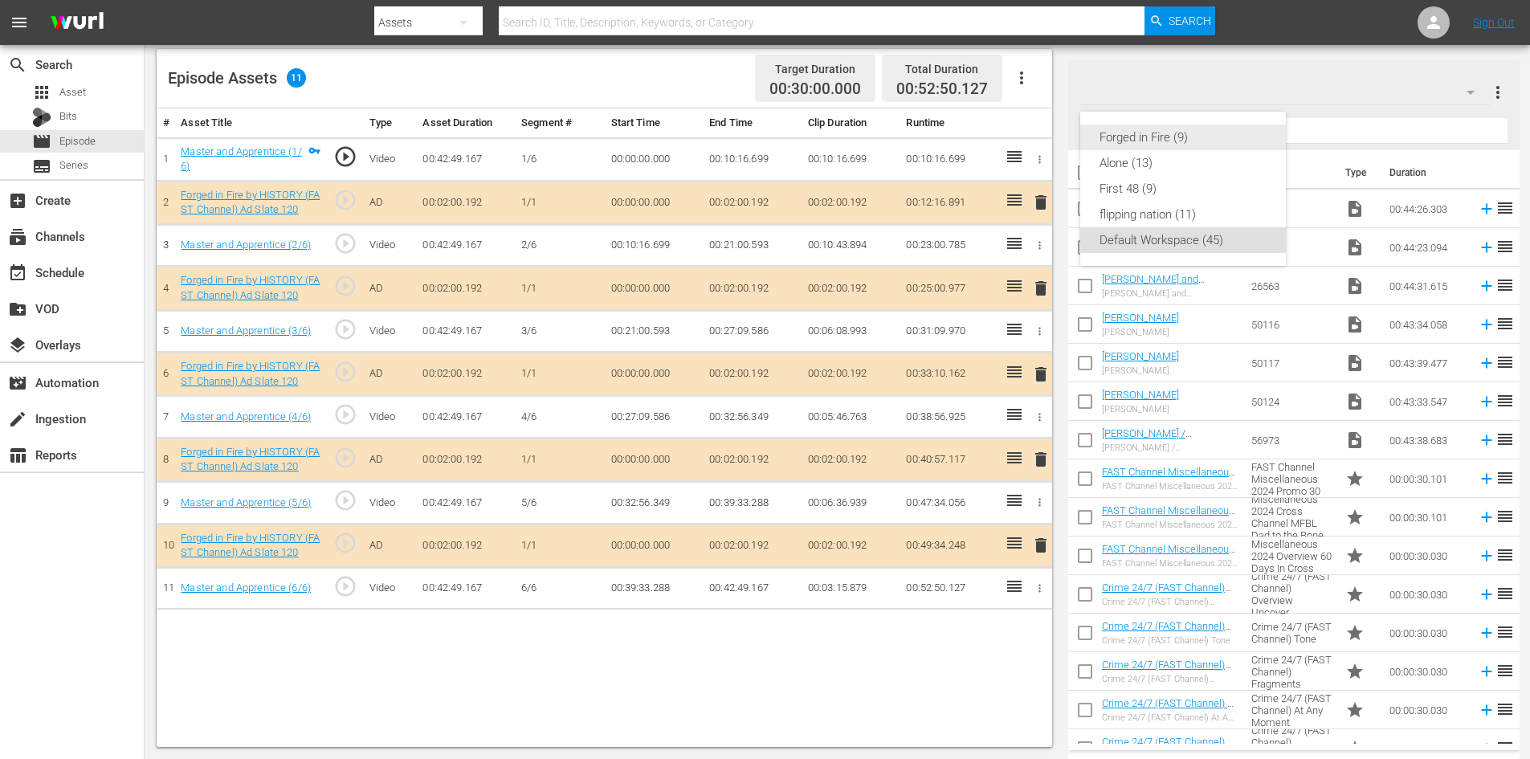
click at [1137, 131] on div "Forged in Fire (9)" at bounding box center [1182, 137] width 167 height 26
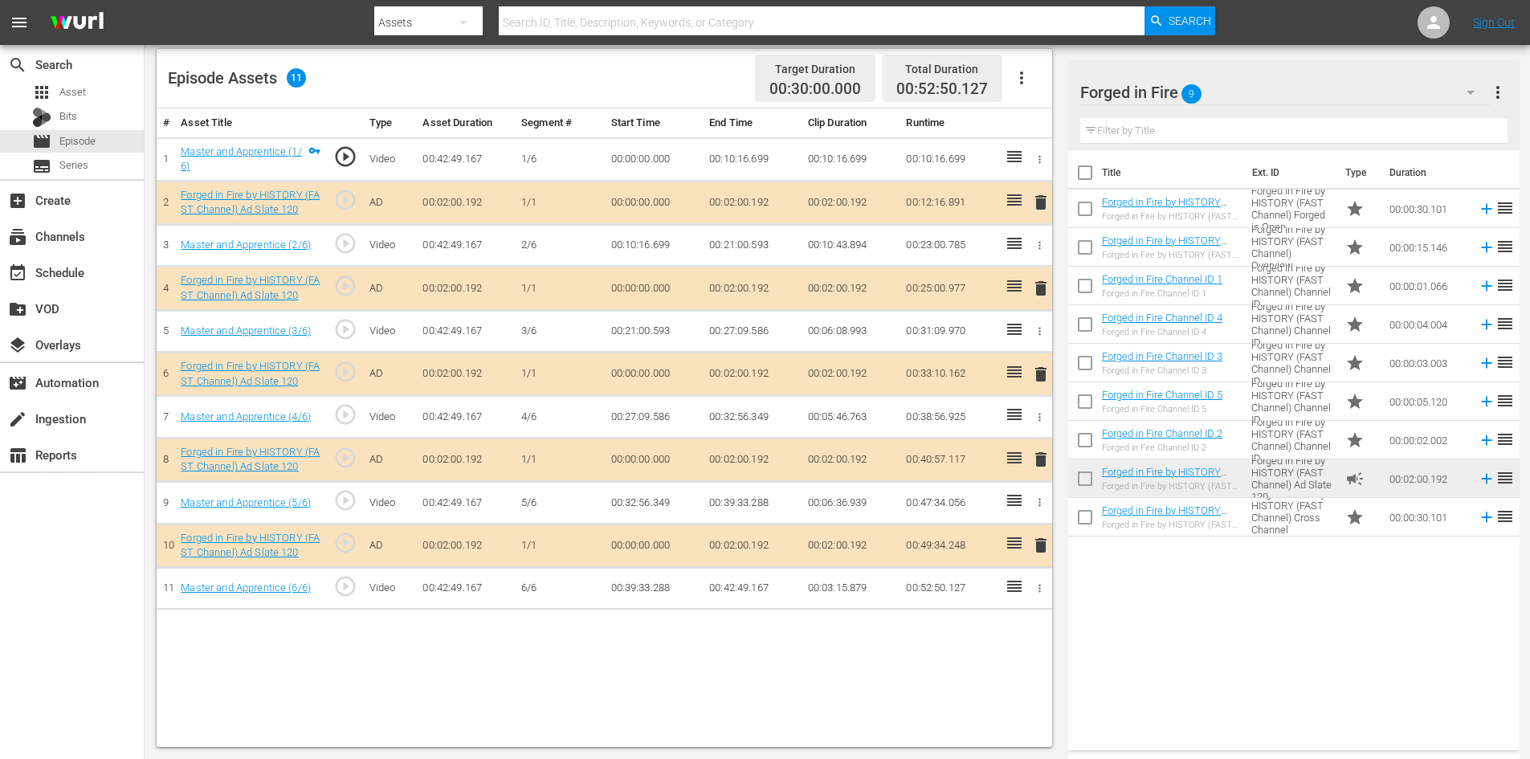
click at [1036, 459] on span "delete" at bounding box center [1040, 459] width 19 height 19
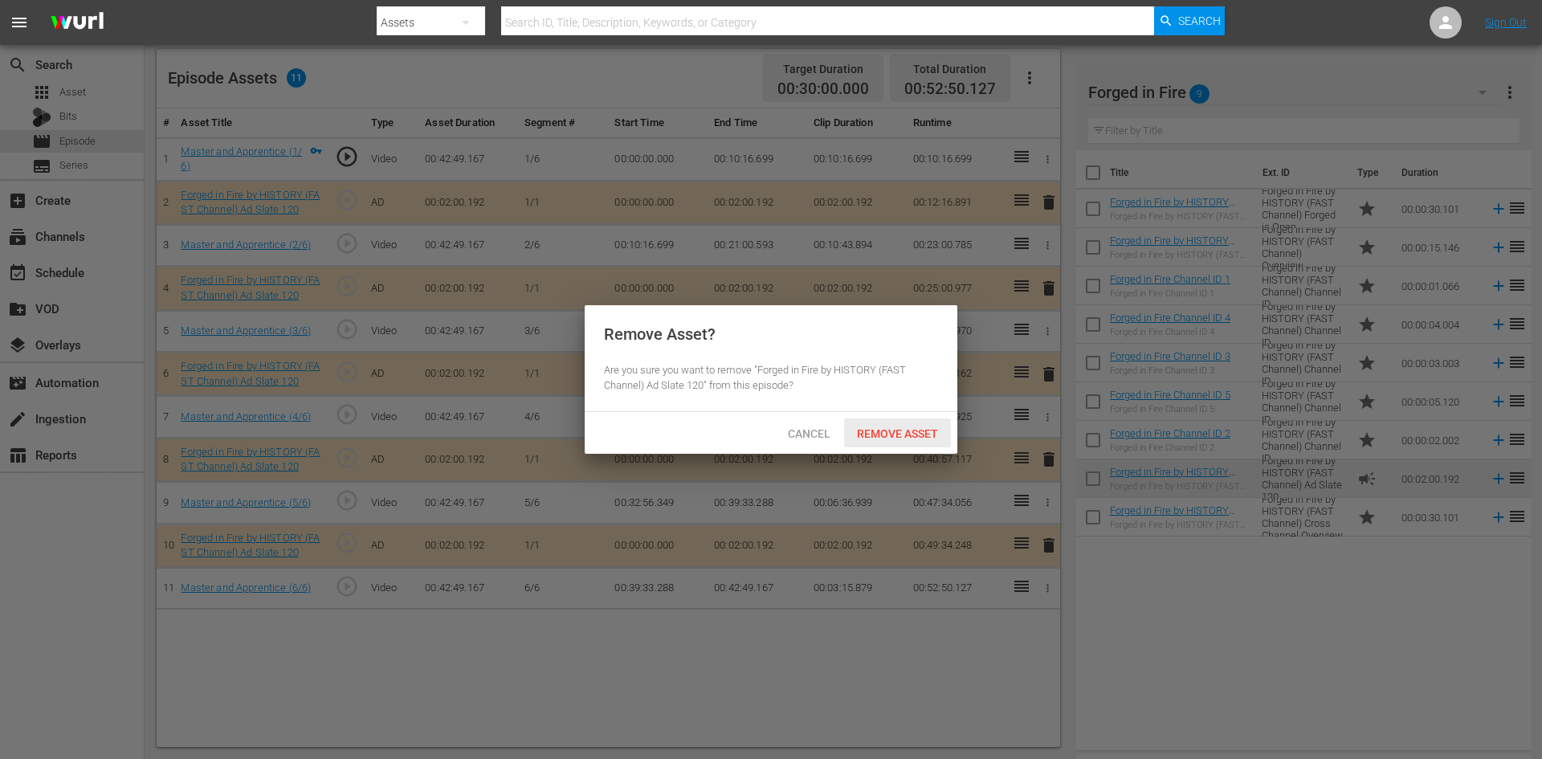
click at [911, 438] on span "Remove Asset" at bounding box center [897, 433] width 107 height 13
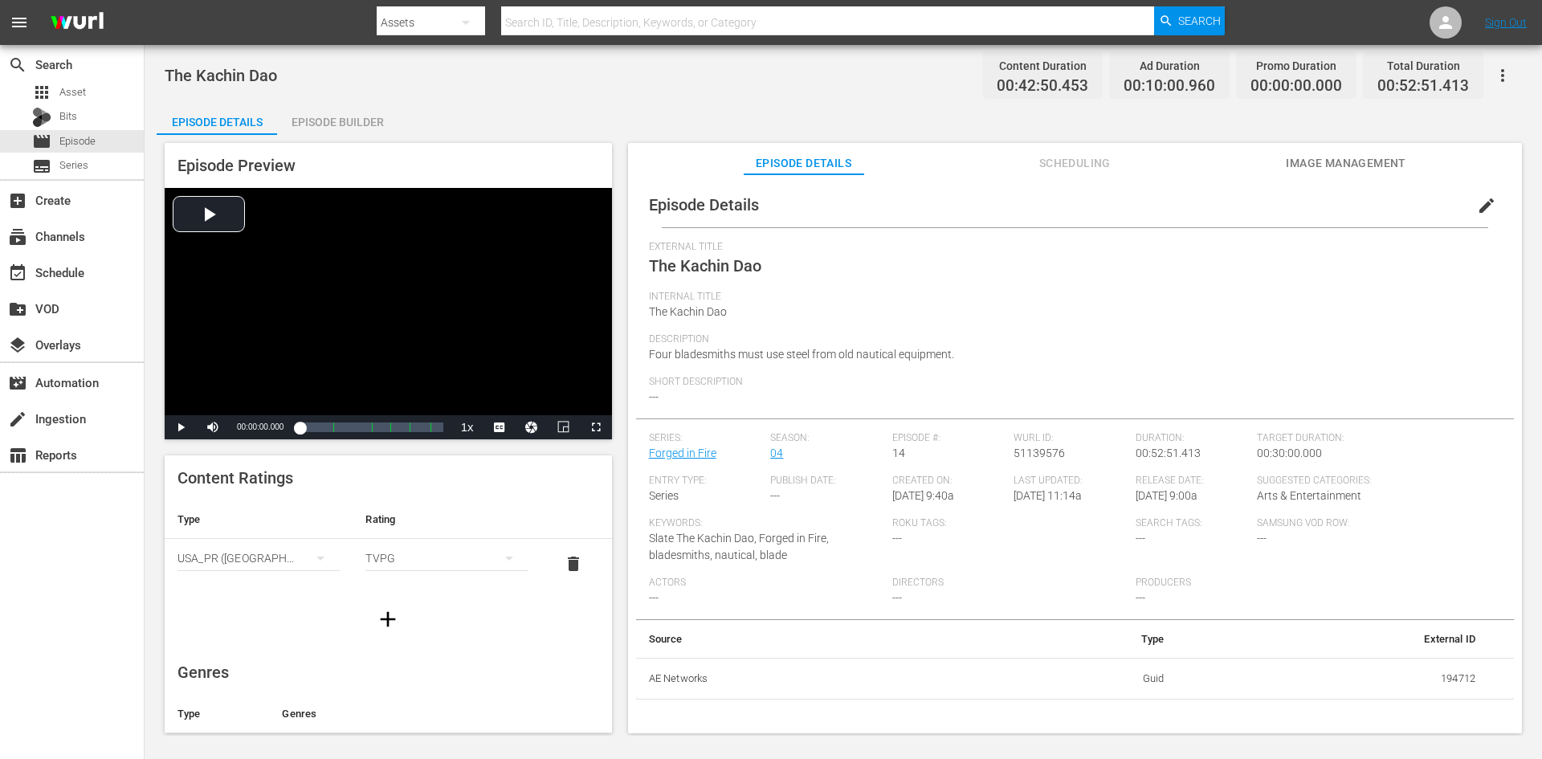
click at [359, 119] on div "Episode Builder" at bounding box center [337, 122] width 120 height 39
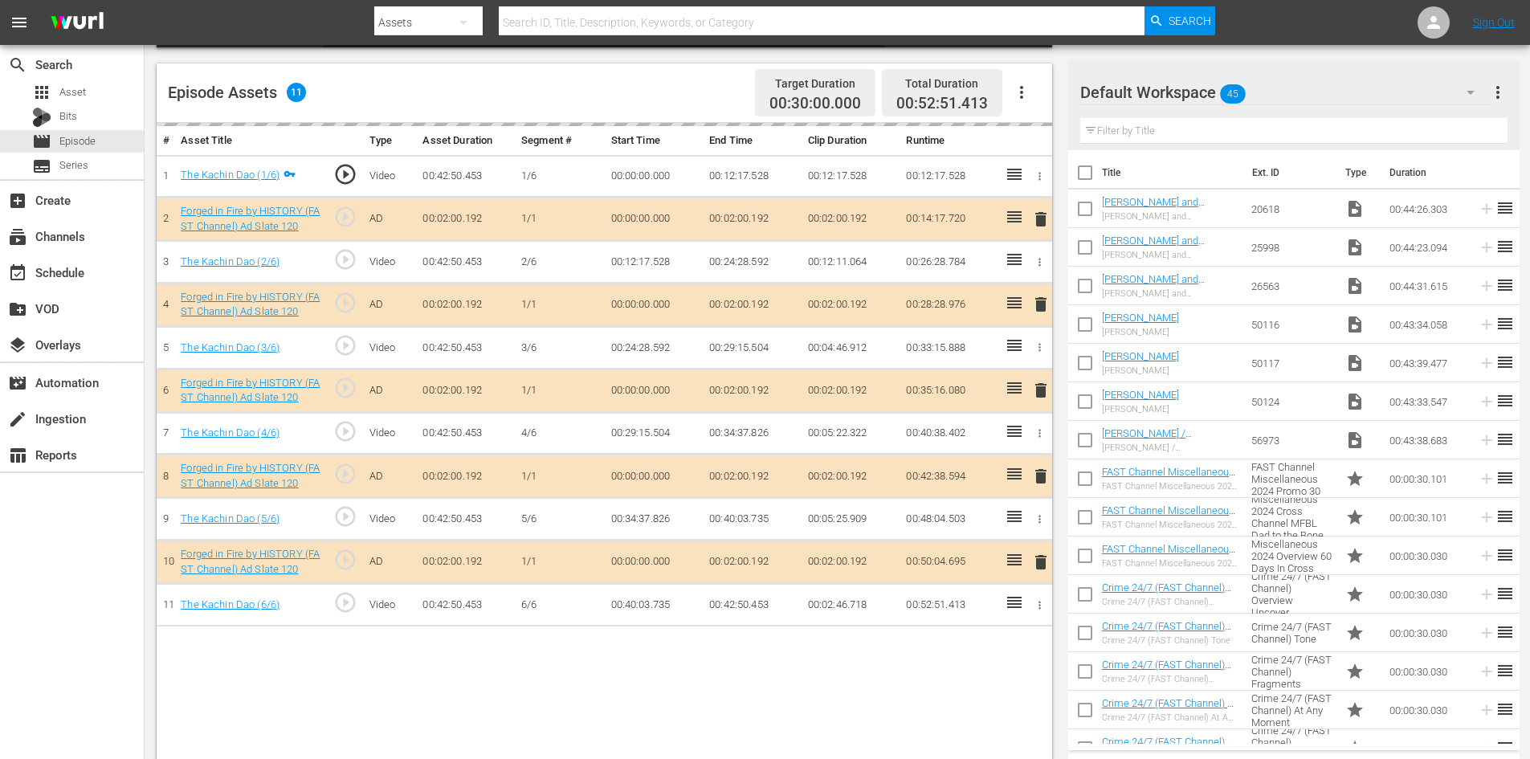
scroll to position [418, 0]
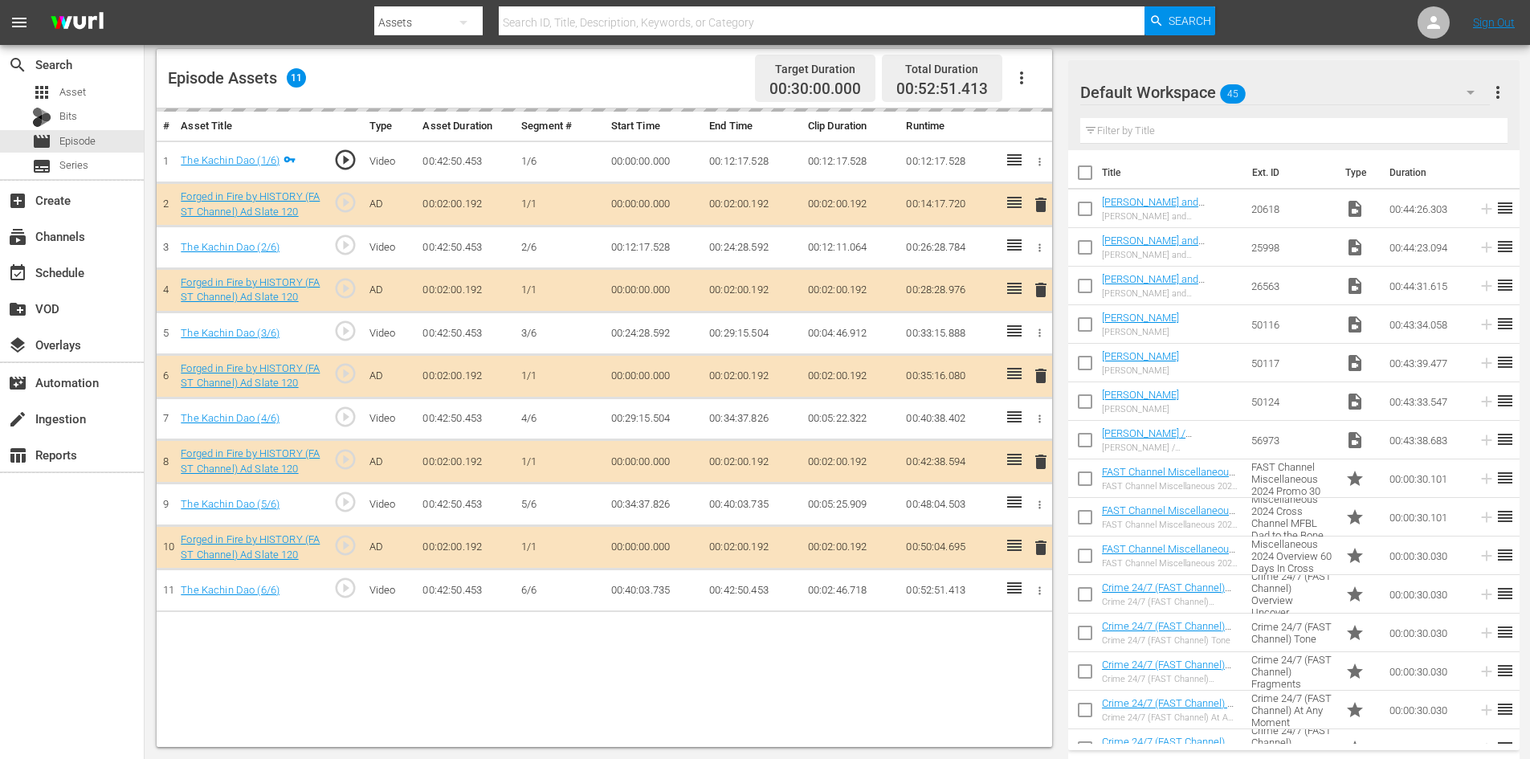
click at [1311, 92] on div "Default Workspace 45" at bounding box center [1285, 92] width 410 height 45
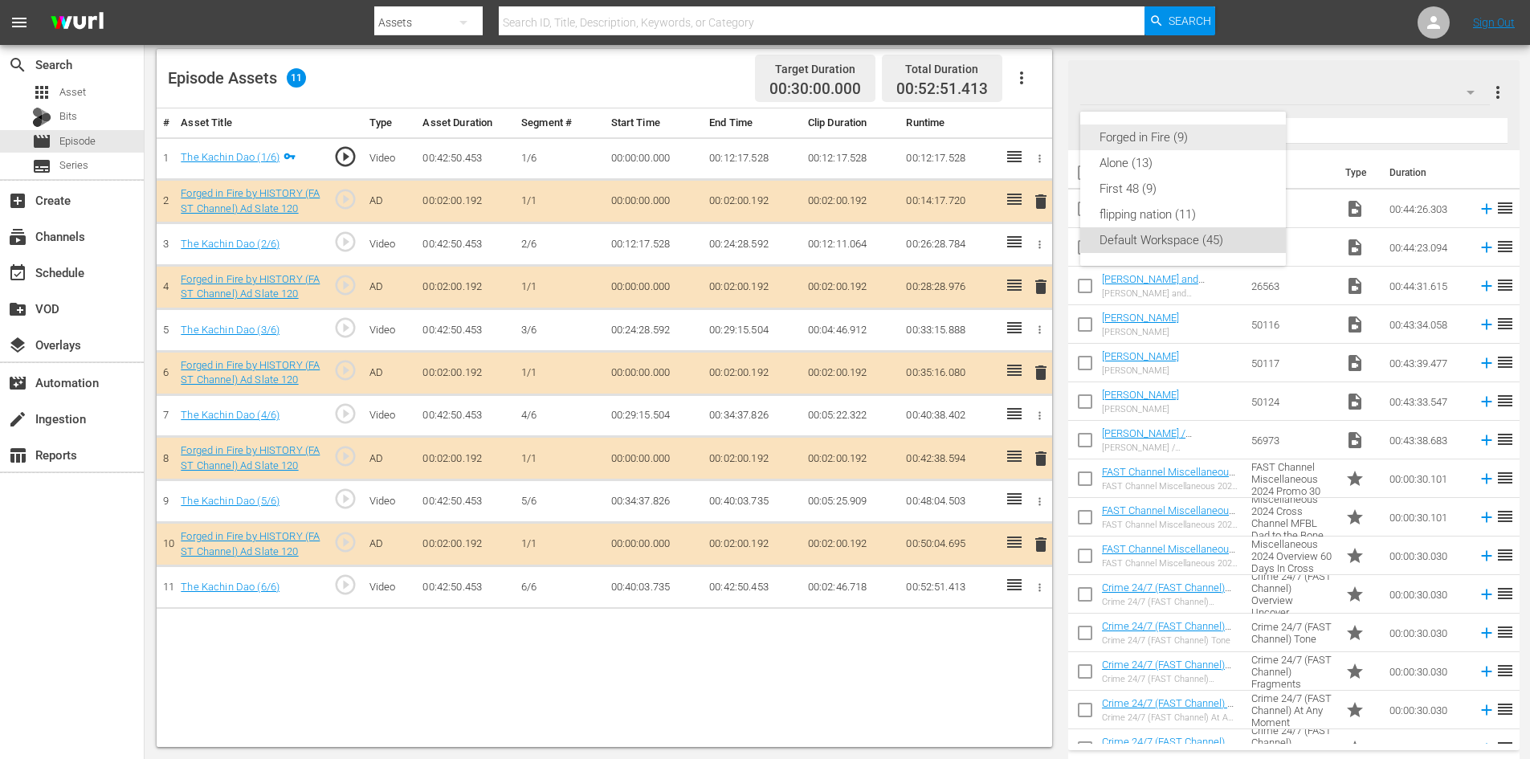
click at [1113, 138] on div "Forged in Fire (9)" at bounding box center [1182, 137] width 167 height 26
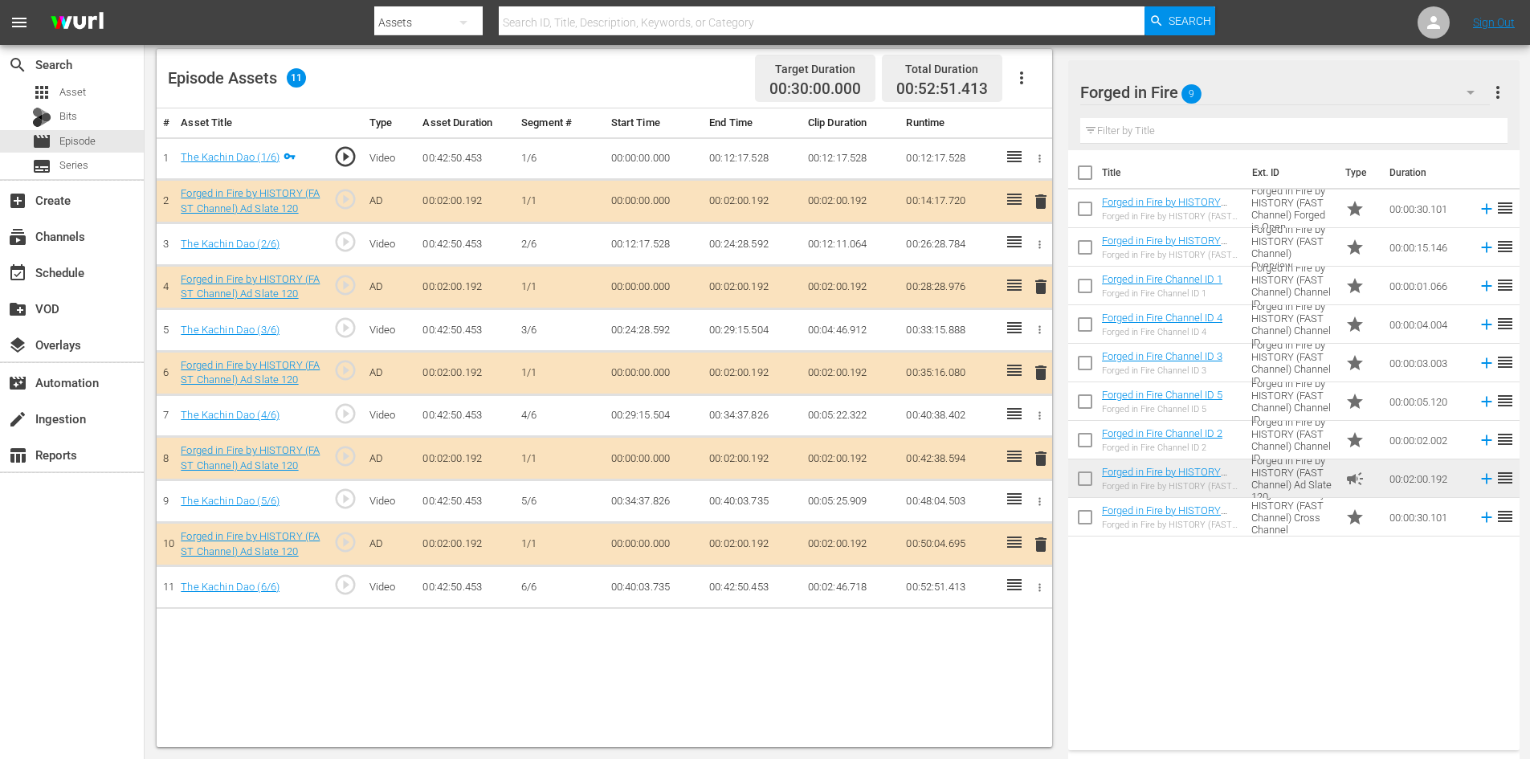
click at [1042, 463] on span "delete" at bounding box center [1040, 458] width 19 height 19
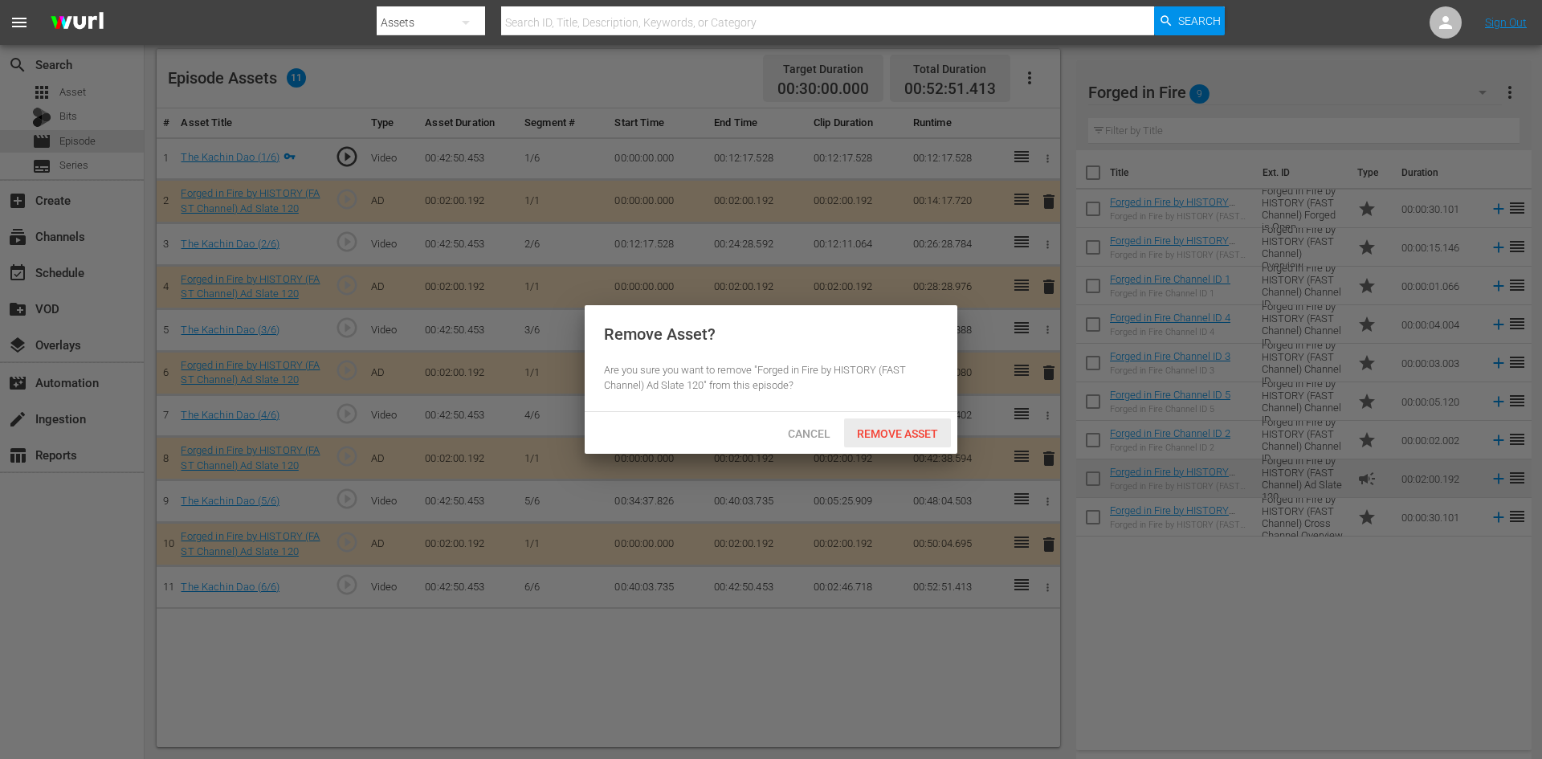
click at [904, 433] on span "Remove Asset" at bounding box center [897, 433] width 107 height 13
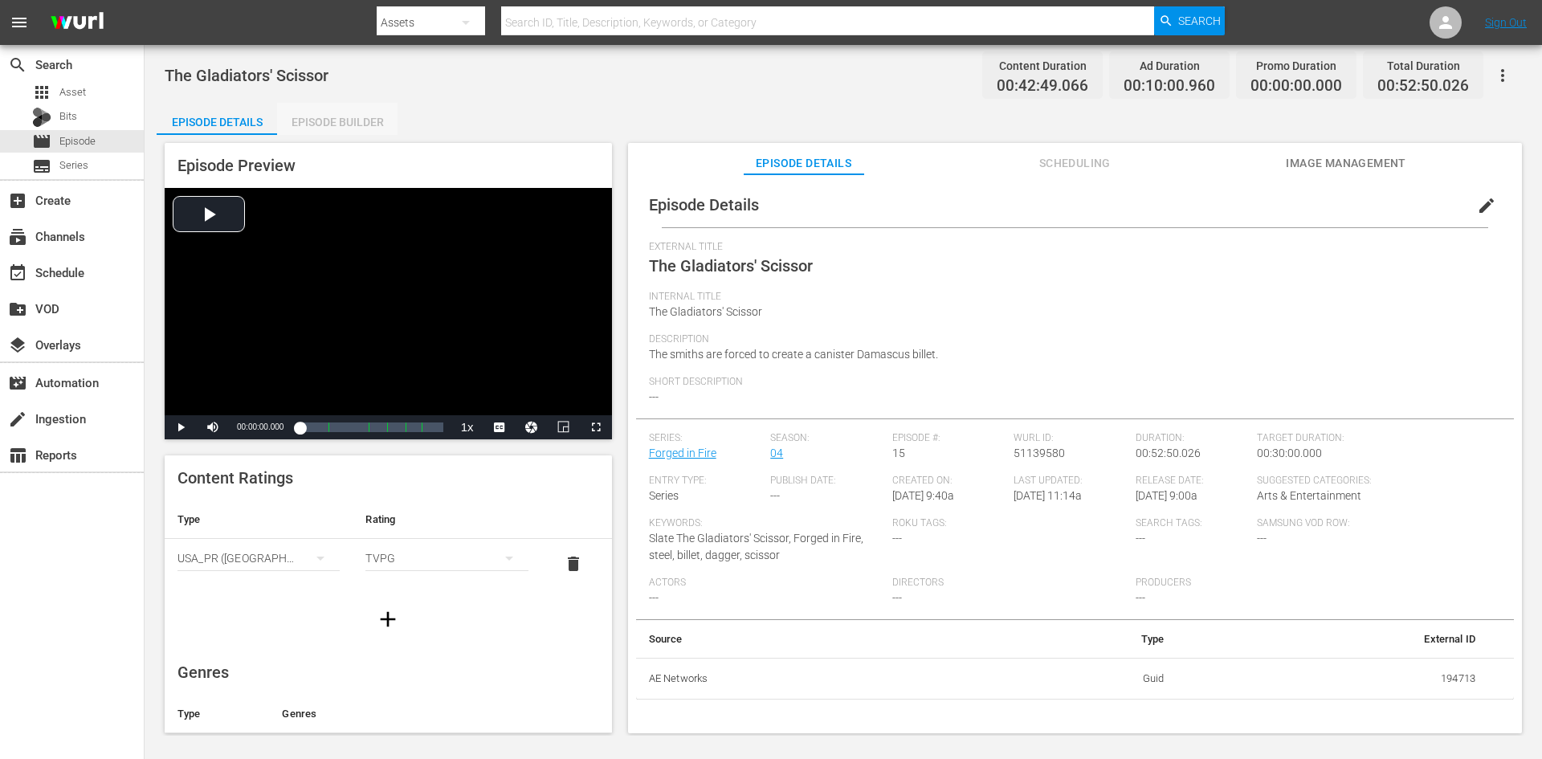
click at [324, 119] on div "Episode Builder" at bounding box center [337, 122] width 120 height 39
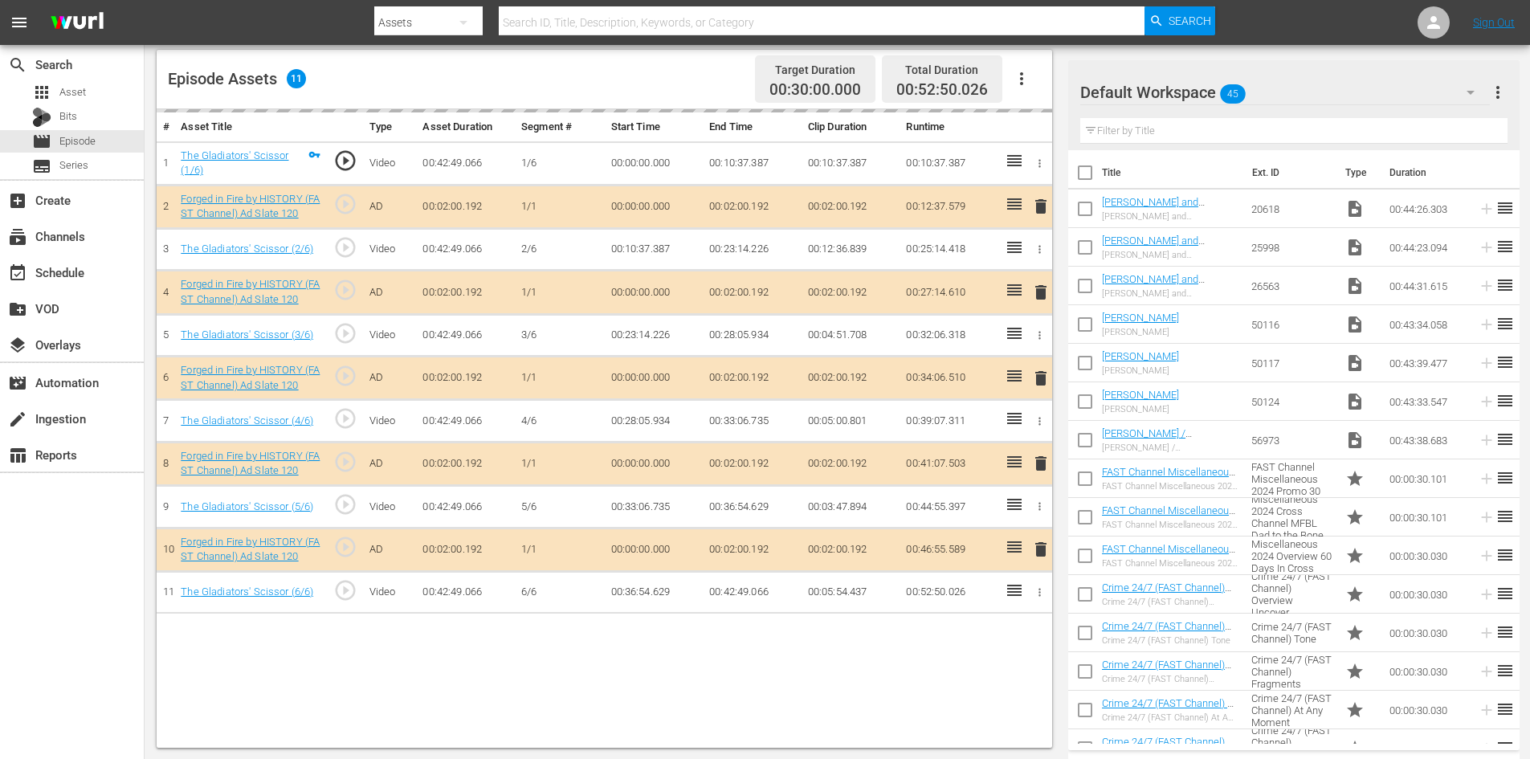
scroll to position [418, 0]
click at [1302, 92] on div "Default Workspace 45" at bounding box center [1285, 92] width 410 height 45
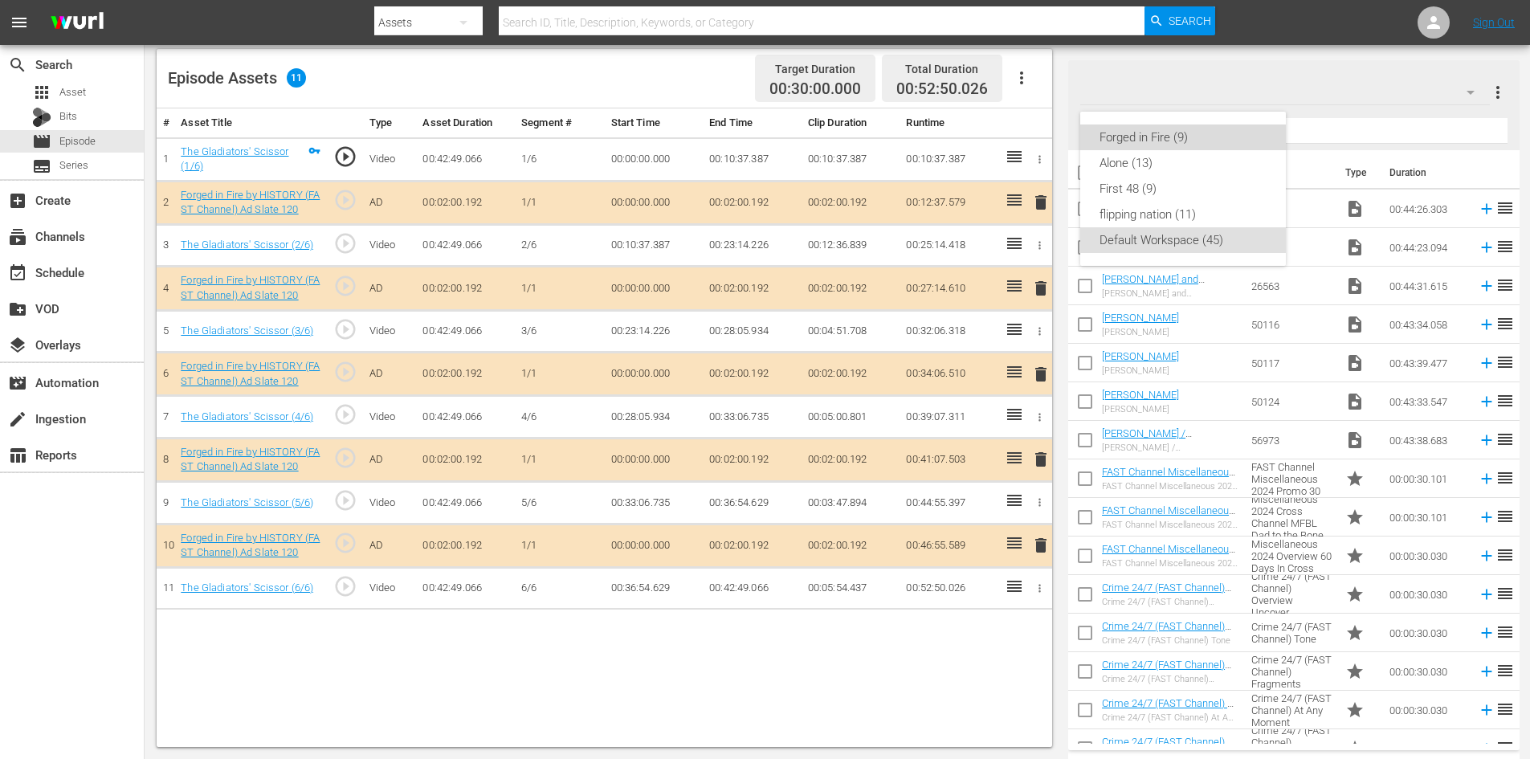
drag, startPoint x: 1125, startPoint y: 142, endPoint x: 1111, endPoint y: 137, distance: 14.8
click at [1125, 141] on div "Forged in Fire (9)" at bounding box center [1182, 137] width 167 height 26
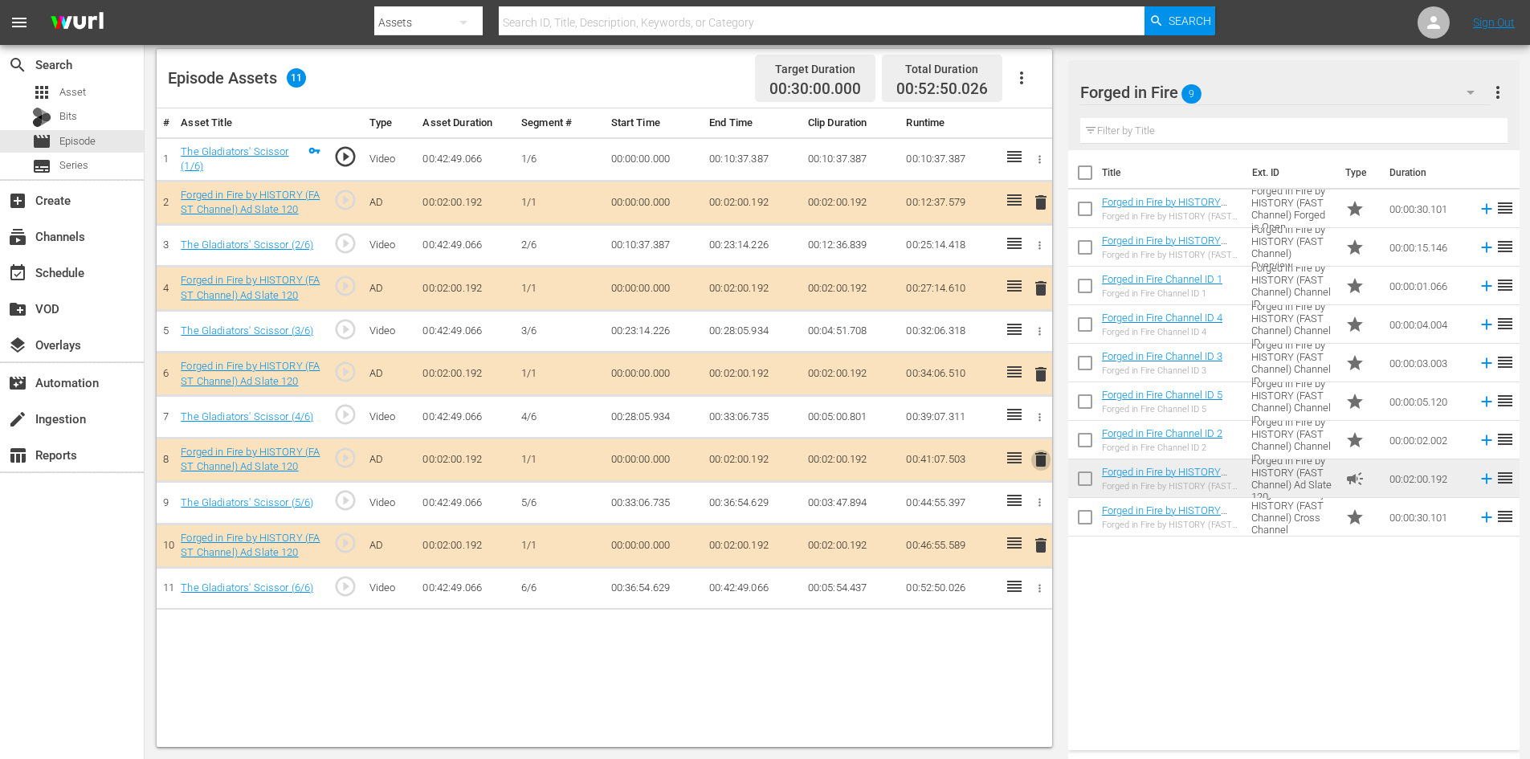
click at [1046, 465] on span "delete" at bounding box center [1040, 459] width 19 height 19
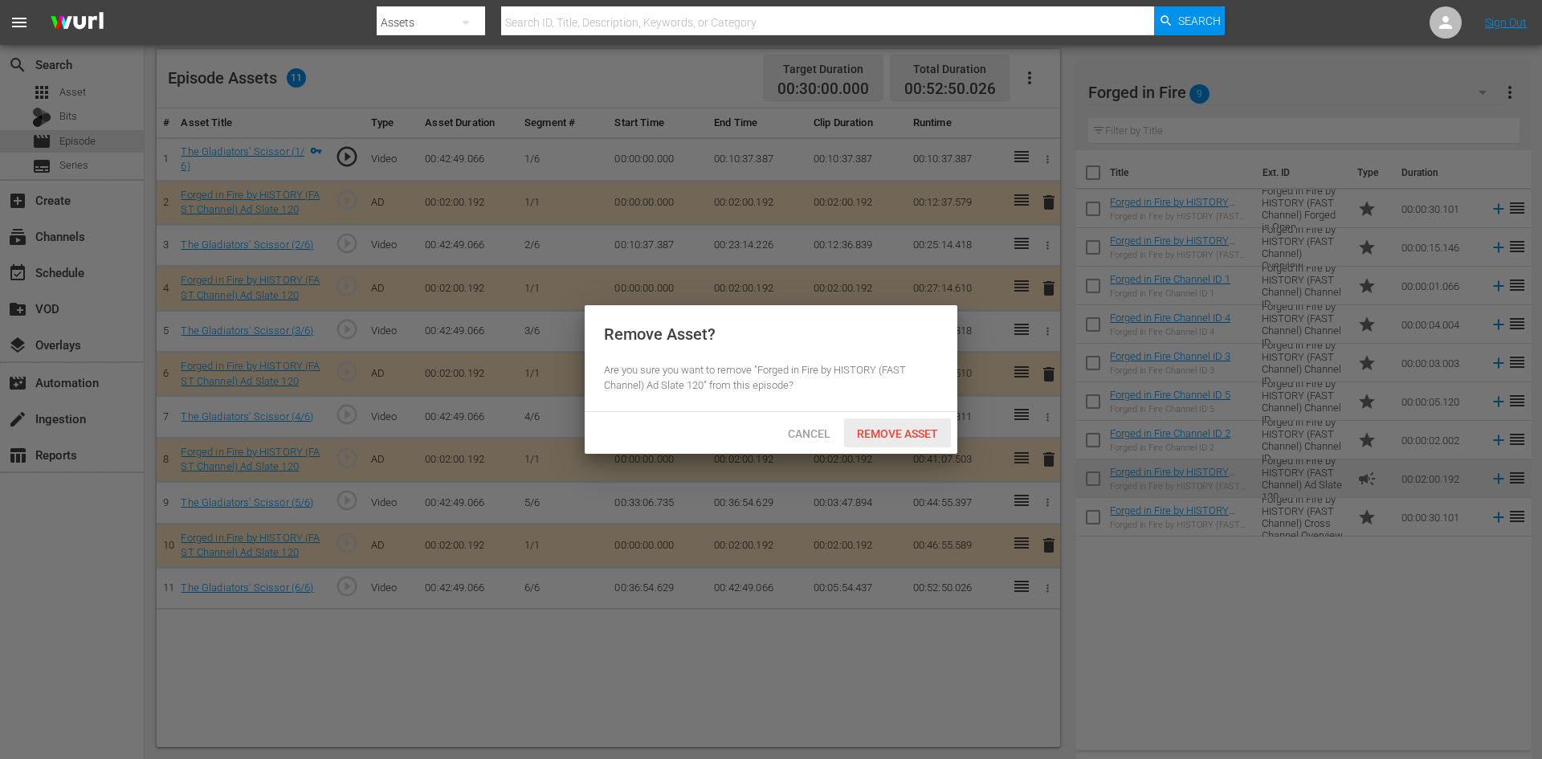
click at [911, 429] on span "Remove Asset" at bounding box center [897, 433] width 107 height 13
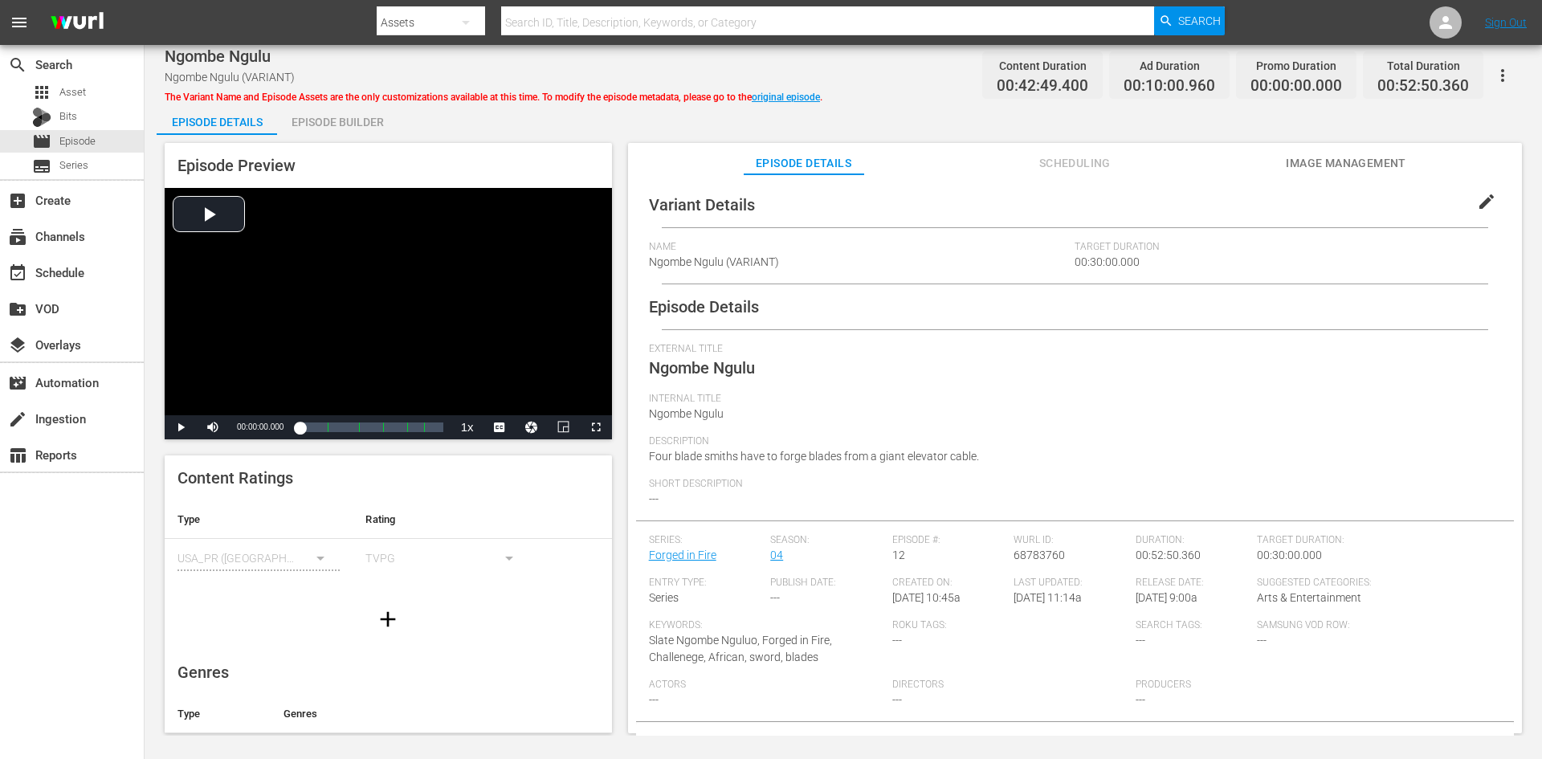
click at [336, 125] on div "Episode Builder" at bounding box center [337, 122] width 120 height 39
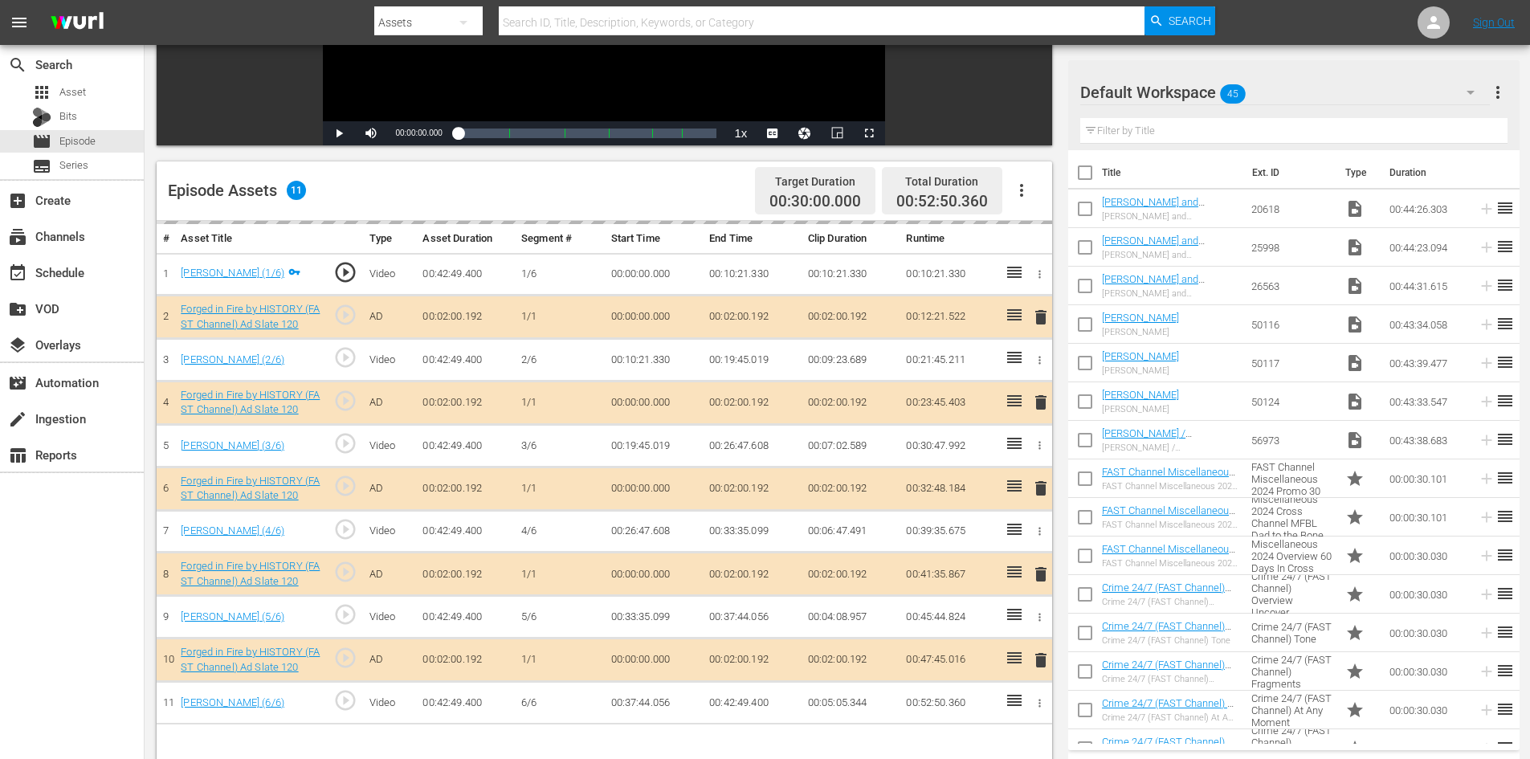
scroll to position [418, 0]
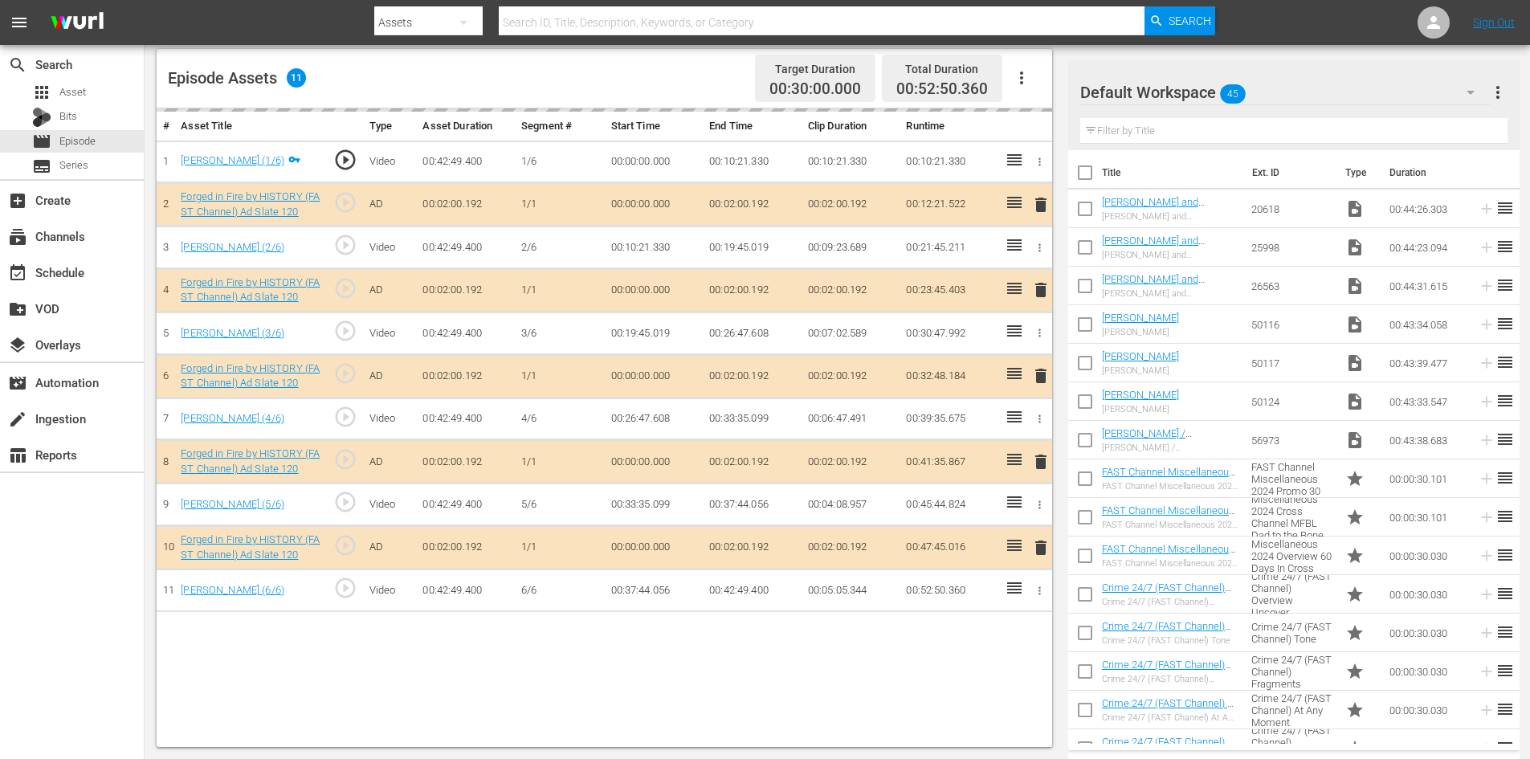
click at [1290, 92] on div "Default Workspace 45" at bounding box center [1285, 92] width 410 height 45
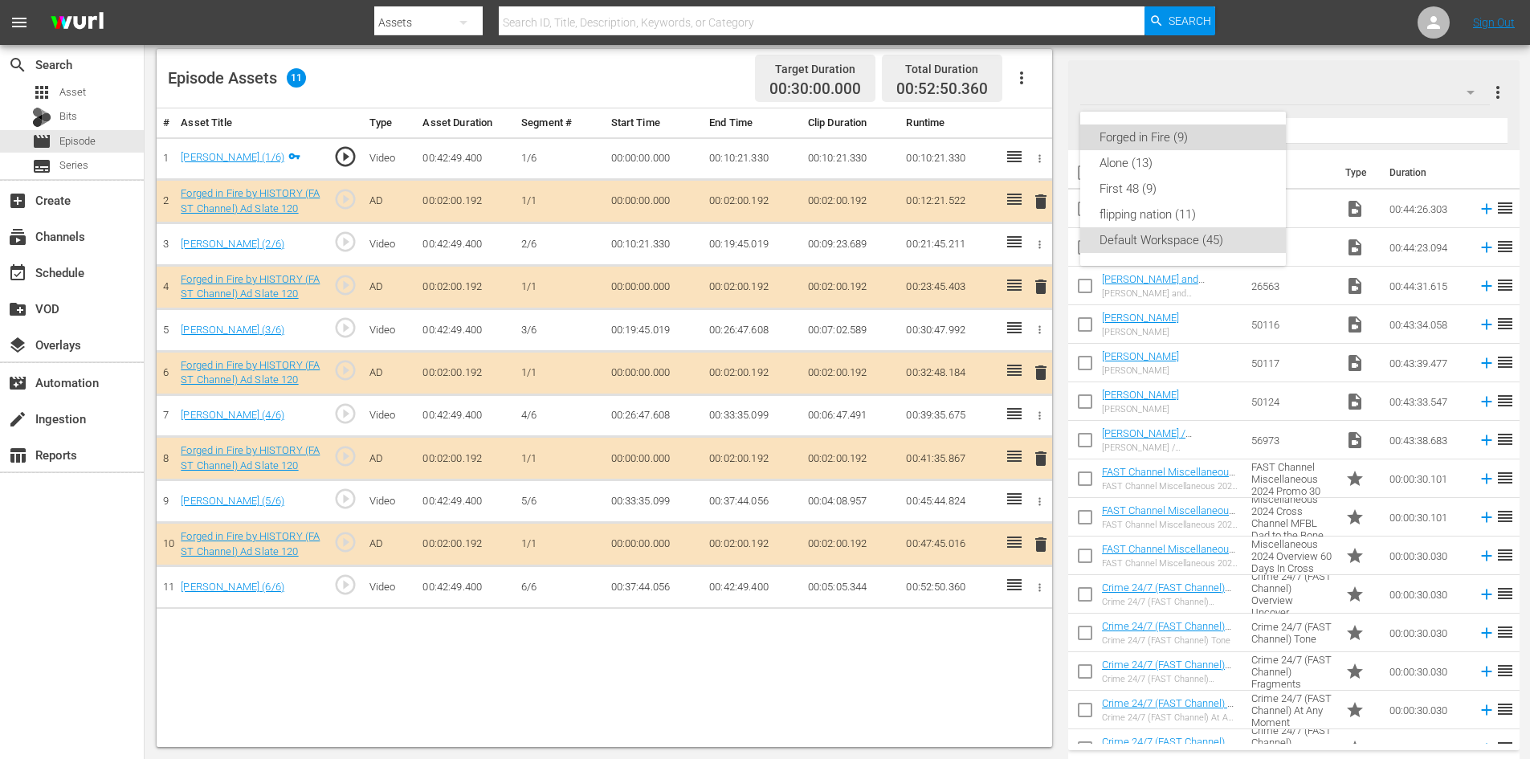
click at [1160, 133] on div "Forged in Fire (9)" at bounding box center [1182, 137] width 167 height 26
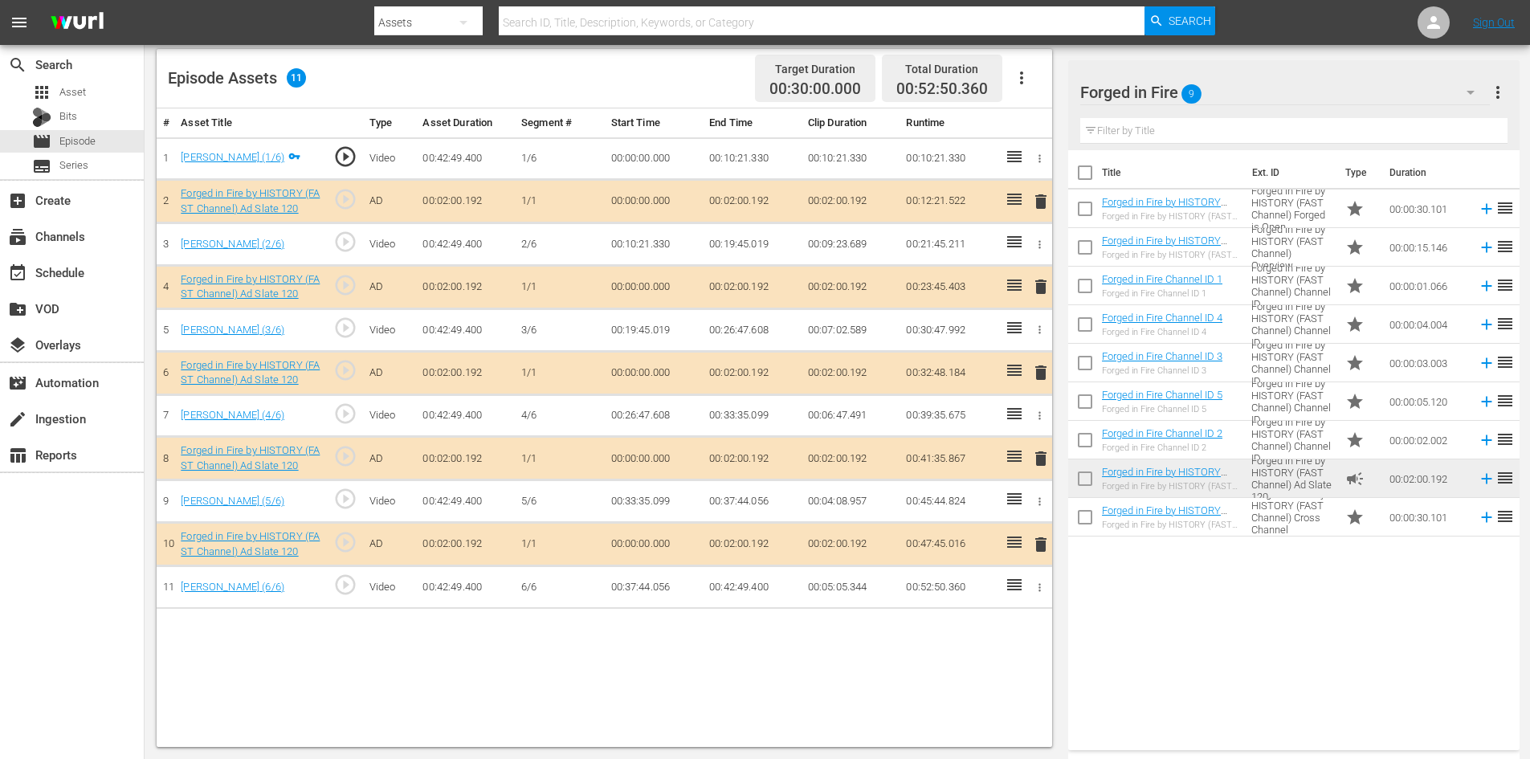
click at [1034, 460] on span "delete" at bounding box center [1040, 458] width 19 height 19
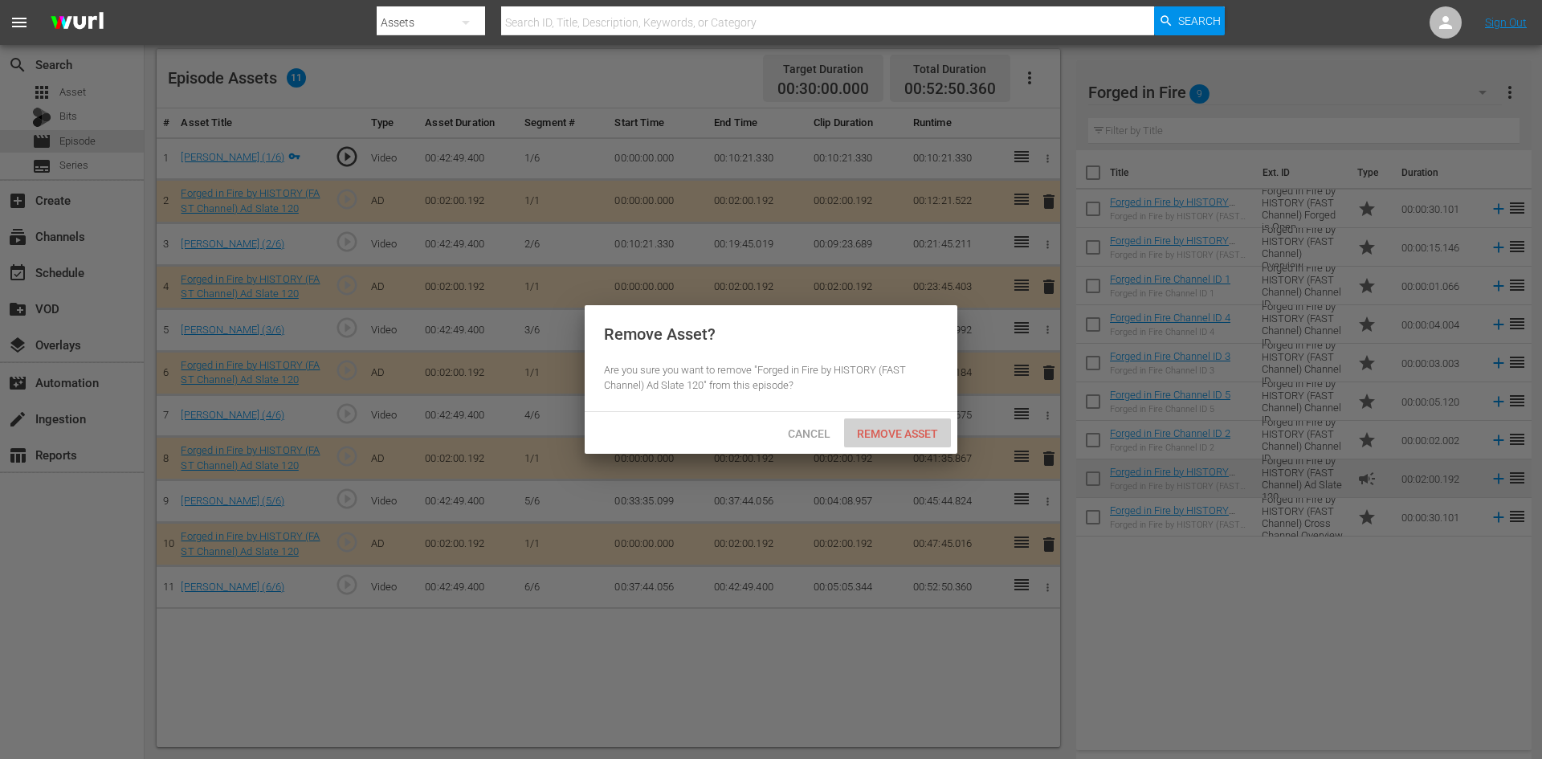
click at [903, 432] on span "Remove Asset" at bounding box center [897, 433] width 107 height 13
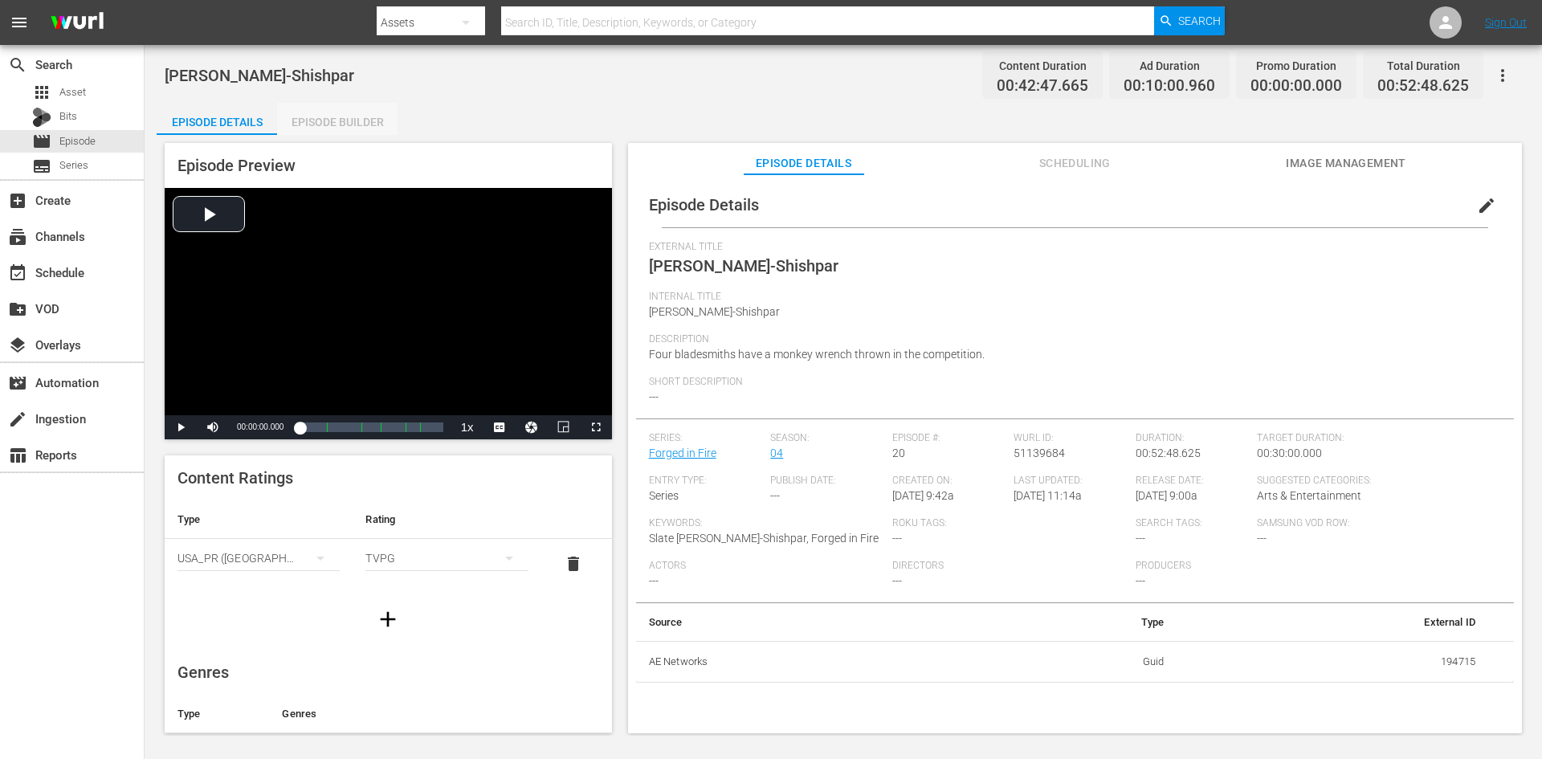
click at [344, 127] on div "Episode Builder" at bounding box center [337, 122] width 120 height 39
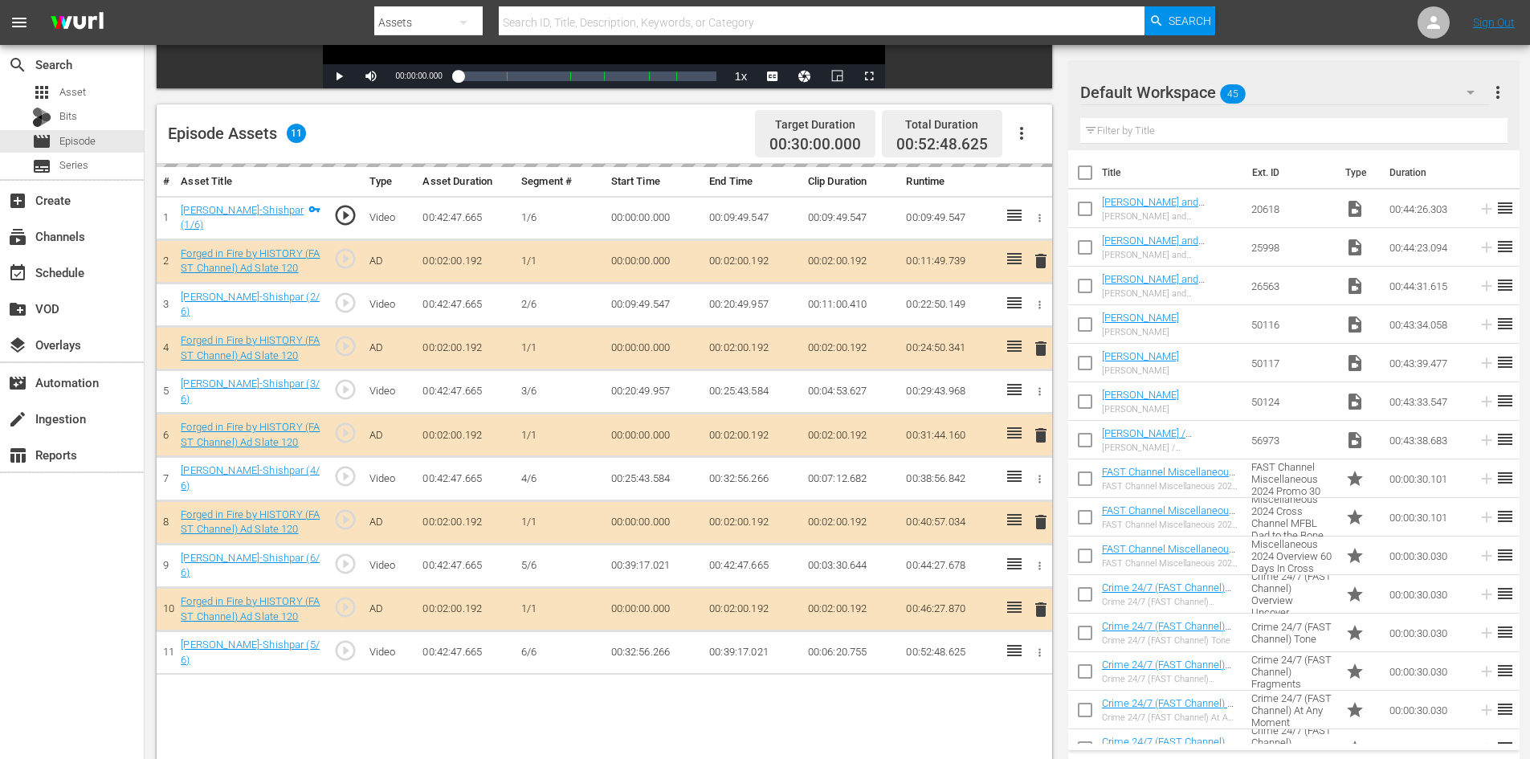
scroll to position [418, 0]
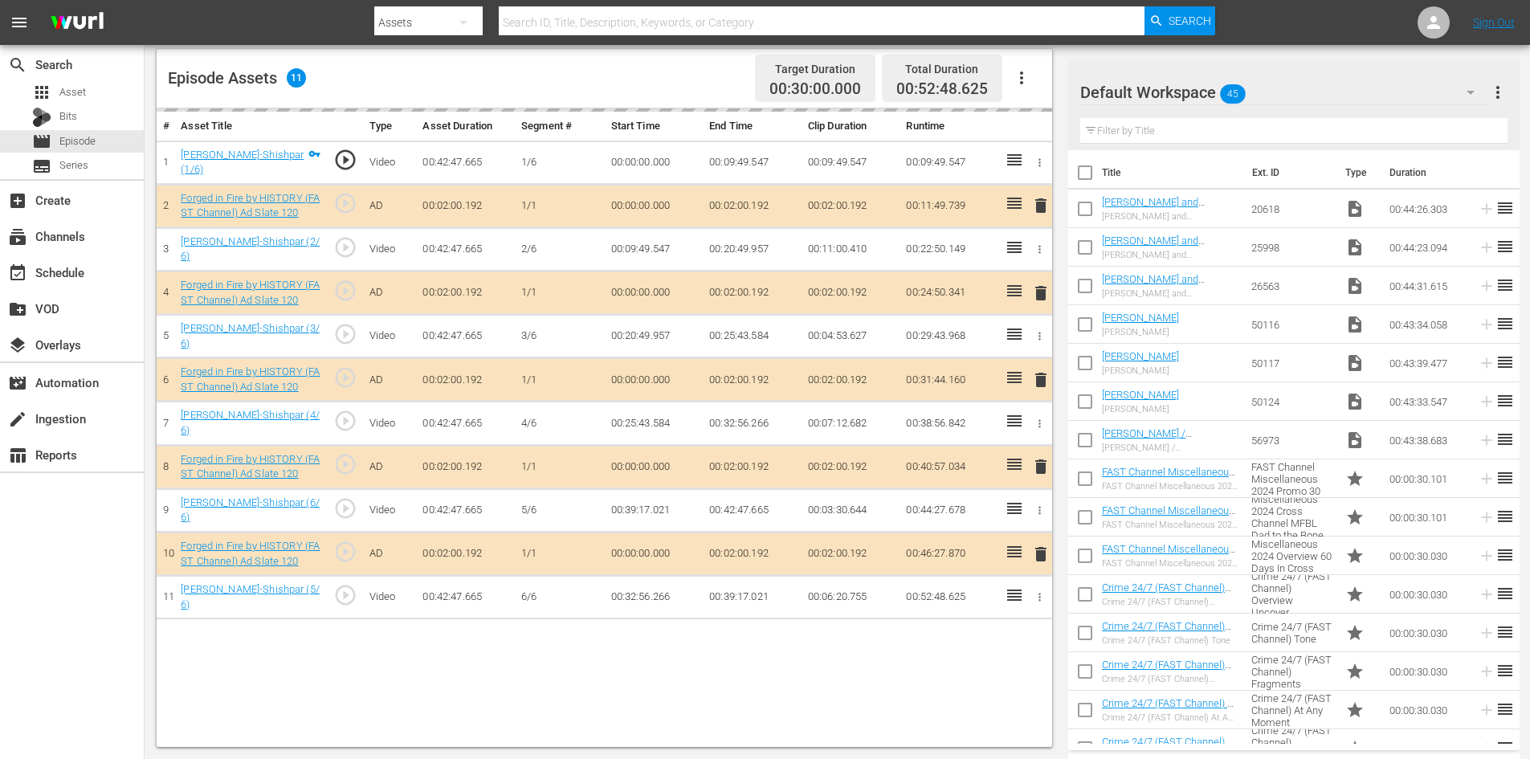
click at [1327, 102] on div "Default Workspace 45" at bounding box center [1285, 92] width 410 height 45
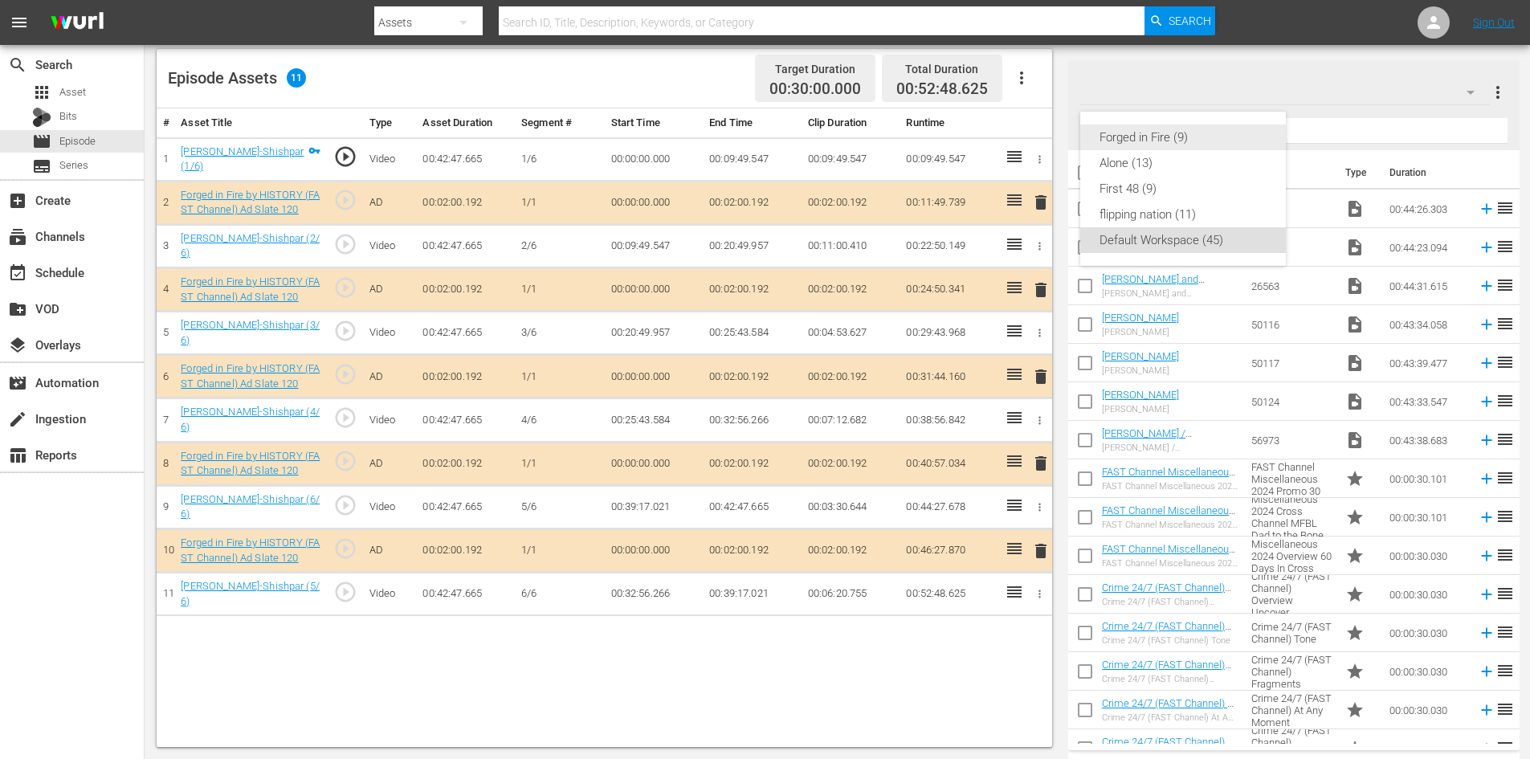
click at [1146, 137] on div "Forged in Fire (9)" at bounding box center [1182, 137] width 167 height 26
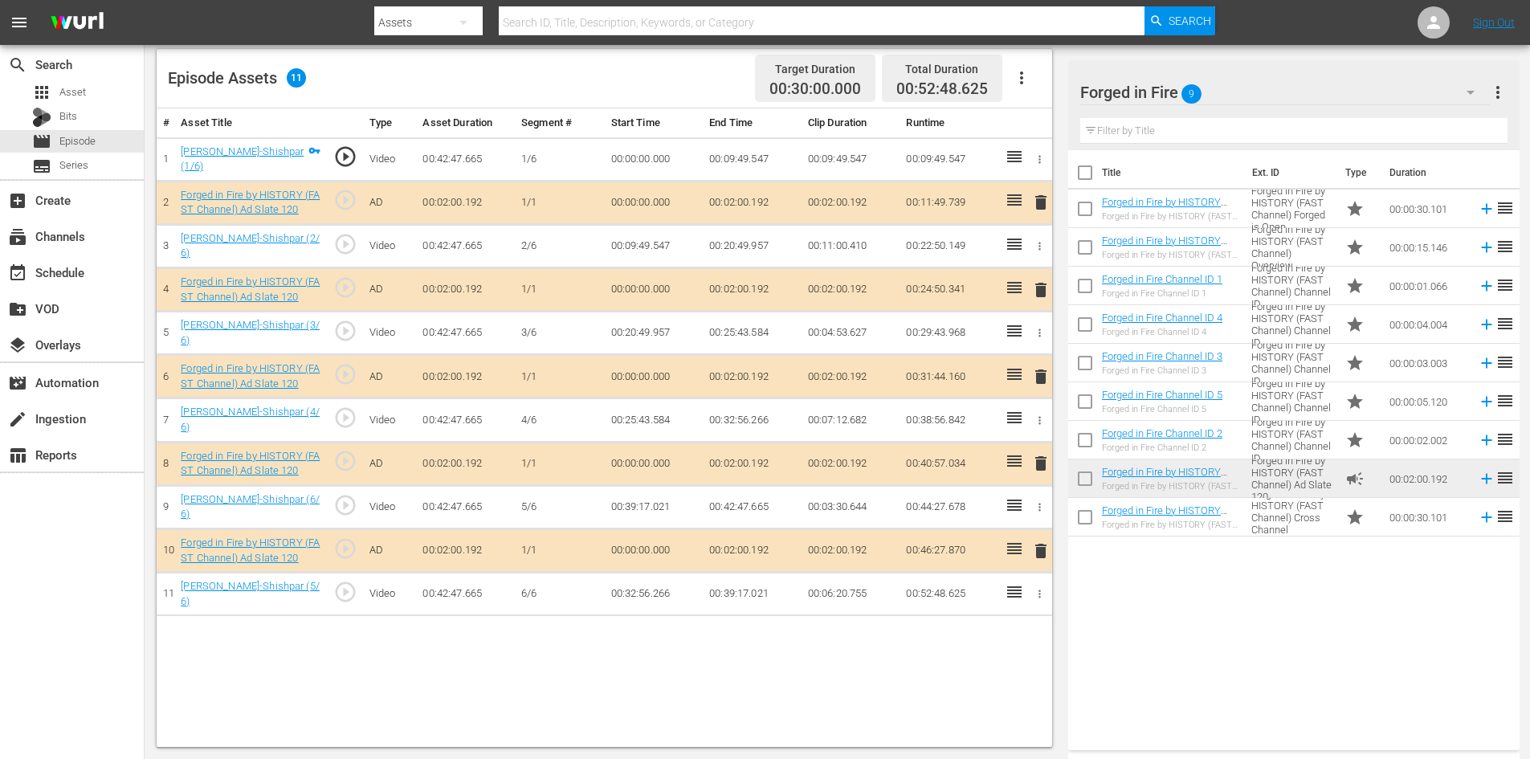
click at [1034, 456] on span "delete" at bounding box center [1040, 463] width 19 height 19
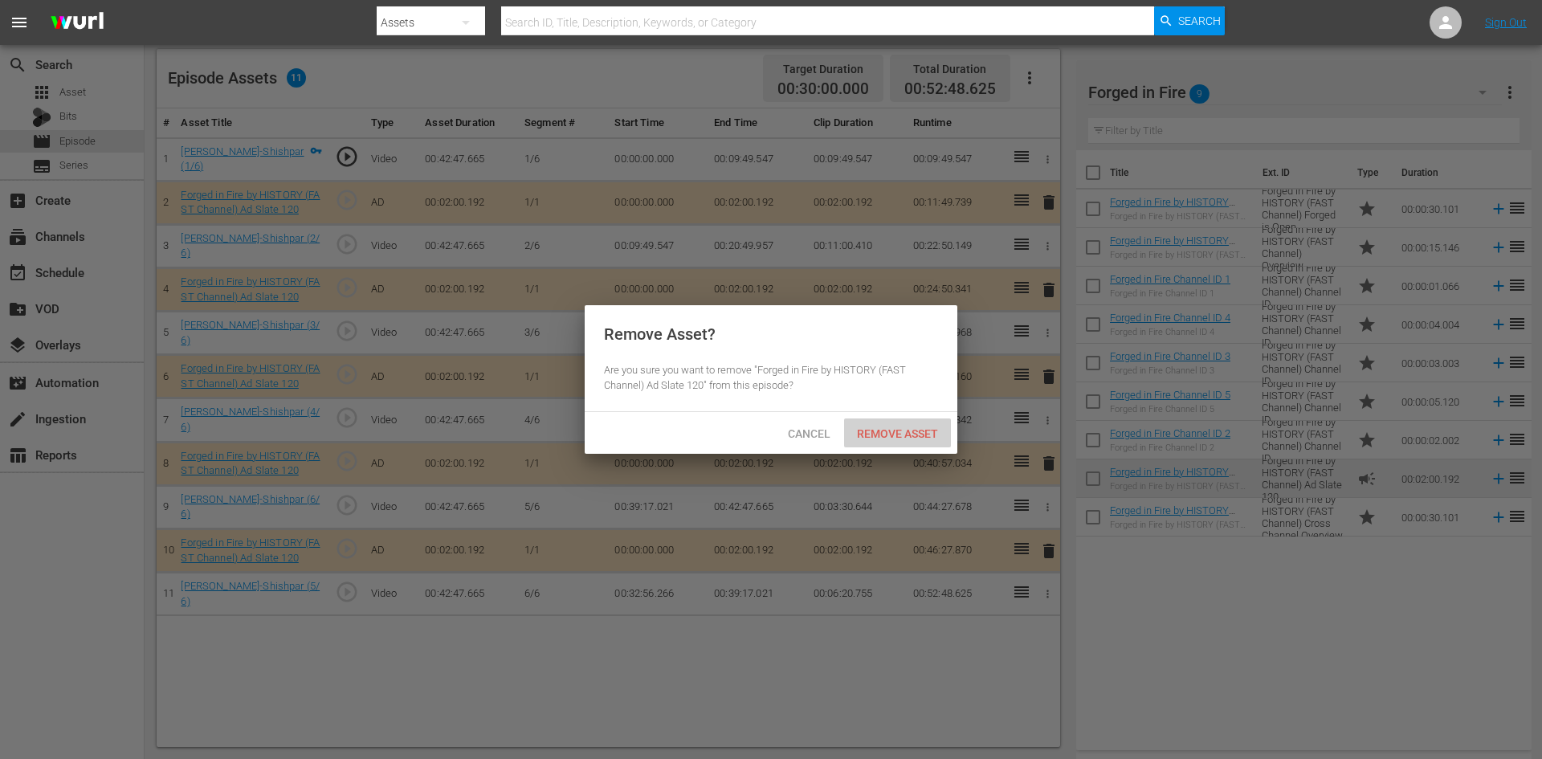
click at [908, 429] on span "Remove Asset" at bounding box center [897, 433] width 107 height 13
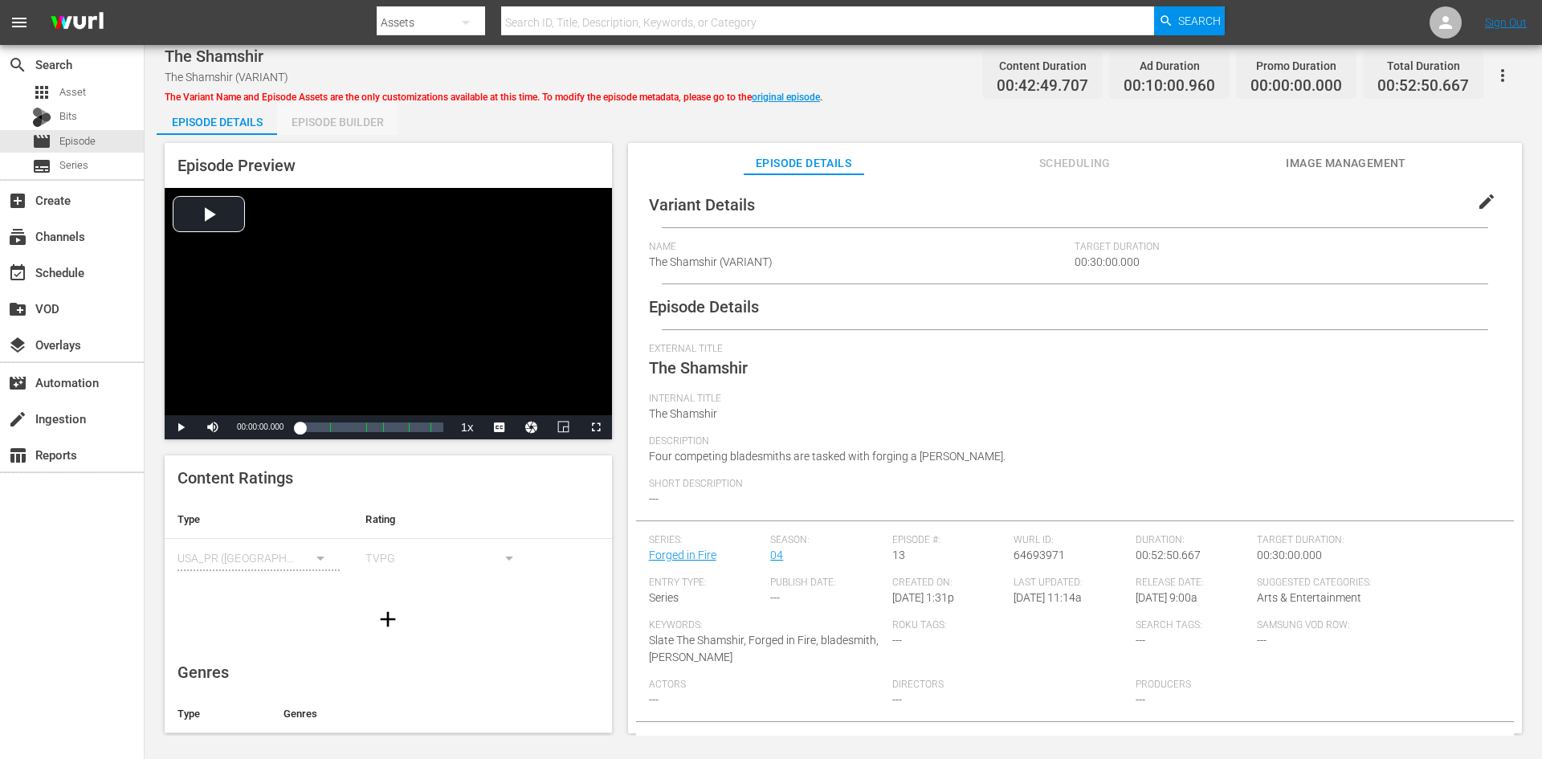
drag, startPoint x: 352, startPoint y: 121, endPoint x: 373, endPoint y: 132, distance: 24.4
click at [352, 120] on div "Episode Builder" at bounding box center [337, 122] width 120 height 39
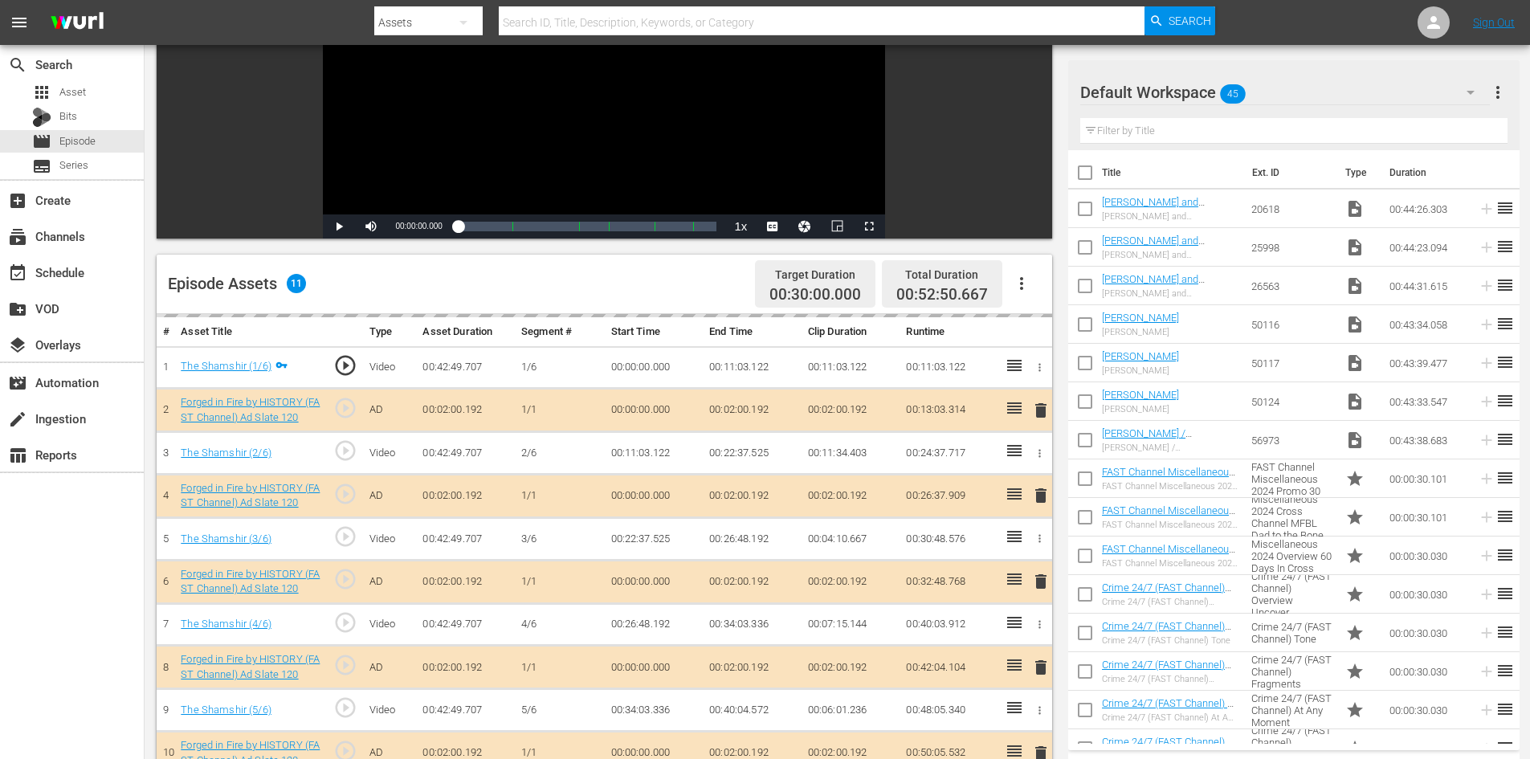
scroll to position [418, 0]
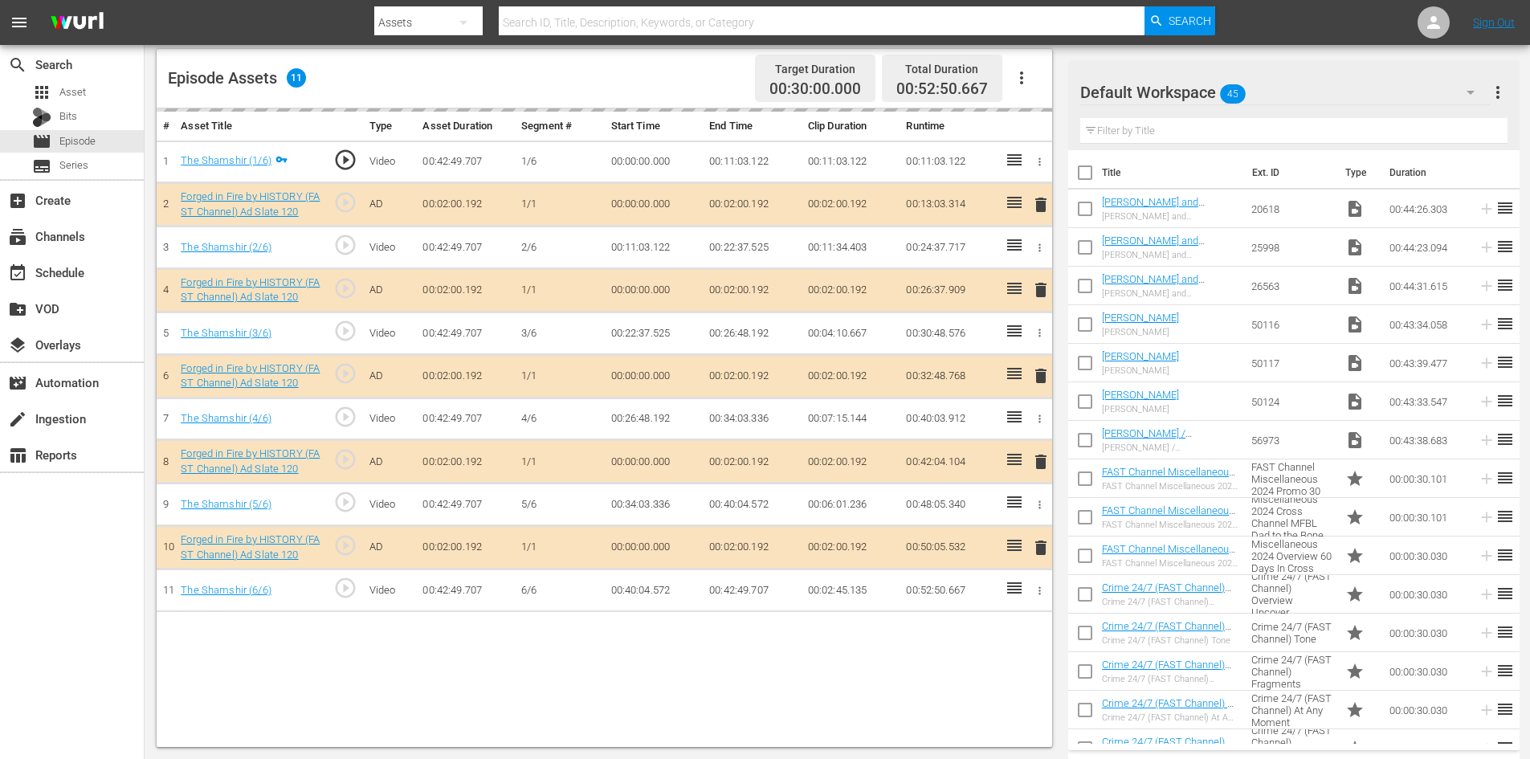
click at [1317, 89] on div "Default Workspace 45" at bounding box center [1285, 92] width 410 height 45
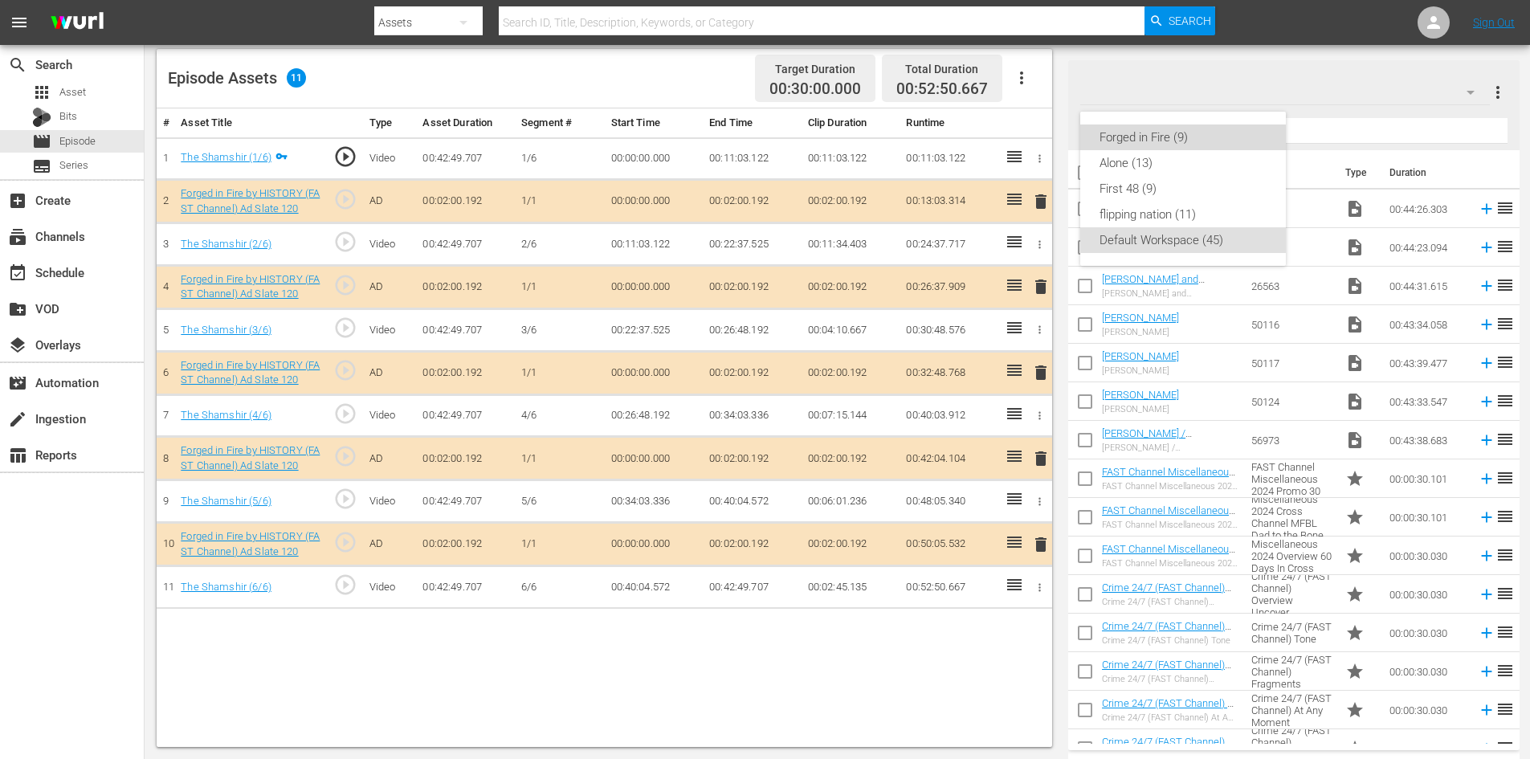
click at [1138, 134] on div "Forged in Fire (9)" at bounding box center [1182, 137] width 167 height 26
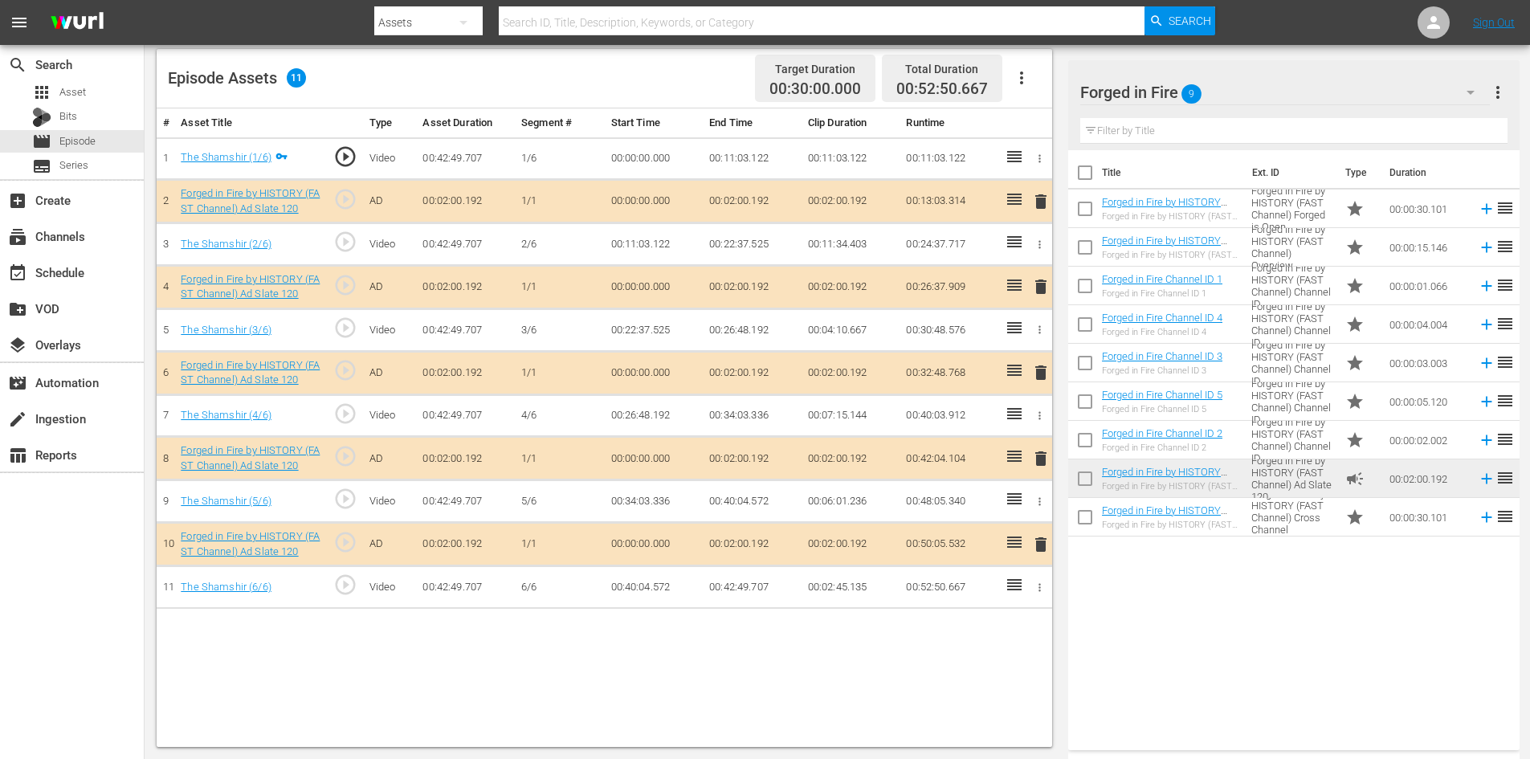
click at [1038, 462] on span "delete" at bounding box center [1040, 458] width 19 height 19
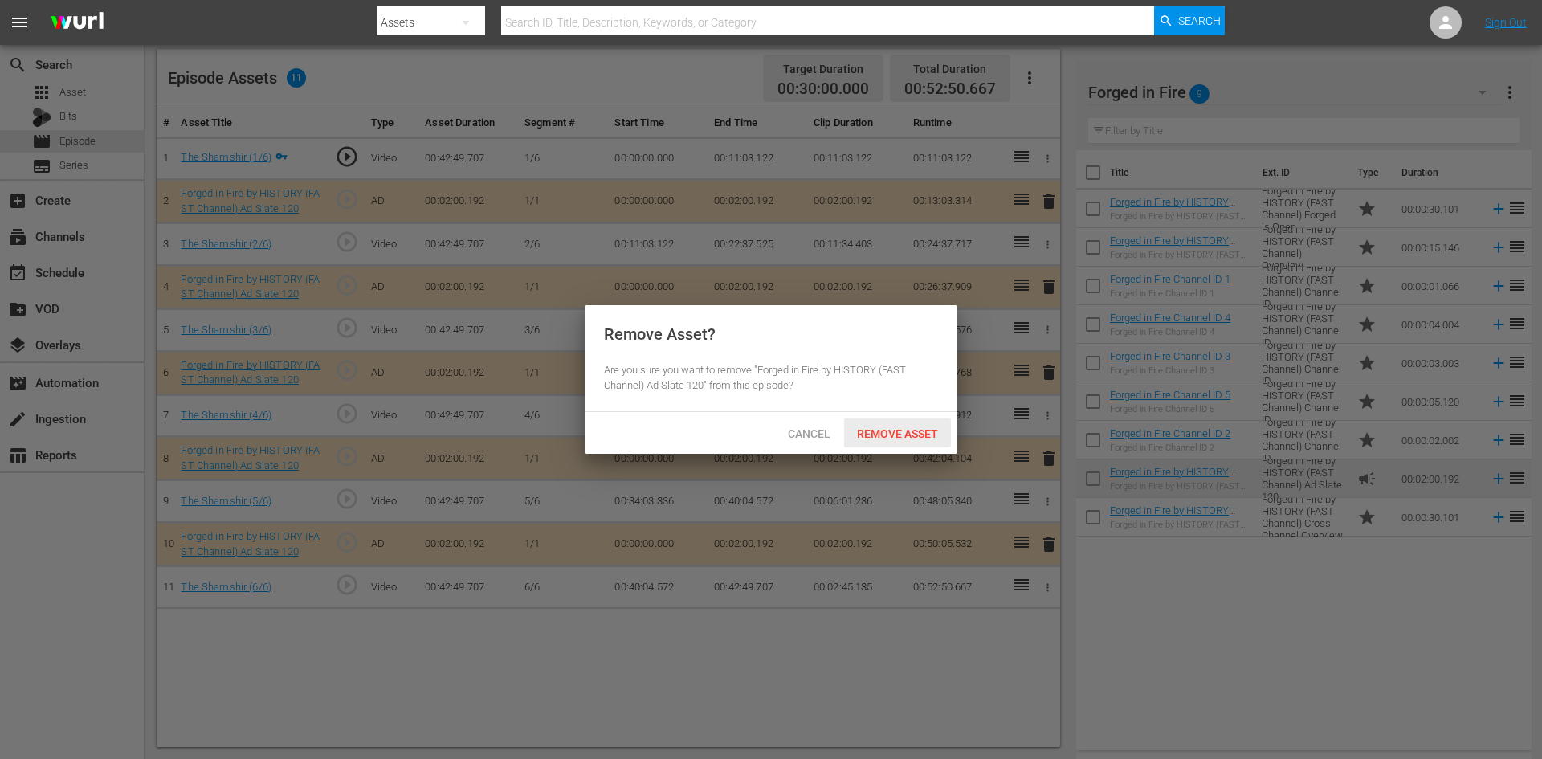
click at [908, 436] on span "Remove Asset" at bounding box center [897, 433] width 107 height 13
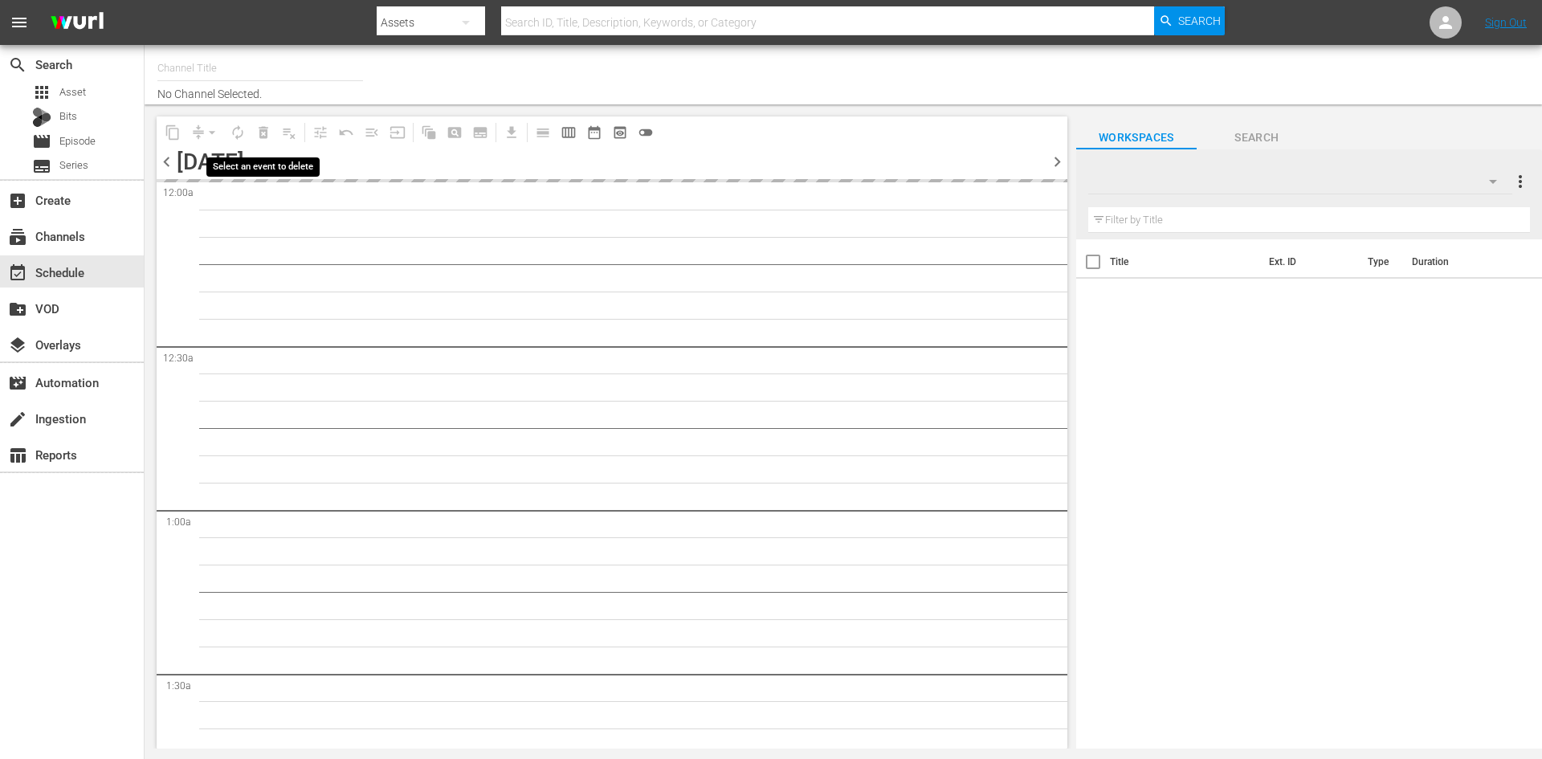
type input "Forged in Fire Presented By History (1557)"
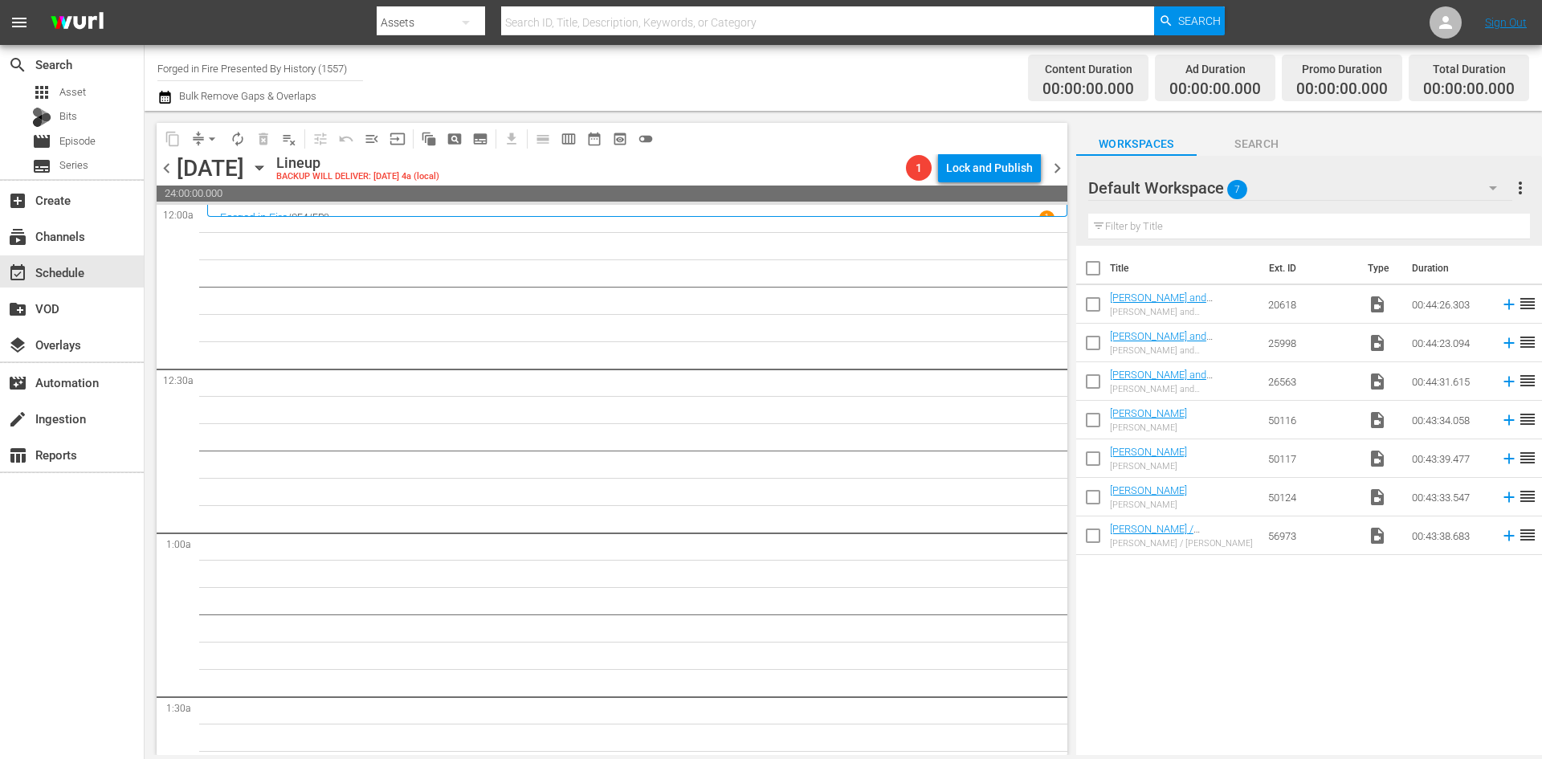
click at [171, 173] on span "chevron_left" at bounding box center [167, 168] width 20 height 20
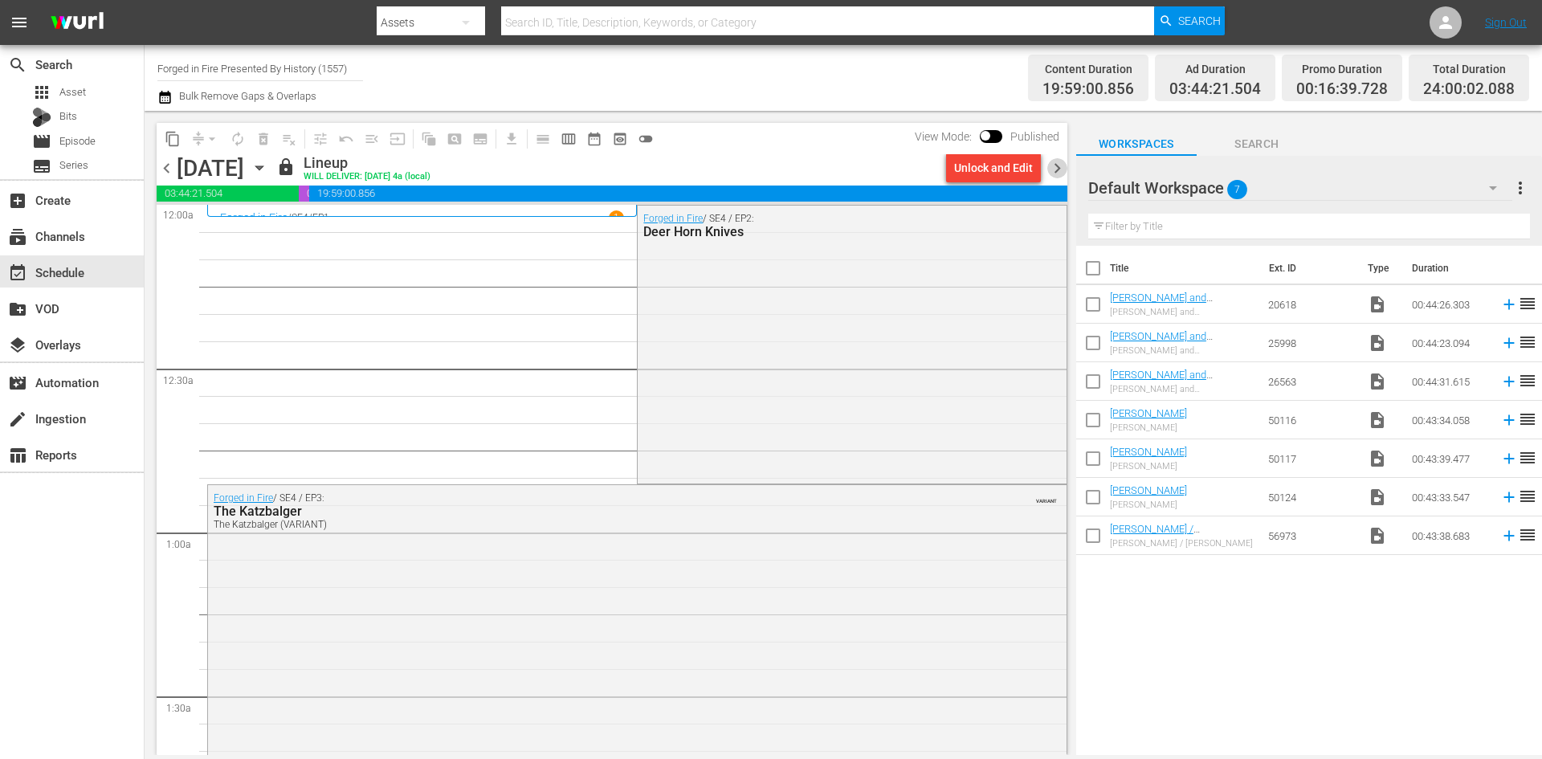
click at [1058, 167] on span "chevron_right" at bounding box center [1057, 168] width 20 height 20
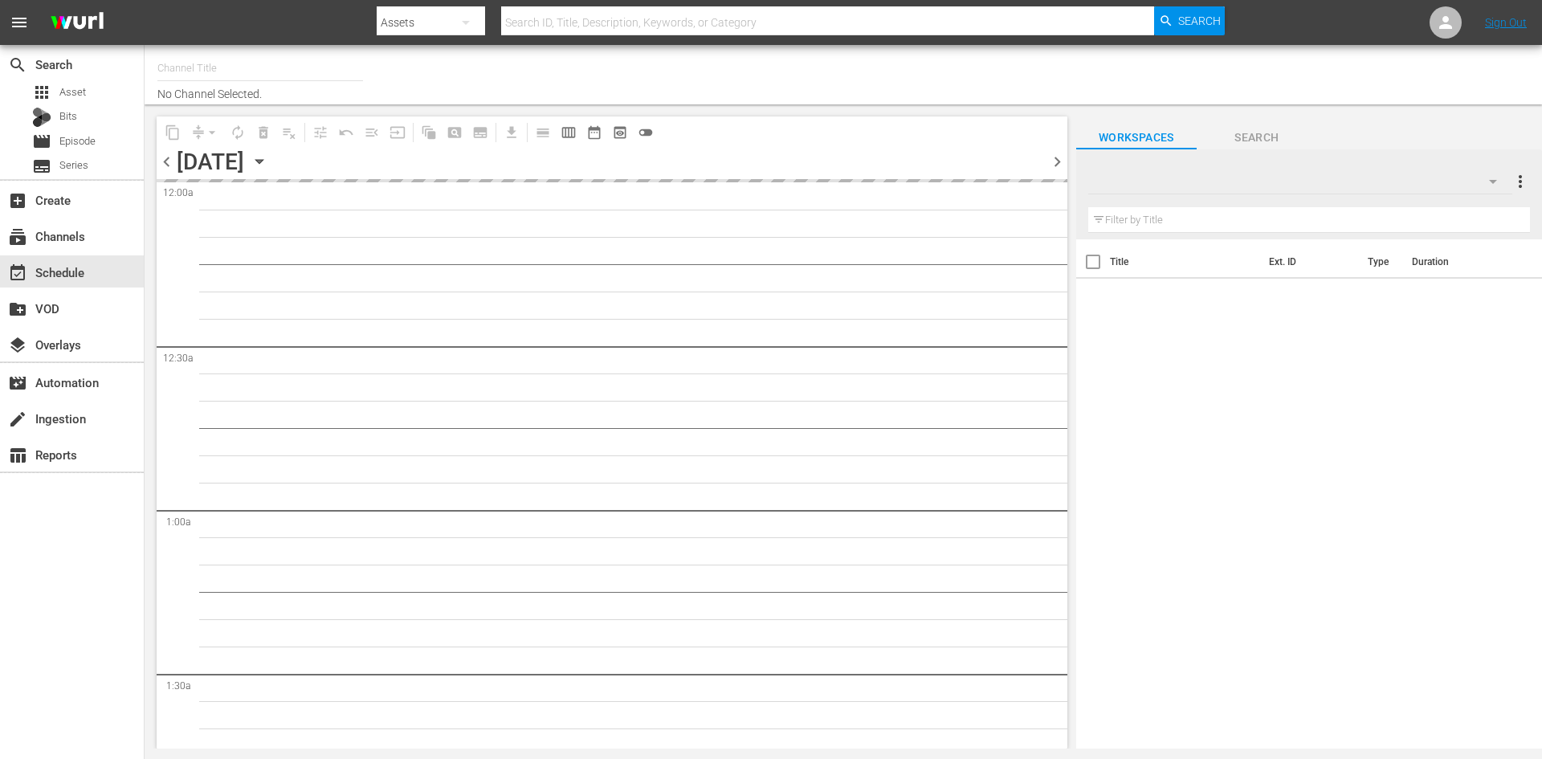
type input "Forged in Fire Presented By History (1557)"
